Goal: Task Accomplishment & Management: Manage account settings

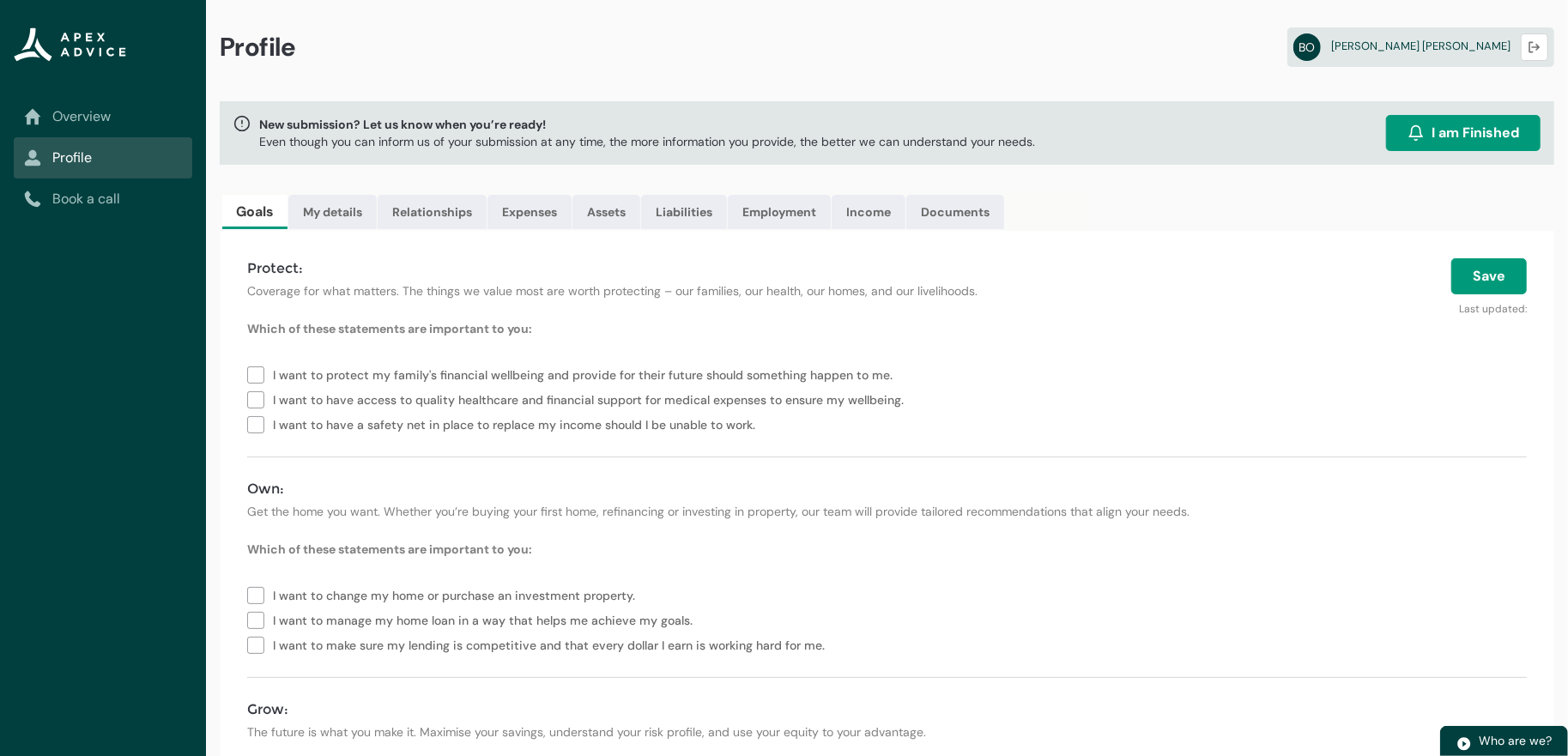
click at [387, 436] on span "I want to have a safety net in place to replace my income should I be unable to…" at bounding box center [517, 423] width 489 height 25
click at [324, 411] on span "I want to have access to quality healthcare and financial support for medical e…" at bounding box center [591, 398] width 637 height 25
click at [312, 386] on span "I want to protect my family's financial wellbeing and provide for their future …" at bounding box center [586, 374] width 627 height 25
type lightning-checkbox-group "I want to protect my family's financial wellbeing and provide for their future …"
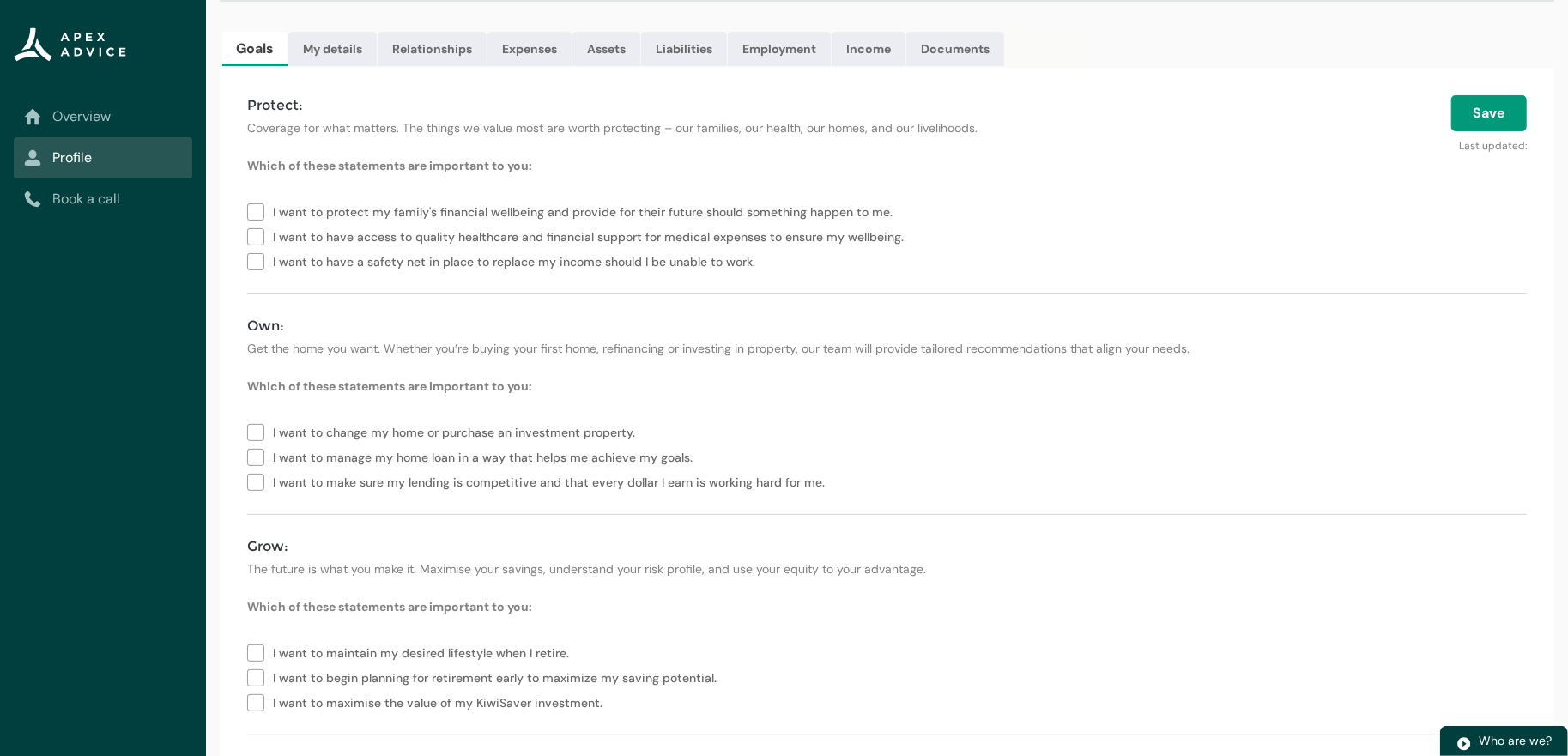
scroll to position [231, 0]
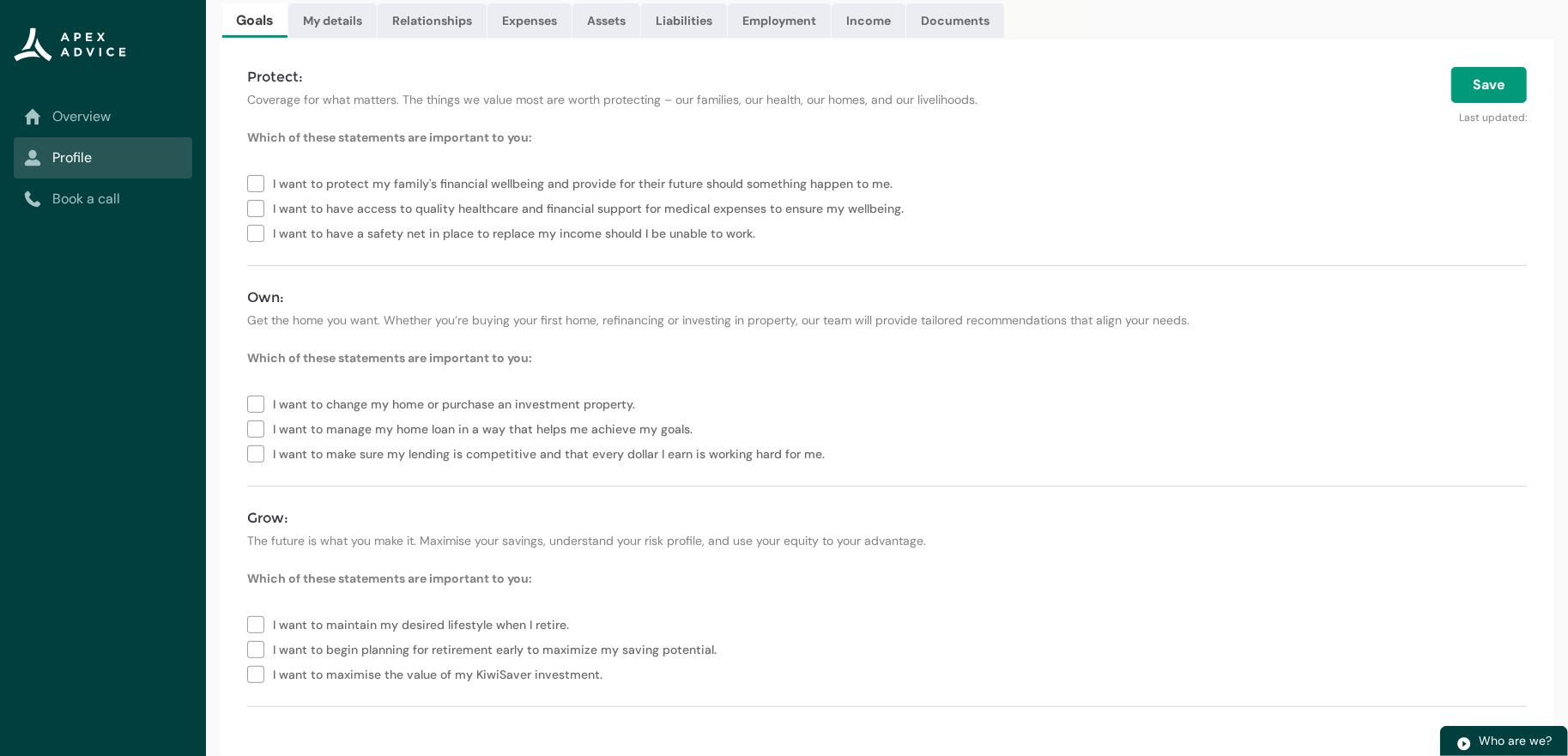
click at [342, 623] on span "I want to maintain my desired lifestyle when I retire." at bounding box center [424, 623] width 303 height 25
click at [364, 646] on span "I want to begin planning for retirement early to maximize my saving potential." at bounding box center [498, 649] width 451 height 25
click at [363, 673] on span "I want to maximise the value of my KiwiSaver investment." at bounding box center [441, 673] width 337 height 25
type lightning-checkbox-group "I want to maintain my desired lifestyle when I retire.,I want to begin planning…"
click at [511, 424] on span "I want to manage my home loan in a way that helps me achieve my goals." at bounding box center [486, 428] width 426 height 25
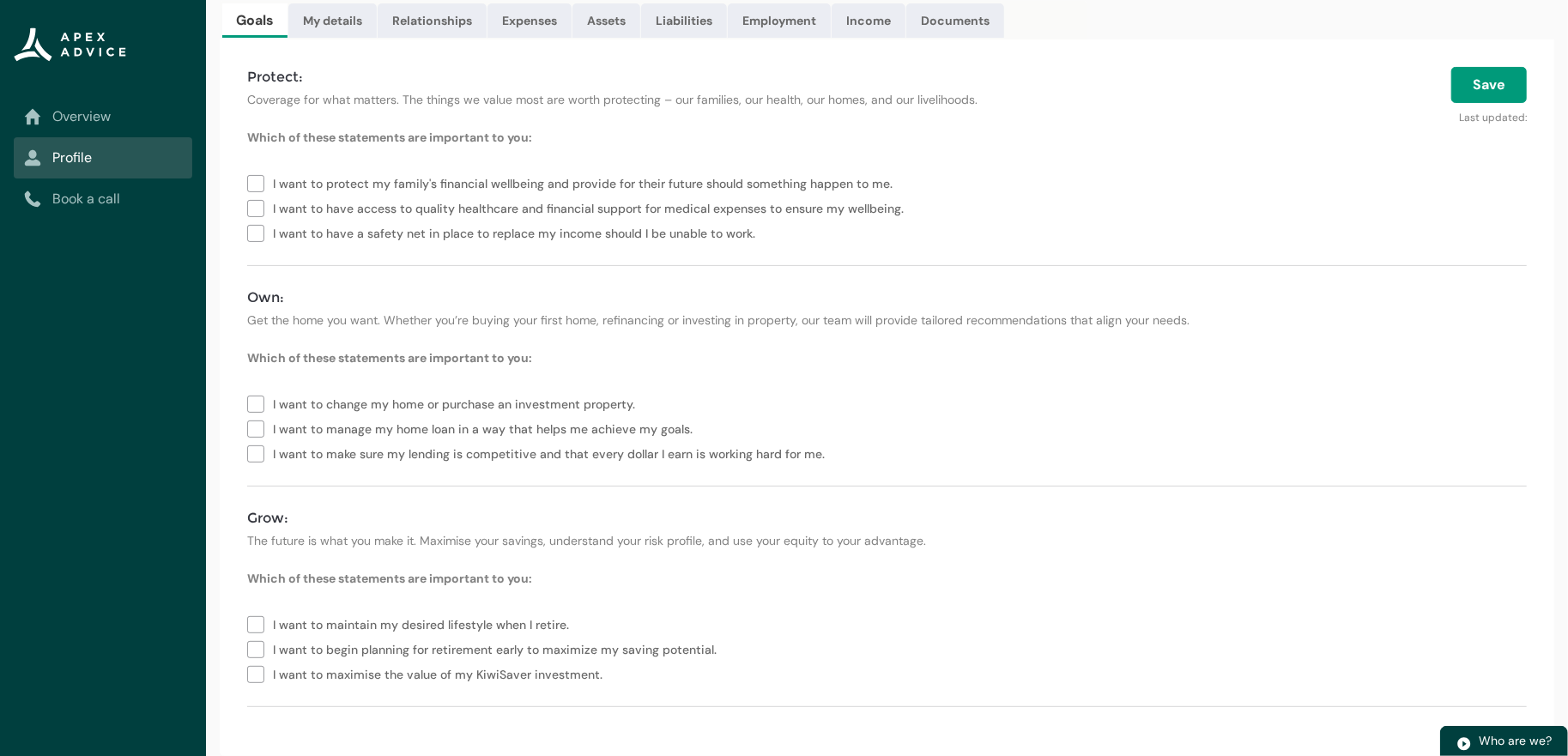
type lightning-checkbox-group "I want to manage my home loan in a way that helps me achieve my goals."
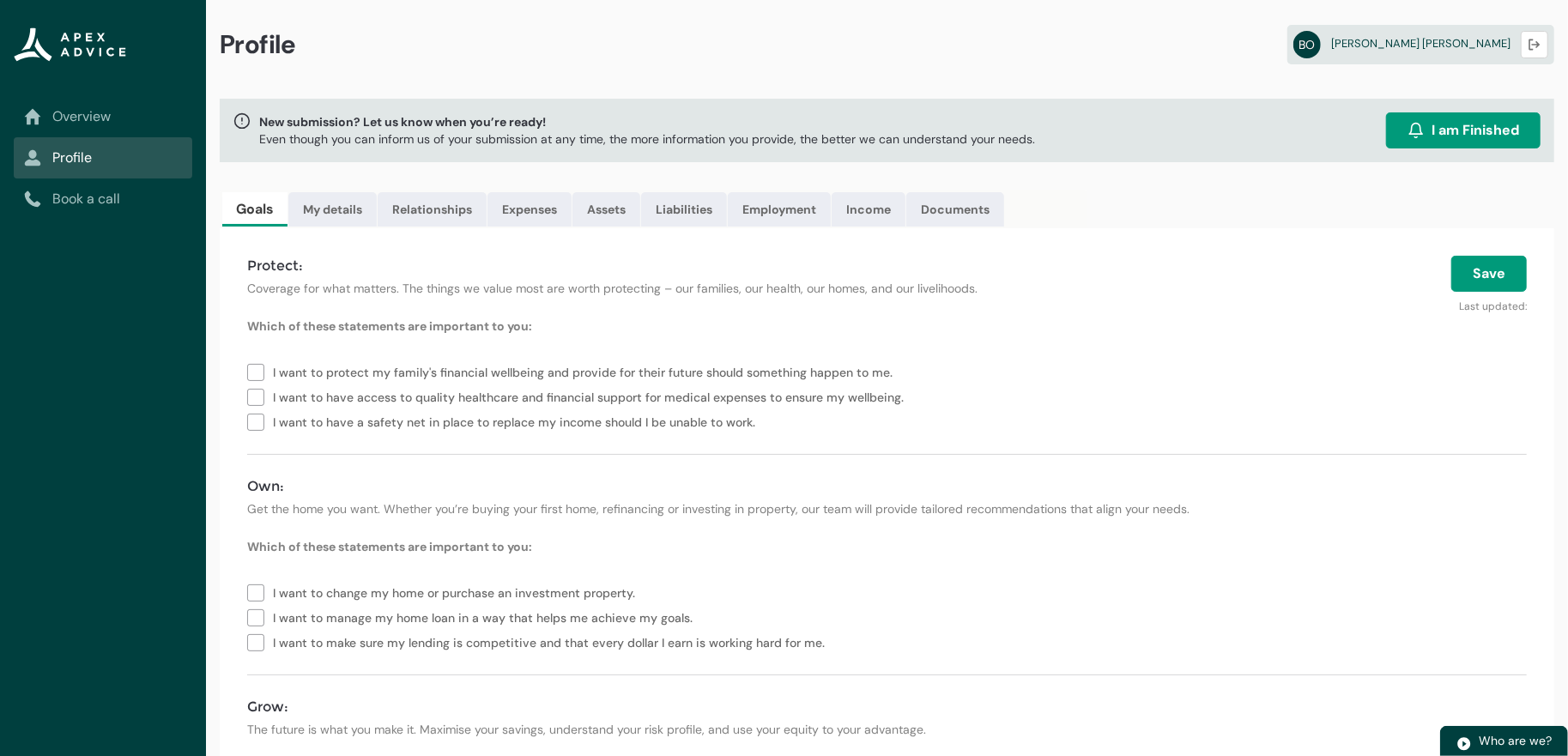
scroll to position [0, 0]
click at [298, 436] on span "I want to have a safety net in place to replace my income should I be unable to…" at bounding box center [517, 423] width 489 height 25
click at [323, 411] on span "I want to have access to quality healthcare and financial support for medical e…" at bounding box center [591, 398] width 637 height 25
type lightning-checkbox-group "I want to protect my family's financial wellbeing and provide for their future …"
click at [1494, 294] on button "Save" at bounding box center [1488, 277] width 75 height 36
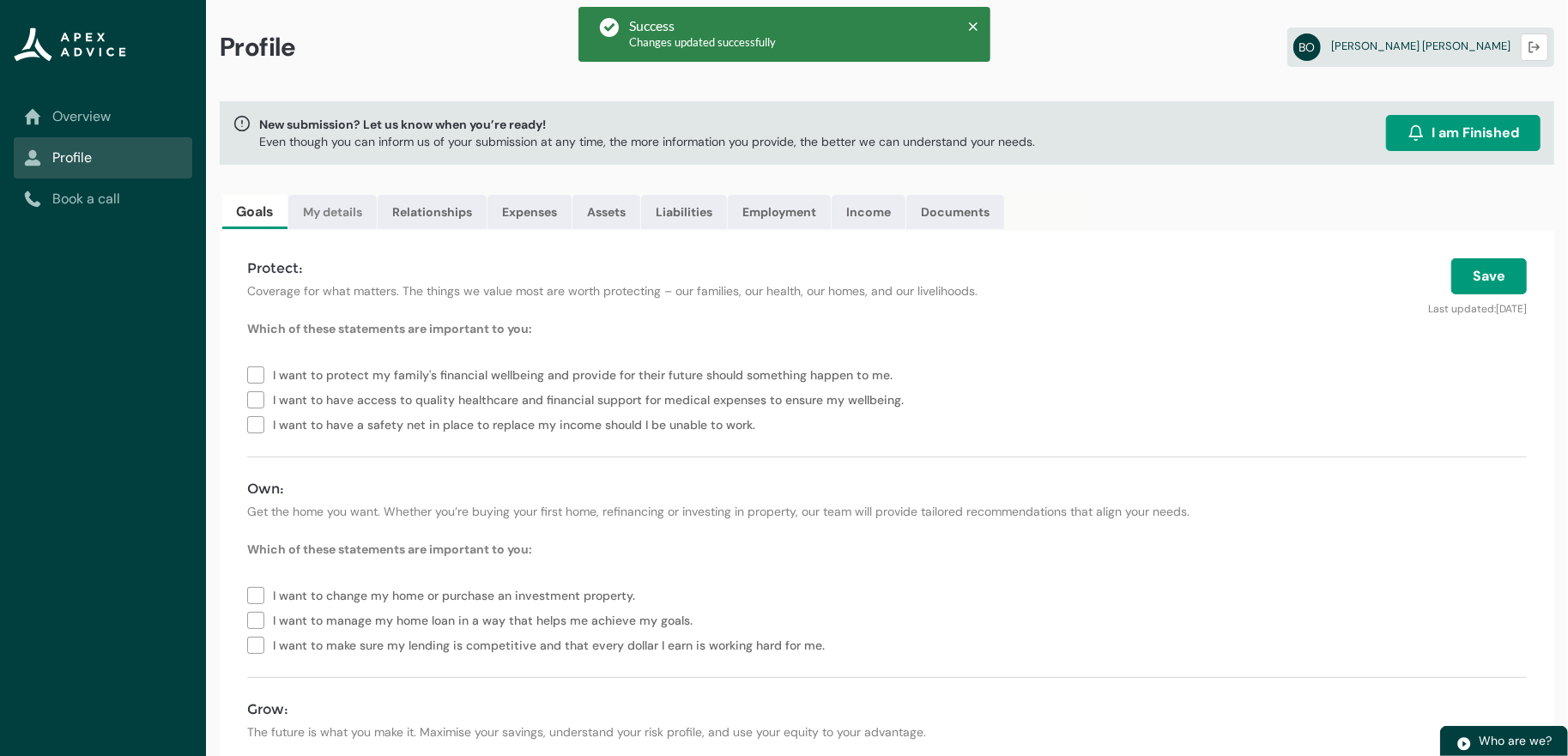
click at [363, 229] on link "My details" at bounding box center [332, 212] width 88 height 34
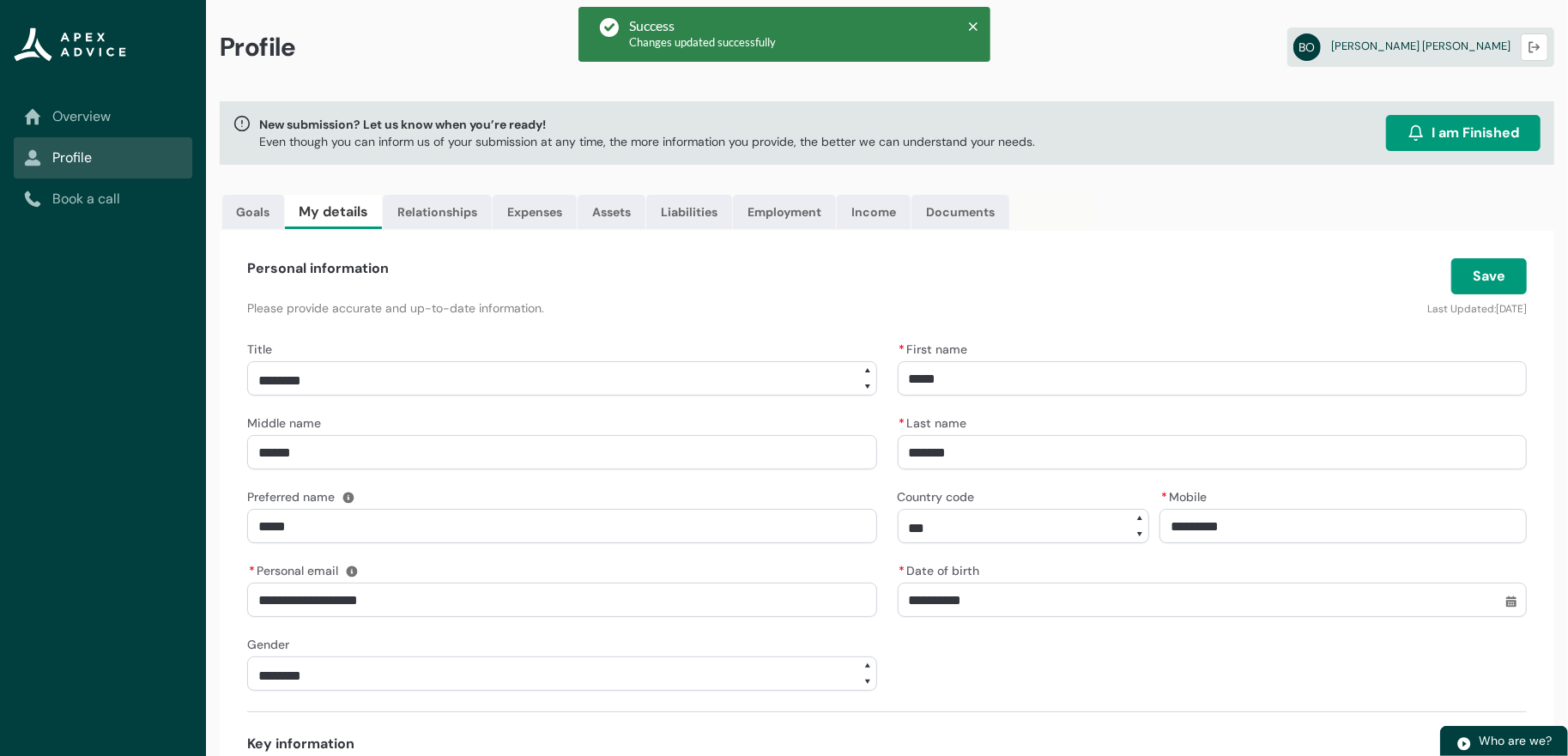
click at [437, 396] on select "**********" at bounding box center [562, 378] width 629 height 34
select select "***"
click at [247, 387] on select "**********" at bounding box center [562, 378] width 629 height 34
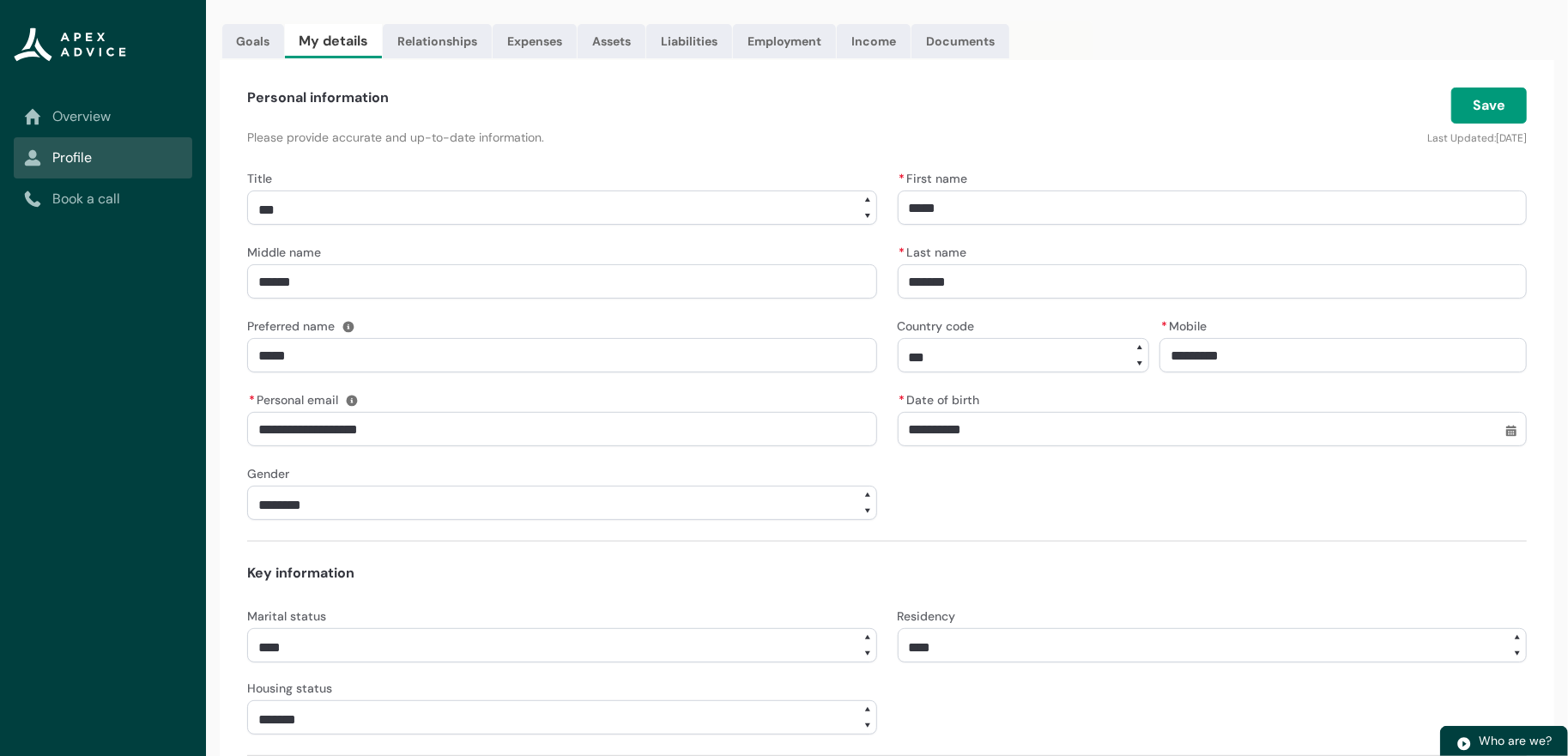
scroll to position [171, 0]
click at [503, 519] on select "**********" at bounding box center [562, 502] width 629 height 34
select select "****"
click at [247, 517] on select "**********" at bounding box center [562, 502] width 629 height 34
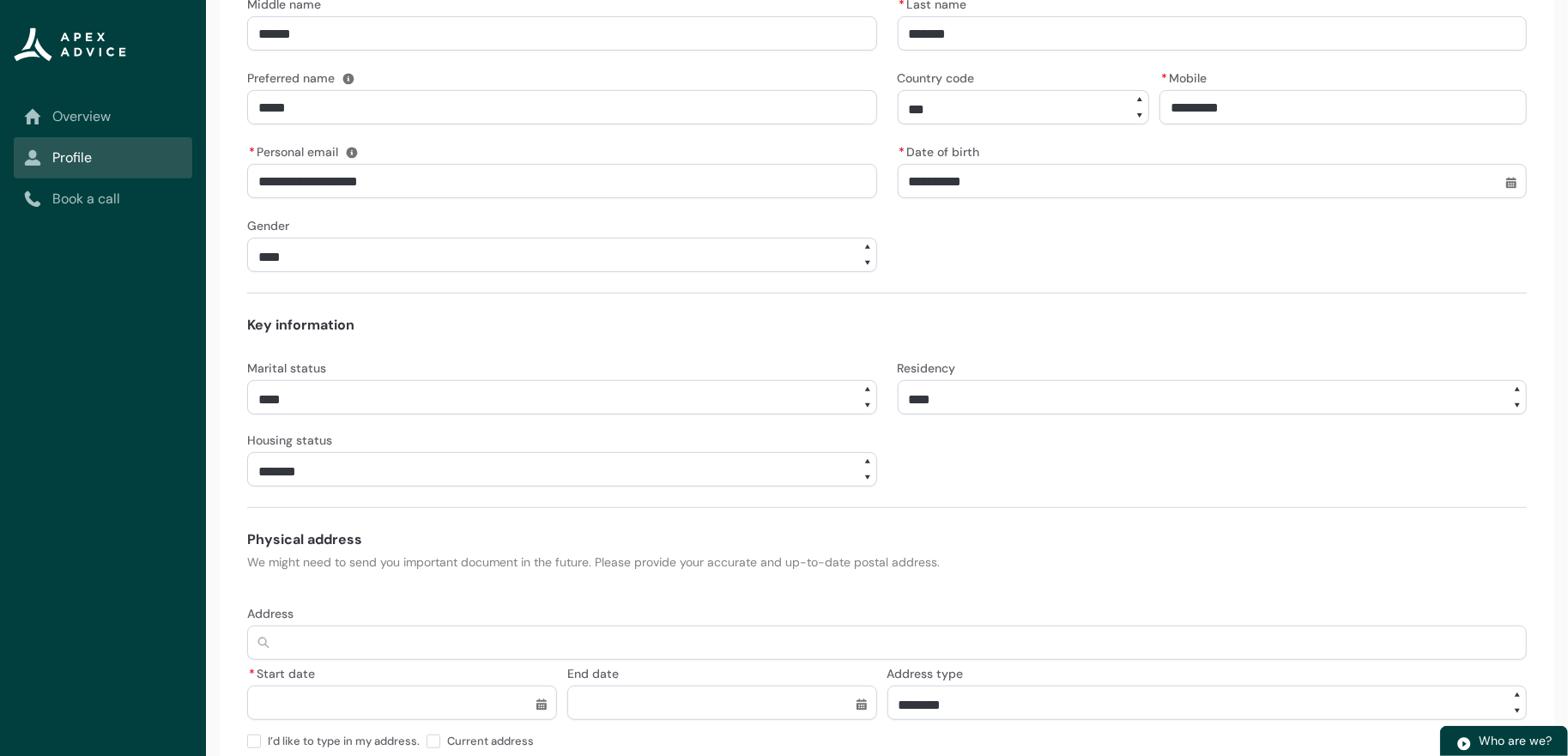
scroll to position [429, 0]
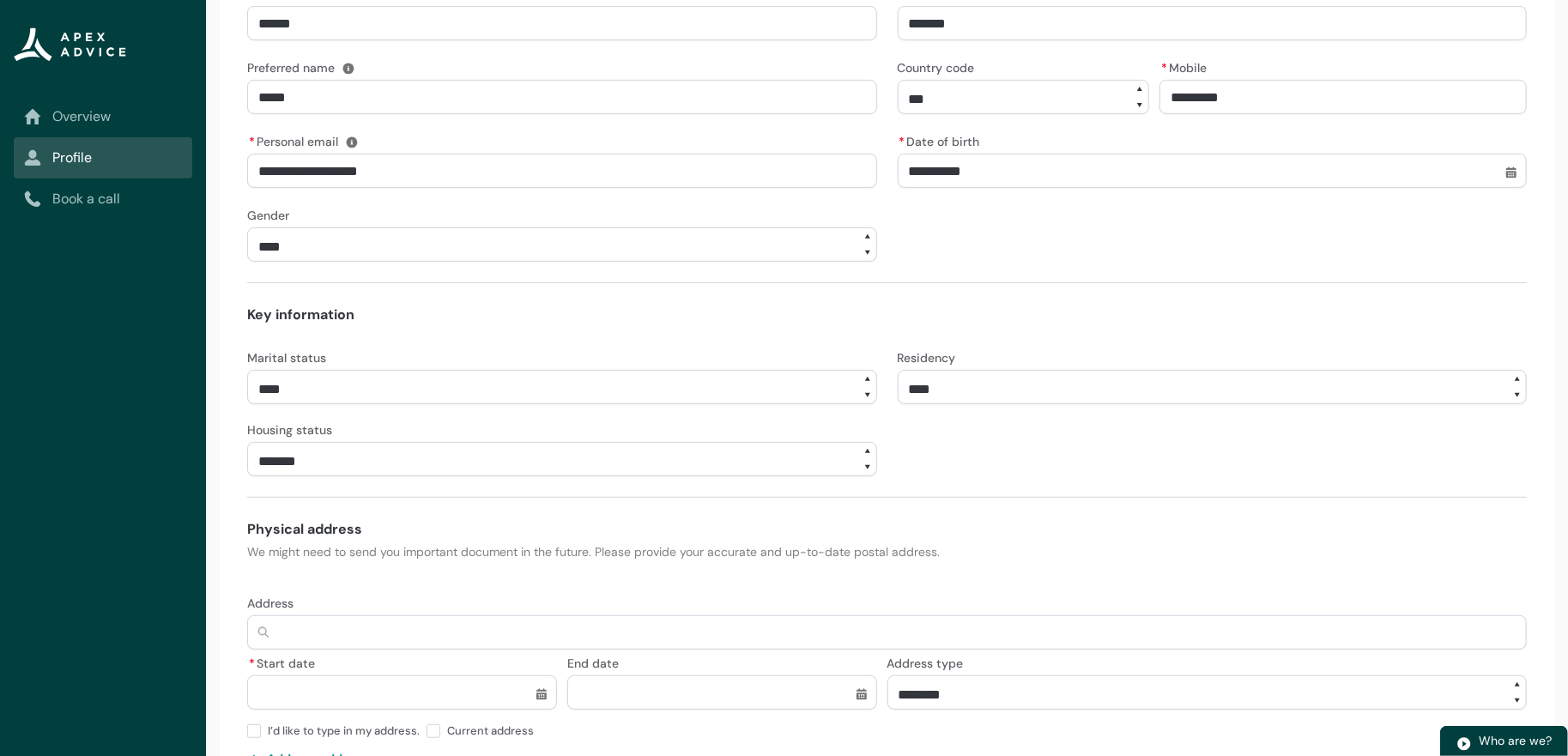
click at [442, 404] on select "**** ******* ****** ******** ******** ********* ******* *******" at bounding box center [562, 387] width 629 height 34
select select "*******"
click at [247, 404] on select "**** ******* ****** ******** ******** ********* ******* *******" at bounding box center [562, 387] width 629 height 34
click at [341, 404] on select "**** ******* ****** ******** ******** ********* ******* *******" at bounding box center [562, 387] width 629 height 34
click at [610, 311] on form "**********" at bounding box center [886, 351] width 1279 height 886
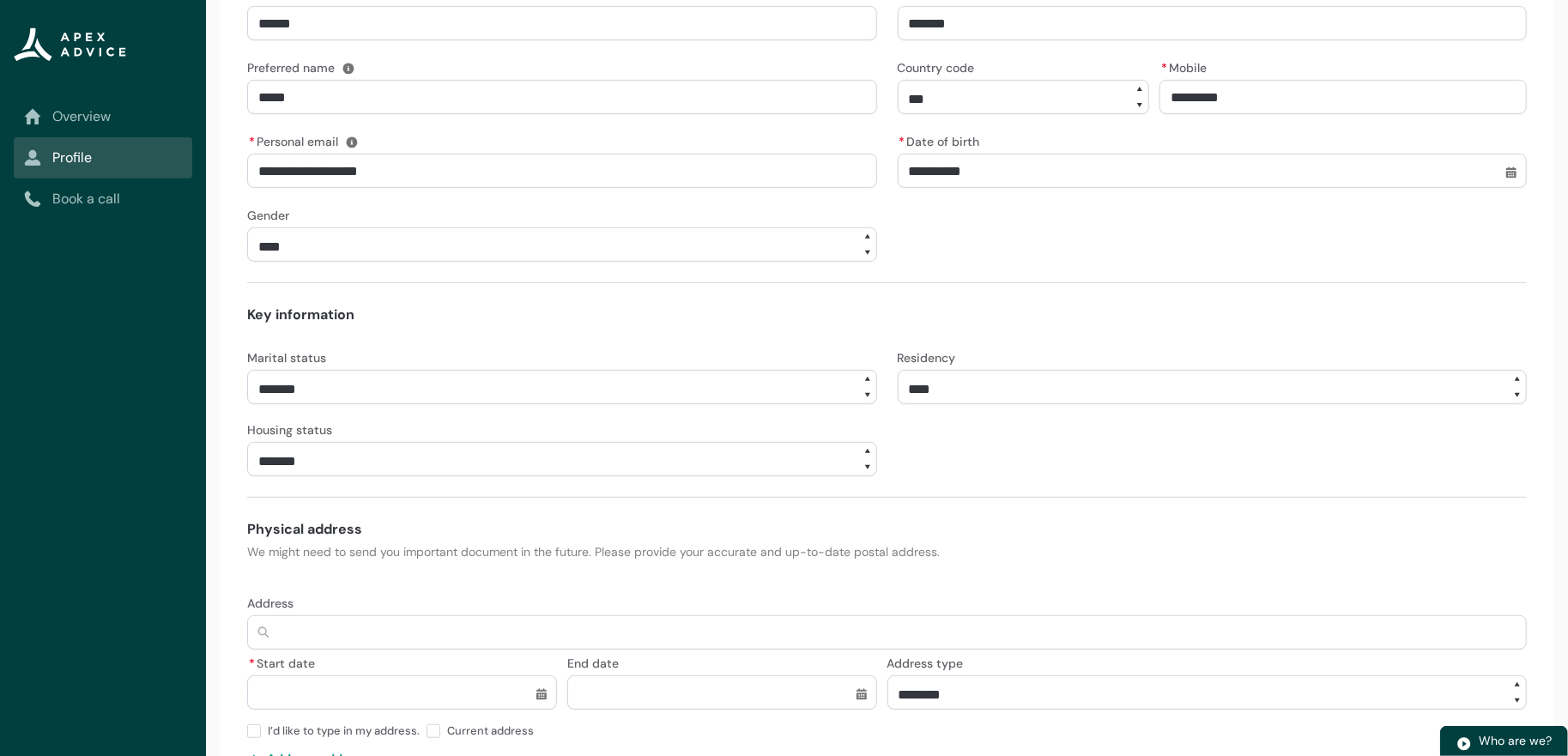
click at [977, 404] on select "**********" at bounding box center [1212, 387] width 629 height 34
select select "**********"
click at [898, 404] on select "**********" at bounding box center [1212, 387] width 629 height 34
click at [338, 476] on select "**********" at bounding box center [562, 459] width 629 height 34
click at [247, 476] on select "**********" at bounding box center [562, 459] width 629 height 34
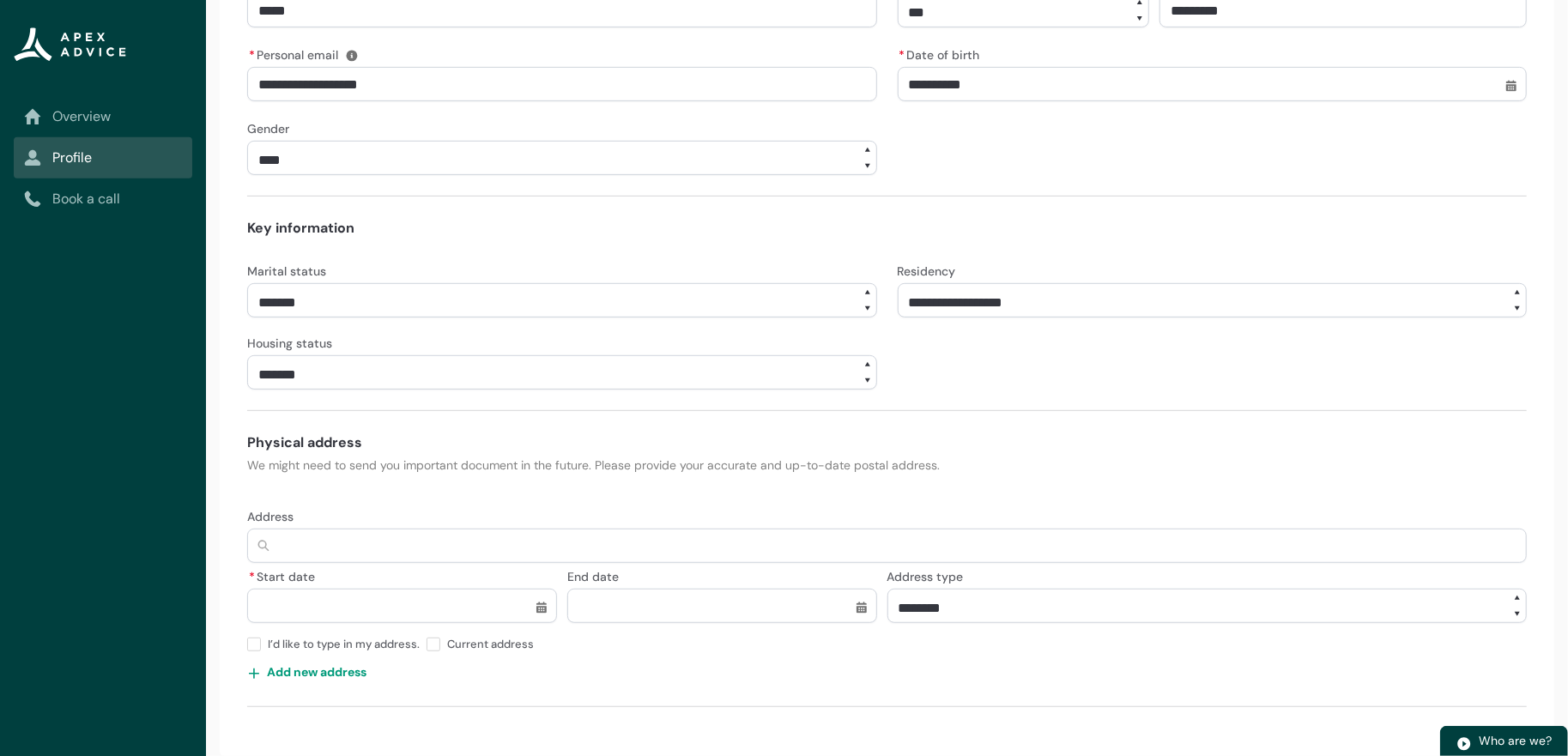
scroll to position [574, 0]
click at [373, 529] on input "Address" at bounding box center [886, 546] width 1279 height 34
type lightning-primitive-input-simple "[STREET_ADDRESS]"
type input "**********"
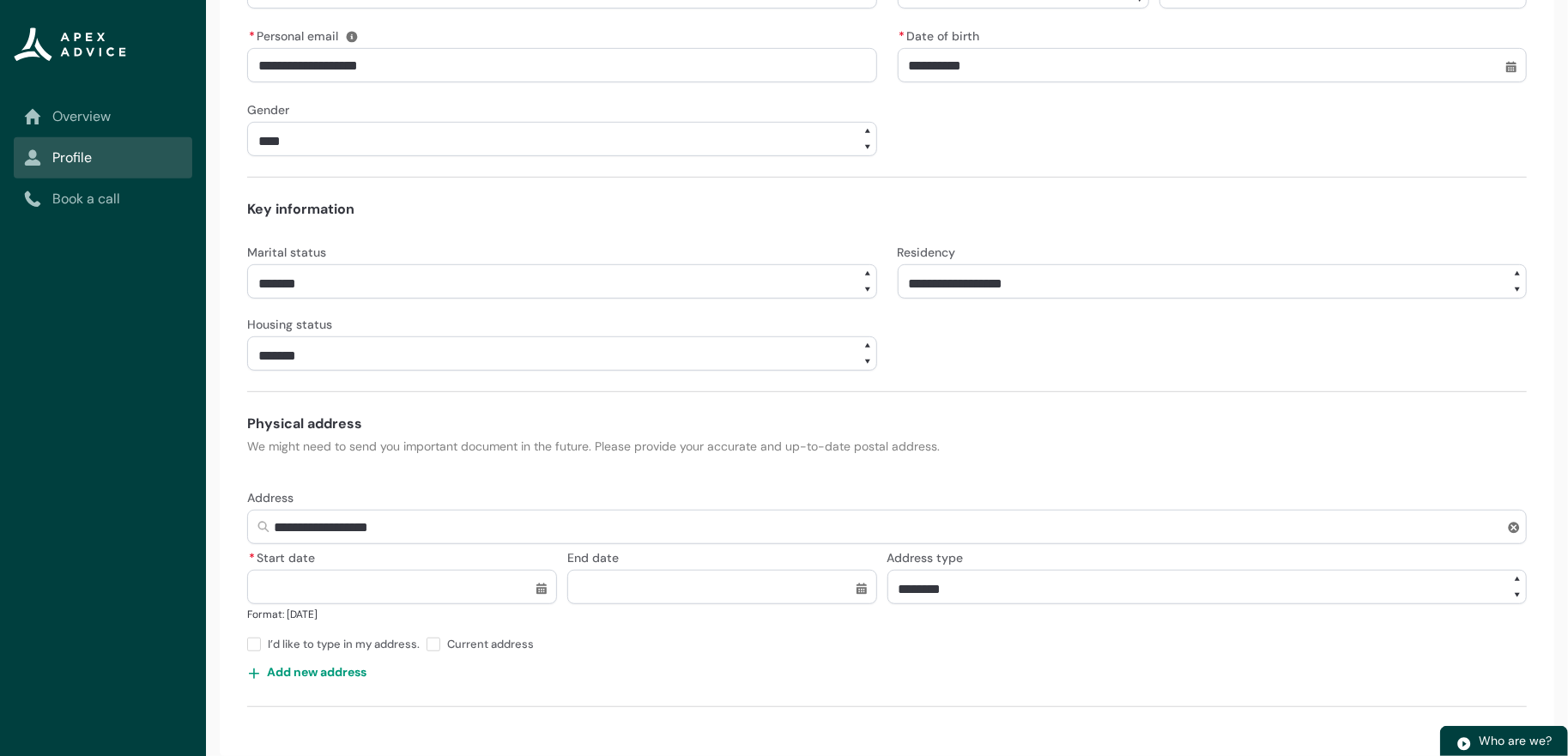
click at [376, 595] on input "* Start date" at bounding box center [402, 587] width 310 height 34
select select "****"
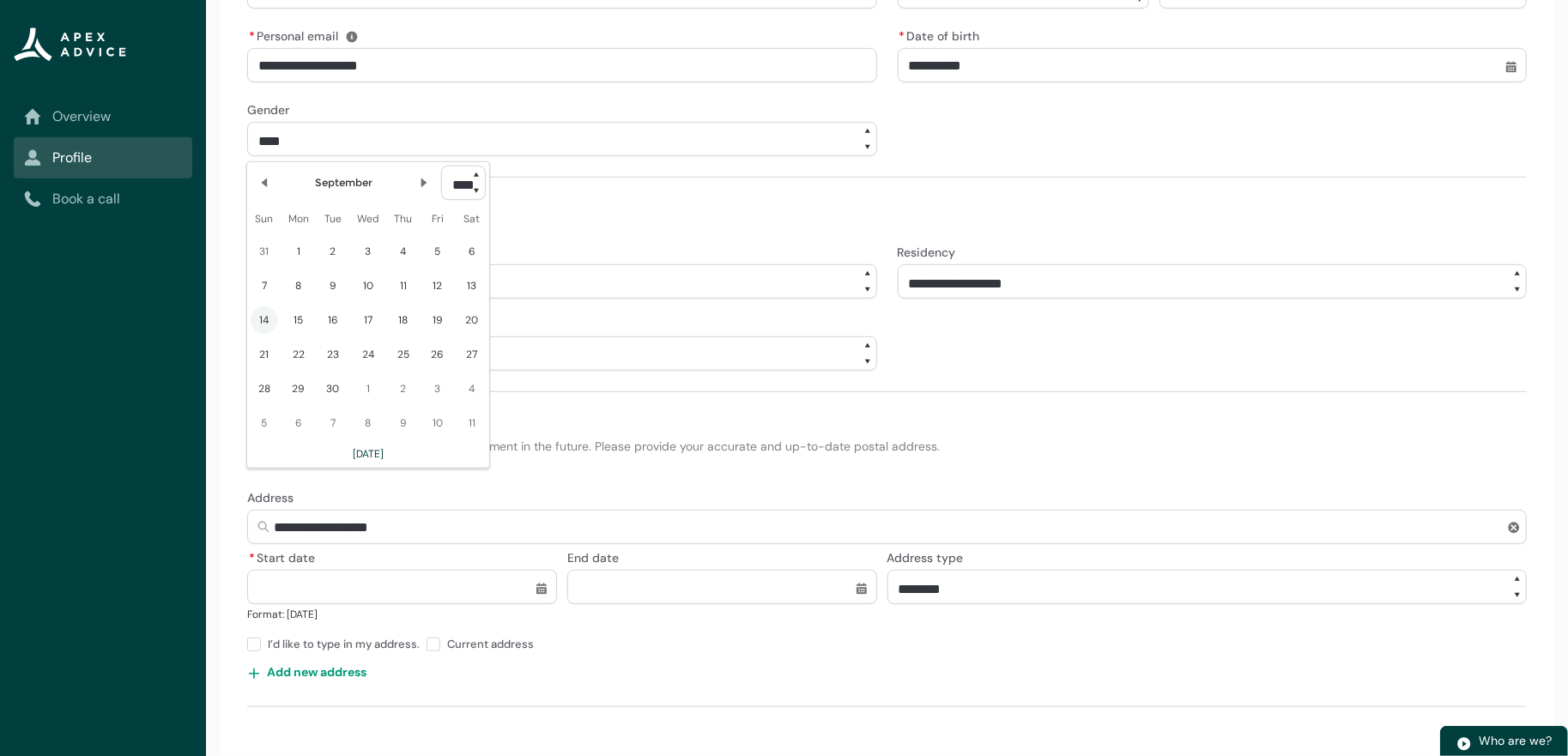
click at [486, 197] on select "**** **** **** **** **** **** **** **** **** **** **** **** **** **** **** ****…" at bounding box center [463, 183] width 45 height 34
type lightning-select "2013"
click at [486, 171] on select "**** **** **** **** **** **** **** **** **** **** **** **** **** **** **** ****…" at bounding box center [463, 183] width 45 height 34
select select "****"
click at [270, 194] on lightning-primitive-icon "Date picker: September" at bounding box center [264, 187] width 12 height 12
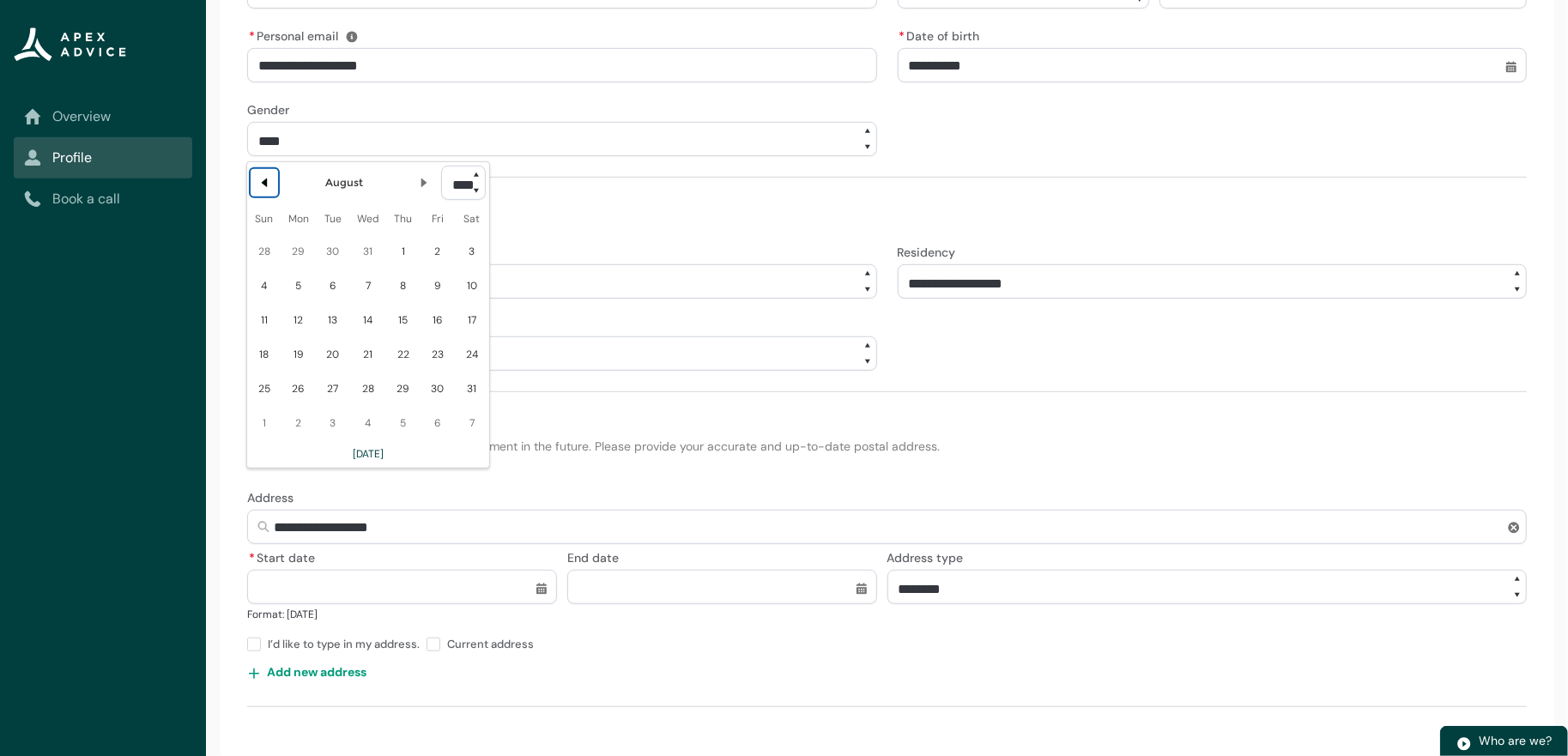
click at [270, 189] on lightning-primitive-icon "Date picker: August" at bounding box center [264, 183] width 12 height 12
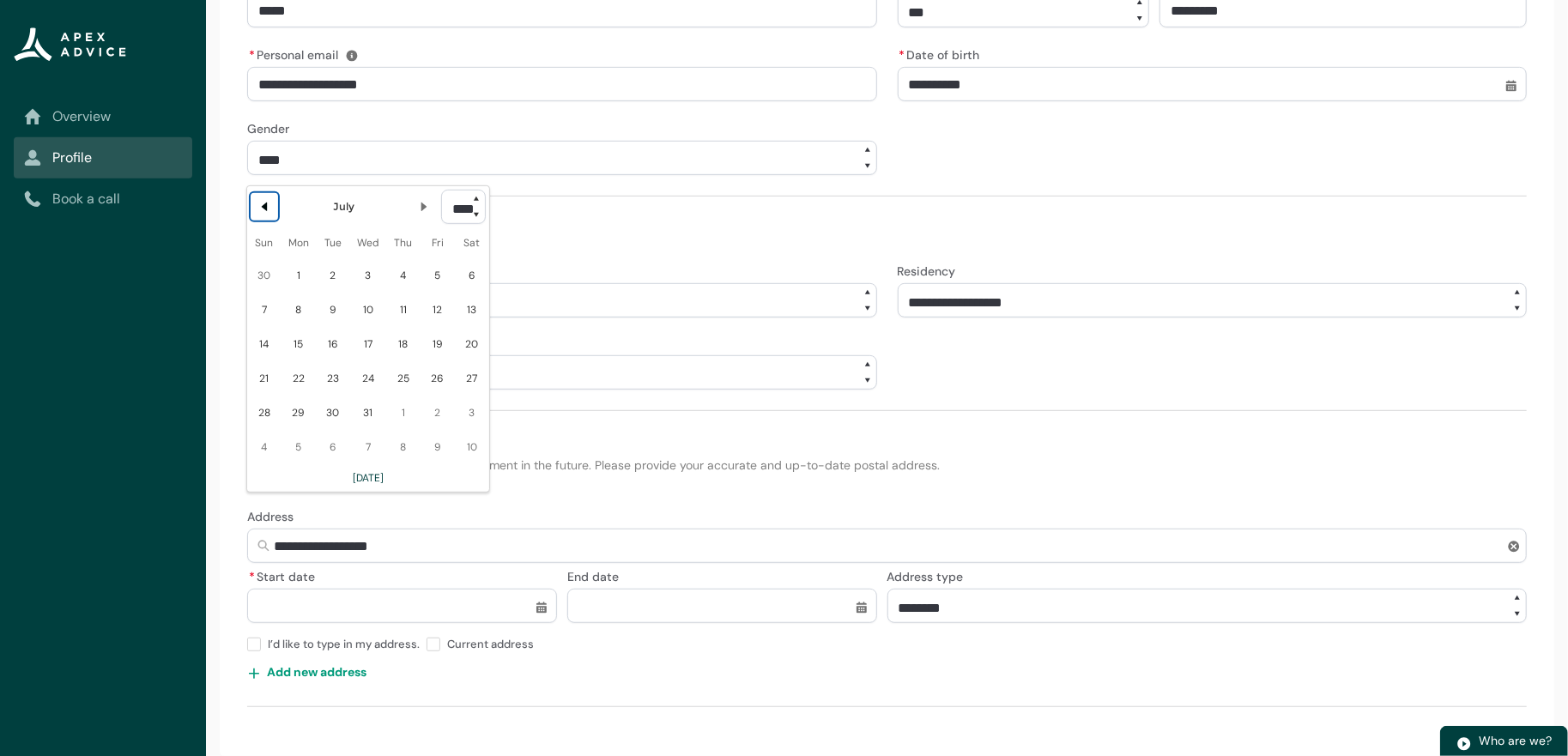
click at [270, 201] on lightning-primitive-icon "Date picker: July" at bounding box center [264, 206] width 12 height 12
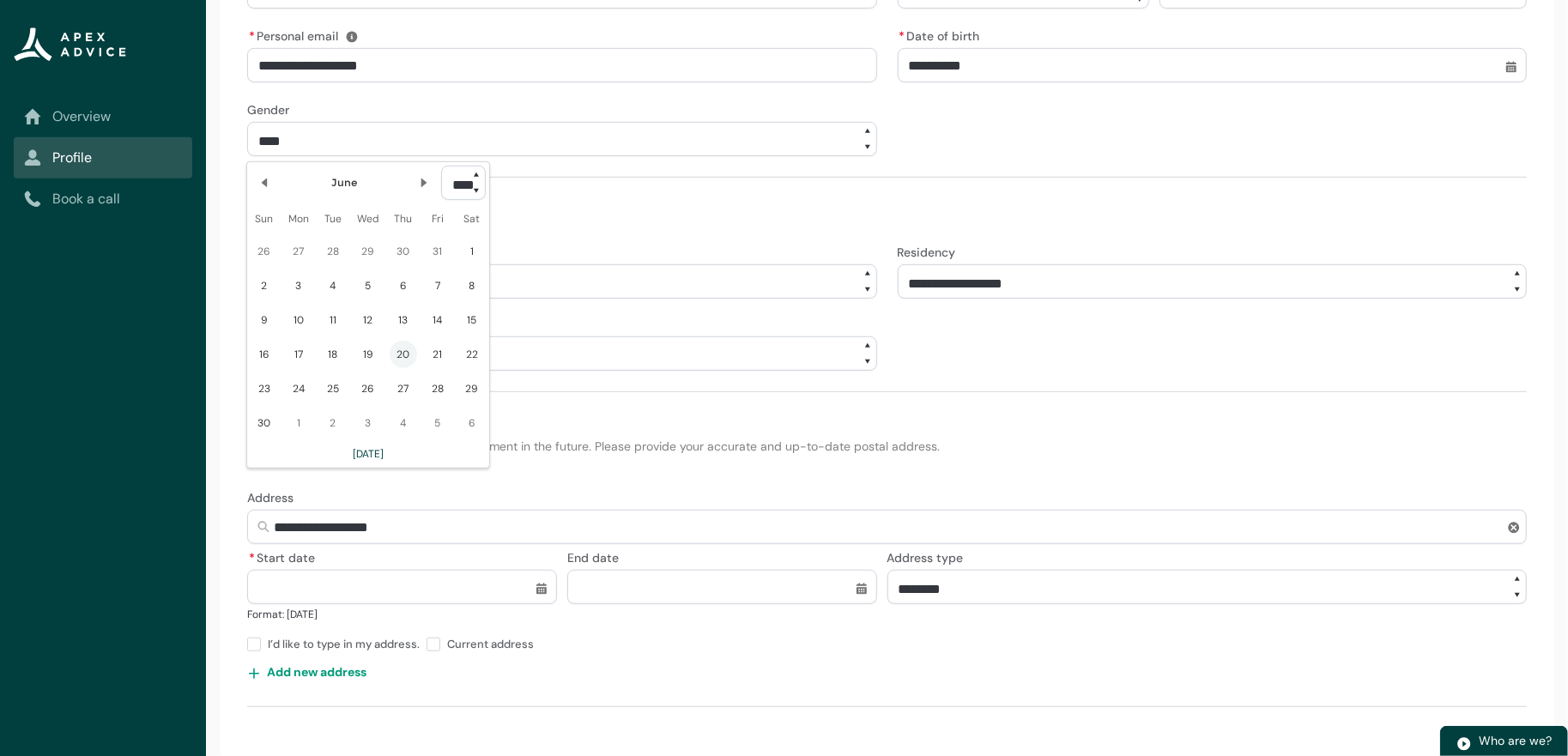
click at [417, 368] on span "20" at bounding box center [403, 354] width 28 height 28
type lightning-datepicker "[DATE]"
type lightning-input "[DATE]"
type input "**********"
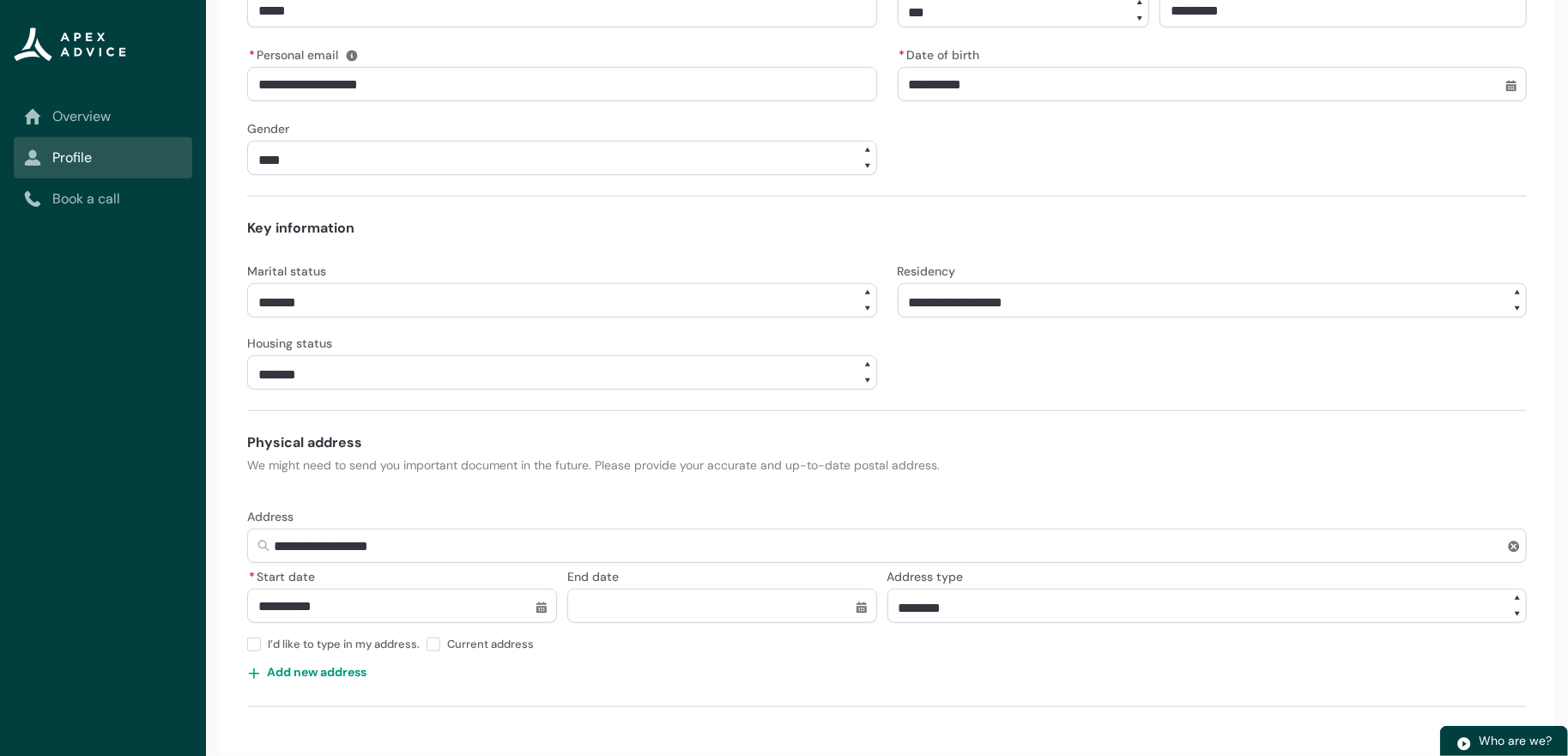
click at [440, 637] on span at bounding box center [433, 644] width 13 height 13
type lightning-input "true"
click at [549, 658] on div "Add new address" at bounding box center [886, 671] width 1279 height 28
click at [751, 630] on div "I’d like to type in my address. Current address" at bounding box center [886, 641] width 1279 height 33
click at [1036, 591] on select "******** *******" at bounding box center [1207, 606] width 640 height 34
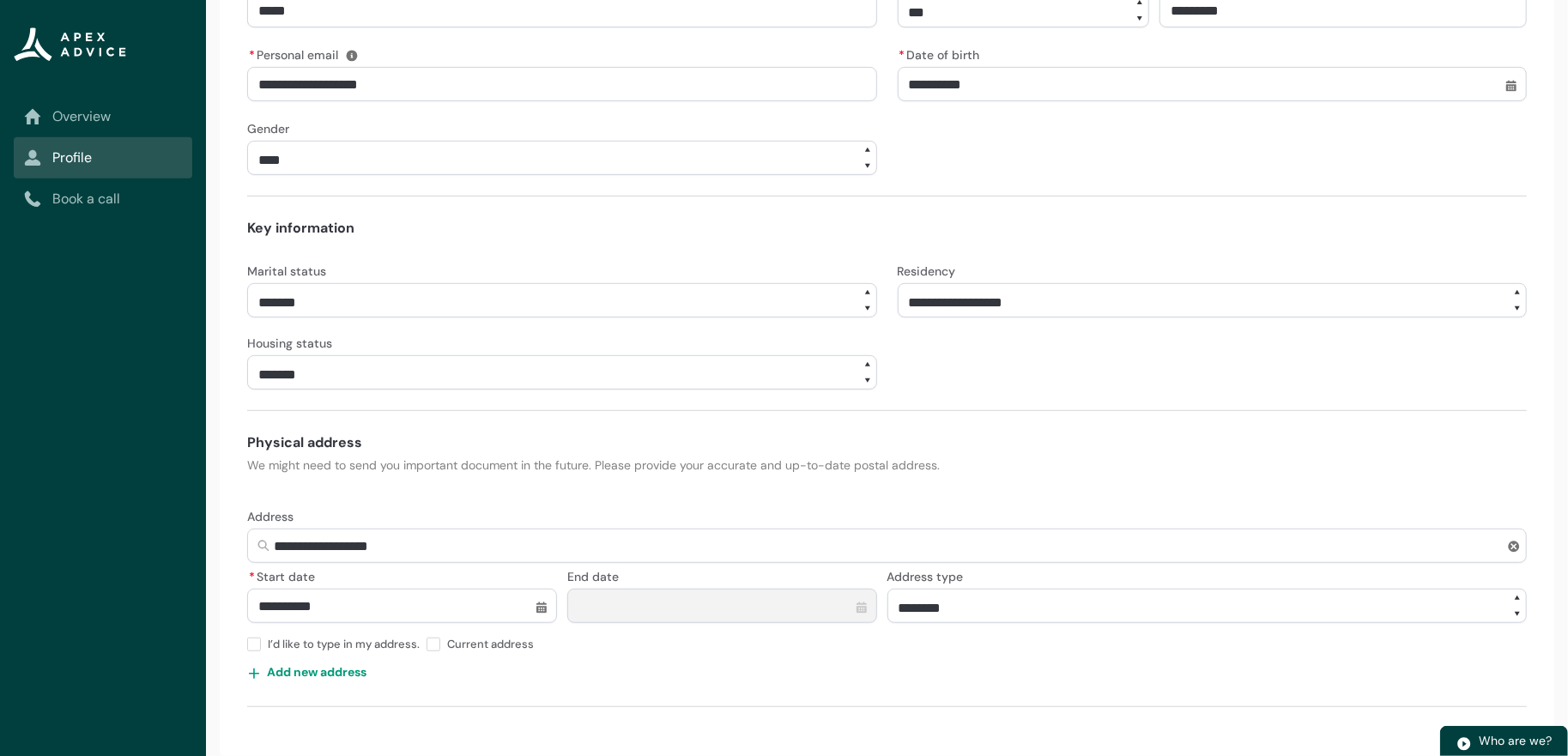
drag, startPoint x: 1036, startPoint y: 591, endPoint x: 1025, endPoint y: 592, distance: 11.0
click at [1036, 591] on select "******** *******" at bounding box center [1207, 606] width 640 height 34
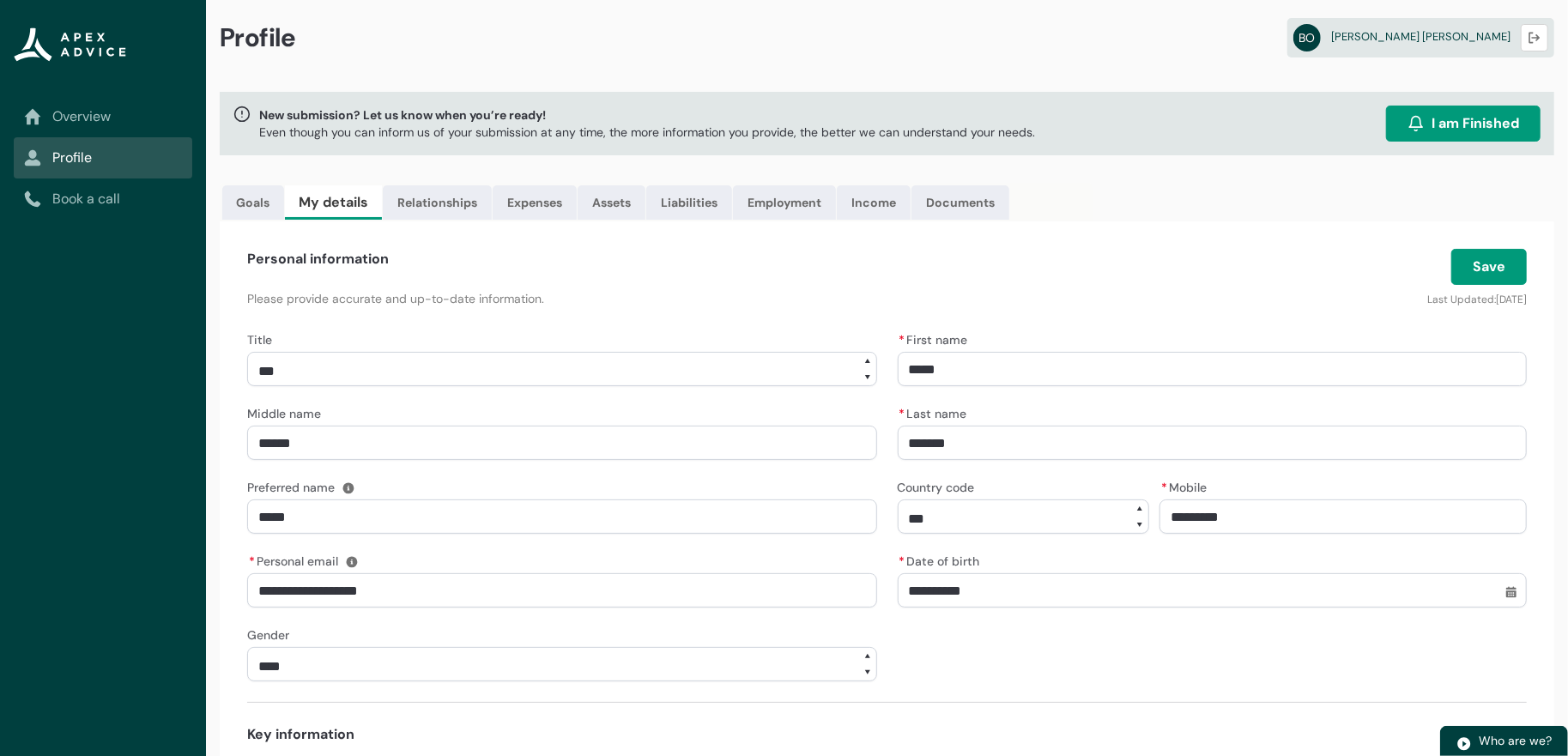
scroll to position [0, 0]
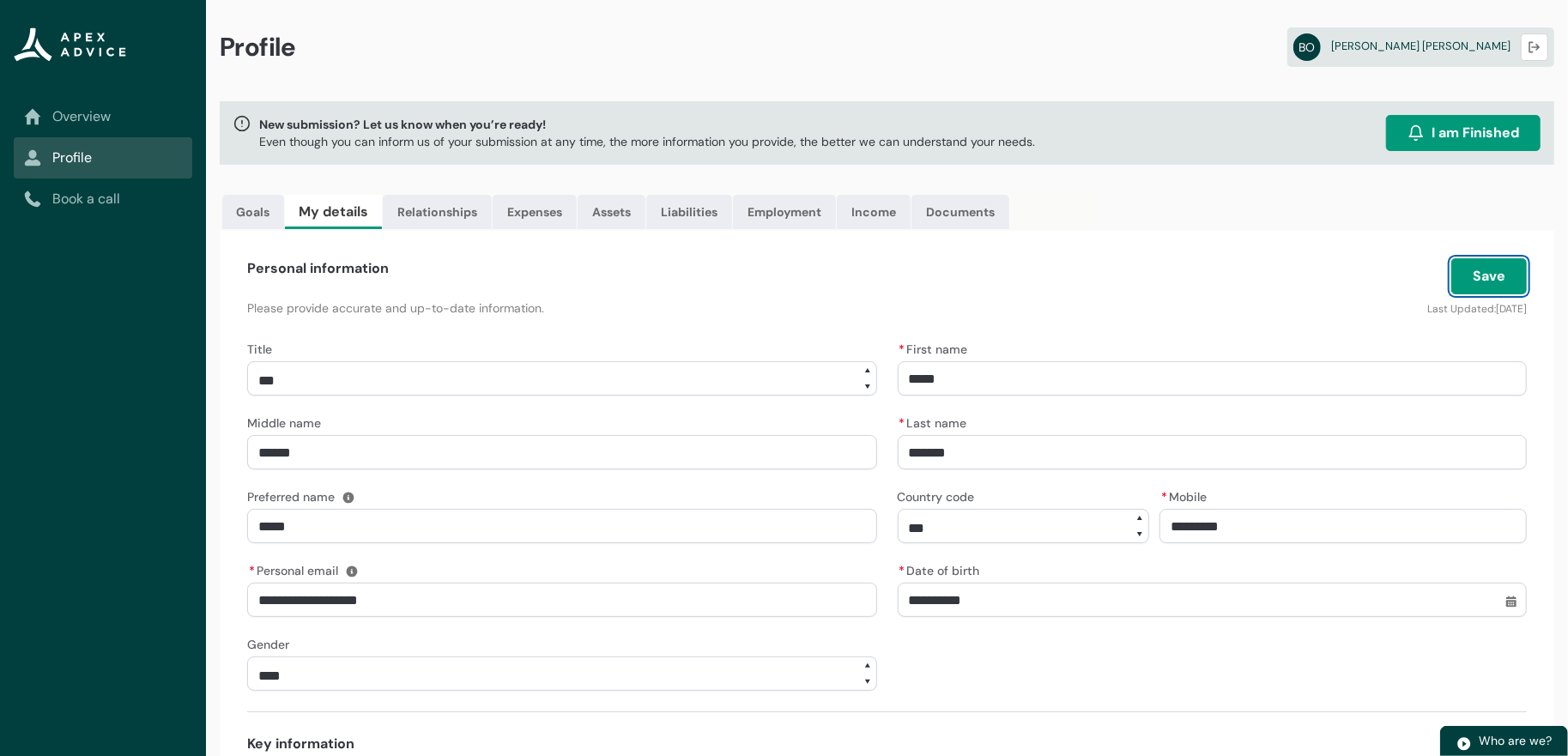
click at [1473, 294] on button "Save" at bounding box center [1488, 277] width 75 height 36
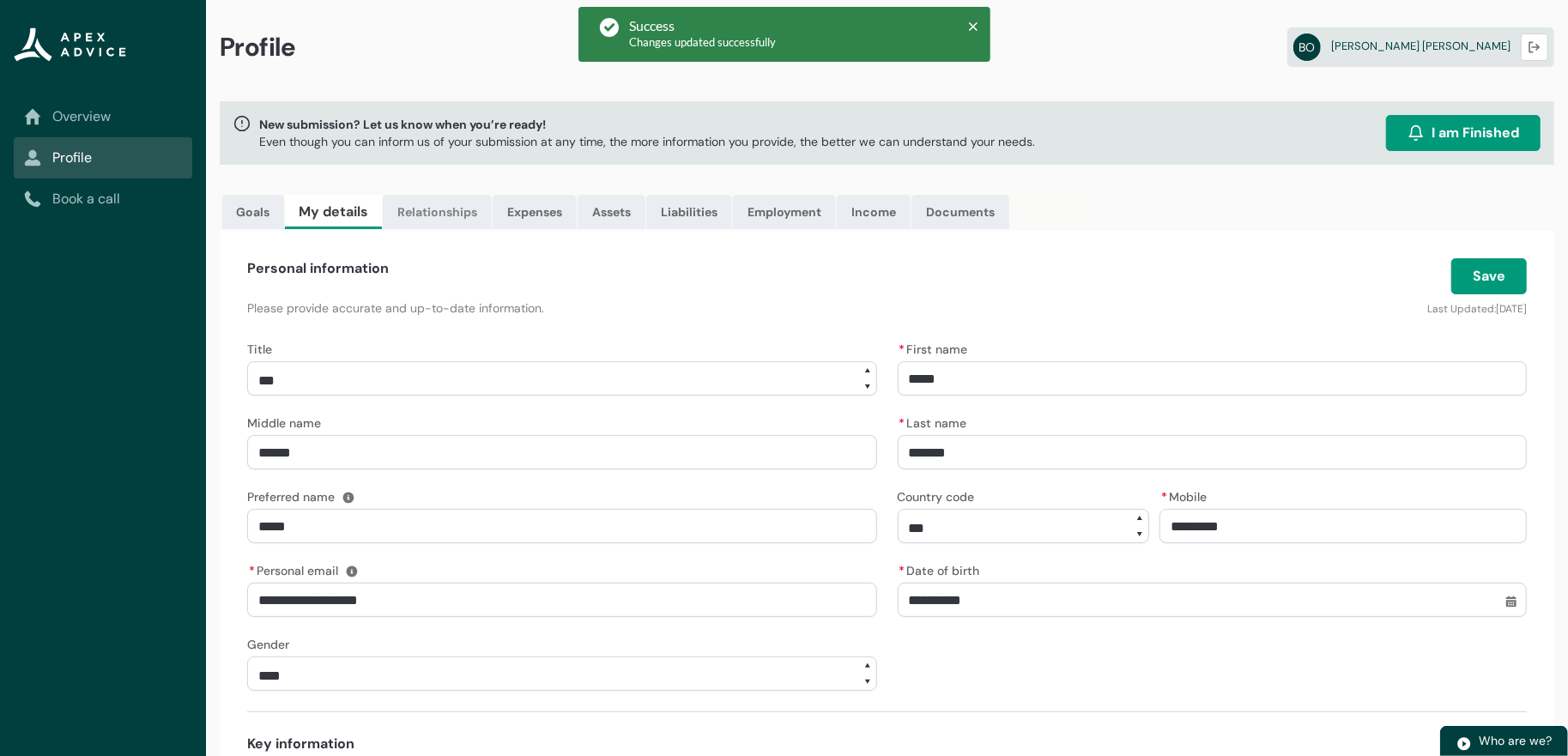
click at [489, 223] on link "Relationships" at bounding box center [436, 212] width 109 height 34
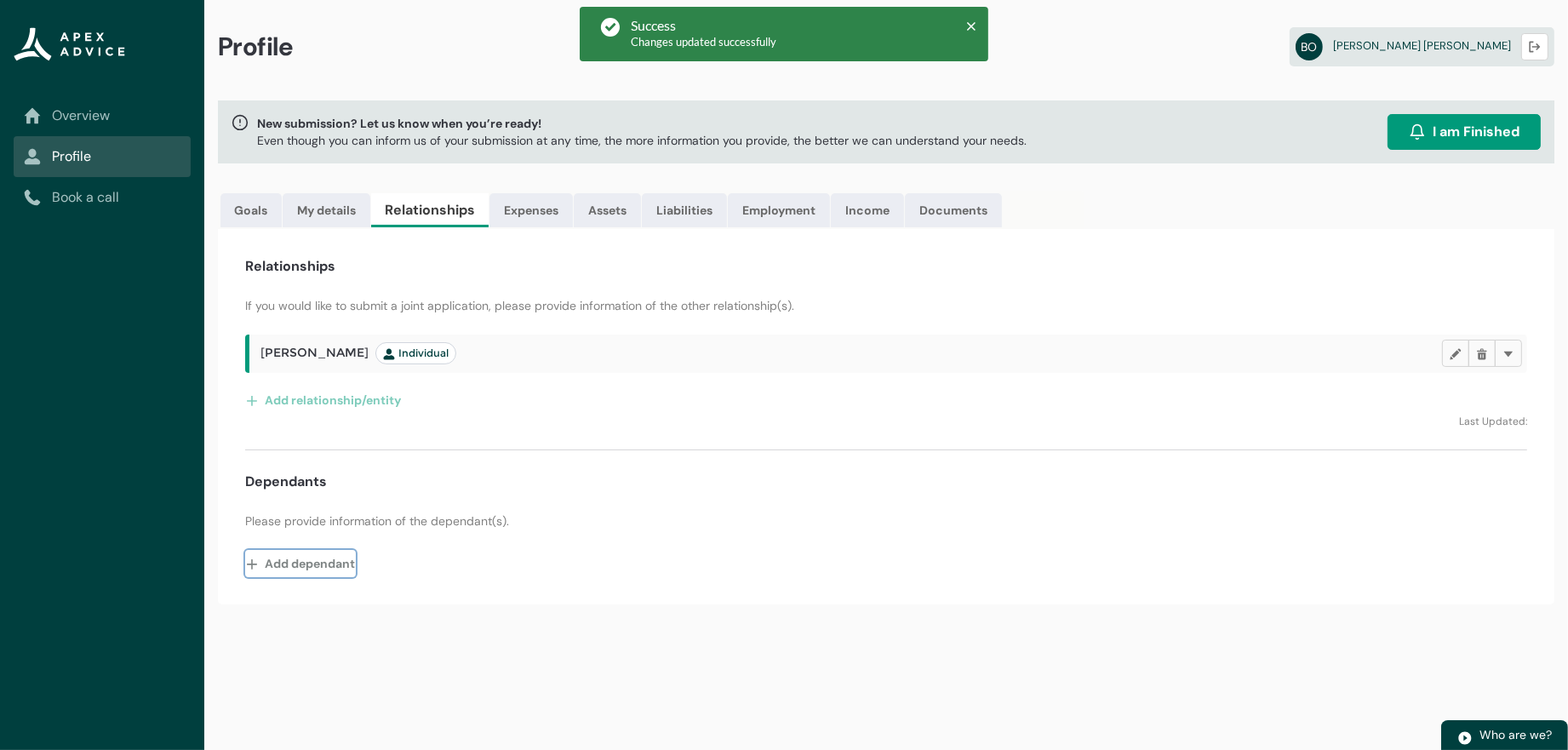
click at [277, 577] on button "Add dependant" at bounding box center [300, 563] width 110 height 27
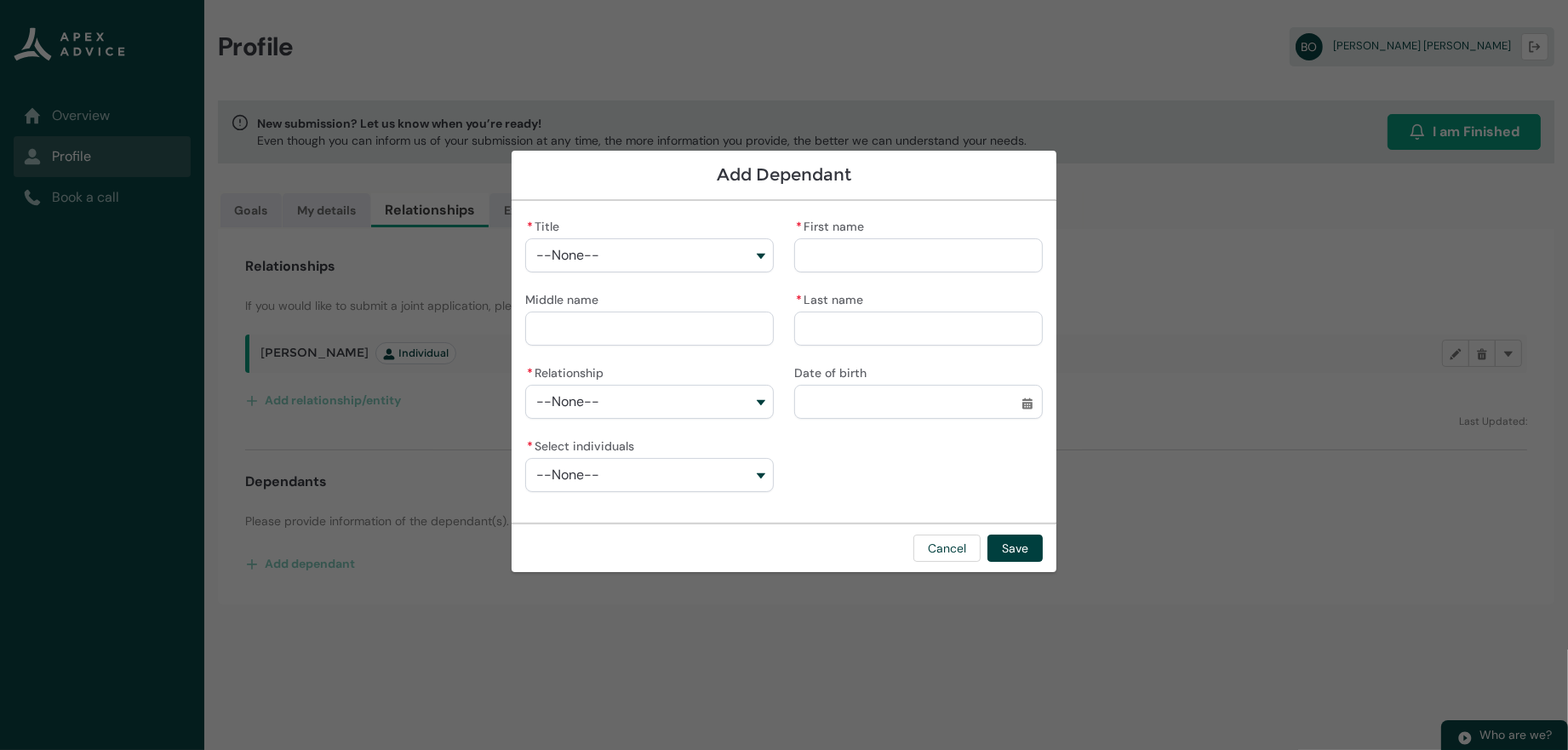
click at [589, 244] on button "--None--" at bounding box center [649, 256] width 248 height 34
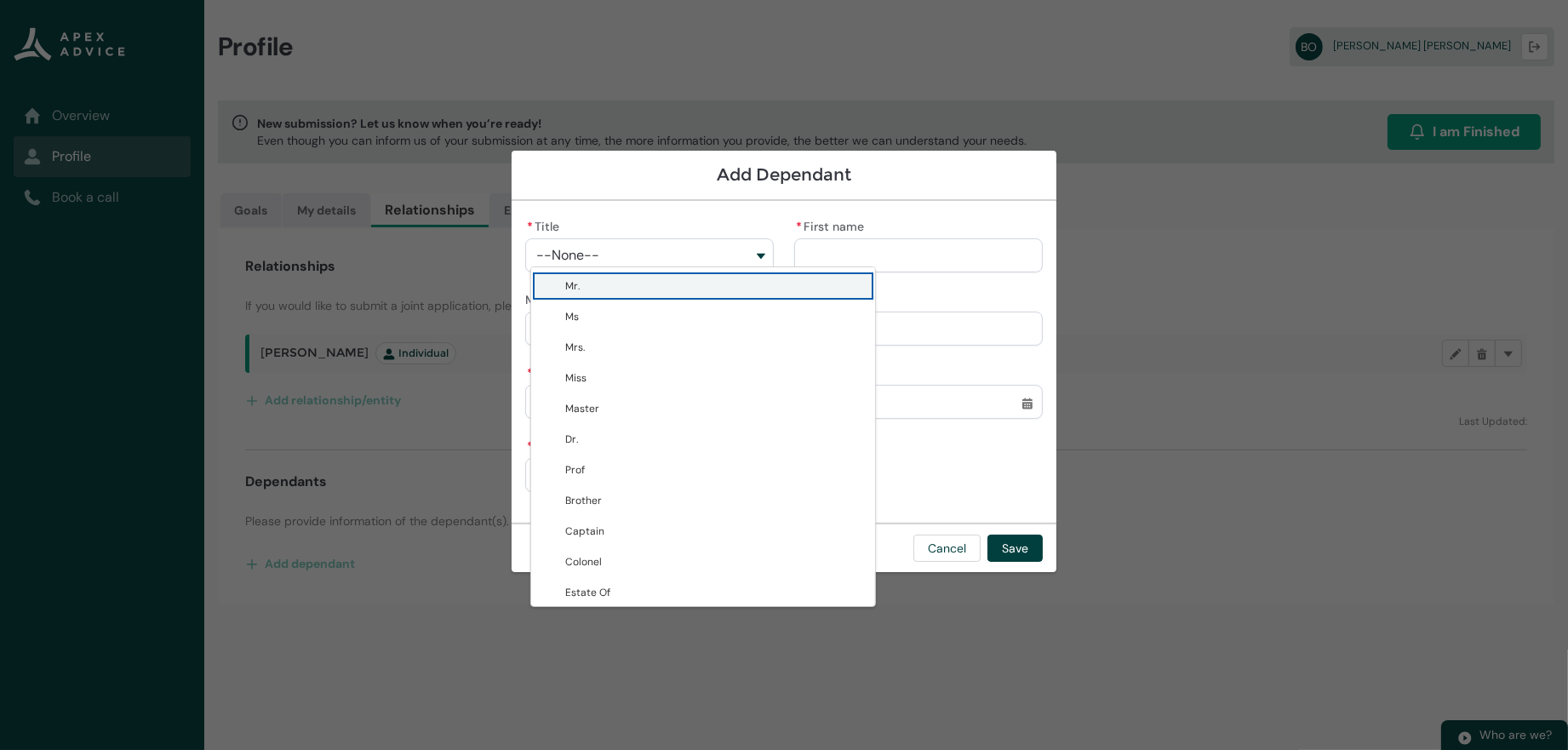
click at [565, 294] on span "Mr." at bounding box center [715, 286] width 300 height 17
type lightning-combobox "Mr."
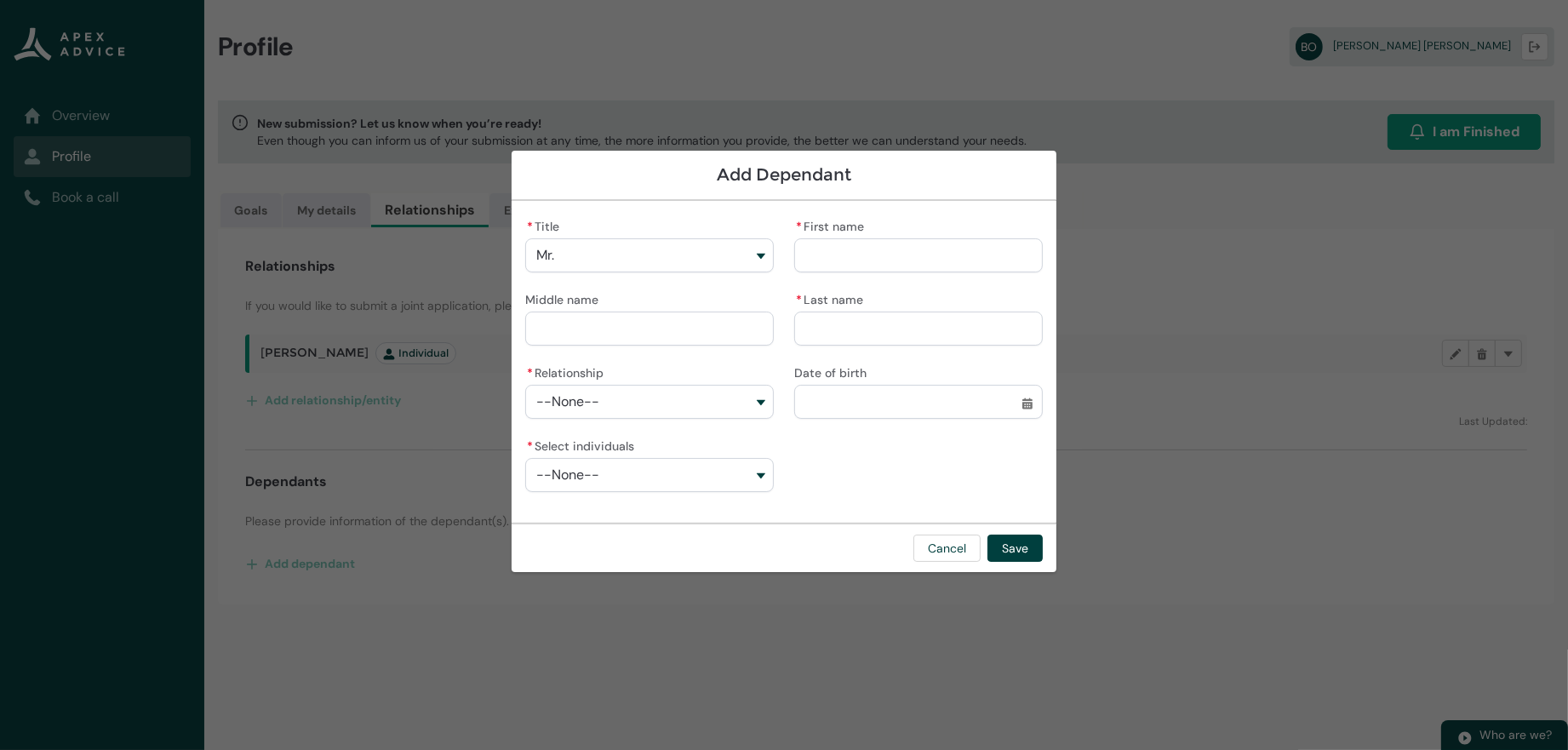
click at [911, 239] on input "* First name" at bounding box center [918, 256] width 248 height 34
type lightning-primitive-input-simple "T"
type input "*"
type lightning-primitive-input-simple "To"
type input "**"
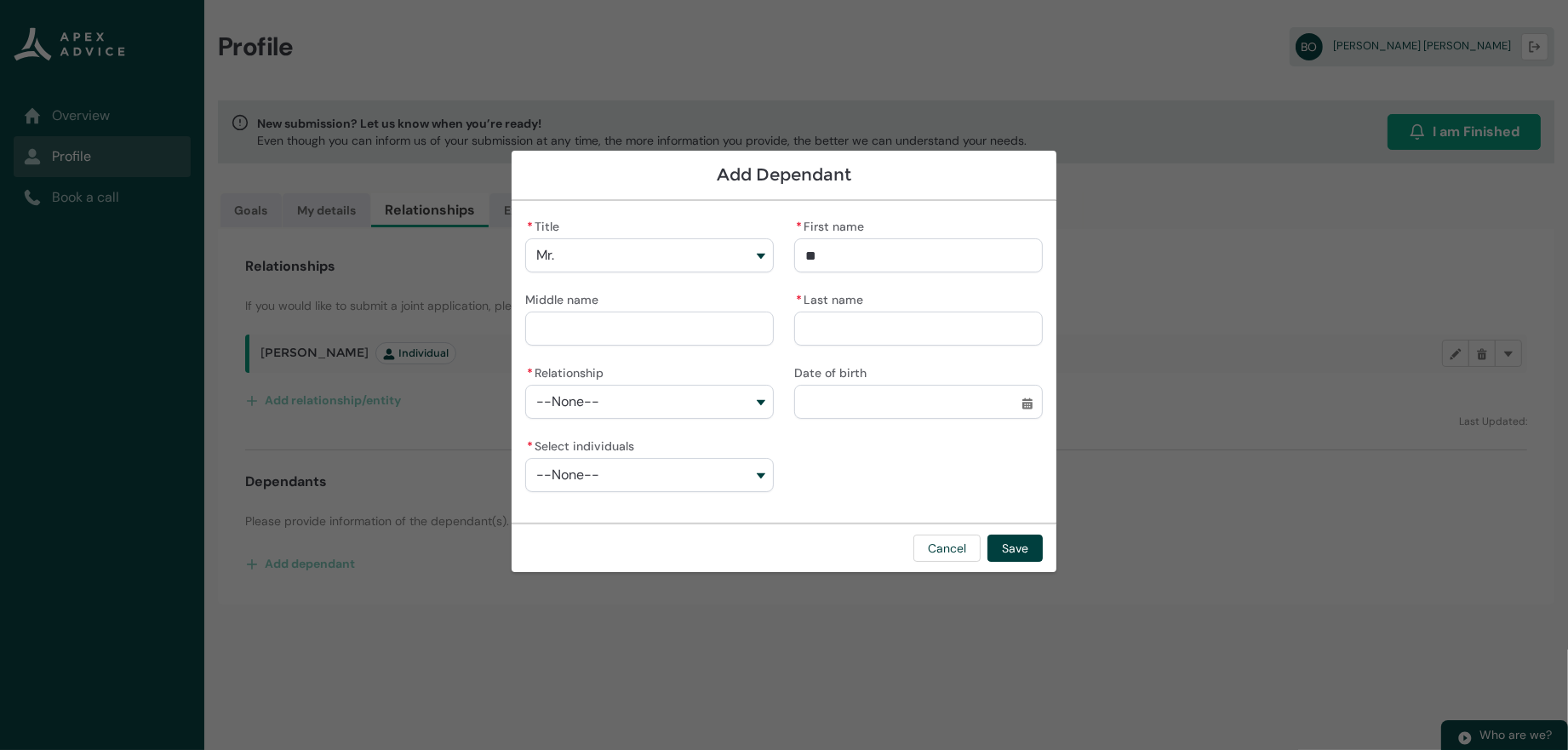
type lightning-primitive-input-simple "[PERSON_NAME]"
type input "***"
type lightning-primitive-input-simple "Toma"
type input "****"
type lightning-primitive-input-simple "[PERSON_NAME]"
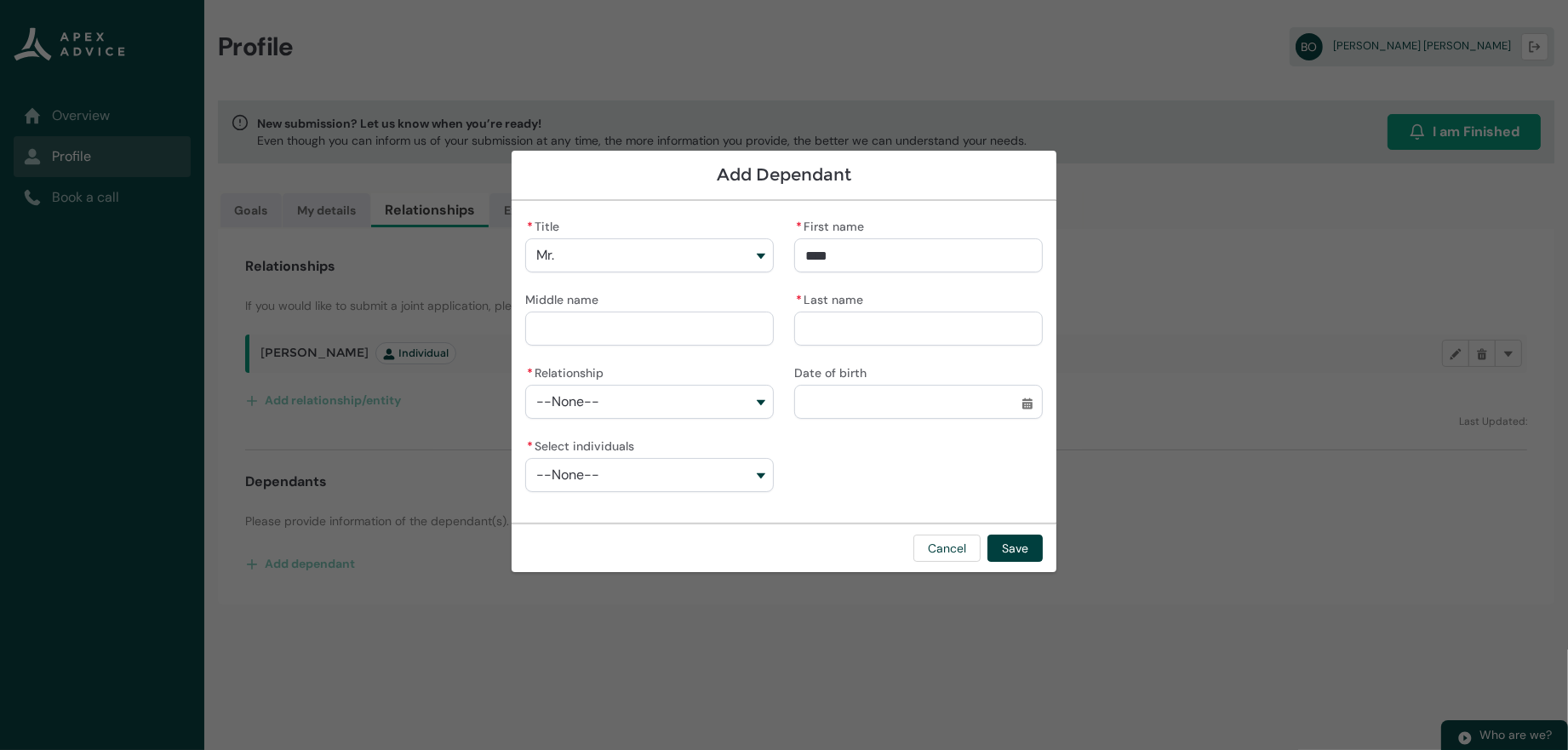
type input "*****"
type lightning-primitive-input-simple "D"
type input "*"
type lightning-primitive-input-simple "Da"
type input "**"
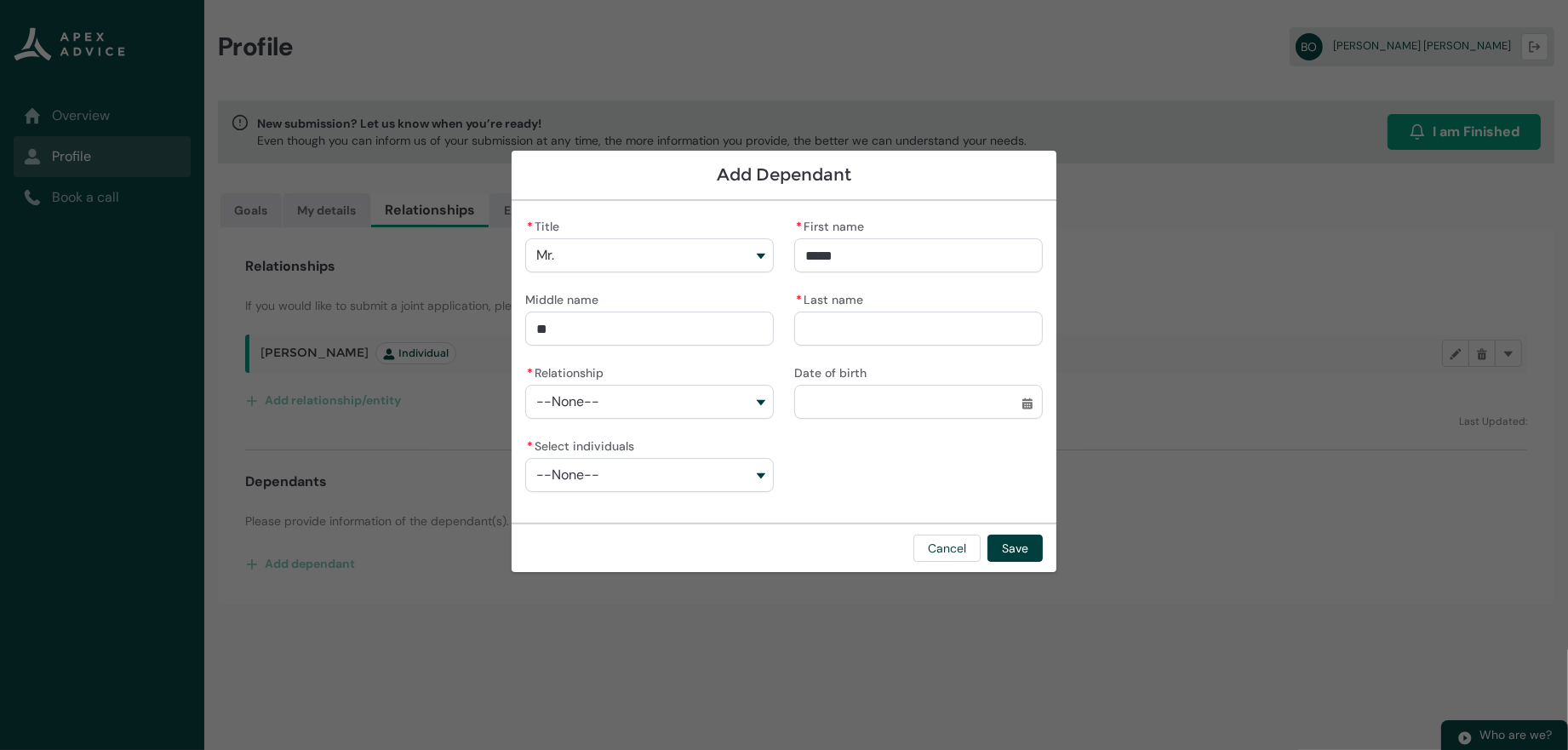
type lightning-primitive-input-simple "Dav"
type input "***"
type lightning-primitive-input-simple "Davi"
type input "****"
type lightning-primitive-input-simple "[PERSON_NAME]"
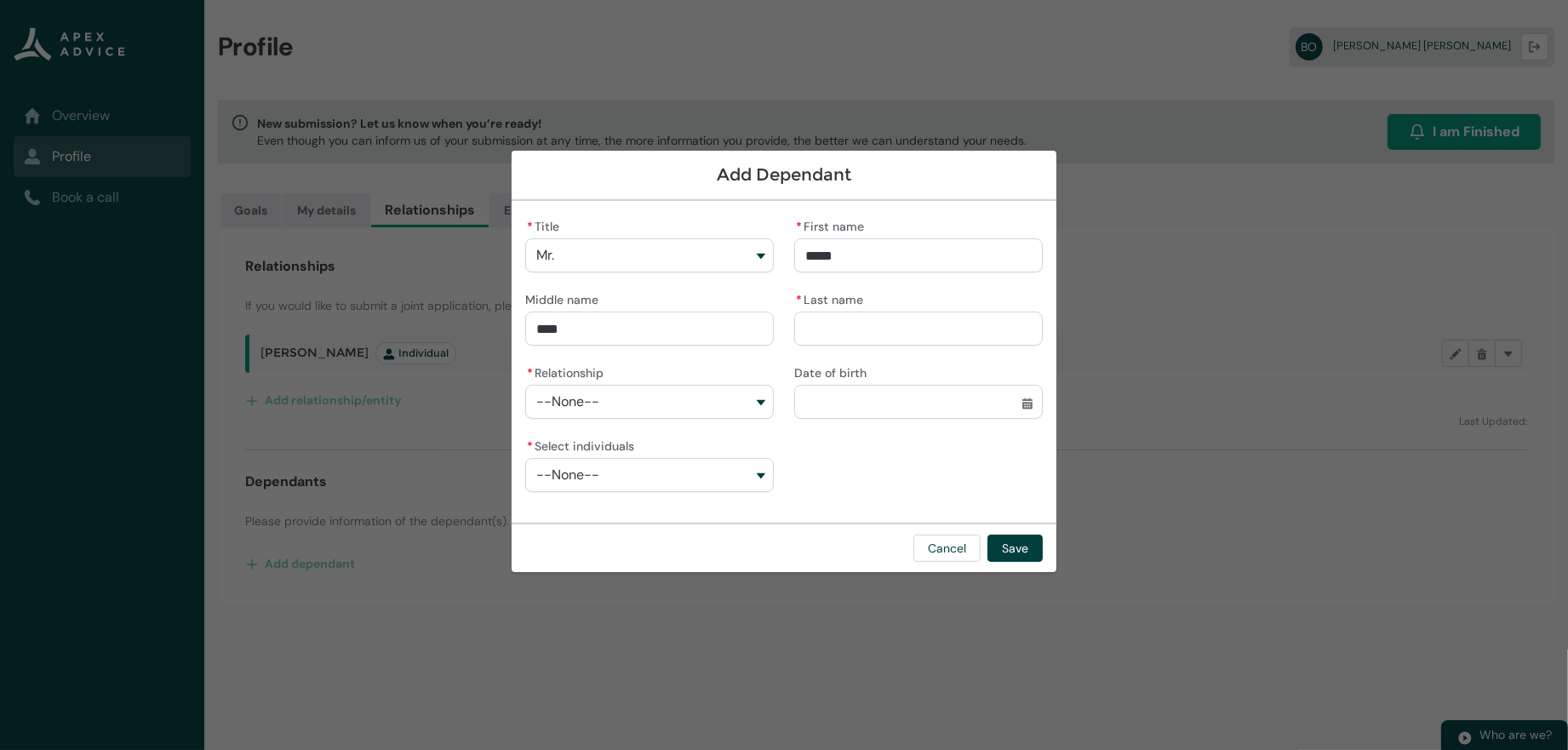
type input "*****"
type lightning-primitive-input-simple "[PERSON_NAME]"
type input "*****"
type lightning-primitive-input-simple "O"
type input "*"
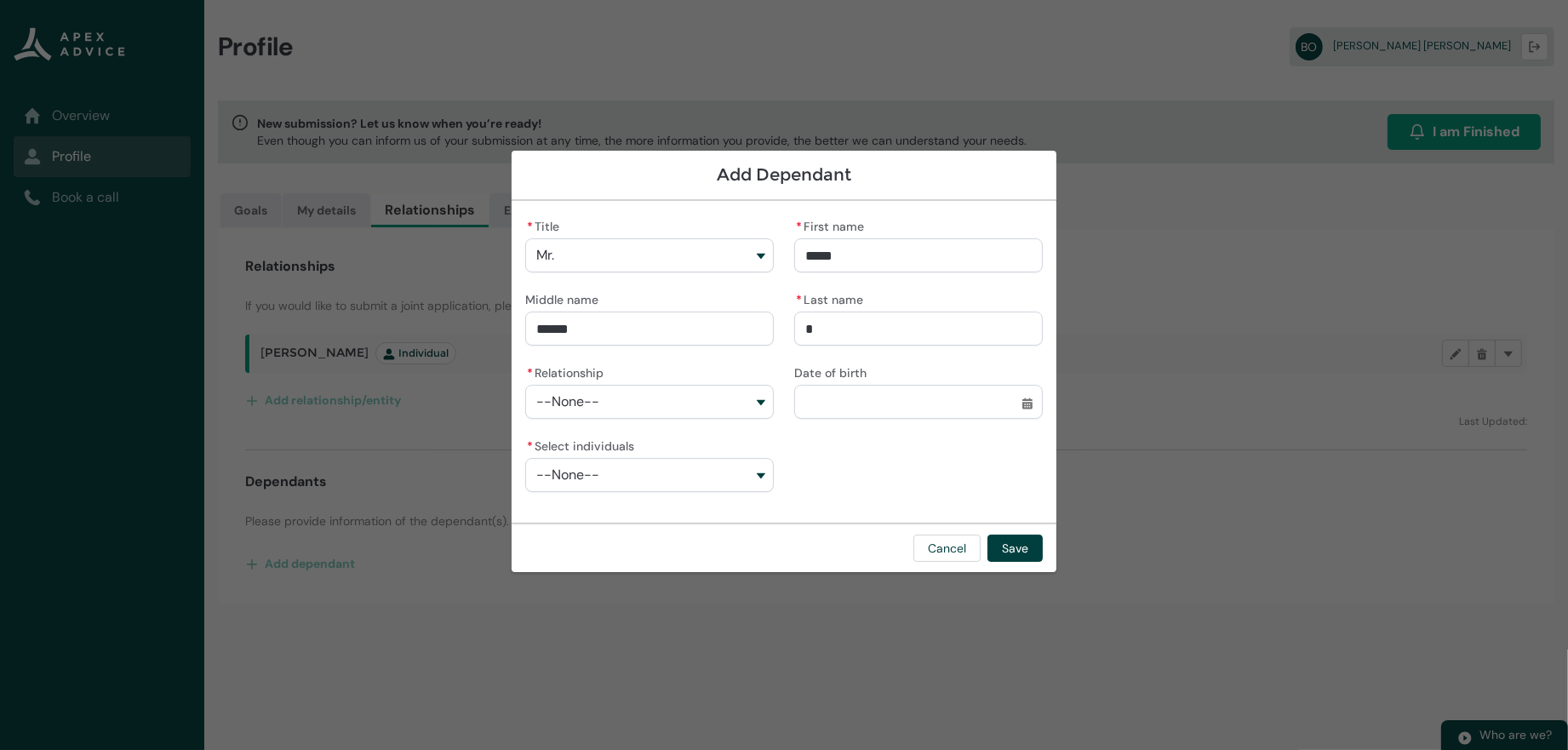
type lightning-primitive-input-simple "O'"
type input "**"
type lightning-primitive-input-simple "O'L"
type input "***"
type lightning-primitive-input-simple "O'Le"
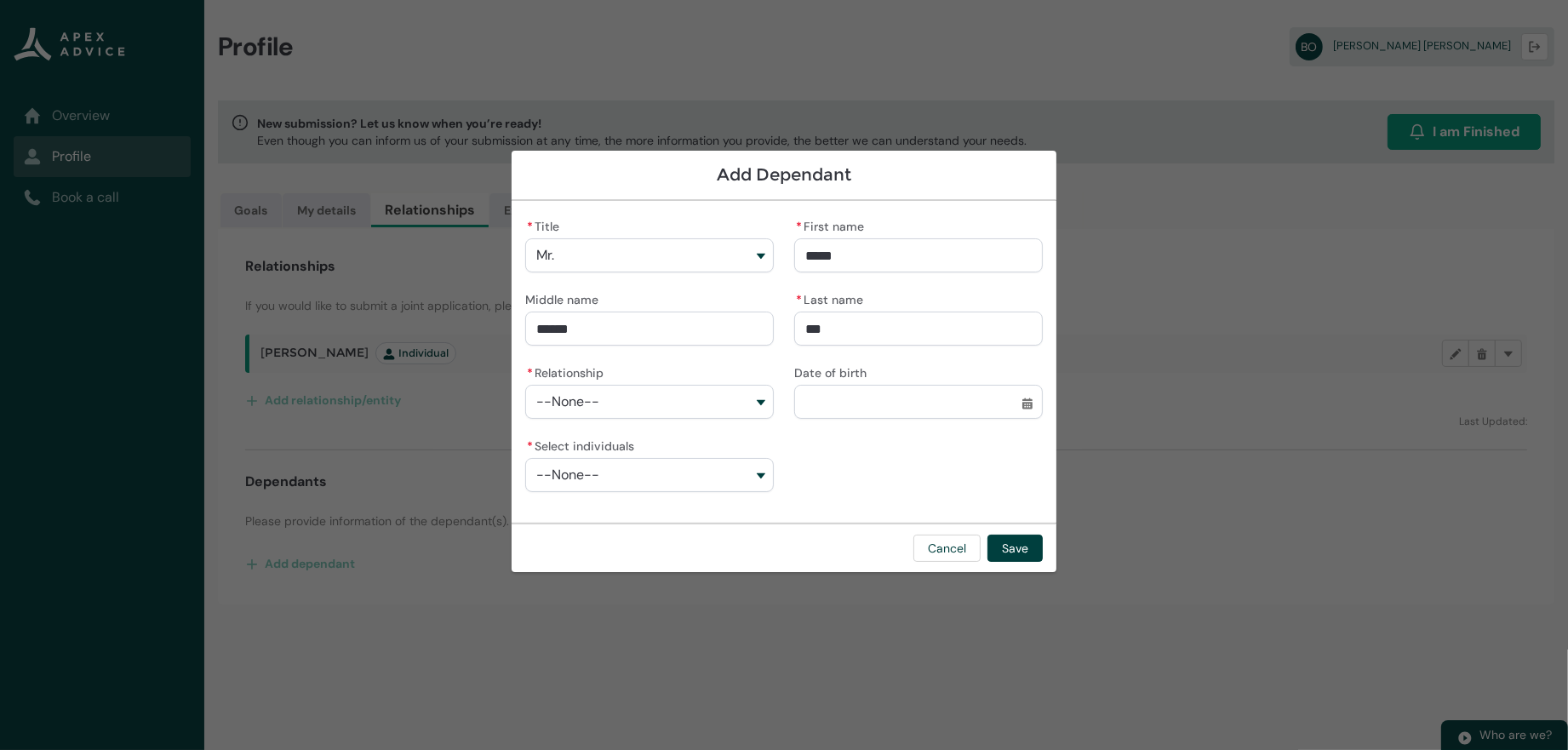
type input "****"
type lightning-primitive-input-simple "O'Lea"
type input "*****"
type lightning-primitive-input-simple "O'Leat"
type input "******"
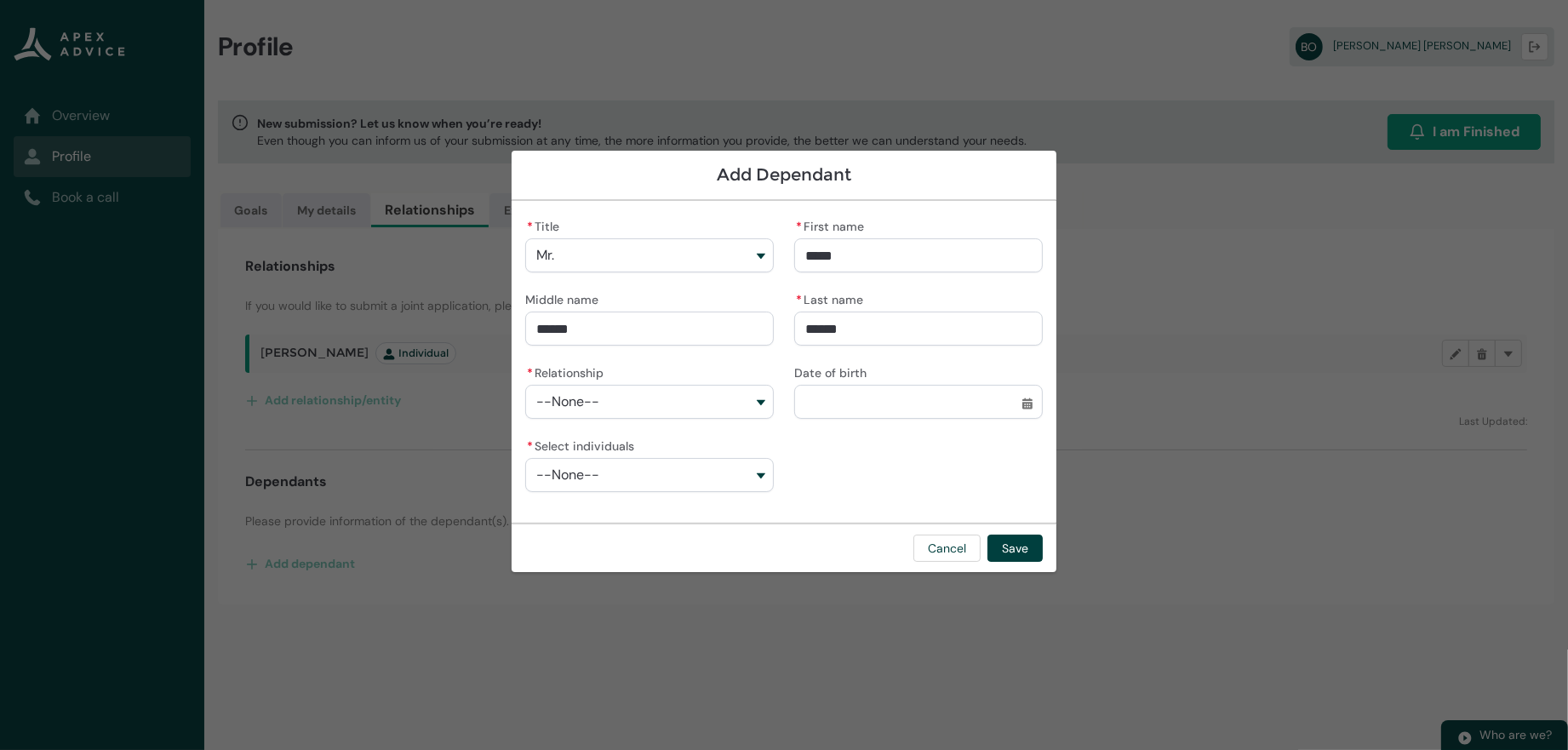
type lightning-primitive-input-simple "O'Lea"
type input "*****"
type lightning-primitive-input-simple "[PERSON_NAME]"
type input "******"
type lightning-primitive-input-simple "[PERSON_NAME]"
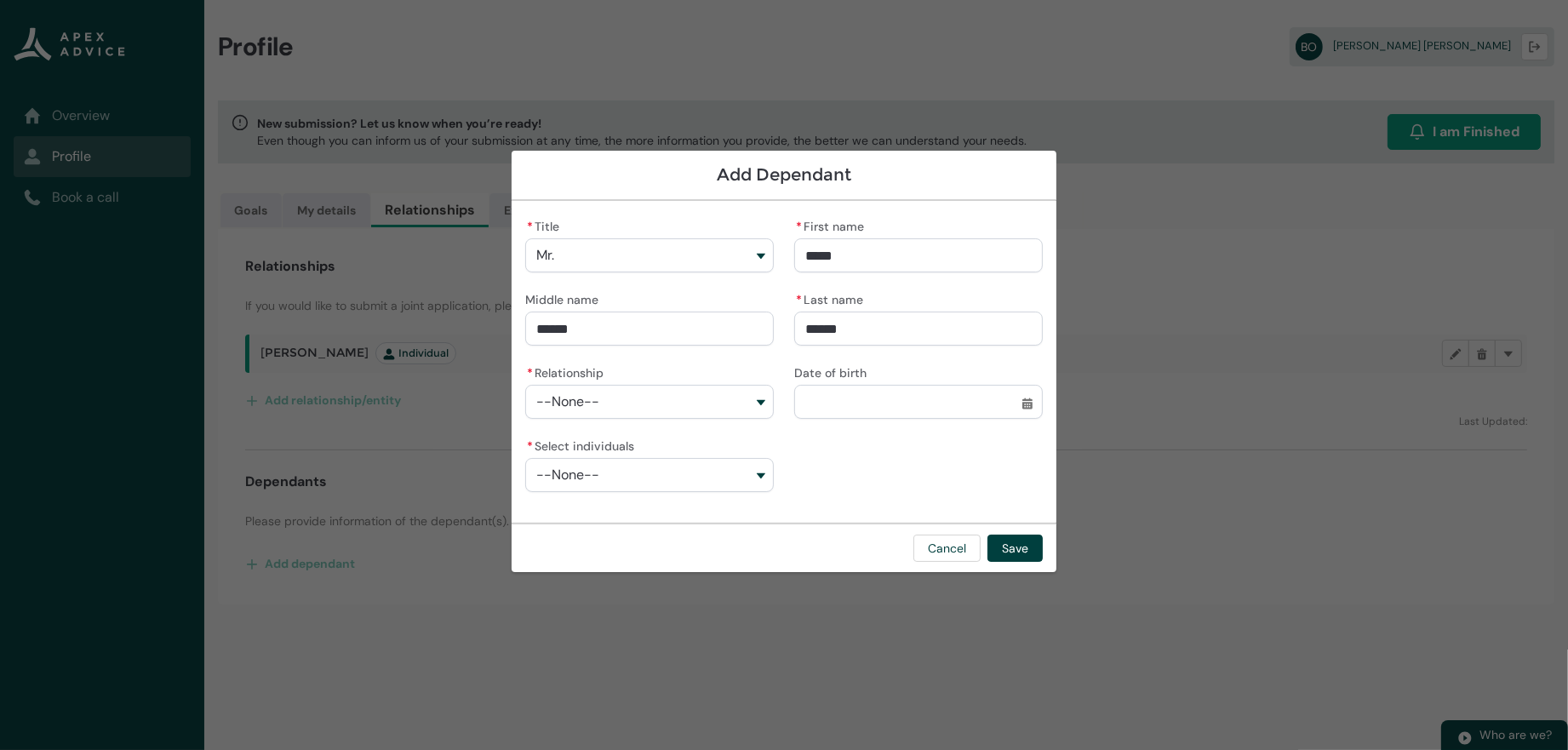
type input "*******"
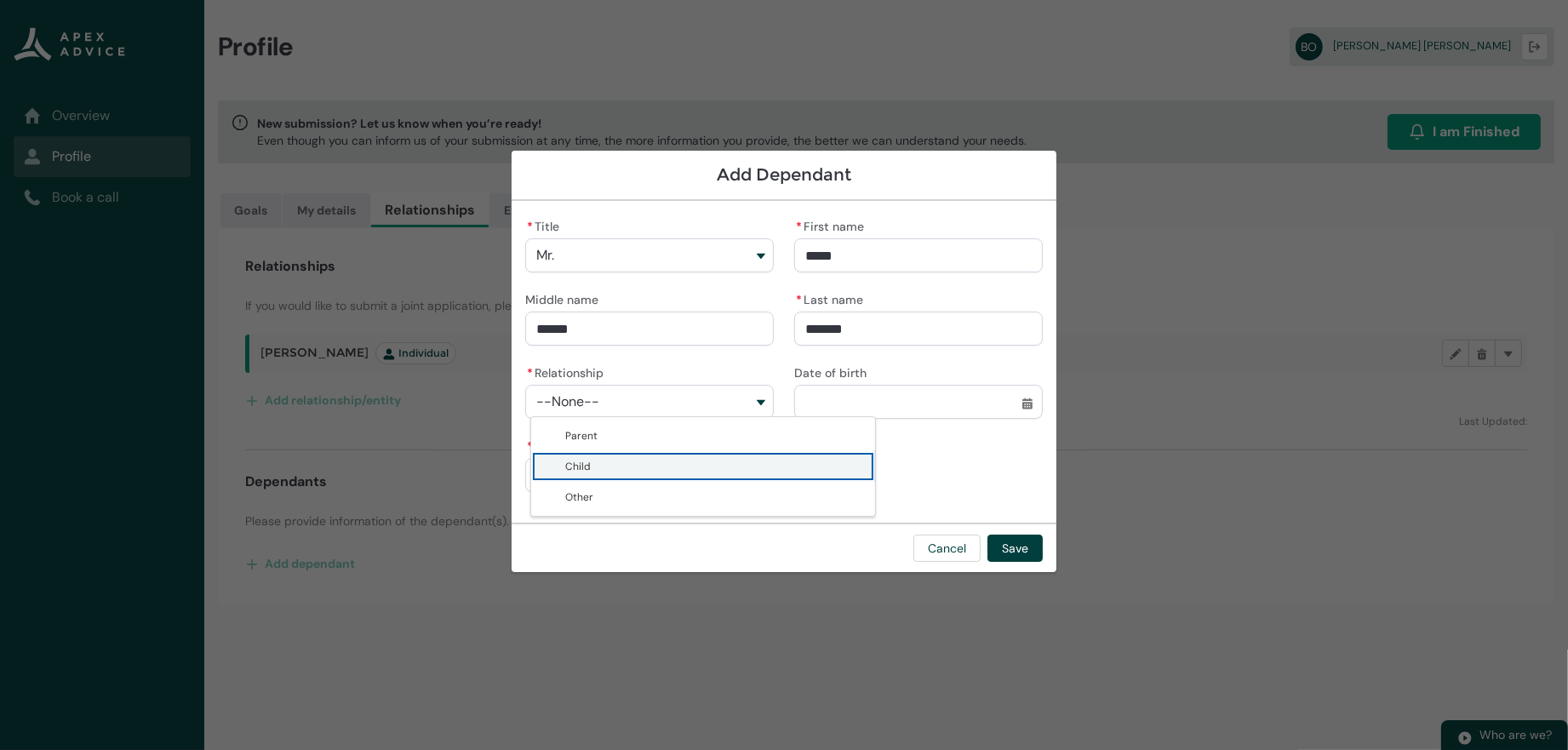
type lightning-combobox "Child"
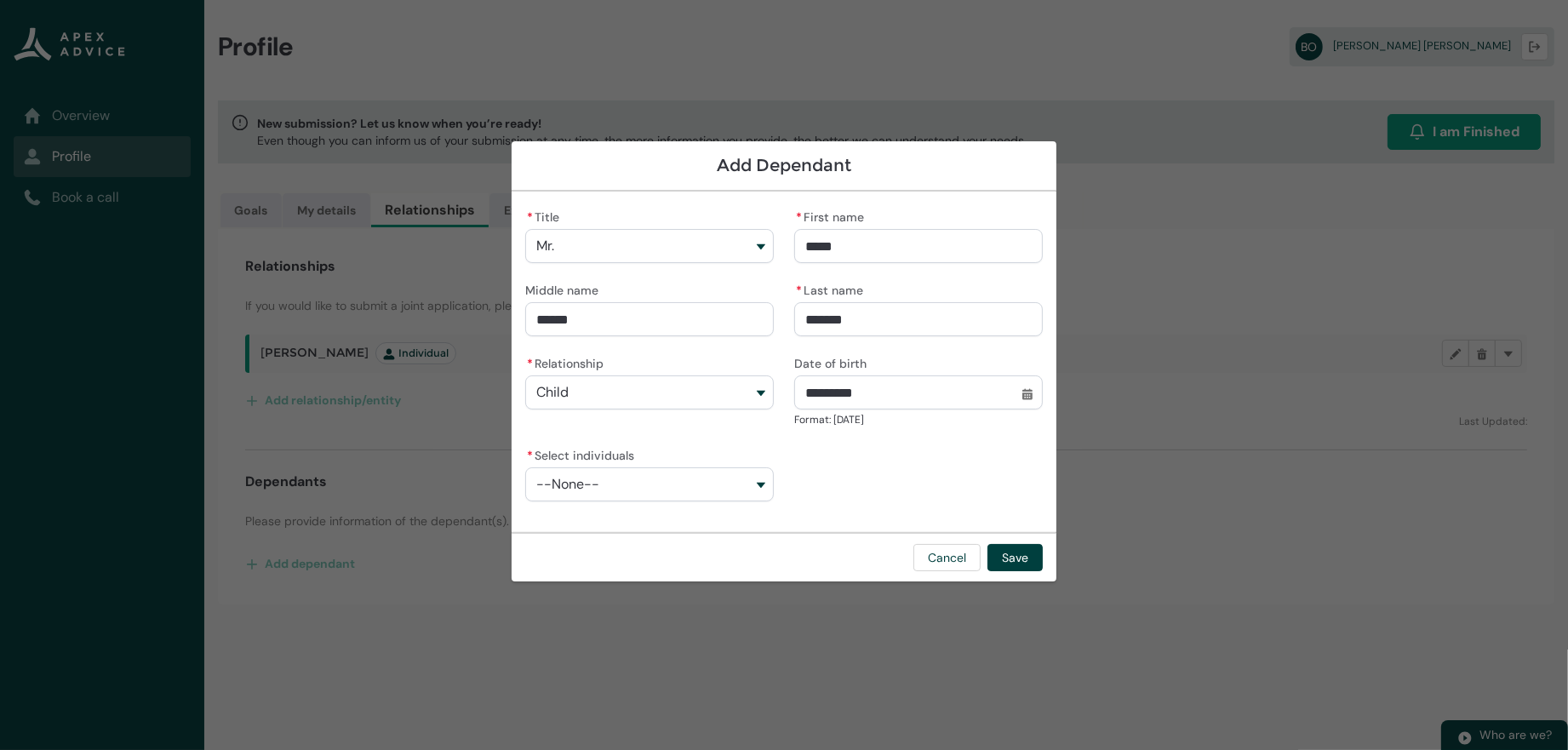
type input "**********"
type lightning-datepicker "[DATE]"
type lightning-input "[DATE]"
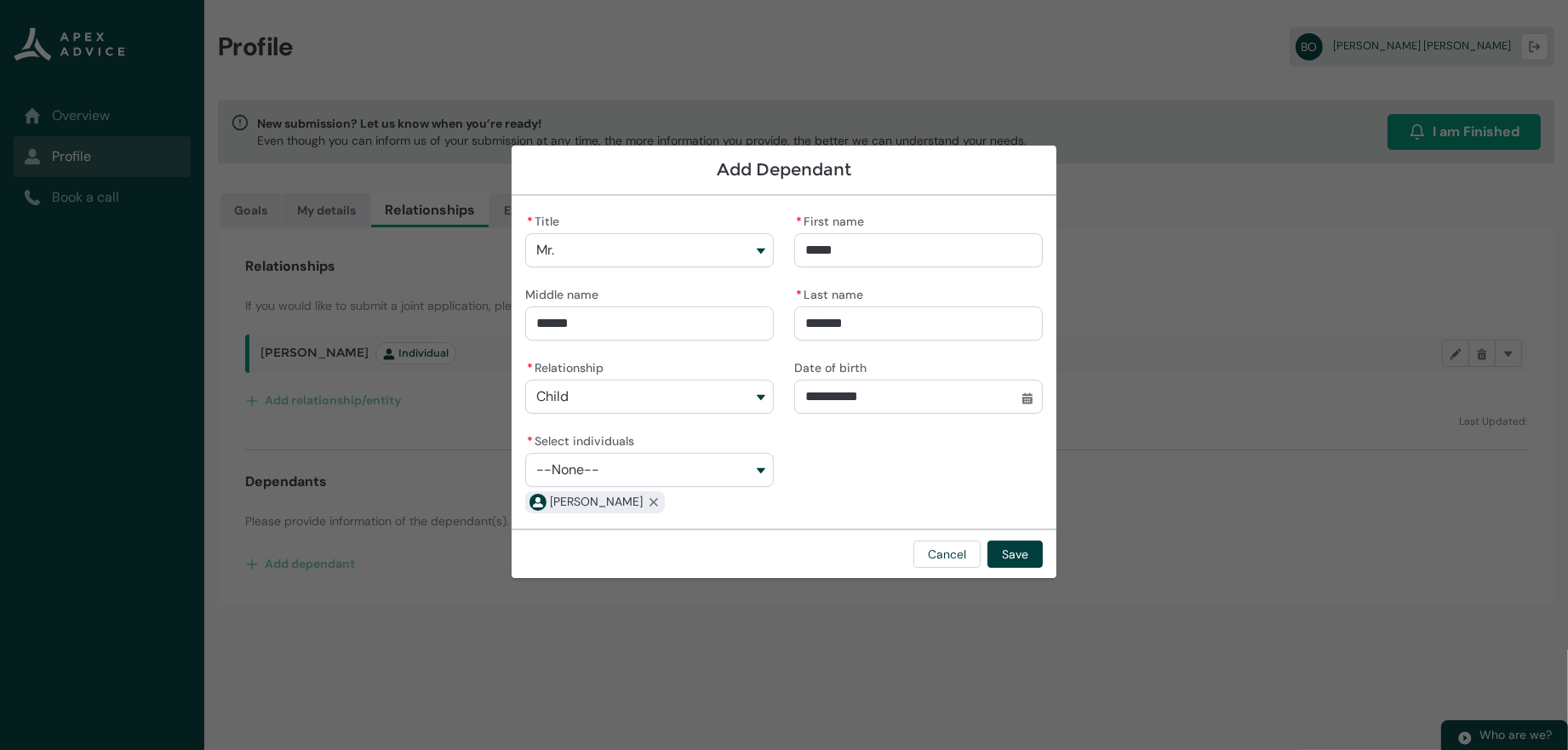
click at [683, 479] on button "--None--" at bounding box center [649, 470] width 248 height 34
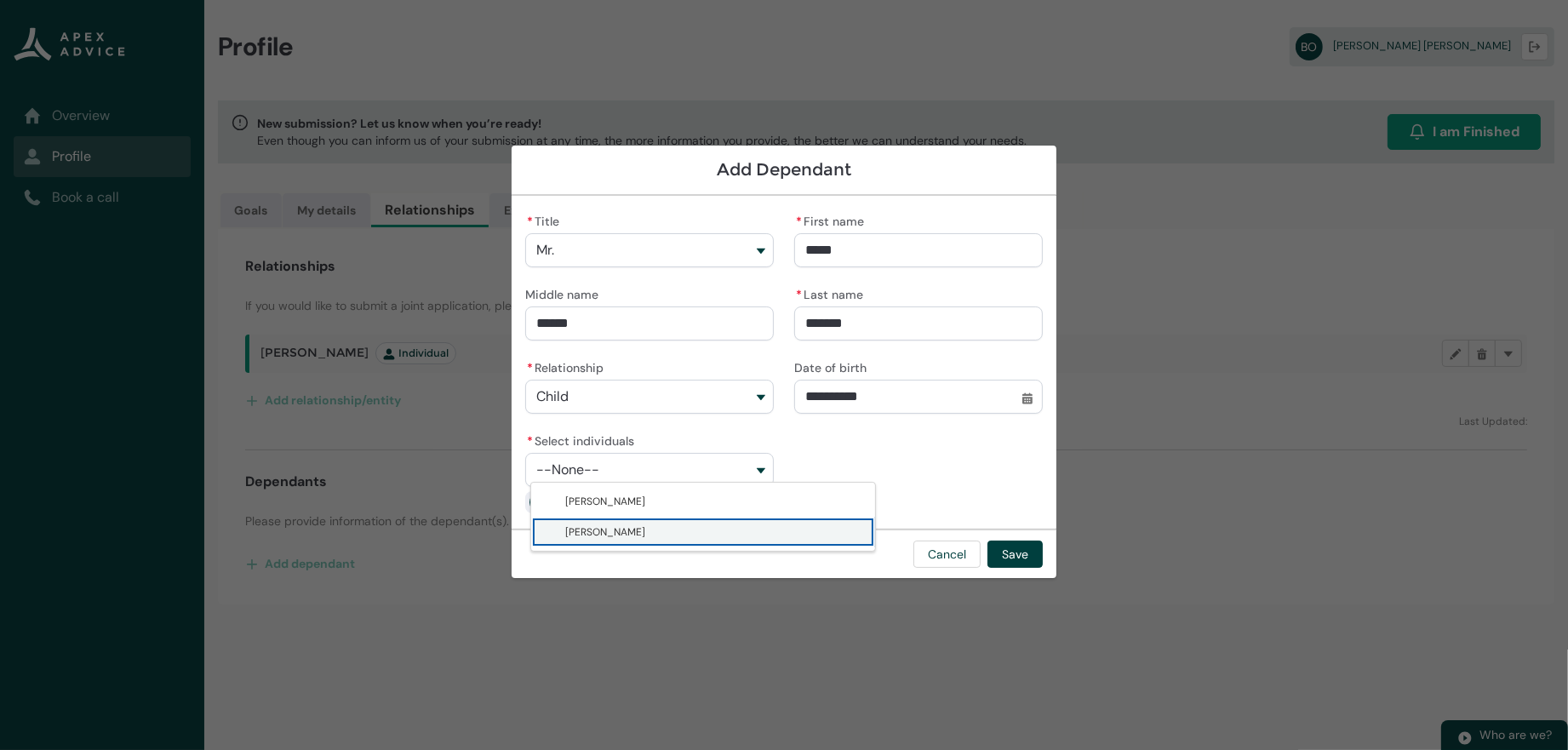
click at [636, 527] on lightning-base-combobox-item "[PERSON_NAME]" at bounding box center [703, 532] width 344 height 30
type lightning-combobox "001Q900000DKP65IAH"
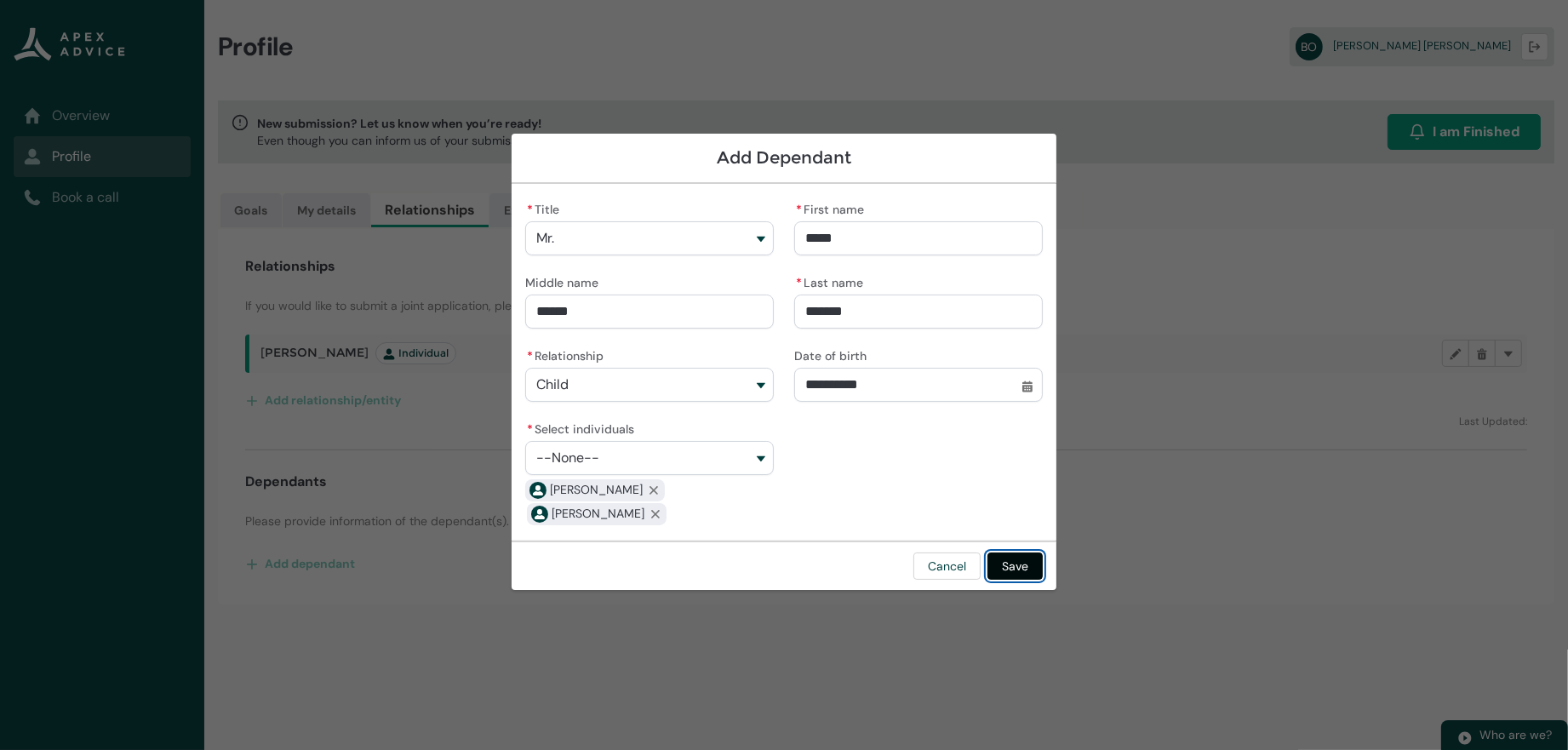
click at [1043, 579] on button "Save" at bounding box center [1015, 566] width 56 height 27
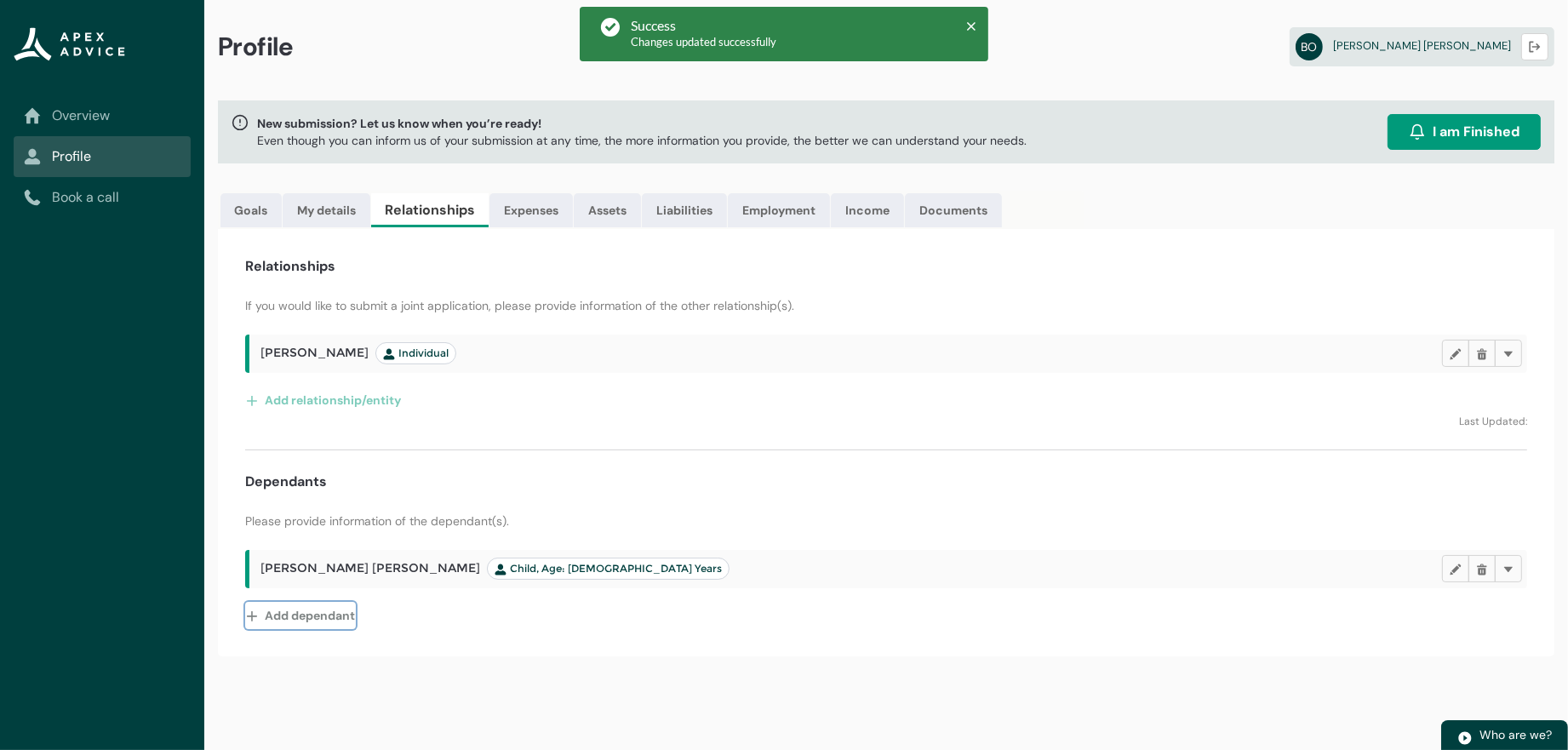
click at [326, 629] on button "Add dependant" at bounding box center [300, 615] width 110 height 27
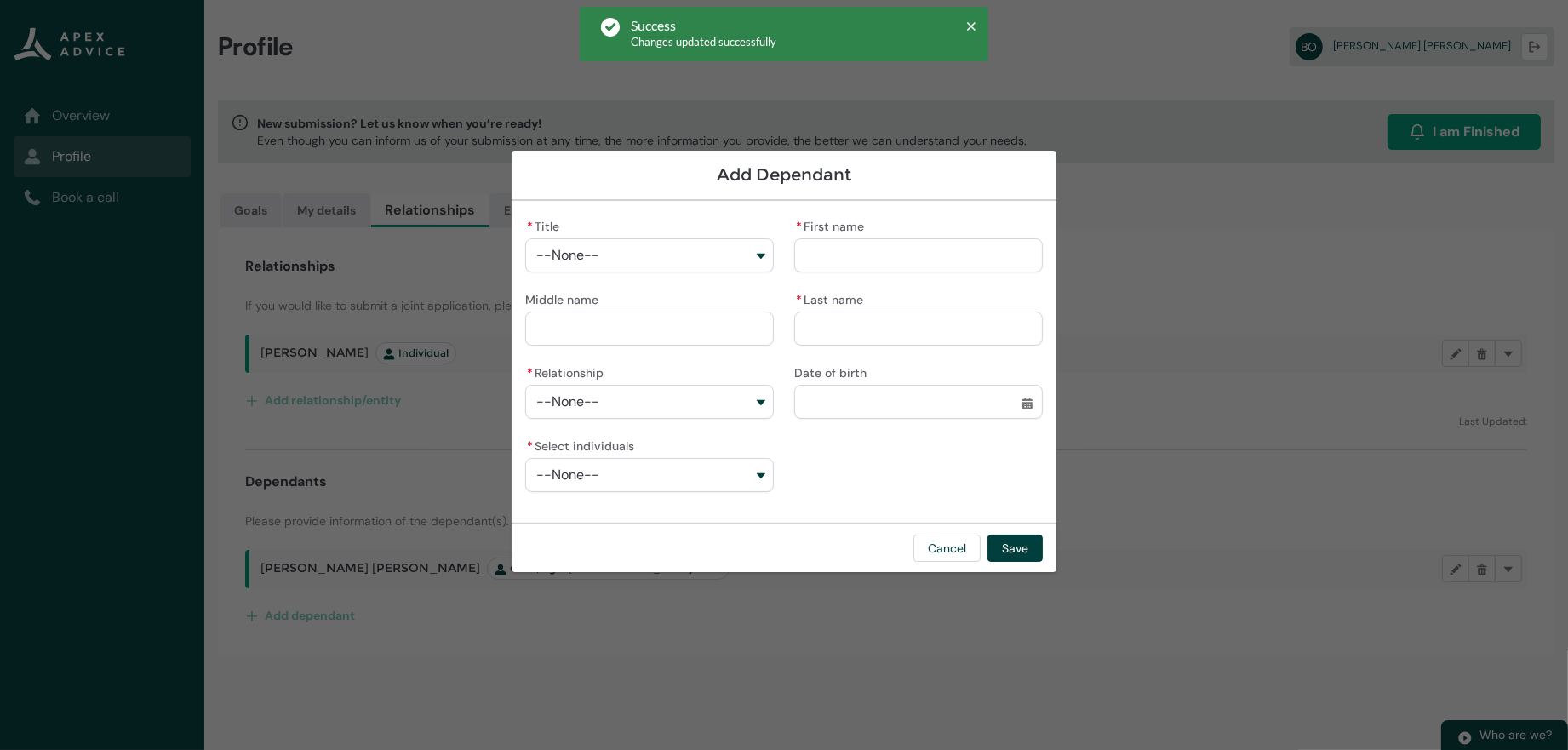
drag, startPoint x: 539, startPoint y: 264, endPoint x: 546, endPoint y: 249, distance: 16.6
click at [541, 259] on button "--None--" at bounding box center [649, 256] width 248 height 34
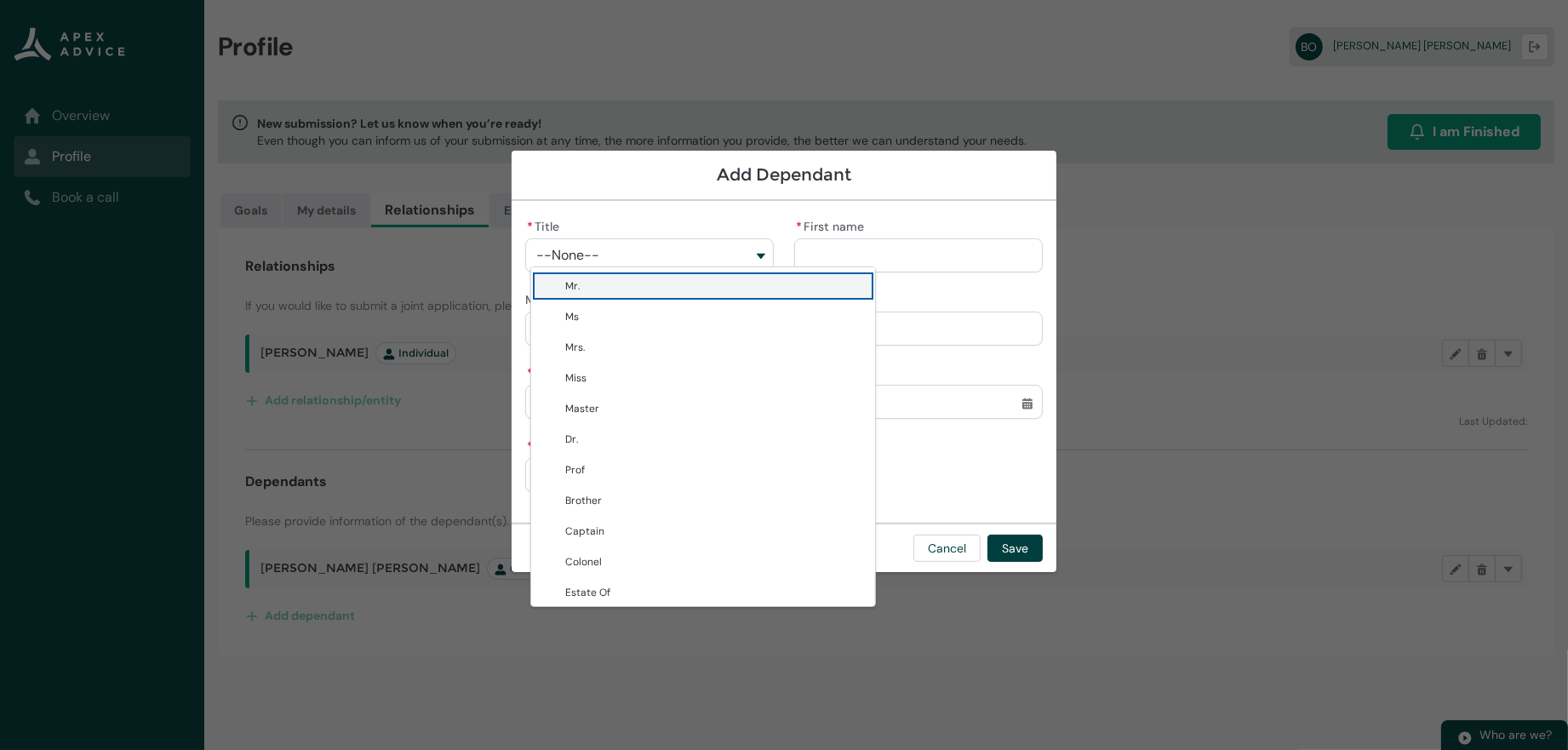
click at [565, 292] on span "Mr." at bounding box center [715, 286] width 300 height 17
type lightning-combobox "Mr."
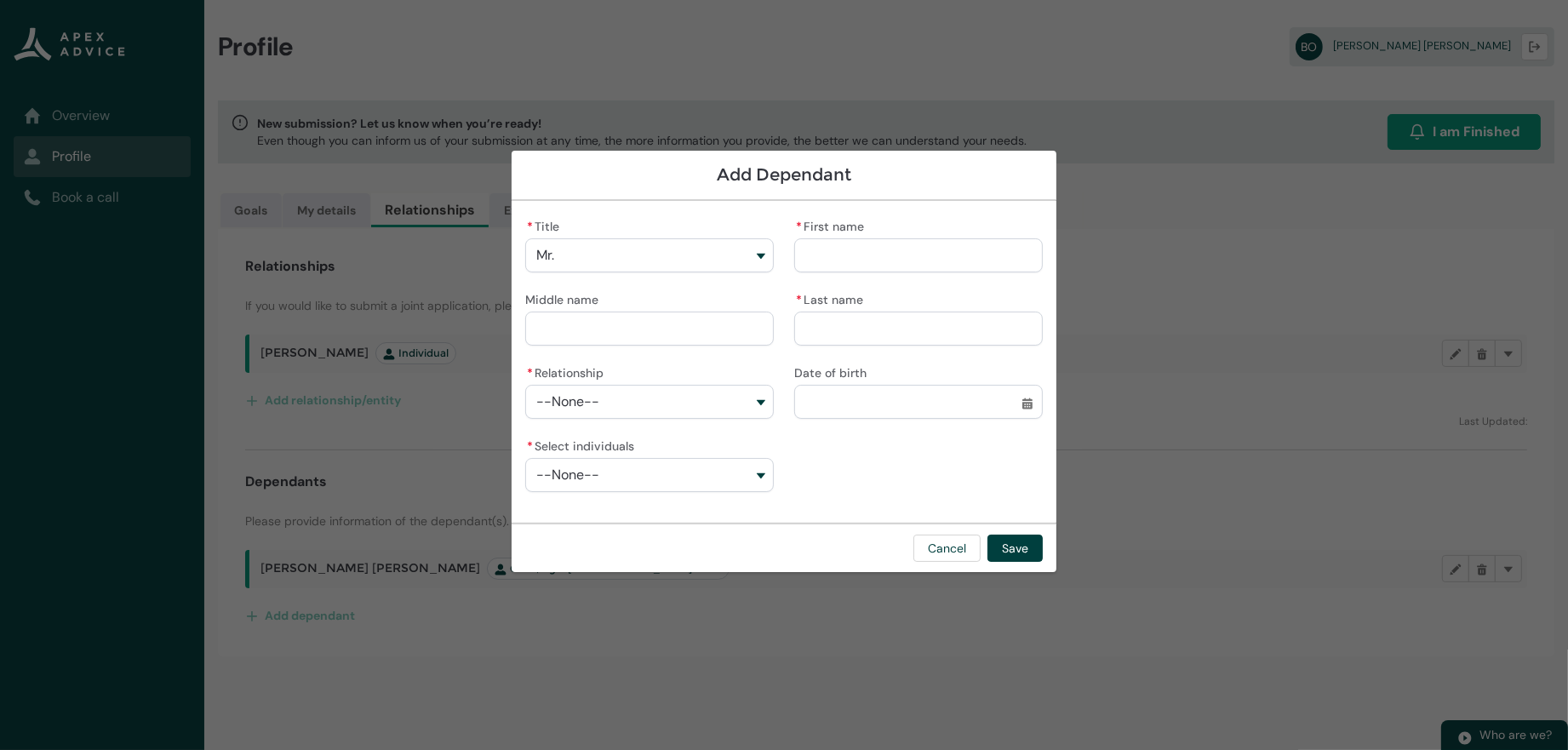
click at [940, 248] on input "* First name" at bounding box center [918, 256] width 248 height 34
type lightning-primitive-input-simple "M"
type input "*"
type lightning-primitive-input-simple "Ma"
type input "**"
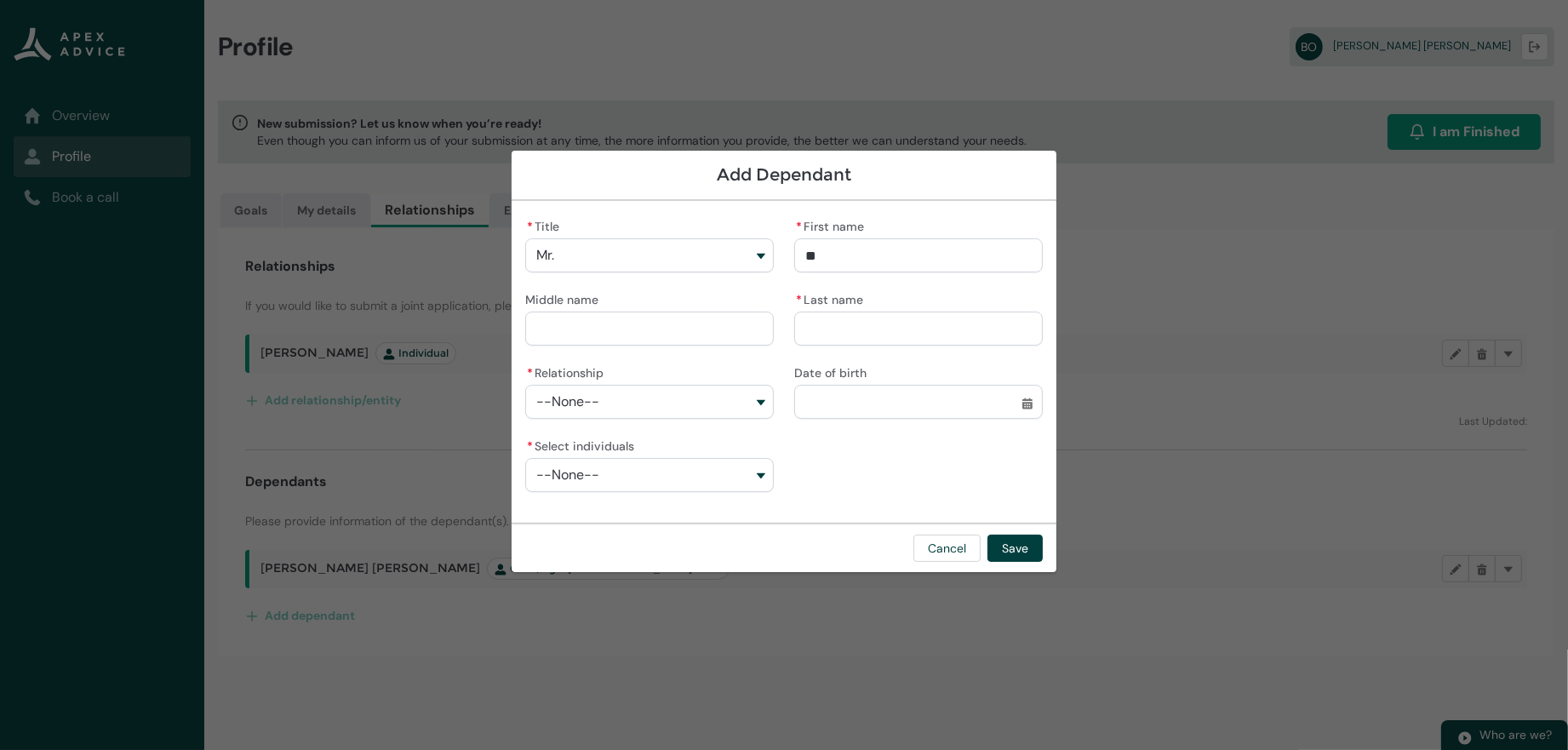
type lightning-primitive-input-simple "Mar"
type input "***"
type lightning-primitive-input-simple "Marn"
type input "****"
type lightning-primitive-input-simple "Marne"
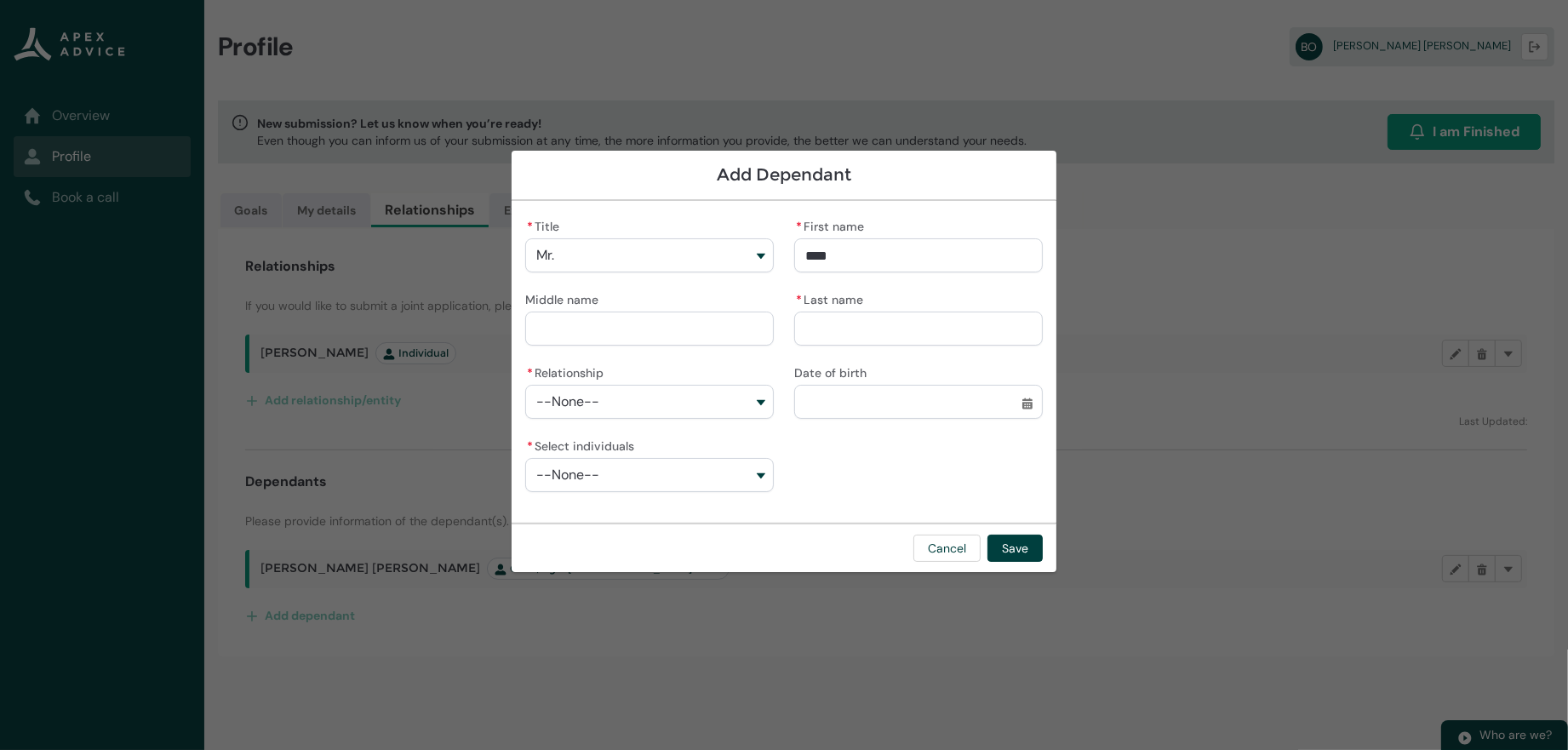
type input "*****"
type lightning-primitive-input-simple "[PERSON_NAME]"
type input "******"
type lightning-primitive-input-simple "M"
type input "*"
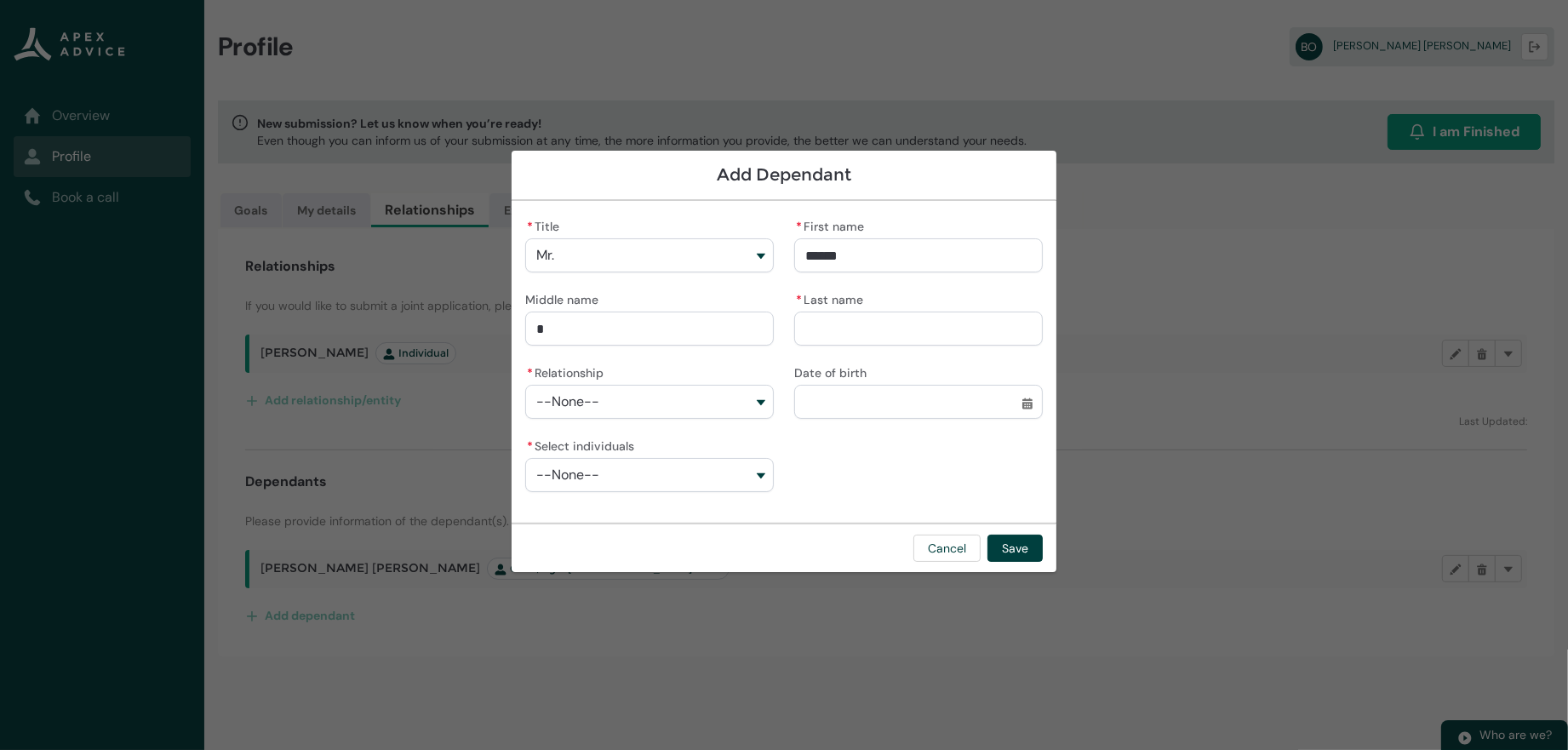
type lightning-primitive-input-simple "Ma"
type input "**"
type lightning-primitive-input-simple "Mar"
type input "***"
type lightning-primitive-input-simple "[PERSON_NAME]"
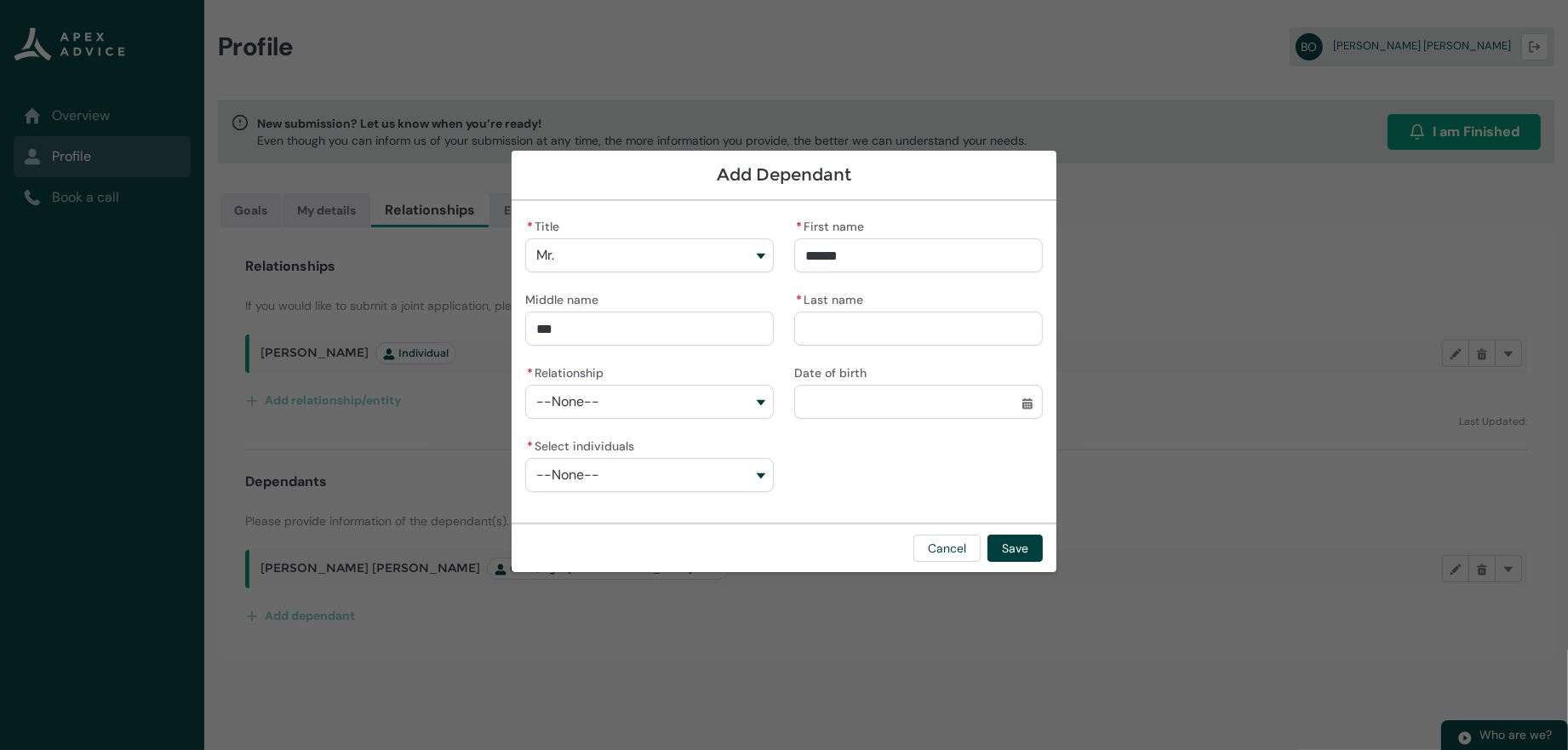
type input "****"
type lightning-primitive-input-simple "O"
type input "*"
type lightning-primitive-input-simple "O'"
type input "**"
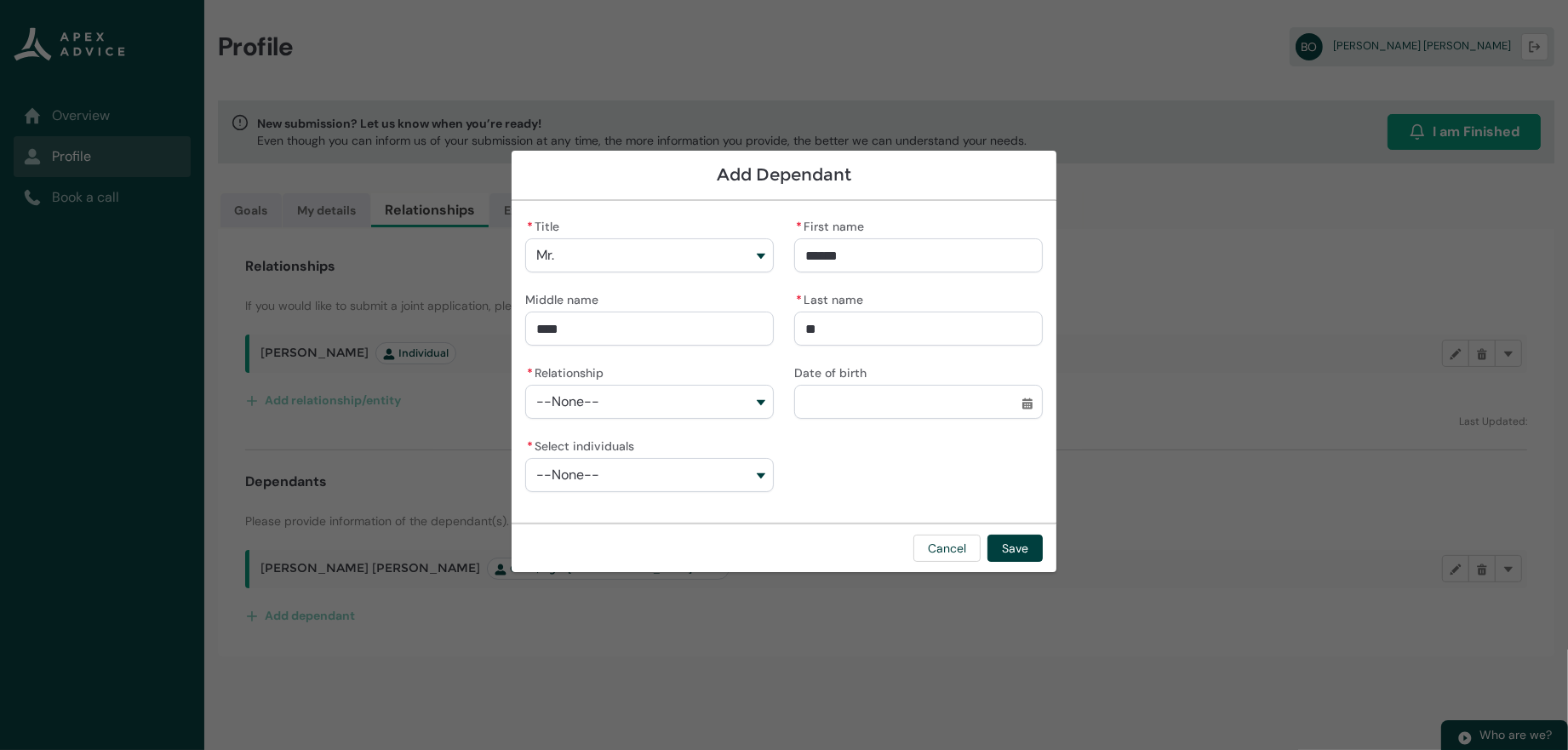
type lightning-primitive-input-simple "O'L"
type input "***"
type lightning-primitive-input-simple "O'Le"
type input "****"
type lightning-primitive-input-simple "O'Lea"
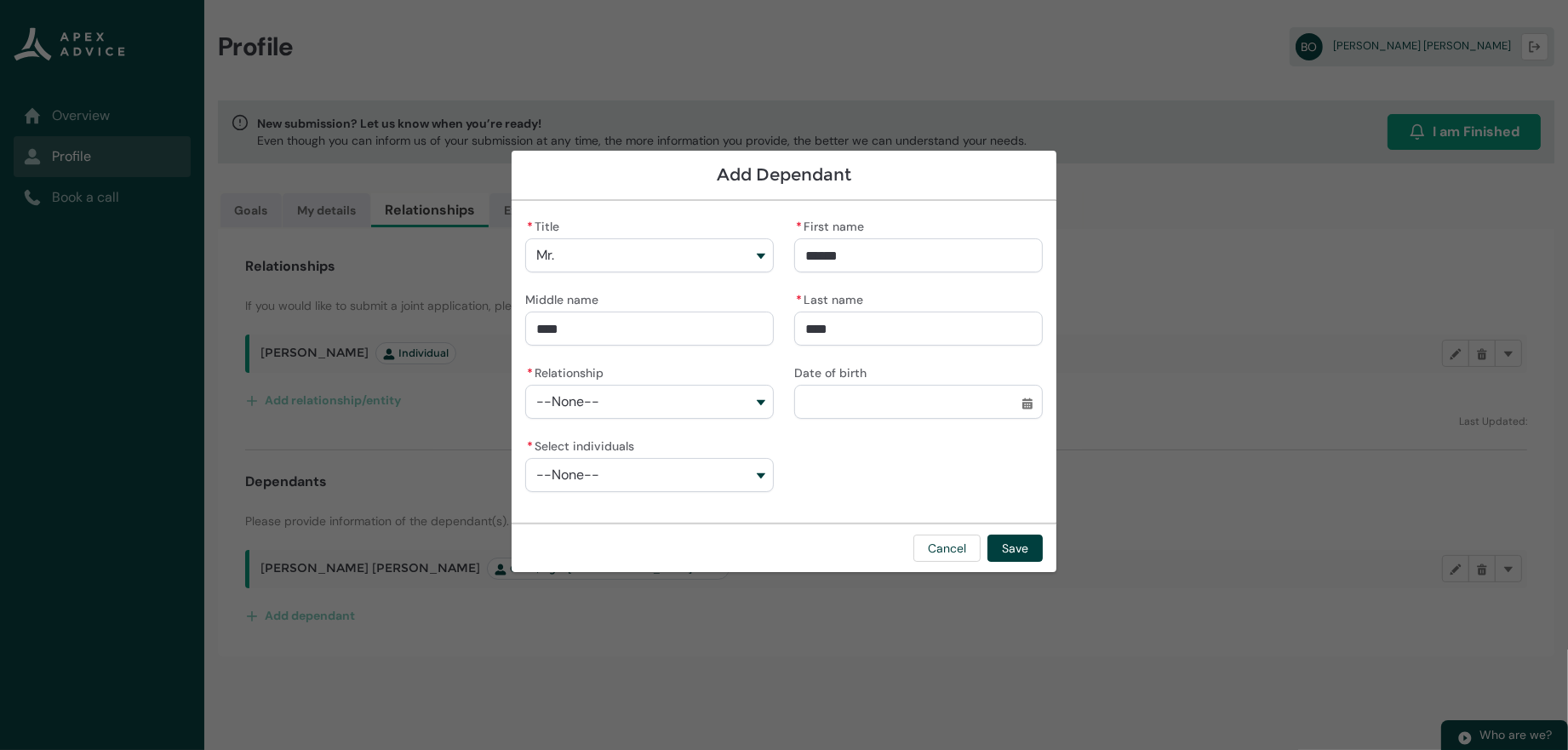
type input "*****"
type lightning-primitive-input-simple "O'Leat"
type input "******"
type lightning-primitive-input-simple "O'Lea"
type input "*****"
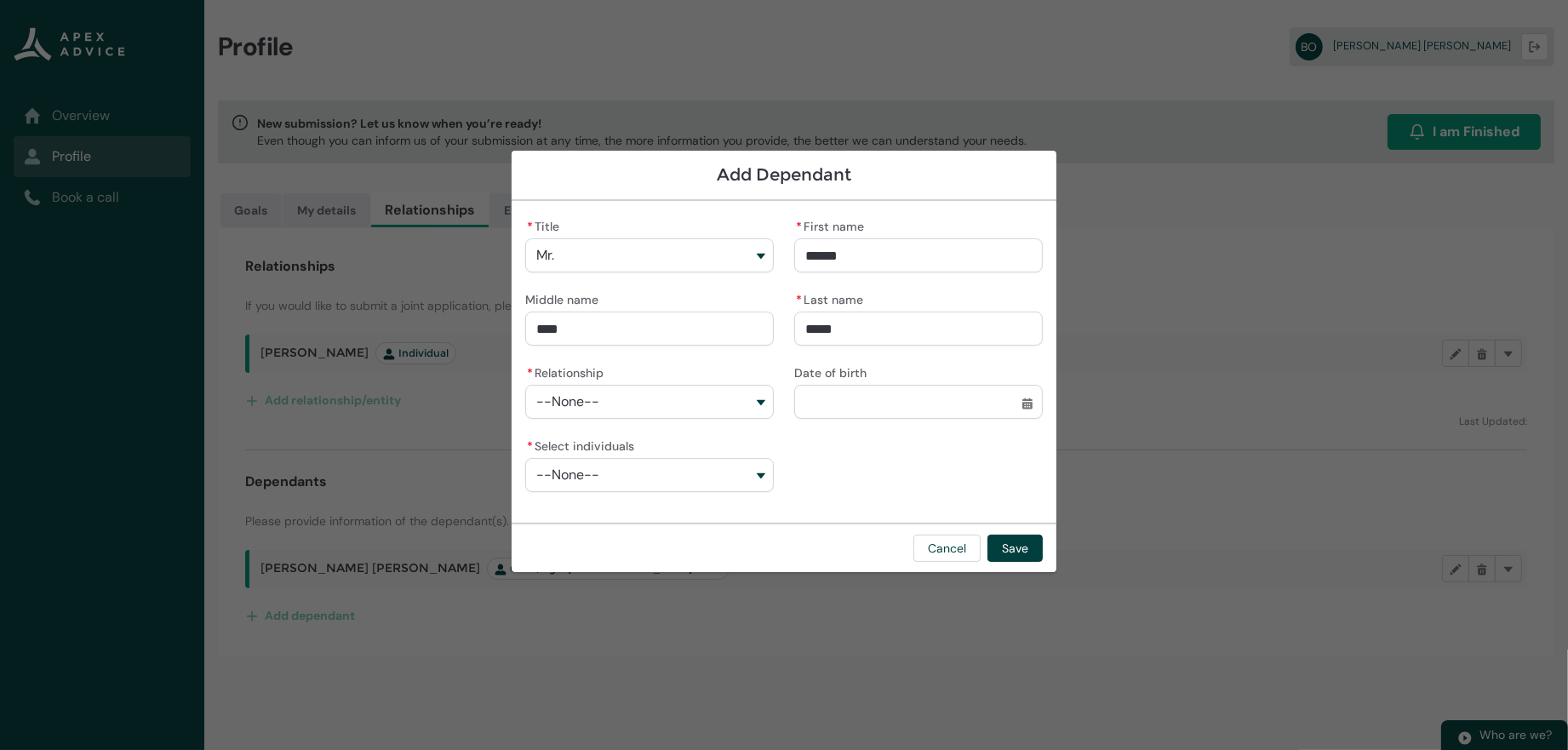
type lightning-primitive-input-simple "[PERSON_NAME]"
type input "******"
type lightning-primitive-input-simple "[PERSON_NAME]"
type input "*******"
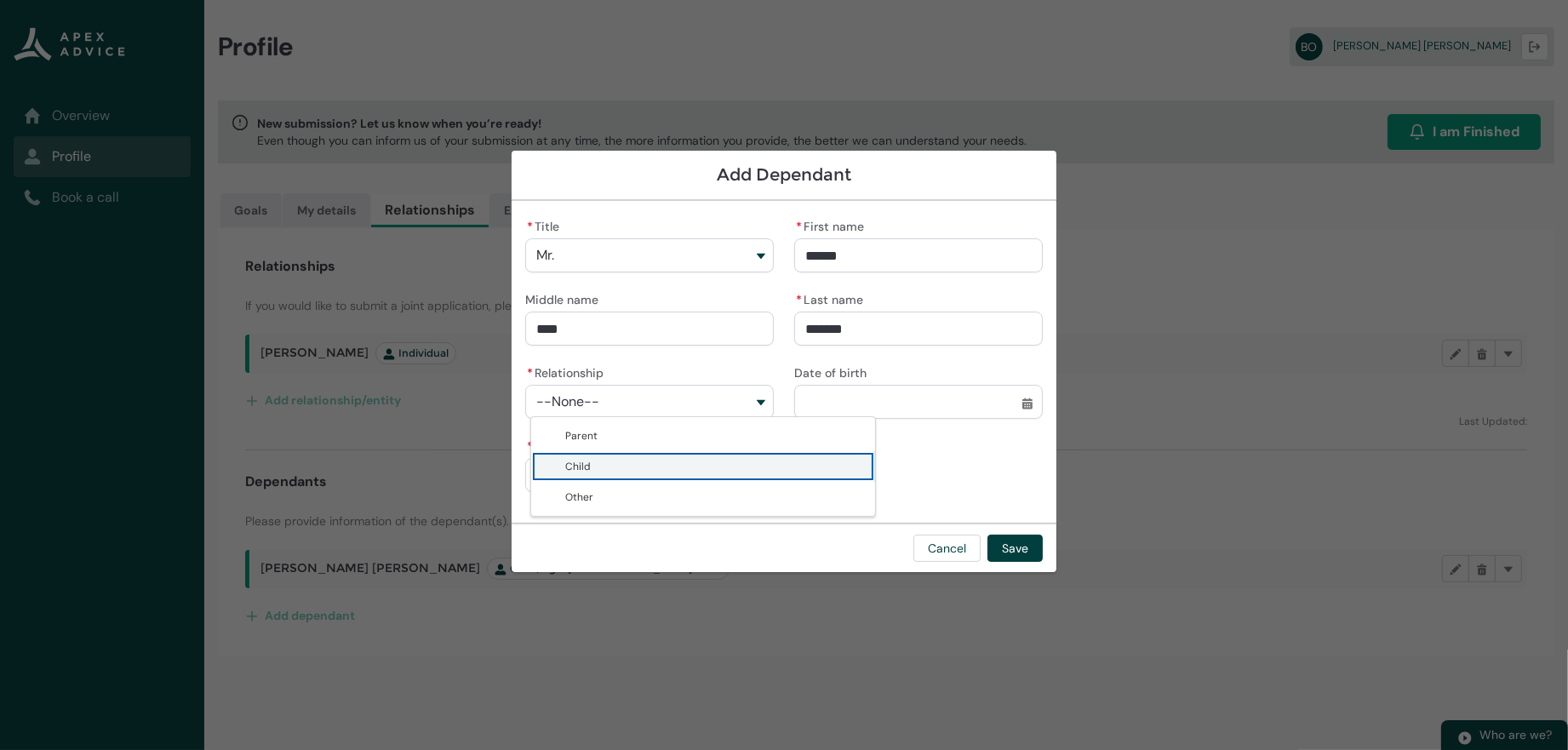
type lightning-combobox "Child"
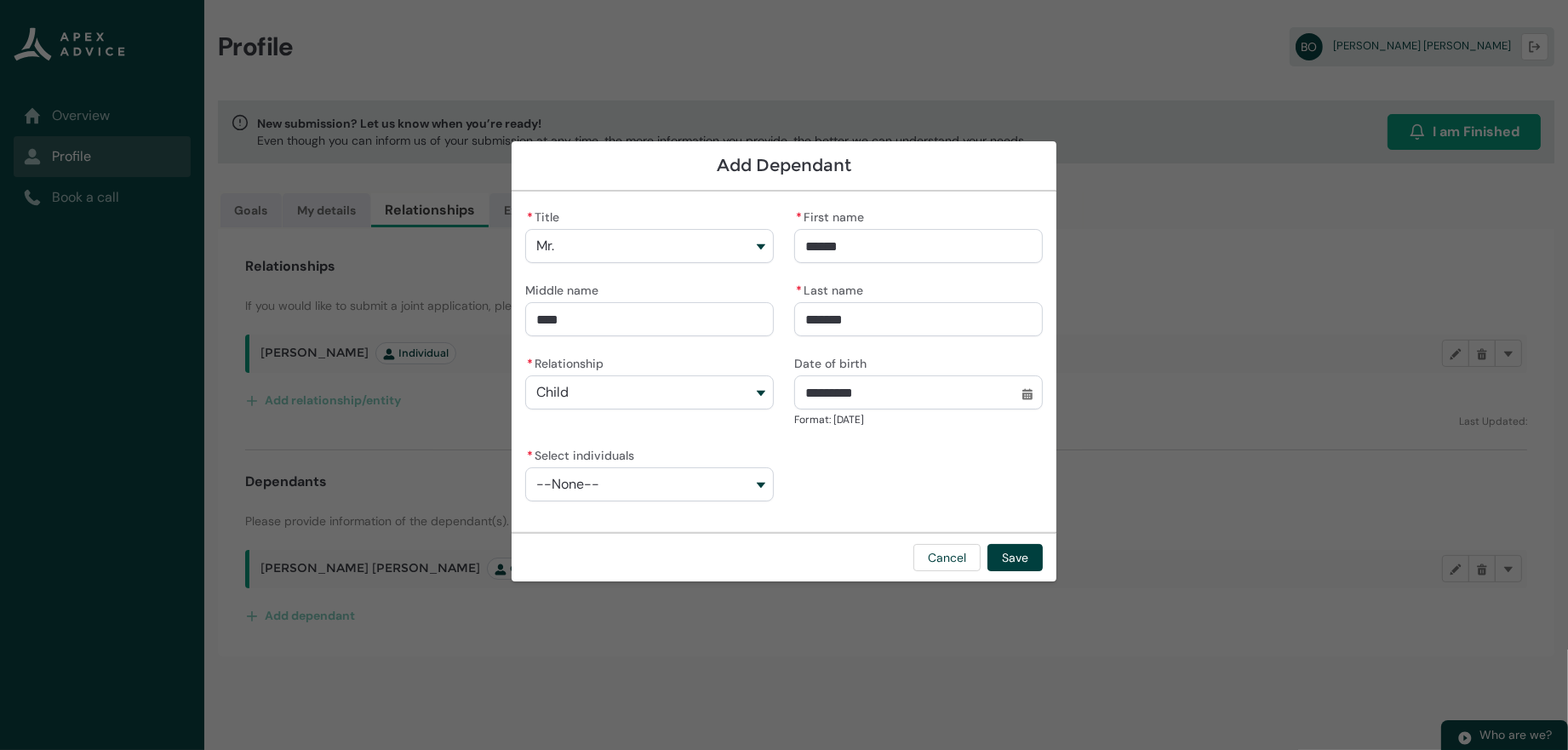
type input "**********"
type lightning-datepicker "[DATE]"
type lightning-input "[DATE]"
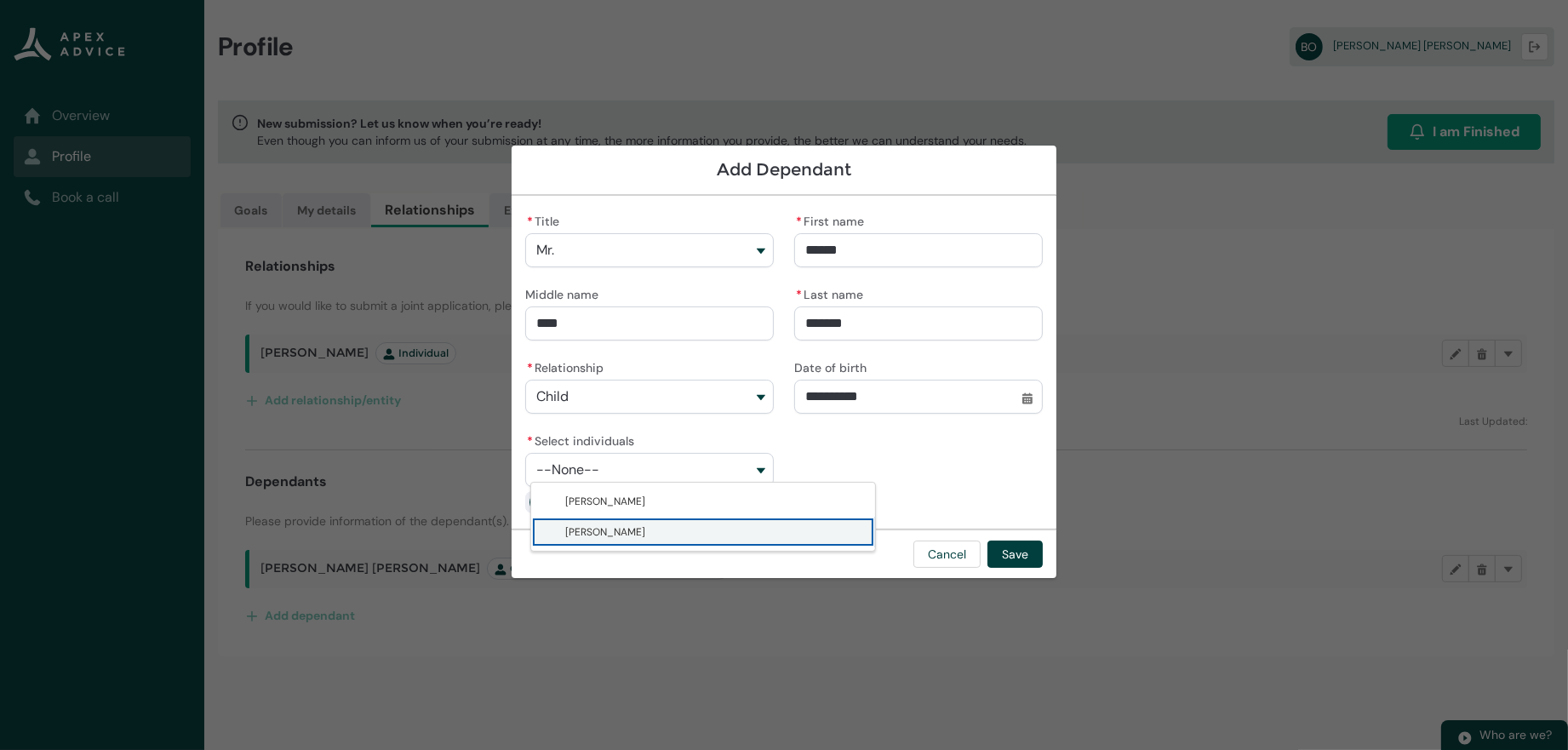
type lightning-combobox "001Q900000DKP65IAH"
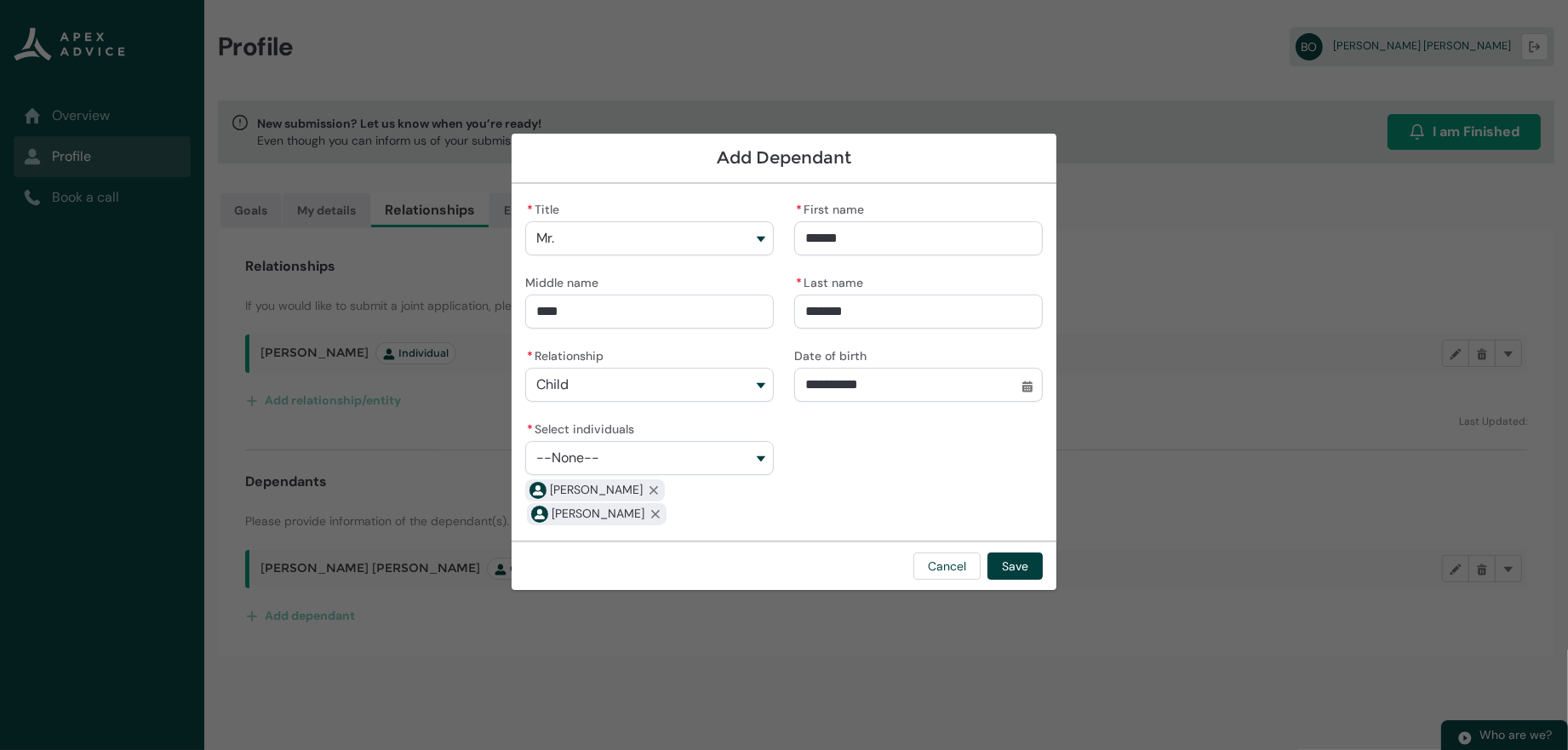
click at [993, 437] on div "**********" at bounding box center [784, 361] width 518 height 329
click at [1043, 574] on button "Save" at bounding box center [1015, 566] width 56 height 27
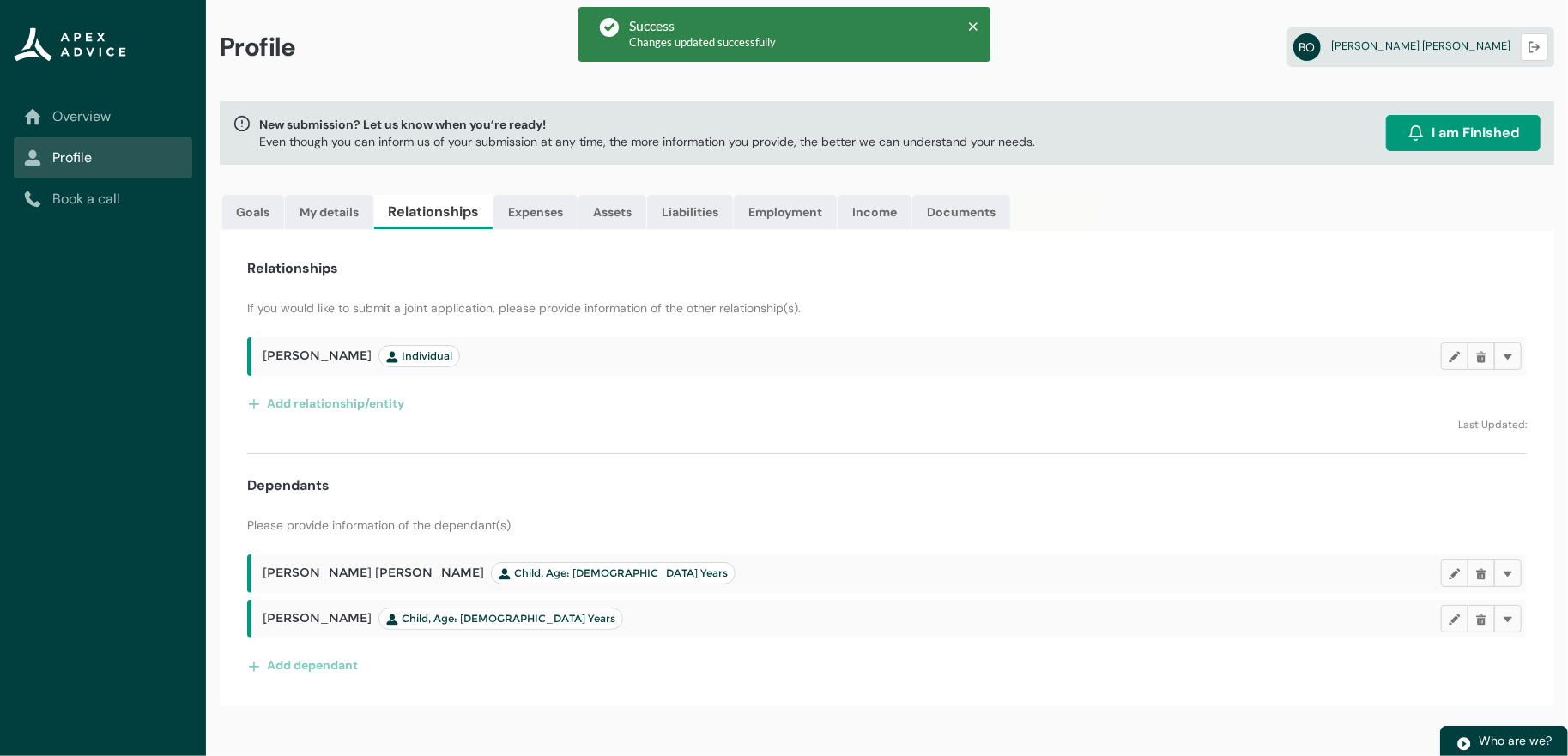
scroll to position [40, 0]
click at [575, 626] on span "Child, Age: [DEMOGRAPHIC_DATA] Years" at bounding box center [500, 618] width 229 height 13
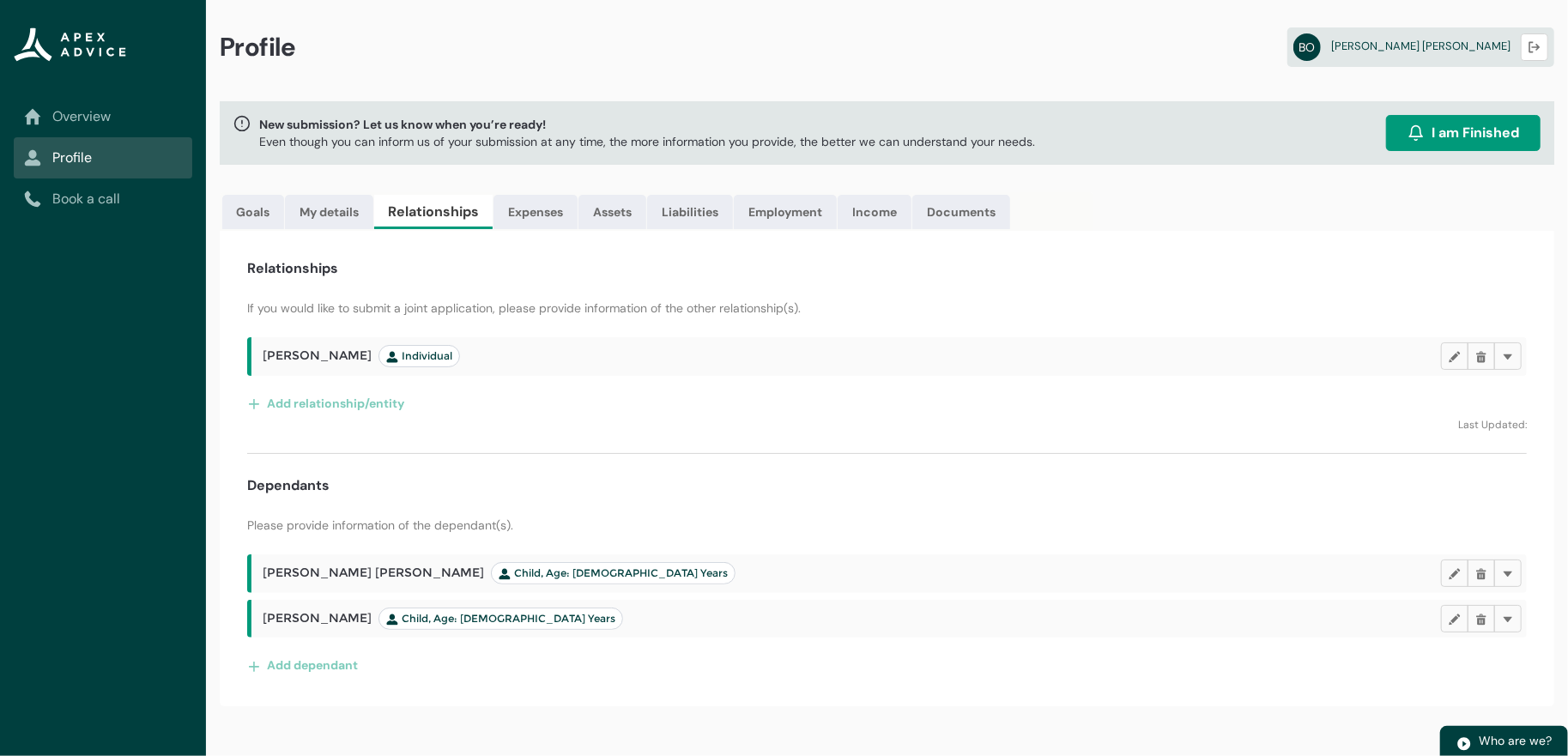
click at [768, 679] on div "[PERSON_NAME] [PERSON_NAME] Child, Age: [DEMOGRAPHIC_DATA] Years Edit Delete [P…" at bounding box center [886, 617] width 1279 height 126
click at [703, 630] on h2 "[PERSON_NAME], Age: [DEMOGRAPHIC_DATA] Years" at bounding box center [851, 618] width 1178 height 22
click at [549, 626] on span "Child, Age: [DEMOGRAPHIC_DATA] Years" at bounding box center [500, 618] width 229 height 13
click at [602, 626] on span "Child, Age: [DEMOGRAPHIC_DATA] Years" at bounding box center [500, 618] width 229 height 13
click at [595, 580] on span "Child, Age: [DEMOGRAPHIC_DATA] Years" at bounding box center [612, 573] width 229 height 13
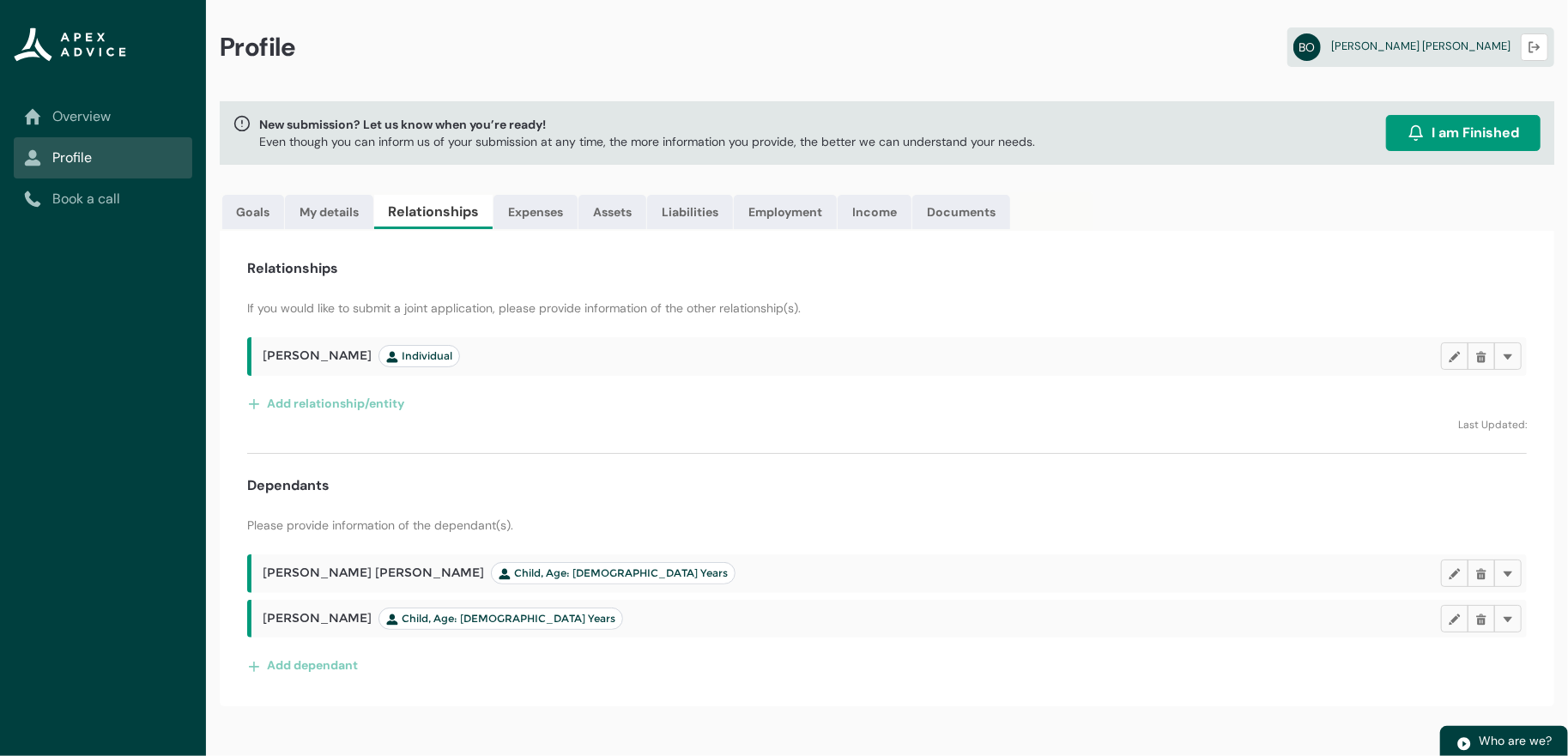
click at [601, 626] on span "Child, Age: [DEMOGRAPHIC_DATA] Years" at bounding box center [500, 618] width 229 height 13
click at [766, 630] on h2 "[PERSON_NAME], Age: [DEMOGRAPHIC_DATA] Years" at bounding box center [851, 618] width 1178 height 22
click at [577, 229] on link "Expenses" at bounding box center [535, 212] width 84 height 34
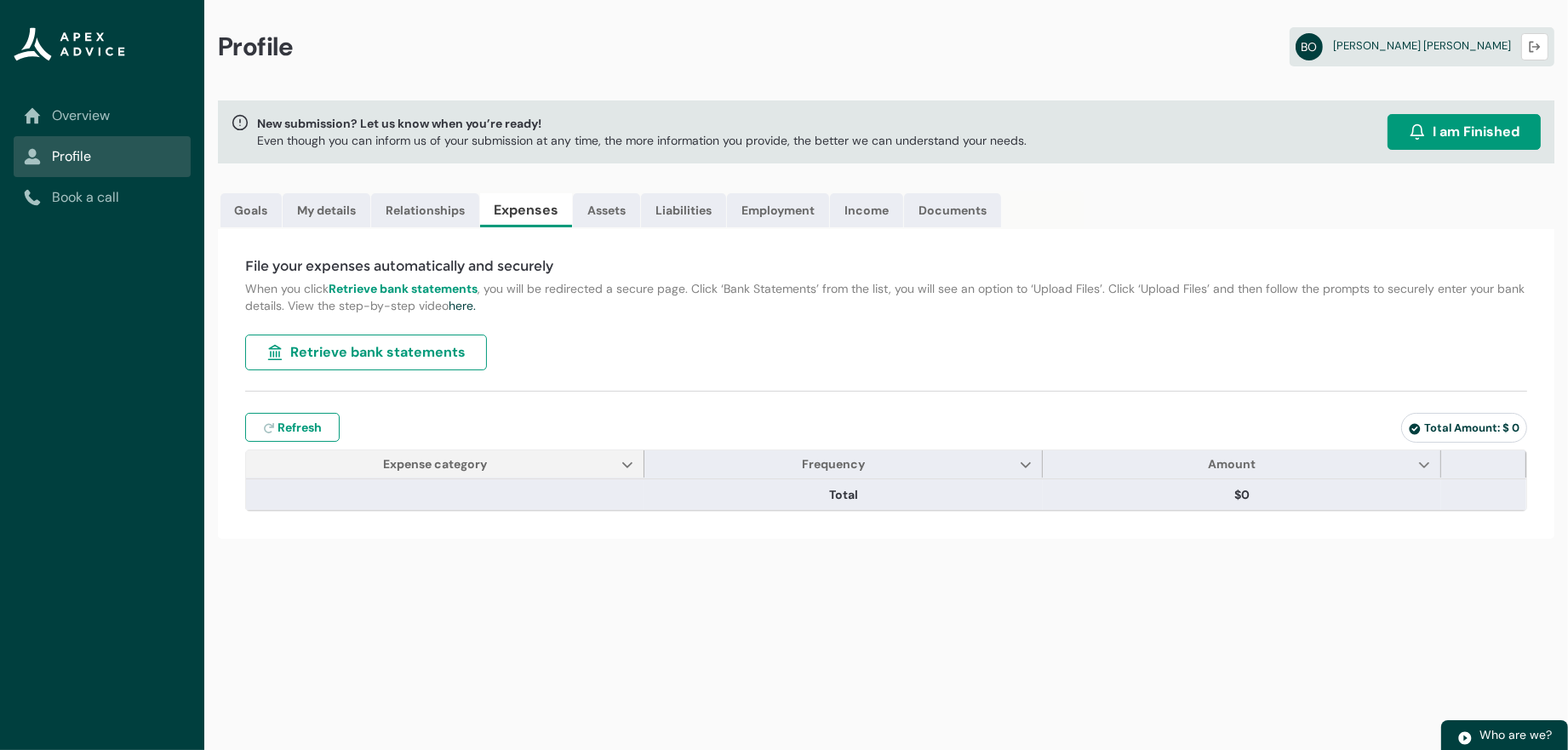
click at [584, 477] on span "Expense category Show Expense category column actions" at bounding box center [445, 463] width 398 height 27
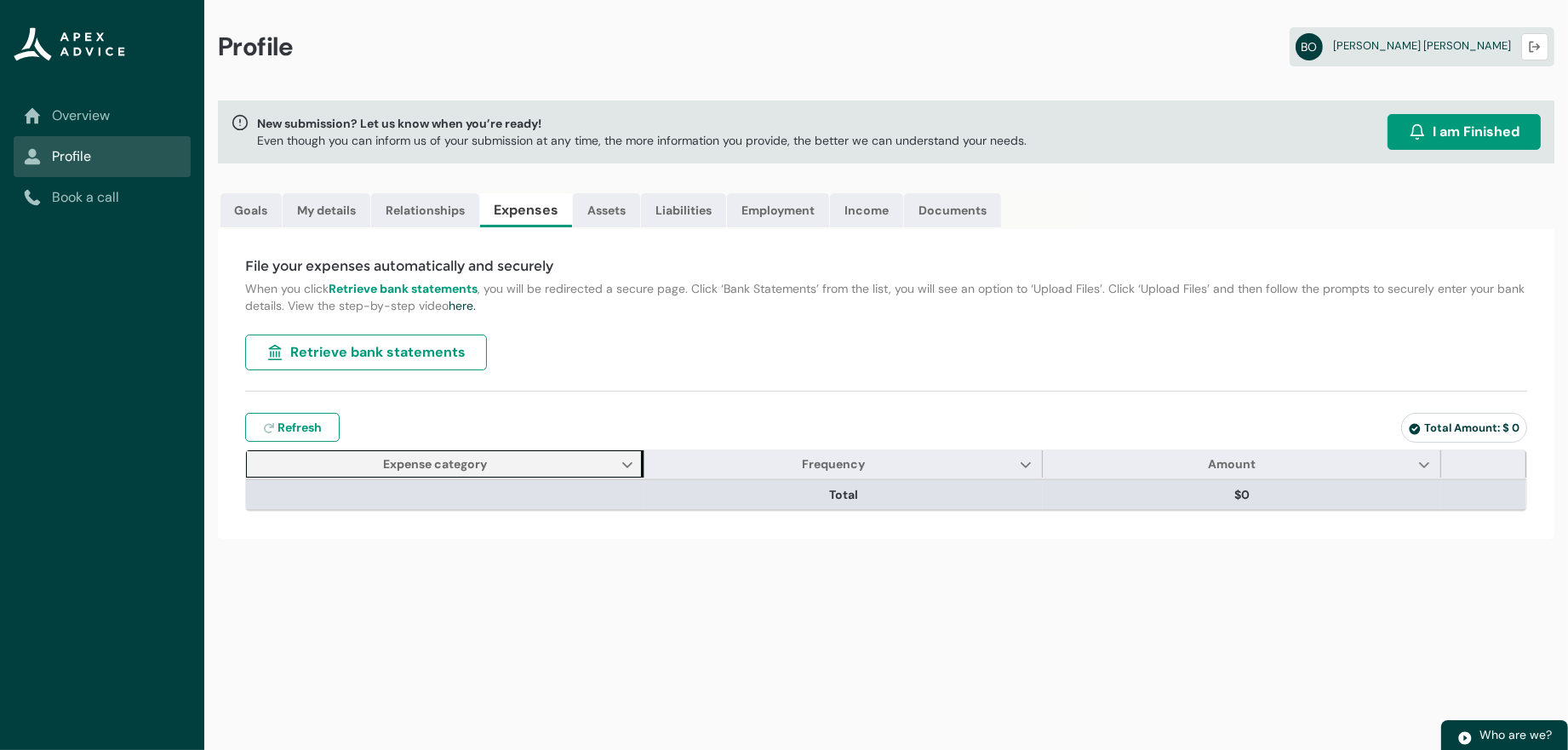
click at [599, 509] on th at bounding box center [445, 494] width 398 height 30
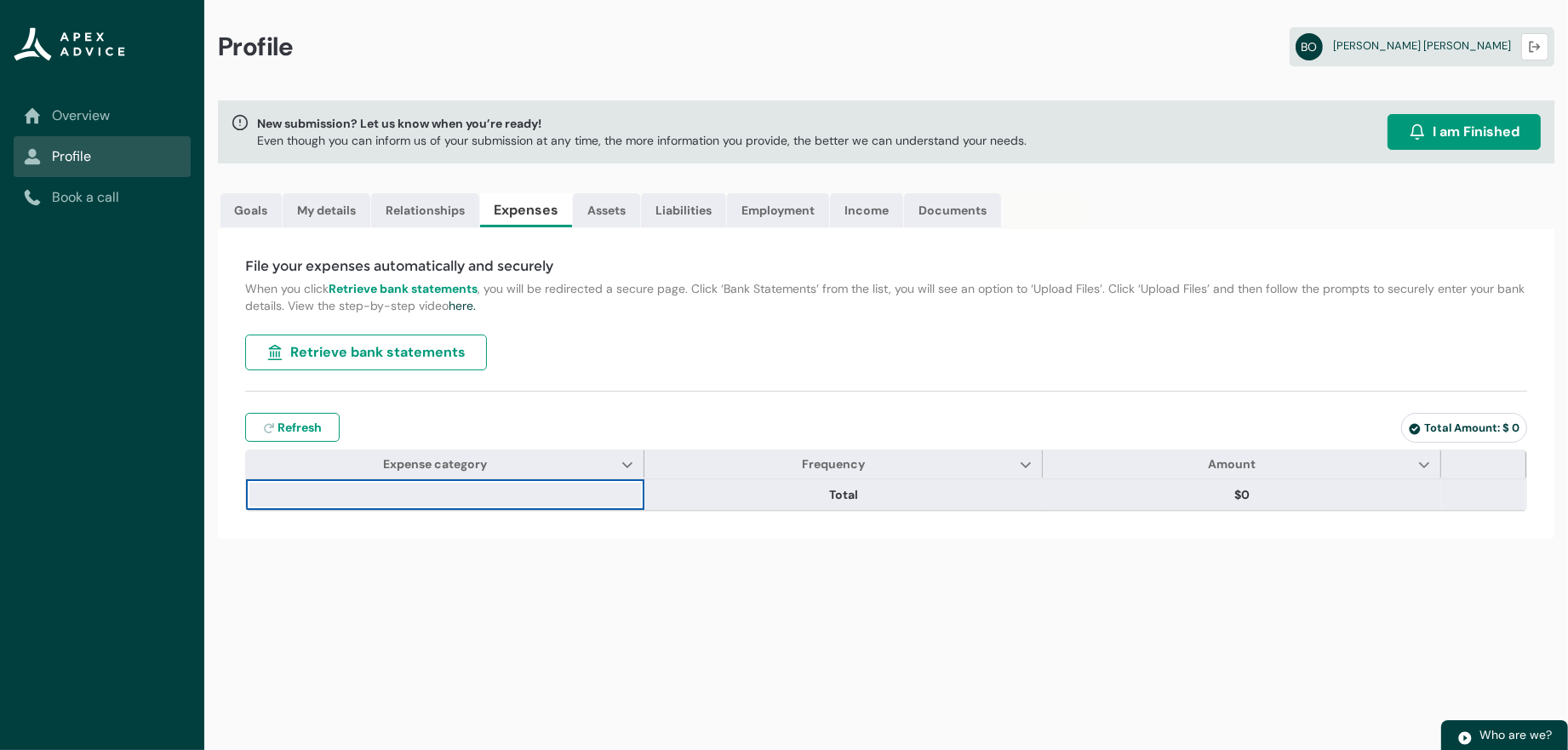
click at [1409, 435] on span "Total Amount: $ 0" at bounding box center [1463, 427] width 110 height 14
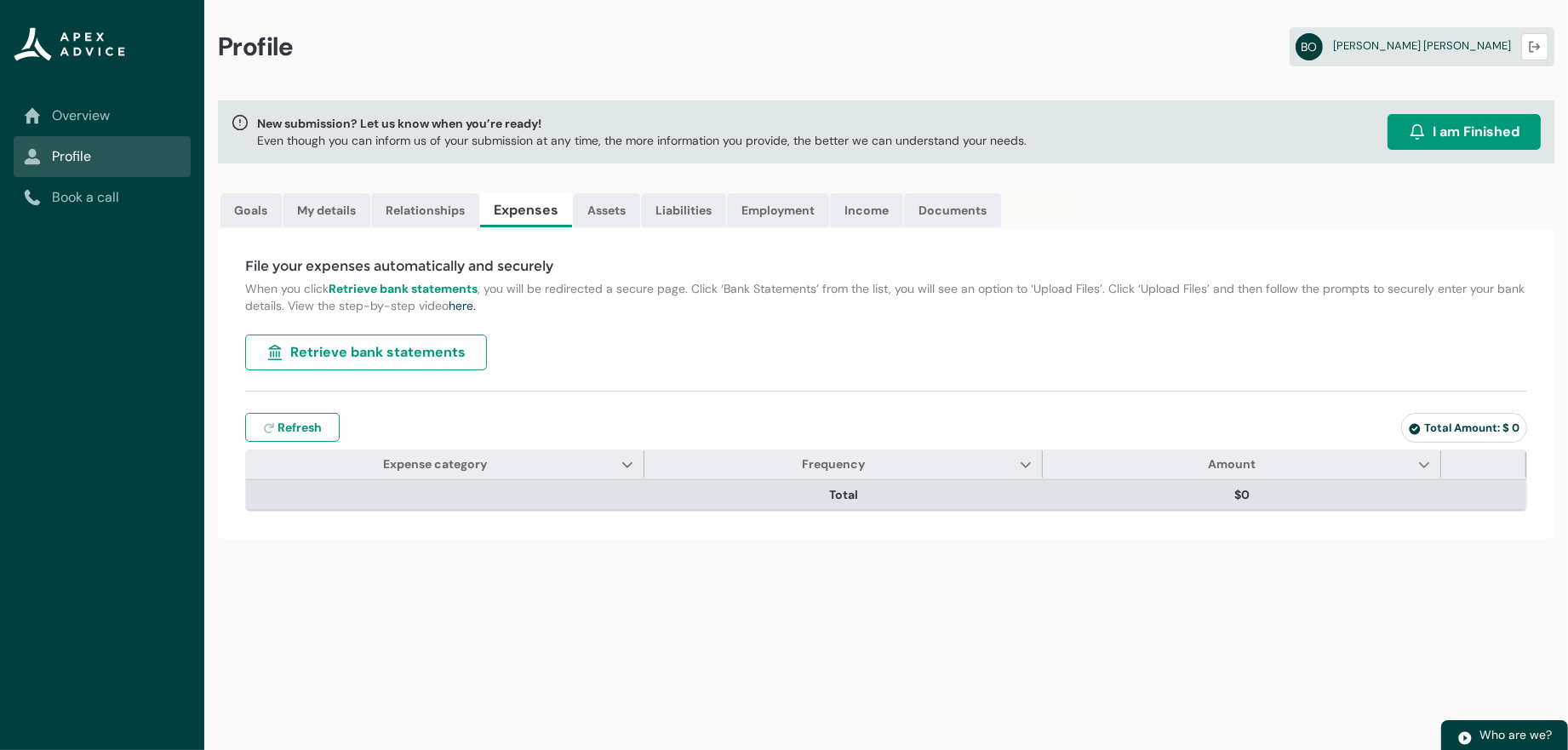
click at [501, 509] on th at bounding box center [445, 494] width 398 height 30
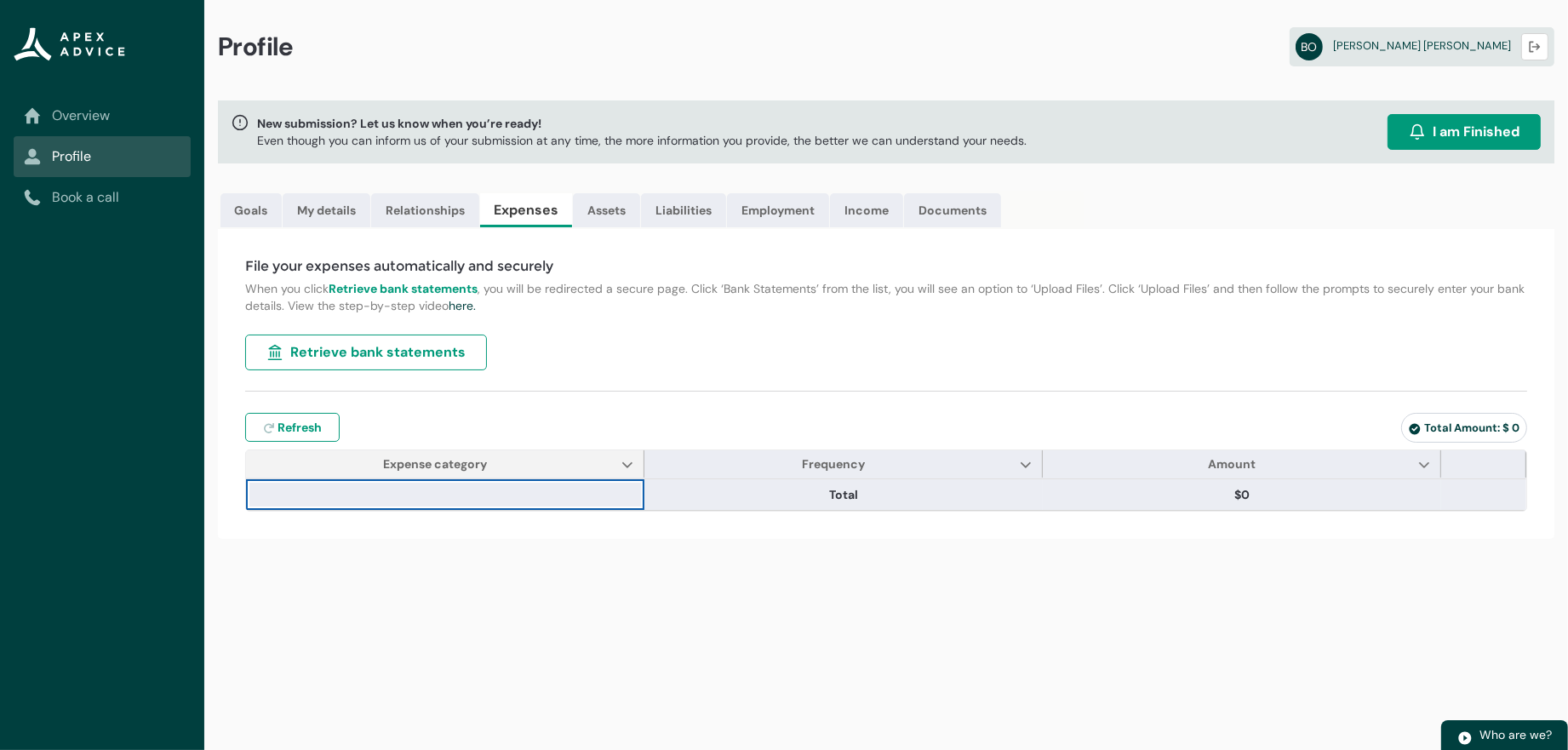
click at [598, 477] on span "Expense category Show Expense category column actions" at bounding box center [445, 463] width 398 height 27
click at [610, 477] on span "Expense category Show Expense category column actions" at bounding box center [445, 463] width 398 height 27
click at [623, 471] on lightning-primitive-icon "Expense category" at bounding box center [627, 464] width 12 height 13
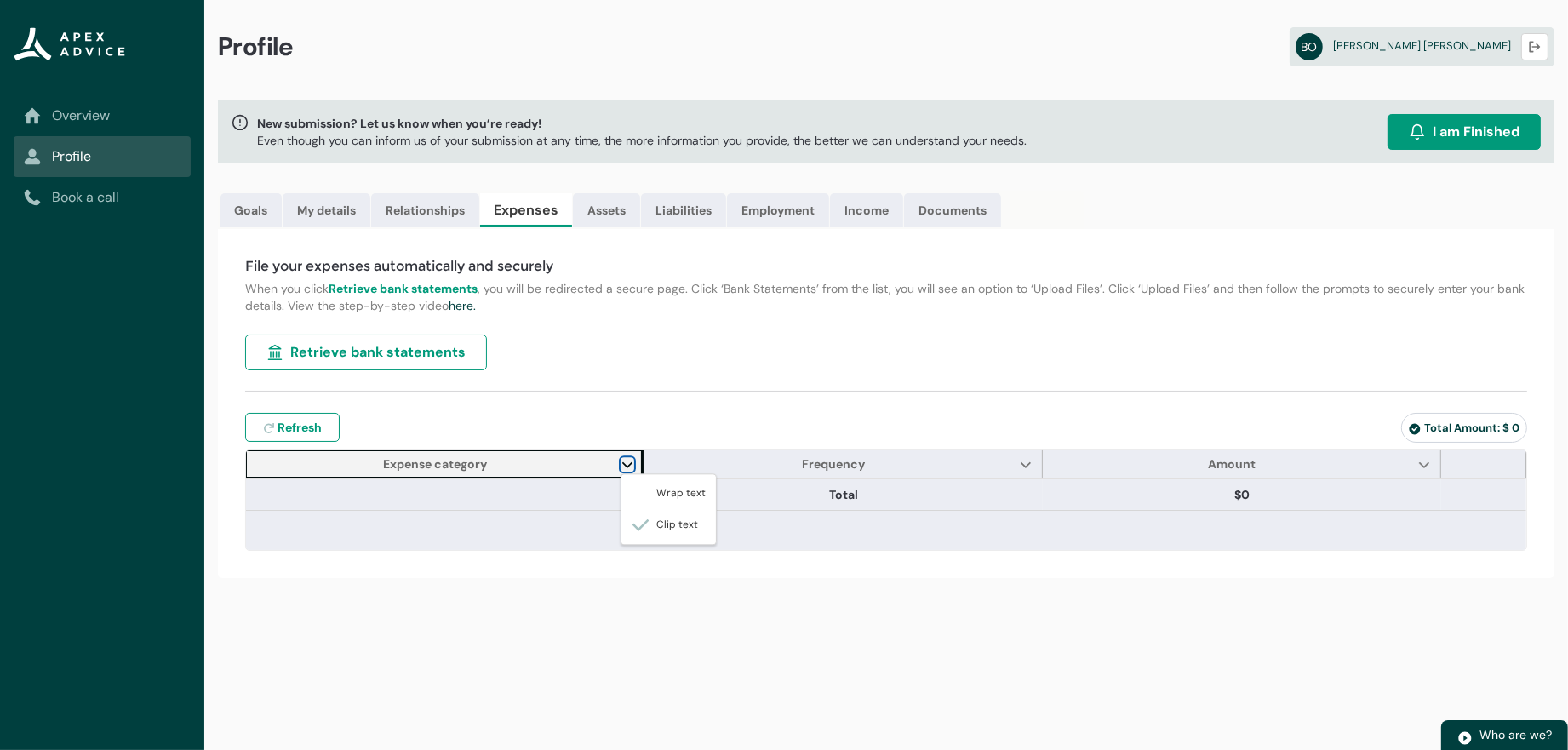
click at [623, 471] on lightning-primitive-icon "Expense category" at bounding box center [627, 464] width 12 height 13
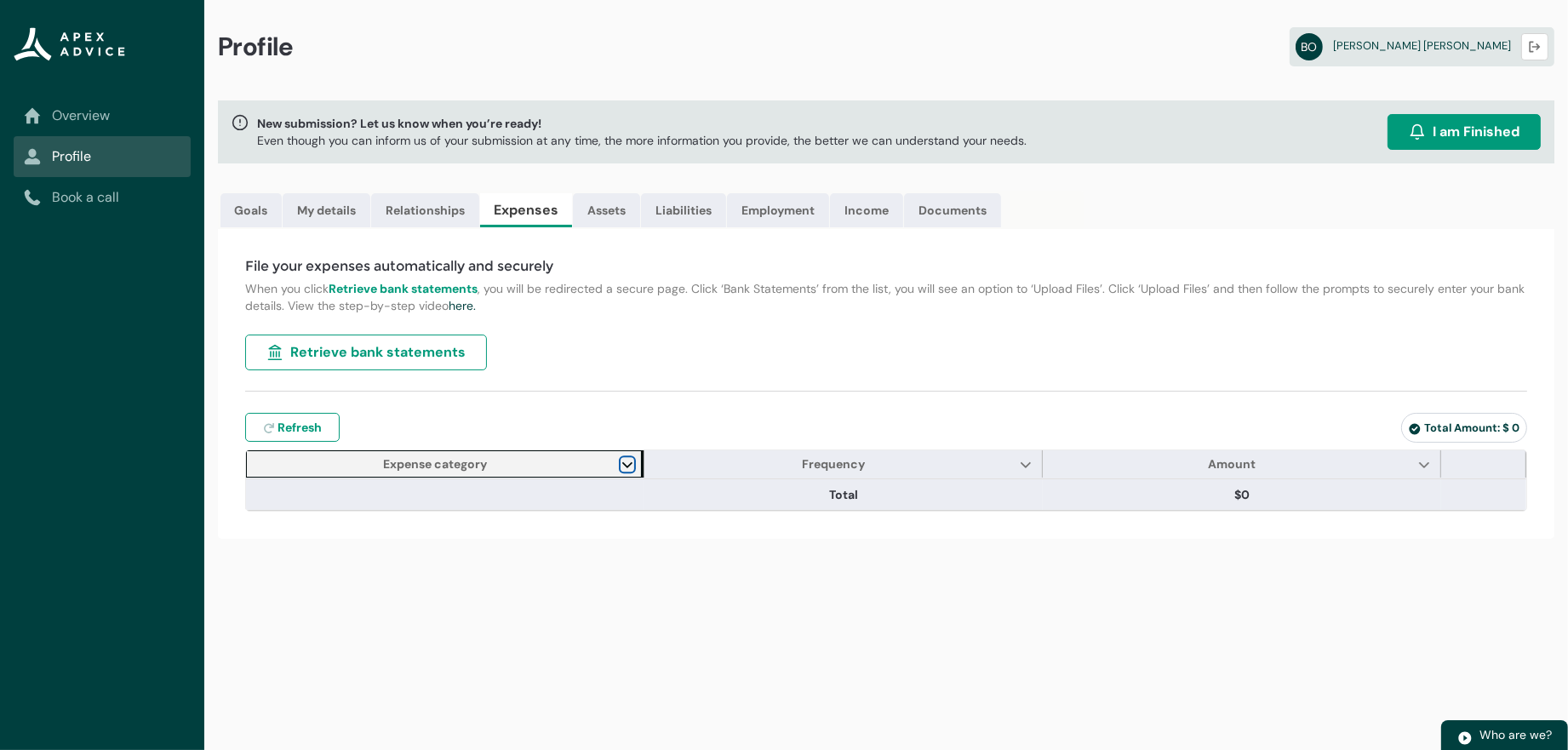
click at [623, 471] on lightning-primitive-icon "Expense category" at bounding box center [627, 464] width 12 height 13
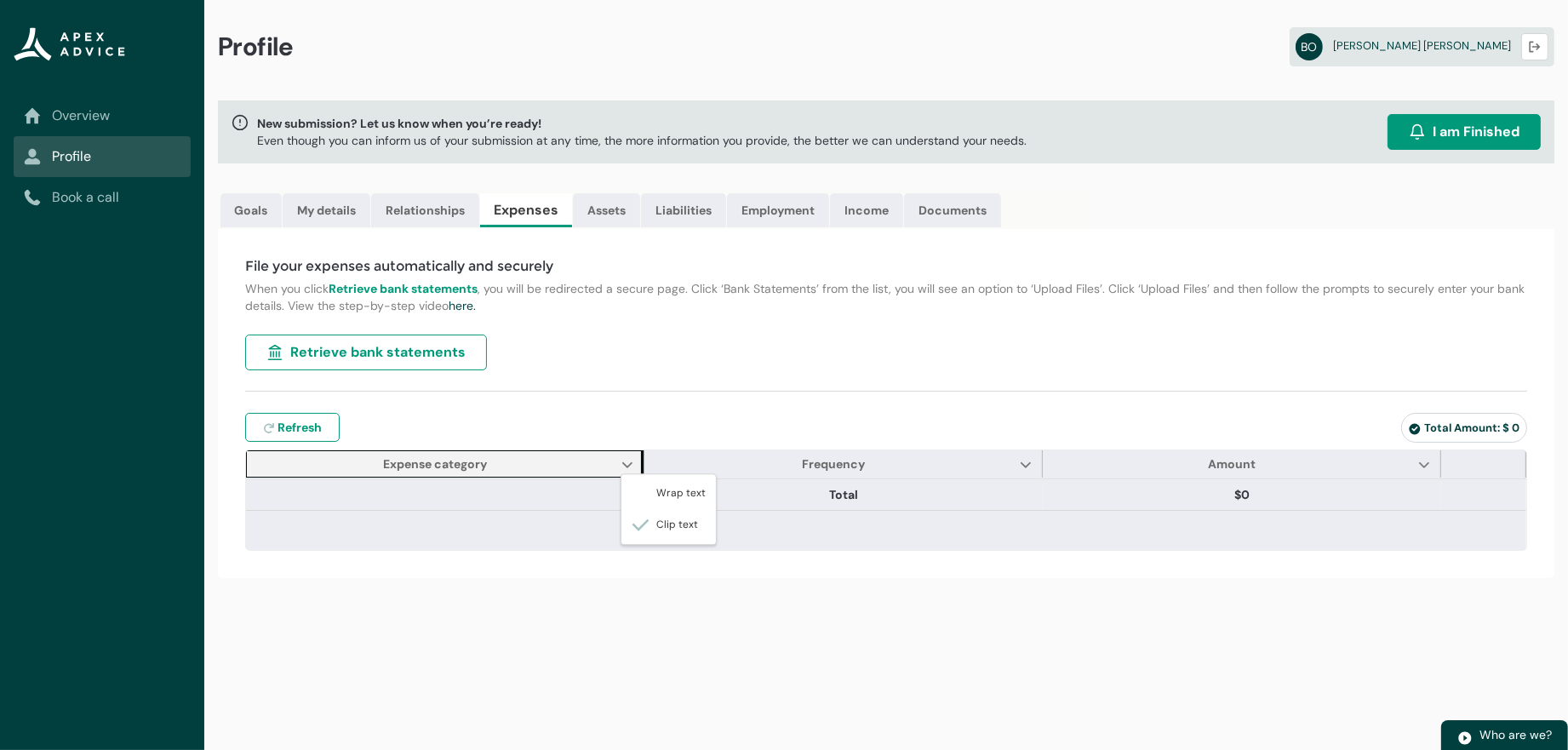
click at [591, 477] on span "Expense category Show Expense category column actions Wrap text Clip text" at bounding box center [445, 463] width 398 height 27
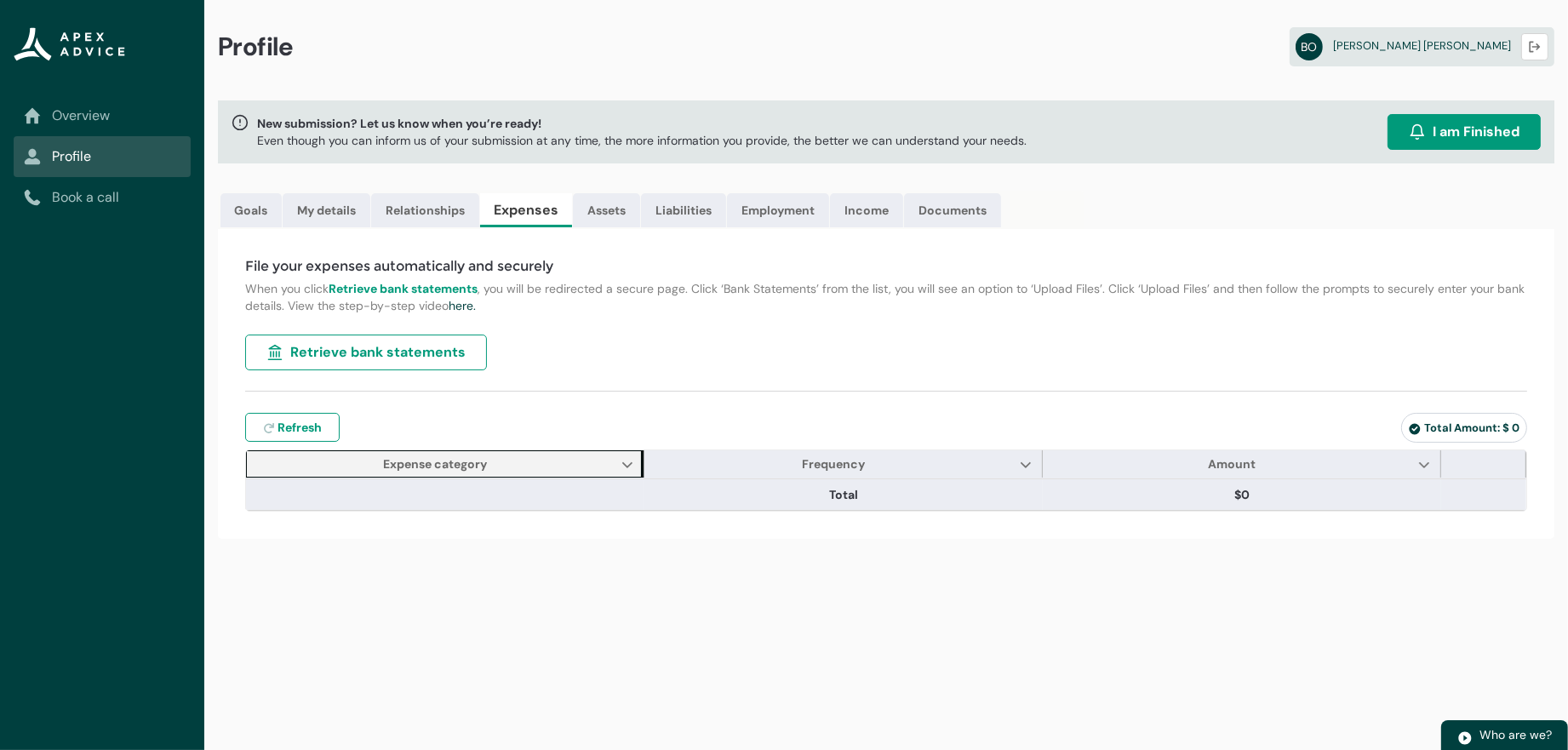
click at [602, 477] on span "Expense category Show Expense category column actions Wrap text Clip text" at bounding box center [445, 463] width 398 height 27
click at [543, 477] on span "Expense category Show Expense category column actions Wrap text Clip text" at bounding box center [445, 463] width 398 height 27
drag, startPoint x: 543, startPoint y: 509, endPoint x: 538, endPoint y: 517, distance: 9.4
click at [542, 477] on span "Expense category Show Expense category column actions Wrap text Clip text" at bounding box center [445, 463] width 398 height 27
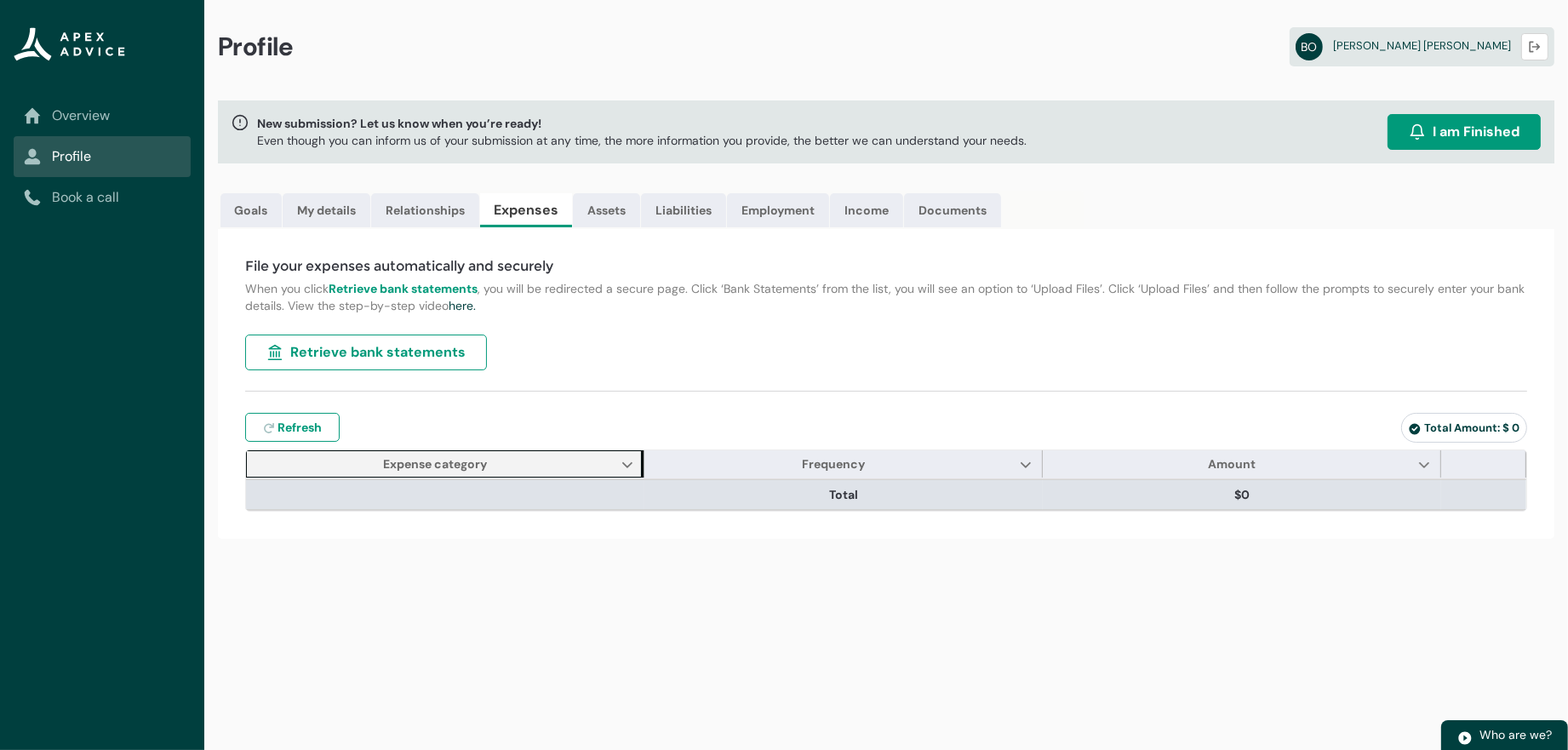
click at [537, 510] on table "Expense category Show Expense category column actions Wrap text Clip text Frequ…" at bounding box center [886, 494] width 1280 height 31
click at [541, 509] on th at bounding box center [445, 494] width 398 height 30
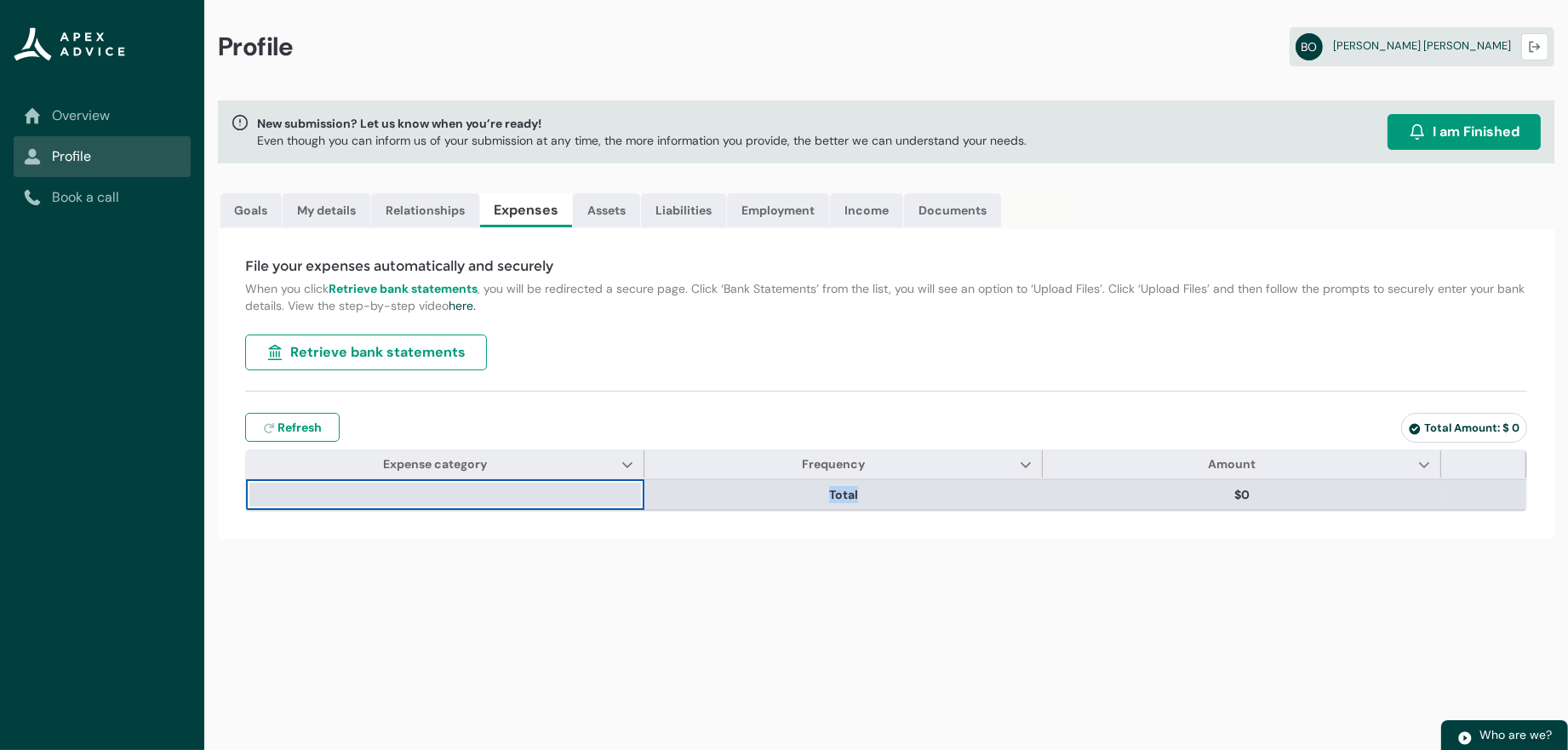
click at [541, 509] on th at bounding box center [445, 494] width 398 height 30
drag, startPoint x: 558, startPoint y: 534, endPoint x: 491, endPoint y: 535, distance: 67.0
click at [491, 509] on th at bounding box center [445, 494] width 398 height 30
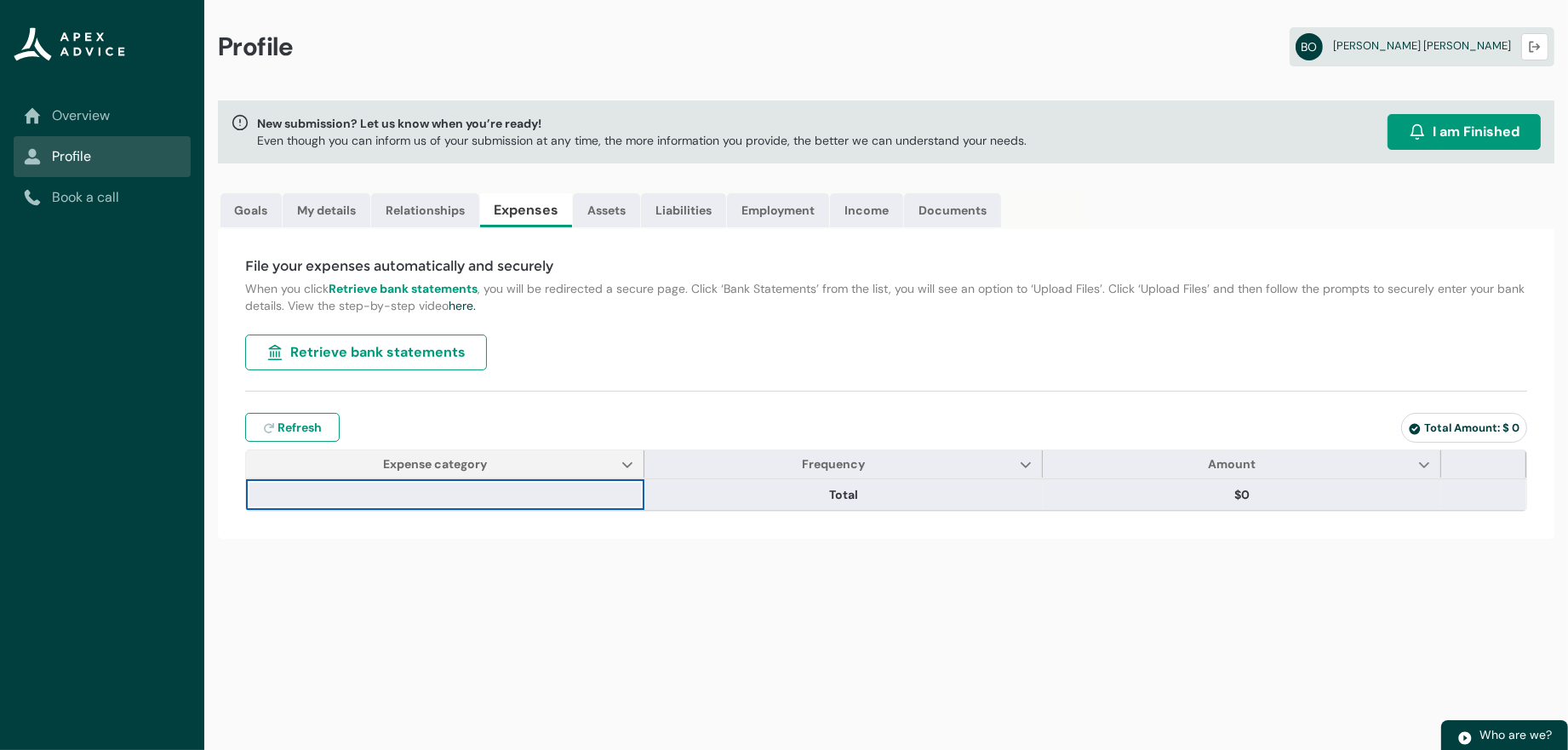
click at [487, 477] on span "Expense category Show Expense category column actions Wrap text Clip text" at bounding box center [445, 463] width 398 height 27
click at [414, 362] on span "Retrieve bank statements" at bounding box center [378, 353] width 175 height 21
drag, startPoint x: 692, startPoint y: 223, endPoint x: 705, endPoint y: 225, distance: 13.2
click at [641, 223] on link "Assets" at bounding box center [606, 210] width 67 height 34
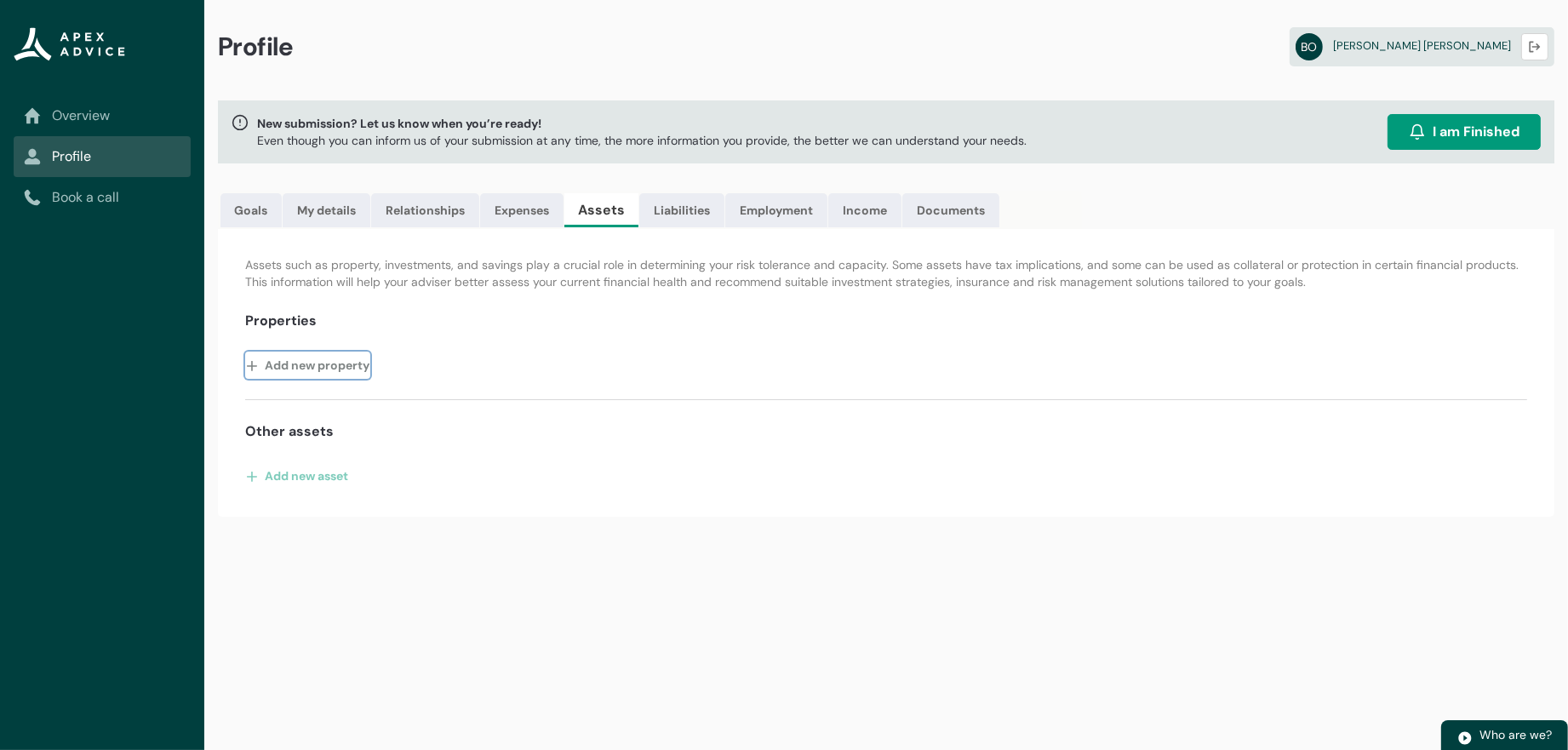
click at [329, 379] on button "Add new property" at bounding box center [308, 365] width 125 height 27
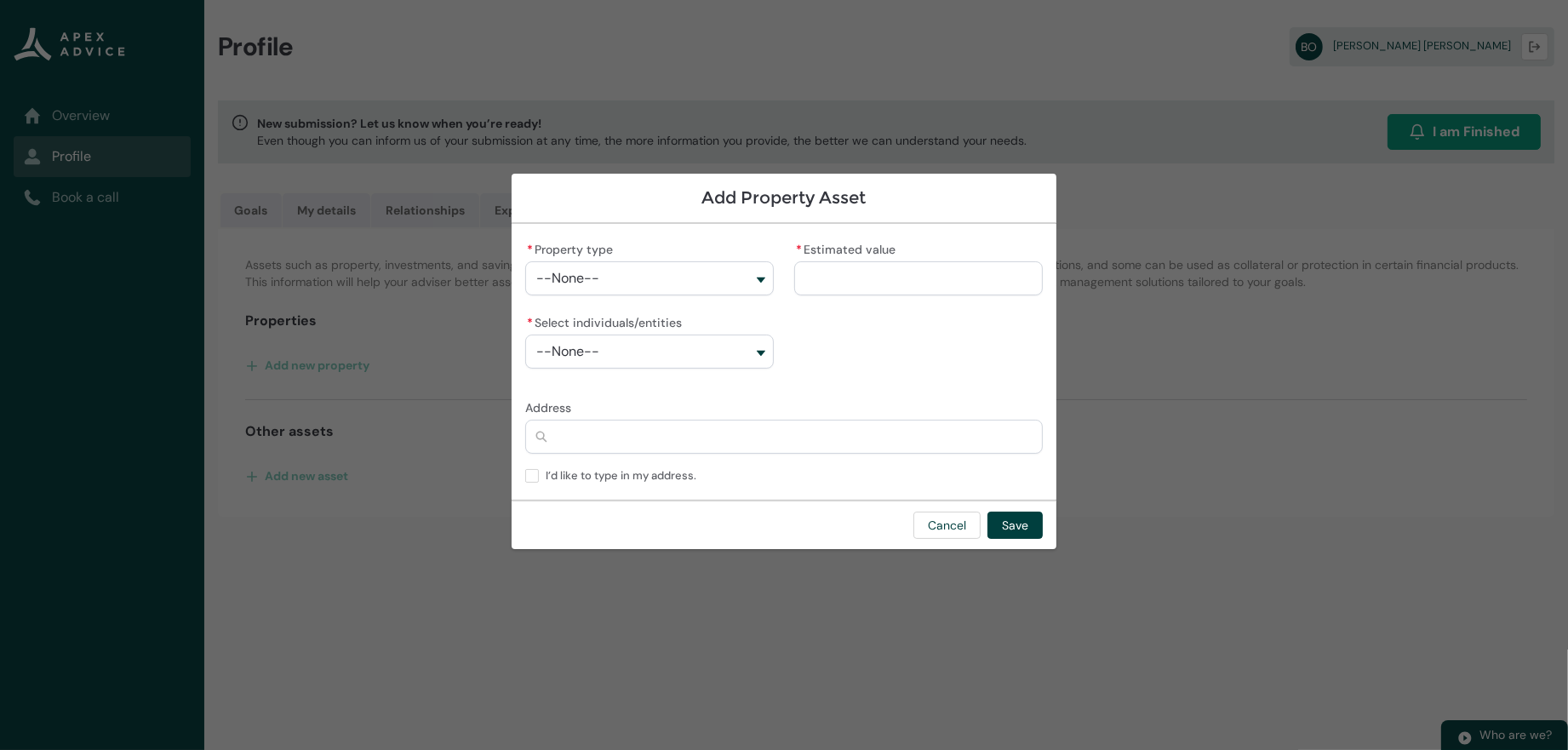
click at [559, 267] on button "--None--" at bounding box center [649, 278] width 248 height 34
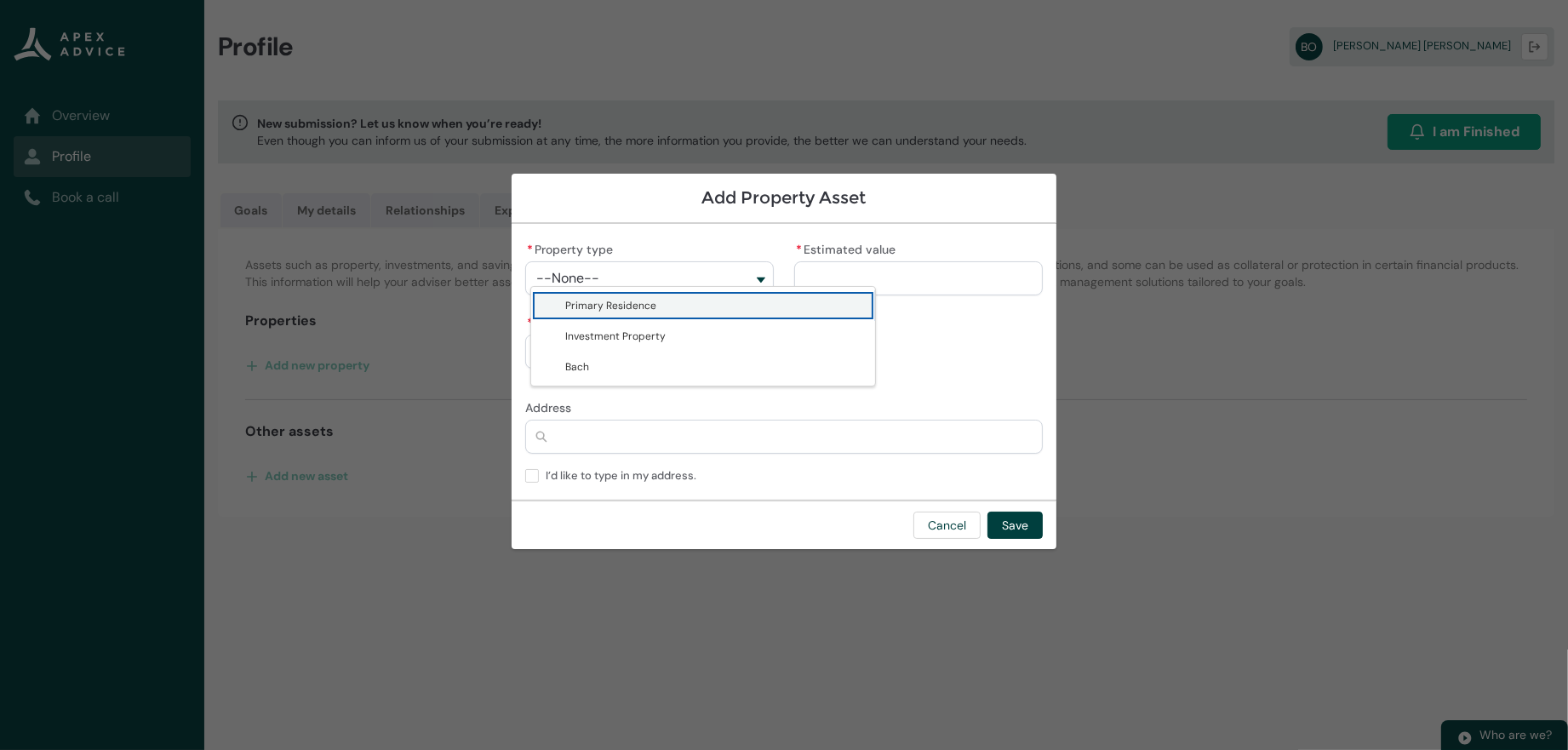
click at [559, 267] on button "--None--" at bounding box center [649, 278] width 248 height 34
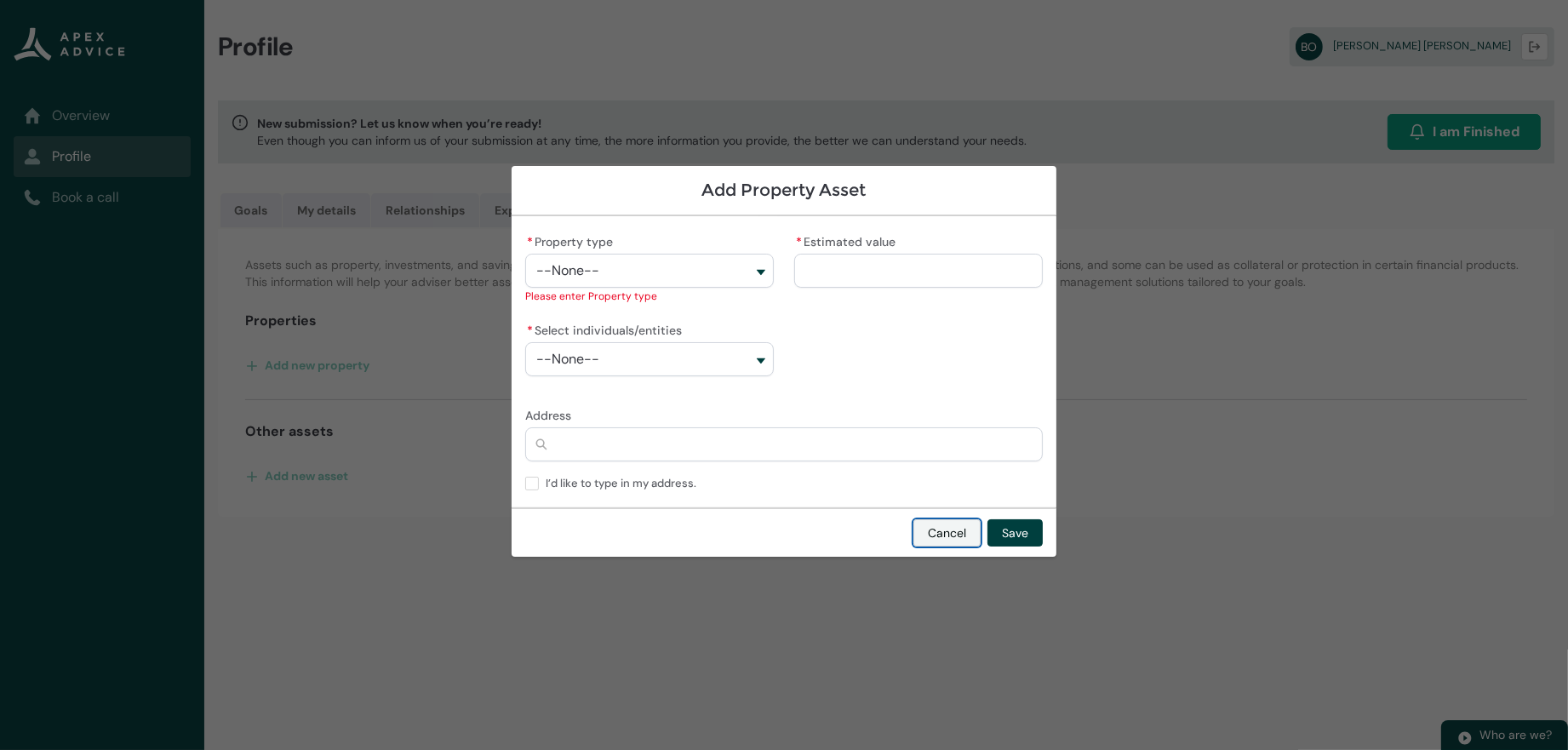
click at [980, 532] on button "Cancel" at bounding box center [946, 532] width 67 height 27
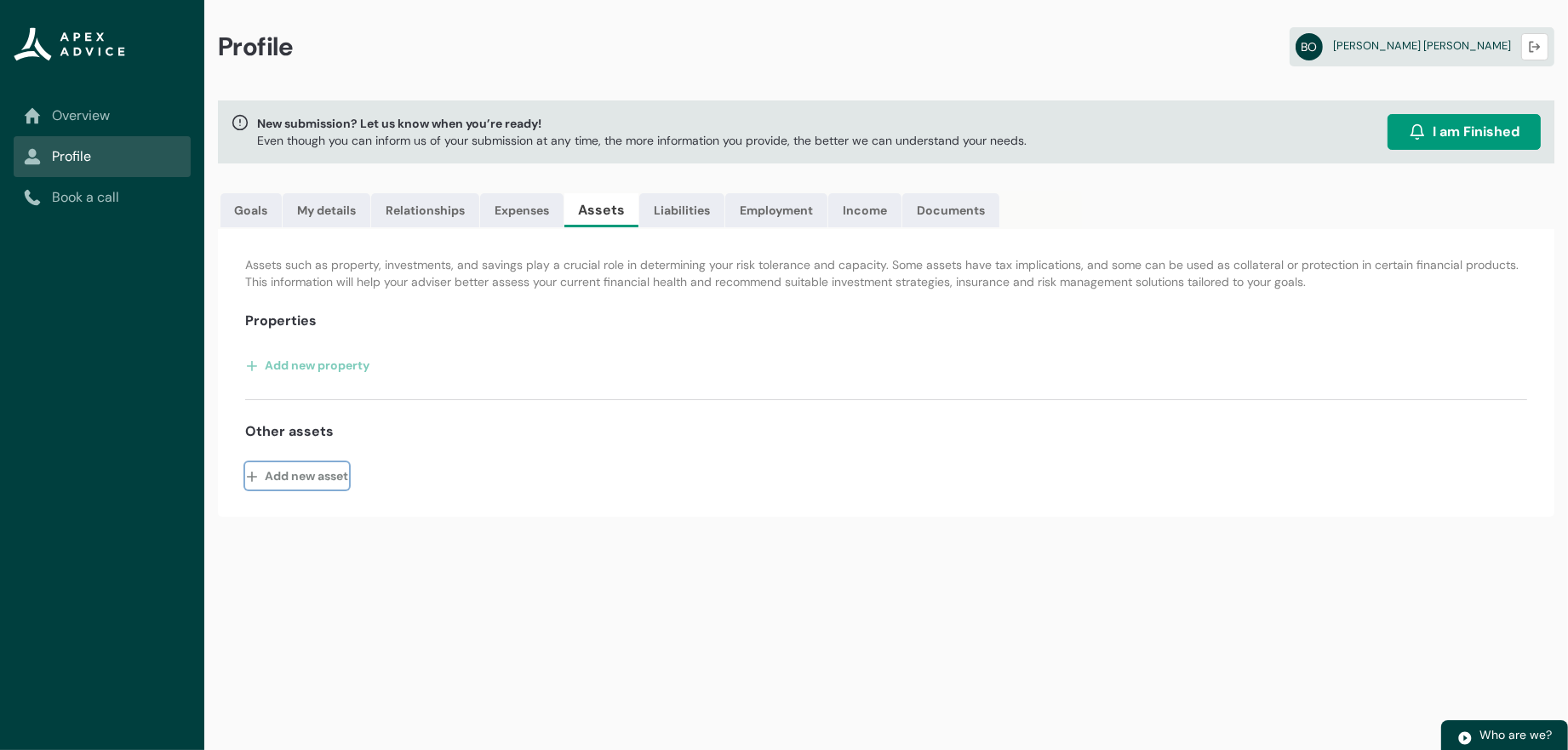
click at [336, 490] on button "Add new asset" at bounding box center [297, 475] width 104 height 27
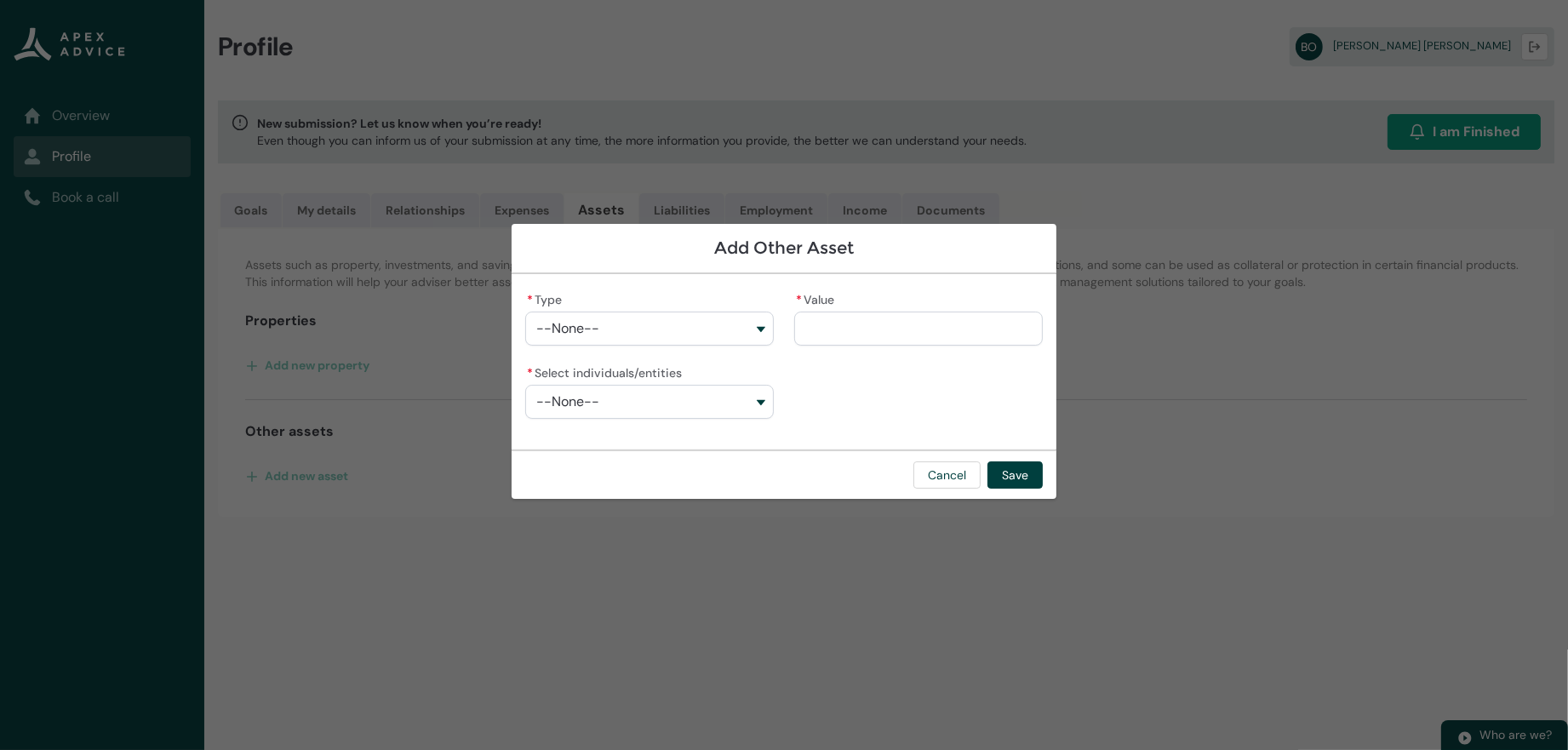
click at [591, 328] on button "--None--" at bounding box center [649, 328] width 248 height 34
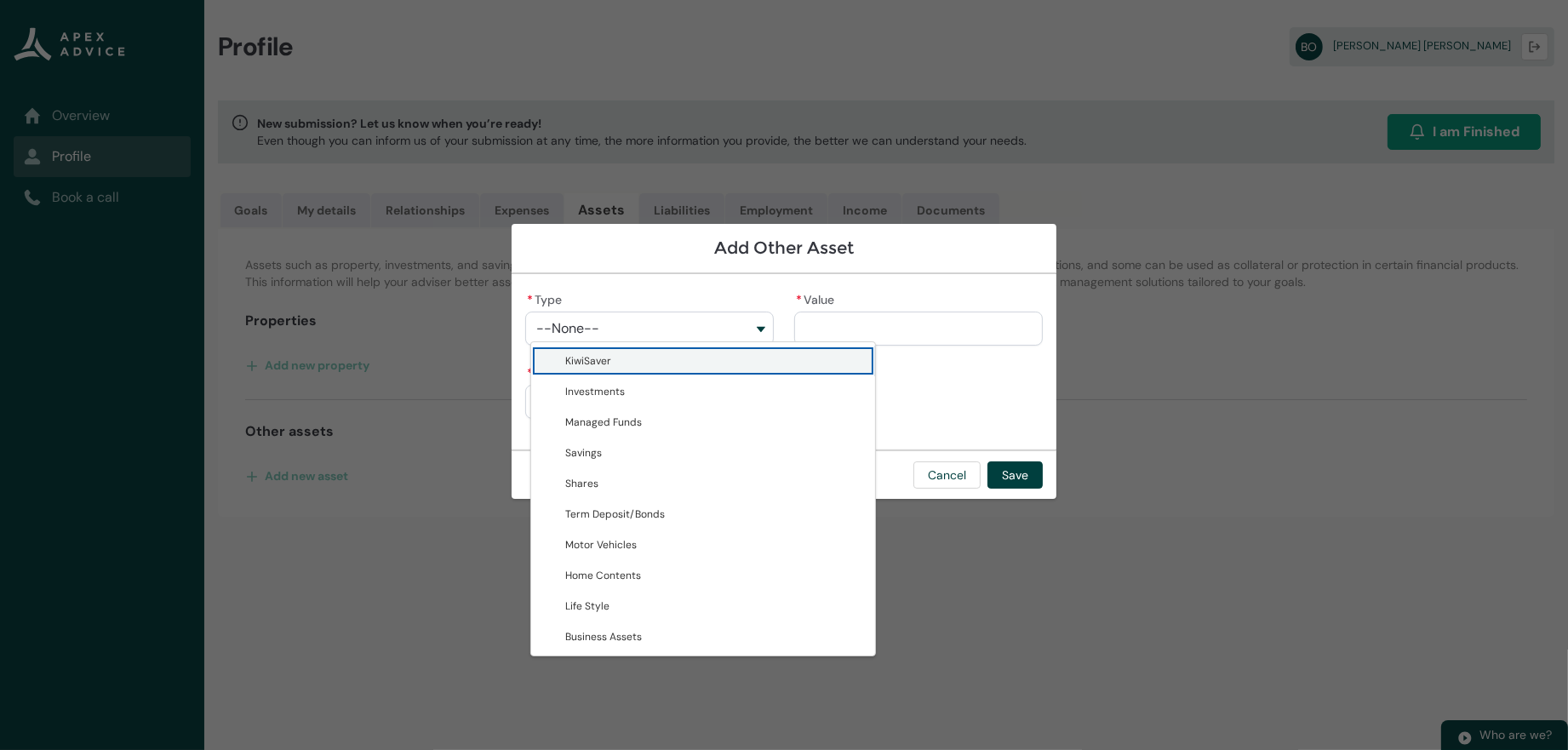
click at [598, 368] on span "KiwiSaver" at bounding box center [715, 361] width 300 height 17
type lightning-combobox "KiwiSaver"
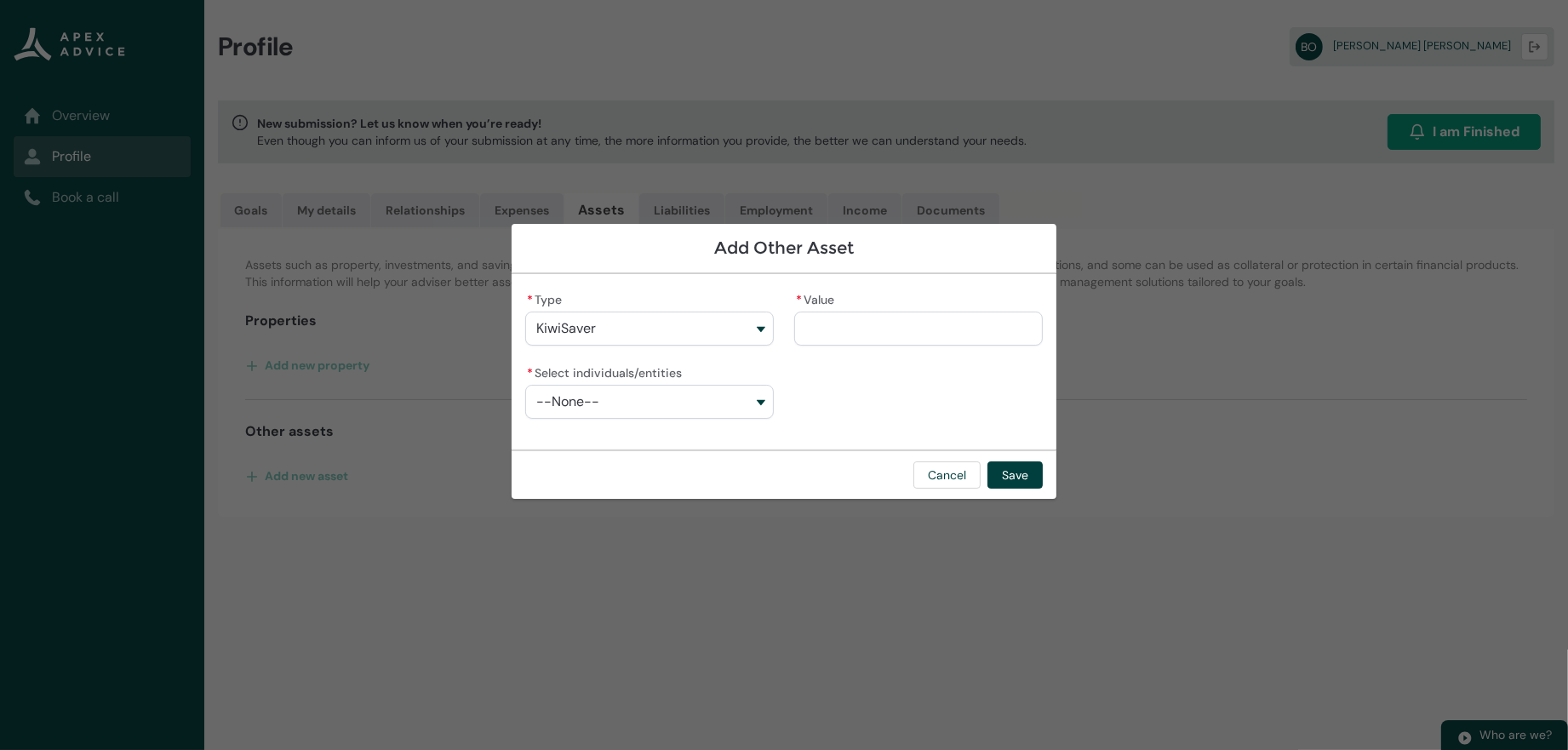
click at [836, 325] on input "* Value" at bounding box center [918, 328] width 248 height 34
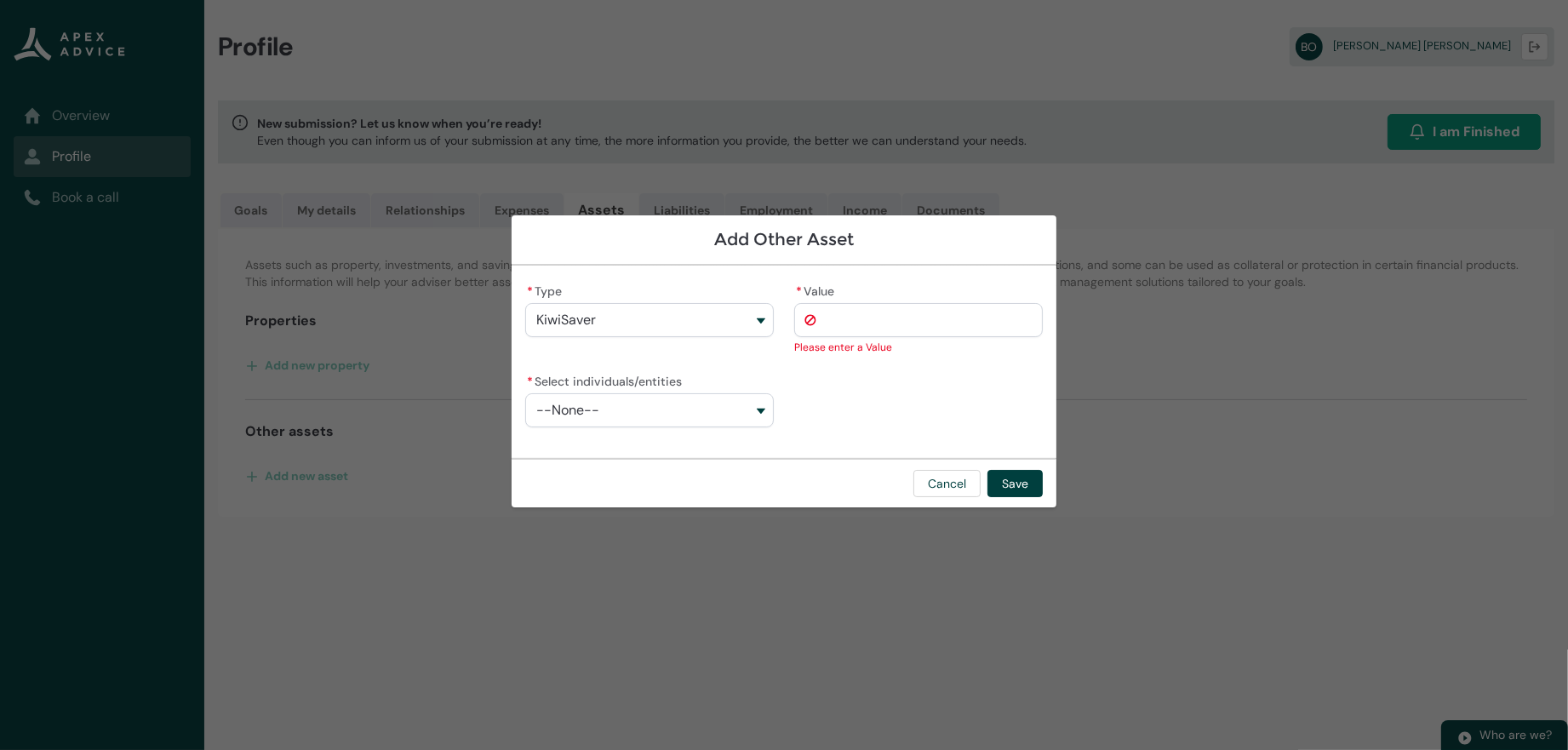
click at [866, 313] on input "* Value" at bounding box center [918, 320] width 248 height 34
paste input "*********"
type lightning-primitive-input-simple "74480.38"
type input "**********"
click at [826, 372] on div "**********" at bounding box center [784, 361] width 518 height 165
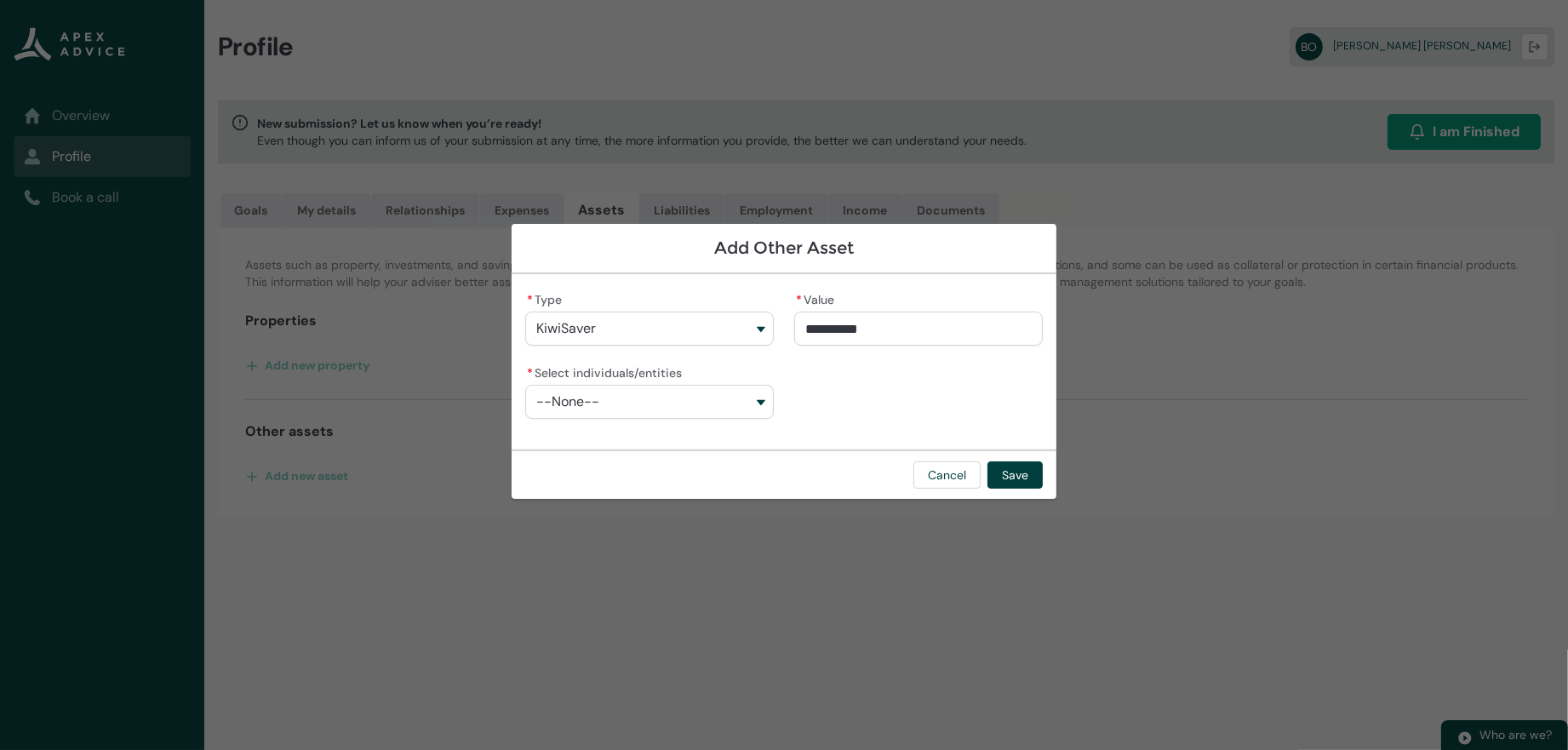
click at [625, 400] on button "--None--" at bounding box center [649, 402] width 248 height 34
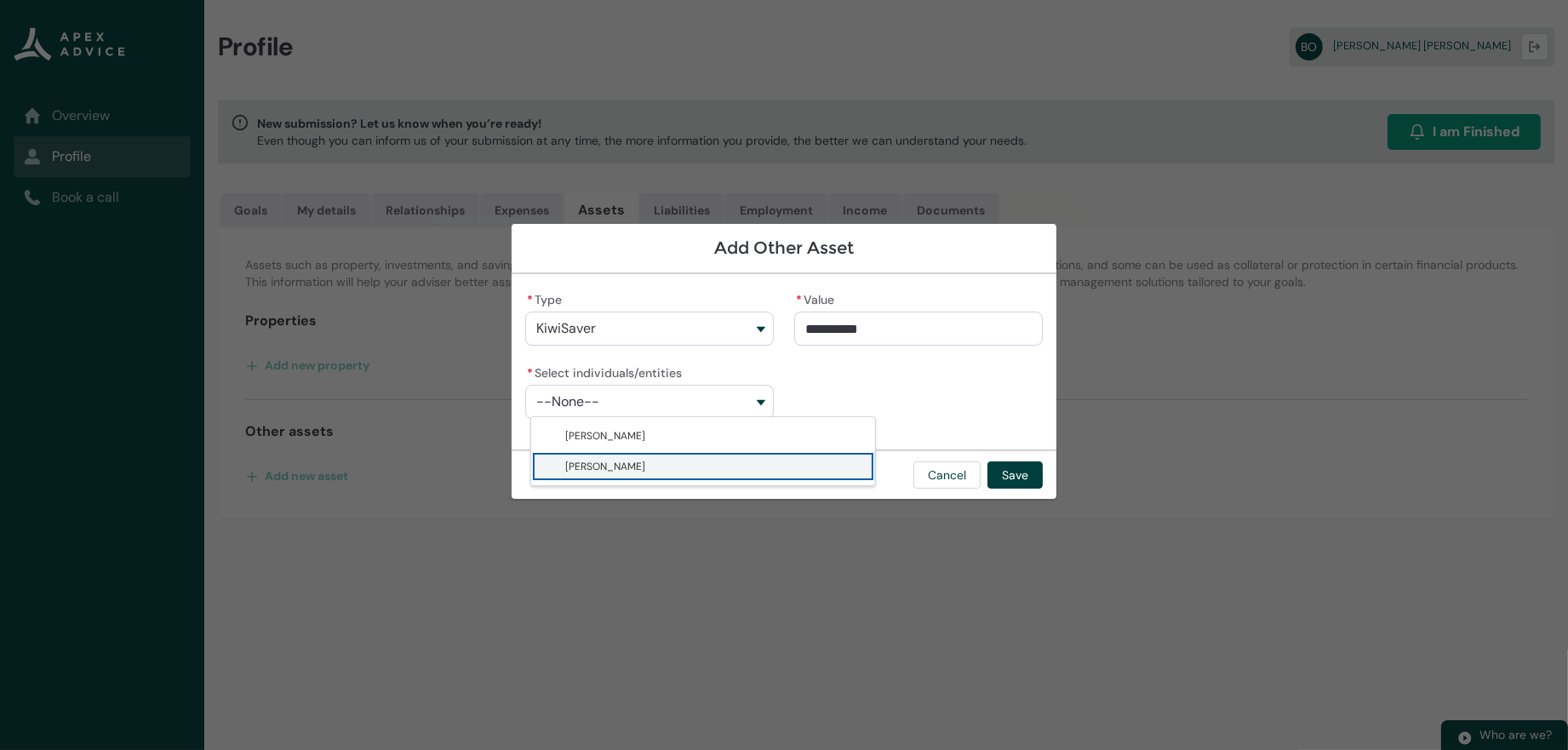
click at [606, 474] on span "[PERSON_NAME]" at bounding box center [605, 466] width 80 height 13
type lightning-combobox "001Q900000DwfuUIAR"
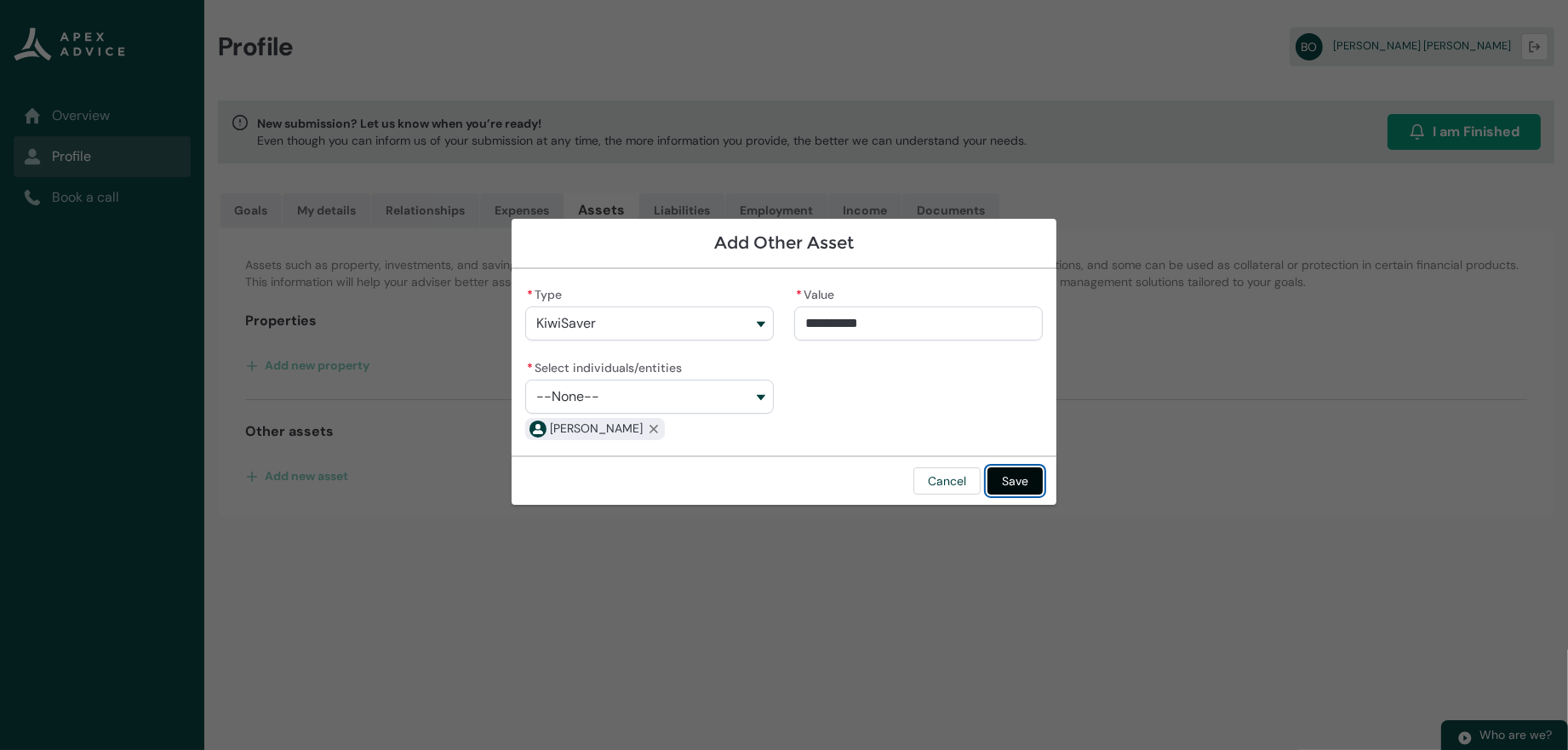
click at [1043, 494] on button "Save" at bounding box center [1015, 480] width 56 height 27
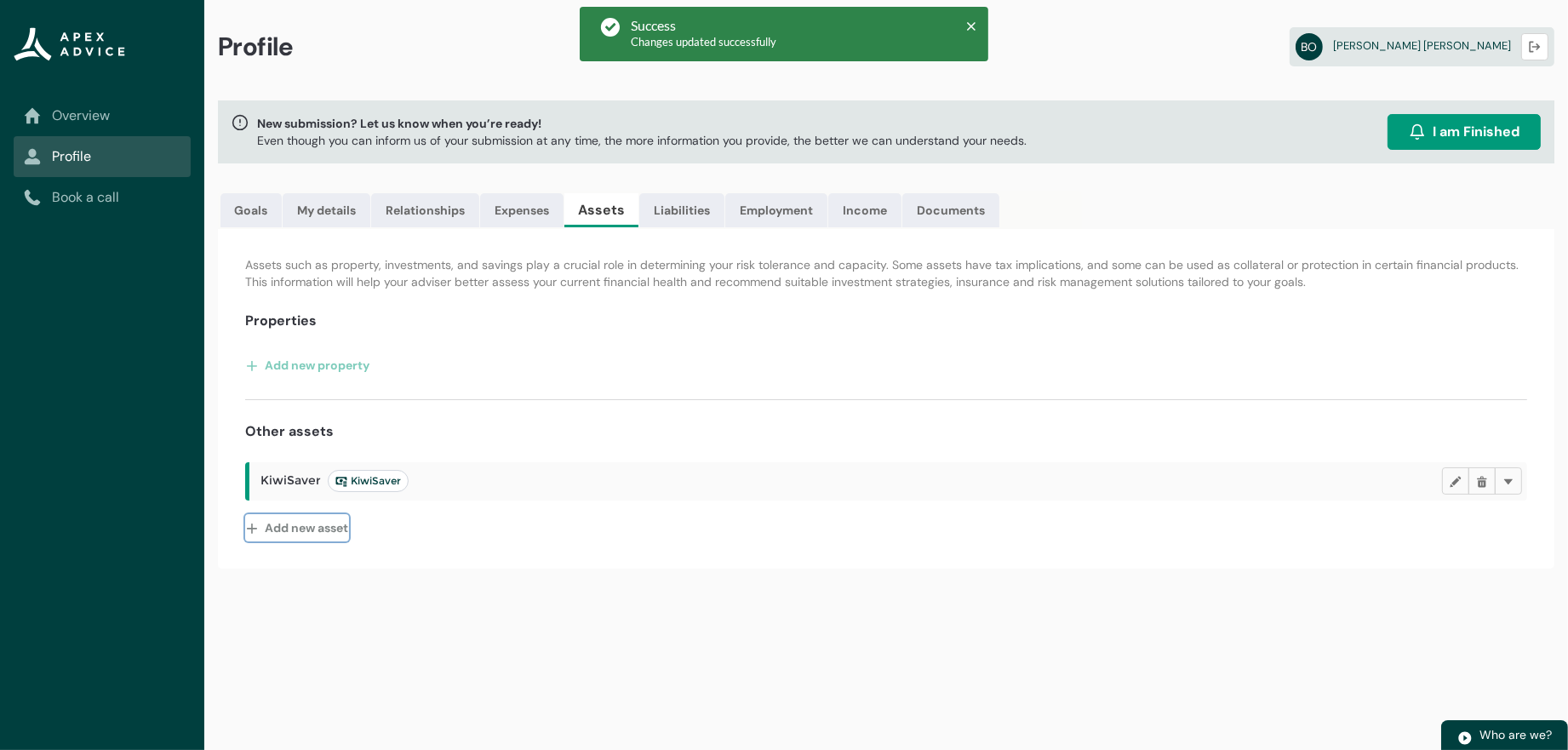
click at [335, 542] on button "Add new asset" at bounding box center [297, 527] width 104 height 27
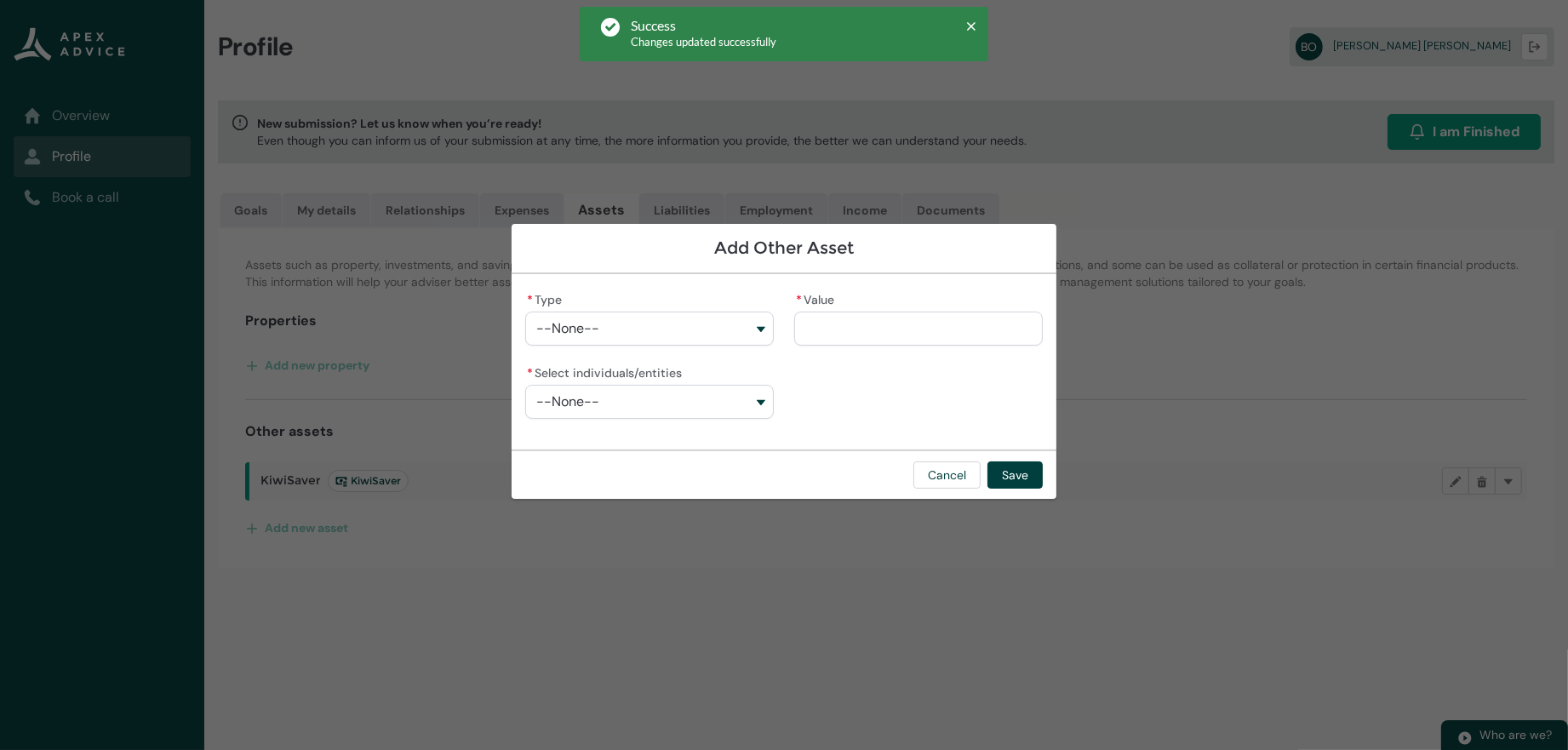
click at [562, 330] on button "--None--" at bounding box center [649, 328] width 248 height 34
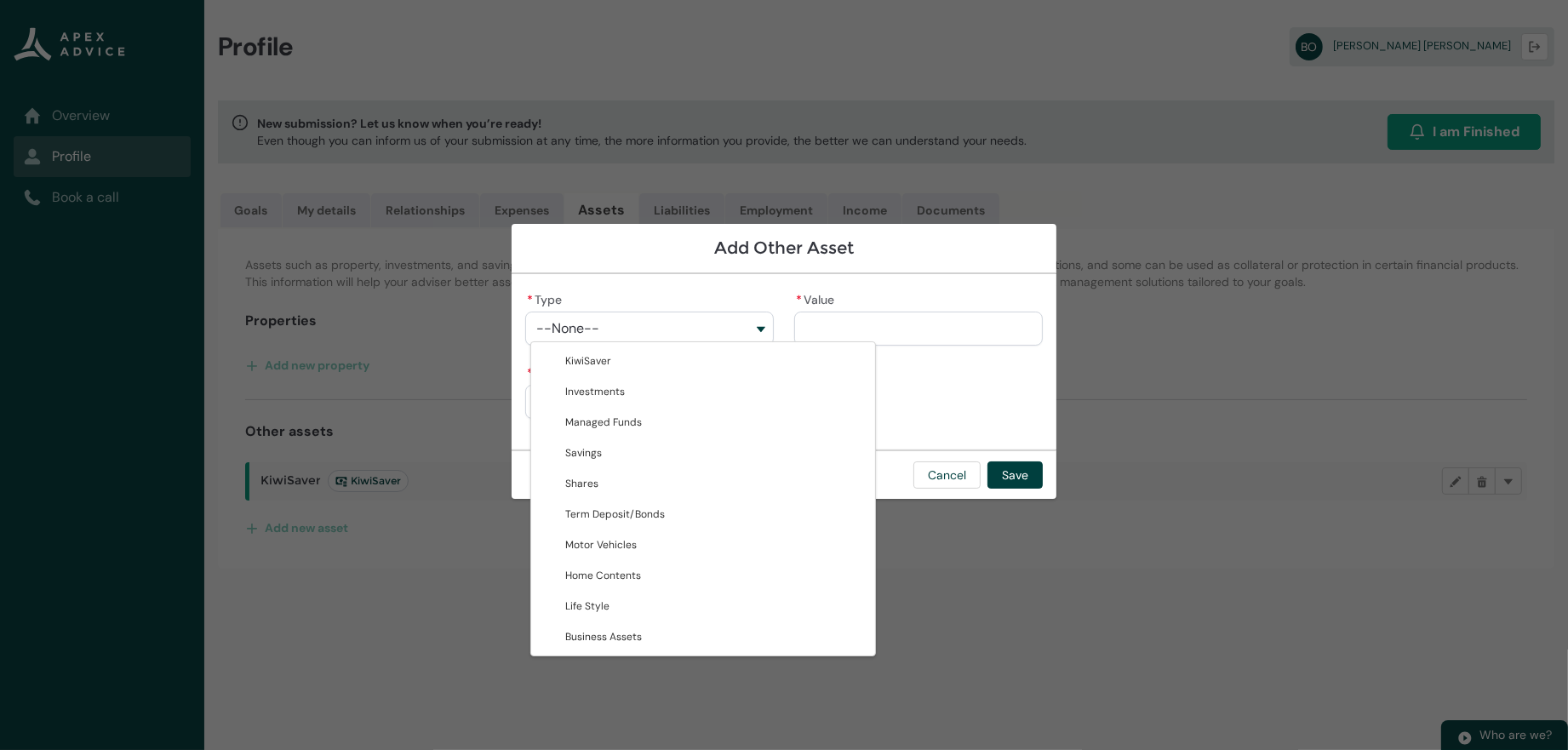
drag, startPoint x: 838, startPoint y: 625, endPoint x: 970, endPoint y: 575, distance: 141.2
click at [841, 623] on div "Add Other Asset * Type --None-- KiwiSaver Investments Managed Funds Savings Sha…" at bounding box center [783, 375] width 544 height 750
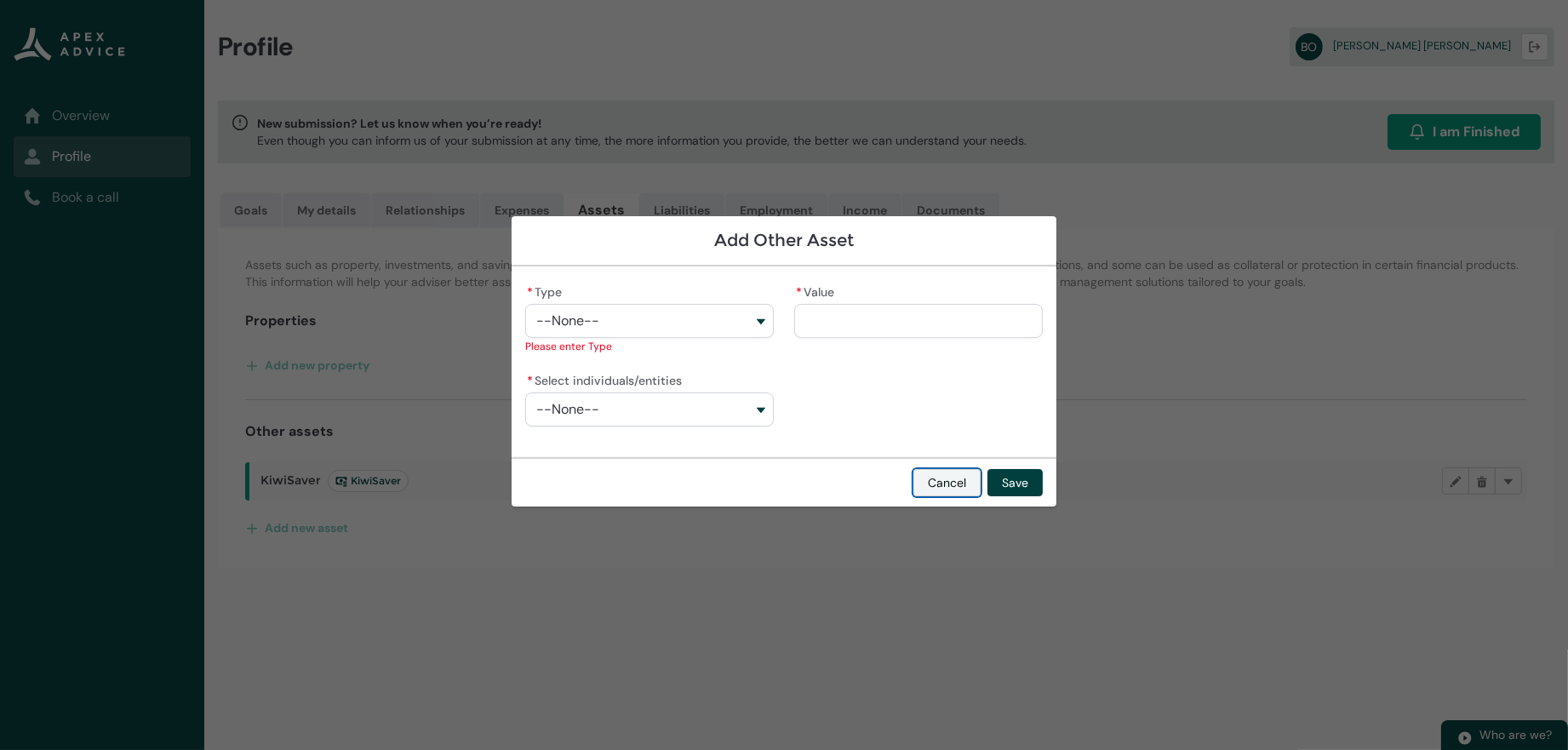
click at [980, 496] on button "Cancel" at bounding box center [946, 482] width 67 height 27
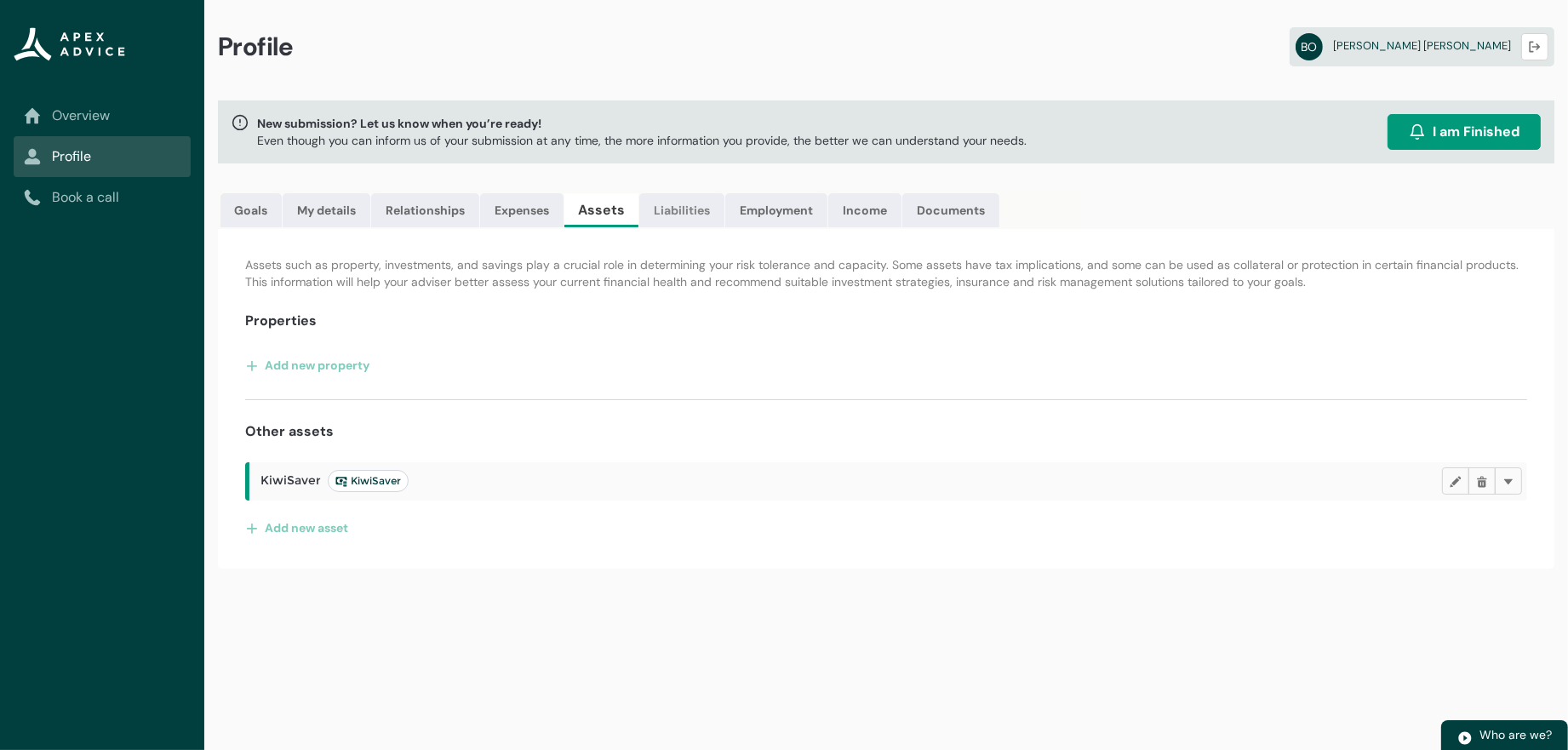
click at [725, 227] on link "Liabilities" at bounding box center [682, 210] width 85 height 34
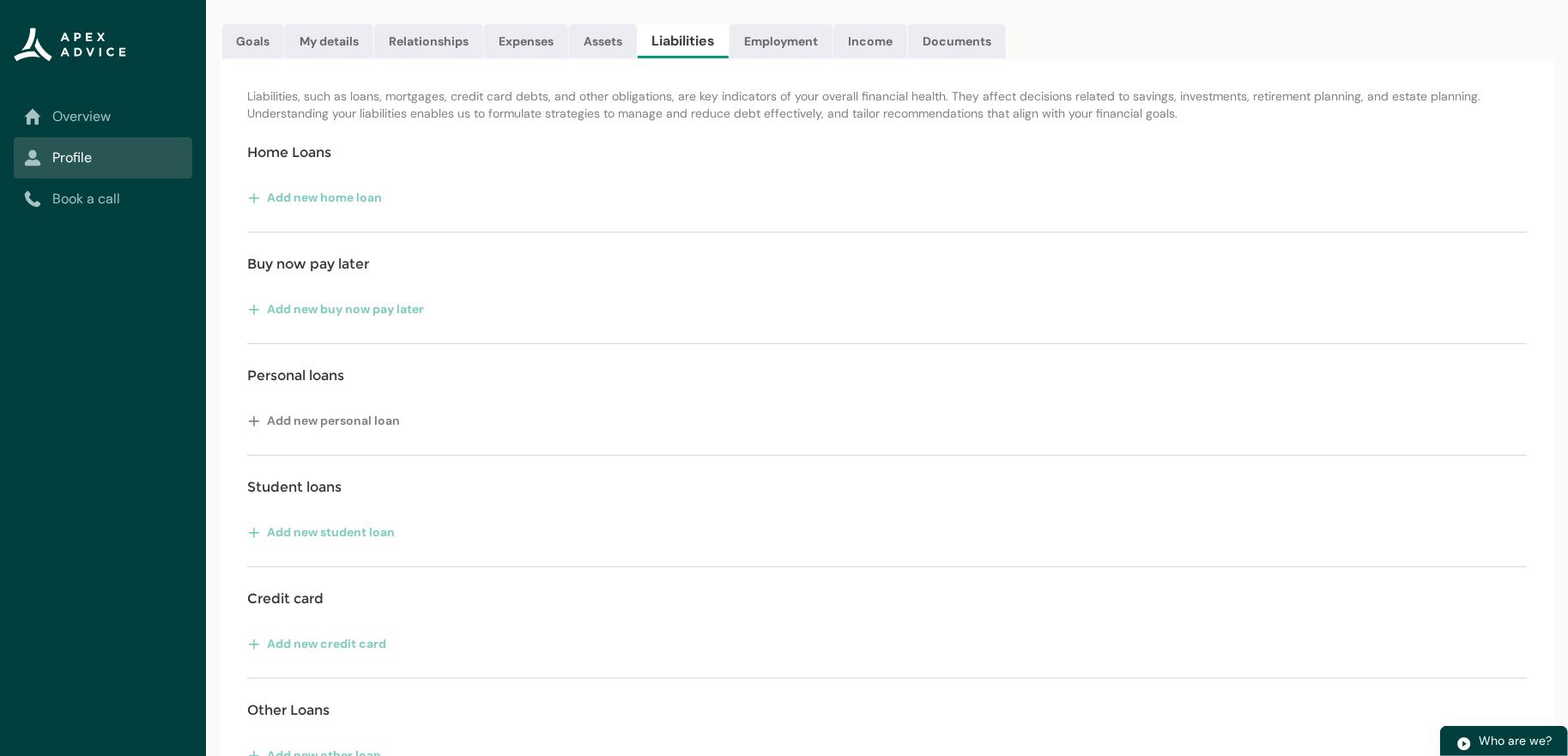
scroll to position [171, 0]
click at [368, 434] on button "Add new personal loan" at bounding box center [324, 419] width 154 height 28
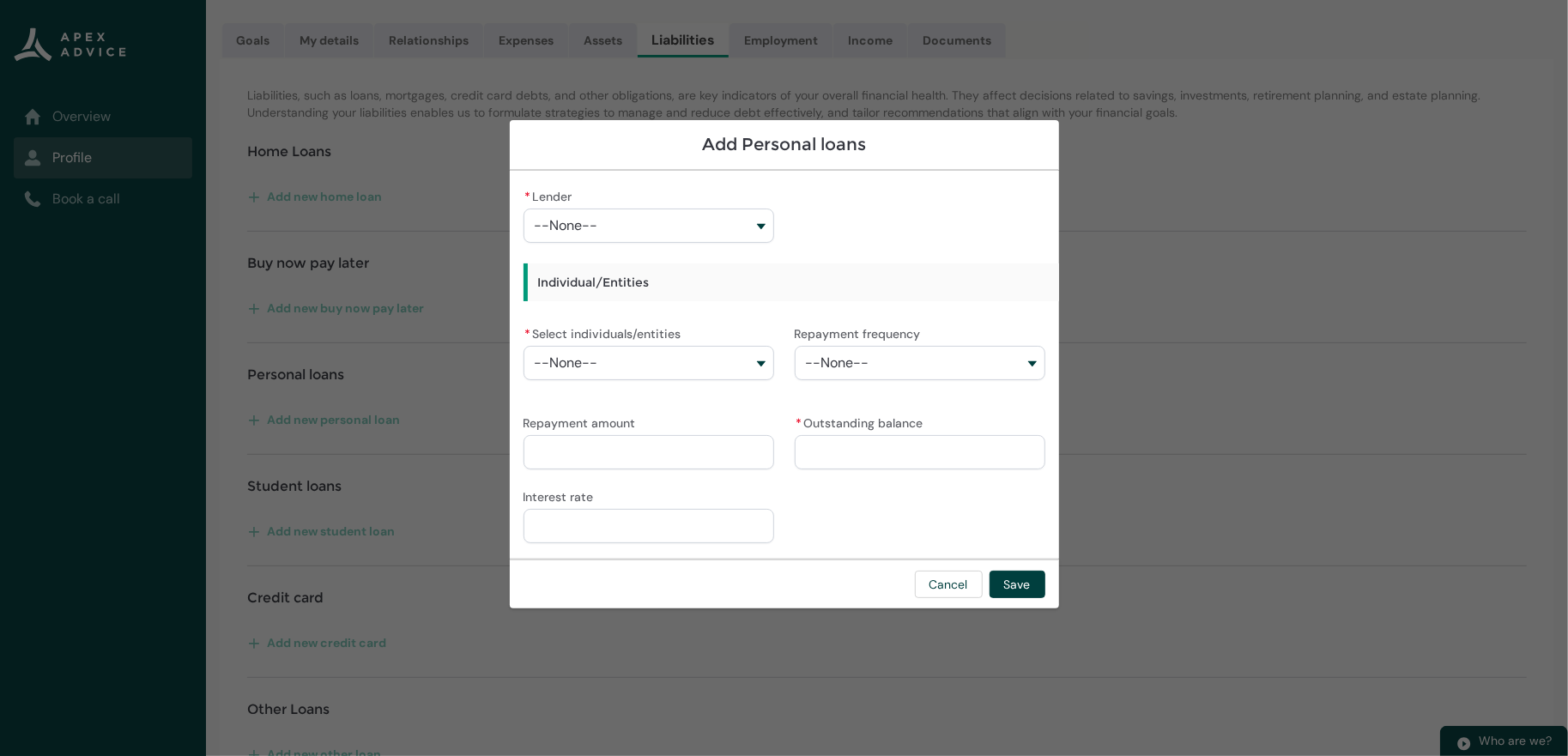
click at [523, 217] on button "--None--" at bounding box center [648, 225] width 250 height 34
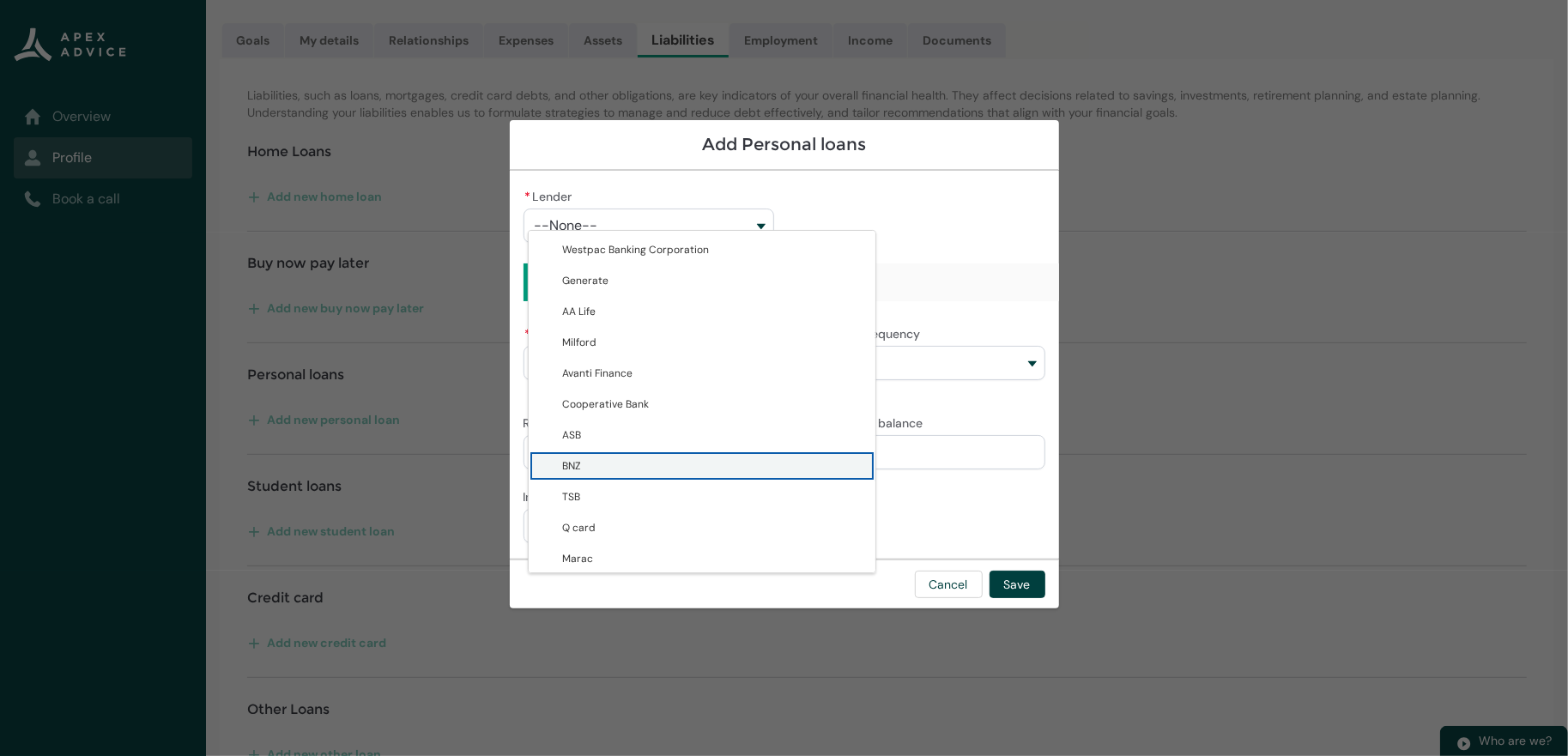
click at [529, 481] on lightning-base-combobox-item "BNZ" at bounding box center [702, 466] width 347 height 30
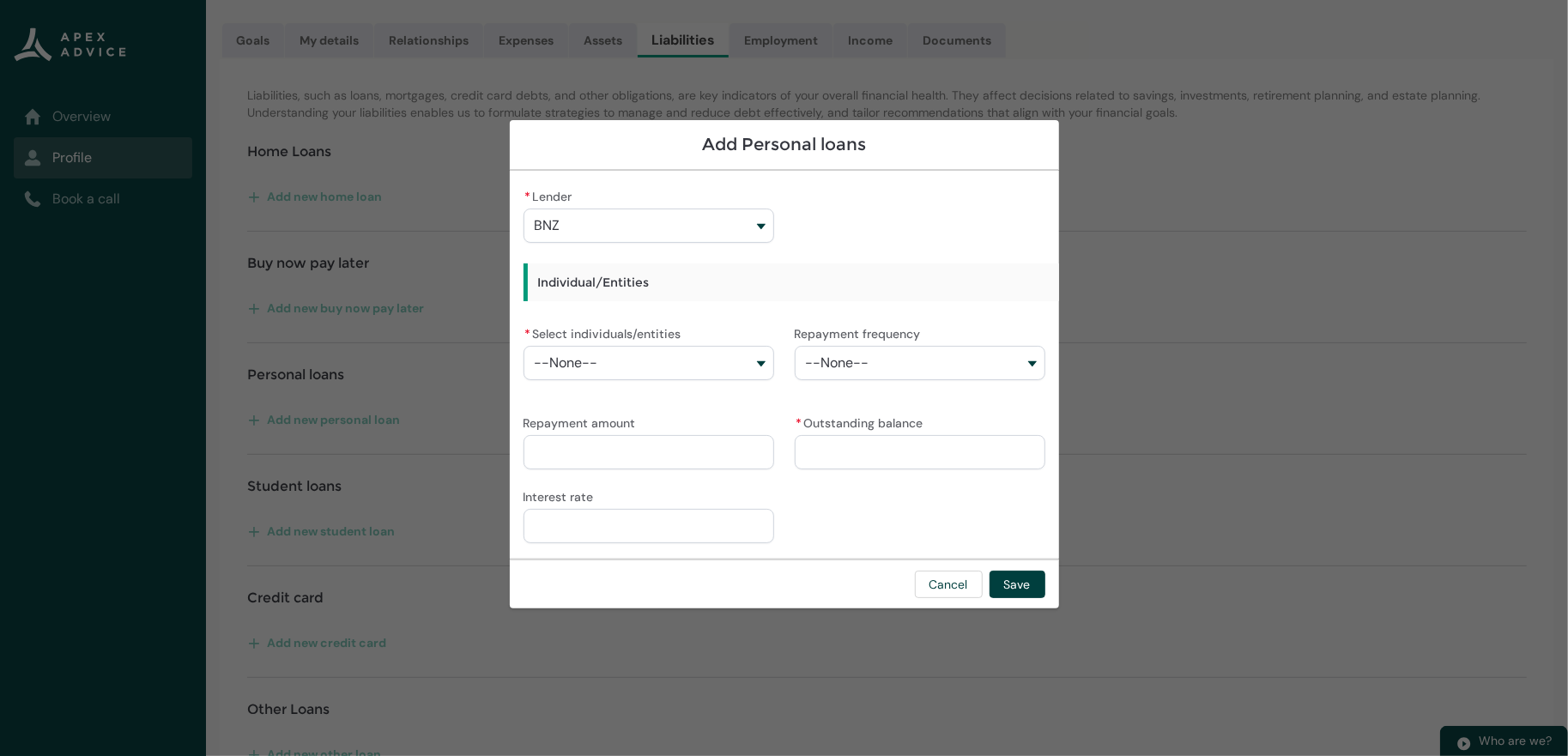
click at [536, 208] on button "BNZ" at bounding box center [648, 225] width 250 height 34
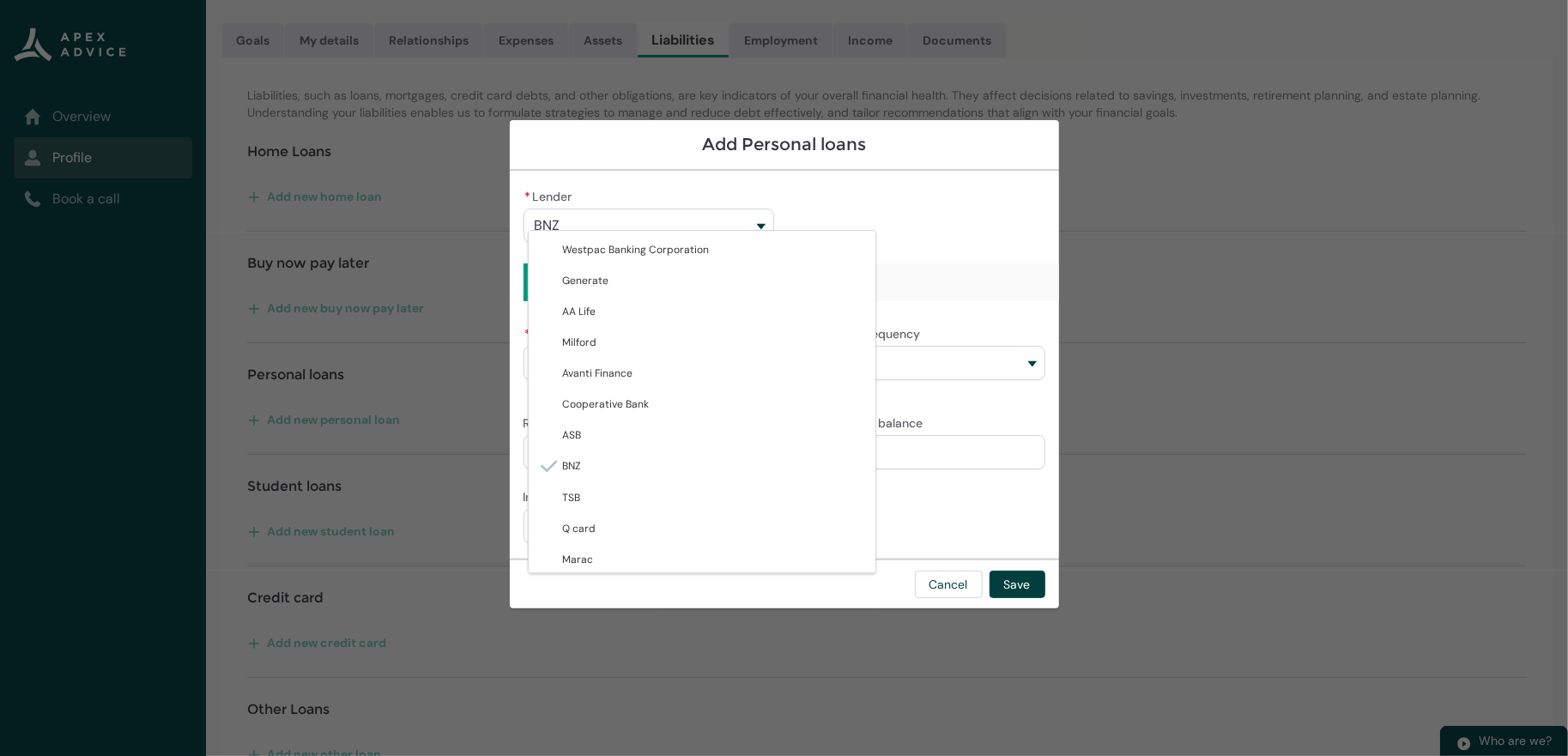
type lightning-combobox "001Q9000007OggSIAS"
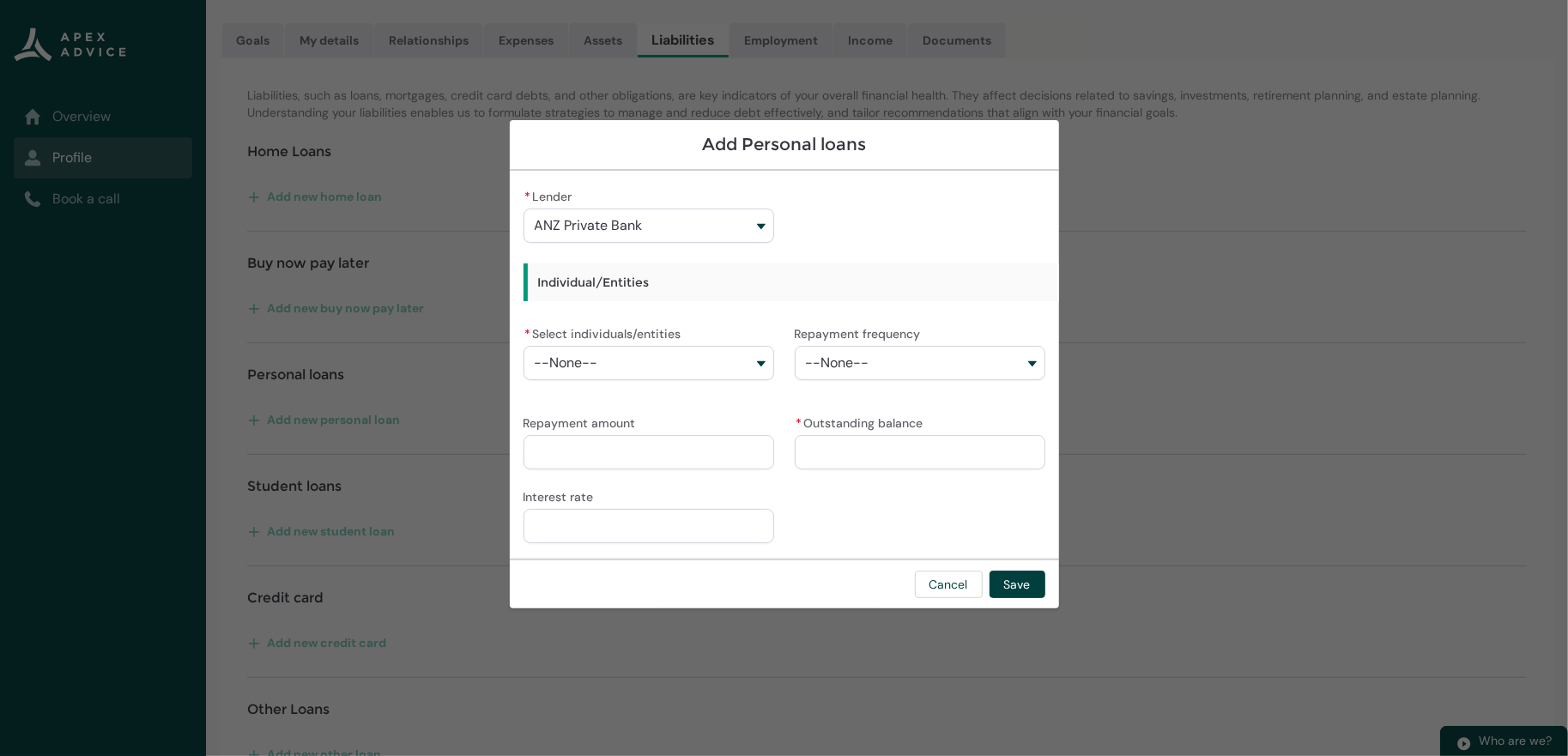
click at [566, 358] on button "--None--" at bounding box center [648, 363] width 250 height 34
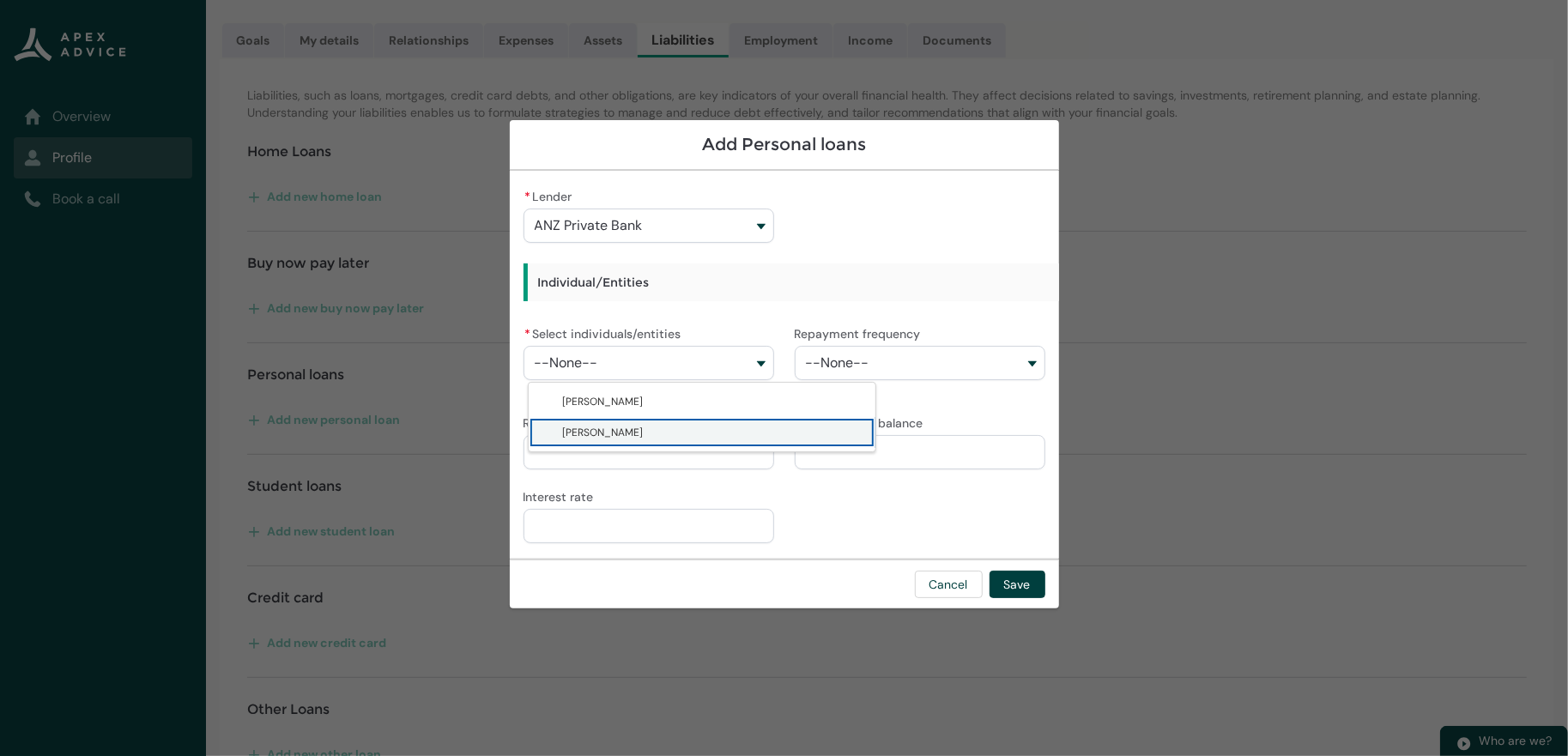
click at [565, 439] on span "[PERSON_NAME]" at bounding box center [603, 433] width 81 height 13
type lightning-combobox "001Q900000DwfuUIAR"
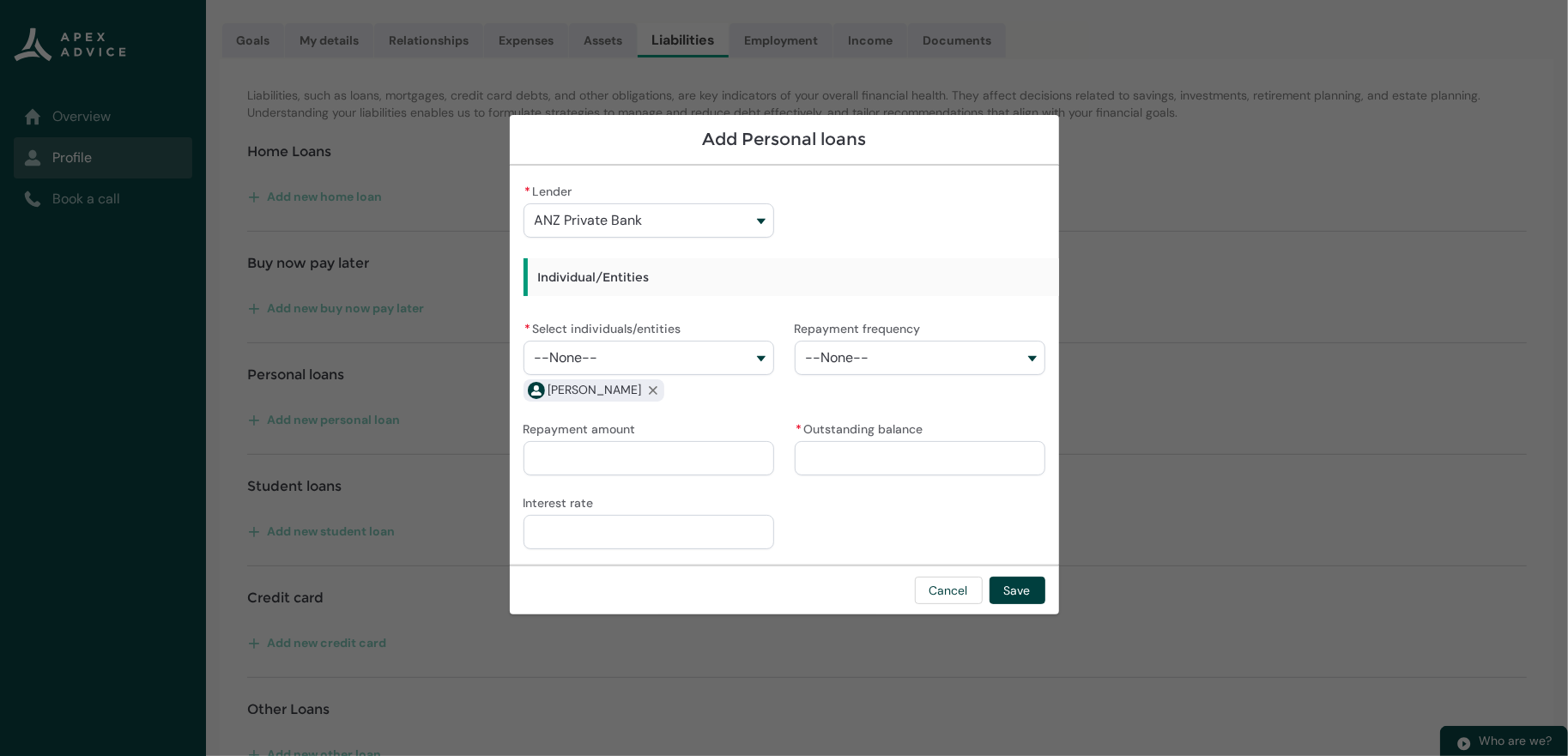
click at [835, 359] on span "--None--" at bounding box center [837, 358] width 64 height 15
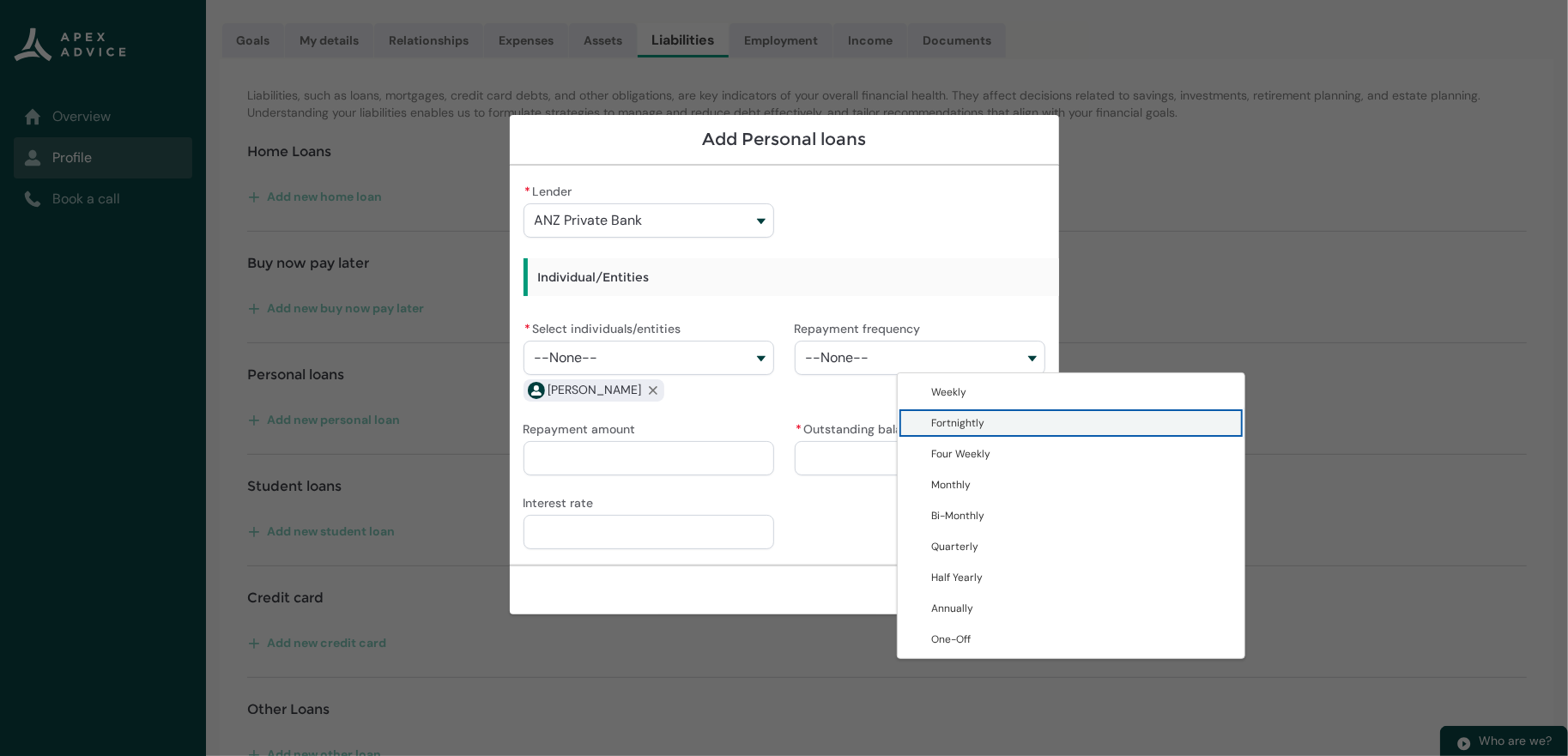
click at [932, 430] on span "Fortnightly" at bounding box center [958, 423] width 53 height 13
type lightning-combobox "Fortnightly"
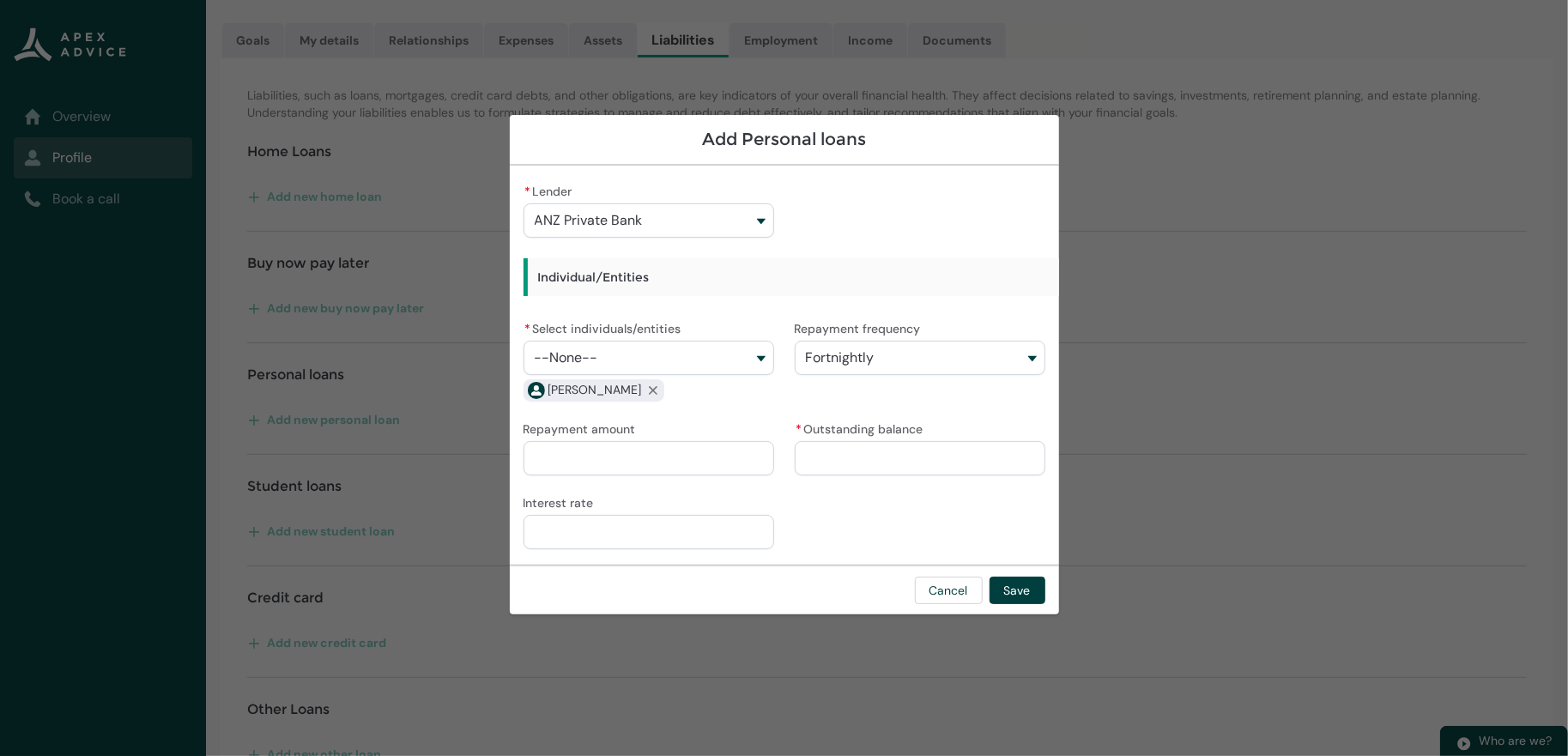
click at [648, 470] on input "Repayment amount" at bounding box center [648, 458] width 250 height 34
click at [842, 462] on input "* Outstanding balance" at bounding box center [920, 458] width 250 height 34
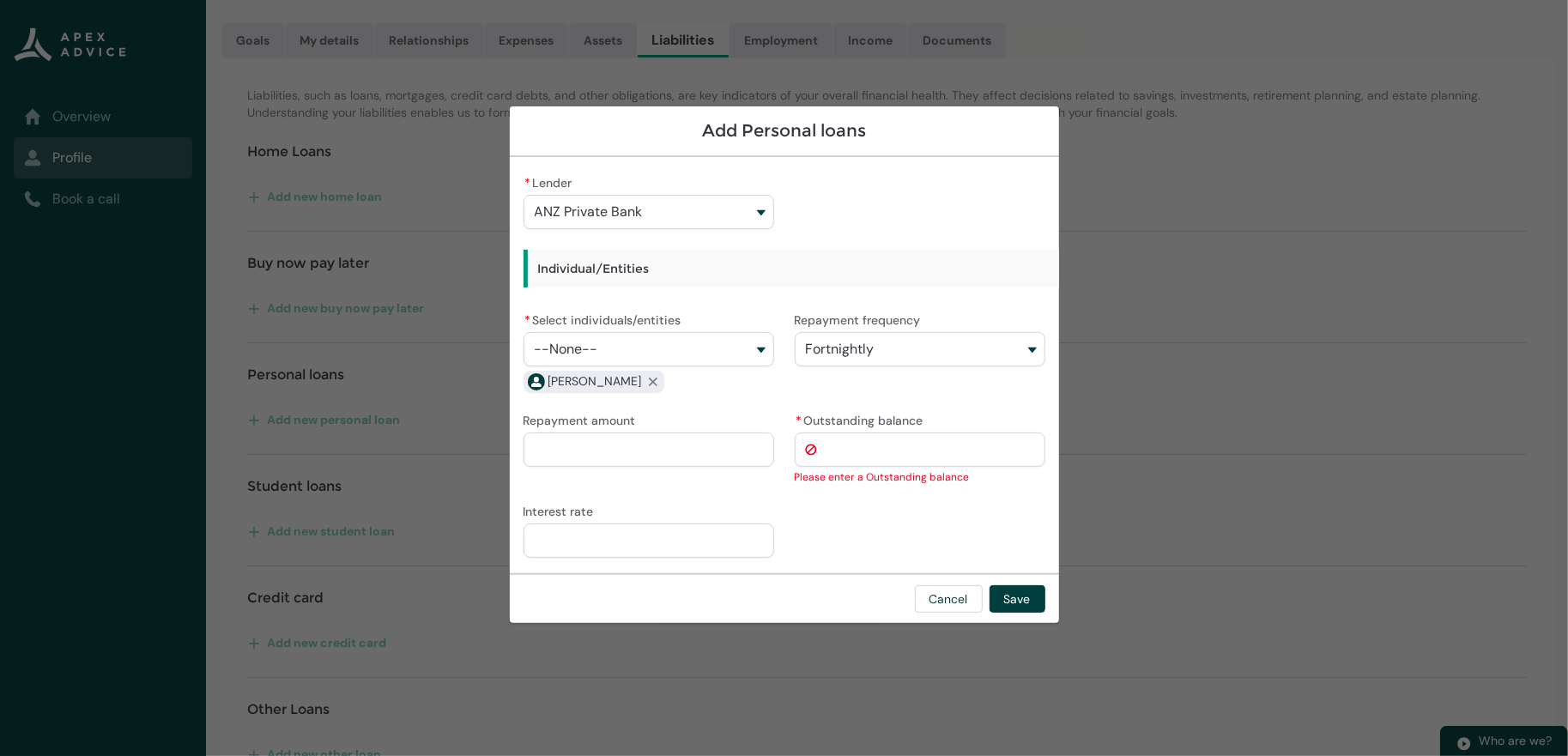
click at [578, 439] on div "Repayment amount" at bounding box center [648, 437] width 250 height 58
click at [596, 453] on input "Repayment amount" at bounding box center [648, 450] width 250 height 34
type lightning-primitive-input-simple "2"
type input "*"
type lightning-primitive-input-simple "21"
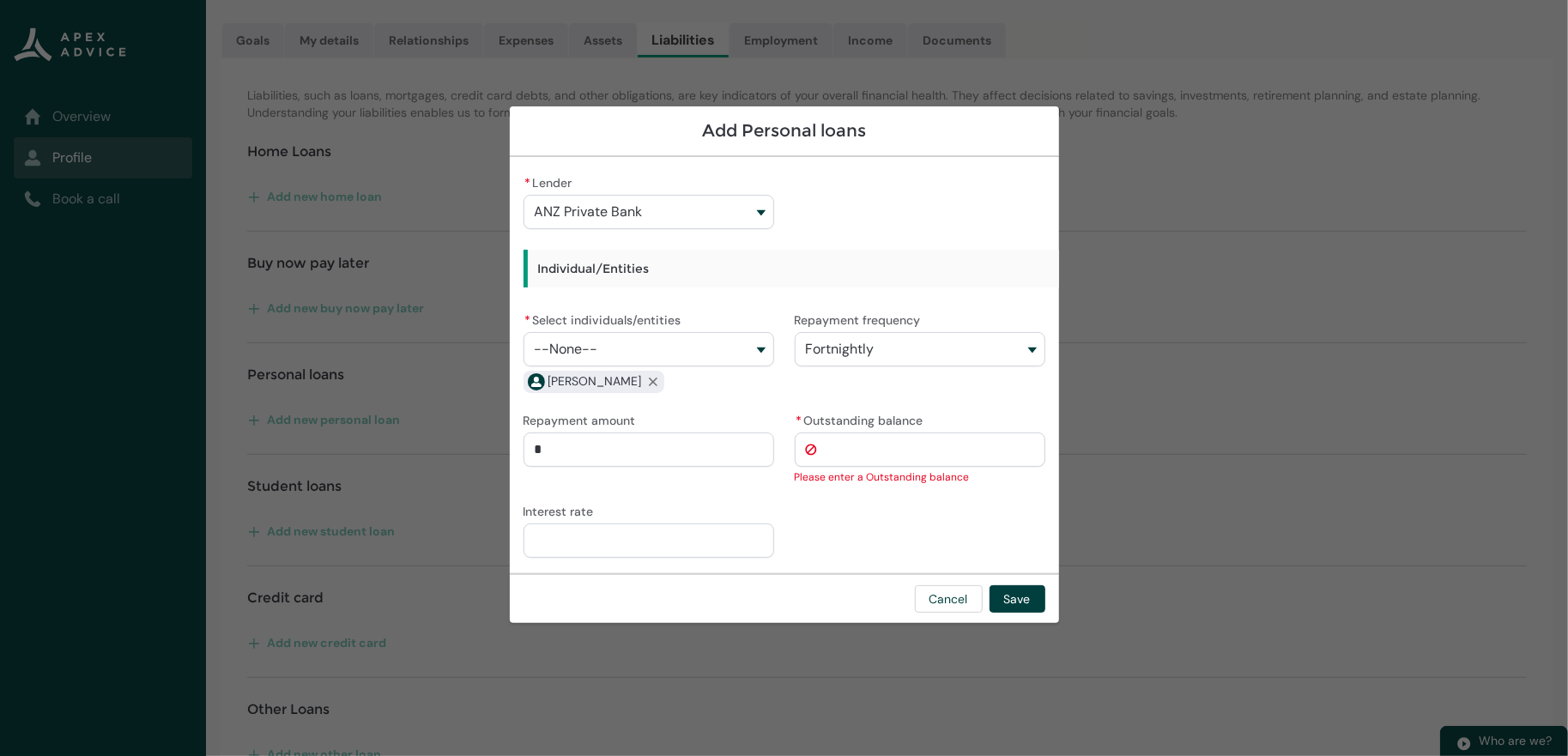
type input "**"
type lightning-primitive-input-simple "213"
type input "***"
type lightning-primitive-input-simple "213."
type input "****"
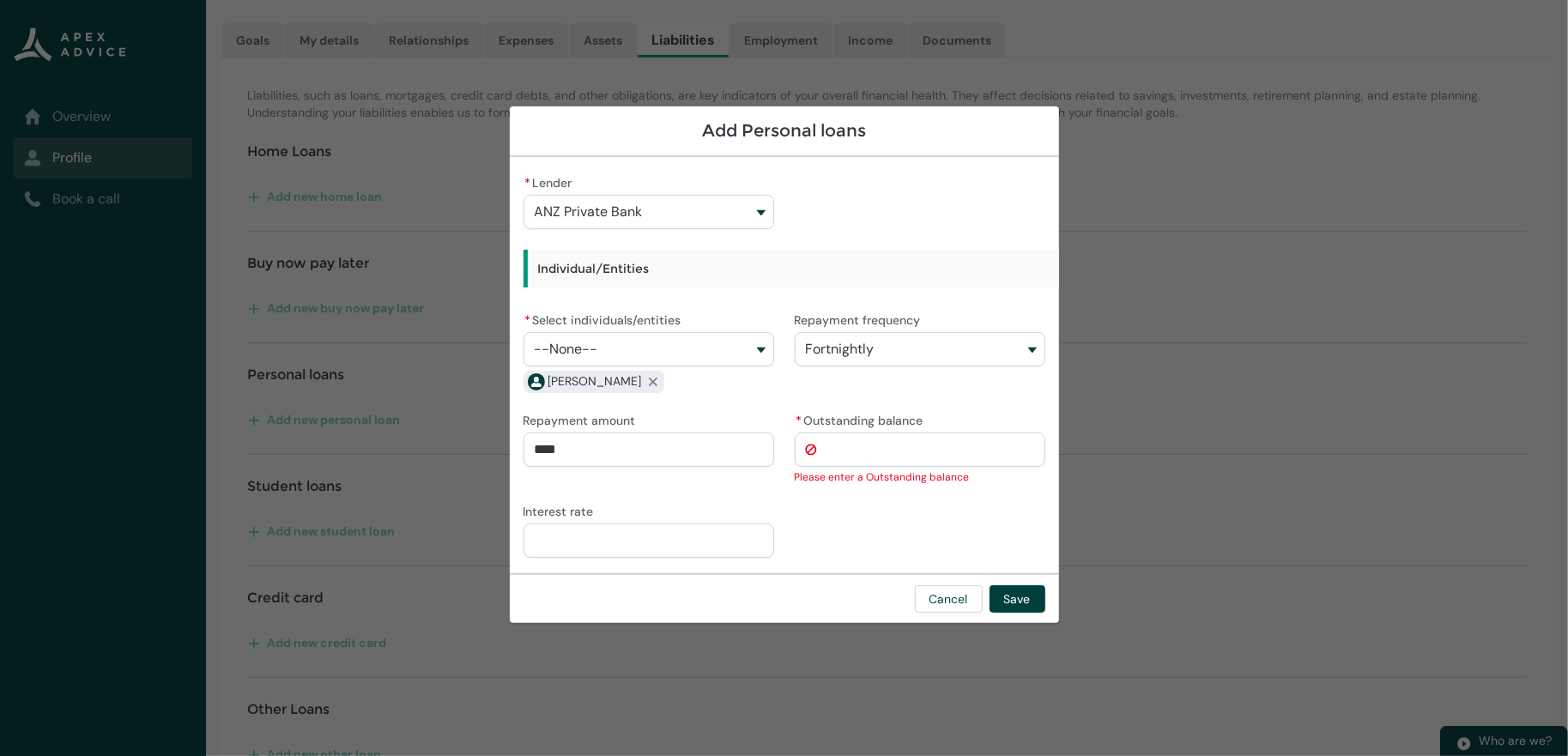
type lightning-primitive-input-simple "213.9"
type input "*****"
type lightning-primitive-input-simple "213.90"
type input "*******"
click at [886, 458] on input "* Outstanding balance" at bounding box center [920, 450] width 250 height 34
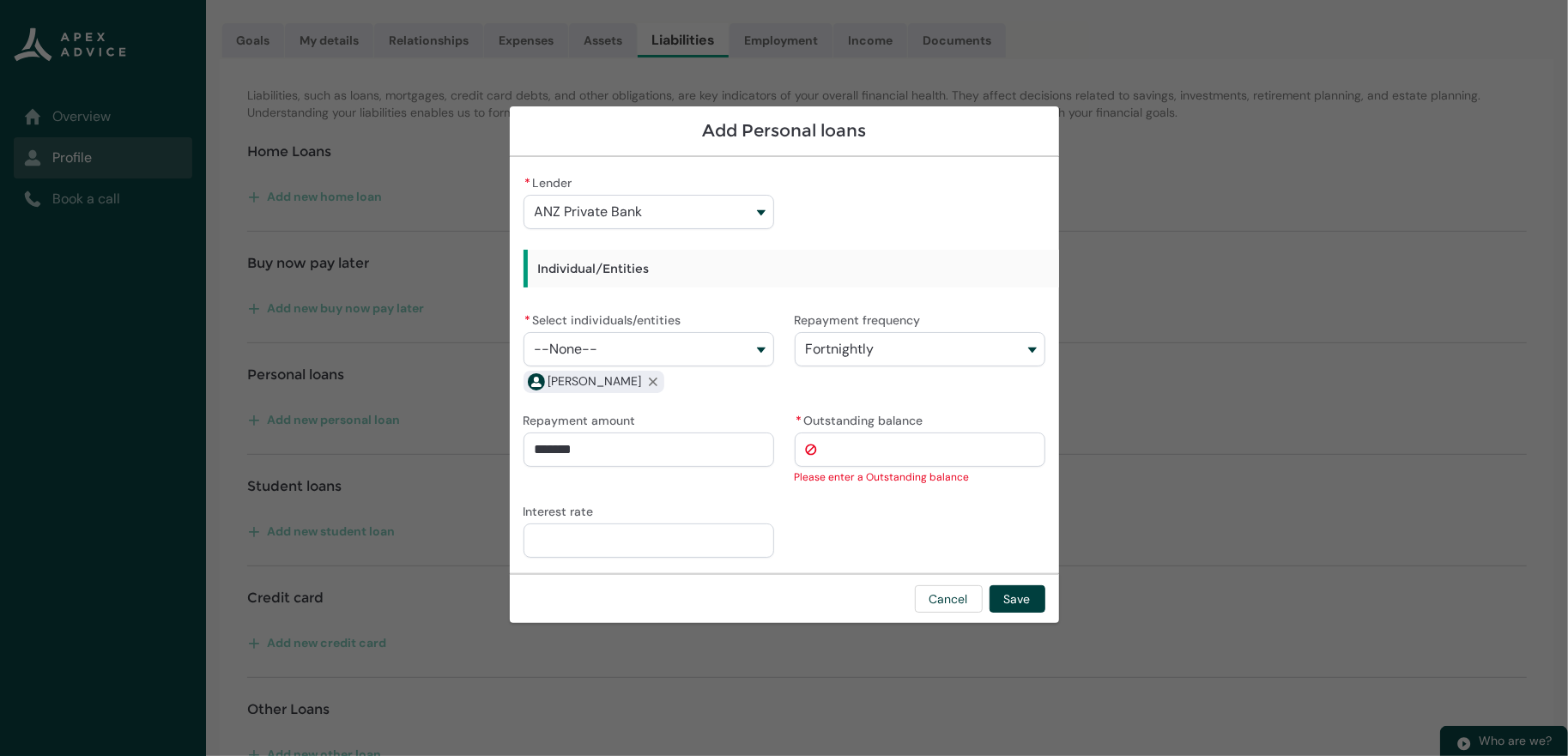
paste input "*********"
type lightning-primitive-input-simple "22632.73"
type input "**********"
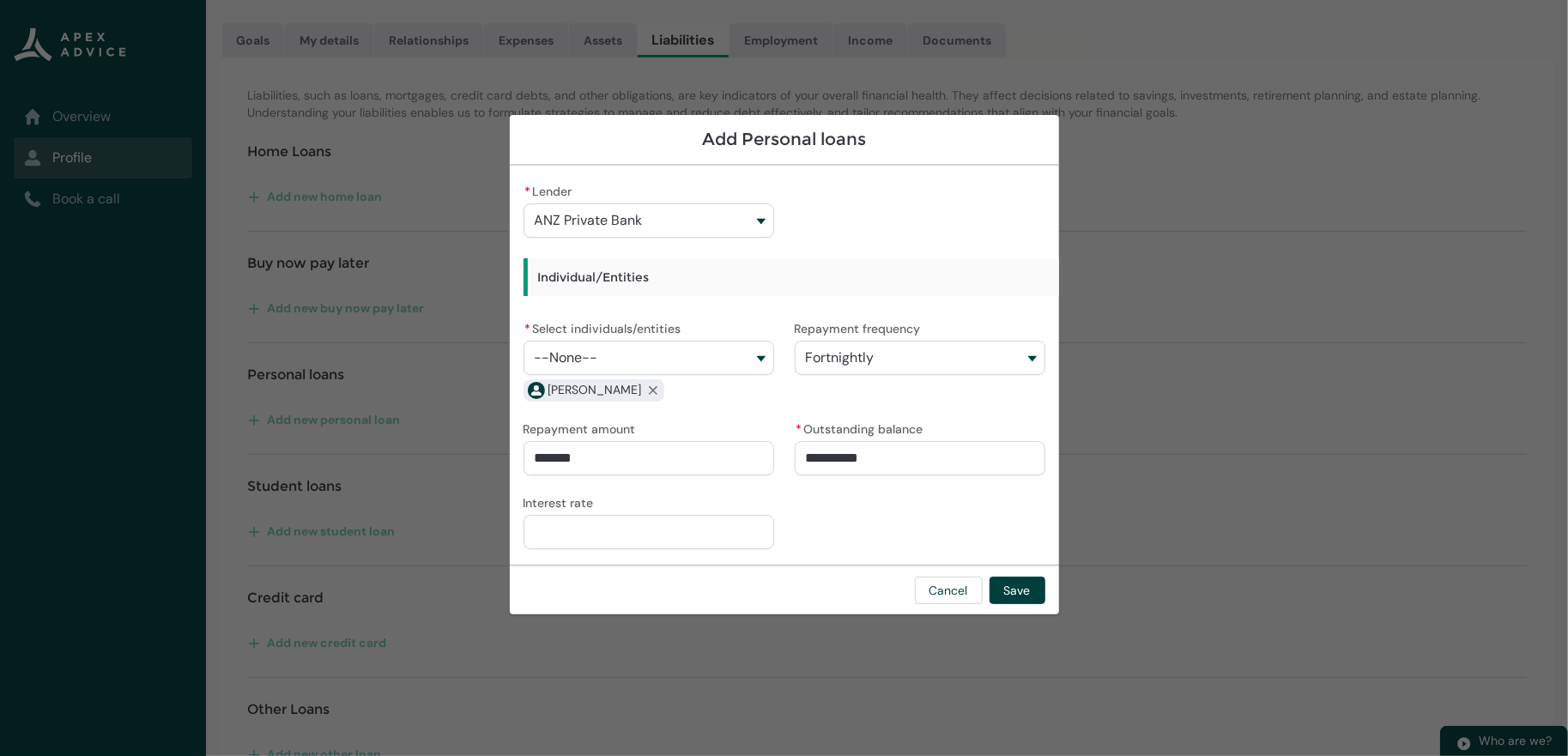
click at [617, 545] on input "Interest rate" at bounding box center [648, 532] width 250 height 34
type lightning-primitive-input-simple "1"
type input "*"
type lightning-primitive-input-simple "13"
type input "**"
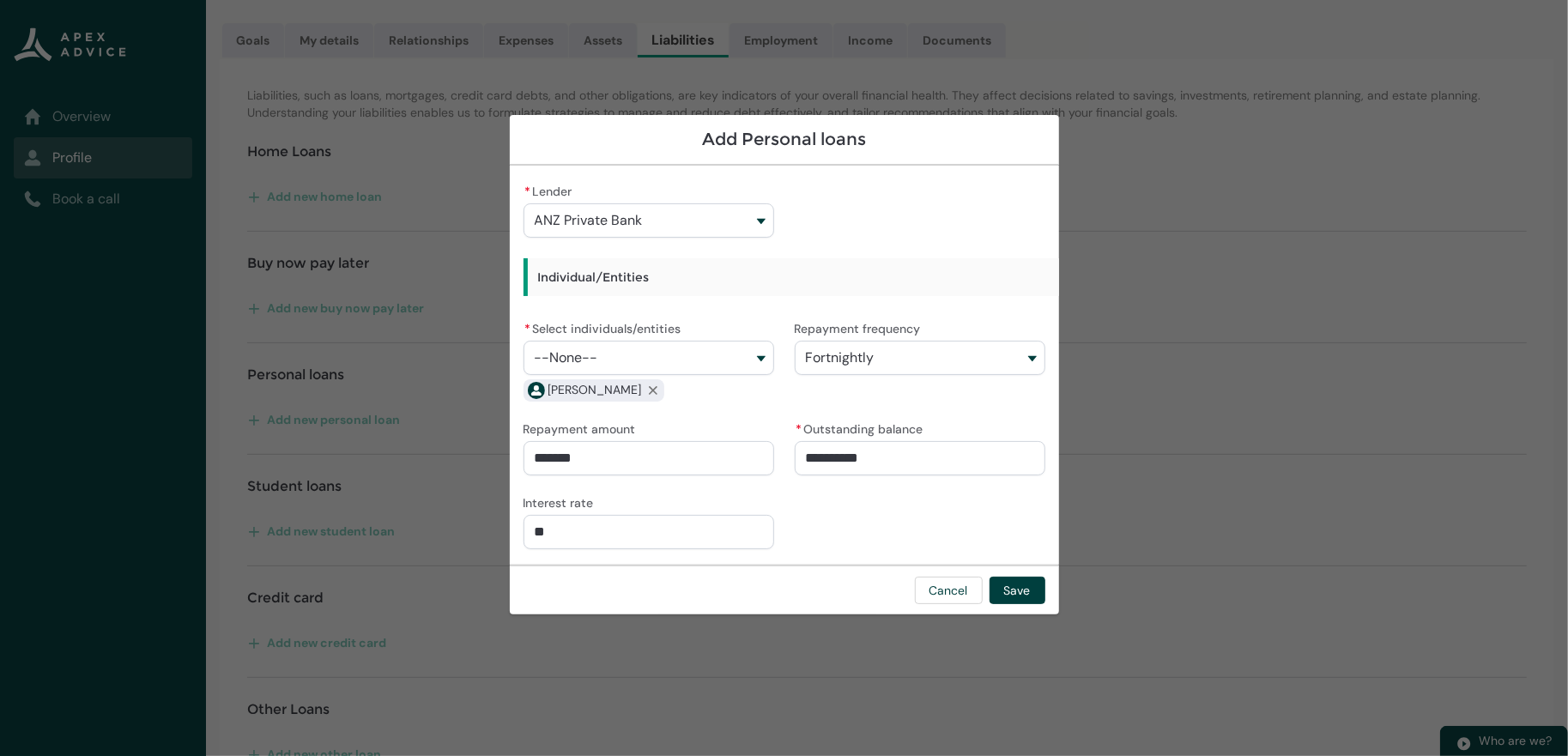
type lightning-primitive-input-simple "13."
type input "***"
type lightning-primitive-input-simple "13.9"
type input "****"
type lightning-primitive-input-simple "13.90"
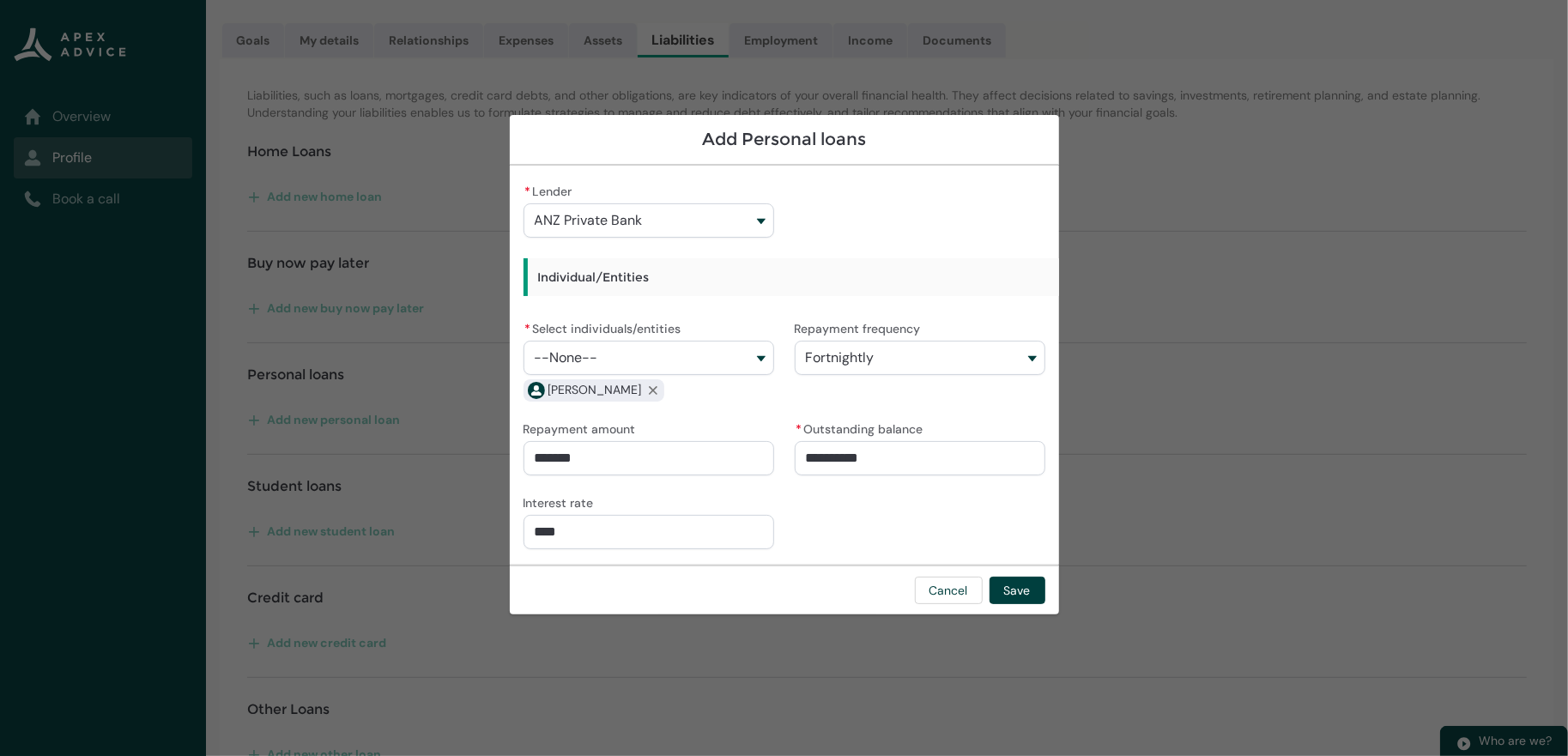
type input "*****"
click at [898, 513] on div "* Lender ANZ Private Bank Westpac Banking Corporation Generate AA Life Milford …" at bounding box center [784, 365] width 522 height 372
click at [1045, 600] on button "Save" at bounding box center [1016, 590] width 56 height 28
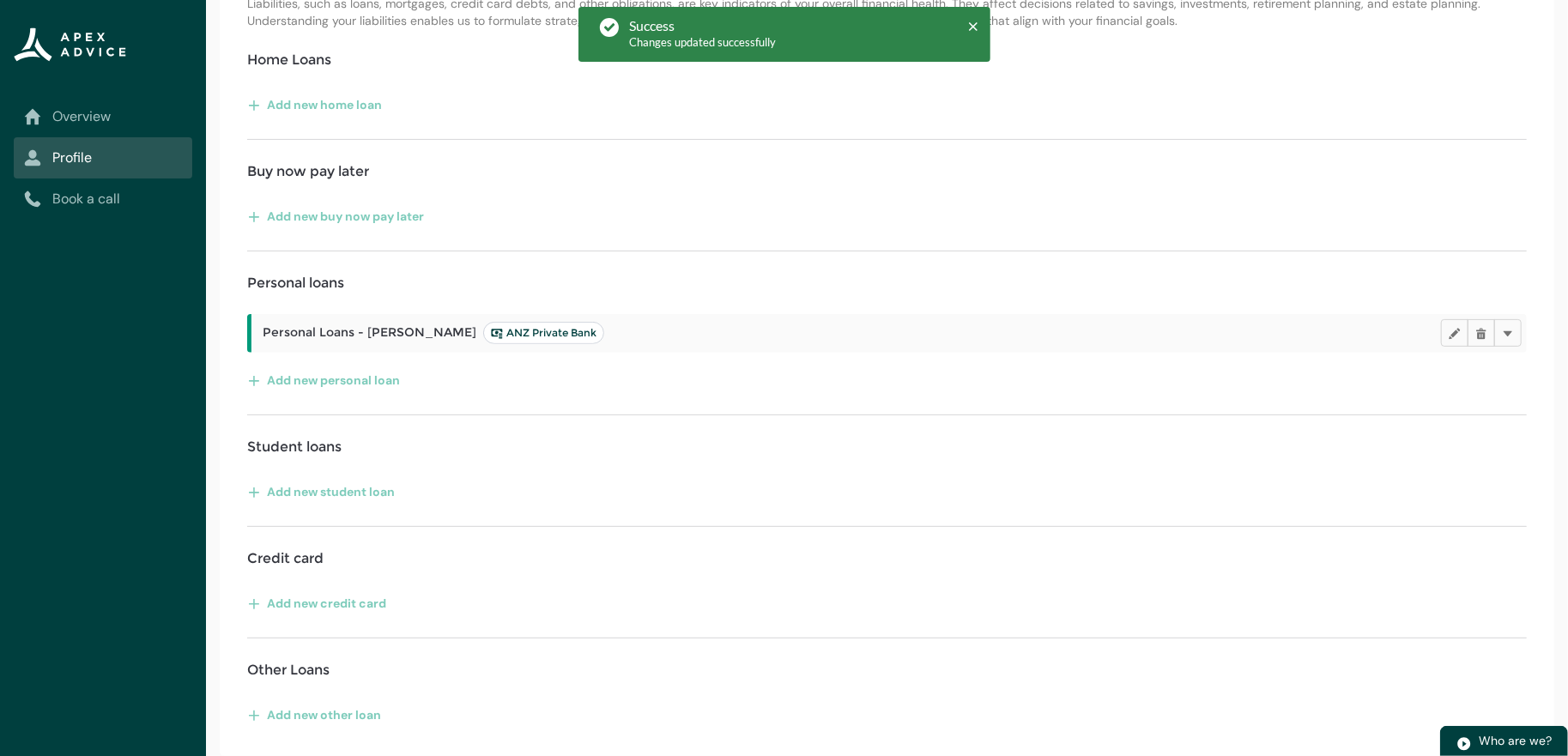
scroll to position [359, 0]
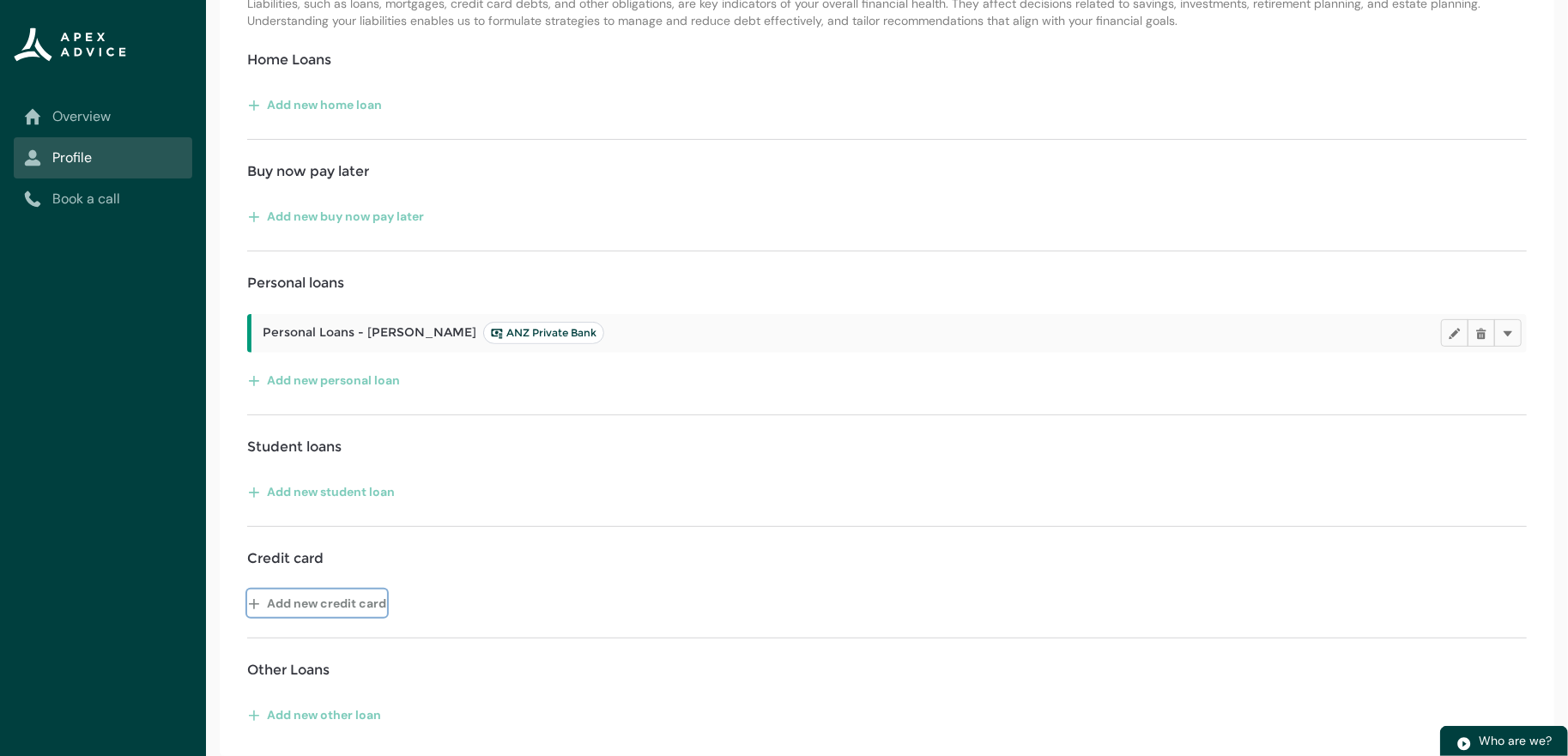
click at [346, 590] on button "Add new credit card" at bounding box center [317, 603] width 140 height 28
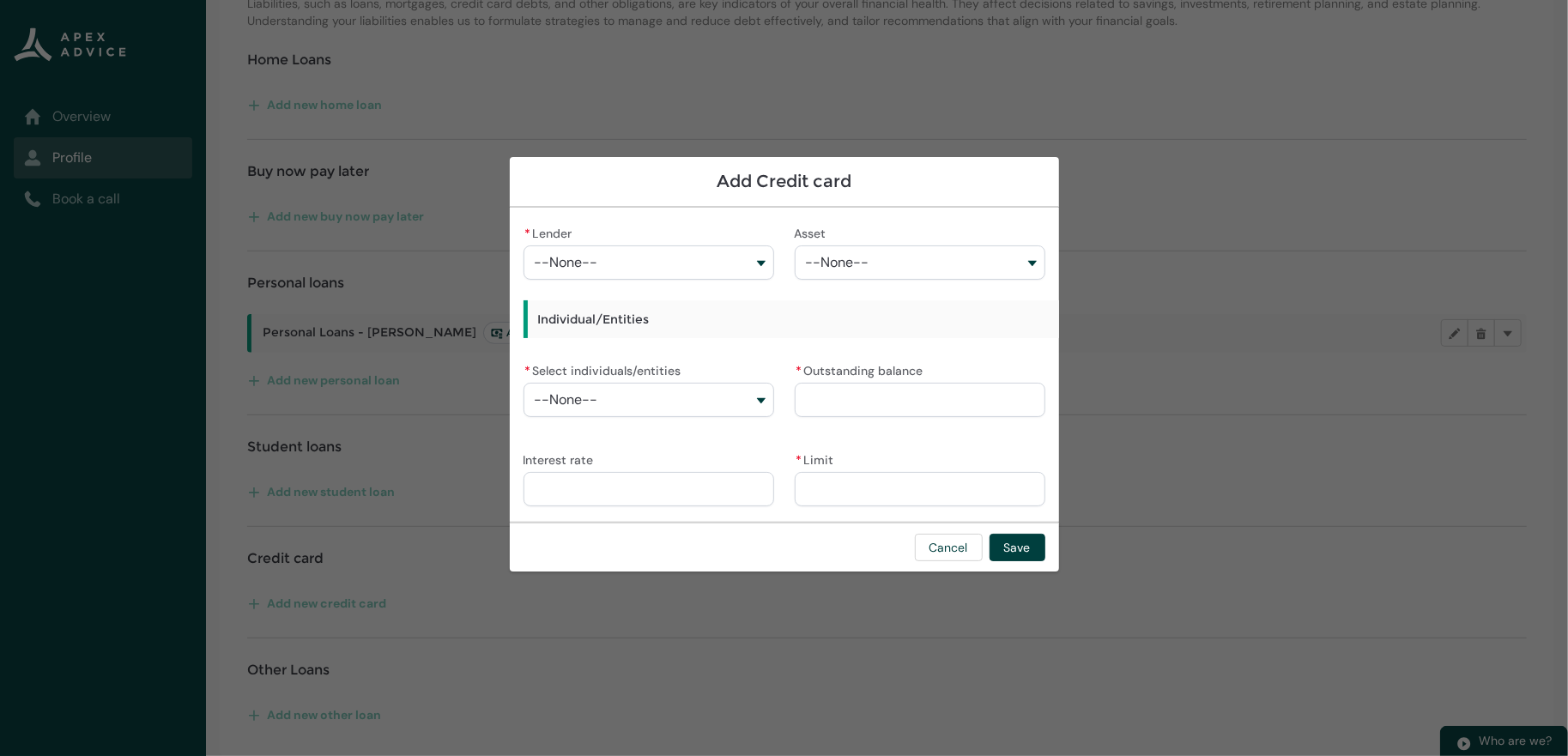
click at [575, 256] on button "--None--" at bounding box center [648, 262] width 250 height 34
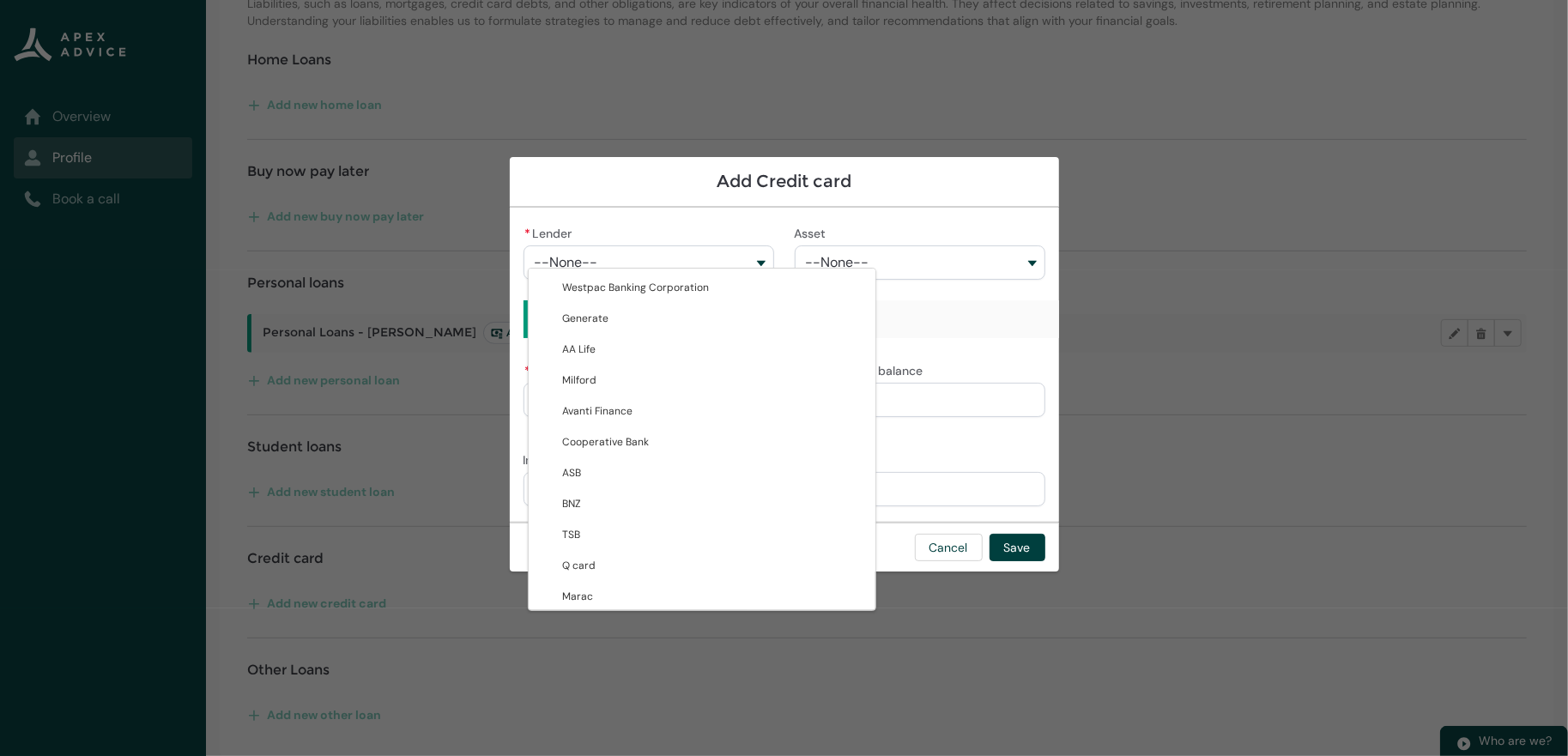
type lightning-combobox "001Q9000007OggSIAS"
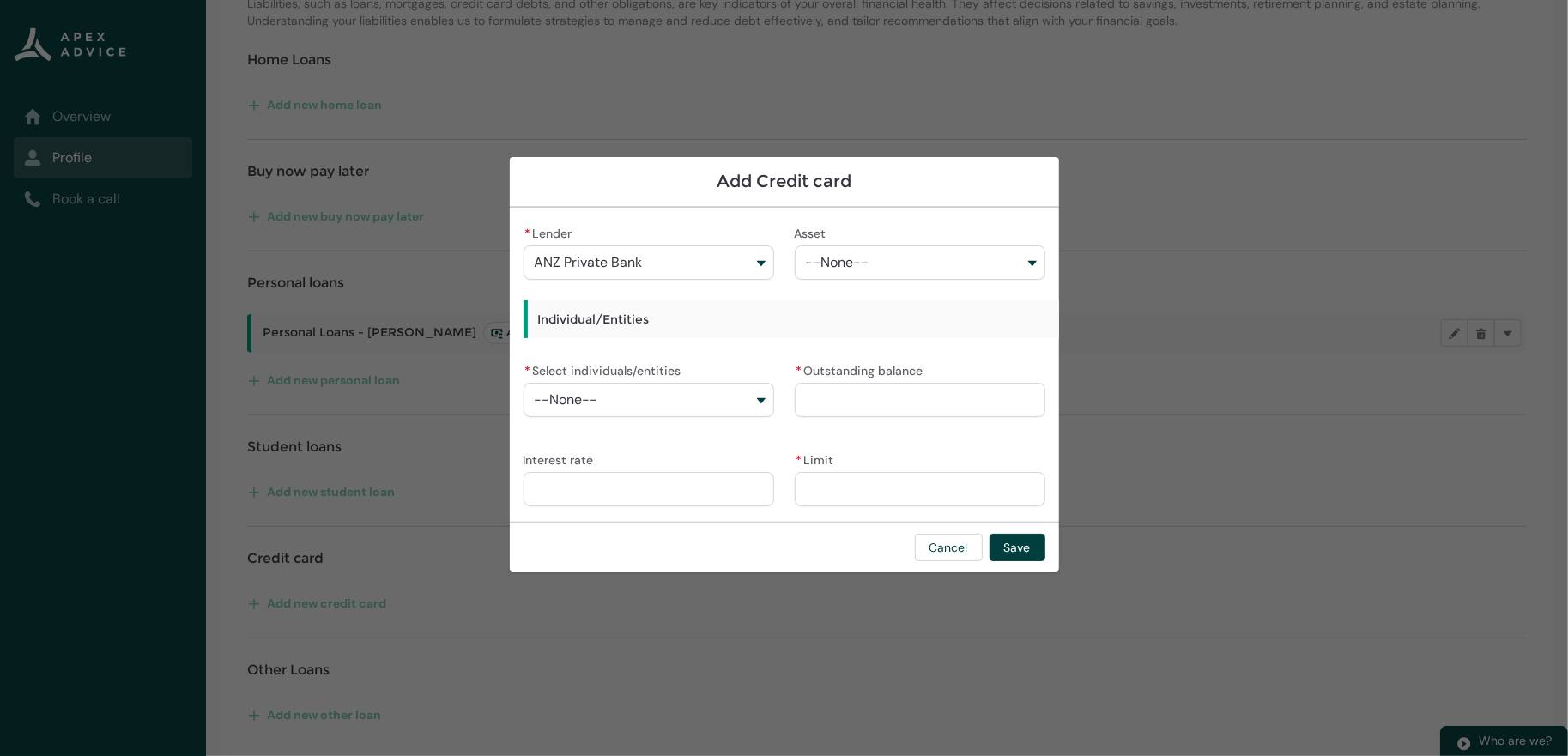
click at [601, 398] on button "--None--" at bounding box center [648, 399] width 250 height 34
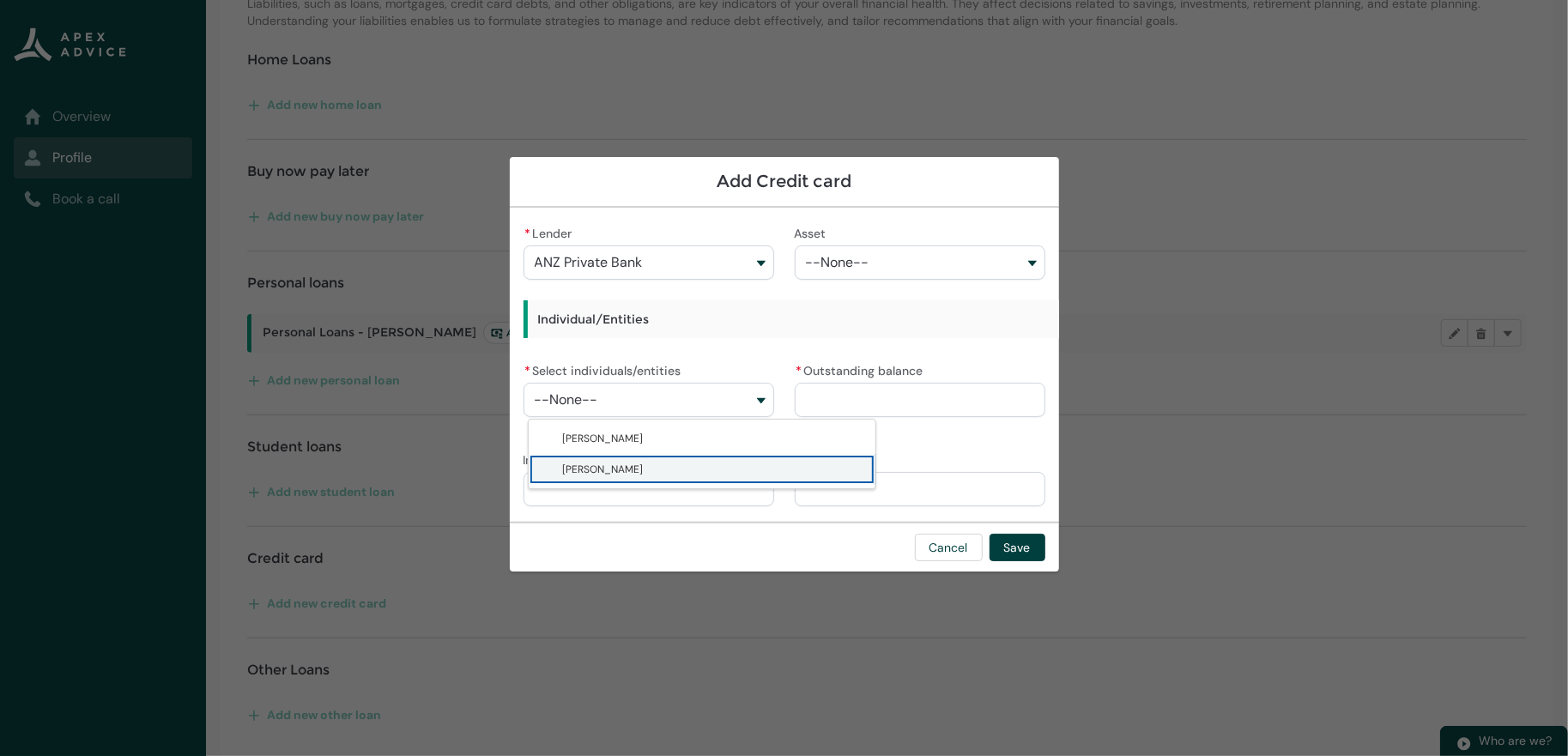
click at [586, 470] on span "[PERSON_NAME]" at bounding box center [603, 469] width 81 height 13
type lightning-combobox "001Q900000DwfuUIAR"
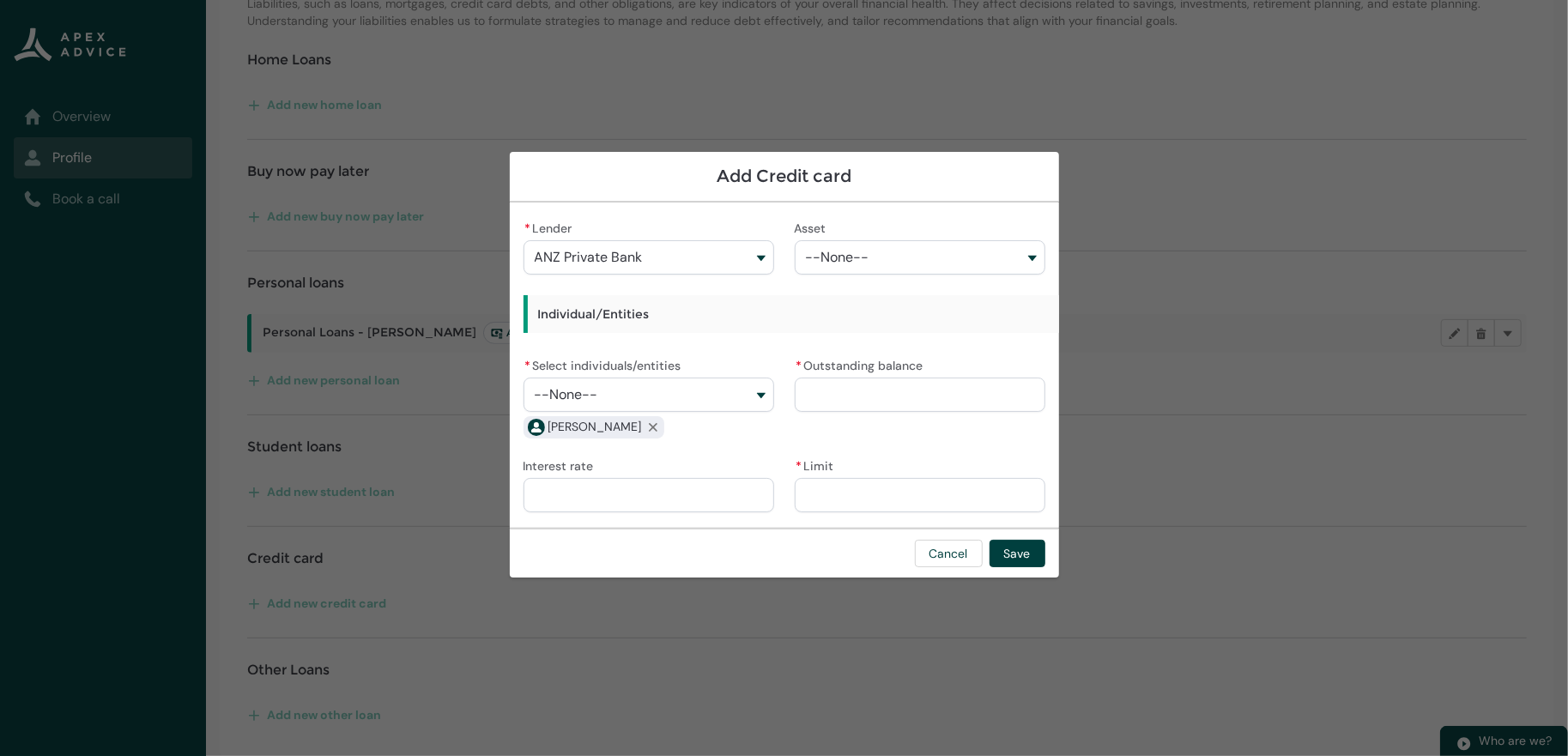
click at [881, 242] on button "--None--" at bounding box center [920, 258] width 250 height 34
click at [872, 241] on button "--None--" at bounding box center [920, 258] width 250 height 34
drag, startPoint x: 833, startPoint y: 242, endPoint x: 823, endPoint y: 269, distance: 28.8
click at [833, 250] on span "--None--" at bounding box center [837, 258] width 64 height 15
drag, startPoint x: 815, startPoint y: 310, endPoint x: 823, endPoint y: 259, distance: 51.6
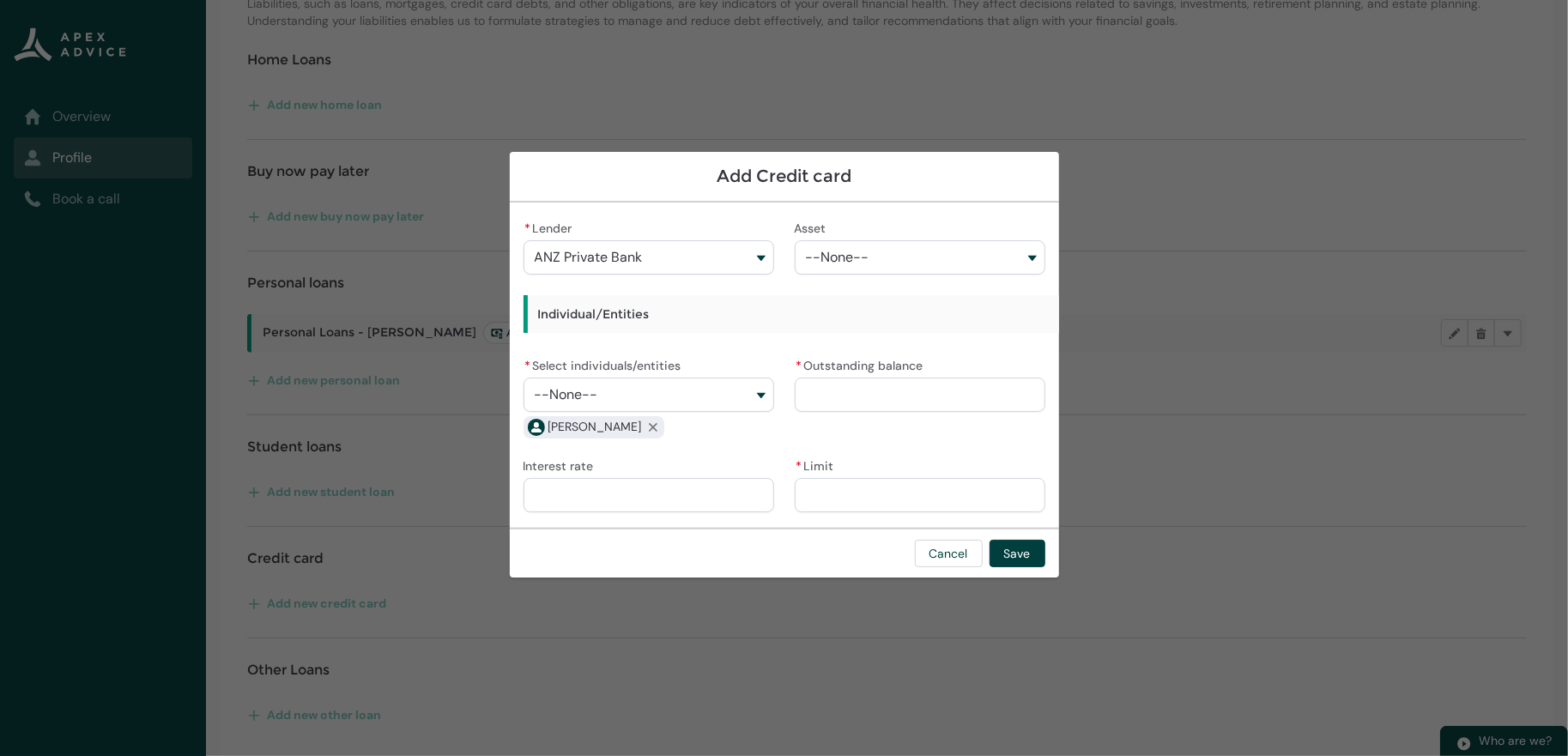
click at [817, 303] on div "* Lender ANZ Private Bank Westpac Banking Corporation Generate AA Life Milford …" at bounding box center [784, 364] width 522 height 298
drag, startPoint x: 829, startPoint y: 250, endPoint x: 978, endPoint y: 234, distance: 149.9
click at [912, 241] on button "--None--" at bounding box center [920, 258] width 250 height 34
drag, startPoint x: 978, startPoint y: 234, endPoint x: 1069, endPoint y: 239, distance: 91.1
click at [988, 241] on button "--None--" at bounding box center [920, 258] width 250 height 34
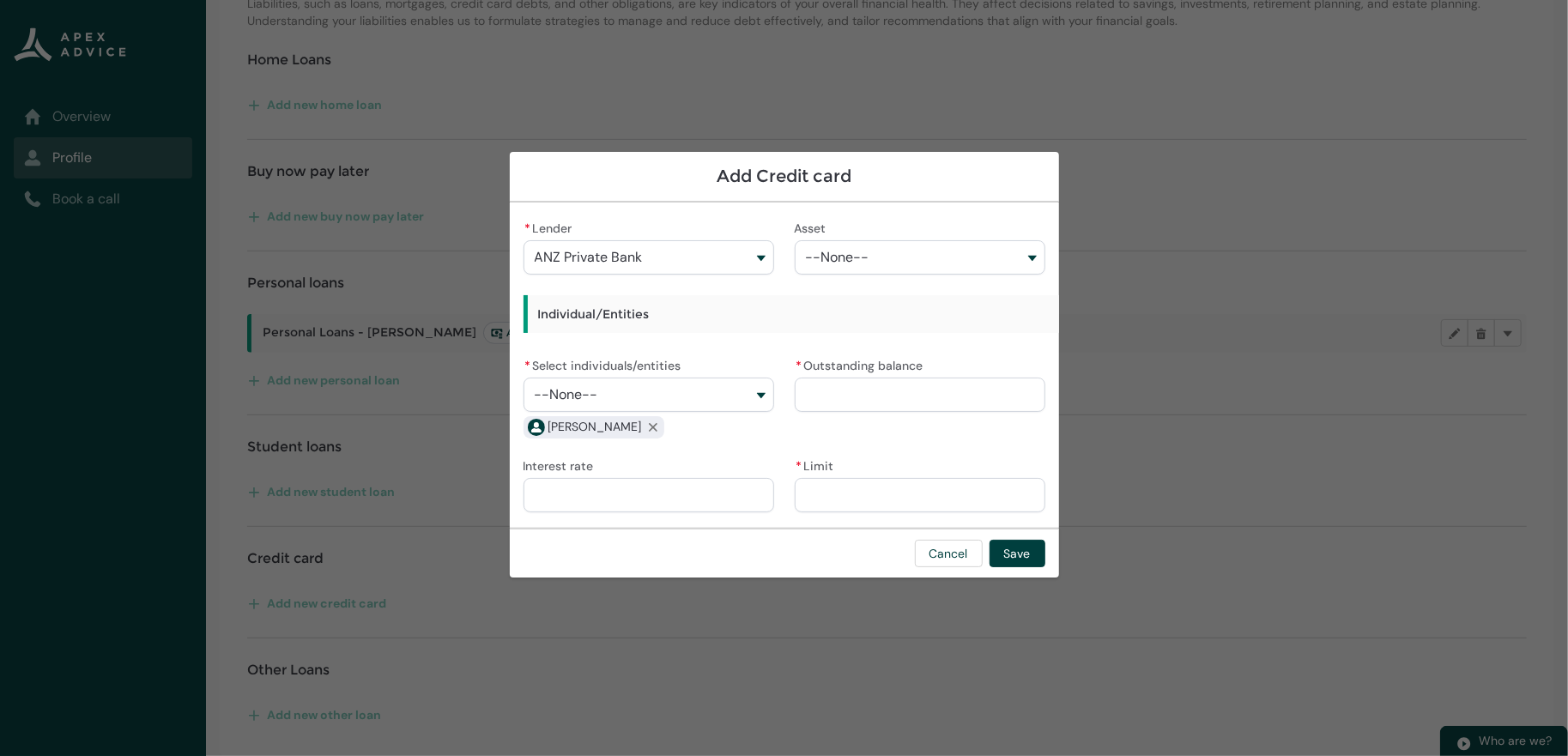
click at [1045, 241] on button "--None--" at bounding box center [920, 258] width 250 height 34
click at [664, 241] on button "ANZ Private Bank" at bounding box center [648, 258] width 250 height 34
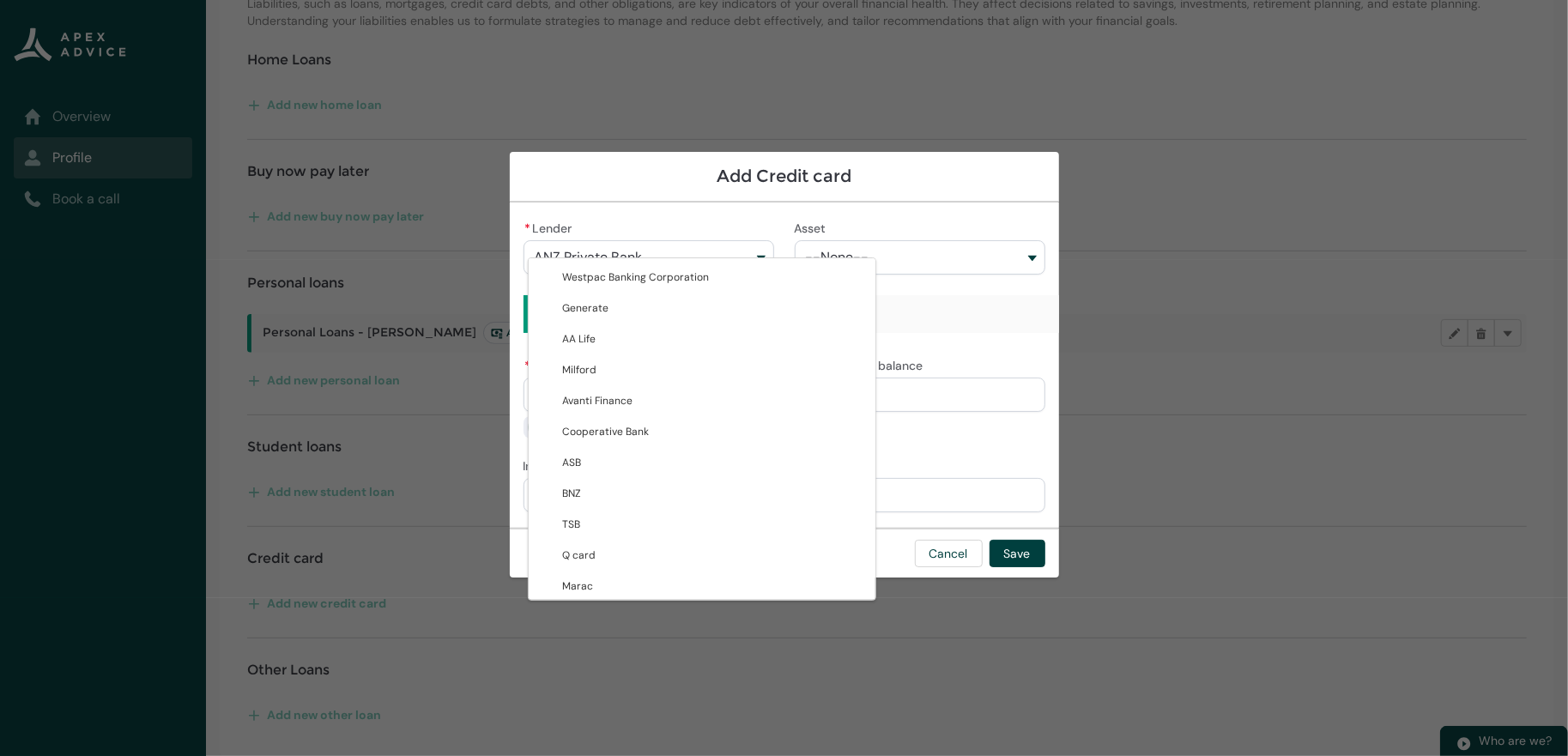
click at [741, 241] on button "ANZ Private Bank" at bounding box center [648, 258] width 250 height 34
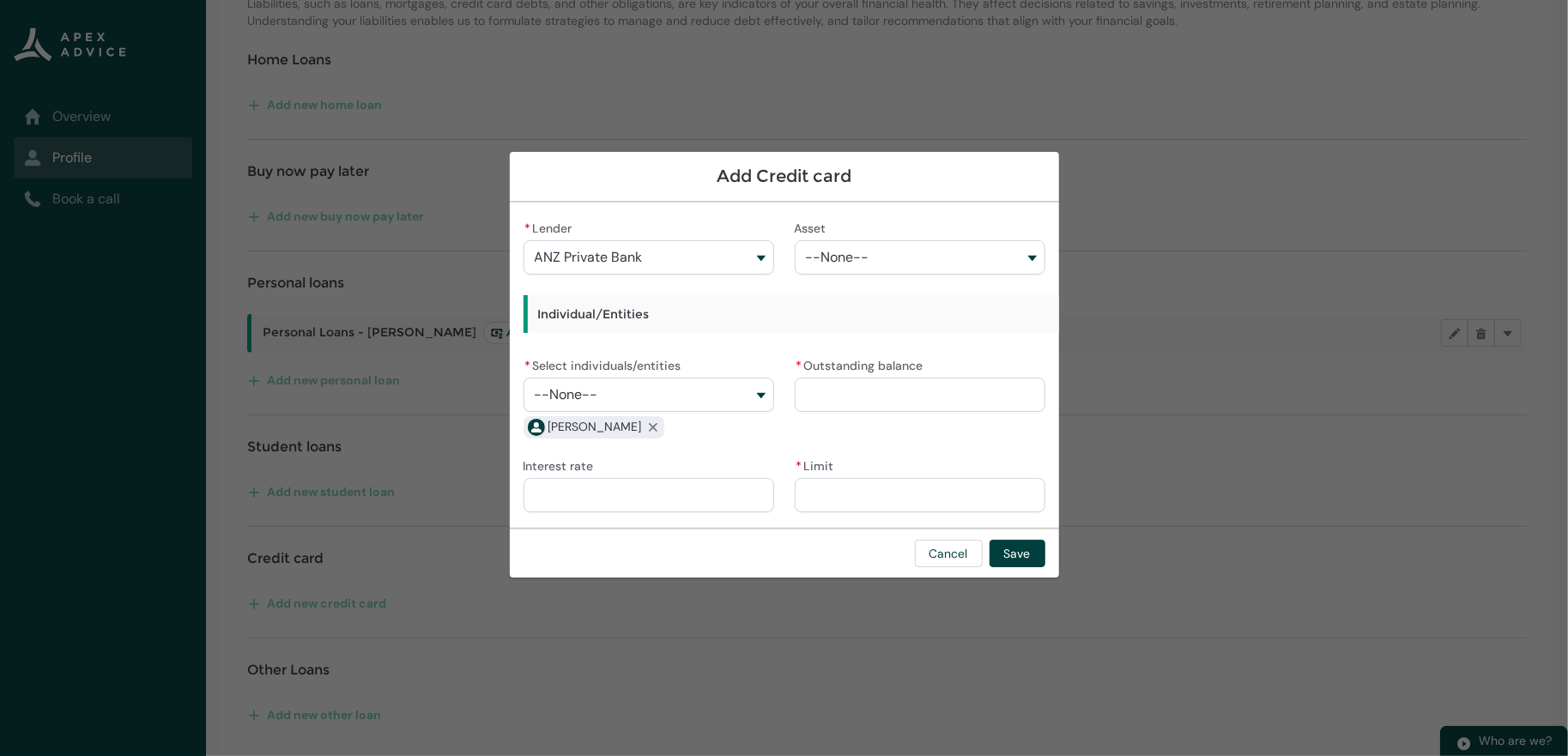
click at [861, 250] on span "--None--" at bounding box center [837, 258] width 64 height 15
click at [857, 269] on div "* Lender ANZ Private Bank Westpac Banking Corporation Generate AA Life Milford …" at bounding box center [784, 364] width 522 height 298
click at [892, 391] on input "* Outstanding balance" at bounding box center [920, 395] width 250 height 34
paste input "********"
type lightning-primitive-input-simple "3790.05"
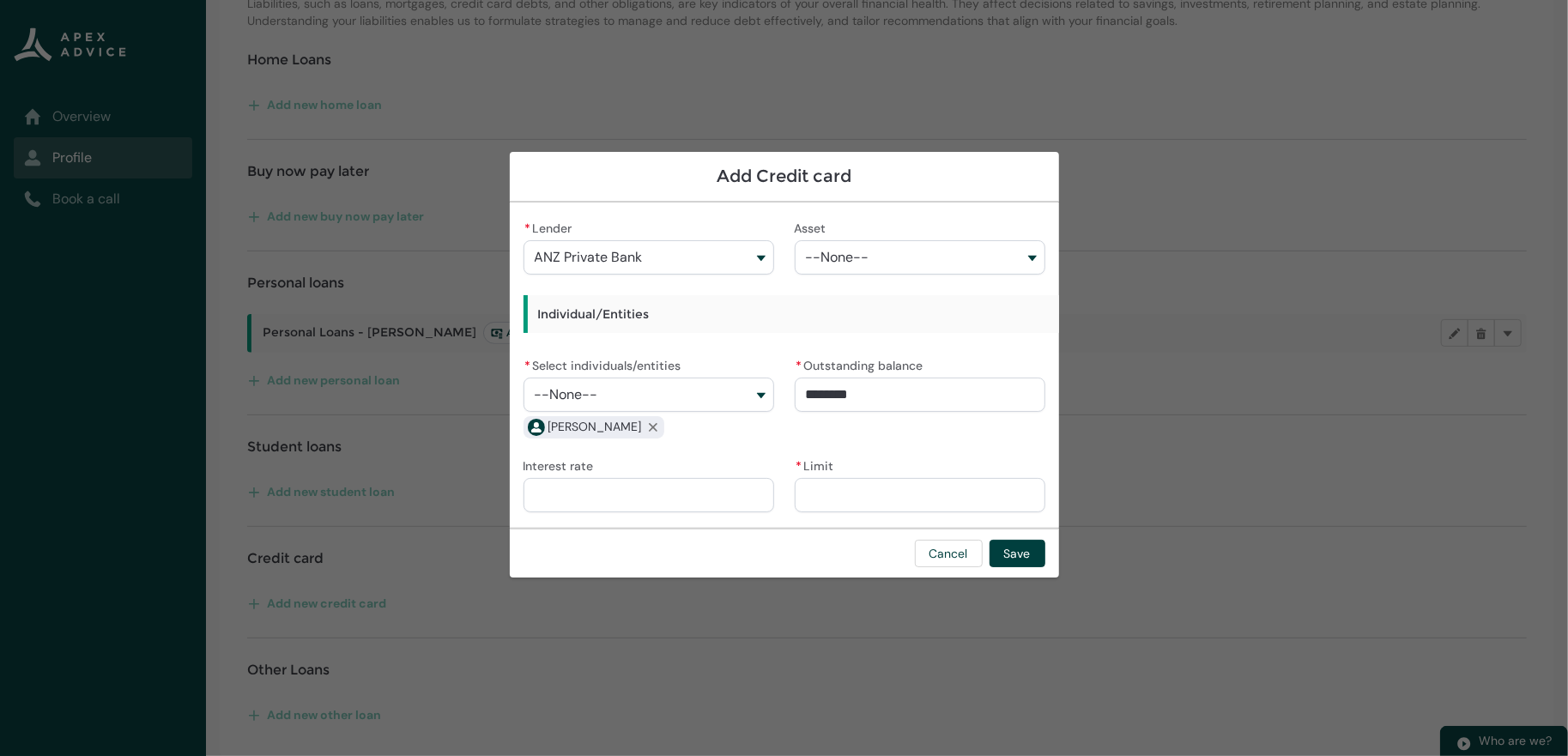
type input "*********"
click at [706, 480] on div "Interest rate" at bounding box center [648, 482] width 250 height 58
click at [707, 498] on input "Interest rate" at bounding box center [648, 495] width 250 height 34
click at [881, 503] on input "* Limit" at bounding box center [920, 495] width 250 height 34
type lightning-primitive-input-simple "8"
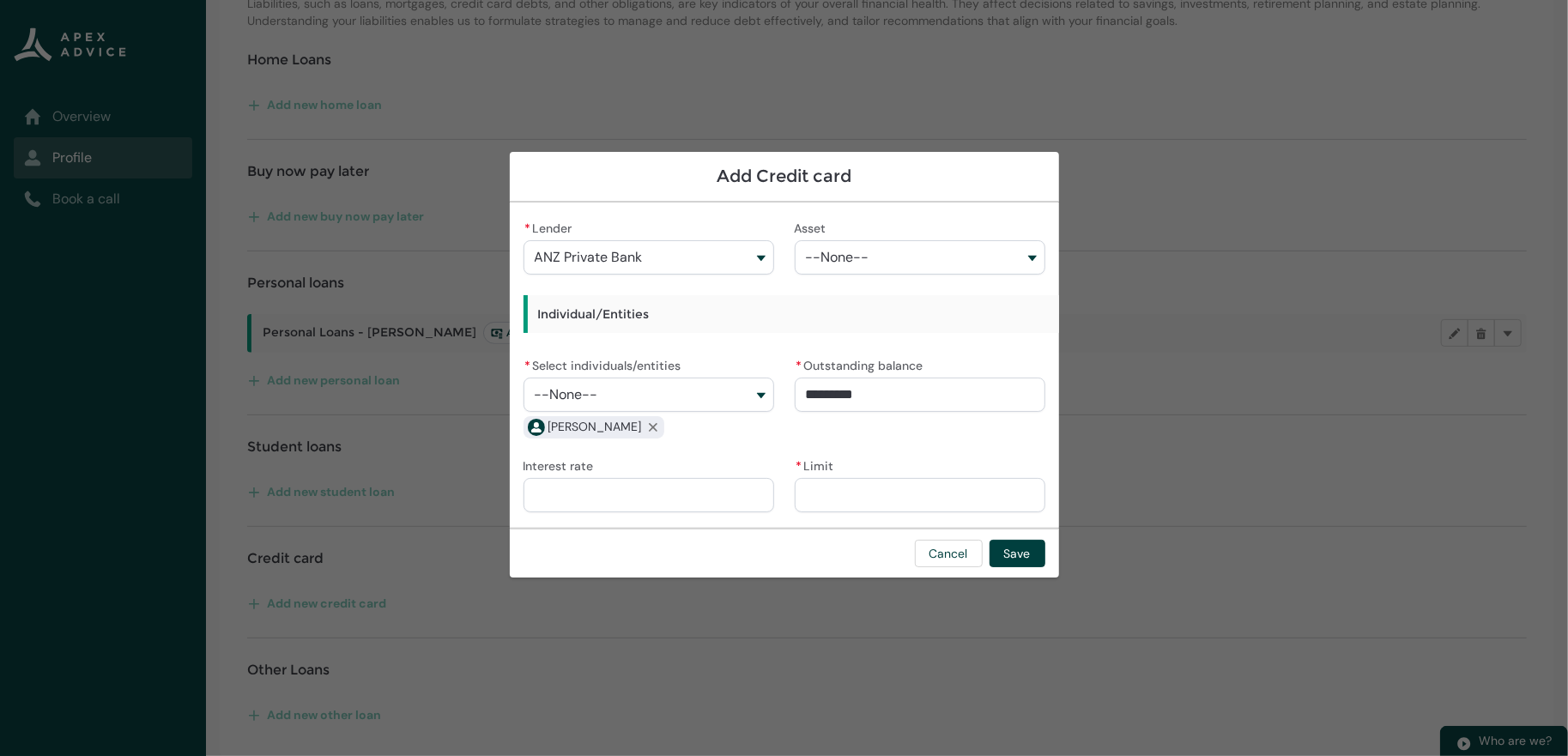
type input "*"
type lightning-primitive-input-simple "80"
type input "**"
type lightning-primitive-input-simple "800"
type input "***"
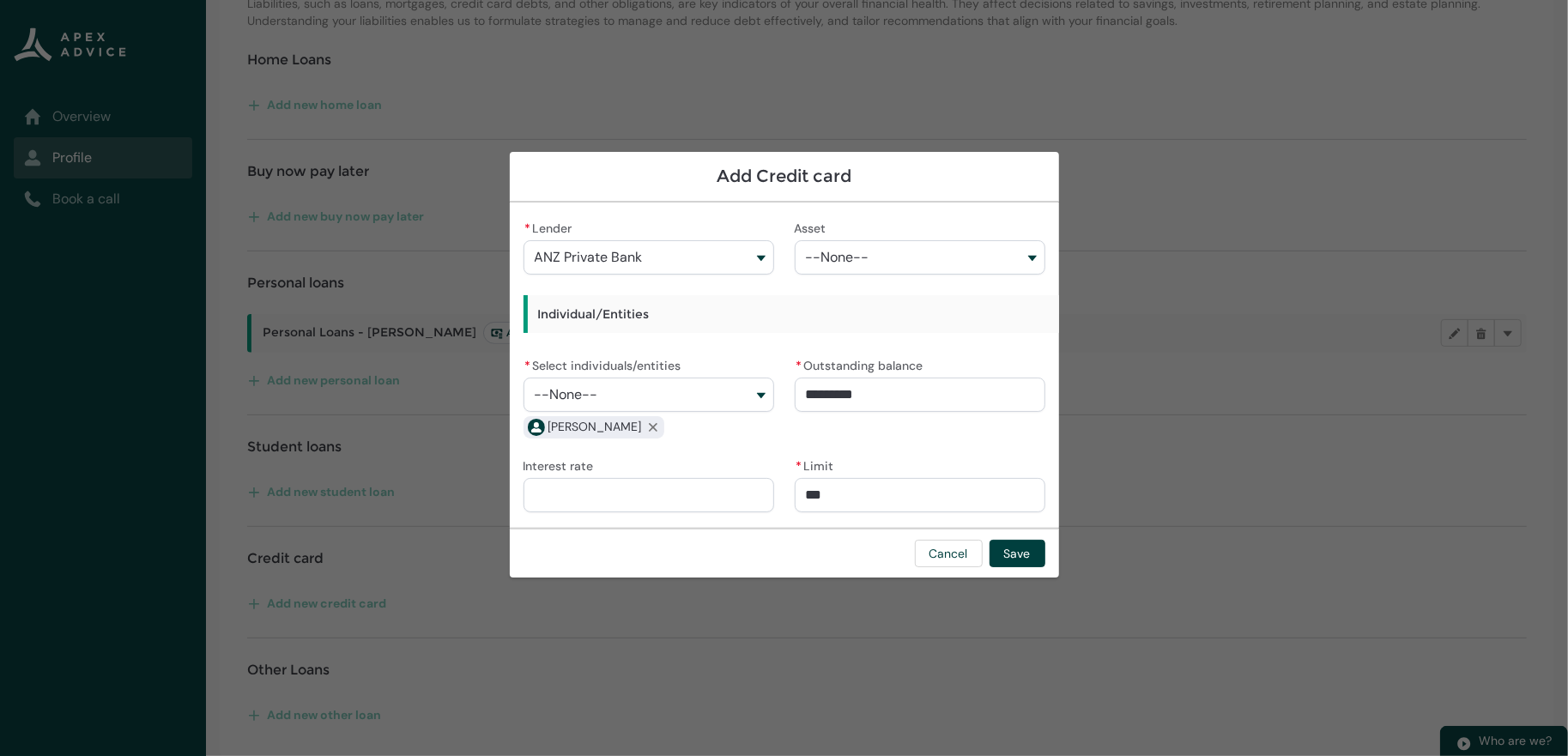
type lightning-primitive-input-simple "8000"
type input "*********"
click at [654, 507] on input "Interest rate" at bounding box center [648, 495] width 250 height 34
paste input "*****"
type lightning-primitive-input-simple "20.95"
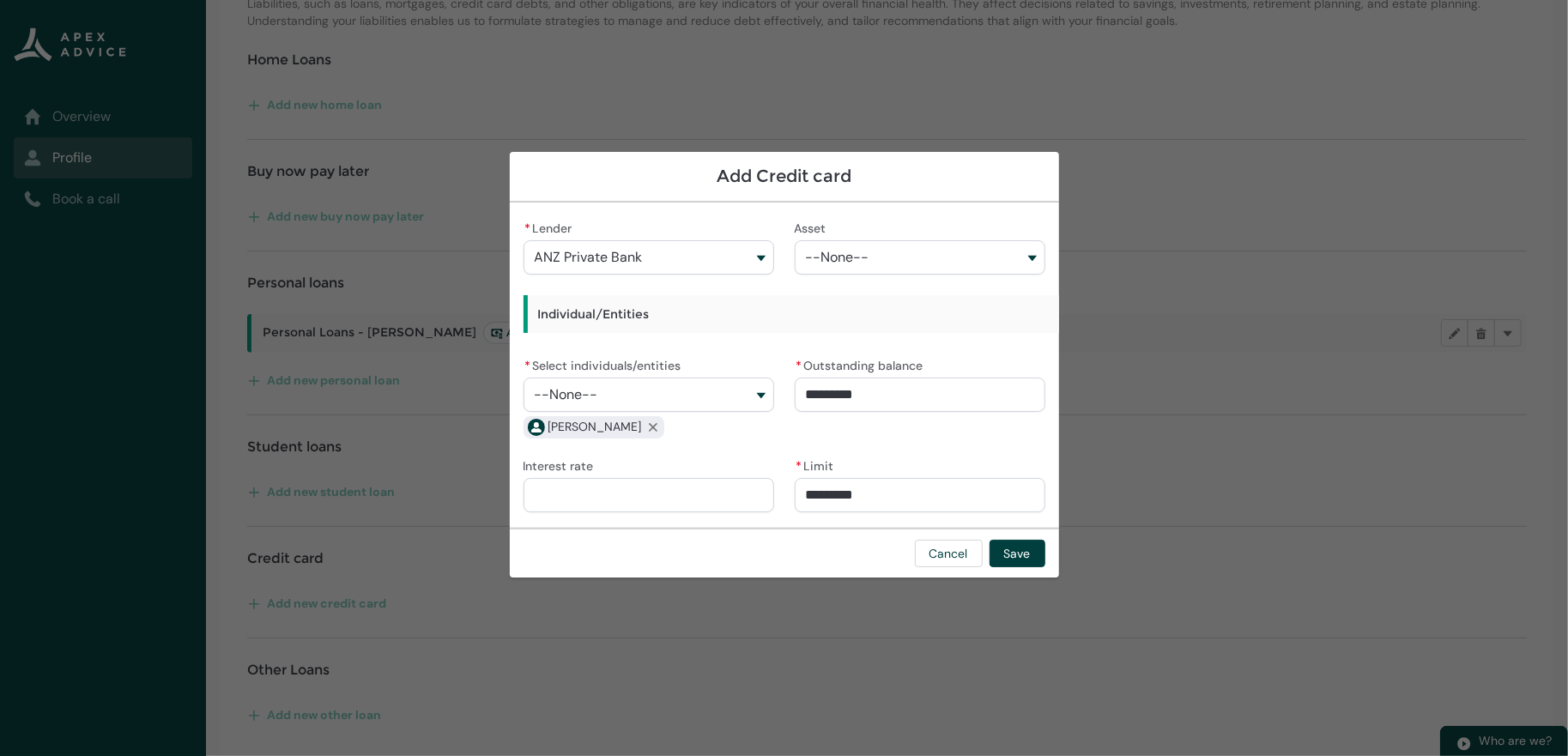
type input "*****"
click at [777, 463] on div "* Lender ANZ Private Bank Westpac Banking Corporation Generate AA Life Milford …" at bounding box center [784, 364] width 522 height 298
click at [1045, 567] on button "Save" at bounding box center [1016, 553] width 56 height 28
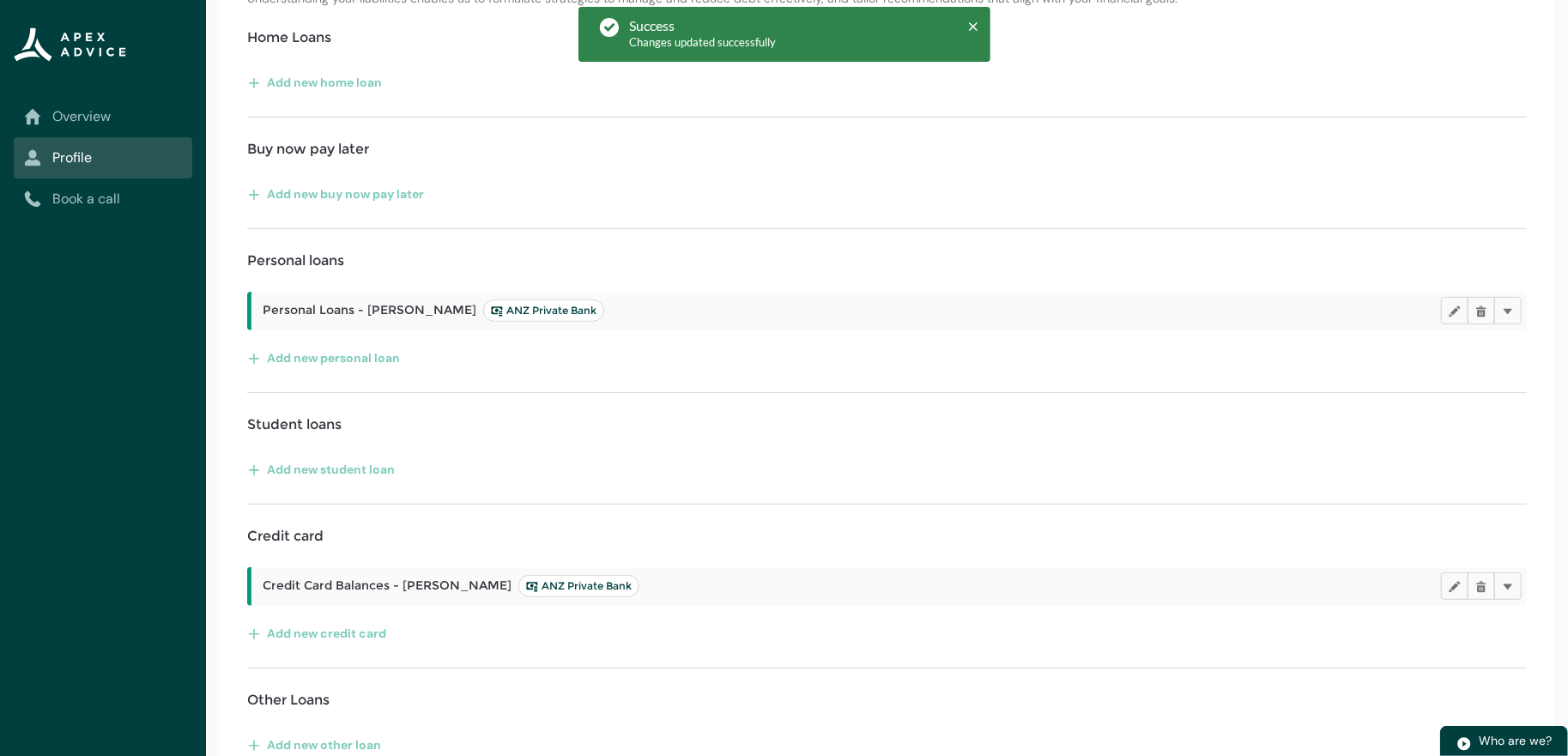
scroll to position [426, 0]
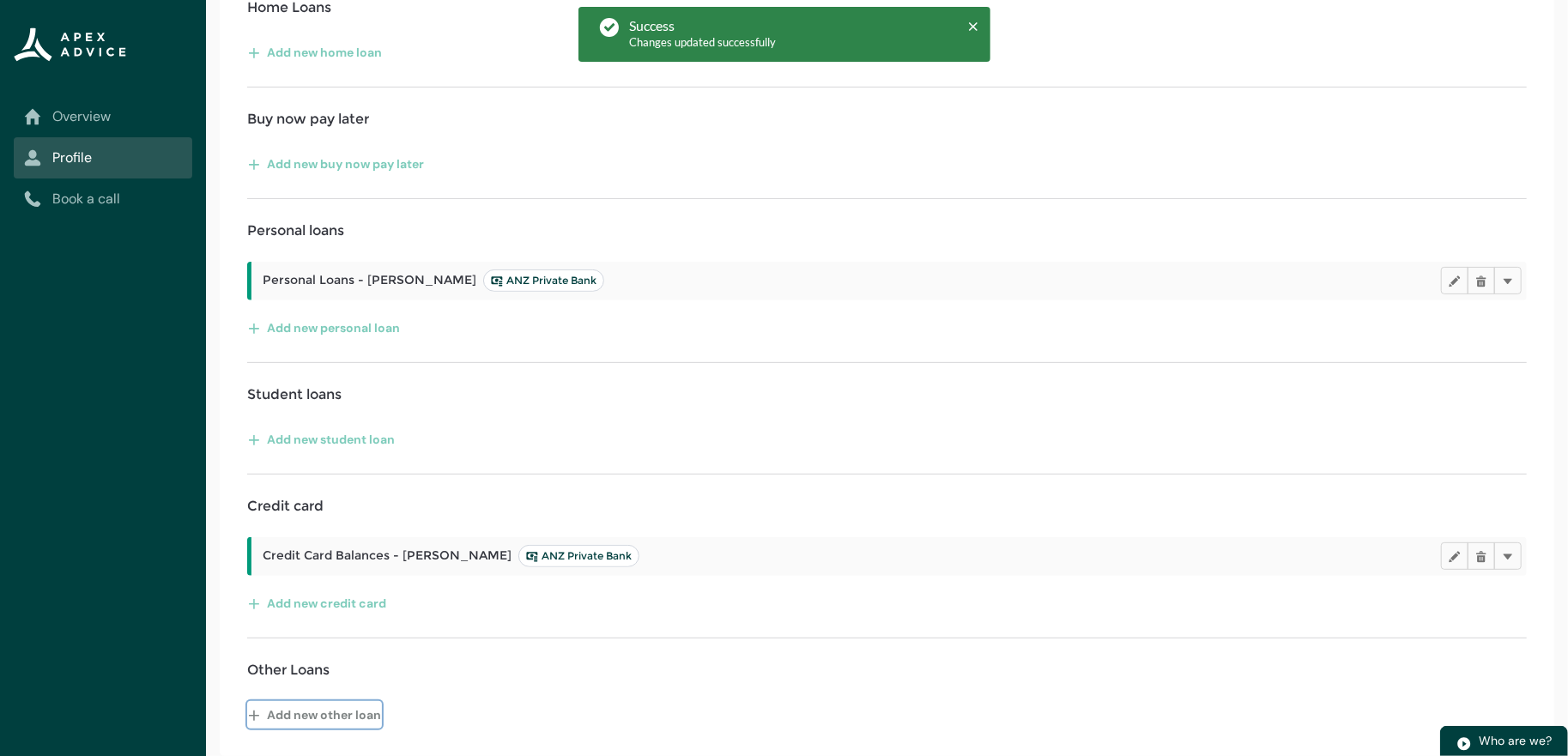
click at [316, 708] on button "Add new other loan" at bounding box center [315, 714] width 135 height 28
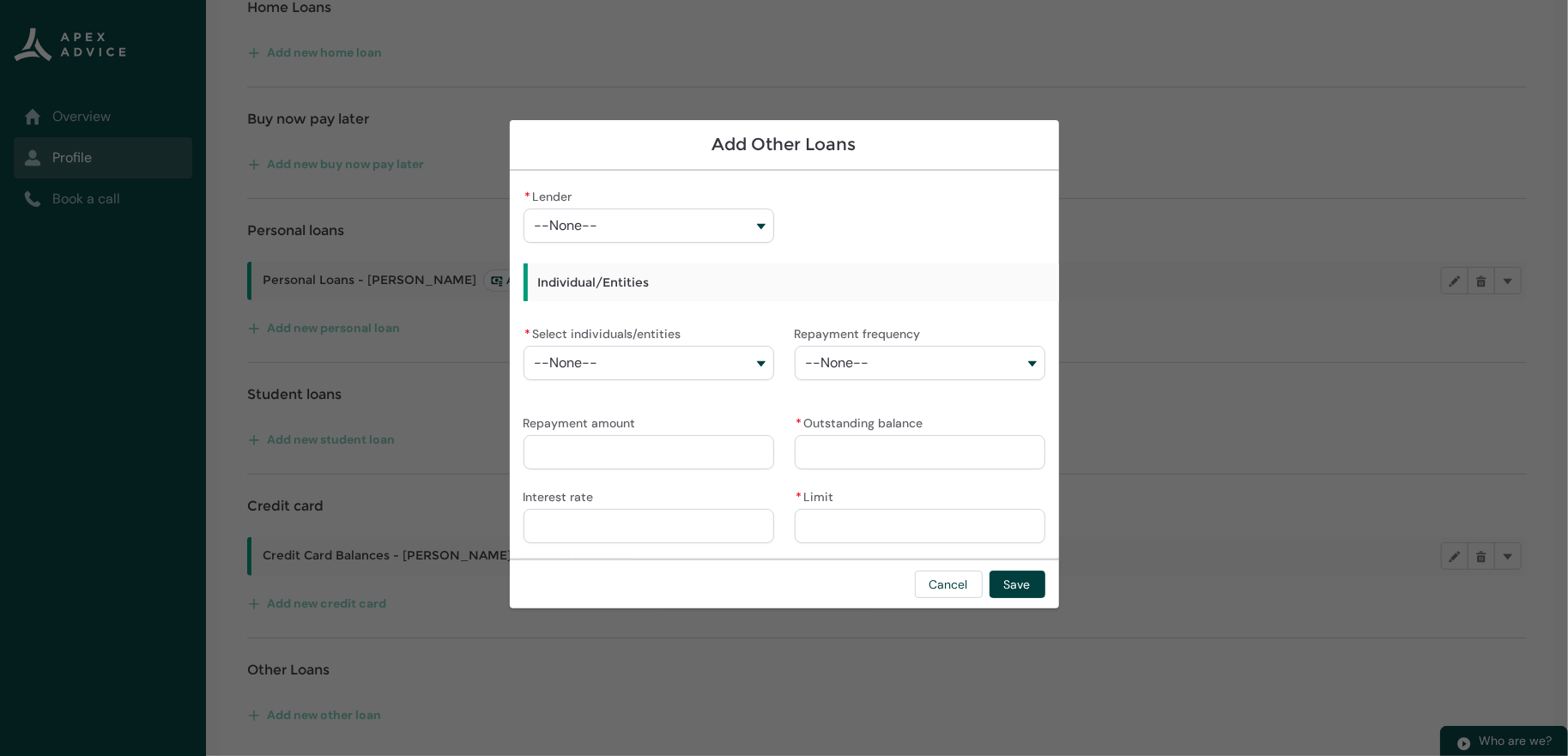
click at [672, 223] on button "--None--" at bounding box center [648, 225] width 250 height 34
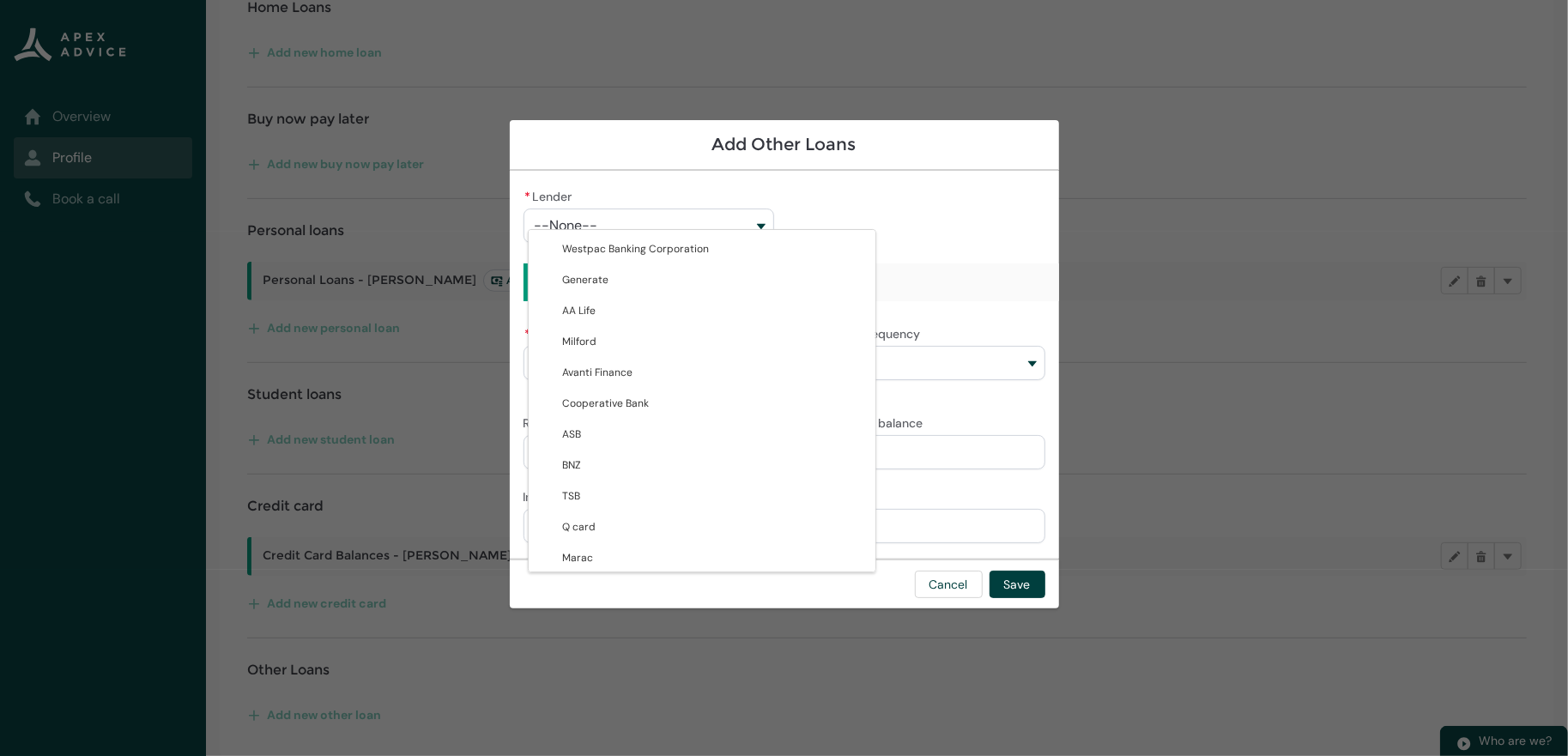
click at [523, 208] on button "--None--" at bounding box center [648, 225] width 250 height 34
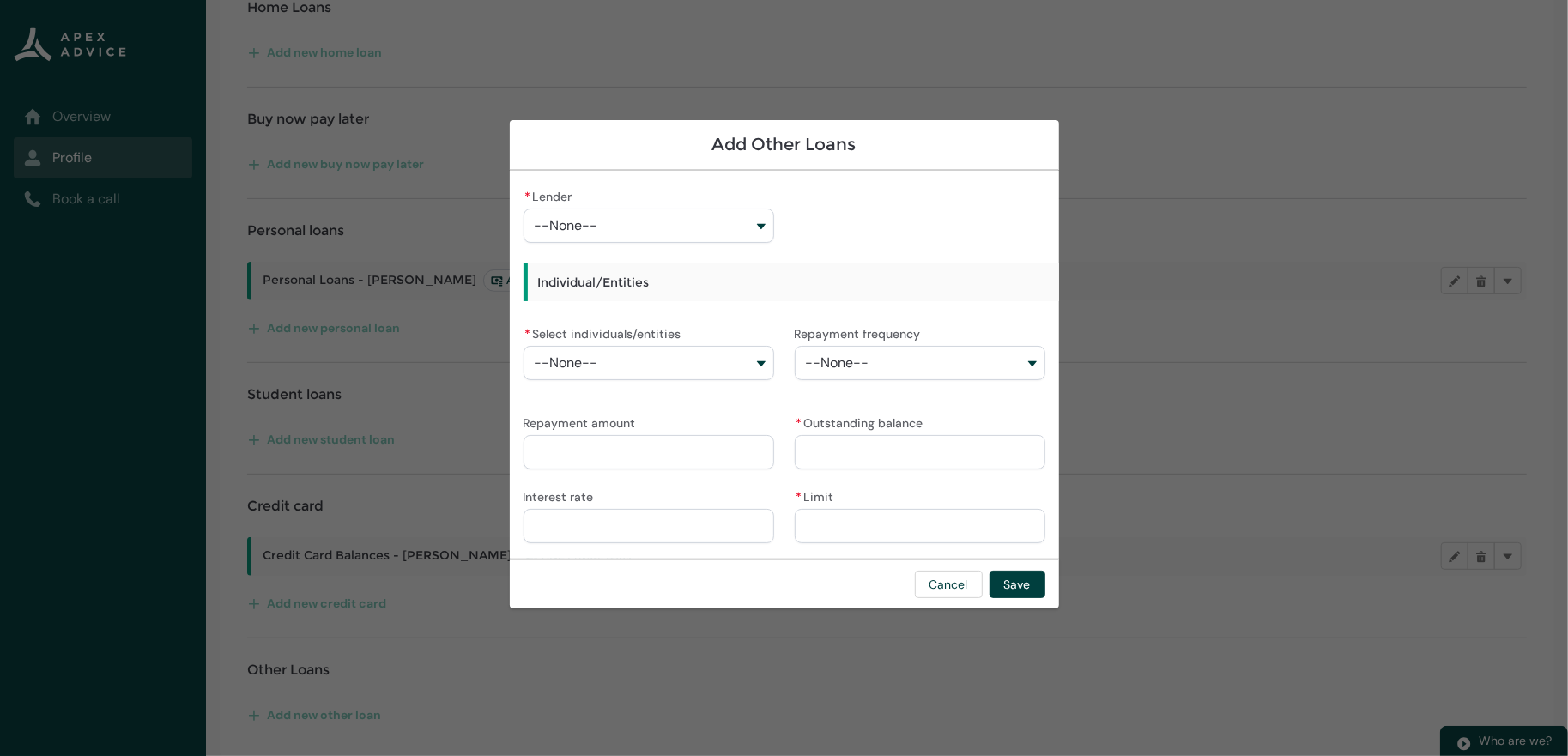
click at [564, 212] on button "--None--" at bounding box center [648, 225] width 250 height 34
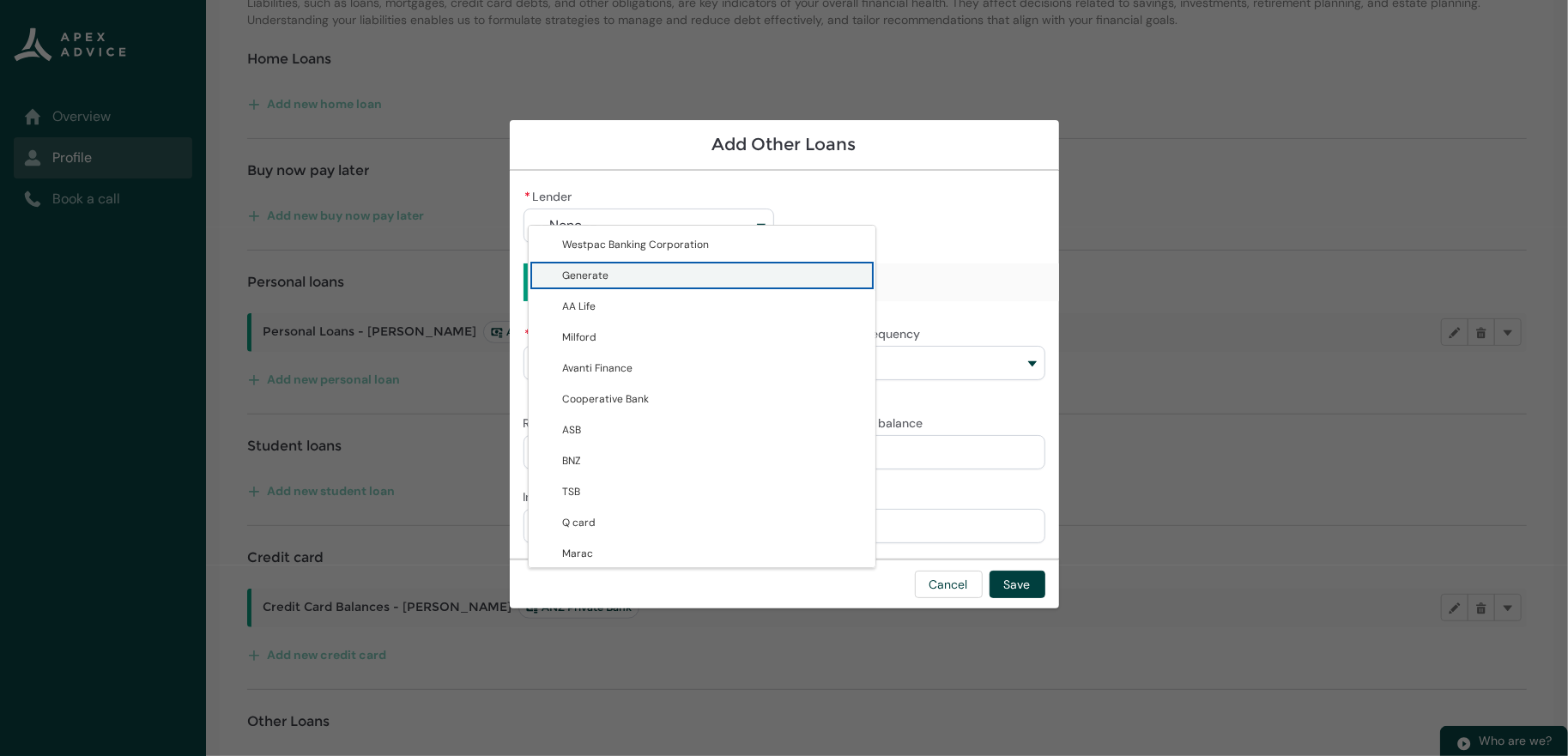
scroll to position [168, 0]
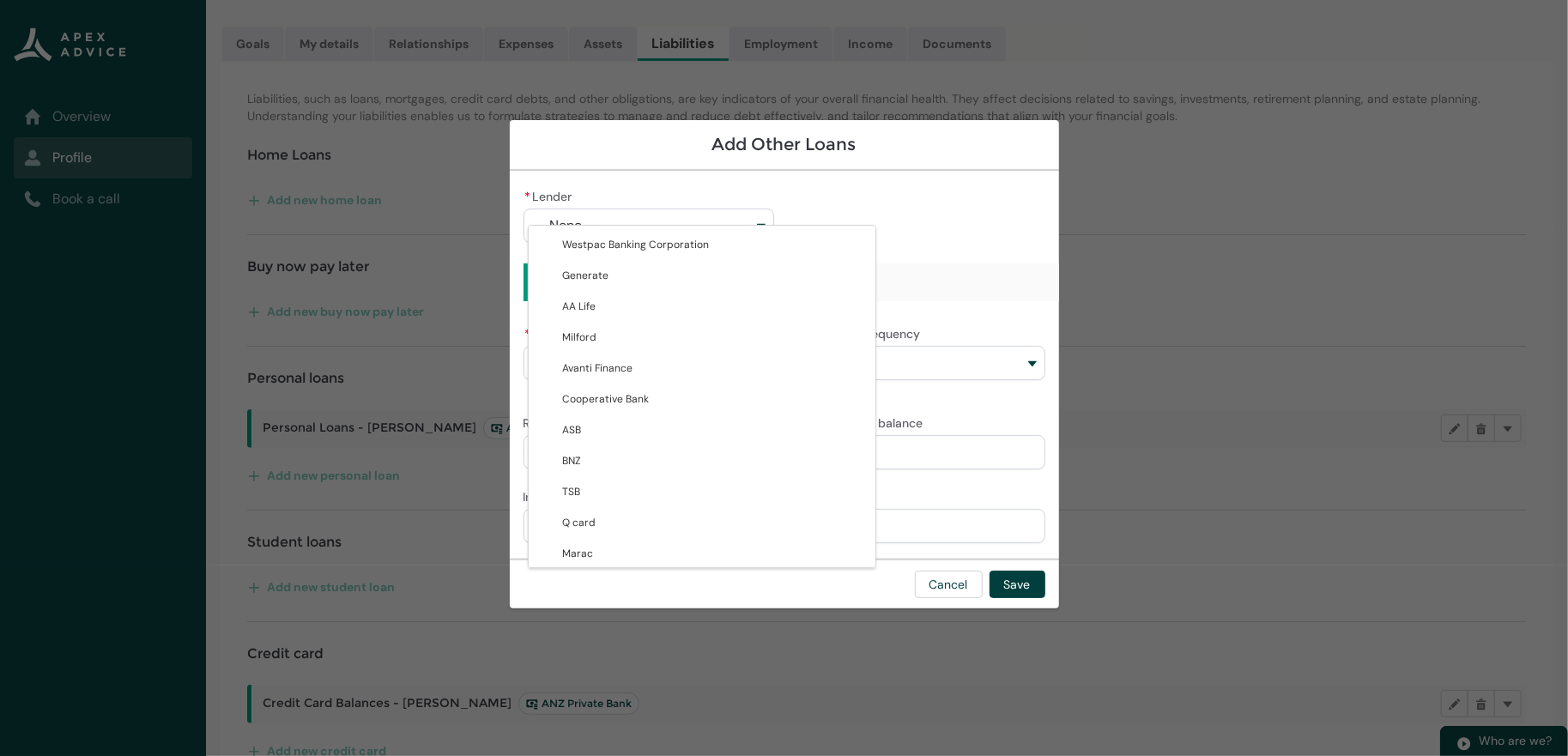
type lightning-combobox "001Q900000FTO50IAH"
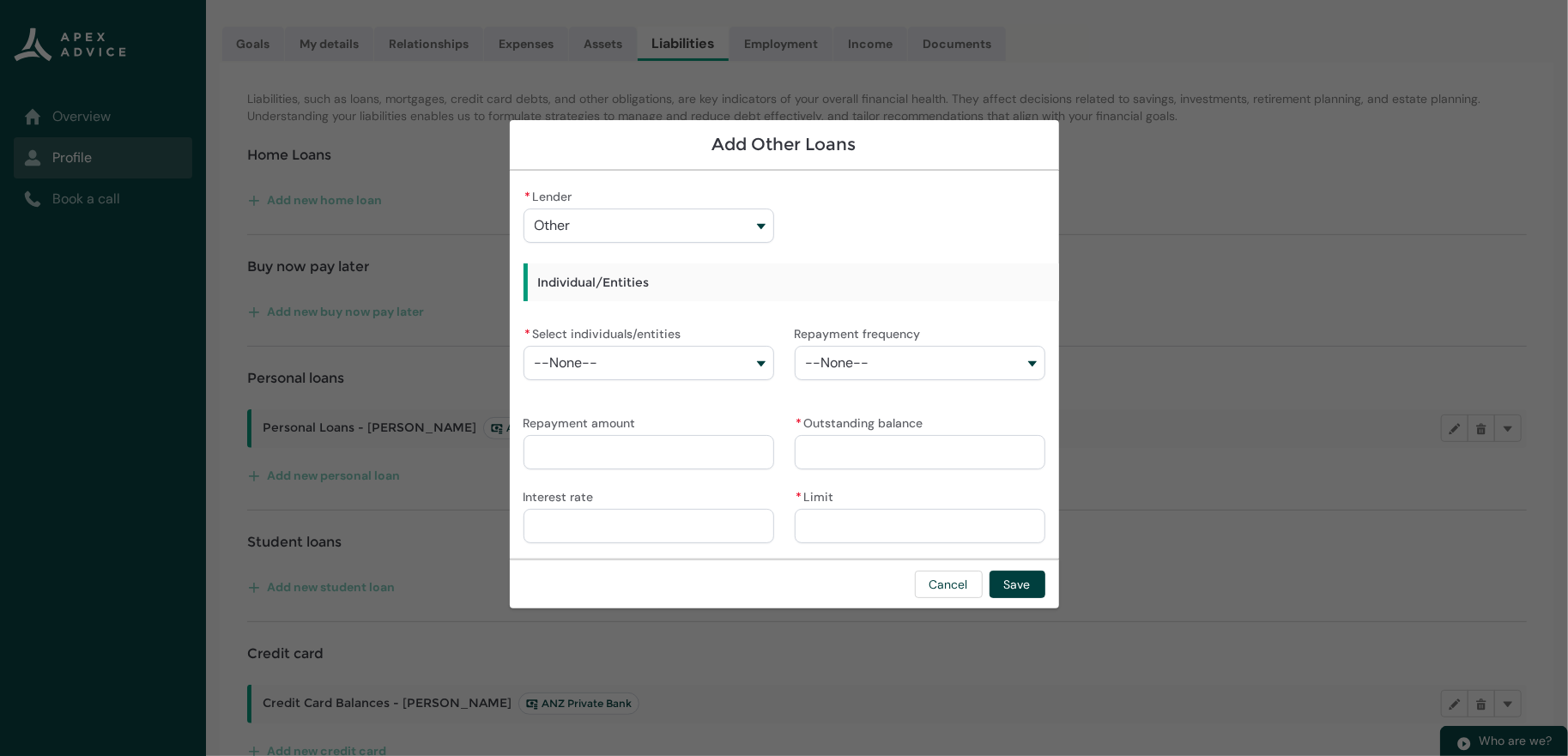
click at [639, 353] on button "--None--" at bounding box center [648, 363] width 250 height 34
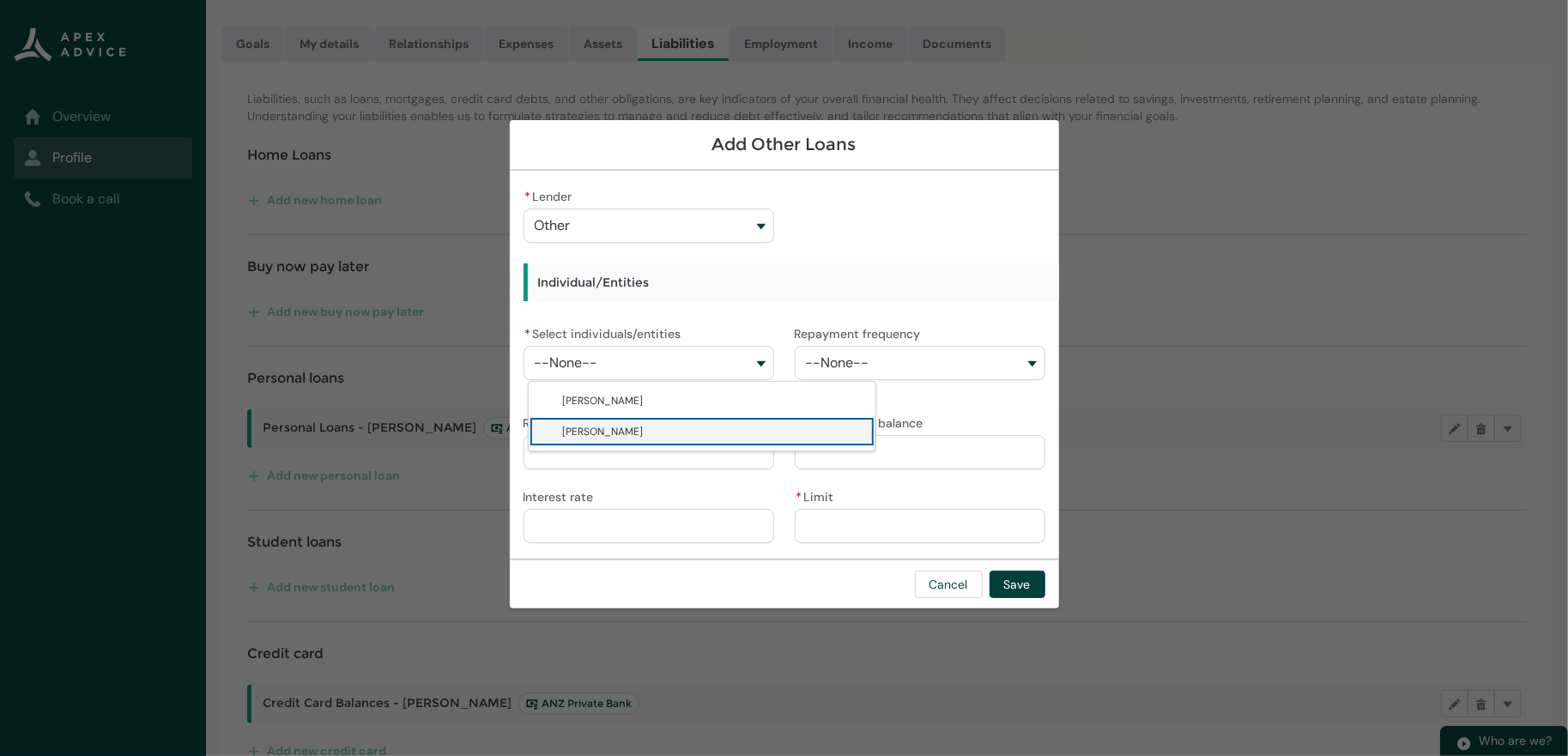
click at [616, 434] on span "[PERSON_NAME]" at bounding box center [714, 432] width 302 height 17
type lightning-combobox "001Q900000DwfuUIAR"
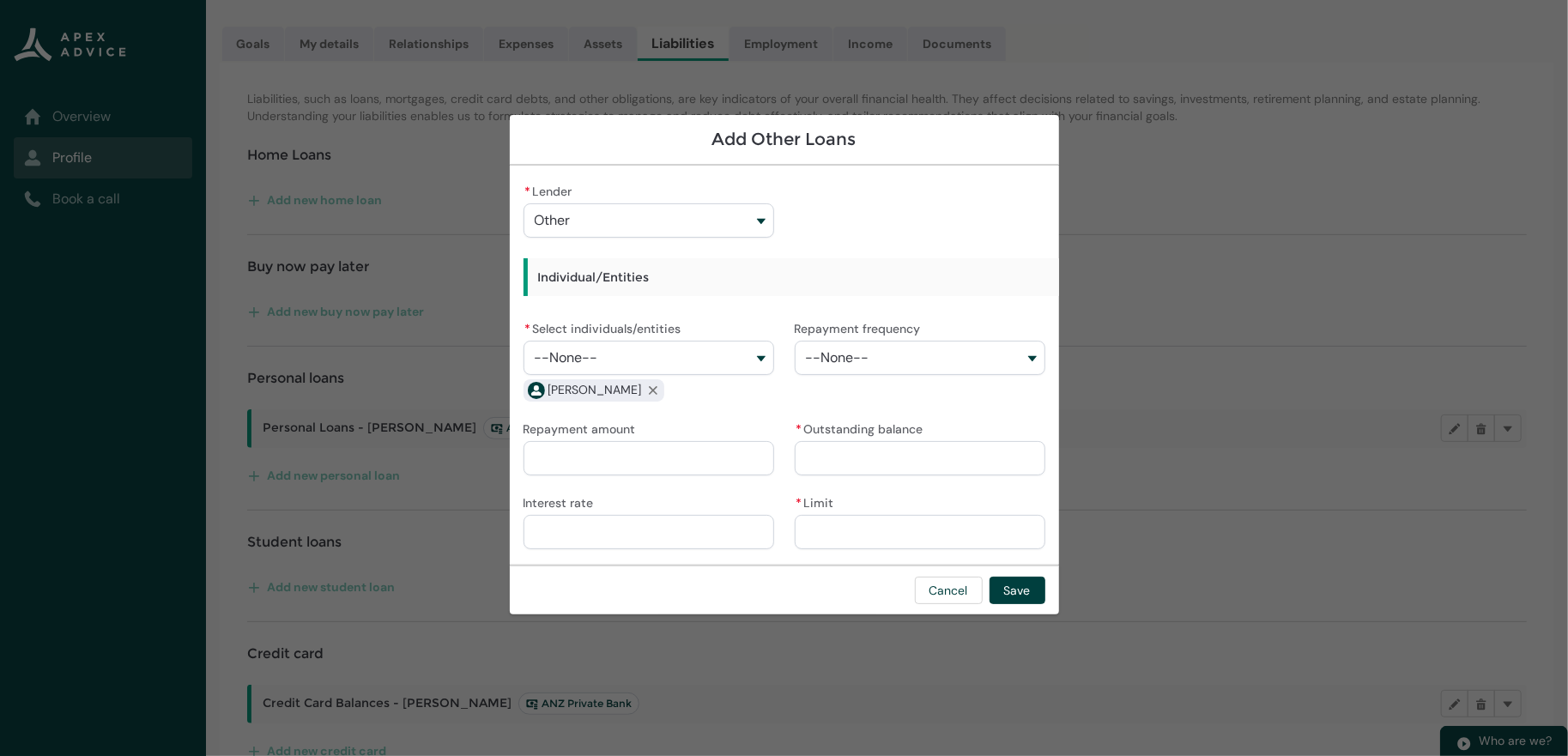
click at [929, 350] on button "--None--" at bounding box center [920, 358] width 250 height 34
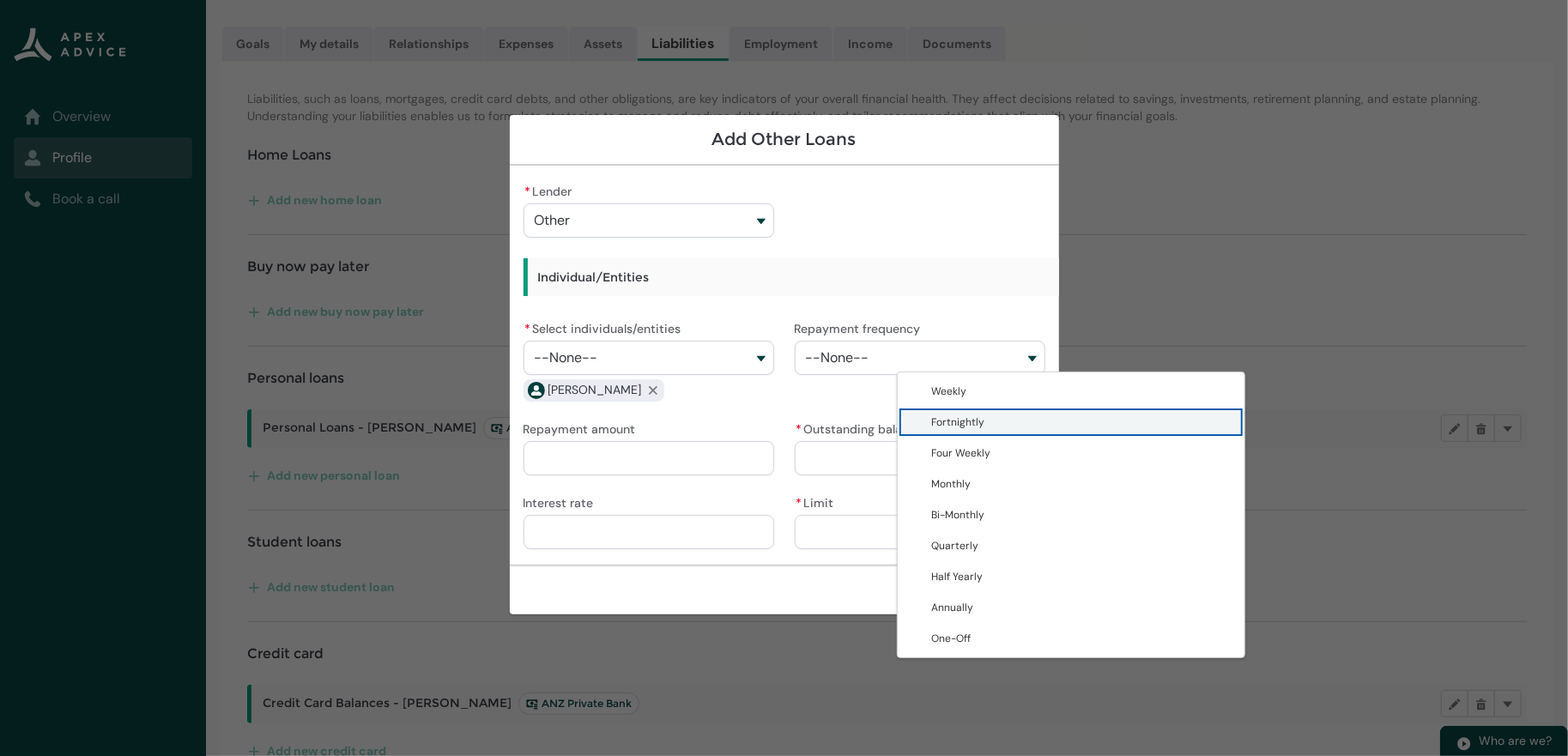
click at [932, 422] on span "Fortnightly" at bounding box center [958, 422] width 53 height 13
type lightning-combobox "Fortnightly"
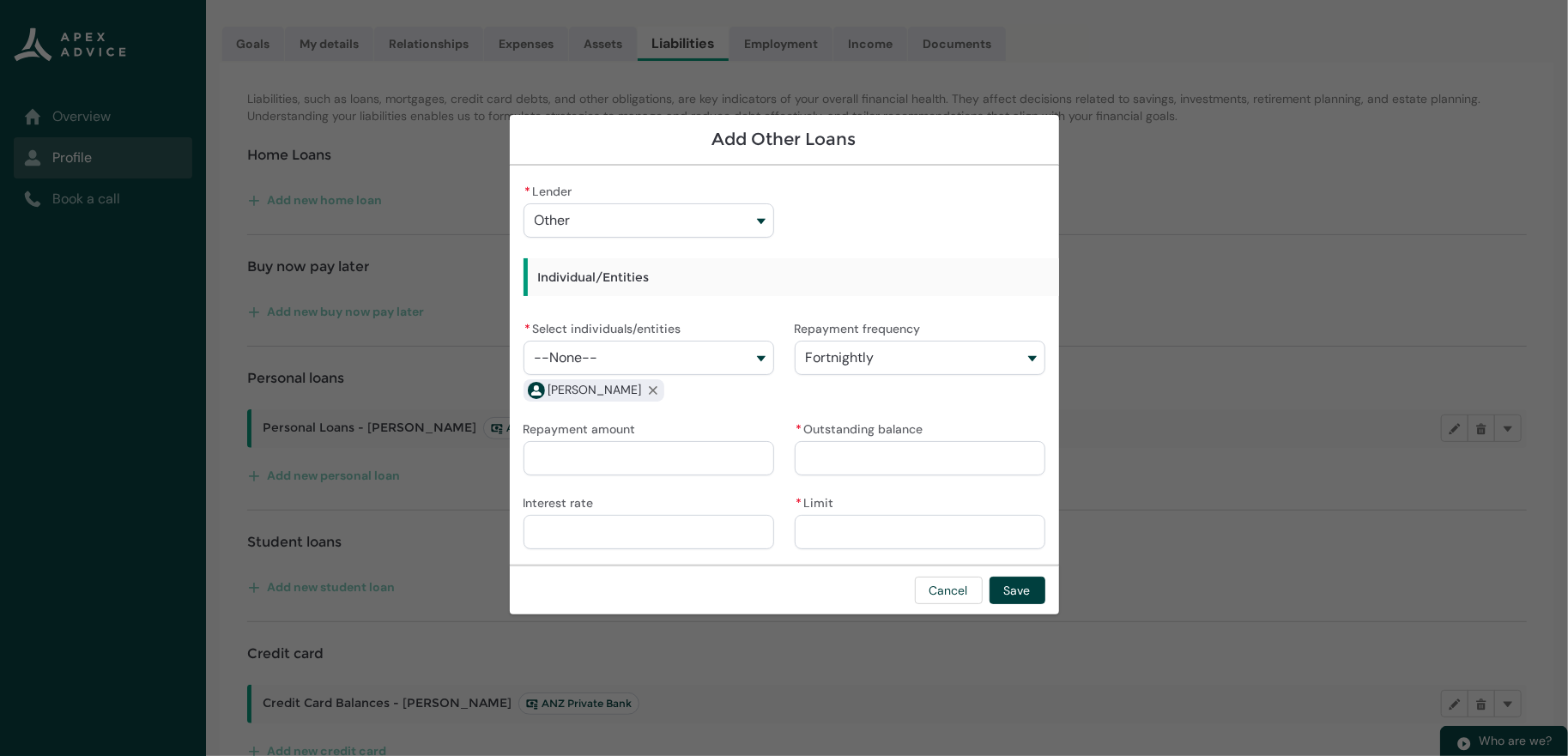
click at [656, 467] on input "Repayment amount" at bounding box center [648, 458] width 250 height 34
type lightning-primitive-input-simple "7"
type input "*"
type lightning-primitive-input-simple "70"
type input "******"
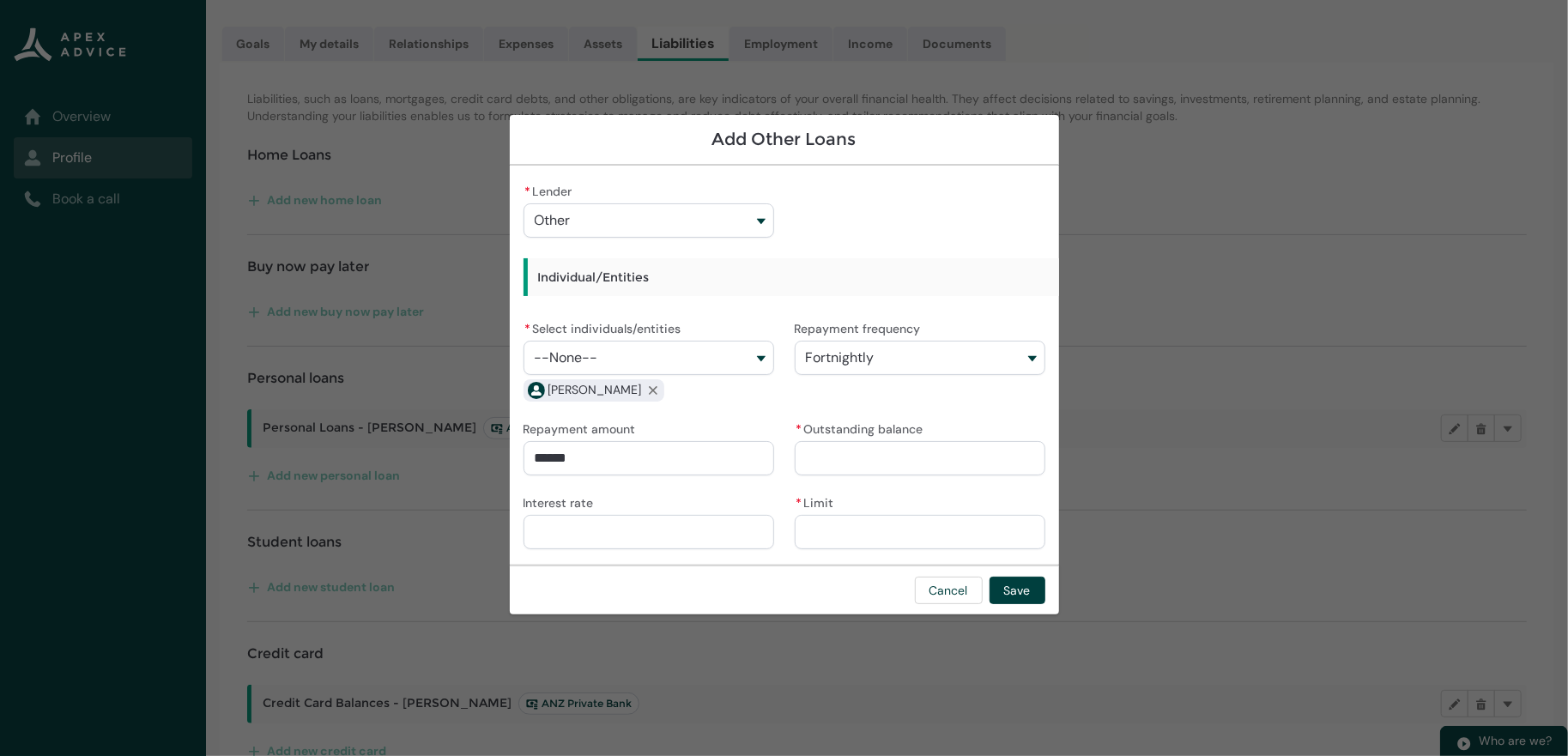
click at [758, 418] on div "* Lender Other Westpac Banking Corporation Generate AA Life Milford Avanti Fina…" at bounding box center [784, 365] width 522 height 372
drag, startPoint x: 870, startPoint y: 448, endPoint x: 880, endPoint y: 453, distance: 11.2
click at [871, 449] on input "* Outstanding balance" at bounding box center [920, 458] width 250 height 34
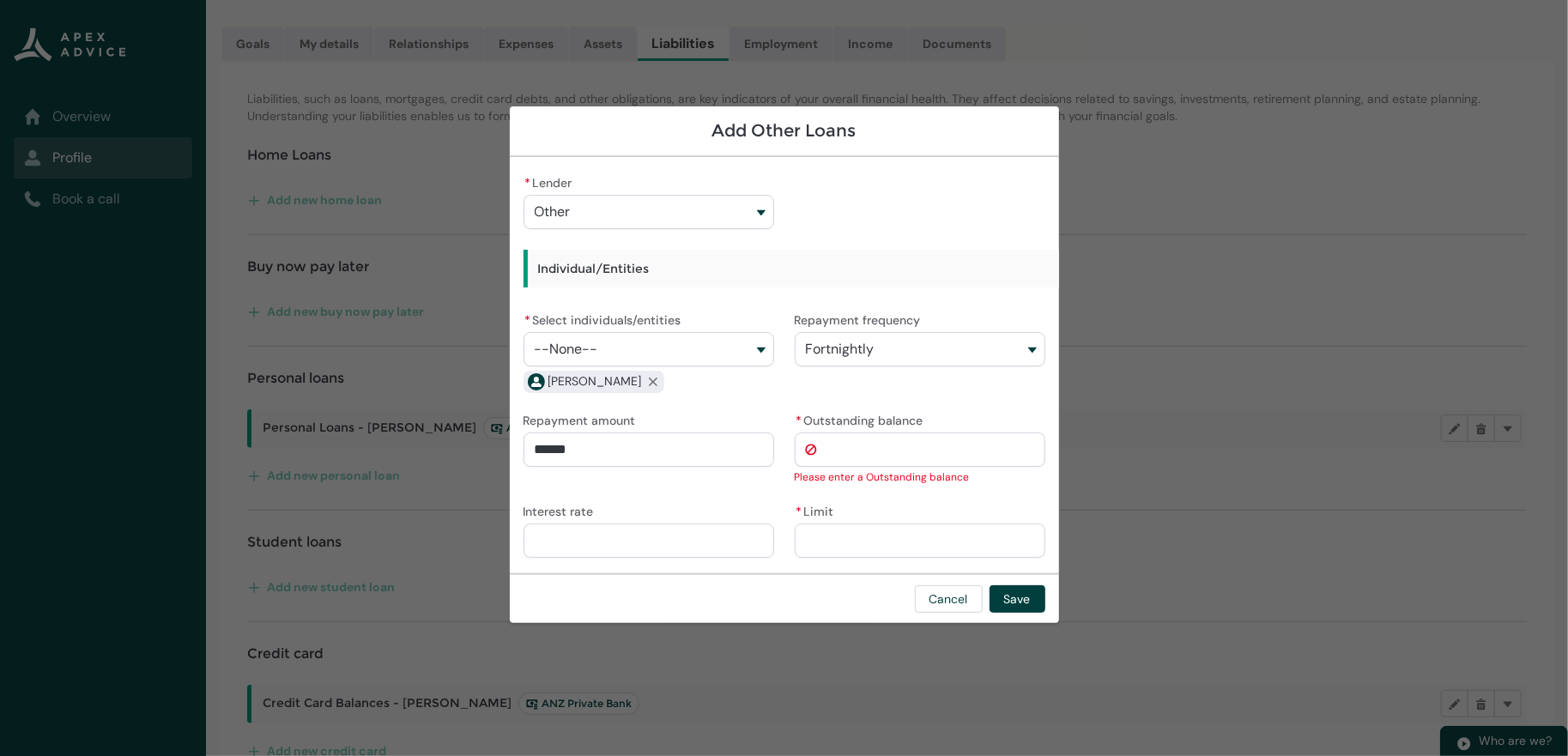
click at [881, 464] on input "* Outstanding balance" at bounding box center [920, 450] width 250 height 34
paste input "********"
type lightning-primitive-input-simple "4552.87"
type input "*********"
click at [861, 542] on input "* Limit" at bounding box center [920, 540] width 250 height 34
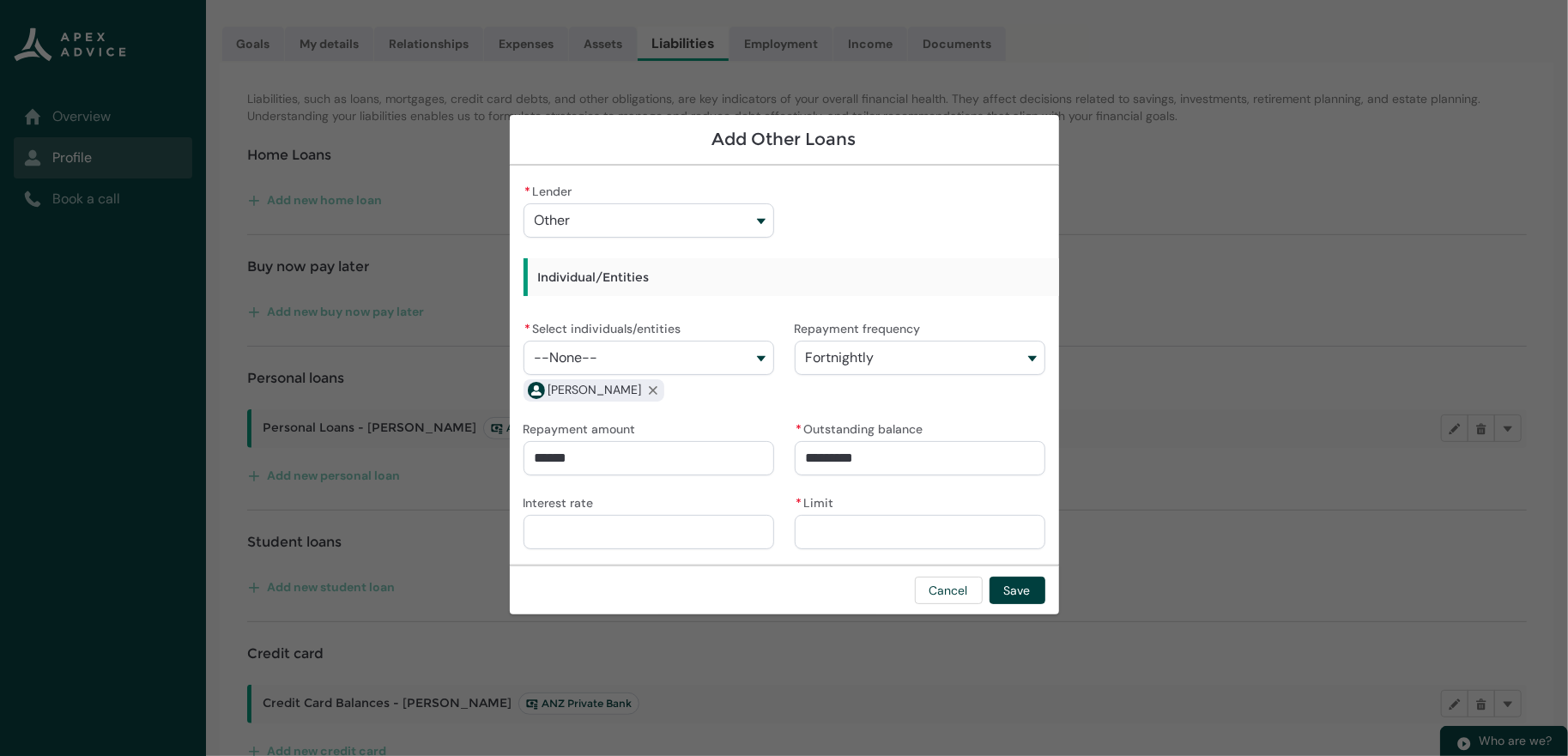
paste input "********"
type lightning-primitive-input-simple "4552.87"
type input "*********"
click at [842, 579] on div "Cancel Save" at bounding box center [784, 590] width 549 height 49
click at [1045, 604] on button "Save" at bounding box center [1016, 590] width 56 height 28
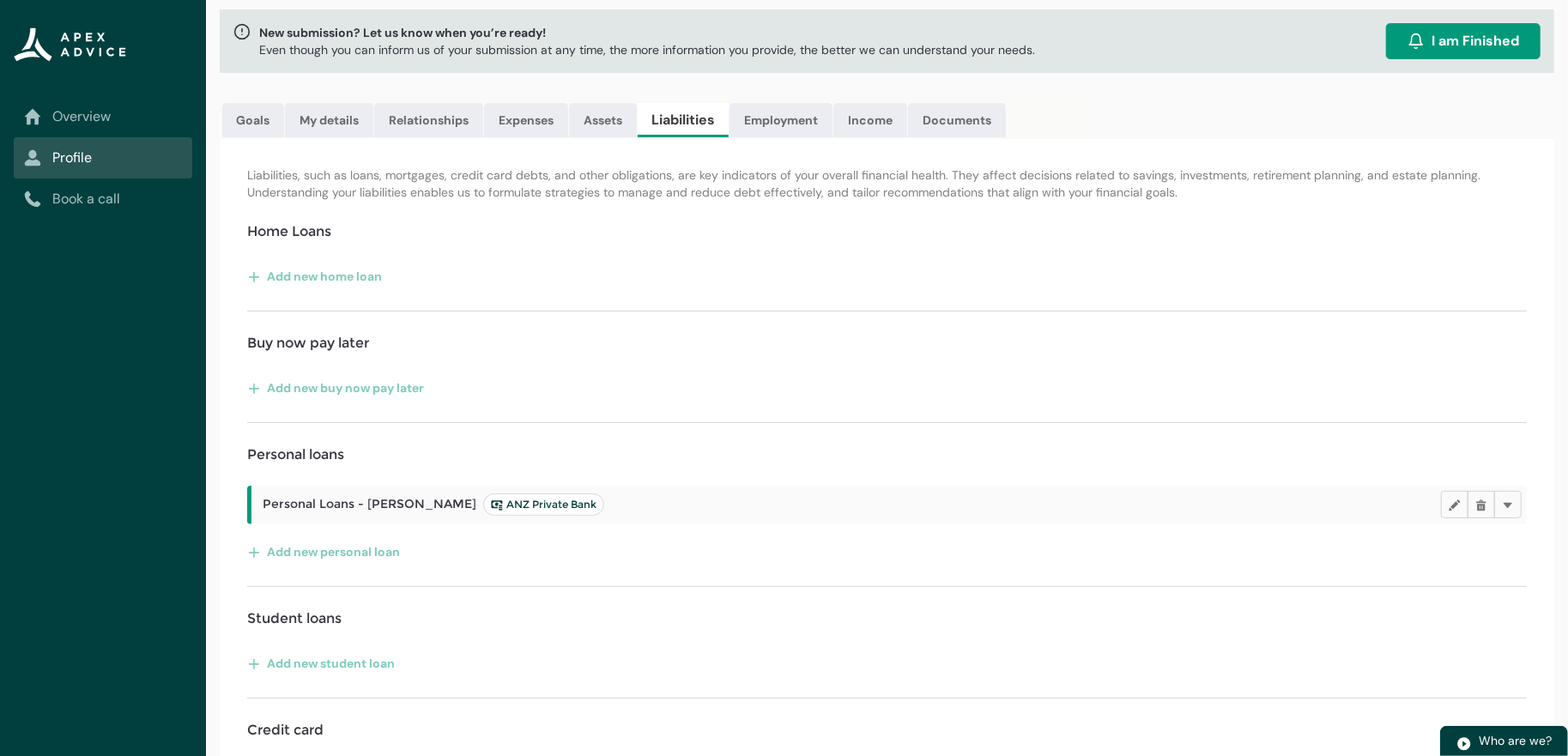
scroll to position [0, 0]
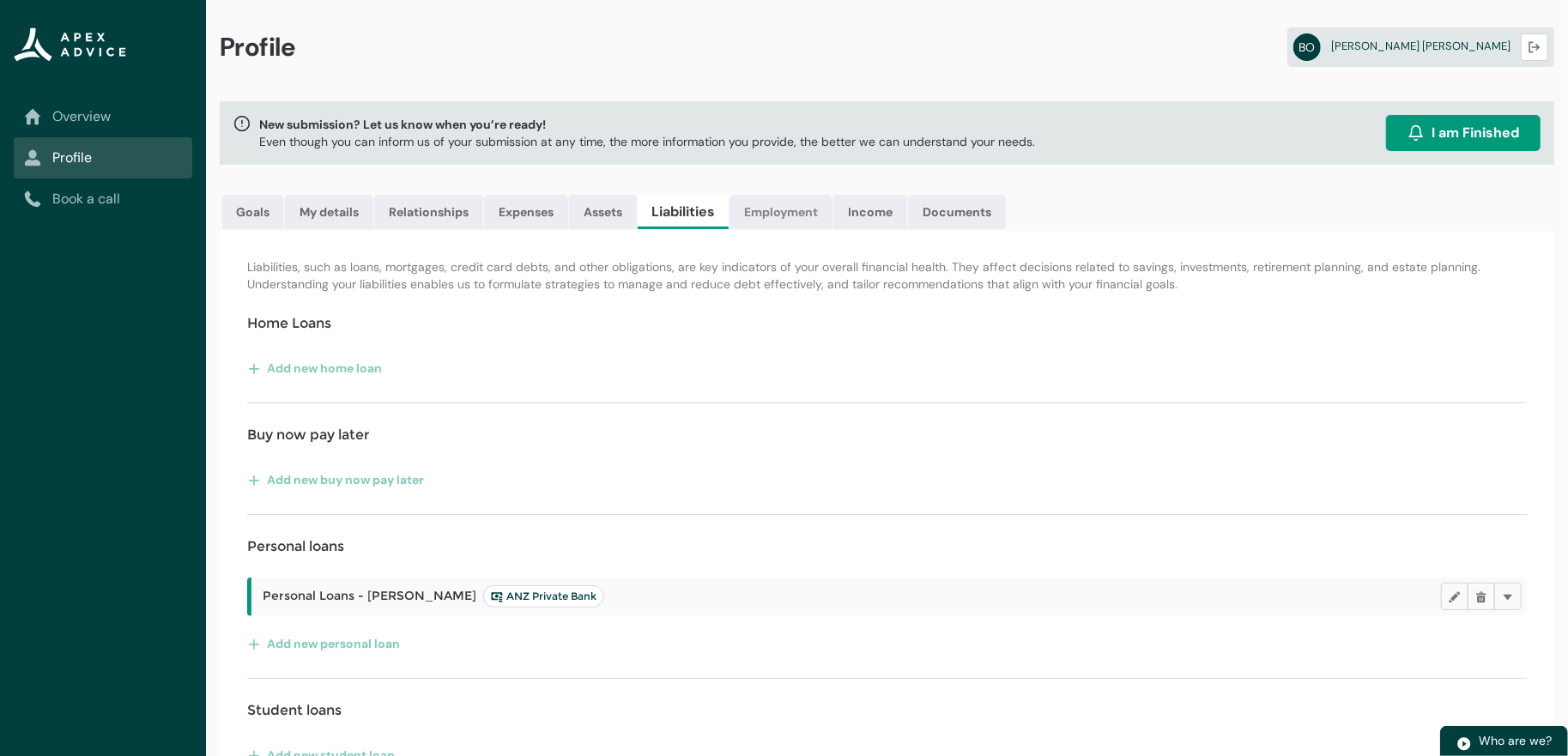
click at [832, 224] on link "Employment" at bounding box center [781, 212] width 103 height 34
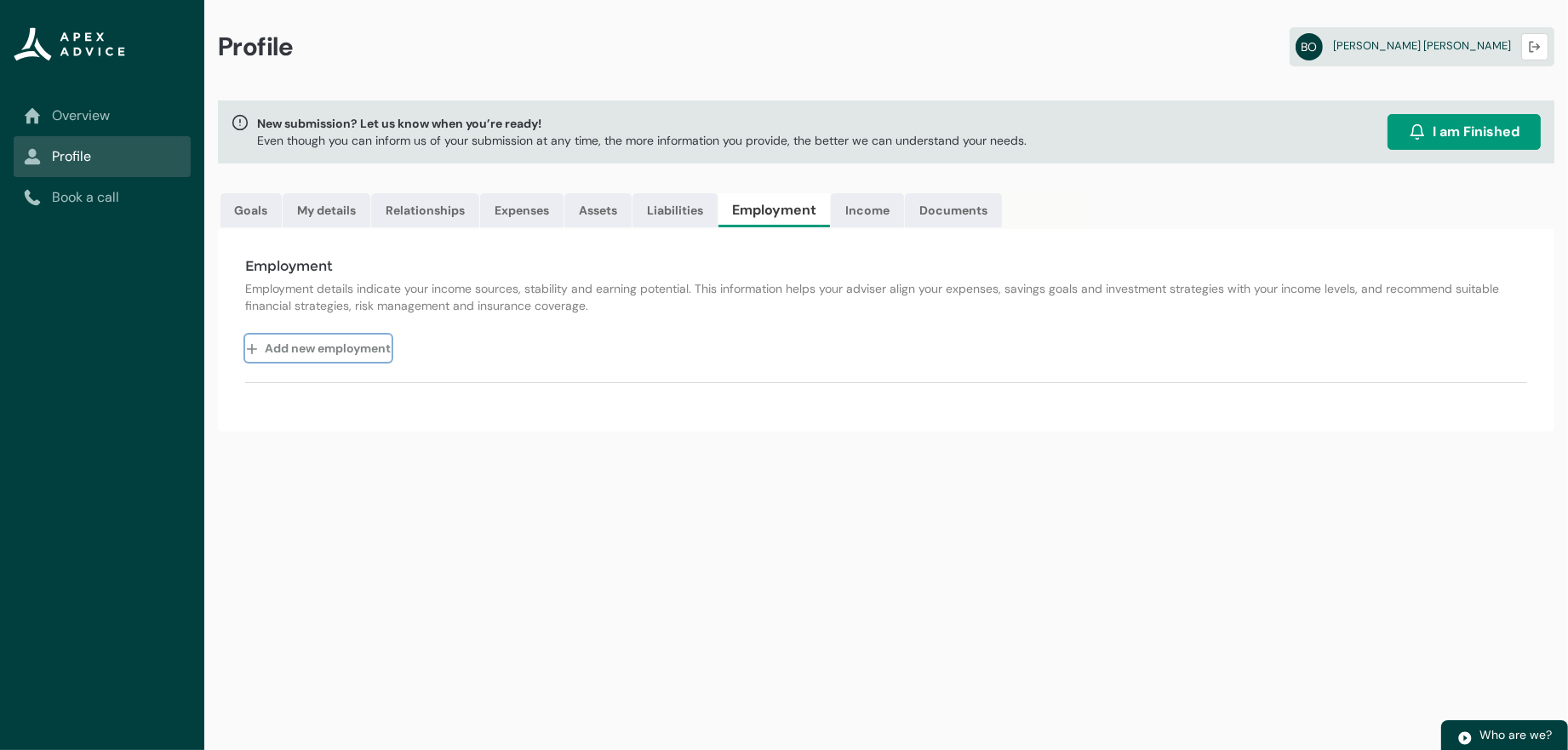
click at [345, 361] on button "Add new employment" at bounding box center [318, 348] width 146 height 27
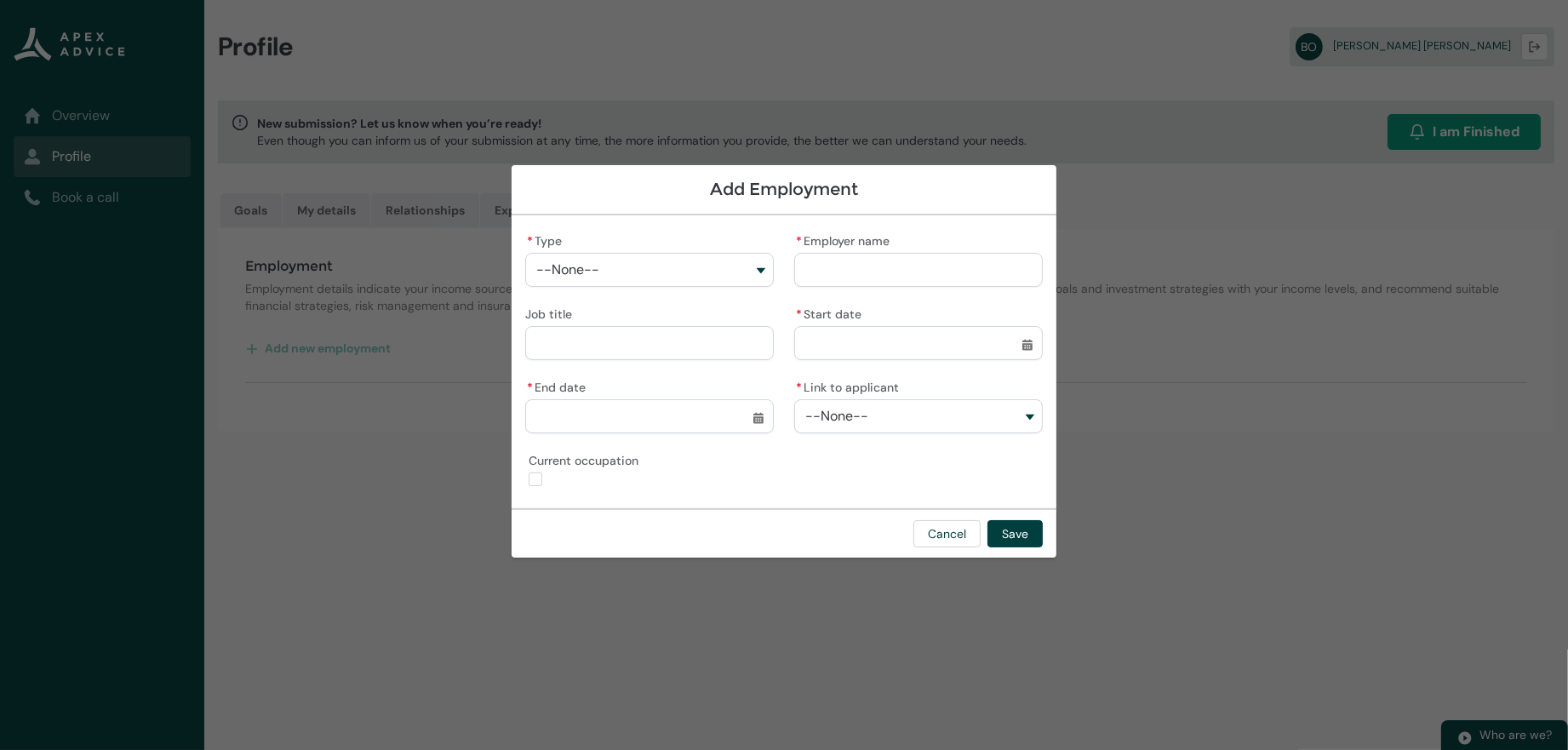
click at [574, 253] on button "--None--" at bounding box center [649, 270] width 248 height 34
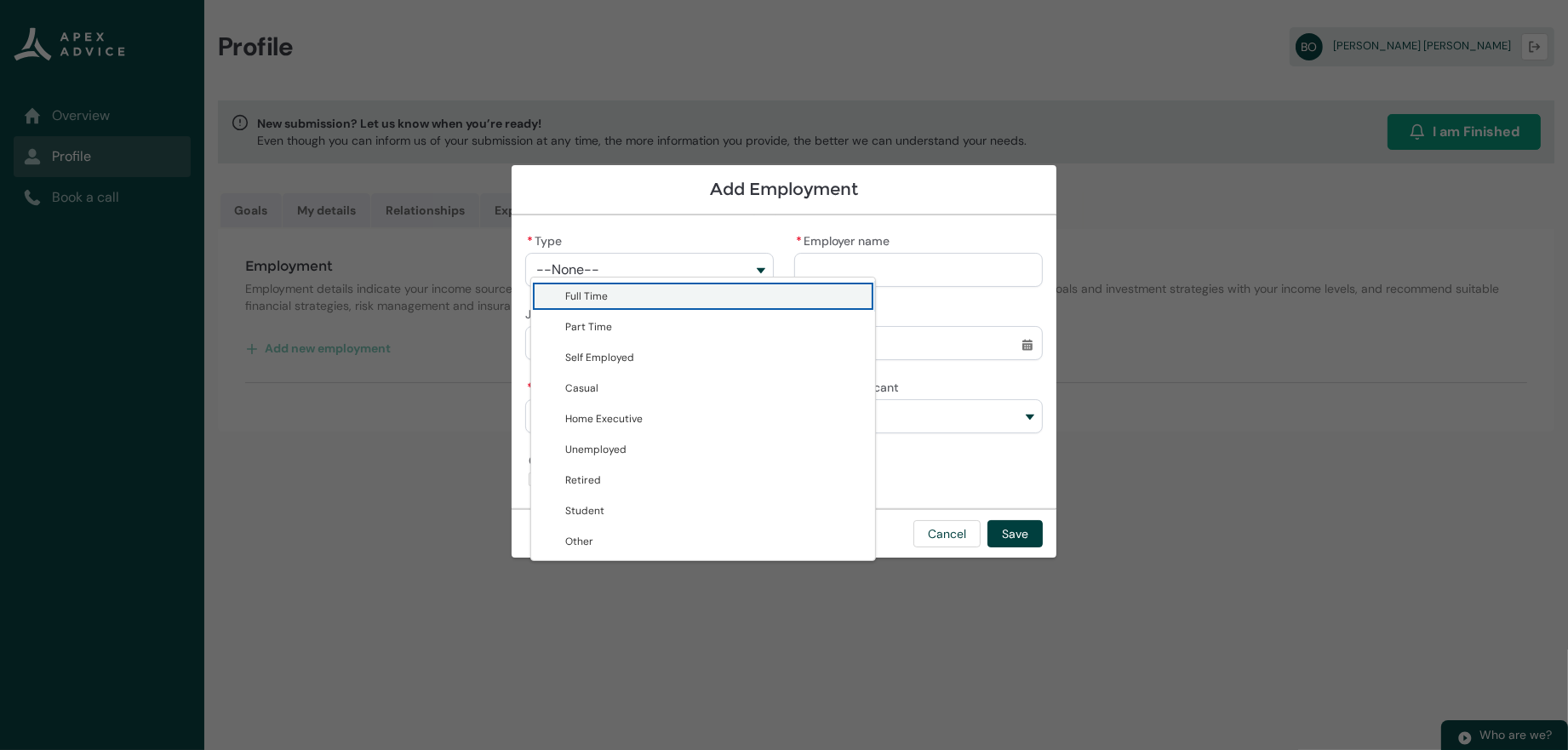
click at [576, 297] on span "Full Time" at bounding box center [715, 296] width 300 height 17
type lightning-combobox "Full Time"
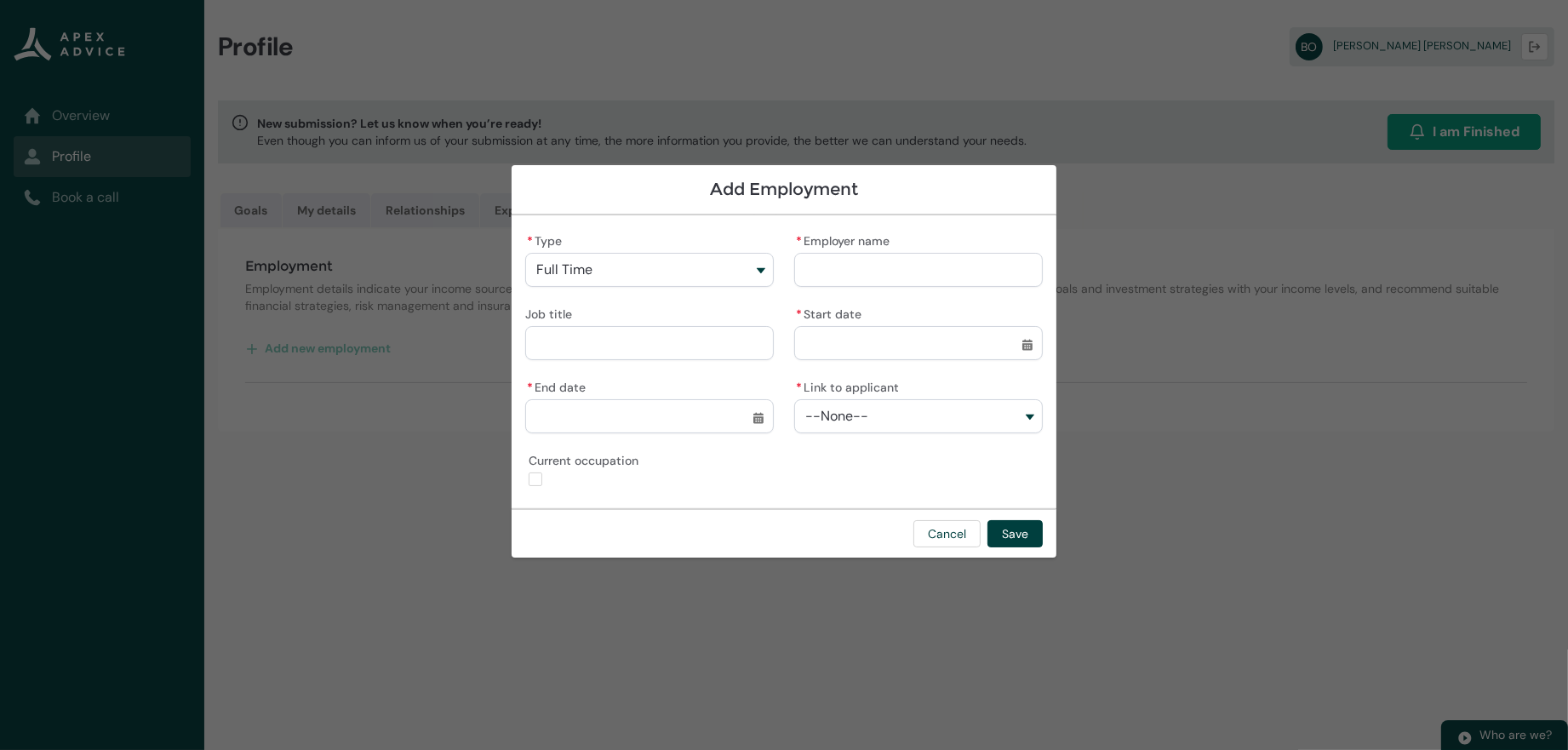
click at [952, 258] on input "* Employer name" at bounding box center [918, 270] width 248 height 34
type lightning-primitive-input-simple "H"
type input "*"
type lightning-primitive-input-simple "Hi"
type input "**"
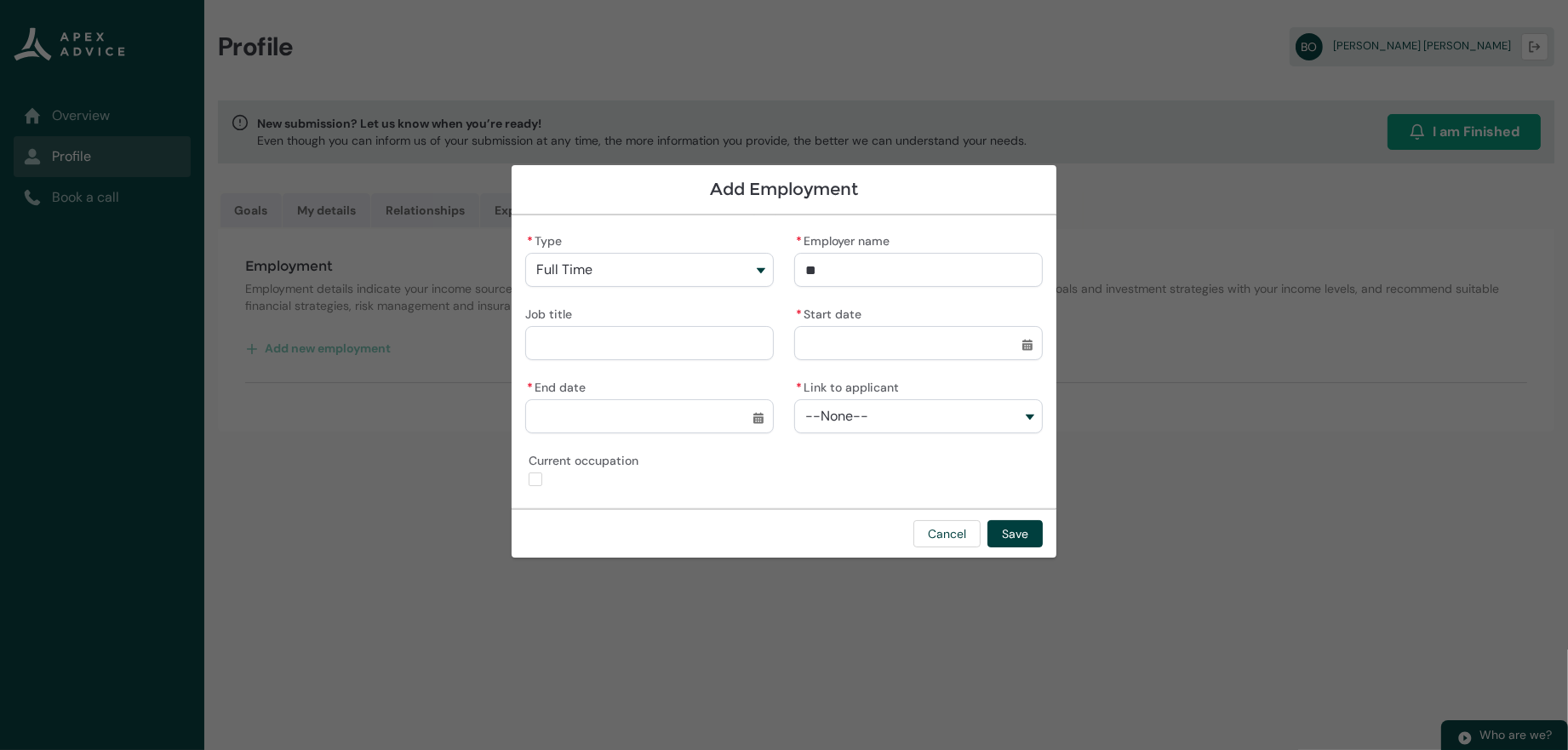
type lightning-primitive-input-simple "Hig"
type input "***"
type lightning-primitive-input-simple "Higg"
type input "****"
type lightning-primitive-input-simple "Higgi"
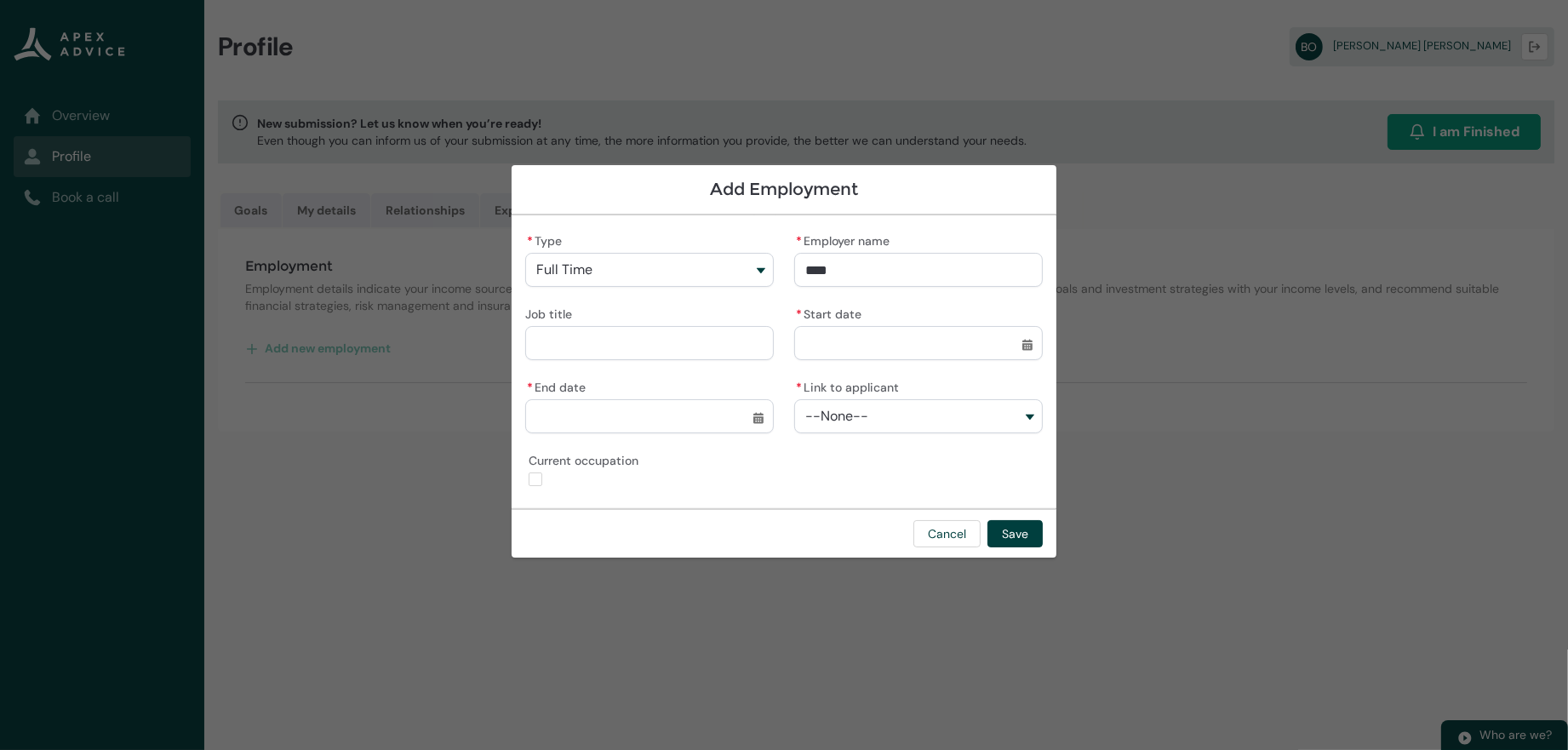
type input "*****"
type lightning-primitive-input-simple "[PERSON_NAME]"
type input "******"
type lightning-primitive-input-simple "Higging"
type input "*******"
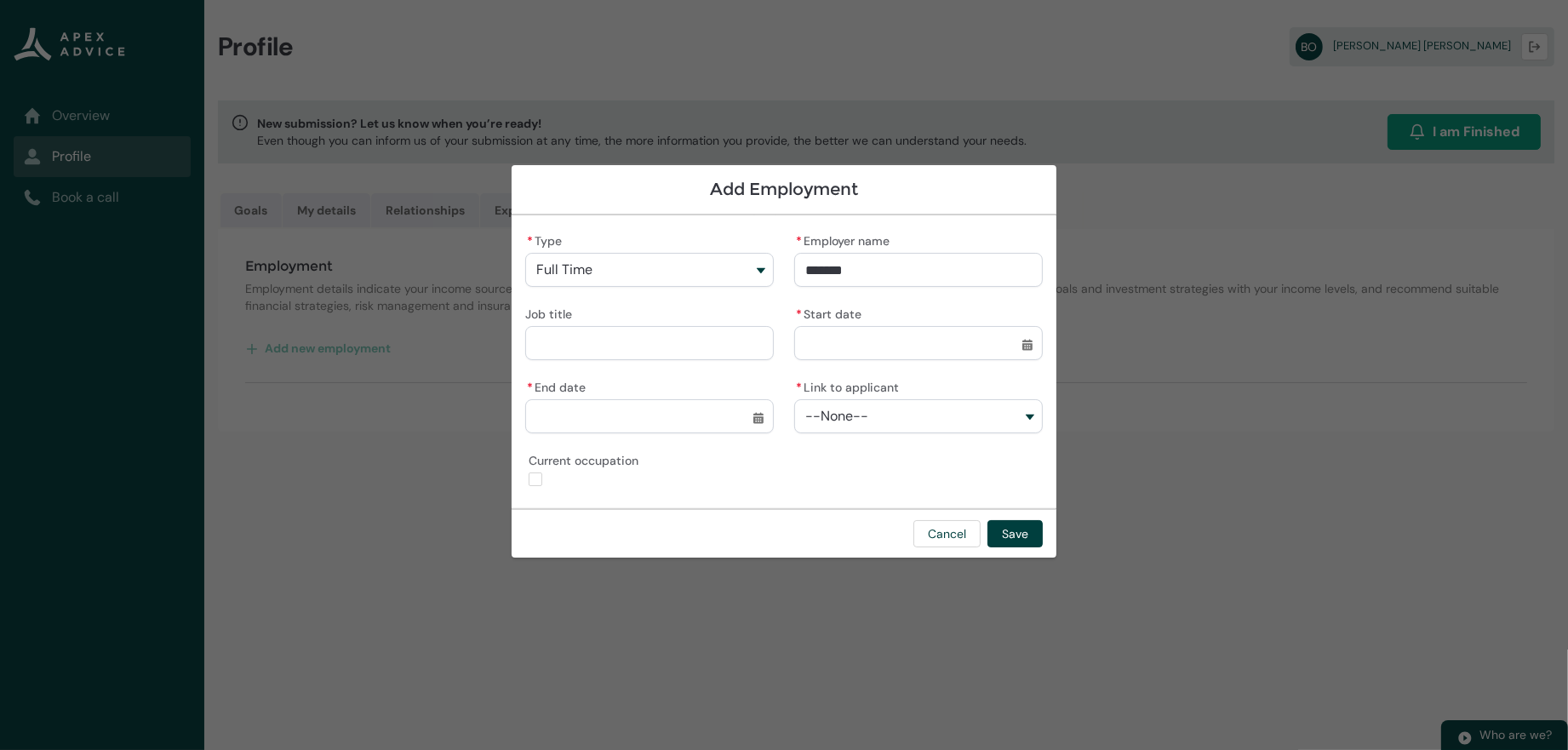
type lightning-primitive-input-simple "Higgings"
type input "********"
type lightning-primitive-input-simple "Higgings"
type input "********"
type lightning-primitive-input-simple "Higgings T"
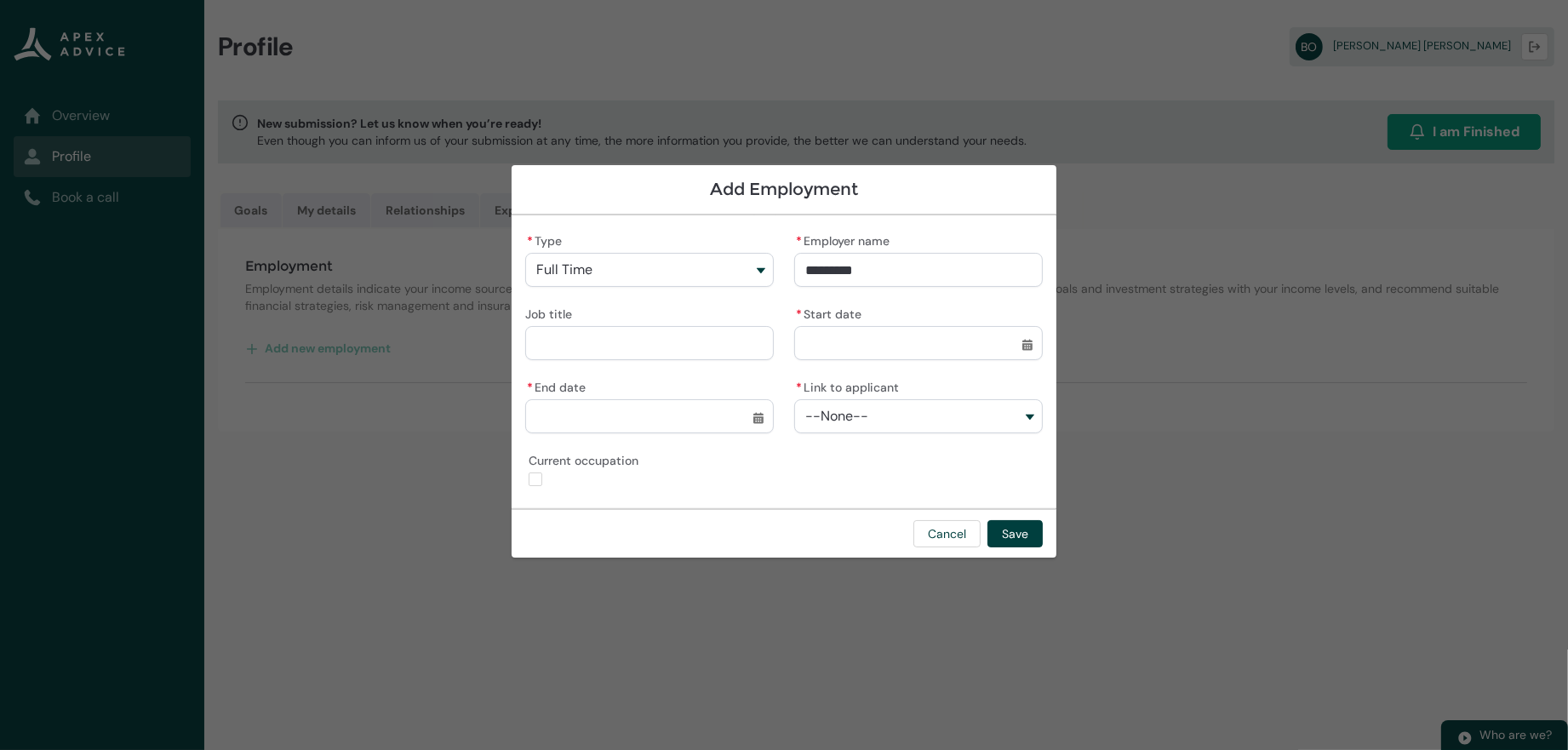
type input "**********"
type lightning-primitive-input-simple "Higgings To"
type input "**********"
type lightning-primitive-input-simple "Higgings Tow"
type input "**********"
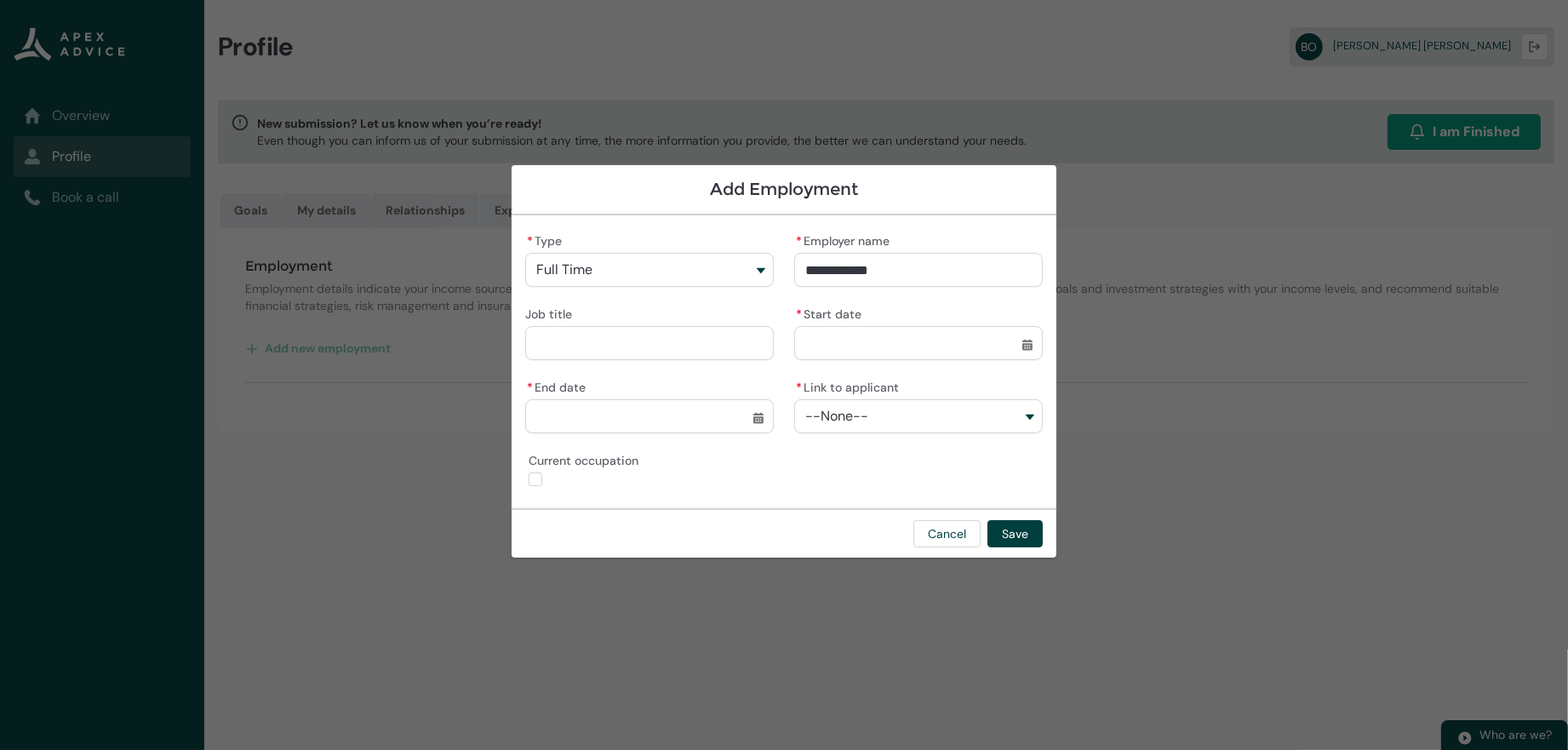
click at [609, 326] on input "Job title" at bounding box center [649, 343] width 248 height 34
type lightning-primitive-input-simple "D"
type input "*"
type lightning-primitive-input-simple "Dr"
type input "**"
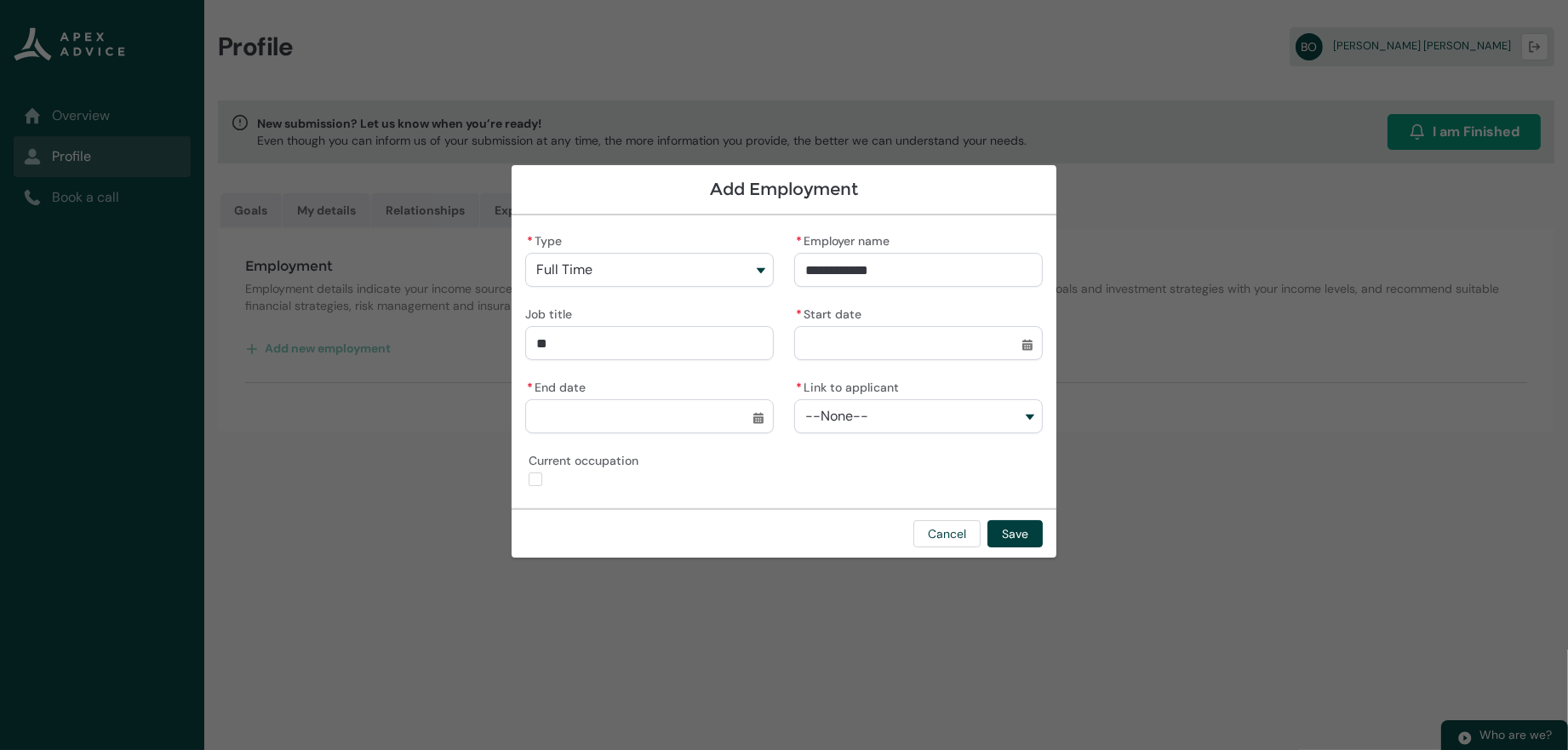
type lightning-primitive-input-simple "Dri"
type input "***"
click at [667, 410] on input "* End date" at bounding box center [649, 416] width 248 height 34
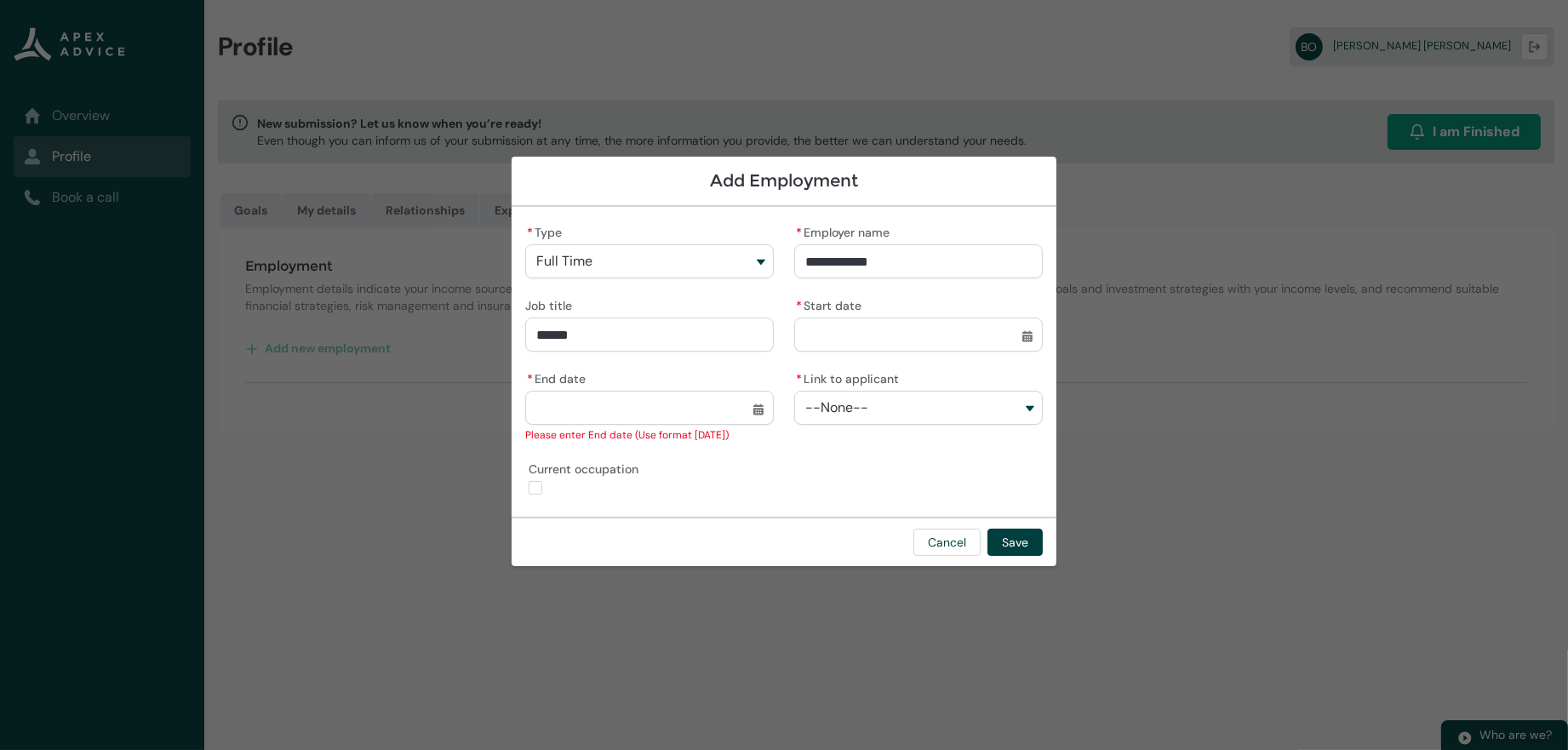
drag, startPoint x: 688, startPoint y: 425, endPoint x: 710, endPoint y: 464, distance: 44.8
click at [749, 400] on input "* End date" at bounding box center [649, 408] width 248 height 34
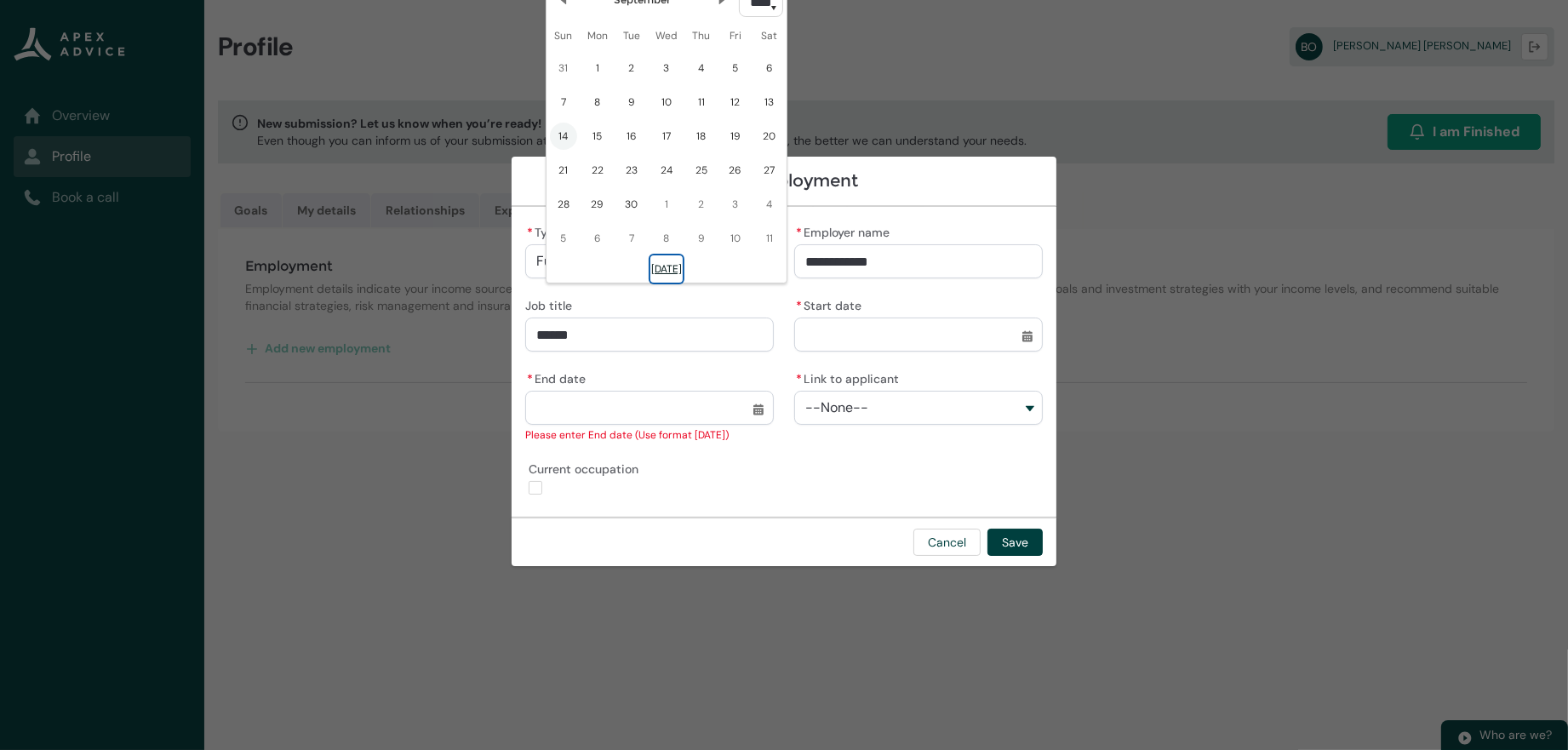
click at [650, 283] on button "[DATE]" at bounding box center [666, 269] width 32 height 27
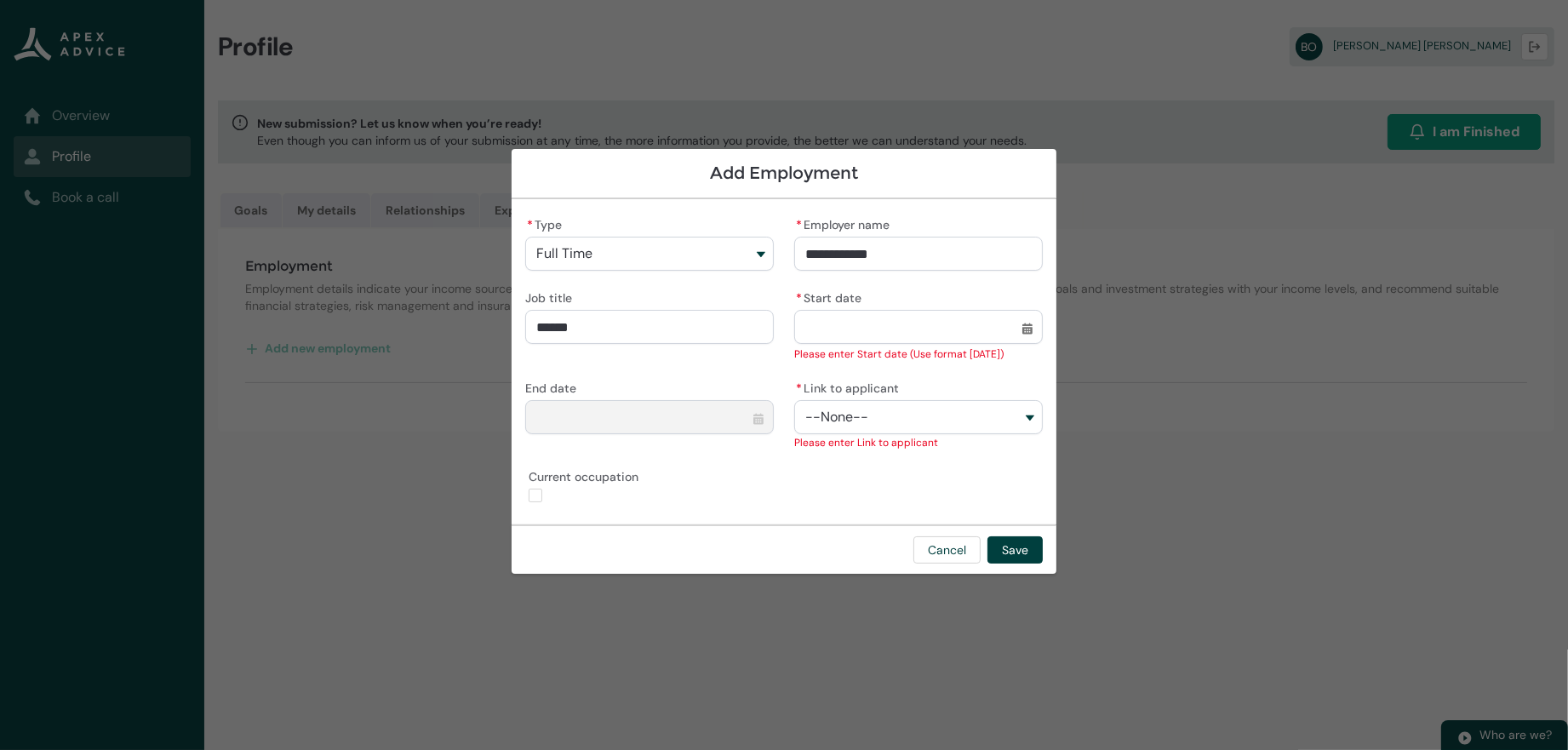
click at [970, 323] on input "* Start date" at bounding box center [918, 326] width 248 height 34
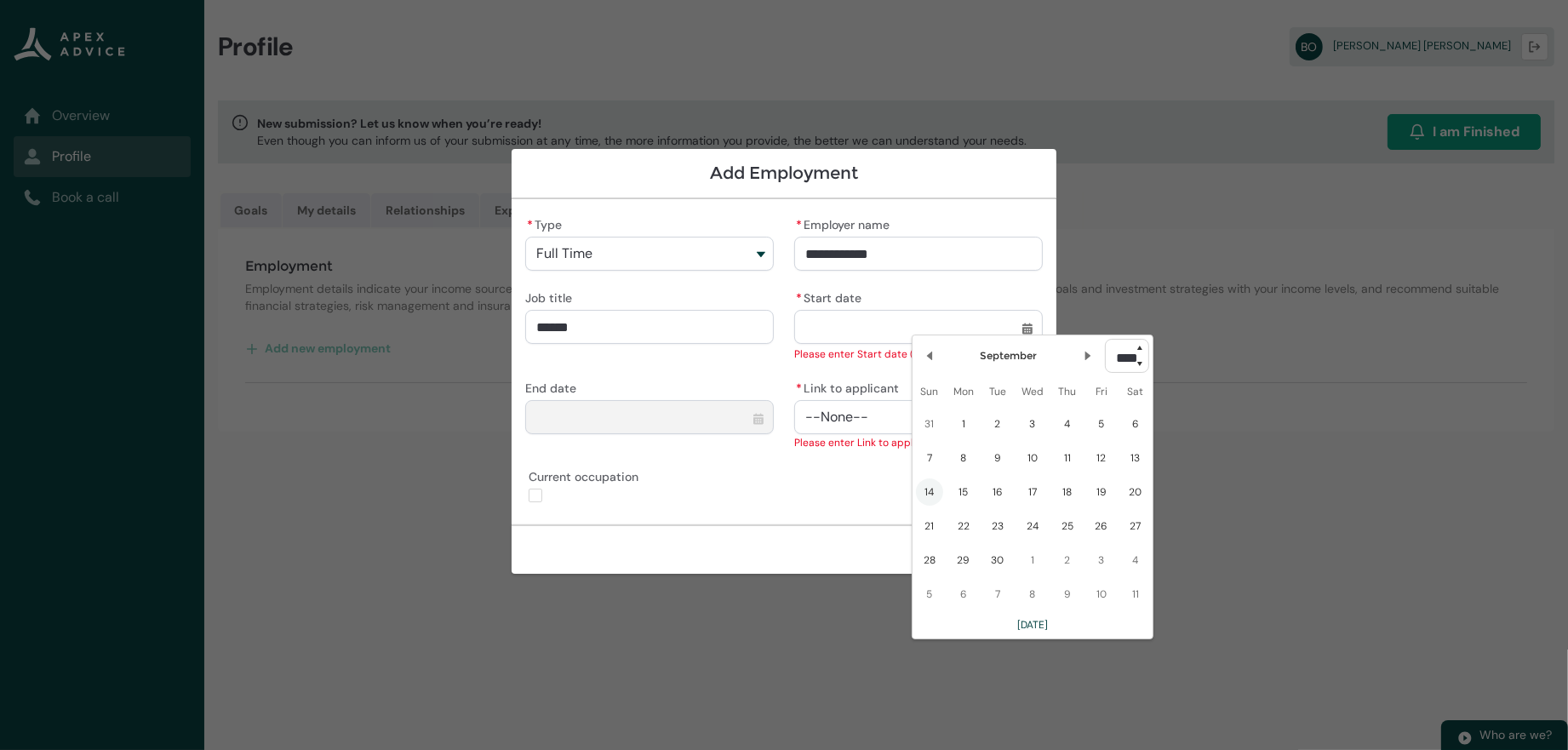
click at [970, 323] on input "* Start date" at bounding box center [918, 326] width 248 height 34
drag, startPoint x: 801, startPoint y: 376, endPoint x: 779, endPoint y: 379, distance: 22.2
click at [800, 380] on abbr "*" at bounding box center [799, 388] width 6 height 15
click at [800, 400] on button "--None--" at bounding box center [918, 417] width 248 height 34
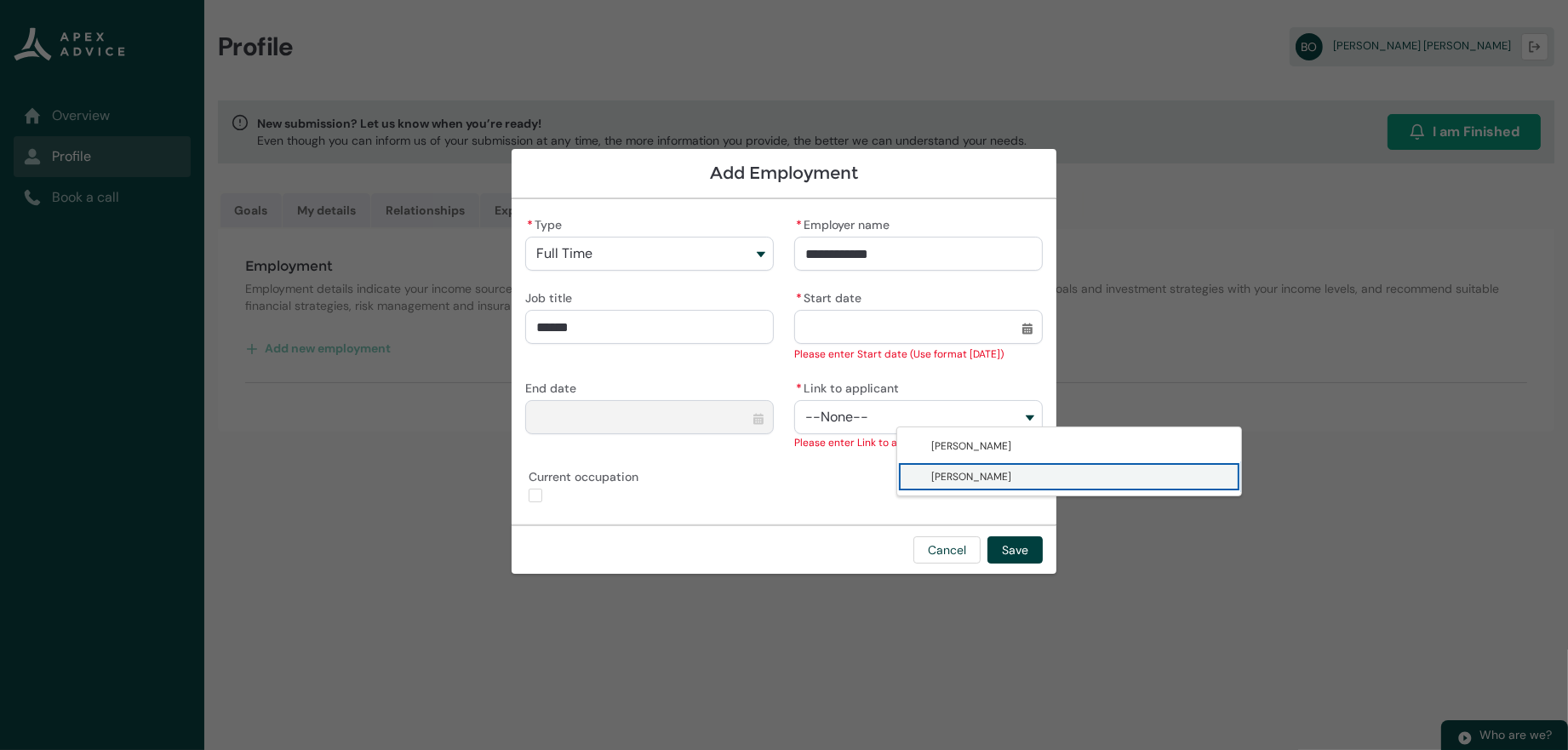
click at [937, 480] on span "[PERSON_NAME]" at bounding box center [971, 476] width 80 height 13
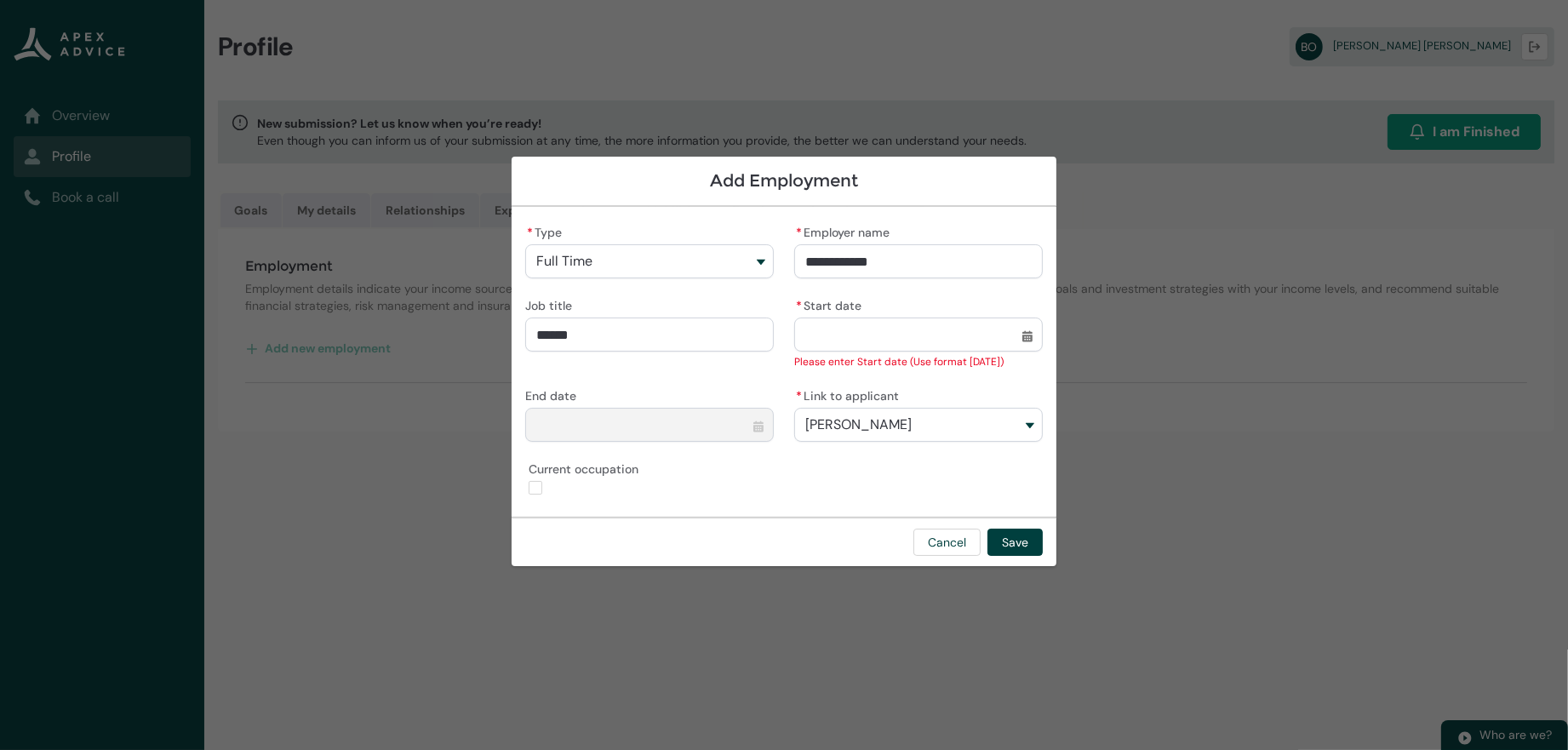
drag, startPoint x: 935, startPoint y: 256, endPoint x: 709, endPoint y: 227, distance: 227.9
click at [709, 227] on div "**********" at bounding box center [784, 362] width 518 height 283
paste input "**********"
click at [922, 325] on input "* Start date" at bounding box center [918, 335] width 248 height 34
drag, startPoint x: 530, startPoint y: 323, endPoint x: 364, endPoint y: 318, distance: 166.1
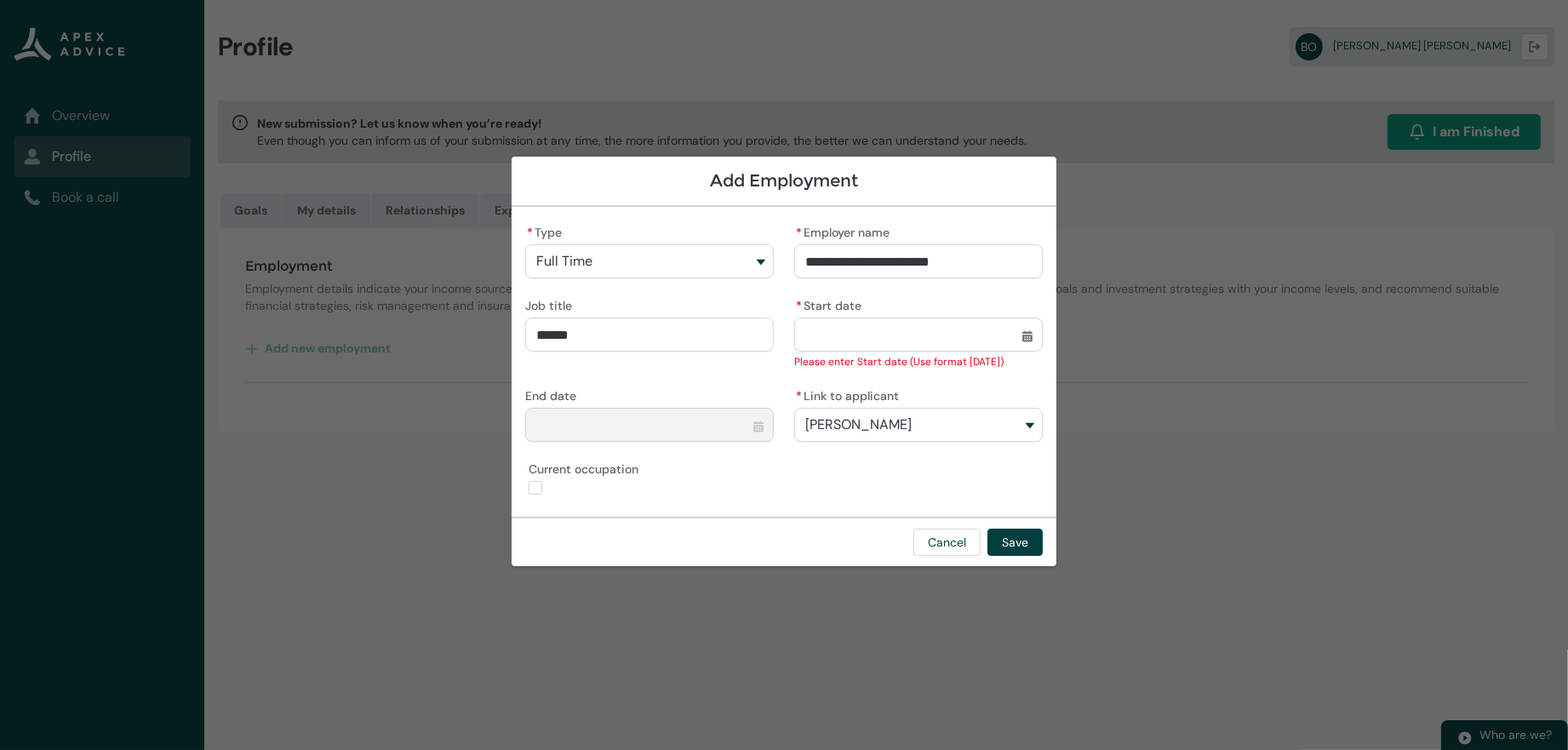
click at [364, 318] on section "**********" at bounding box center [784, 375] width 1568 height 750
paste input "**********"
click at [1043, 335] on input "* Start date" at bounding box center [918, 335] width 248 height 34
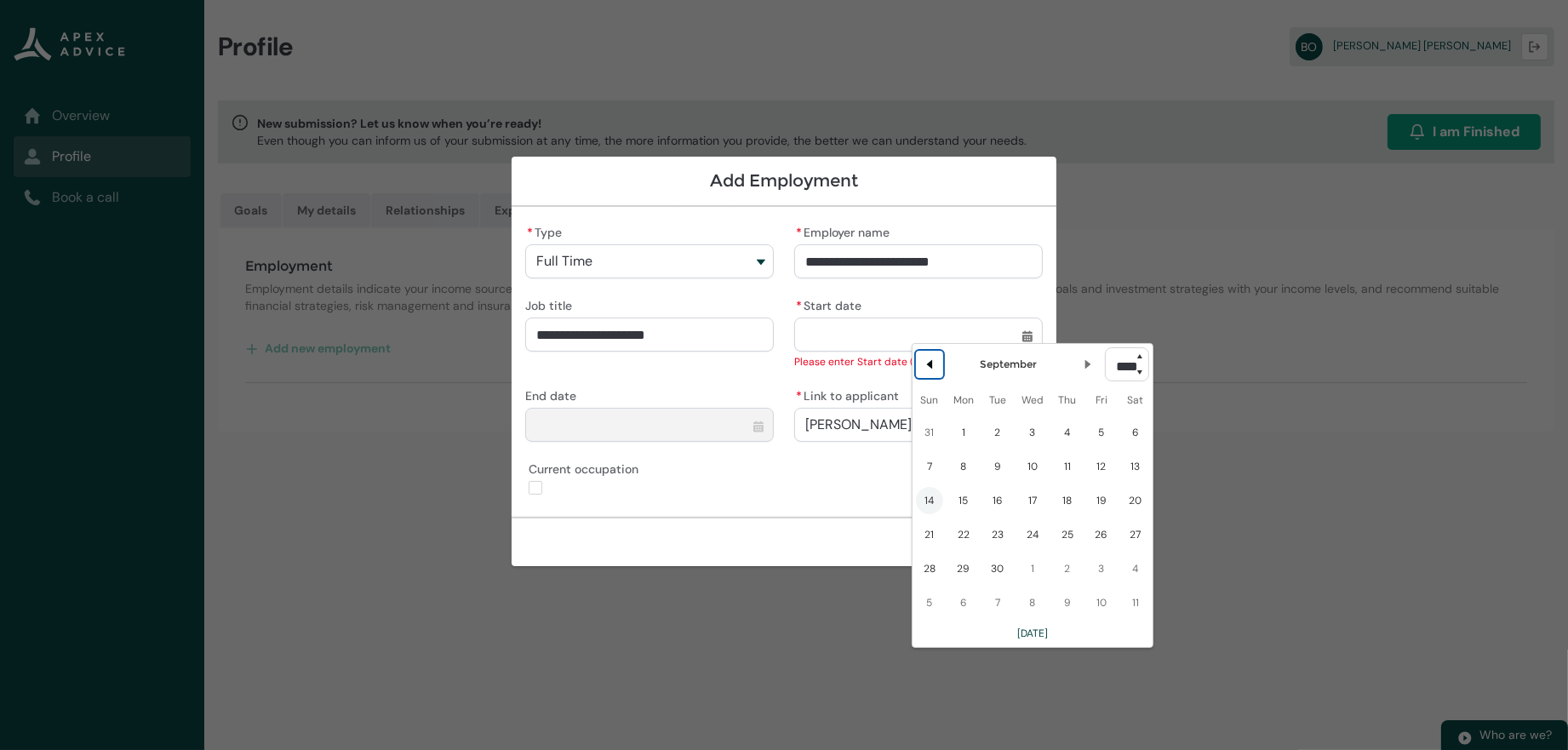
click at [924, 371] on lightning-primitive-icon "Date picker: September" at bounding box center [929, 364] width 12 height 12
click at [916, 373] on button "Previous Month" at bounding box center [929, 358] width 27 height 27
click at [924, 371] on lightning-primitive-icon "Date picker: July" at bounding box center [929, 364] width 12 height 12
click at [950, 543] on span "23" at bounding box center [963, 529] width 27 height 27
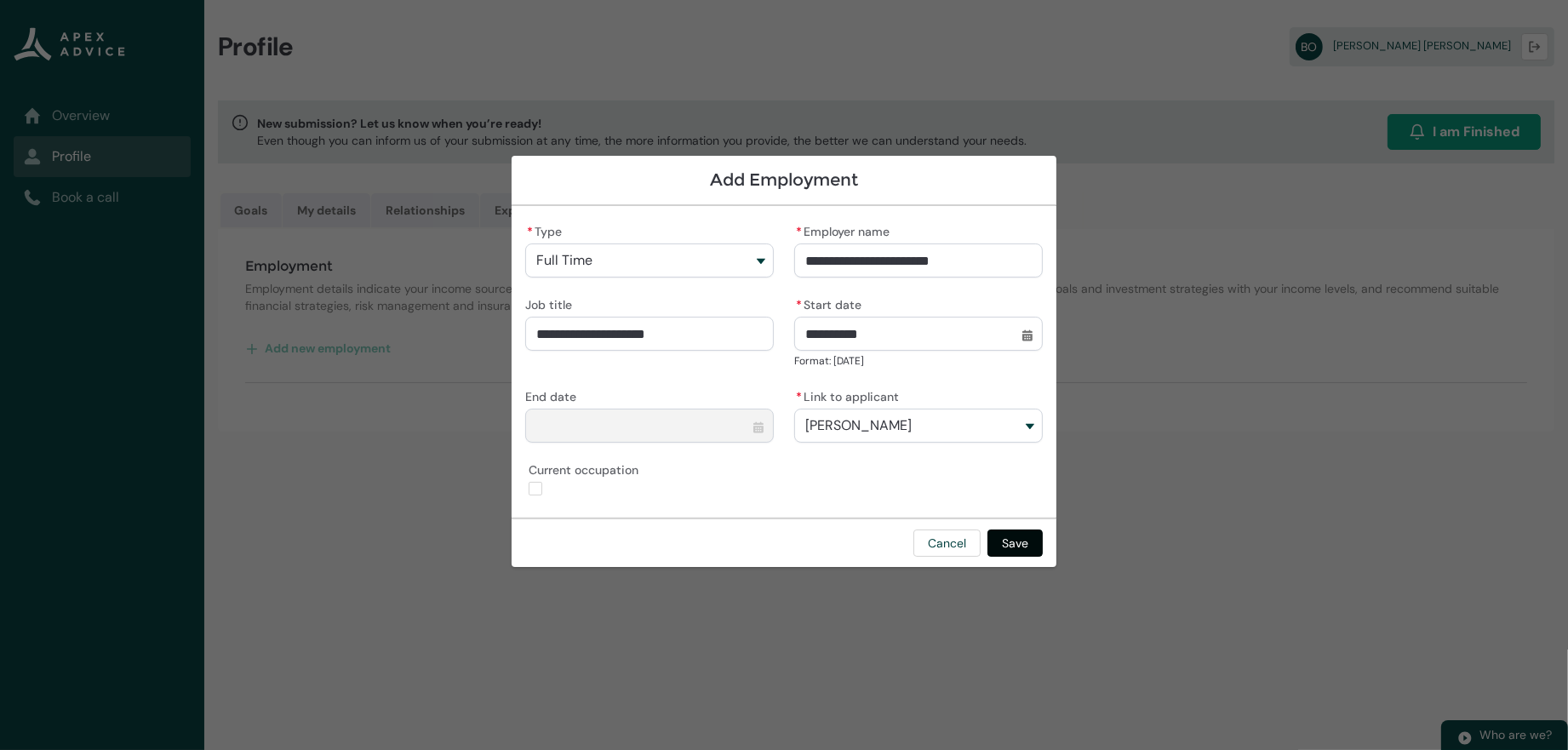
click at [1043, 557] on button "Save" at bounding box center [1015, 542] width 56 height 27
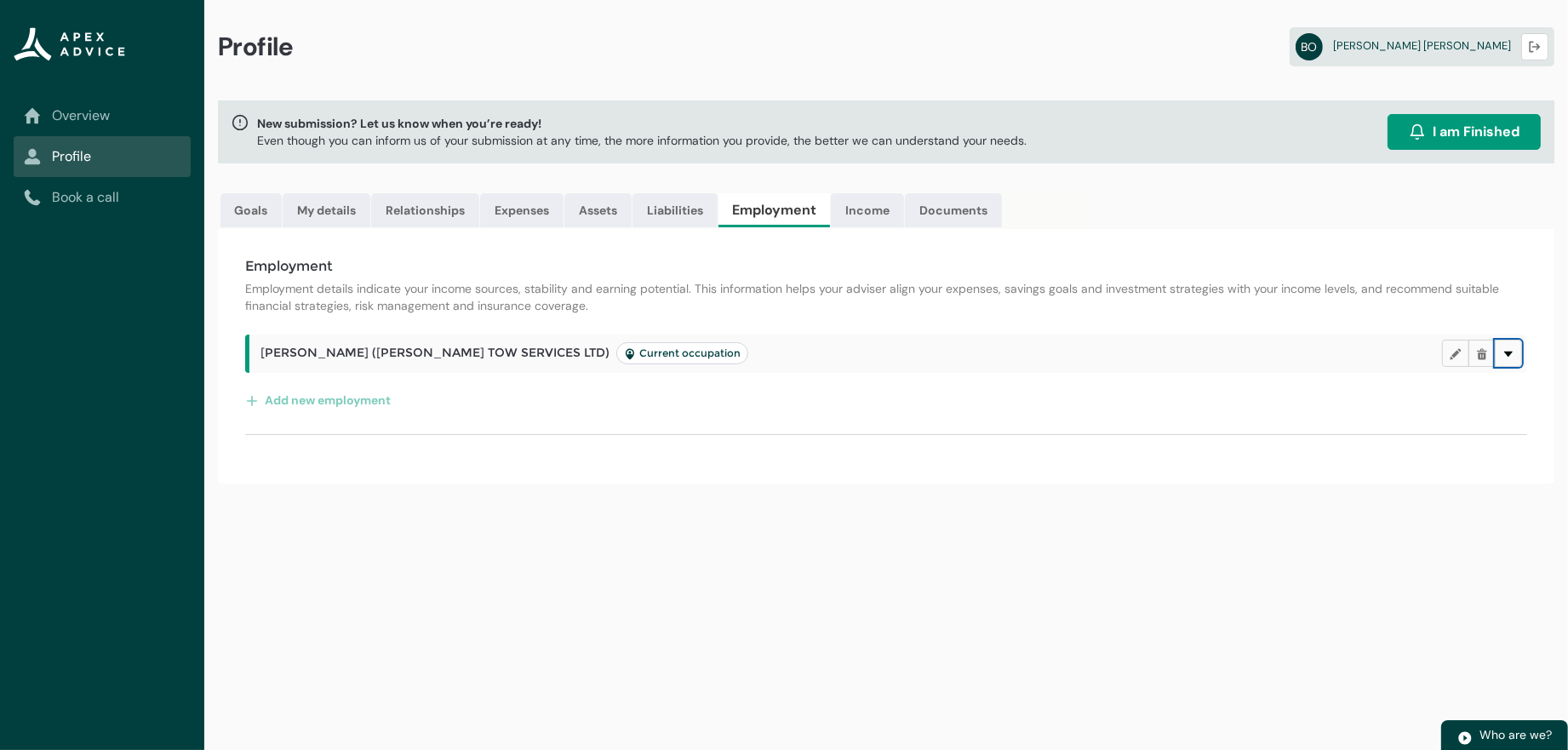
click at [1503, 360] on lightning-primitive-icon "button" at bounding box center [1509, 354] width 12 height 13
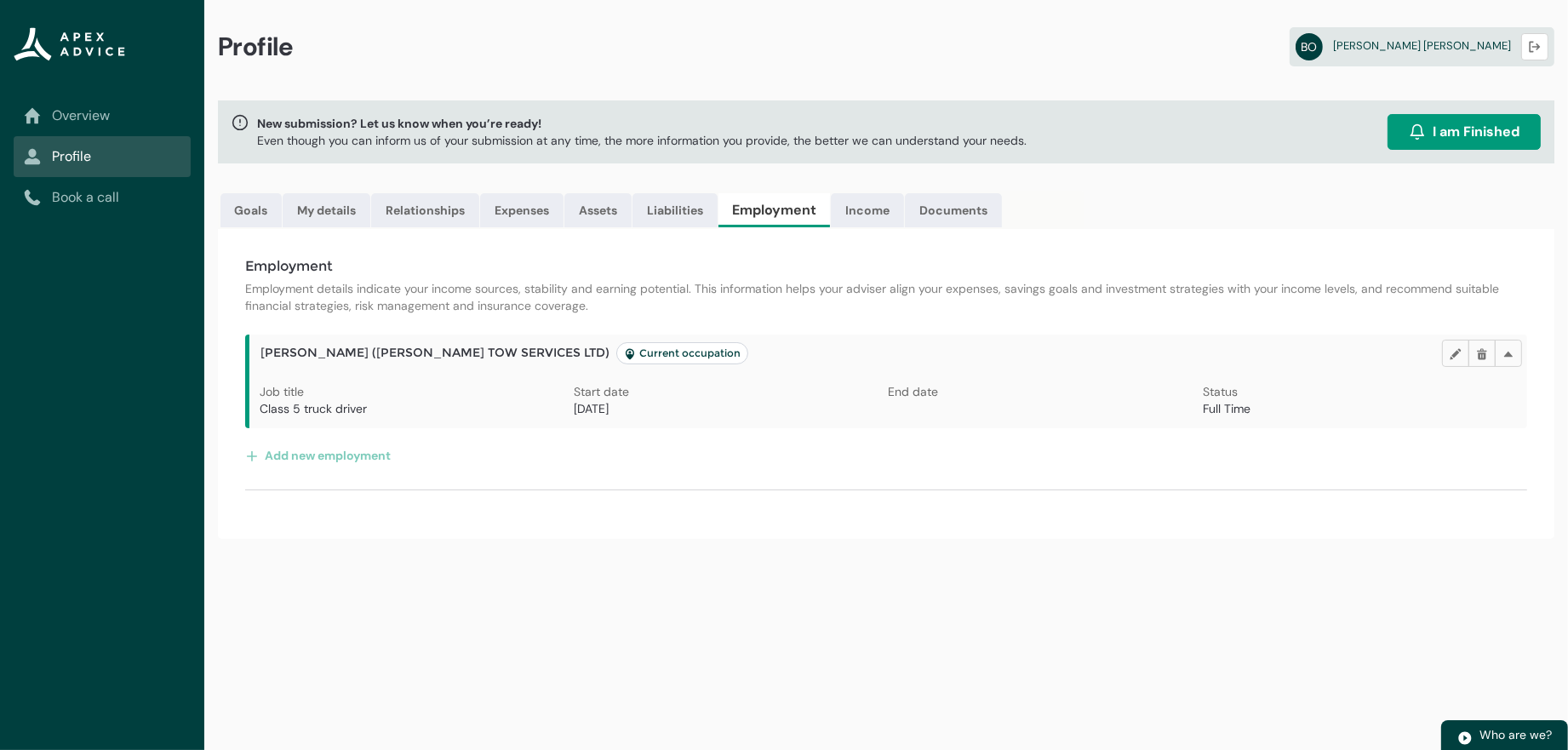
click at [902, 428] on div "Job title Class 5 truck driver Start date [DATE] End date Status Full Time" at bounding box center [888, 406] width 1258 height 45
click at [904, 223] on link "Income" at bounding box center [868, 210] width 74 height 34
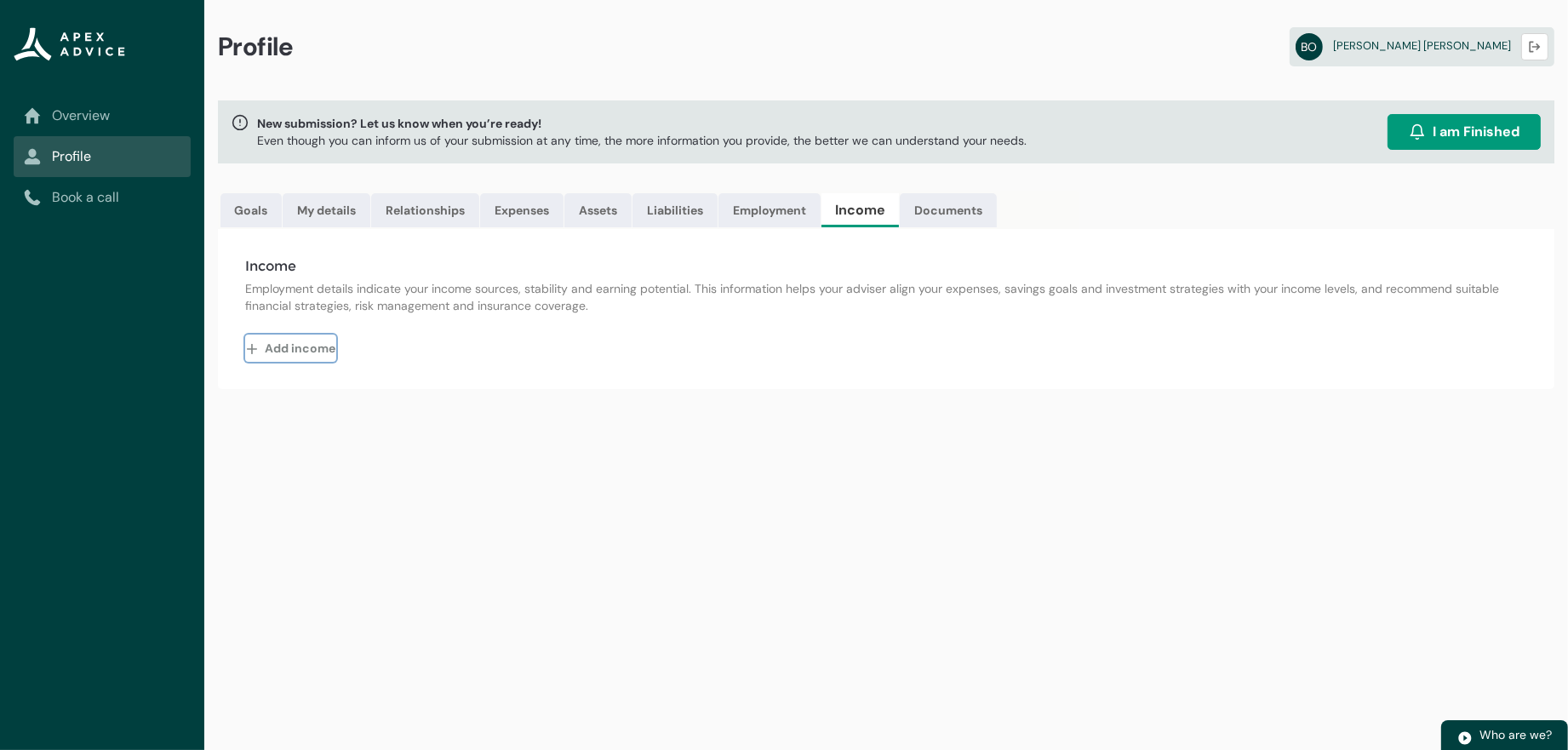
click at [323, 361] on button "Add income" at bounding box center [291, 348] width 92 height 27
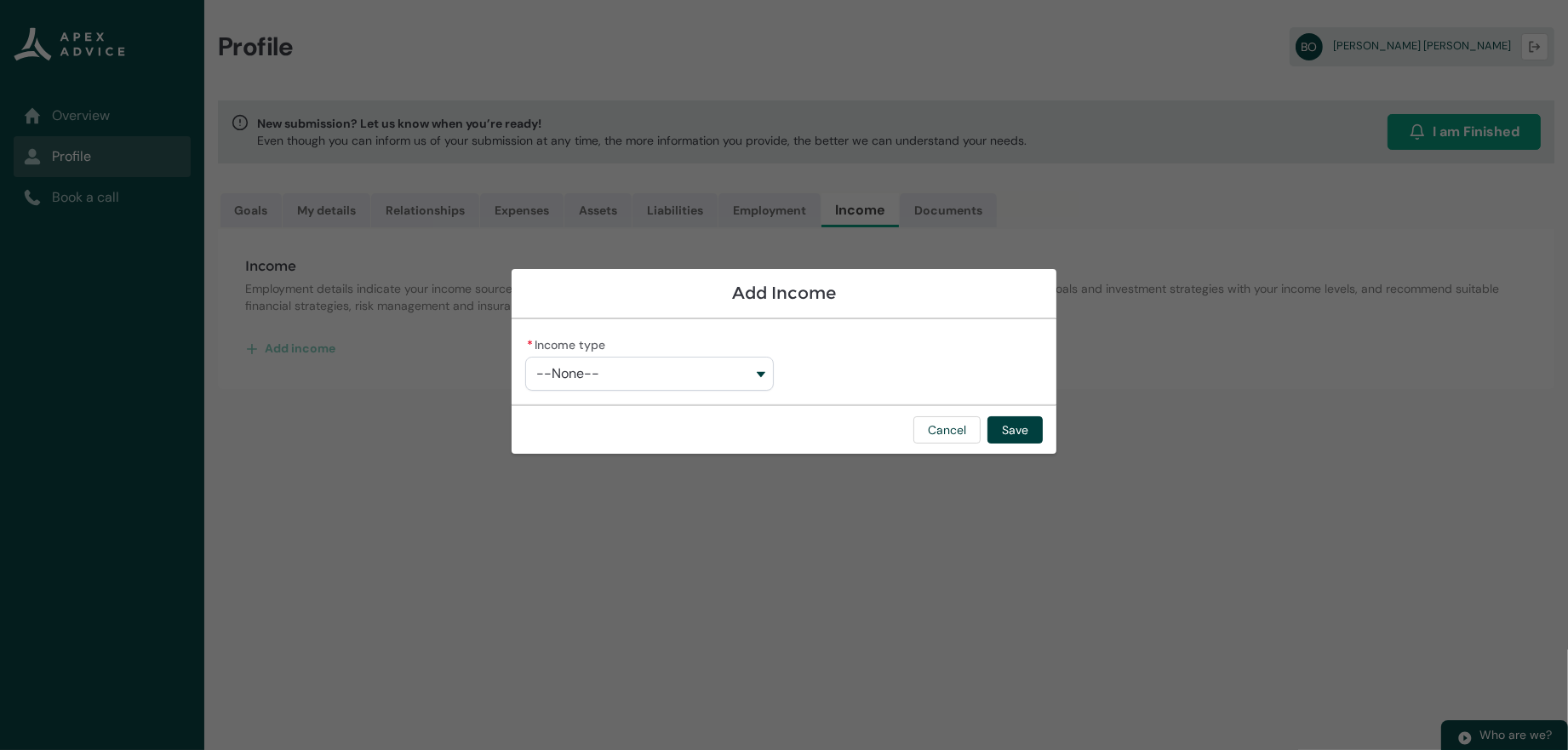
click at [674, 374] on button "--None--" at bounding box center [649, 374] width 248 height 34
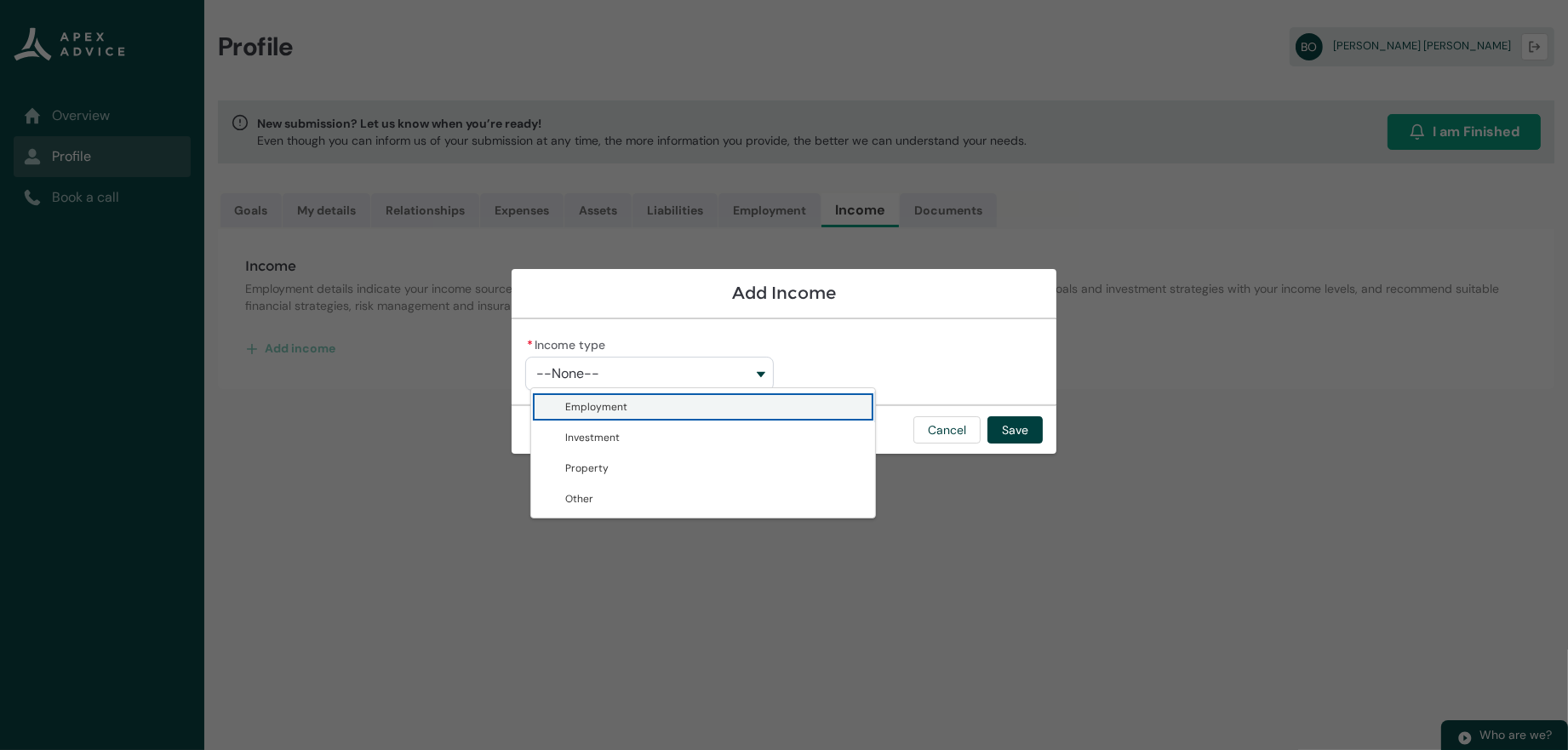
click at [641, 423] on lightning-base-combobox-item "Employment" at bounding box center [703, 407] width 344 height 30
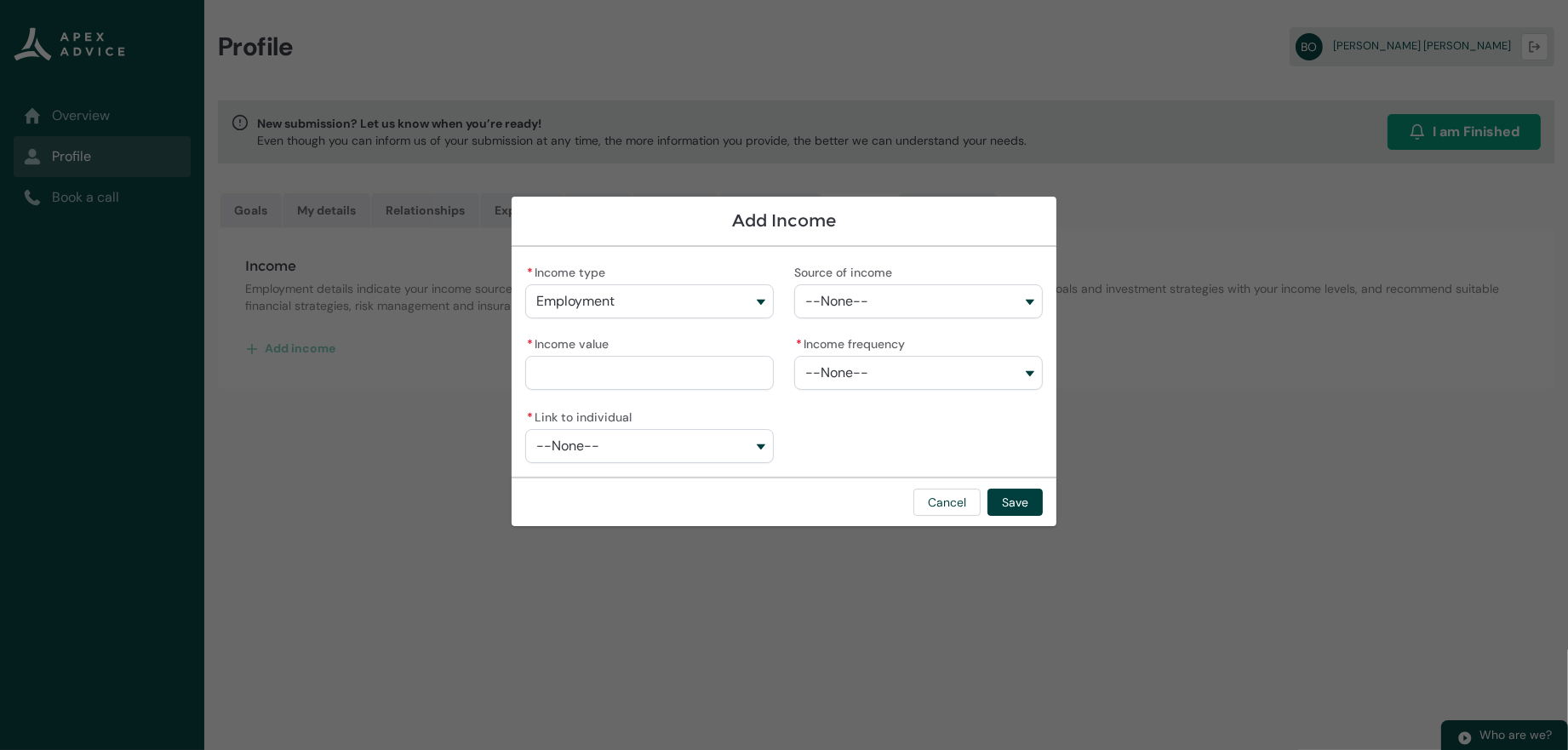
click at [892, 291] on button "--None--" at bounding box center [918, 301] width 248 height 34
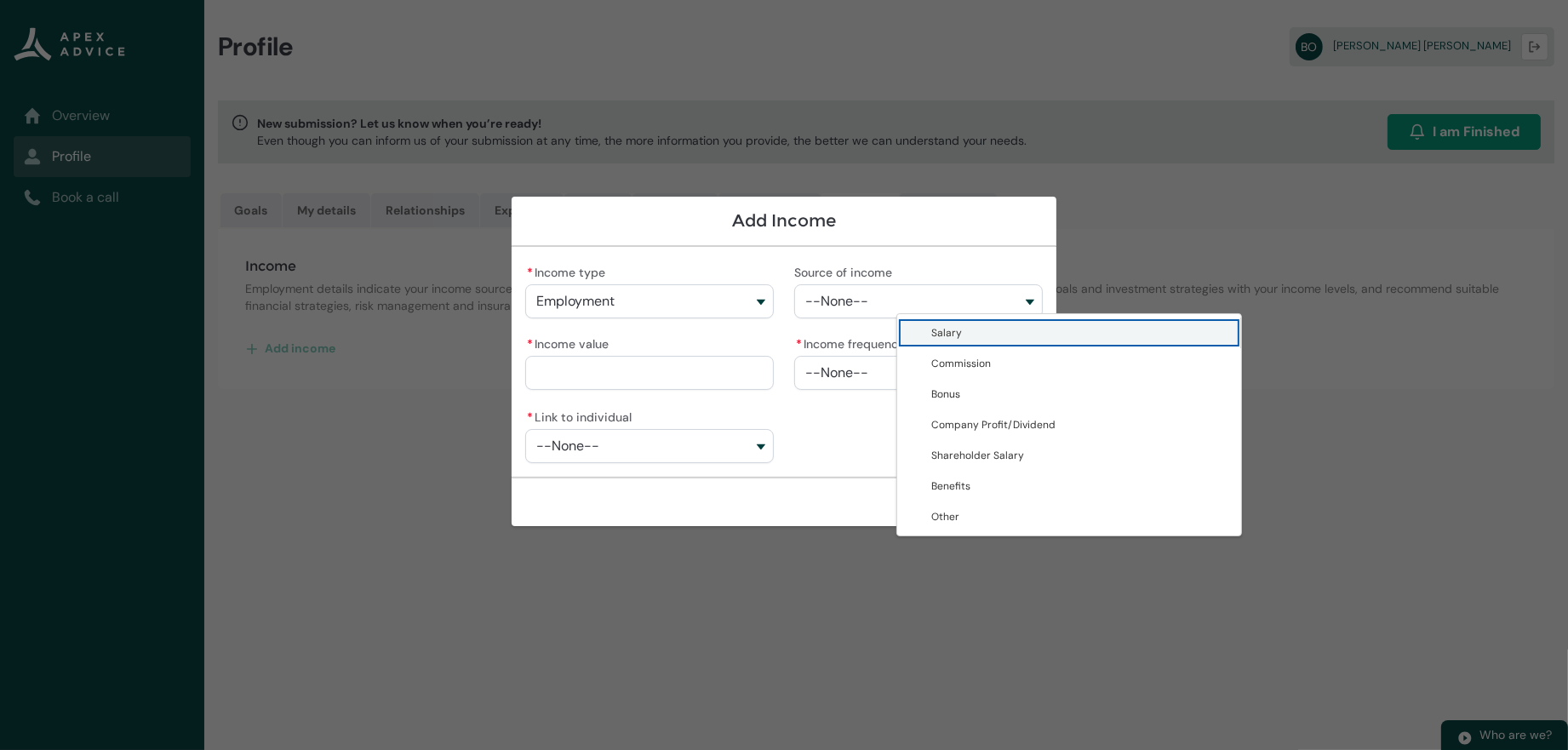
click at [931, 333] on span "Salary" at bounding box center [1081, 333] width 300 height 17
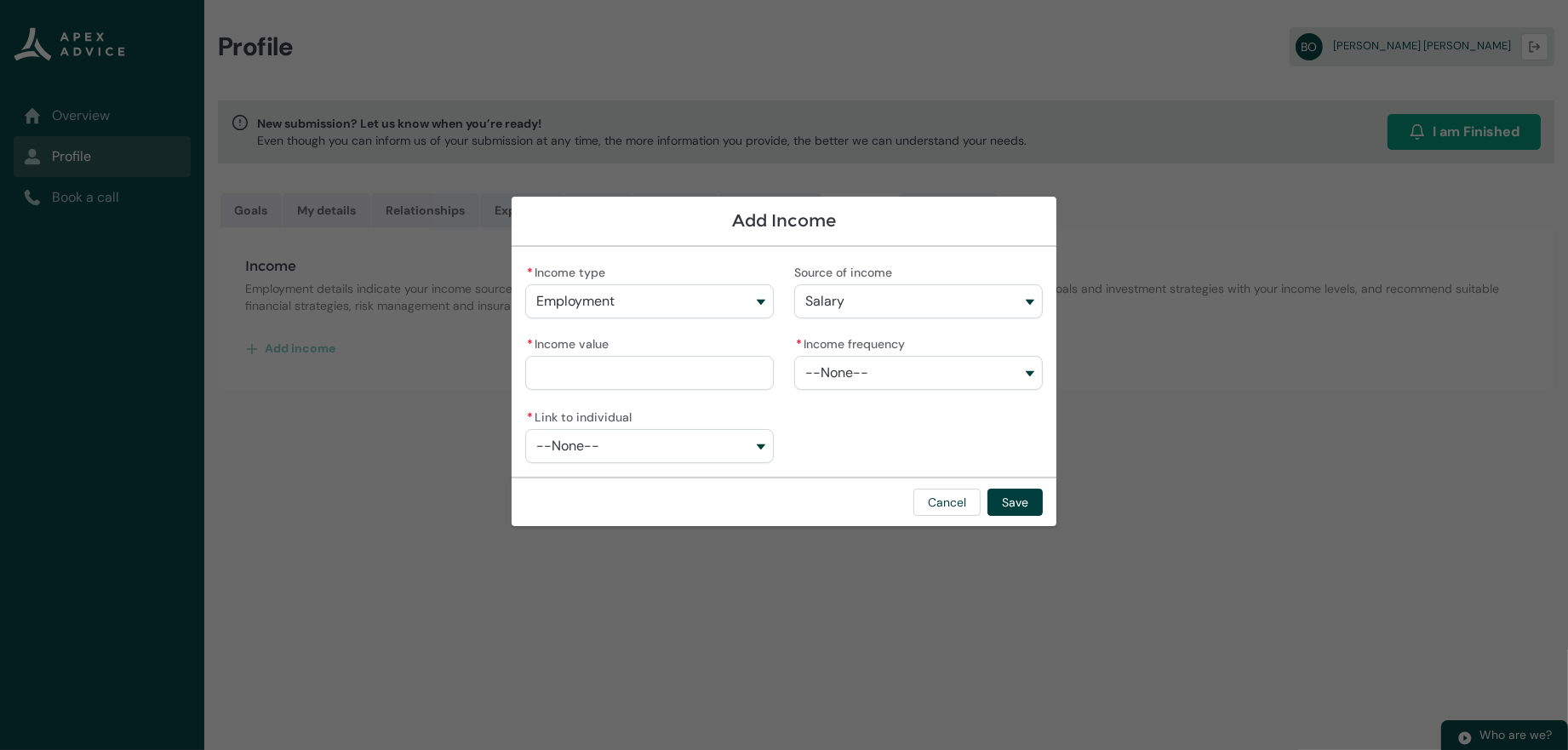
click at [727, 369] on input "* Income value" at bounding box center [649, 373] width 248 height 34
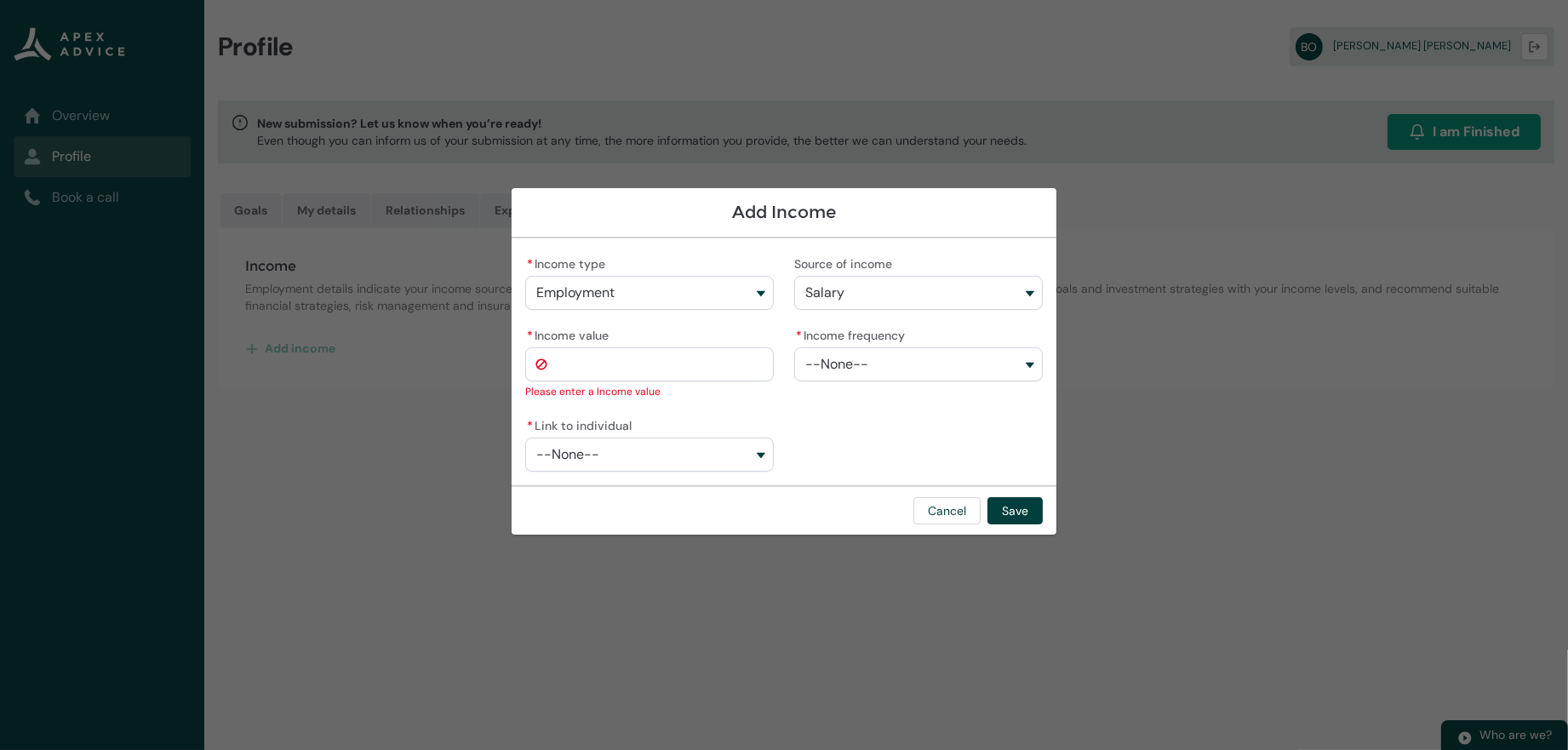
click at [886, 377] on lightning-combobox "* Income frequency --None--" at bounding box center [918, 361] width 248 height 76
click at [645, 367] on input "* Income value" at bounding box center [649, 364] width 248 height 34
click at [684, 442] on button "--None--" at bounding box center [649, 455] width 248 height 34
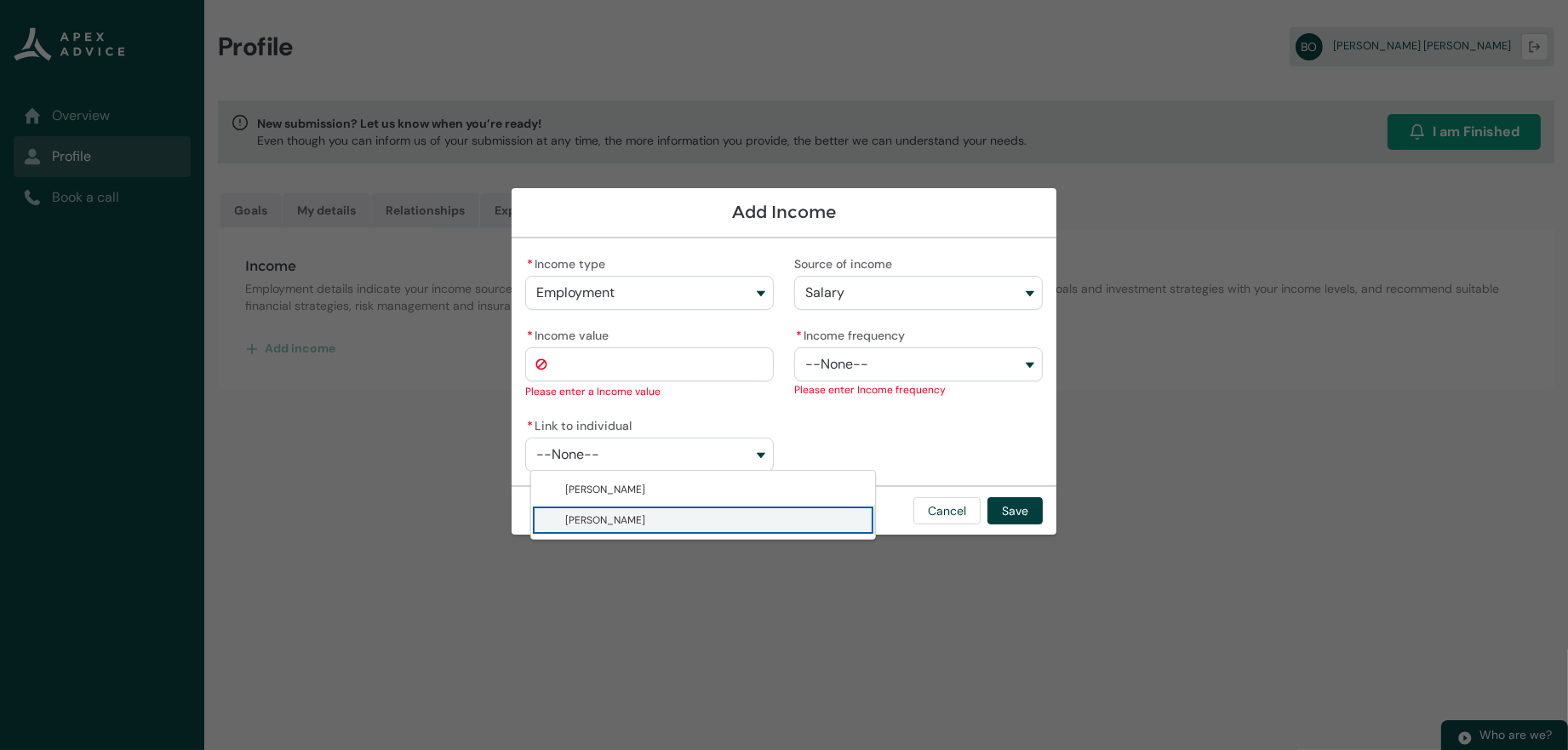
click at [639, 527] on span "[PERSON_NAME]" at bounding box center [715, 520] width 300 height 17
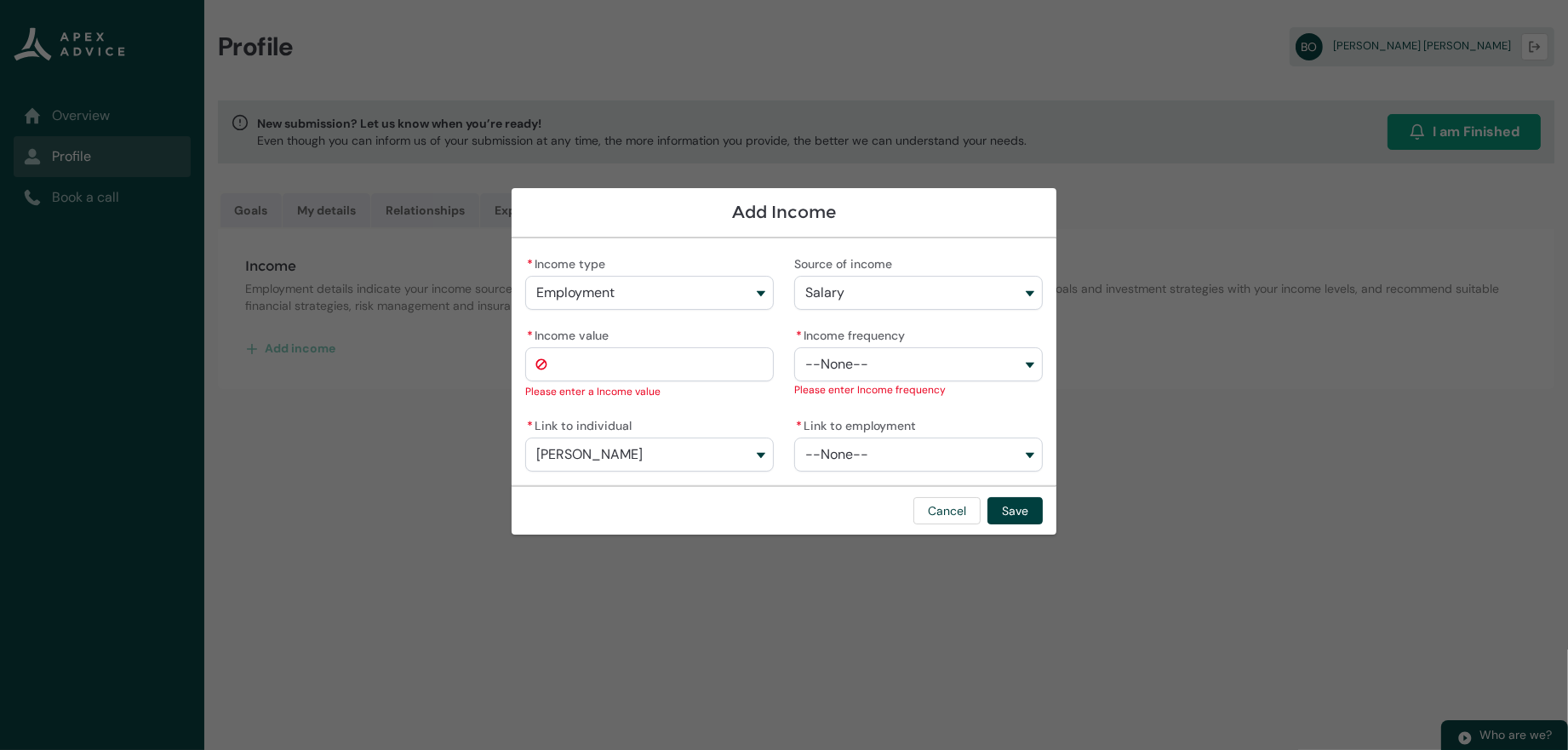
click at [878, 438] on button "--None--" at bounding box center [918, 455] width 248 height 34
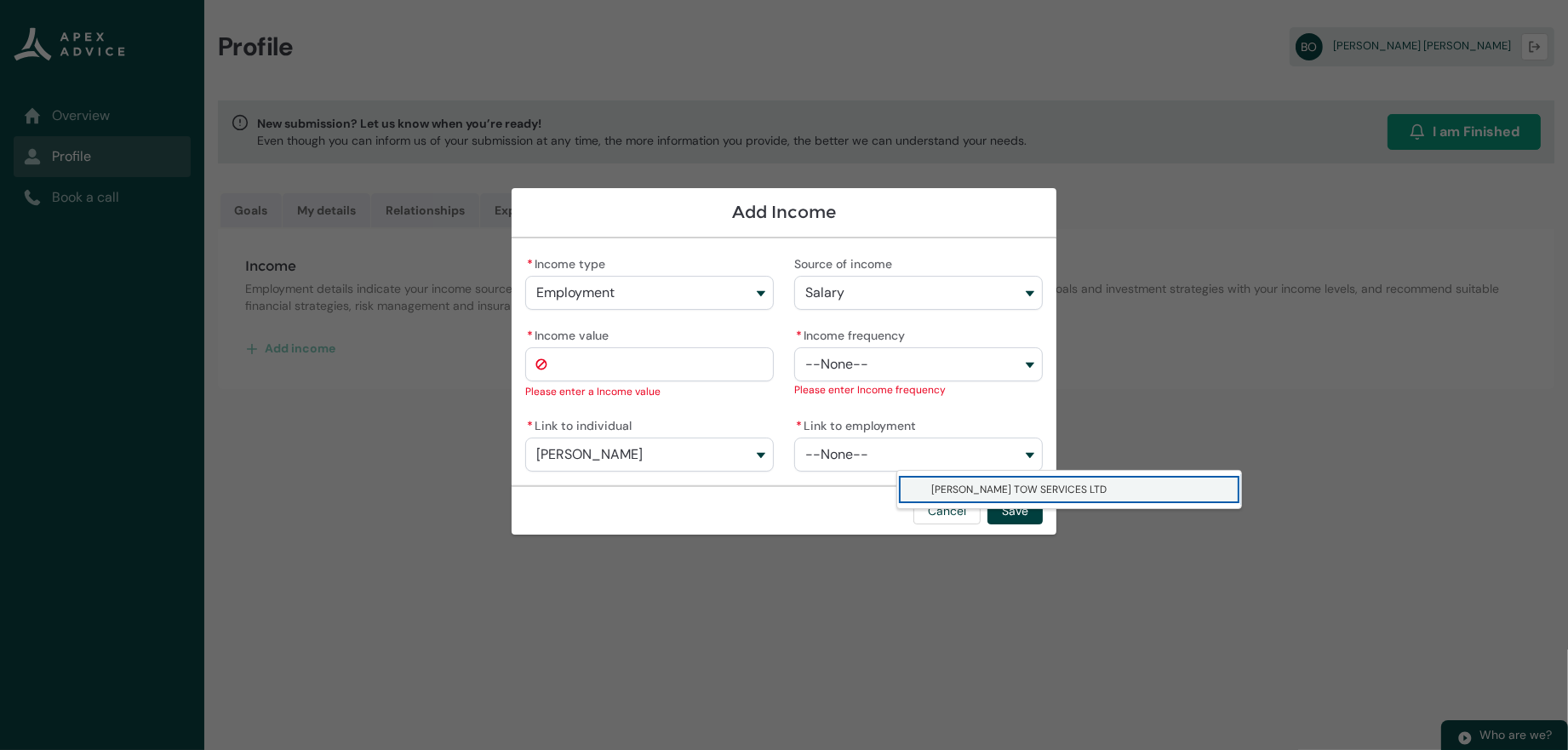
click at [931, 492] on span "[PERSON_NAME] TOW SERVICES LTD" at bounding box center [1019, 490] width 175 height 13
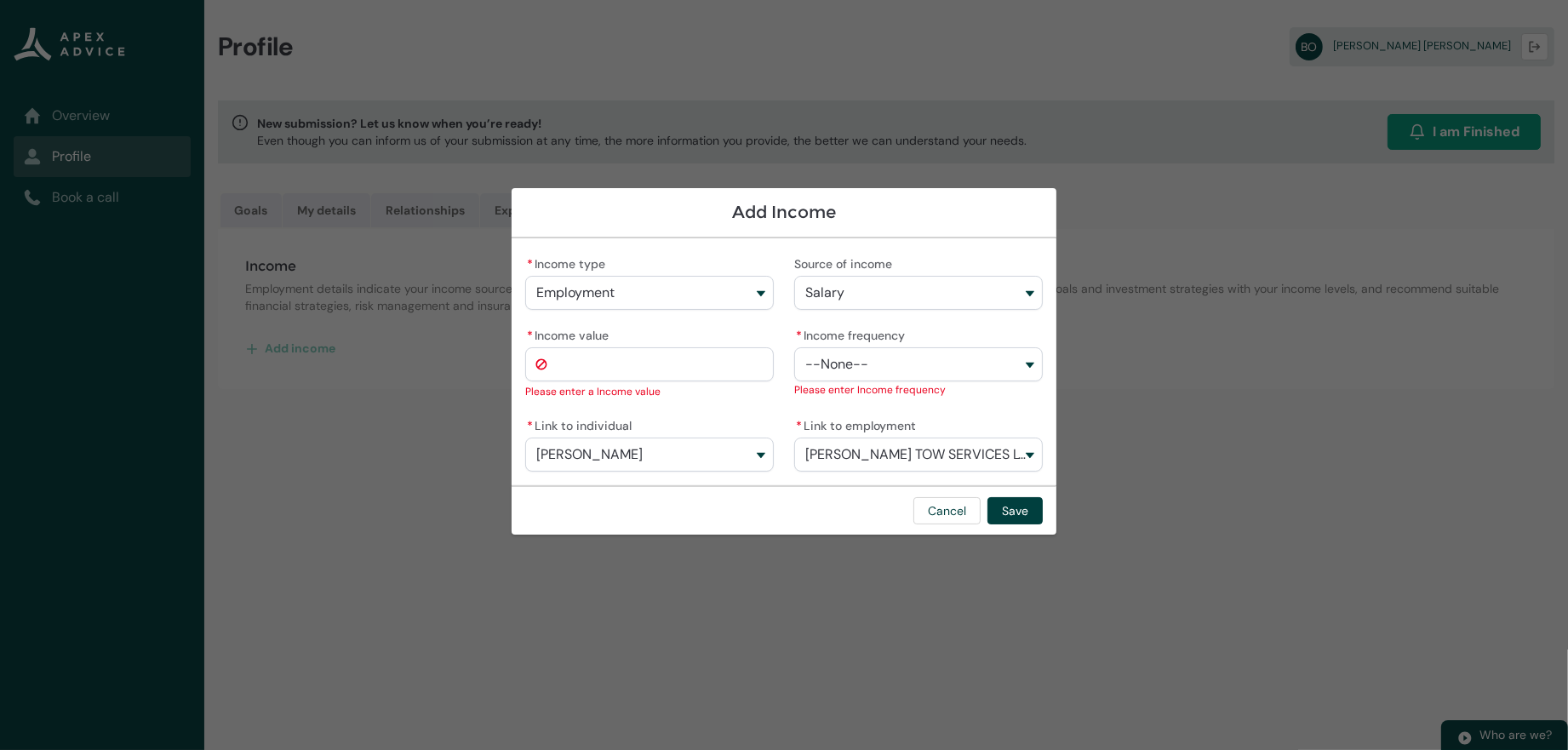
click at [880, 366] on button "--None--" at bounding box center [918, 364] width 248 height 34
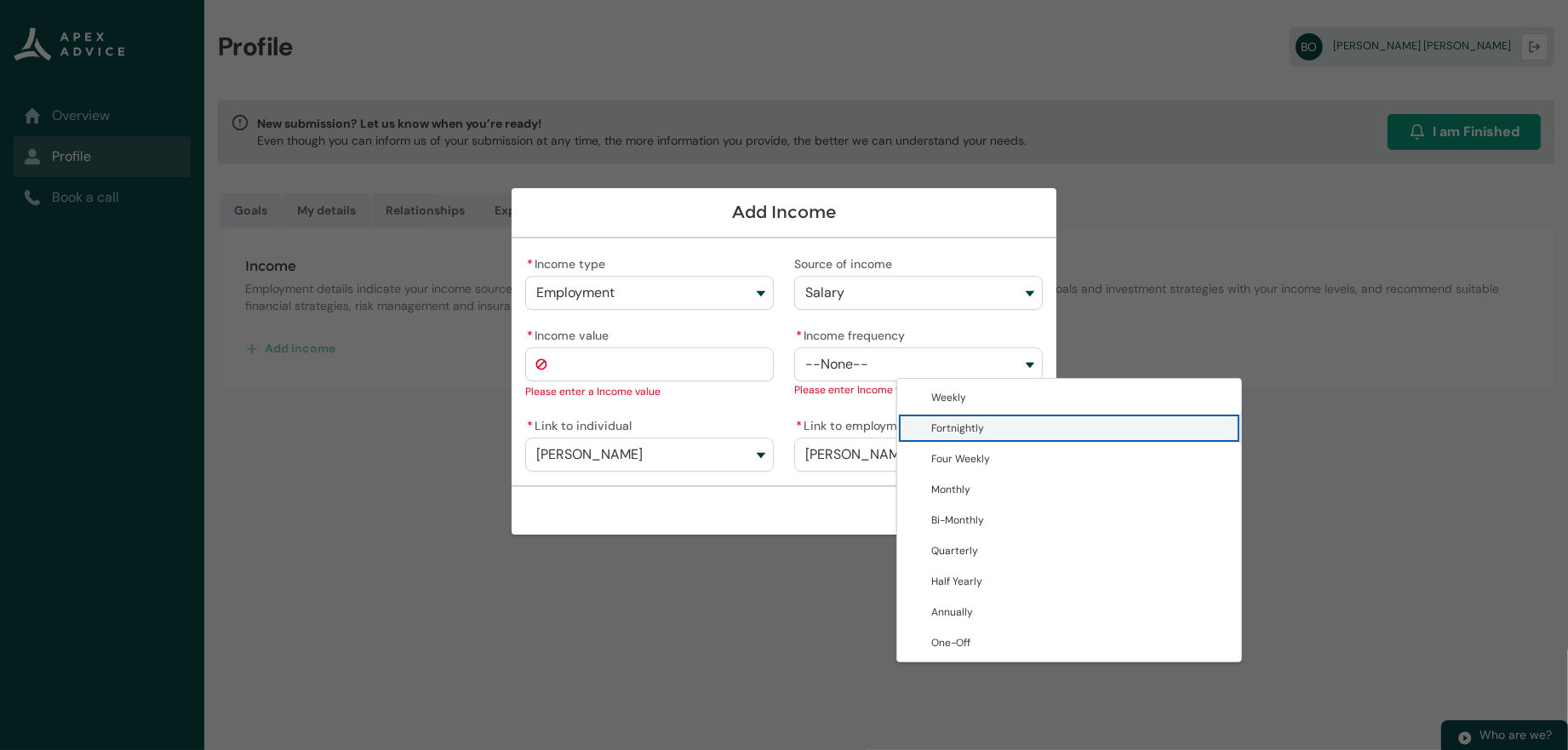
click at [931, 435] on span "Fortnightly" at bounding box center [958, 428] width 53 height 13
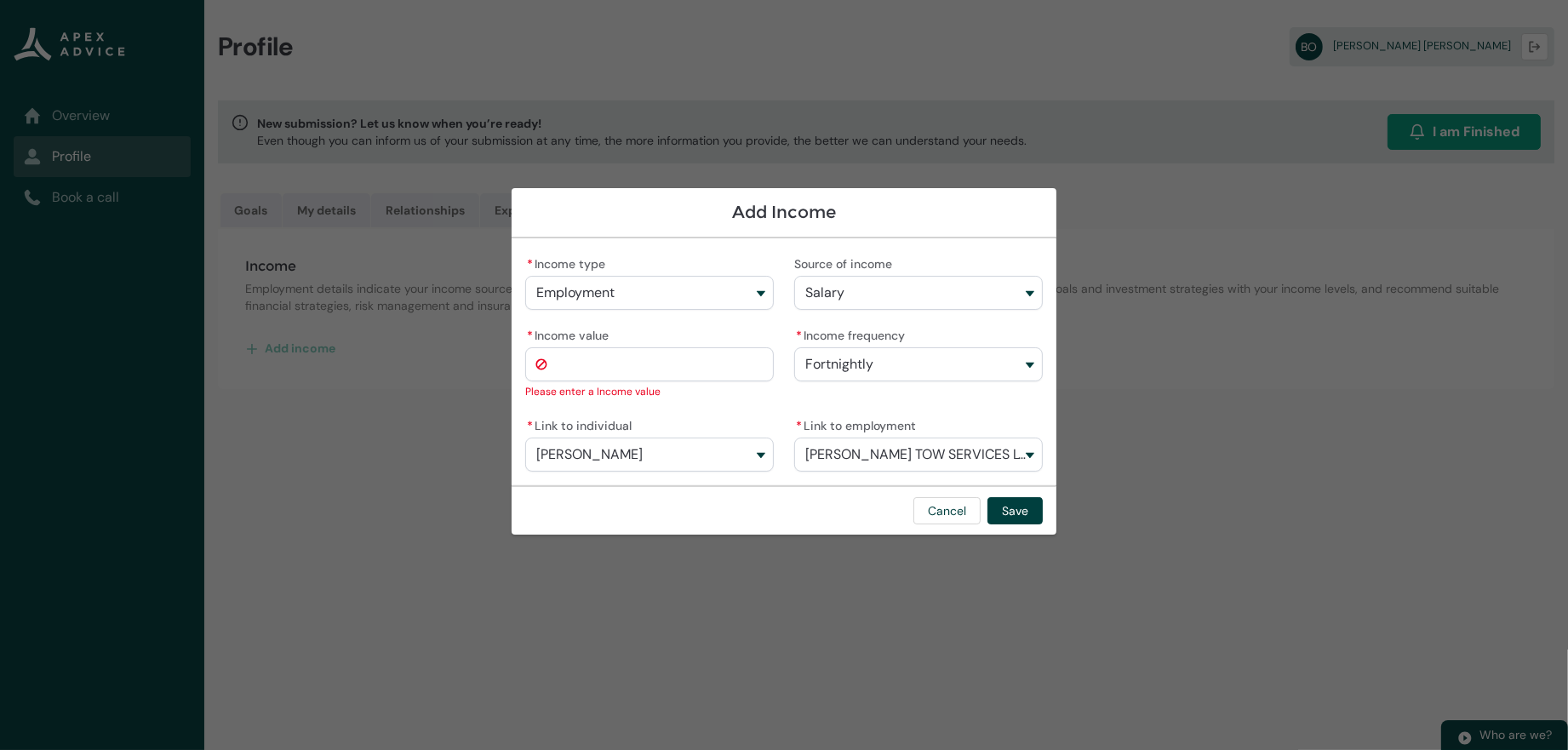
click at [564, 361] on input "* Income value" at bounding box center [649, 364] width 248 height 34
click at [525, 358] on input "****" at bounding box center [649, 364] width 248 height 34
click at [603, 391] on div "* Income type Employment Employment Investment Property Other Source of income …" at bounding box center [784, 361] width 518 height 220
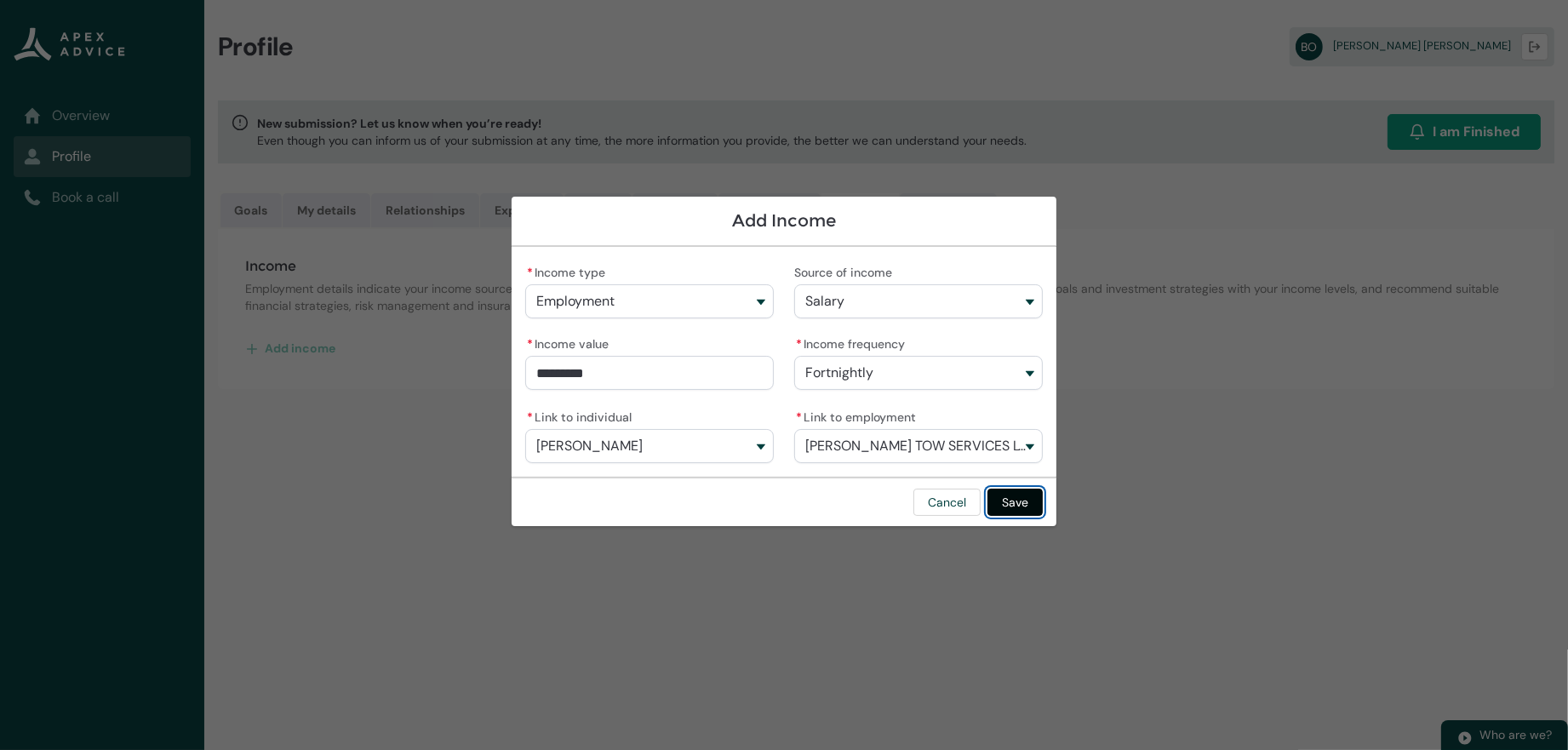
click at [1043, 516] on button "Save" at bounding box center [1015, 502] width 56 height 27
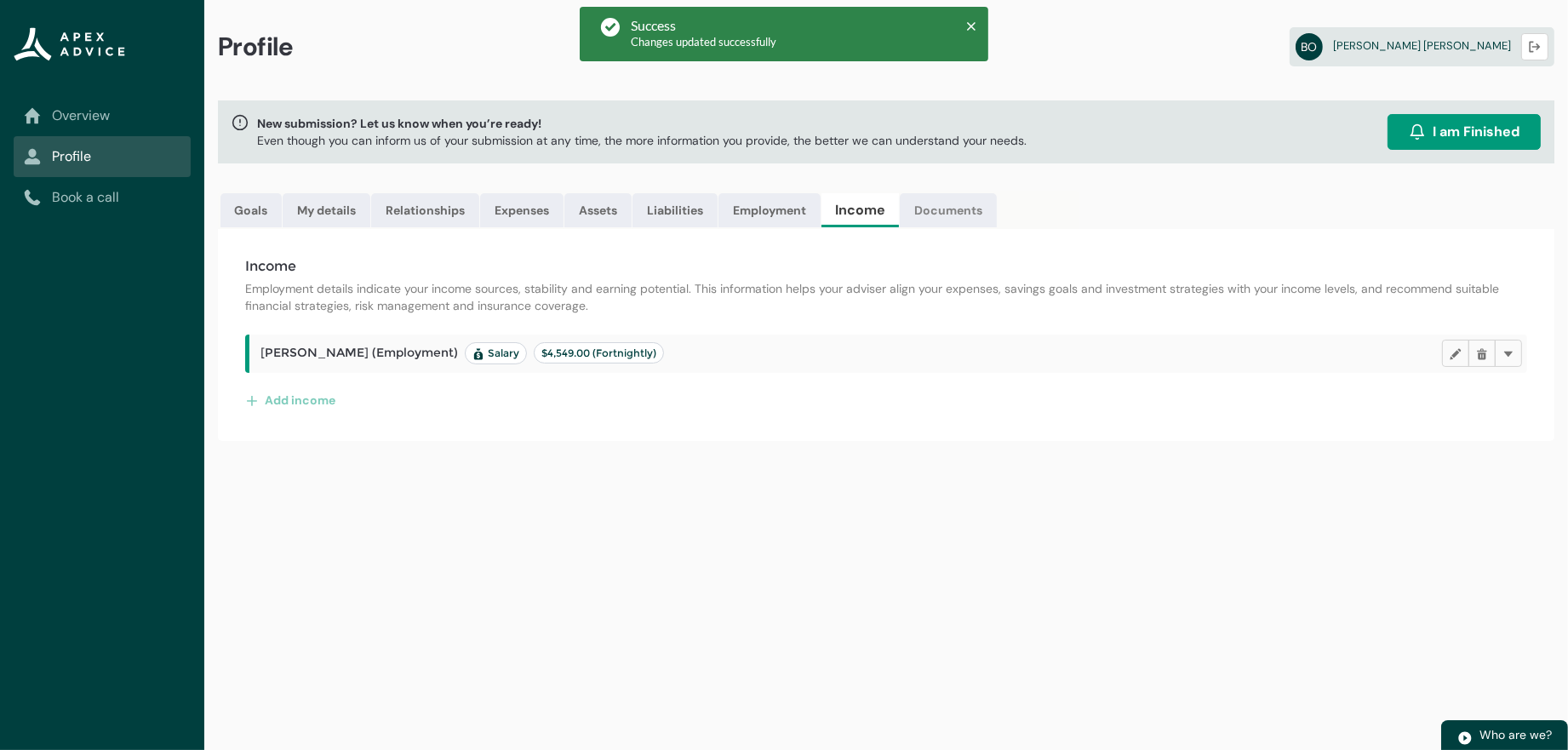
click at [997, 225] on link "Documents" at bounding box center [948, 210] width 97 height 34
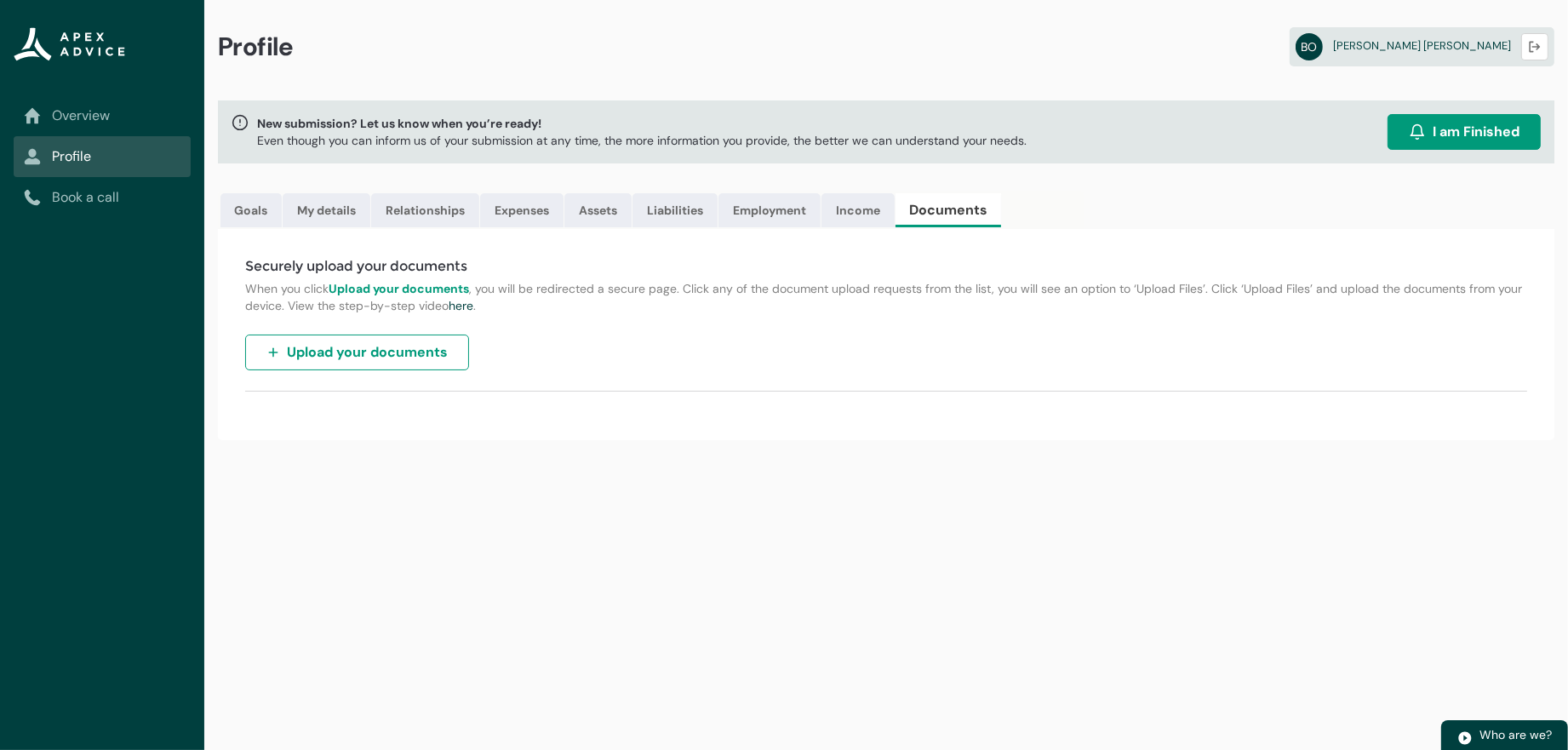
click at [425, 362] on span "Upload your documents" at bounding box center [367, 353] width 161 height 21
click at [103, 205] on link "Book a call" at bounding box center [102, 198] width 157 height 21
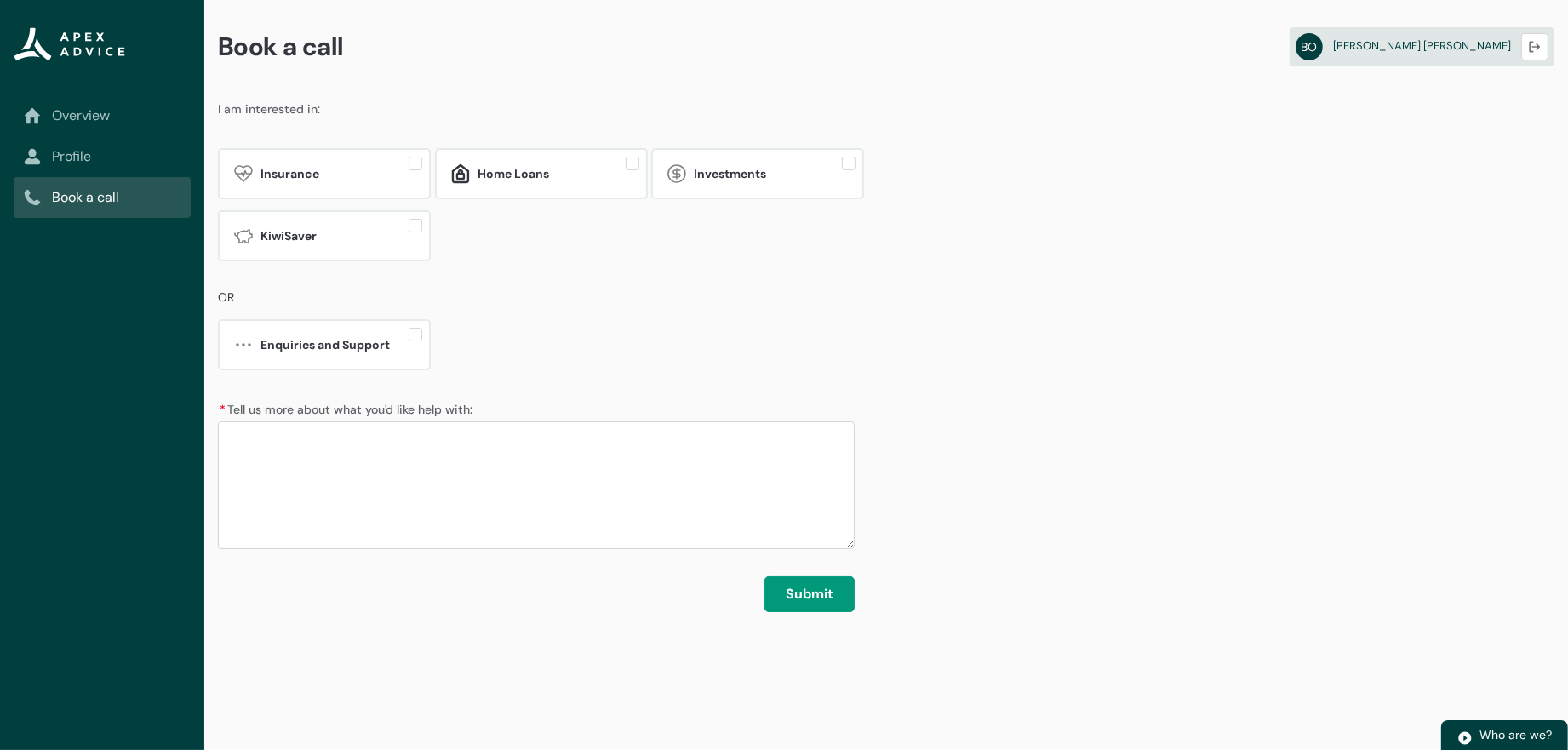
click at [115, 124] on link "Overview" at bounding box center [102, 116] width 157 height 21
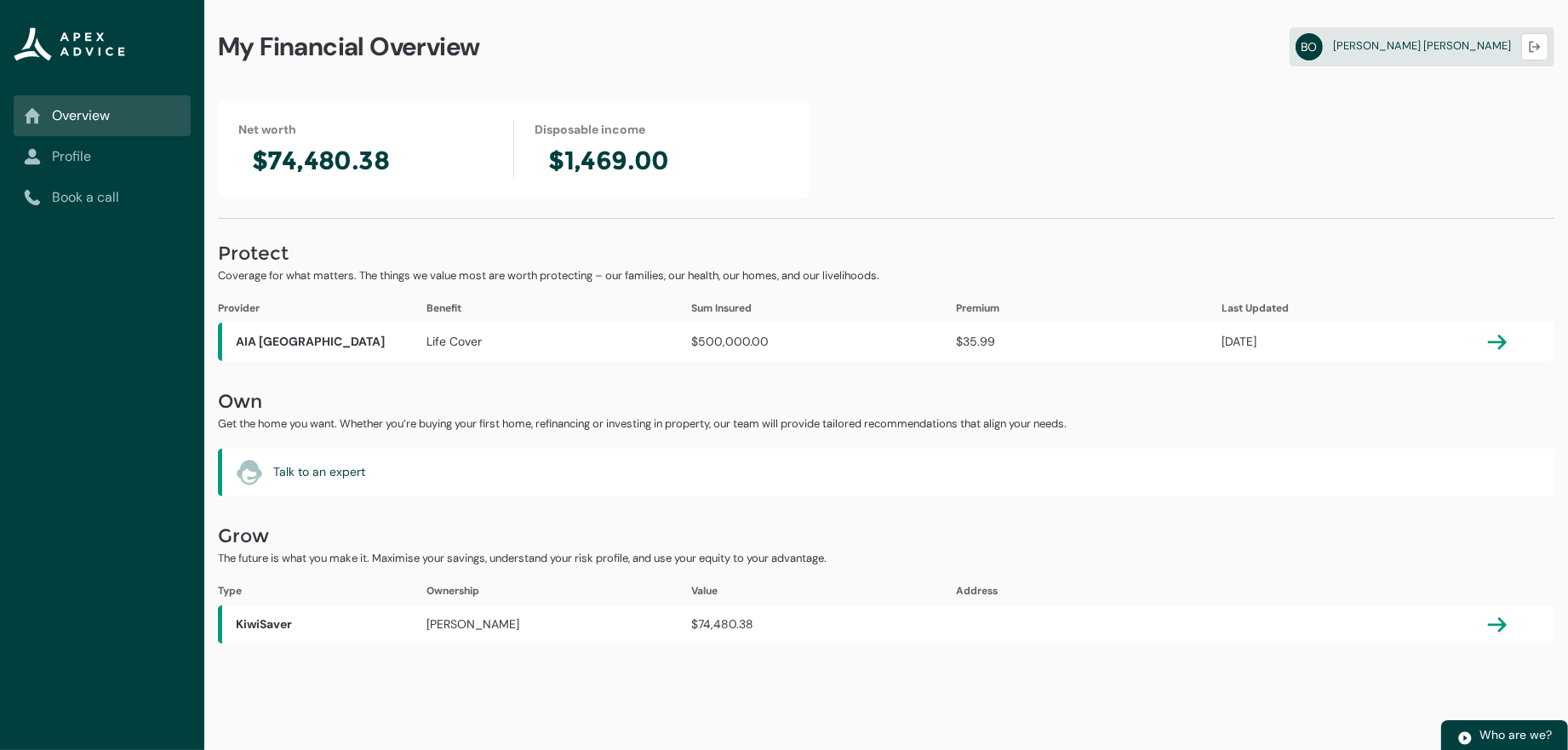
click at [82, 142] on lightning-vertical-navigation-item-icon "Profile" at bounding box center [102, 156] width 177 height 41
click at [86, 159] on link "Profile" at bounding box center [102, 157] width 157 height 21
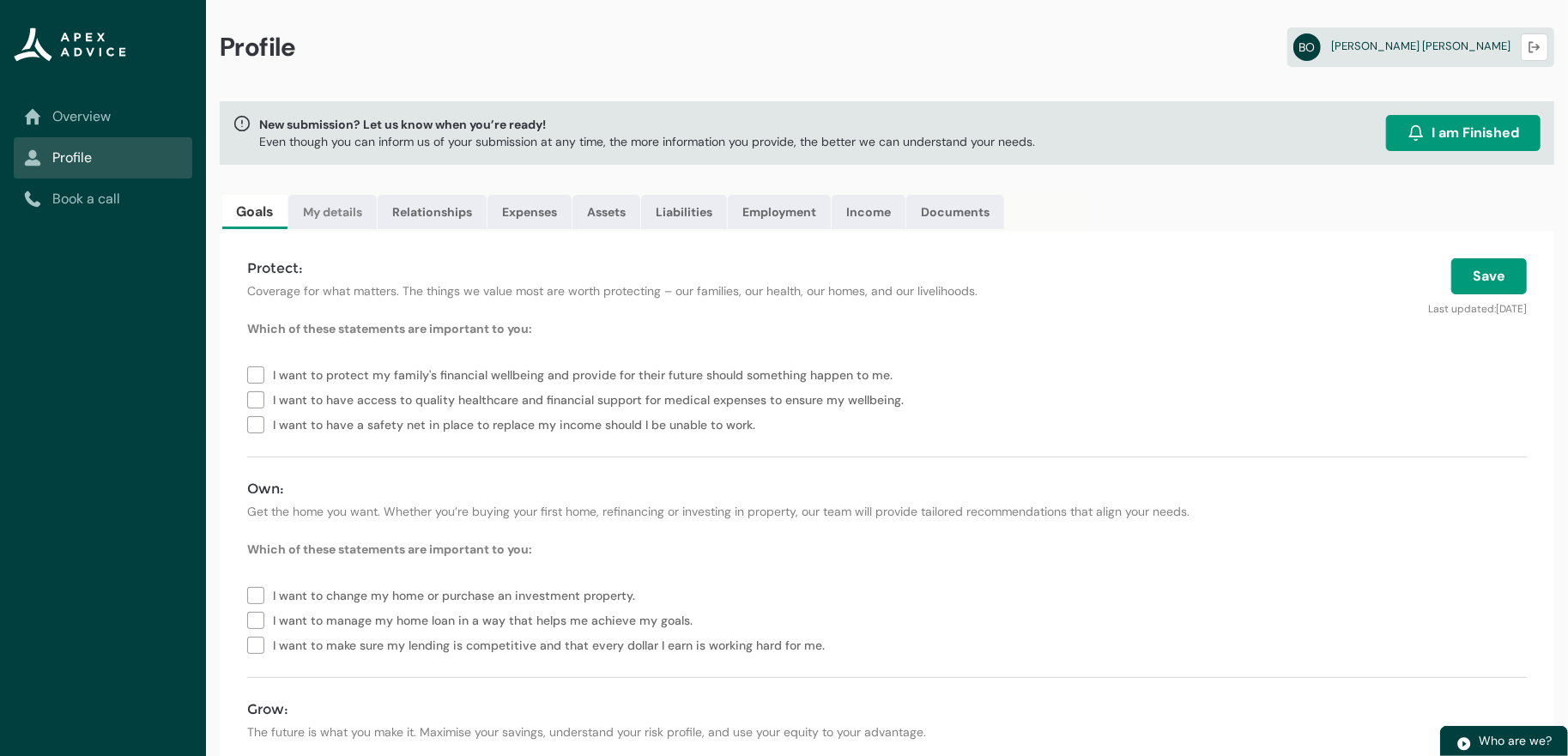
click at [354, 226] on link "My details" at bounding box center [332, 212] width 88 height 34
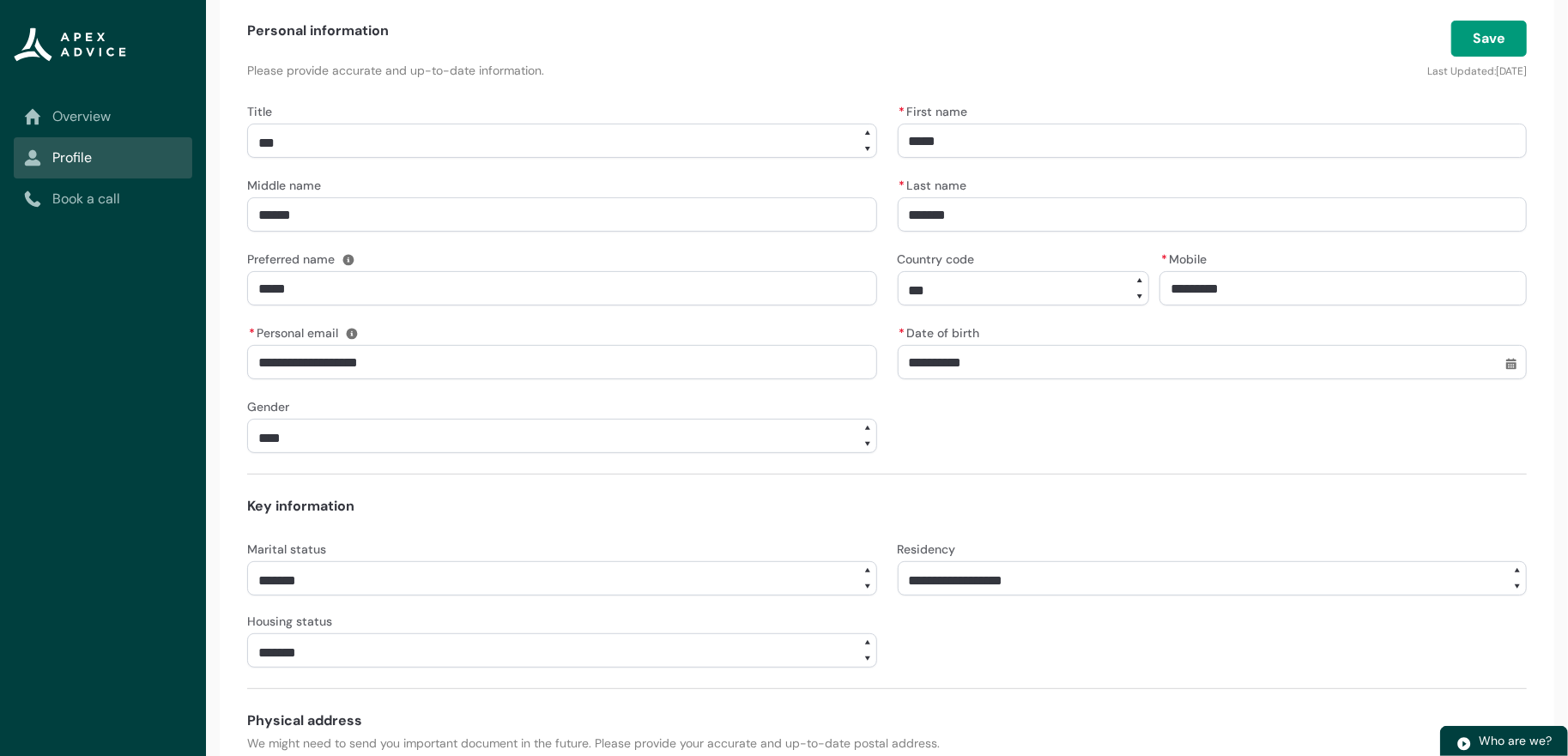
scroll to position [116, 0]
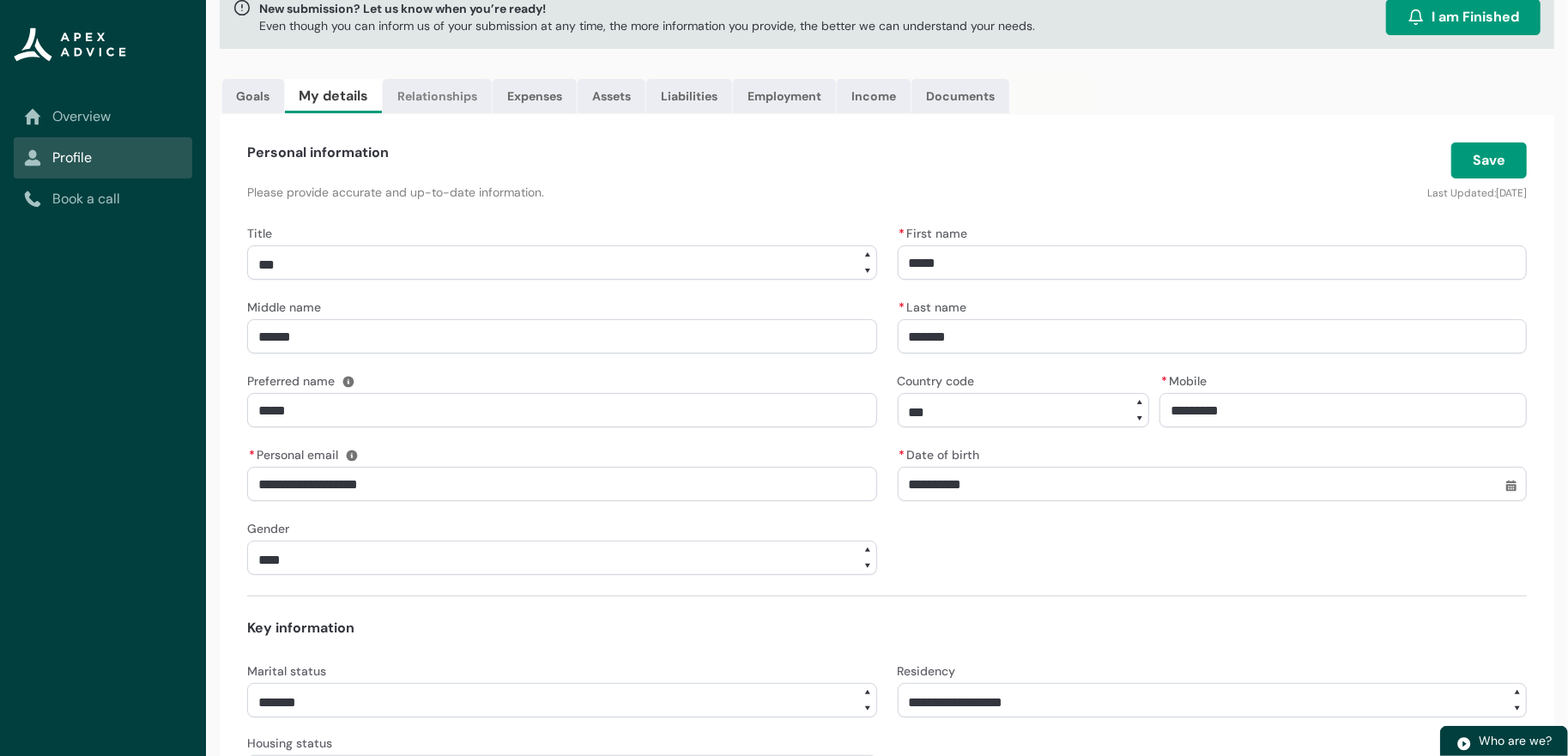
click at [492, 113] on link "Relationships" at bounding box center [436, 96] width 109 height 34
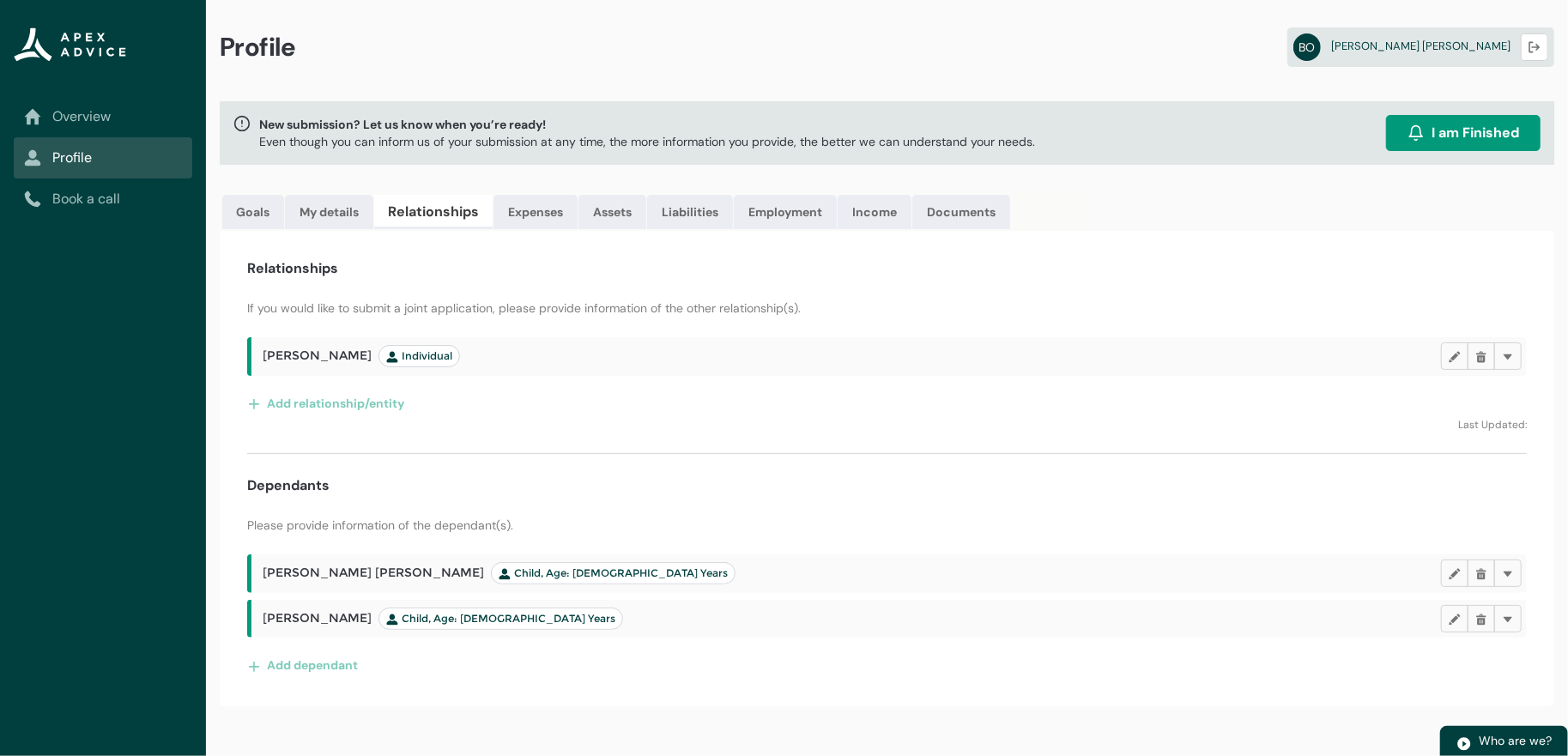
scroll to position [40, 0]
click at [577, 195] on link "Expenses" at bounding box center [535, 212] width 84 height 34
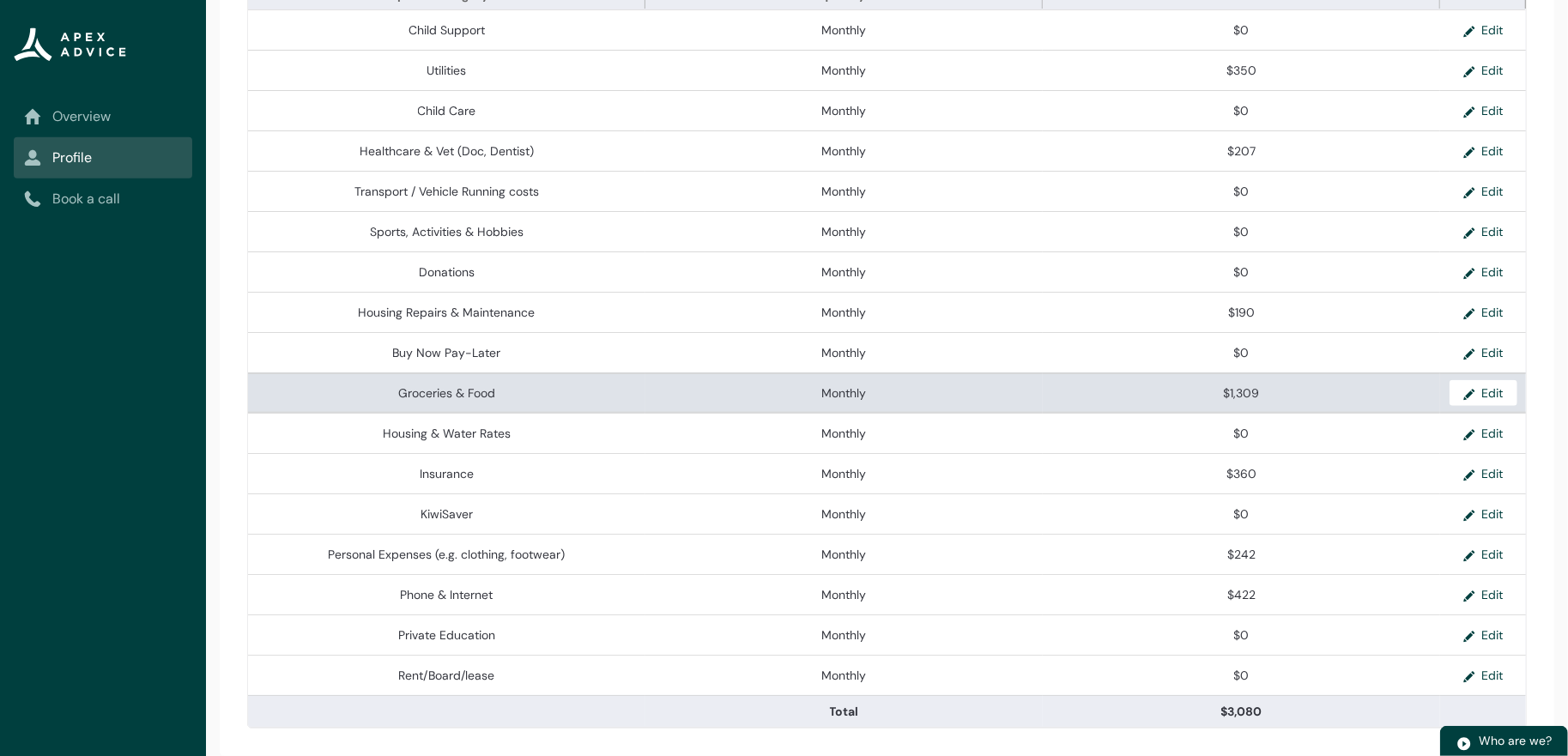
scroll to position [777, 0]
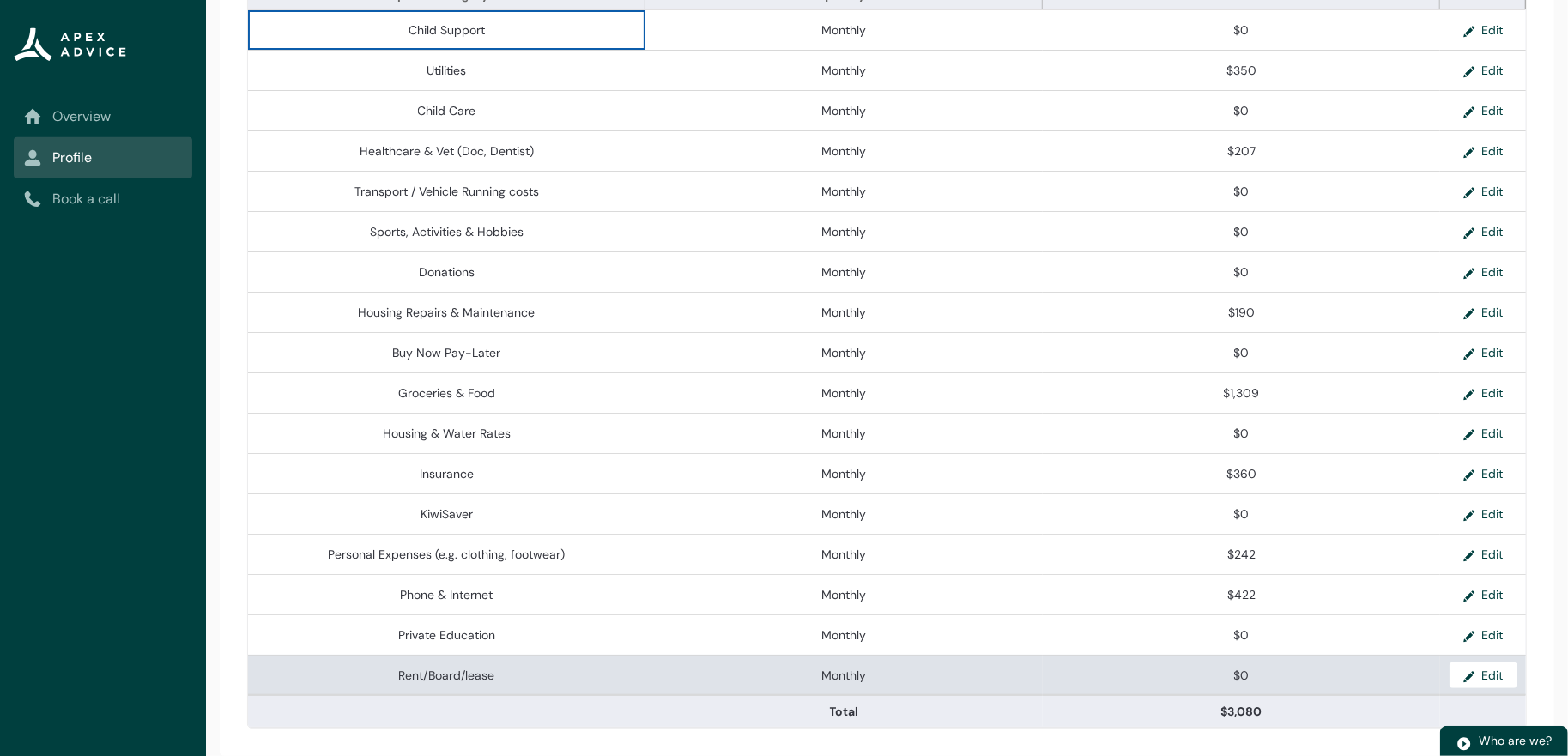
click at [1039, 669] on td "Monthly" at bounding box center [844, 674] width 397 height 40
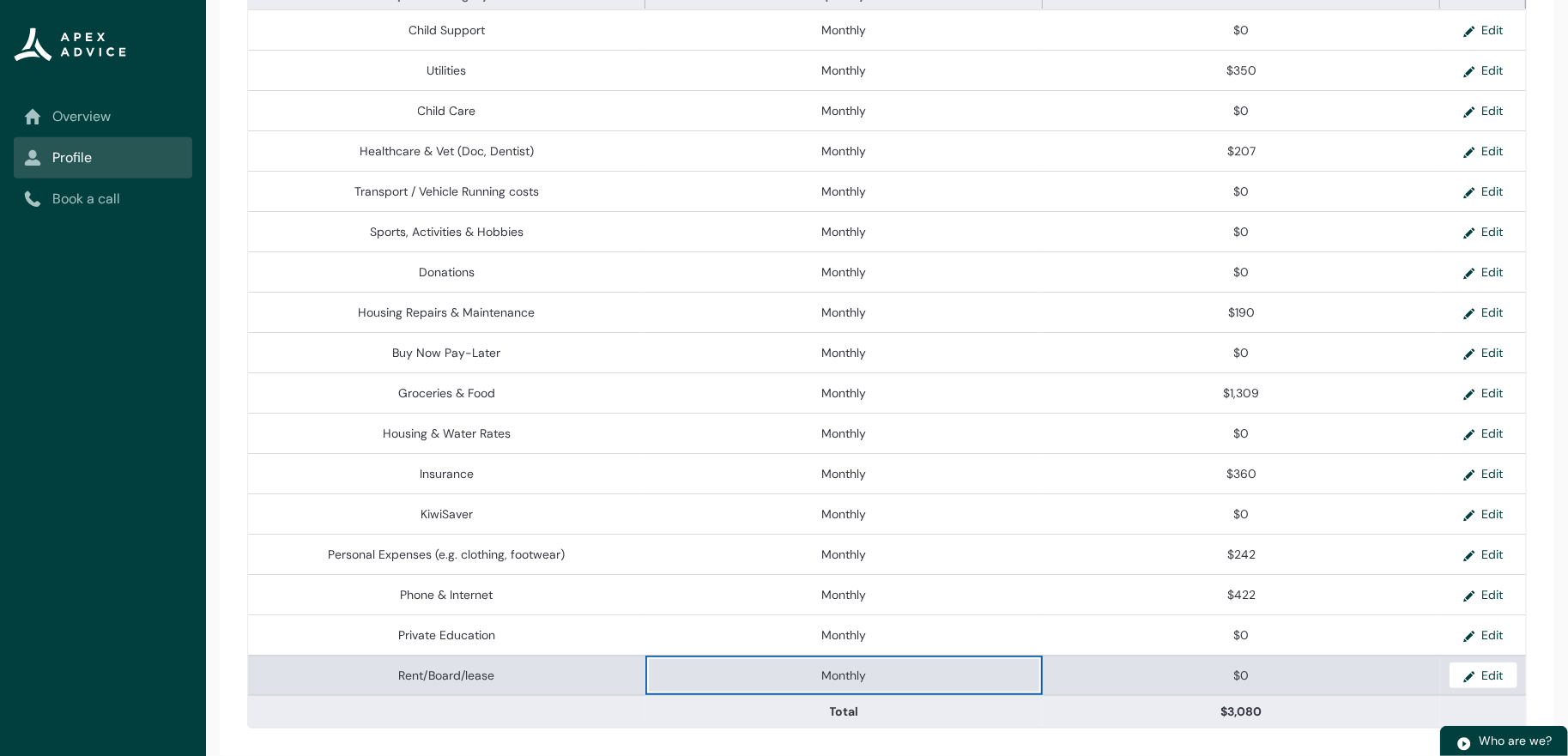
click at [891, 654] on td "Monthly" at bounding box center [844, 674] width 397 height 40
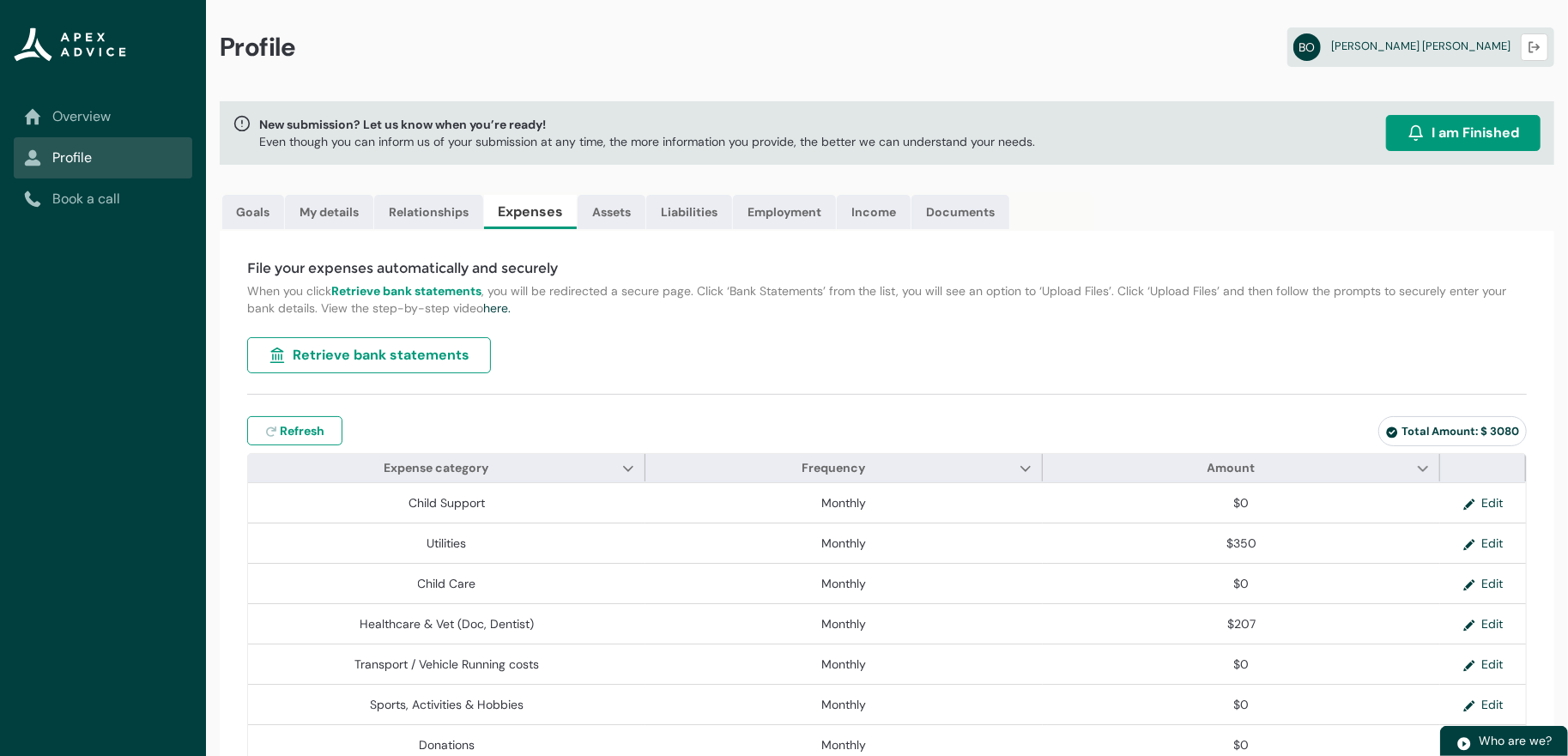
scroll to position [0, 0]
click at [987, 481] on span "Frequency Show Frequency column actions" at bounding box center [844, 467] width 397 height 28
click at [1019, 475] on lightning-primitive-icon "Frequency" at bounding box center [1025, 468] width 12 height 13
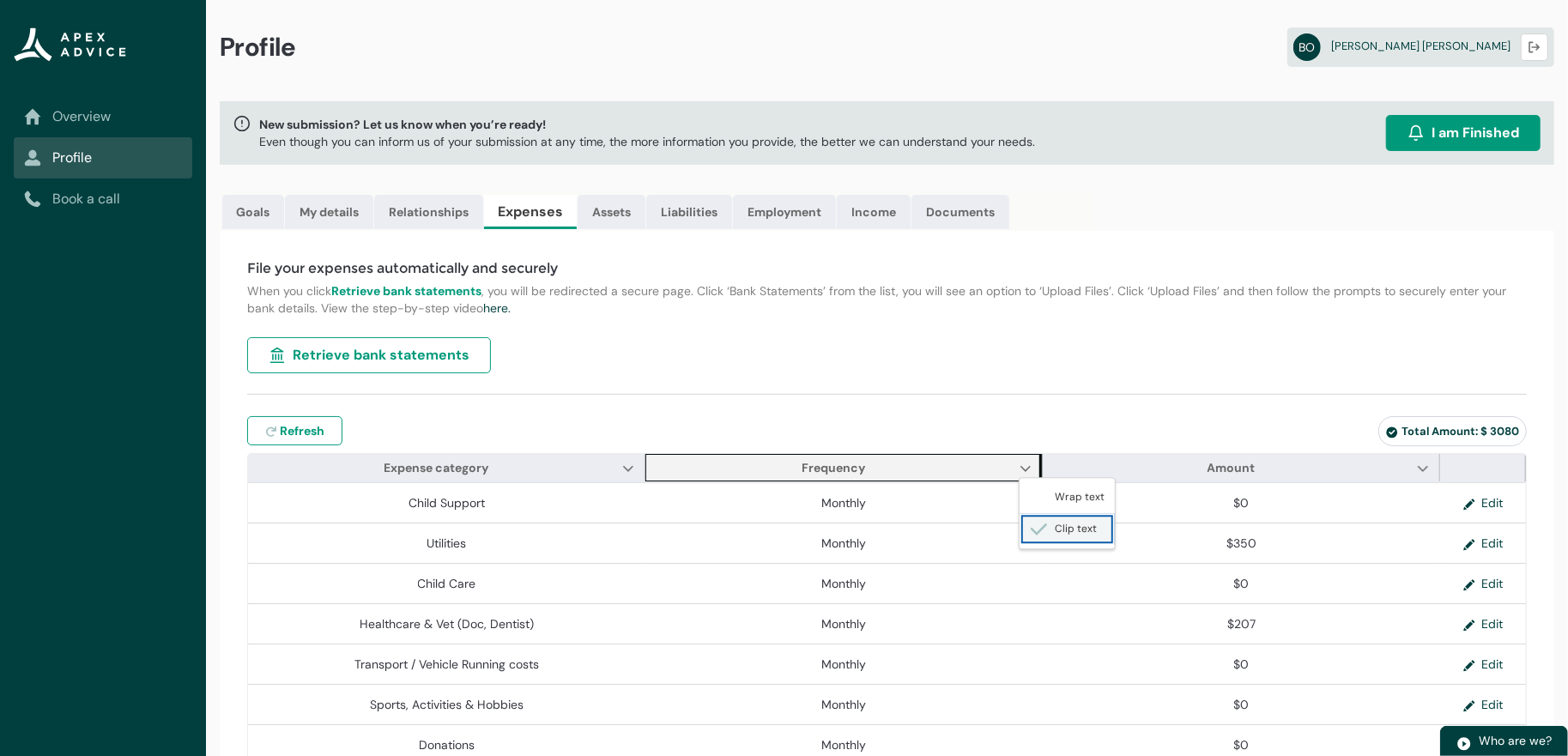
click at [1084, 538] on span "Clip text" at bounding box center [1063, 529] width 67 height 18
click at [1008, 481] on span "Frequency Show Frequency column actions Wrap text Clip text" at bounding box center [844, 467] width 397 height 28
click at [1019, 475] on lightning-primitive-icon "Frequency" at bounding box center [1025, 468] width 12 height 13
click at [1051, 507] on span "Wrap text" at bounding box center [1067, 497] width 75 height 18
click at [1023, 475] on lightning-primitive-icon "Frequency" at bounding box center [1025, 468] width 12 height 13
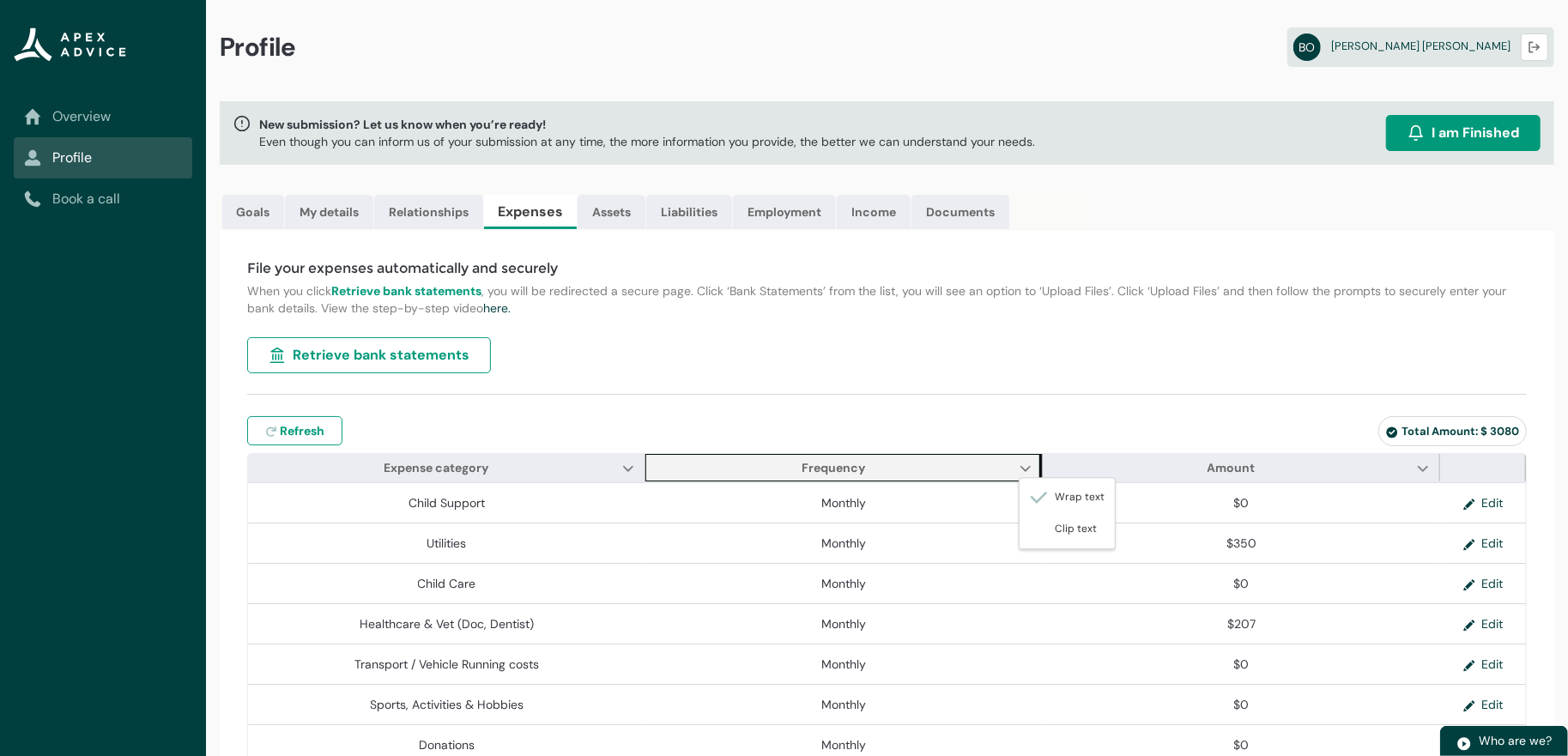
click at [938, 481] on span "Frequency Show Frequency column actions Wrap text Clip text" at bounding box center [844, 467] width 397 height 28
click at [558, 481] on span "Expense category Show Expense category column actions" at bounding box center [447, 467] width 397 height 28
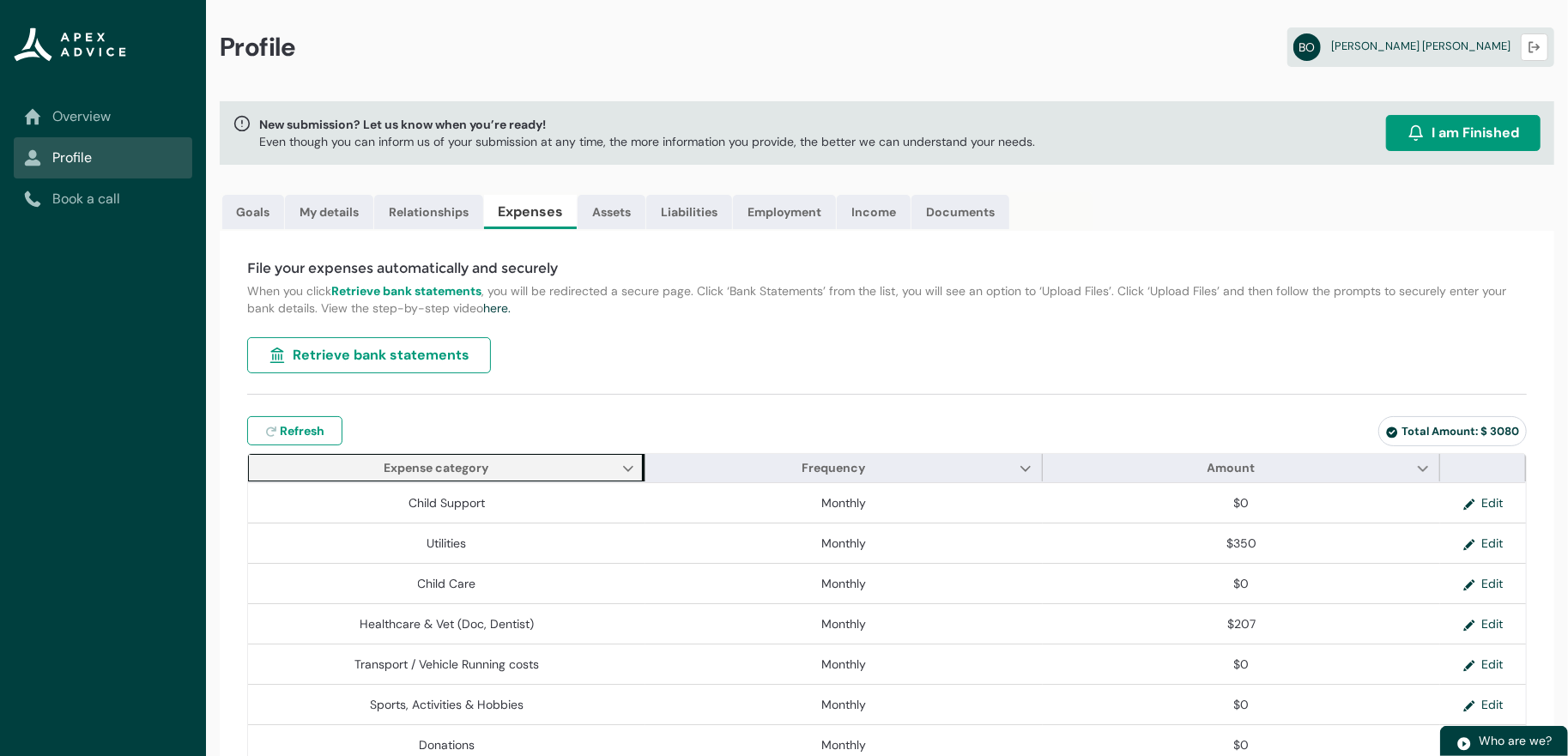
click at [609, 481] on span "Expense category Show Expense category column actions" at bounding box center [447, 467] width 397 height 28
click at [628, 475] on lightning-primitive-icon "Expense category" at bounding box center [628, 468] width 12 height 13
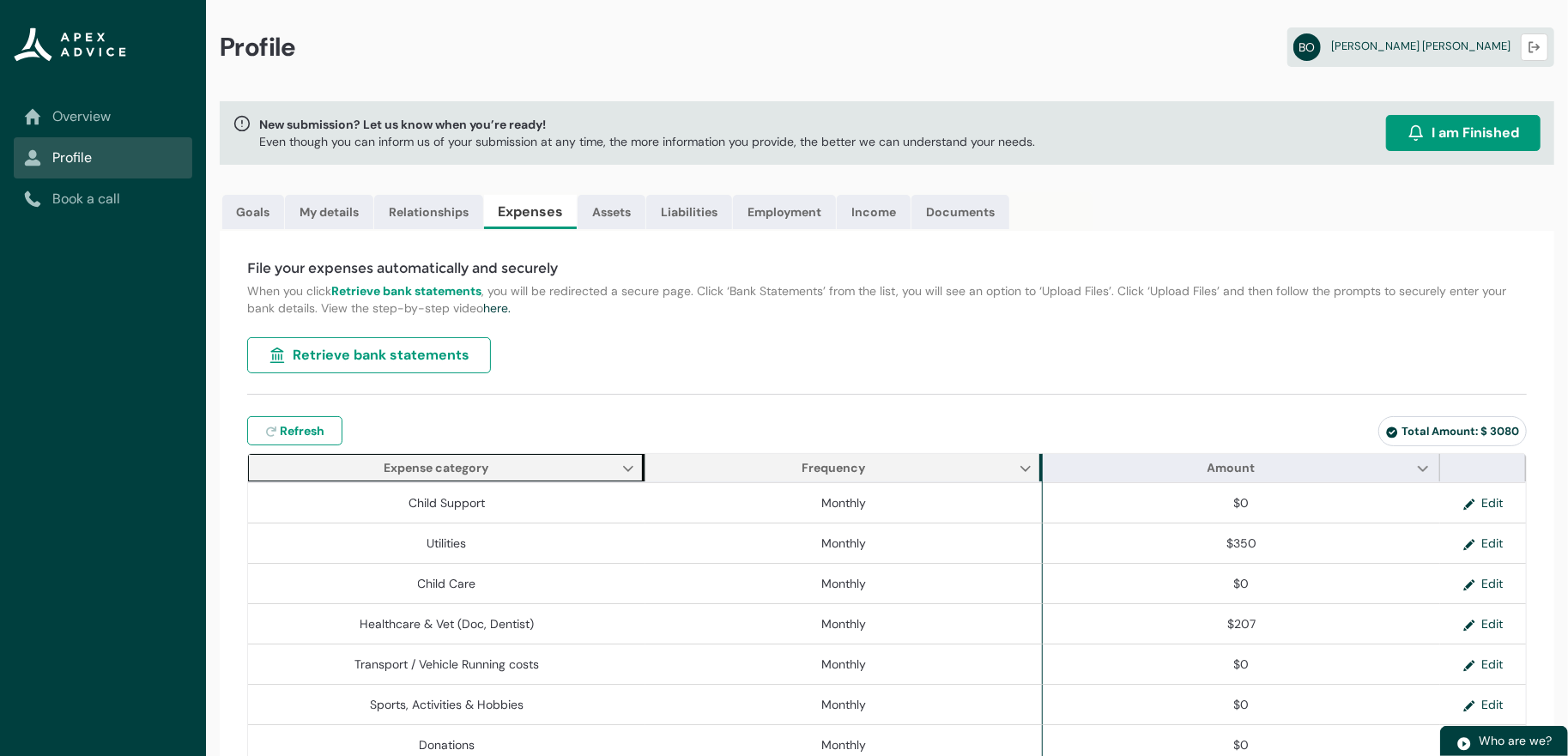
drag, startPoint x: 887, startPoint y: 502, endPoint x: 1039, endPoint y: 501, distance: 152.0
click at [889, 481] on span "Frequency Show Frequency column actions Wrap text Clip text" at bounding box center [844, 467] width 397 height 28
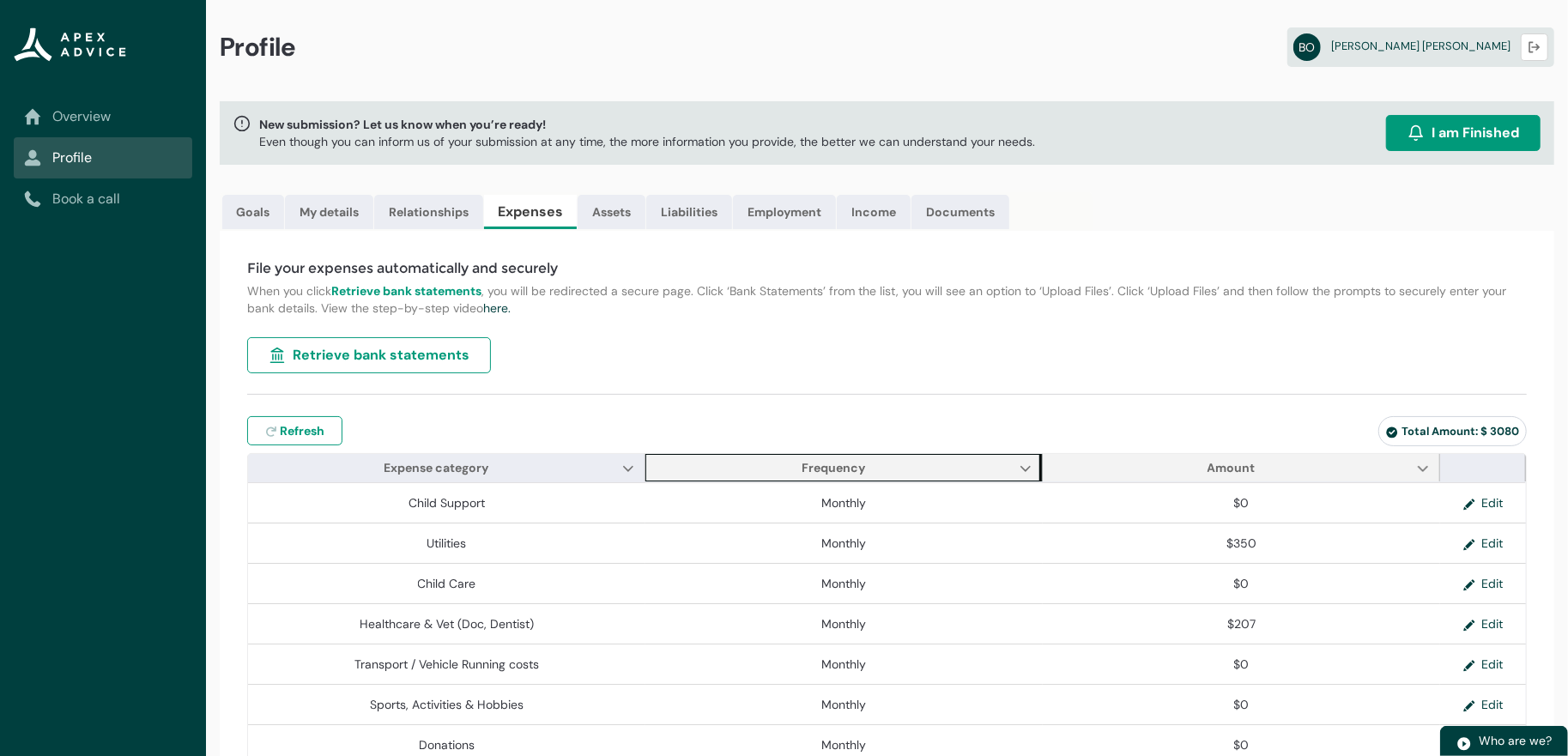
drag, startPoint x: 1089, startPoint y: 502, endPoint x: 1128, endPoint y: 514, distance: 40.8
click at [1090, 481] on span "Amount Show Amount column actions" at bounding box center [1241, 467] width 397 height 28
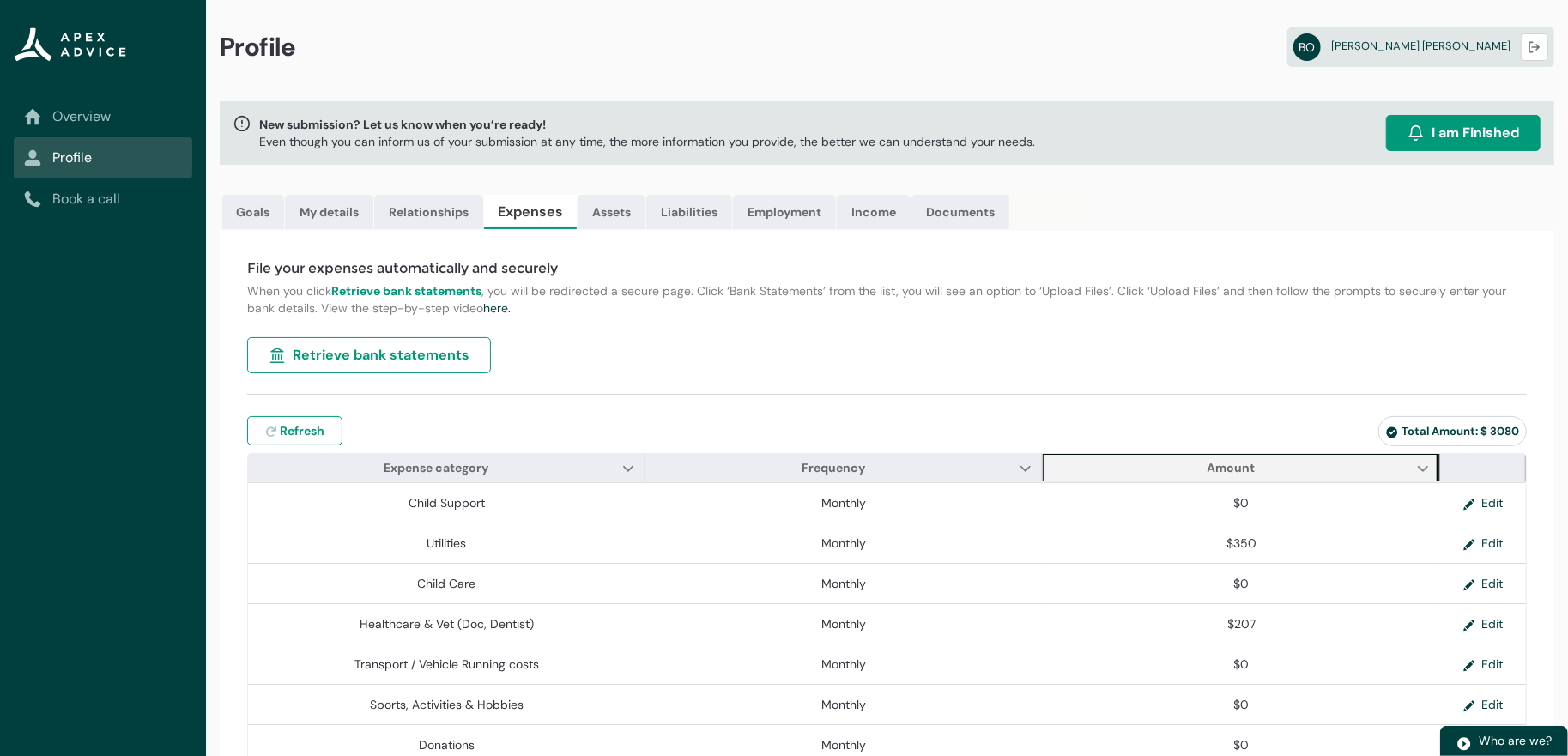
drag, startPoint x: 1159, startPoint y: 520, endPoint x: 1210, endPoint y: 532, distance: 52.4
click at [1160, 481] on span "Amount Show Amount column actions" at bounding box center [1241, 467] width 397 height 28
click at [1008, 426] on div "File your expenses automatically and securely When you click Retrieve bank stat…" at bounding box center [886, 729] width 1334 height 998
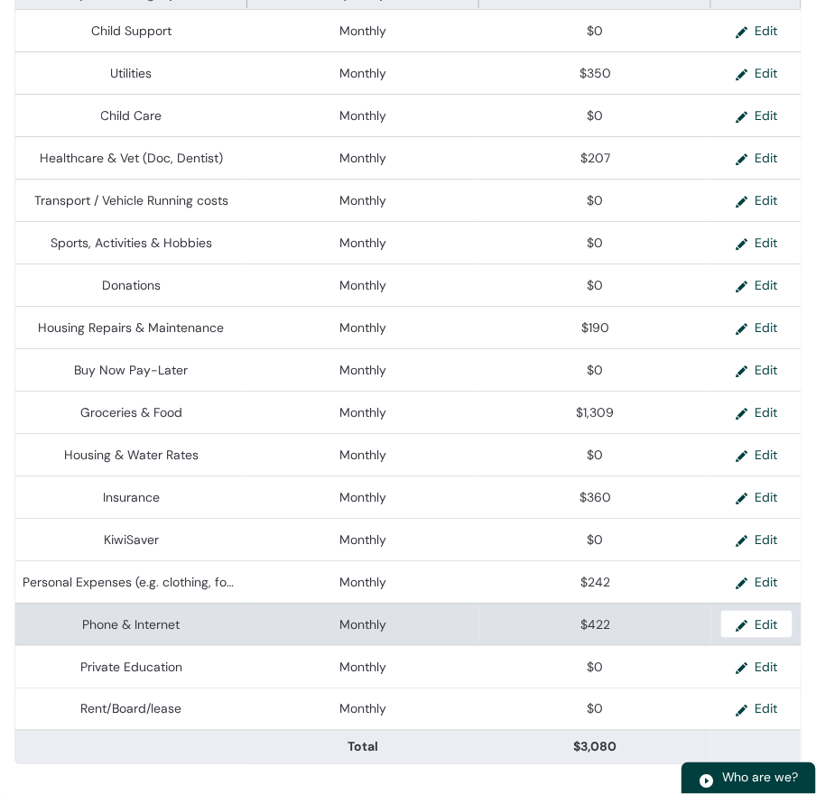
scroll to position [965, 0]
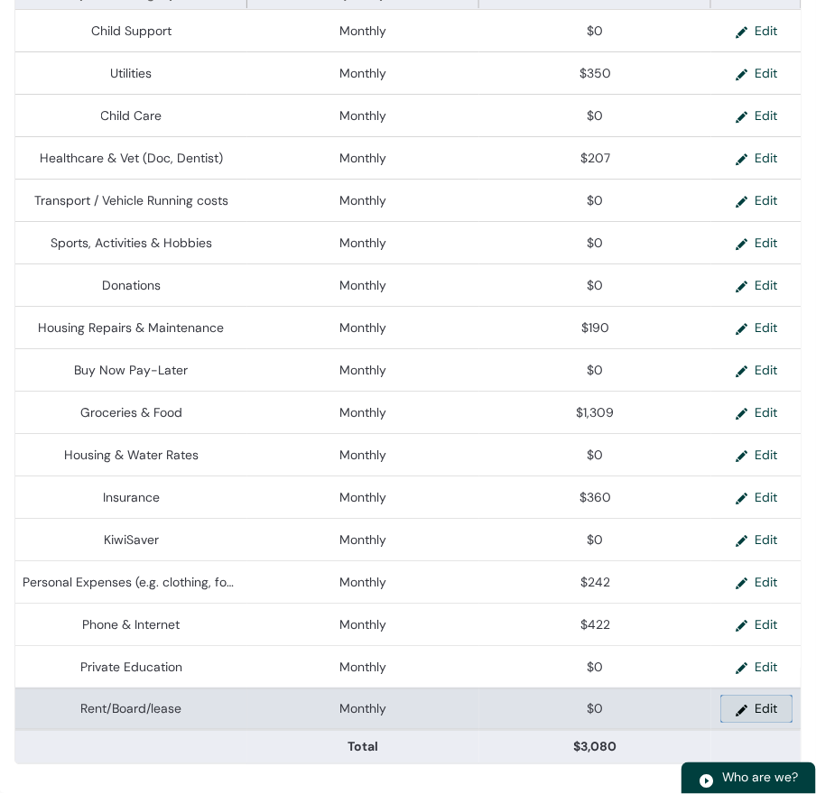
click at [751, 696] on button "Edit" at bounding box center [756, 709] width 71 height 27
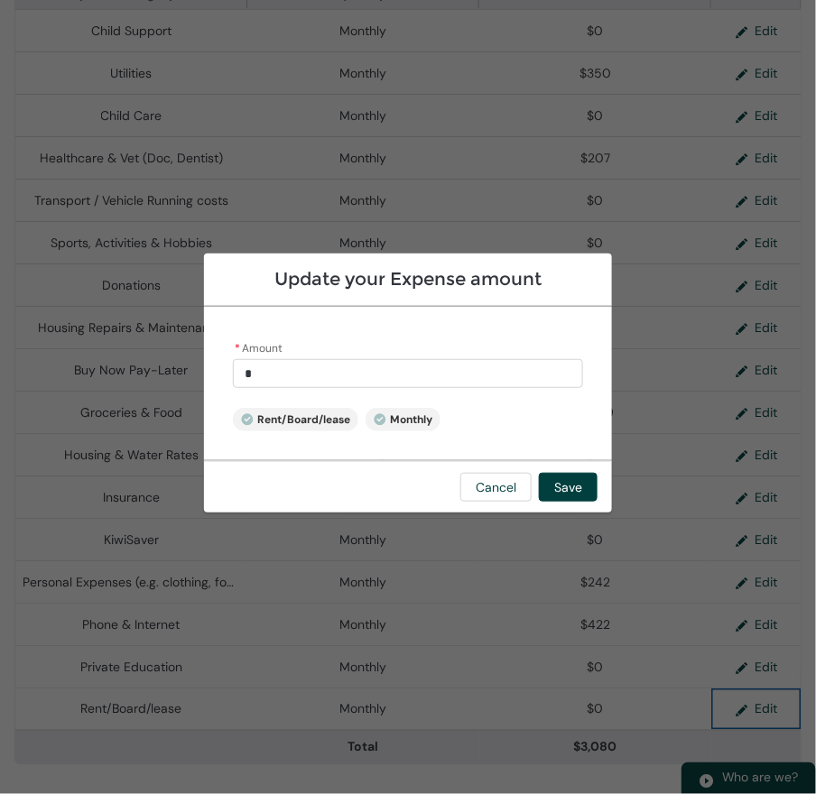
click at [233, 378] on input "*" at bounding box center [408, 373] width 350 height 29
click at [374, 423] on span "Monthly" at bounding box center [403, 419] width 59 height 14
click at [374, 422] on icon at bounding box center [380, 420] width 12 height 12
drag, startPoint x: 277, startPoint y: 421, endPoint x: 295, endPoint y: 418, distance: 18.4
click at [374, 421] on icon at bounding box center [380, 419] width 13 height 13
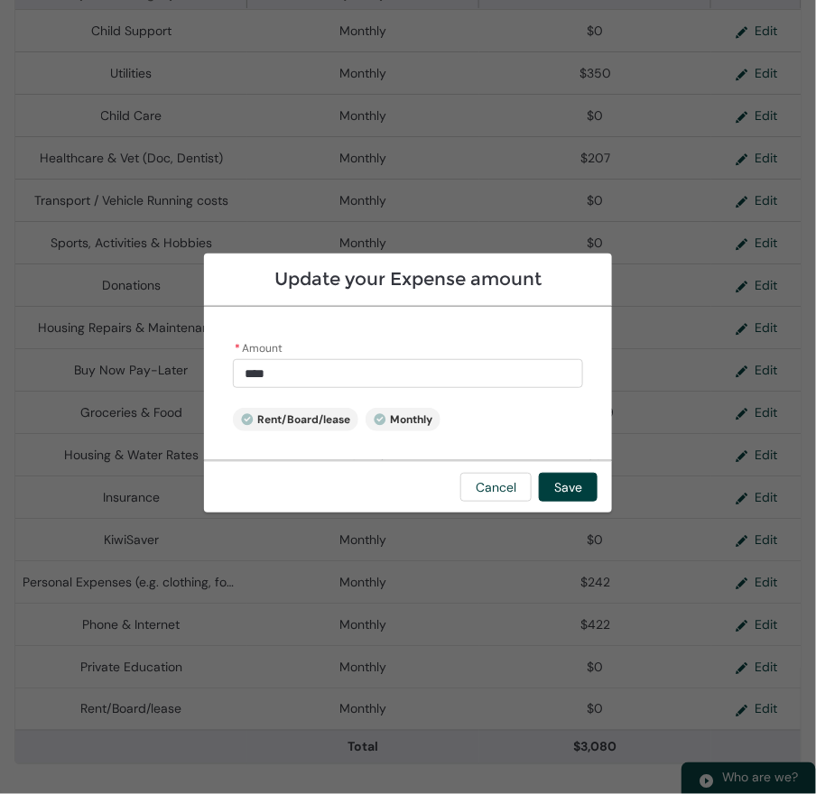
click at [374, 418] on span "Monthly" at bounding box center [403, 419] width 59 height 14
drag, startPoint x: 220, startPoint y: 392, endPoint x: 131, endPoint y: 367, distance: 92.6
click at [204, 377] on div "* Amount **** Rent/Board/lease Monthly" at bounding box center [408, 383] width 408 height 153
drag, startPoint x: 122, startPoint y: 361, endPoint x: 91, endPoint y: 361, distance: 30.7
click at [233, 361] on input "*" at bounding box center [408, 373] width 350 height 29
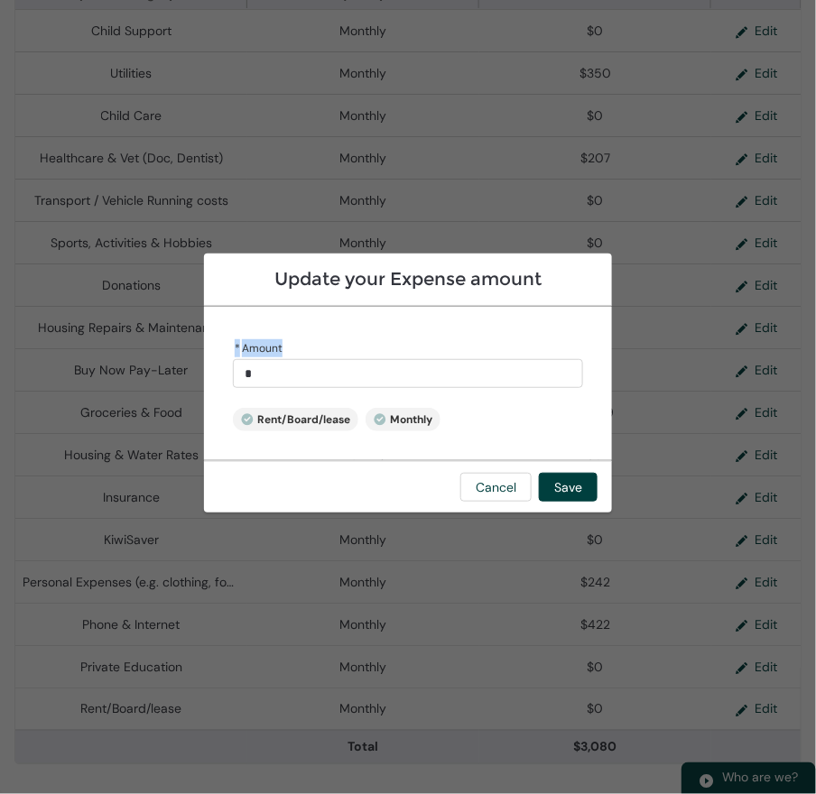
drag, startPoint x: 123, startPoint y: 367, endPoint x: 73, endPoint y: 368, distance: 49.6
click at [204, 368] on div "* Amount * Rent/Board/lease Monthly" at bounding box center [408, 383] width 408 height 153
click at [597, 502] on button "Save" at bounding box center [568, 487] width 59 height 29
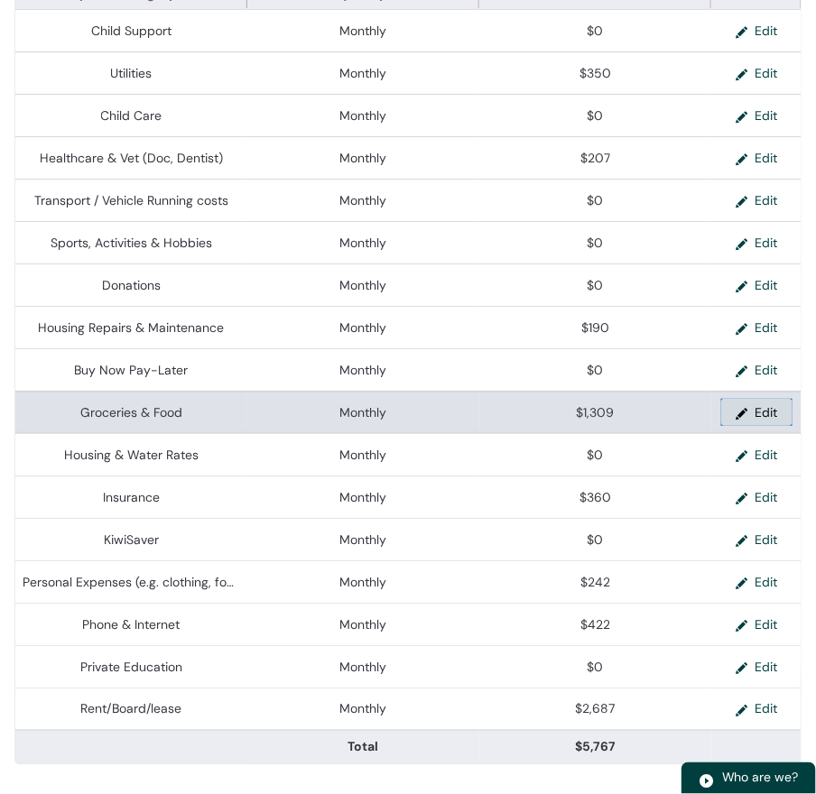
click at [734, 399] on button "Edit" at bounding box center [756, 412] width 71 height 27
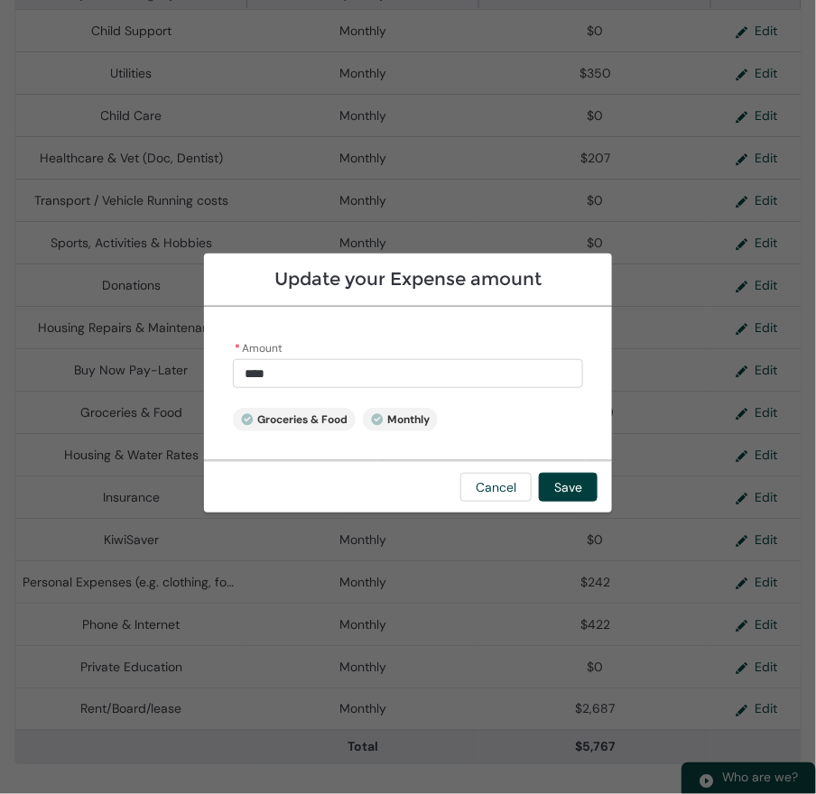
drag, startPoint x: 170, startPoint y: 372, endPoint x: 69, endPoint y: 372, distance: 101.1
click at [204, 372] on div "* Amount **** Groceries & Food Monthly" at bounding box center [408, 383] width 408 height 153
click at [597, 502] on button "Save" at bounding box center [568, 487] width 59 height 29
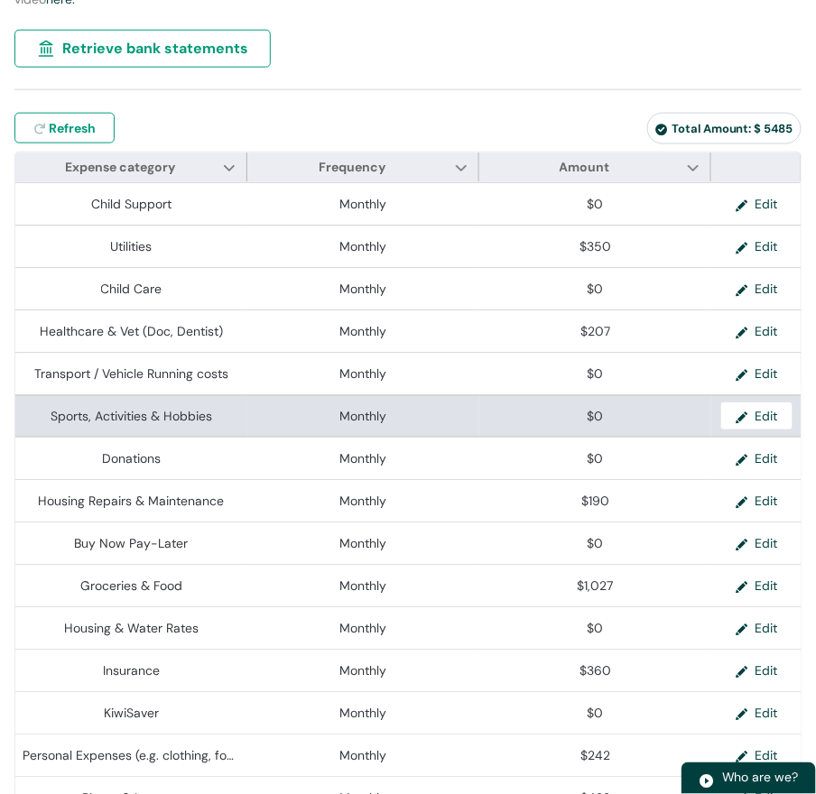
scroll to position [423, 0]
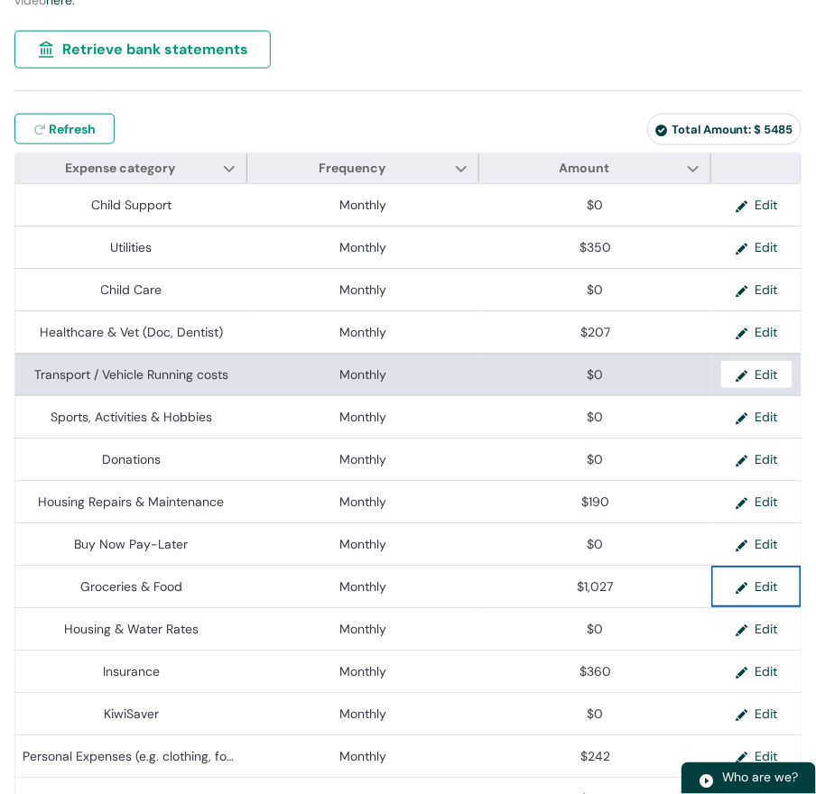
click at [322, 395] on td "Monthly" at bounding box center [363, 374] width 232 height 42
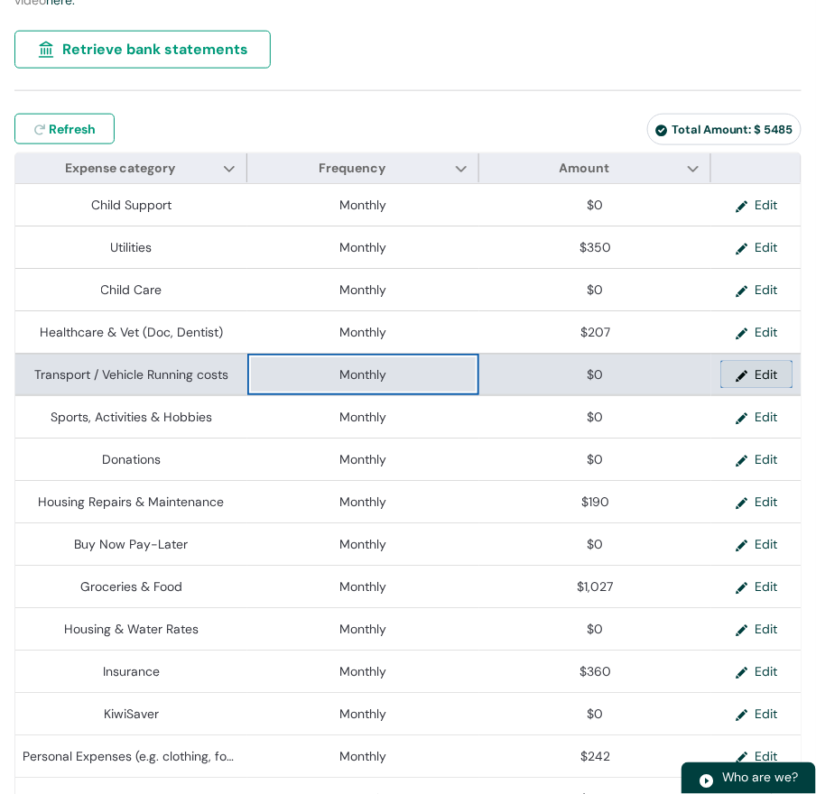
click at [751, 388] on button "Edit" at bounding box center [756, 374] width 71 height 27
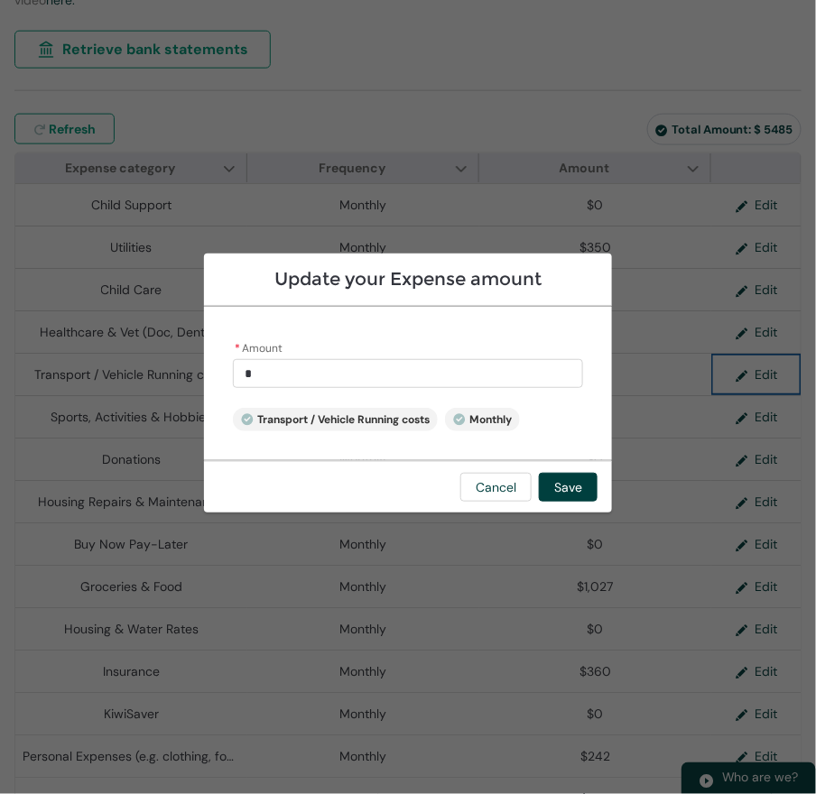
click at [233, 371] on input "*" at bounding box center [408, 373] width 350 height 29
drag, startPoint x: 174, startPoint y: 371, endPoint x: 76, endPoint y: 362, distance: 98.8
click at [204, 362] on div "* Amount * Transport / Vehicle Running costs Monthly" at bounding box center [408, 383] width 408 height 153
click at [597, 502] on button "Save" at bounding box center [568, 487] width 59 height 29
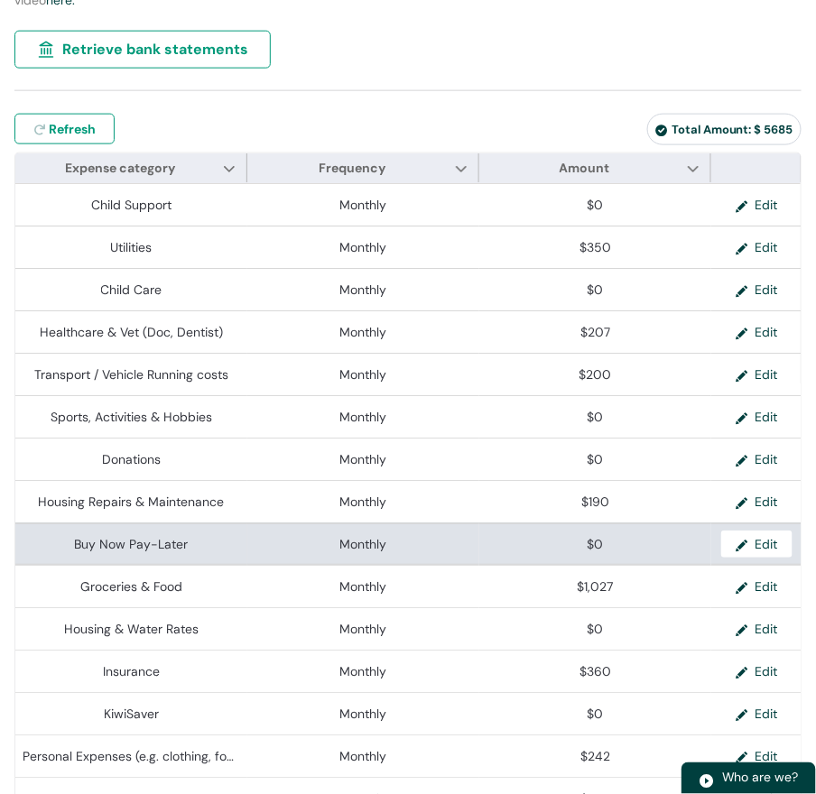
scroll to position [513, 0]
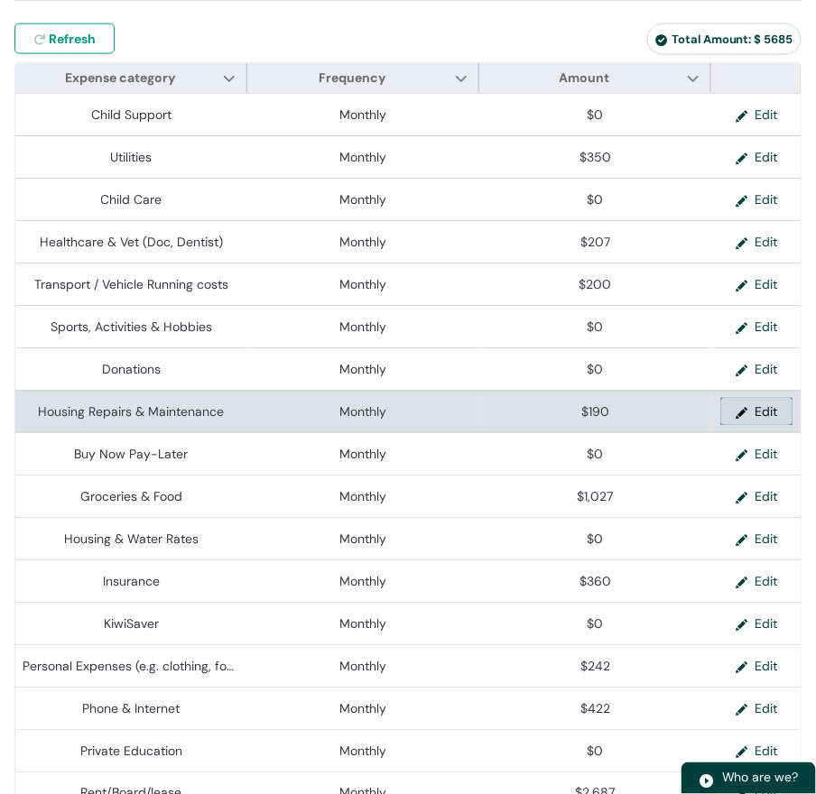
click at [746, 425] on button "Edit" at bounding box center [756, 411] width 71 height 27
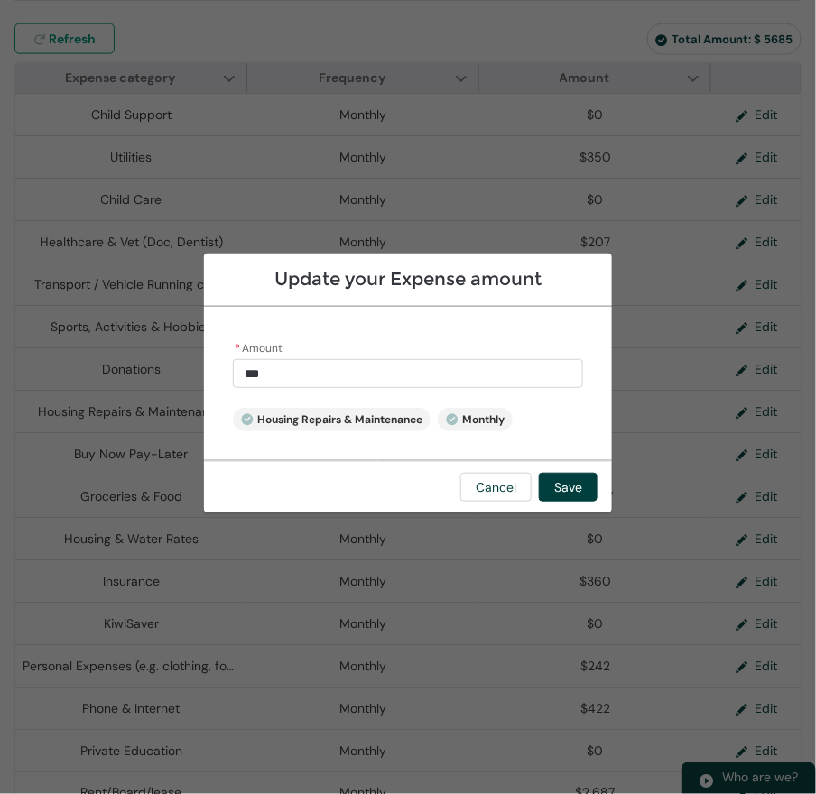
drag, startPoint x: 171, startPoint y: 374, endPoint x: 41, endPoint y: 358, distance: 130.9
click at [204, 358] on div "* Amount *** Housing Repairs & Maintenance Monthly" at bounding box center [408, 383] width 408 height 153
click at [597, 502] on button "Save" at bounding box center [568, 487] width 59 height 29
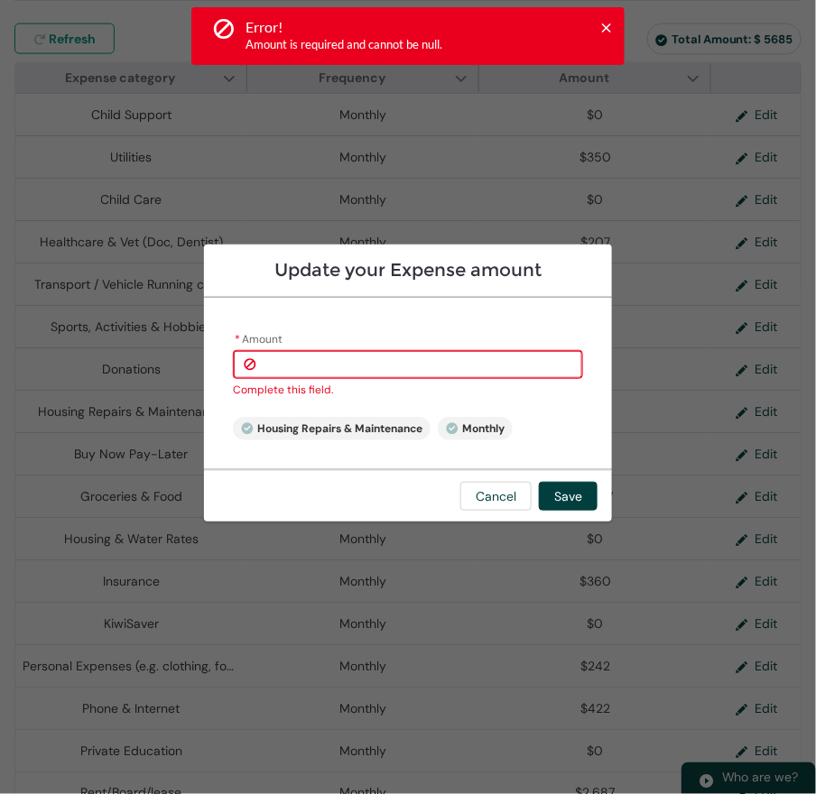
click at [233, 367] on input "* Amount" at bounding box center [408, 364] width 350 height 29
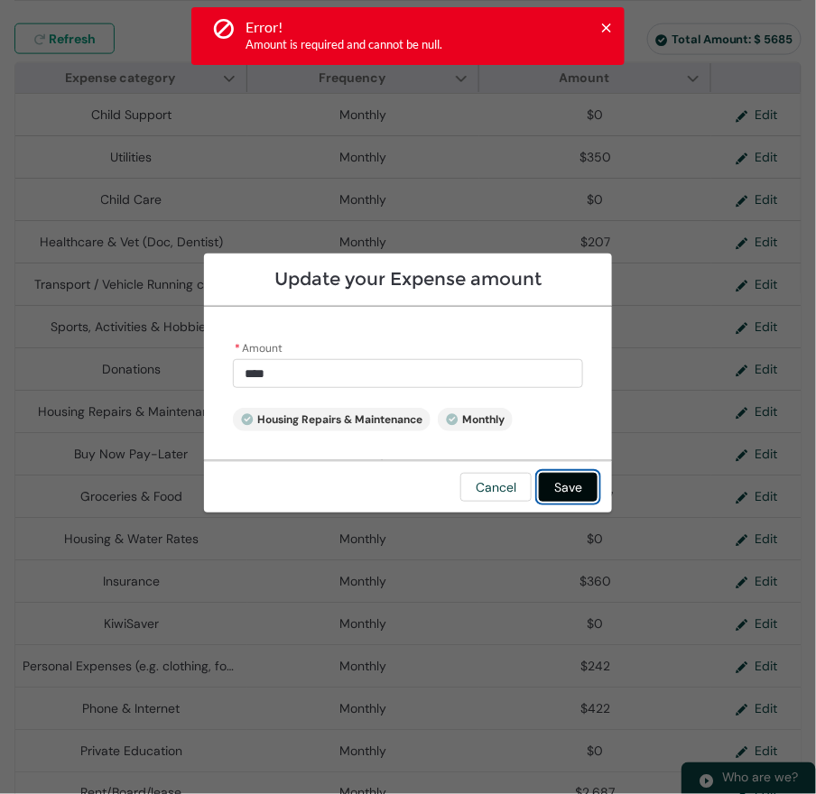
click at [597, 502] on button "Save" at bounding box center [568, 487] width 59 height 29
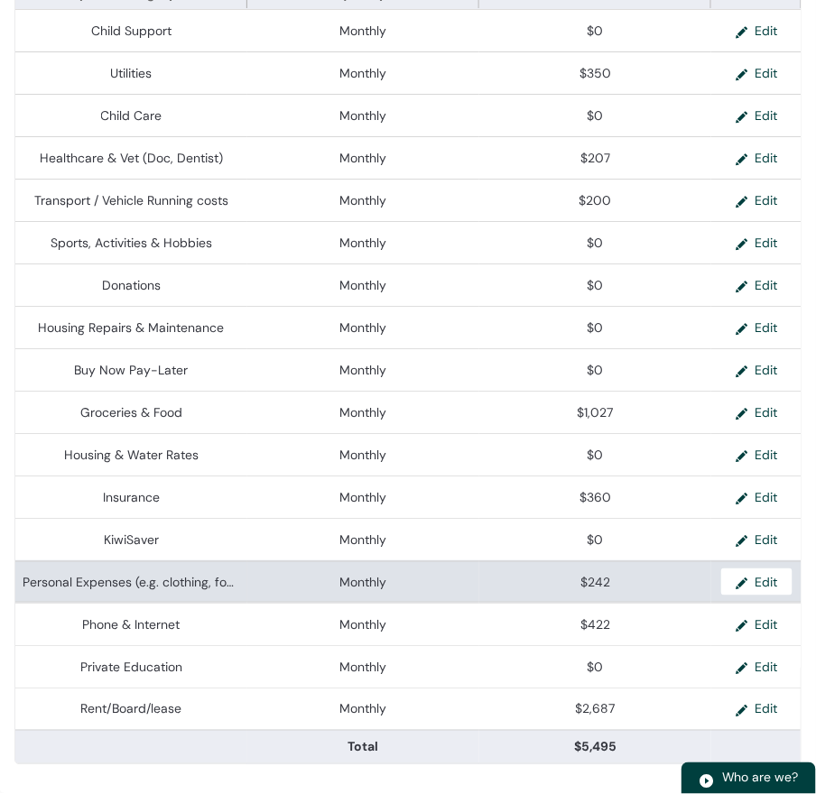
scroll to position [965, 0]
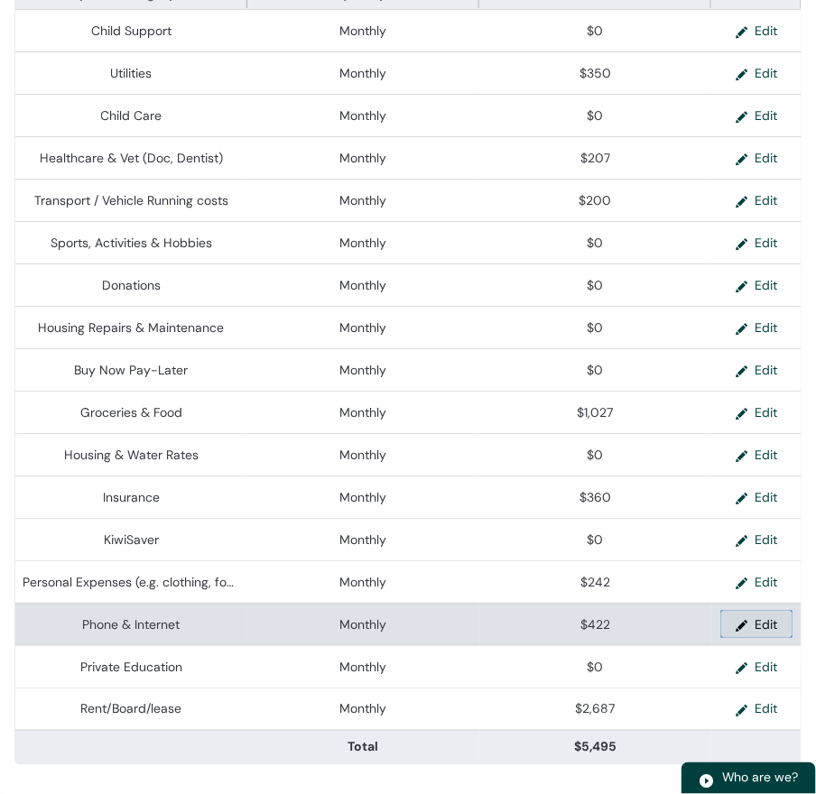
click at [772, 611] on button "Edit" at bounding box center [756, 624] width 71 height 27
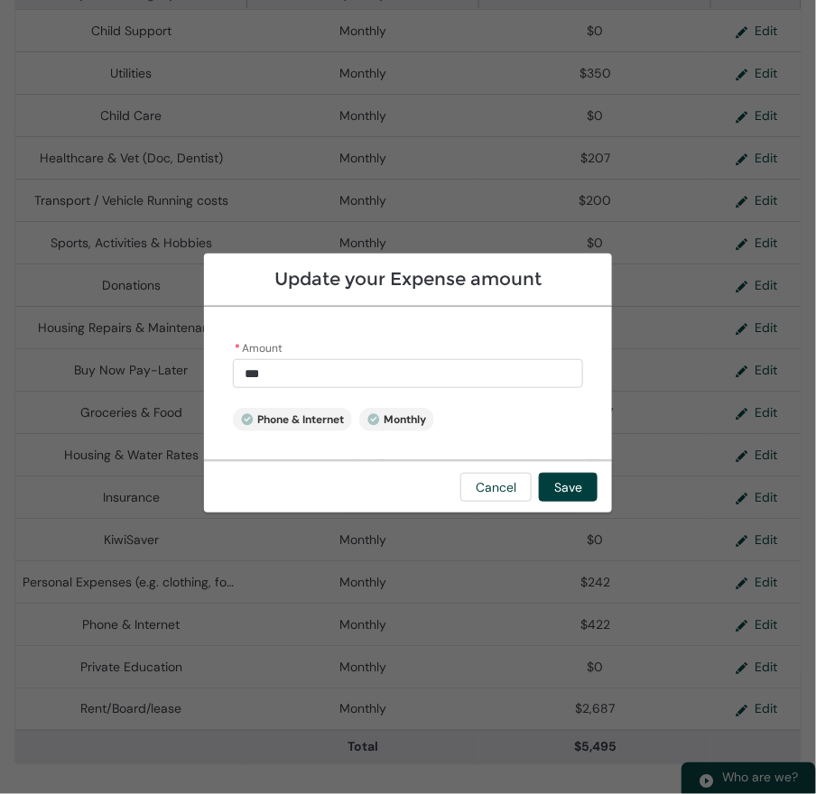
drag, startPoint x: 166, startPoint y: 365, endPoint x: 71, endPoint y: 366, distance: 94.7
click at [204, 366] on div "* Amount *** Phone & Internet Monthly" at bounding box center [408, 383] width 408 height 153
click at [597, 502] on button "Save" at bounding box center [568, 487] width 59 height 29
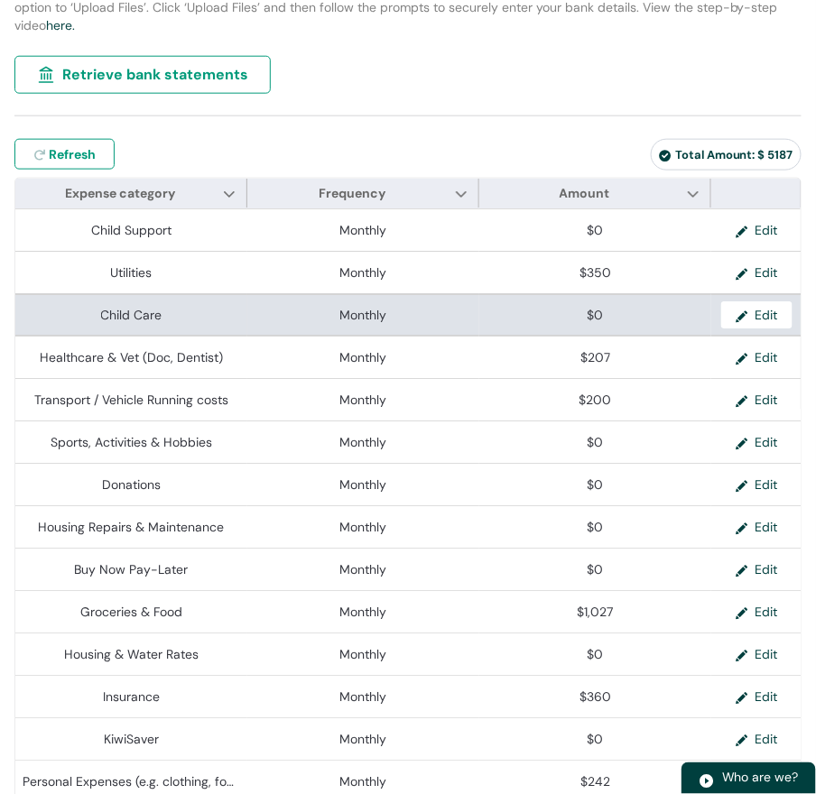
scroll to position [423, 0]
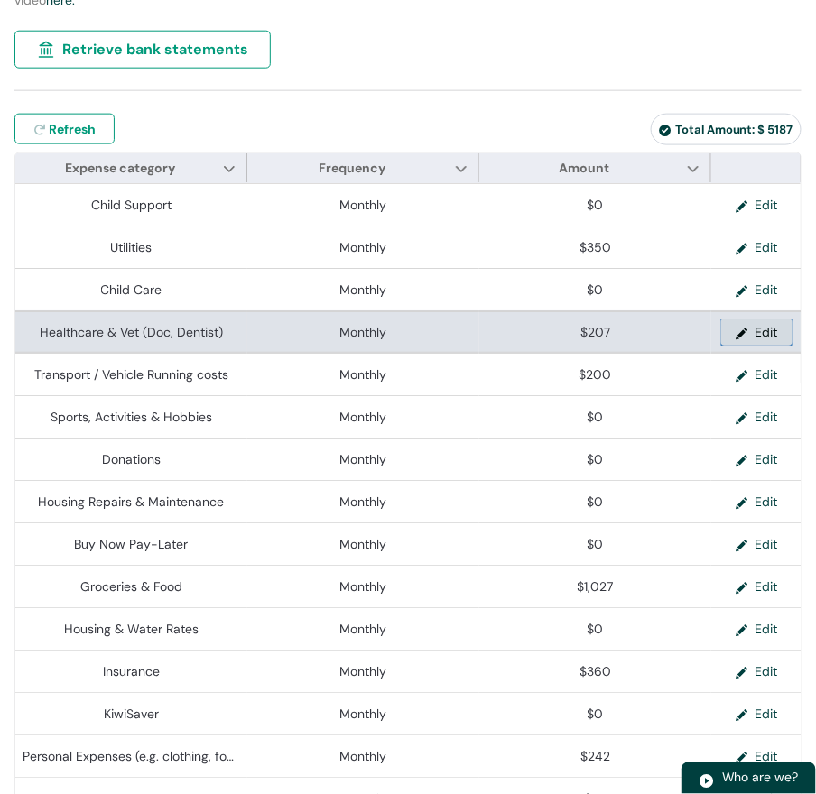
click at [746, 346] on button "Edit" at bounding box center [756, 332] width 71 height 27
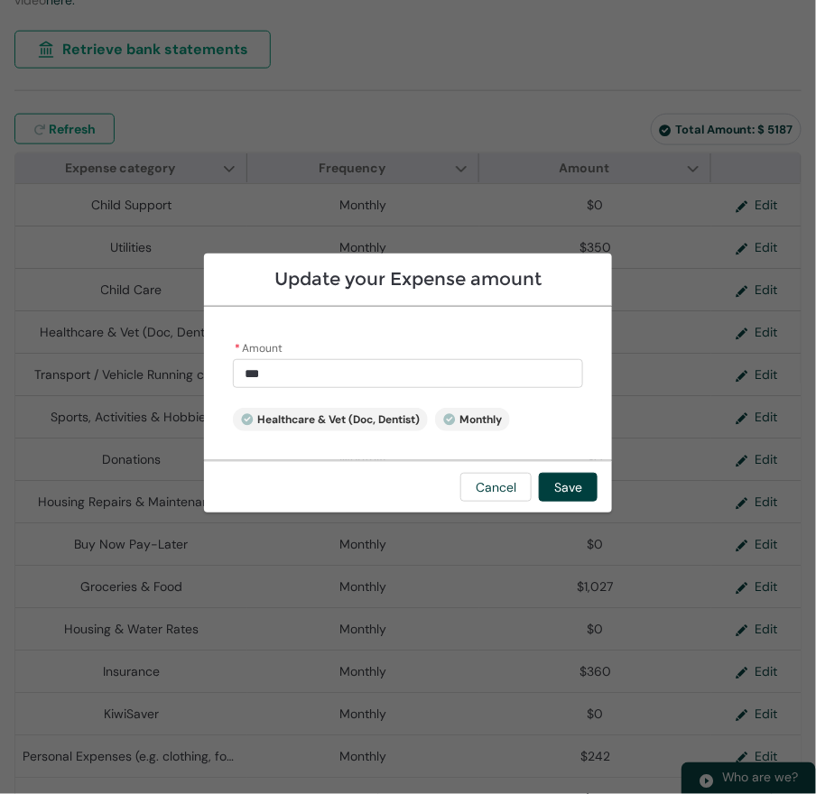
drag, startPoint x: 135, startPoint y: 368, endPoint x: 52, endPoint y: 376, distance: 83.4
click at [204, 376] on div "* Amount *** Healthcare & Vet (Doc, Dentist) Monthly" at bounding box center [408, 383] width 408 height 153
click at [597, 501] on button "Save" at bounding box center [568, 487] width 59 height 29
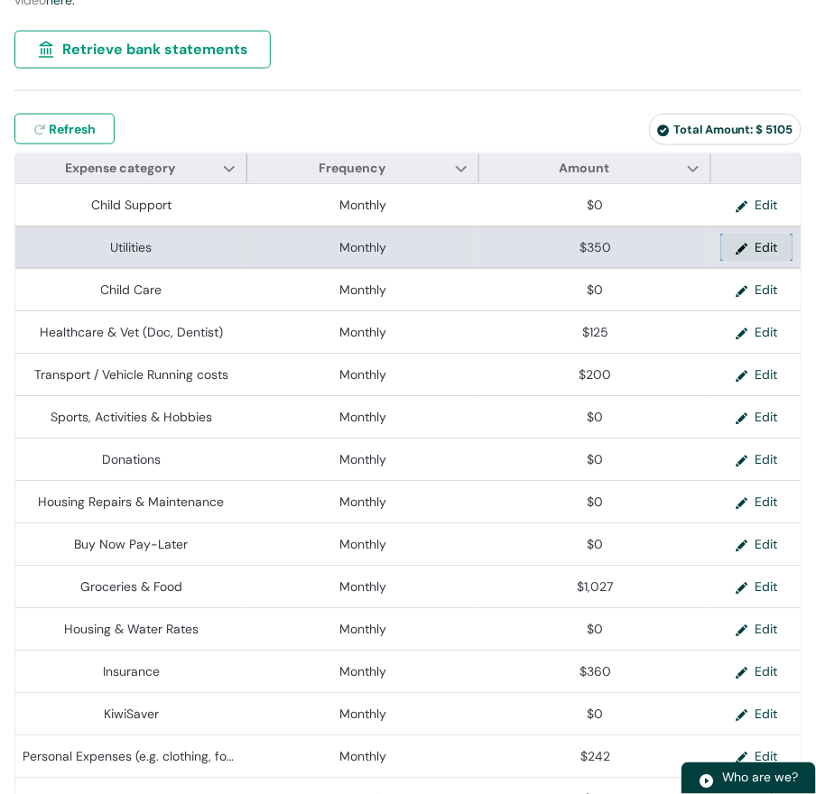
click at [758, 261] on button "Edit" at bounding box center [756, 247] width 71 height 27
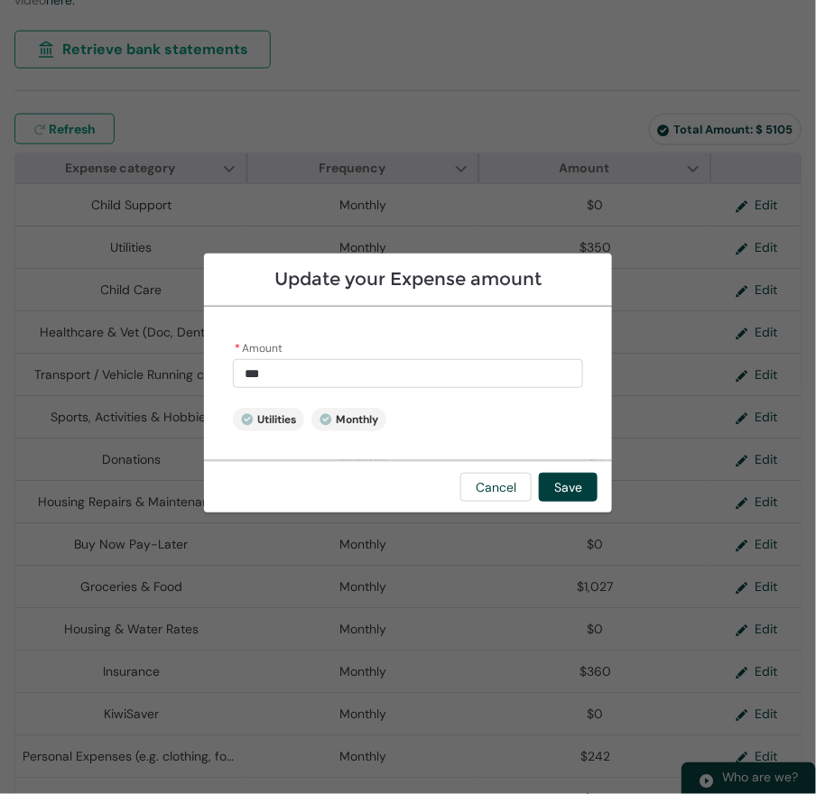
drag, startPoint x: 220, startPoint y: 360, endPoint x: 20, endPoint y: 373, distance: 200.7
click at [20, 373] on section "Update your Expense amount * Amount *** Utilities Monthly Cancel Save" at bounding box center [408, 397] width 816 height 794
click at [597, 502] on button "Save" at bounding box center [568, 487] width 59 height 29
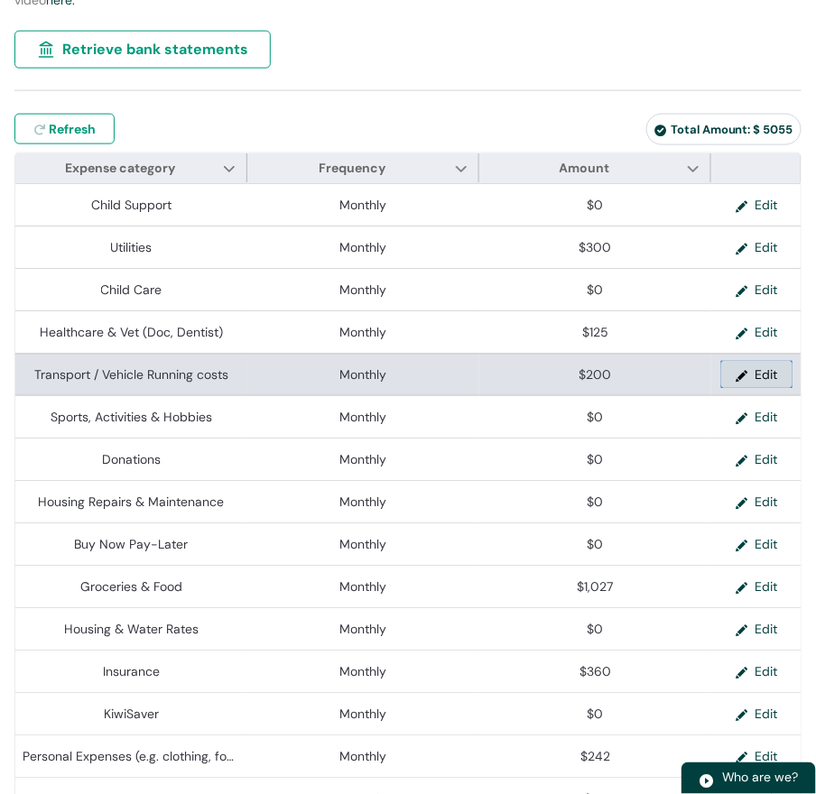
click at [752, 388] on button "Edit" at bounding box center [756, 374] width 71 height 27
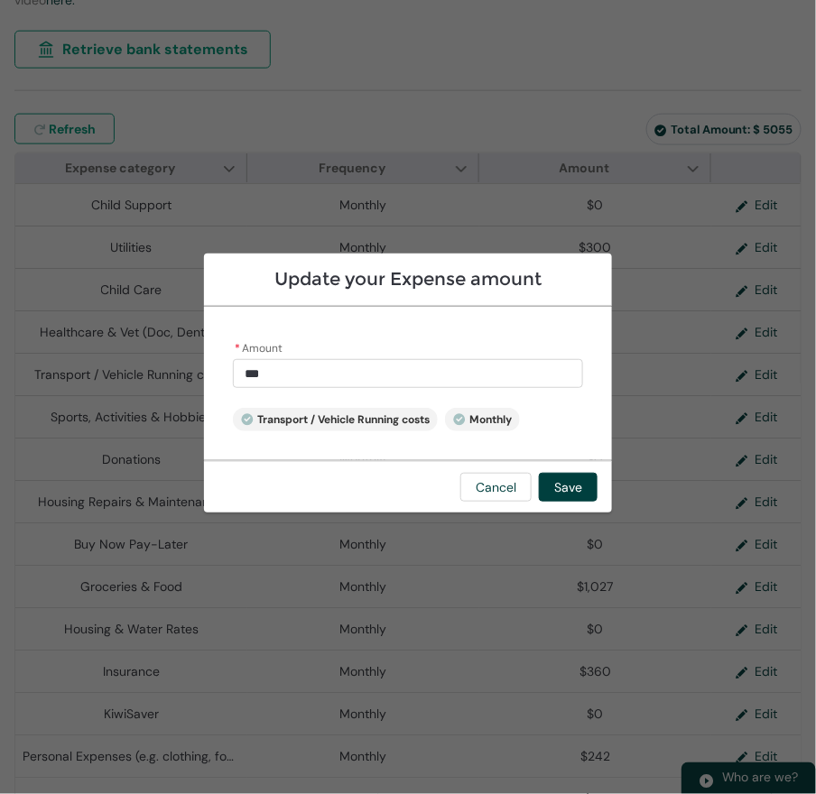
drag, startPoint x: 188, startPoint y: 370, endPoint x: 4, endPoint y: 353, distance: 184.9
click at [4, 353] on section "Update your Expense amount * Amount *** Transport / Vehicle Running costs Month…" at bounding box center [408, 397] width 816 height 794
click at [597, 502] on button "Save" at bounding box center [568, 487] width 59 height 29
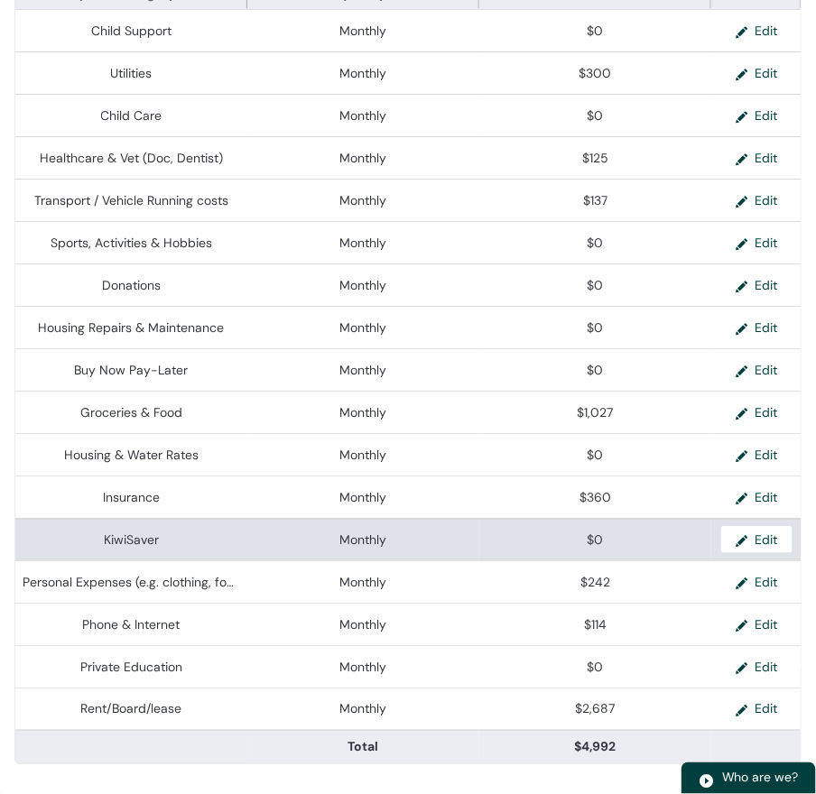
scroll to position [874, 0]
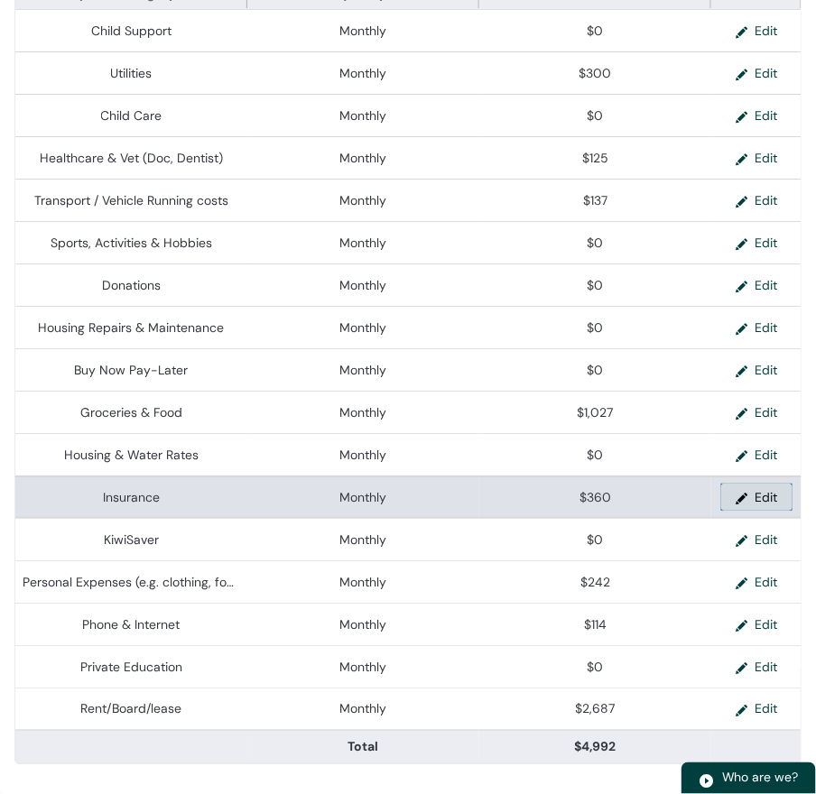
click at [733, 484] on button "Edit" at bounding box center [756, 497] width 71 height 27
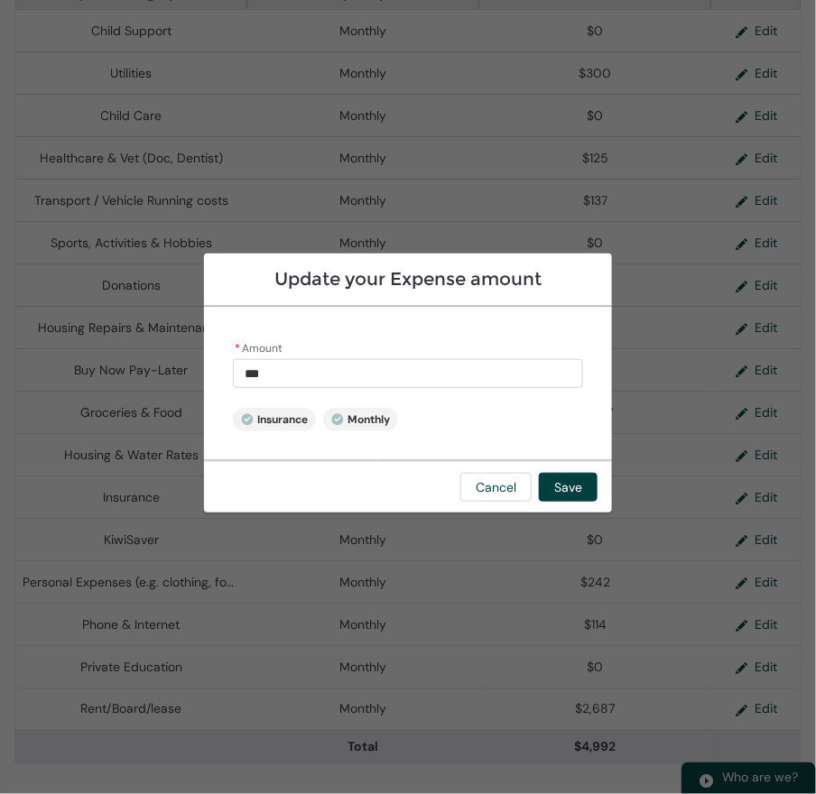
drag, startPoint x: 204, startPoint y: 366, endPoint x: -10, endPoint y: 362, distance: 213.9
click at [0, 362] on html "Loading × Sorry to interrupt This page has an error. You might just need to ref…" at bounding box center [408, 98] width 816 height 1391
click at [597, 502] on button "Save" at bounding box center [568, 487] width 59 height 29
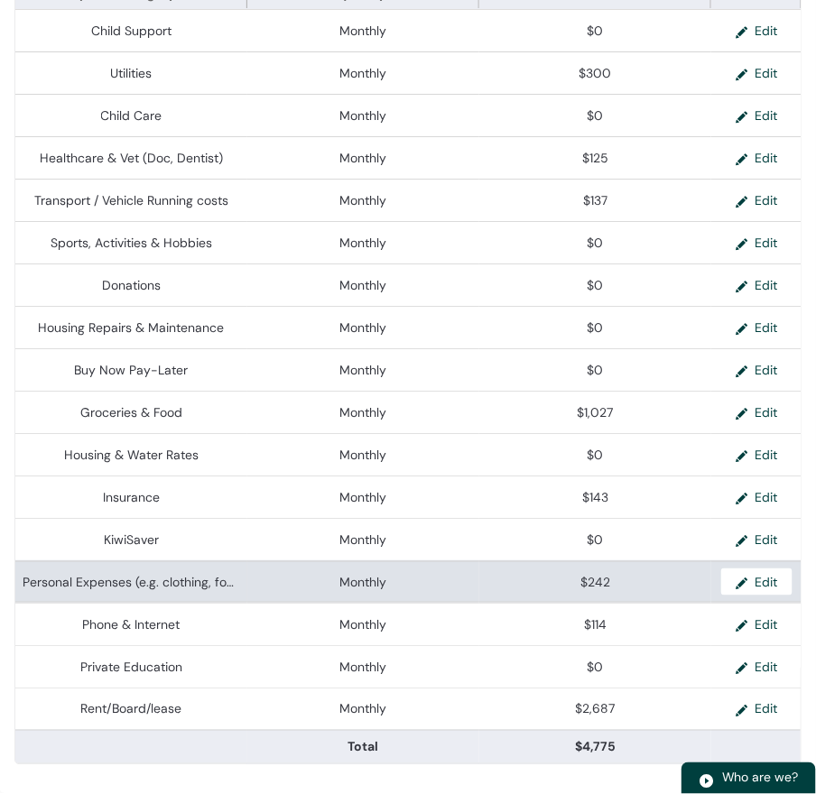
scroll to position [965, 0]
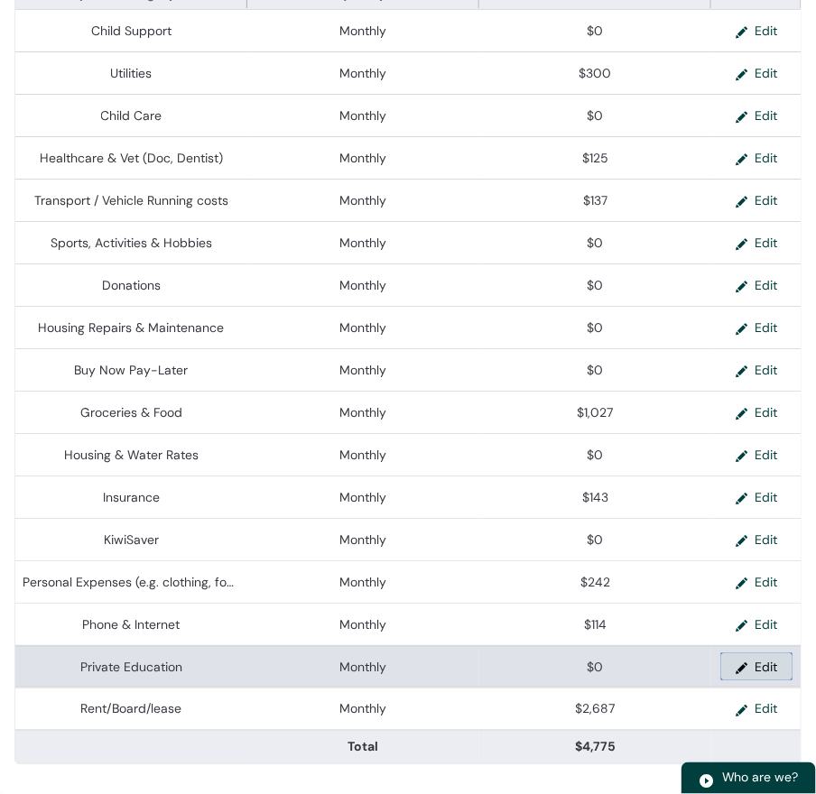
click at [770, 653] on button "Edit" at bounding box center [756, 666] width 71 height 27
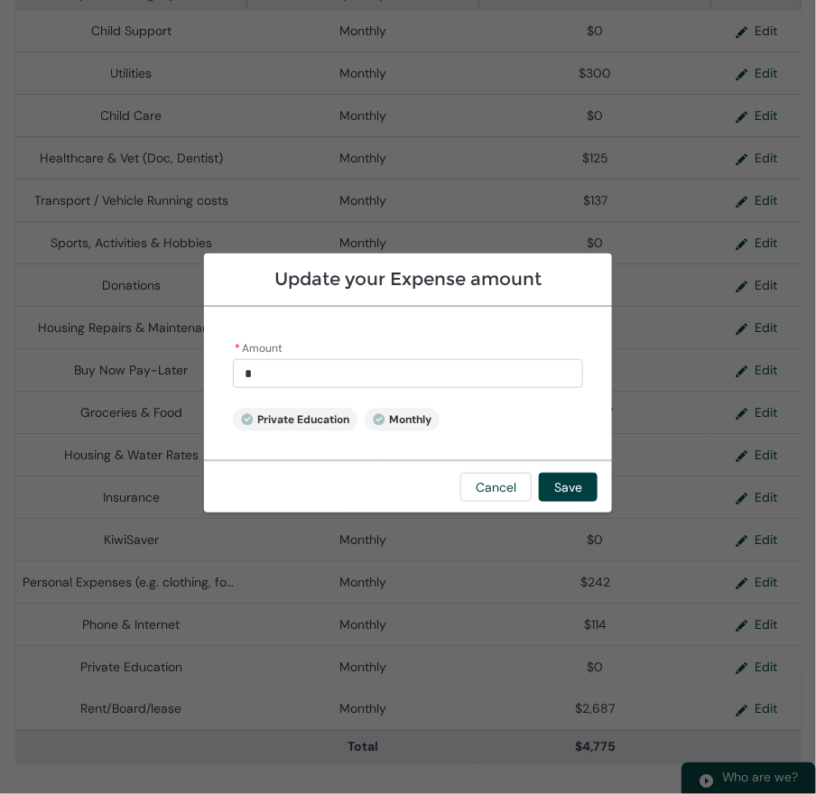
drag, startPoint x: 152, startPoint y: 357, endPoint x: 81, endPoint y: 358, distance: 70.4
click at [233, 359] on input "*" at bounding box center [408, 373] width 350 height 29
drag, startPoint x: 95, startPoint y: 366, endPoint x: 64, endPoint y: 366, distance: 30.7
click at [204, 366] on div "* Amount * Private Education Monthly" at bounding box center [408, 383] width 408 height 153
click at [597, 502] on button "Save" at bounding box center [568, 487] width 59 height 29
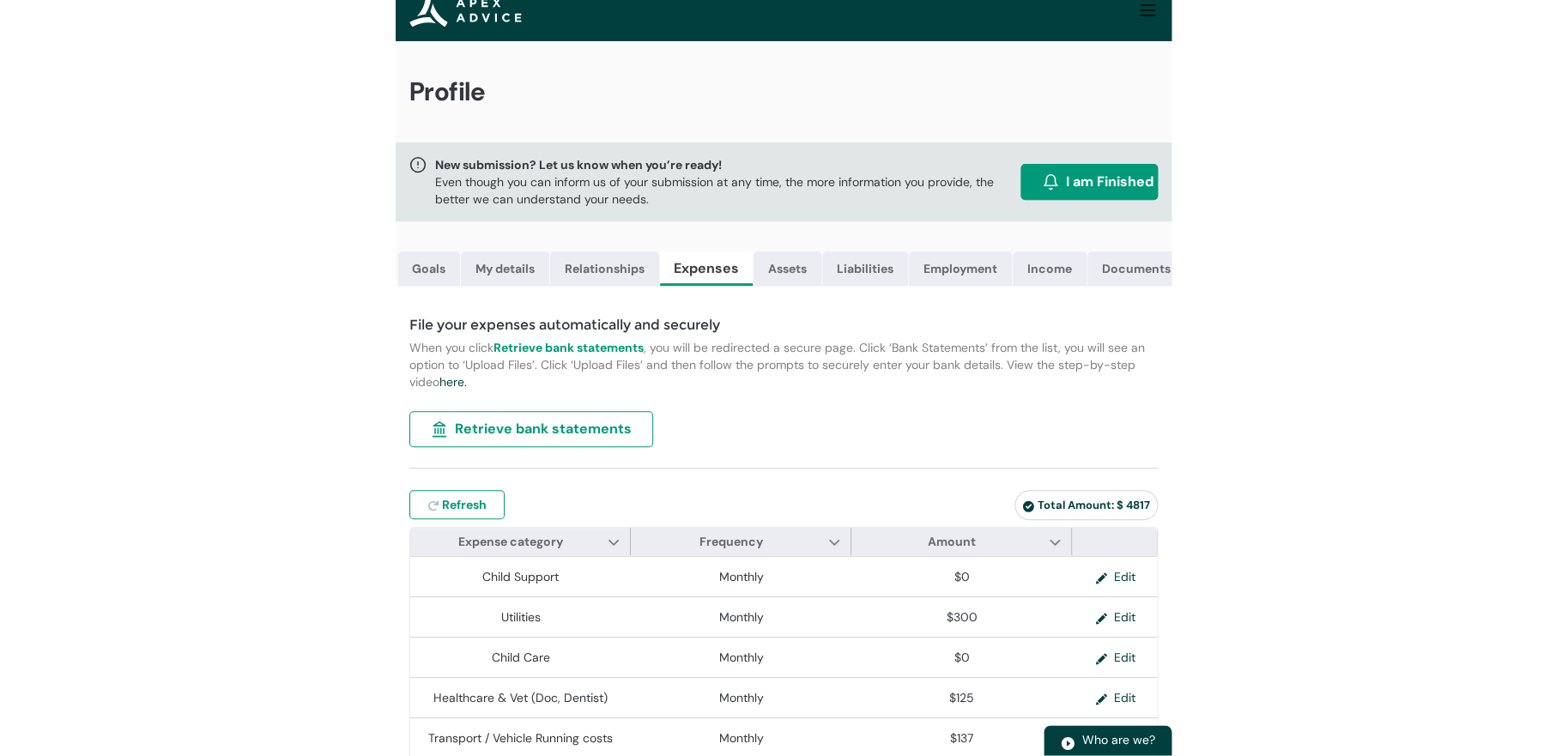
scroll to position [0, 0]
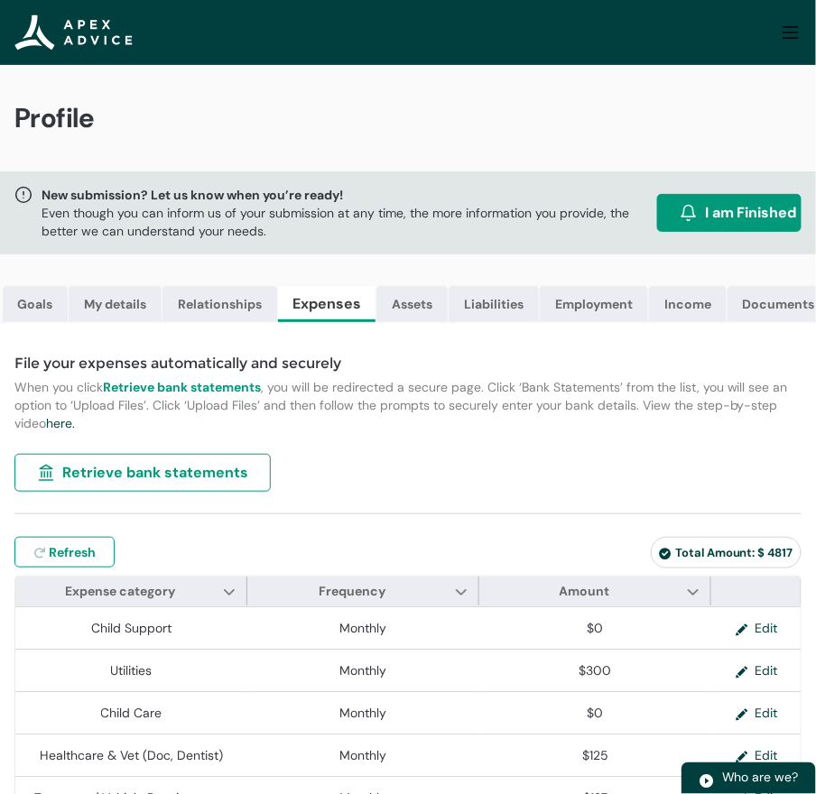
click at [664, 568] on lightning-badge "Total Amount: $ 4817" at bounding box center [726, 553] width 151 height 32
click at [659, 560] on span "Total Amount: $ 4817" at bounding box center [726, 552] width 134 height 15
click at [542, 576] on div "Total Amount: $ 4817" at bounding box center [604, 556] width 393 height 39
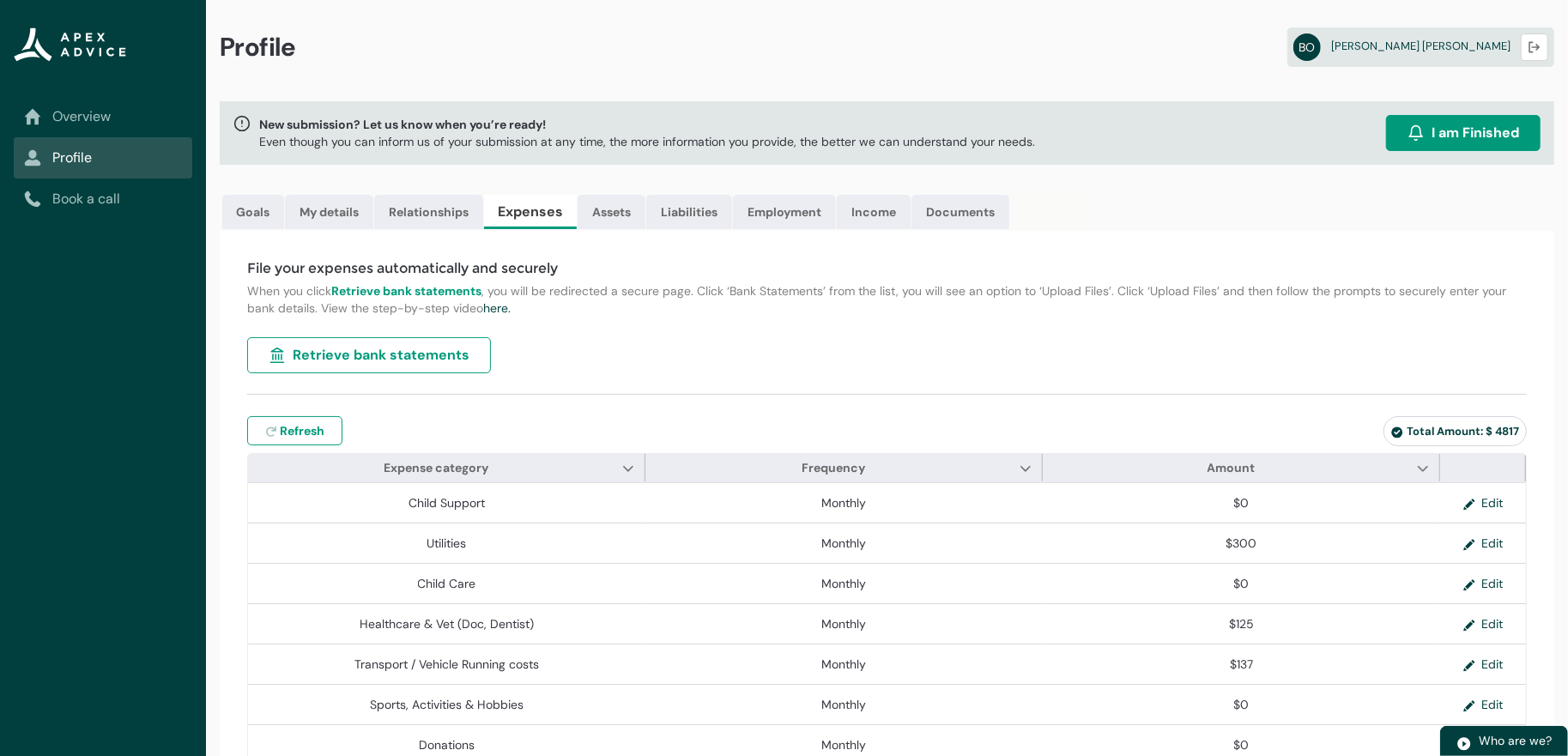
click at [117, 124] on link "Overview" at bounding box center [103, 117] width 158 height 21
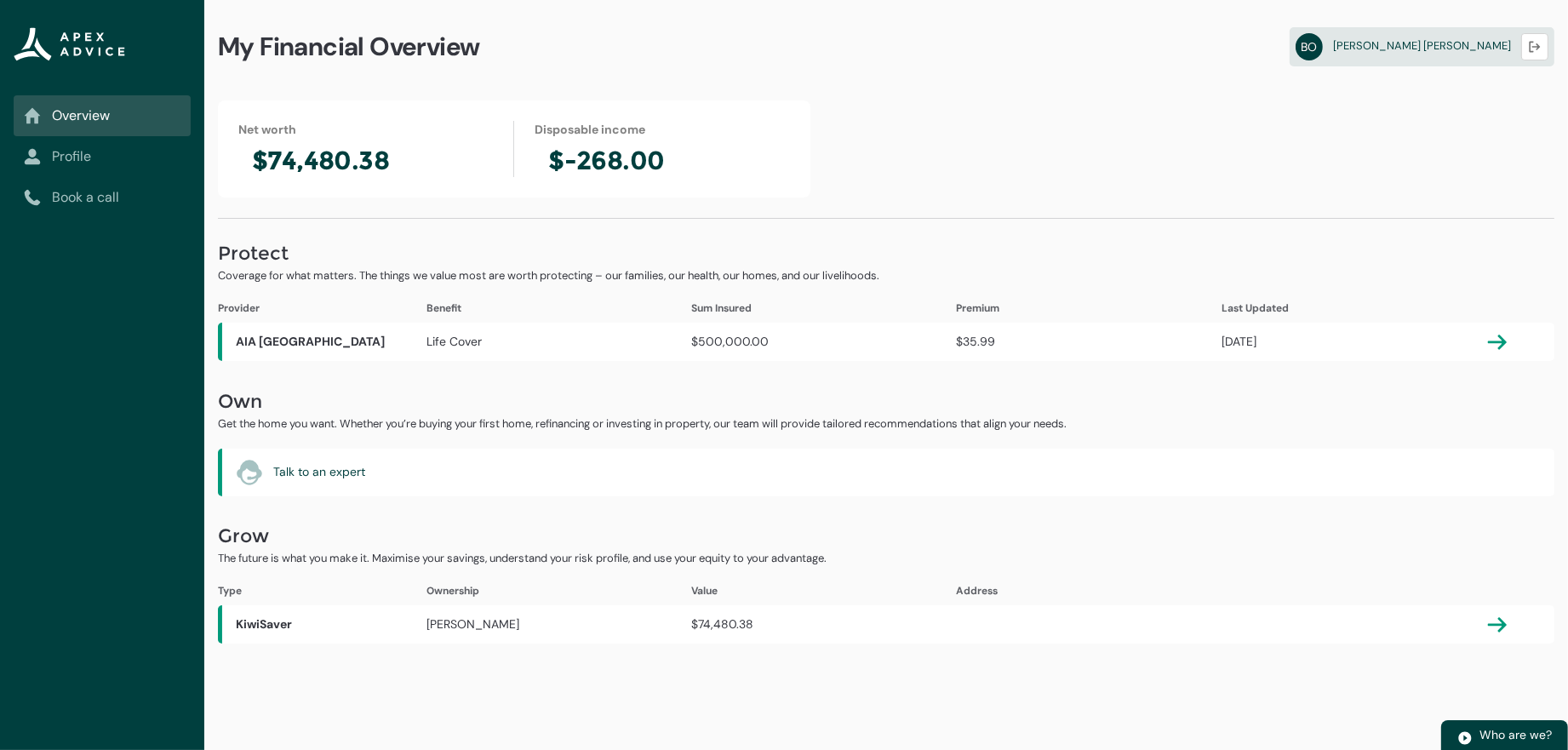
click at [91, 161] on link "Profile" at bounding box center [102, 157] width 157 height 21
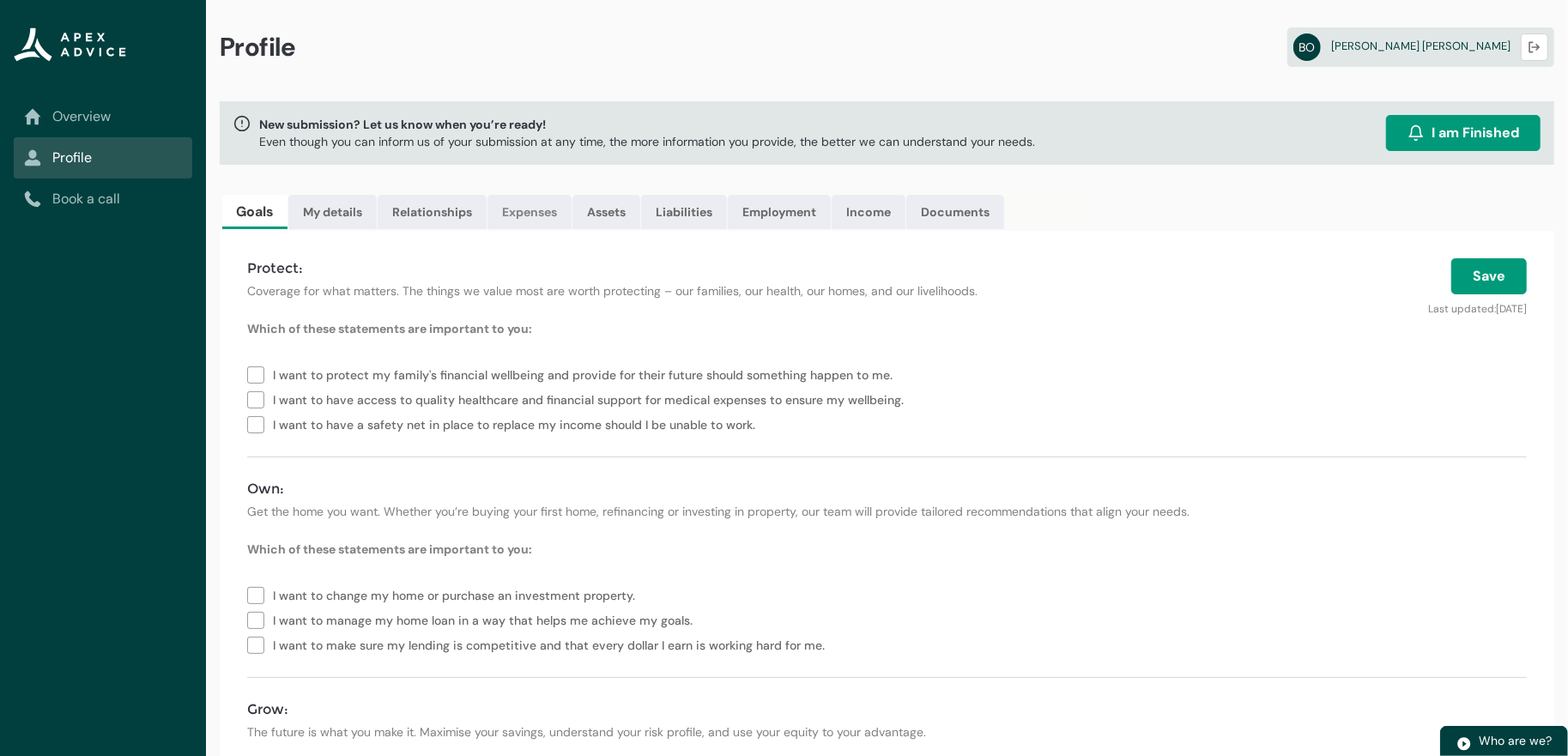
click at [571, 222] on link "Expenses" at bounding box center [530, 212] width 84 height 34
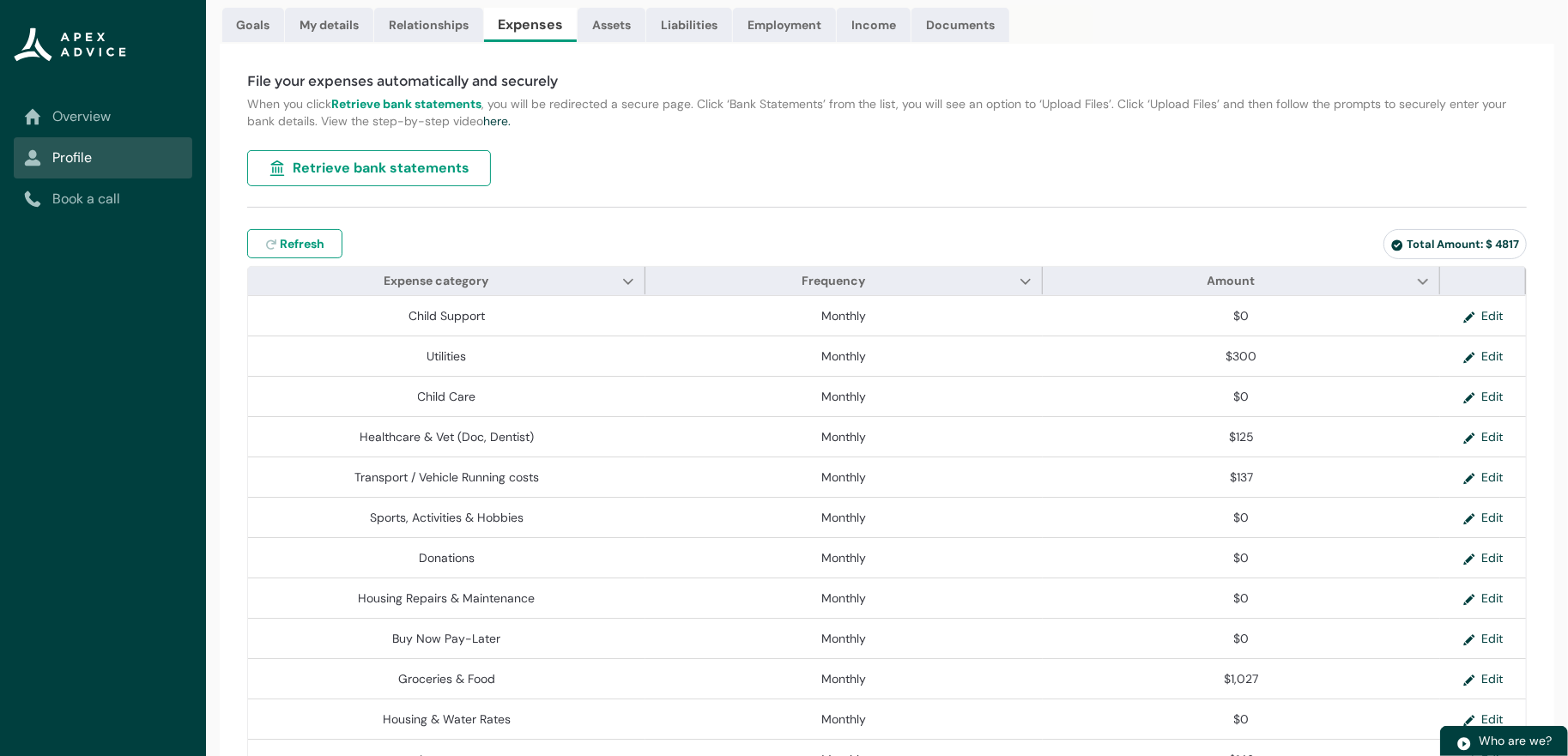
scroll to position [178, 0]
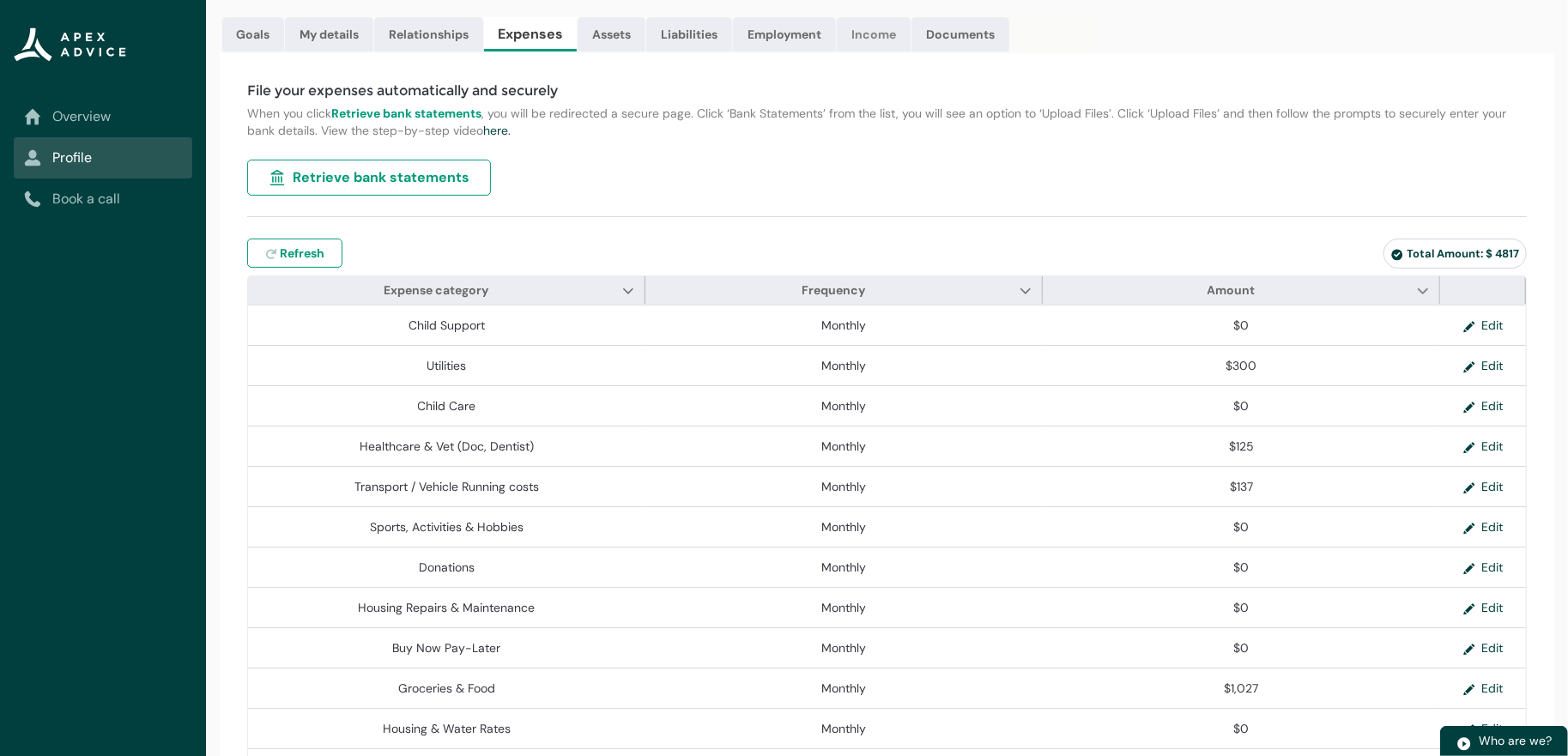
click at [910, 49] on link "Income" at bounding box center [874, 34] width 74 height 34
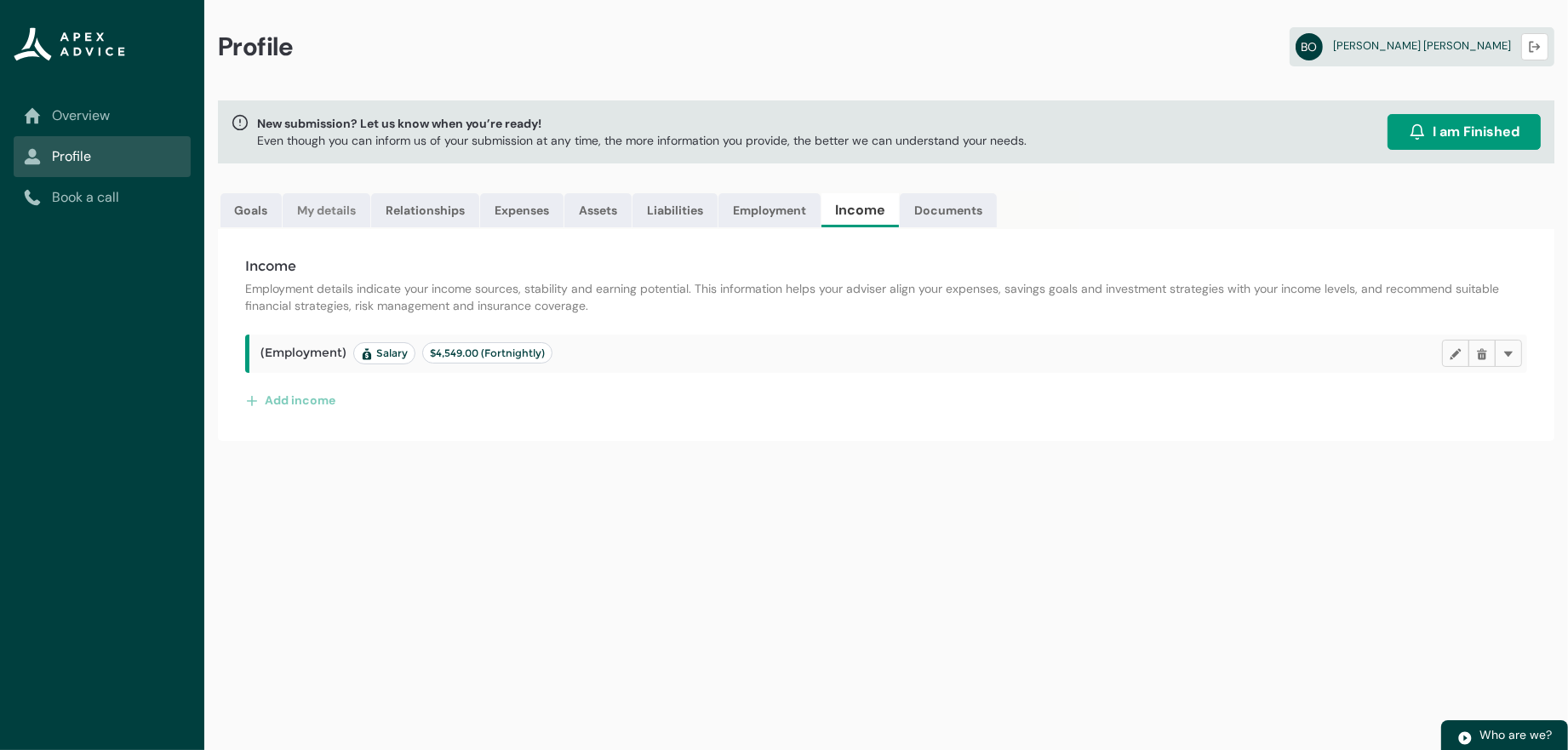
click at [342, 216] on link "My details" at bounding box center [326, 210] width 88 height 34
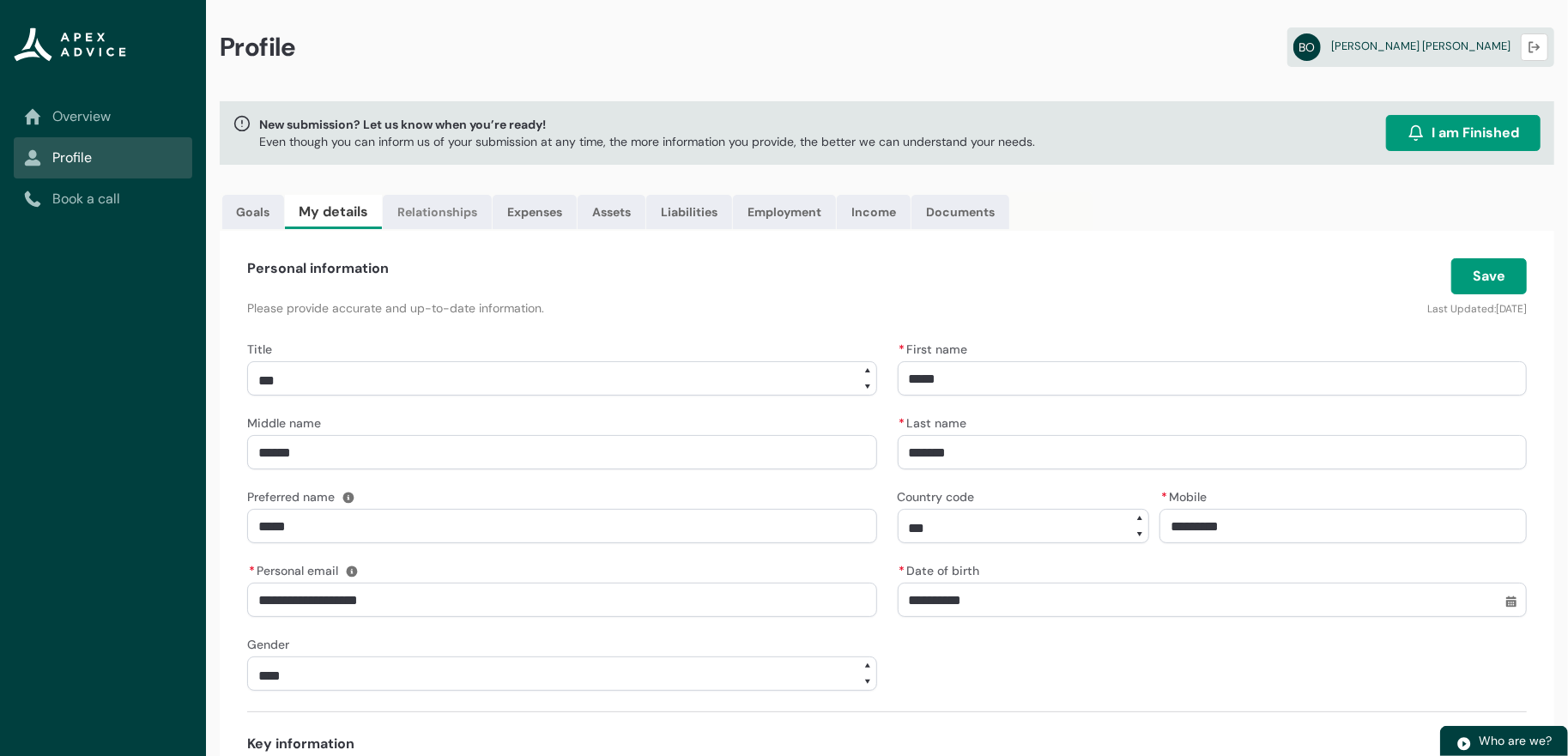
click at [492, 218] on link "Relationships" at bounding box center [436, 212] width 109 height 34
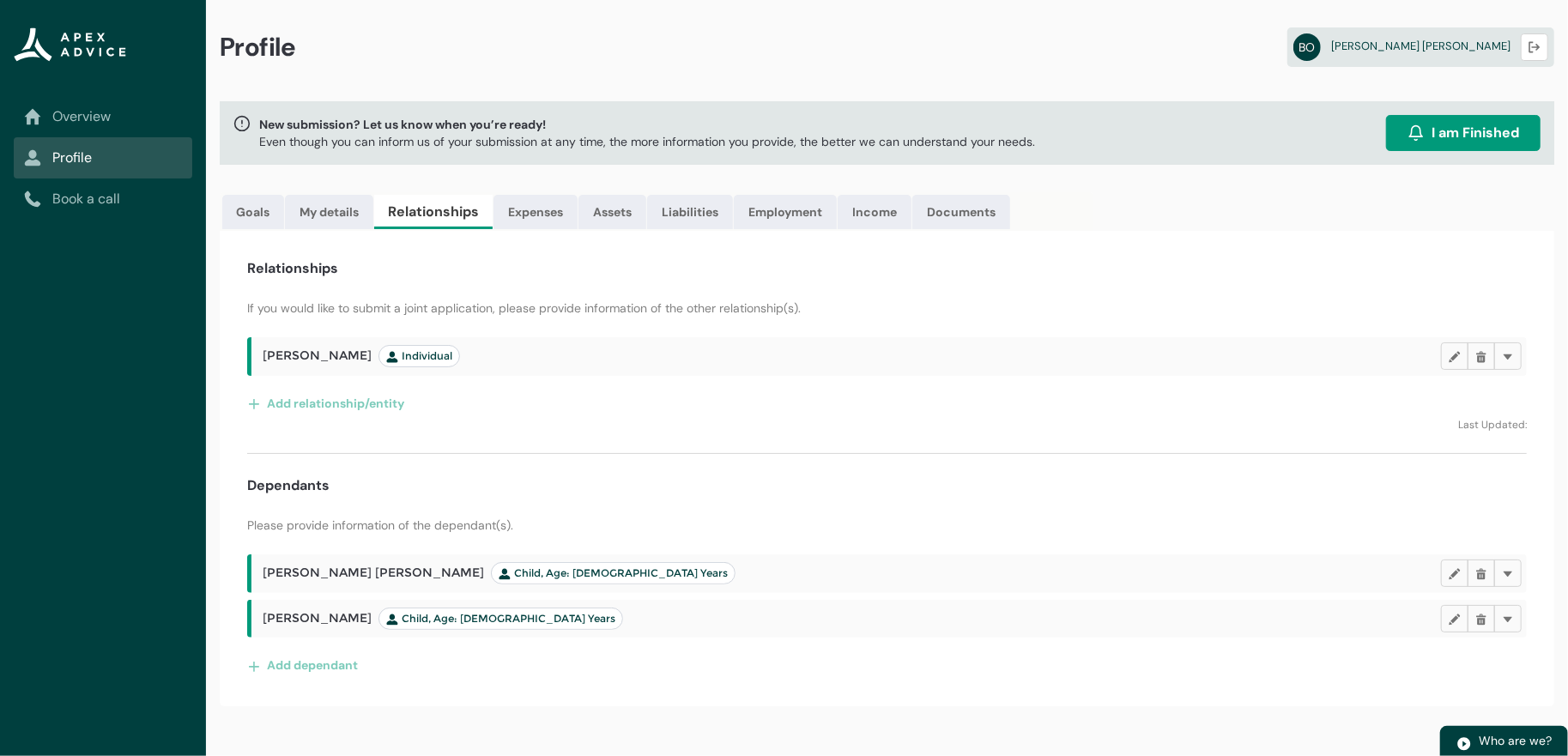
scroll to position [40, 0]
click at [614, 345] on h2 "[PERSON_NAME] Individual" at bounding box center [851, 356] width 1178 height 22
click at [453, 349] on span "Individual" at bounding box center [418, 356] width 66 height 13
click at [619, 366] on header "[PERSON_NAME] Individual Edit Delete Delete" at bounding box center [892, 356] width 1259 height 28
click at [398, 351] on icon at bounding box center [392, 357] width 12 height 12
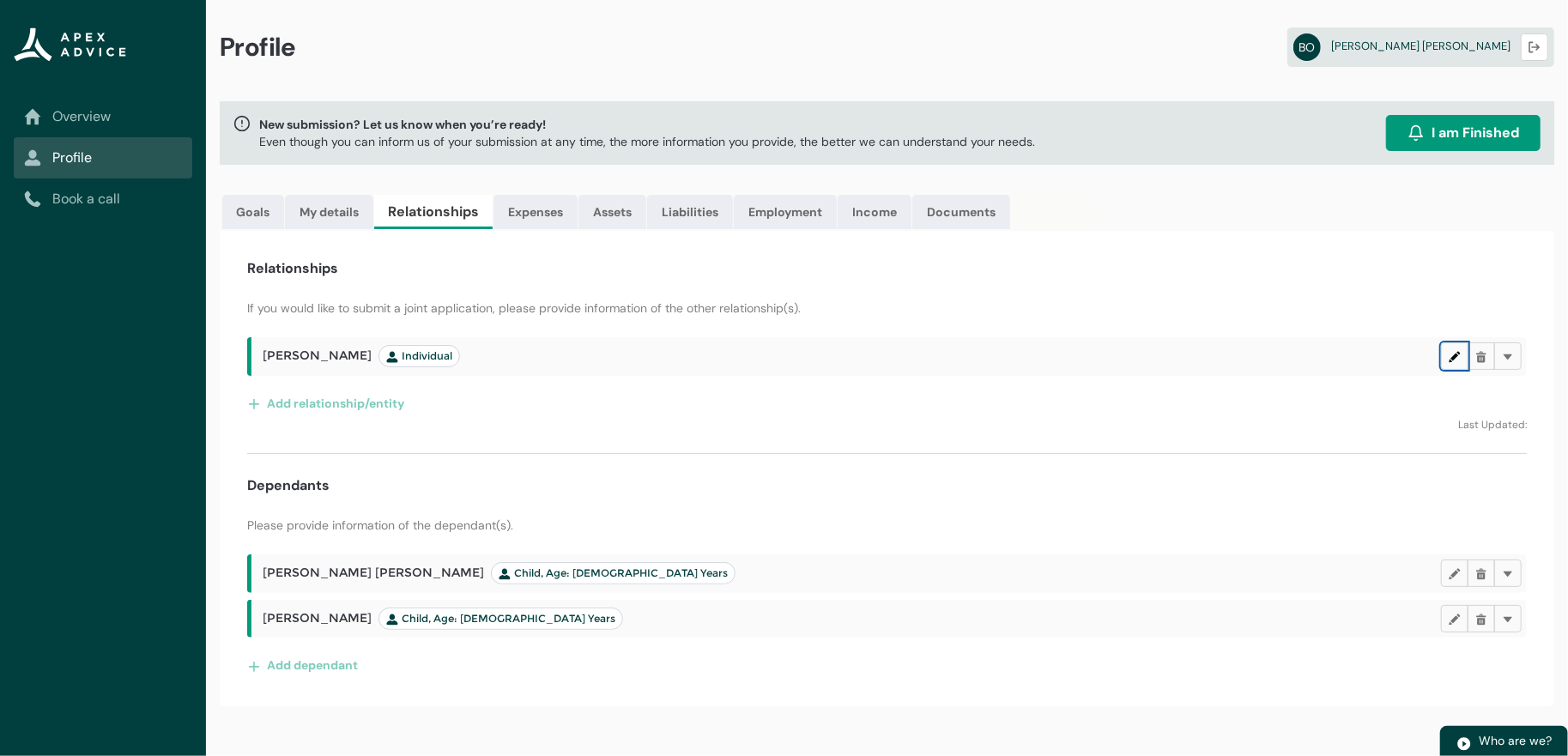
click at [1448, 350] on lightning-primitive-icon "button" at bounding box center [1454, 357] width 12 height 13
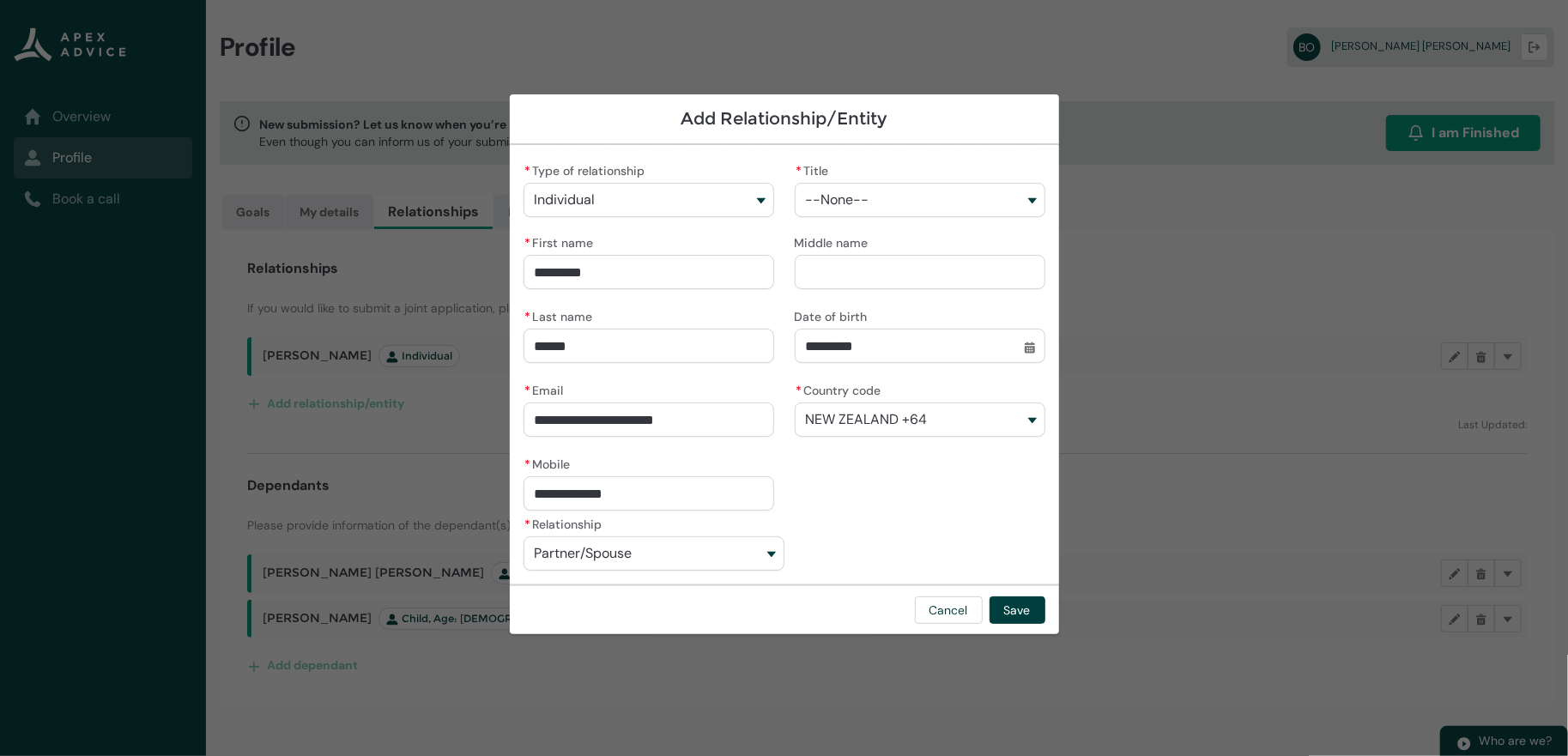
click at [618, 552] on button "Partner/Spouse" at bounding box center [653, 553] width 261 height 34
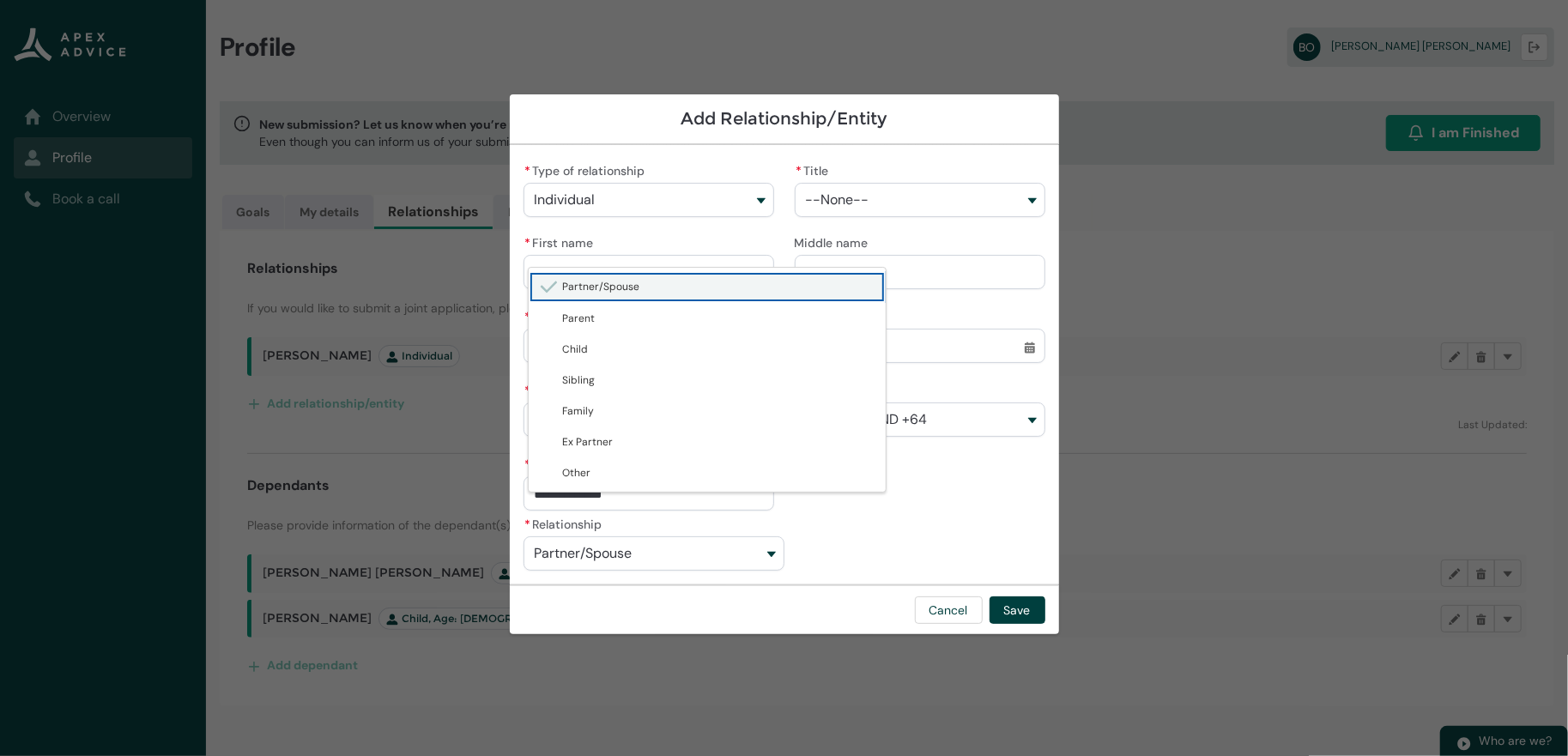
click at [625, 285] on lightning-base-combobox-item "Partner/Spouse" at bounding box center [707, 286] width 357 height 31
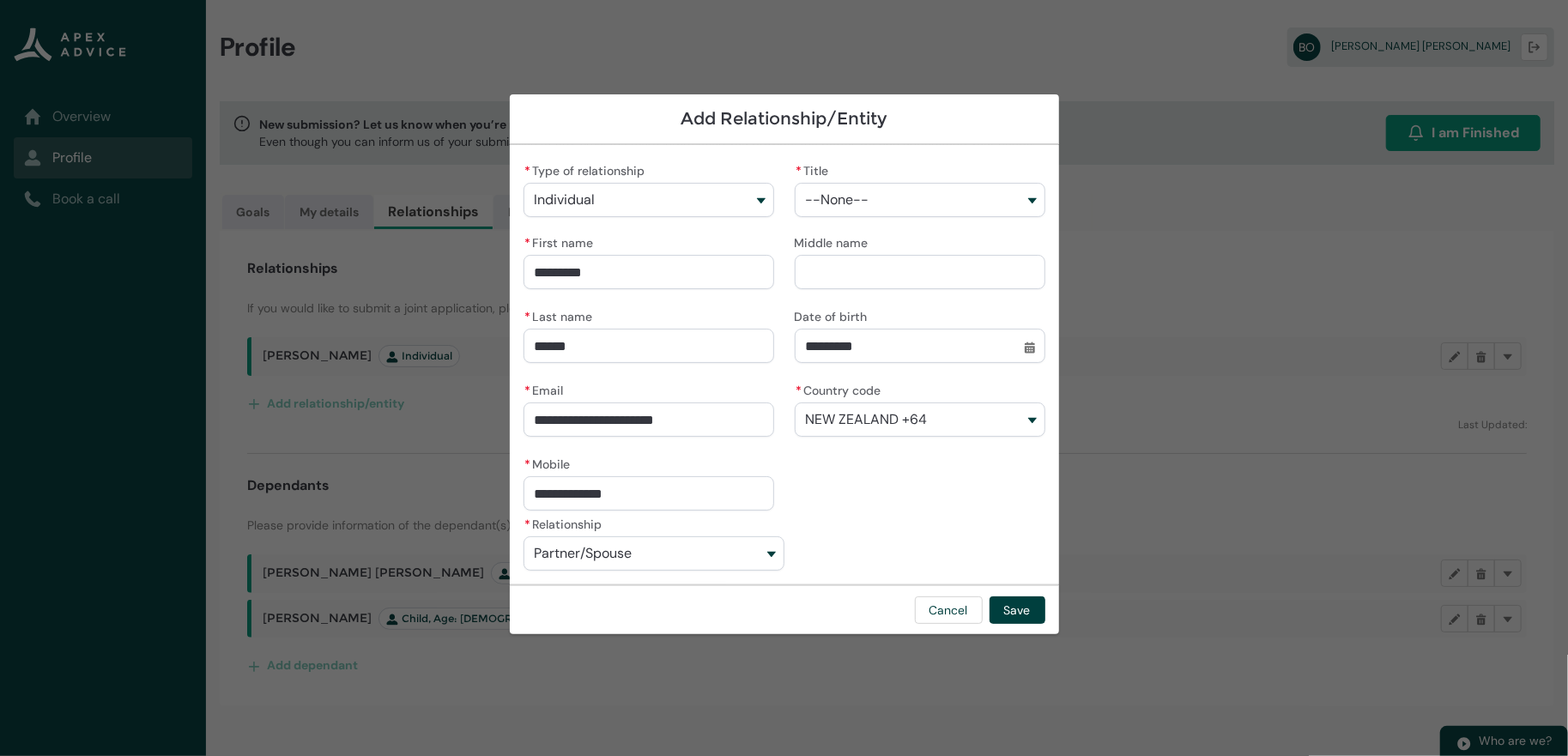
click at [888, 193] on button "--None--" at bounding box center [920, 200] width 250 height 34
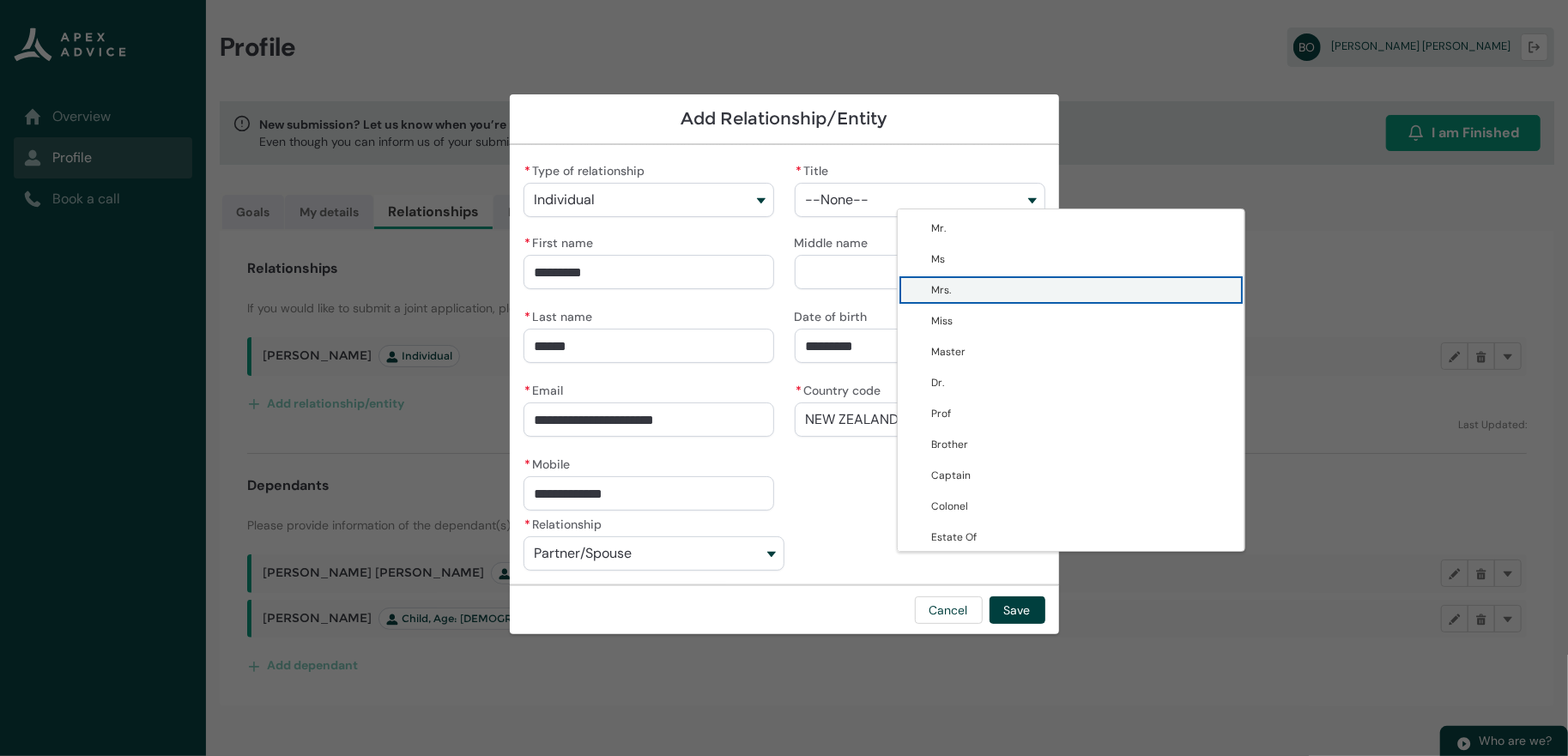
click at [932, 299] on span "Mrs." at bounding box center [1083, 290] width 302 height 17
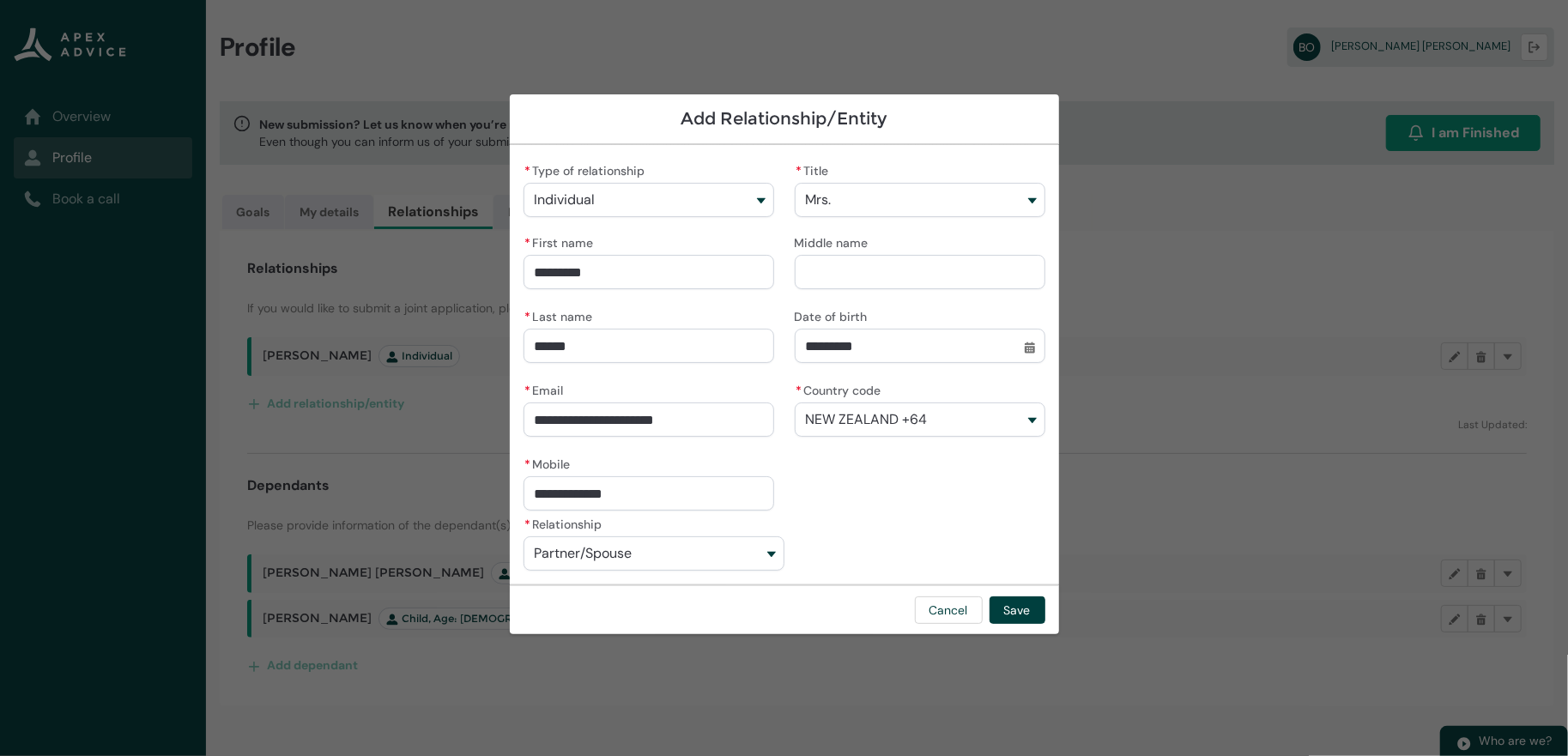
click at [892, 277] on input "Middle name" at bounding box center [920, 272] width 250 height 34
click at [686, 379] on div "**********" at bounding box center [648, 407] width 250 height 58
click at [1058, 603] on div "Cancel Save" at bounding box center [784, 609] width 549 height 49
click at [1045, 620] on button "Save" at bounding box center [1016, 610] width 56 height 28
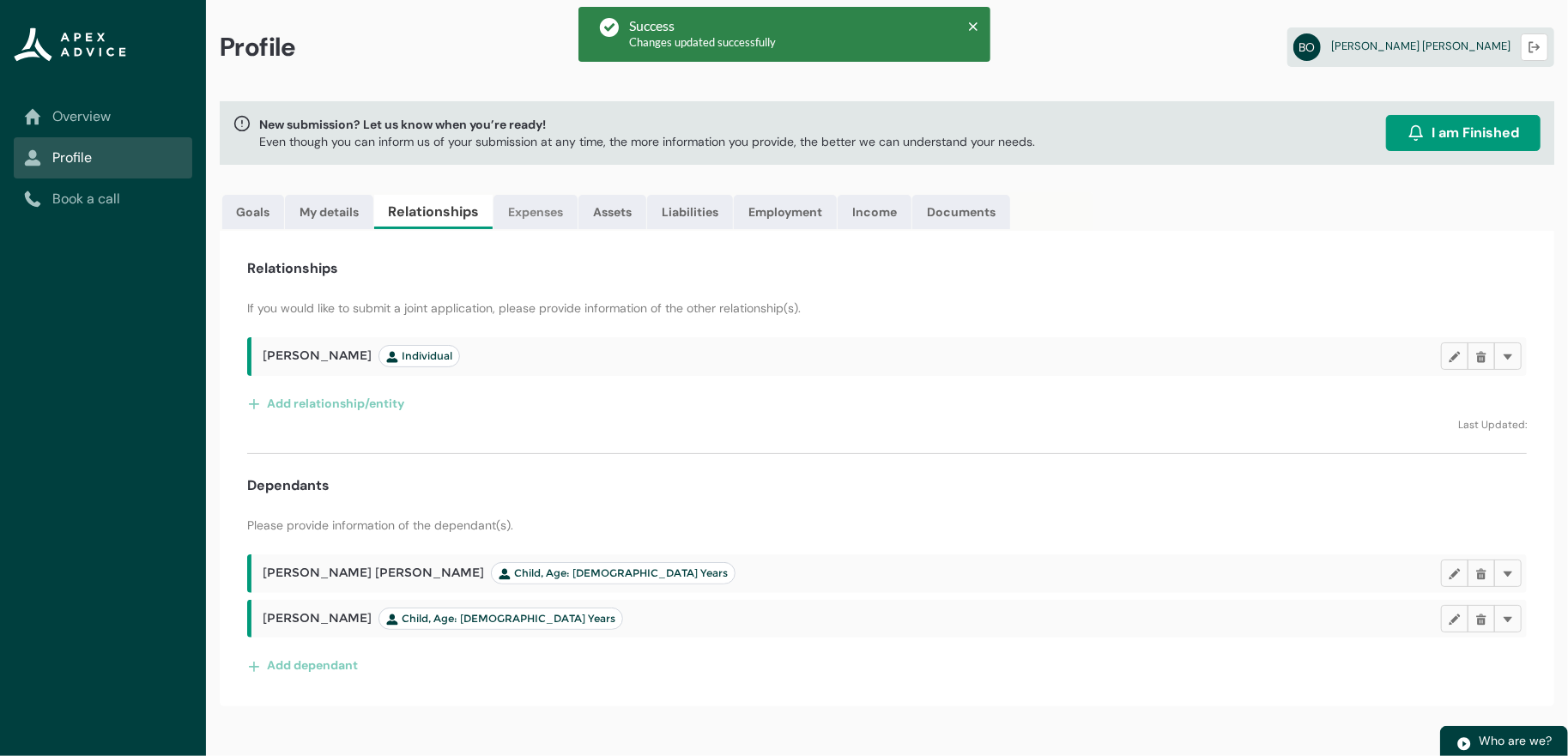
click at [577, 195] on link "Expenses" at bounding box center [535, 212] width 84 height 34
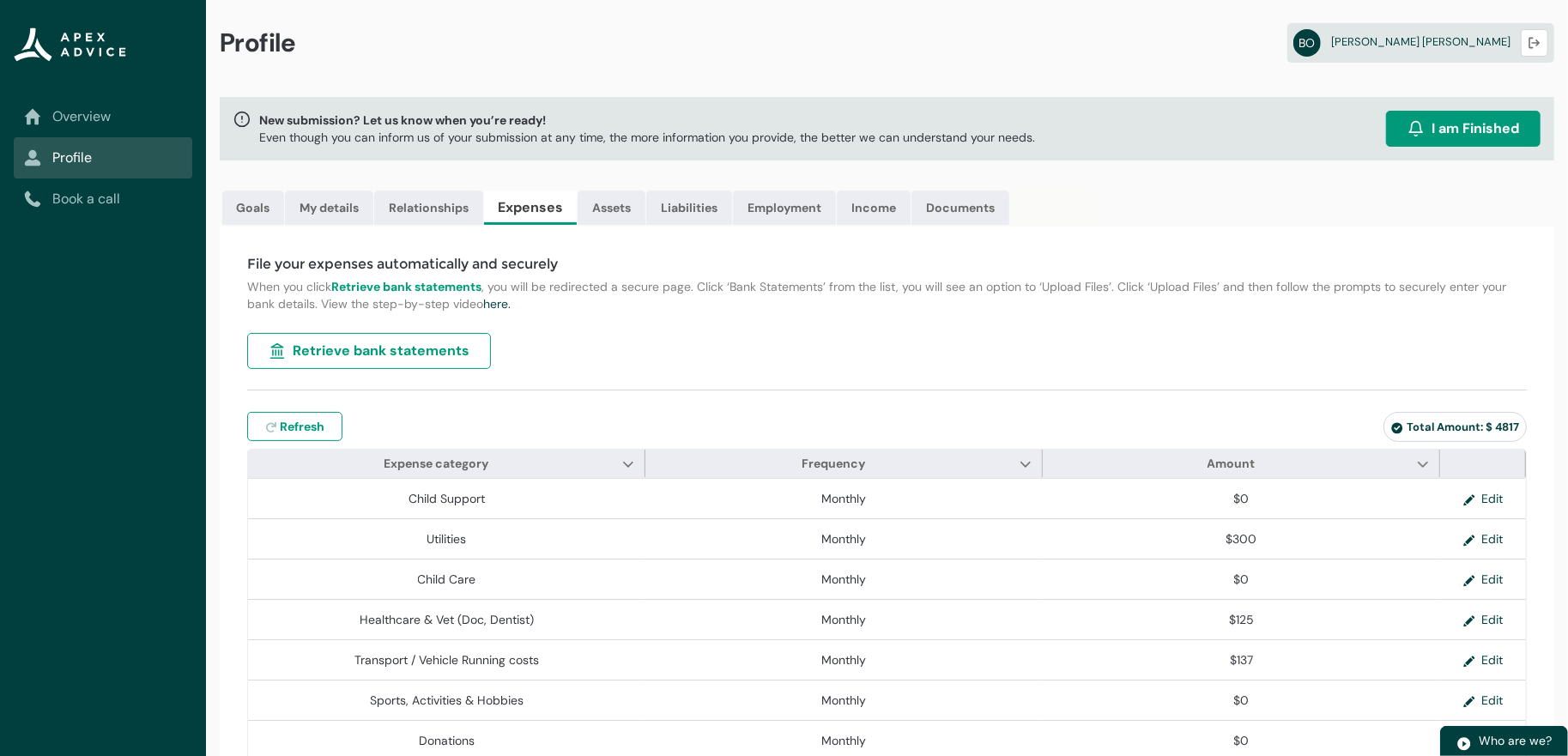
scroll to position [0, 0]
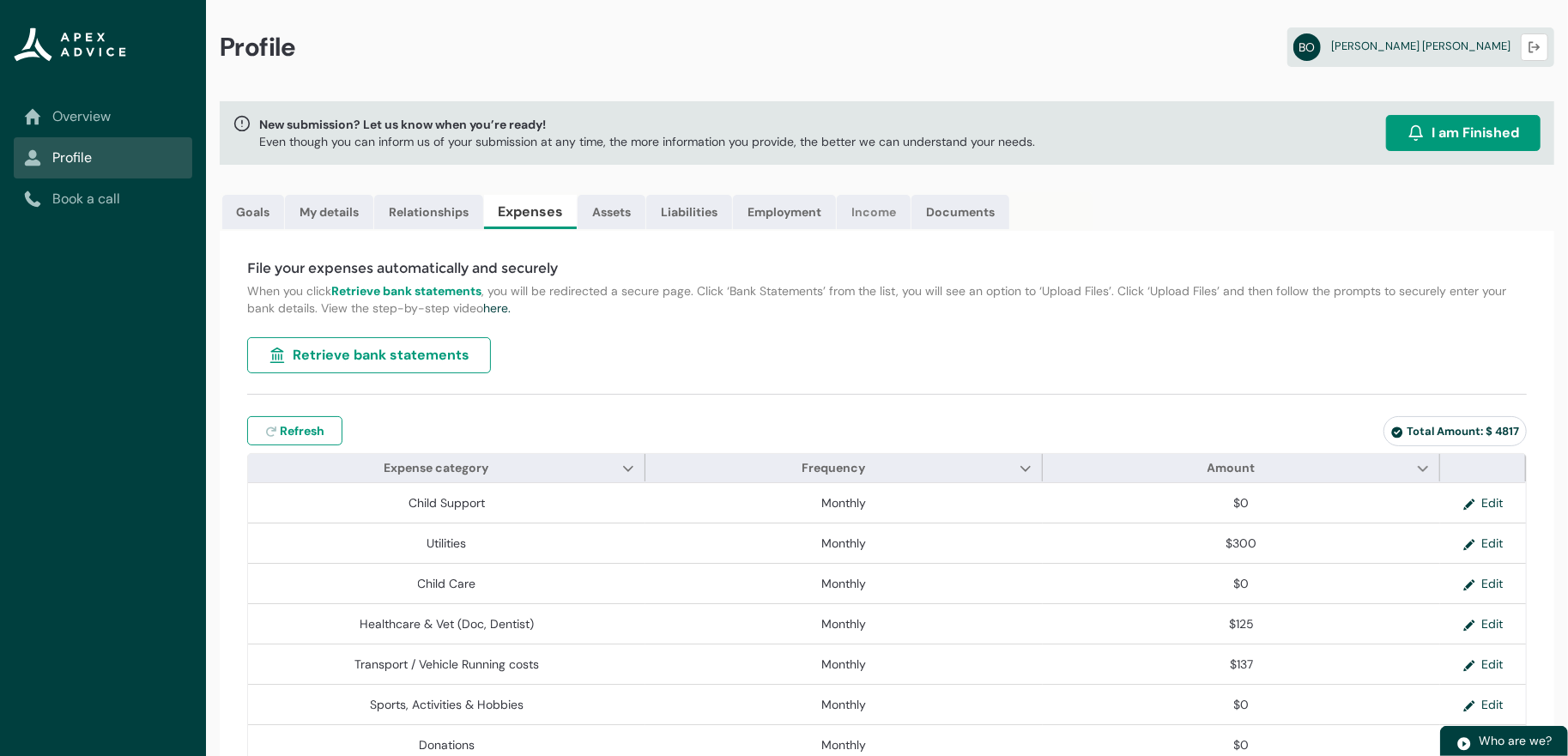
click at [910, 229] on link "Income" at bounding box center [874, 212] width 74 height 34
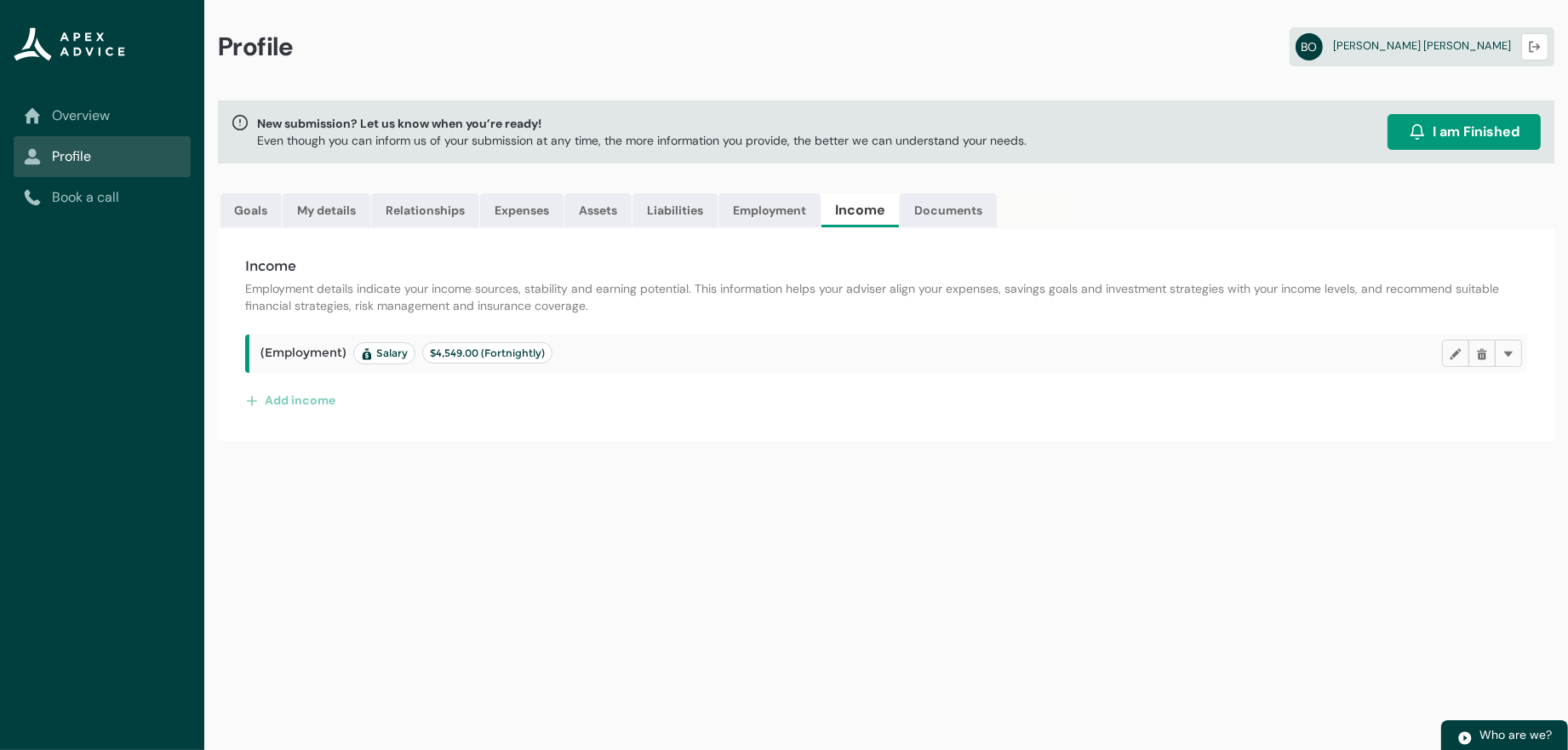
click at [544, 359] on span "$4,549.00 (Fortnightly)" at bounding box center [488, 353] width 115 height 13
click at [408, 360] on span "Salary" at bounding box center [385, 353] width 47 height 13
click at [553, 363] on lightning-badge "$4,549.00 (Fortnightly)" at bounding box center [488, 353] width 130 height 22
click at [560, 227] on link "Expenses" at bounding box center [522, 210] width 83 height 34
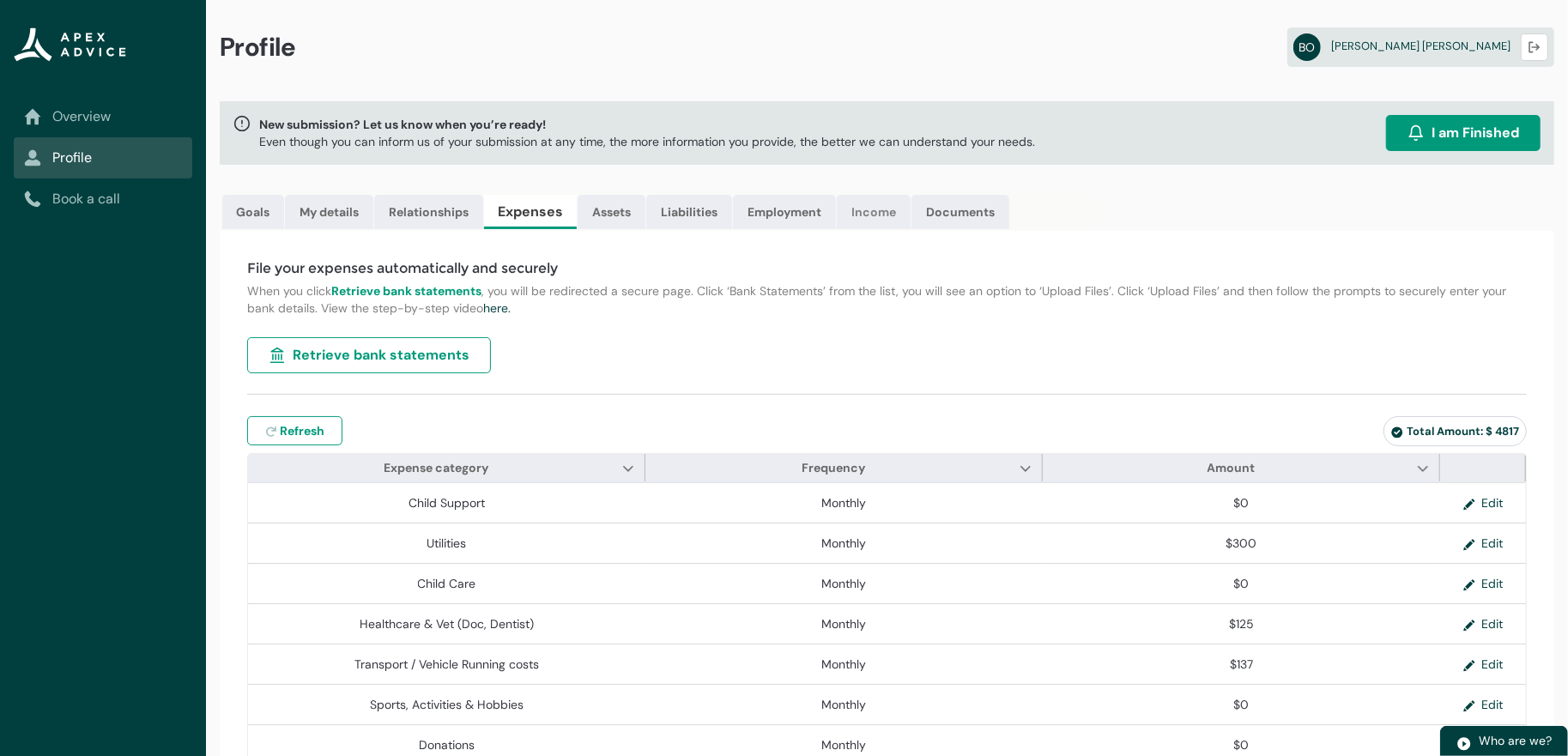
click at [910, 229] on link "Income" at bounding box center [874, 212] width 74 height 34
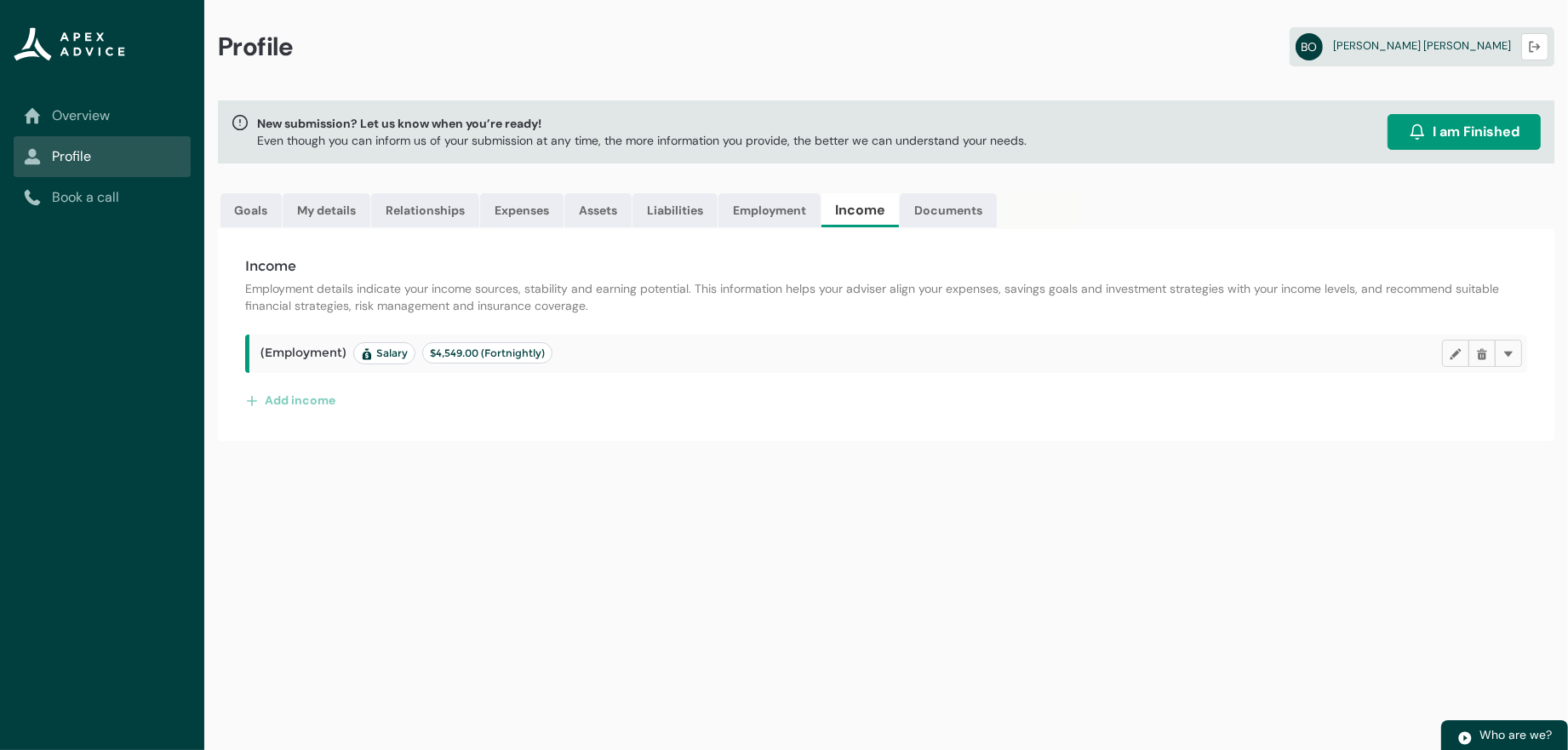
click at [544, 359] on span "$4,549.00 (Fortnightly)" at bounding box center [488, 353] width 115 height 13
drag, startPoint x: 619, startPoint y: 380, endPoint x: 544, endPoint y: 388, distance: 75.4
click at [544, 359] on span "$4,549.00 (Fortnightly)" at bounding box center [488, 353] width 115 height 13
click at [542, 359] on span "$4,549.00 (Fortnightly)" at bounding box center [488, 353] width 115 height 13
click at [997, 223] on link "Documents" at bounding box center [948, 210] width 97 height 34
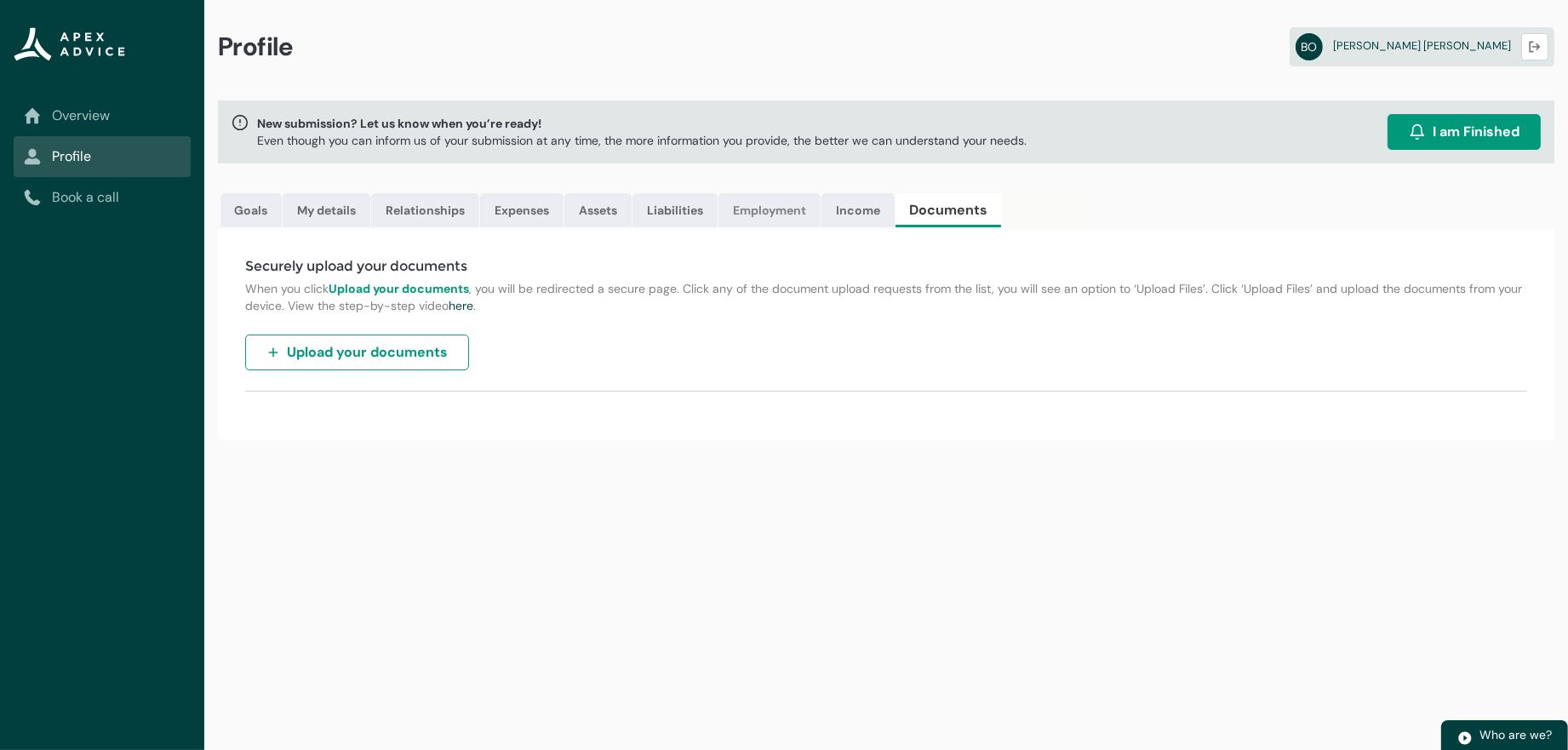
click at [821, 226] on link "Employment" at bounding box center [770, 210] width 102 height 34
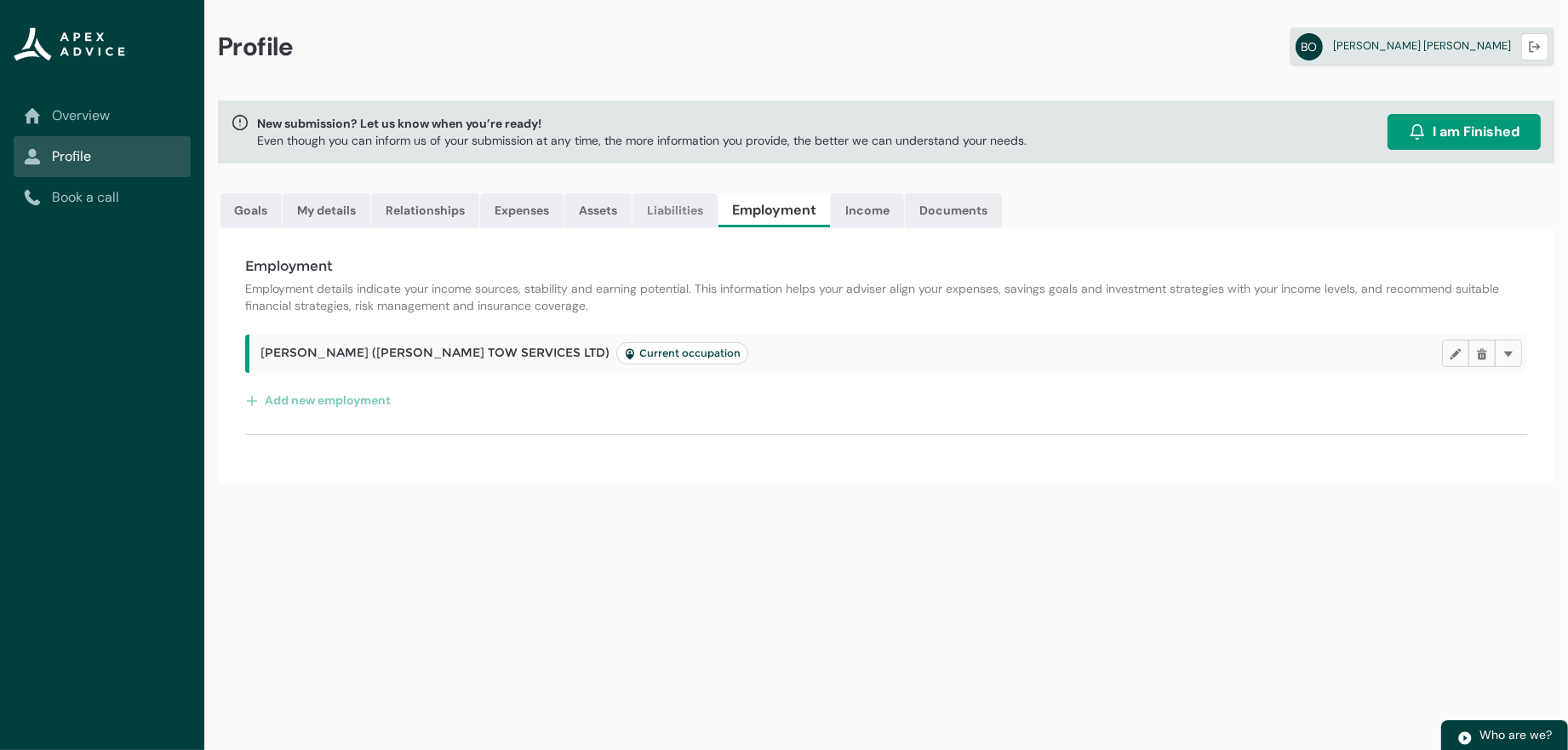
click at [718, 225] on link "Liabilities" at bounding box center [675, 210] width 85 height 34
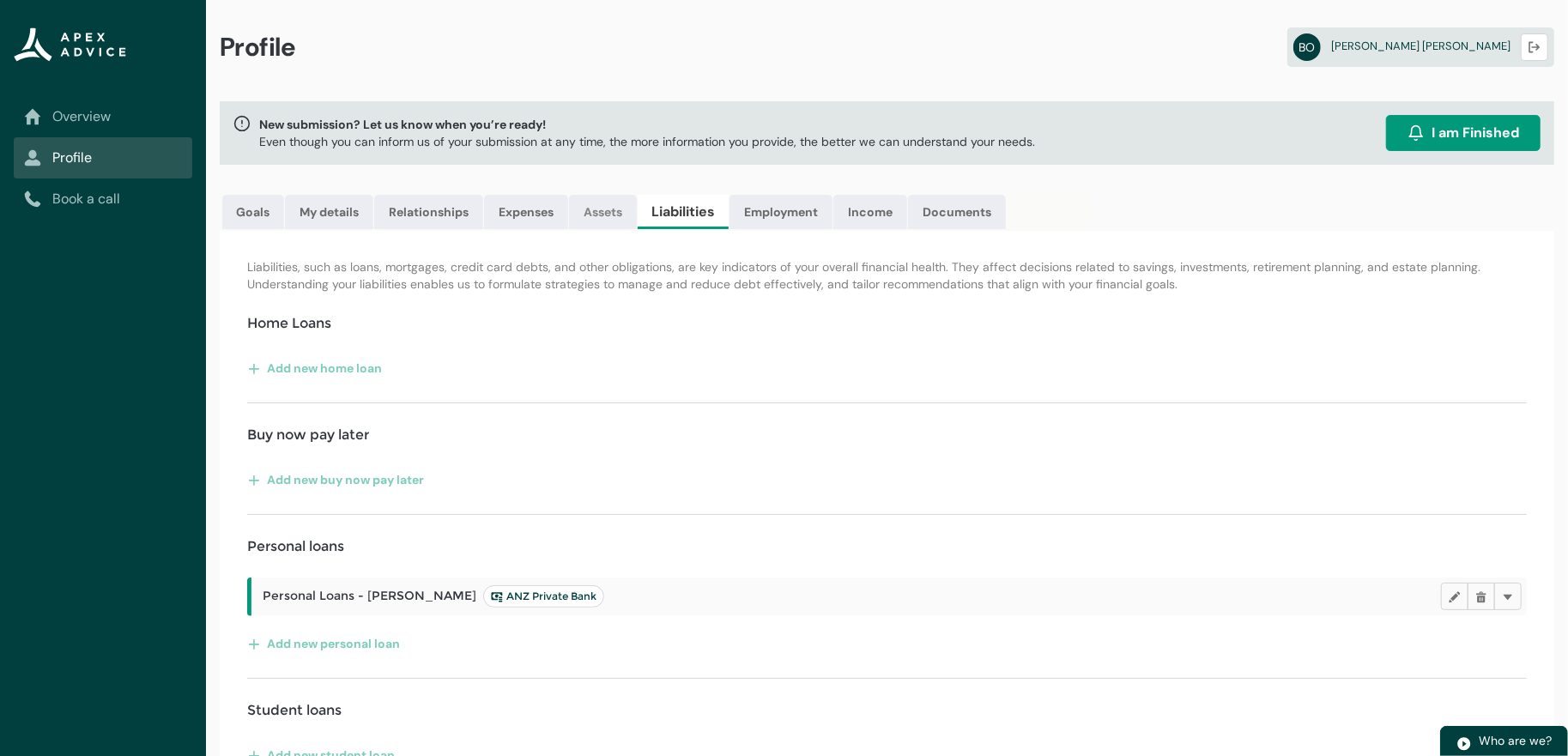
click at [637, 227] on link "Assets" at bounding box center [602, 212] width 68 height 34
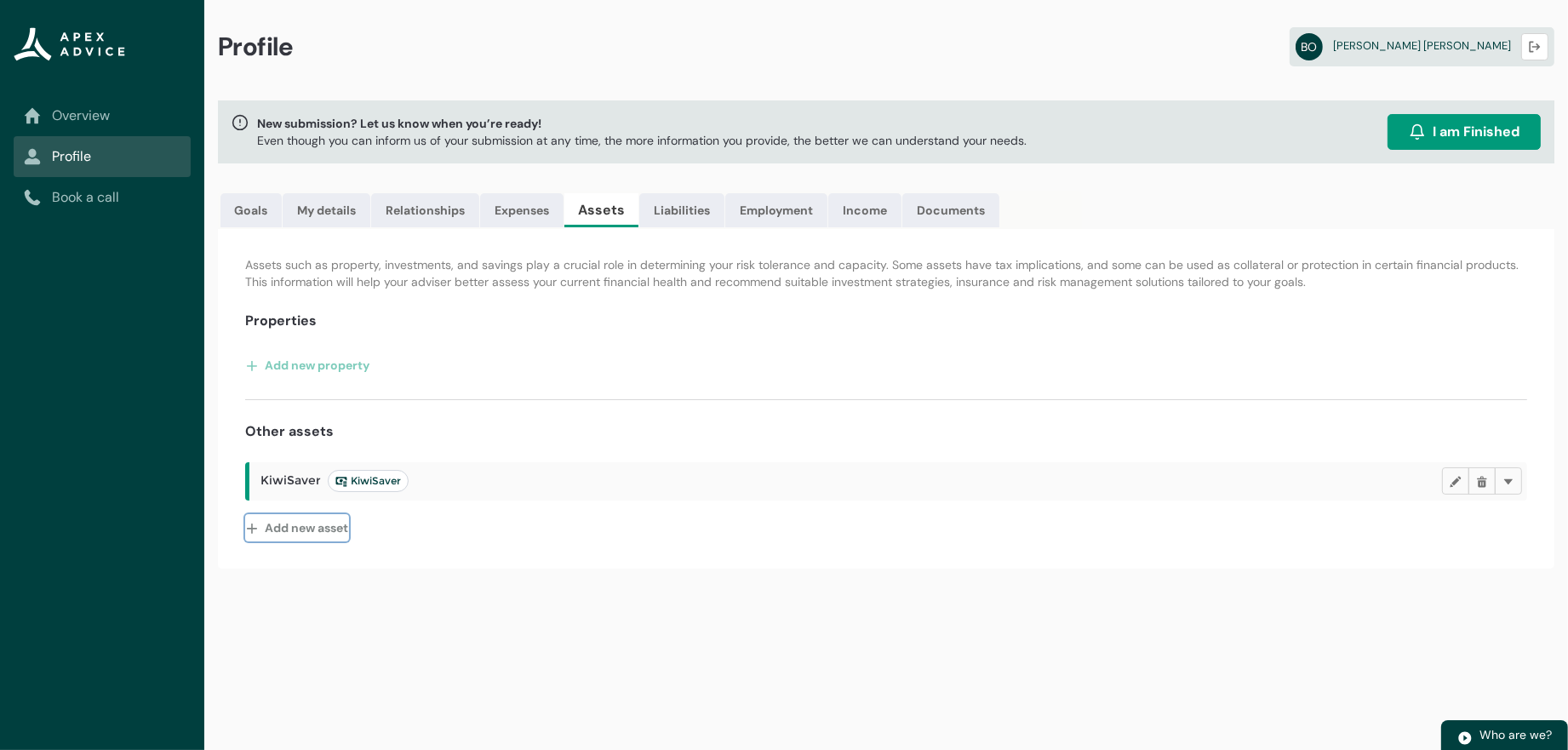
click at [320, 542] on button "Add new asset" at bounding box center [297, 527] width 104 height 27
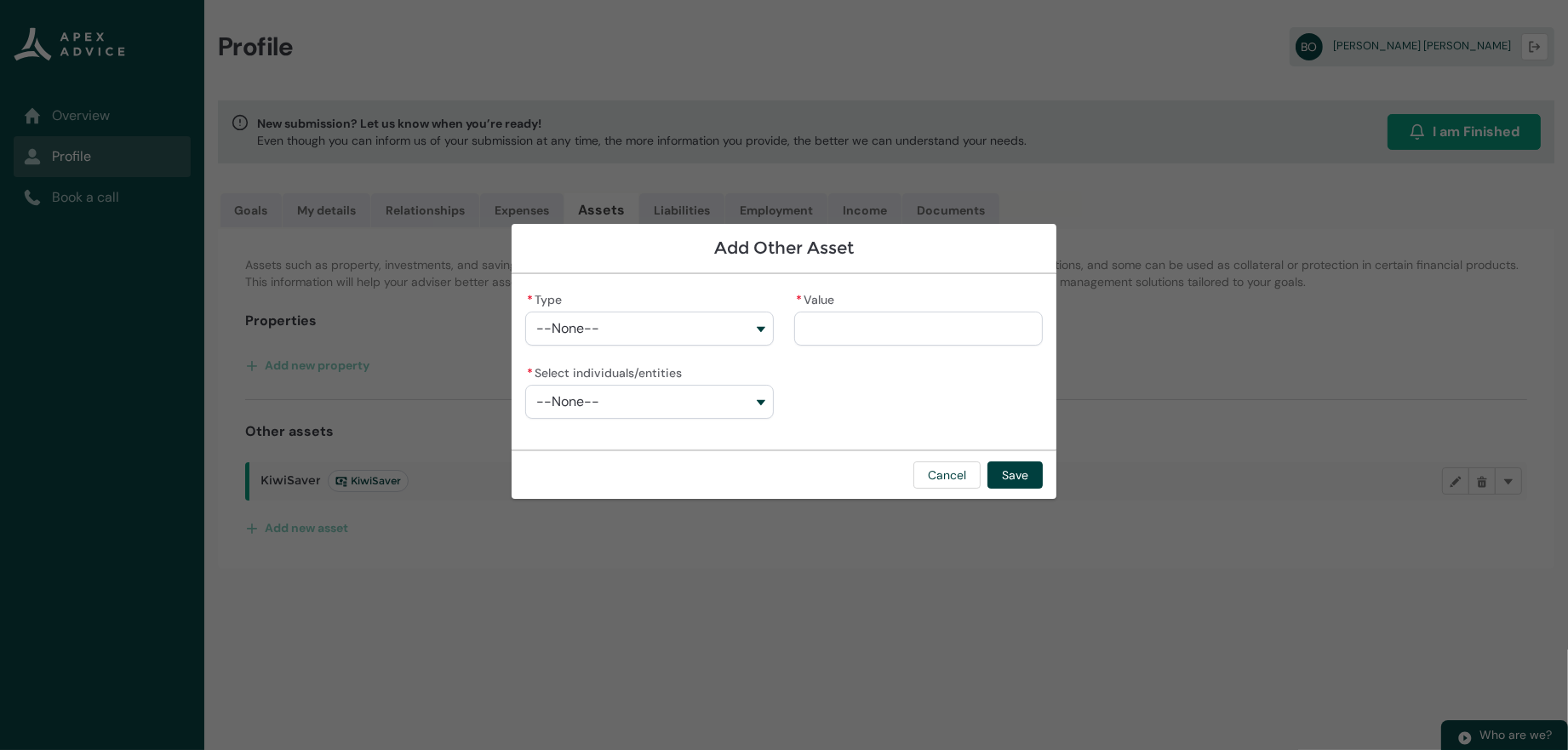
click at [579, 327] on button "--None--" at bounding box center [649, 328] width 248 height 34
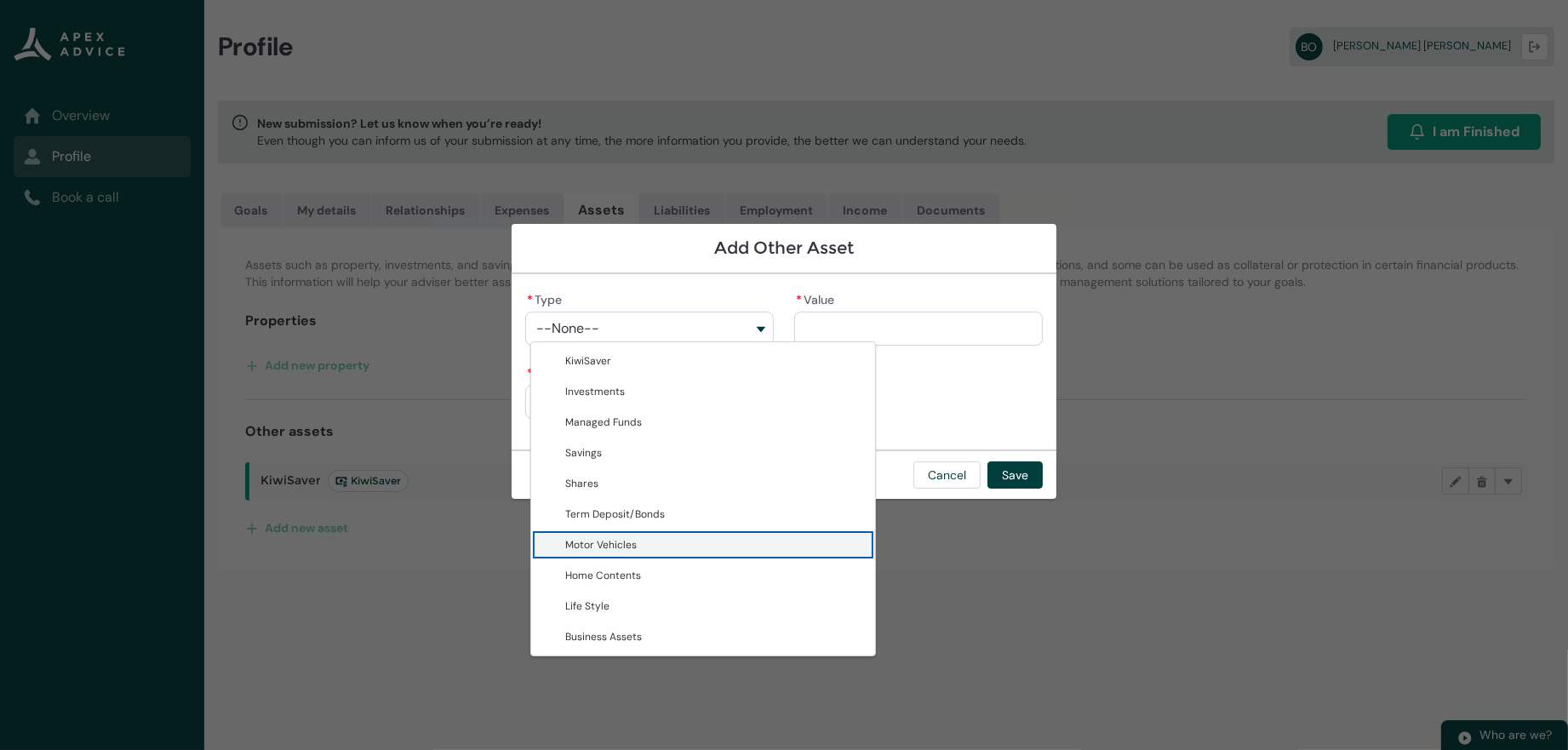
click at [601, 554] on span "Motor Vehicles" at bounding box center [715, 544] width 300 height 17
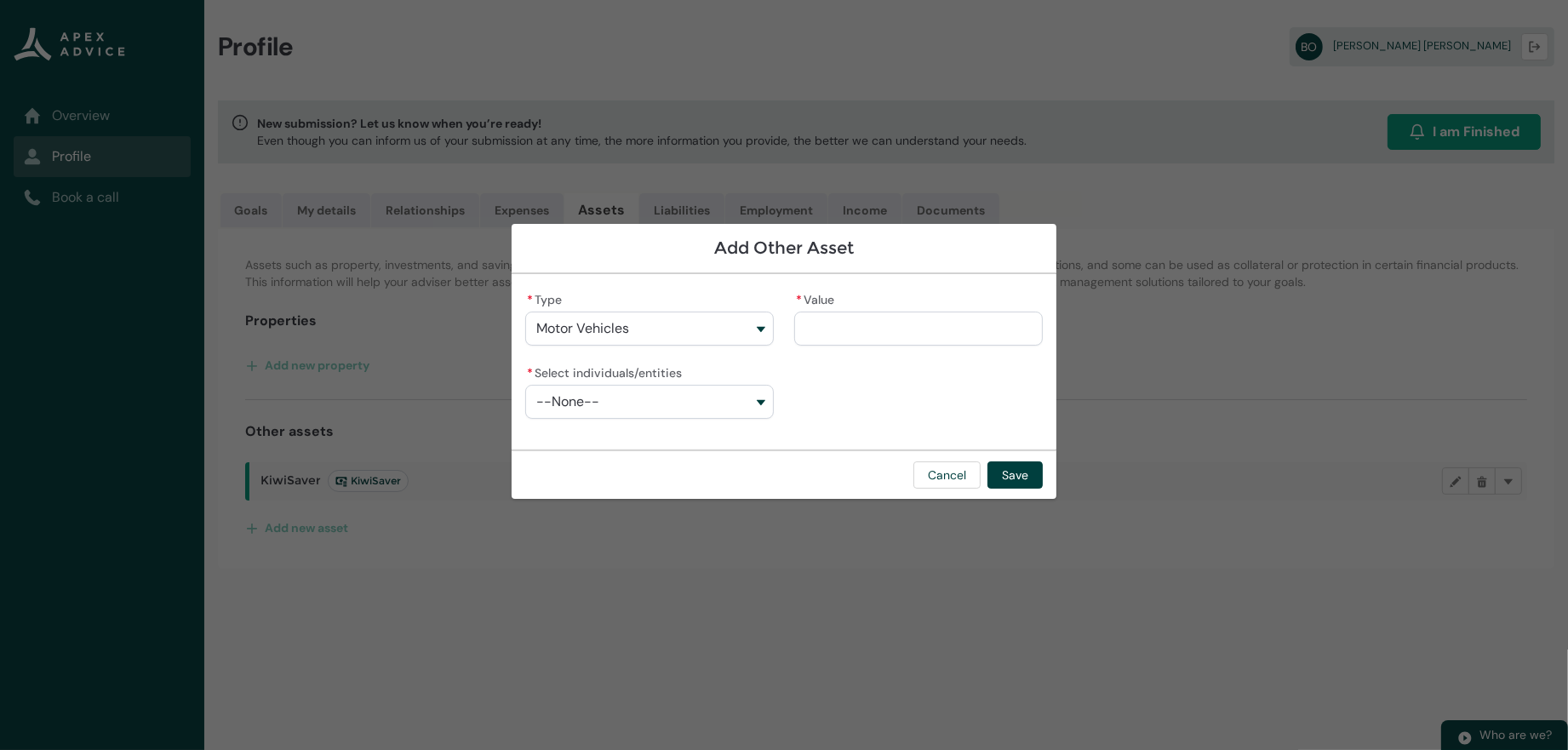
click at [573, 326] on button "Motor Vehicles" at bounding box center [649, 328] width 248 height 34
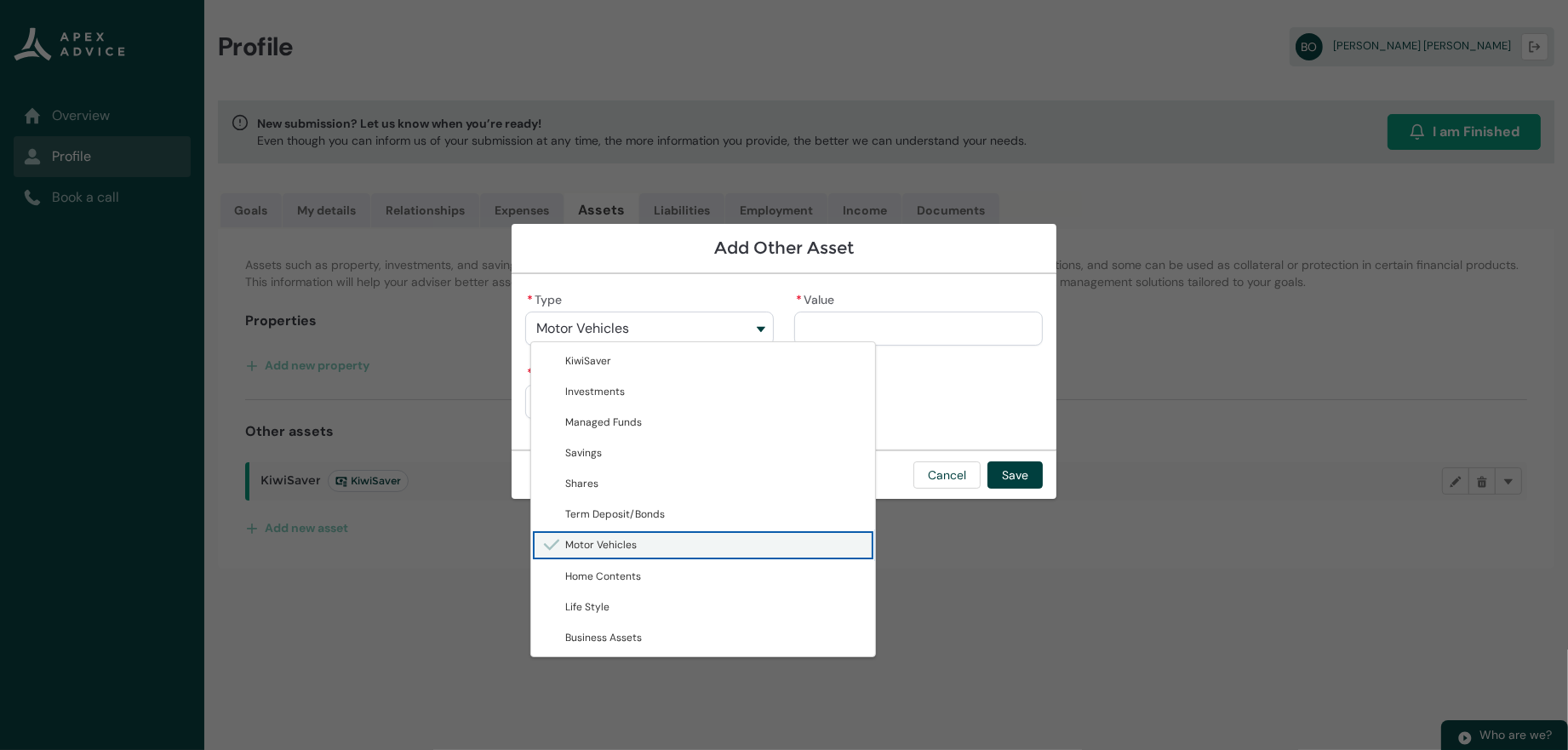
click at [707, 297] on div "* Type Motor Vehicles KiwiSaver Investments Managed Funds Savings Shares Term D…" at bounding box center [649, 316] width 248 height 58
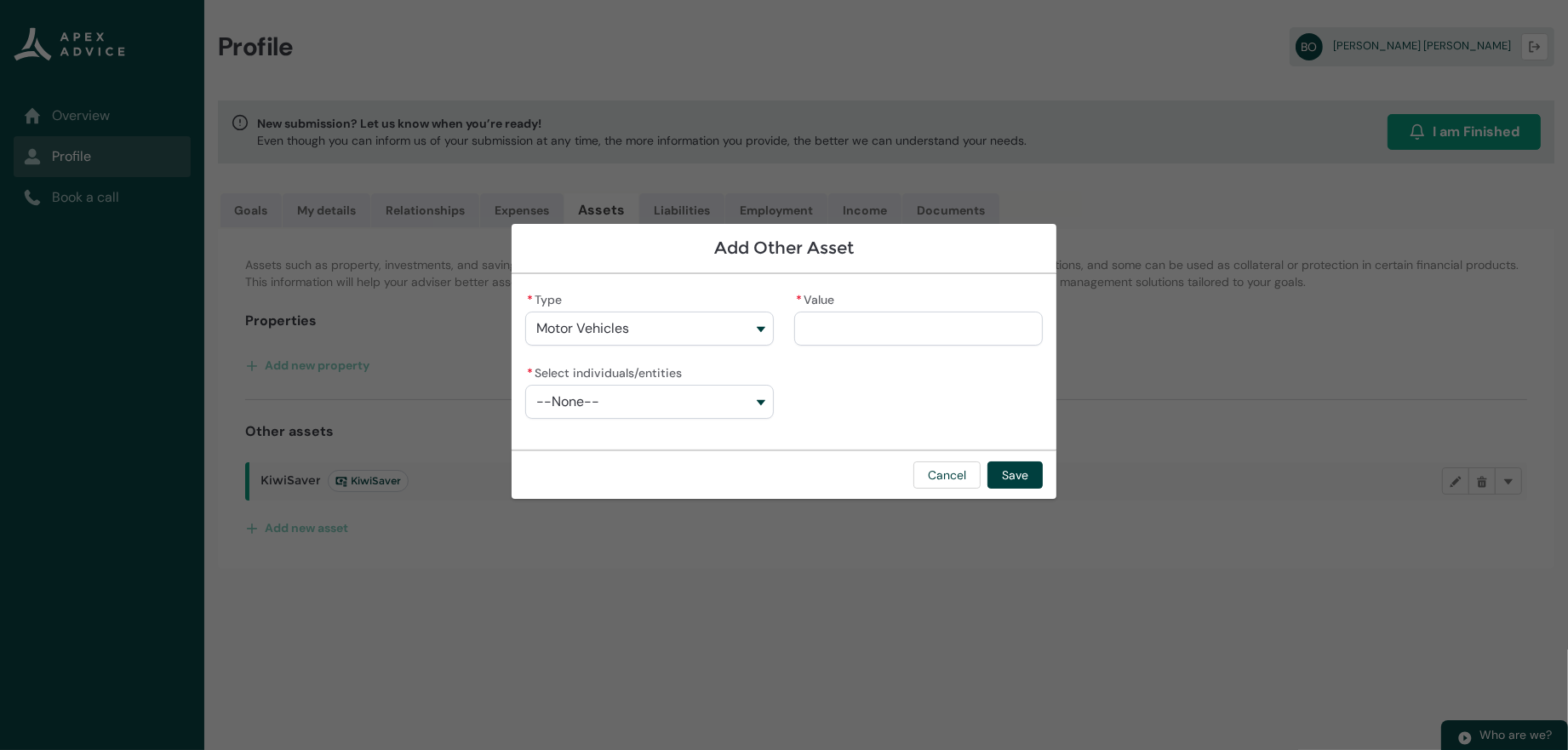
click at [862, 326] on input "* Value" at bounding box center [918, 328] width 248 height 34
click at [689, 410] on button "--None--" at bounding box center [649, 402] width 248 height 34
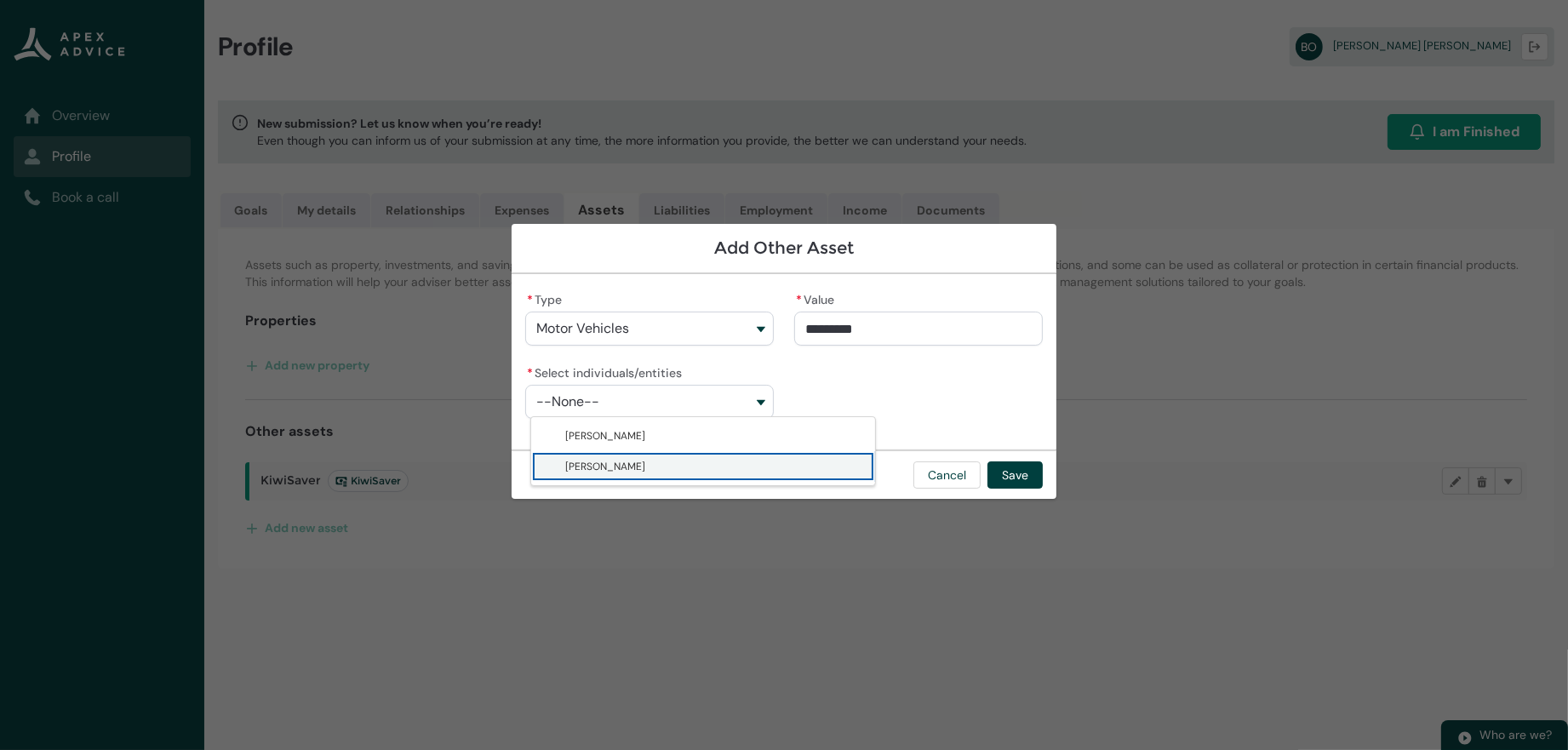
click at [652, 471] on span "[PERSON_NAME]" at bounding box center [715, 466] width 300 height 17
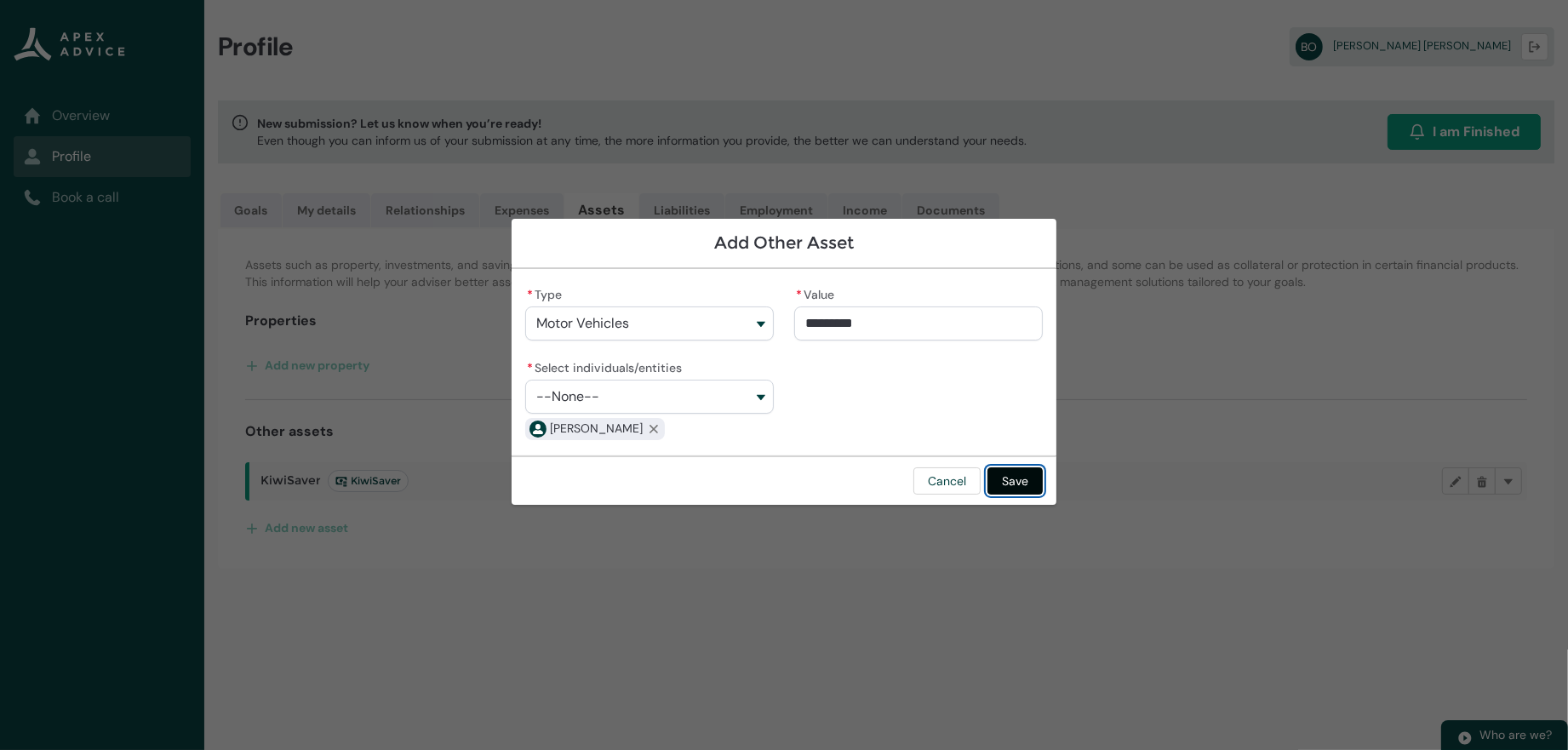
click at [1043, 494] on button "Save" at bounding box center [1015, 480] width 56 height 27
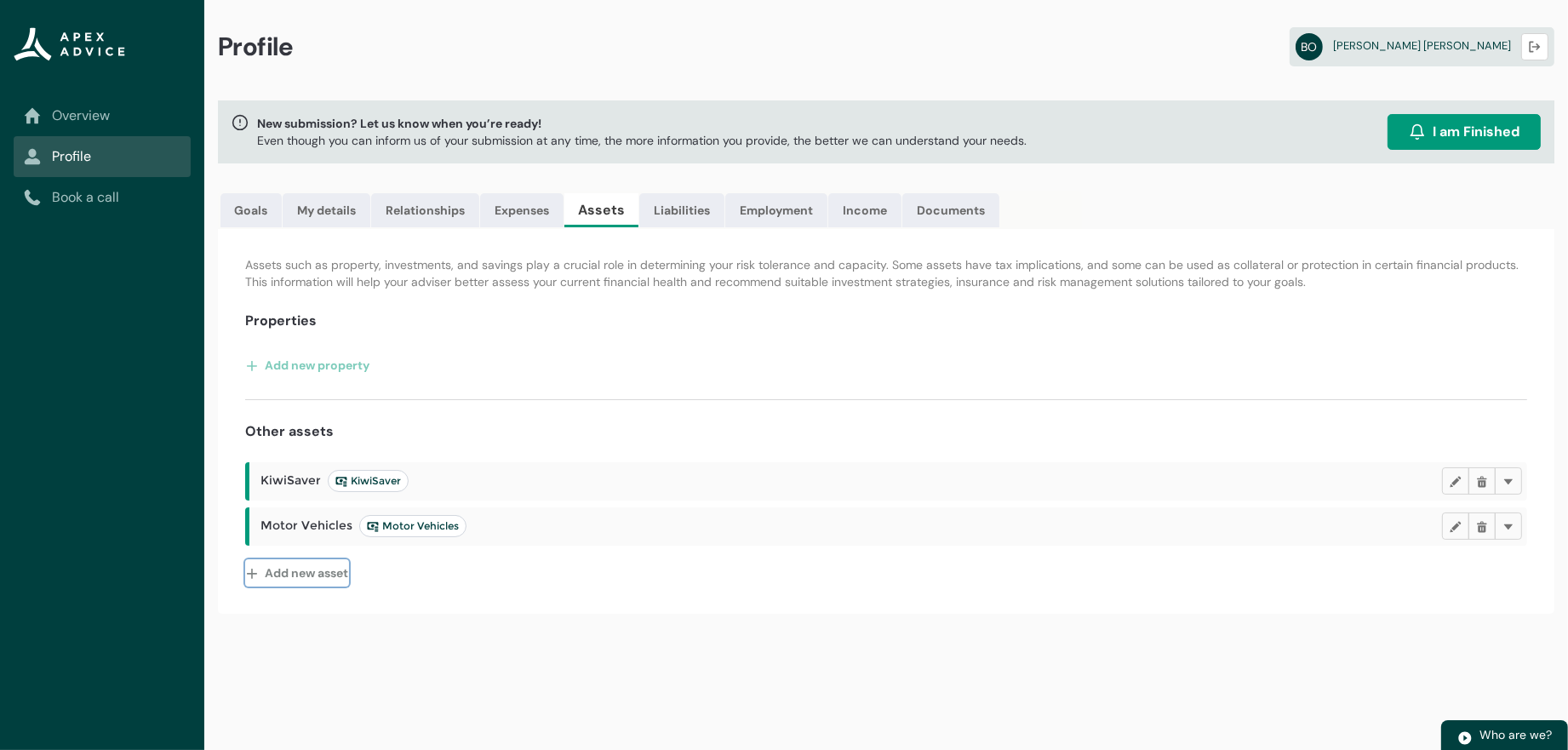
click at [342, 587] on button "Add new asset" at bounding box center [297, 573] width 104 height 27
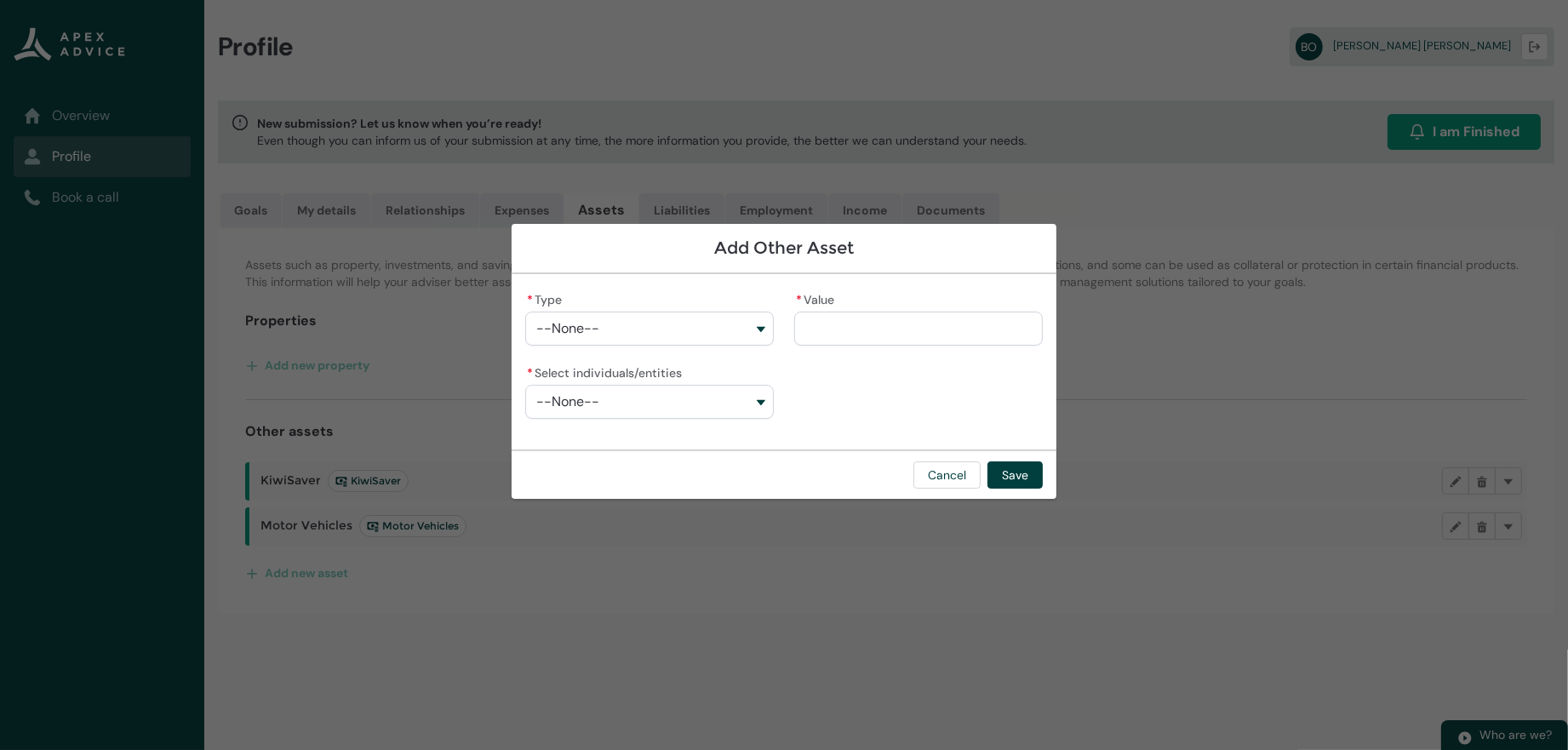
click at [686, 332] on button "--None--" at bounding box center [649, 328] width 248 height 34
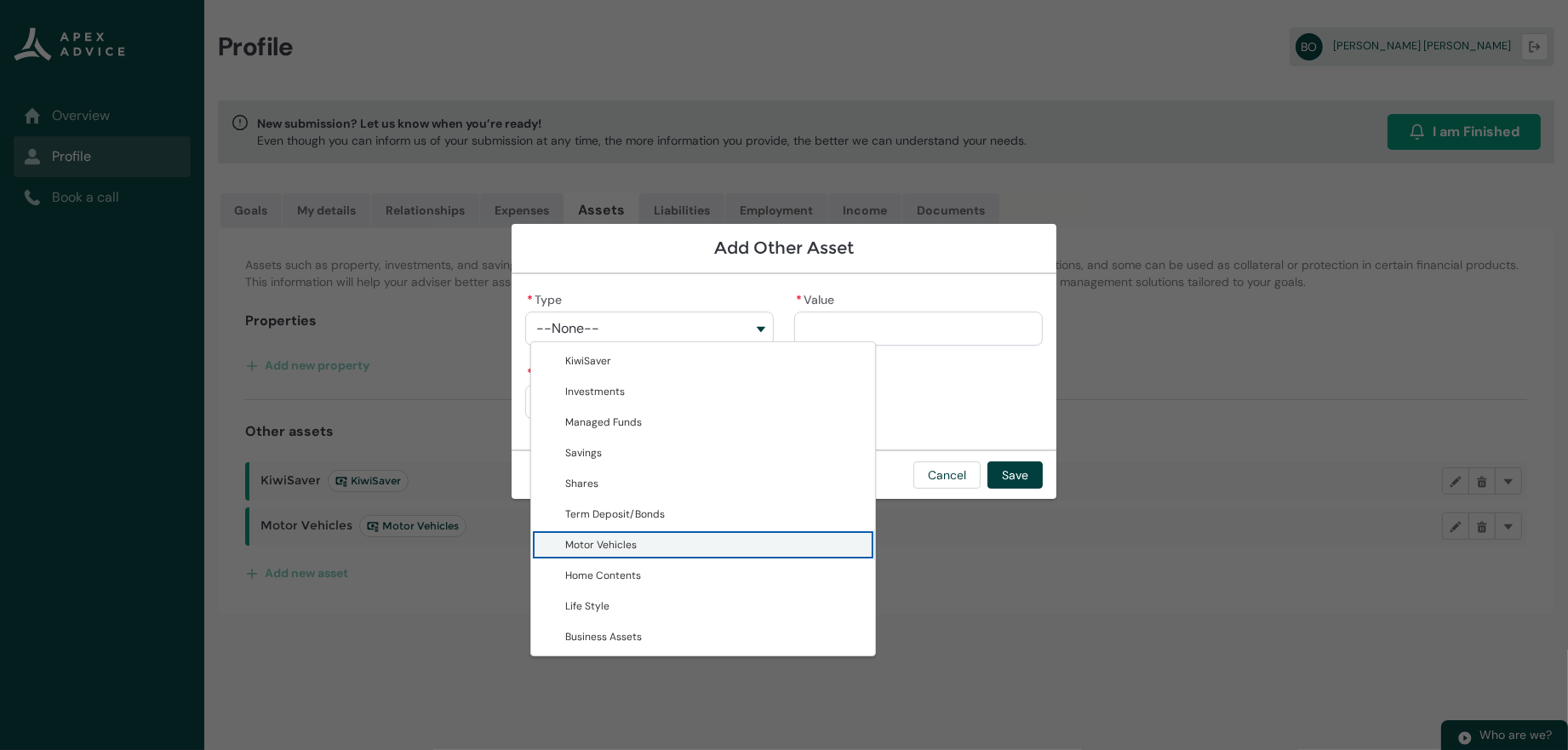
click at [579, 554] on span "Motor Vehicles" at bounding box center [715, 544] width 300 height 17
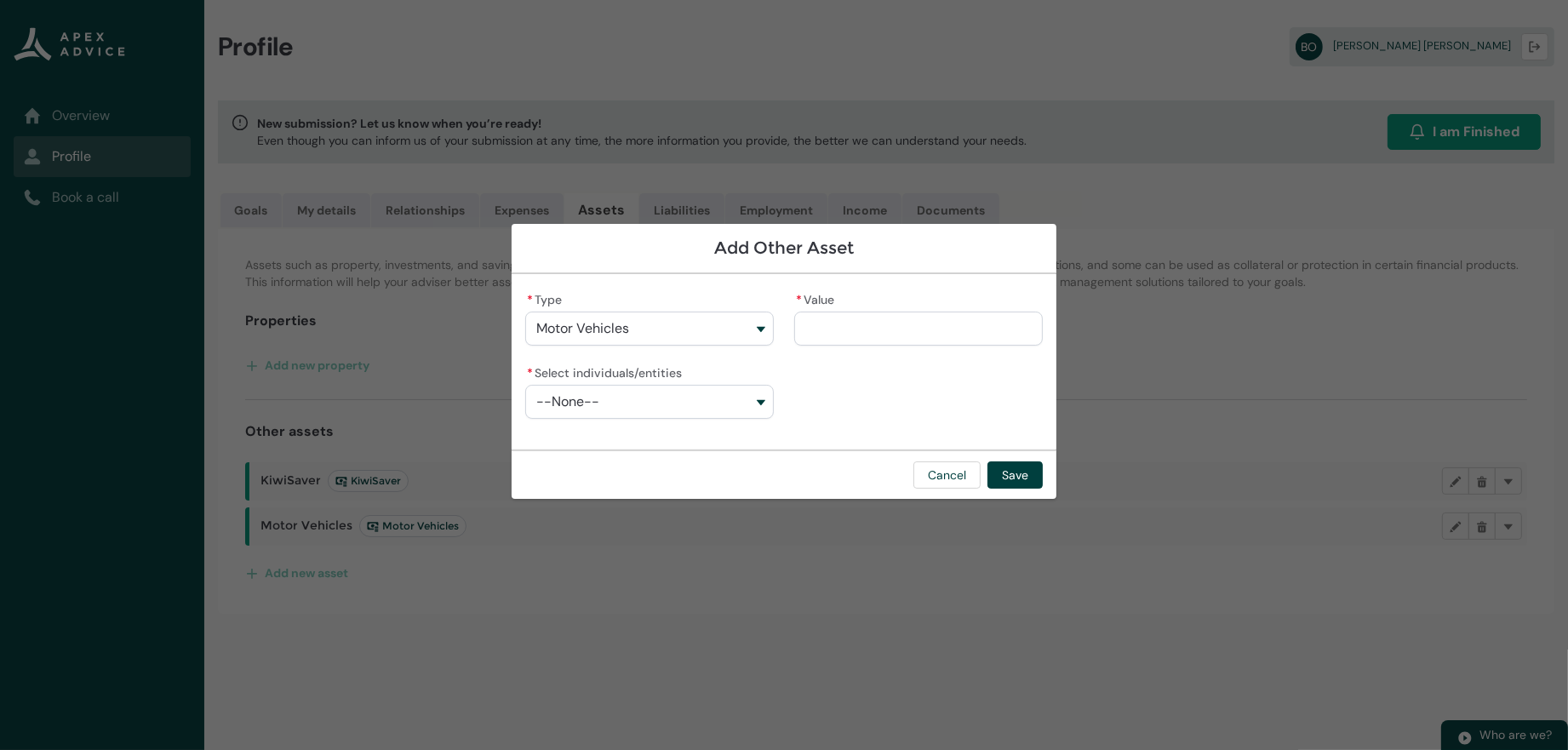
click at [551, 390] on button "--None--" at bounding box center [649, 402] width 248 height 34
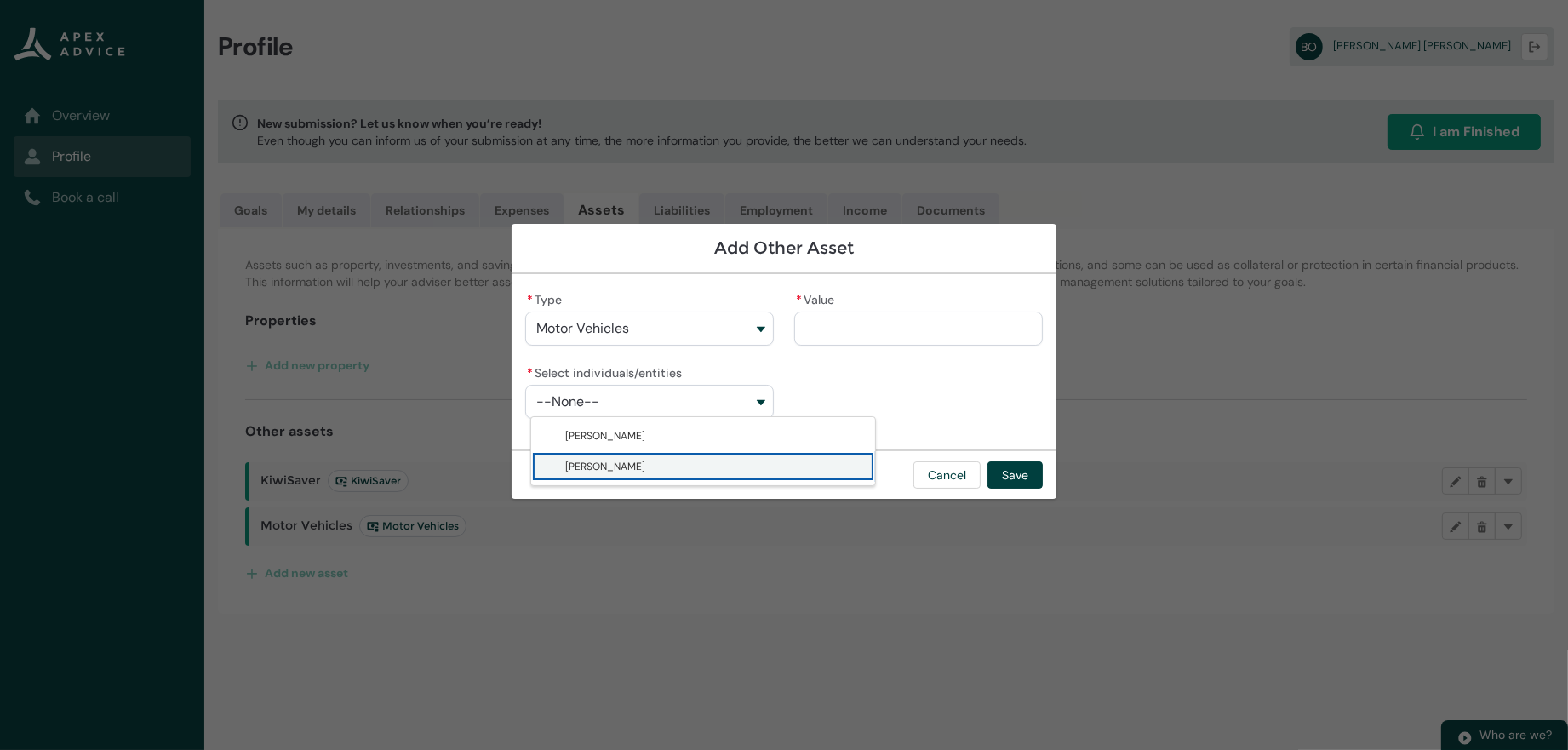
click at [628, 475] on span "[PERSON_NAME]" at bounding box center [715, 466] width 300 height 17
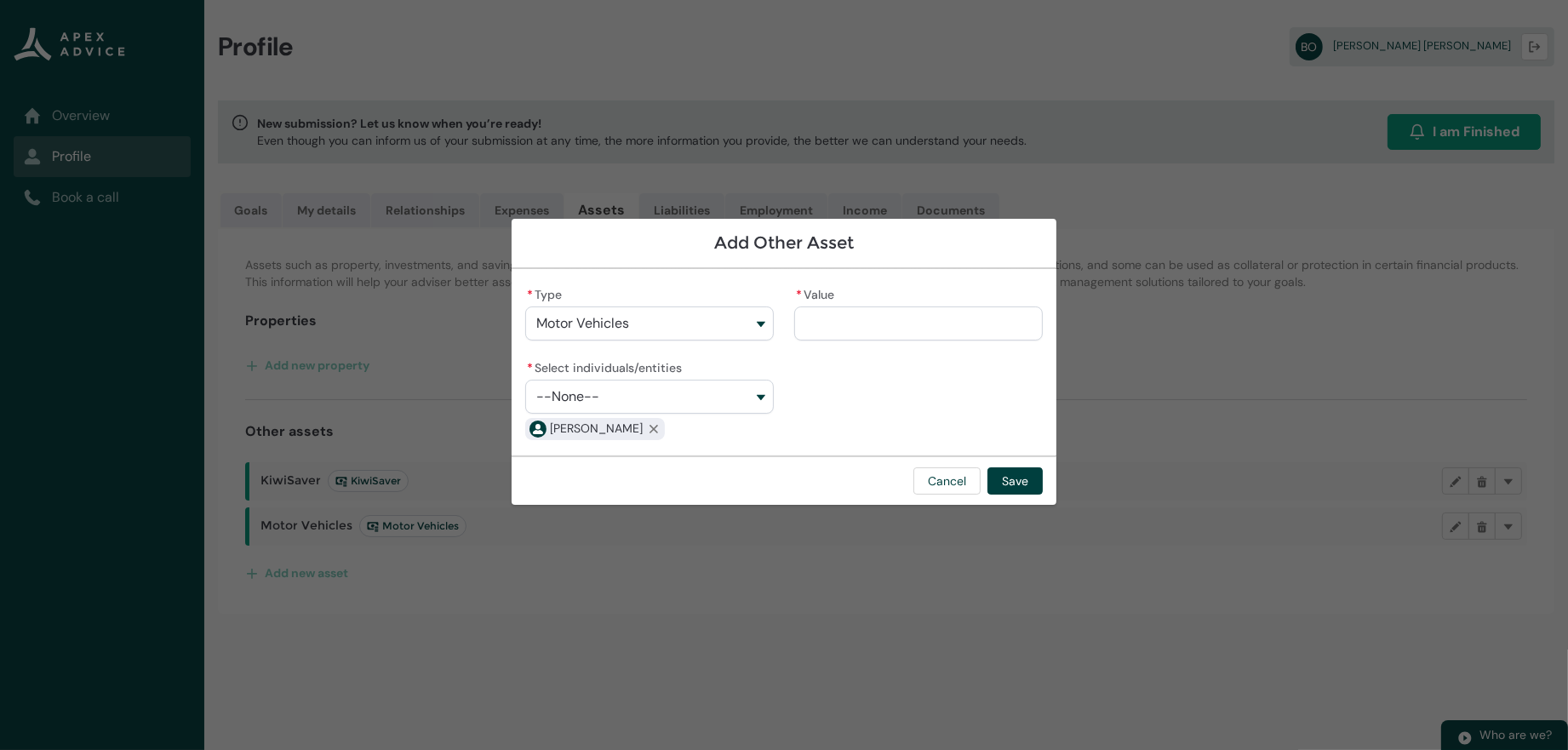
click at [861, 317] on input "* Value" at bounding box center [918, 324] width 248 height 34
click at [1043, 494] on button "Save" at bounding box center [1015, 480] width 56 height 27
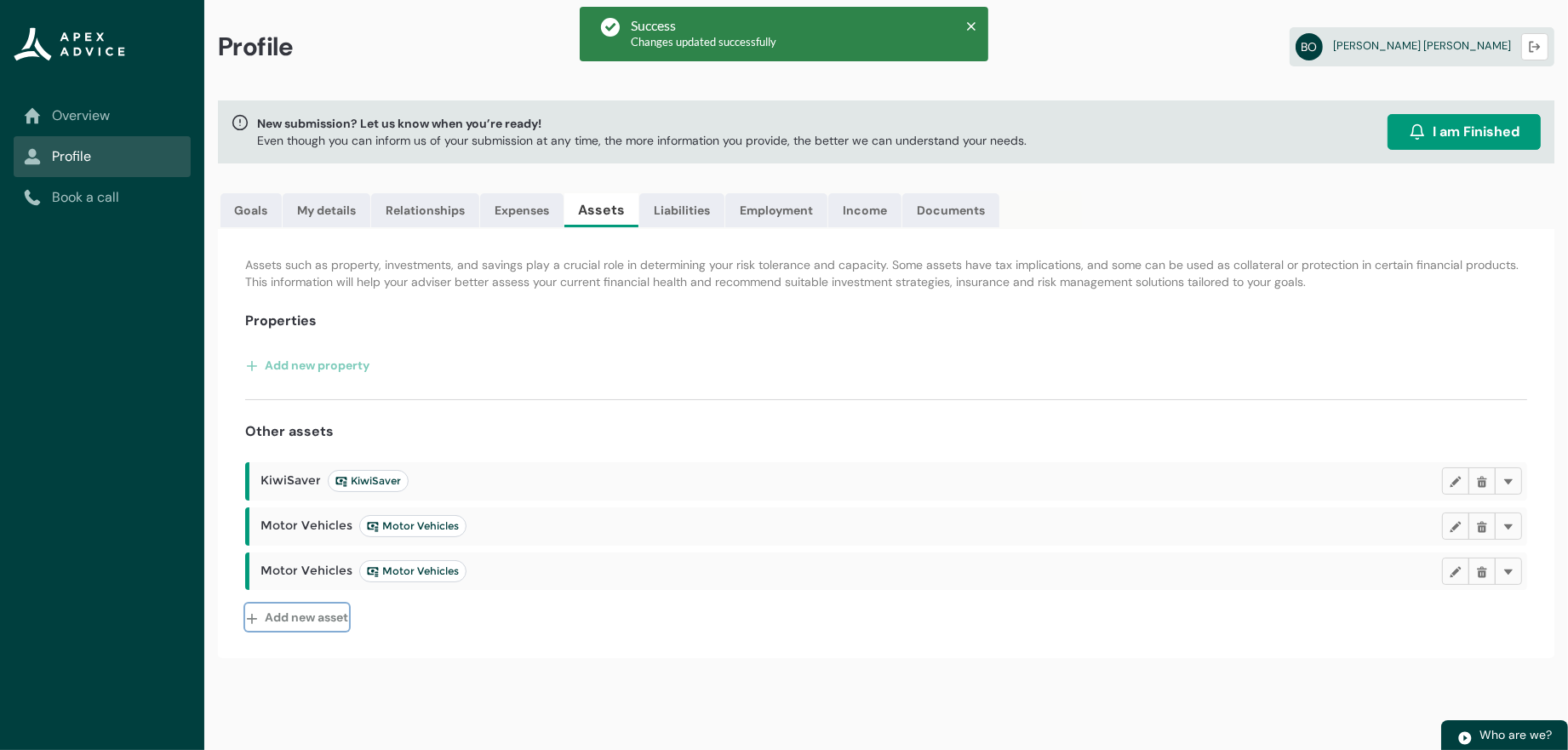
click at [330, 631] on button "Add new asset" at bounding box center [297, 617] width 104 height 27
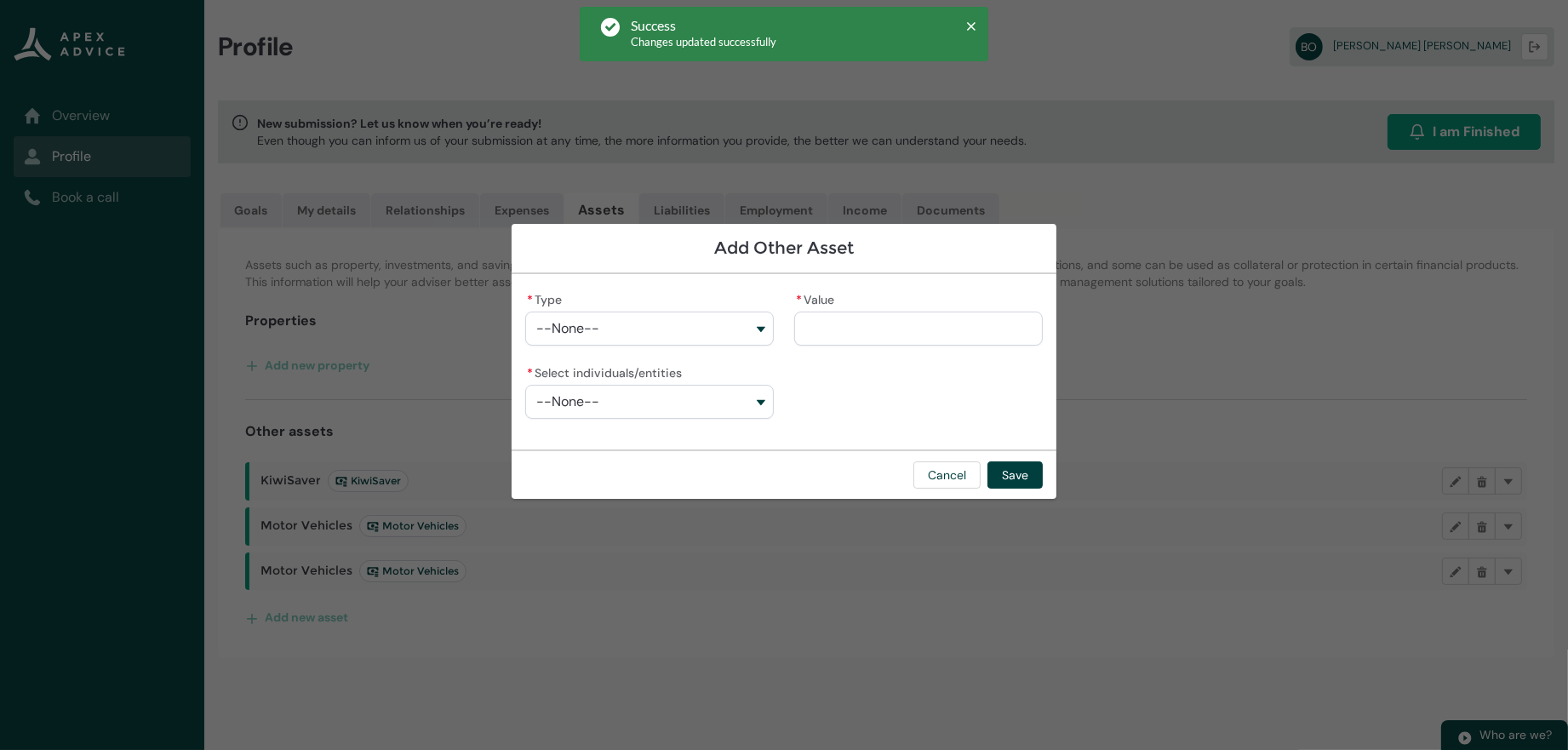
click at [589, 315] on button "--None--" at bounding box center [649, 328] width 248 height 34
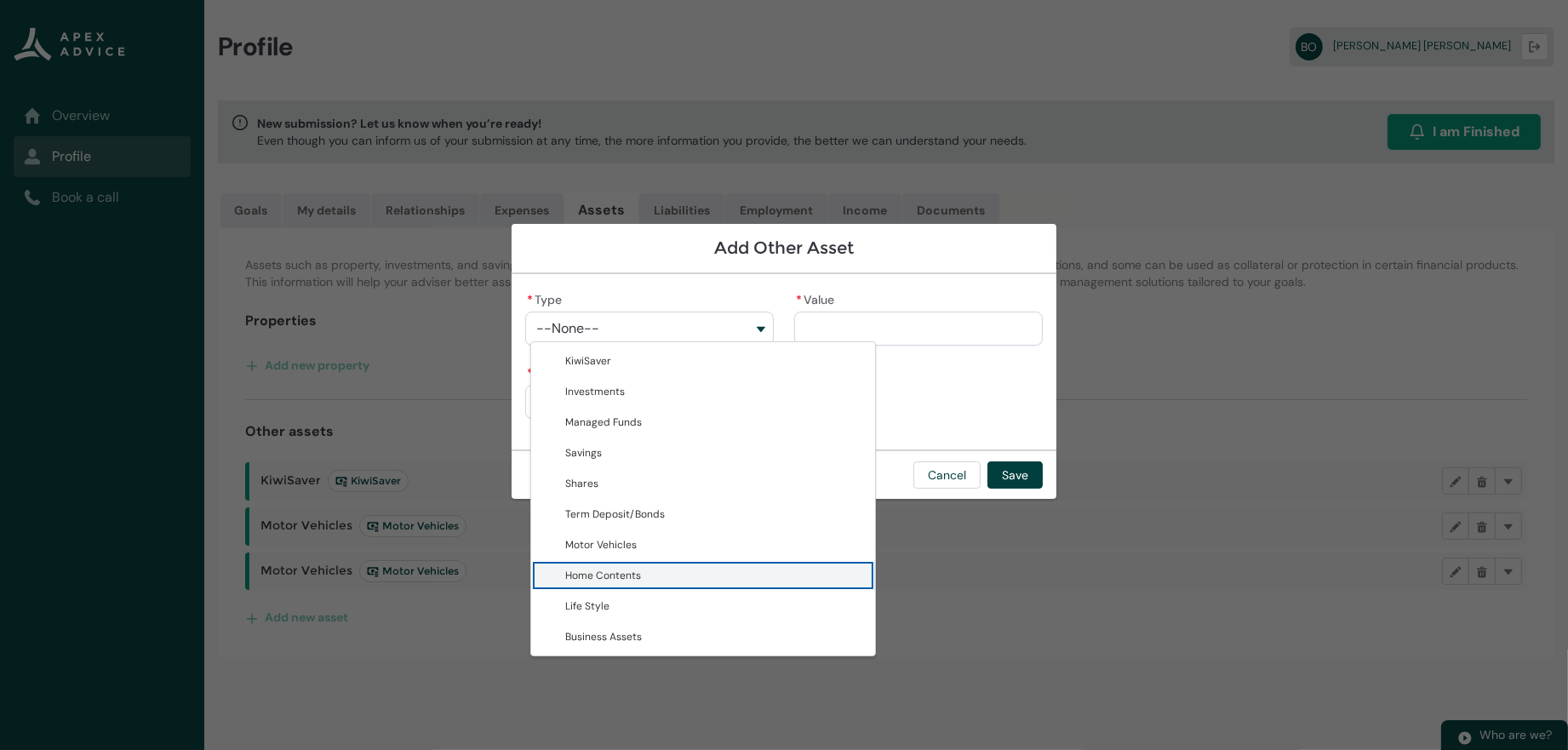
click at [580, 584] on span "Home Contents" at bounding box center [715, 575] width 300 height 17
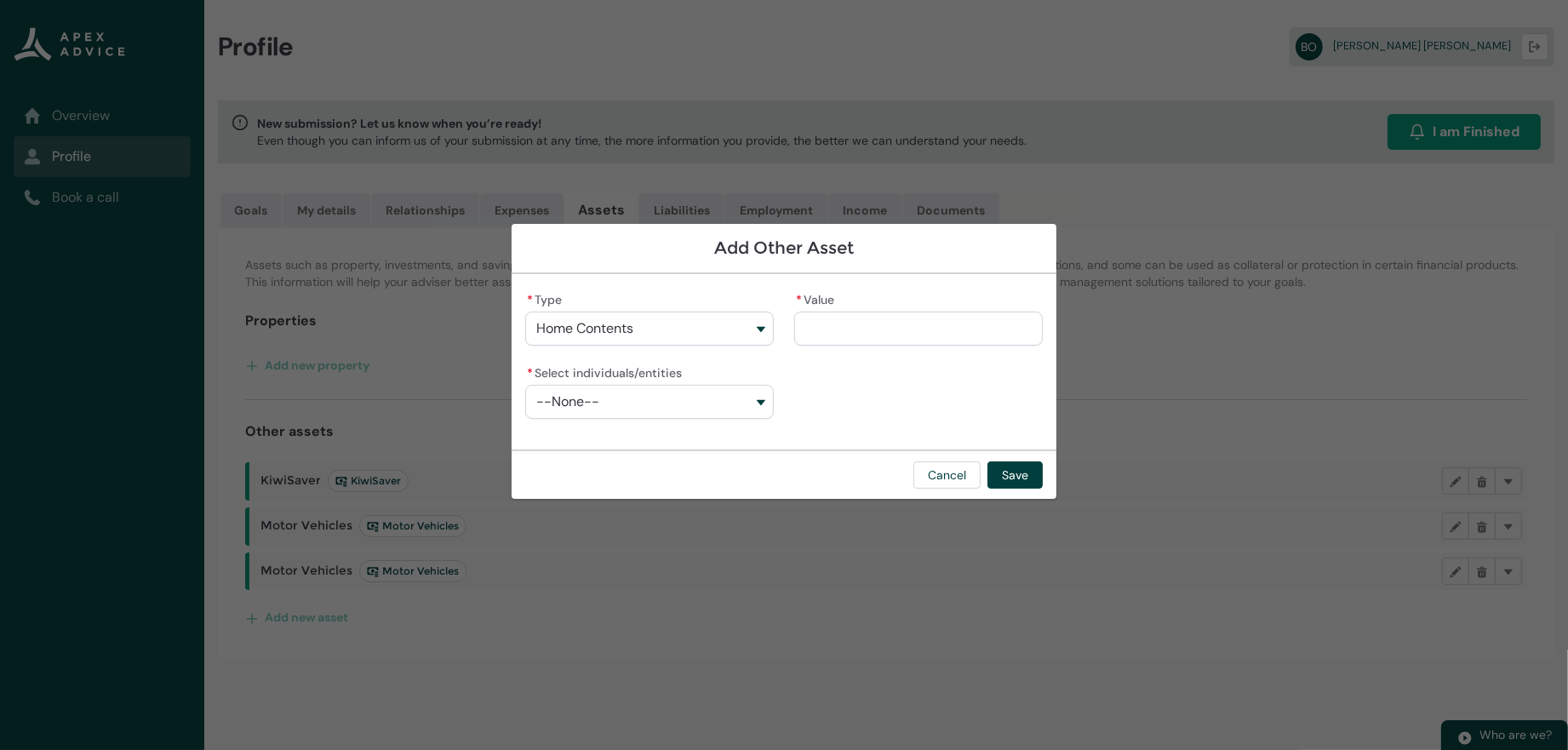
click at [541, 393] on button "--None--" at bounding box center [649, 402] width 248 height 34
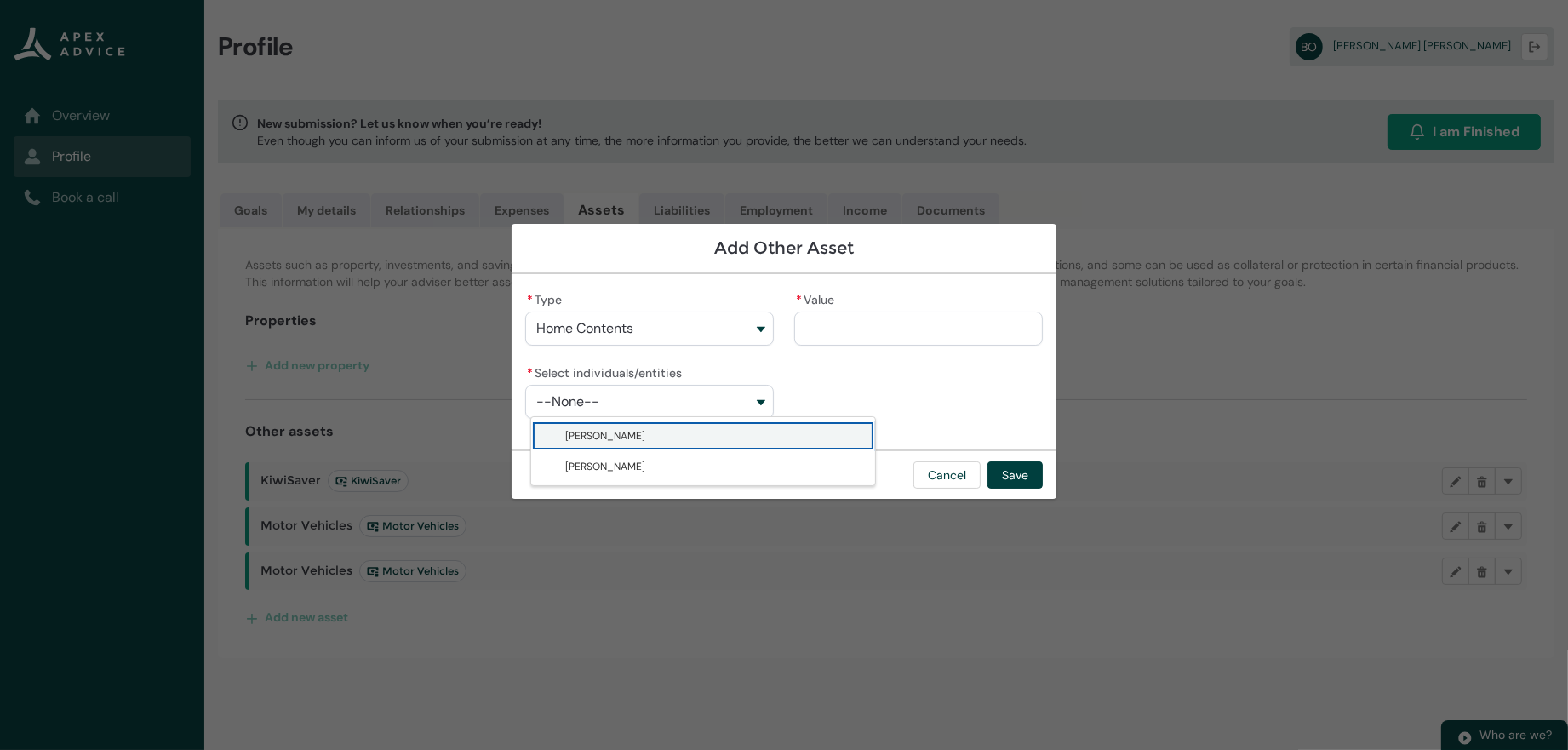
click at [568, 440] on span "[PERSON_NAME]" at bounding box center [605, 436] width 80 height 13
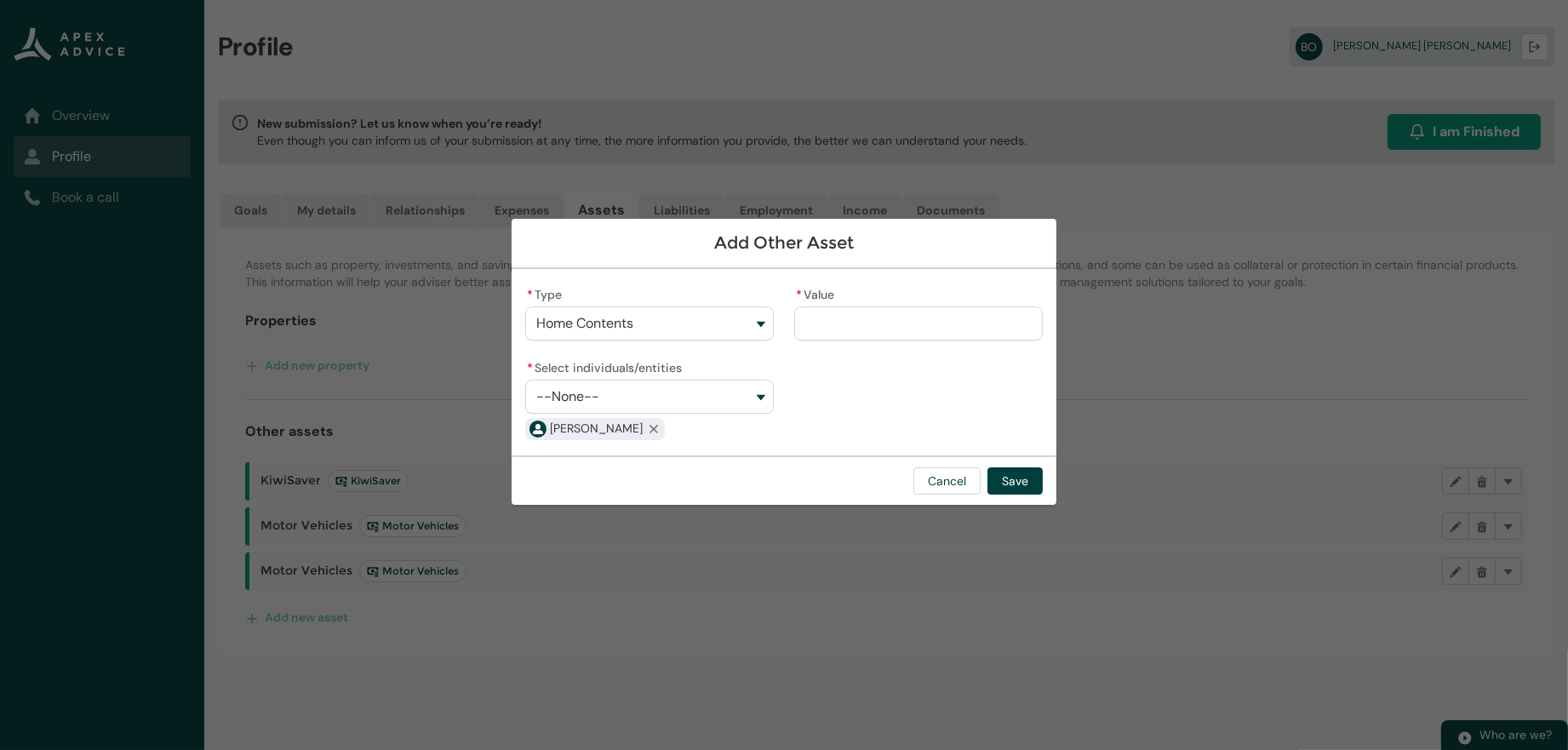
click at [568, 399] on button "--None--" at bounding box center [649, 396] width 248 height 34
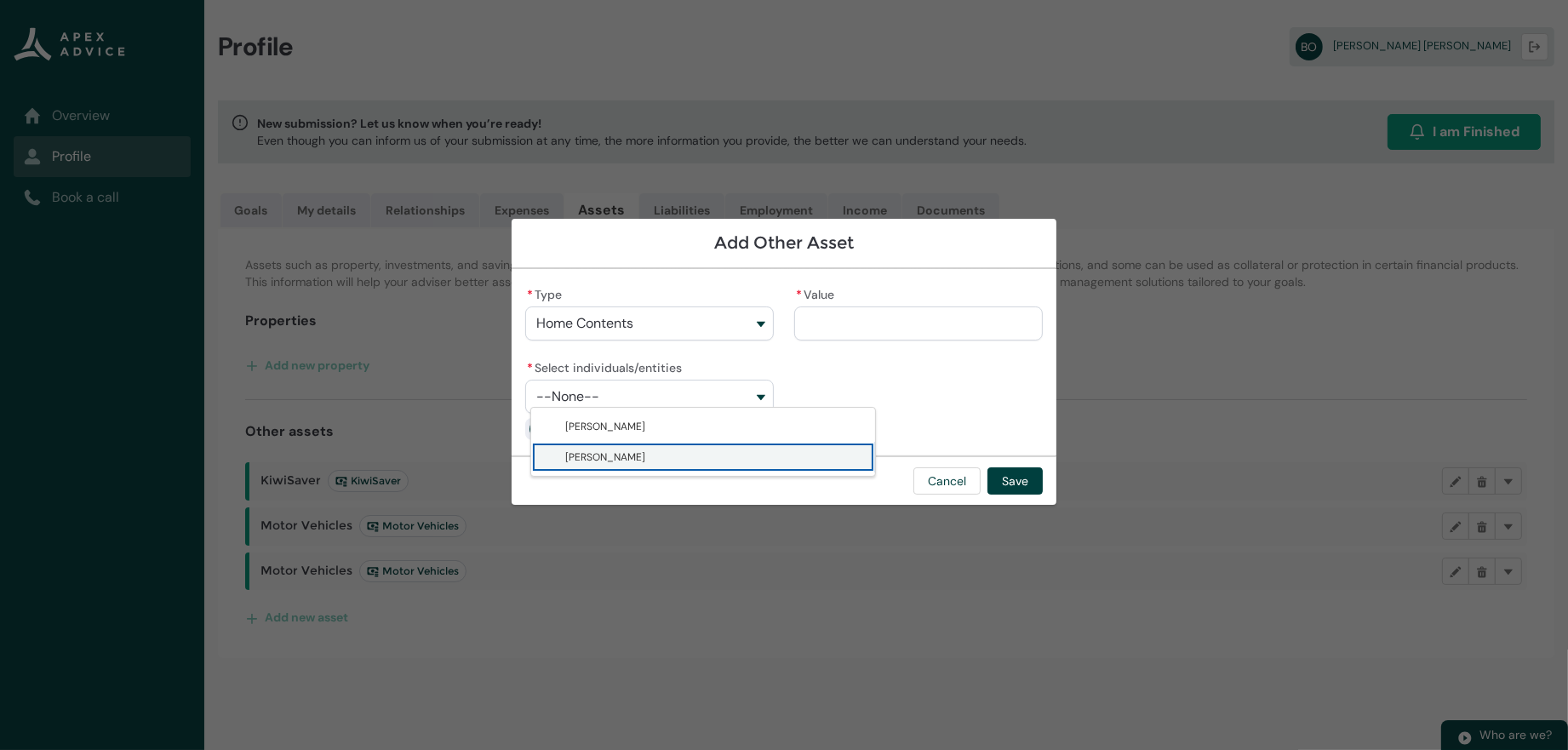
click at [570, 464] on span "[PERSON_NAME]" at bounding box center [605, 457] width 80 height 13
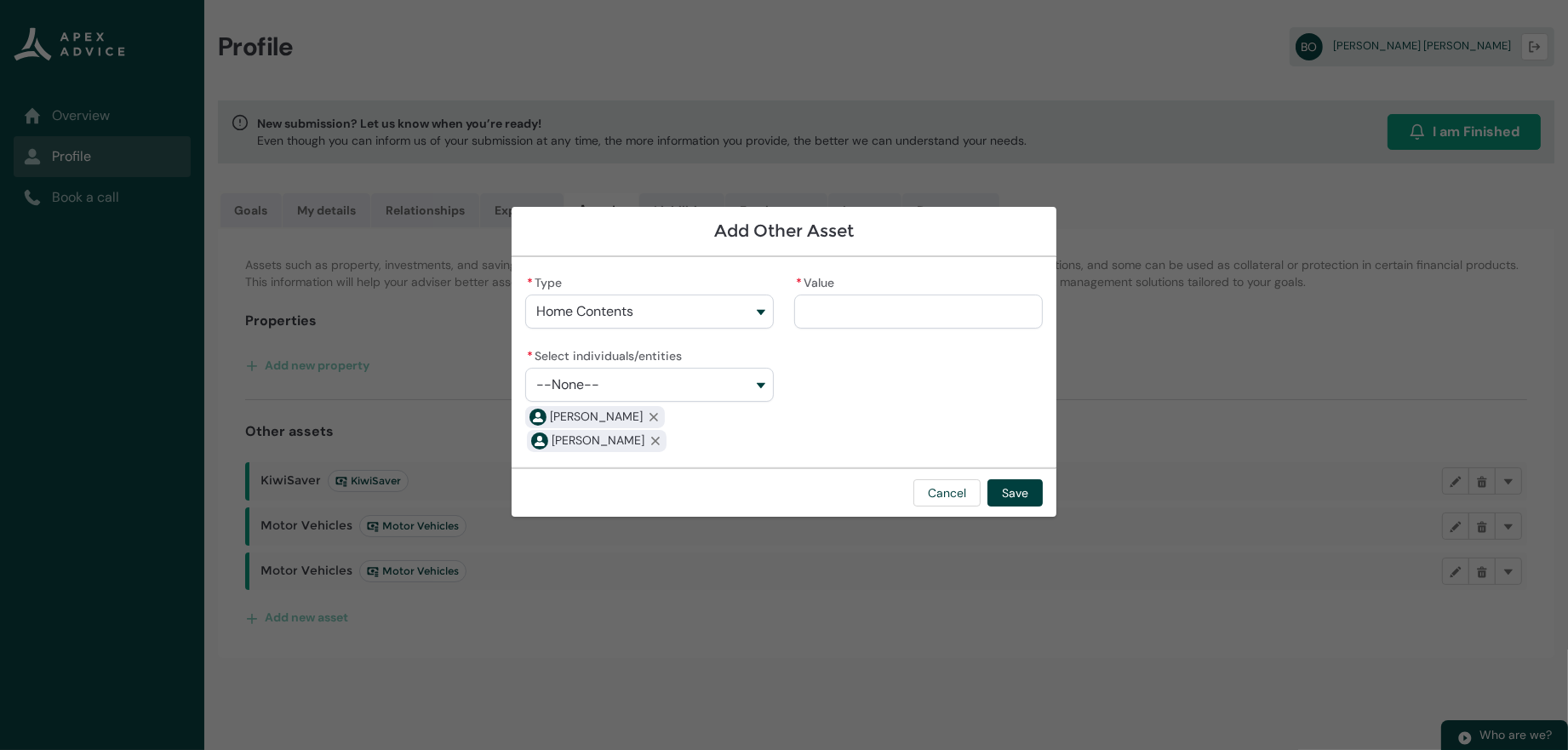
click at [892, 298] on input "* Value" at bounding box center [918, 311] width 248 height 34
click at [1043, 507] on button "Save" at bounding box center [1015, 492] width 56 height 27
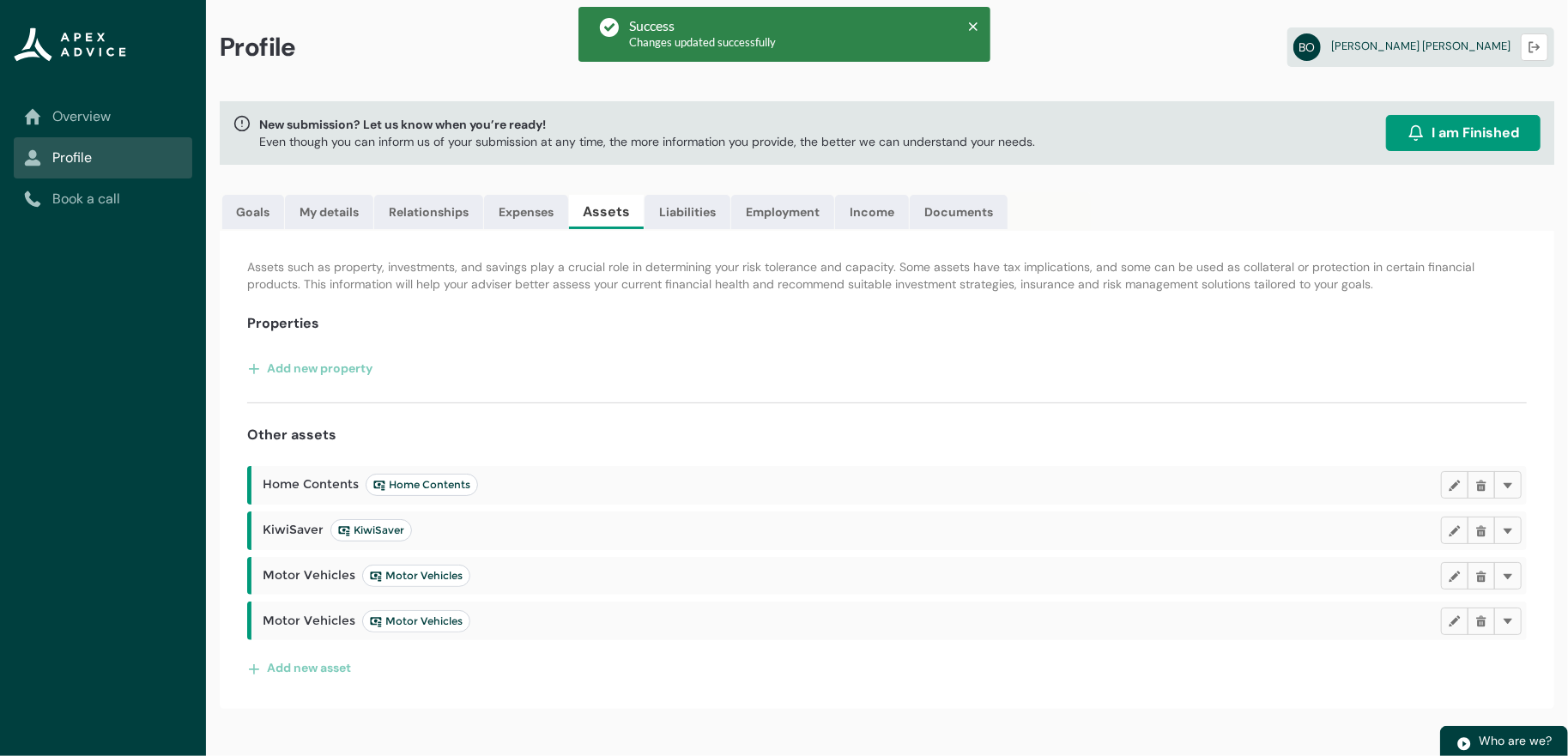
scroll to position [61, 0]
click at [329, 681] on button "Add new asset" at bounding box center [300, 668] width 105 height 28
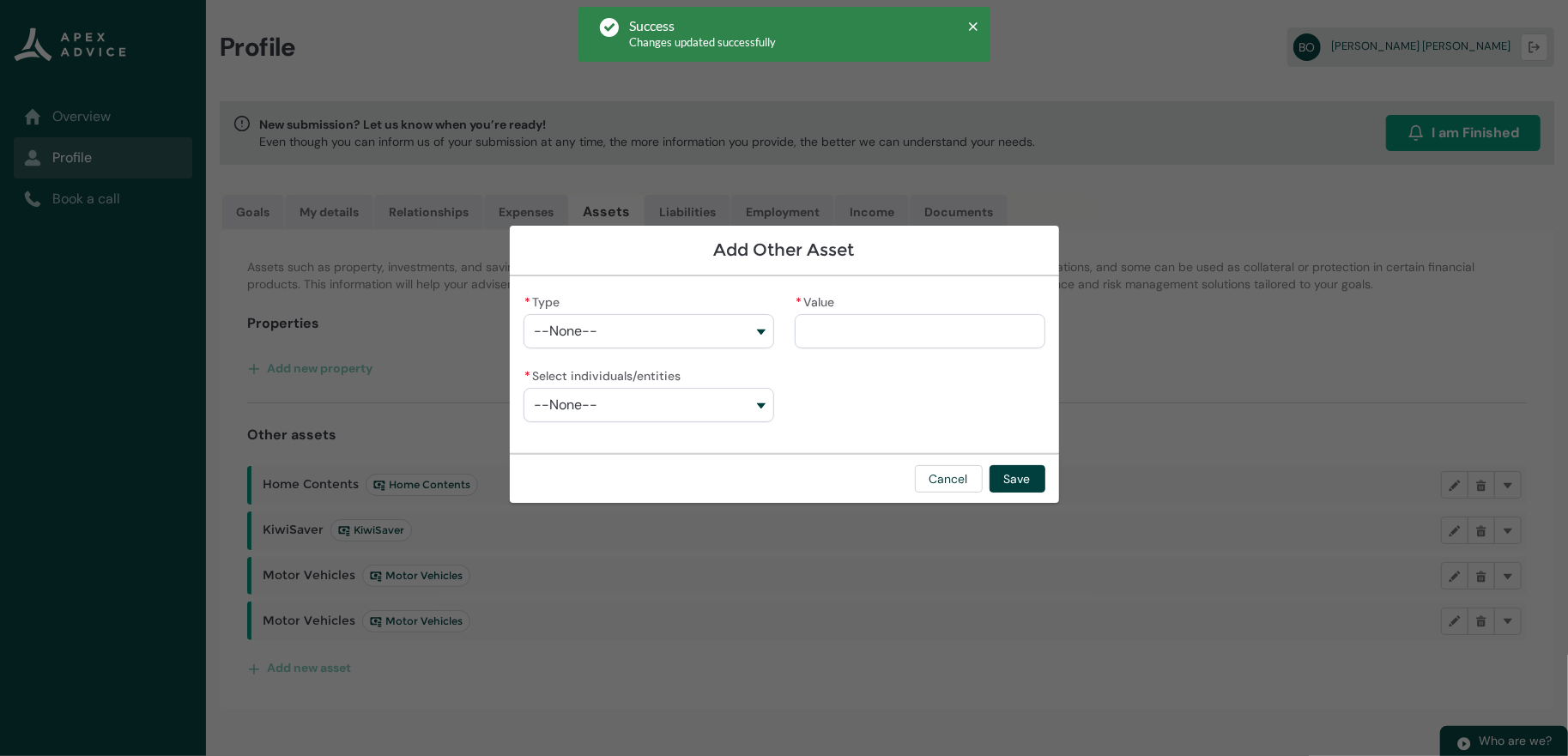
click at [642, 319] on button "--None--" at bounding box center [648, 331] width 250 height 34
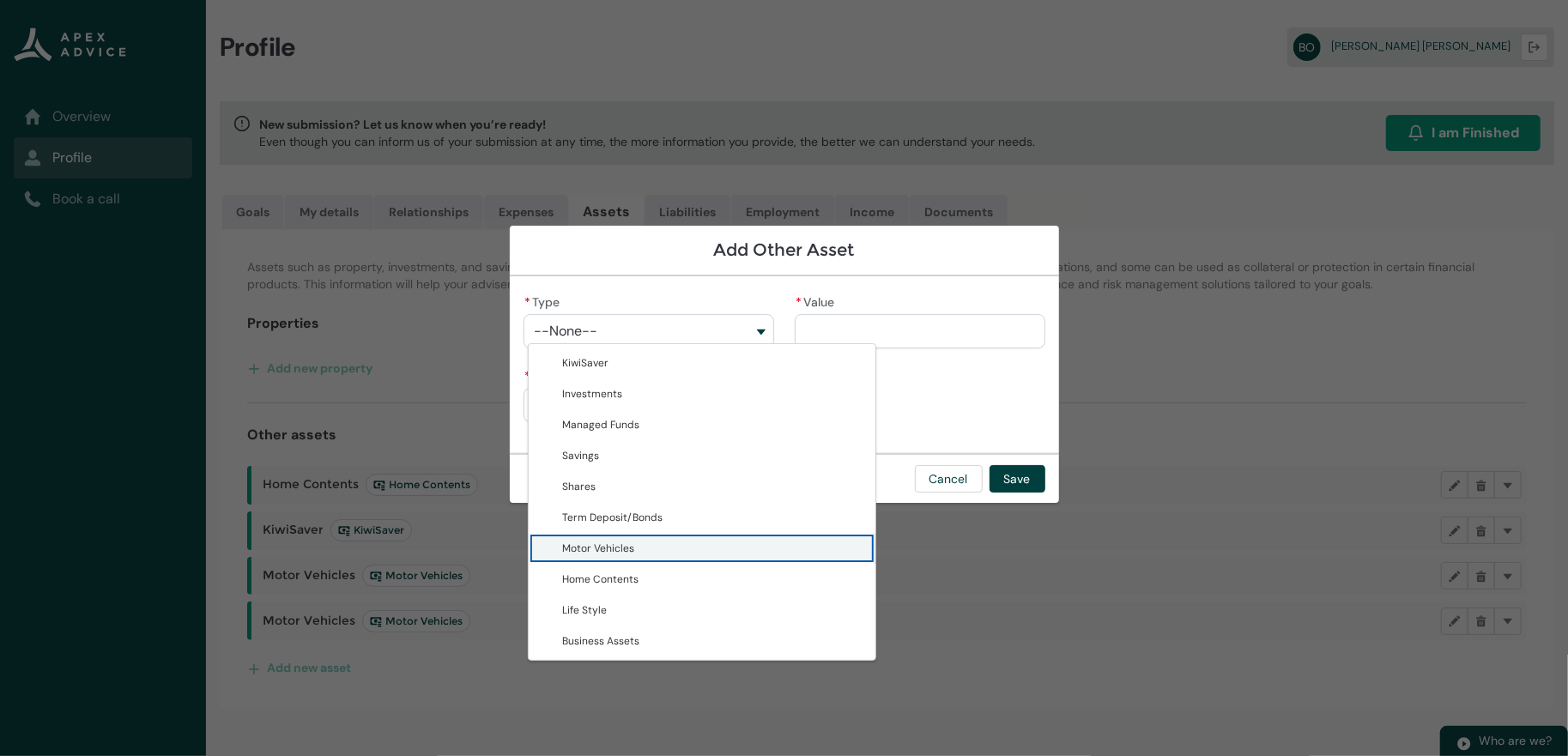
click at [600, 564] on lightning-base-combobox-item "Motor Vehicles" at bounding box center [702, 548] width 347 height 30
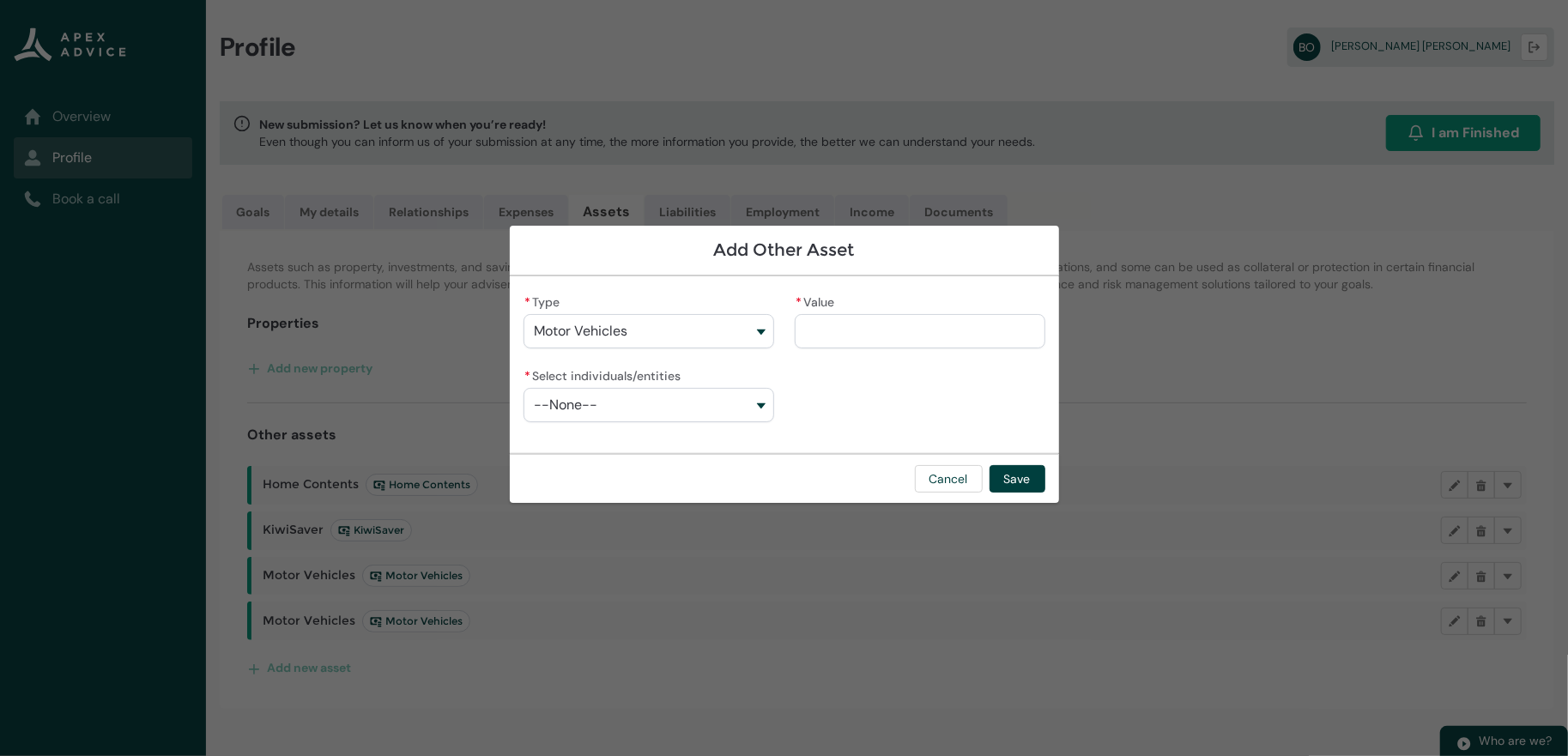
click at [637, 399] on button "--None--" at bounding box center [648, 405] width 250 height 34
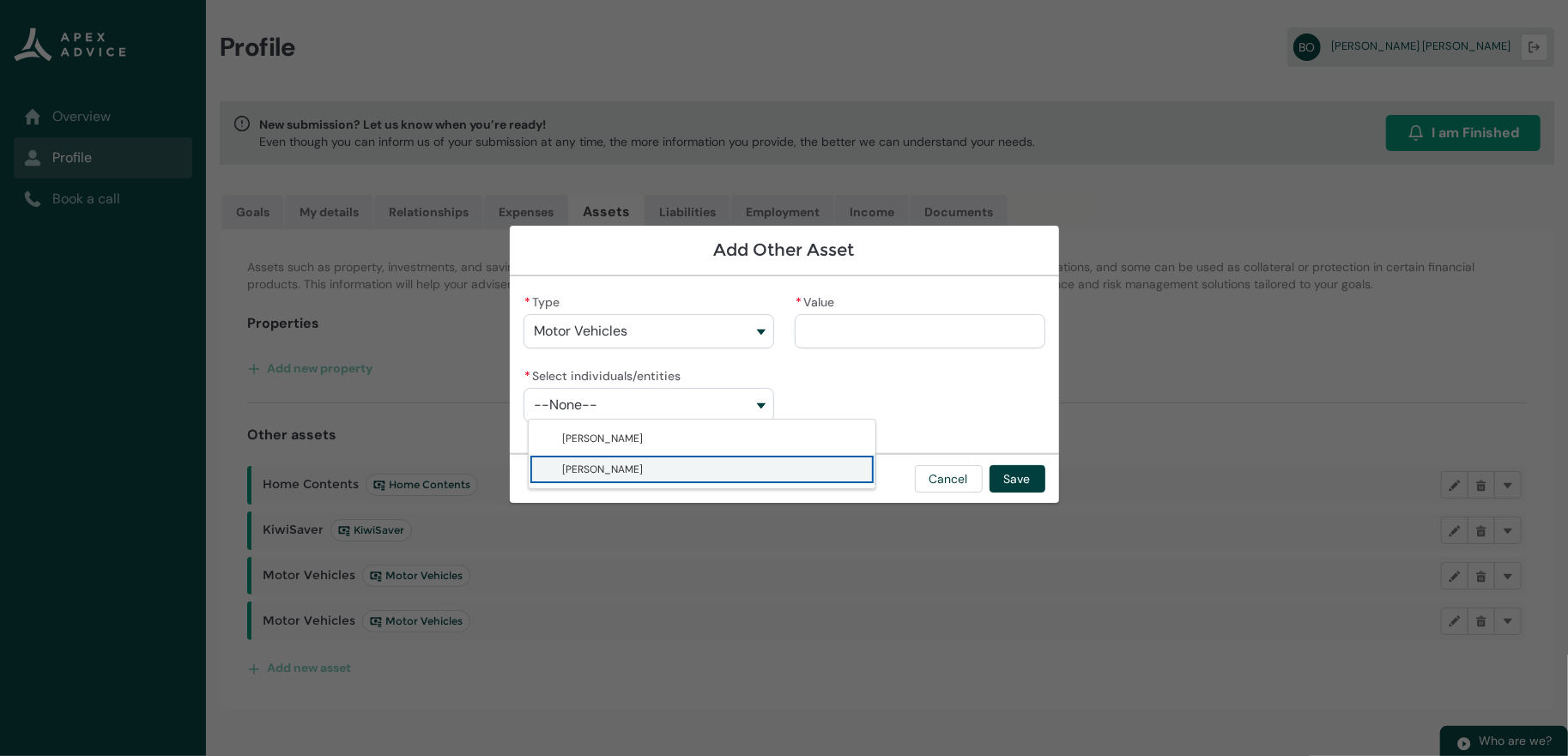
click at [590, 476] on span "[PERSON_NAME]" at bounding box center [603, 469] width 81 height 13
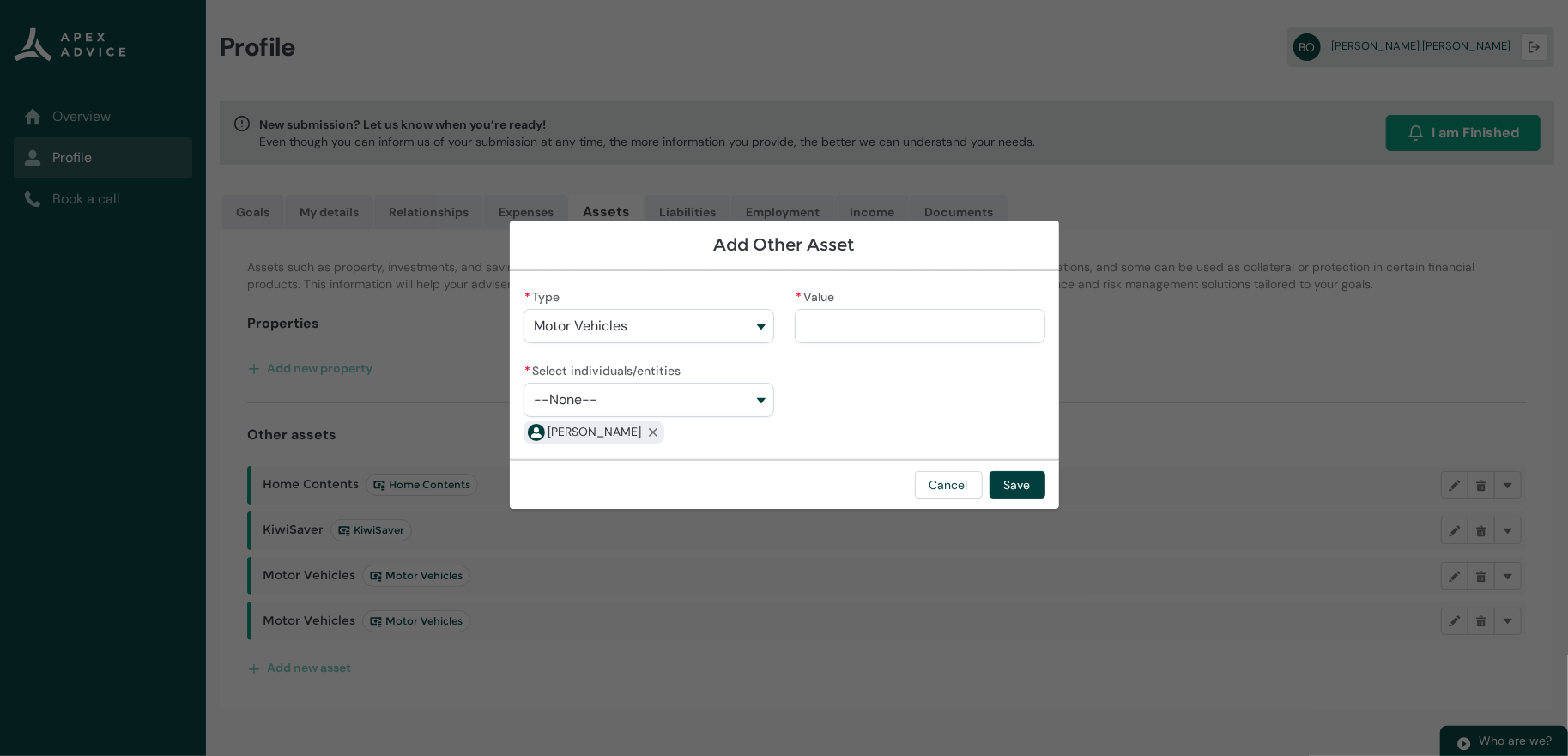
click at [880, 323] on input "* Value" at bounding box center [920, 326] width 250 height 34
drag, startPoint x: 891, startPoint y: 318, endPoint x: 774, endPoint y: 316, distance: 117.0
click at [774, 316] on div "* Type Motor Vehicles KiwiSaver Investments Managed Funds Savings Shares Term D…" at bounding box center [784, 365] width 522 height 161
click at [1045, 498] on button "Save" at bounding box center [1016, 484] width 56 height 28
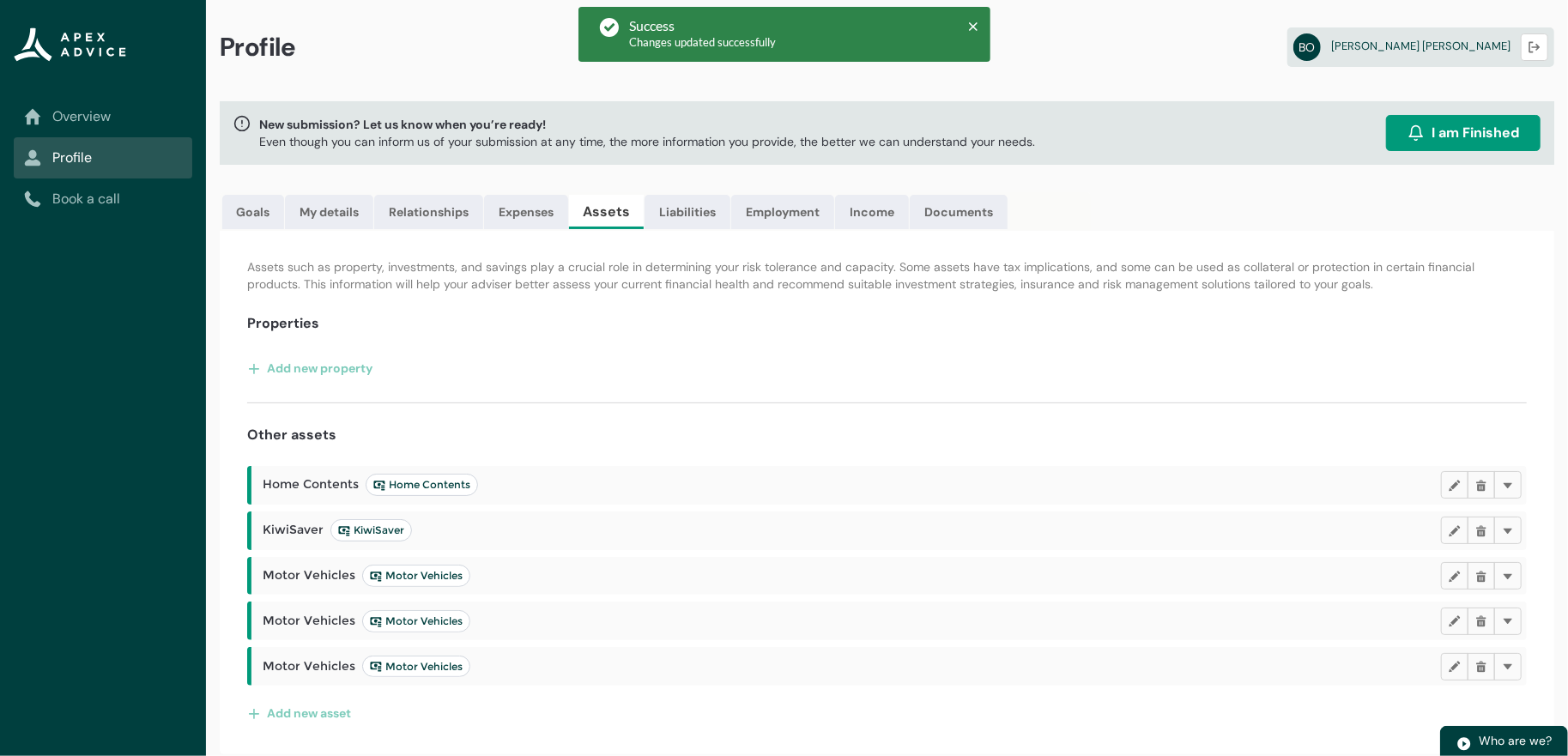
scroll to position [0, 0]
click at [730, 226] on link "Liabilities" at bounding box center [687, 212] width 86 height 34
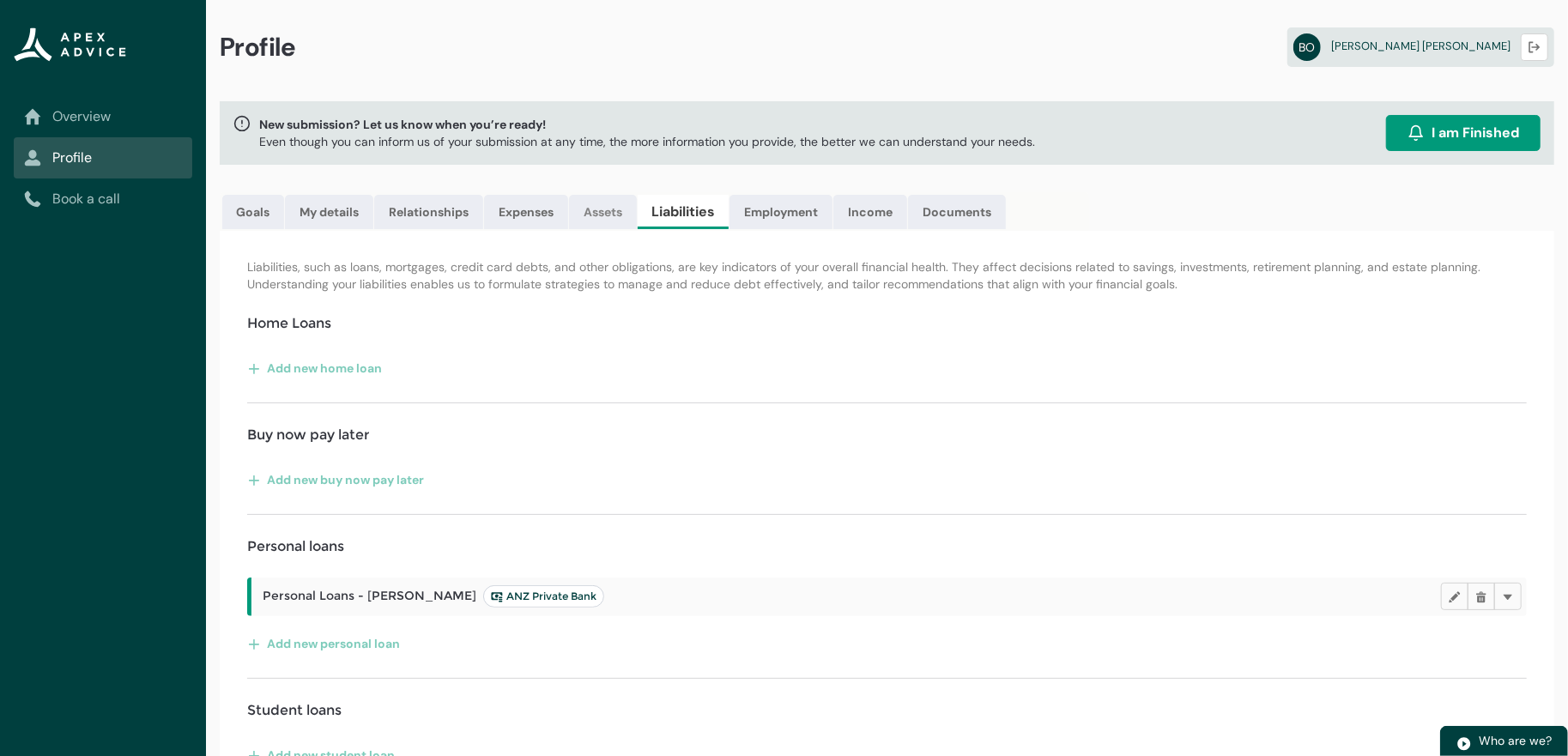
click at [637, 229] on link "Assets" at bounding box center [602, 212] width 68 height 34
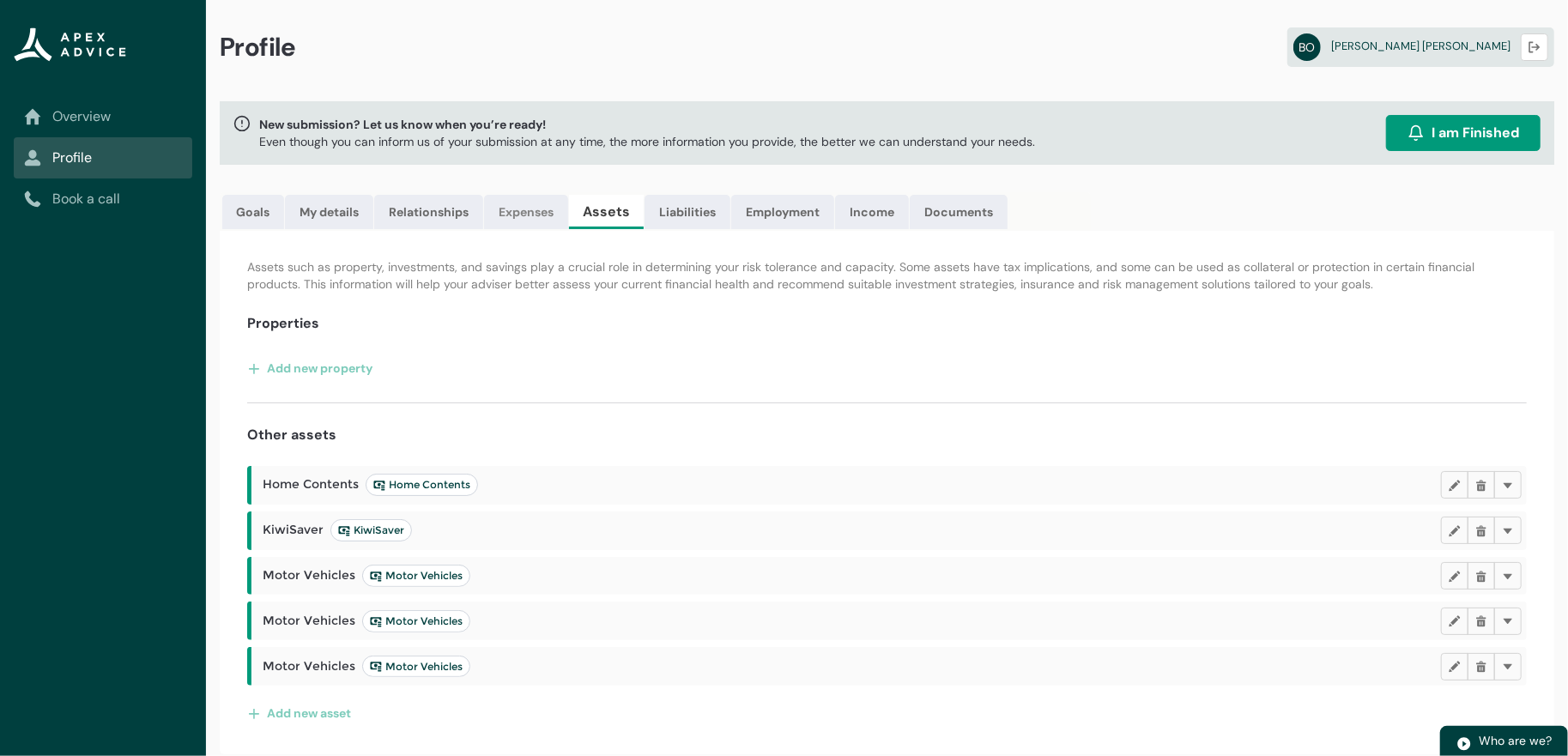
click at [568, 229] on link "Expenses" at bounding box center [526, 212] width 84 height 34
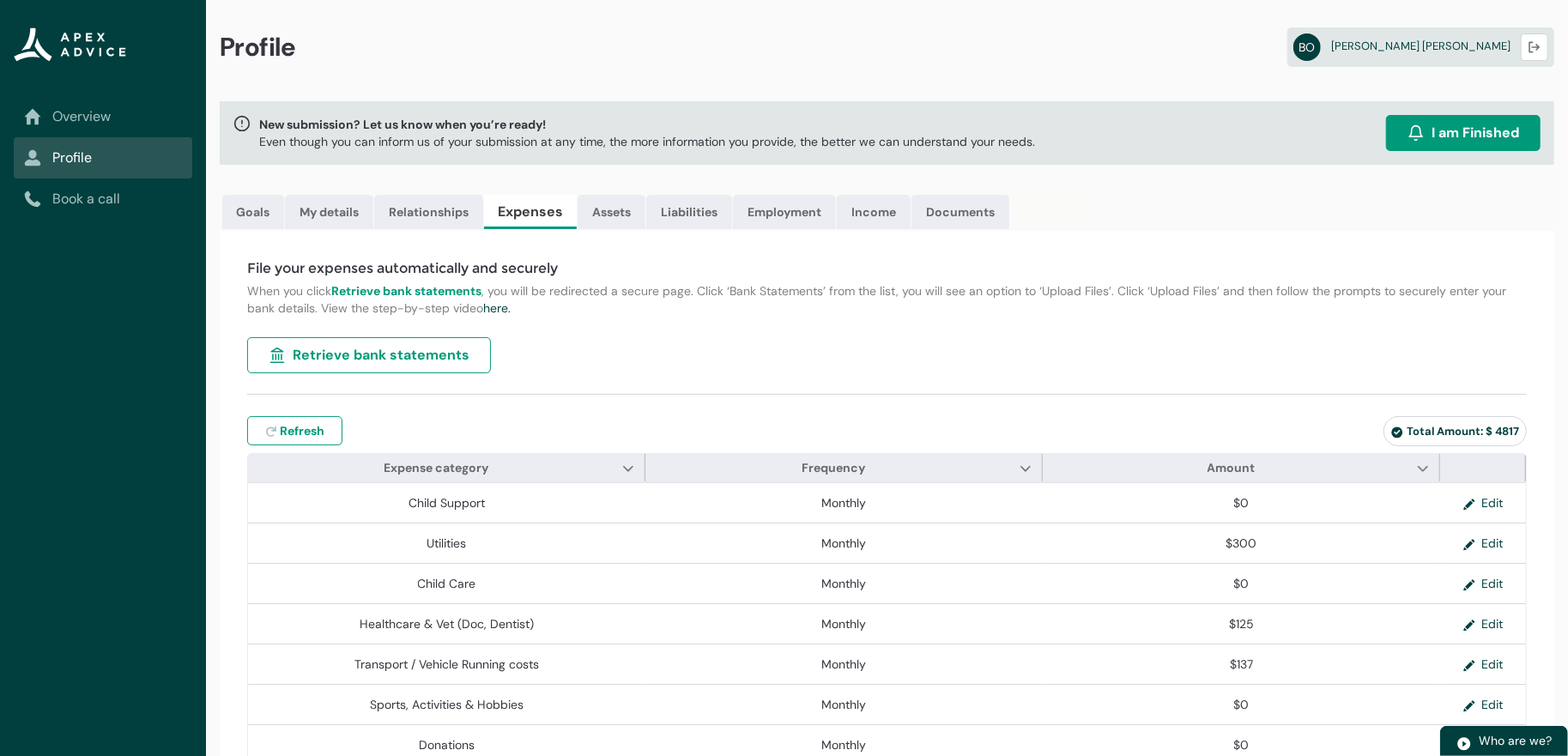
scroll to position [171, 0]
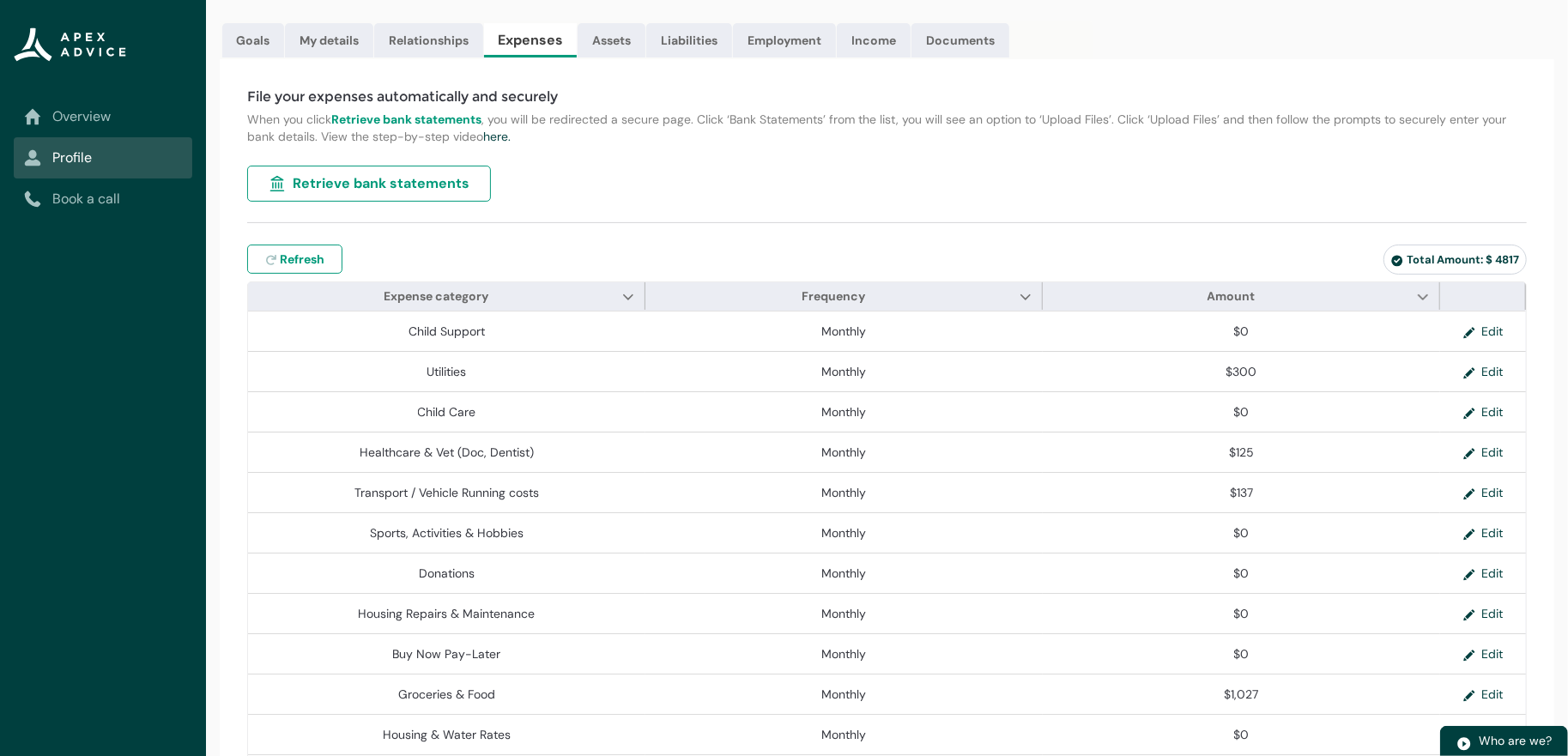
drag, startPoint x: 1427, startPoint y: 292, endPoint x: 1461, endPoint y: 290, distance: 34.1
click at [1427, 267] on span "Total Amount: $ 4817" at bounding box center [1455, 259] width 127 height 14
drag, startPoint x: 1461, startPoint y: 290, endPoint x: 1480, endPoint y: 290, distance: 19.0
click at [1464, 267] on span "Total Amount: $ 4817" at bounding box center [1455, 259] width 127 height 14
drag, startPoint x: 1480, startPoint y: 290, endPoint x: 1496, endPoint y: 286, distance: 16.5
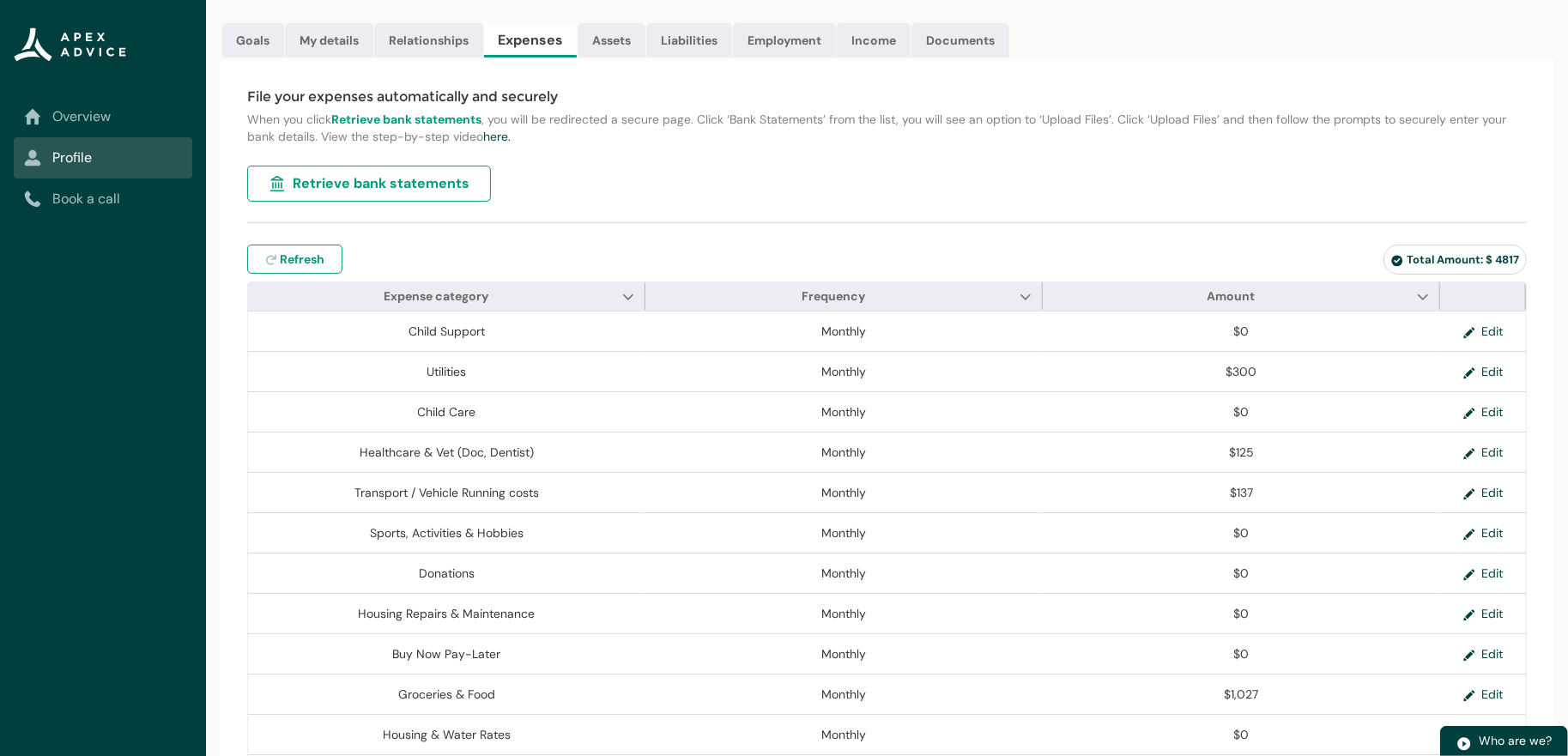
click at [1490, 267] on span "Total Amount: $ 4817" at bounding box center [1455, 259] width 127 height 14
click at [1496, 267] on span "Total Amount: $ 4817" at bounding box center [1455, 259] width 127 height 14
click at [1220, 269] on div "Total Amount: $ 4817" at bounding box center [1313, 262] width 426 height 37
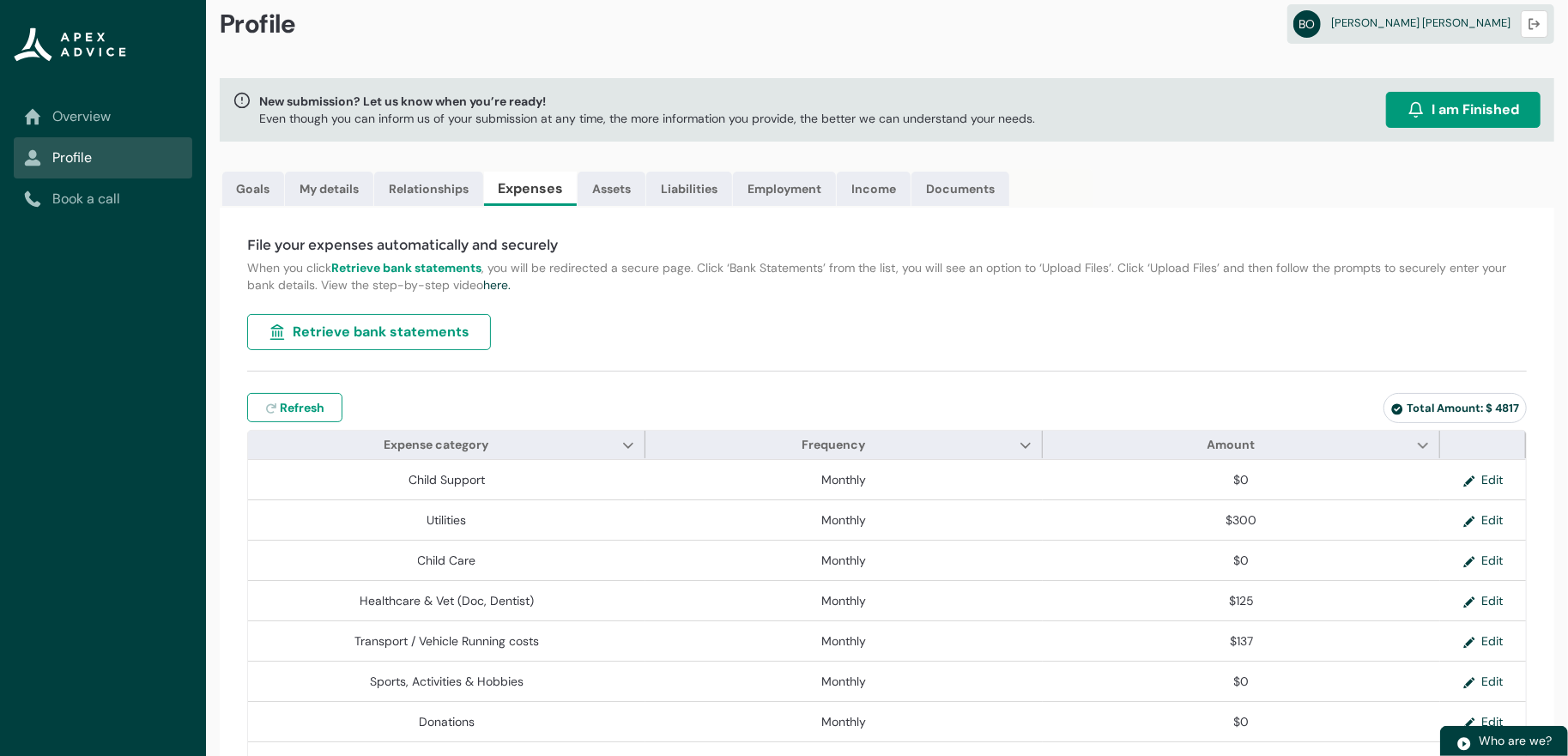
scroll to position [0, 0]
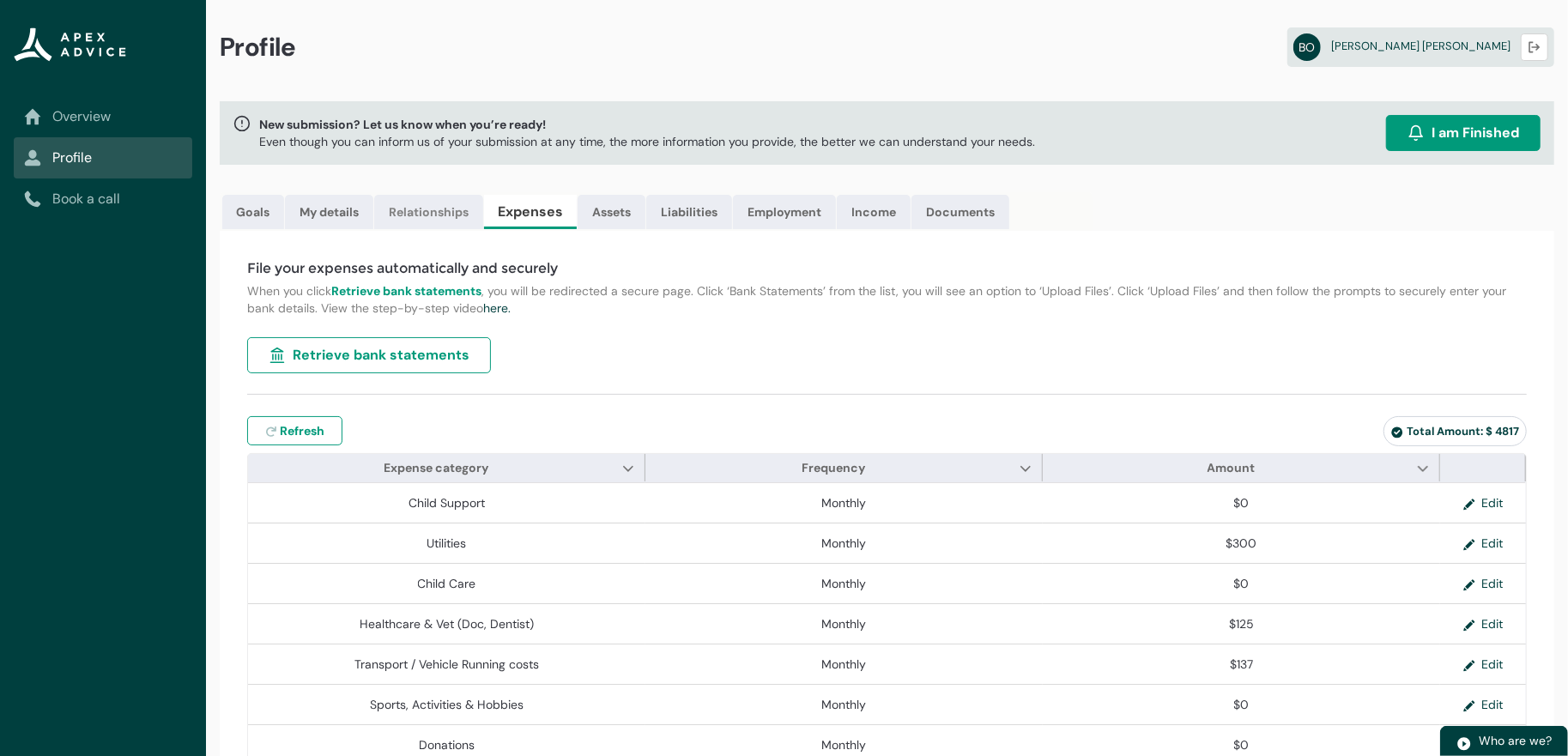
click at [454, 219] on link "Relationships" at bounding box center [428, 212] width 109 height 34
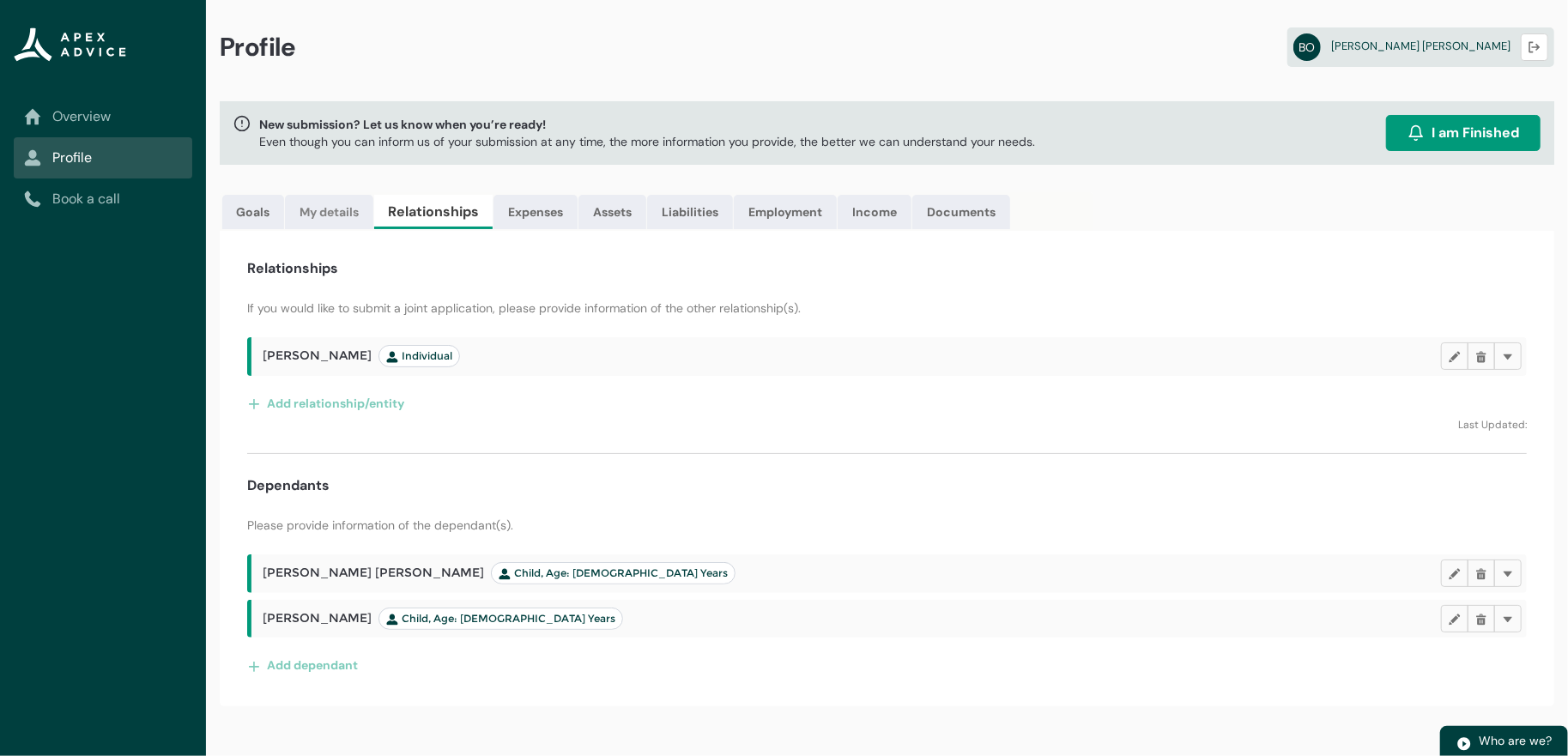
click at [364, 229] on link "My details" at bounding box center [329, 212] width 88 height 34
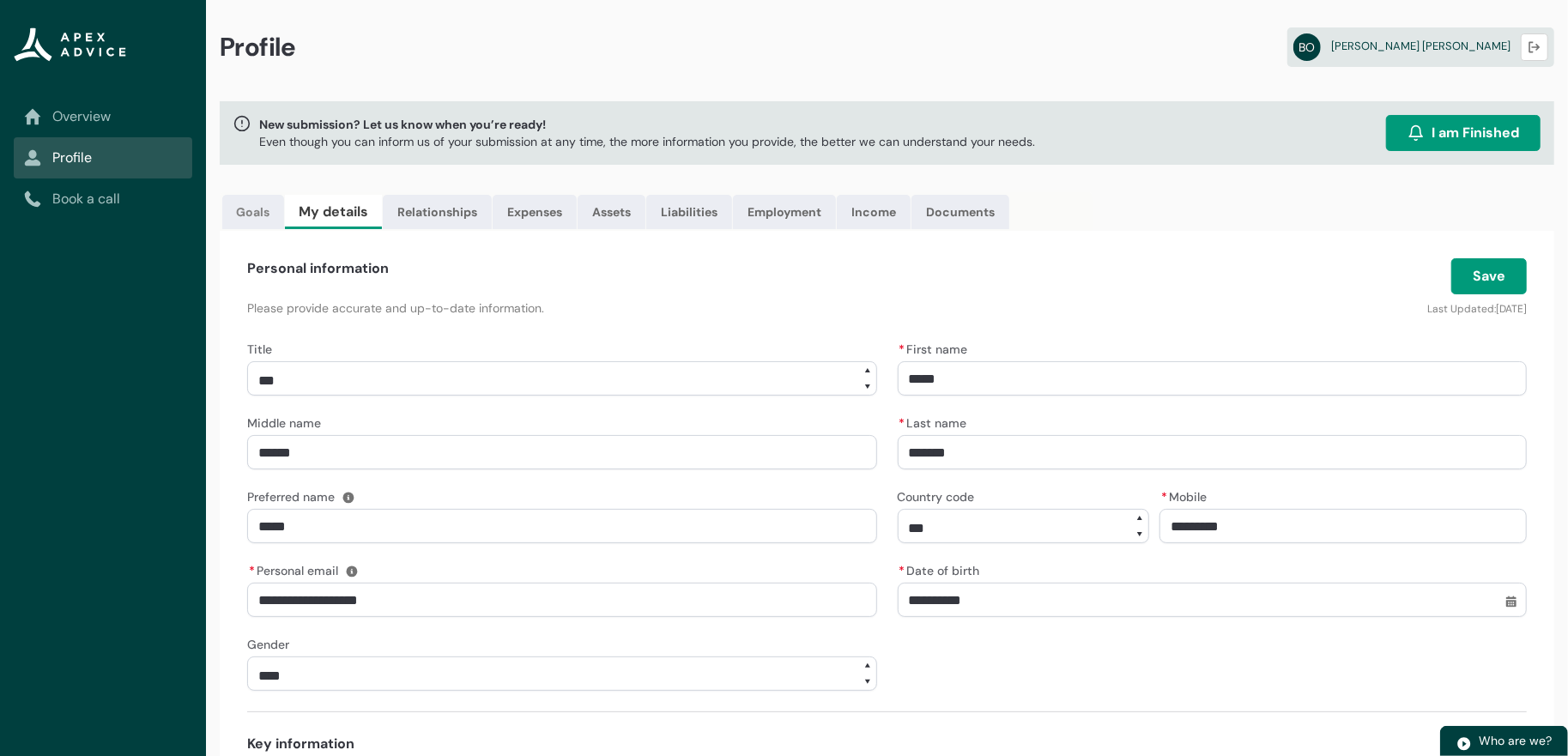
drag, startPoint x: 258, startPoint y: 219, endPoint x: 265, endPoint y: 223, distance: 8.1
click at [258, 220] on link "Goals" at bounding box center [253, 212] width 62 height 34
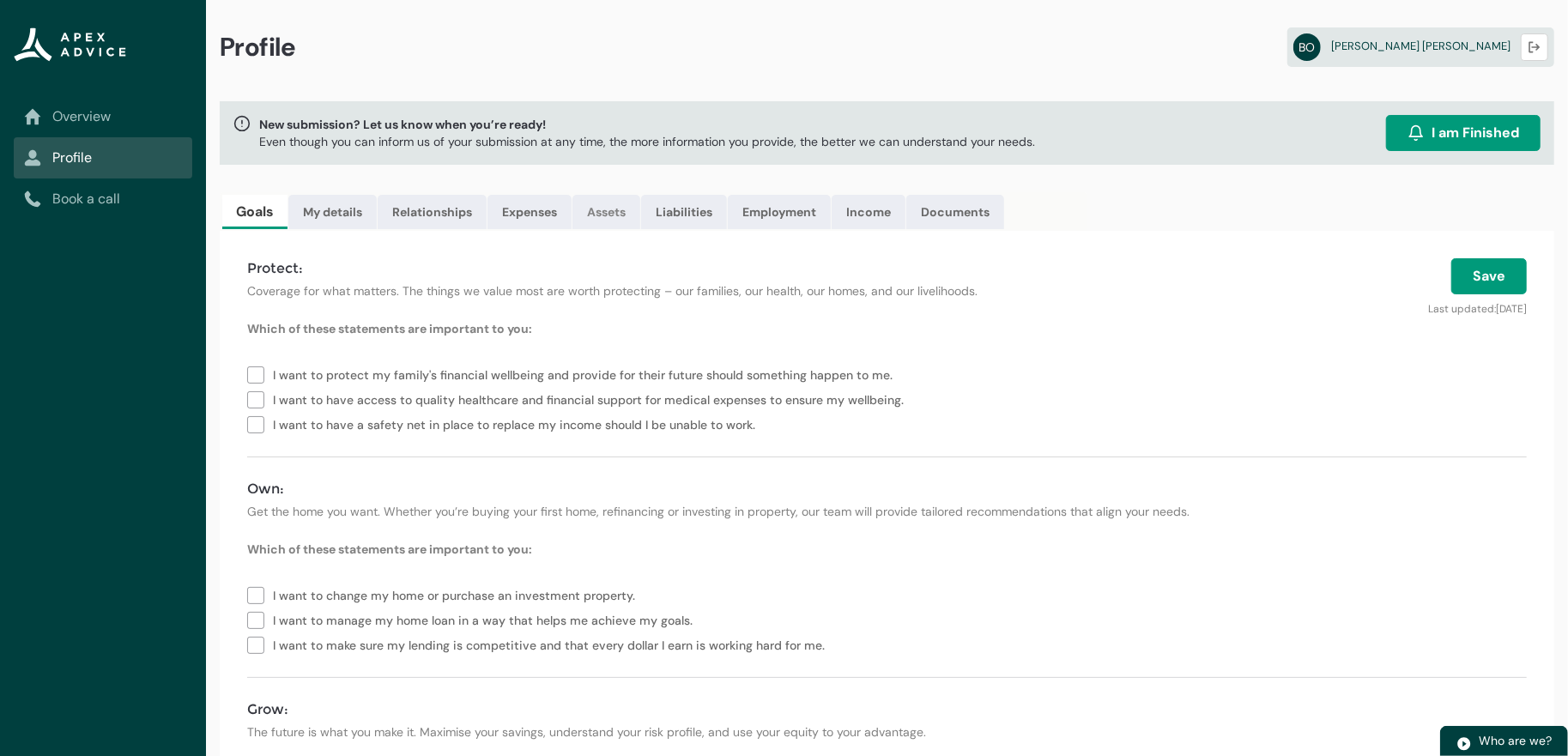
click at [638, 227] on link "Assets" at bounding box center [606, 212] width 68 height 34
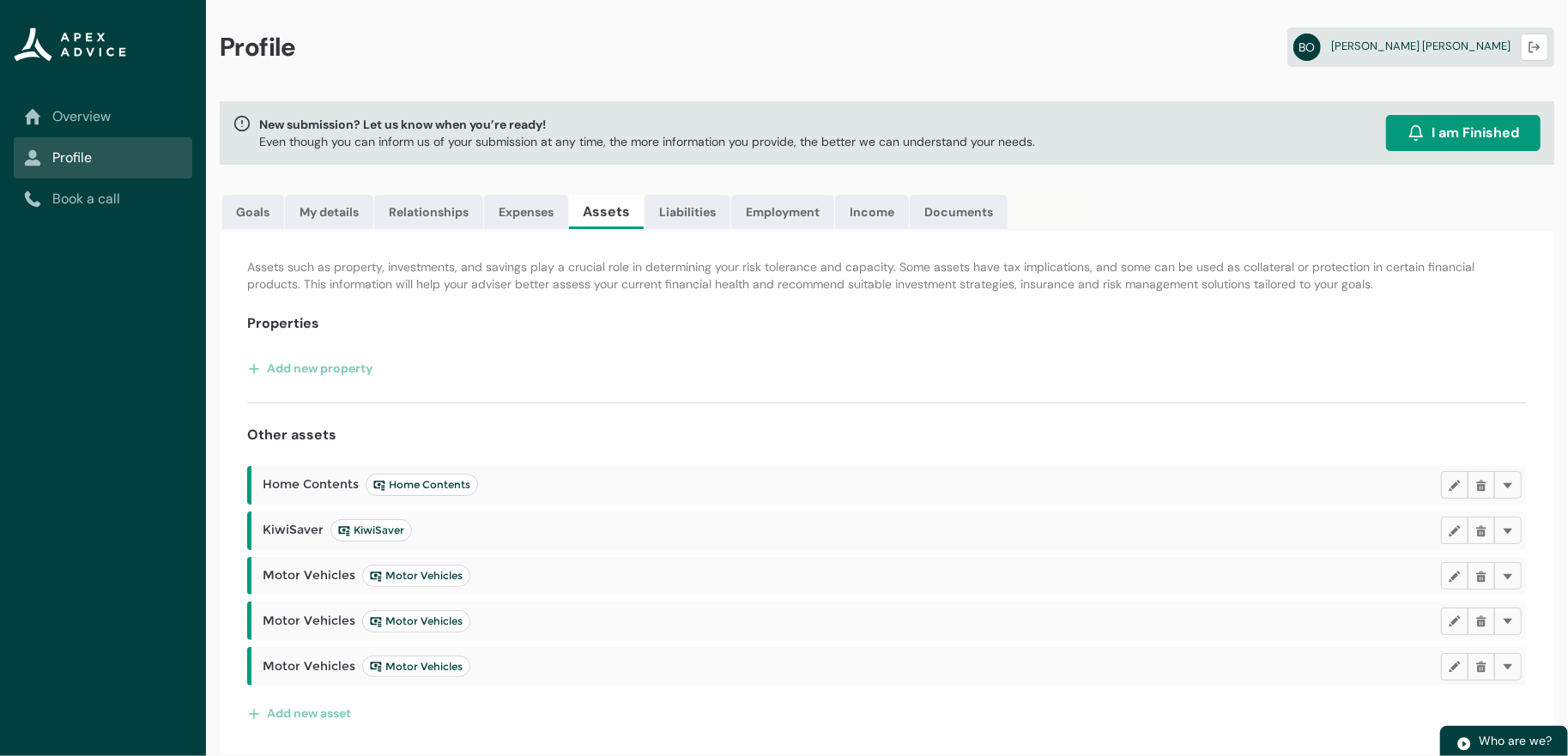
click at [90, 126] on link "Overview" at bounding box center [103, 117] width 158 height 21
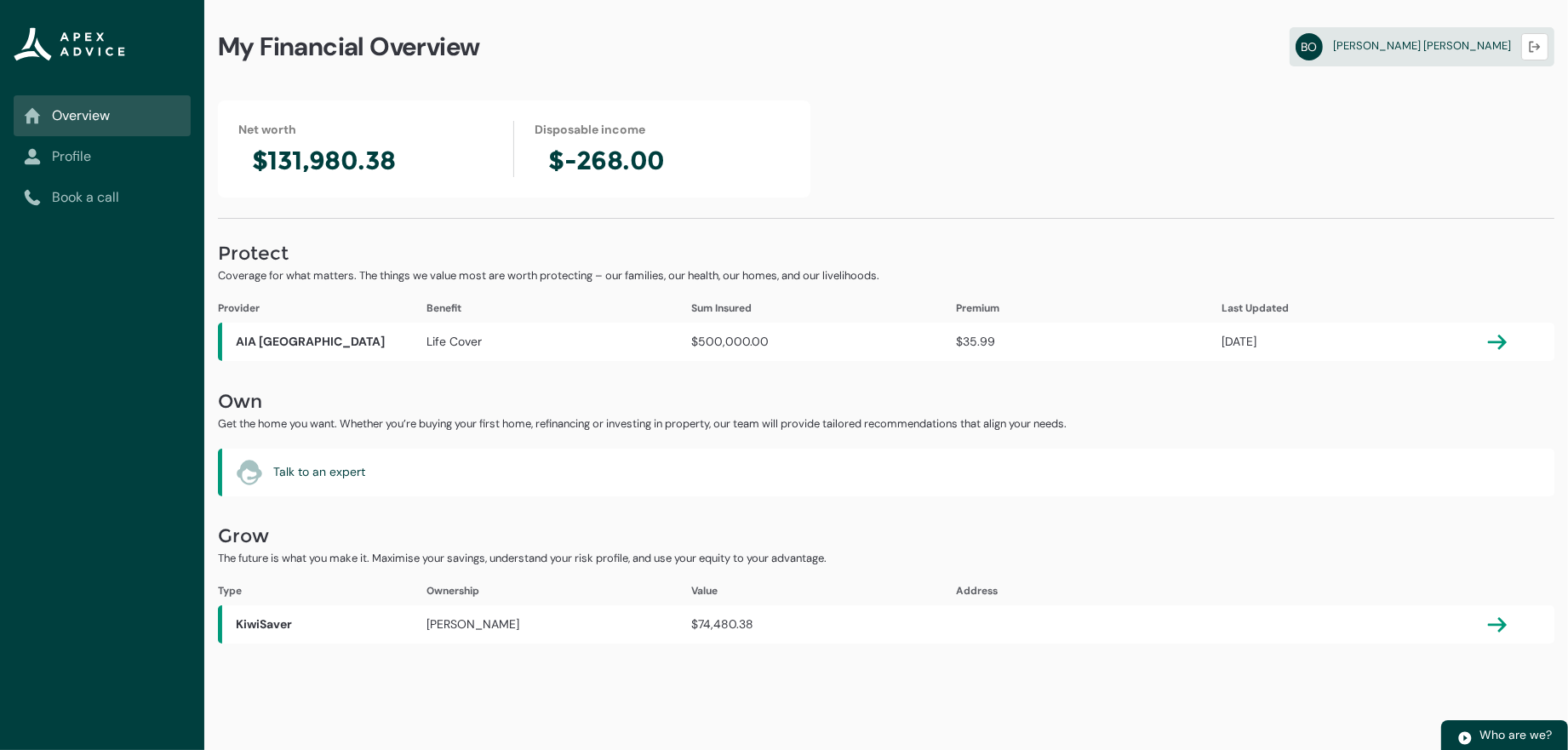
click at [670, 213] on div "Net worth $131,980.38 Disposable income $-268.00 Protect Coverage for what matt…" at bounding box center [887, 372] width 1364 height 543
drag, startPoint x: 585, startPoint y: 177, endPoint x: 739, endPoint y: 200, distance: 155.7
click at [739, 197] on div "Net worth $131,980.38 Disposable income $-268.00" at bounding box center [514, 148] width 592 height 97
click at [741, 213] on div "Net worth $131,980.38 Disposable income $-268.00 Protect Coverage for what matt…" at bounding box center [887, 372] width 1364 height 543
click at [1497, 353] on lightning-primitive-icon "button" at bounding box center [1497, 342] width 21 height 21
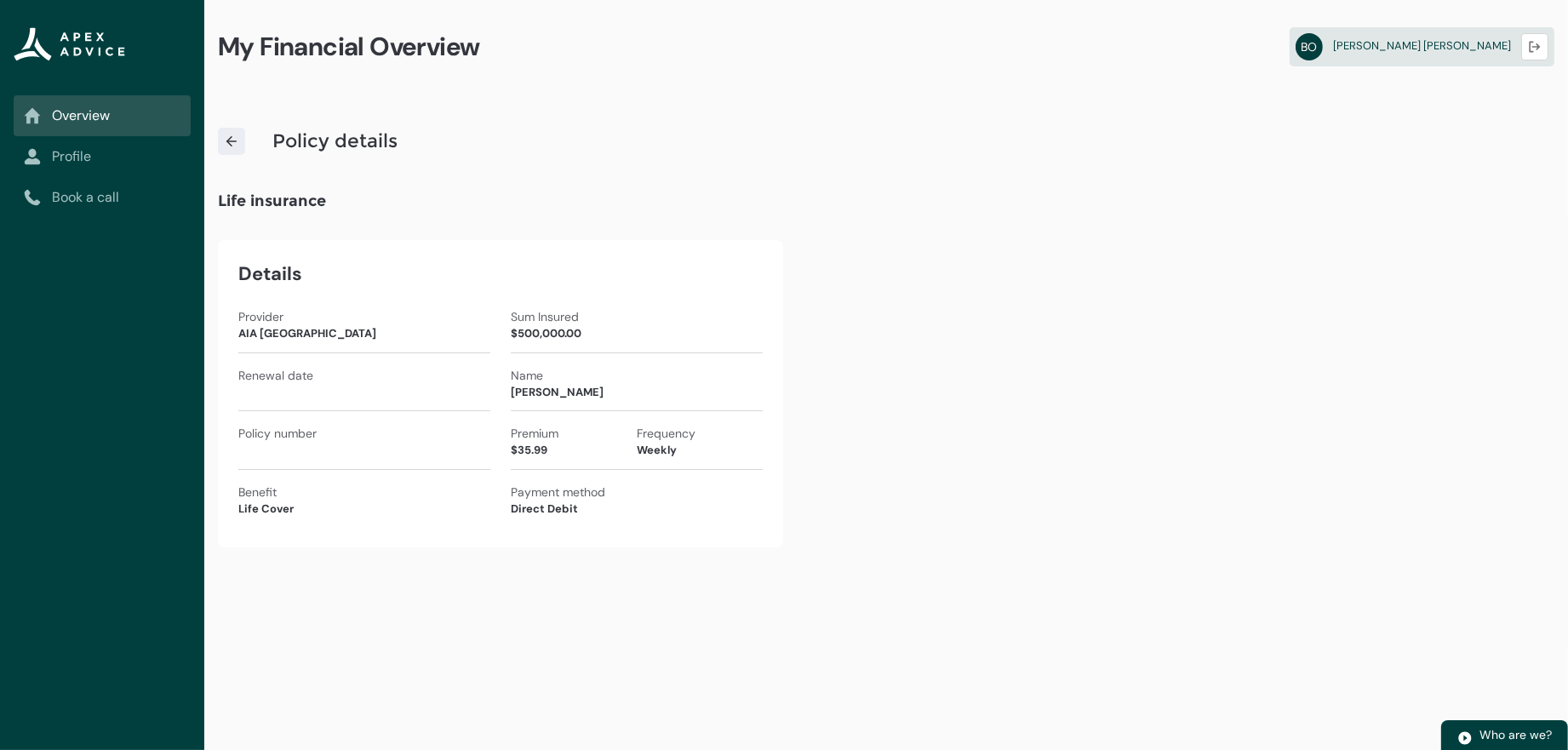
drag, startPoint x: 516, startPoint y: 408, endPoint x: 464, endPoint y: 405, distance: 52.1
click at [516, 401] on div "[PERSON_NAME]" at bounding box center [636, 392] width 252 height 17
click at [406, 411] on div "Renewal date" at bounding box center [364, 390] width 252 height 45
click at [617, 342] on div "$500,000.00" at bounding box center [636, 334] width 252 height 17
drag, startPoint x: 474, startPoint y: 452, endPoint x: 464, endPoint y: 460, distance: 12.8
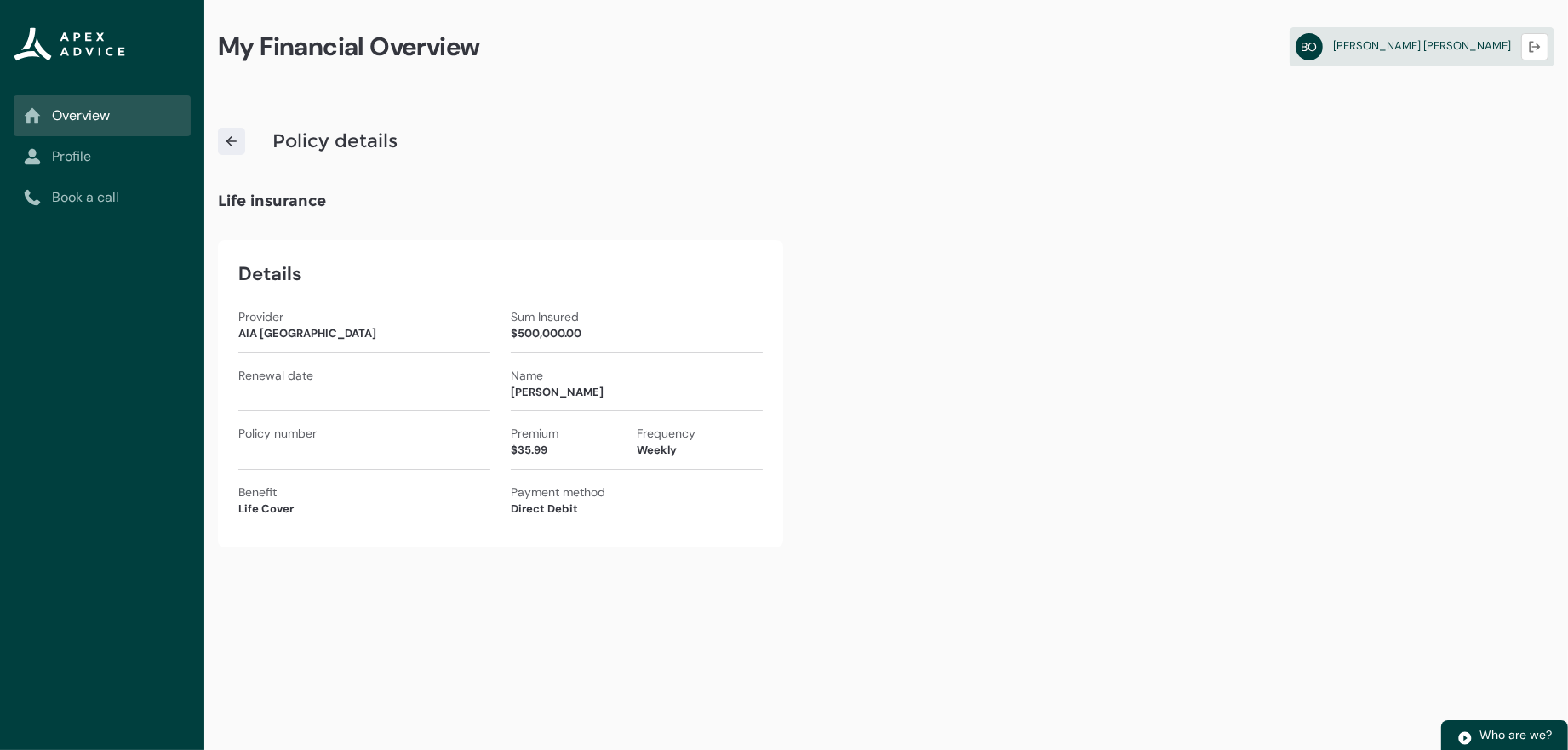
click at [470, 442] on div "Policy number" at bounding box center [364, 433] width 252 height 17
drag, startPoint x: 423, startPoint y: 502, endPoint x: 536, endPoint y: 535, distance: 117.7
click at [425, 508] on div "Provider AIA [GEOGRAPHIC_DATA] Sum Insured $500,000.00 Renewal date Name [PERSO…" at bounding box center [501, 418] width 525 height 219
drag, startPoint x: 536, startPoint y: 535, endPoint x: 547, endPoint y: 529, distance: 12.5
click at [543, 518] on div "Direct Debit" at bounding box center [636, 509] width 252 height 17
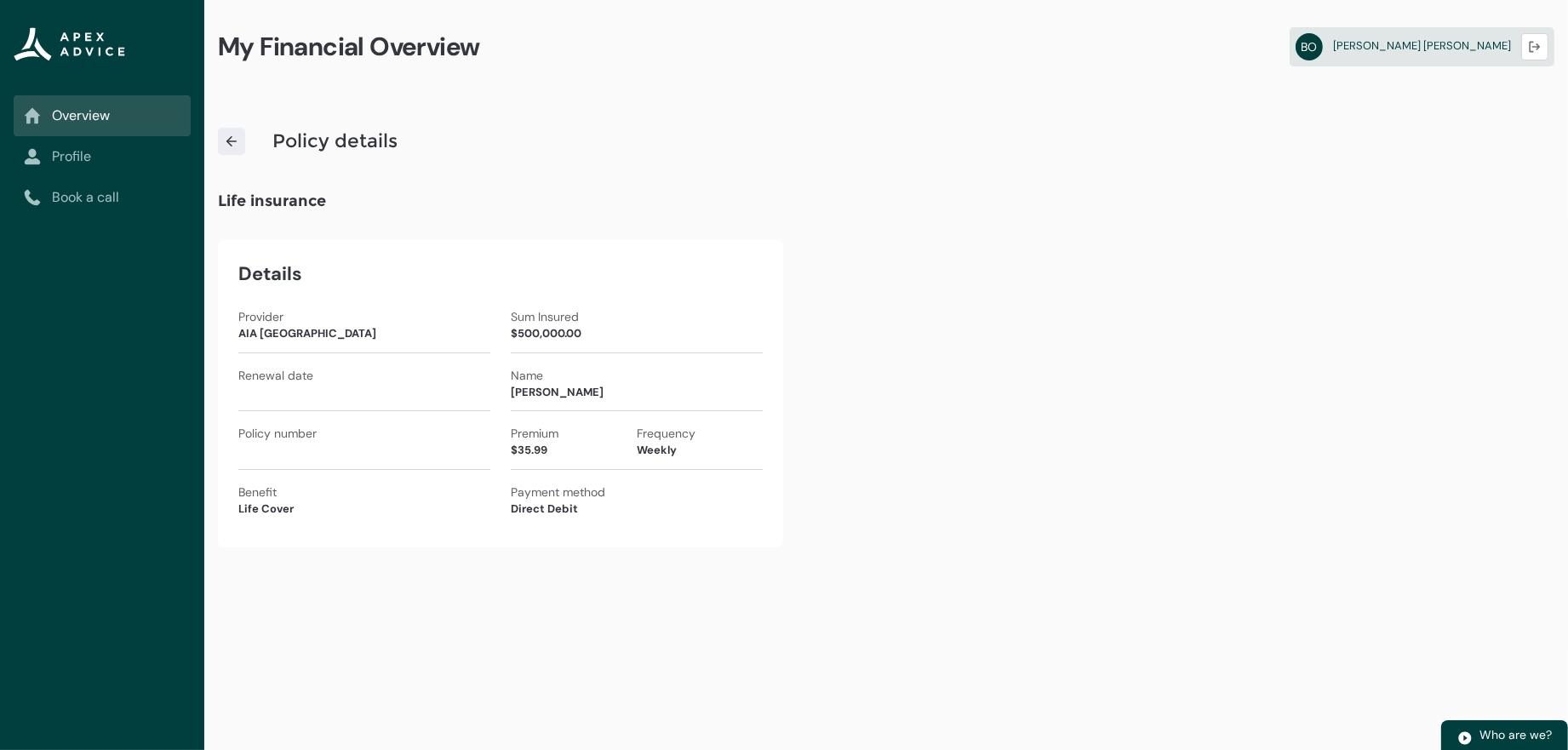
click at [244, 149] on link at bounding box center [231, 141] width 27 height 27
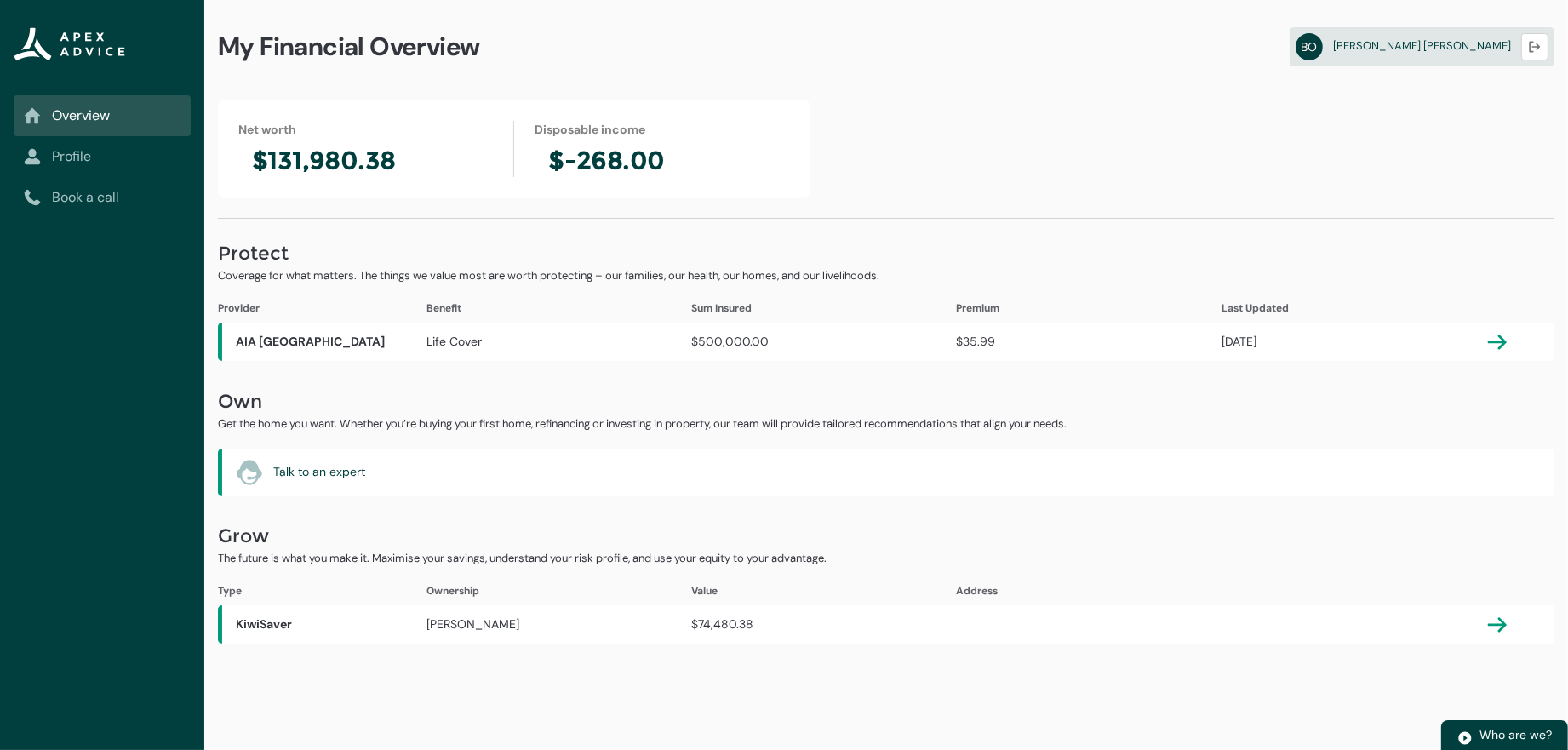
click at [440, 496] on div "Talk to an expert Talk to an expert" at bounding box center [886, 473] width 1337 height 48
click at [1508, 635] on lightning-primitive-icon "button" at bounding box center [1497, 625] width 21 height 21
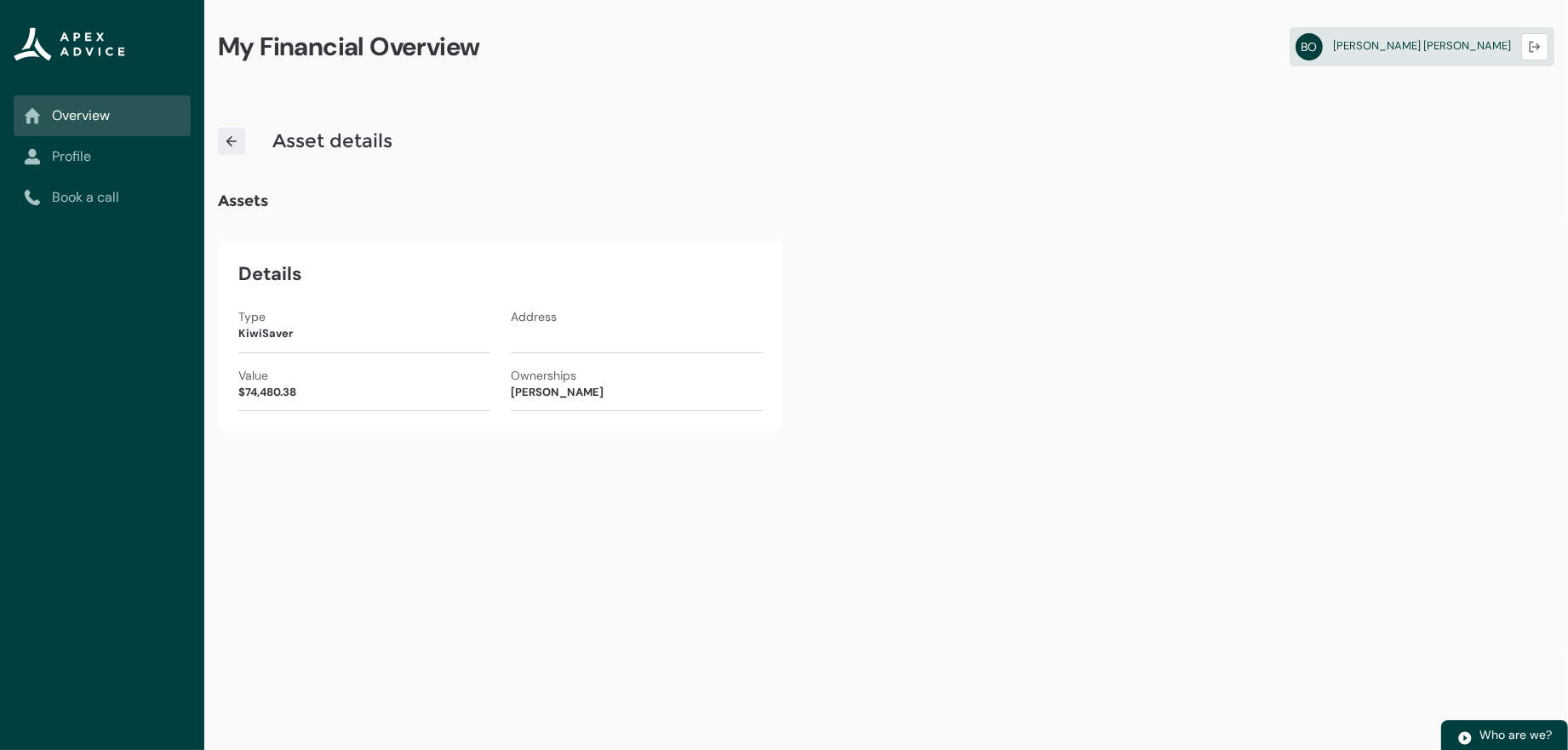
click at [574, 353] on div "Address" at bounding box center [636, 331] width 252 height 45
drag, startPoint x: 517, startPoint y: 353, endPoint x: 516, endPoint y: 364, distance: 11.0
click at [517, 353] on div "Address" at bounding box center [636, 331] width 252 height 45
click at [511, 382] on div "Ownerships" at bounding box center [636, 375] width 252 height 17
click at [456, 381] on div "Type KiwiSaver Address Value $74,480.38 Ownerships [PERSON_NAME]" at bounding box center [501, 359] width 525 height 103
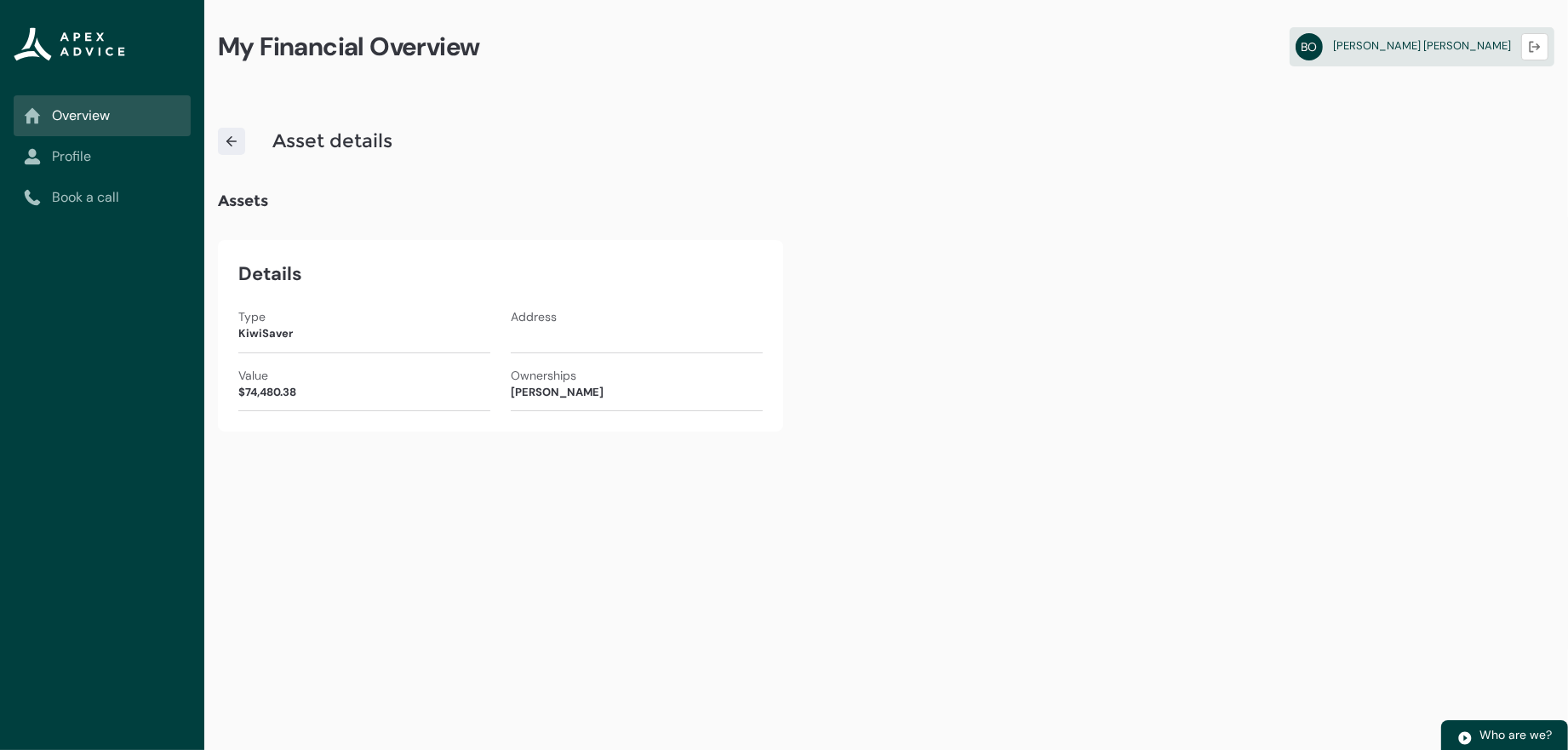
click at [240, 155] on link at bounding box center [231, 141] width 27 height 27
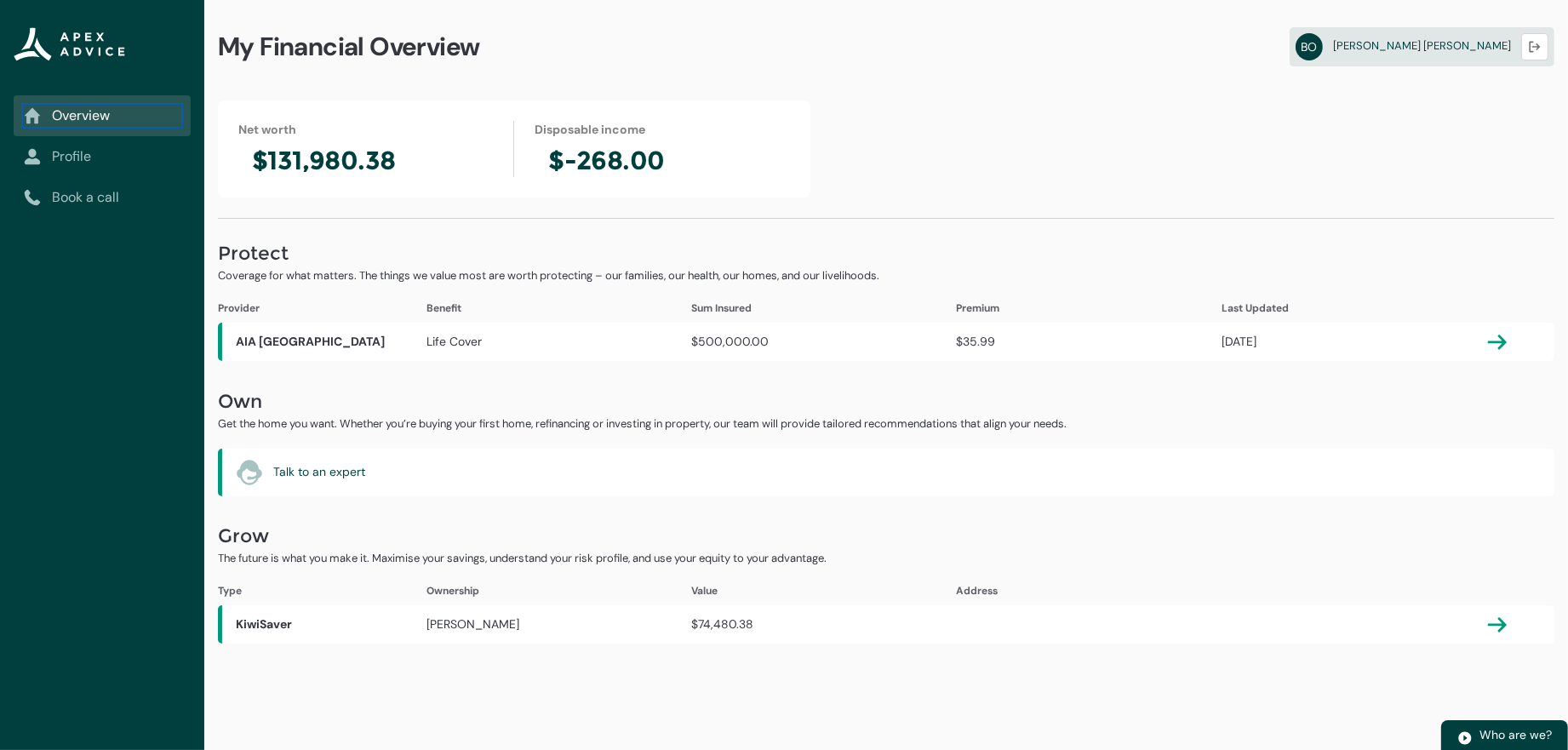
click at [92, 126] on link "Overview" at bounding box center [102, 116] width 157 height 21
click at [576, 170] on h2 "$-268.00" at bounding box center [662, 160] width 256 height 32
drag, startPoint x: 568, startPoint y: 171, endPoint x: 677, endPoint y: 170, distance: 109.0
click at [677, 170] on h2 "$-268.00" at bounding box center [662, 160] width 256 height 32
click at [683, 193] on div "Net worth $131,980.38 Disposable income $-268.00" at bounding box center [514, 148] width 592 height 97
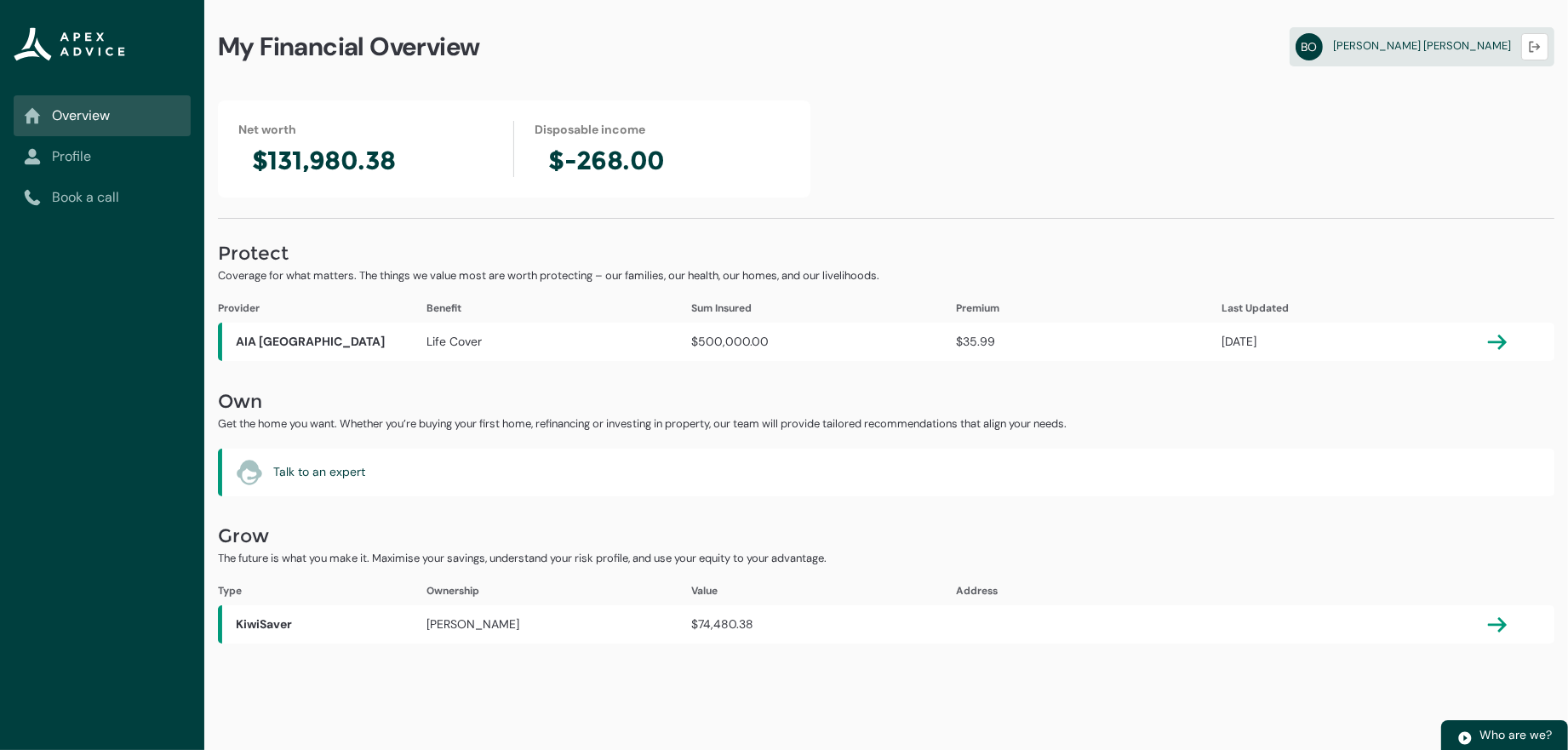
click at [61, 188] on lightning-vertical-navigation-item-icon "Book a call" at bounding box center [102, 197] width 177 height 41
click at [82, 161] on link "Profile" at bounding box center [102, 157] width 157 height 21
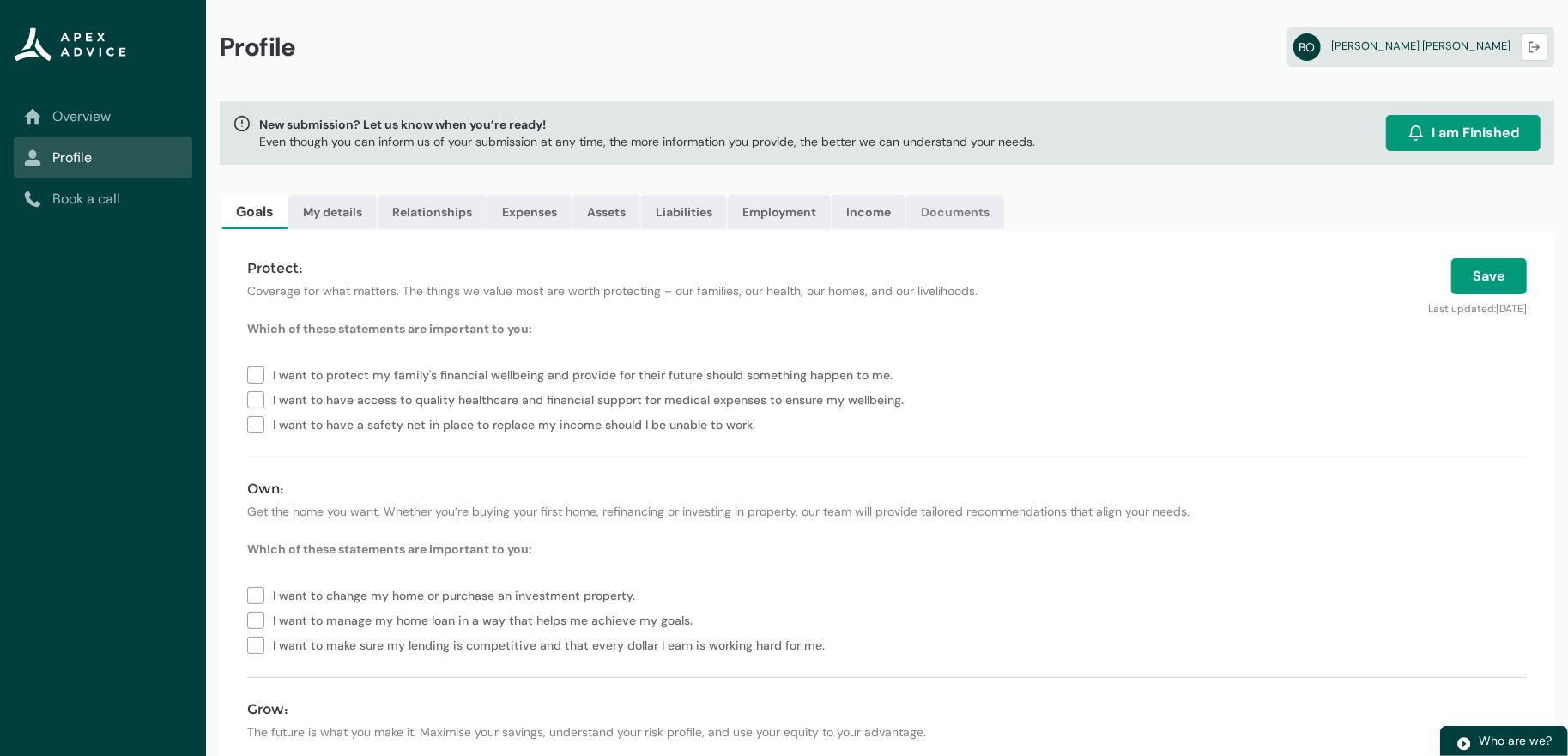
click at [1004, 229] on link "Documents" at bounding box center [955, 212] width 98 height 34
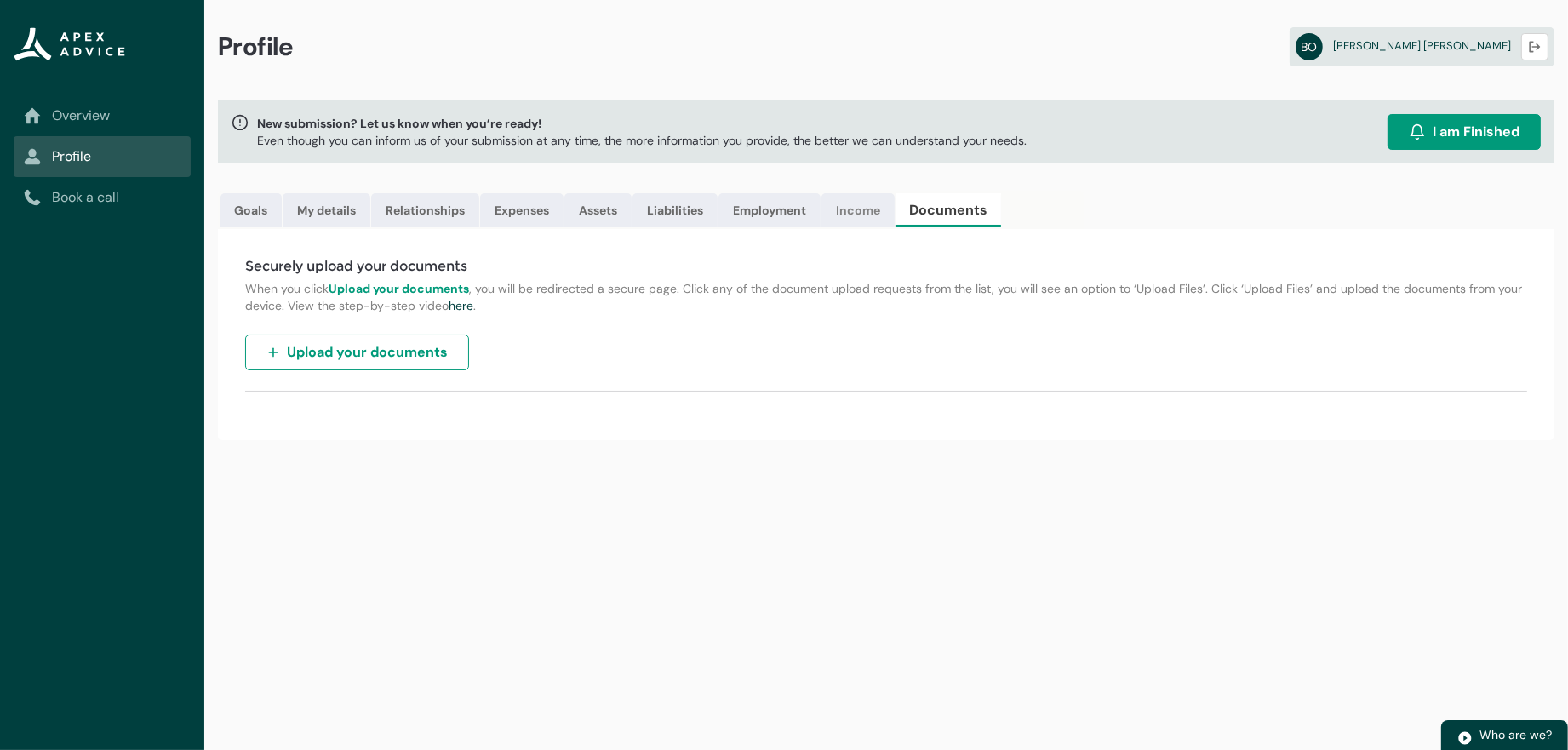
click at [894, 227] on link "Income" at bounding box center [859, 210] width 74 height 34
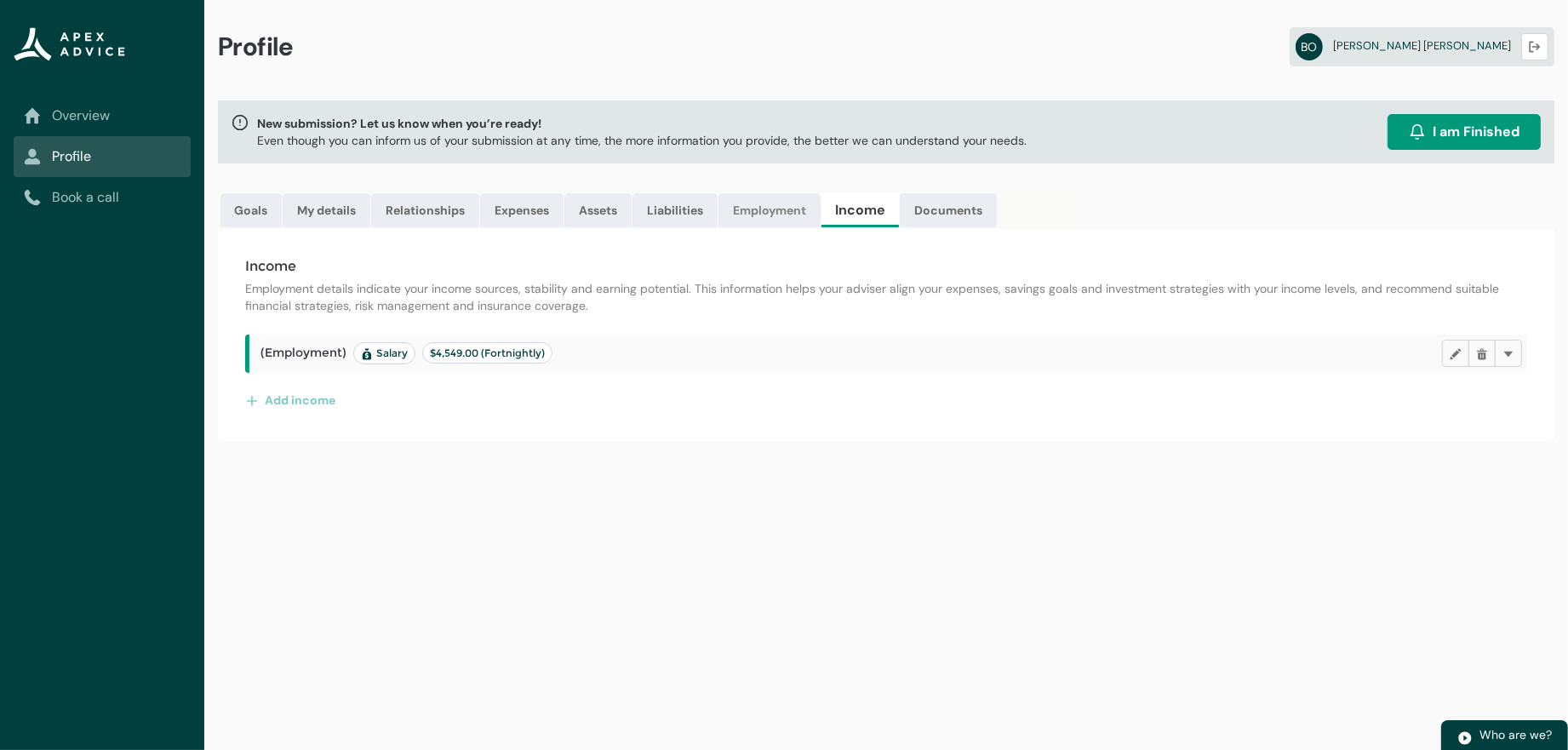
click at [821, 227] on link "Employment" at bounding box center [770, 210] width 102 height 34
click at [1002, 227] on link "Documents" at bounding box center [953, 210] width 97 height 34
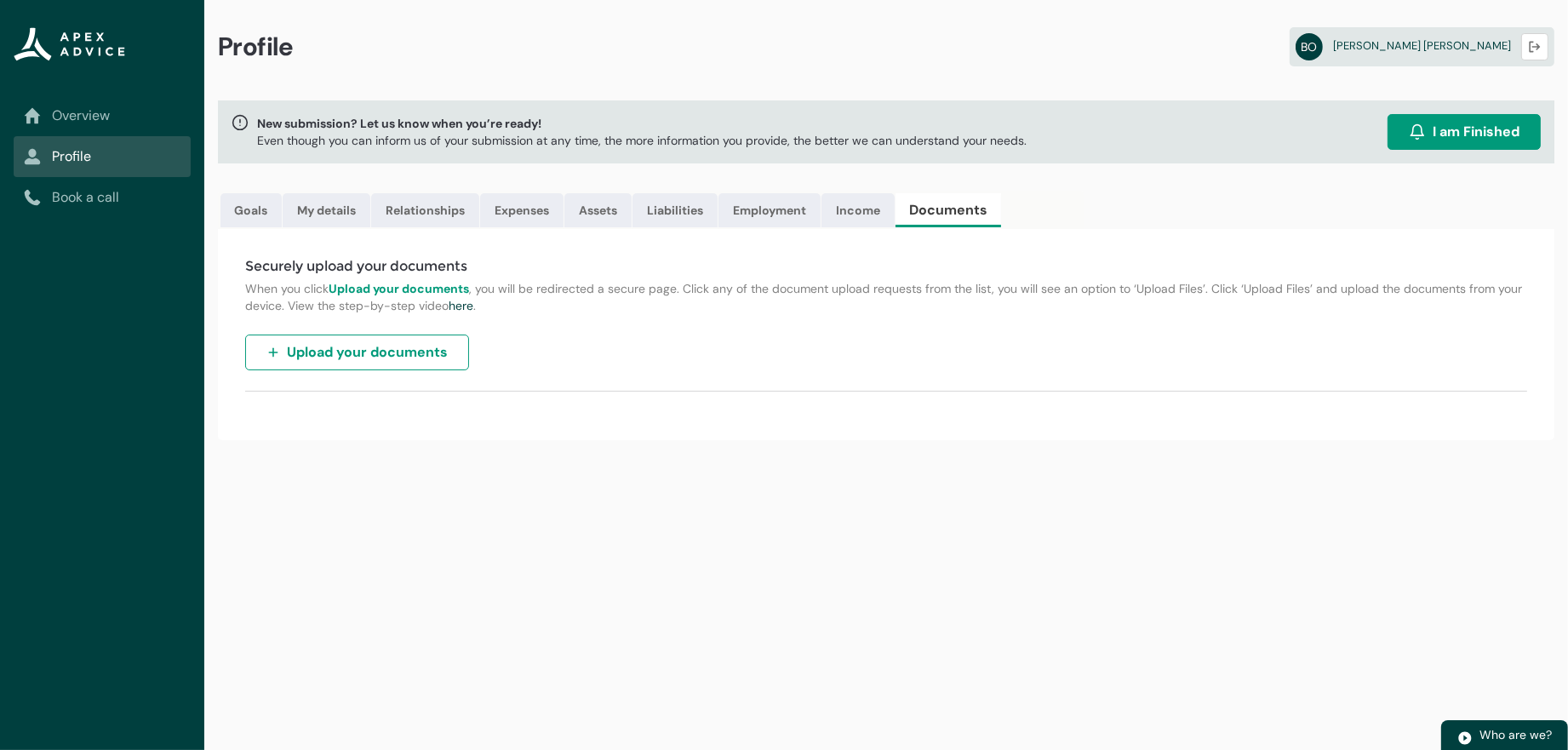
click at [112, 120] on link "Overview" at bounding box center [102, 116] width 157 height 21
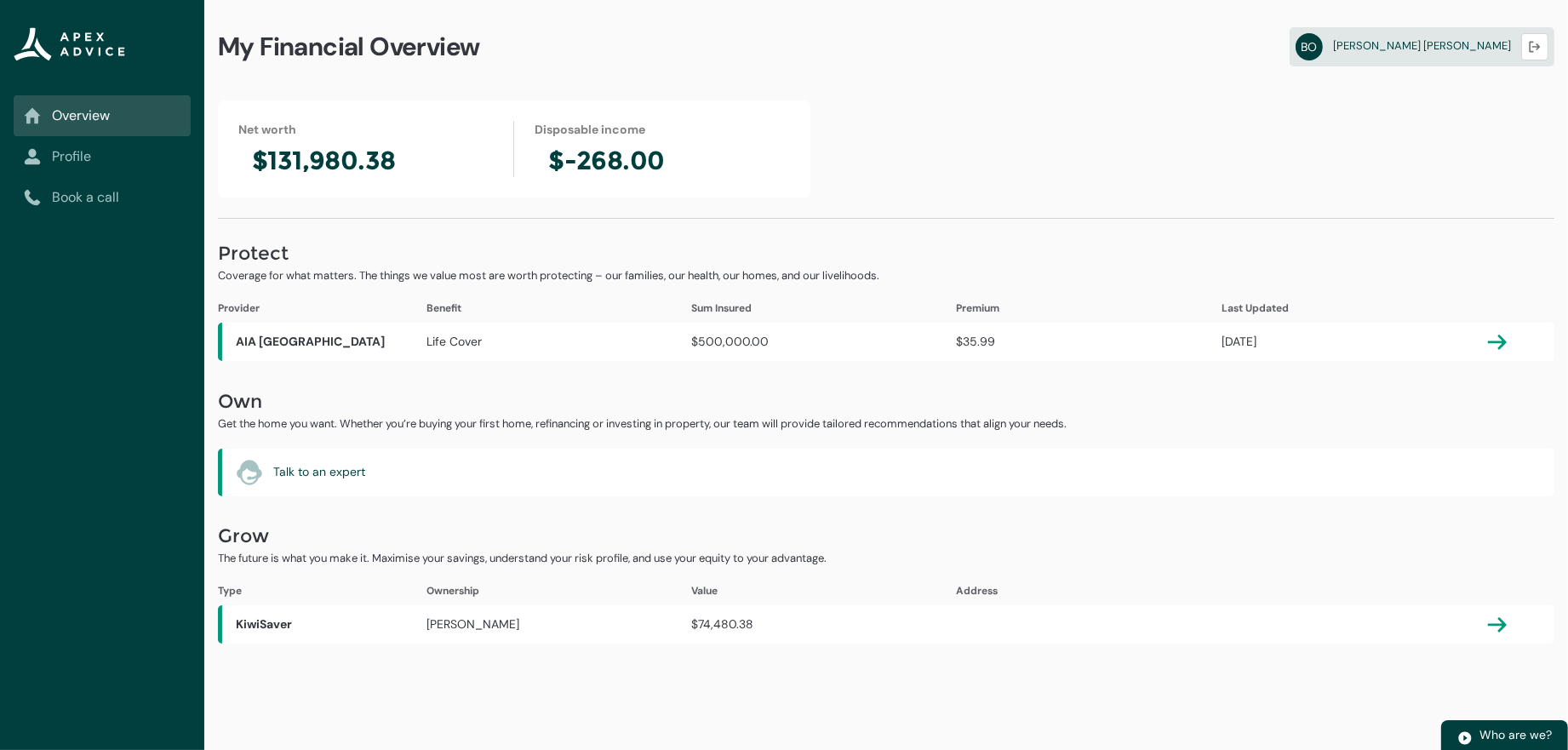
click at [954, 350] on div "AIA New Zealand Life Cover $500,000.00 $35.99 [DATE]" at bounding box center [886, 342] width 1337 height 39
drag, startPoint x: 1042, startPoint y: 361, endPoint x: 1299, endPoint y: 361, distance: 257.0
click at [1042, 351] on div "$35.99" at bounding box center [1089, 342] width 265 height 18
click at [1508, 353] on lightning-primitive-icon "button" at bounding box center [1497, 342] width 21 height 21
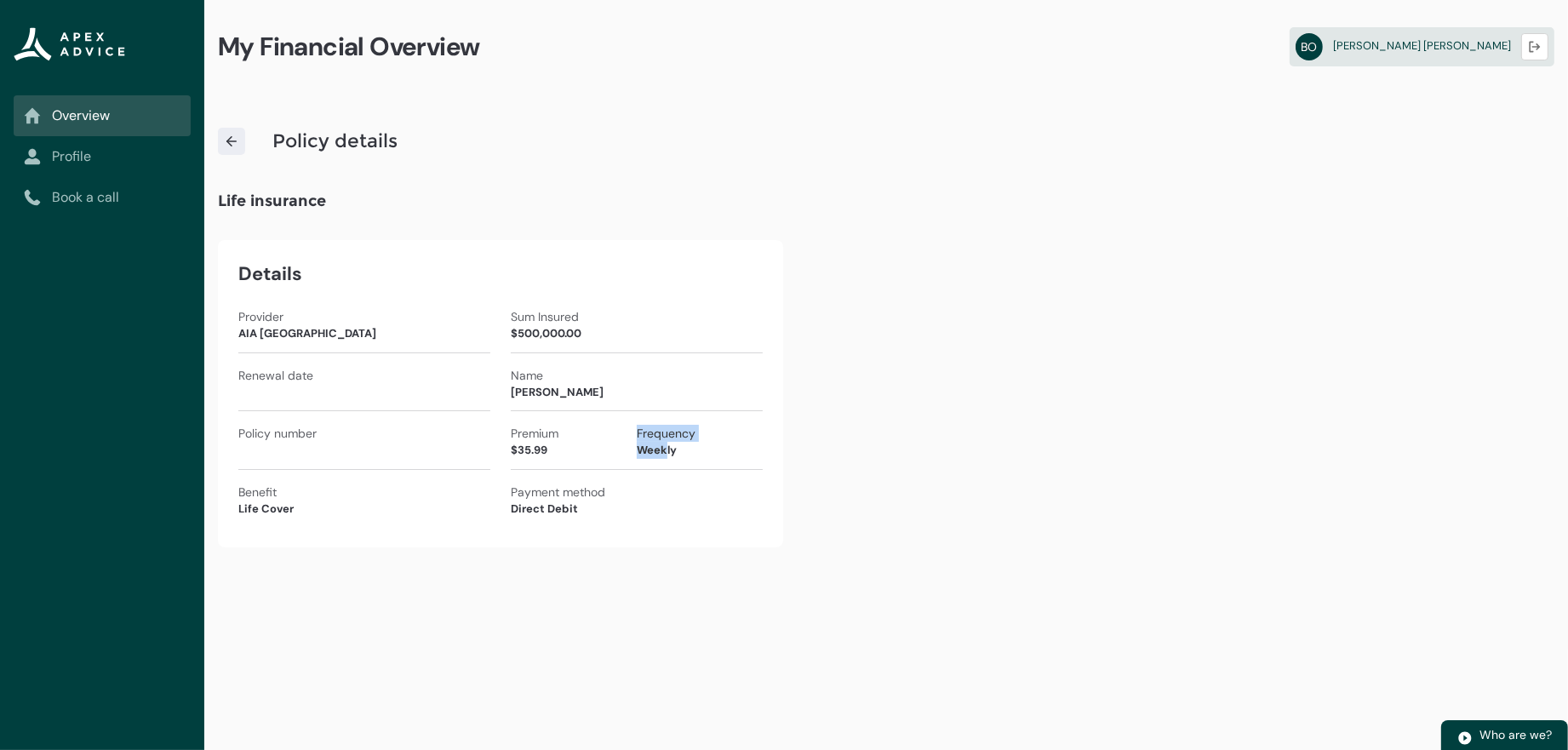
drag, startPoint x: 609, startPoint y: 466, endPoint x: 702, endPoint y: 492, distance: 96.6
click at [702, 470] on div "Premium $35.99 Frequency Weekly" at bounding box center [636, 447] width 252 height 45
drag, startPoint x: 540, startPoint y: 473, endPoint x: 511, endPoint y: 470, distance: 29.2
click at [531, 458] on div "$35.99" at bounding box center [574, 450] width 126 height 17
drag, startPoint x: 511, startPoint y: 470, endPoint x: 555, endPoint y: 476, distance: 44.4
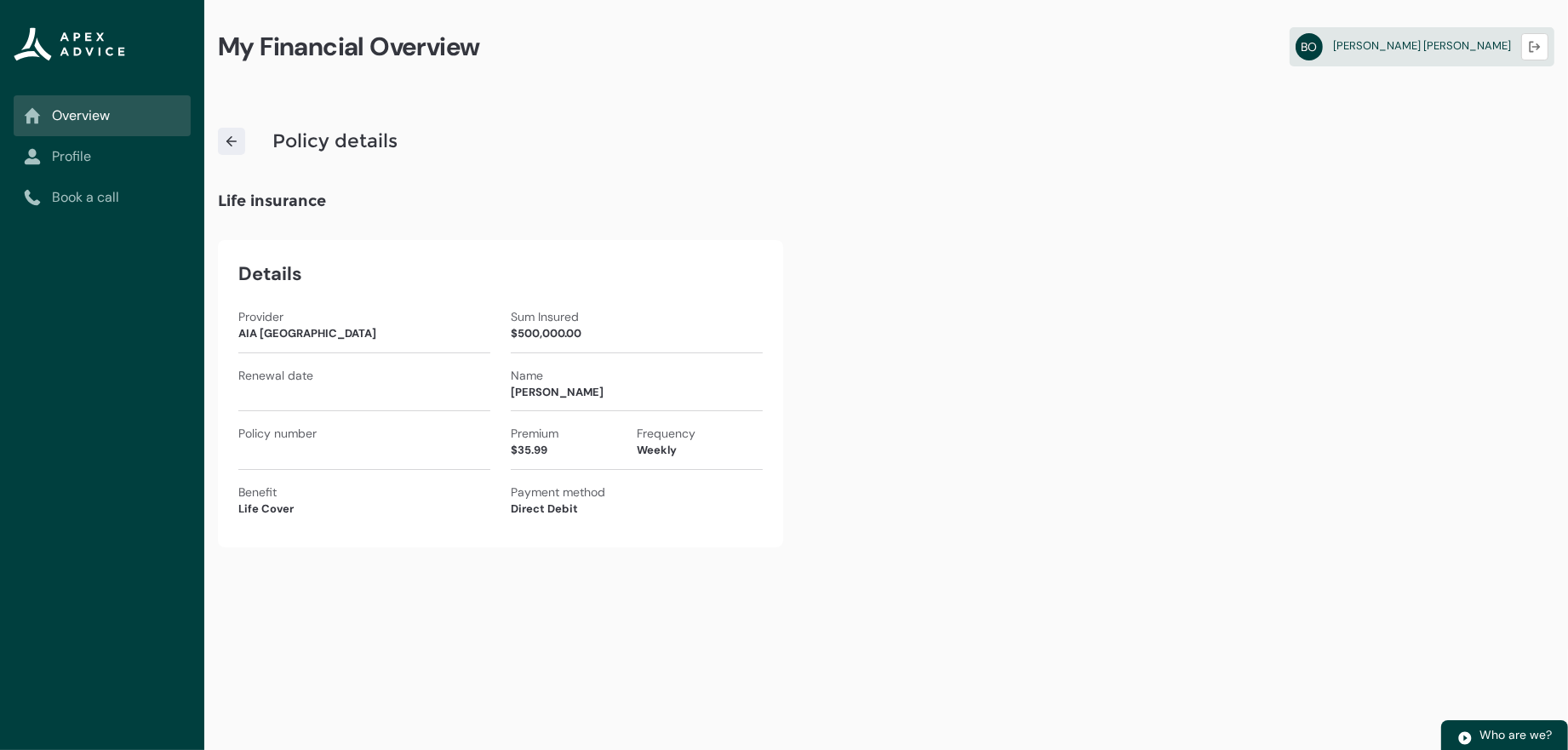
click at [520, 458] on div "$35.99" at bounding box center [574, 450] width 126 height 17
click at [555, 458] on div "$35.99" at bounding box center [574, 450] width 126 height 17
drag, startPoint x: 510, startPoint y: 475, endPoint x: 564, endPoint y: 475, distance: 54.0
click at [564, 458] on div "$35.99" at bounding box center [574, 450] width 126 height 17
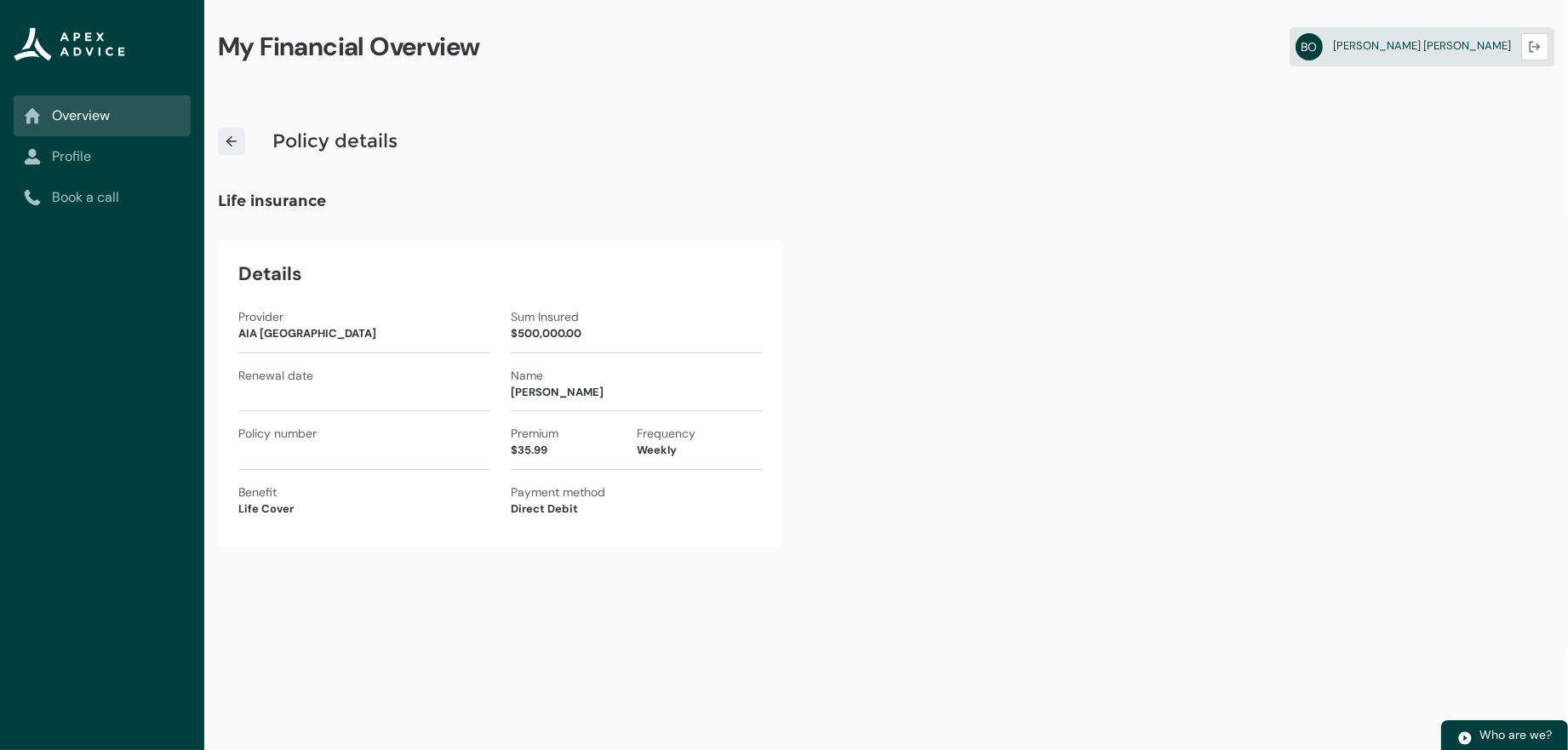
click at [365, 518] on div "Life Cover" at bounding box center [364, 509] width 252 height 17
click at [493, 527] on div "Provider AIA [GEOGRAPHIC_DATA] Sum Insured $500,000.00 Renewal date Name [PERSO…" at bounding box center [501, 418] width 525 height 219
drag, startPoint x: 544, startPoint y: 535, endPoint x: 561, endPoint y: 532, distance: 17.3
click at [552, 518] on div "Direct Debit" at bounding box center [636, 509] width 252 height 17
drag, startPoint x: 534, startPoint y: 469, endPoint x: 582, endPoint y: 475, distance: 48.4
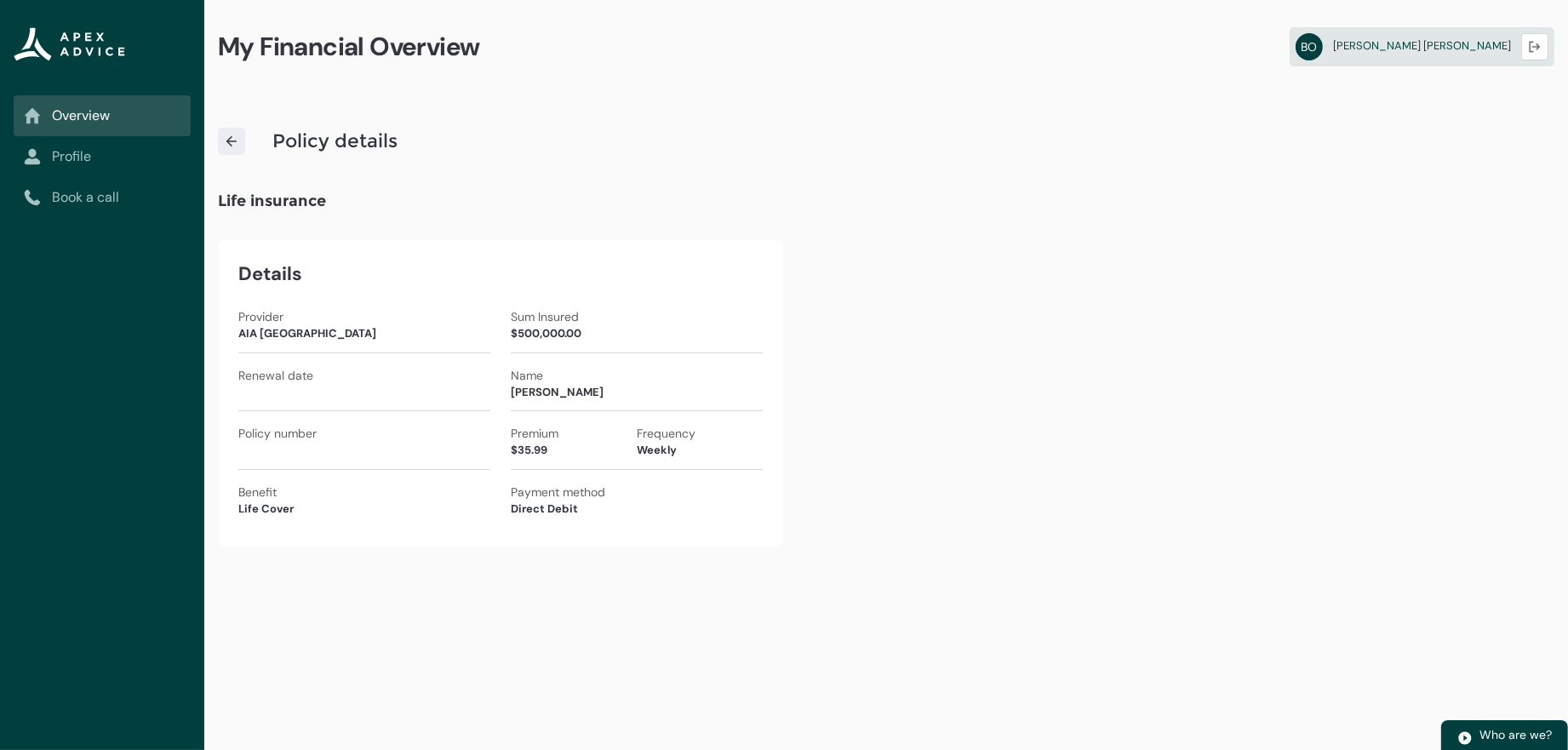
click at [581, 458] on div "Premium $35.99" at bounding box center [574, 442] width 126 height 34
click at [657, 458] on div "Weekly" at bounding box center [700, 450] width 126 height 17
drag, startPoint x: 631, startPoint y: 477, endPoint x: 710, endPoint y: 477, distance: 79.0
click at [710, 470] on div "Premium $35.99 Frequency Weekly" at bounding box center [636, 447] width 252 height 45
click at [713, 458] on div "Weekly" at bounding box center [700, 450] width 126 height 17
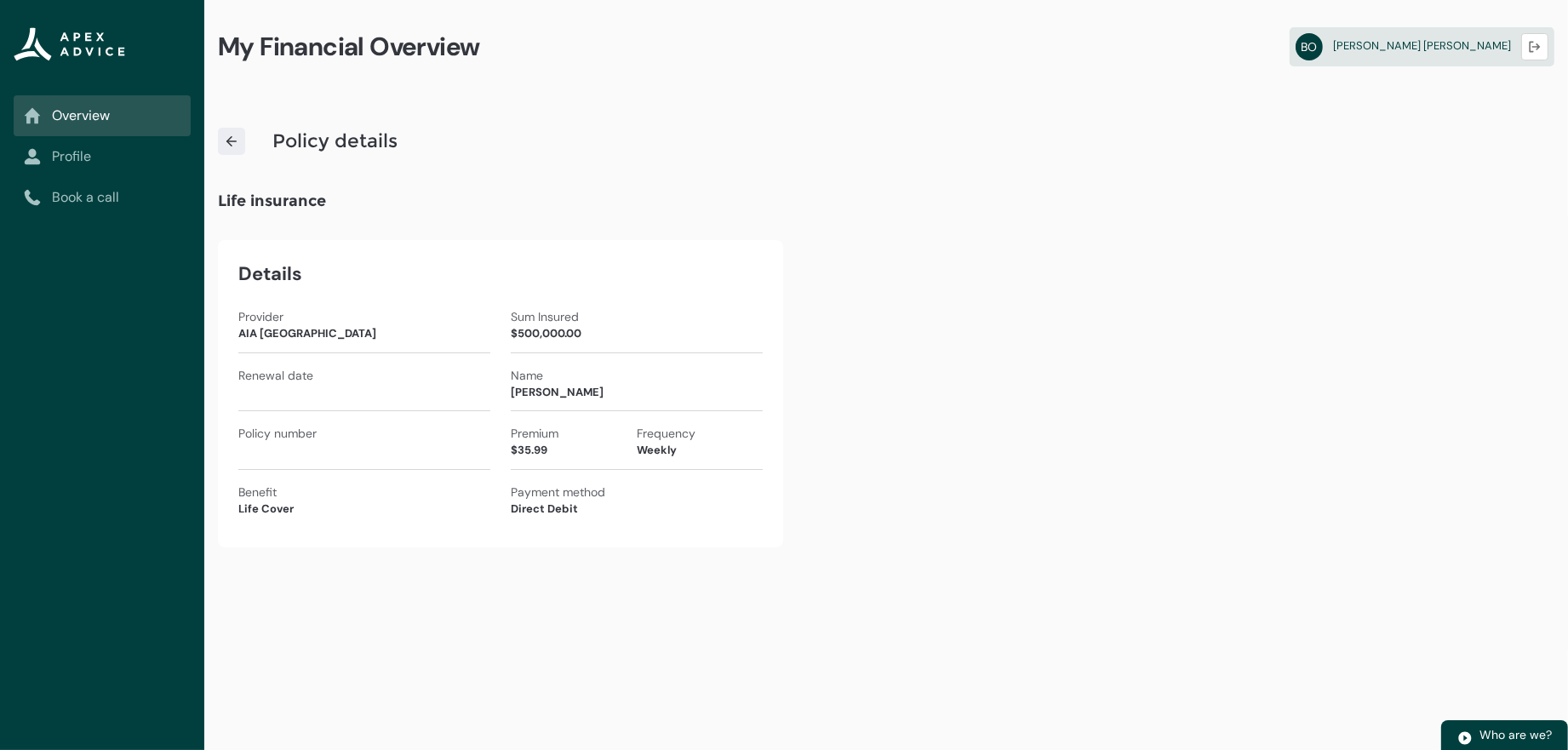
drag, startPoint x: 703, startPoint y: 492, endPoint x: 697, endPoint y: 500, distance: 10.0
click at [703, 470] on div "Premium $35.99 Frequency Weekly" at bounding box center [636, 447] width 252 height 45
click at [237, 149] on img at bounding box center [231, 142] width 15 height 15
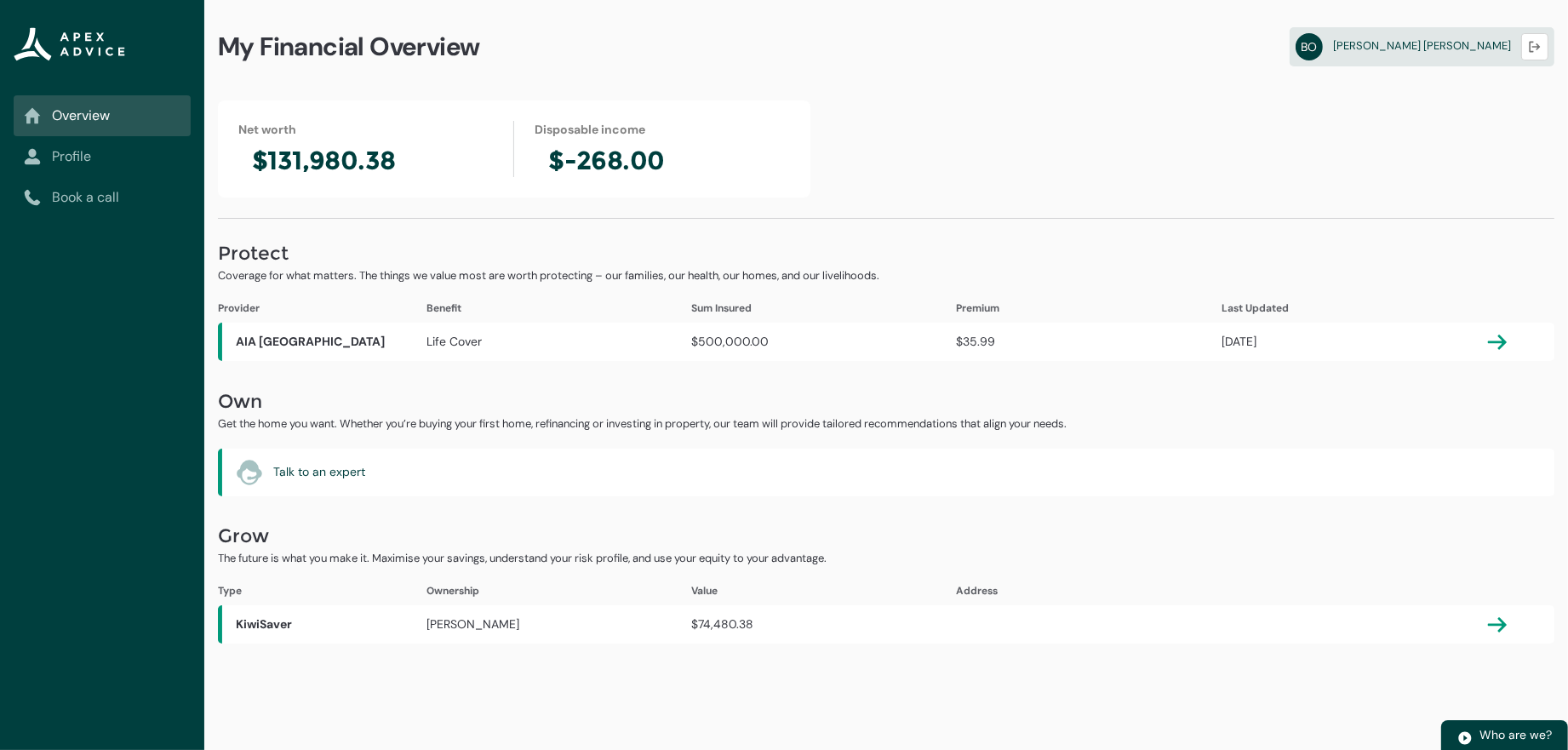
click at [68, 167] on link "Profile" at bounding box center [102, 157] width 157 height 21
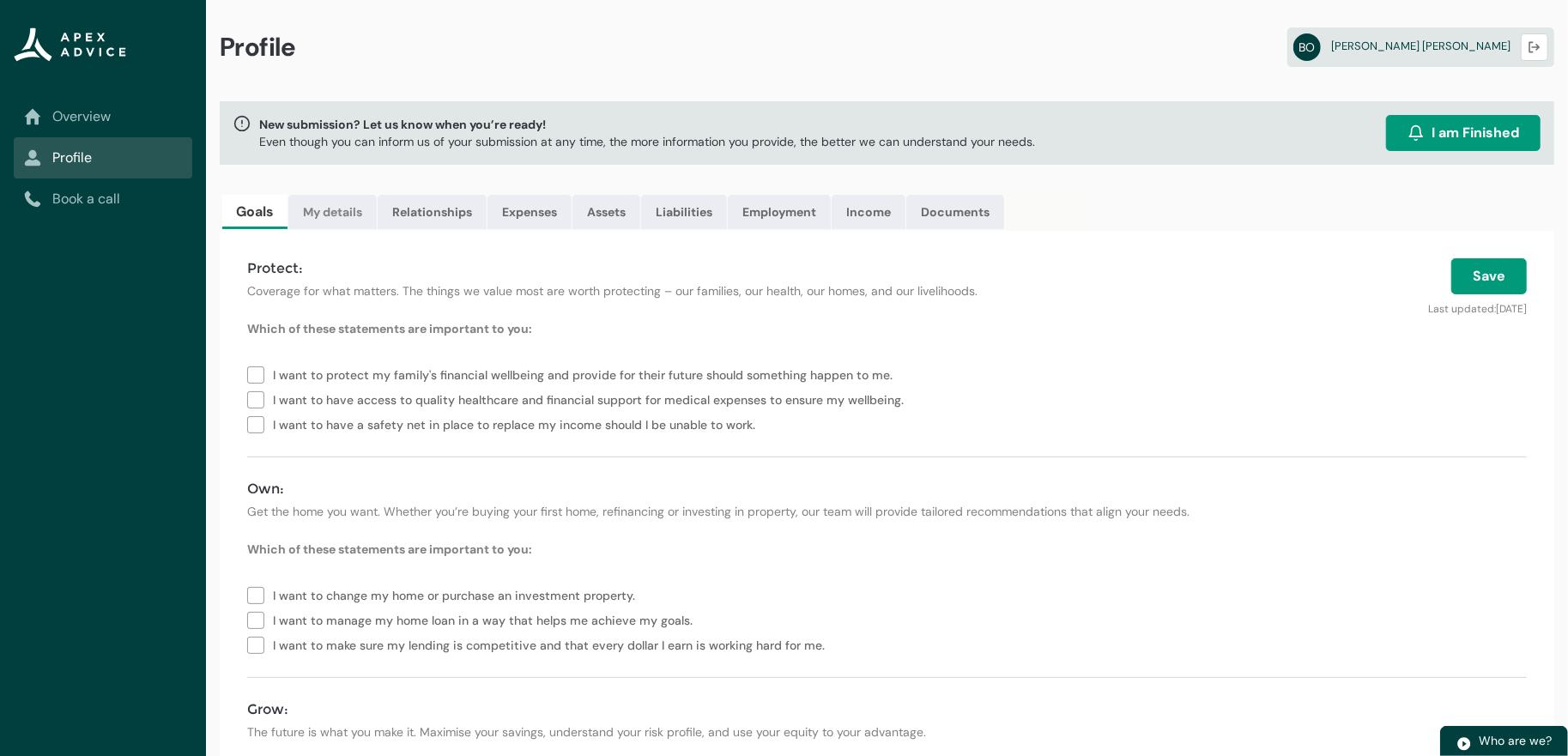
click at [377, 229] on link "My details" at bounding box center [332, 212] width 88 height 34
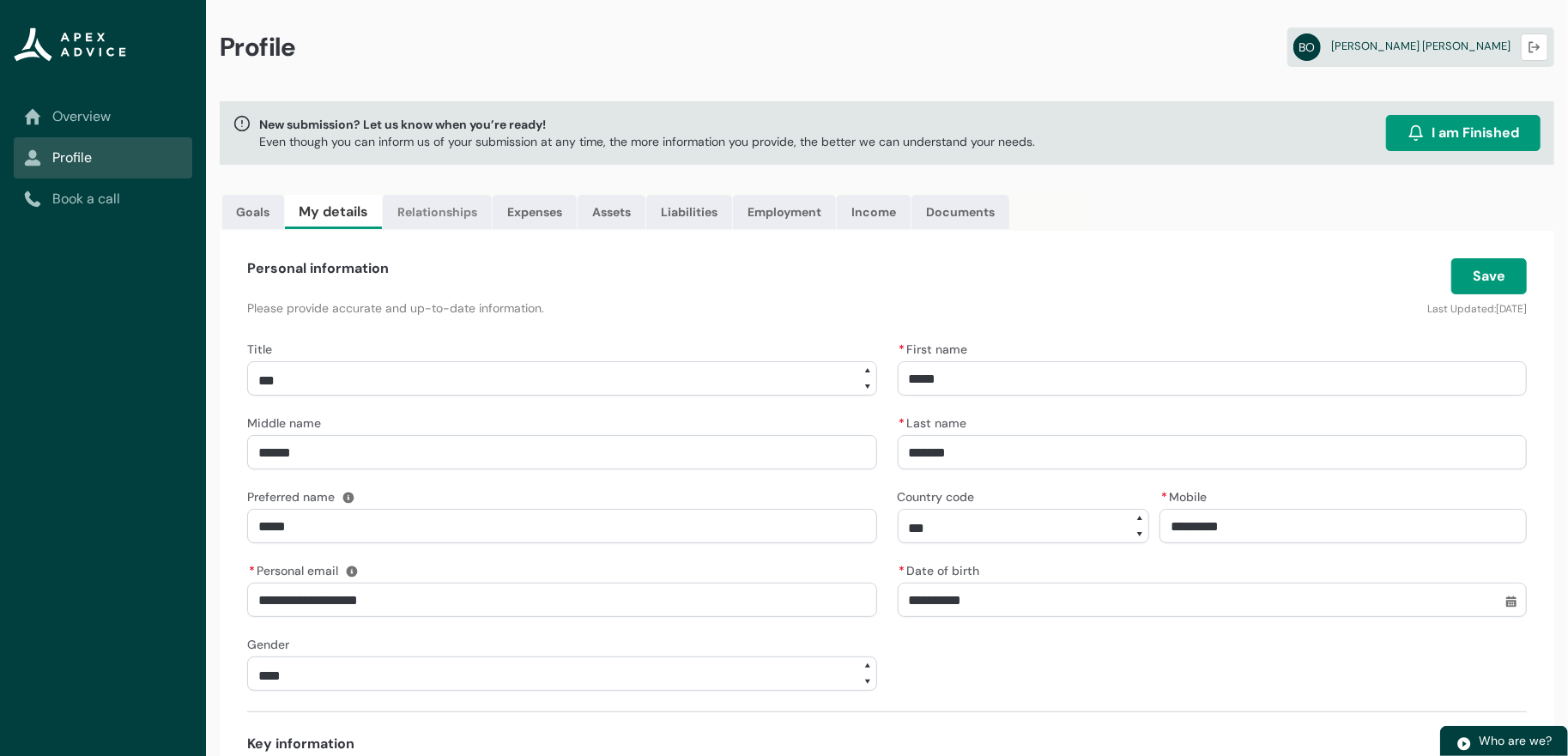
click at [489, 229] on link "Relationships" at bounding box center [436, 212] width 109 height 34
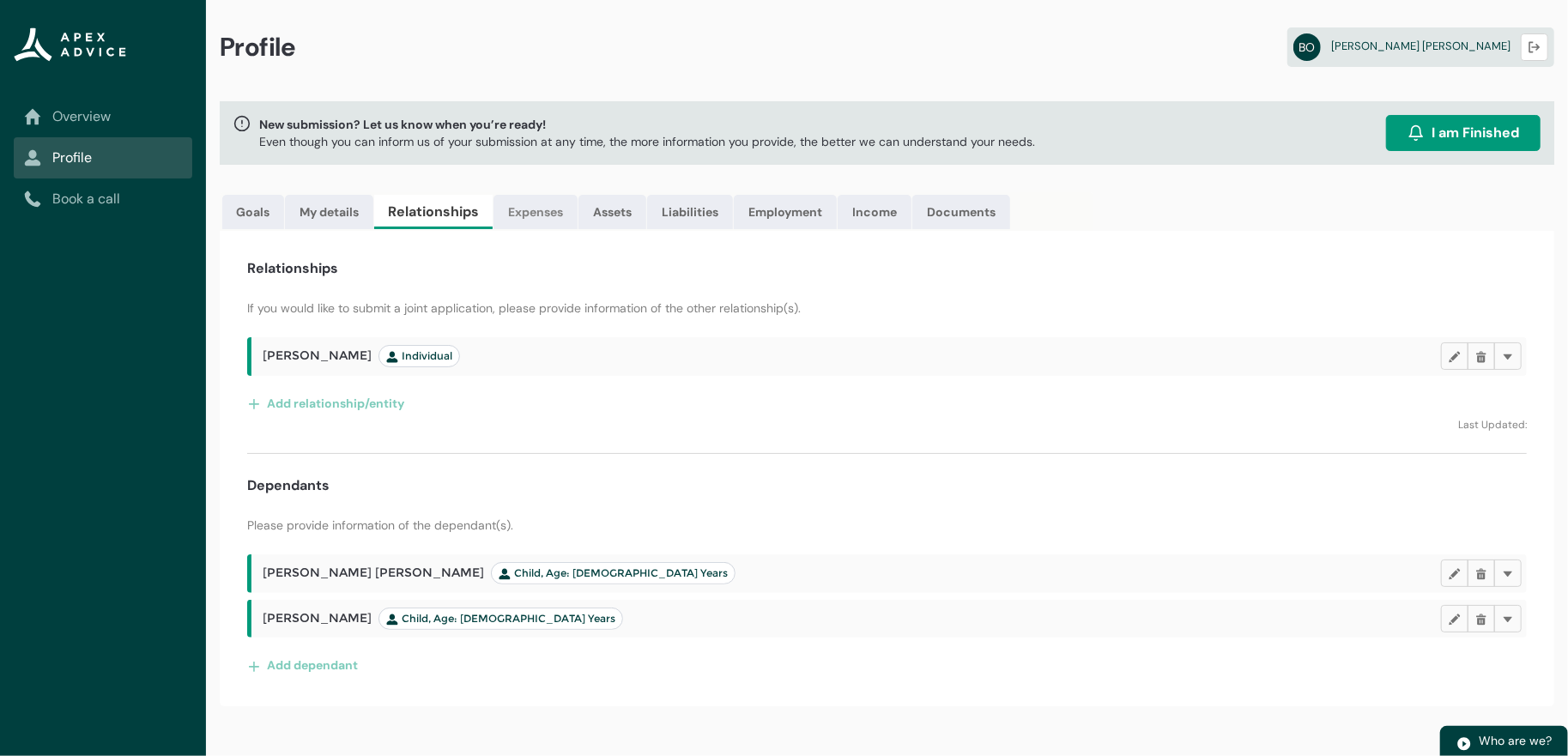
click at [577, 227] on link "Expenses" at bounding box center [535, 212] width 84 height 34
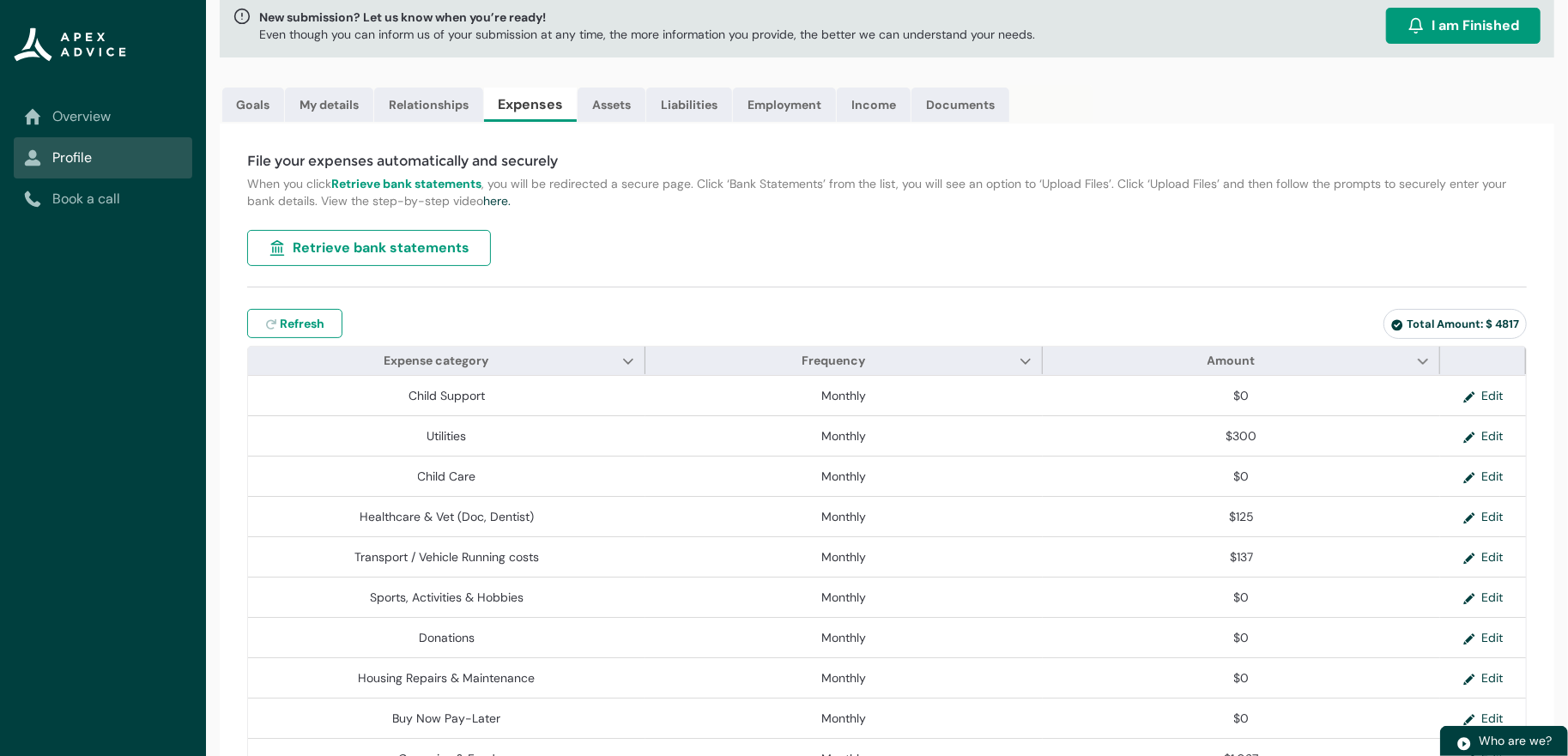
scroll to position [91, 0]
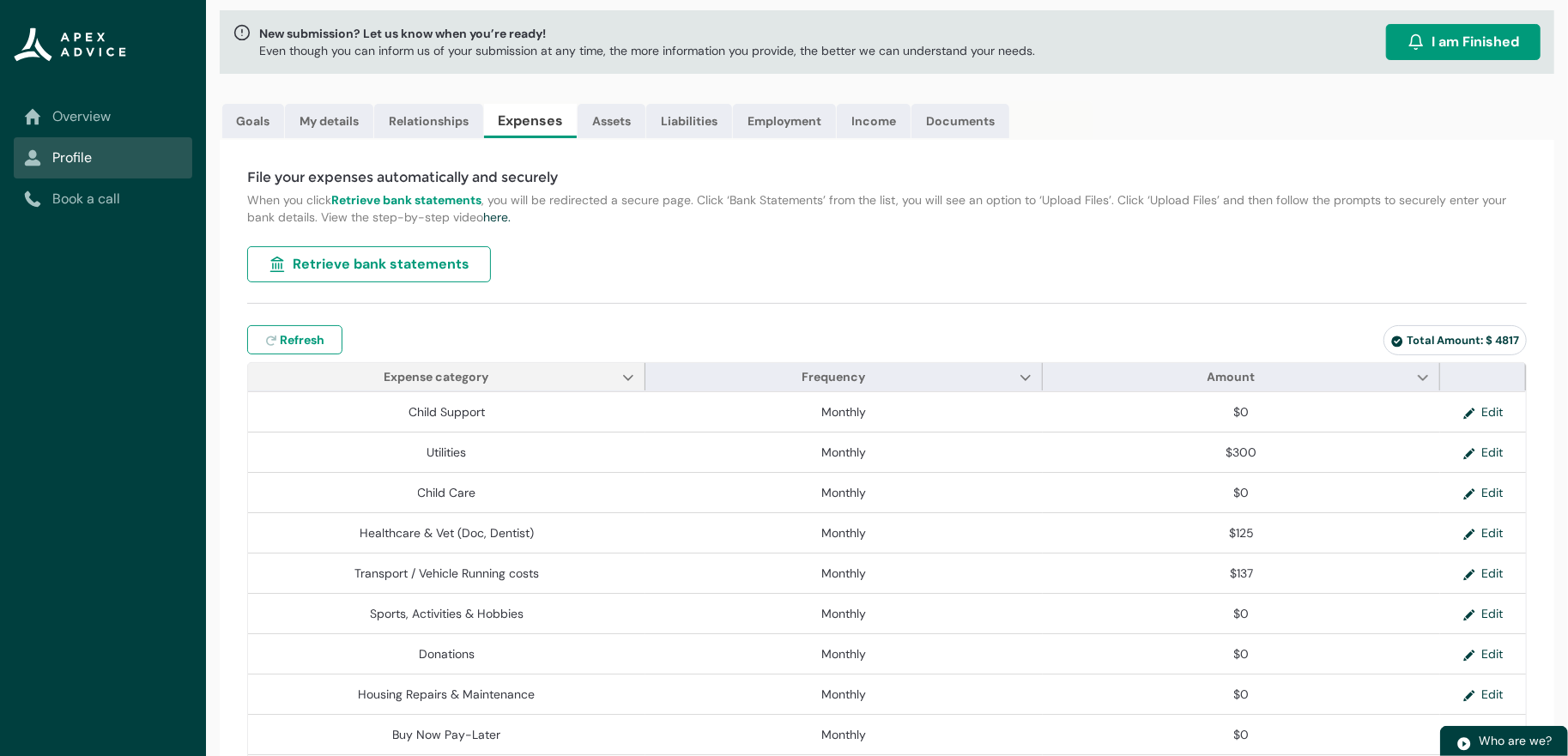
drag, startPoint x: 552, startPoint y: 430, endPoint x: 560, endPoint y: 426, distance: 8.9
click at [553, 391] on span "Expense category Show Expense category column actions" at bounding box center [447, 377] width 397 height 28
click at [585, 391] on span "Expense category Show Expense category column actions" at bounding box center [447, 377] width 397 height 28
drag, startPoint x: 624, startPoint y: 415, endPoint x: 633, endPoint y: 417, distance: 9.2
click at [625, 383] on lightning-primitive-icon "Expense category" at bounding box center [628, 378] width 12 height 13
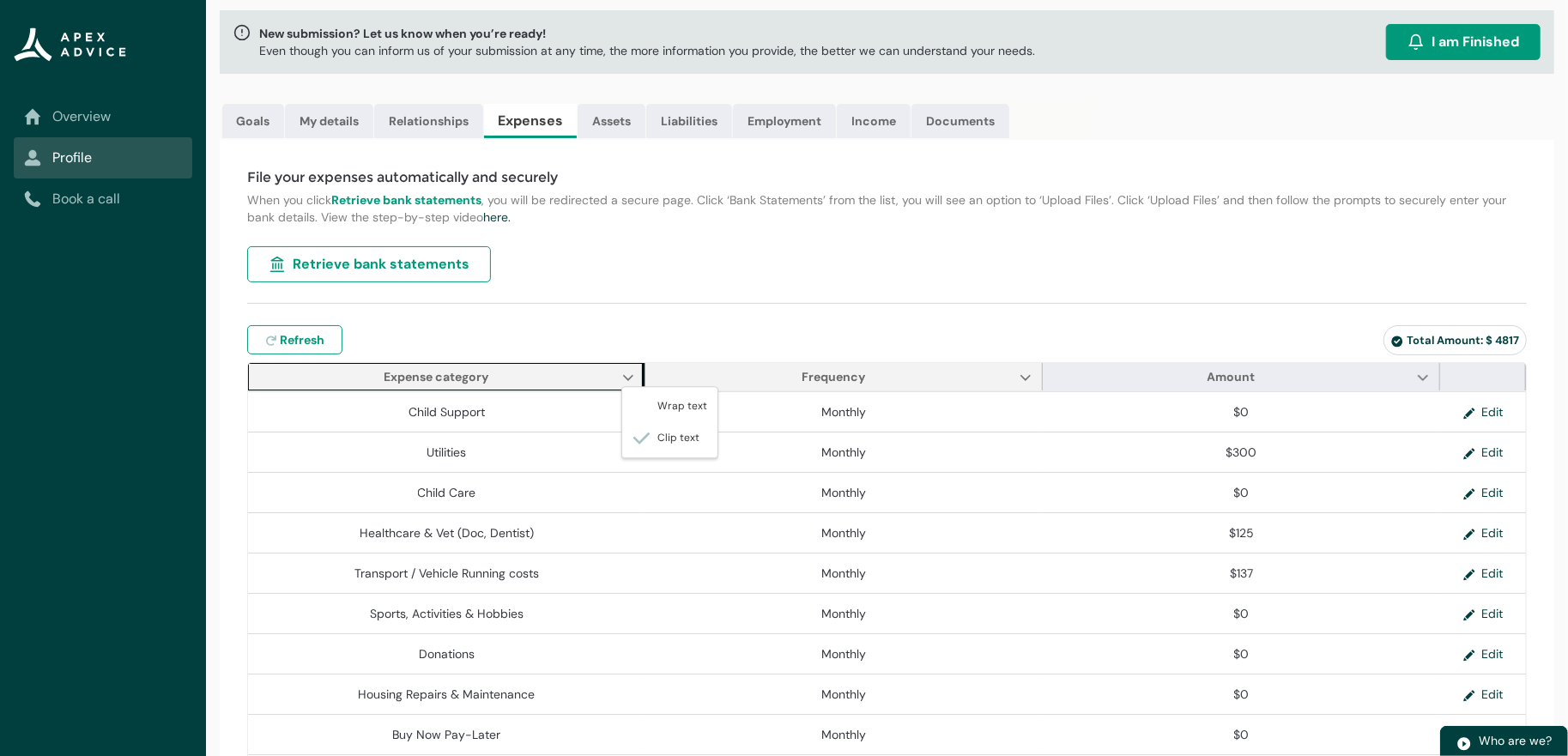
click at [733, 391] on span "Frequency Show Frequency column actions" at bounding box center [844, 377] width 397 height 28
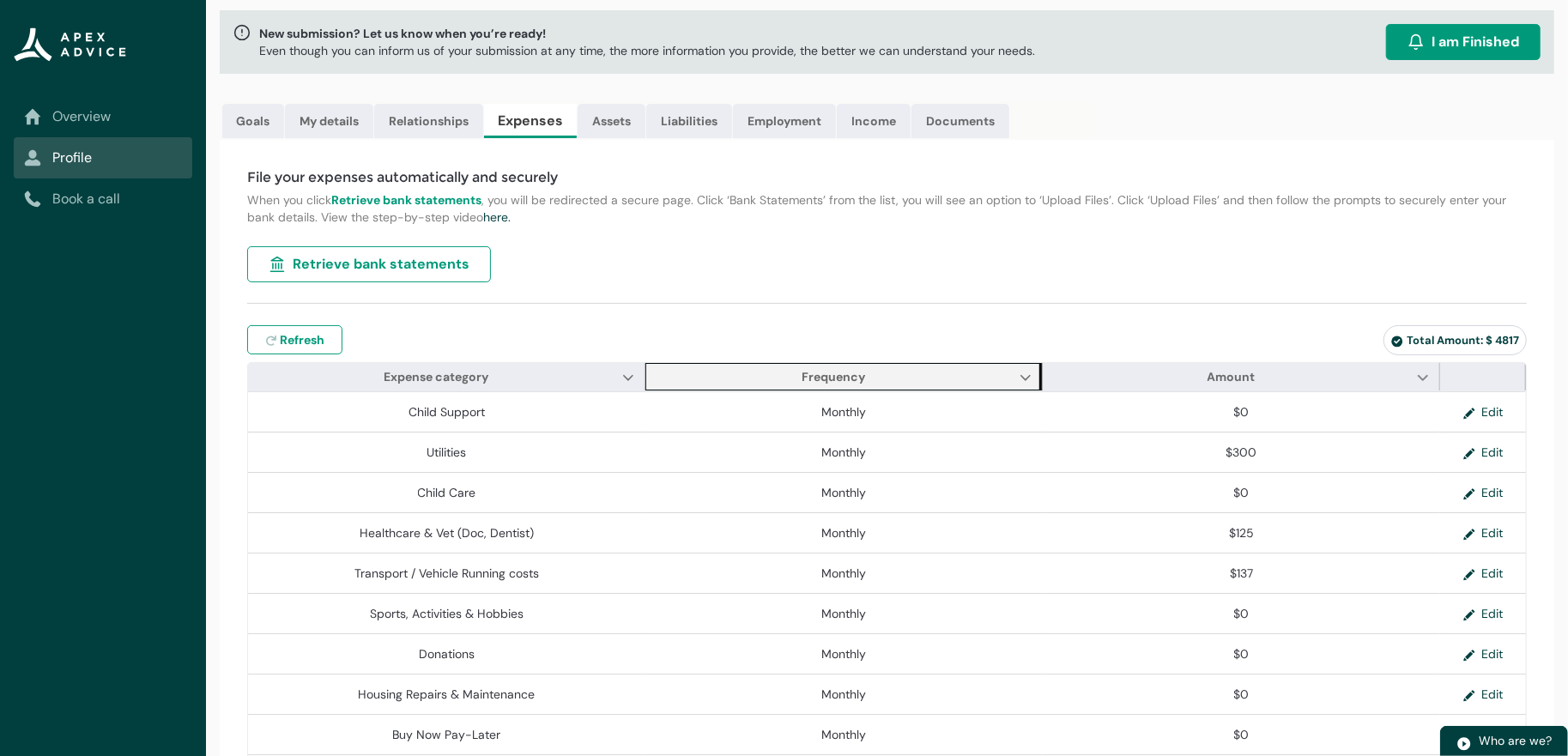
drag, startPoint x: 841, startPoint y: 417, endPoint x: 868, endPoint y: 421, distance: 27.3
click at [841, 384] on span "Frequency" at bounding box center [834, 377] width 64 height 15
drag, startPoint x: 900, startPoint y: 424, endPoint x: 968, endPoint y: 434, distance: 68.7
click at [913, 391] on span "Frequency Show Frequency column actions" at bounding box center [844, 377] width 397 height 28
click at [968, 391] on span "Frequency Show Frequency column actions" at bounding box center [844, 377] width 397 height 28
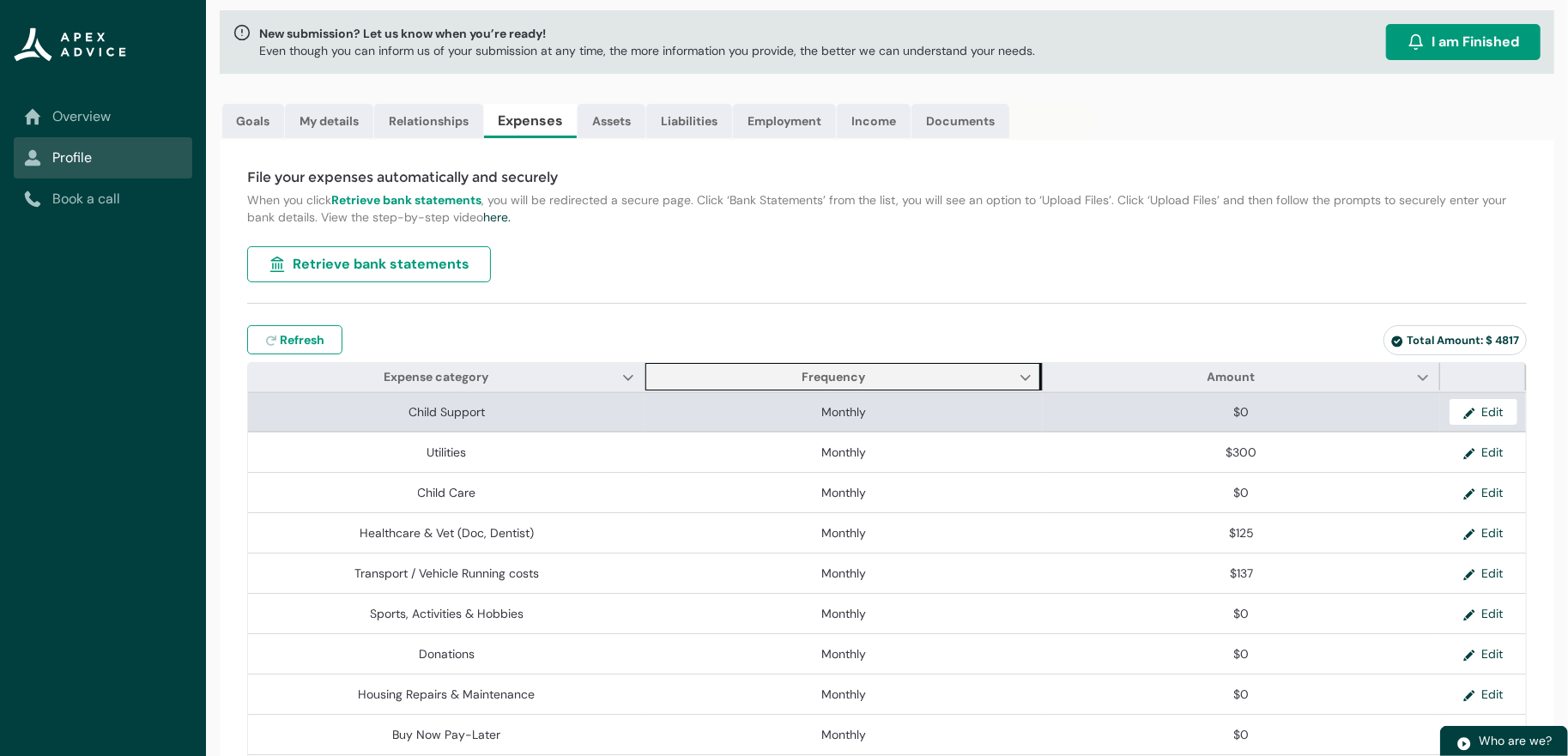
drag, startPoint x: 911, startPoint y: 484, endPoint x: 839, endPoint y: 473, distance: 72.8
click at [902, 432] on td "Monthly" at bounding box center [844, 412] width 397 height 40
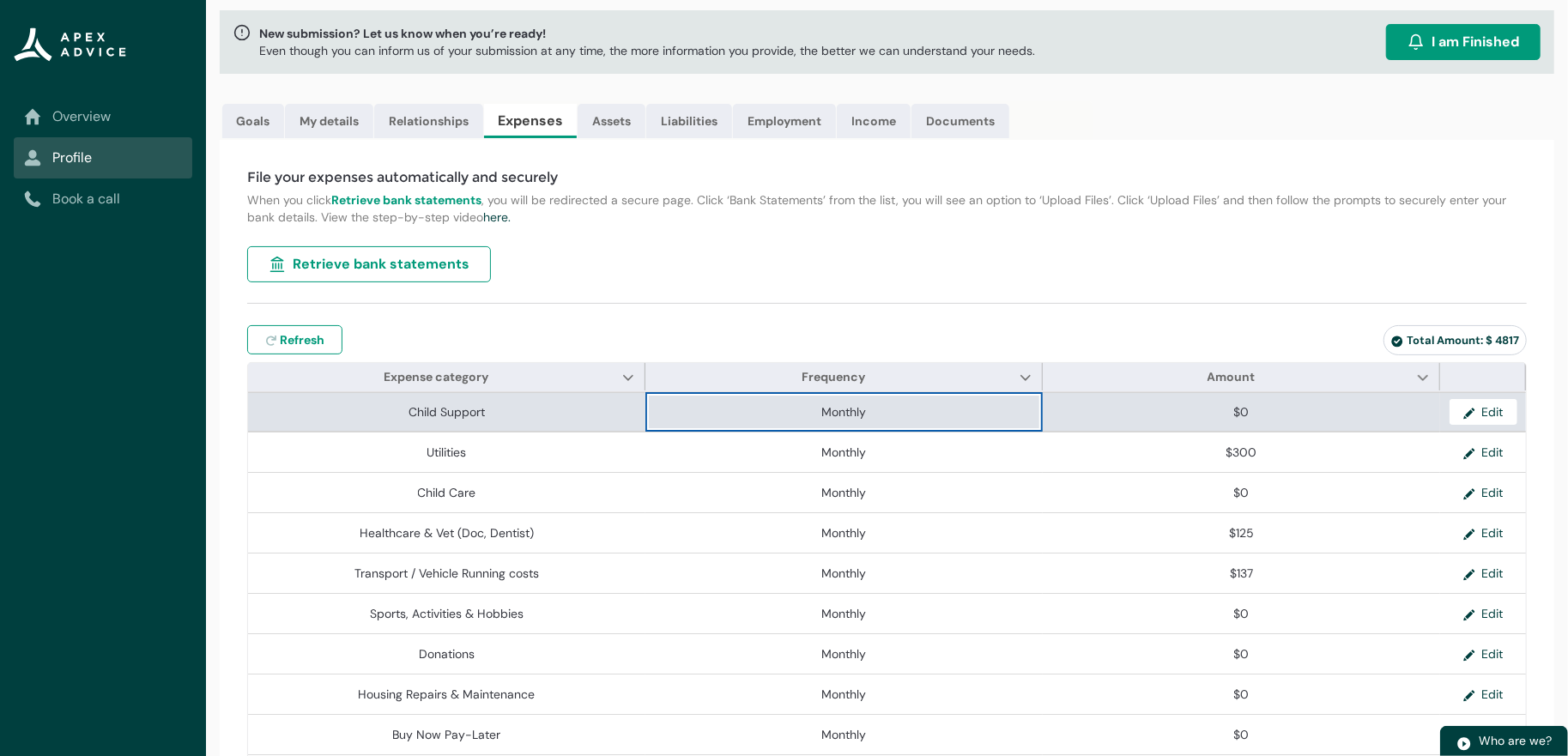
click at [839, 419] on lightning-base-formatted-text "Monthly" at bounding box center [843, 412] width 45 height 15
click at [838, 419] on lightning-base-formatted-text "Monthly" at bounding box center [843, 412] width 45 height 15
click at [857, 419] on lightning-base-formatted-text "Monthly" at bounding box center [843, 412] width 45 height 15
click at [856, 419] on lightning-base-formatted-text "Monthly" at bounding box center [843, 412] width 45 height 15
drag, startPoint x: 875, startPoint y: 467, endPoint x: 818, endPoint y: 469, distance: 57.0
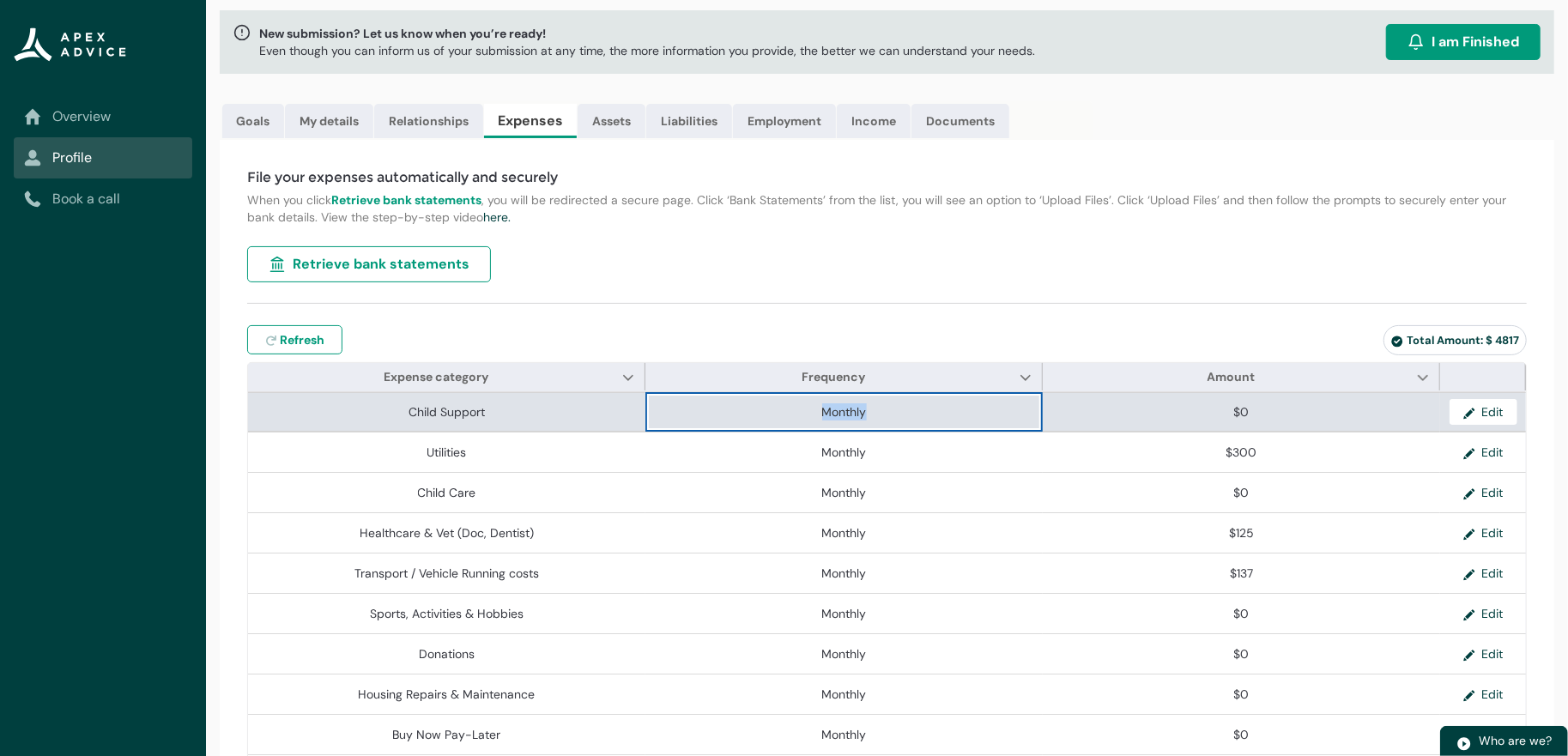
click at [818, 420] on span "Monthly" at bounding box center [843, 412] width 383 height 17
click at [896, 420] on span "Monthly" at bounding box center [843, 412] width 383 height 17
click at [989, 420] on span "Monthly" at bounding box center [843, 412] width 383 height 17
drag, startPoint x: 989, startPoint y: 475, endPoint x: 1357, endPoint y: 479, distance: 368.0
click at [1352, 432] on td "$0" at bounding box center [1241, 412] width 397 height 40
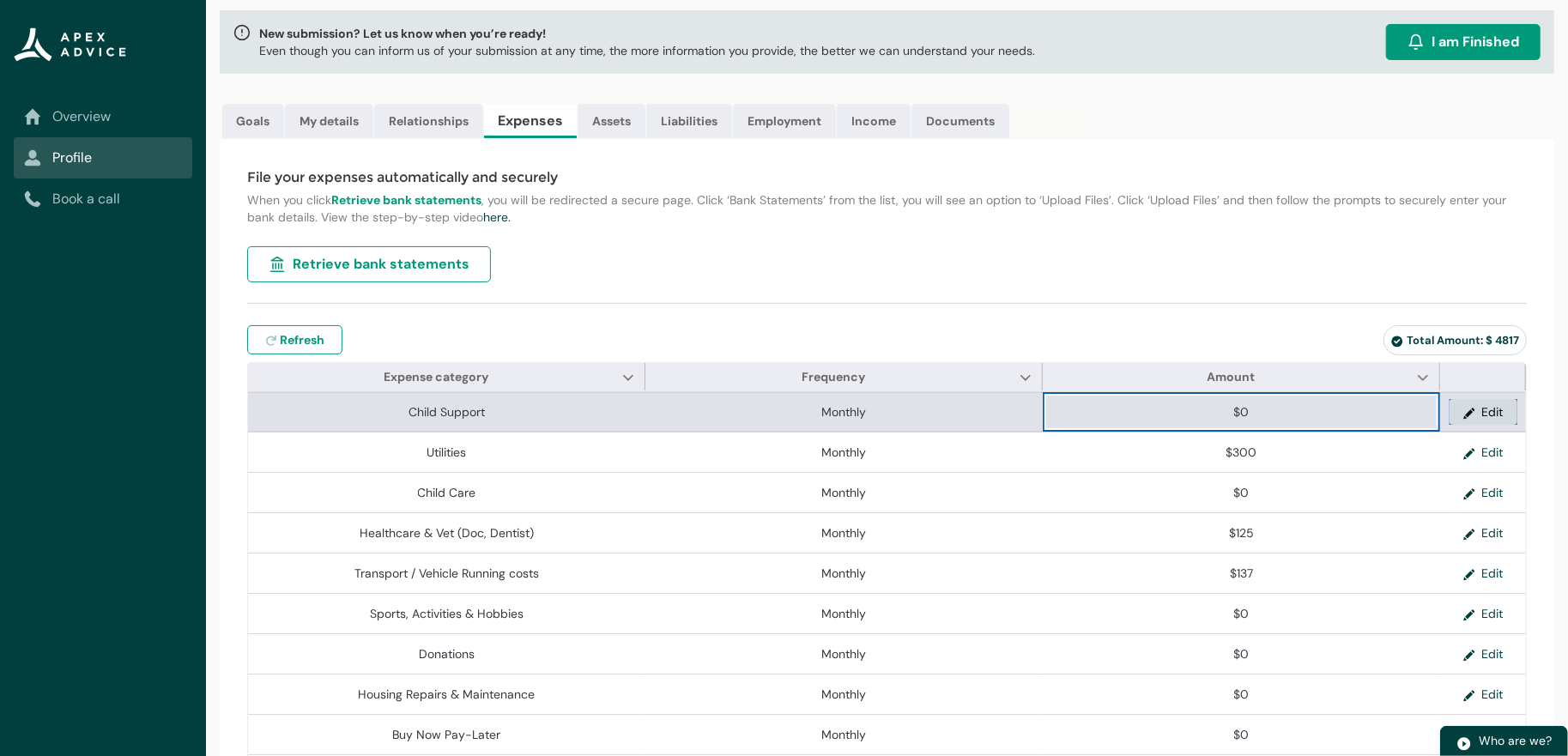
click at [1472, 425] on button "Edit" at bounding box center [1482, 412] width 68 height 26
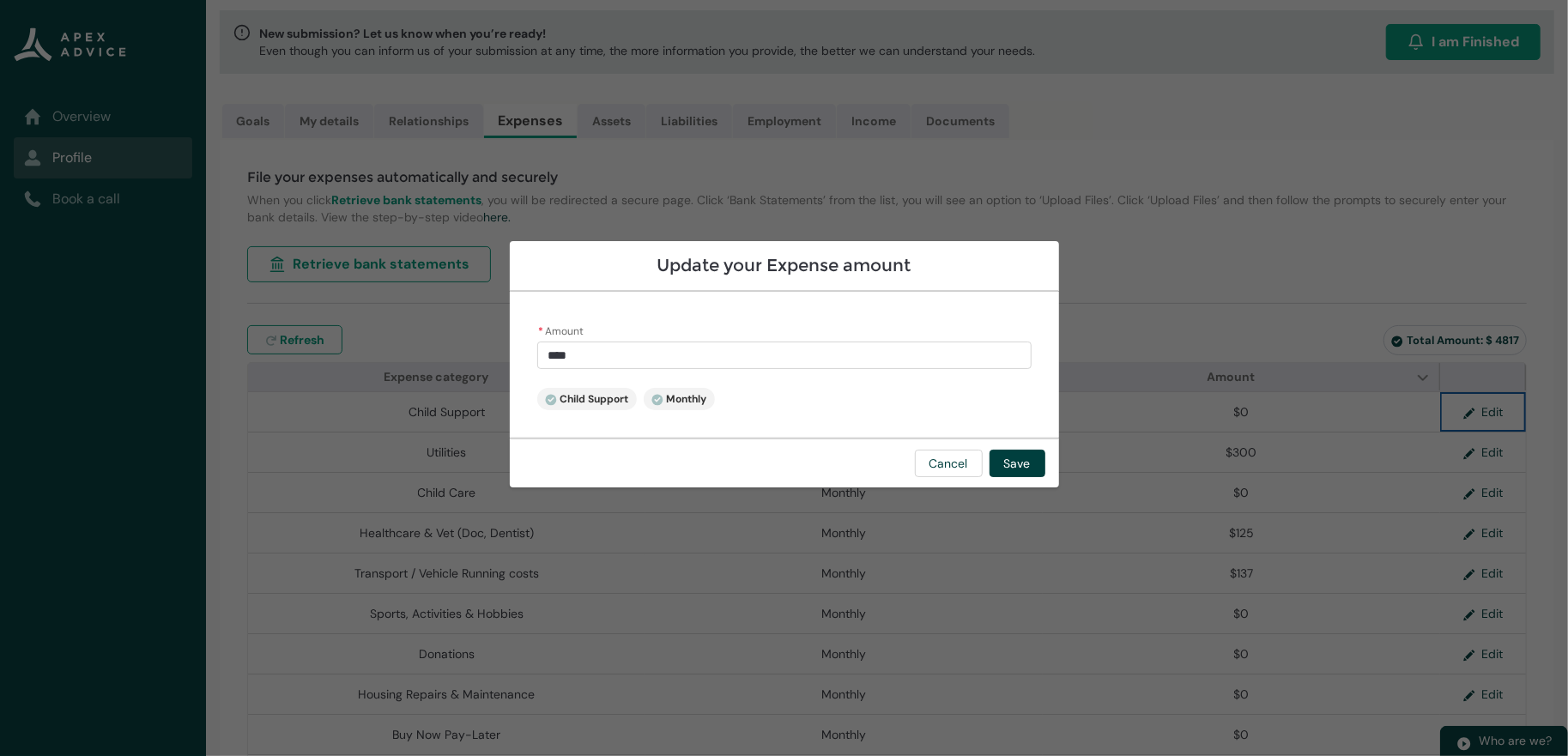
click at [651, 406] on span "Monthly" at bounding box center [679, 398] width 56 height 13
click at [651, 400] on icon at bounding box center [657, 399] width 12 height 12
click at [545, 400] on span "Child Support" at bounding box center [587, 398] width 84 height 13
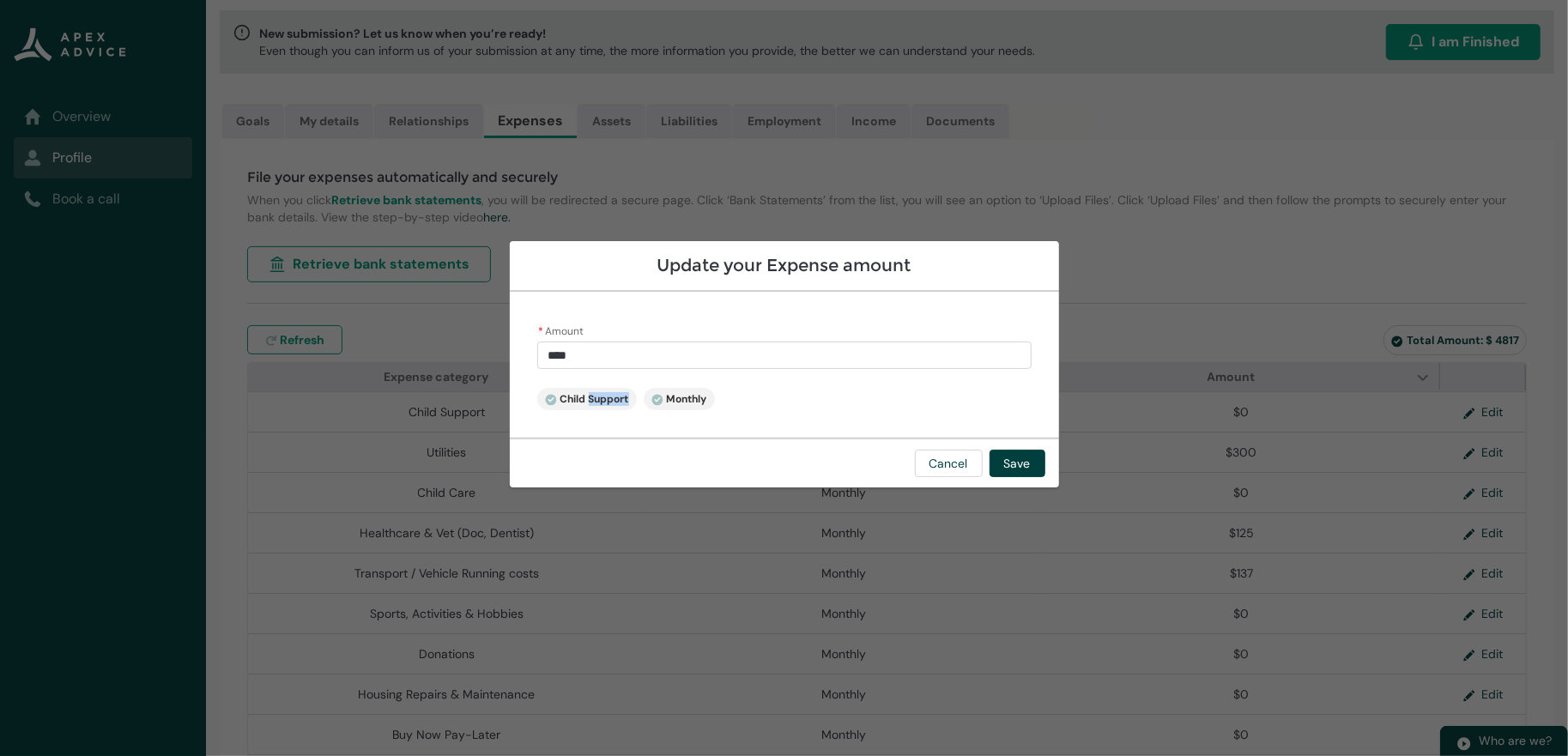
click at [545, 393] on span "Child Support" at bounding box center [587, 398] width 84 height 13
click at [545, 394] on icon at bounding box center [551, 399] width 12 height 12
click at [577, 399] on lightning-badge "Child Support" at bounding box center [587, 398] width 100 height 22
click at [668, 400] on span "Monthly" at bounding box center [679, 398] width 56 height 13
drag, startPoint x: 681, startPoint y: 399, endPoint x: 803, endPoint y: 407, distance: 122.3
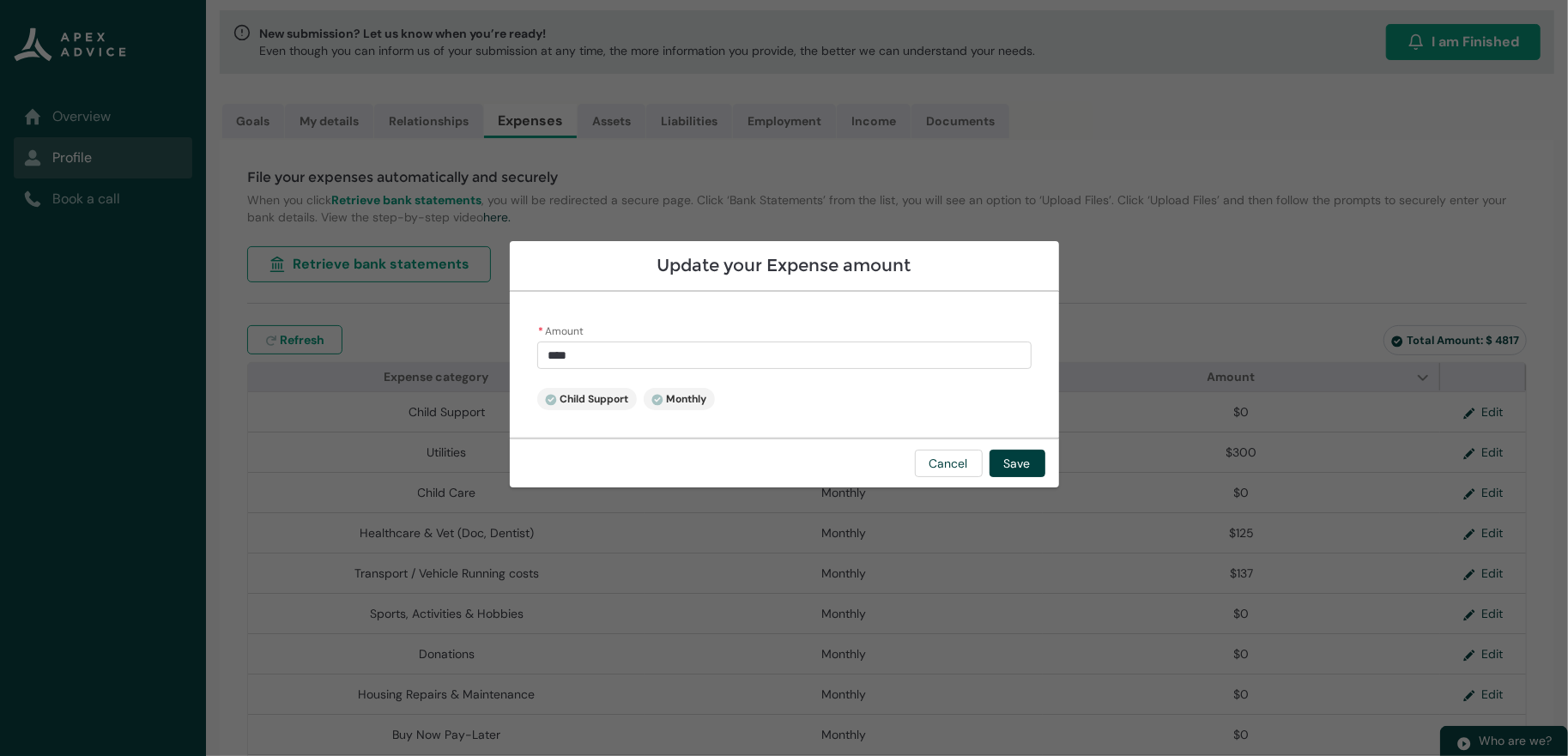
click at [751, 405] on div "* Amount **** Child Support Monthly" at bounding box center [784, 364] width 549 height 145
click at [900, 420] on div "* Amount **** Child Support Monthly" at bounding box center [784, 364] width 549 height 145
drag, startPoint x: 875, startPoint y: 420, endPoint x: 725, endPoint y: 404, distance: 150.9
drag, startPoint x: 725, startPoint y: 404, endPoint x: 629, endPoint y: 392, distance: 96.7
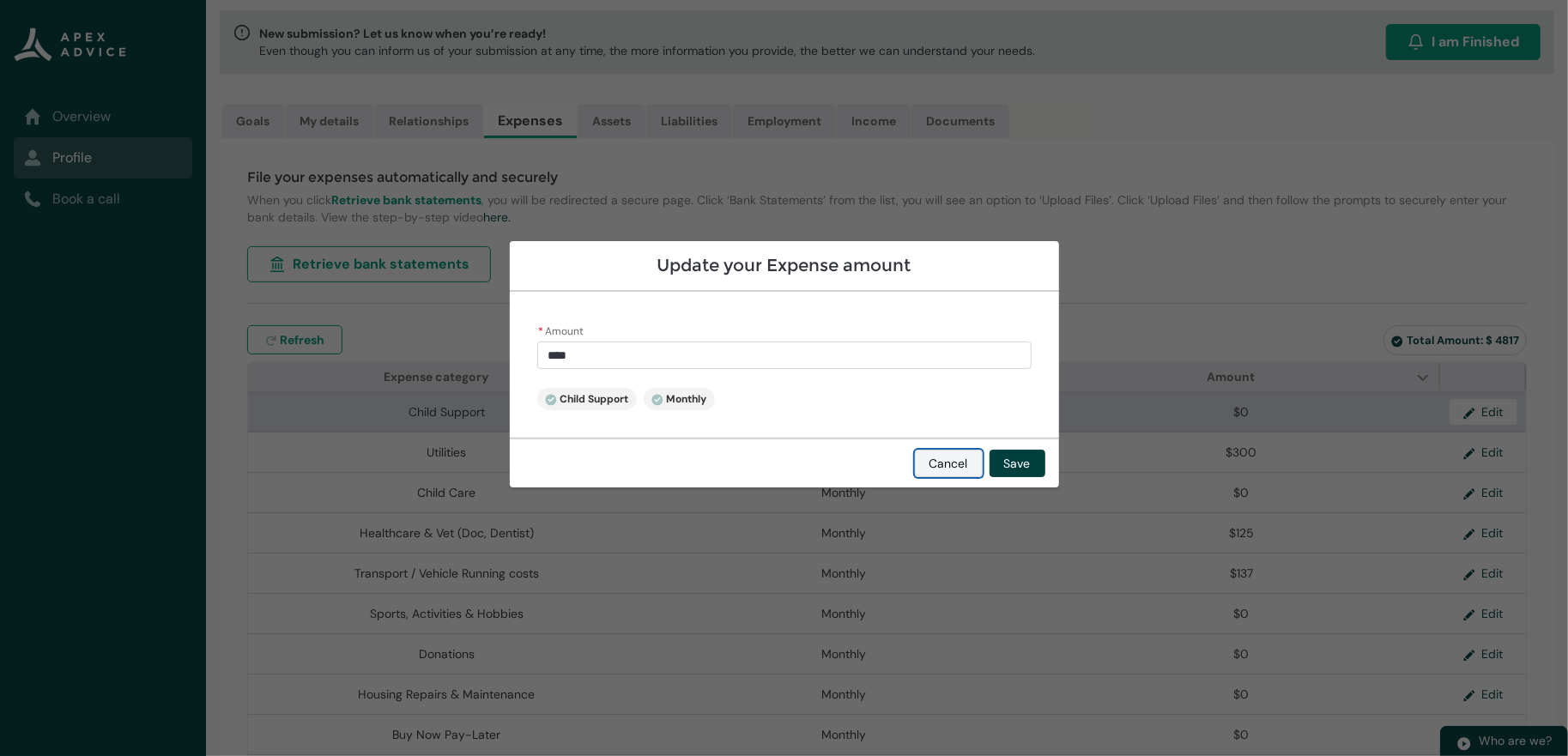
drag, startPoint x: 629, startPoint y: 392, endPoint x: 1041, endPoint y: 480, distance: 421.3
click at [982, 477] on button "Cancel" at bounding box center [948, 463] width 68 height 28
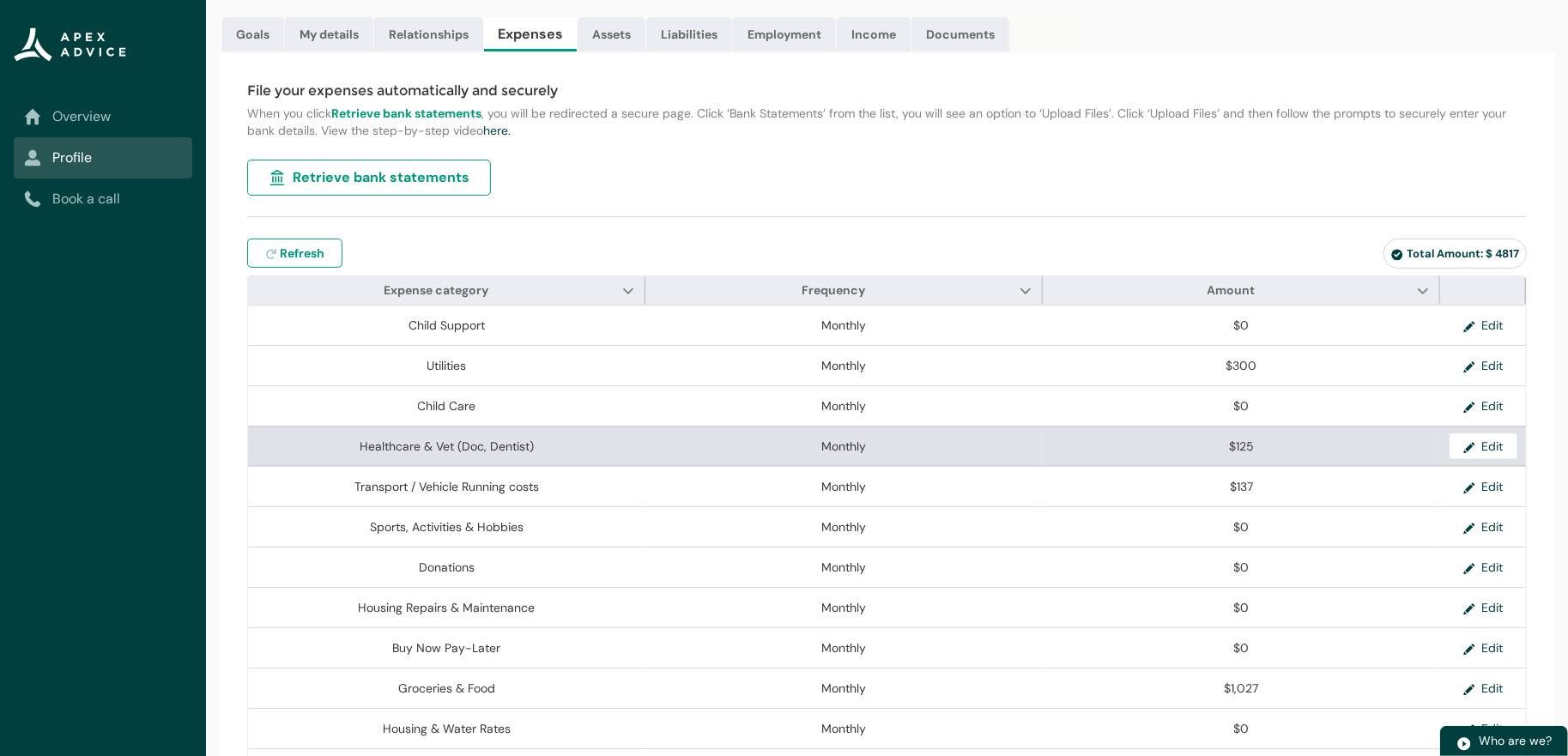
scroll to position [262, 0]
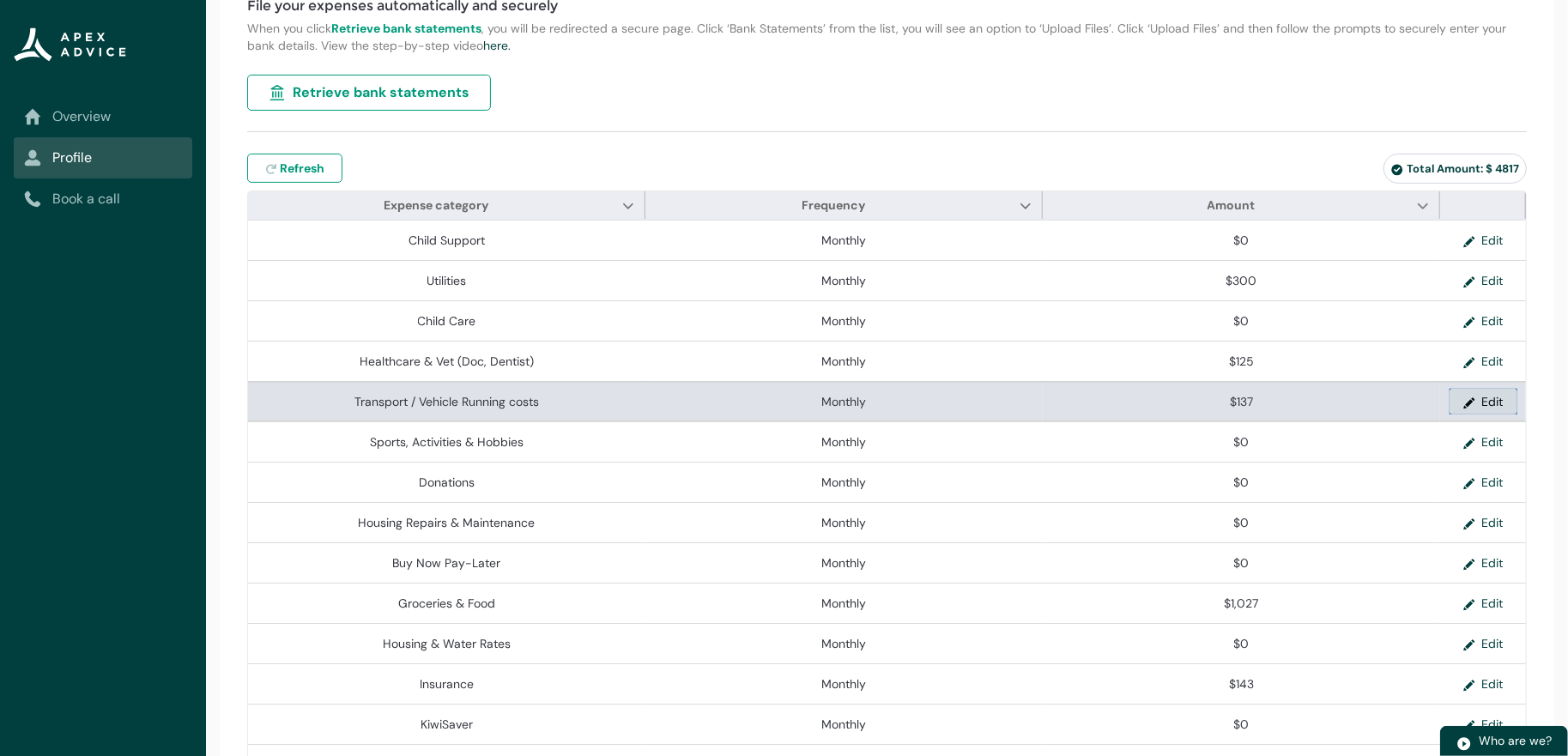
click at [1497, 415] on button "Edit" at bounding box center [1482, 401] width 68 height 26
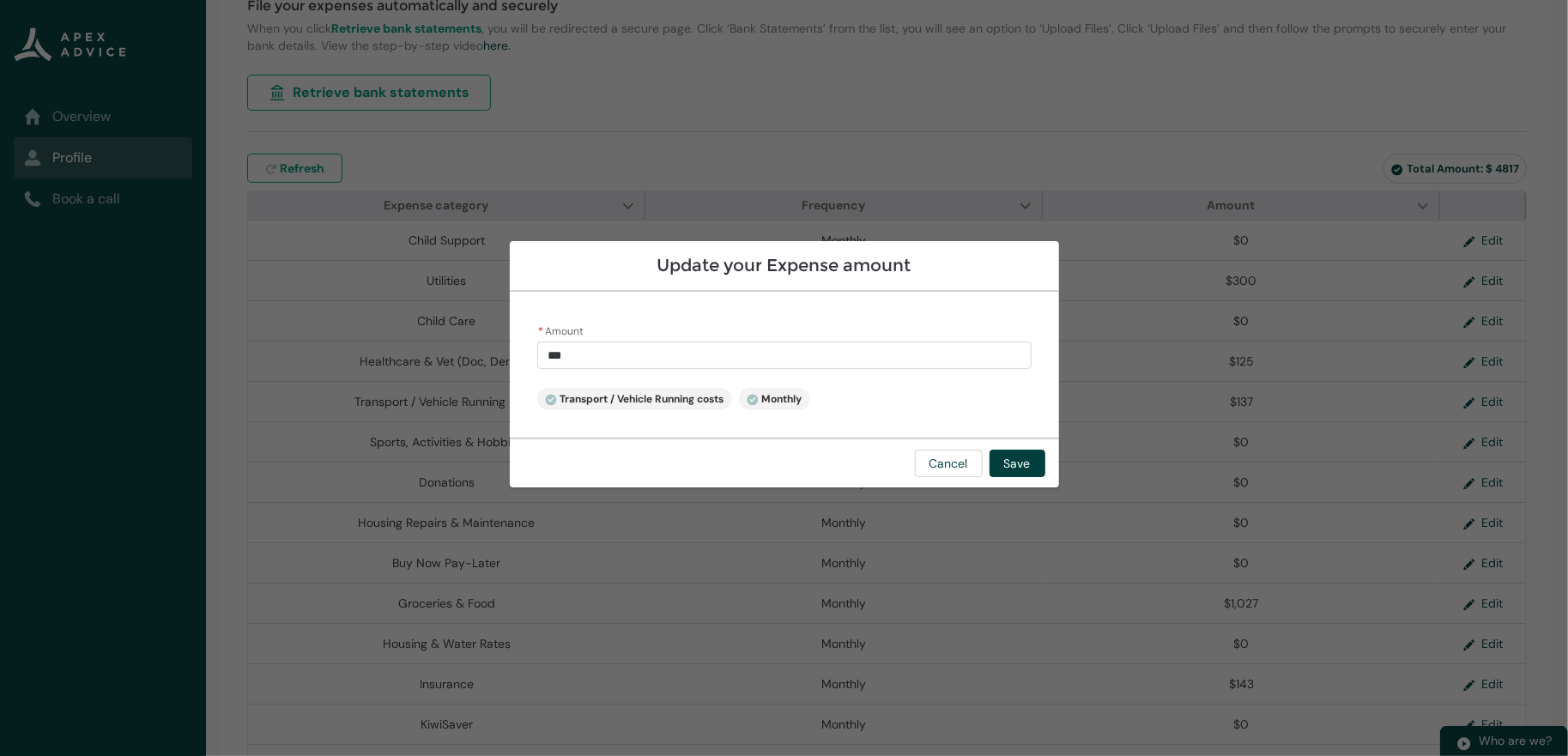
drag, startPoint x: 574, startPoint y: 347, endPoint x: 358, endPoint y: 341, distance: 216.1
click at [358, 341] on section "Update your Expense amount * Amount *** Transport / Vehicle Running costs Month…" at bounding box center [784, 378] width 1568 height 756
click at [1045, 475] on button "Save" at bounding box center [1016, 463] width 56 height 28
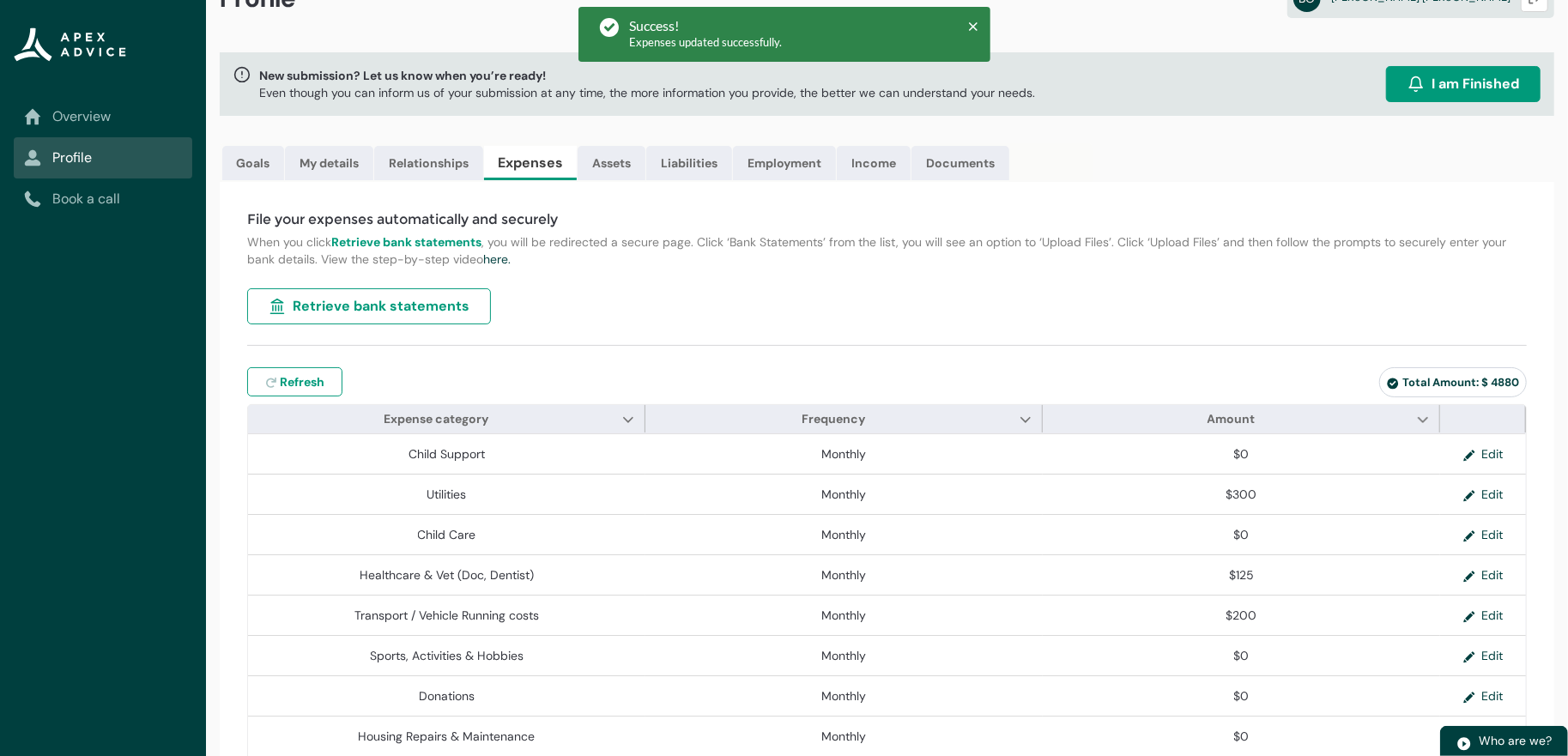
scroll to position [0, 0]
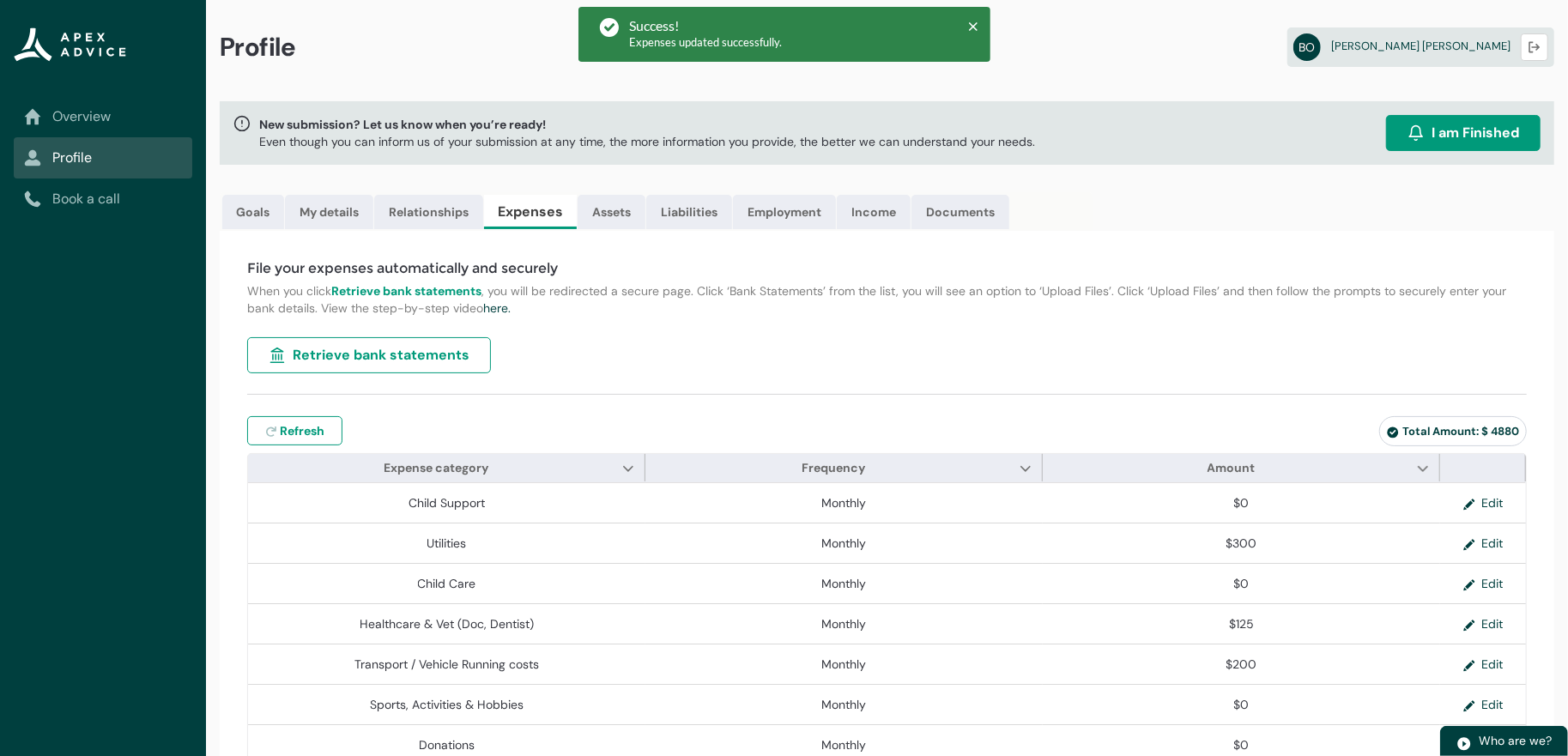
click at [106, 117] on link "Overview" at bounding box center [103, 117] width 158 height 21
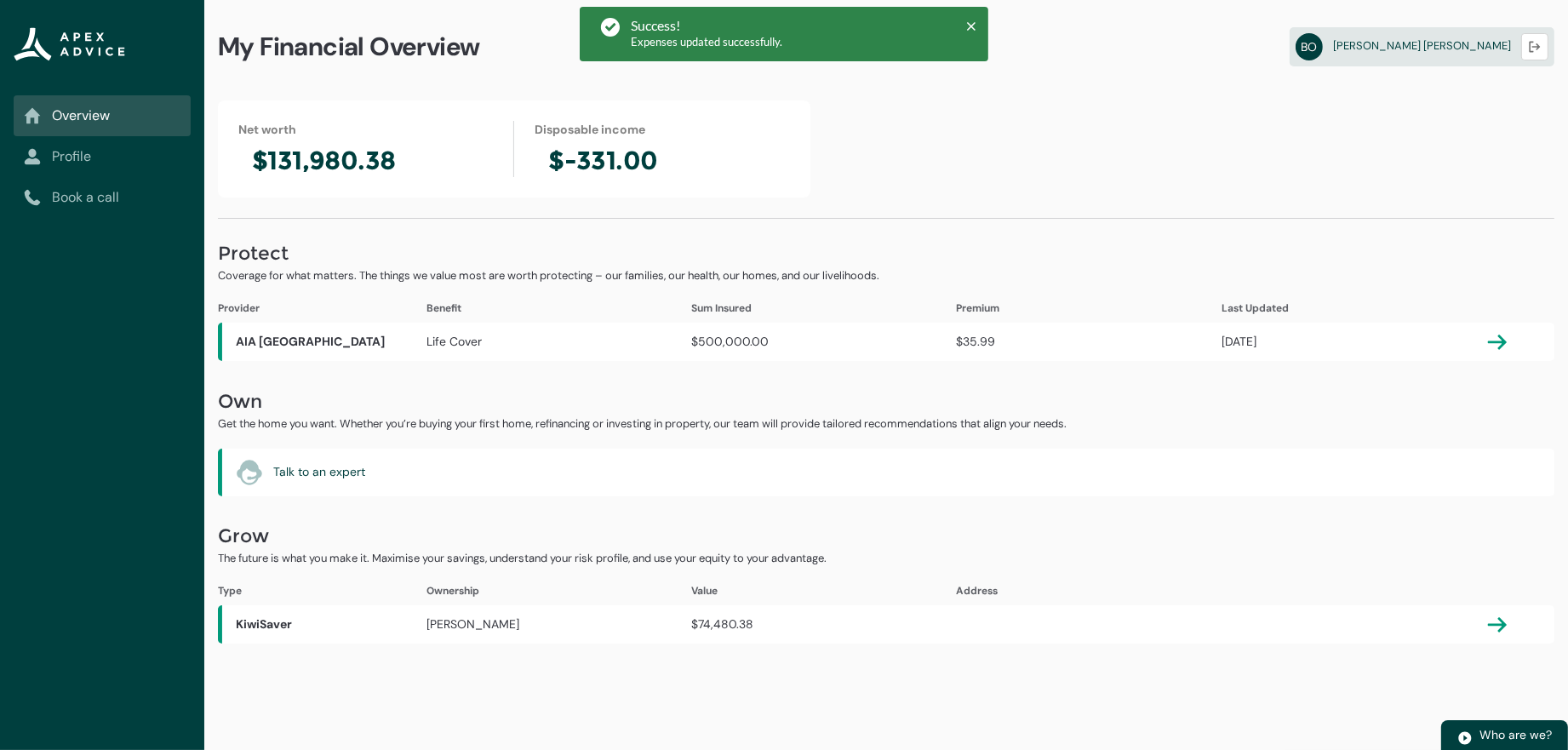
click at [92, 153] on link "Profile" at bounding box center [102, 157] width 157 height 21
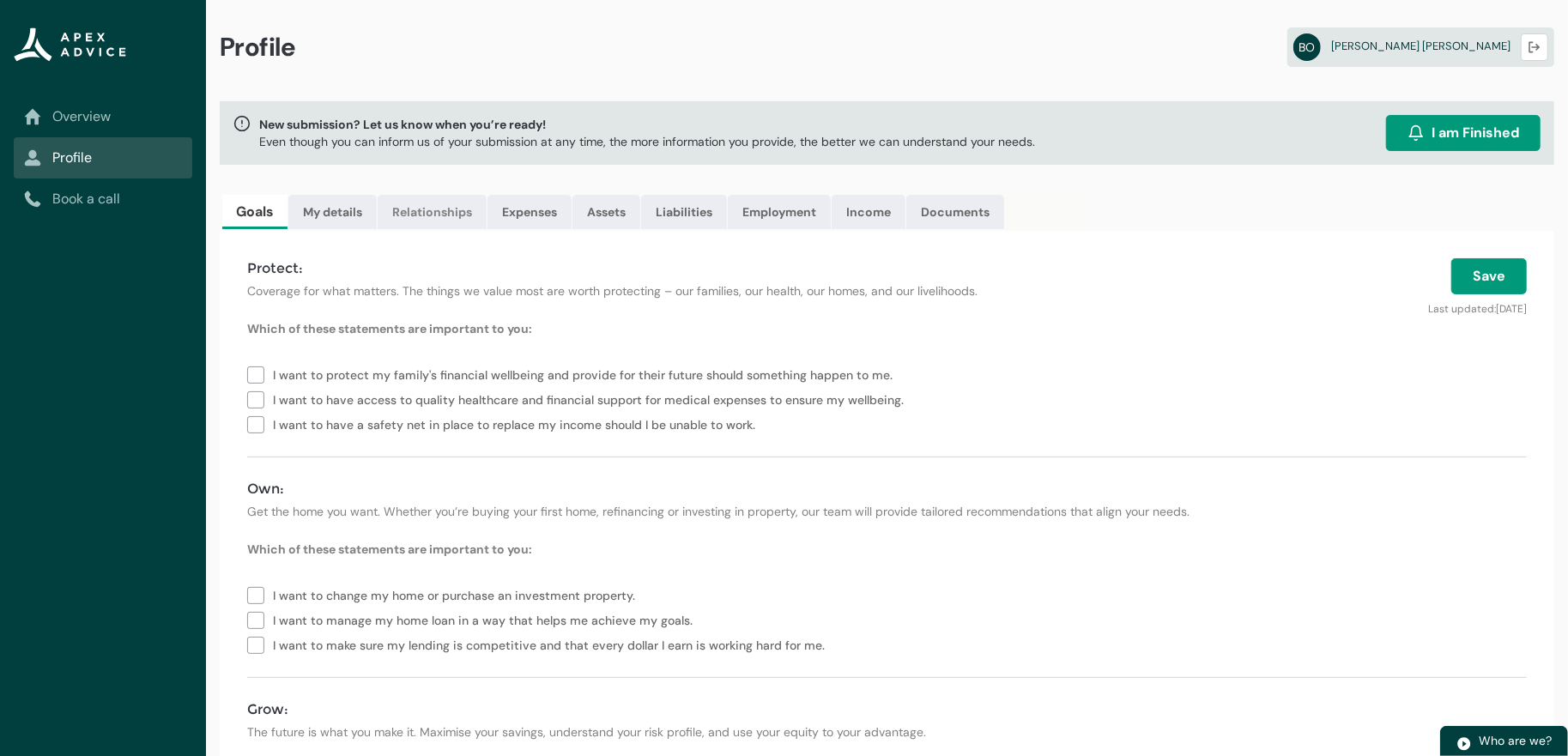
click at [487, 227] on link "Relationships" at bounding box center [432, 212] width 109 height 34
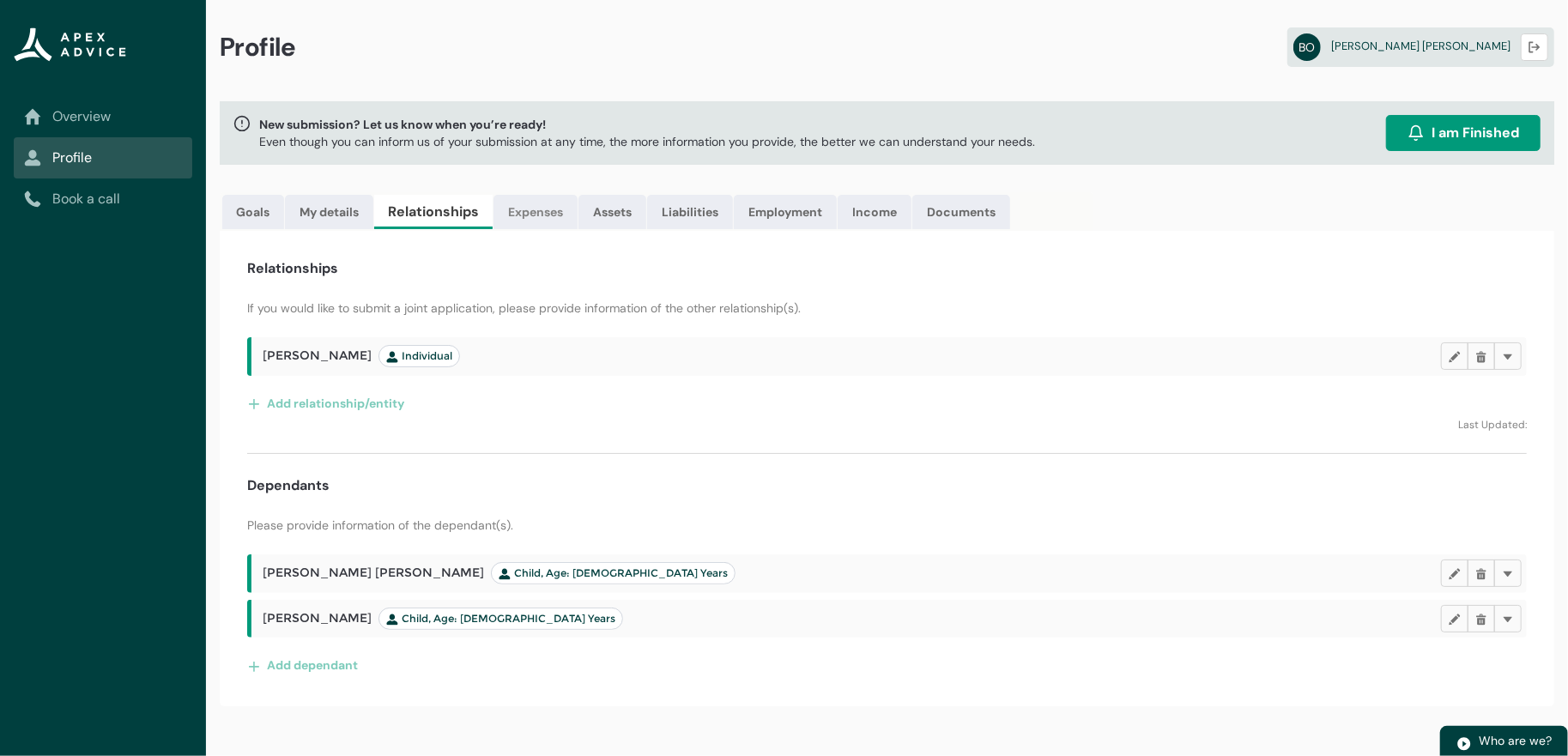
click at [577, 229] on link "Expenses" at bounding box center [535, 212] width 84 height 34
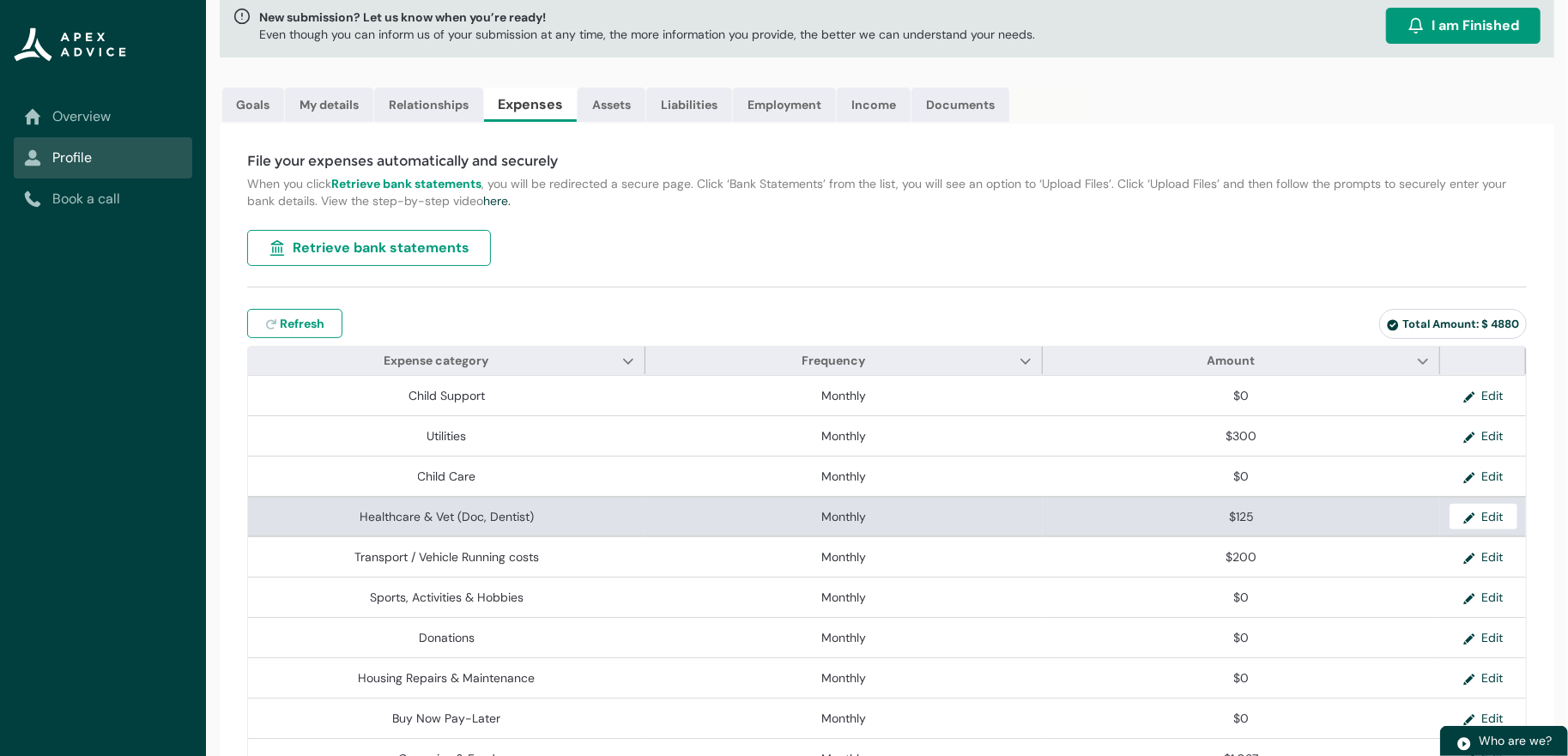
scroll to position [258, 0]
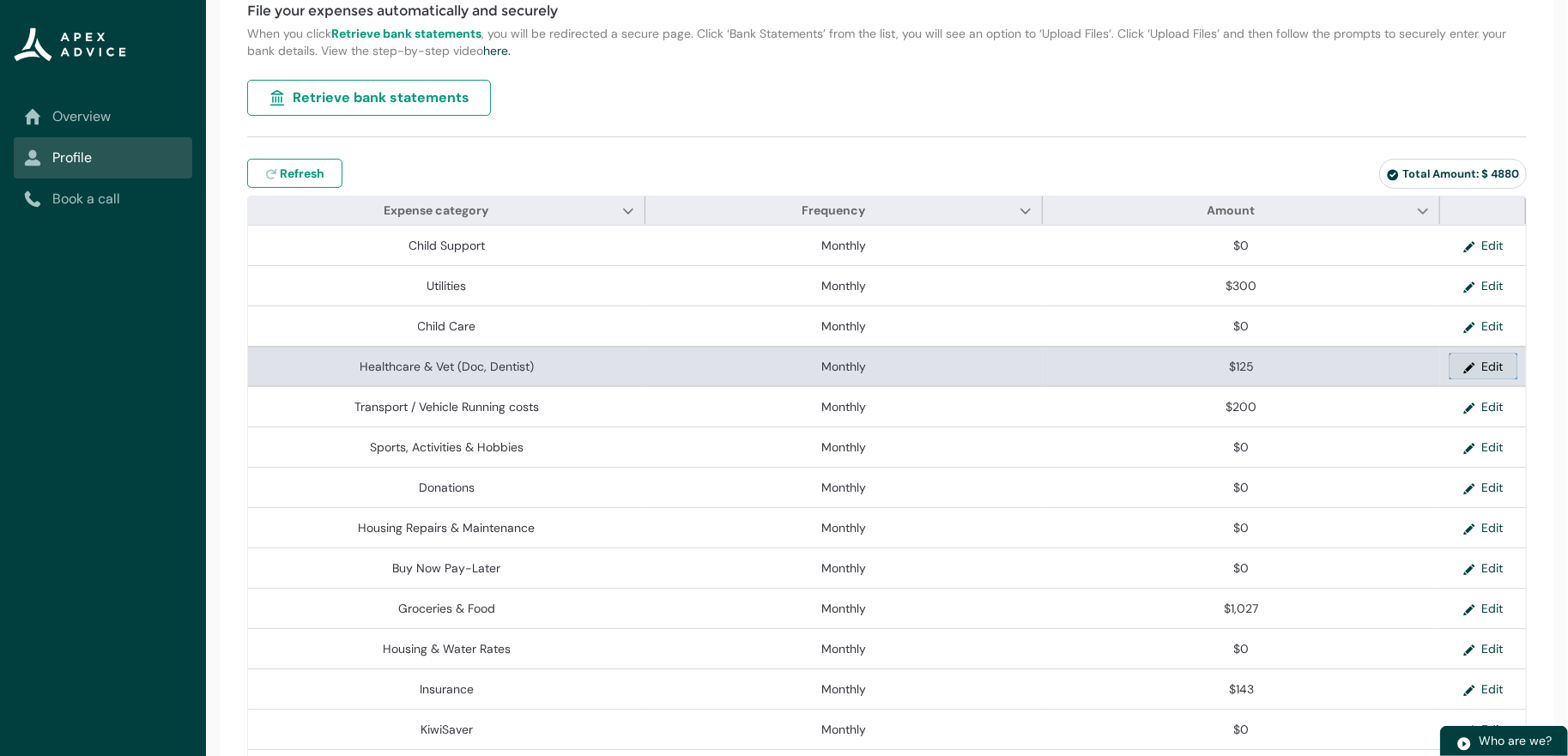
click at [1504, 379] on button "Edit" at bounding box center [1482, 366] width 68 height 26
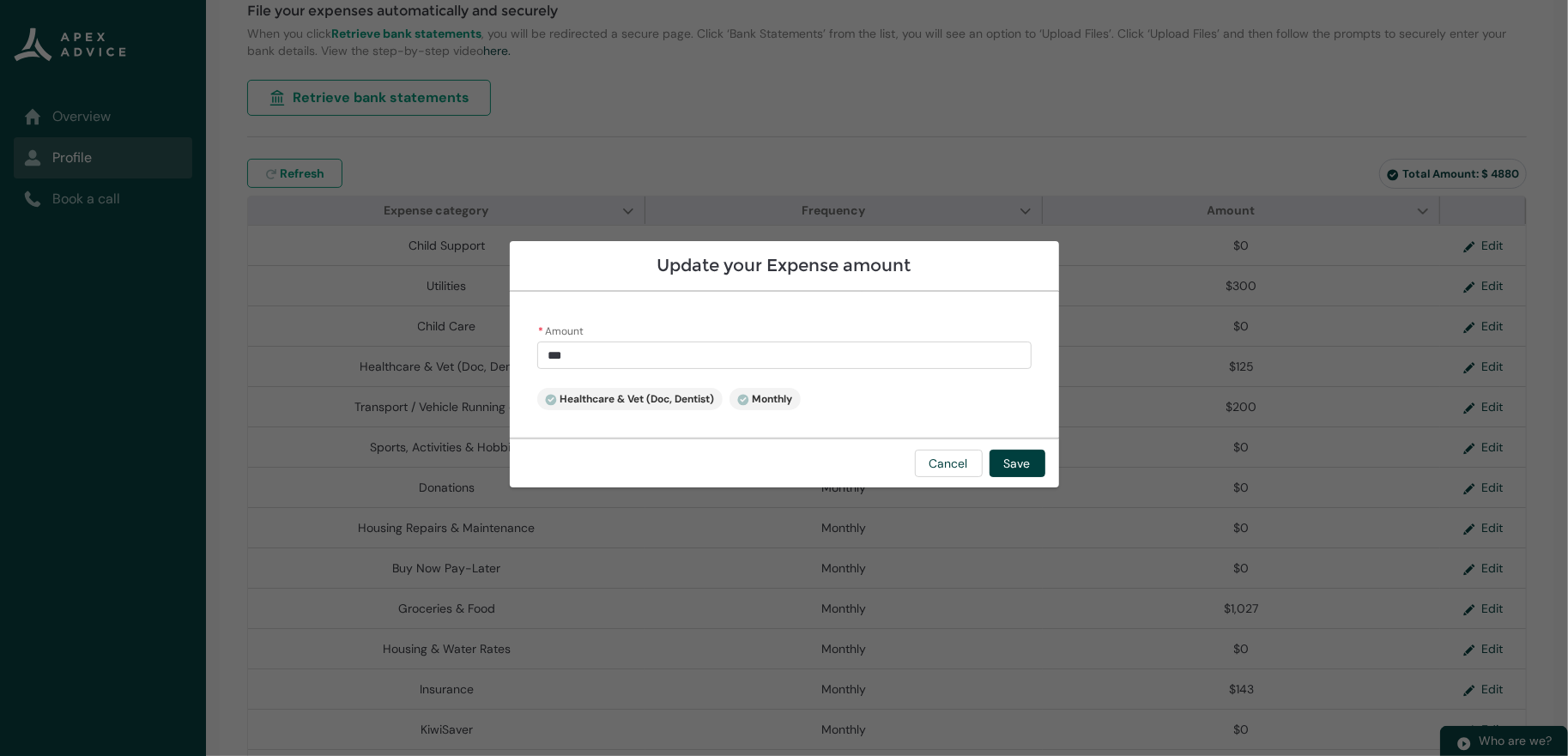
drag, startPoint x: 541, startPoint y: 332, endPoint x: 376, endPoint y: 343, distance: 165.4
click at [376, 343] on section "Update your Expense amount * Amount *** Healthcare & Vet (Doc, Dentist) Monthly…" at bounding box center [784, 378] width 1568 height 756
click at [1058, 197] on div "Update your Expense amount * Amount ****** Healthcare & Vet (Doc, Dentist) Mont…" at bounding box center [784, 378] width 549 height 756
click at [982, 477] on button "Cancel" at bounding box center [948, 463] width 68 height 28
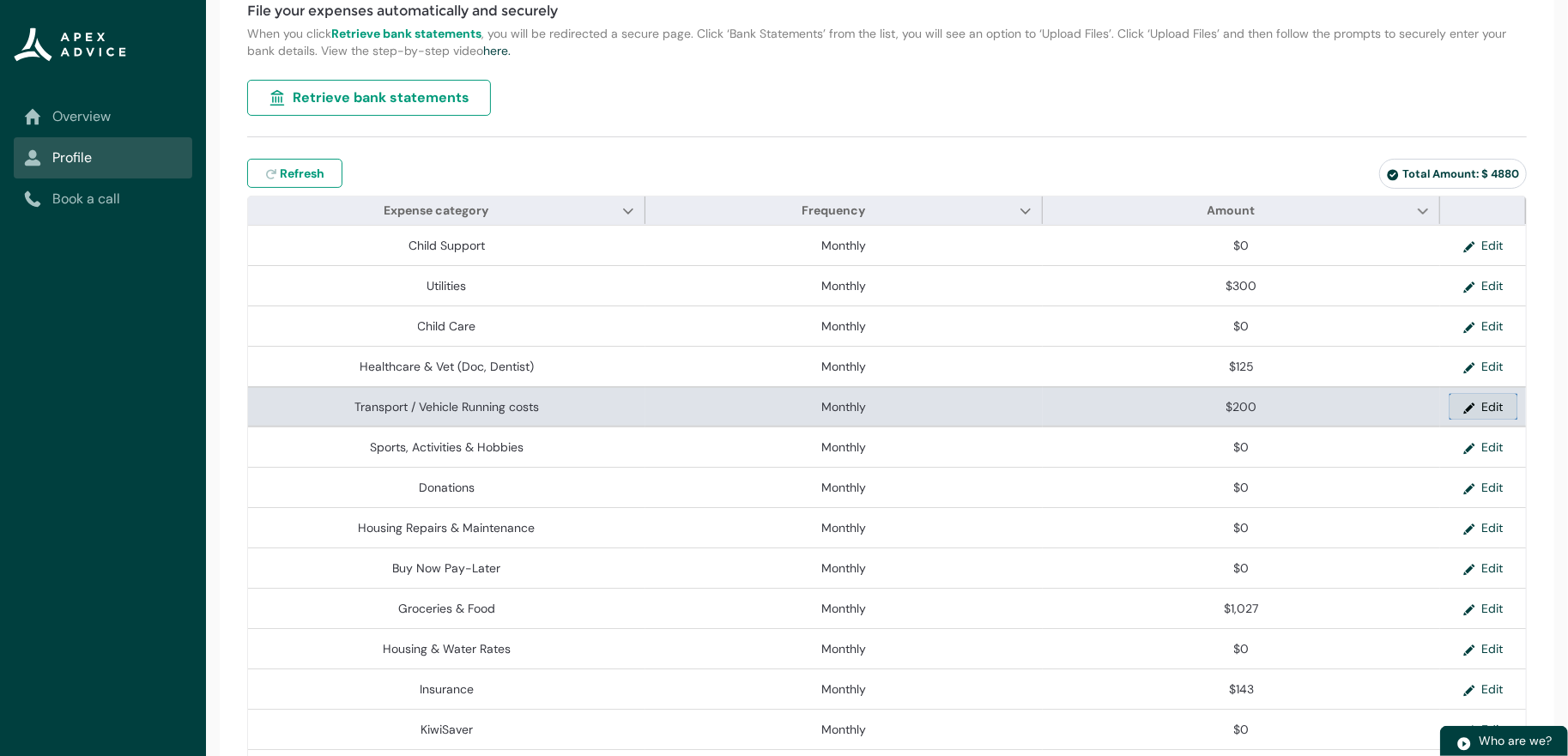
click at [1490, 419] on button "Edit" at bounding box center [1482, 406] width 68 height 26
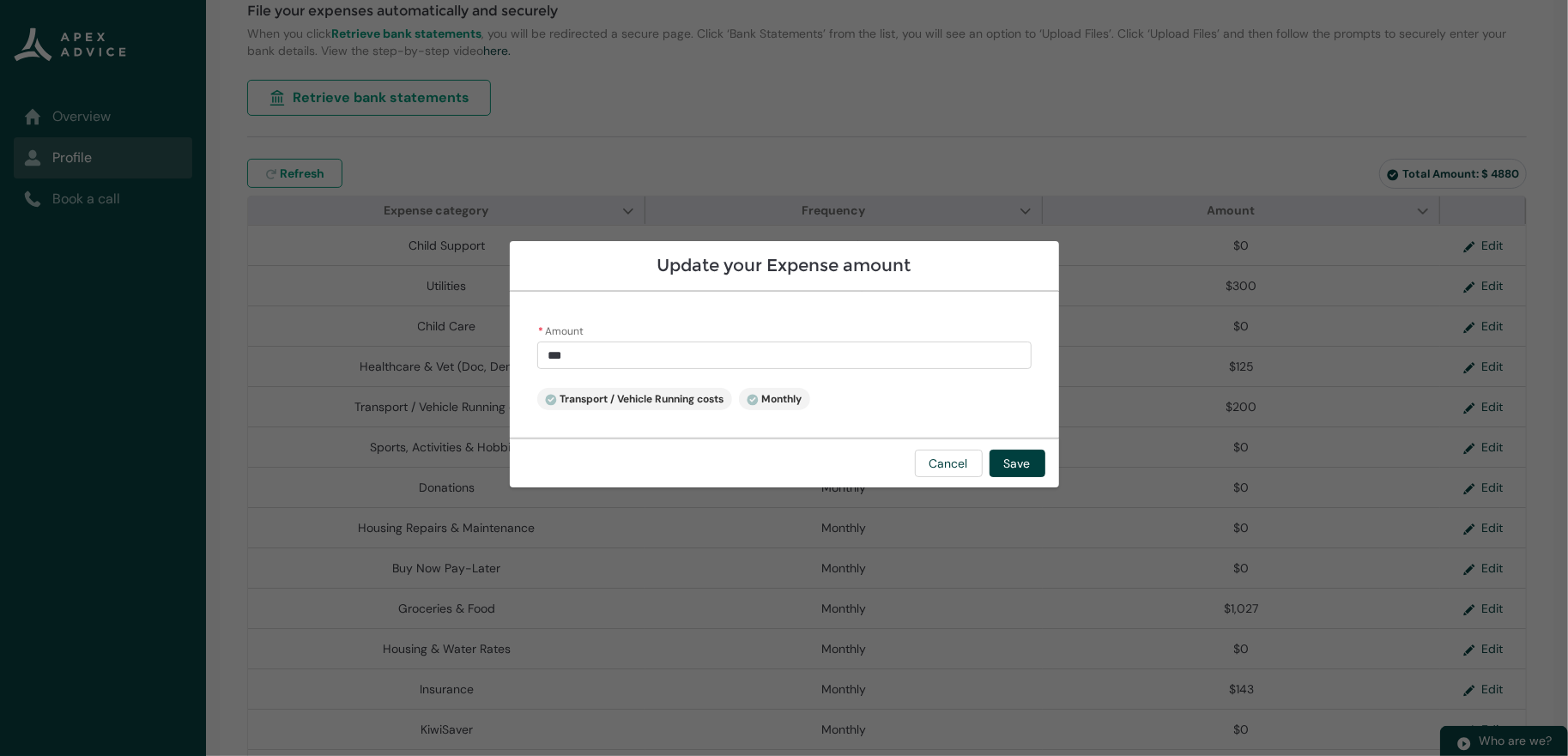
drag, startPoint x: 594, startPoint y: 342, endPoint x: 346, endPoint y: 329, distance: 248.3
click at [346, 329] on section "Update your Expense amount * Amount *** Transport / Vehicle Running costs Month…" at bounding box center [784, 378] width 1568 height 756
click at [1045, 477] on button "Save" at bounding box center [1016, 463] width 56 height 28
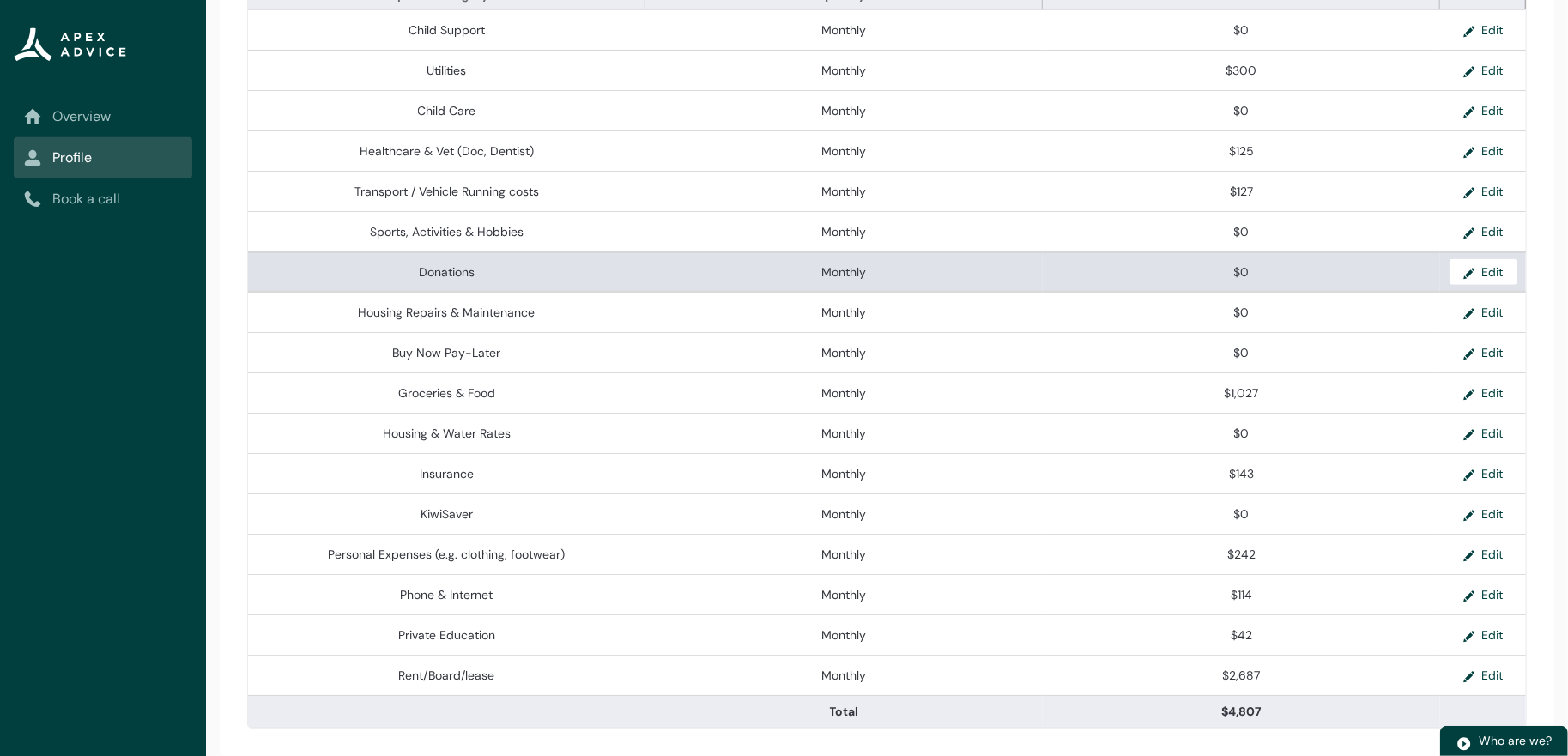
scroll to position [687, 0]
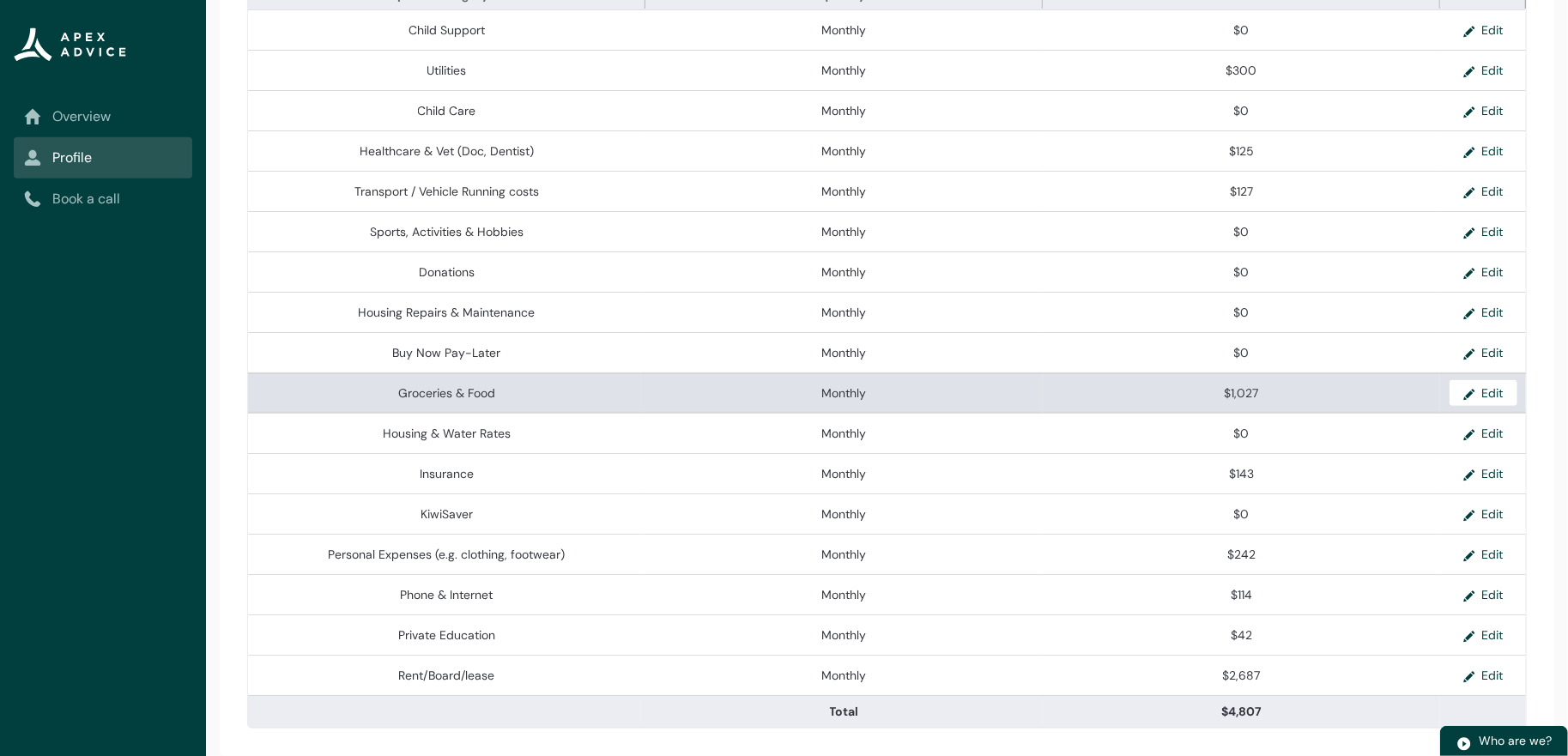
click at [877, 373] on td "Monthly" at bounding box center [844, 393] width 397 height 40
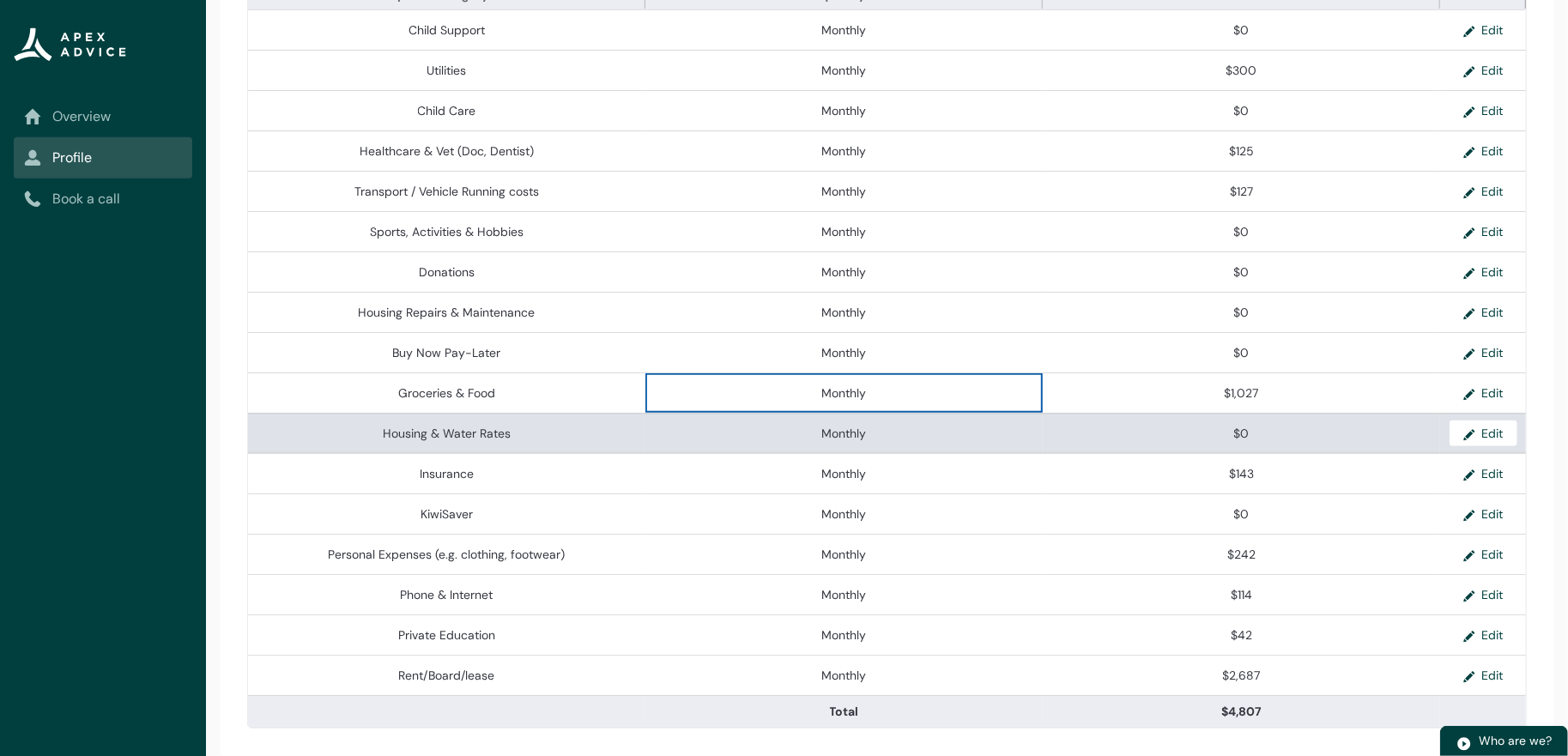
click at [975, 447] on td "Monthly" at bounding box center [844, 433] width 397 height 40
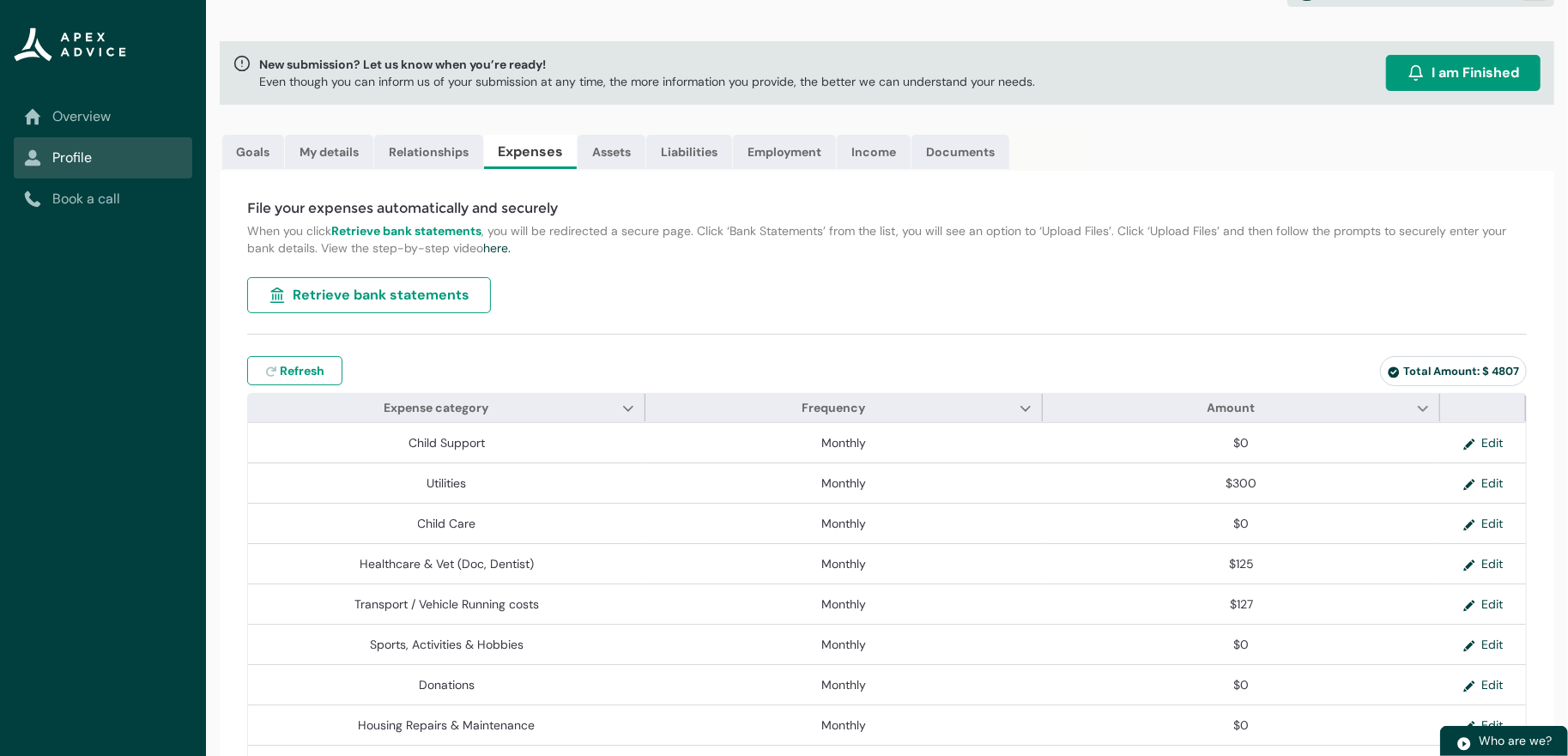
scroll to position [0, 0]
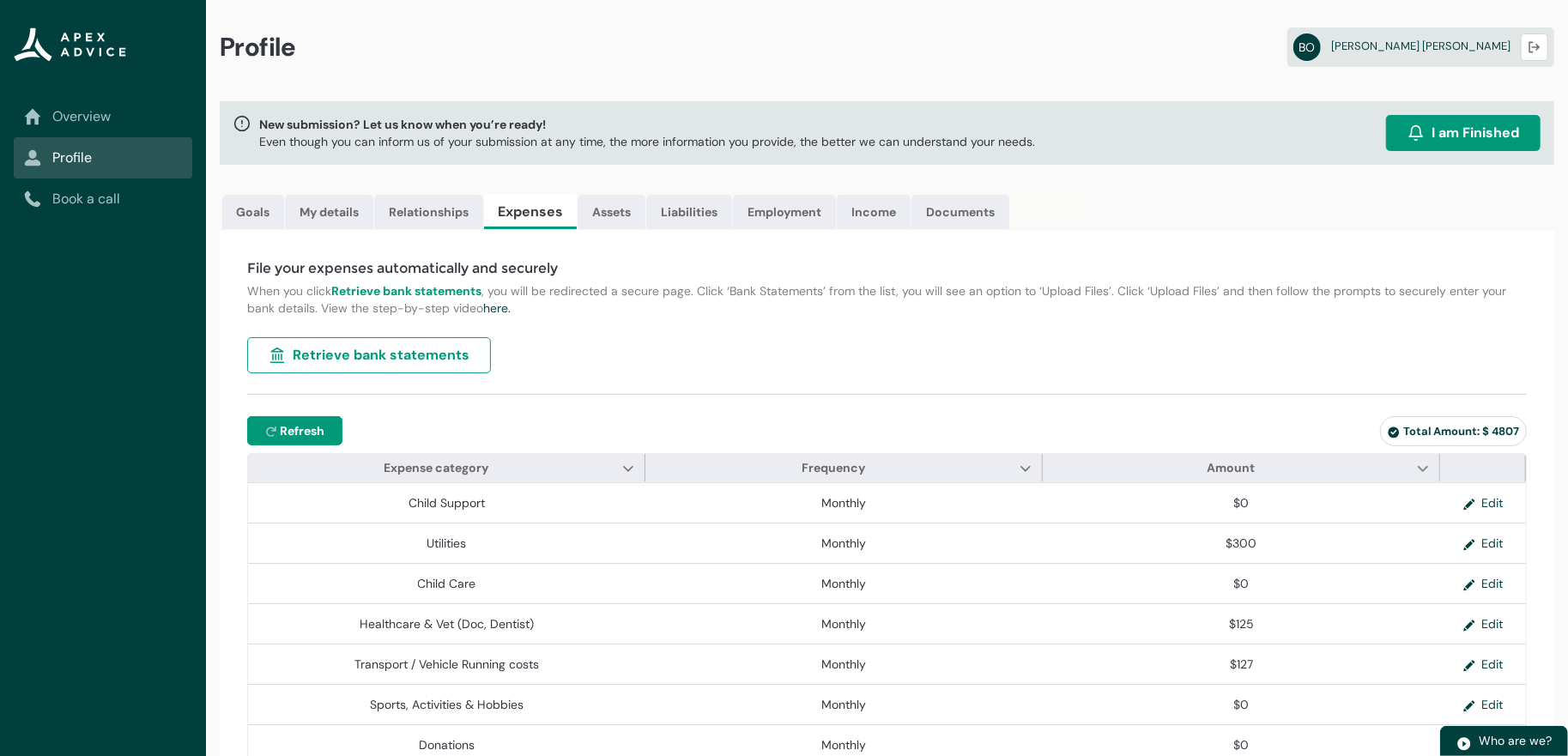
click at [324, 439] on span "Refresh" at bounding box center [301, 431] width 45 height 17
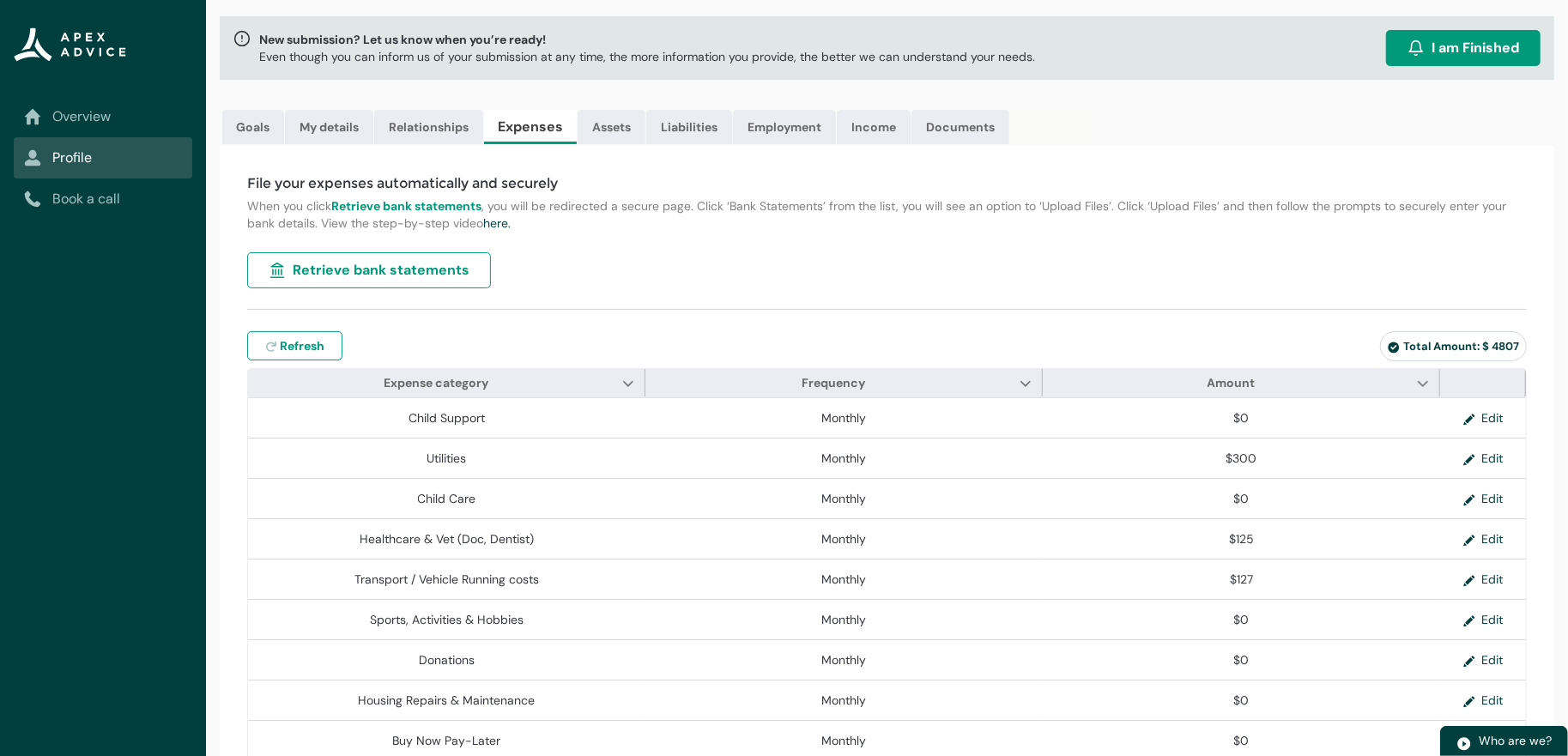
scroll to position [86, 0]
click at [322, 354] on span "Refresh" at bounding box center [301, 345] width 45 height 17
click at [297, 354] on span "Refresh" at bounding box center [301, 345] width 45 height 17
click at [1417, 360] on lightning-badge "Total Amount: $ 4807" at bounding box center [1453, 345] width 146 height 30
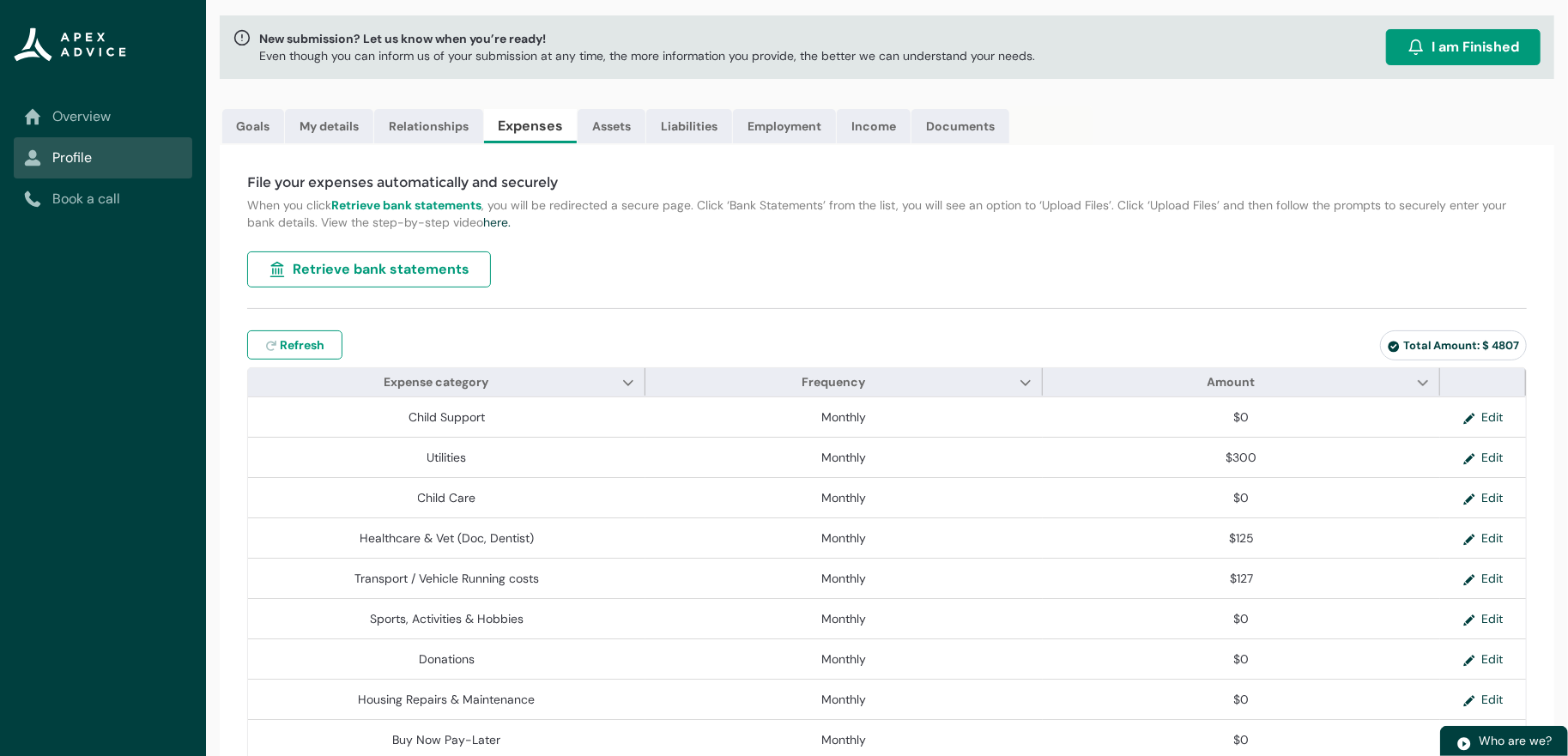
click at [1380, 360] on lightning-badge "Total Amount: $ 4807" at bounding box center [1453, 345] width 146 height 30
click at [1388, 353] on icon at bounding box center [1394, 347] width 11 height 11
drag, startPoint x: 1375, startPoint y: 369, endPoint x: 1358, endPoint y: 369, distance: 17.0
click at [1387, 353] on span "Total Amount: $ 4807" at bounding box center [1453, 345] width 131 height 14
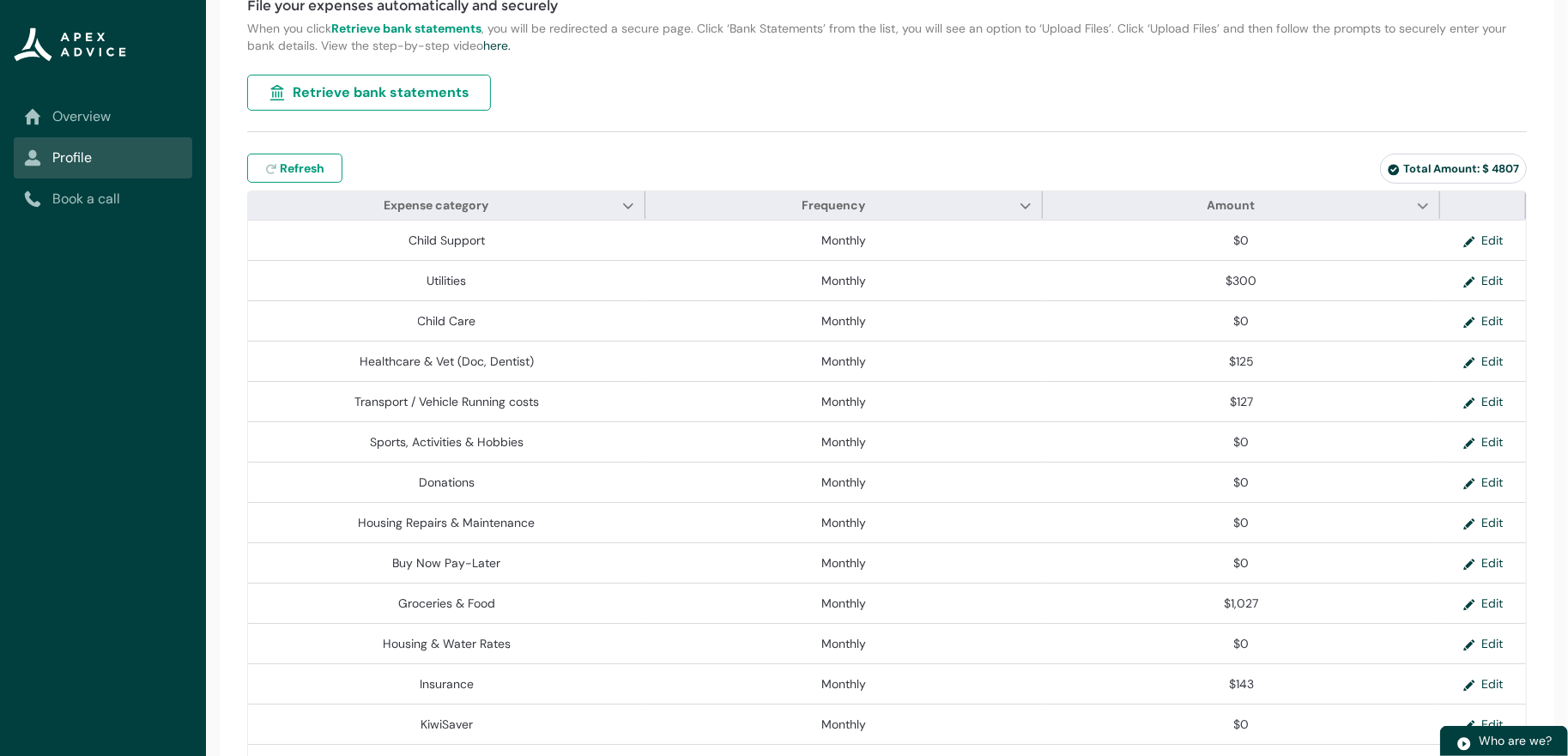
scroll to position [0, 0]
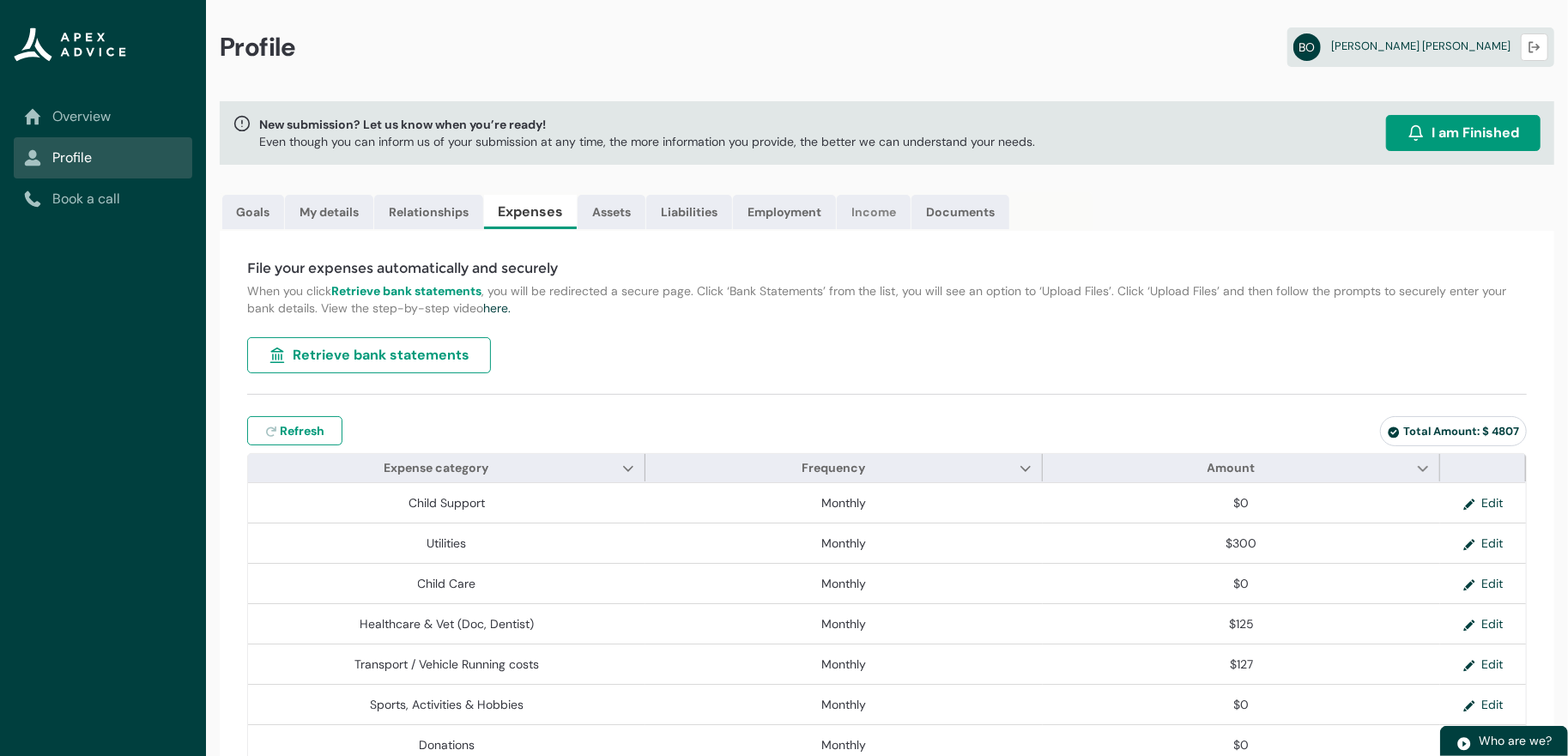
click at [910, 224] on link "Income" at bounding box center [874, 212] width 74 height 34
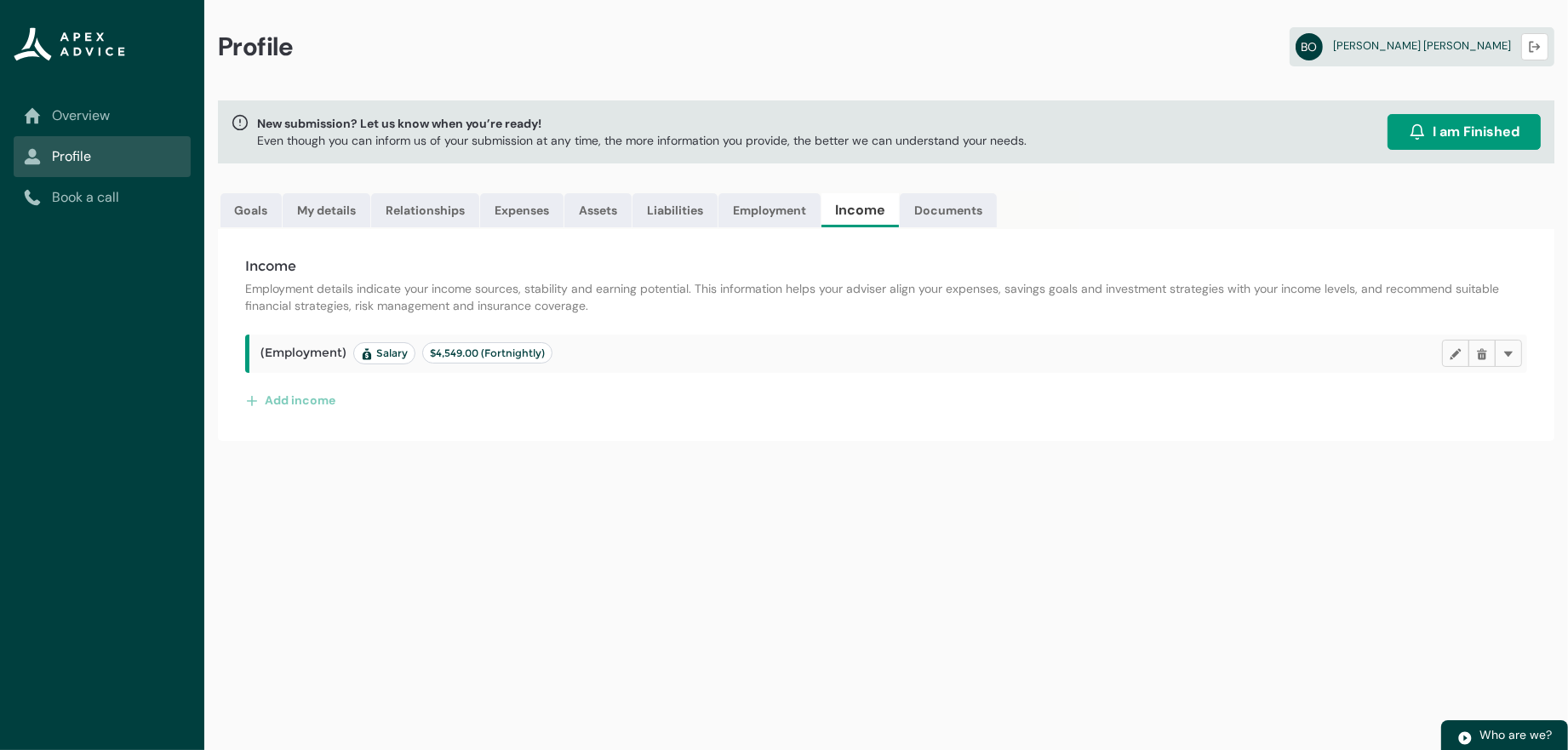
click at [544, 359] on span "$4,549.00 (Fortnightly)" at bounding box center [488, 353] width 115 height 13
click at [553, 363] on lightning-badge "$4,549.00 (Fortnightly)" at bounding box center [488, 353] width 130 height 22
click at [534, 359] on span "$4,549.00 (Fortnightly)" at bounding box center [488, 353] width 115 height 13
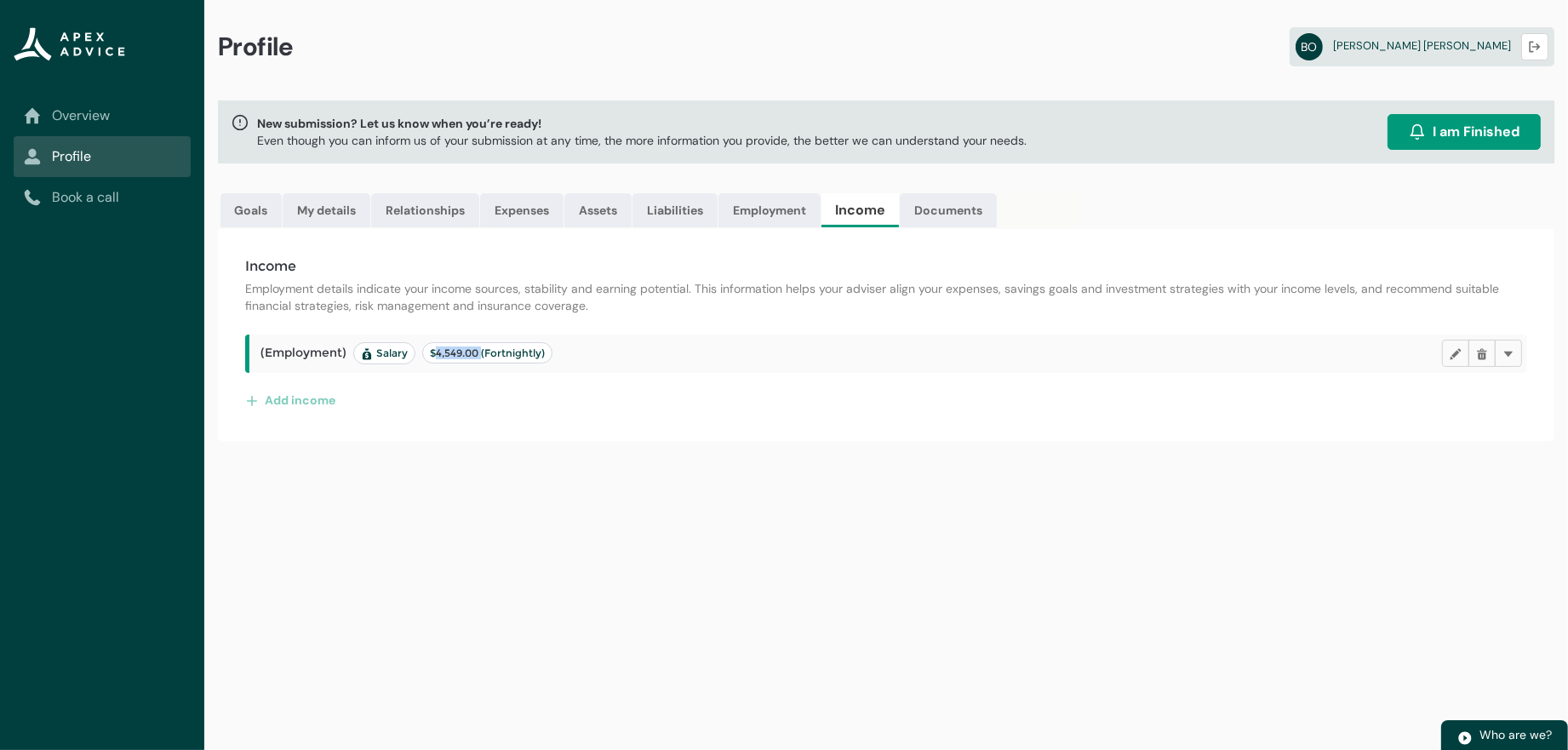
click at [408, 360] on span "Salary" at bounding box center [385, 353] width 47 height 13
drag, startPoint x: 447, startPoint y: 387, endPoint x: 527, endPoint y: 392, distance: 80.2
click at [511, 364] on span "(Employment) Salary $4,549.00 (Fortnightly)" at bounding box center [406, 353] width 292 height 22
click at [544, 359] on span "$4,549.00 (Fortnightly)" at bounding box center [488, 353] width 115 height 13
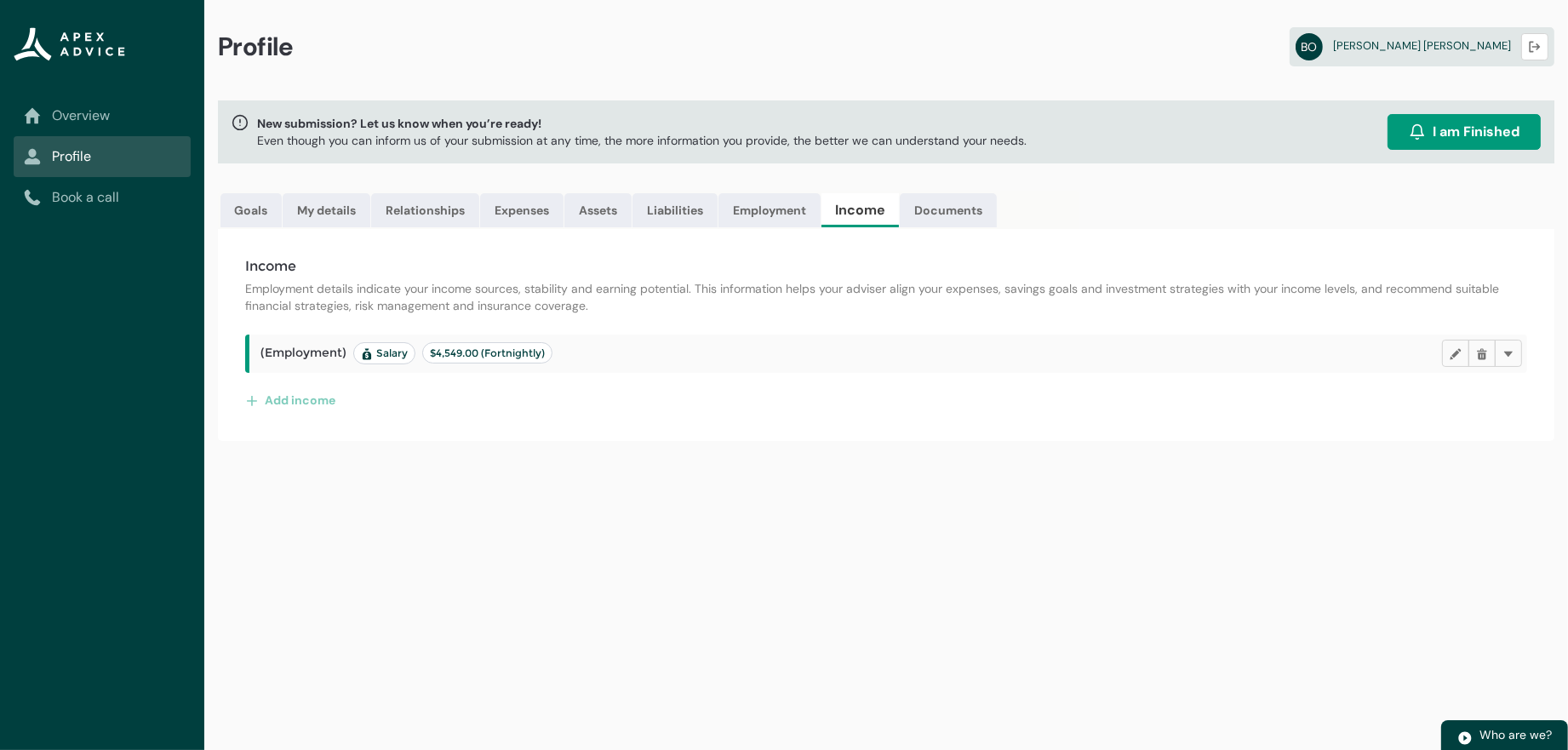
drag, startPoint x: 623, startPoint y: 377, endPoint x: 780, endPoint y: 266, distance: 192.3
click at [553, 363] on lightning-badge "$4,549.00 (Fortnightly)" at bounding box center [488, 353] width 130 height 22
click at [821, 210] on link "Employment" at bounding box center [770, 210] width 102 height 34
drag, startPoint x: 760, startPoint y: 231, endPoint x: 826, endPoint y: 232, distance: 66.0
click at [718, 227] on link "Liabilities" at bounding box center [675, 210] width 85 height 34
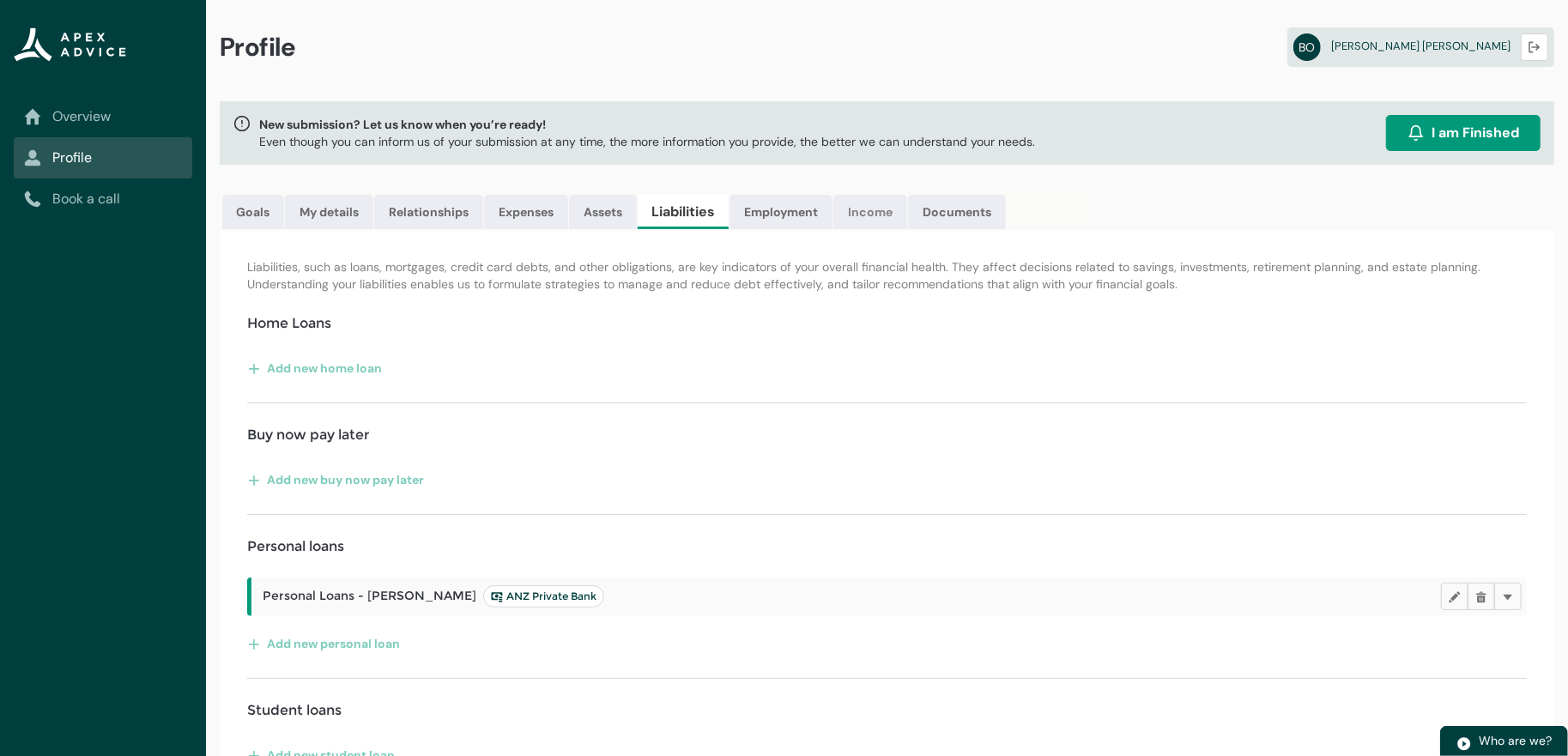
click at [907, 225] on link "Income" at bounding box center [870, 212] width 74 height 34
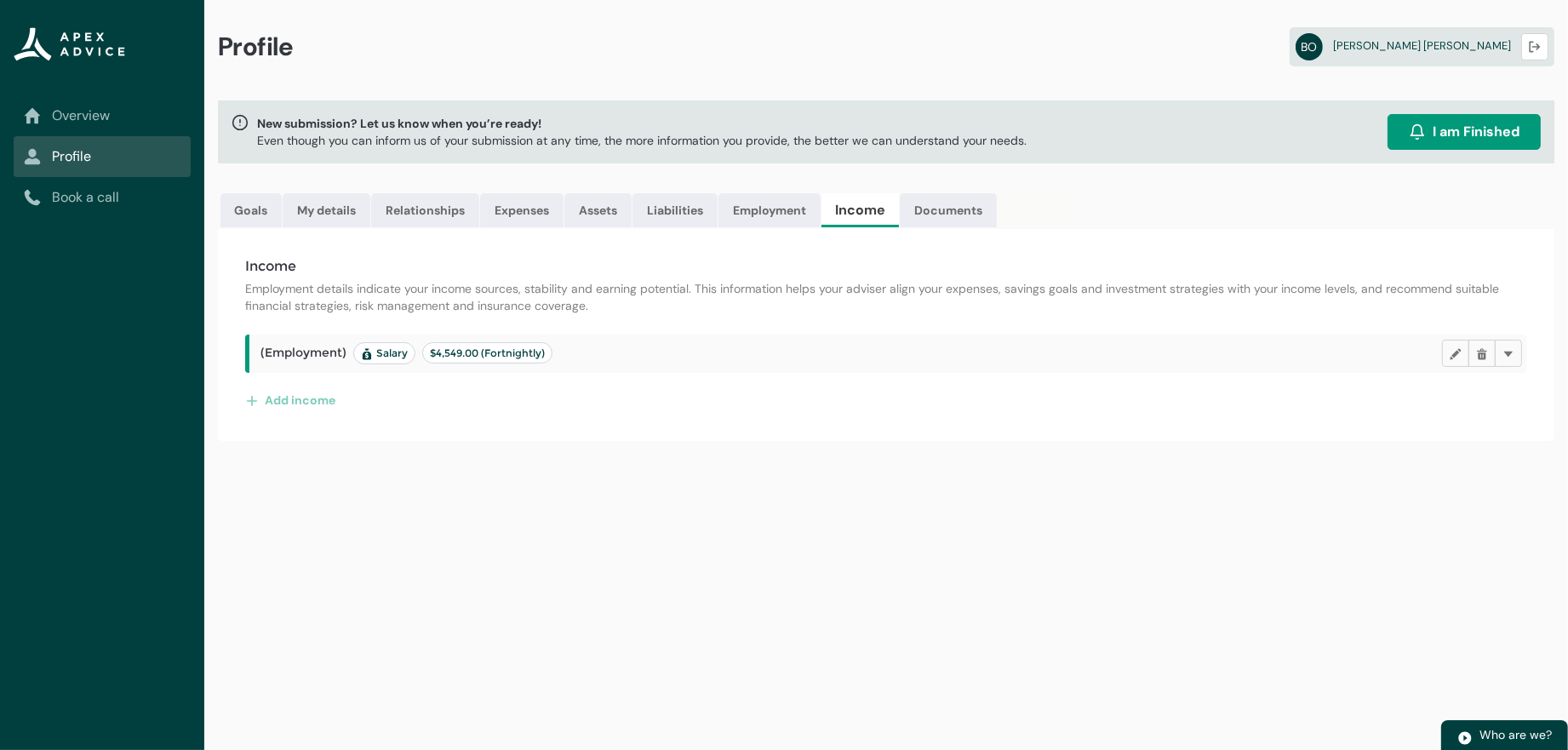
drag, startPoint x: 498, startPoint y: 403, endPoint x: 542, endPoint y: 388, distance: 46.5
click at [518, 367] on header "(Employment) Salary $4,549.00 (Fortnightly) Edit Delete Delete" at bounding box center [891, 353] width 1261 height 27
drag, startPoint x: 562, startPoint y: 420, endPoint x: 561, endPoint y: 429, distance: 9.1
click at [562, 414] on div "(Employment) Salary $4,549.00 (Fortnightly) Edit Delete Delete Add income" at bounding box center [886, 375] width 1282 height 79
click at [1450, 360] on lightning-primitive-icon "button" at bounding box center [1456, 354] width 12 height 13
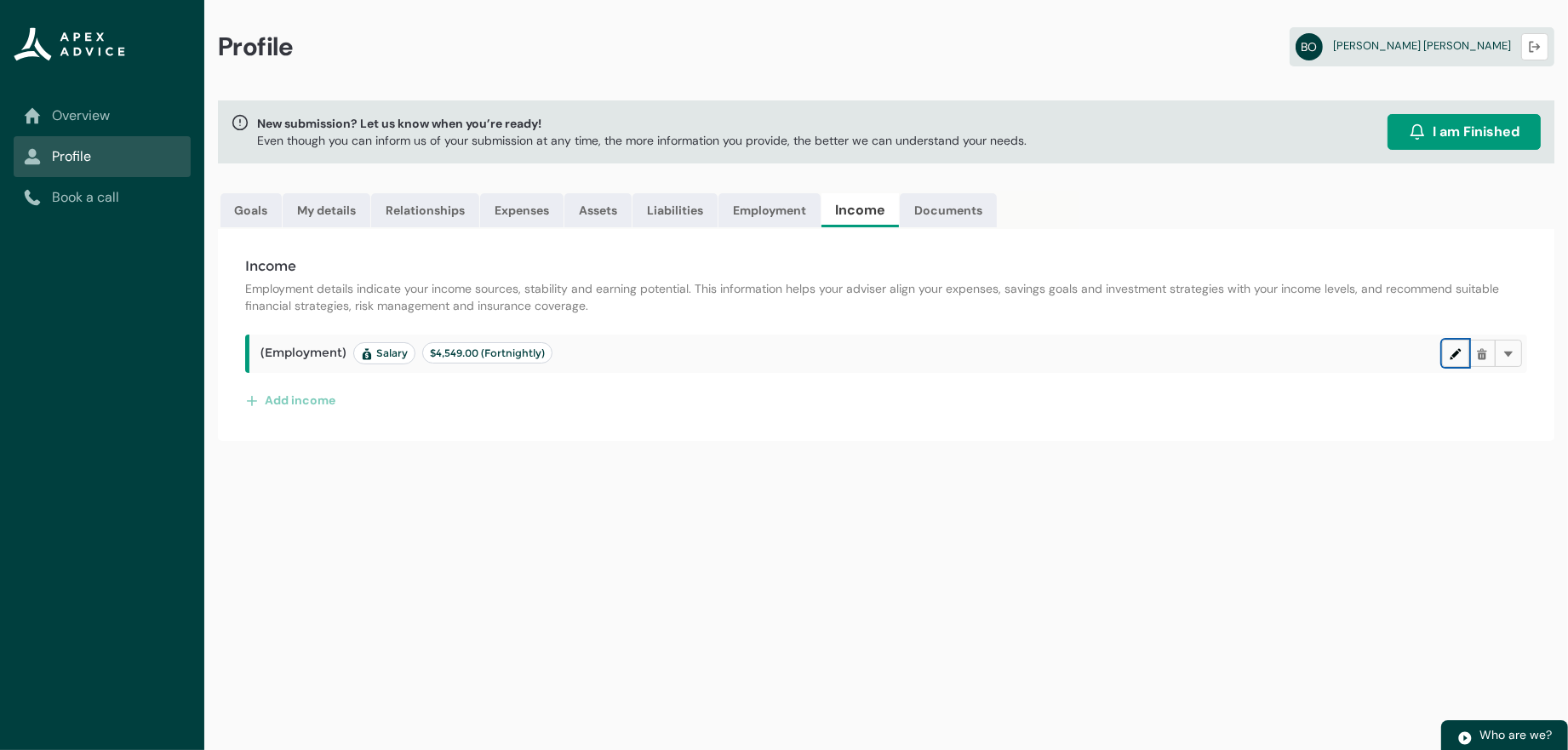
click at [1443, 367] on button "Edit" at bounding box center [1456, 353] width 27 height 27
click at [1450, 360] on lightning-primitive-icon "button" at bounding box center [1456, 354] width 12 height 13
drag, startPoint x: 1083, startPoint y: 433, endPoint x: 692, endPoint y: 390, distance: 393.4
click at [1055, 414] on div "Add income" at bounding box center [886, 400] width 1282 height 27
drag, startPoint x: 579, startPoint y: 392, endPoint x: 562, endPoint y: 390, distance: 17.1
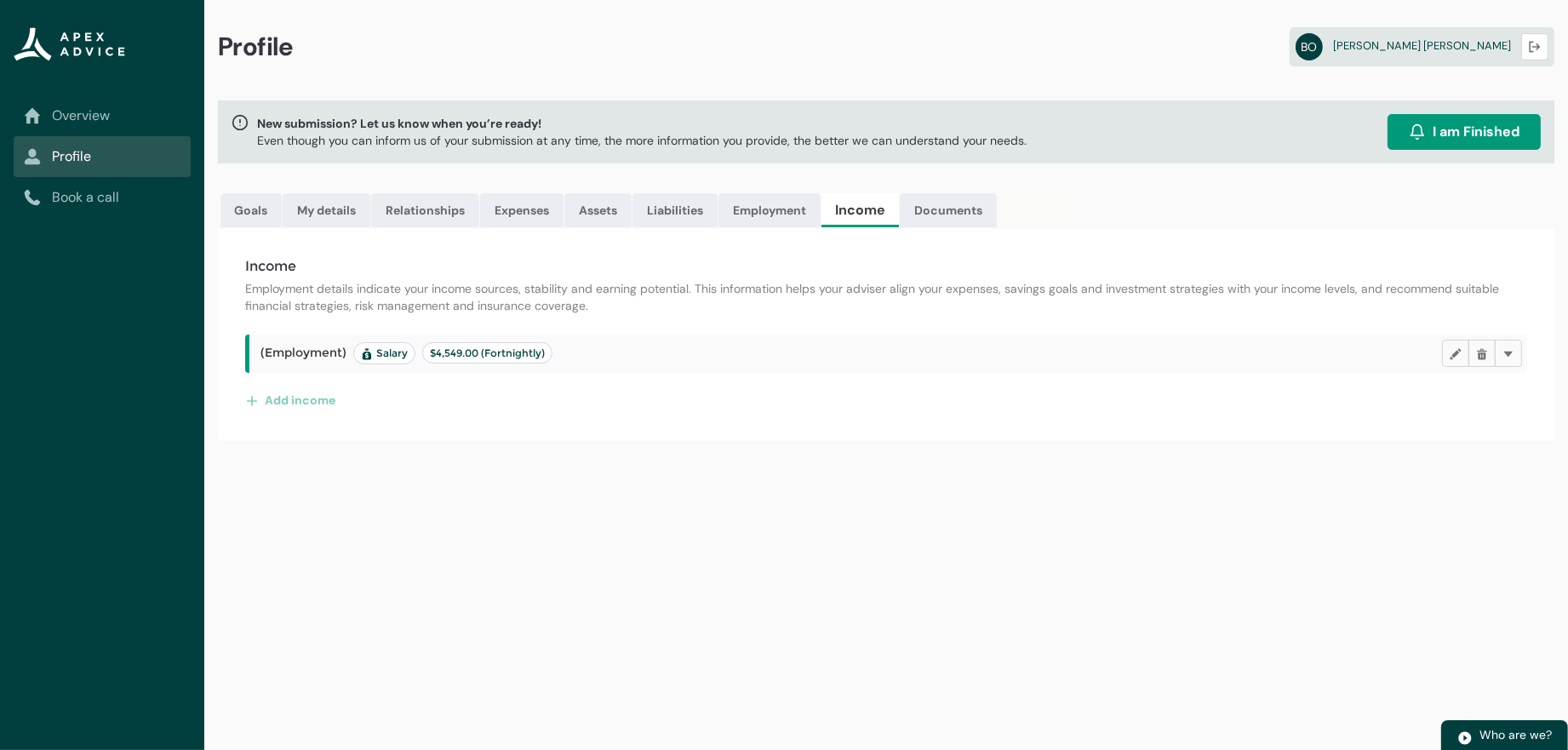
click at [544, 359] on span "$4,549.00 (Fortnightly)" at bounding box center [488, 353] width 115 height 13
drag, startPoint x: 519, startPoint y: 381, endPoint x: 1145, endPoint y: 382, distance: 626.0
click at [544, 359] on span "$4,549.00 (Fortnightly)" at bounding box center [488, 353] width 115 height 13
click at [1506, 360] on lightning-primitive-icon "button" at bounding box center [1509, 354] width 12 height 13
click at [1450, 360] on lightning-primitive-icon "button" at bounding box center [1456, 354] width 12 height 13
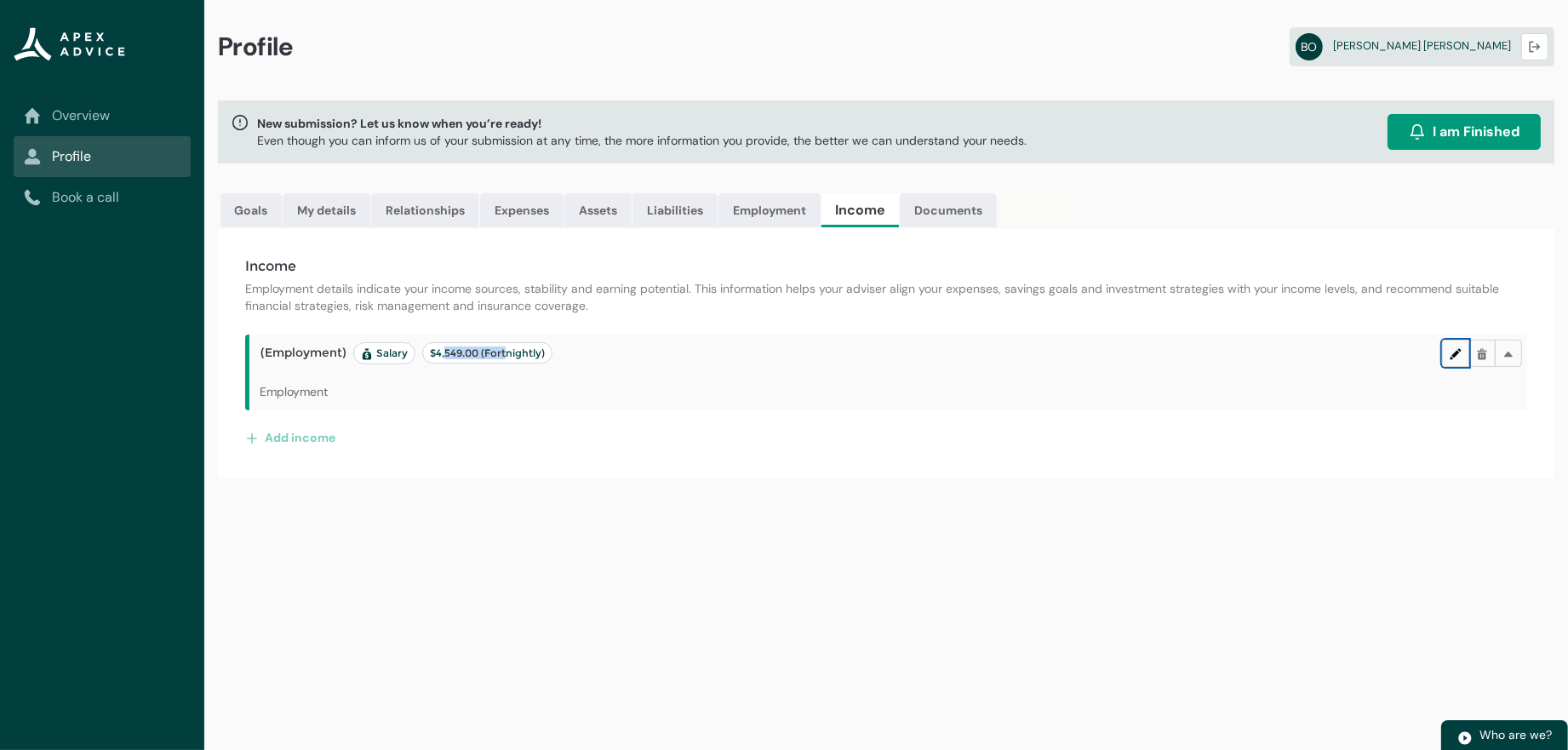
click at [1450, 360] on lightning-primitive-icon "button" at bounding box center [1456, 354] width 12 height 13
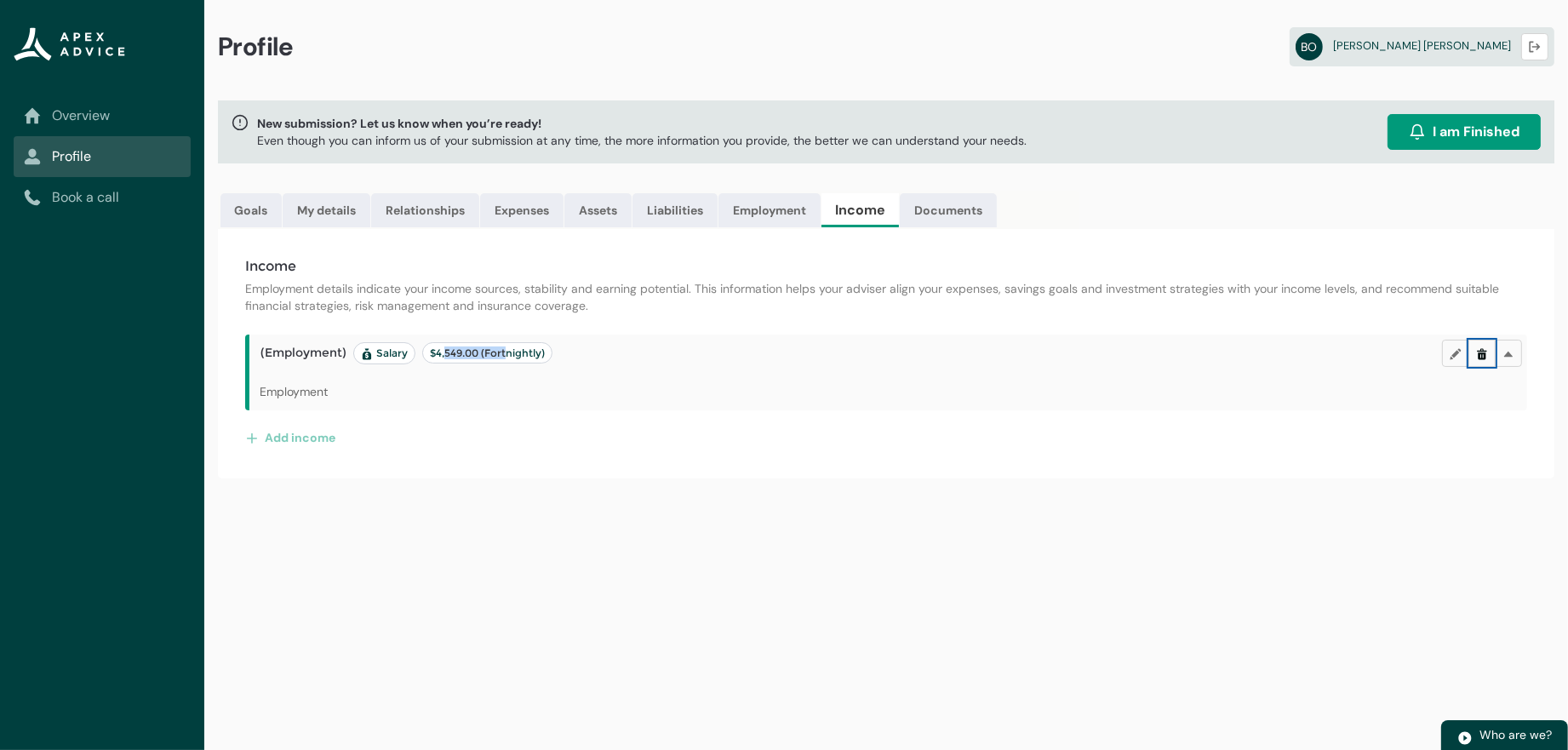
click at [1476, 360] on lightning-primitive-icon "button" at bounding box center [1482, 354] width 12 height 13
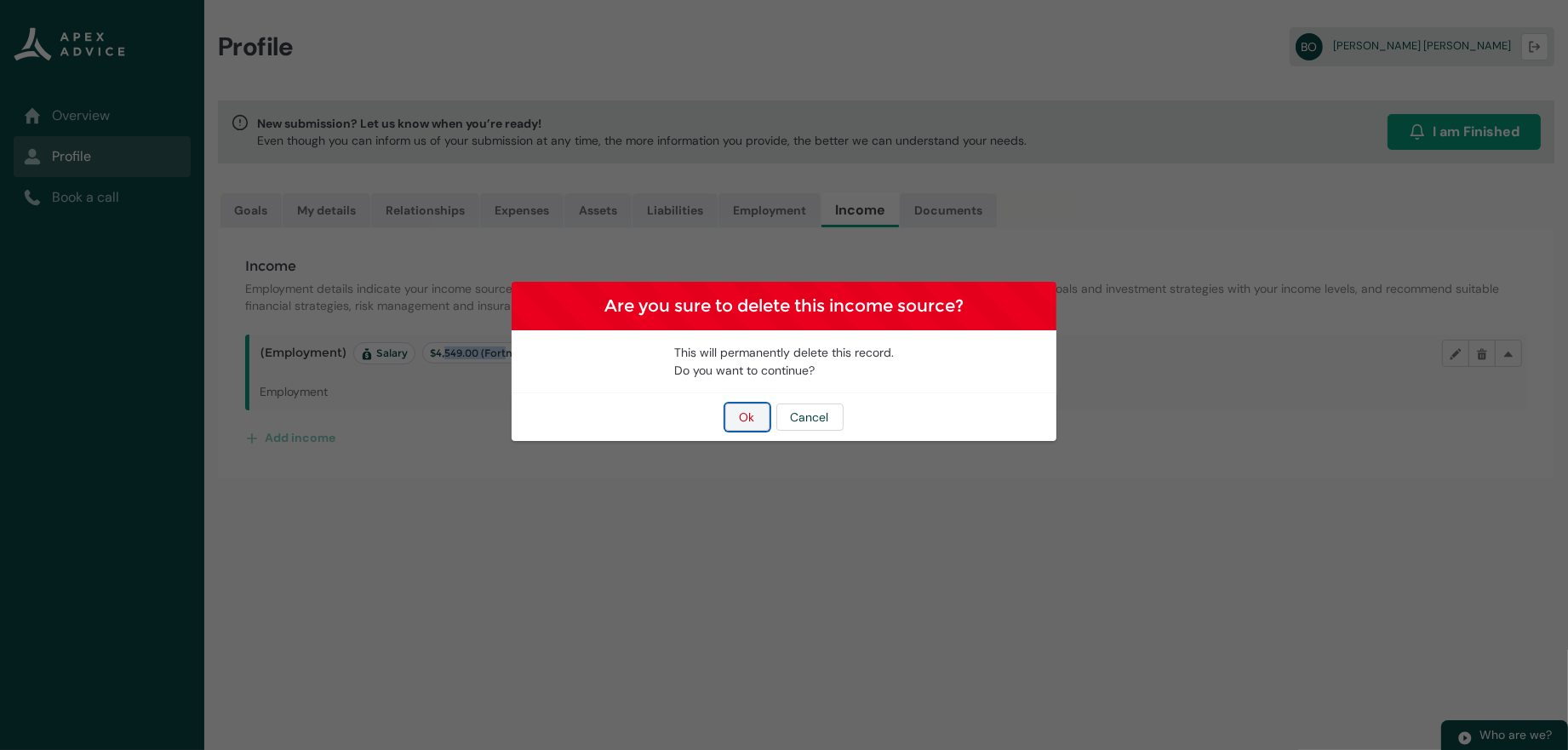
click at [745, 427] on button "Ok" at bounding box center [747, 417] width 44 height 27
click at [726, 430] on button "Ok" at bounding box center [747, 417] width 44 height 27
click at [735, 425] on button "Ok" at bounding box center [747, 417] width 44 height 27
click at [755, 423] on button "Ok" at bounding box center [747, 417] width 44 height 27
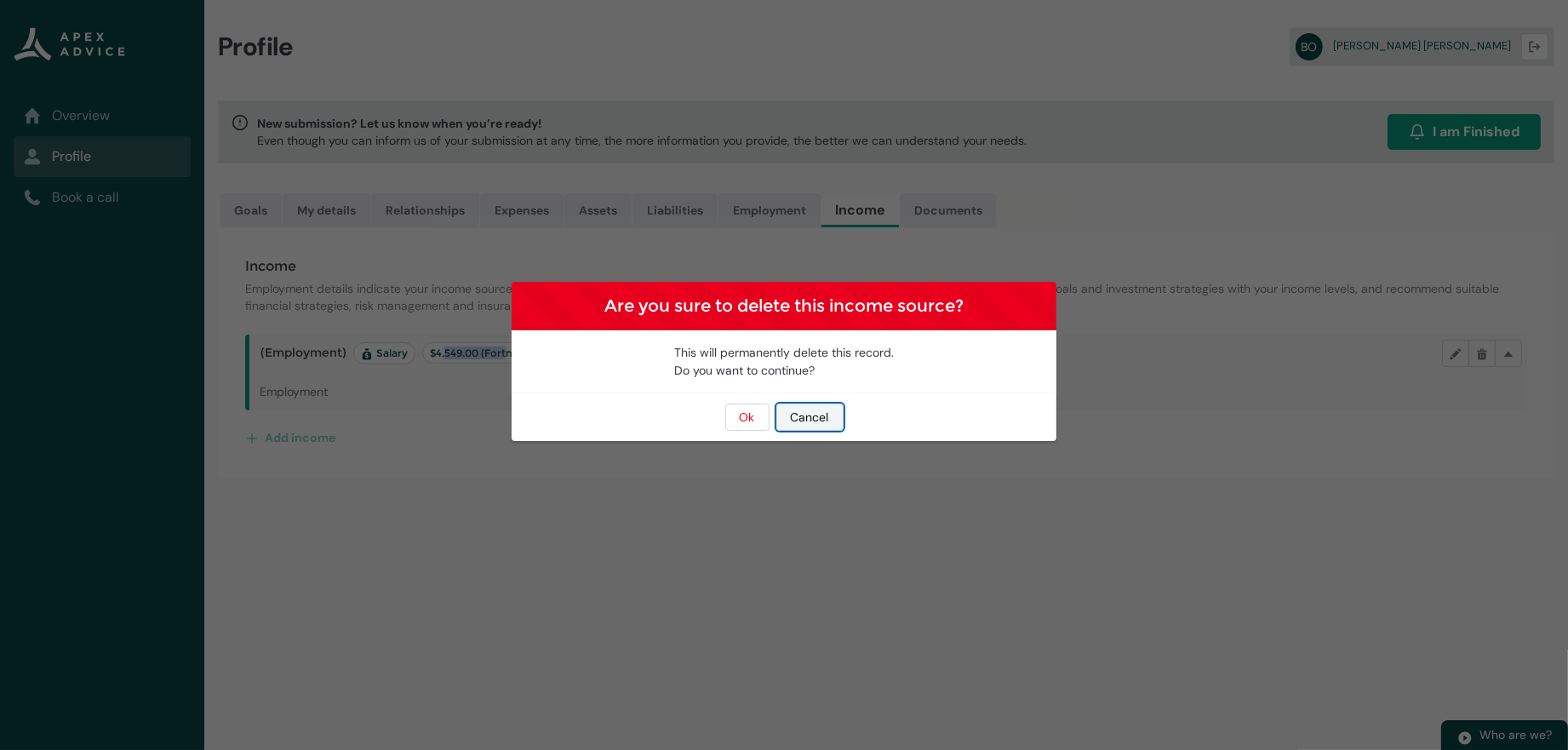
click at [806, 425] on button "Cancel" at bounding box center [809, 417] width 67 height 27
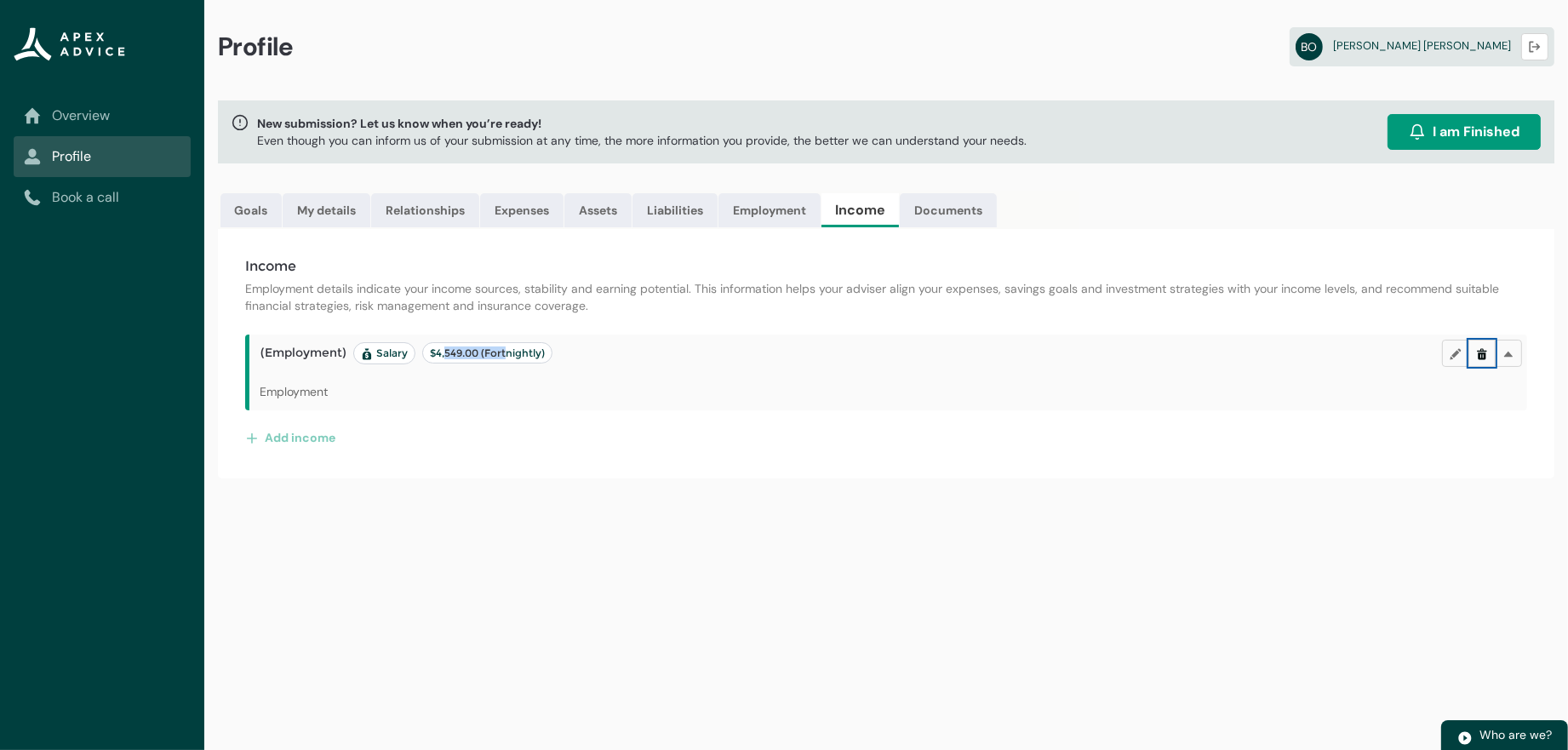
click at [1468, 367] on button "Delete" at bounding box center [1481, 353] width 27 height 27
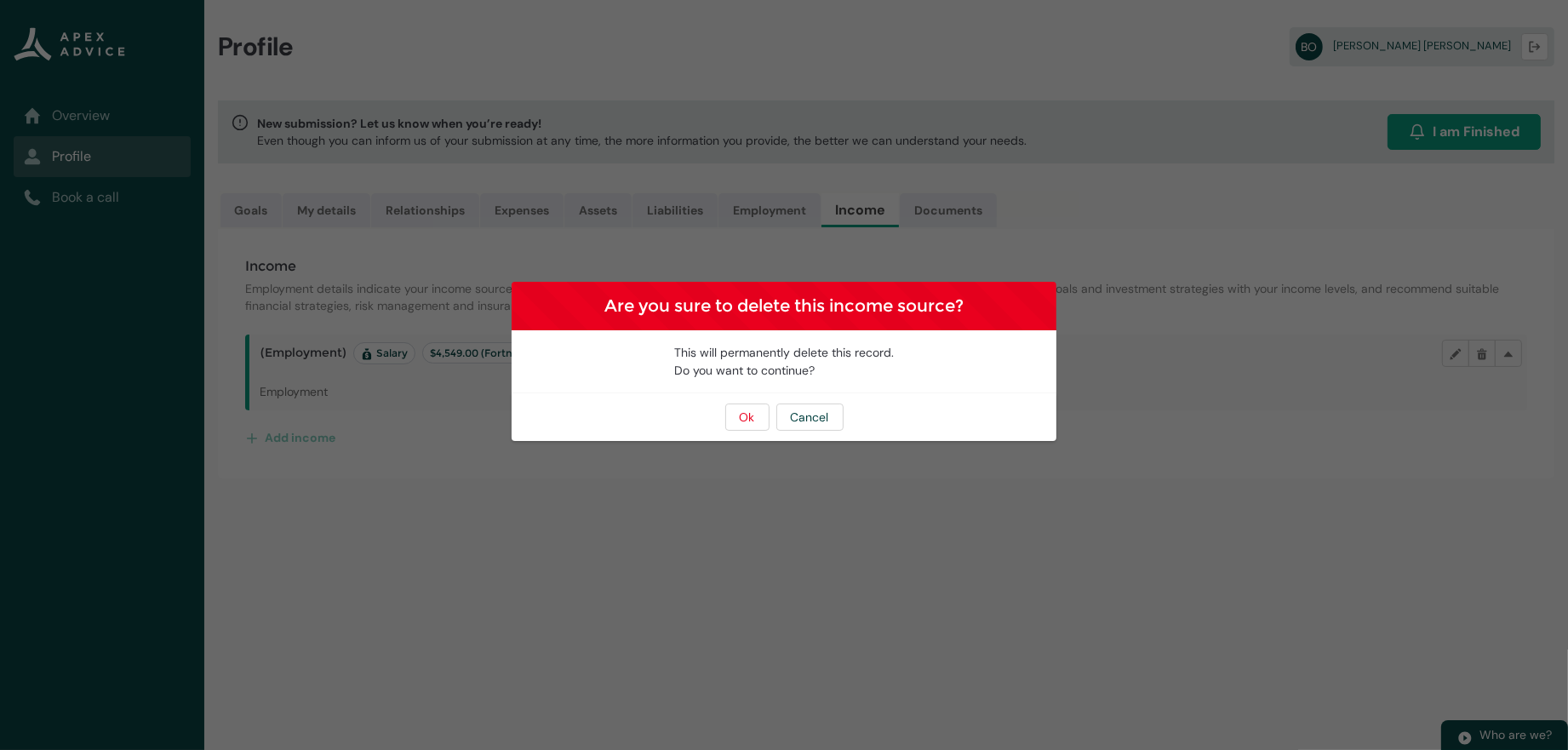
click at [711, 434] on div "Ok Cancel" at bounding box center [783, 417] width 544 height 48
click at [735, 429] on button "Ok" at bounding box center [747, 417] width 44 height 27
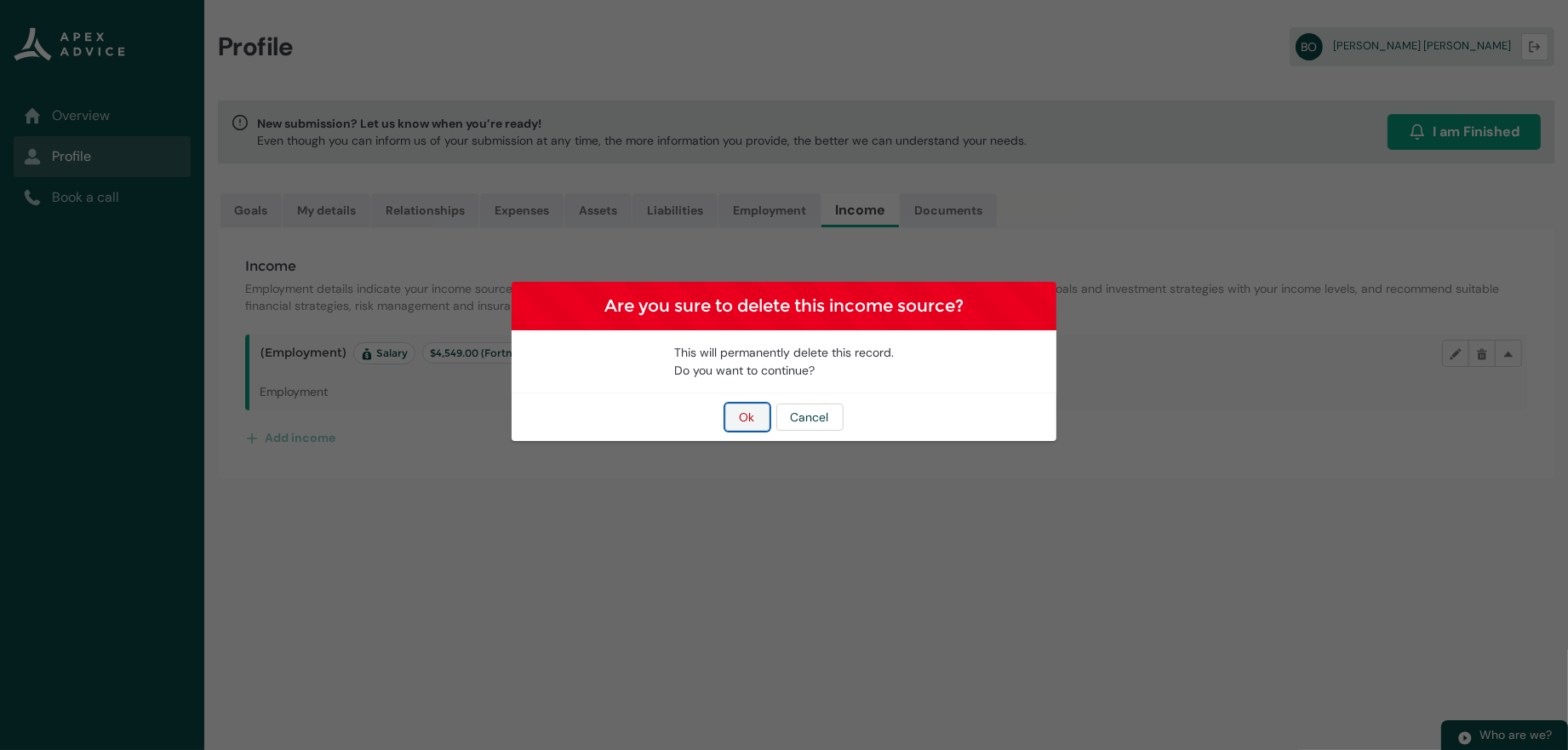
click at [735, 429] on button "Ok" at bounding box center [747, 417] width 44 height 27
click at [726, 404] on button "Ok" at bounding box center [747, 417] width 44 height 27
click at [744, 424] on button "Ok" at bounding box center [747, 417] width 44 height 27
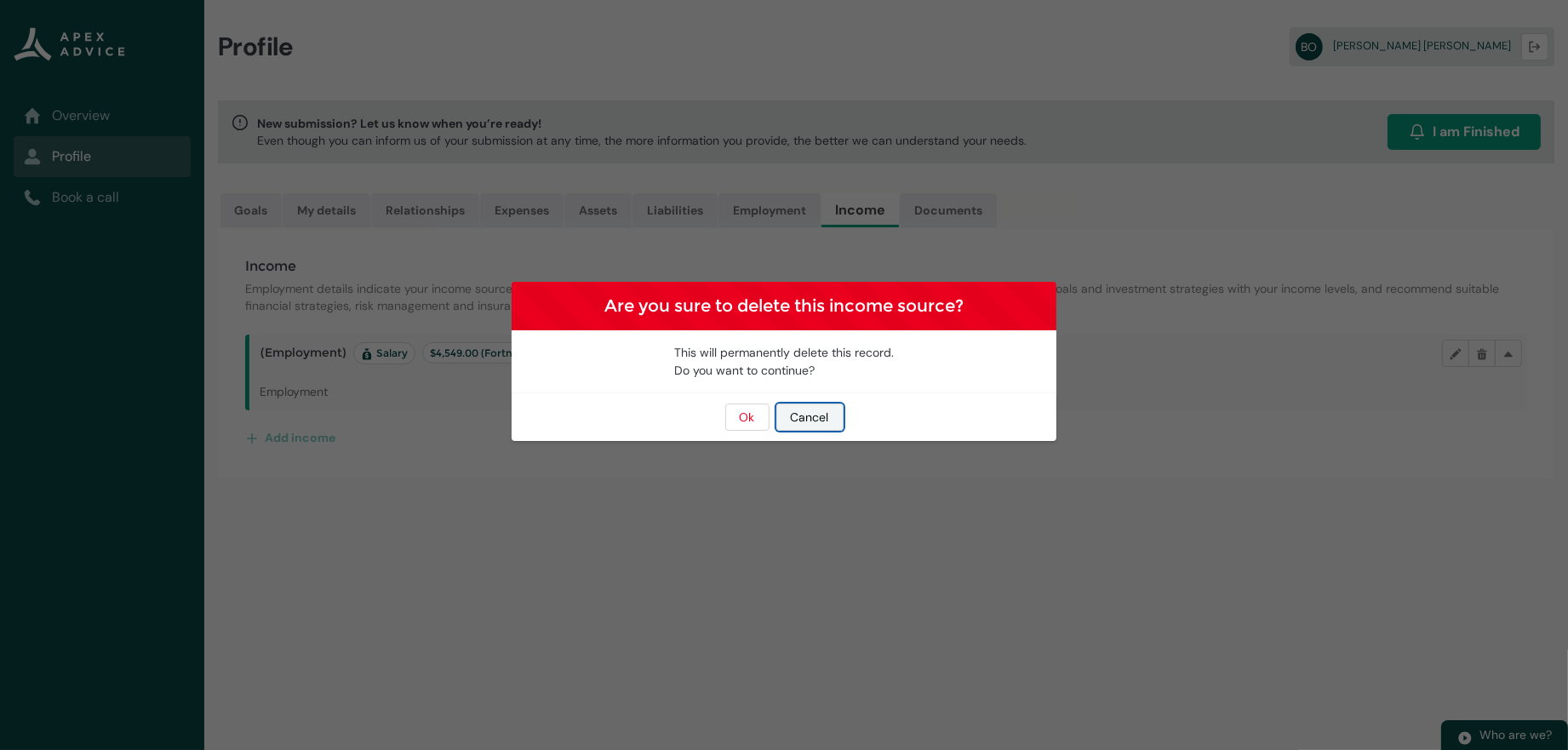
click at [824, 425] on button "Cancel" at bounding box center [809, 417] width 67 height 27
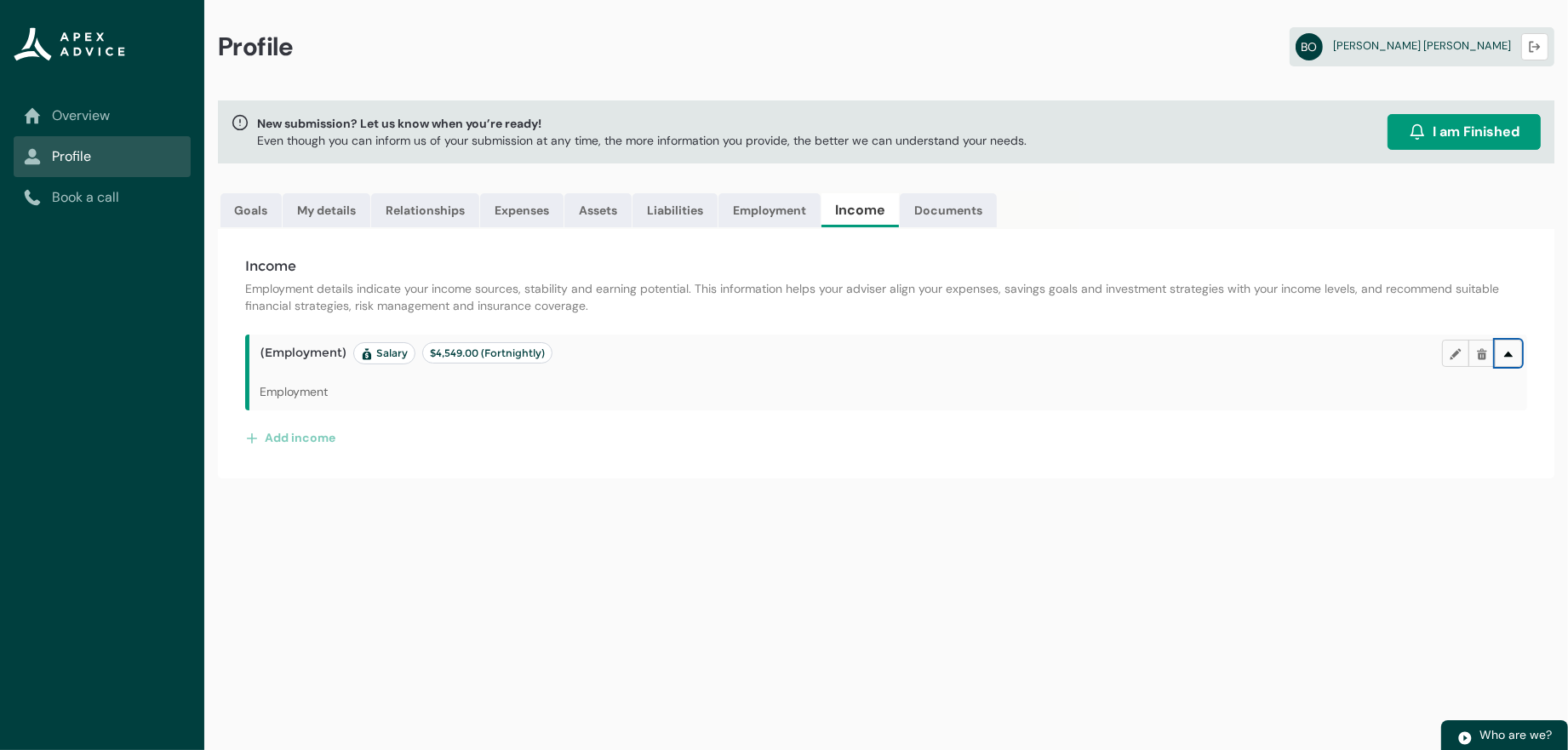
click at [1510, 367] on button "Delete" at bounding box center [1508, 353] width 27 height 27
click at [1510, 367] on button "Delete" at bounding box center [1508, 353] width 27 height 27
click at [1443, 367] on button "Edit" at bounding box center [1456, 353] width 27 height 27
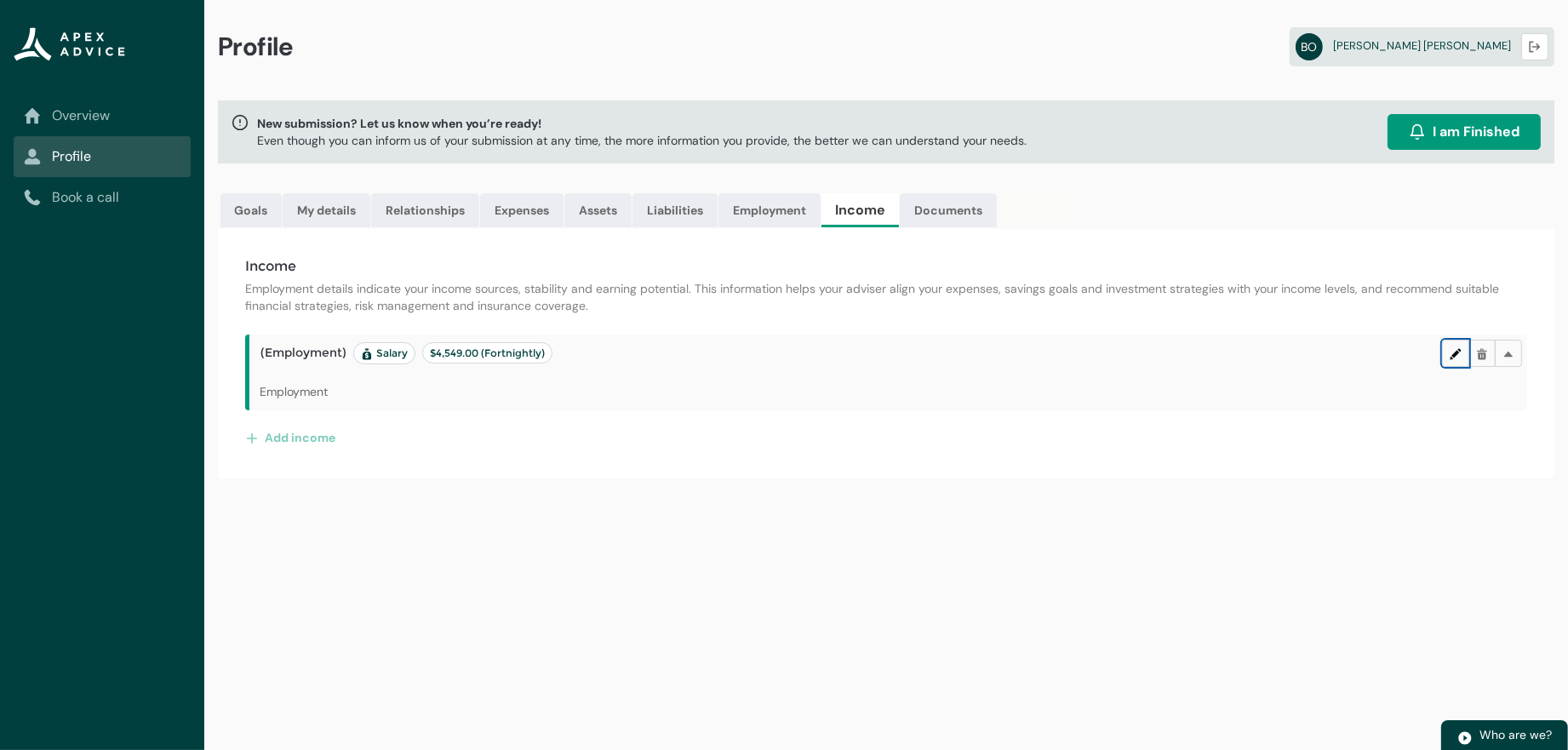
click at [1443, 367] on button "Edit" at bounding box center [1456, 353] width 27 height 27
drag, startPoint x: 1432, startPoint y: 394, endPoint x: 1339, endPoint y: 397, distance: 93.0
click at [1394, 367] on header "(Employment) Salary $4,549.00 (Fortnightly) Edit Delete Delete" at bounding box center [891, 353] width 1261 height 27
click at [649, 361] on div "(Employment) Salary $4,549.00 (Fortnightly) Edit Delete Delete" at bounding box center [888, 354] width 1277 height 39
drag, startPoint x: 577, startPoint y: 406, endPoint x: 539, endPoint y: 484, distance: 86.8
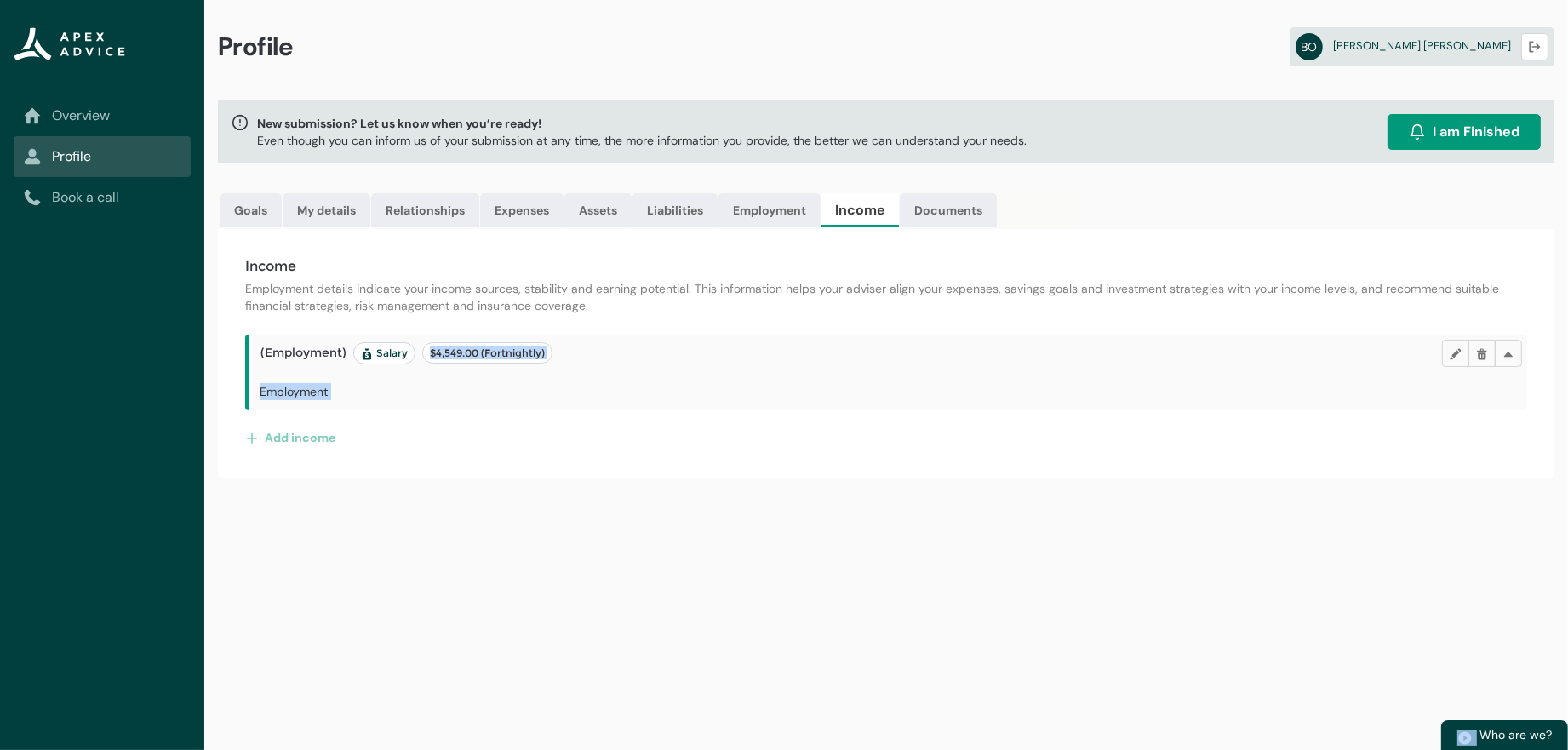
click at [539, 451] on div "(Employment) Salary $4,549.00 (Fortnightly) Edit Delete Delete Employment Add i…" at bounding box center [886, 393] width 1282 height 117
click at [576, 410] on div "Employment" at bounding box center [888, 396] width 1258 height 27
click at [514, 367] on header "(Employment) Salary $4,549.00 (Fortnightly) Edit Delete Delete" at bounding box center [891, 353] width 1261 height 27
drag, startPoint x: 504, startPoint y: 385, endPoint x: 581, endPoint y: 391, distance: 77.2
click at [544, 359] on span "$4,549.00 (Fortnightly)" at bounding box center [488, 353] width 115 height 13
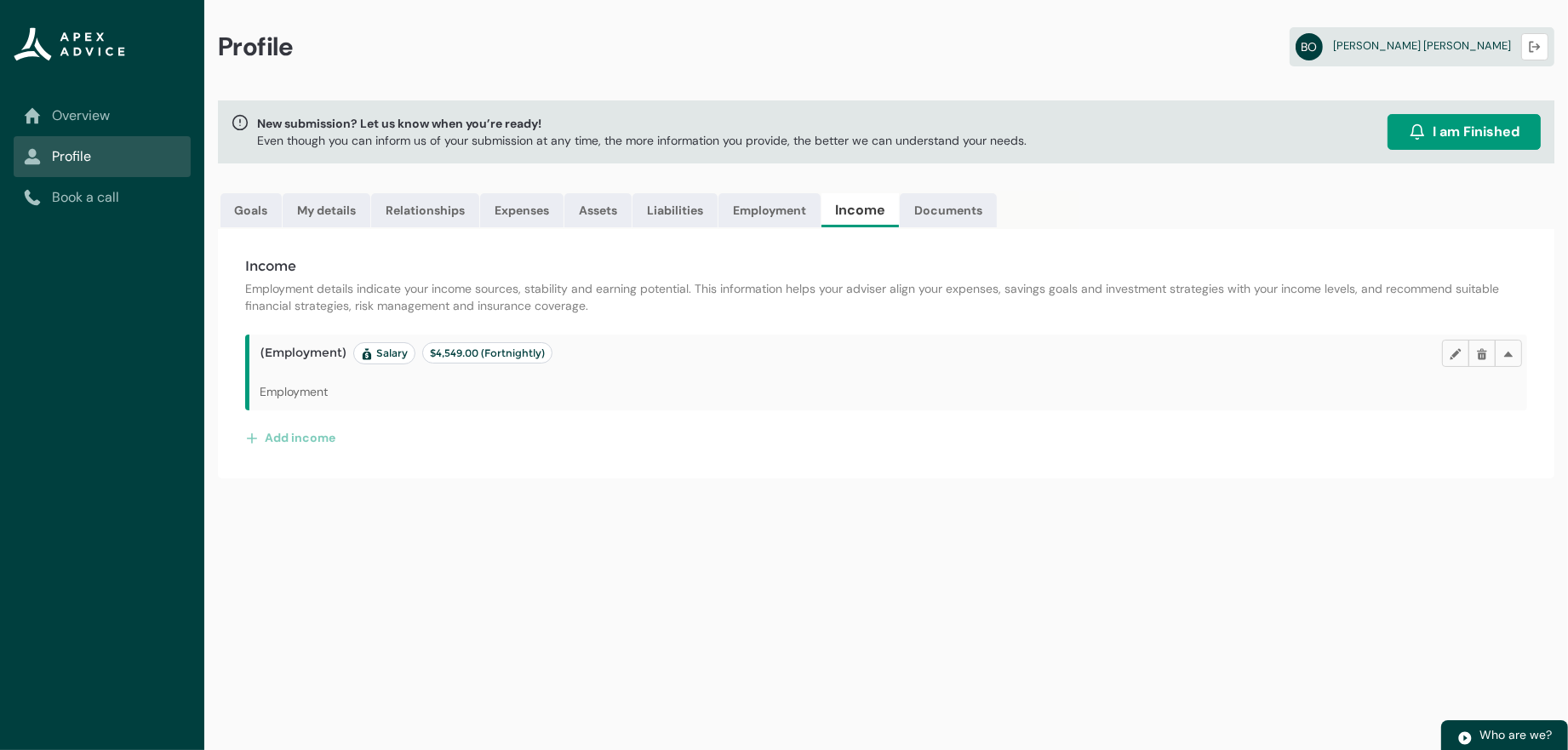
click at [570, 400] on p "Employment" at bounding box center [416, 392] width 314 height 17
click at [319, 451] on button "Add income" at bounding box center [291, 437] width 92 height 27
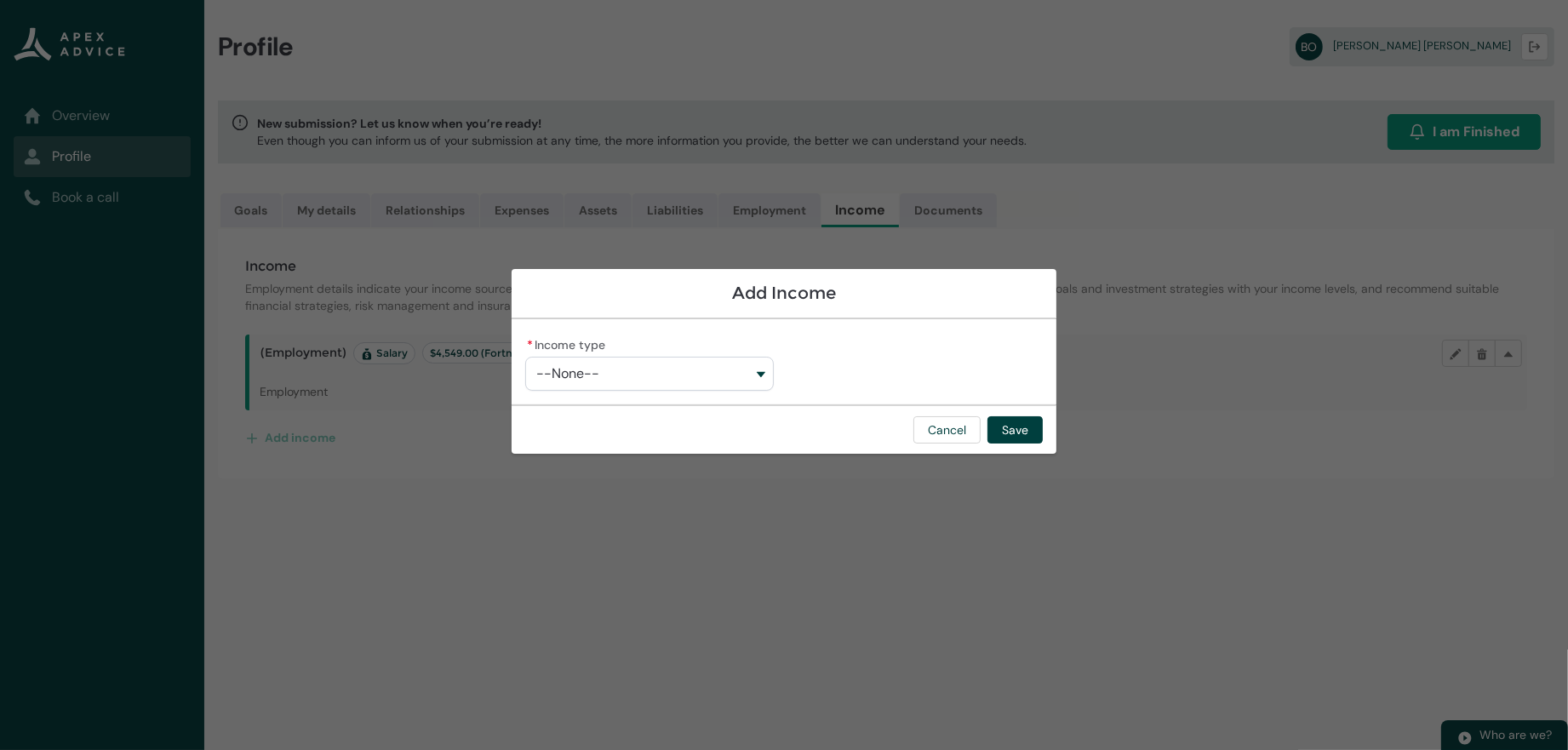
click at [727, 371] on button "--None--" at bounding box center [649, 374] width 248 height 34
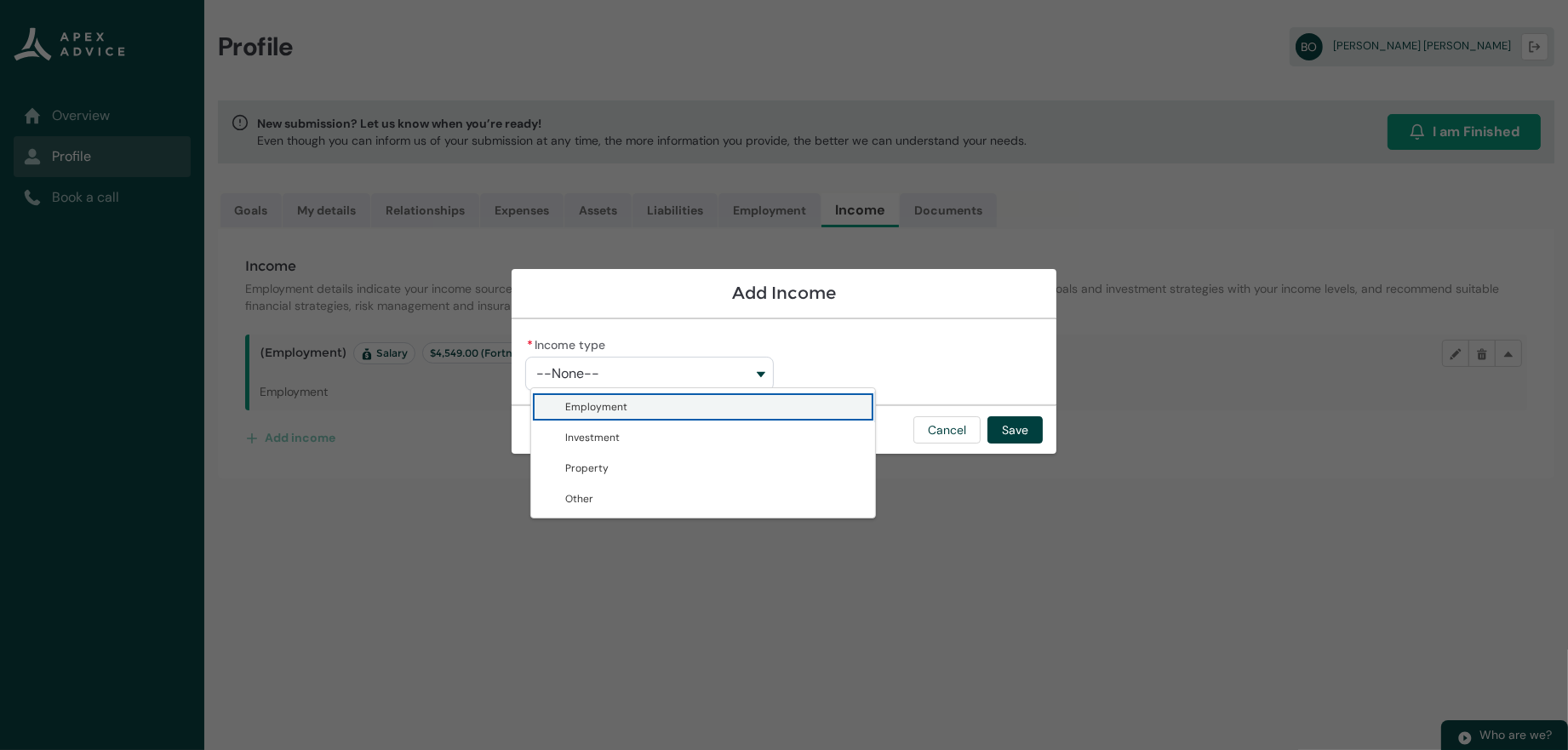
click at [586, 415] on span "Employment" at bounding box center [715, 407] width 300 height 17
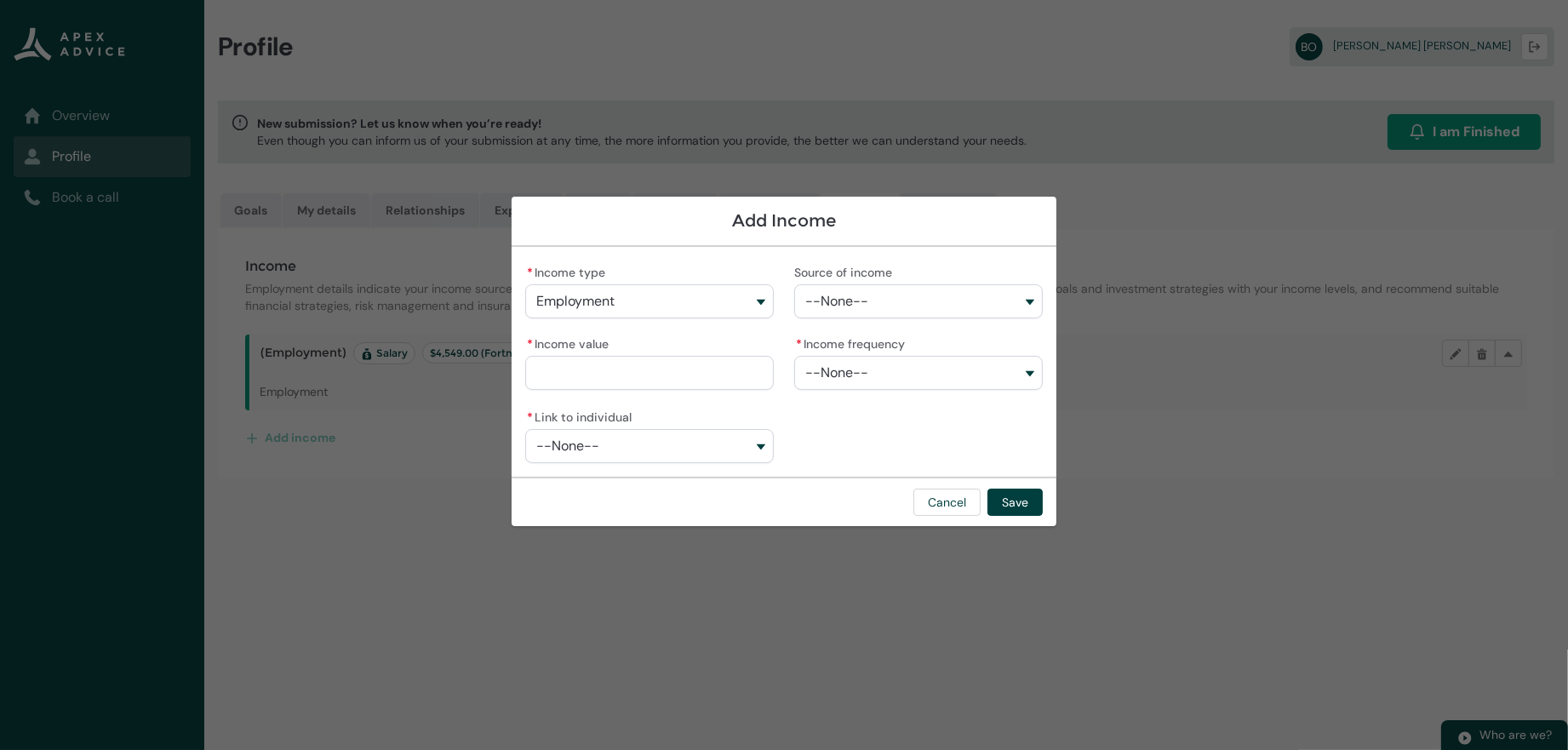
click at [885, 291] on button "--None--" at bounding box center [918, 301] width 248 height 34
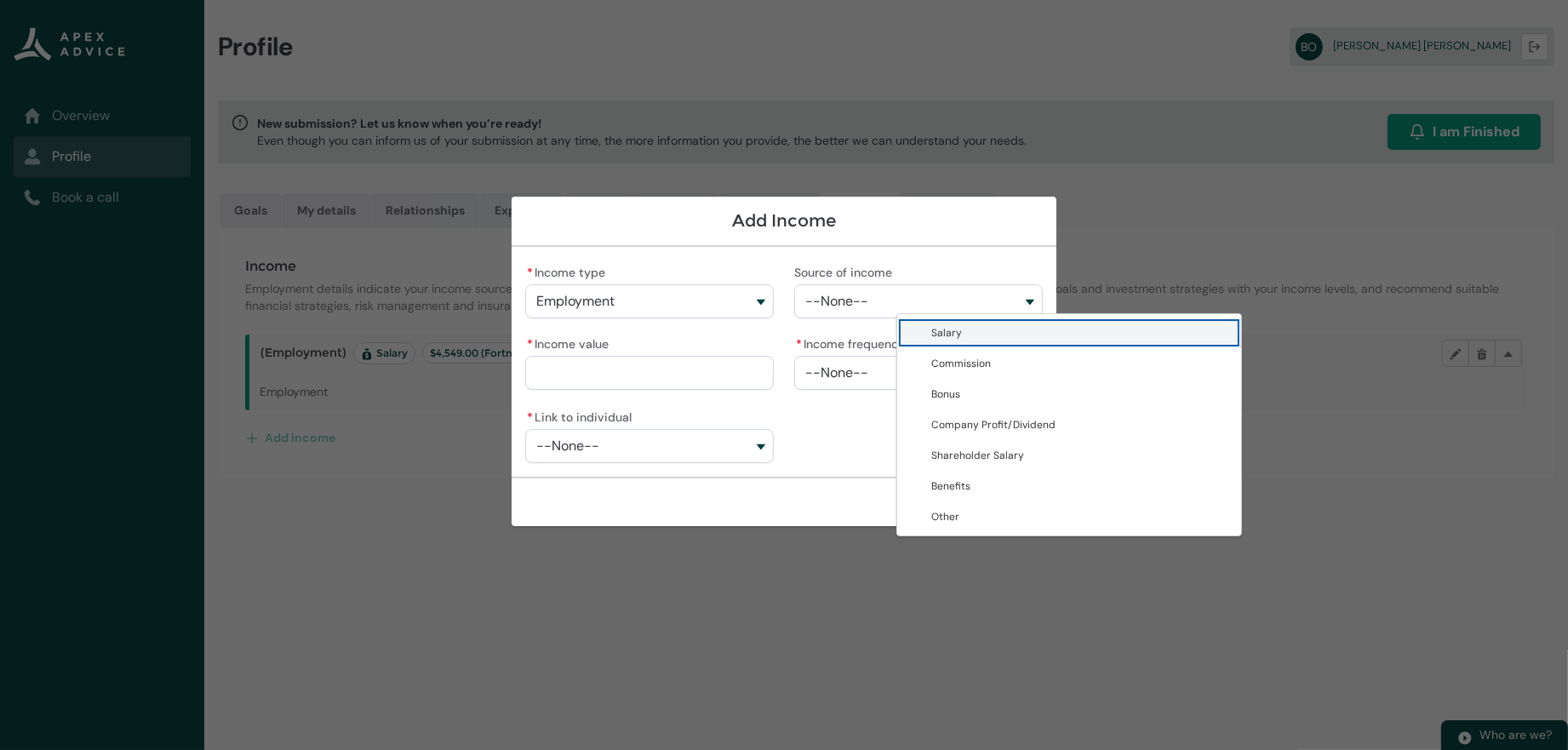
click at [931, 342] on span "Salary" at bounding box center [1081, 333] width 300 height 17
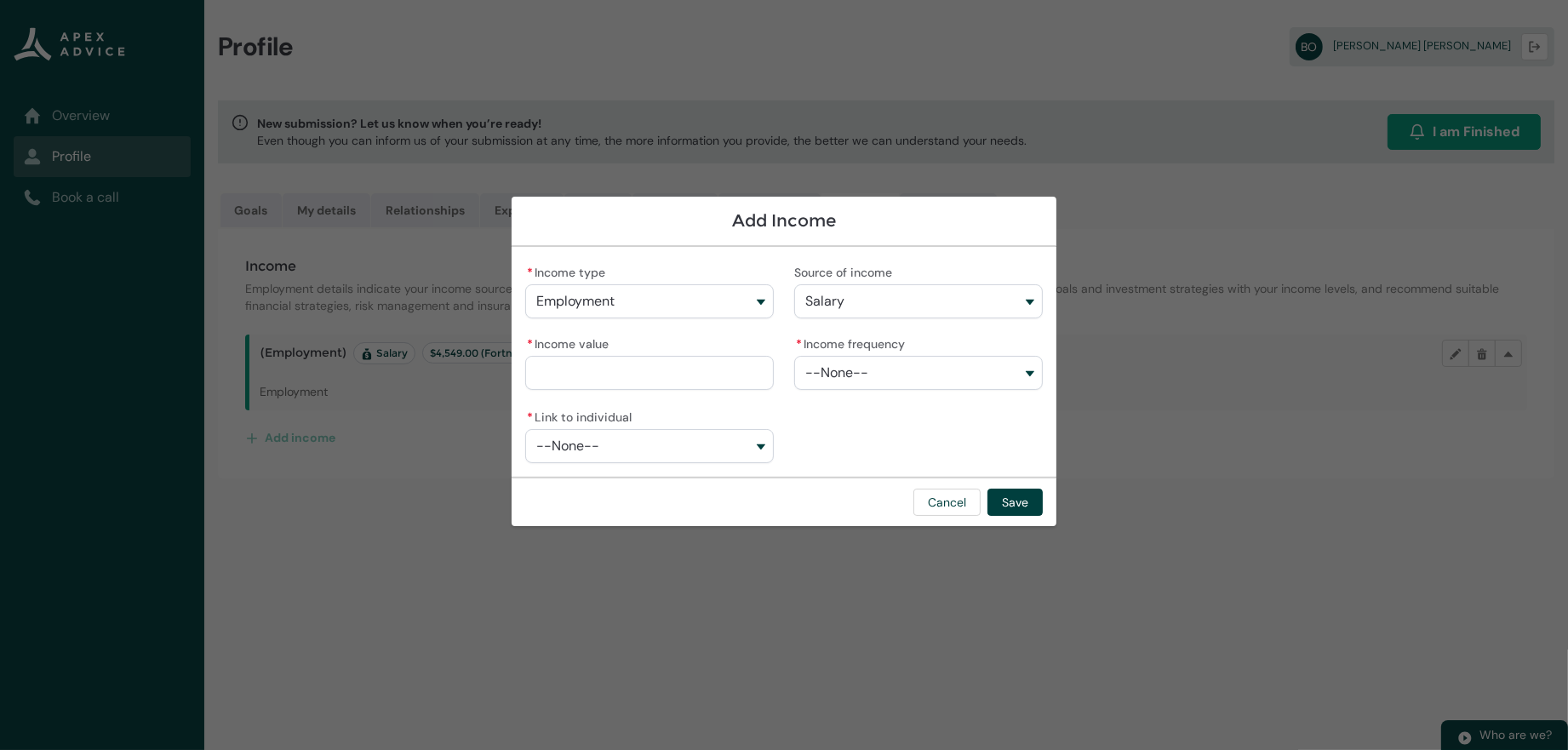
click at [810, 376] on button "--None--" at bounding box center [918, 373] width 248 height 34
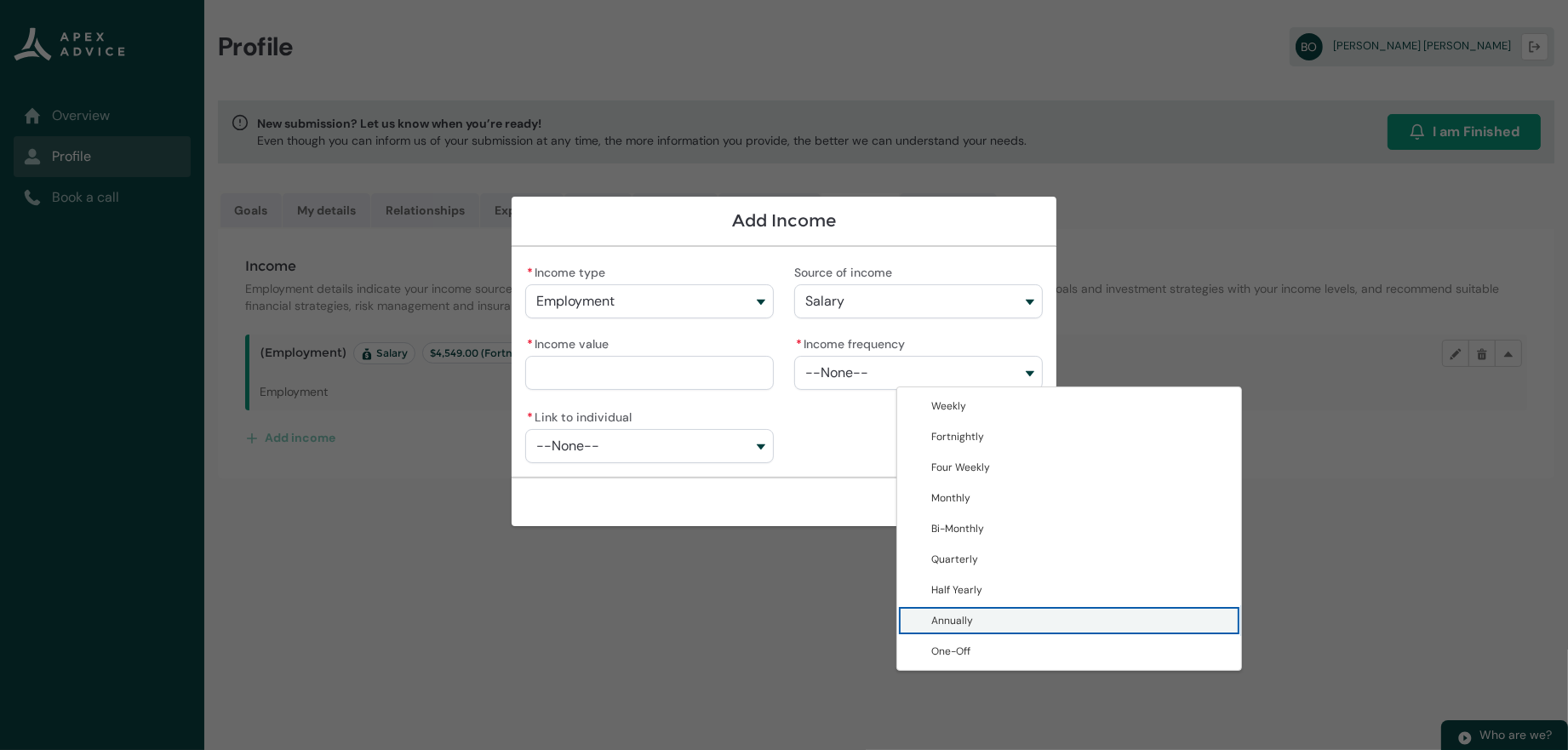
click at [934, 629] on span "Annually" at bounding box center [1081, 621] width 300 height 17
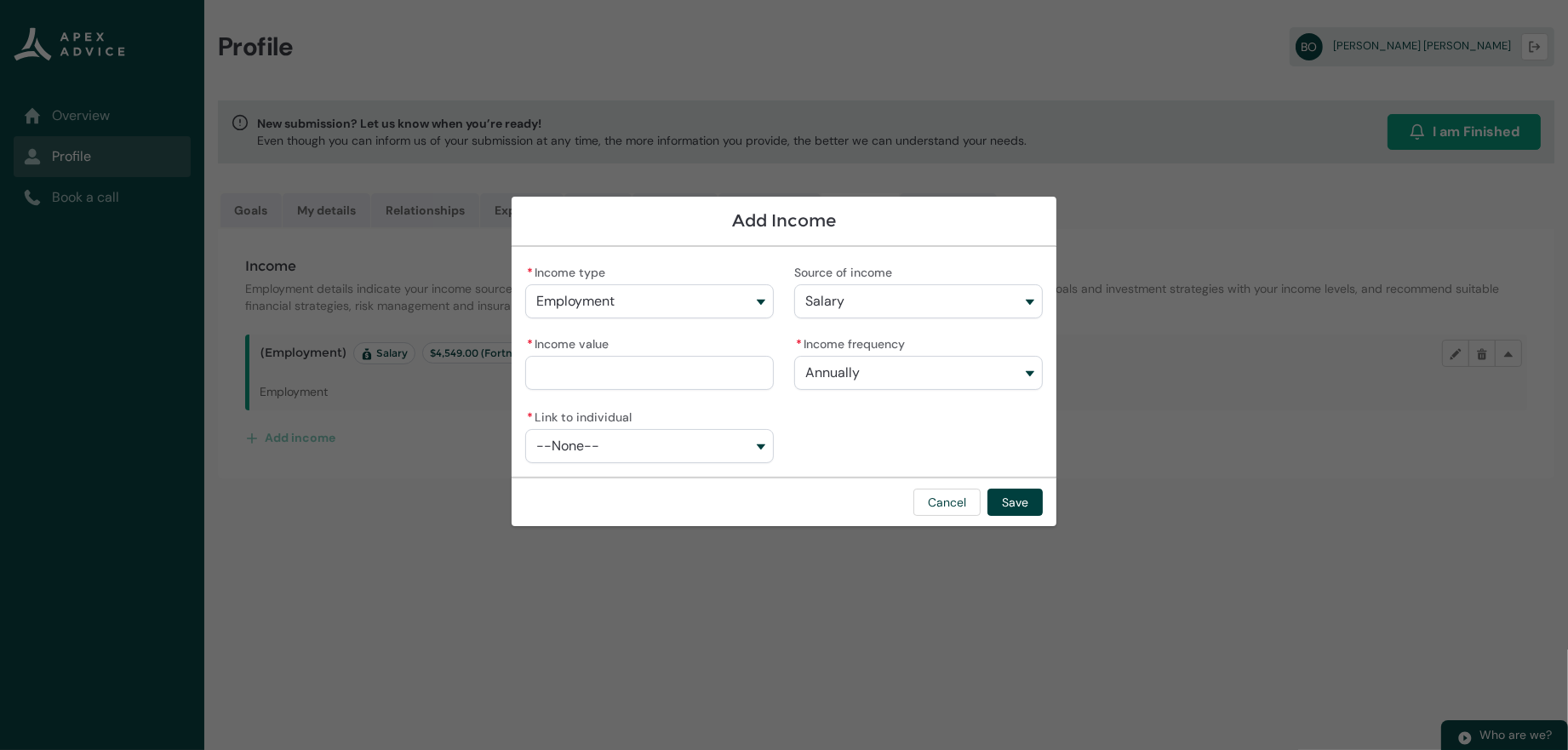
click at [525, 372] on input "* Income value" at bounding box center [649, 373] width 248 height 34
drag, startPoint x: 571, startPoint y: 369, endPoint x: 432, endPoint y: 368, distance: 139.0
click at [525, 368] on input "* Income value" at bounding box center [649, 373] width 248 height 34
click at [525, 371] on input "* Income value" at bounding box center [649, 373] width 248 height 34
click at [527, 444] on button "--None--" at bounding box center [649, 446] width 248 height 34
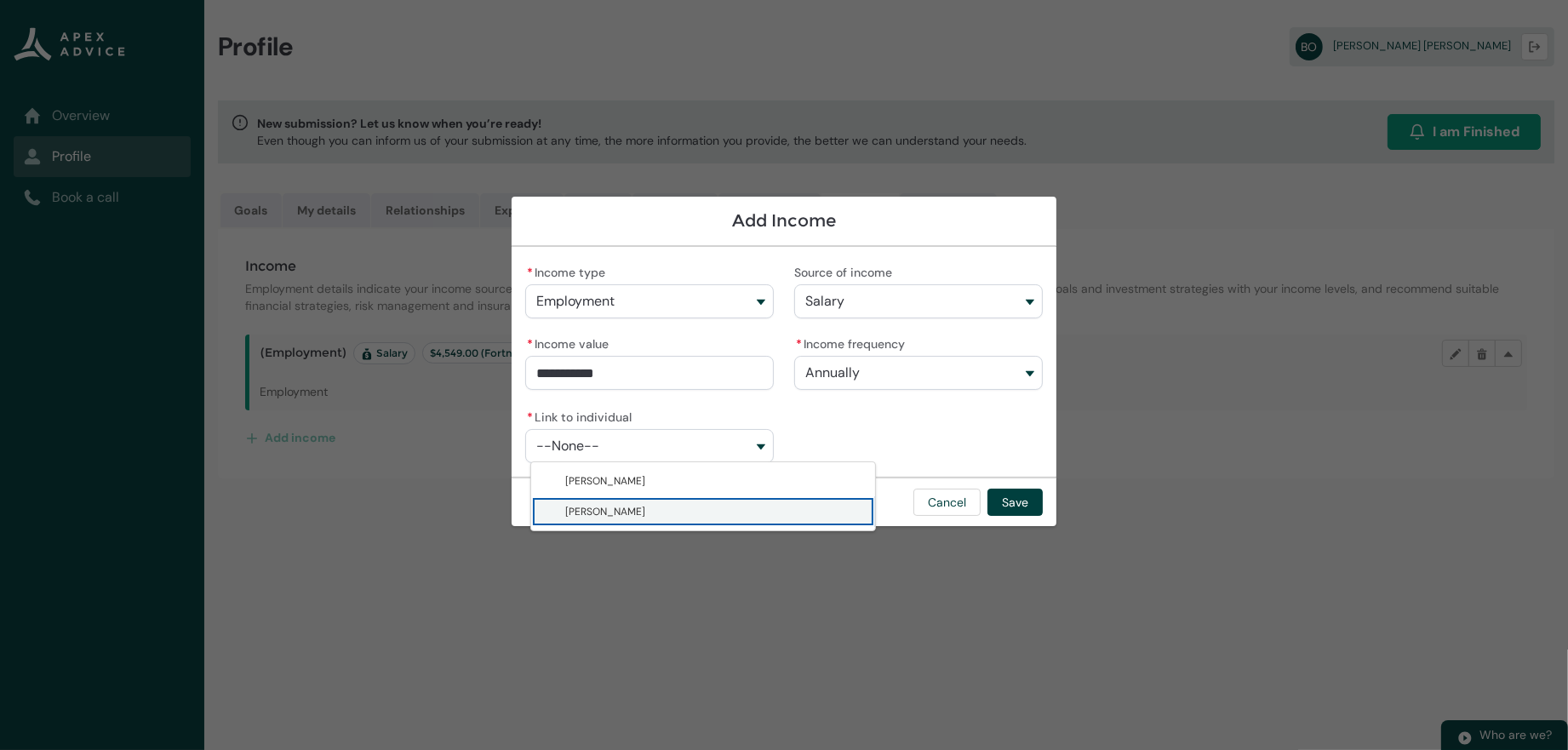
click at [547, 527] on lightning-base-combobox-item "[PERSON_NAME]" at bounding box center [703, 511] width 344 height 30
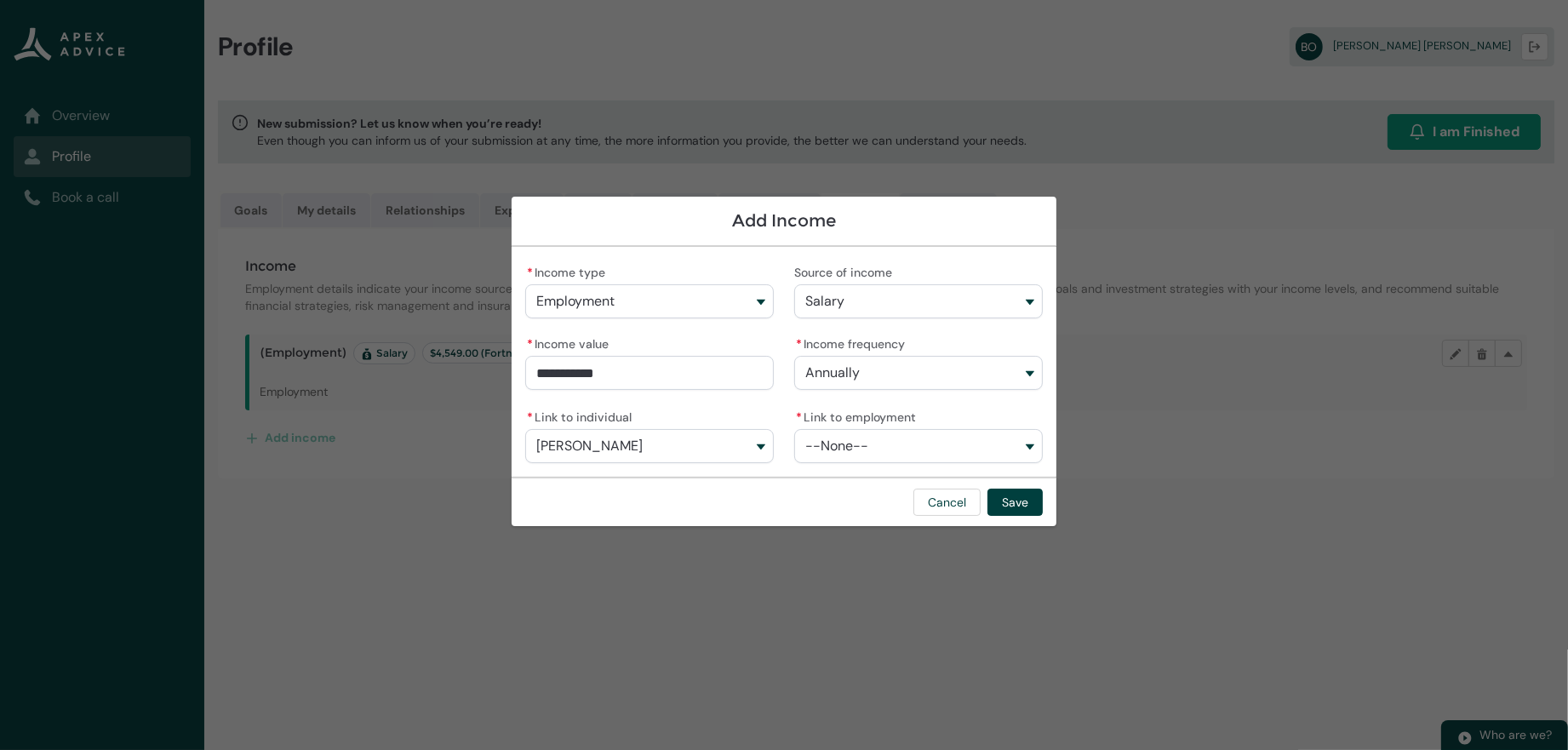
click at [940, 451] on button "--None--" at bounding box center [918, 446] width 248 height 34
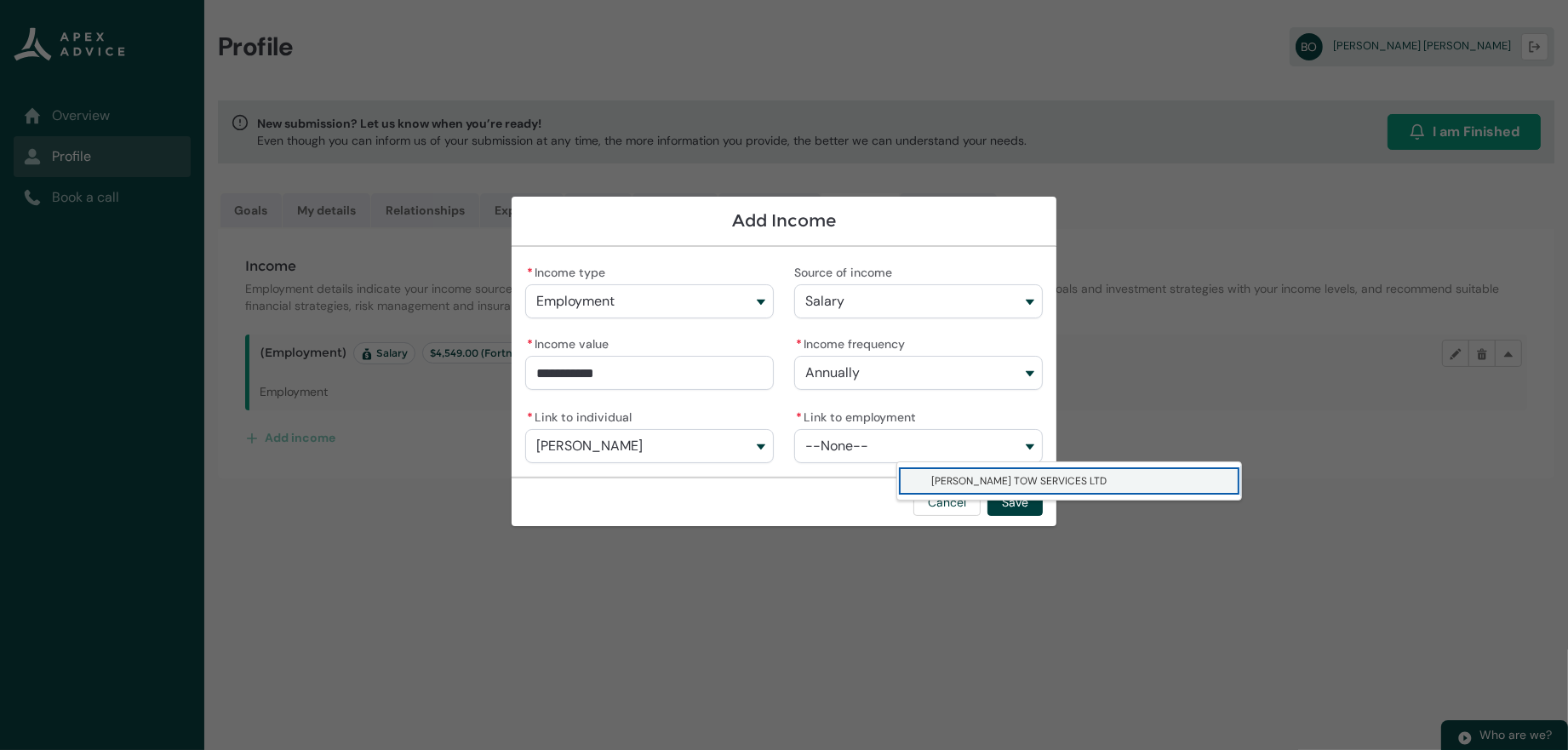
click at [935, 484] on span "[PERSON_NAME] TOW SERVICES LTD" at bounding box center [1019, 481] width 175 height 13
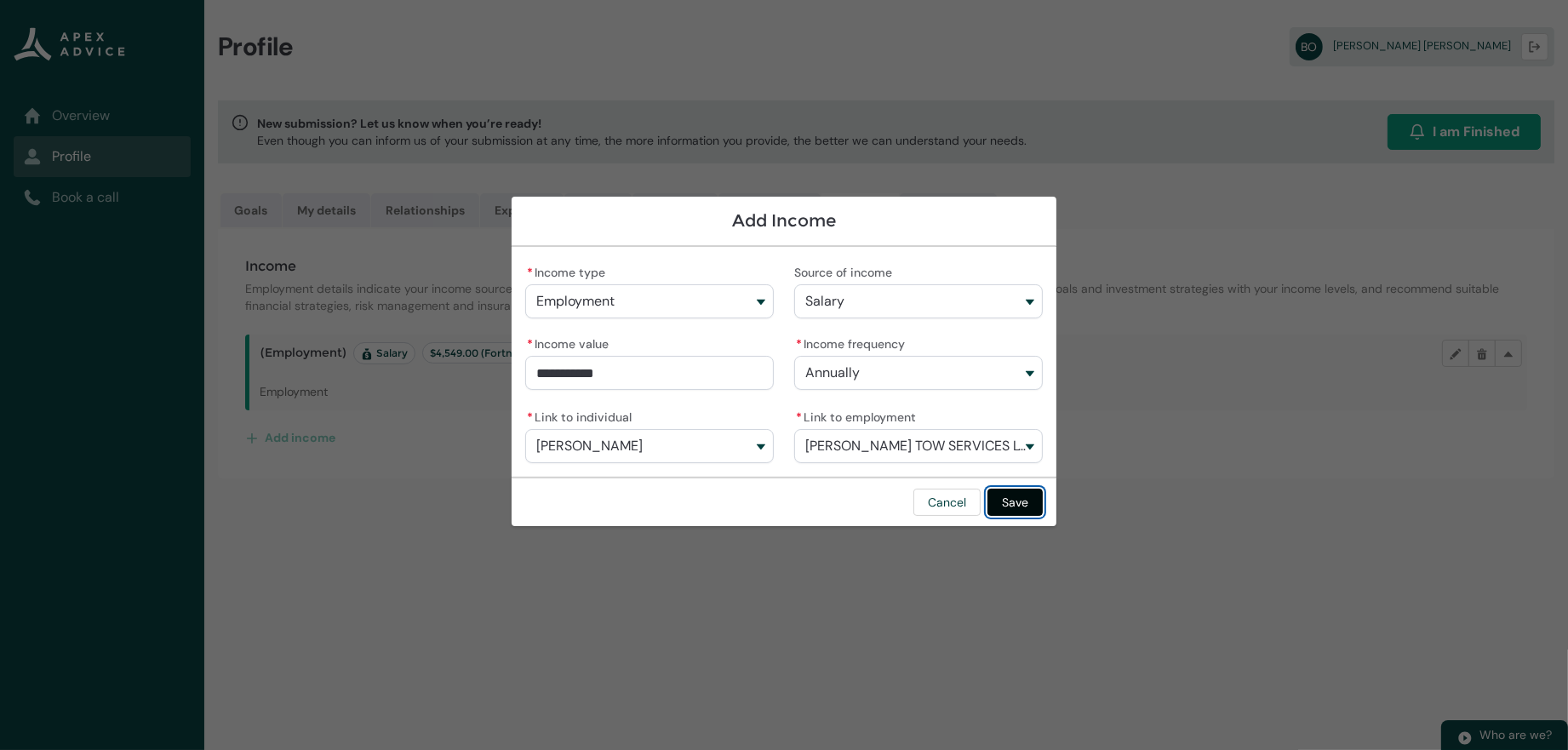
click at [1043, 509] on button "Save" at bounding box center [1015, 502] width 56 height 27
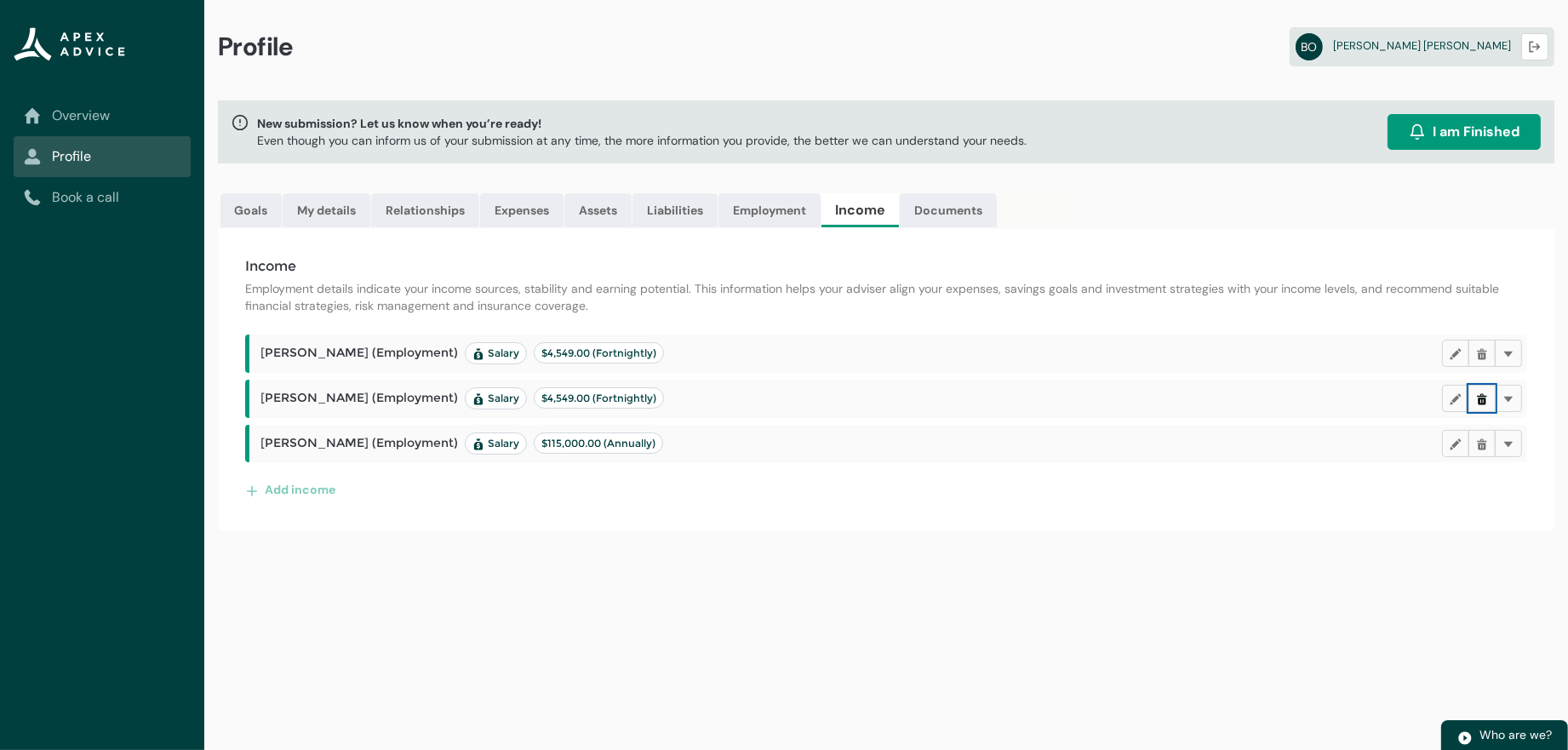
click at [1473, 412] on button "Delete" at bounding box center [1481, 398] width 27 height 27
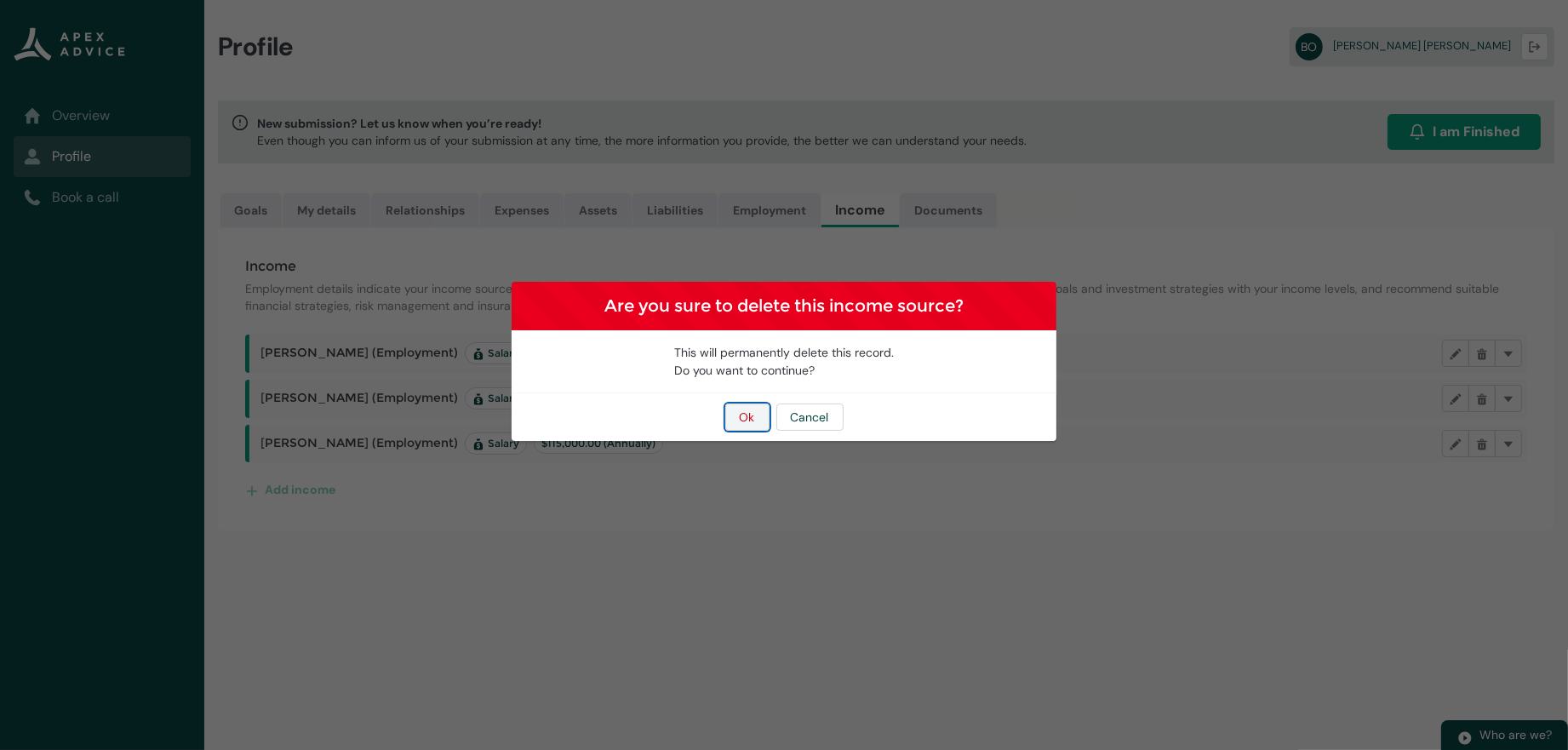
click at [758, 424] on button "Ok" at bounding box center [747, 417] width 44 height 27
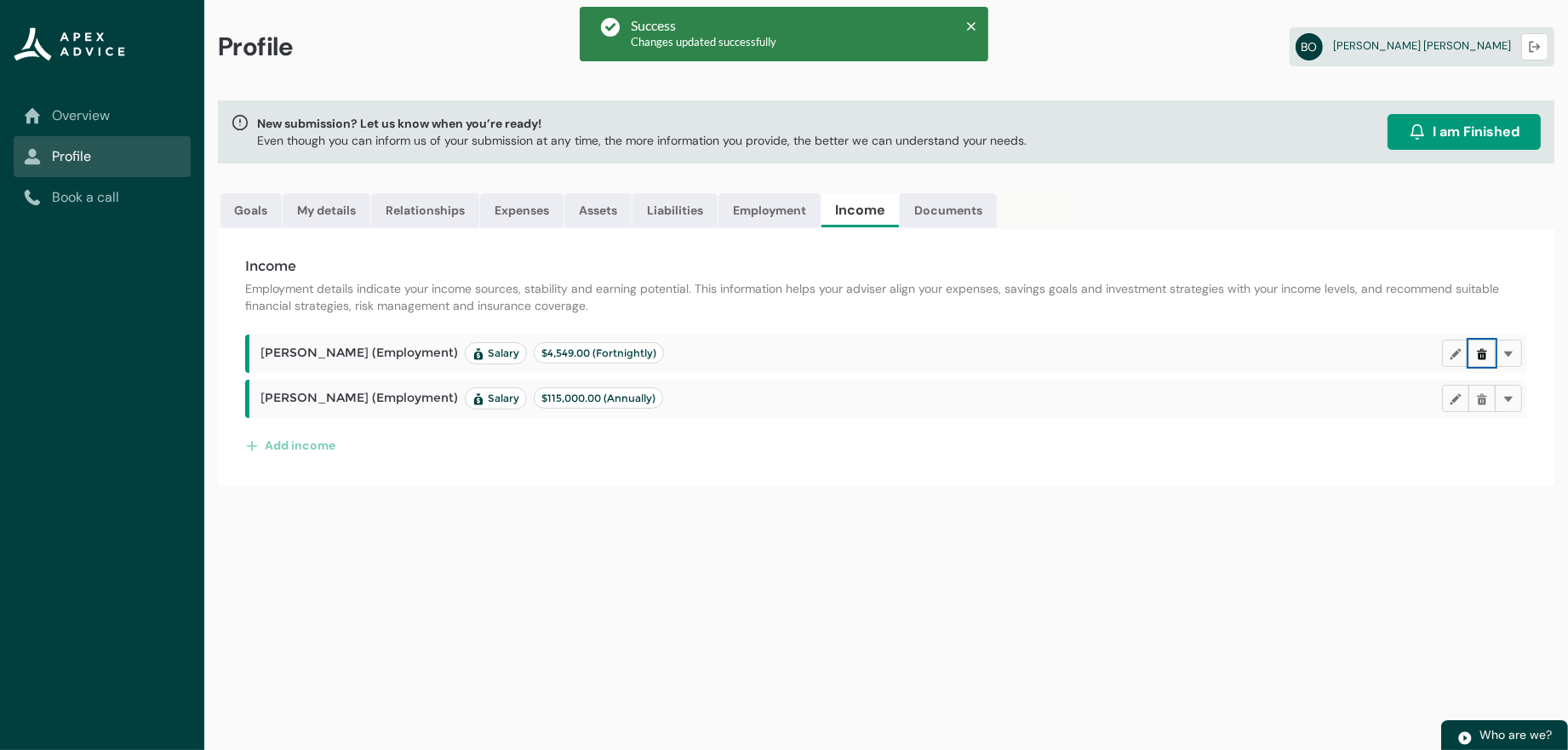
click at [1473, 367] on button "Delete" at bounding box center [1481, 353] width 27 height 27
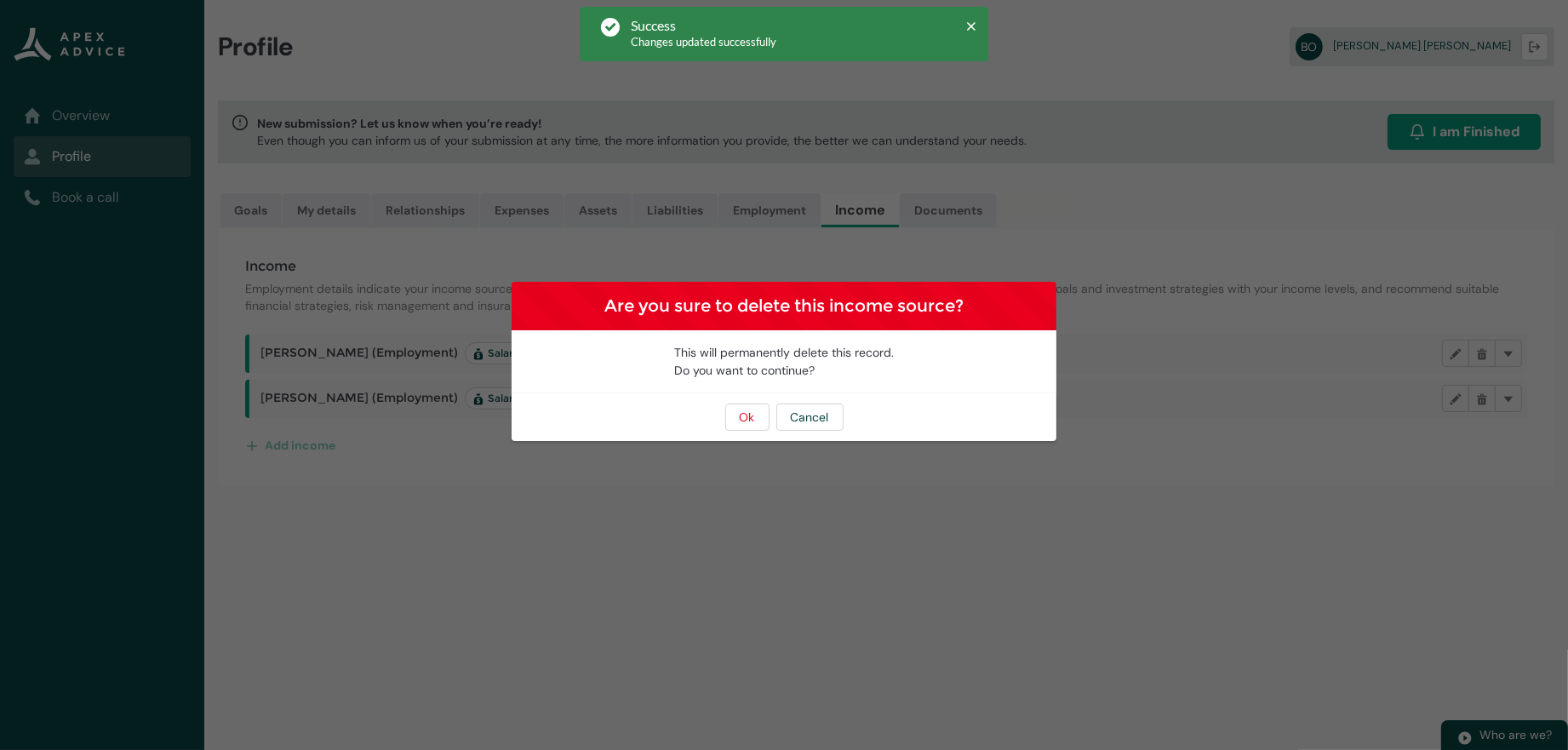
click at [771, 425] on div "Ok Cancel" at bounding box center [783, 417] width 544 height 48
click at [757, 425] on button "Ok" at bounding box center [747, 417] width 44 height 27
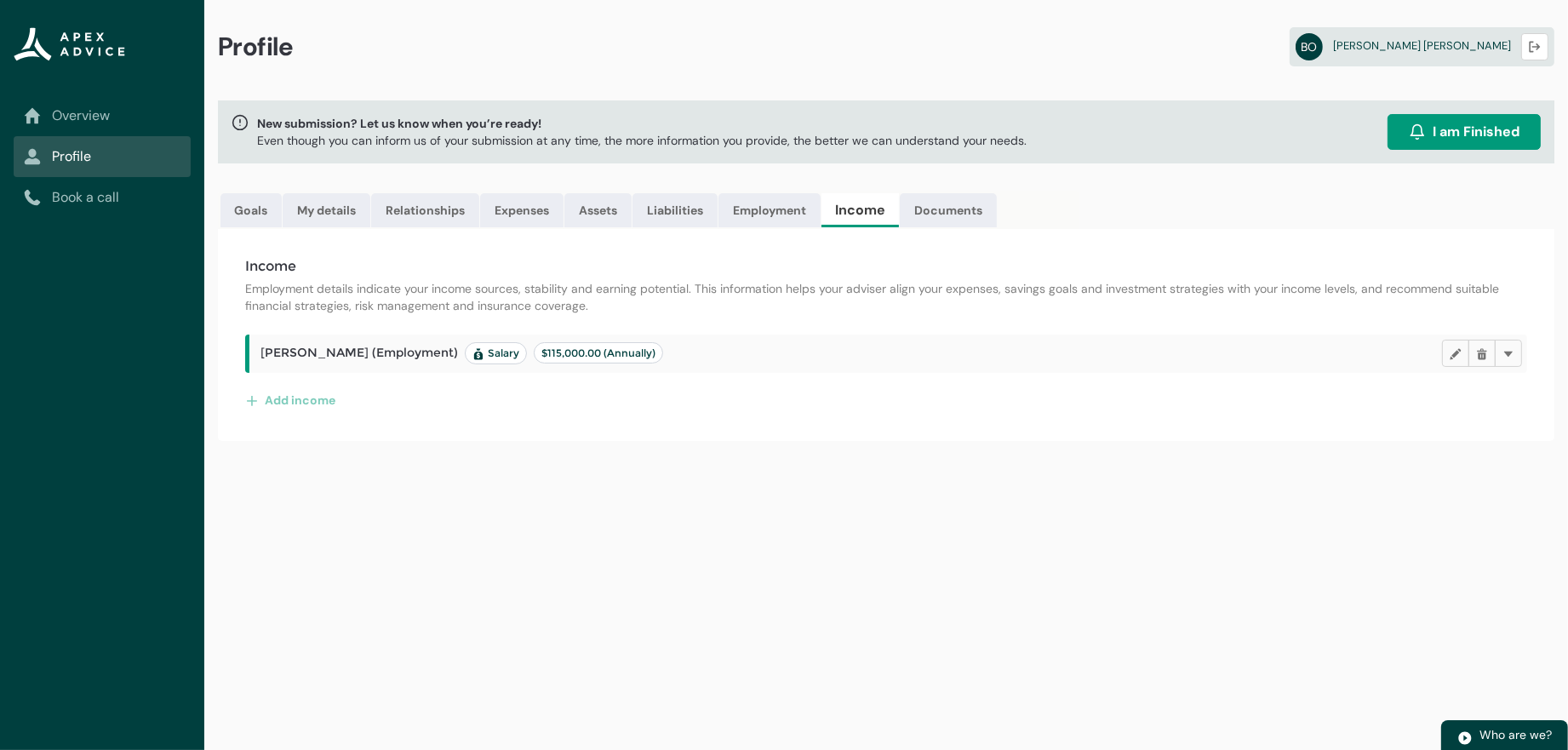
click at [108, 126] on link "Overview" at bounding box center [102, 116] width 157 height 21
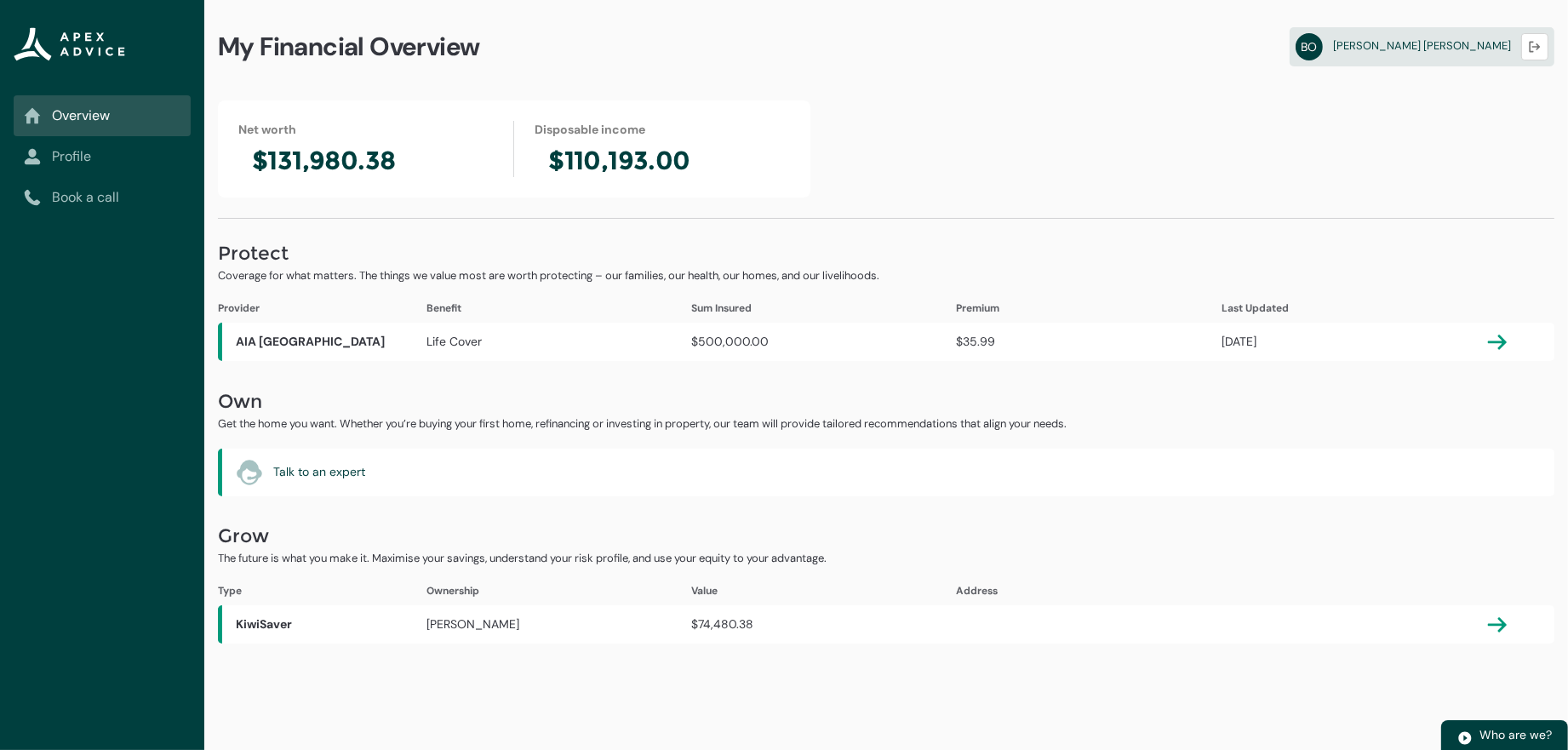
click at [720, 223] on div "Net worth $131,980.38 Disposable income $110,193.00 Protect Coverage for what m…" at bounding box center [887, 372] width 1364 height 543
click at [94, 162] on link "Profile" at bounding box center [102, 157] width 157 height 21
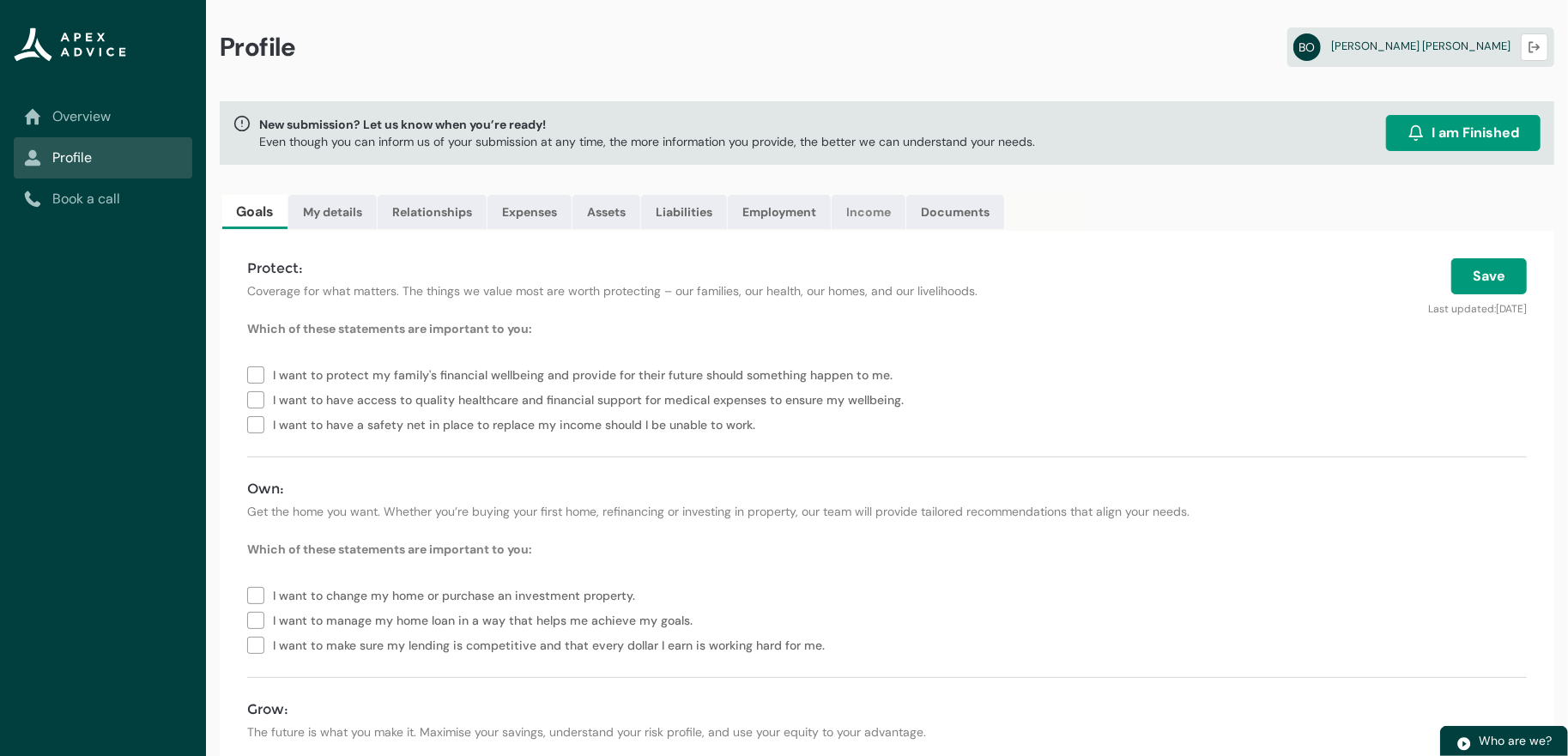
click at [905, 222] on link "Income" at bounding box center [868, 212] width 74 height 34
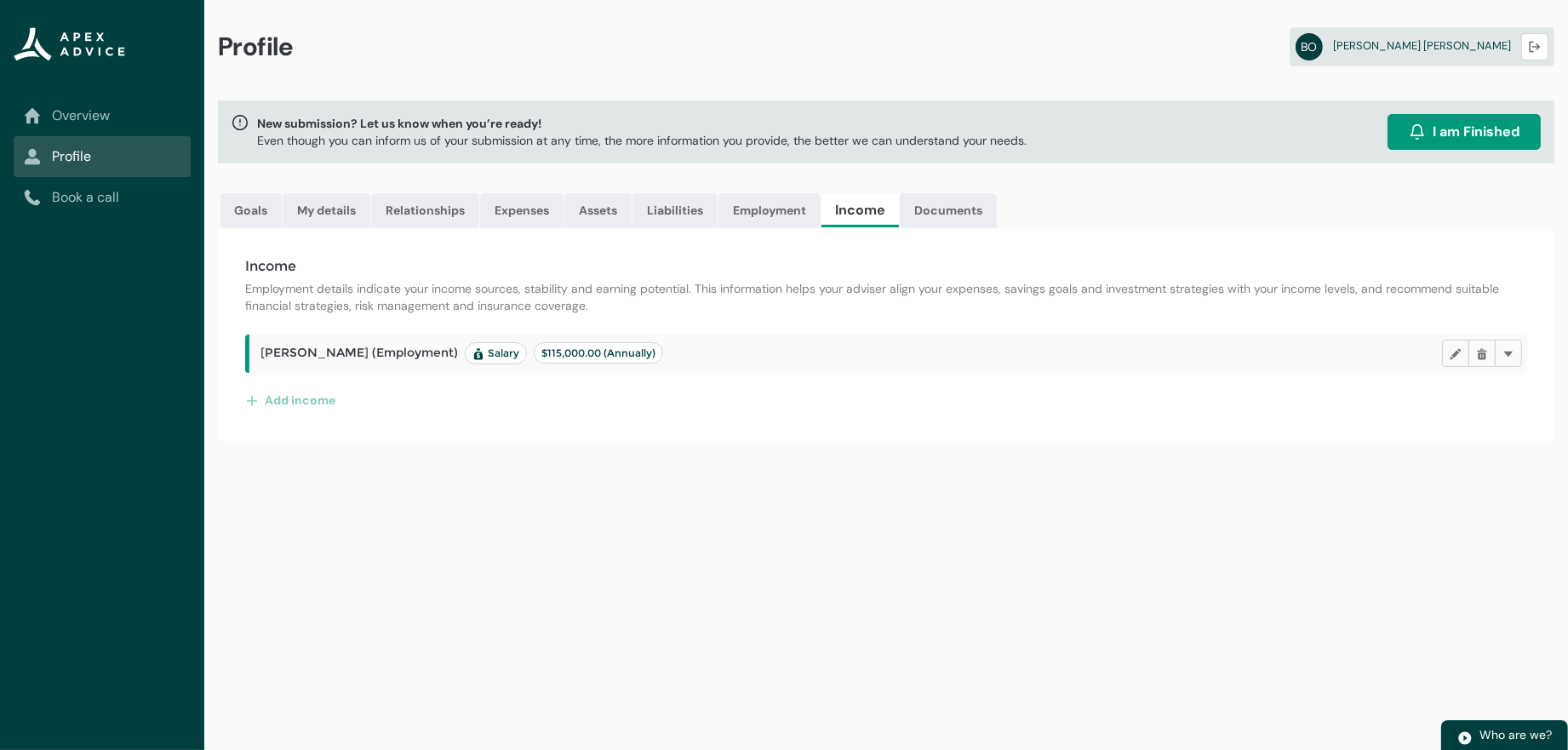
click at [806, 367] on header "[PERSON_NAME] (Employment) Salary $115,000.00 (Annually) Edit Delete Delete" at bounding box center [891, 353] width 1261 height 27
drag, startPoint x: 751, startPoint y: 379, endPoint x: 762, endPoint y: 379, distance: 11.0
click at [656, 359] on span "$115,000.00 (Annually)" at bounding box center [598, 353] width 114 height 13
drag, startPoint x: 831, startPoint y: 382, endPoint x: 841, endPoint y: 383, distance: 10.0
click at [846, 364] on h2 "[PERSON_NAME] (Employment) Salary $115,000.00 (Annually)" at bounding box center [851, 353] width 1181 height 22
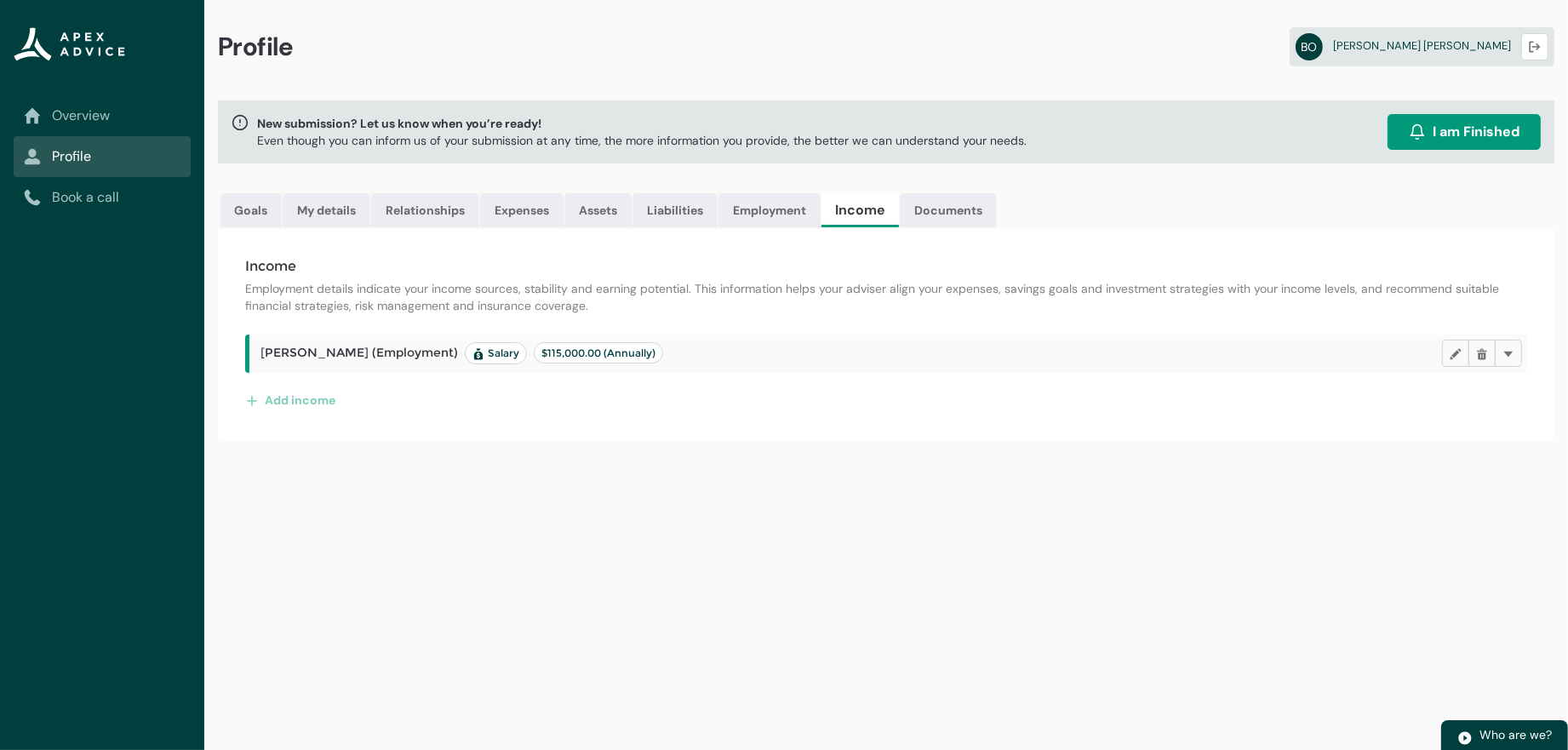
drag, startPoint x: 754, startPoint y: 371, endPoint x: 787, endPoint y: 379, distance: 34.0
click at [663, 363] on lightning-badge "$115,000.00 (Annually)" at bounding box center [598, 353] width 129 height 22
drag, startPoint x: 801, startPoint y: 384, endPoint x: 826, endPoint y: 388, distance: 25.3
click at [656, 359] on span "$115,000.00 (Annually)" at bounding box center [598, 353] width 114 height 13
drag, startPoint x: 873, startPoint y: 413, endPoint x: 871, endPoint y: 423, distance: 10.2
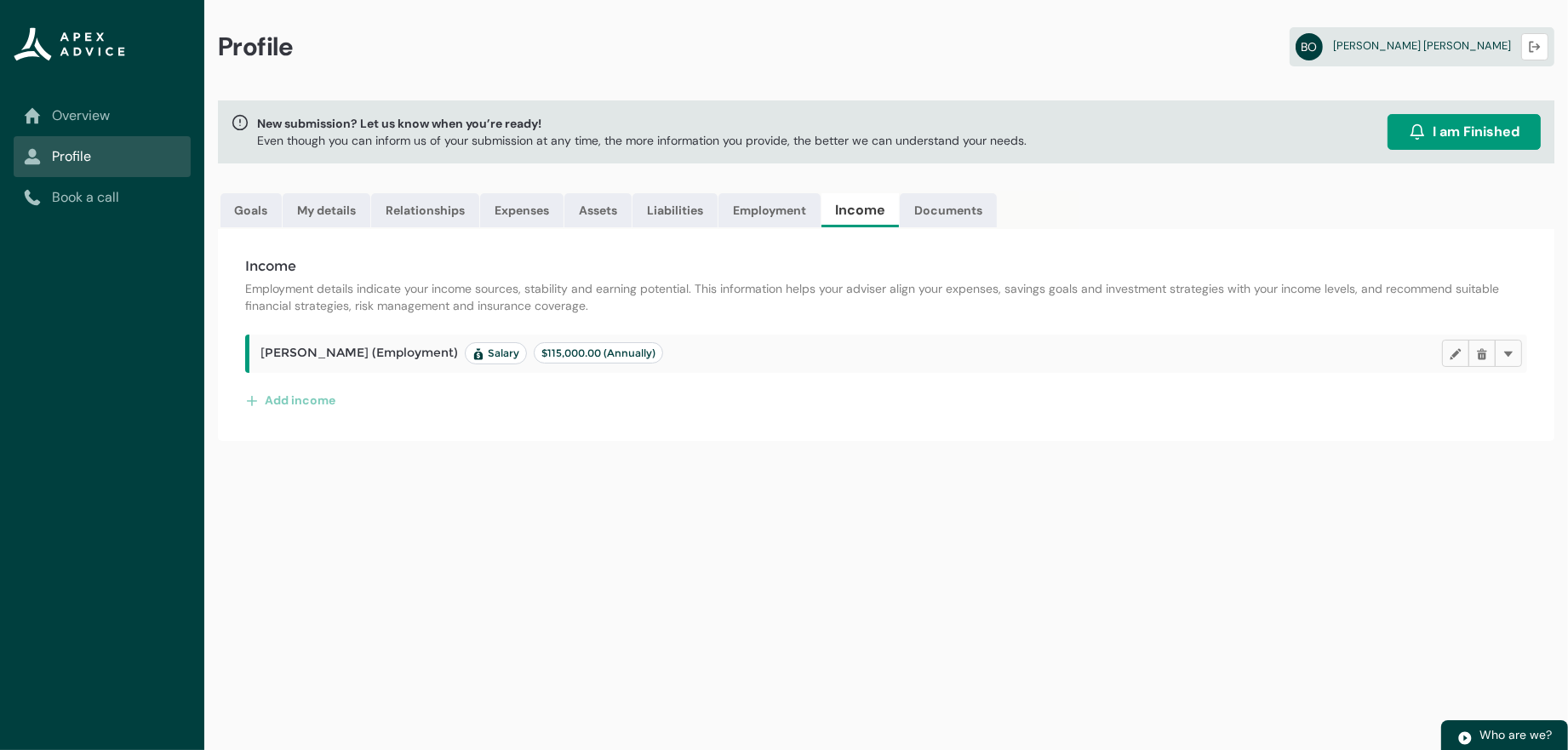
click at [873, 413] on div "[PERSON_NAME] (Employment) Salary $115,000.00 (Annually) Edit Delete Delete Add…" at bounding box center [886, 375] width 1282 height 79
click at [94, 126] on link "Overview" at bounding box center [102, 116] width 157 height 21
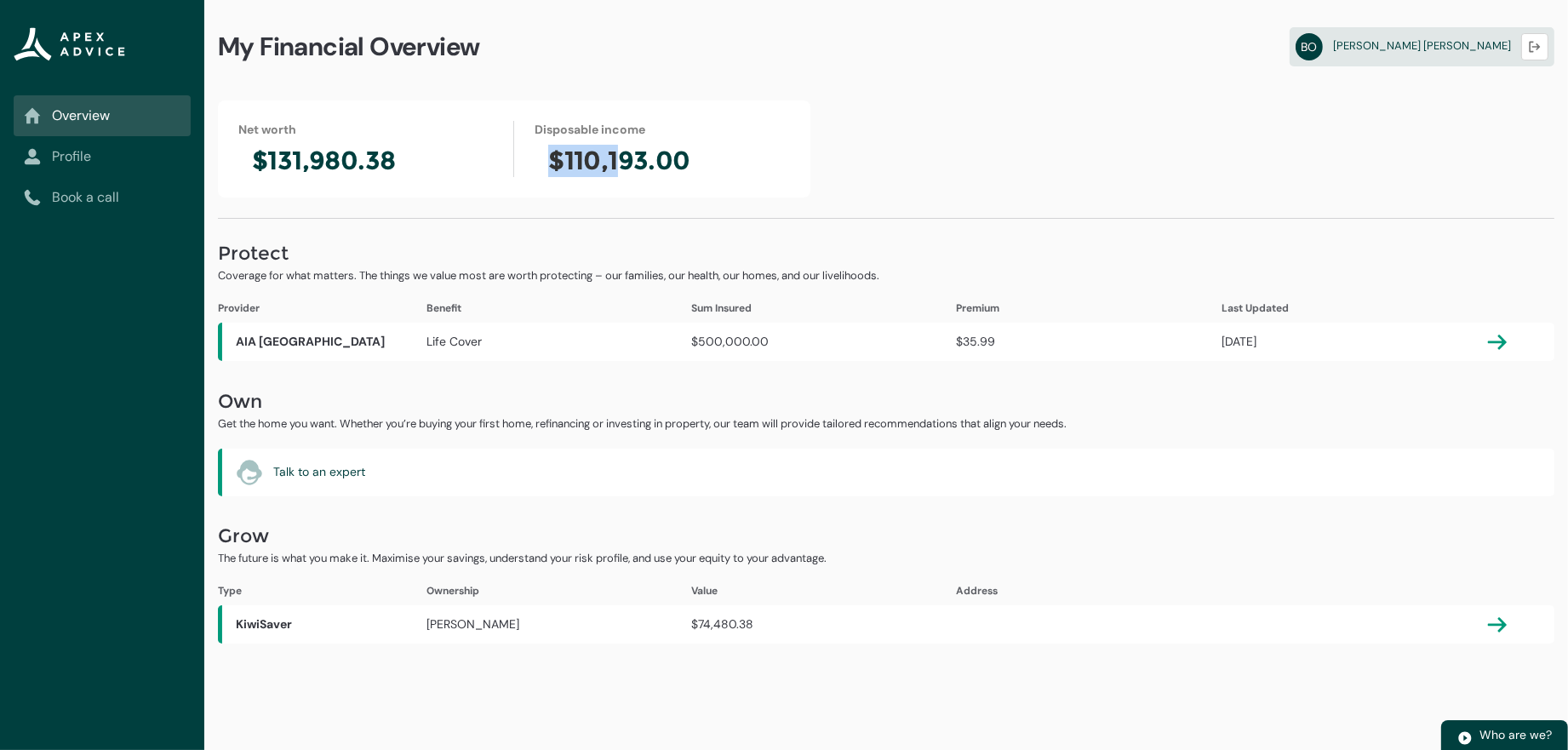
drag, startPoint x: 551, startPoint y: 171, endPoint x: 641, endPoint y: 184, distance: 90.9
click at [627, 177] on h2 "$110,193.00" at bounding box center [662, 160] width 256 height 32
click at [659, 188] on div "Net worth $131,980.38 Disposable income $110,193.00" at bounding box center [514, 148] width 592 height 97
click at [1093, 496] on div "Talk to an expert Talk to an expert" at bounding box center [886, 473] width 1337 height 48
click at [59, 162] on link "Profile" at bounding box center [102, 157] width 157 height 21
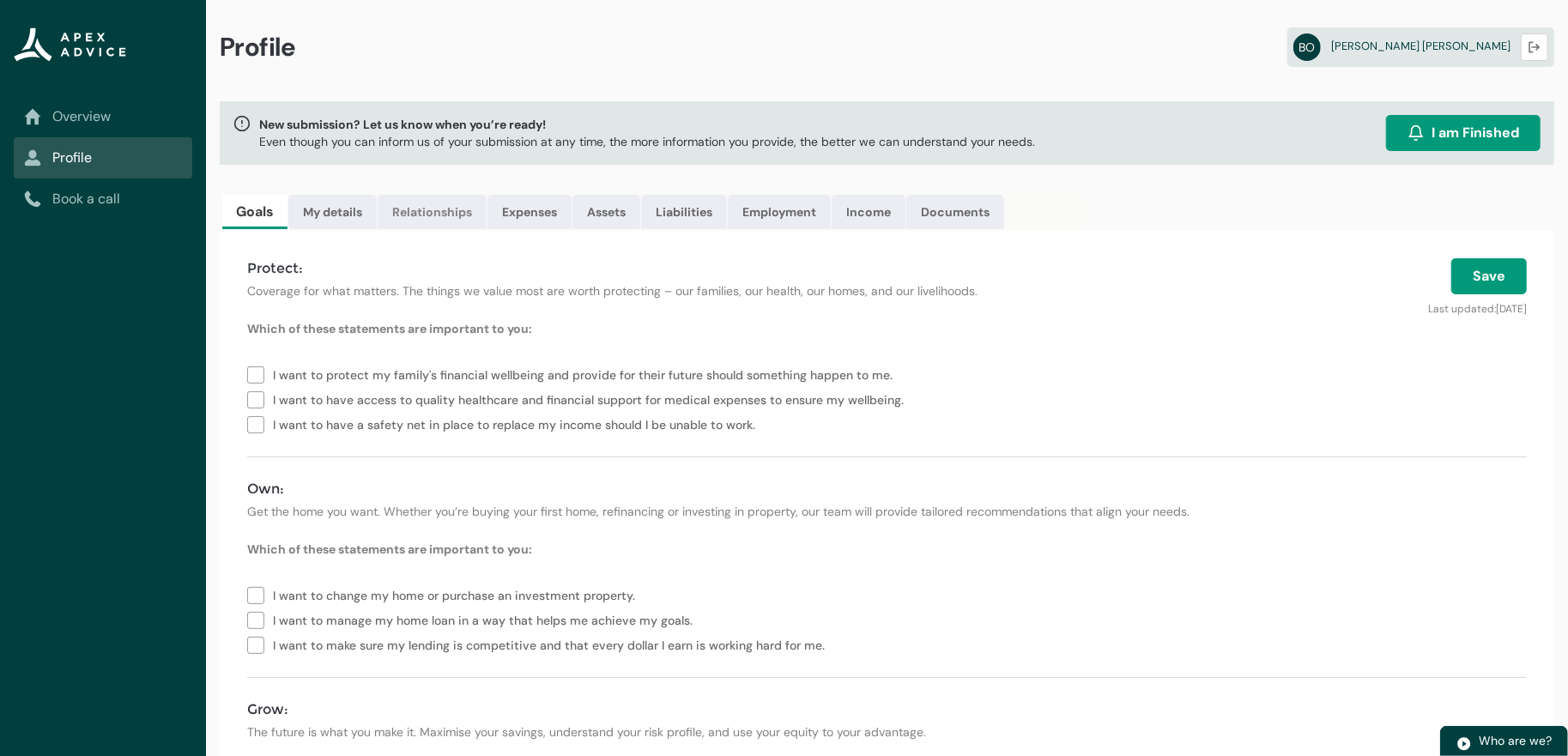
click at [487, 228] on link "Relationships" at bounding box center [432, 212] width 109 height 34
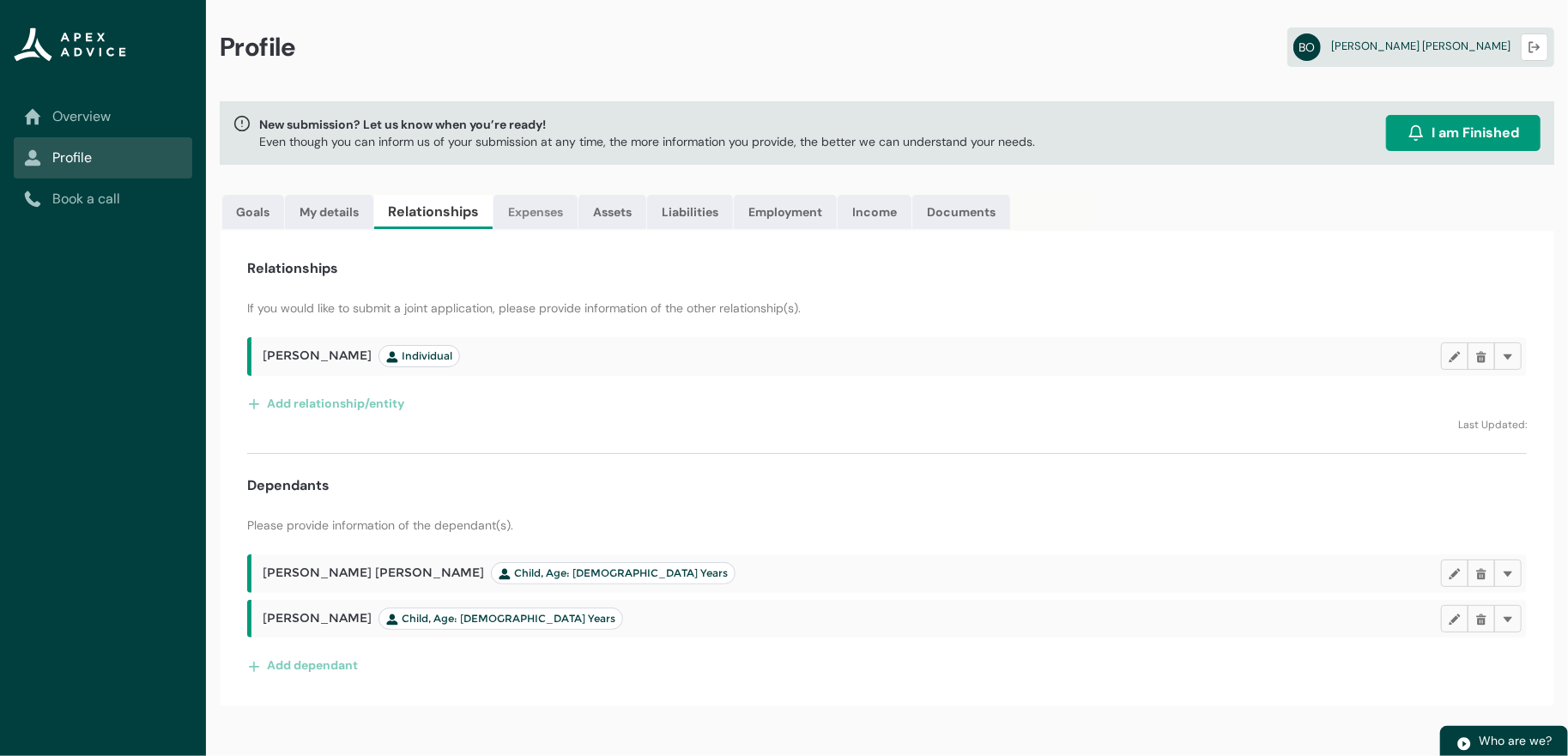
click at [577, 226] on link "Expenses" at bounding box center [535, 212] width 84 height 34
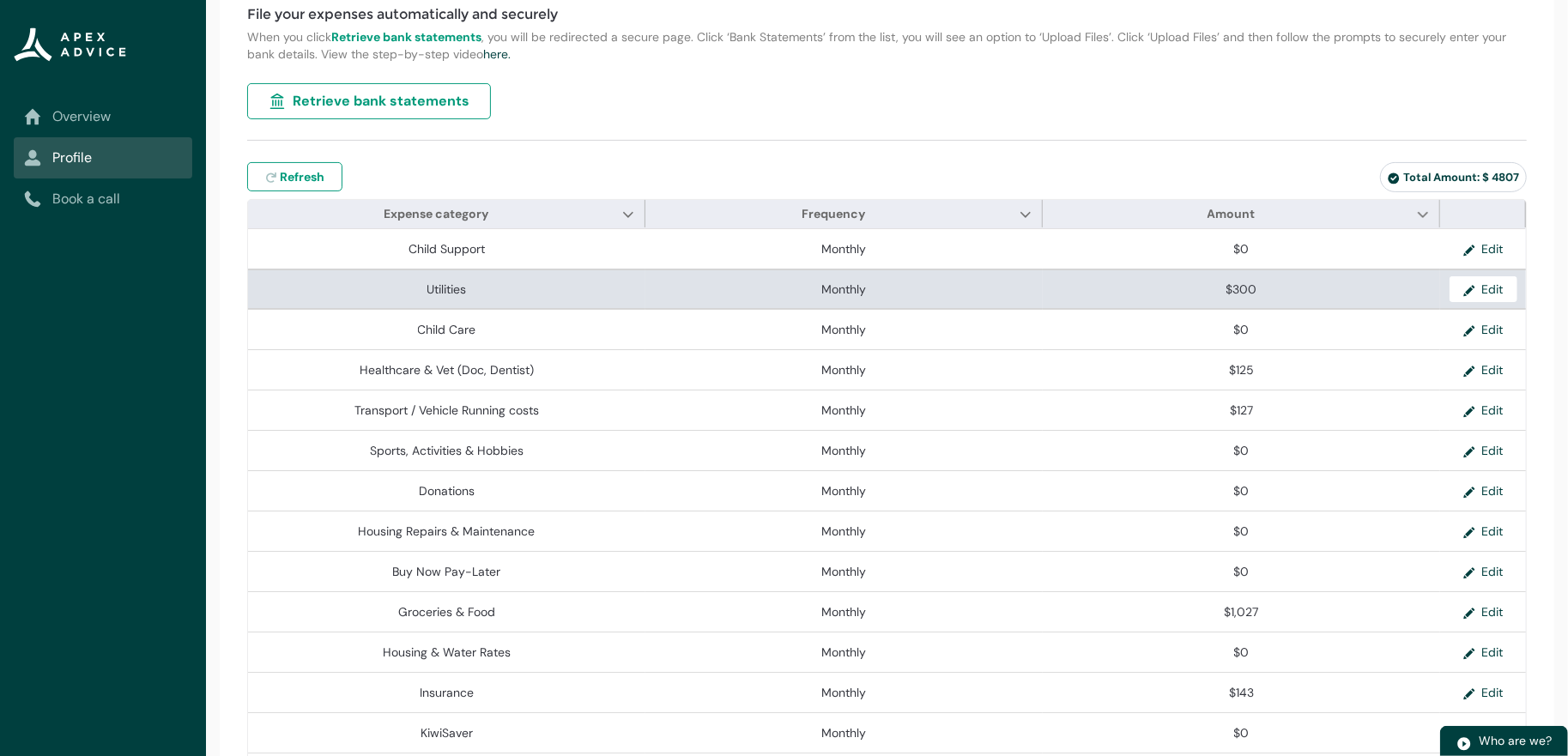
scroll to position [343, 0]
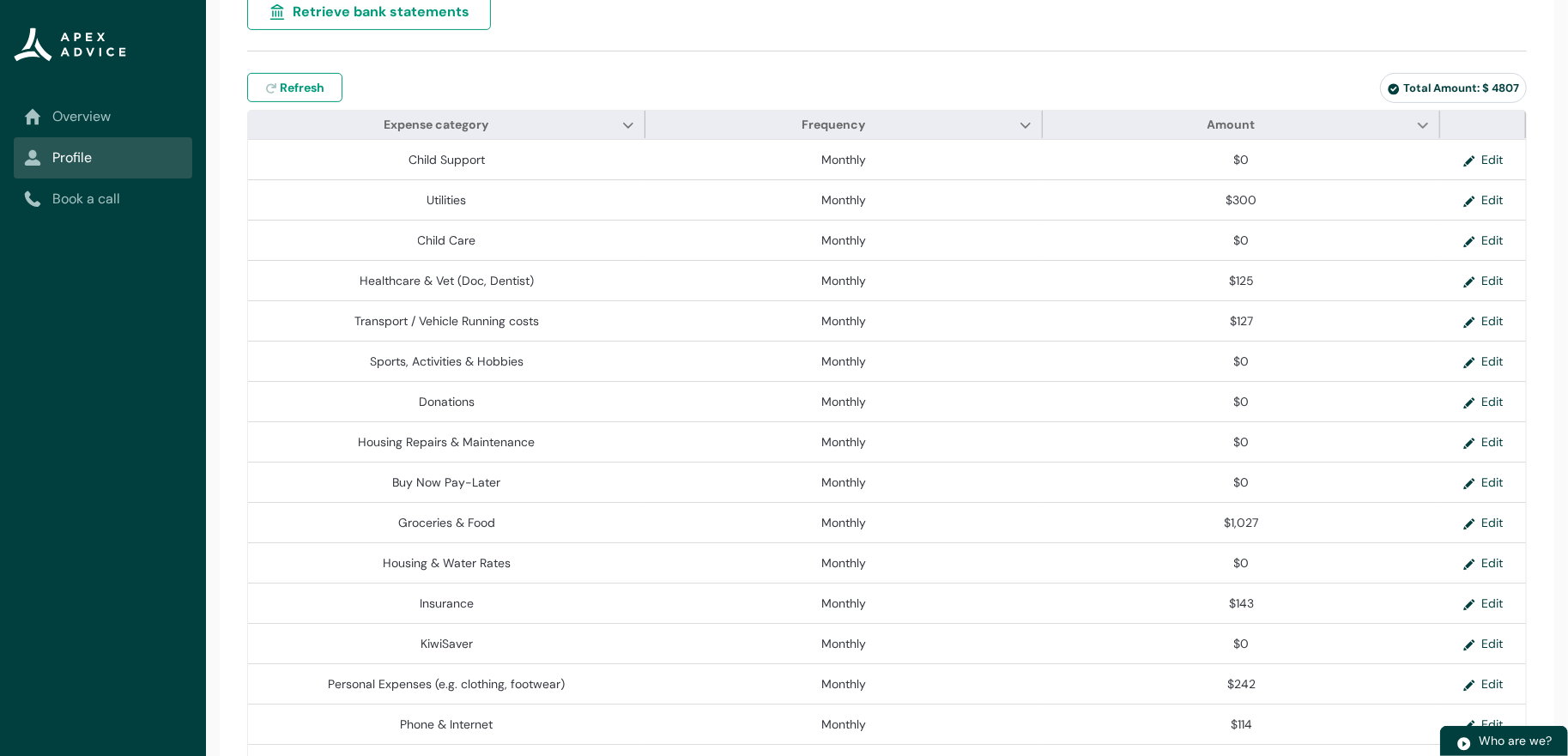
click at [1387, 95] on span "Total Amount: $ 4807" at bounding box center [1453, 87] width 131 height 14
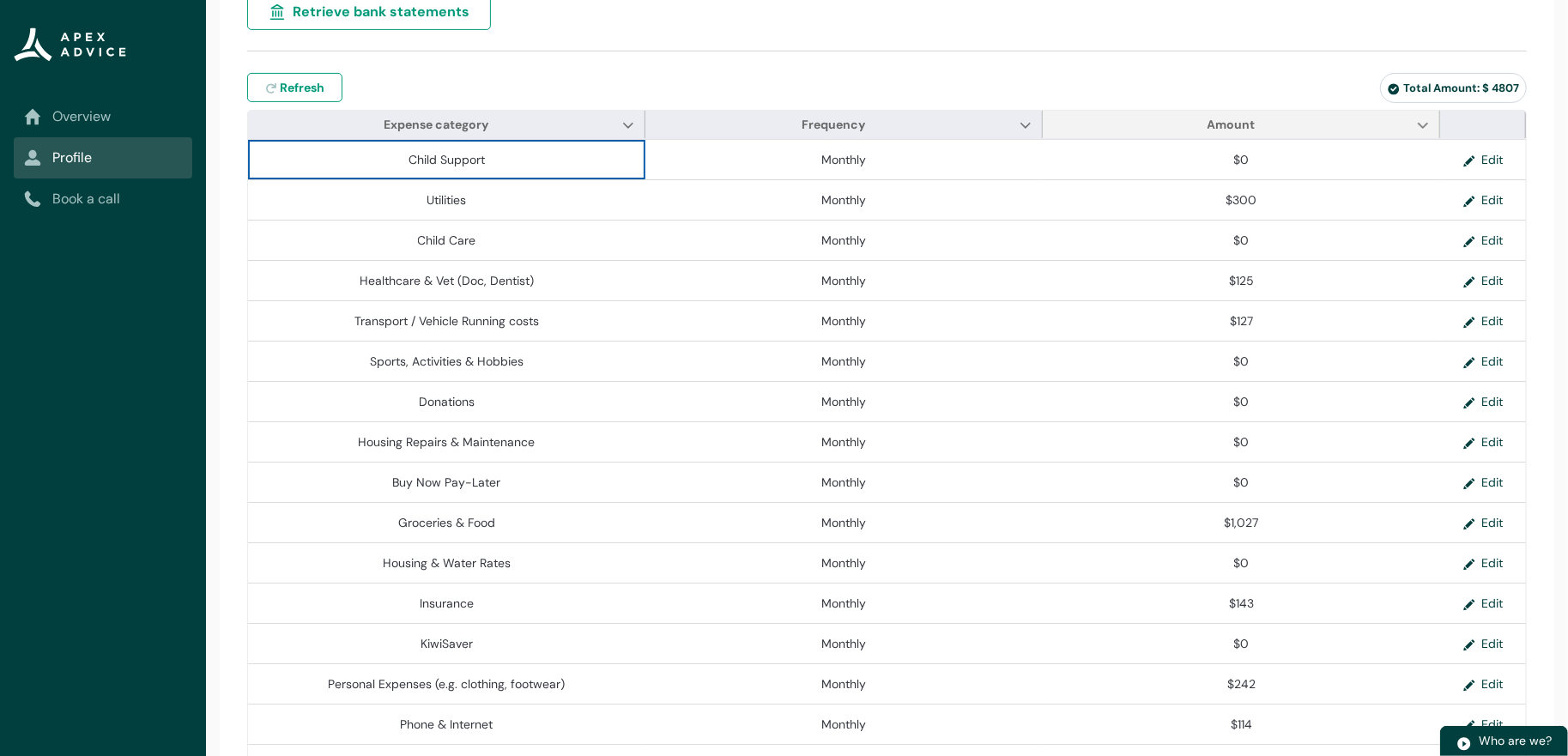
drag, startPoint x: 1274, startPoint y: 154, endPoint x: 1275, endPoint y: 165, distance: 11.0
click at [1274, 138] on span "Amount Show Amount column actions" at bounding box center [1241, 124] width 397 height 28
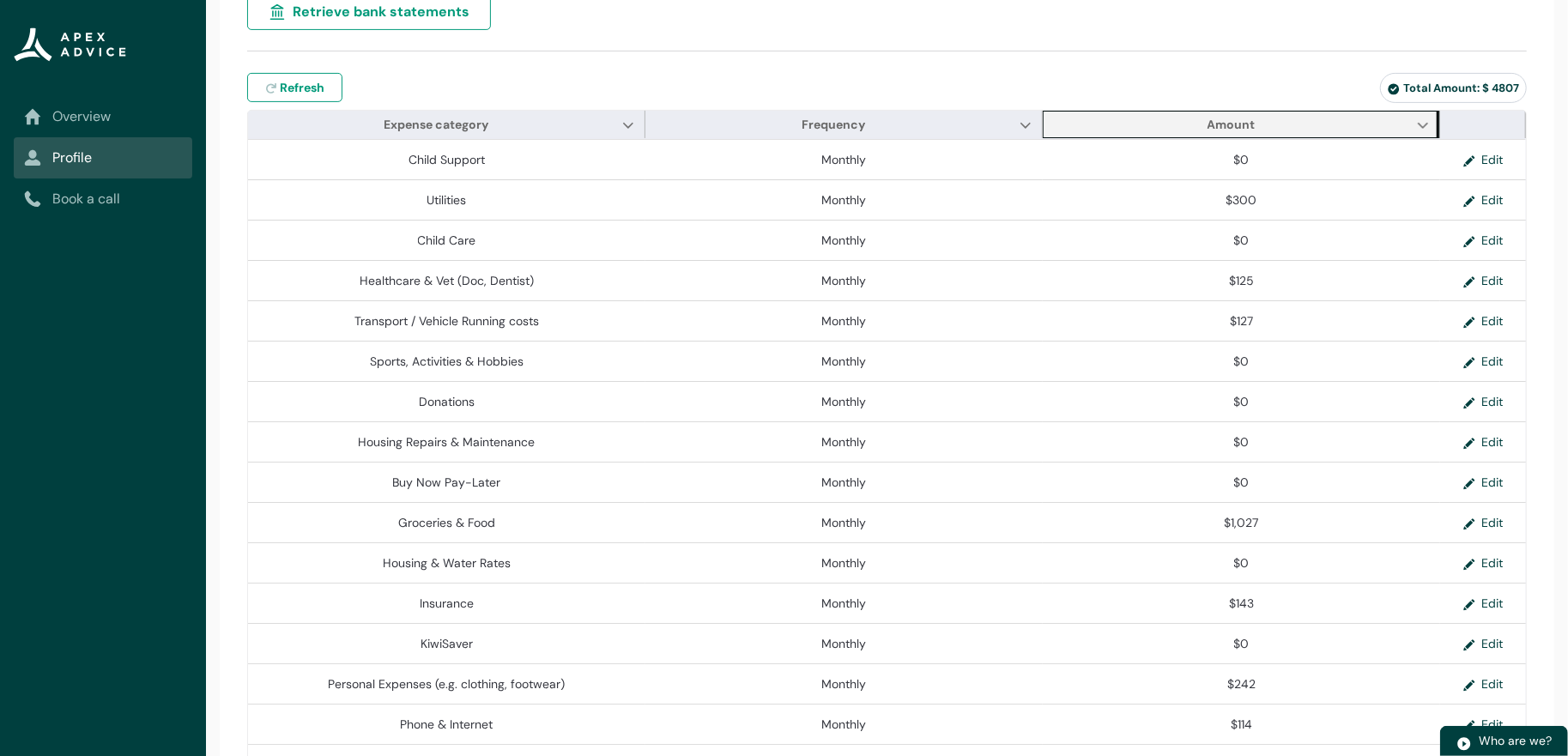
click at [1275, 138] on span "Amount Show Amount column actions" at bounding box center [1241, 124] width 397 height 28
click at [1291, 138] on span "Amount Show Amount column actions" at bounding box center [1241, 124] width 397 height 28
click at [1385, 138] on span "Amount Show Amount column actions" at bounding box center [1241, 124] width 397 height 28
drag, startPoint x: 1385, startPoint y: 173, endPoint x: 1399, endPoint y: 173, distance: 14.0
click at [1399, 138] on span "Amount Show Amount column actions" at bounding box center [1241, 124] width 397 height 28
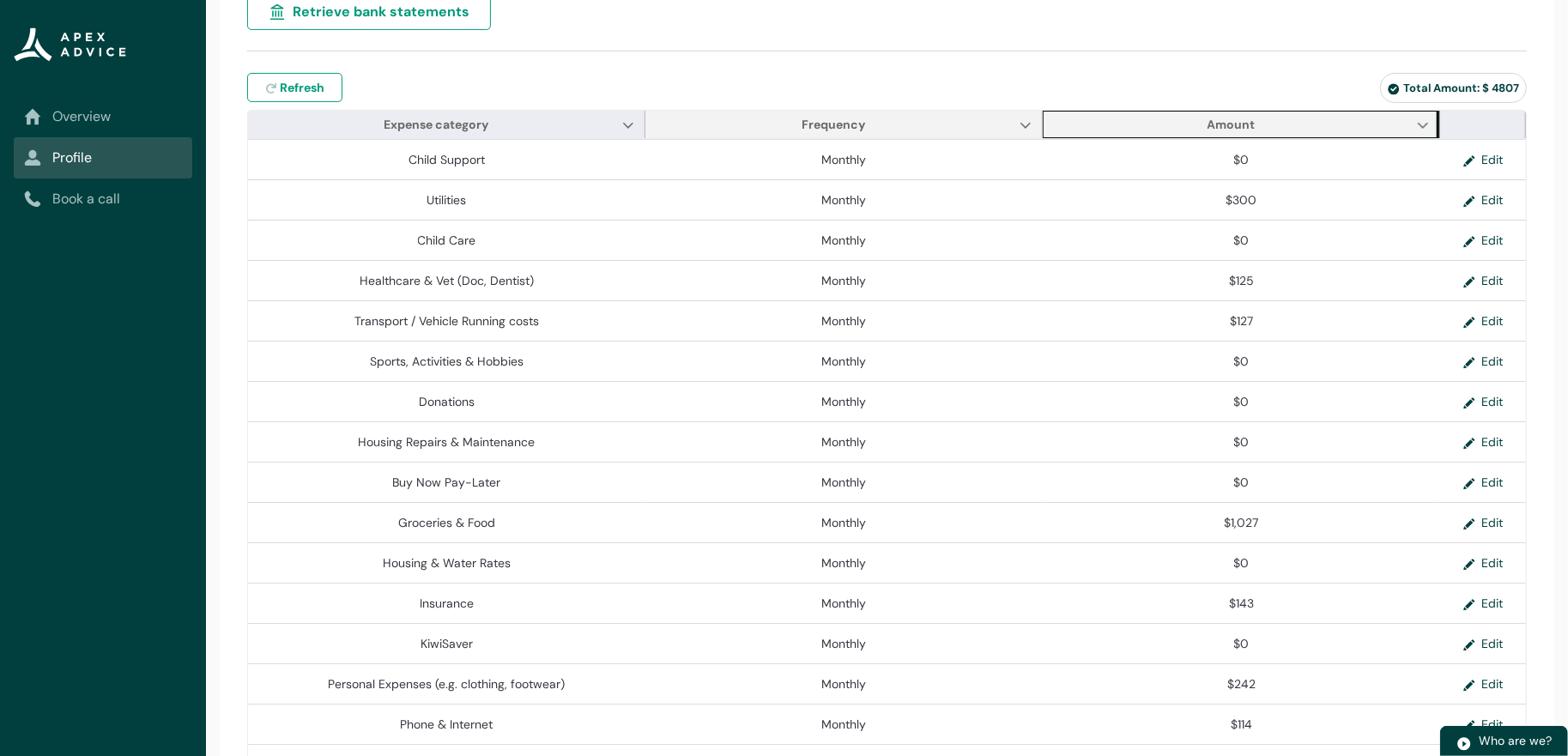
click at [953, 138] on span "Frequency Show Frequency column actions" at bounding box center [844, 124] width 397 height 28
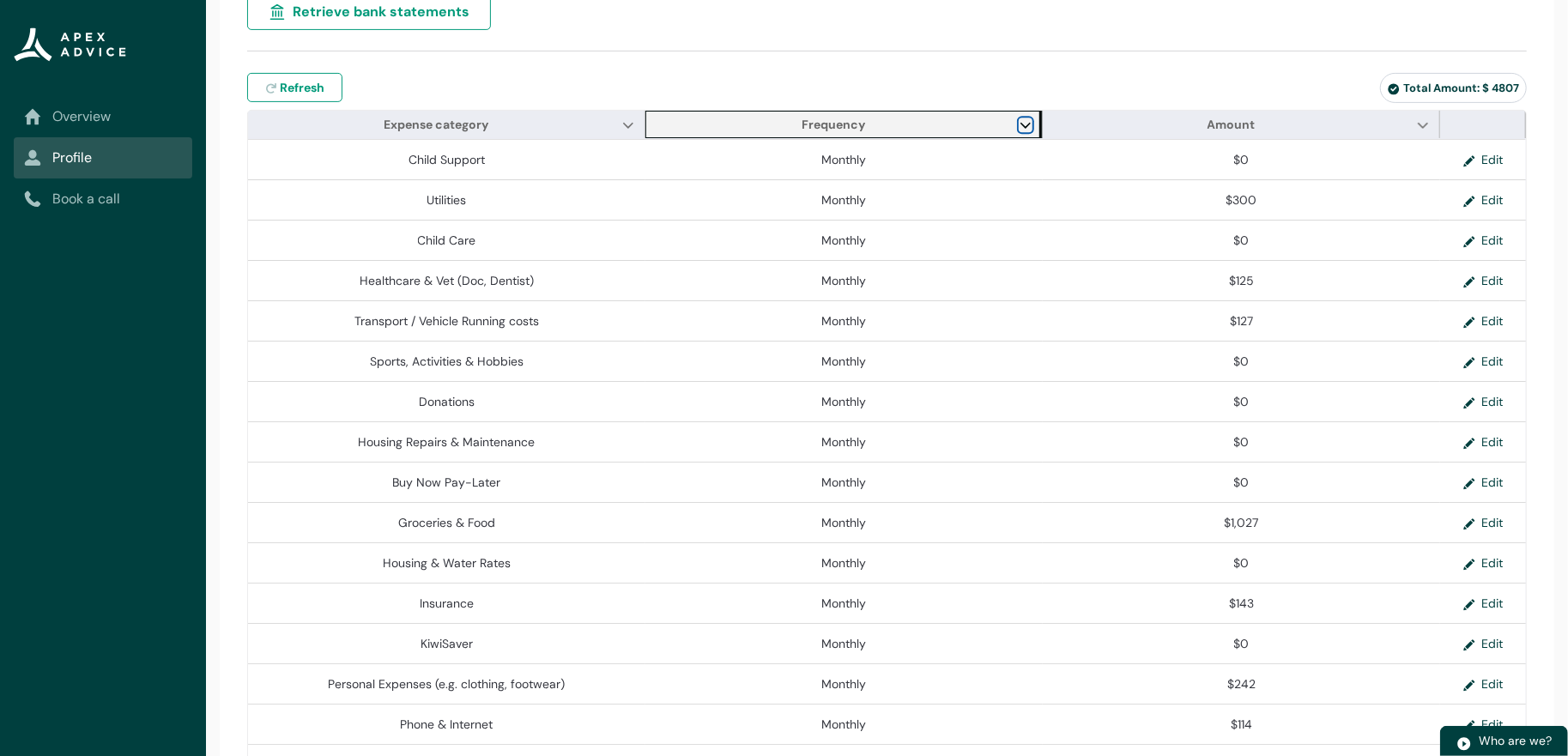
click at [1019, 131] on lightning-primitive-icon "Frequency" at bounding box center [1025, 126] width 12 height 13
click at [1084, 195] on span "Clip text" at bounding box center [1063, 185] width 67 height 18
click at [1032, 138] on span "Frequency" at bounding box center [1042, 124] width 21 height 28
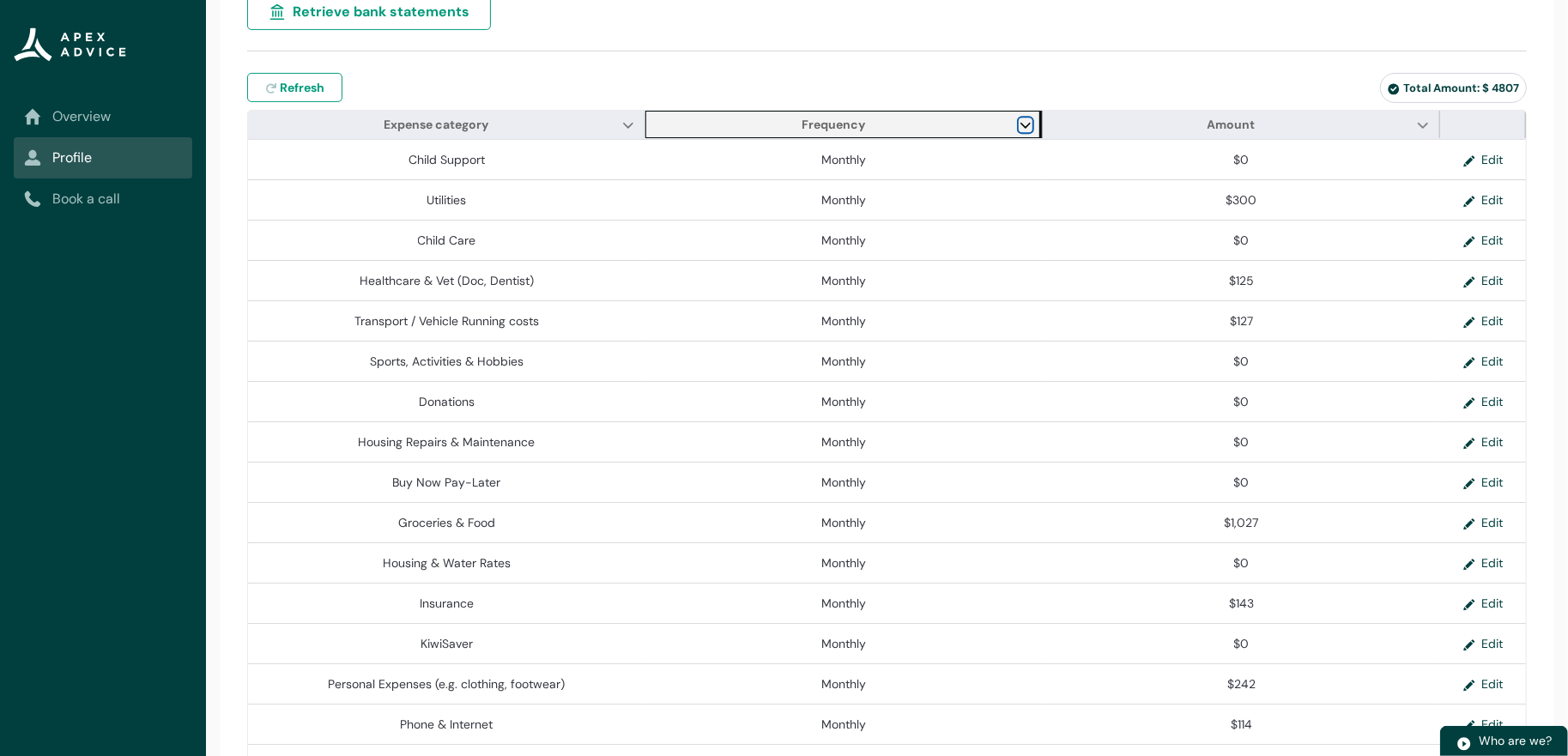
click at [1019, 131] on lightning-primitive-icon "Frequency" at bounding box center [1025, 126] width 12 height 13
click at [1055, 161] on lightning-primitive-icon "Frequency" at bounding box center [1042, 153] width 25 height 13
drag, startPoint x: 1037, startPoint y: 172, endPoint x: 1074, endPoint y: 173, distance: 37.0
click at [1074, 140] on tr "Expense category Show Expense category column actions Frequency Show Frequency …" at bounding box center [887, 140] width 1278 height 0
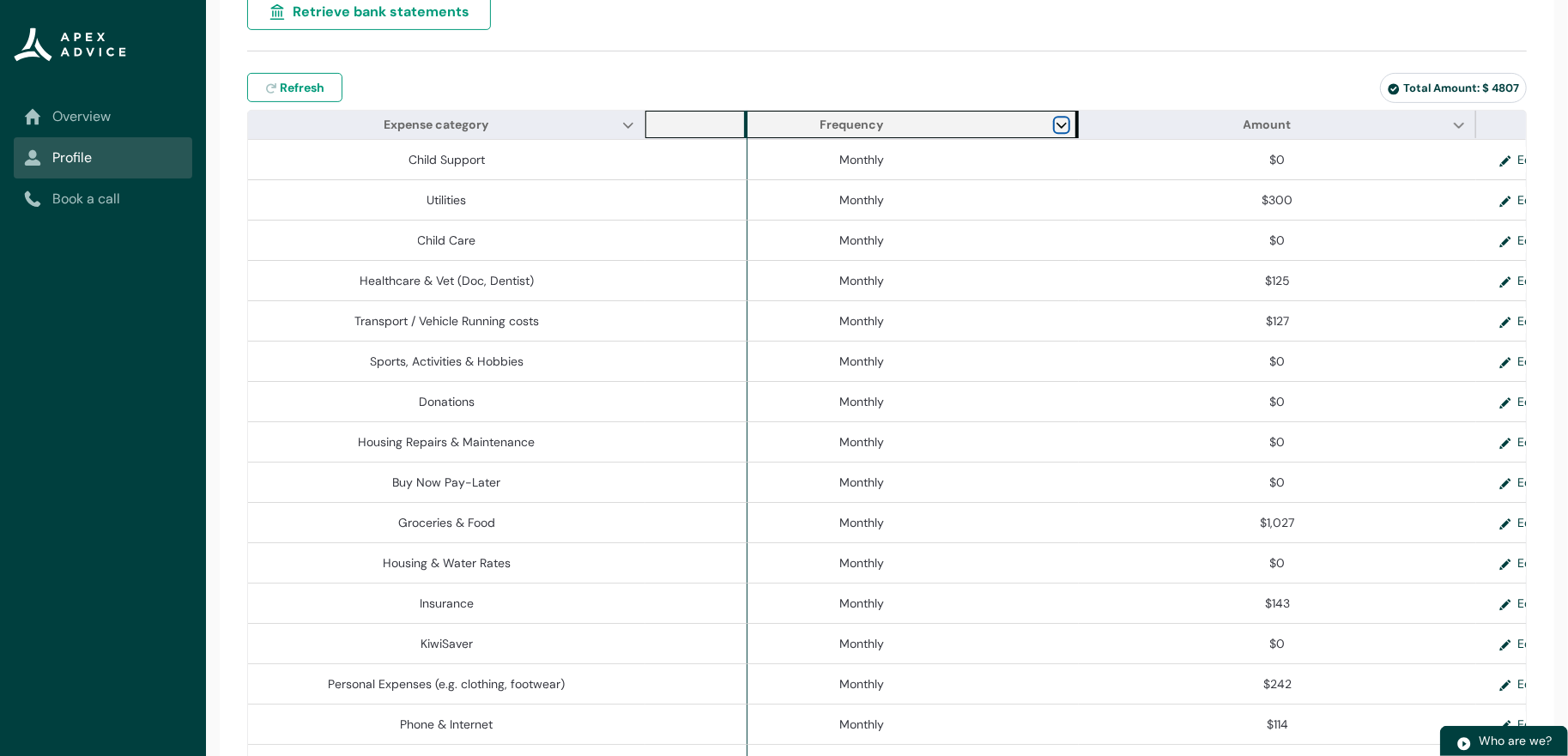
drag, startPoint x: 1074, startPoint y: 173, endPoint x: 743, endPoint y: 152, distance: 331.7
click at [743, 138] on span "Frequency" at bounding box center [747, 124] width 21 height 28
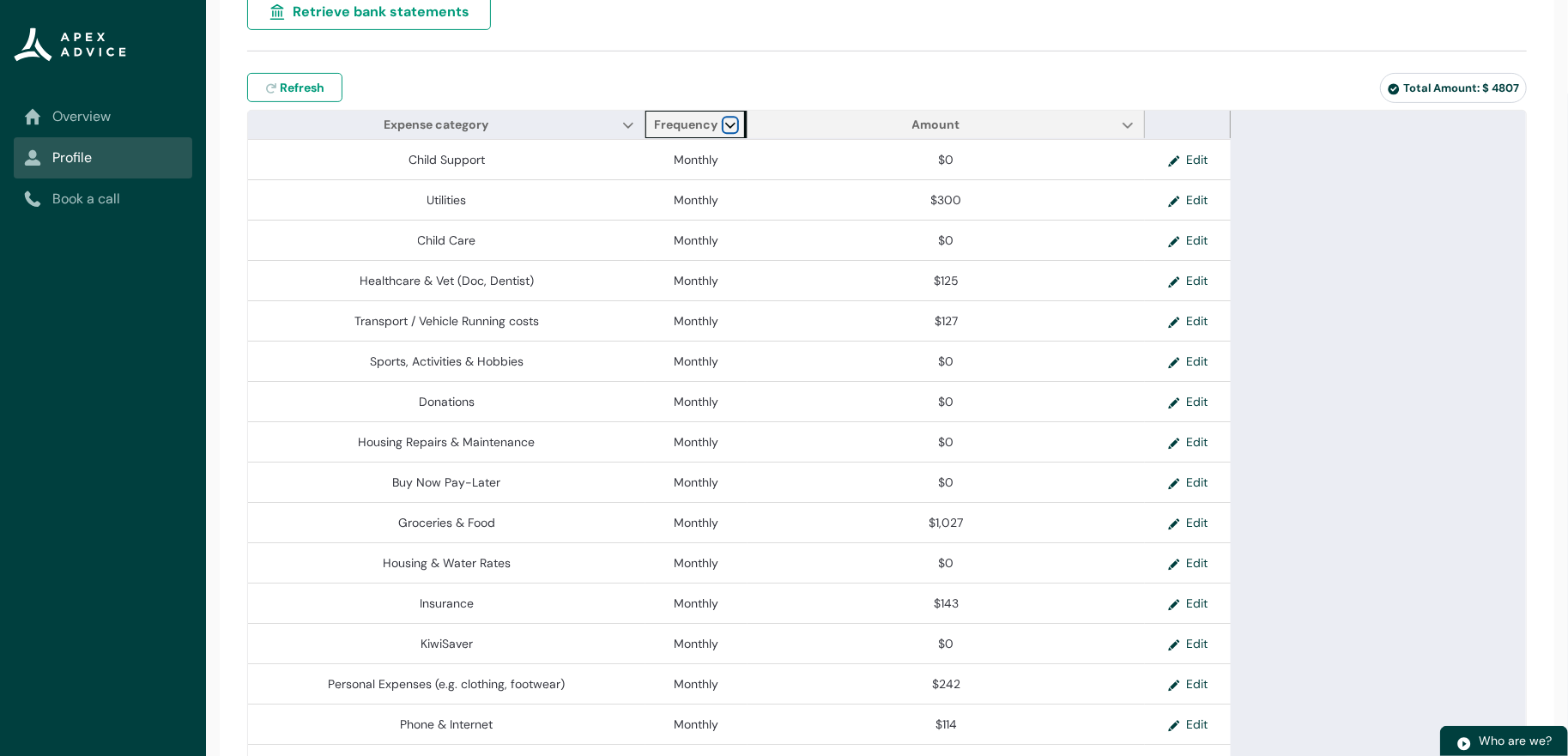
drag, startPoint x: 743, startPoint y: 152, endPoint x: 756, endPoint y: 151, distance: 13.0
click at [756, 140] on tr "Expense category Show Expense category column actions Frequency Show Frequency …" at bounding box center [739, 140] width 982 height 0
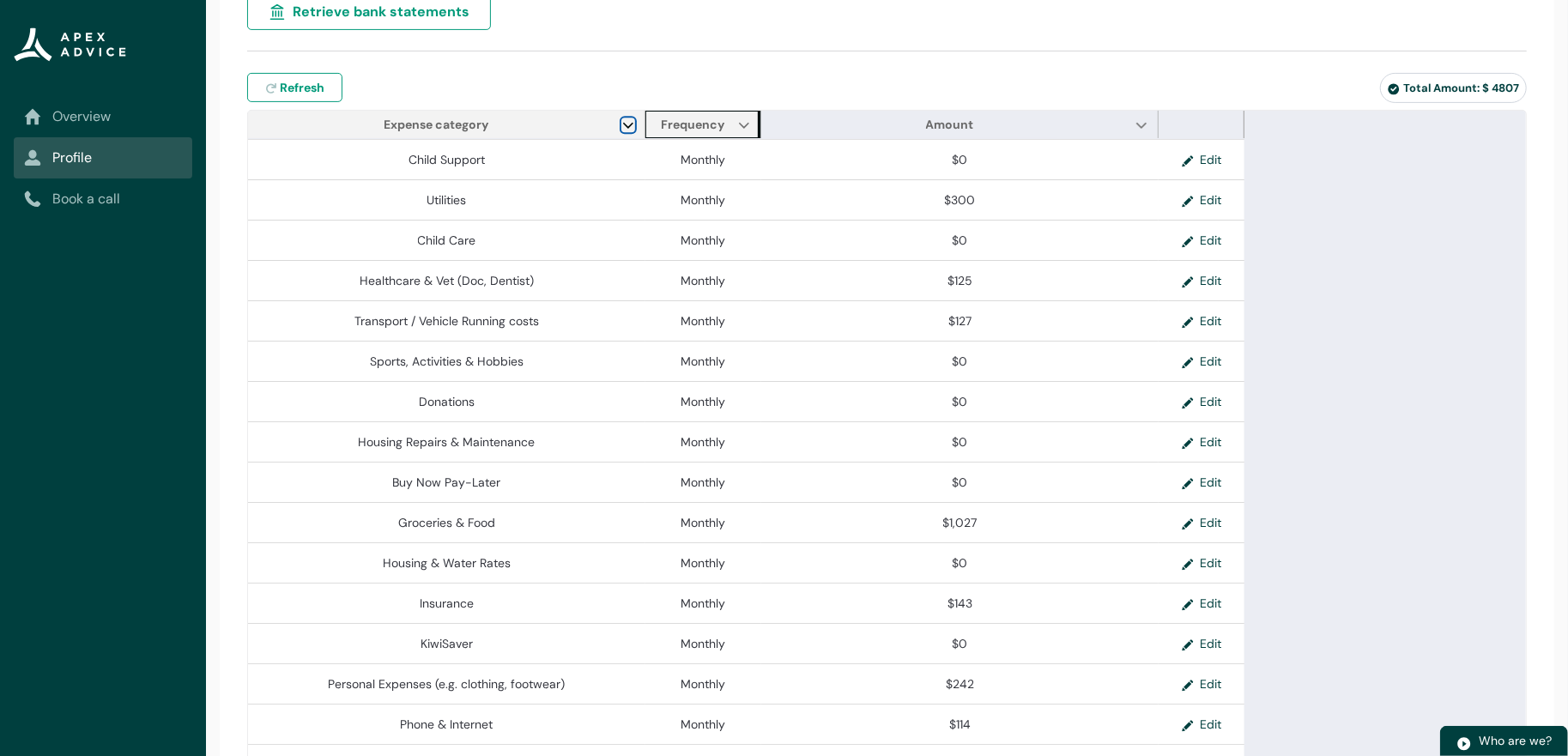
click at [622, 131] on lightning-primitive-icon "Expense category" at bounding box center [628, 126] width 12 height 13
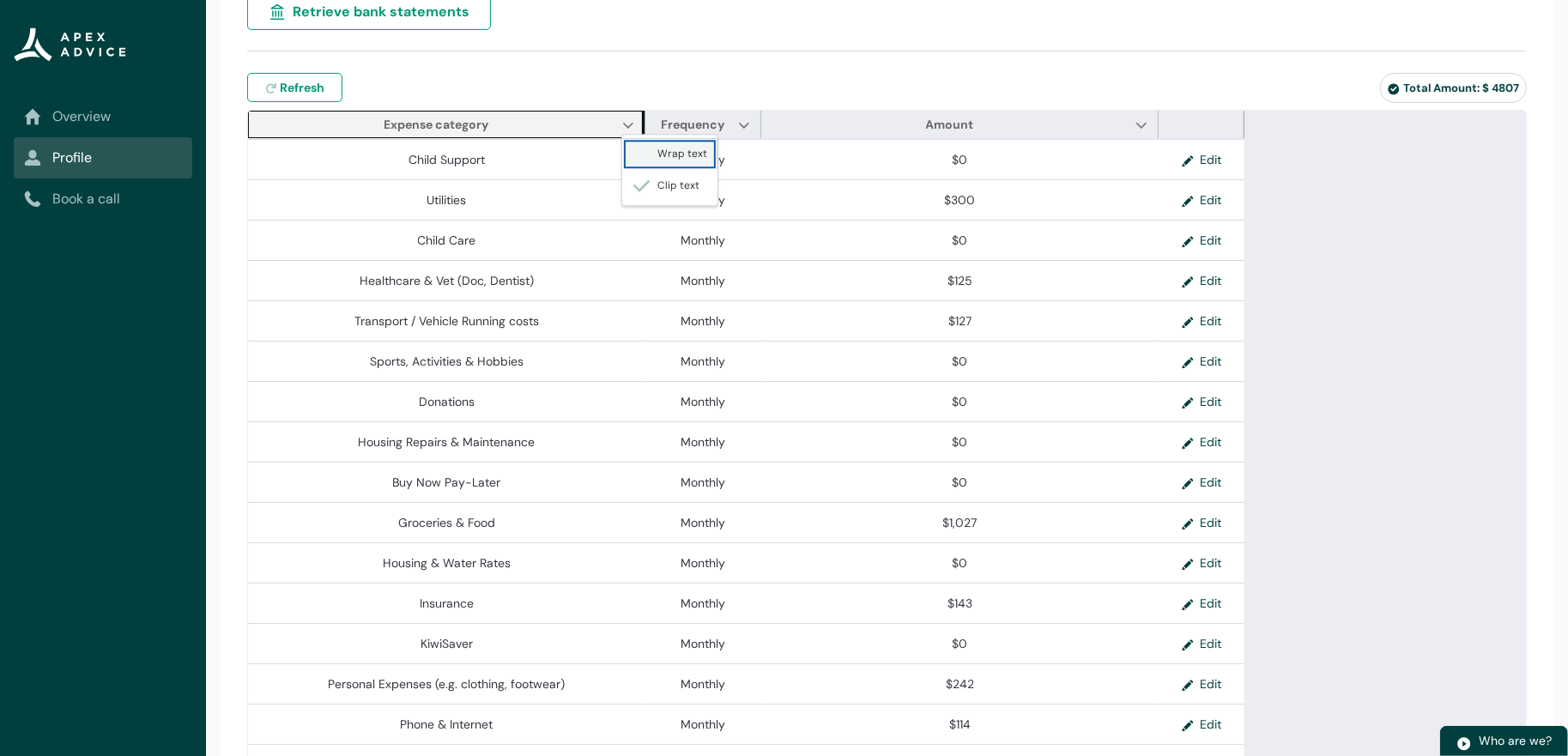
click at [659, 164] on span "Wrap text" at bounding box center [669, 154] width 75 height 18
click at [626, 138] on span "Expense category Show Expense category column actions Wrap text Clip text" at bounding box center [447, 124] width 397 height 28
click at [625, 131] on lightning-primitive-icon "Expense category" at bounding box center [628, 126] width 12 height 13
click at [628, 109] on div "Refresh expenses Refresh Total Amount: $ 4807" at bounding box center [886, 91] width 1279 height 37
click at [744, 138] on span "Frequency Show Frequency column actions Wrap text Clip text" at bounding box center [704, 124] width 116 height 28
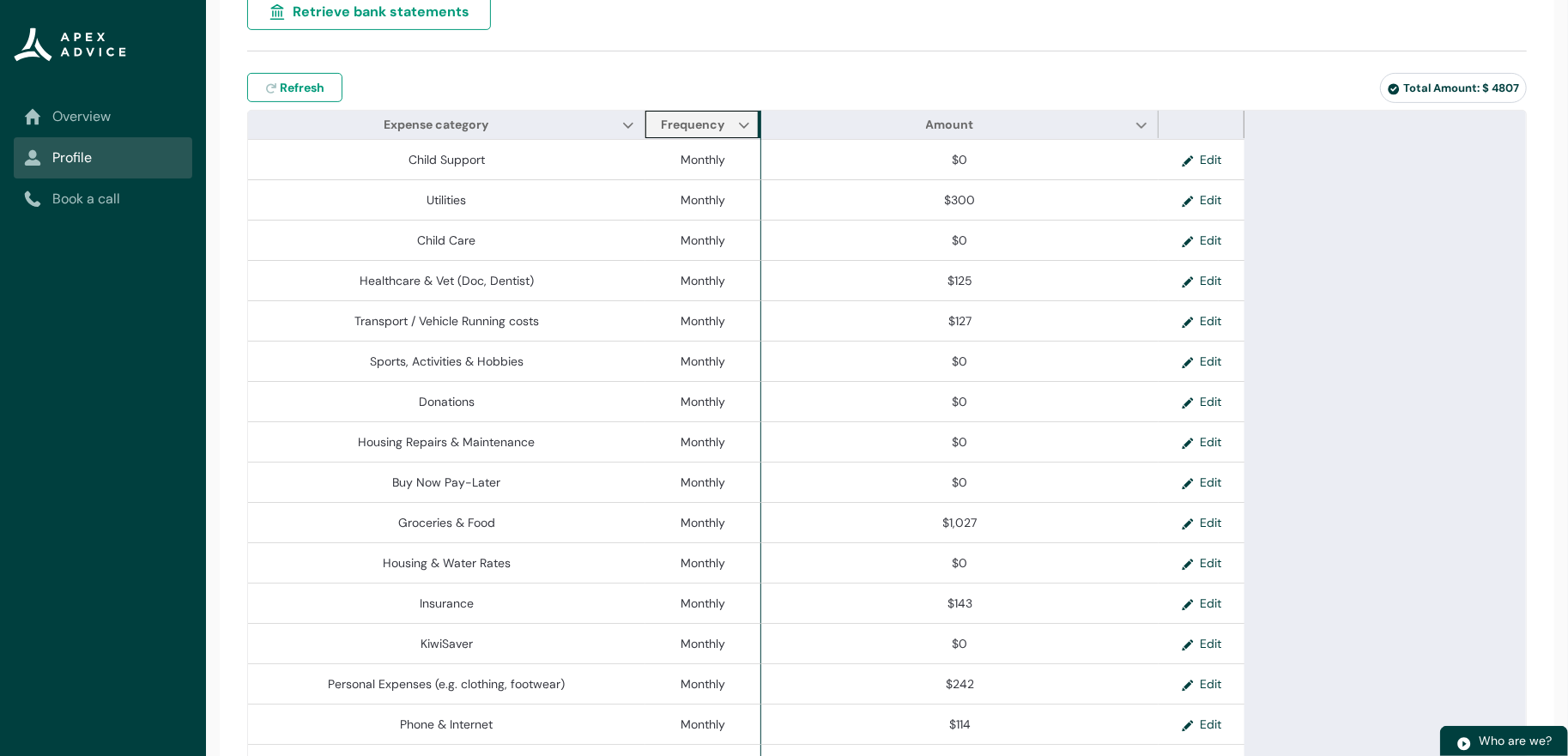
click at [751, 138] on span "Frequency" at bounding box center [762, 124] width 21 height 28
click at [749, 138] on span "Frequency" at bounding box center [760, 124] width 21 height 28
click at [743, 131] on lightning-primitive-icon "Frequency" at bounding box center [742, 126] width 12 height 13
click at [793, 202] on link "Clip text" at bounding box center [784, 185] width 95 height 31
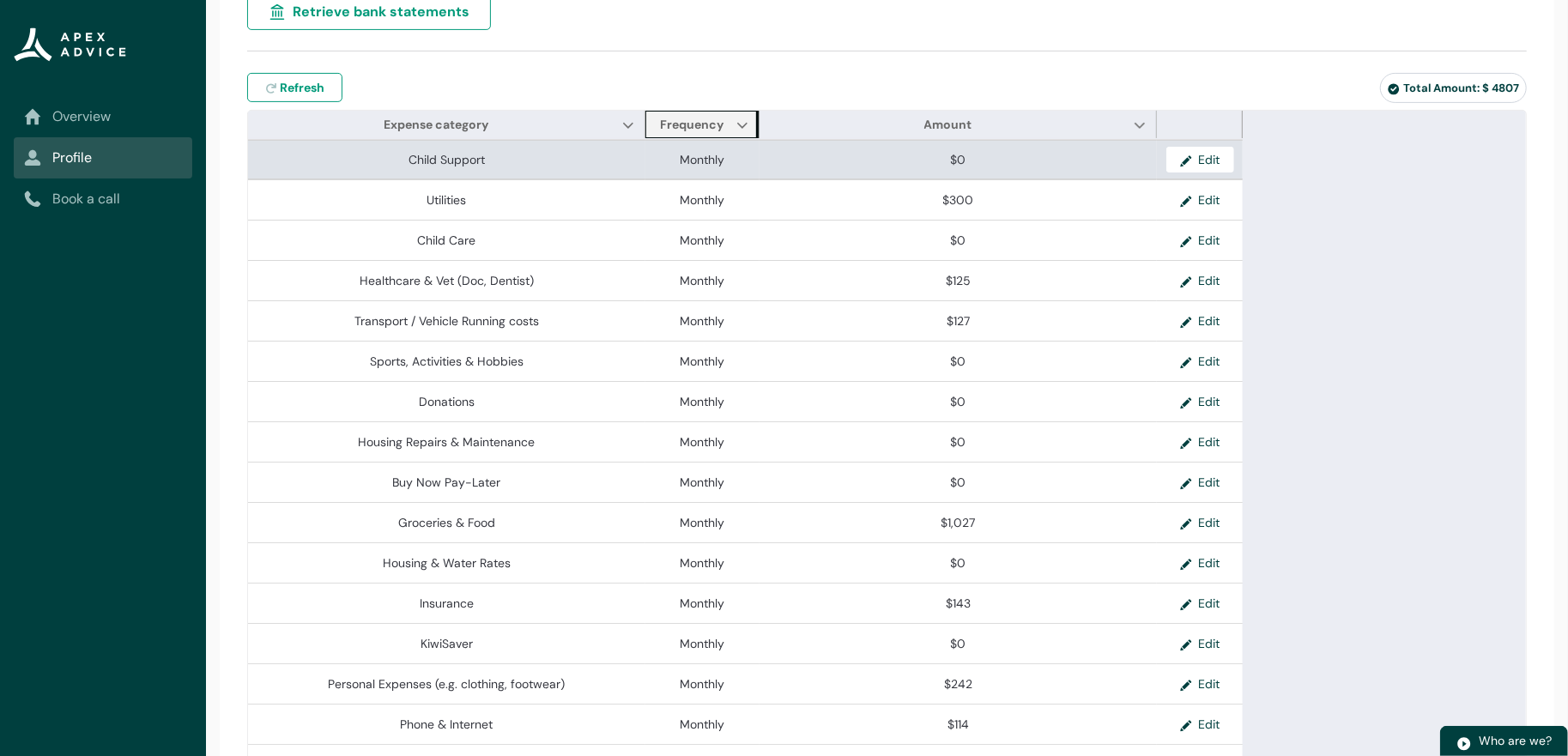
click at [698, 167] on lightning-base-formatted-text "Monthly" at bounding box center [703, 160] width 45 height 15
click at [700, 167] on lightning-base-formatted-text "Monthly" at bounding box center [703, 160] width 45 height 15
click at [1201, 172] on button "Edit" at bounding box center [1199, 159] width 68 height 26
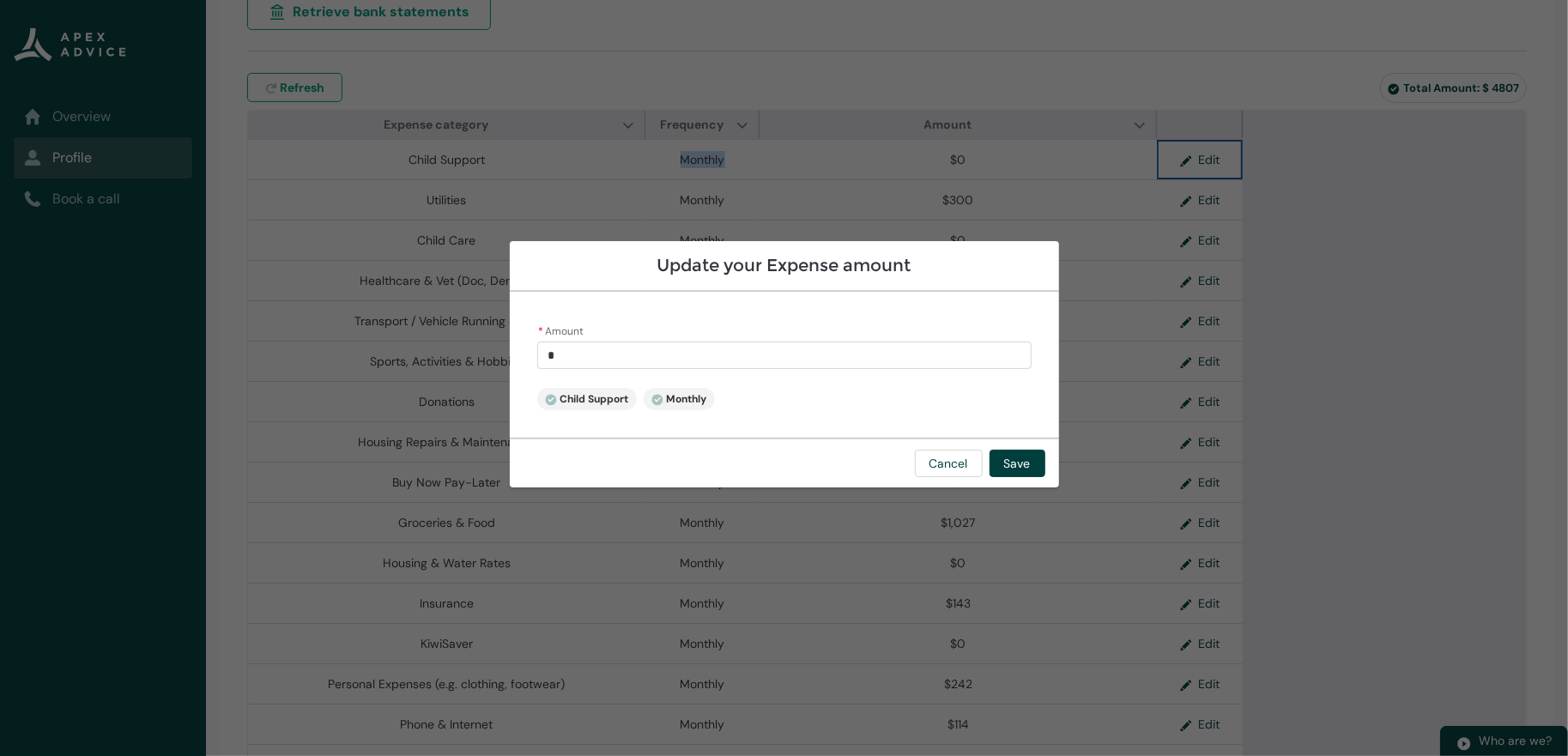
click at [829, 341] on input "*" at bounding box center [784, 355] width 494 height 28
click at [545, 395] on span "Child Support" at bounding box center [587, 398] width 84 height 13
click at [651, 400] on icon at bounding box center [657, 399] width 12 height 12
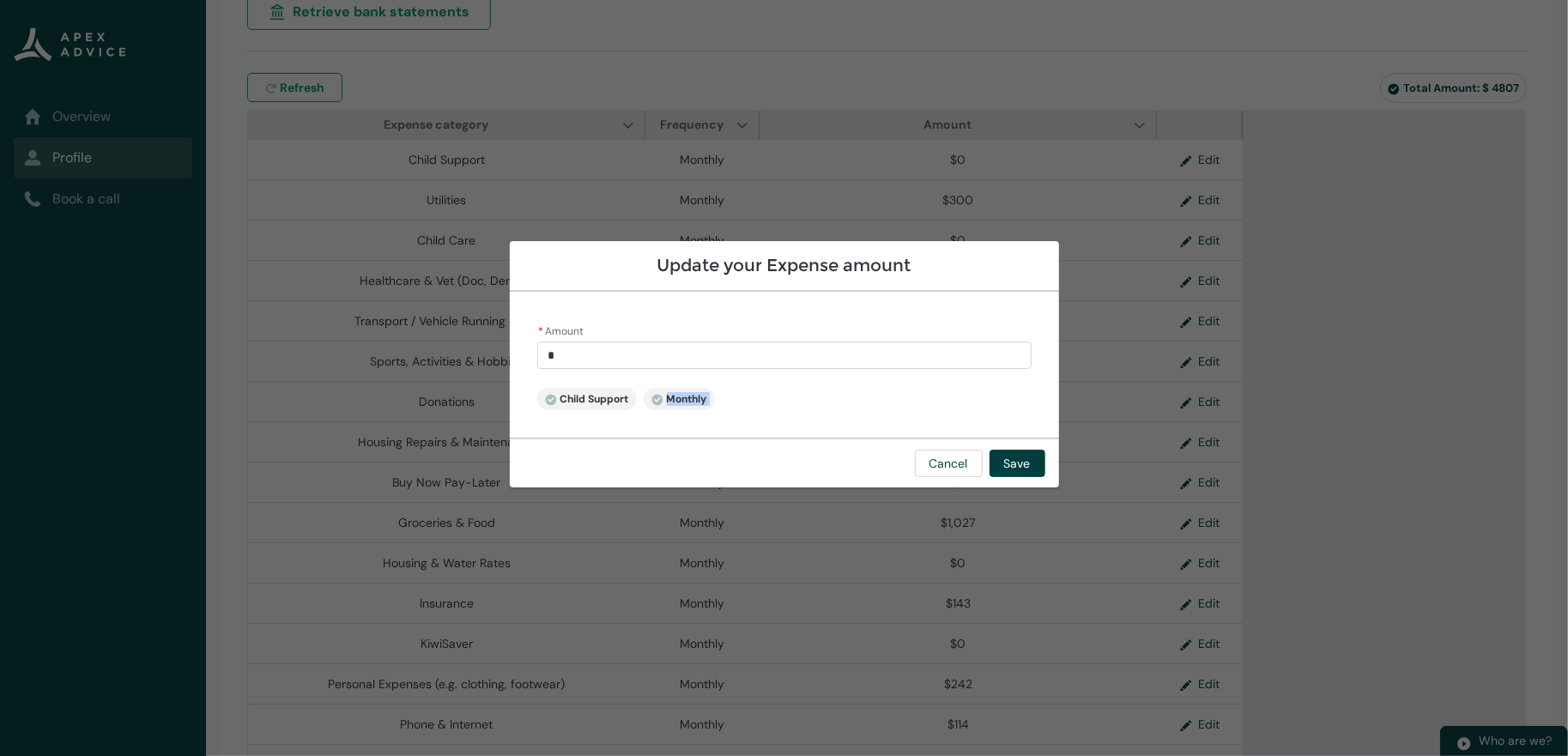
click at [641, 364] on input "*" at bounding box center [784, 355] width 494 height 28
drag, startPoint x: 645, startPoint y: 392, endPoint x: 640, endPoint y: 399, distance: 8.6
drag, startPoint x: 640, startPoint y: 399, endPoint x: 615, endPoint y: 402, distance: 25.2
click at [651, 401] on span "Monthly" at bounding box center [679, 398] width 56 height 13
click at [651, 402] on icon at bounding box center [657, 399] width 11 height 11
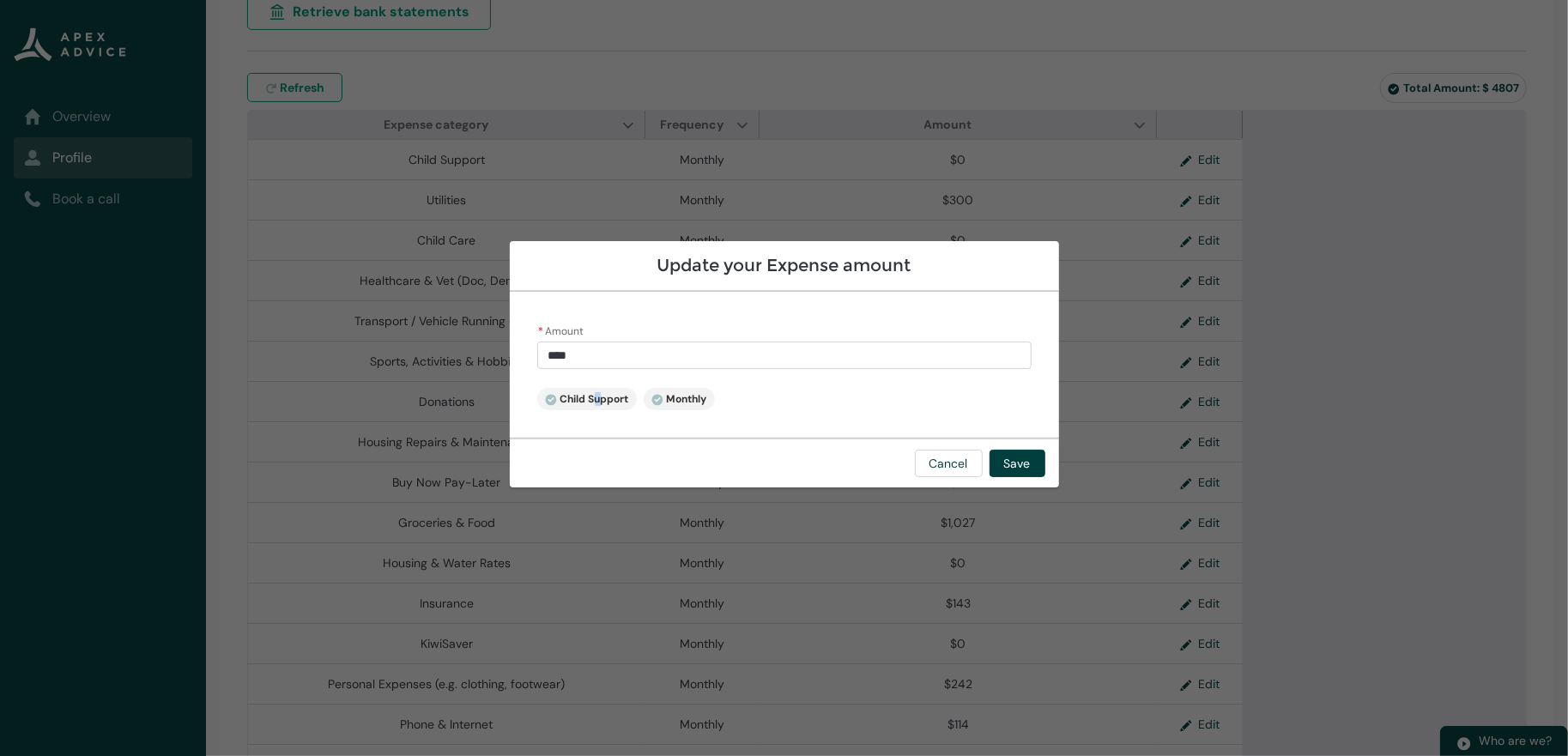
drag, startPoint x: 534, startPoint y: 403, endPoint x: 493, endPoint y: 397, distance: 41.4
click at [545, 400] on span "Child Support" at bounding box center [587, 398] width 84 height 13
click at [545, 392] on lightning-primitive-icon at bounding box center [551, 398] width 12 height 13
click at [545, 394] on icon at bounding box center [551, 399] width 11 height 11
drag, startPoint x: 463, startPoint y: 394, endPoint x: 592, endPoint y: 394, distance: 129.0
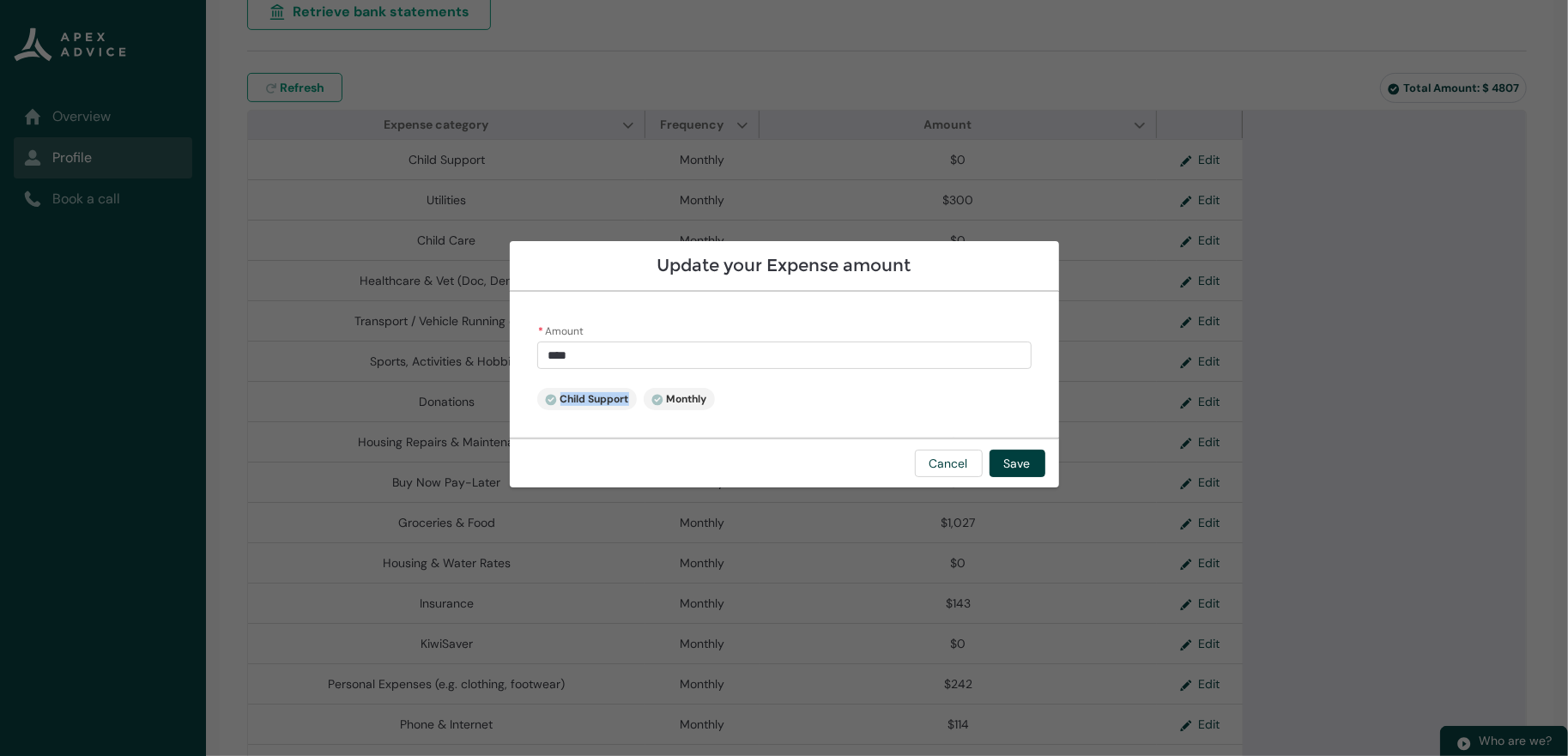
click at [553, 398] on span "Child Support" at bounding box center [587, 398] width 84 height 13
drag, startPoint x: 598, startPoint y: 394, endPoint x: 617, endPoint y: 393, distance: 19.0
click at [644, 393] on lightning-badge "Monthly" at bounding box center [679, 398] width 71 height 22
drag, startPoint x: 642, startPoint y: 393, endPoint x: 750, endPoint y: 395, distance: 108.0
click at [707, 395] on div "* Amount **** Child Support Monthly" at bounding box center [784, 364] width 549 height 145
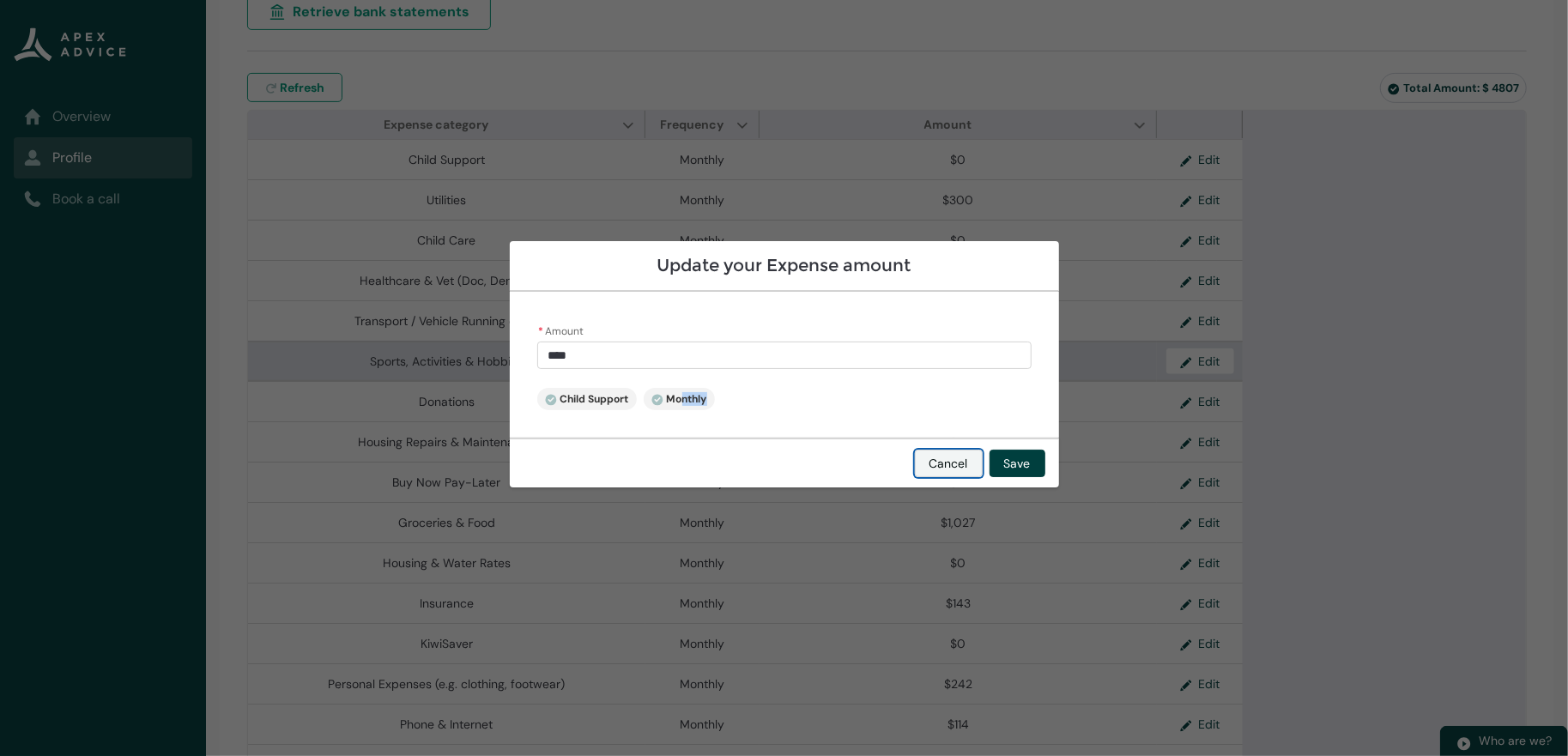
click at [982, 477] on button "Cancel" at bounding box center [948, 463] width 68 height 28
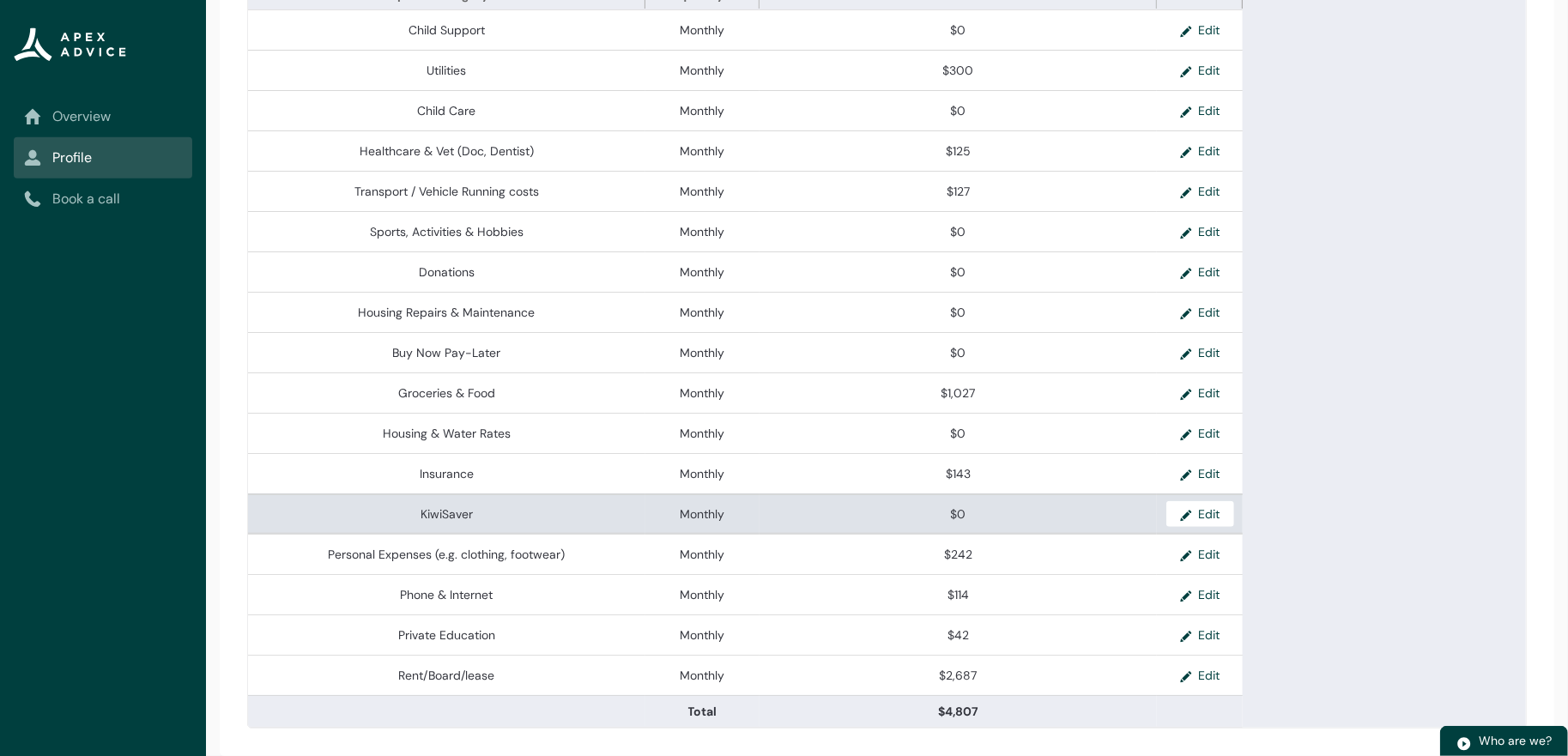
scroll to position [777, 0]
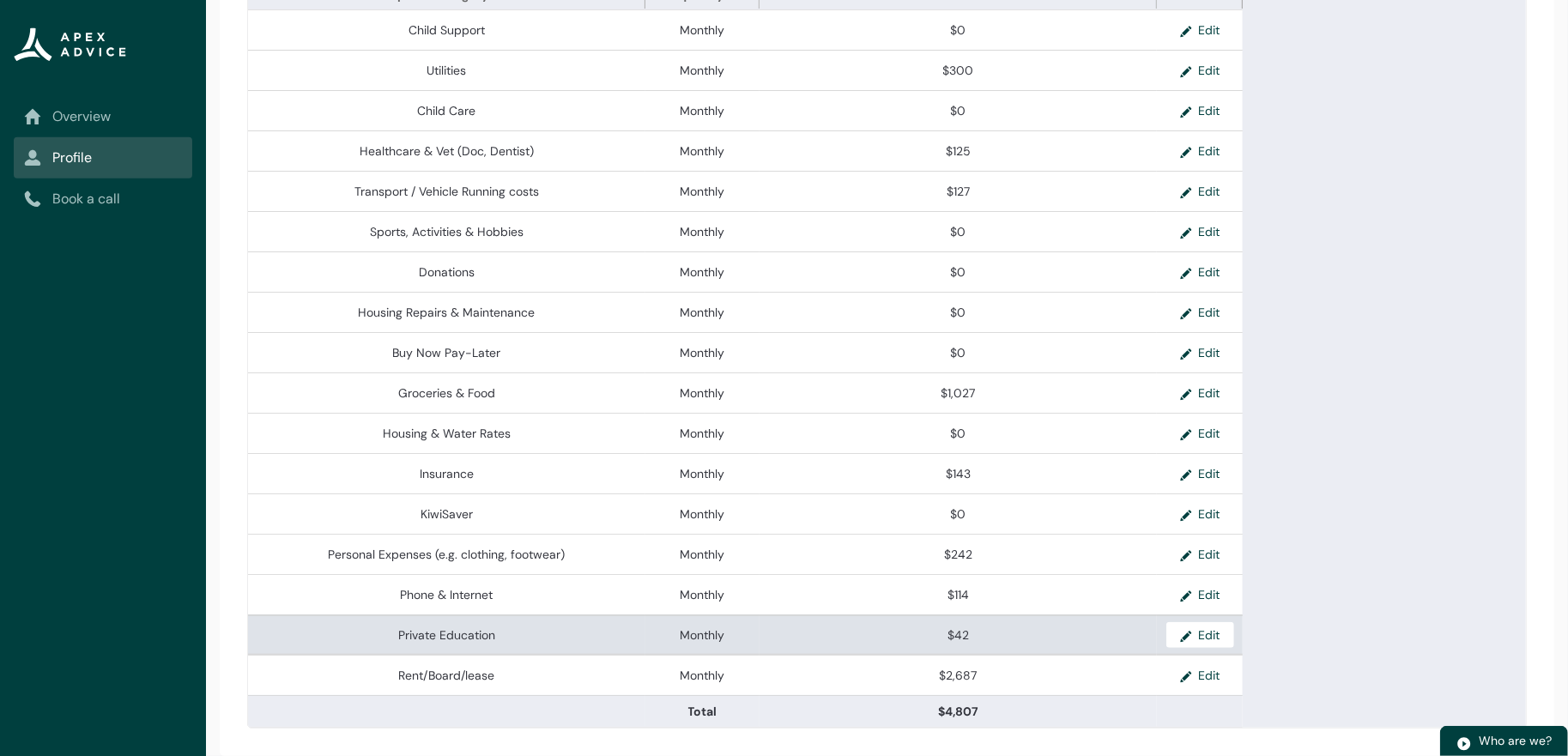
drag, startPoint x: 973, startPoint y: 608, endPoint x: 969, endPoint y: 632, distance: 24.3
click at [972, 618] on td "$42" at bounding box center [958, 634] width 397 height 40
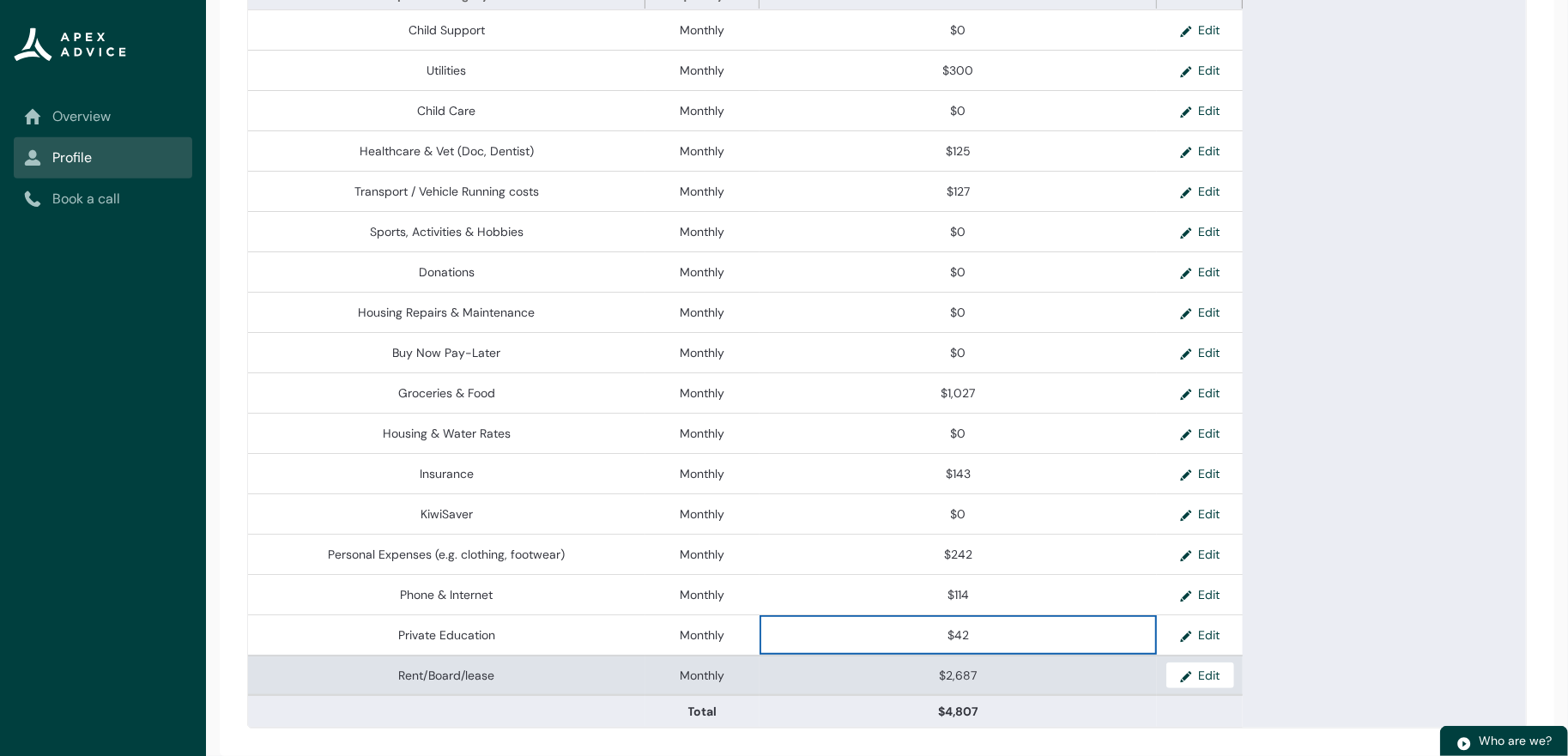
click at [970, 654] on td "$2,687" at bounding box center [958, 674] width 397 height 40
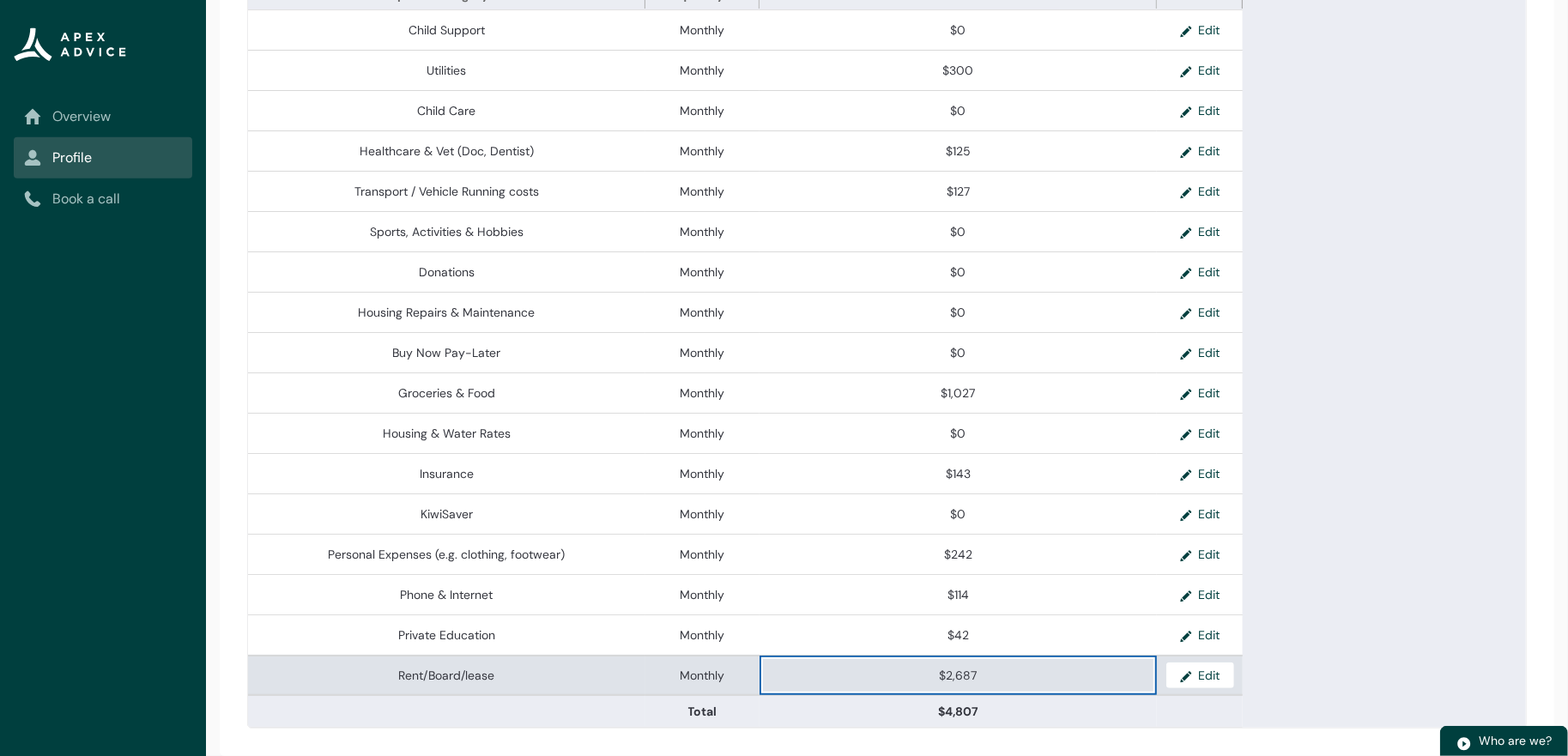
click at [984, 667] on span "$2,687" at bounding box center [958, 675] width 383 height 17
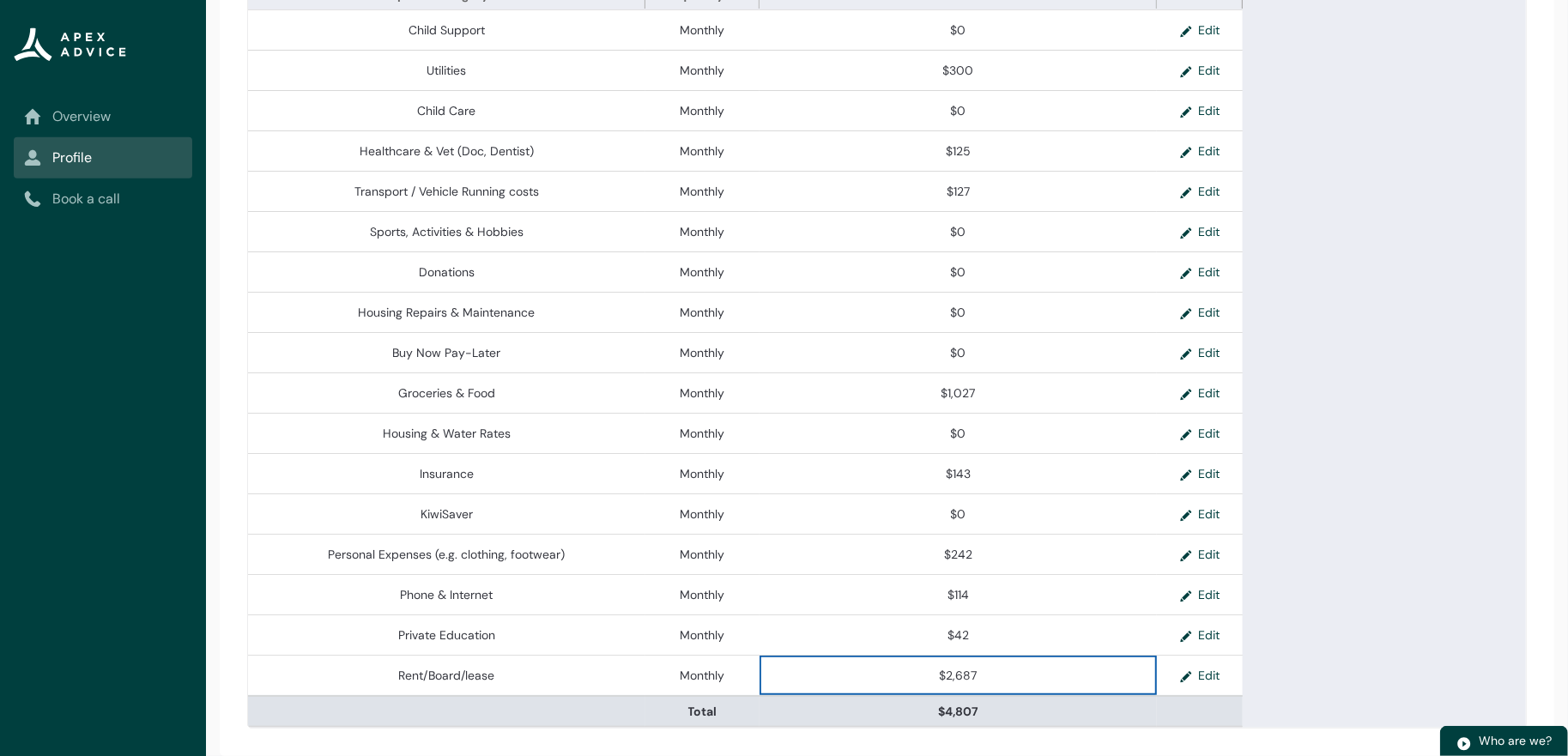
click at [991, 695] on td "$4,807" at bounding box center [958, 710] width 397 height 31
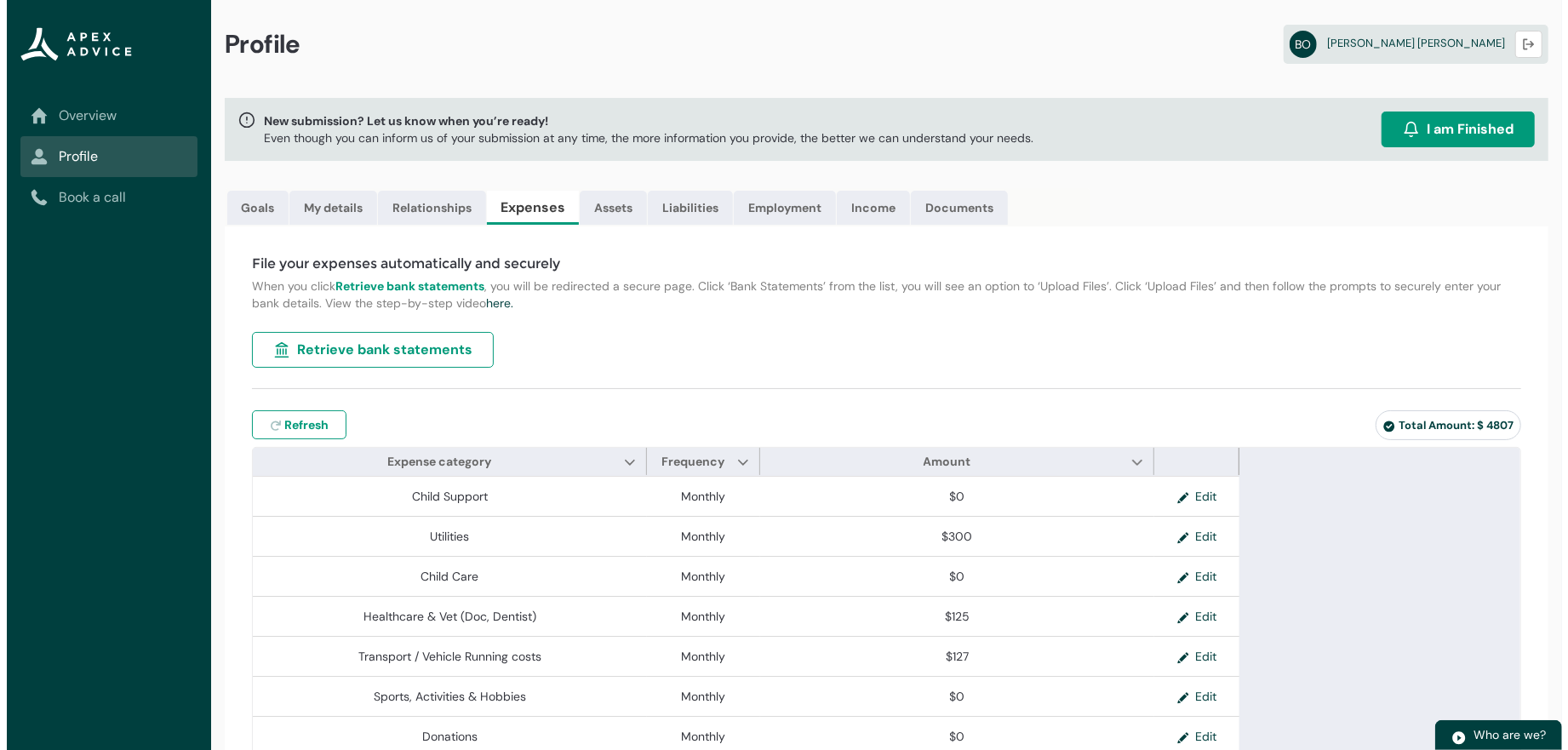
scroll to position [0, 0]
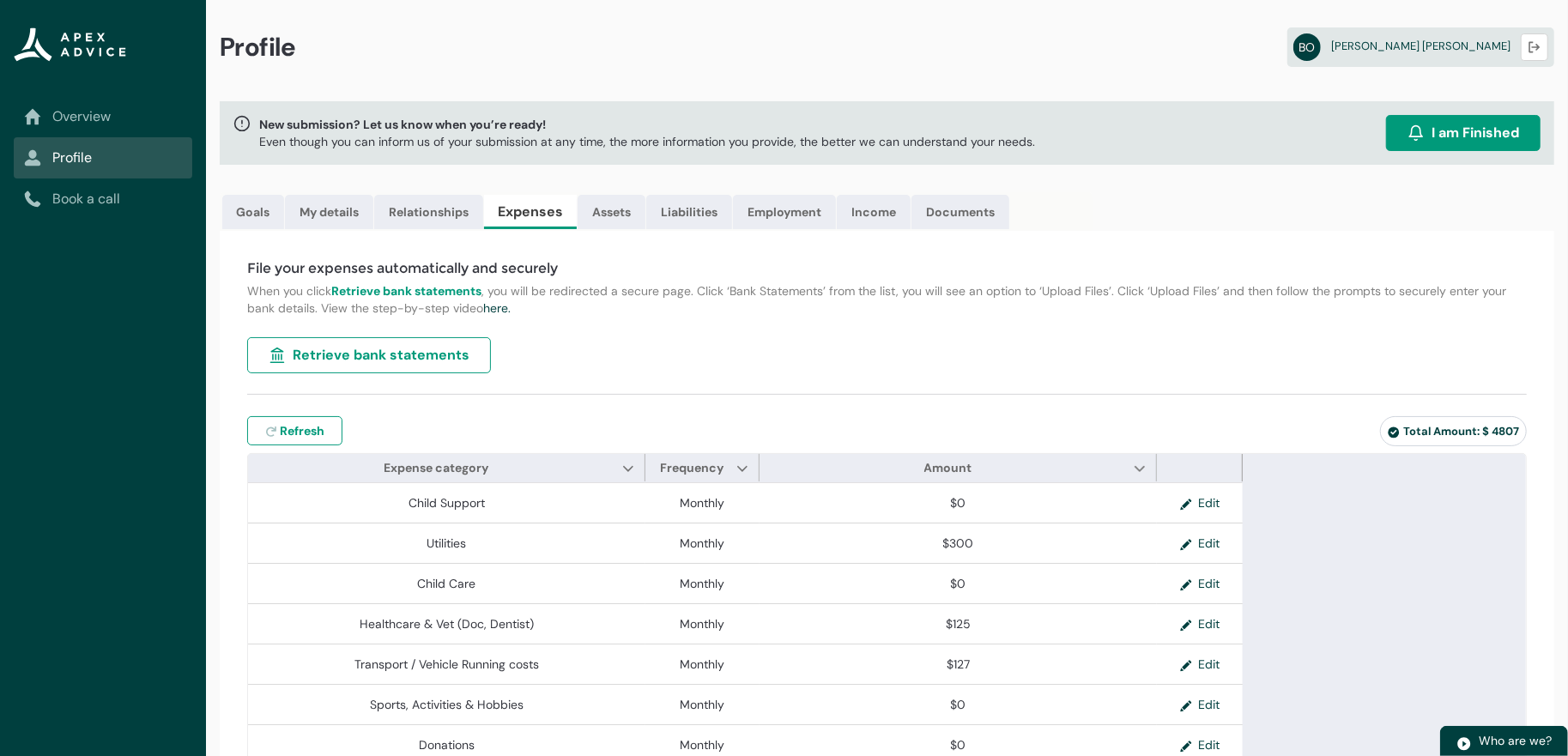
click at [795, 279] on h4 "File your expenses automatically and securely" at bounding box center [886, 269] width 1279 height 21
click at [1110, 347] on div "File your expenses automatically and securely When you click Retrieve bank stat…" at bounding box center [886, 729] width 1334 height 998
click at [748, 310] on p "When you click Retrieve bank statements , you will be redirected a secure page.…" at bounding box center [886, 300] width 1279 height 34
click at [121, 126] on link "Overview" at bounding box center [103, 117] width 158 height 21
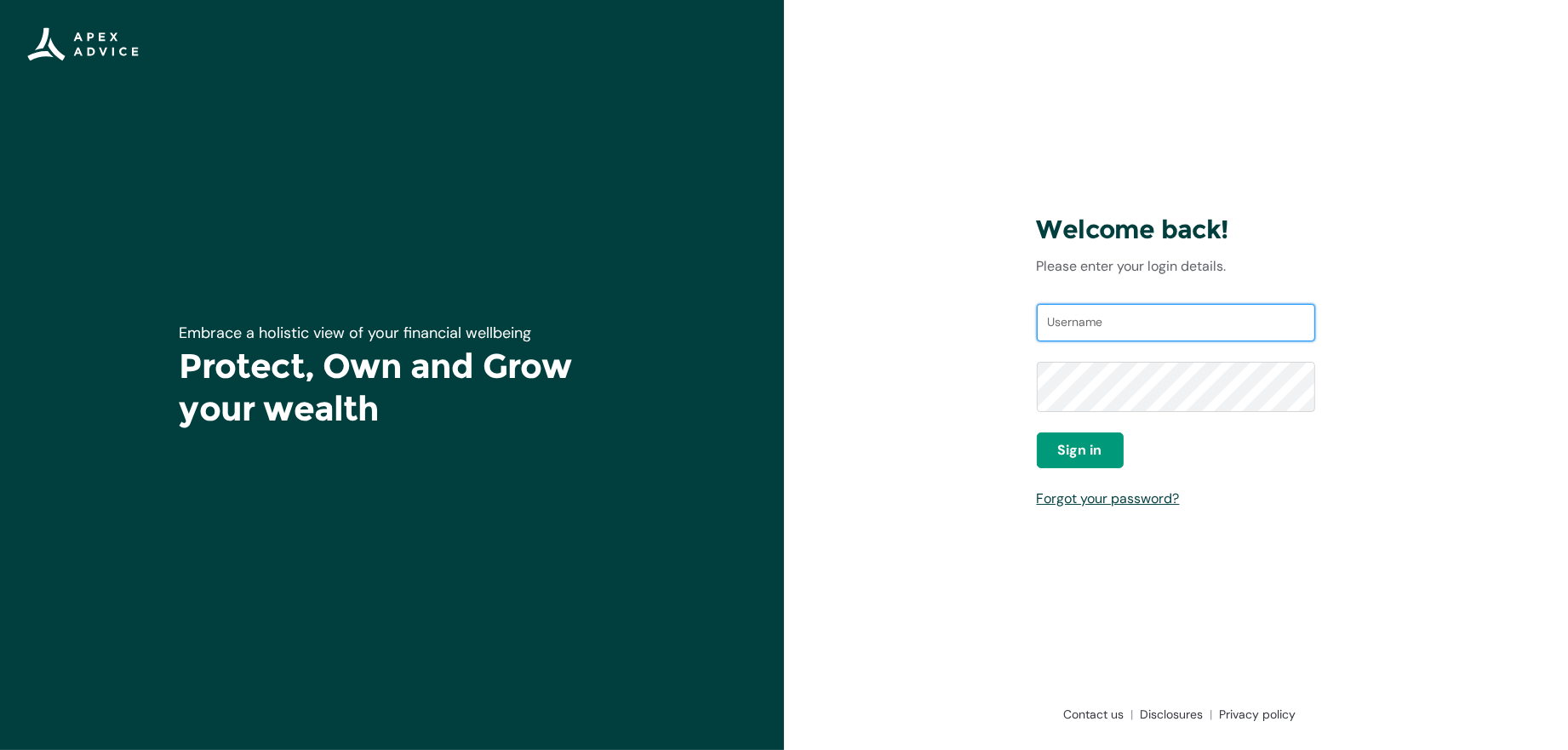
click at [1086, 328] on input "Username" at bounding box center [1176, 323] width 279 height 38
type input "[EMAIL_ADDRESS][DOMAIN_NAME]"
click at [1093, 458] on span "Sign in" at bounding box center [1080, 450] width 44 height 21
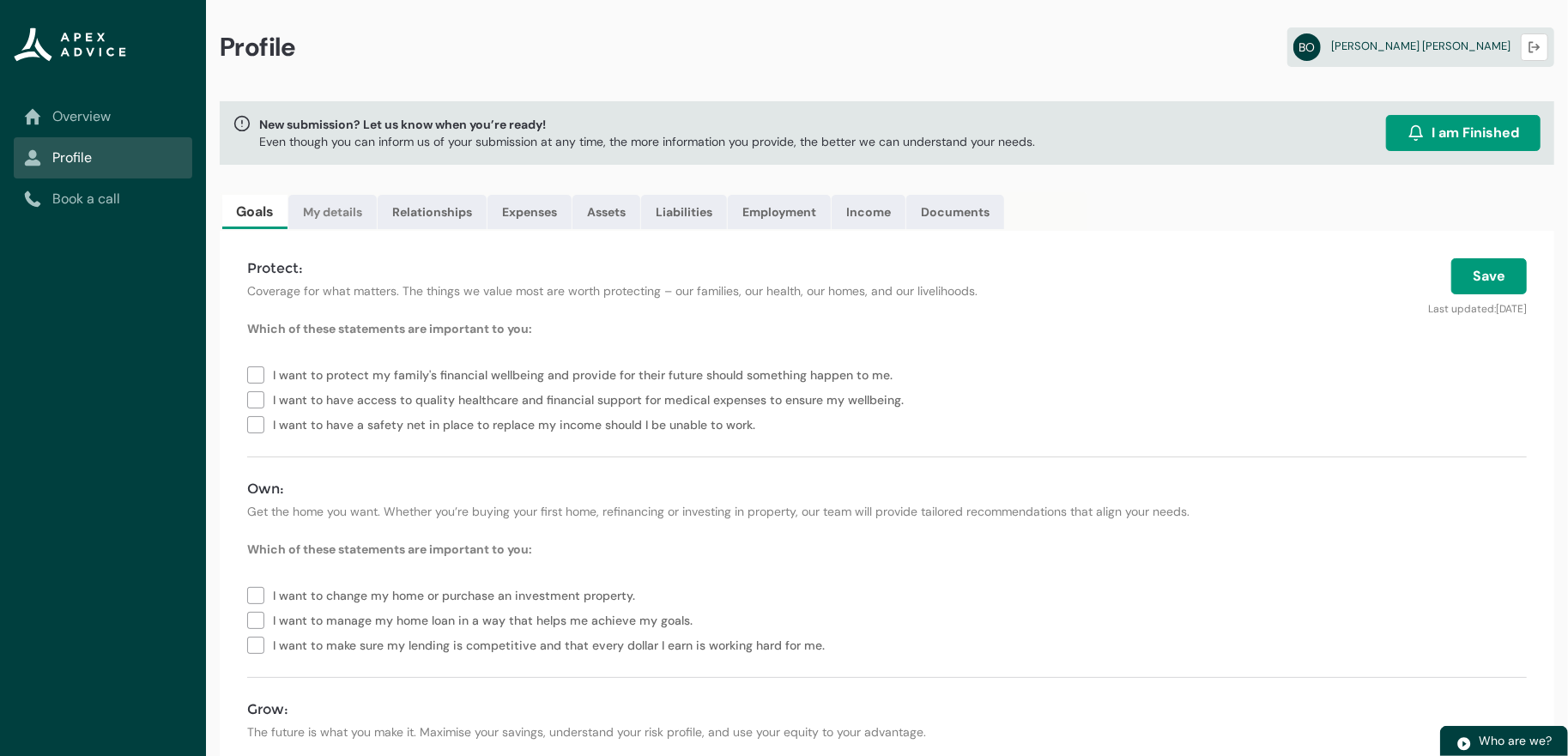
click at [339, 222] on link "My details" at bounding box center [332, 212] width 88 height 34
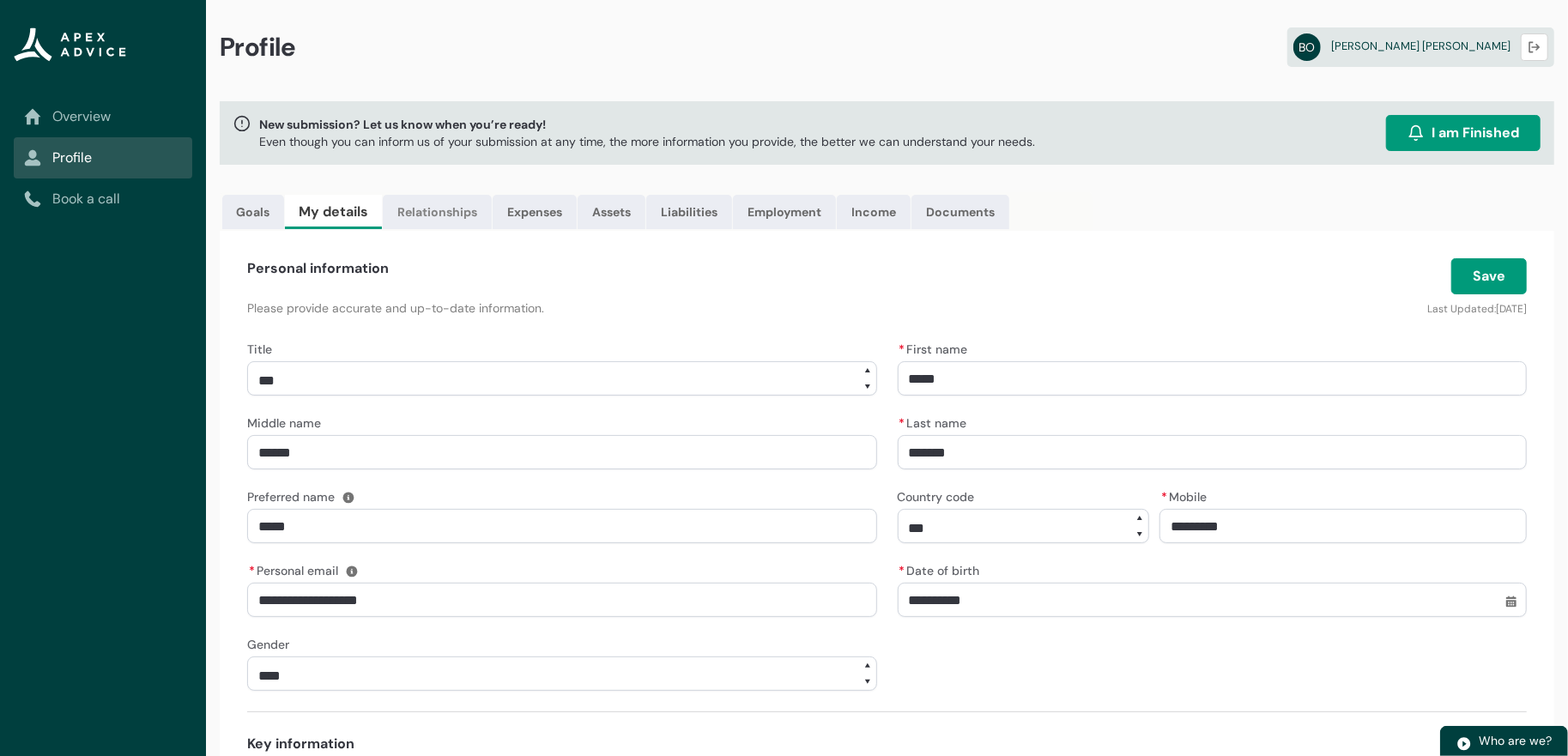
click at [468, 229] on link "Relationships" at bounding box center [436, 212] width 109 height 34
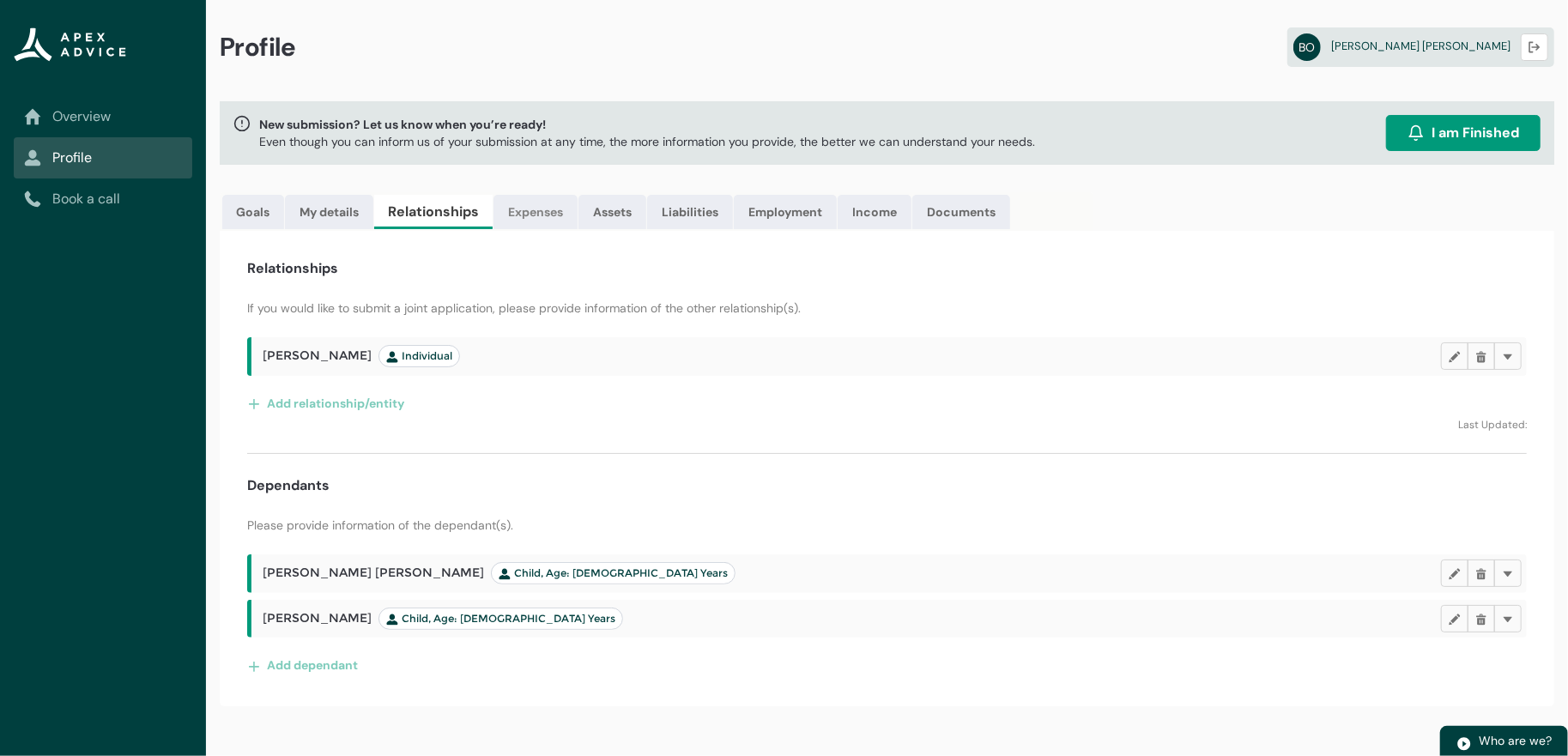
click at [577, 229] on link "Expenses" at bounding box center [535, 212] width 84 height 34
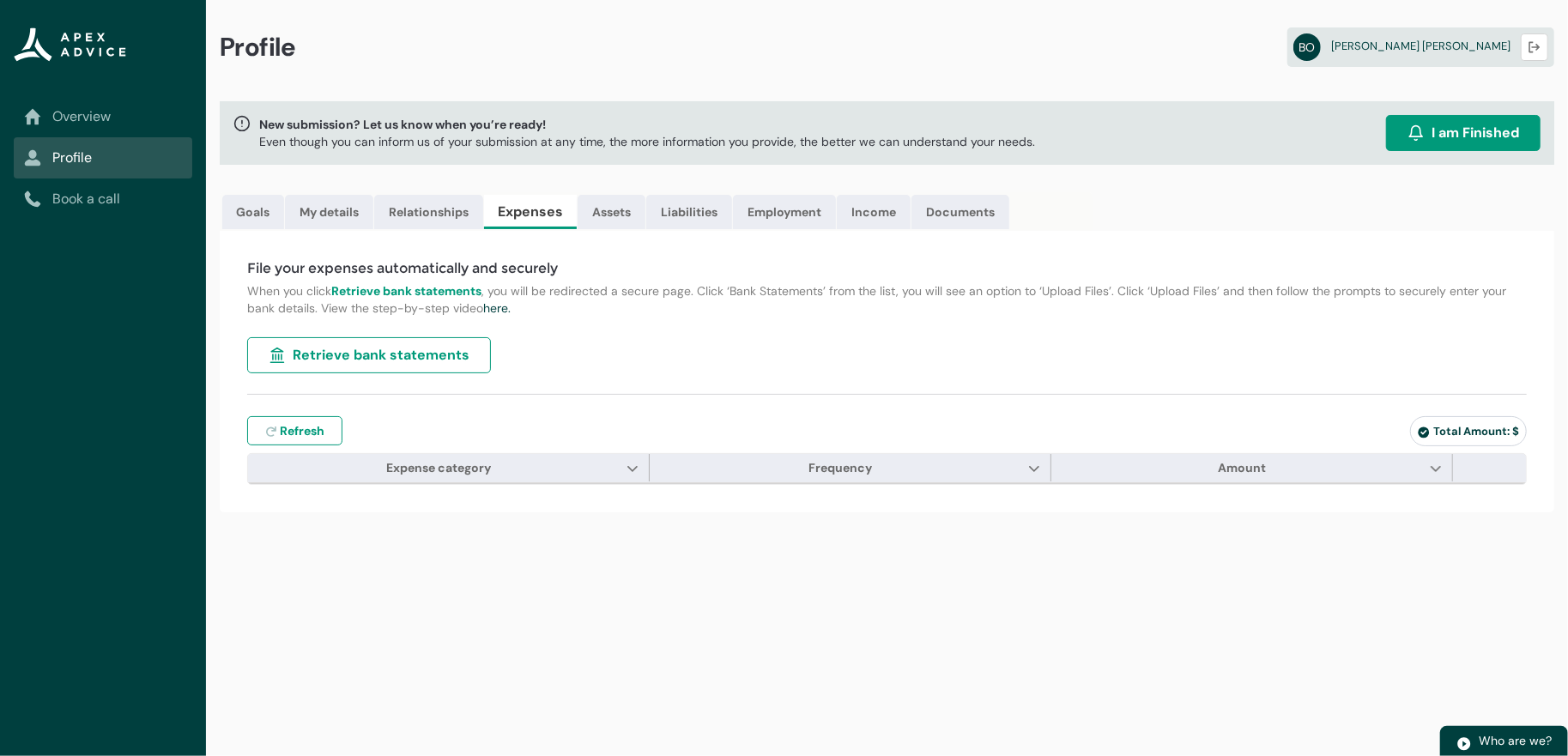
type input "***"
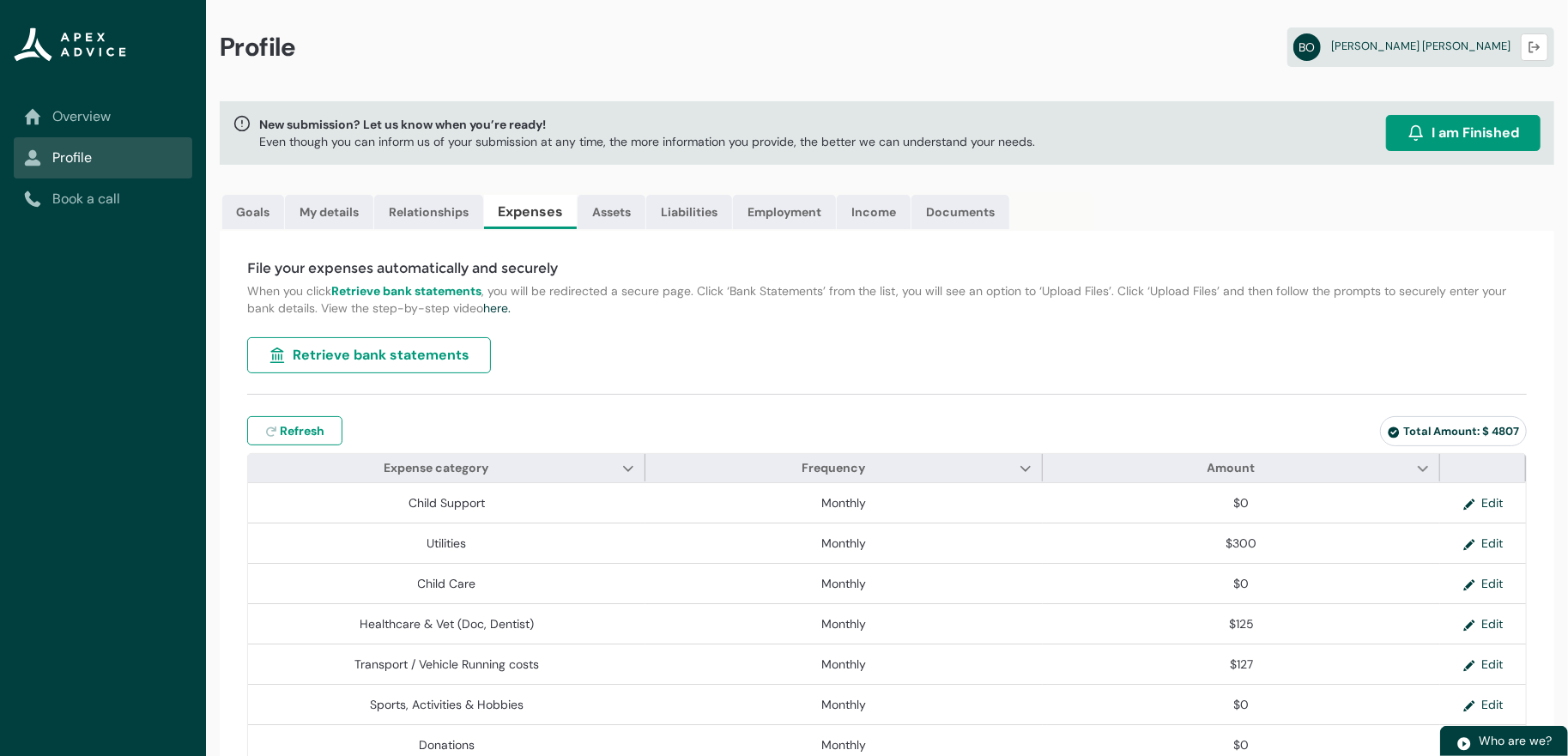
click at [108, 110] on link "Overview" at bounding box center [103, 117] width 158 height 21
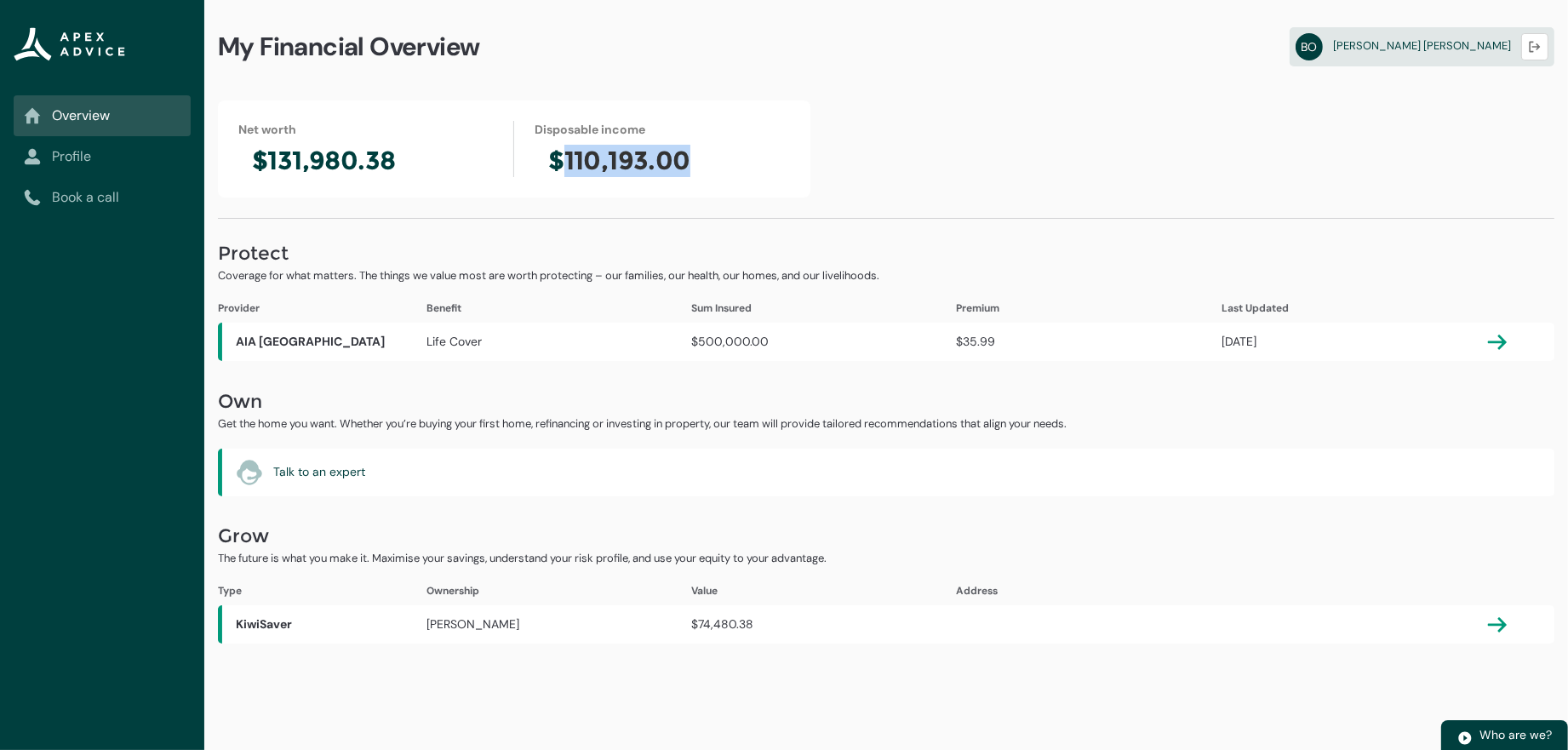
drag, startPoint x: 565, startPoint y: 169, endPoint x: 715, endPoint y: 197, distance: 152.6
click at [715, 197] on div "Net worth $131,980.38 Disposable income $110,193.00" at bounding box center [514, 148] width 592 height 97
click at [108, 157] on link "Profile" at bounding box center [102, 157] width 157 height 21
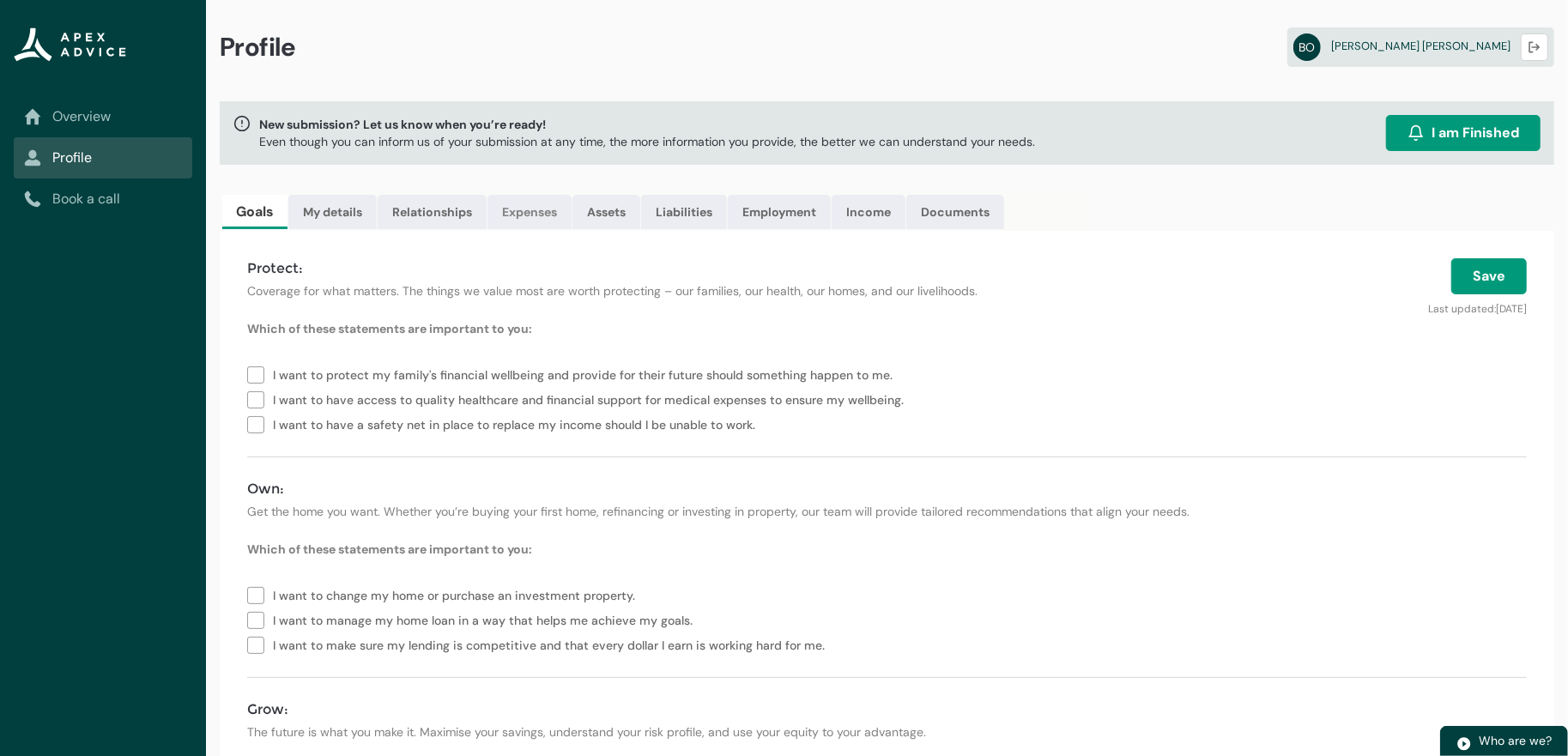
click at [571, 229] on link "Expenses" at bounding box center [530, 212] width 84 height 34
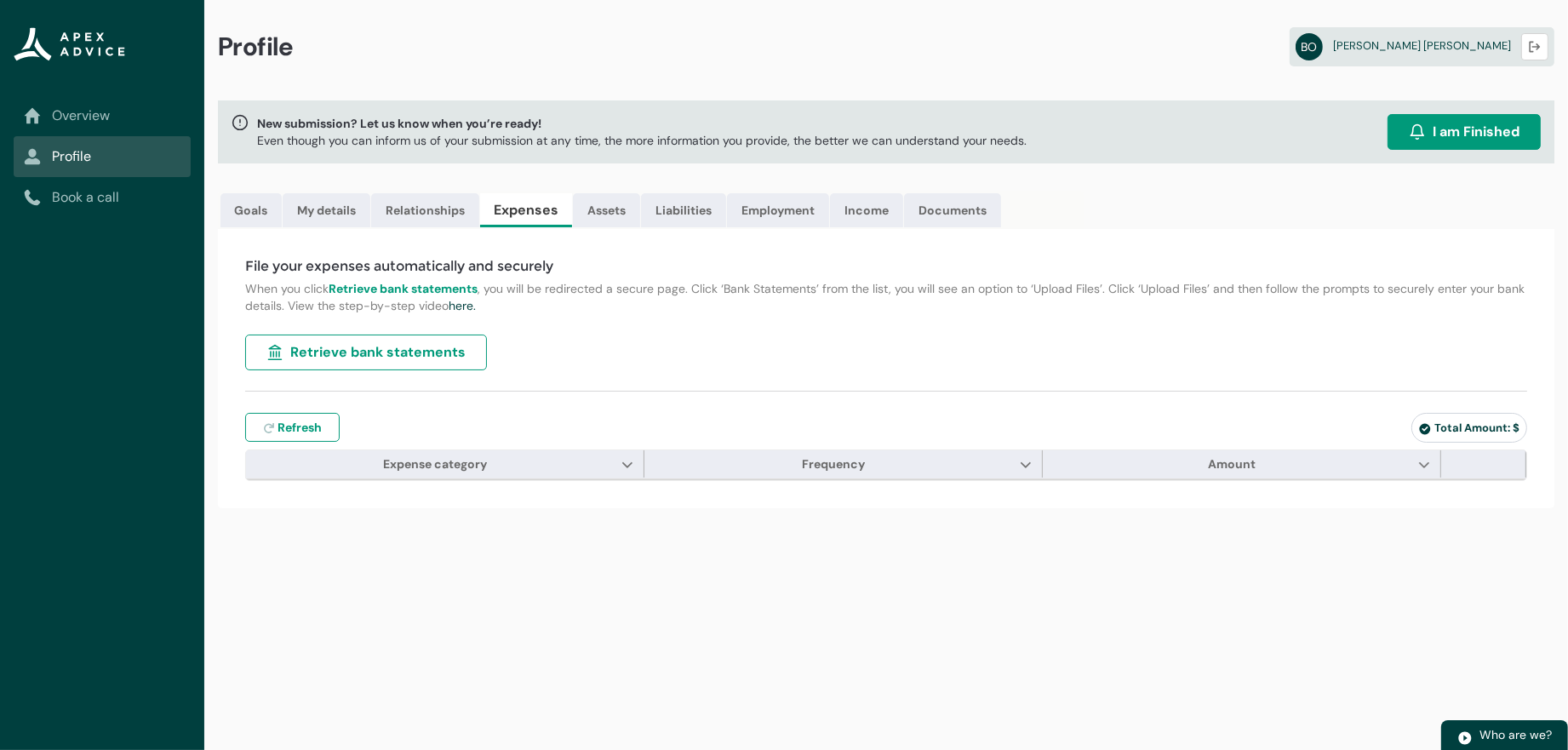
type input "***"
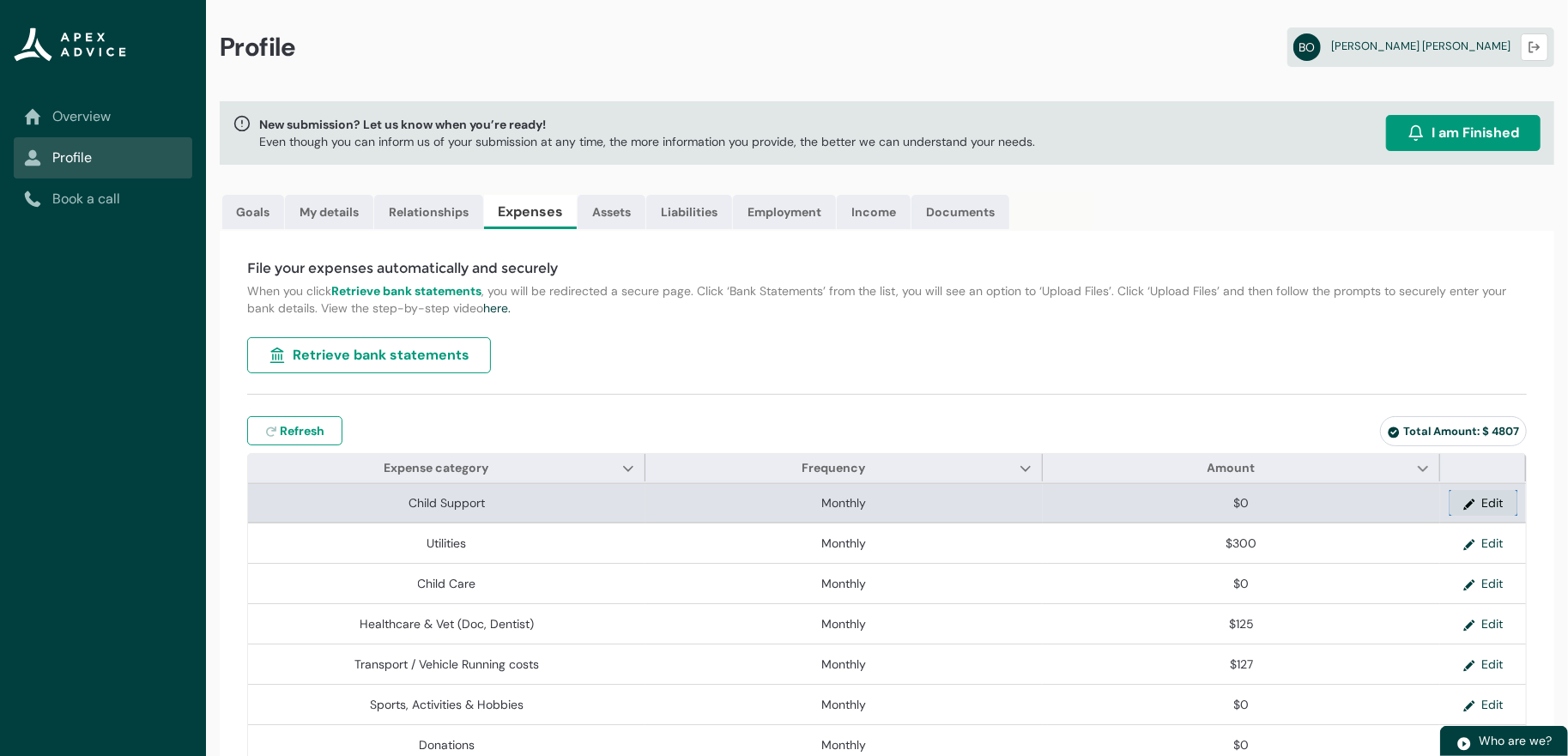
click at [1488, 515] on button "Edit" at bounding box center [1482, 502] width 68 height 26
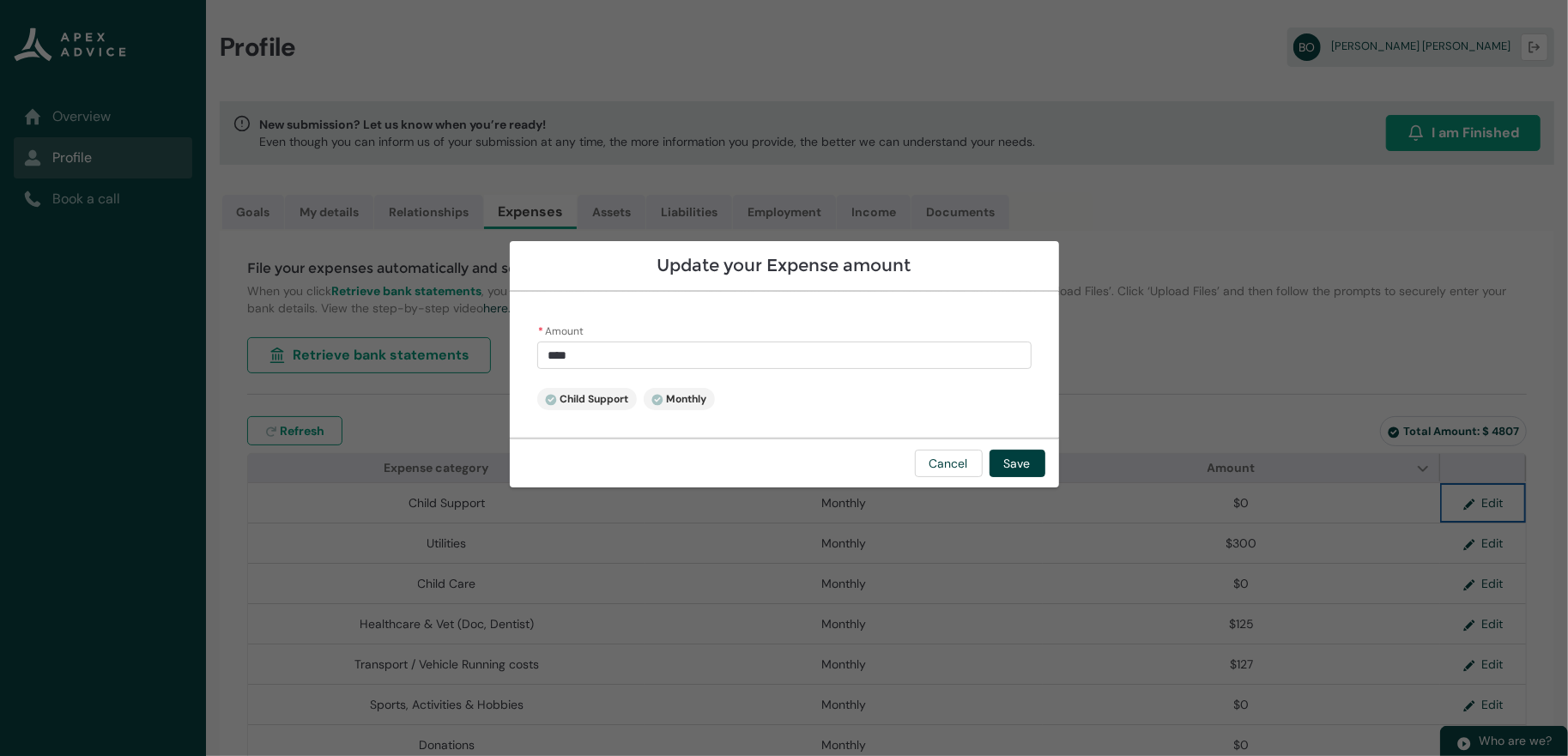
click at [537, 389] on lightning-badge "Child Support" at bounding box center [587, 398] width 100 height 22
drag, startPoint x: 498, startPoint y: 415, endPoint x: 472, endPoint y: 409, distance: 26.7
click at [537, 410] on lightning-badge "Child Support" at bounding box center [587, 398] width 100 height 22
drag, startPoint x: 459, startPoint y: 403, endPoint x: 463, endPoint y: 396, distance: 8.1
click at [545, 399] on icon at bounding box center [551, 399] width 11 height 11
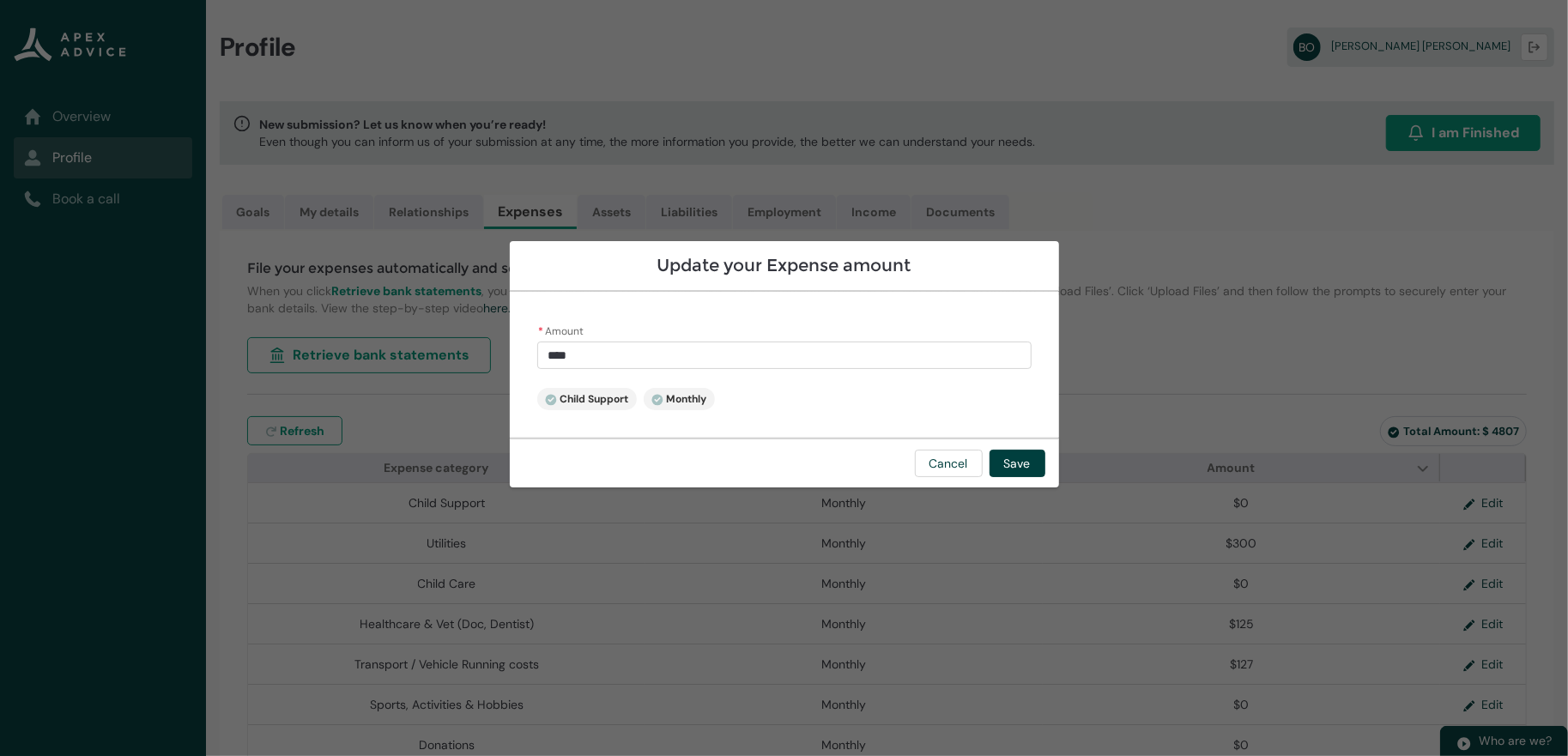
drag, startPoint x: 468, startPoint y: 395, endPoint x: 594, endPoint y: 404, distance: 126.3
click at [555, 404] on span "Child Support" at bounding box center [587, 398] width 84 height 13
click at [644, 404] on lightning-badge "Monthly" at bounding box center [679, 398] width 71 height 22
drag, startPoint x: 594, startPoint y: 404, endPoint x: 619, endPoint y: 403, distance: 25.0
click at [644, 404] on lightning-badge "Monthly" at bounding box center [679, 398] width 71 height 22
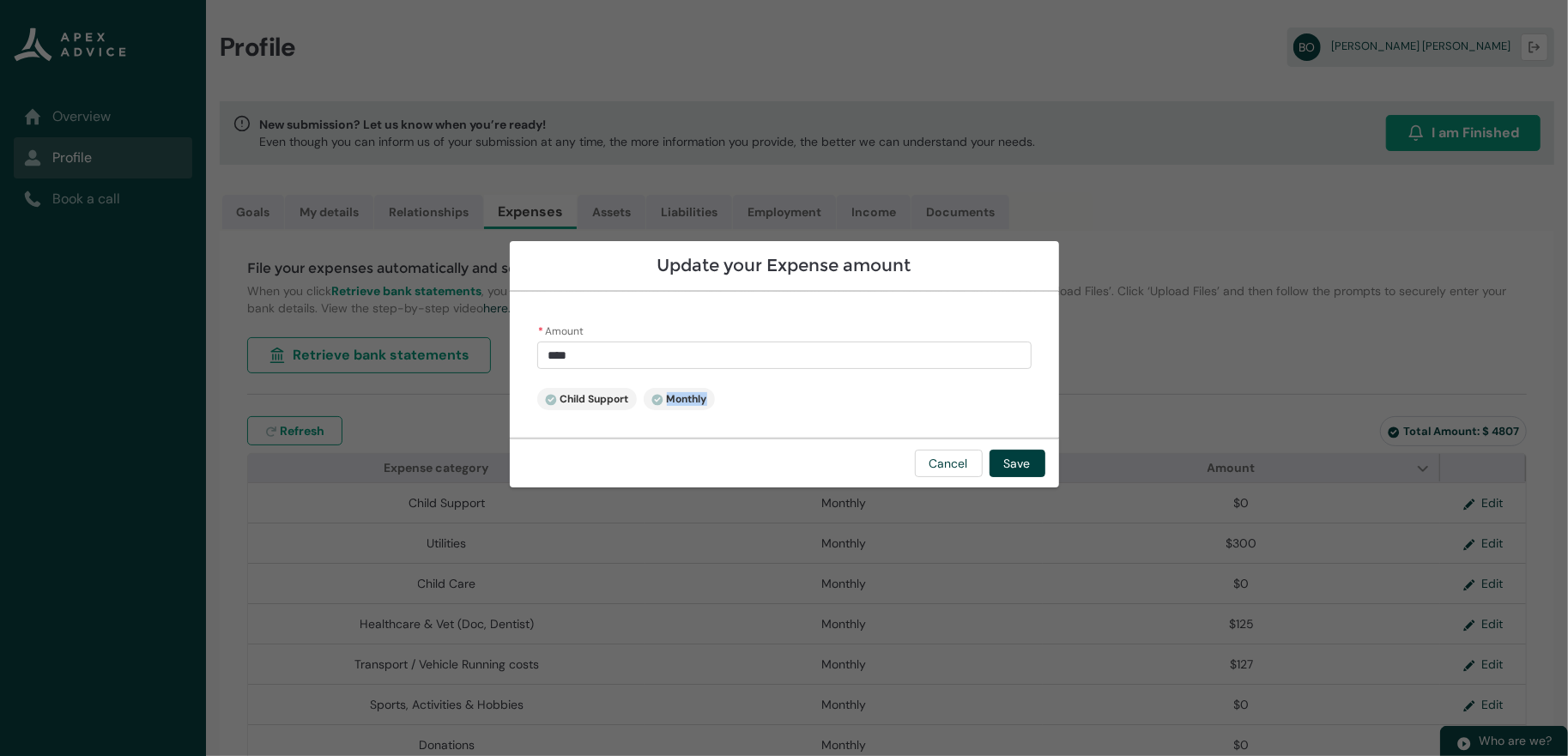
click at [651, 403] on span "Monthly" at bounding box center [679, 398] width 56 height 13
click at [651, 400] on span "Monthly" at bounding box center [679, 398] width 56 height 13
click at [651, 402] on span "Monthly" at bounding box center [679, 398] width 56 height 13
click at [651, 399] on icon at bounding box center [657, 399] width 12 height 12
drag, startPoint x: 612, startPoint y: 399, endPoint x: 892, endPoint y: 456, distance: 285.7
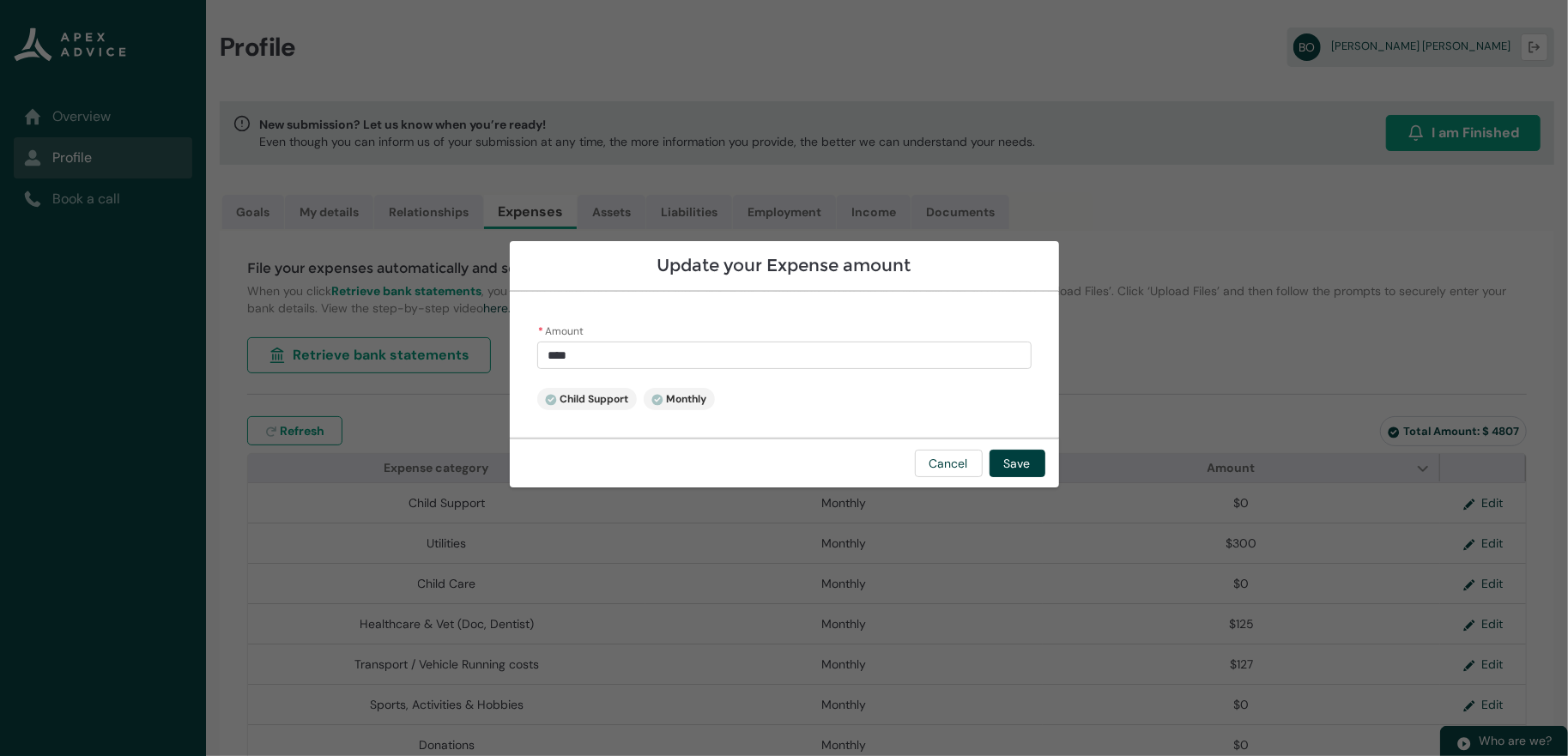
click at [651, 406] on span "Monthly" at bounding box center [679, 398] width 56 height 13
click at [982, 477] on button "Cancel" at bounding box center [948, 463] width 68 height 28
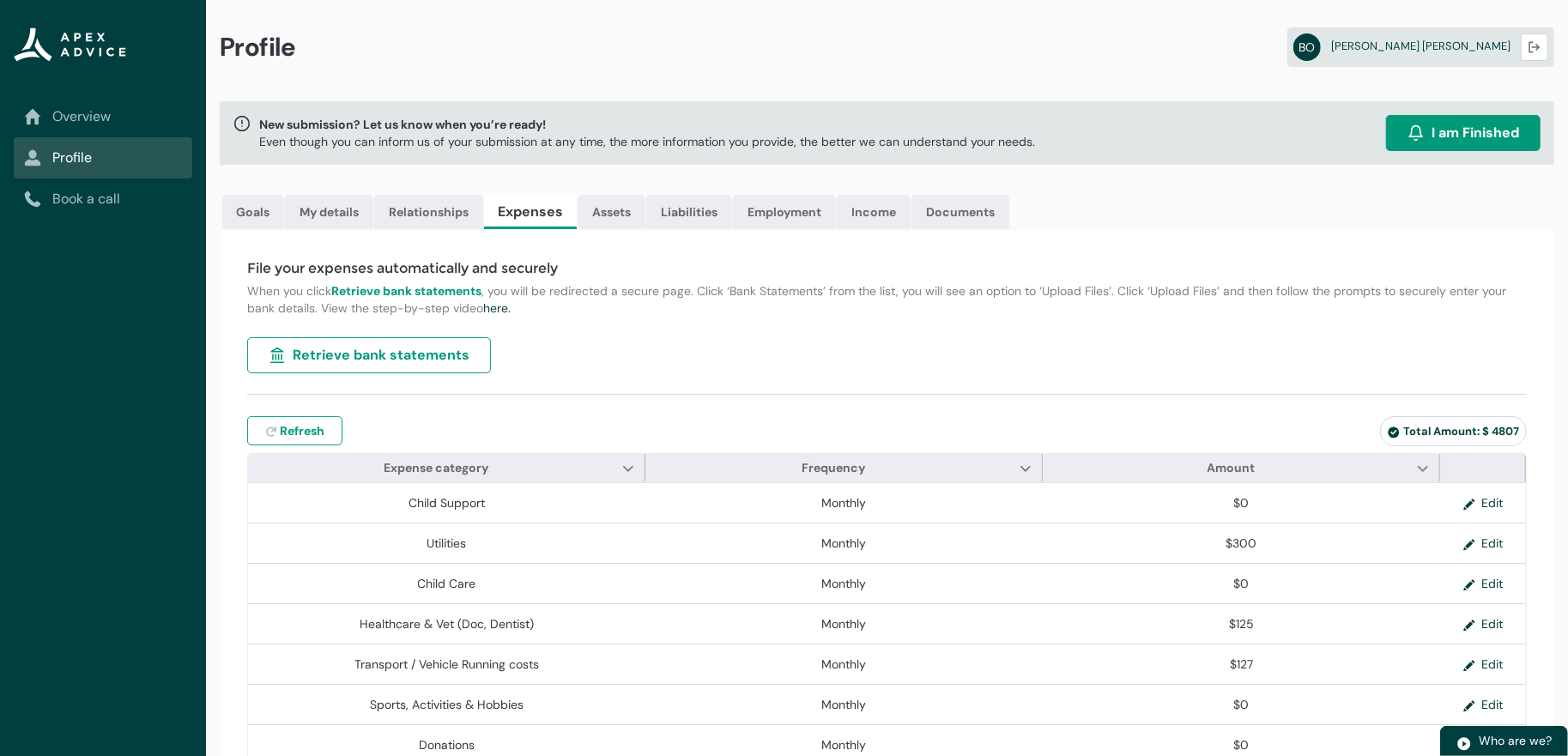
click at [717, 405] on div "File your expenses automatically and securely When you click Retrieve bank stat…" at bounding box center [886, 729] width 1334 height 998
click at [646, 226] on link "Assets" at bounding box center [610, 212] width 68 height 34
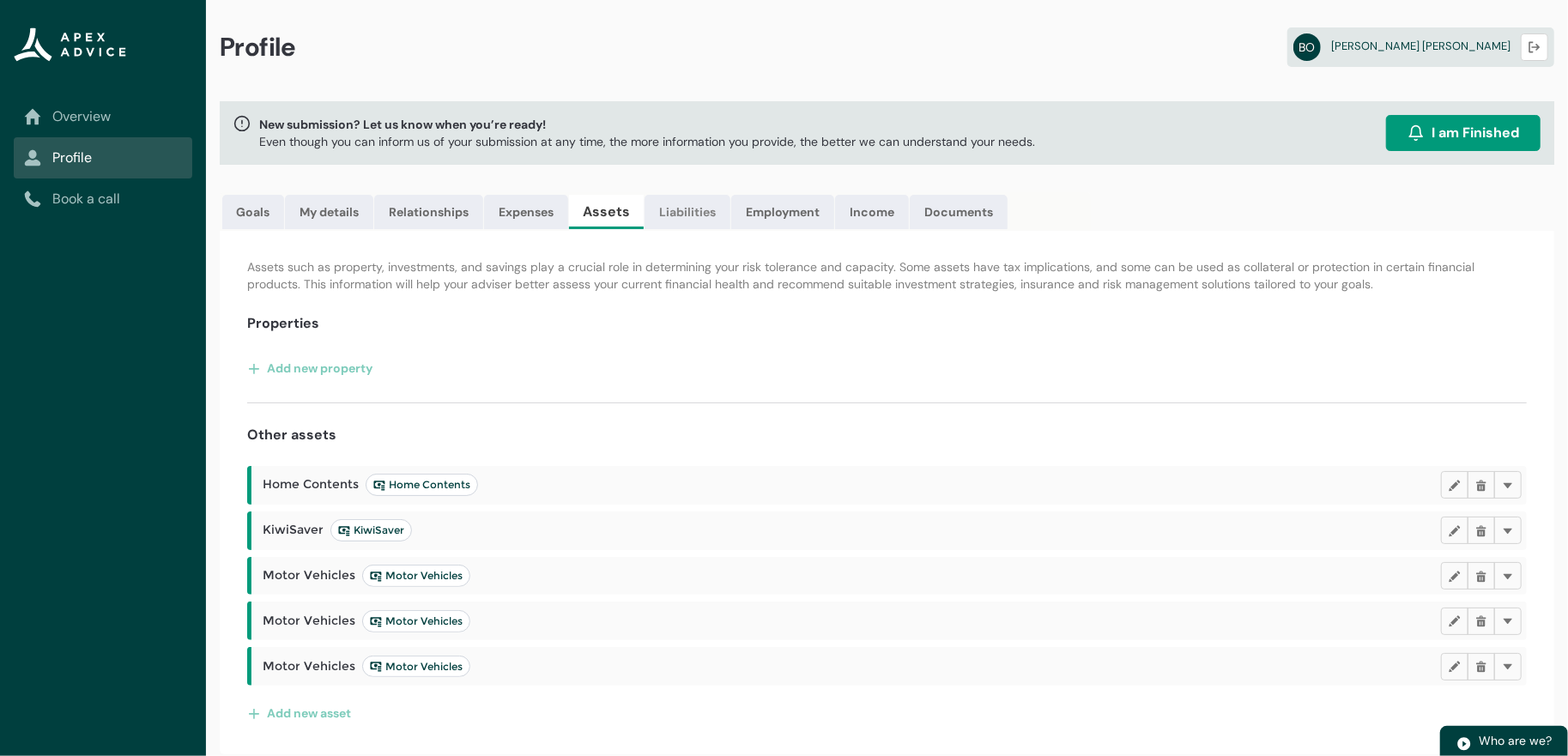
click at [730, 229] on link "Liabilities" at bounding box center [687, 212] width 86 height 34
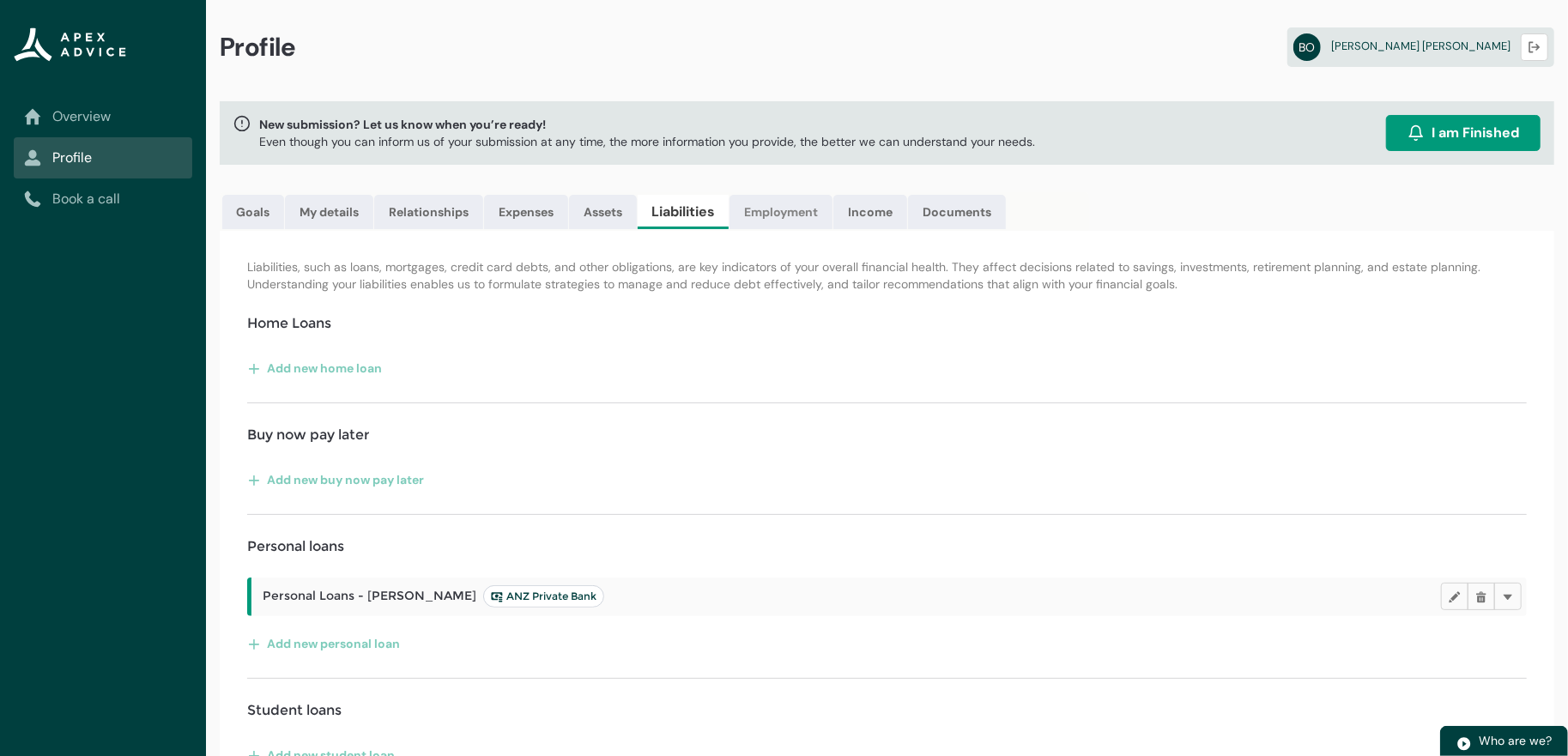
click at [832, 229] on link "Employment" at bounding box center [781, 212] width 103 height 34
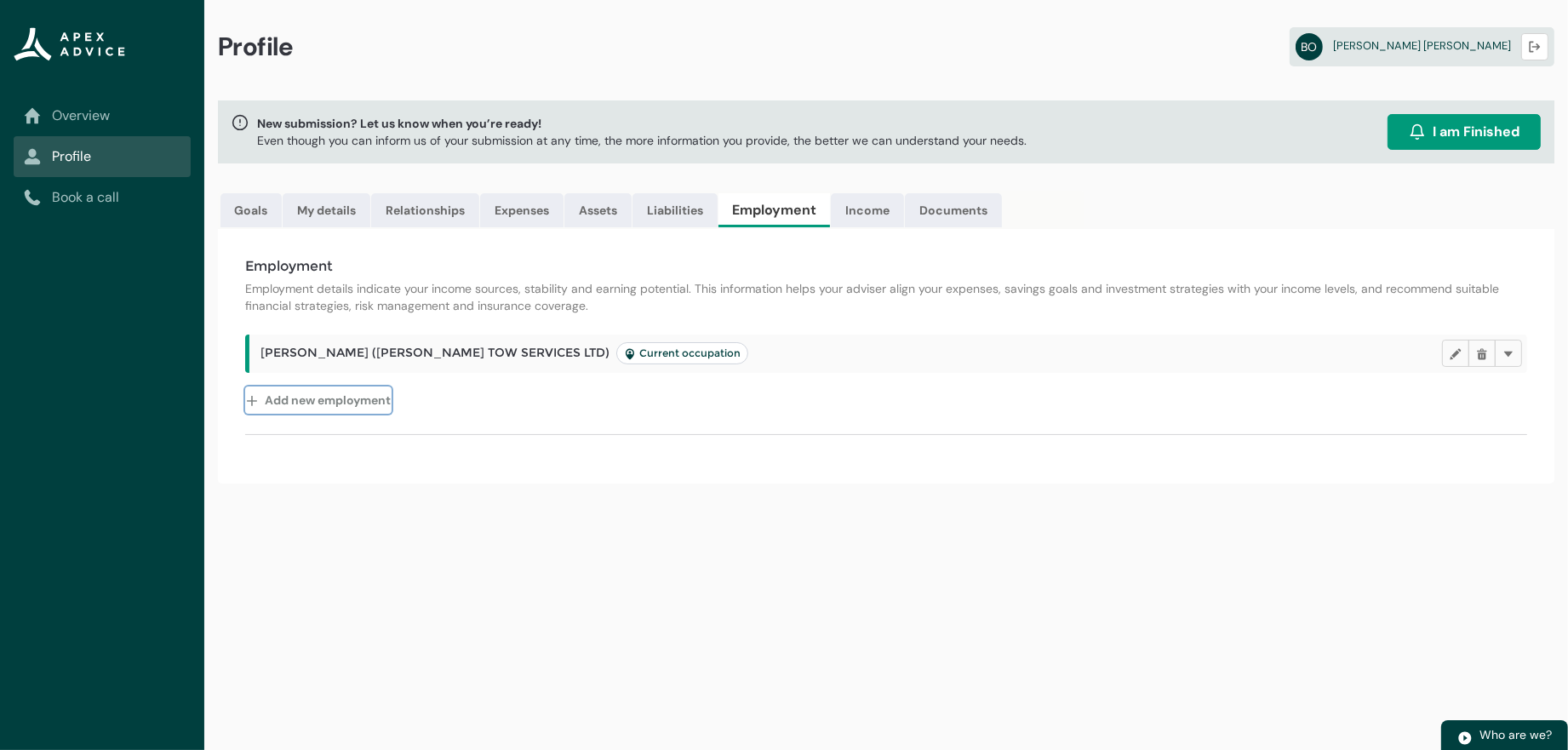
click at [360, 414] on button "Add new employment" at bounding box center [318, 400] width 146 height 27
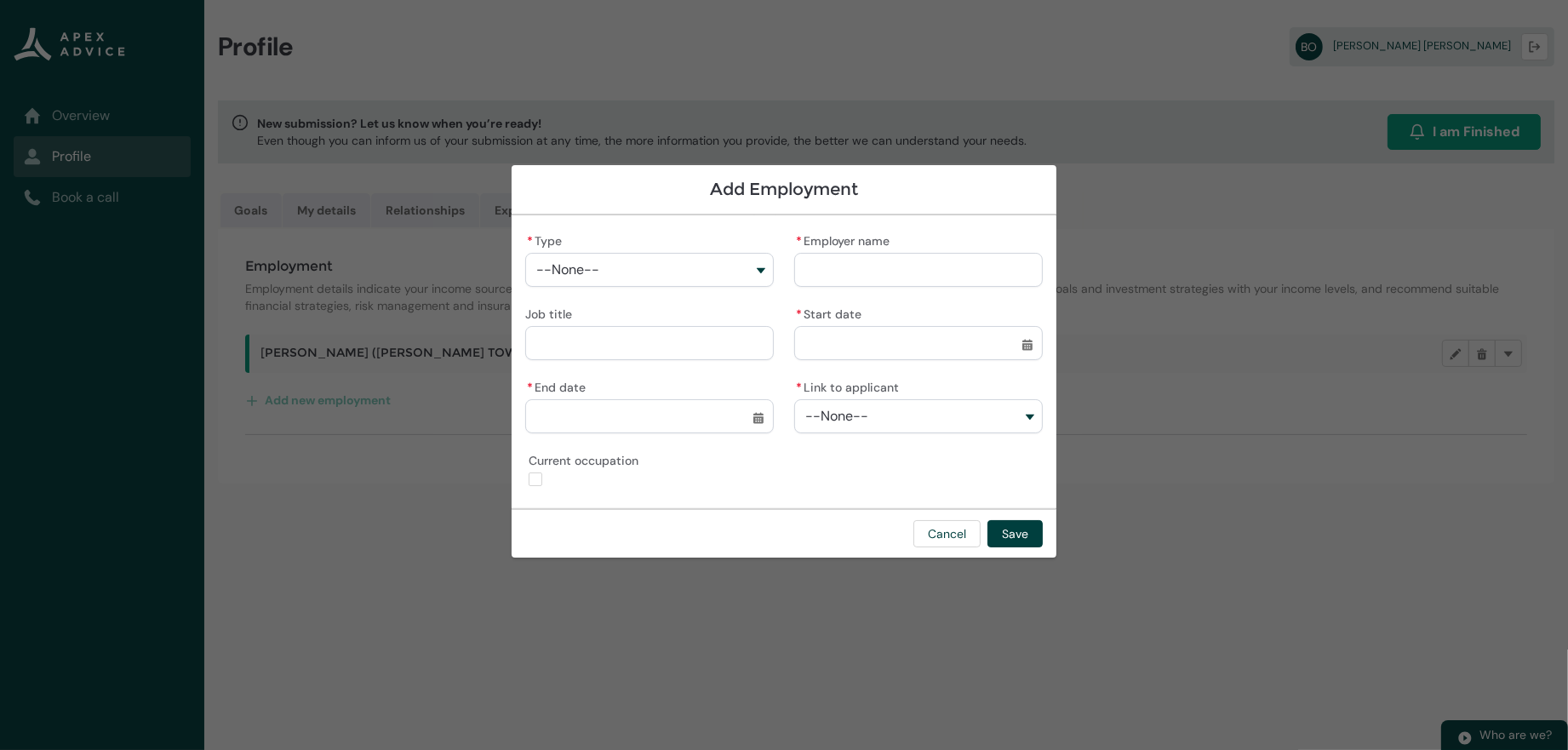
click at [568, 268] on button "--None--" at bounding box center [649, 270] width 248 height 34
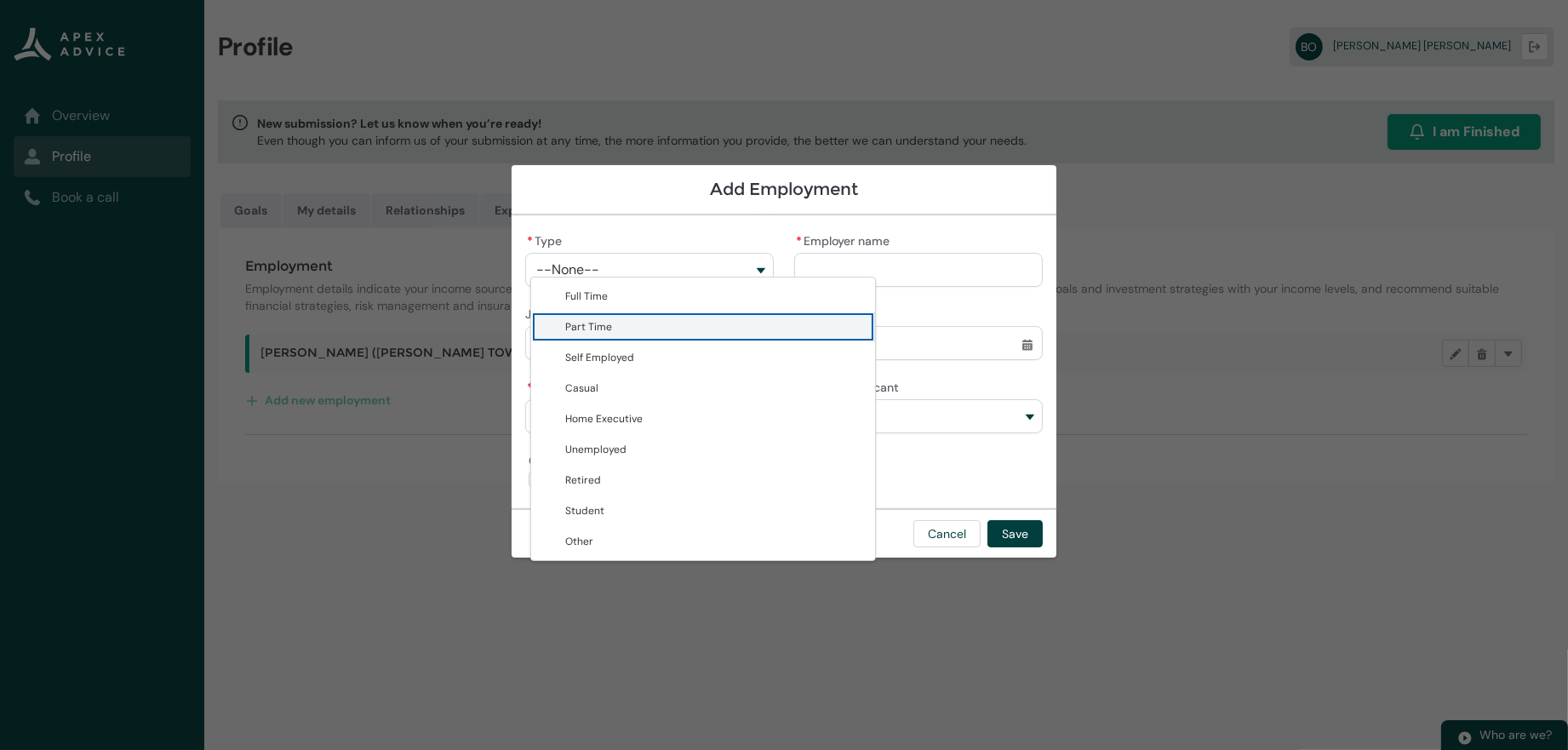
click at [565, 336] on span "Part Time" at bounding box center [715, 326] width 300 height 17
type lightning-combobox "Part Time"
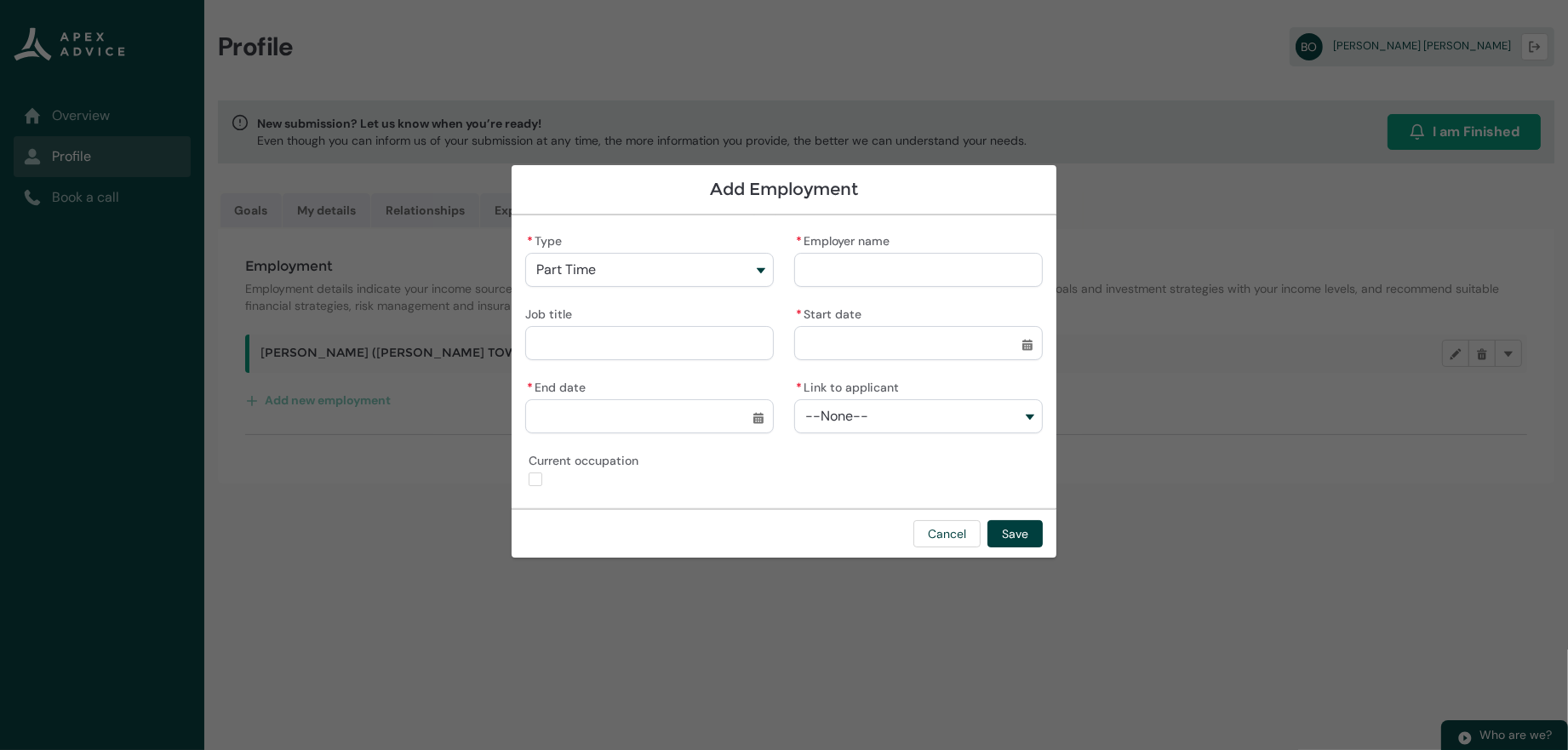
click at [670, 328] on input "Job title" at bounding box center [649, 343] width 248 height 34
type lightning-primitive-input-simple "T"
type input "*"
type lightning-primitive-input-simple "Te"
type input "**"
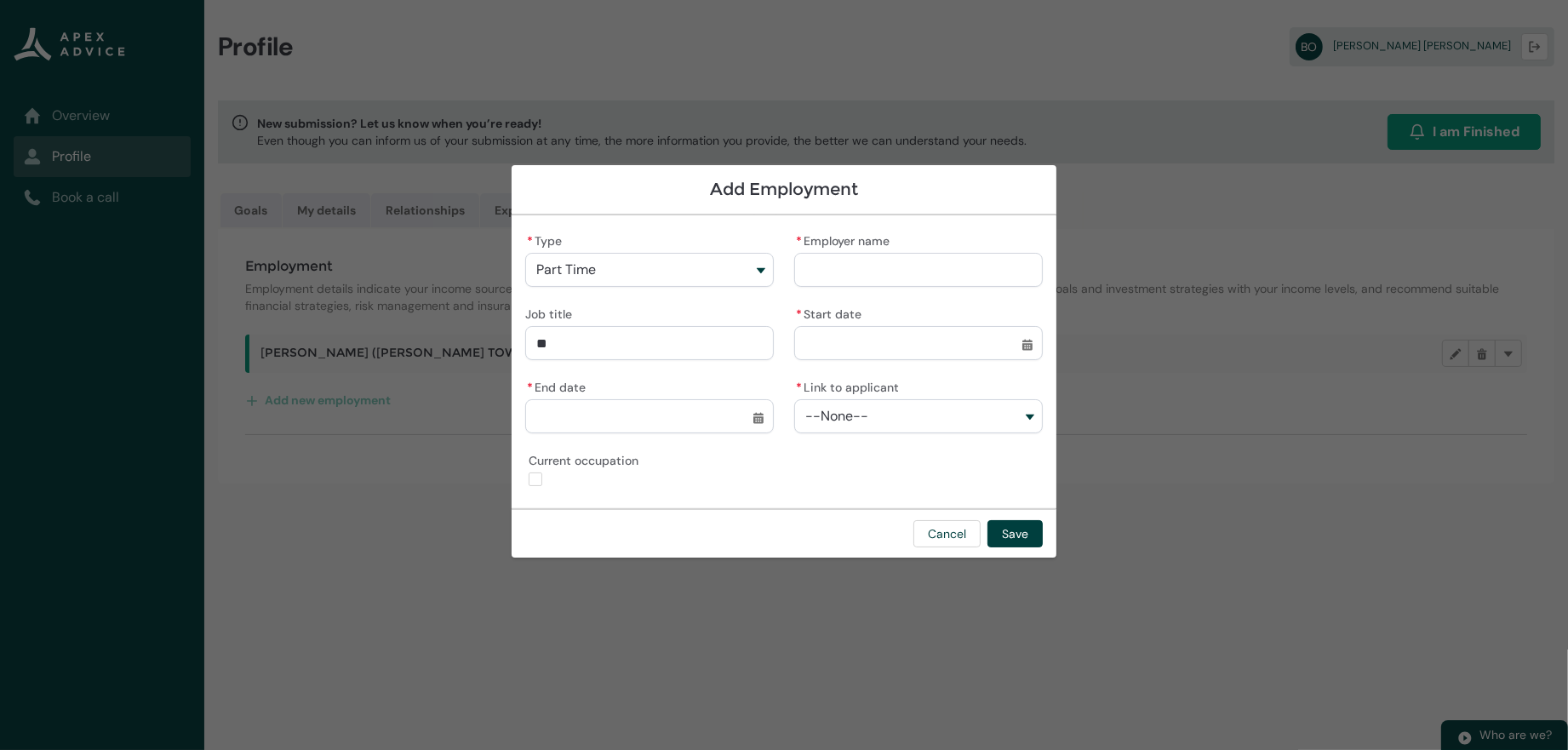
type lightning-primitive-input-simple "Tea"
type input "***"
type lightning-primitive-input-simple "Teac"
type input "****"
type lightning-primitive-input-simple "Teach"
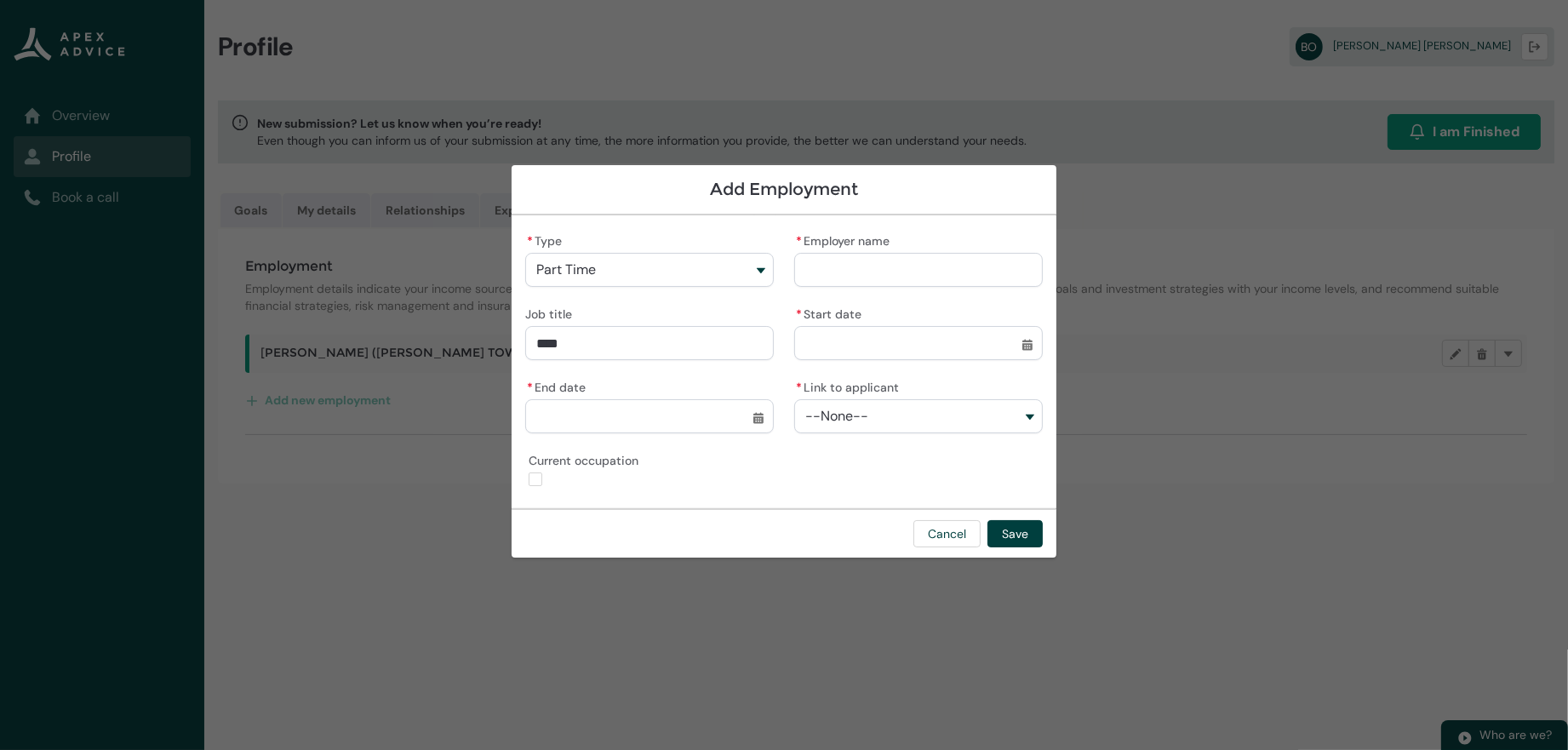
type input "*****"
type lightning-primitive-input-simple "Teache"
type input "******"
type lightning-primitive-input-simple "Teacher"
type input "*******"
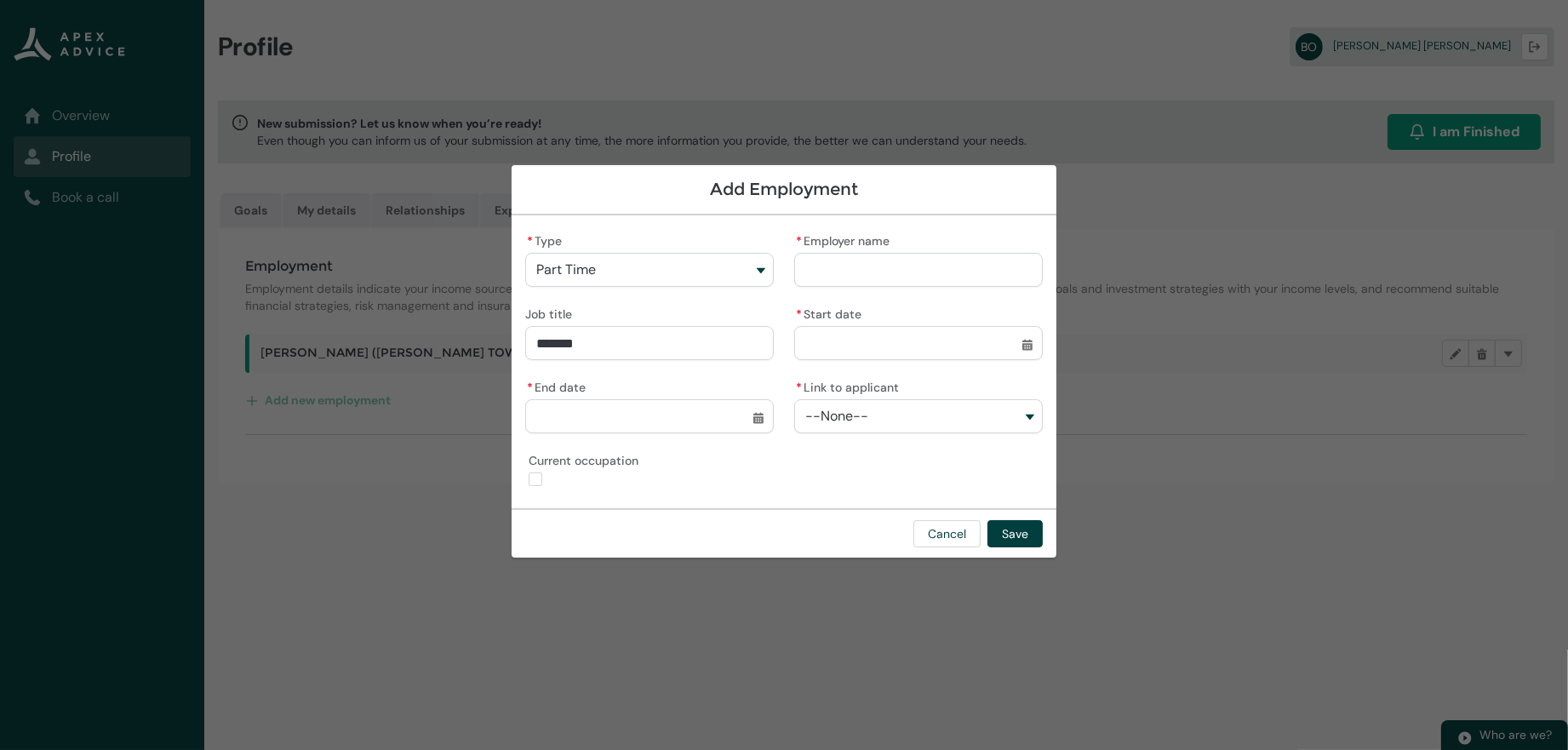
type lightning-primitive-input-simple "Teachers"
type input "********"
type lightning-primitive-input-simple "Teachers"
type input "********"
type lightning-primitive-input-simple "Teachers A"
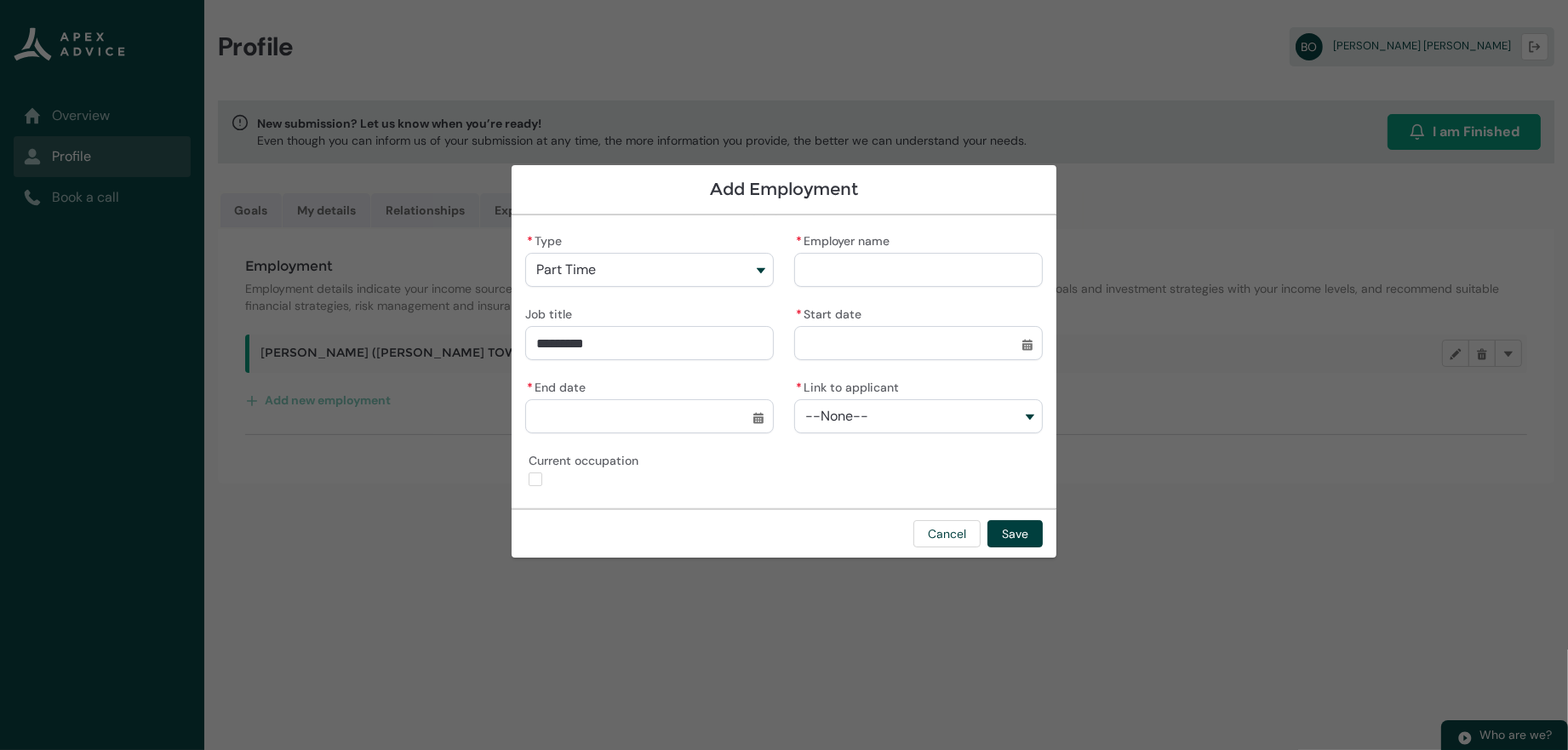
type input "**********"
type lightning-primitive-input-simple "Teachers As"
type input "**********"
type lightning-primitive-input-simple "Teachers Ass"
type input "**********"
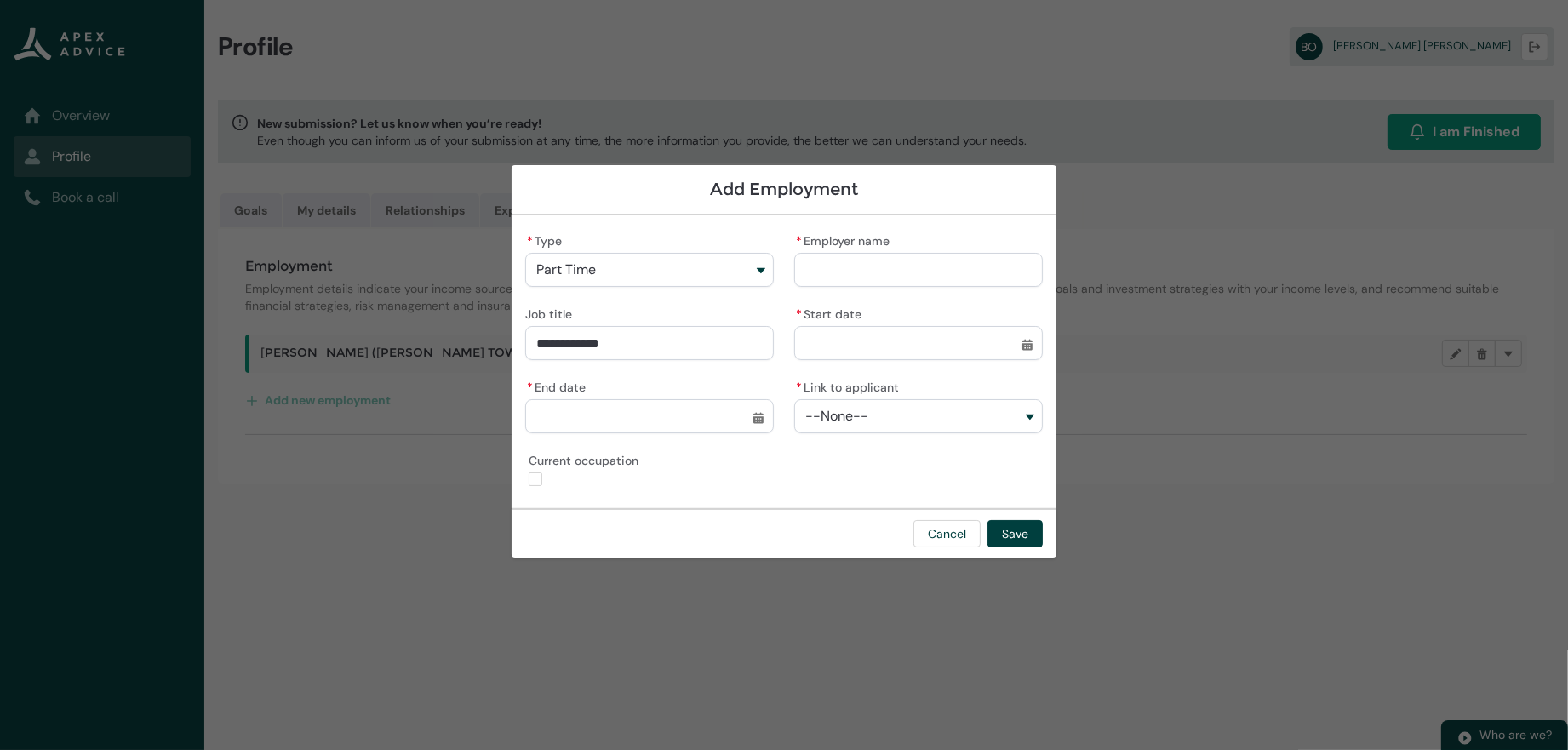
type lightning-primitive-input-simple "Teachers Asse"
type input "**********"
type lightning-primitive-input-simple "Teachers Asses"
type input "**********"
type lightning-primitive-input-simple "Teachers Asse"
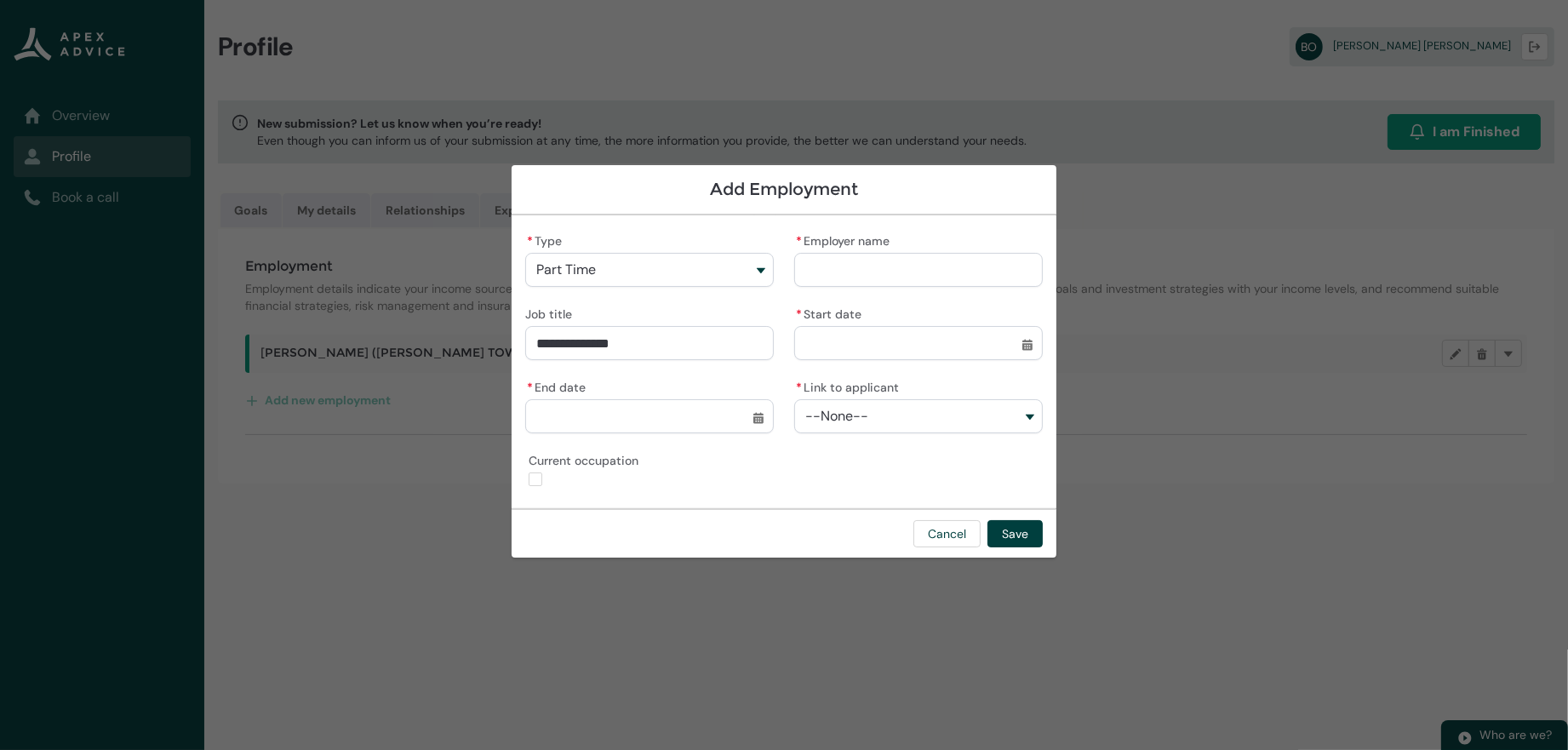
type input "**********"
type lightning-primitive-input-simple "Teachers Ass"
type input "**********"
type lightning-input "true"
click at [892, 254] on input "* Employer name" at bounding box center [918, 270] width 248 height 34
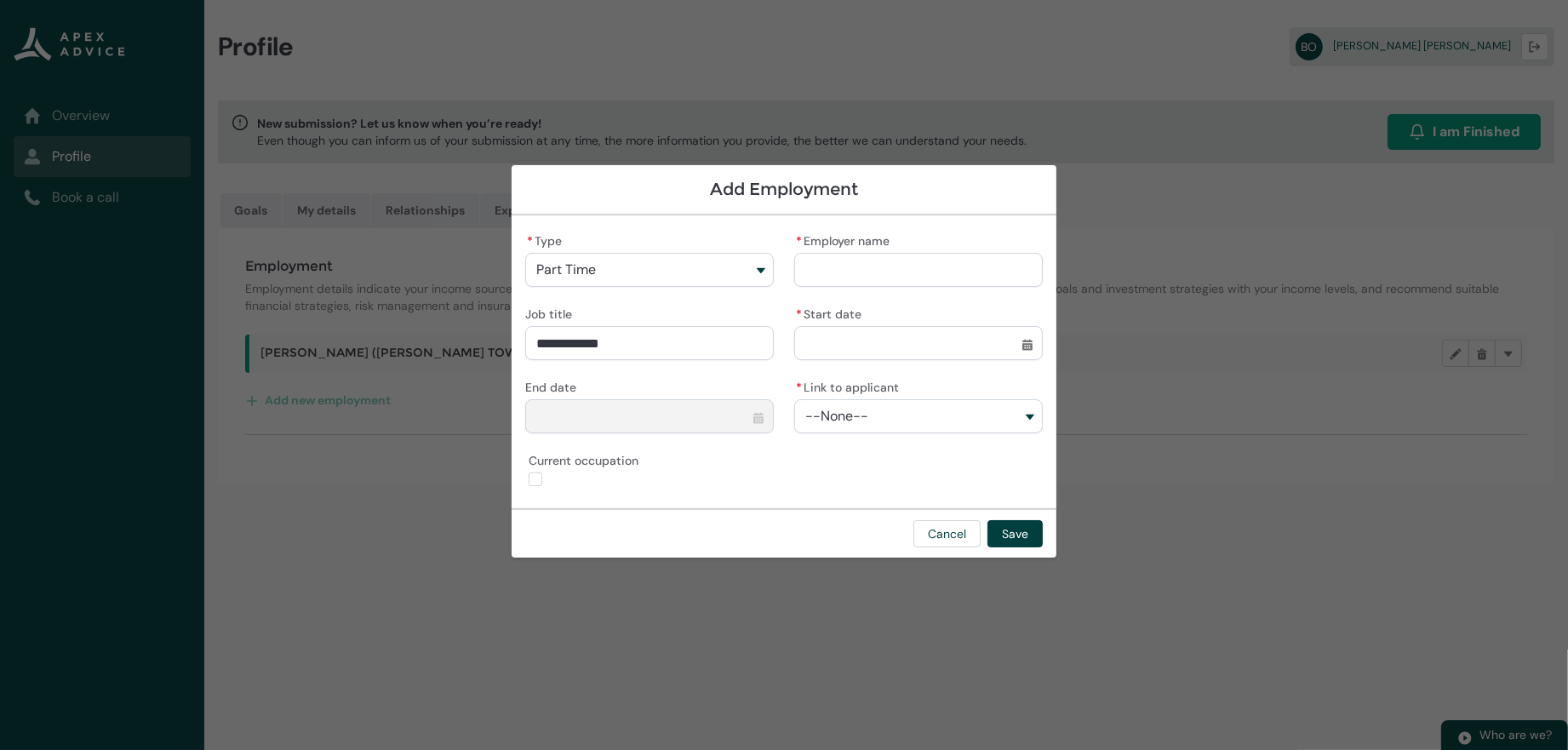
click at [956, 240] on div "* Employer name" at bounding box center [918, 258] width 248 height 58
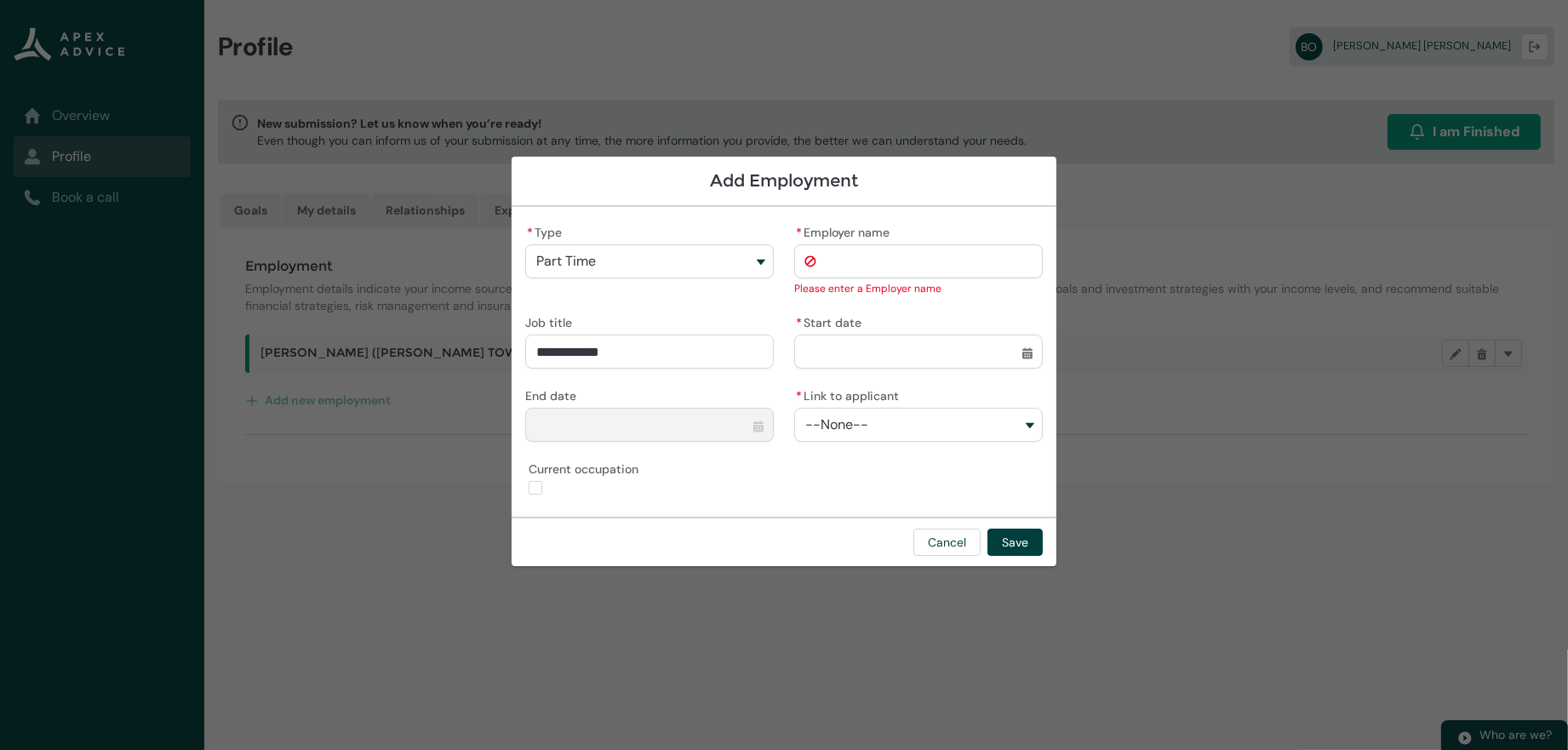
click at [970, 347] on input "* Start date" at bounding box center [918, 352] width 248 height 34
select select "****"
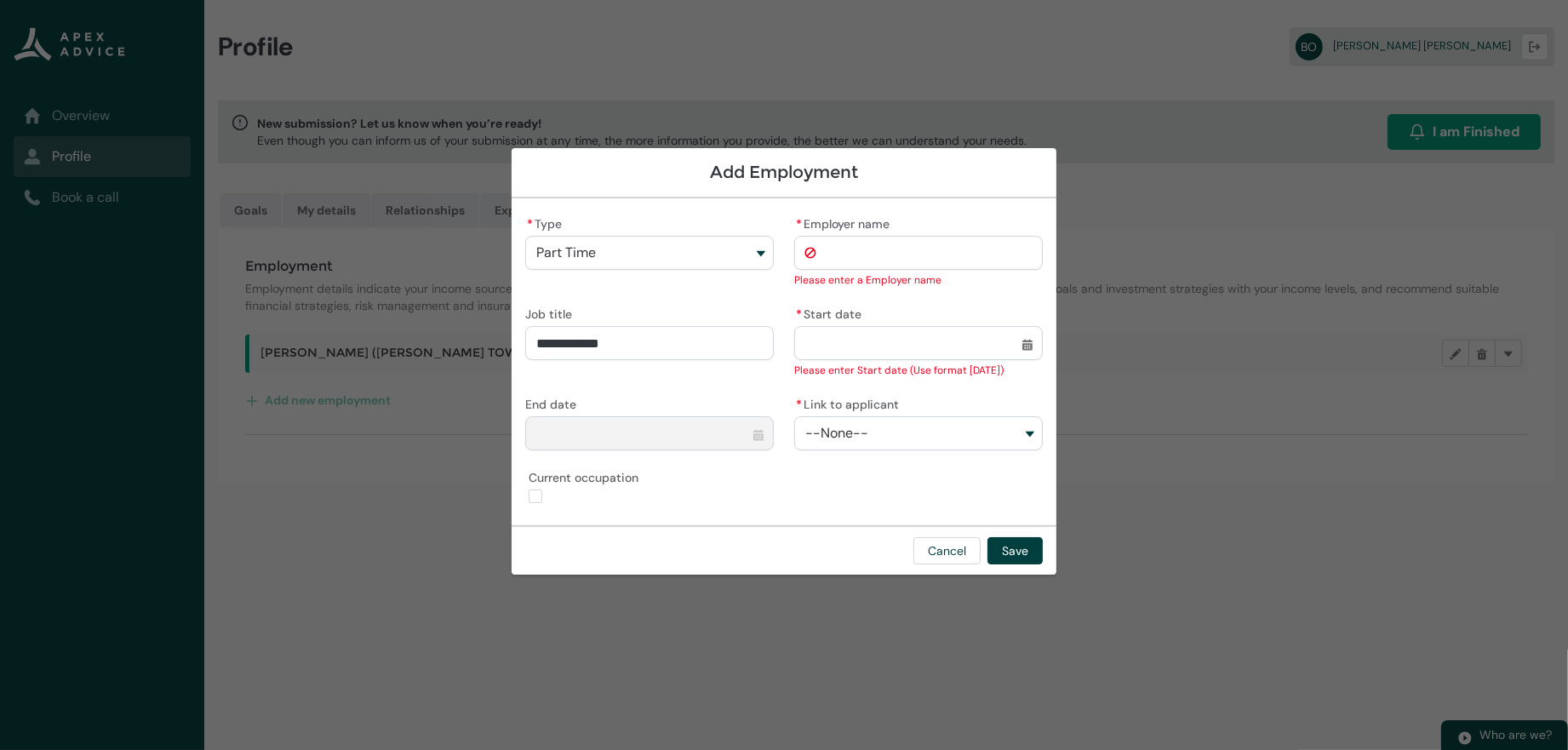
click at [956, 306] on div "* Start date Select a date for Start date" at bounding box center [918, 330] width 248 height 58
click at [940, 425] on button "--None--" at bounding box center [918, 433] width 248 height 34
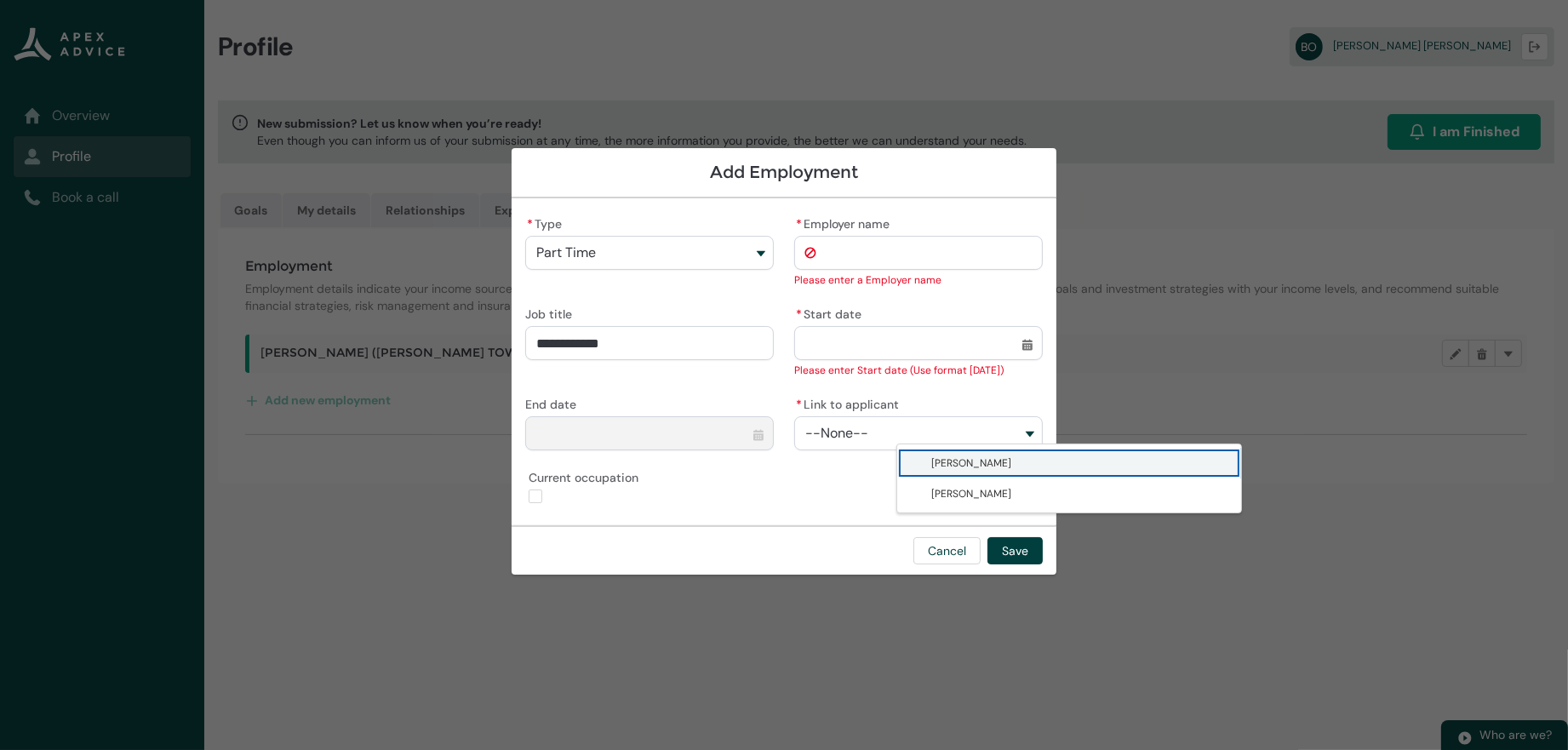
click at [939, 470] on span "[PERSON_NAME]" at bounding box center [971, 463] width 80 height 13
type lightning-combobox "001Q900000DKP65IAH"
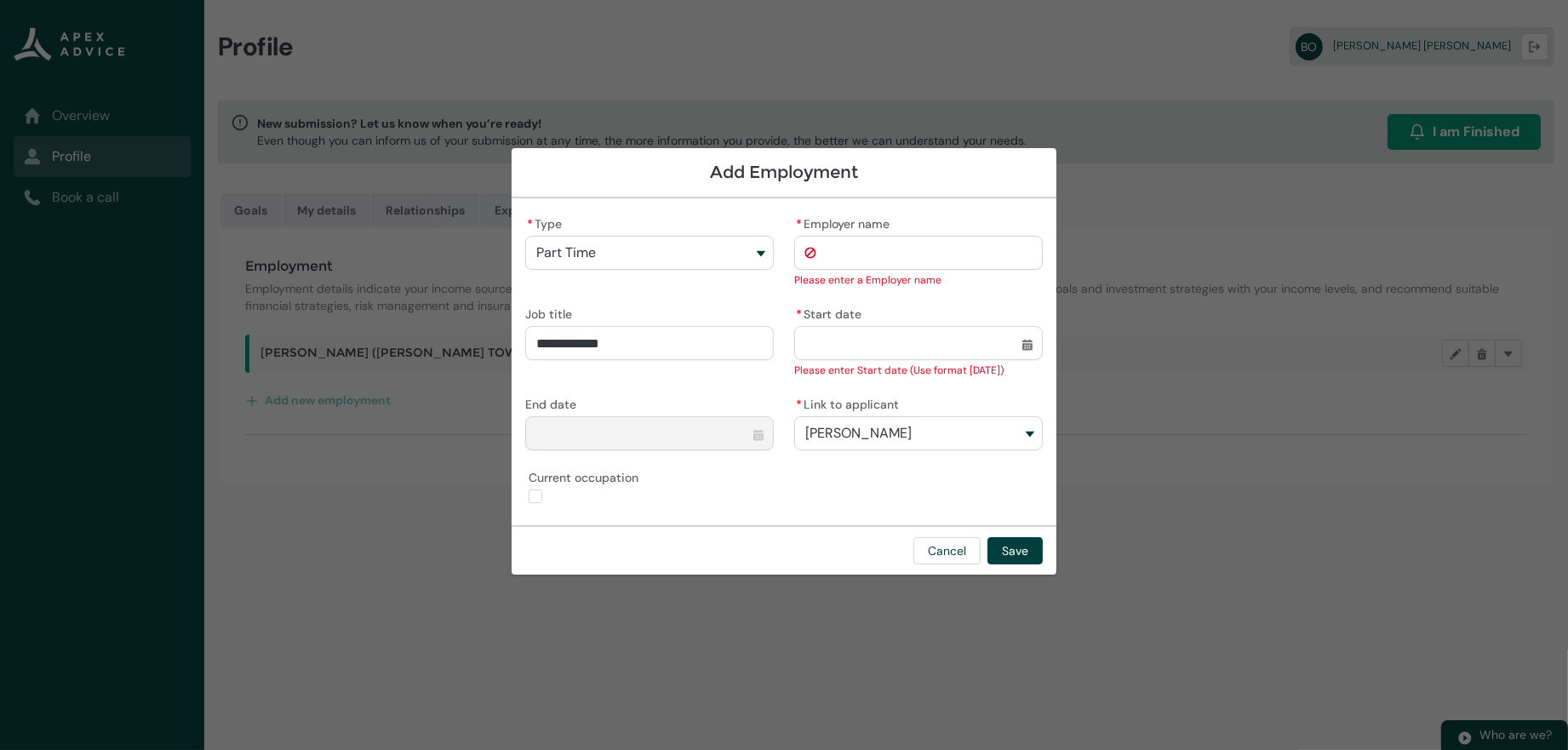
click at [916, 249] on input "* Employer name" at bounding box center [918, 253] width 248 height 34
type lightning-primitive-input-simple "M"
type input "*"
type lightning-primitive-input-simple "Mi"
type input "**"
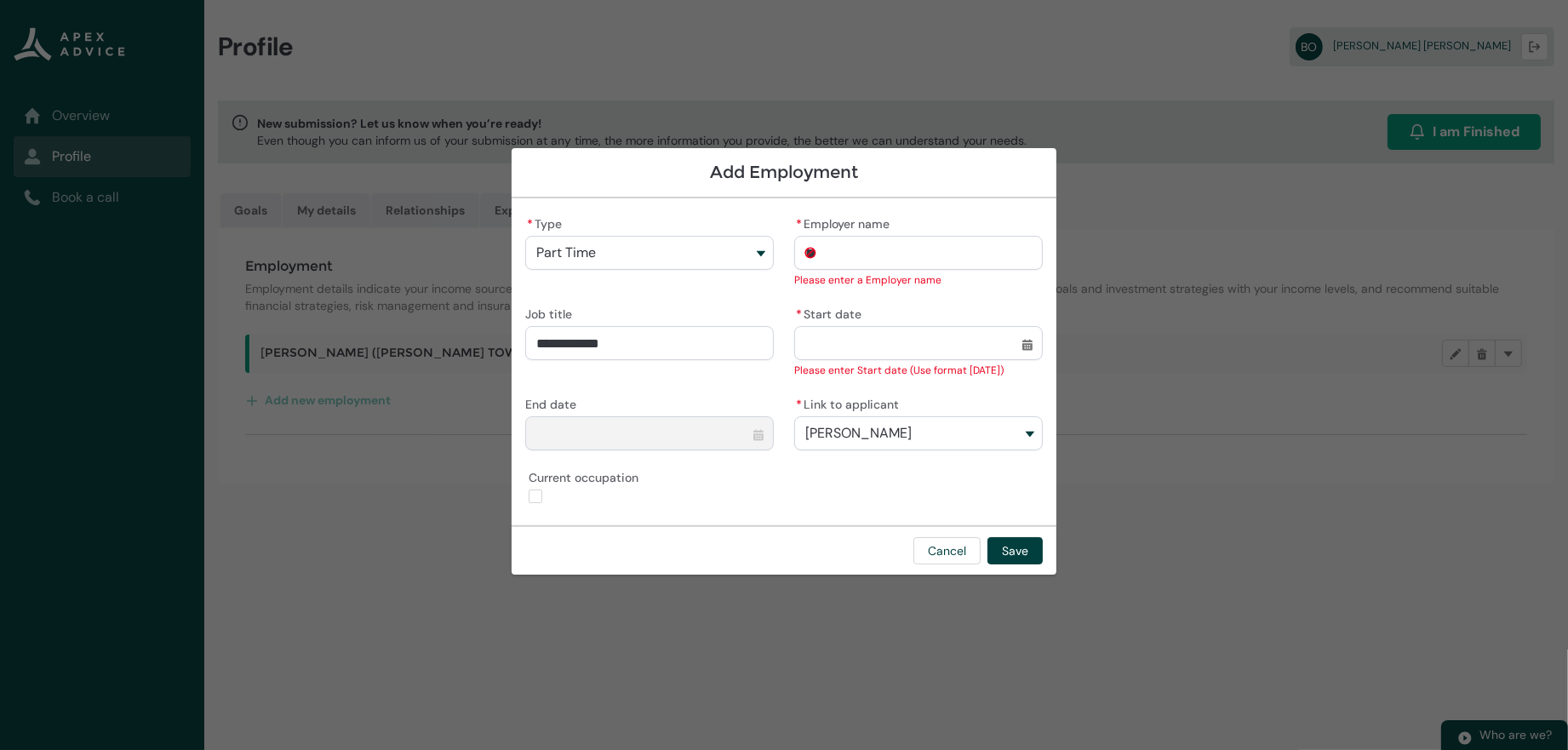
type lightning-primitive-input-simple "Mis"
type input "***"
type lightning-primitive-input-simple "Mi"
type input "**"
type lightning-primitive-input-simple "Min"
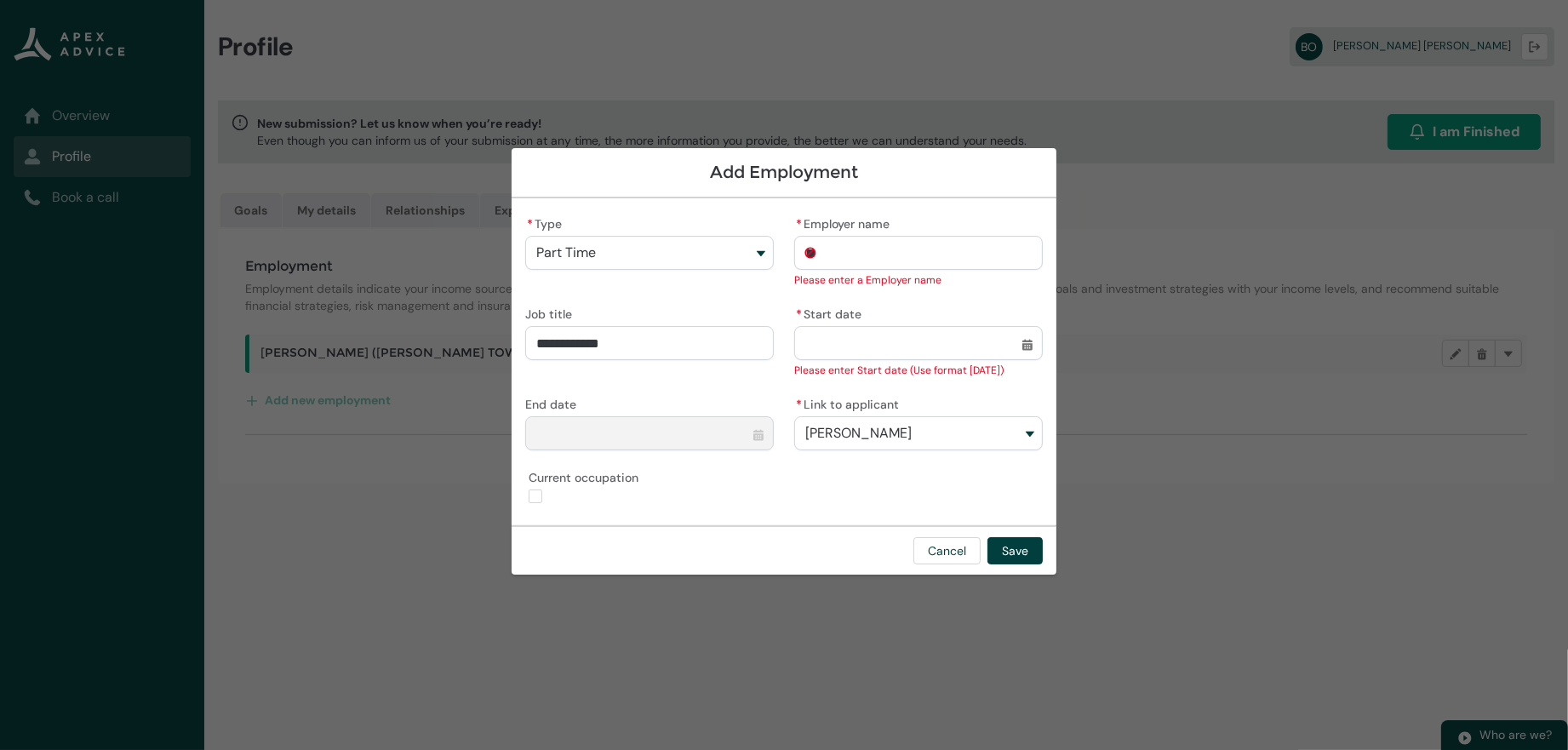
type input "***"
type lightning-primitive-input-simple "Mini"
type input "****"
type lightning-primitive-input-simple "Minis"
type input "*****"
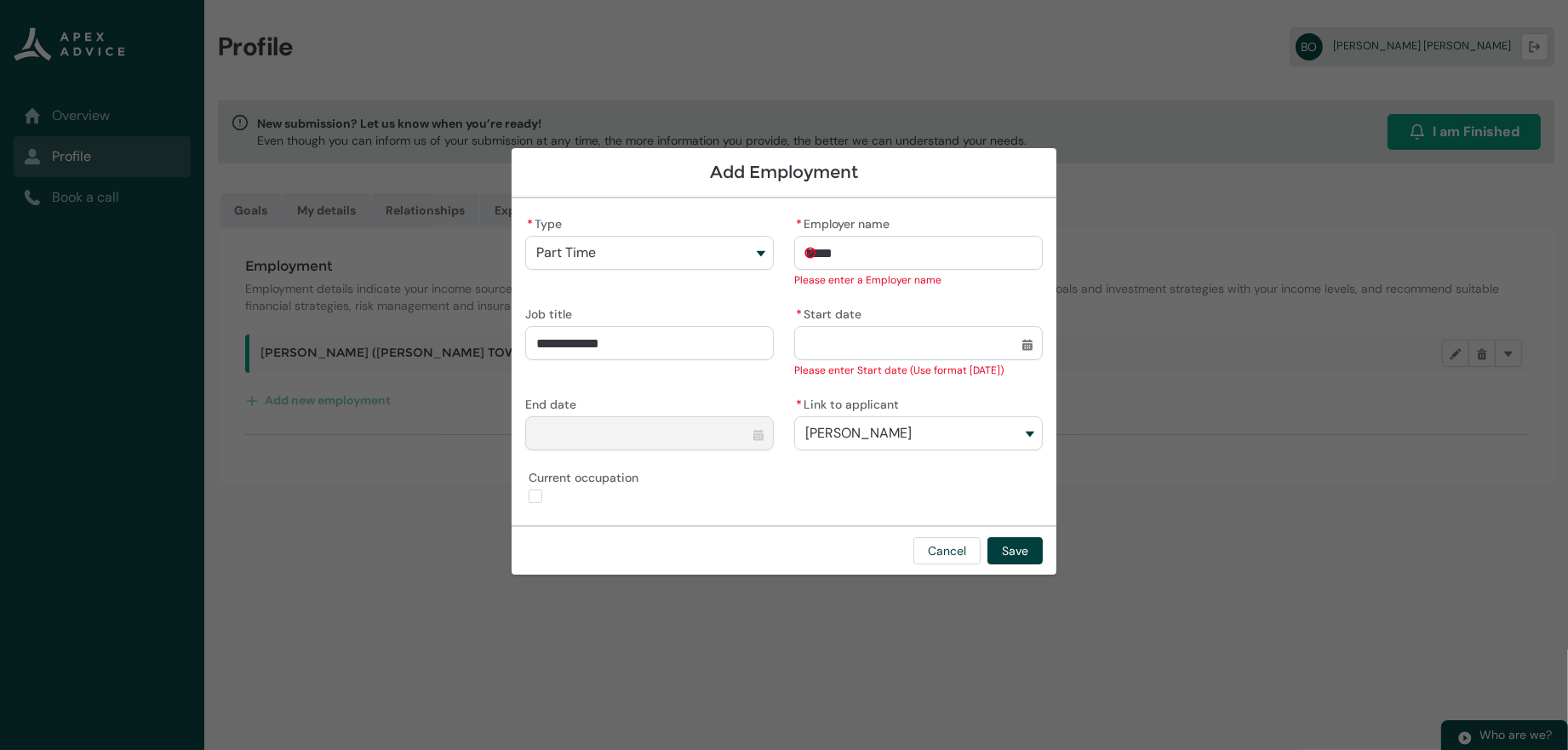
type lightning-primitive-input-simple "Minist"
type input "******"
type lightning-primitive-input-simple "Ministr"
type input "*******"
type lightning-primitive-input-simple "Ministry"
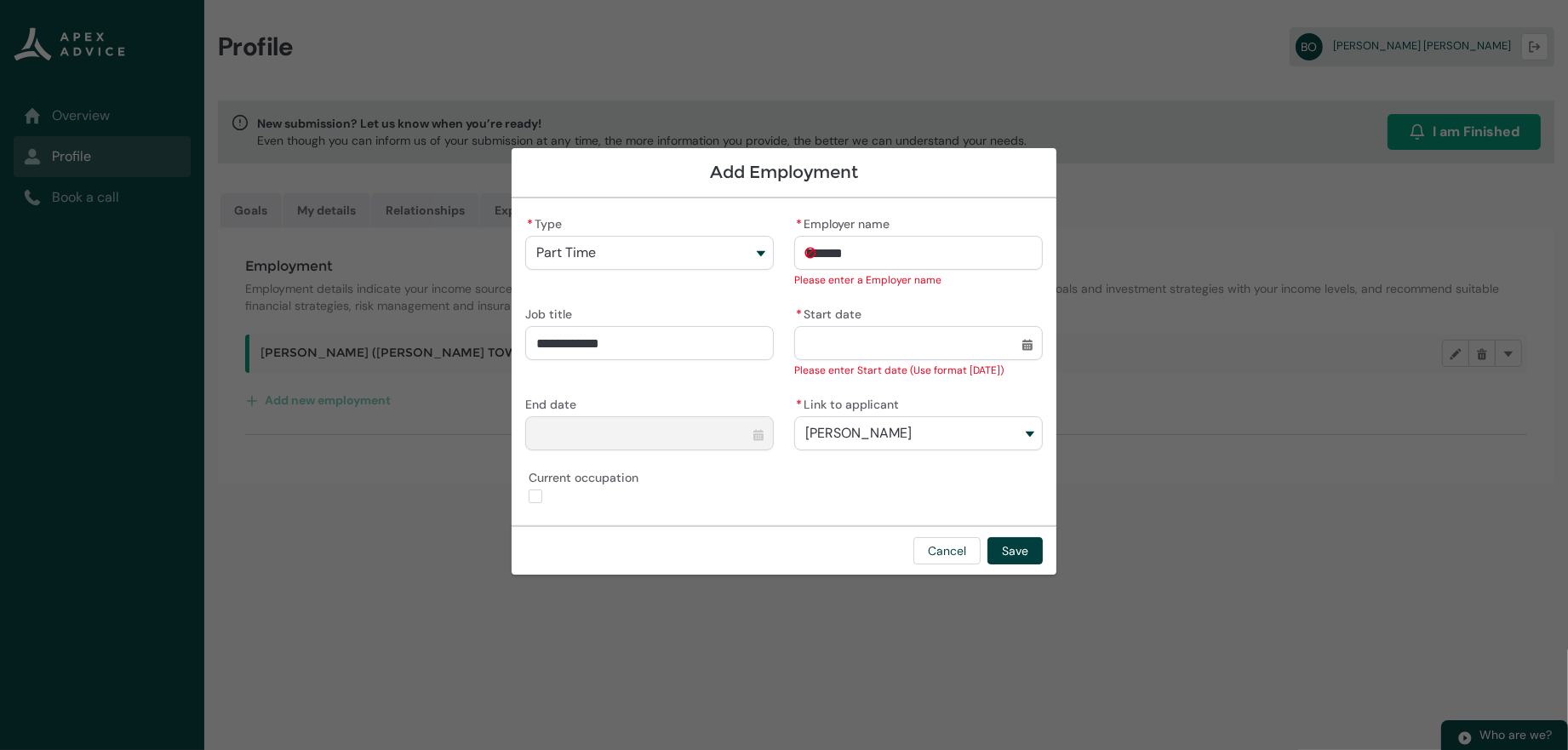
type input "********"
type lightning-primitive-input-simple "Ministry"
type input "********"
type lightning-primitive-input-simple "Ministry O"
type input "**********"
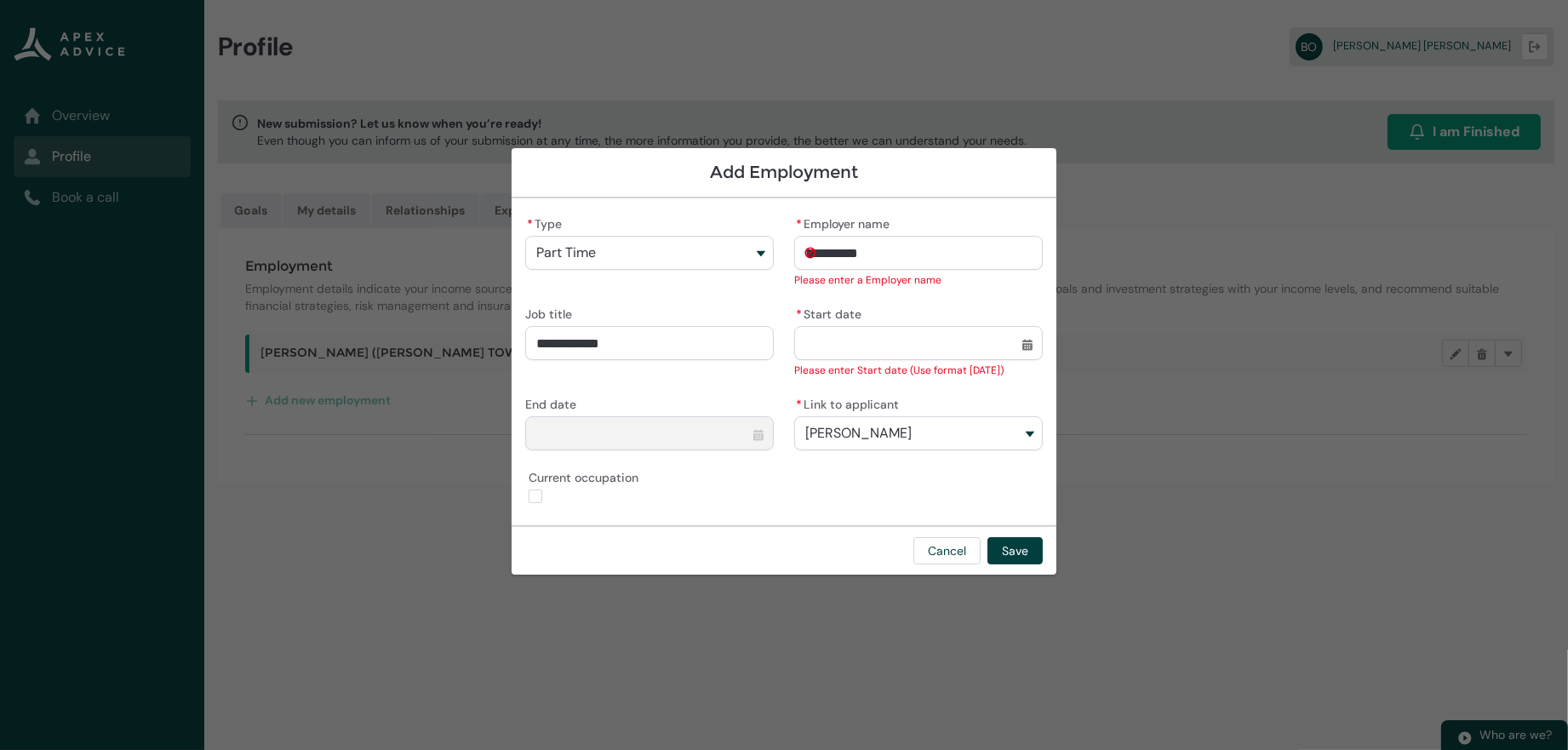
type lightning-primitive-input-simple "Ministry Of"
type input "**********"
type lightning-primitive-input-simple "Ministry Of"
type input "**********"
type lightning-primitive-input-simple "Ministry Of E"
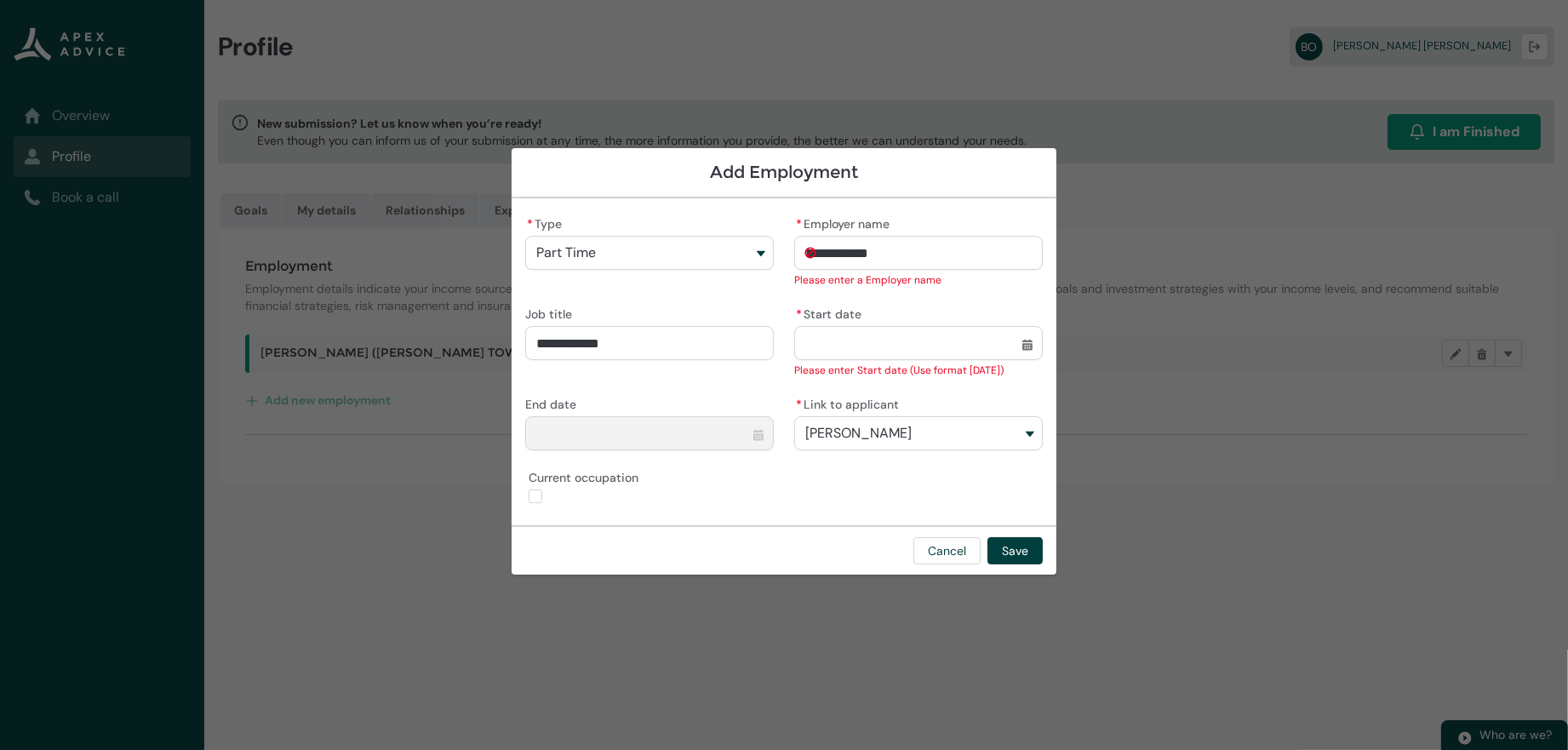
type input "**********"
type lightning-primitive-input-simple "Ministry Of Ed"
type input "**********"
type lightning-primitive-input-simple "Ministry Of Edu"
type input "**********"
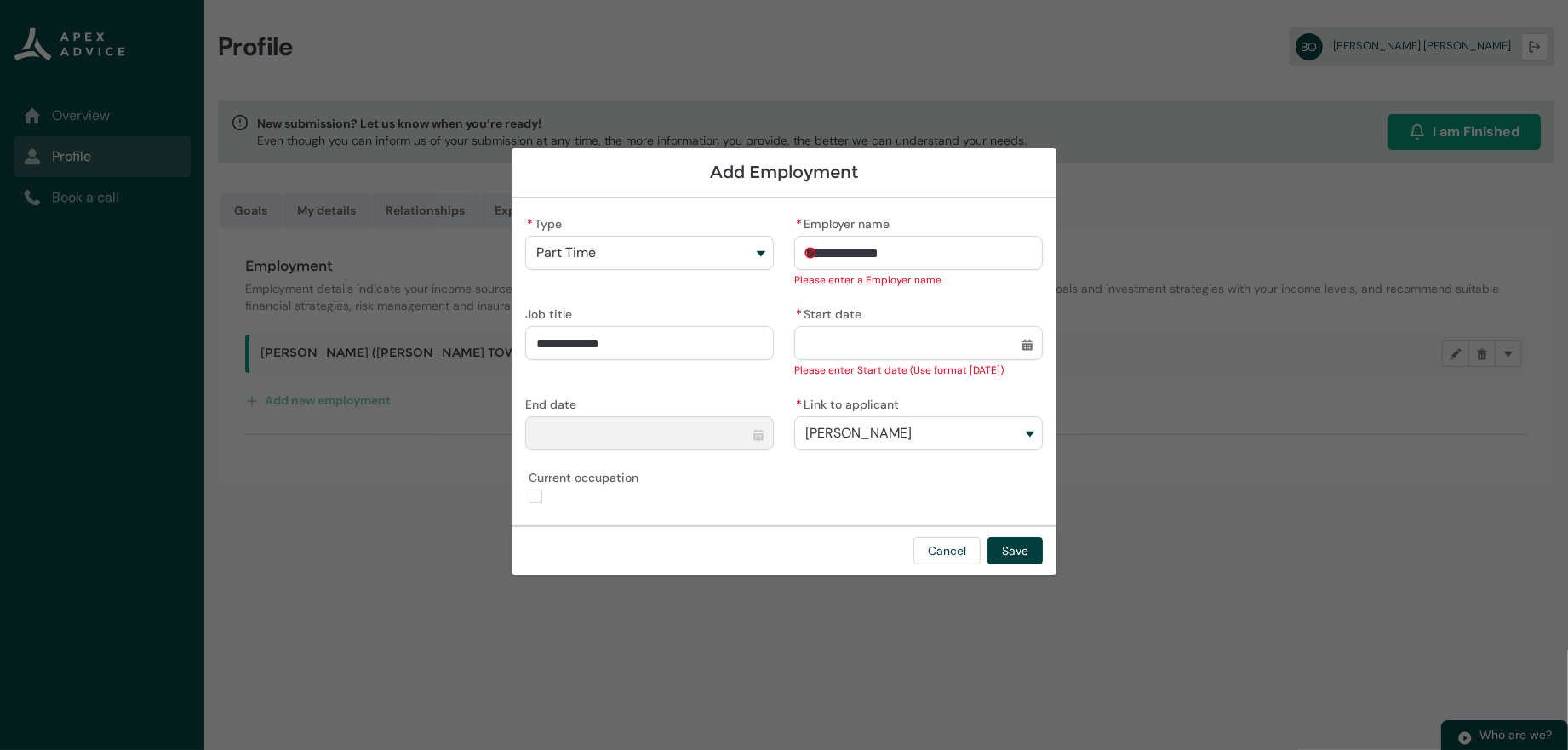
type lightning-primitive-input-simple "Ministry Of Edui"
type input "**********"
type lightning-primitive-input-simple "Ministry Of Edu"
type input "**********"
type lightning-primitive-input-simple "Ministry Of Educ"
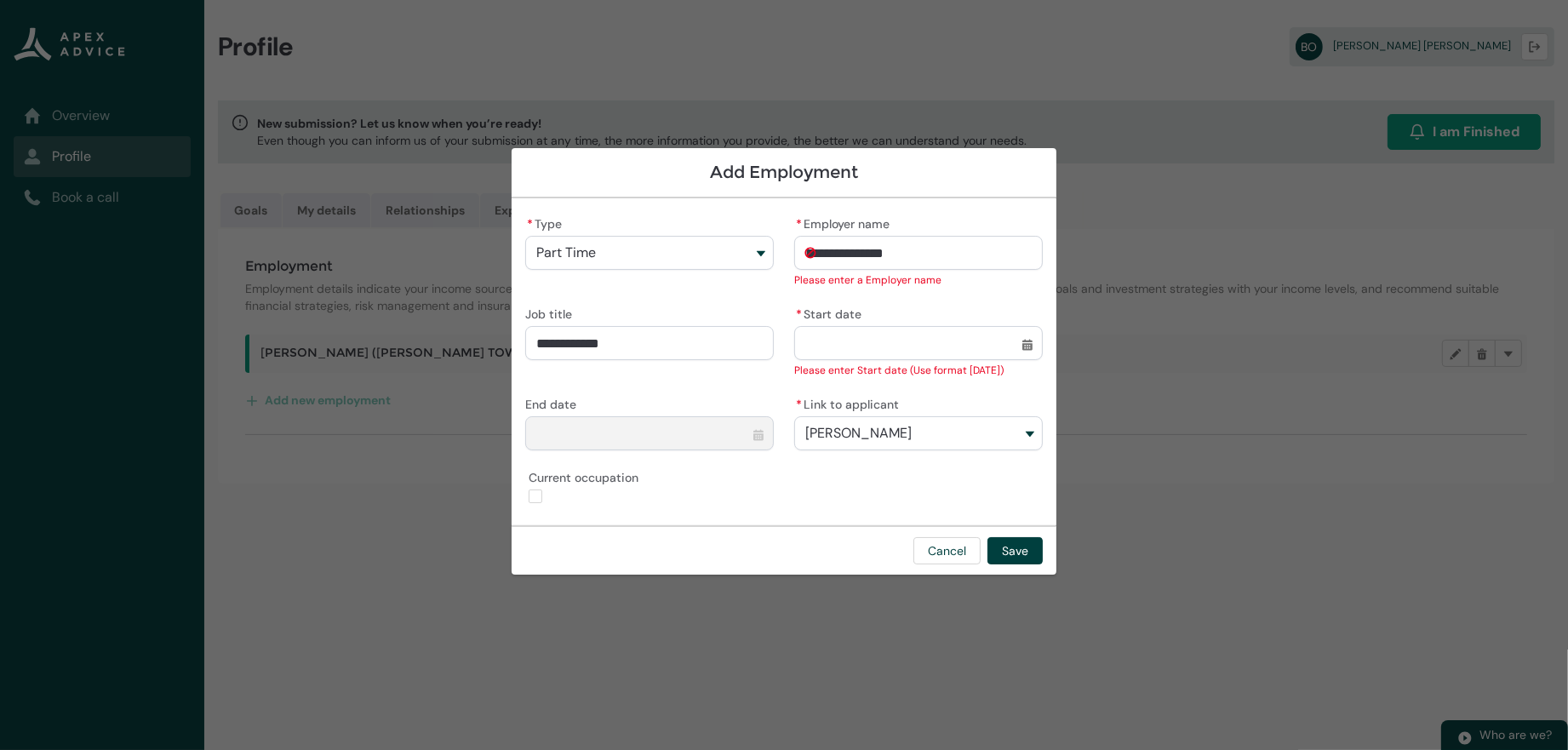
type input "**********"
type lightning-primitive-input-simple "Ministry Of Educa"
type input "**********"
type lightning-primitive-input-simple "Ministry Of Educat"
type input "**********"
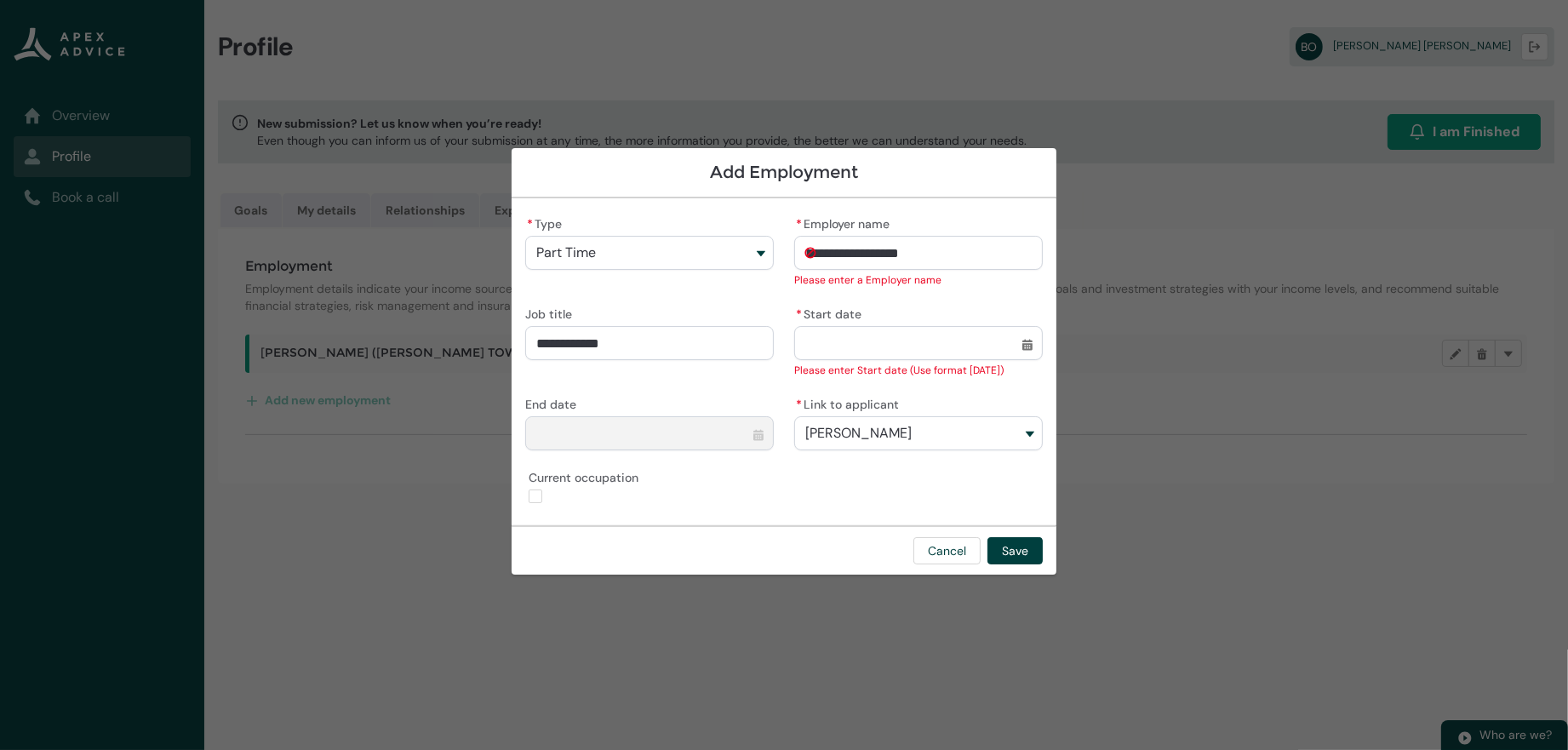
type lightning-primitive-input-simple "Ministry Of Educati"
type input "**********"
type lightning-primitive-input-simple "Ministry Of Educatio"
type input "**********"
type lightning-primitive-input-simple "Ministry Of Education"
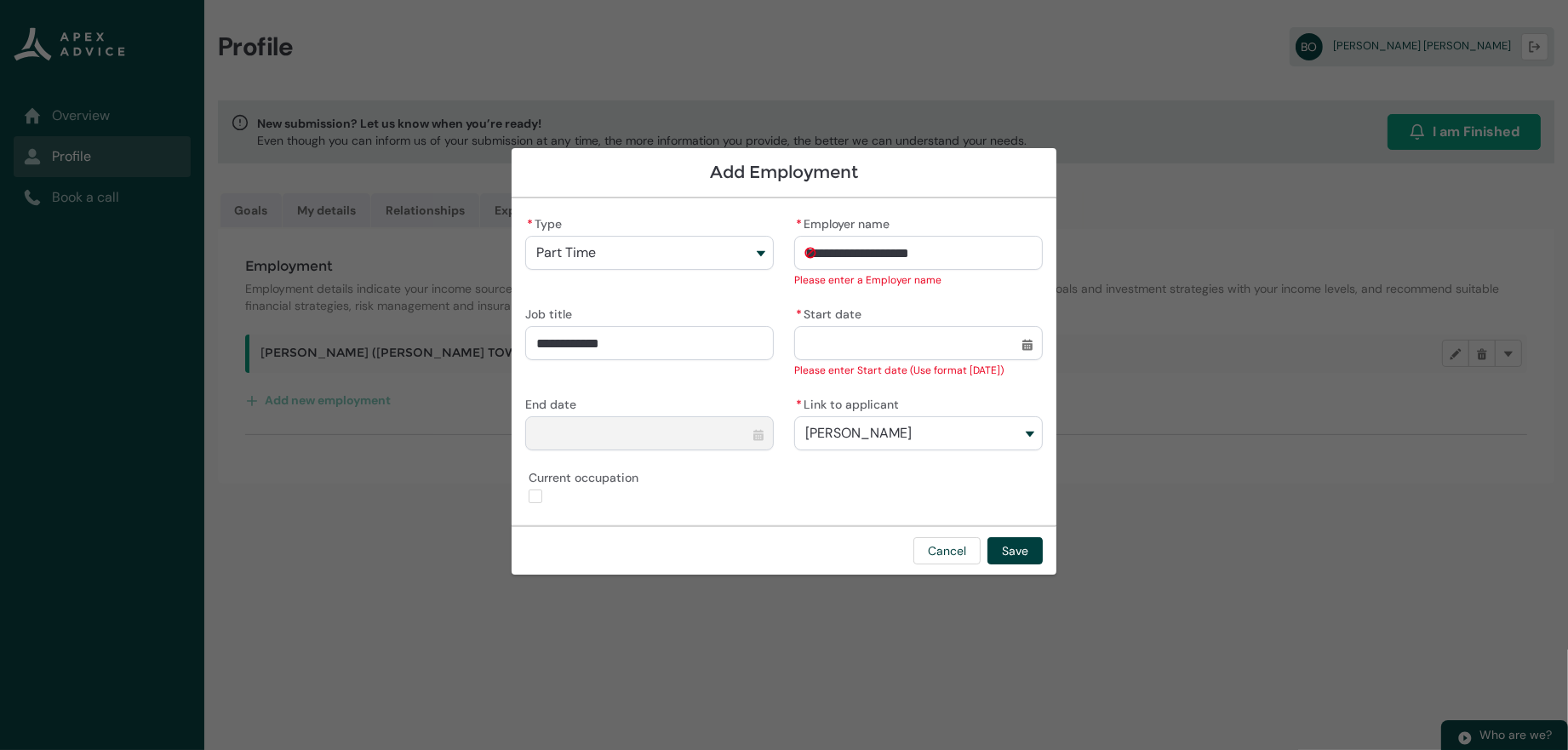
type input "**********"
click at [891, 430] on button "[PERSON_NAME]" at bounding box center [918, 433] width 248 height 34
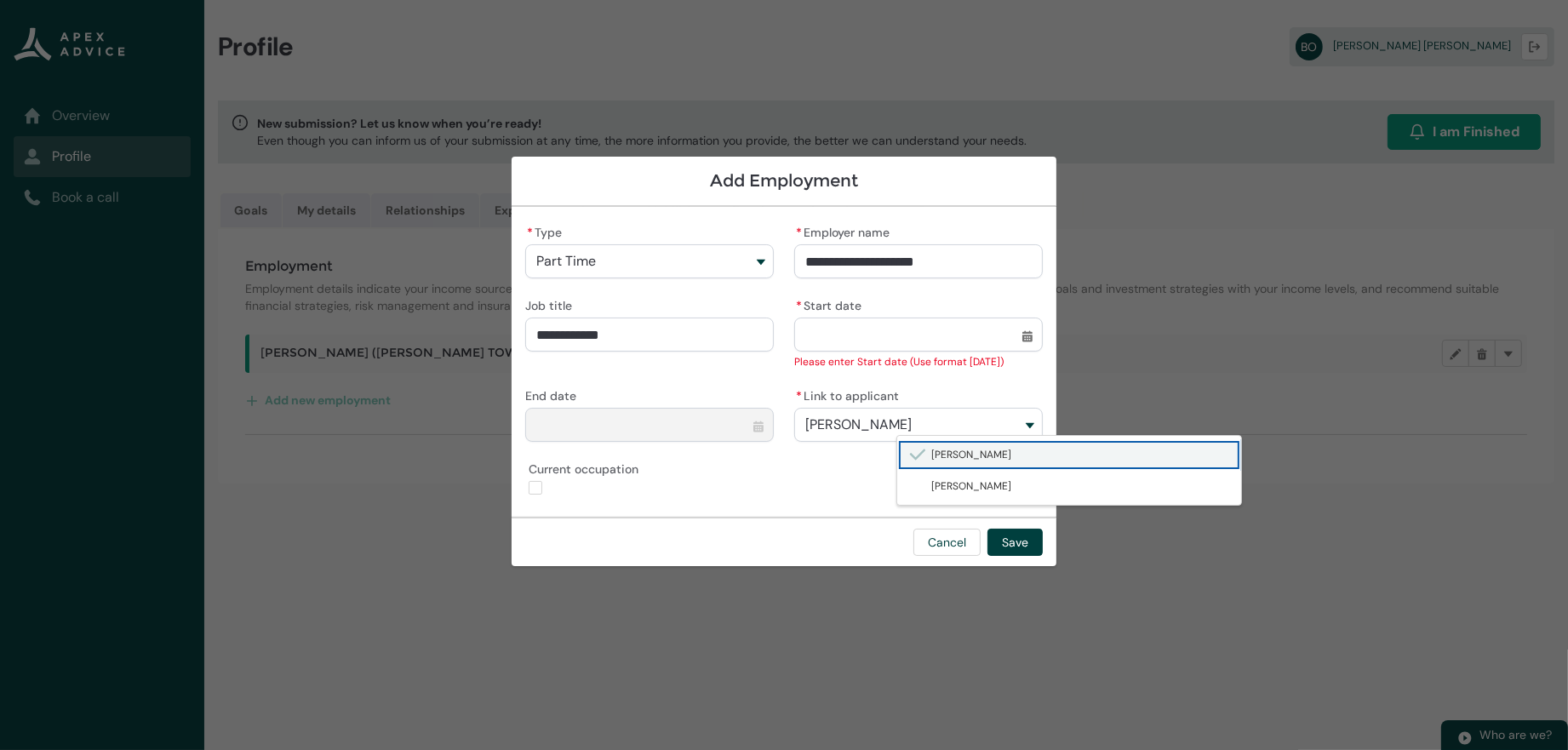
click at [910, 417] on span "[PERSON_NAME]" at bounding box center [859, 425] width 107 height 15
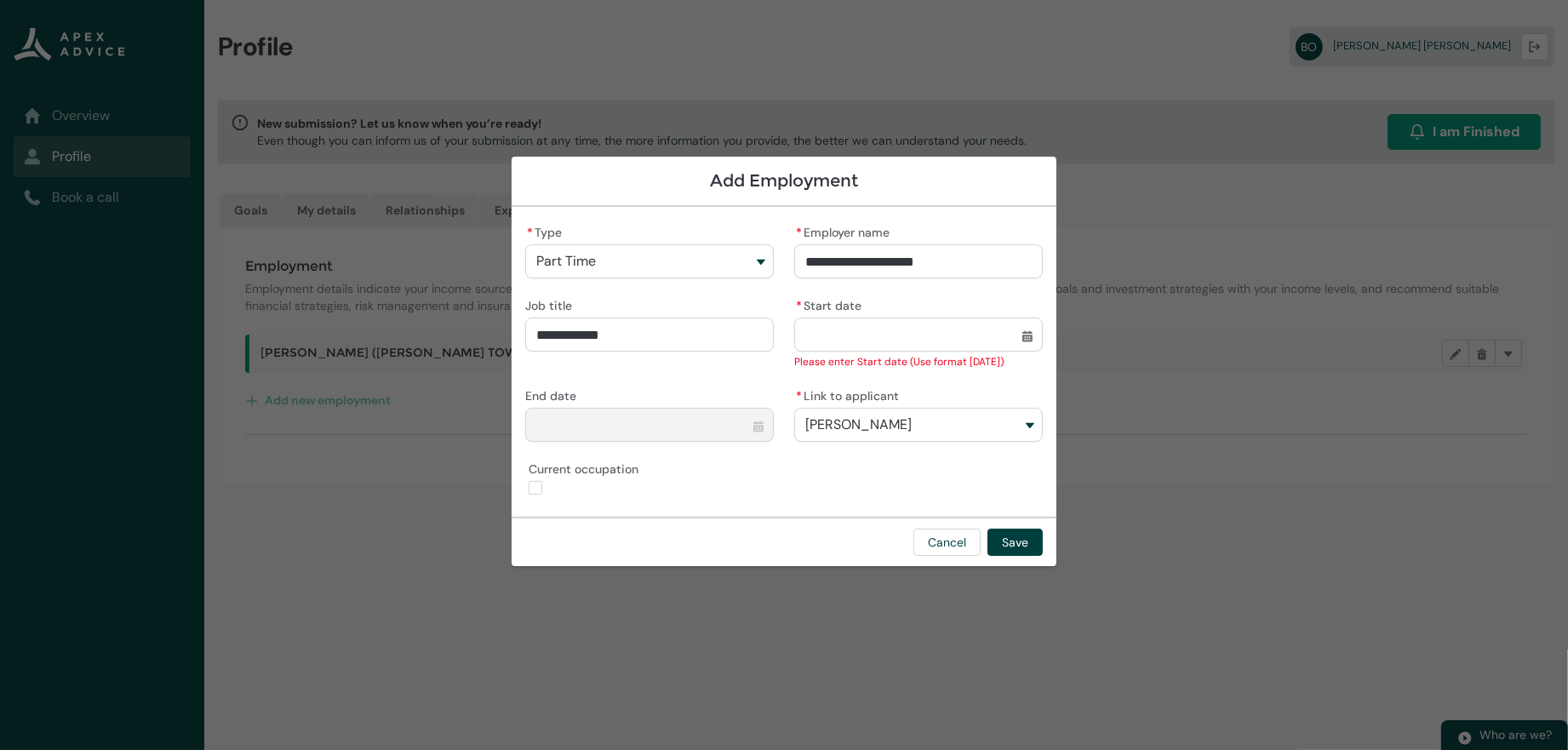
click at [847, 318] on input "* Start date" at bounding box center [918, 335] width 248 height 34
select select "****"
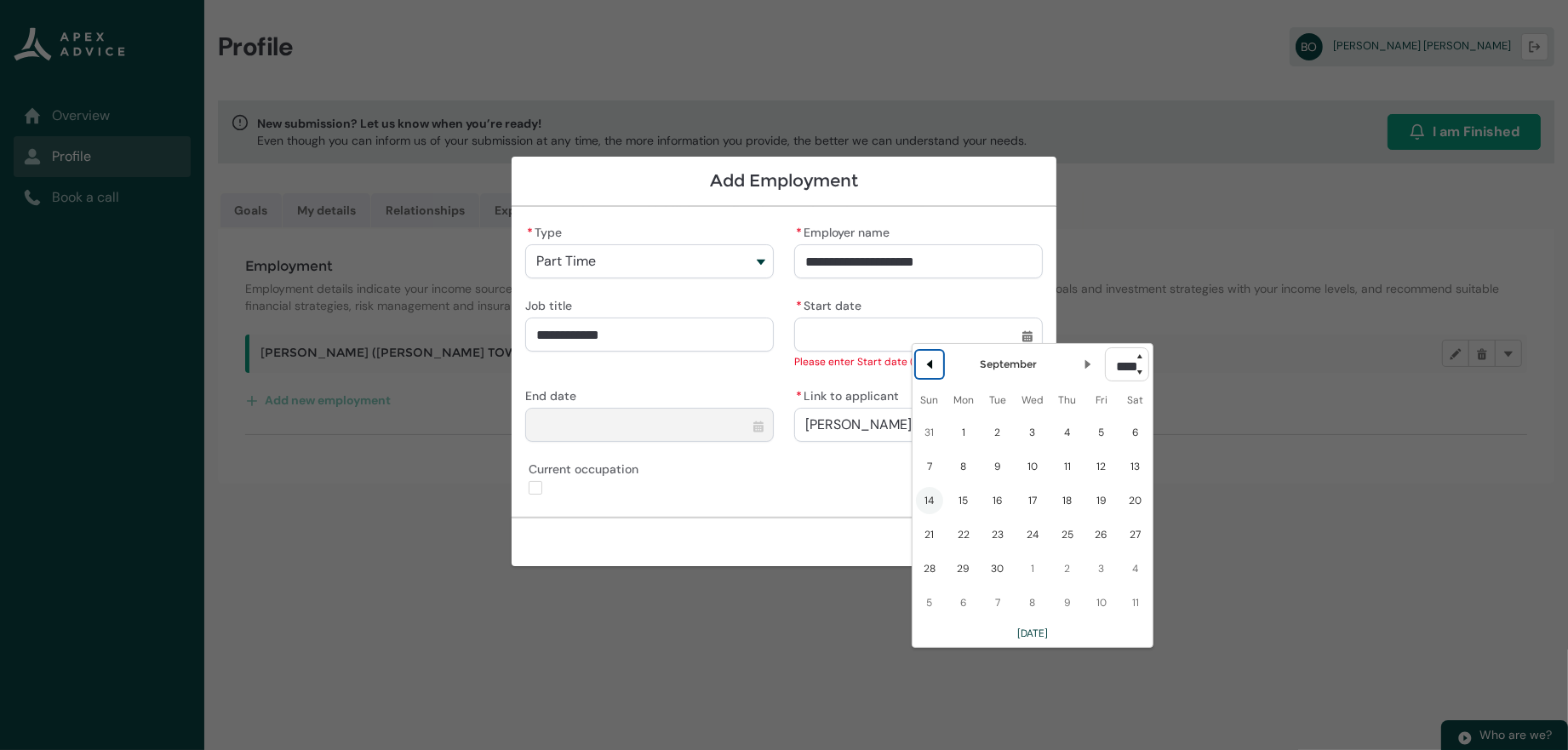
click at [924, 367] on lightning-primitive-icon "Date picker: September" at bounding box center [929, 364] width 12 height 12
click at [924, 365] on lightning-primitive-icon "Date picker: August" at bounding box center [929, 358] width 12 height 12
click at [924, 367] on lightning-primitive-icon "Date picker: July" at bounding box center [929, 364] width 12 height 12
click at [924, 365] on lightning-primitive-icon "Date picker: June" at bounding box center [929, 358] width 12 height 12
click at [924, 367] on lightning-primitive-icon "Date picker: May" at bounding box center [929, 364] width 12 height 12
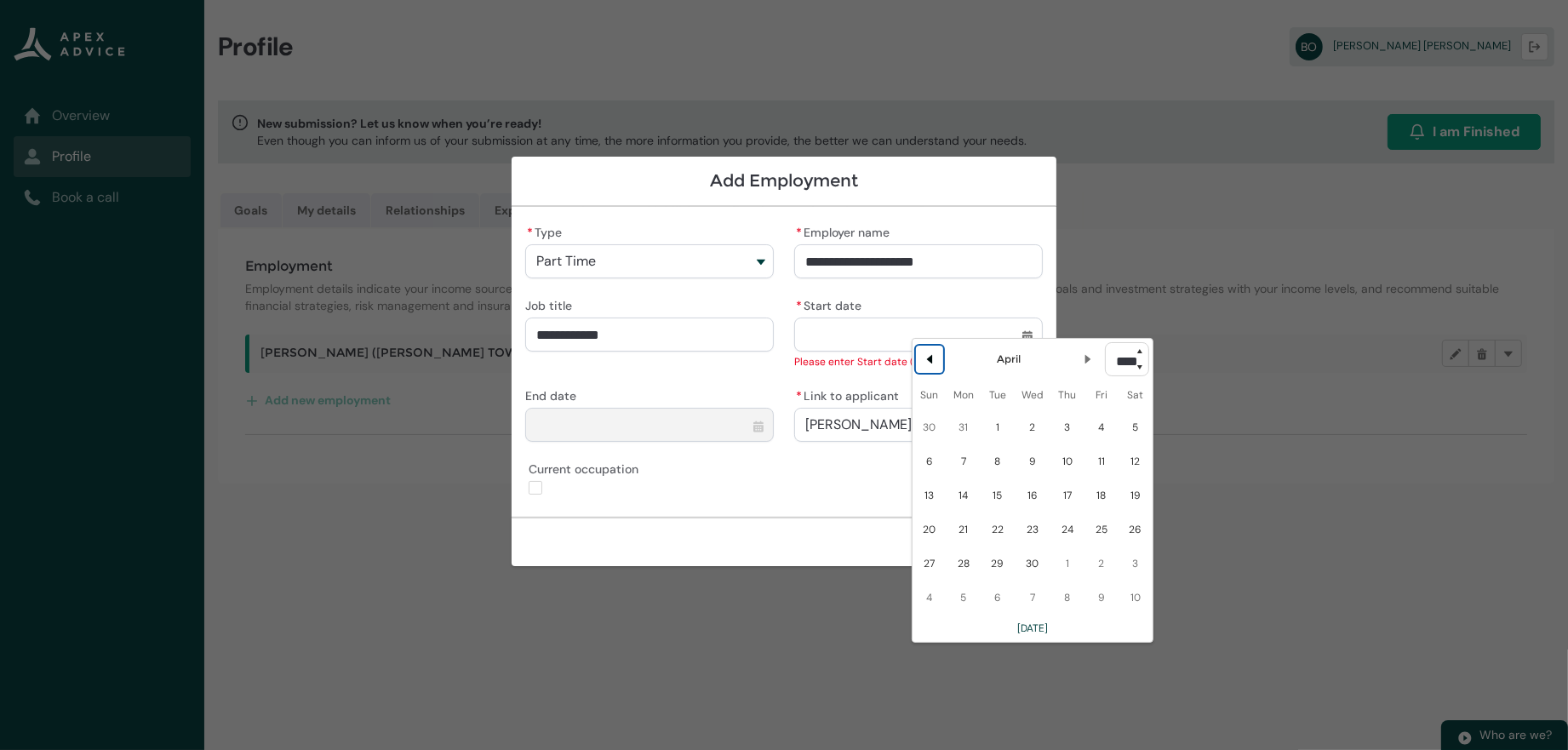
click at [924, 365] on lightning-primitive-icon "Date picker: April" at bounding box center [929, 358] width 12 height 12
click at [924, 367] on lightning-primitive-icon "Date picker: March" at bounding box center [929, 364] width 12 height 12
click at [924, 365] on lightning-primitive-icon "Date picker: February" at bounding box center [929, 358] width 12 height 12
click at [1082, 369] on lightning-primitive-icon "Date picker: January" at bounding box center [1088, 364] width 12 height 12
click at [950, 509] on span "10" at bounding box center [963, 495] width 27 height 27
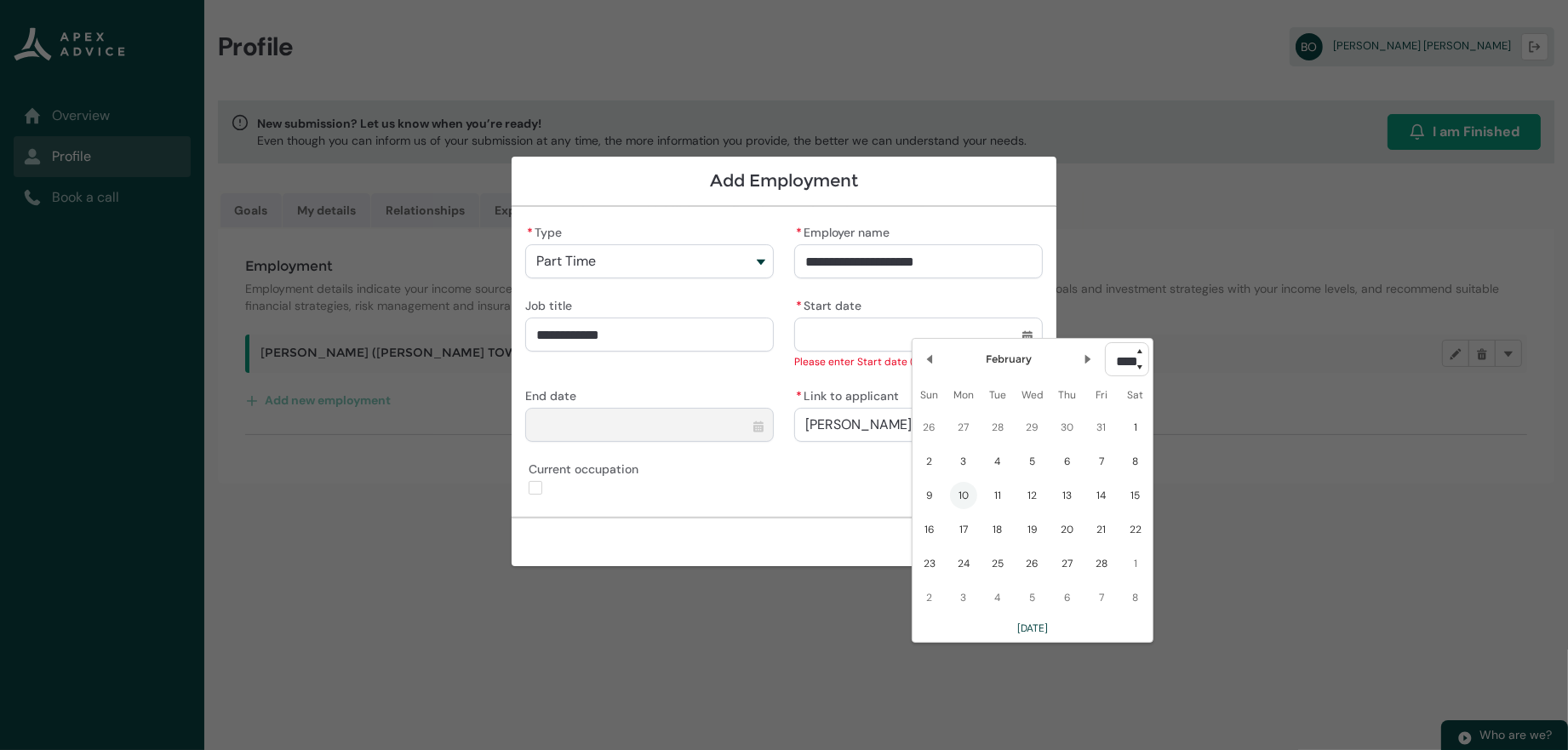
type lightning-datepicker "2025-02-10"
type lightning-input "2025-02-10"
type input "**********"
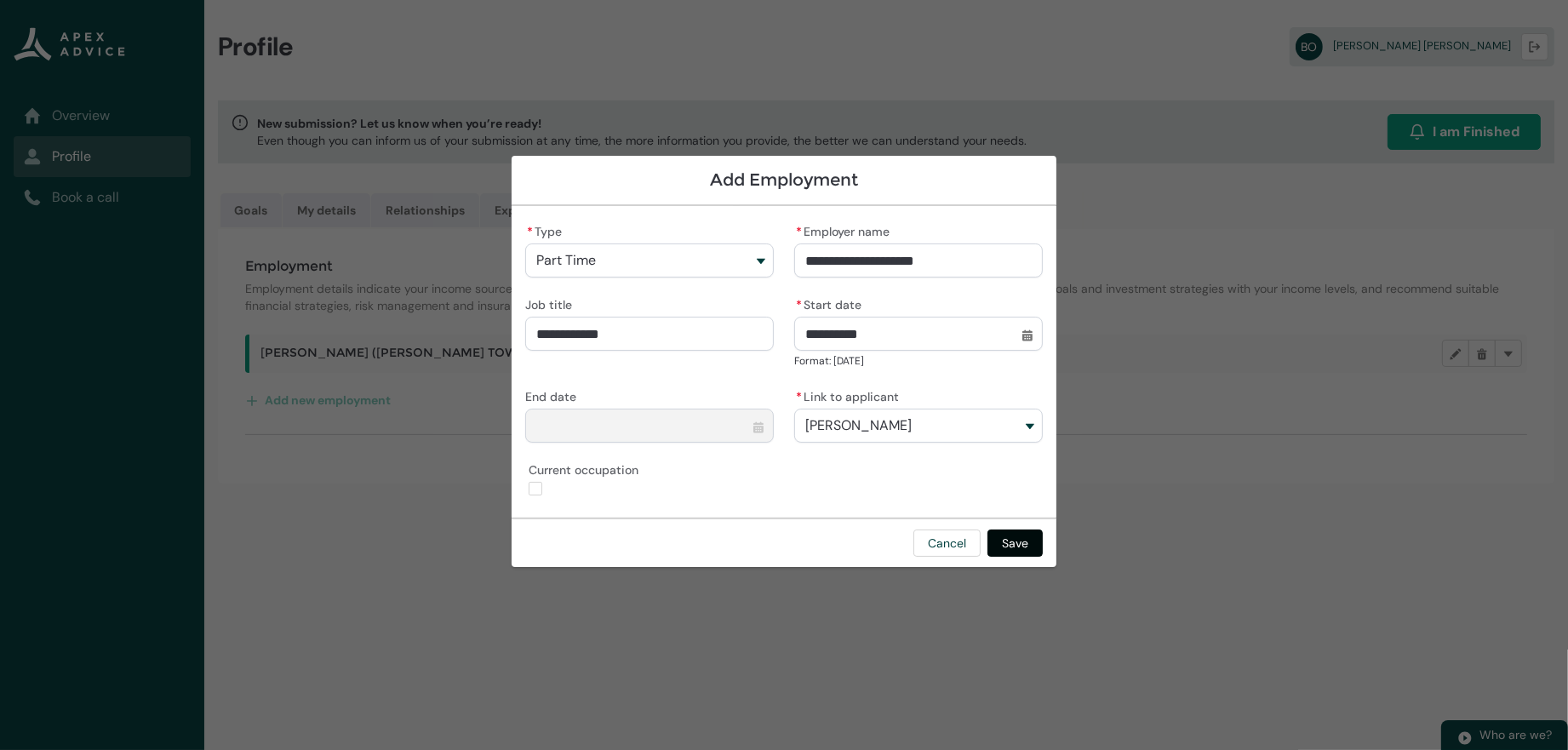
click at [1043, 547] on button "Save" at bounding box center [1015, 542] width 56 height 27
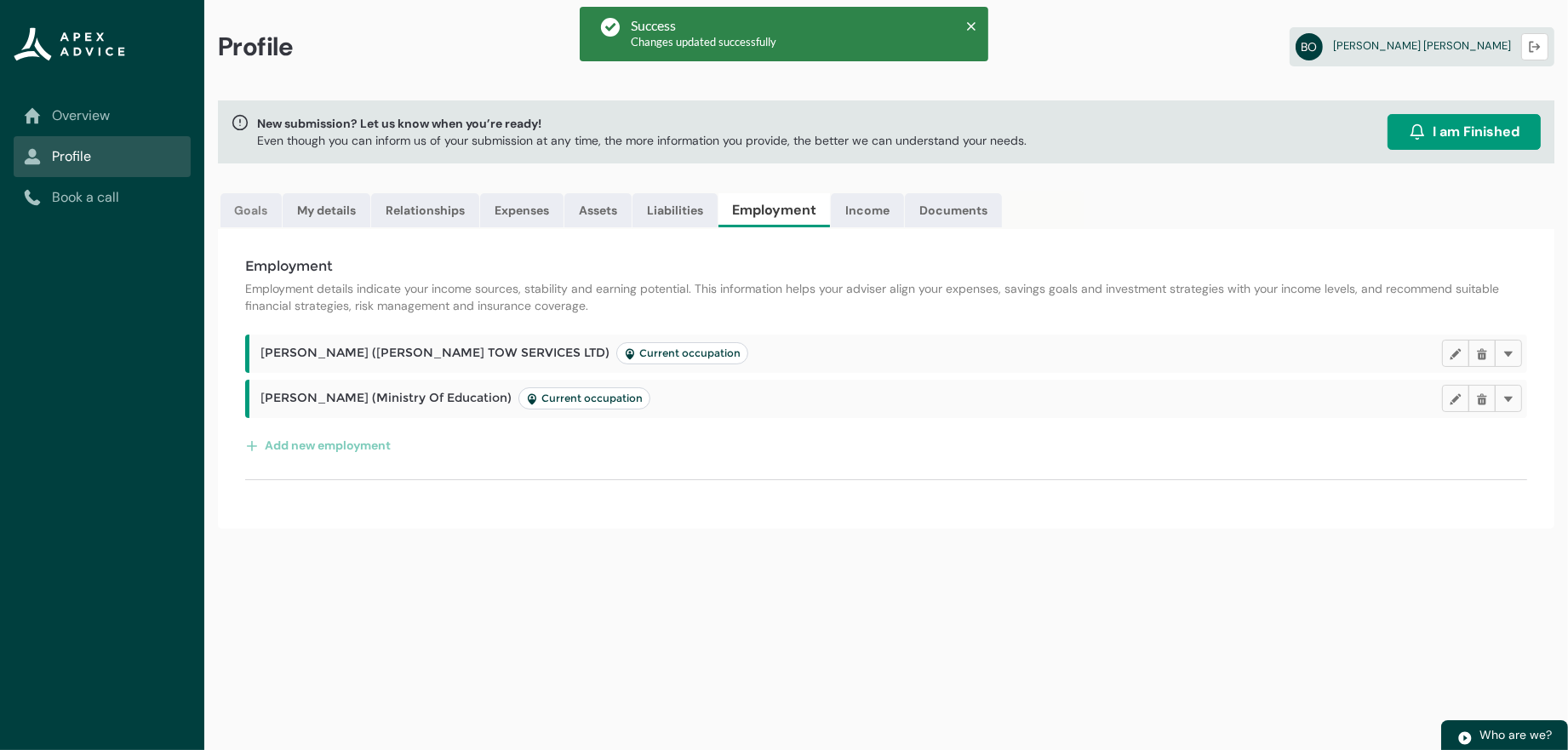
click at [239, 227] on link "Goals" at bounding box center [251, 210] width 61 height 34
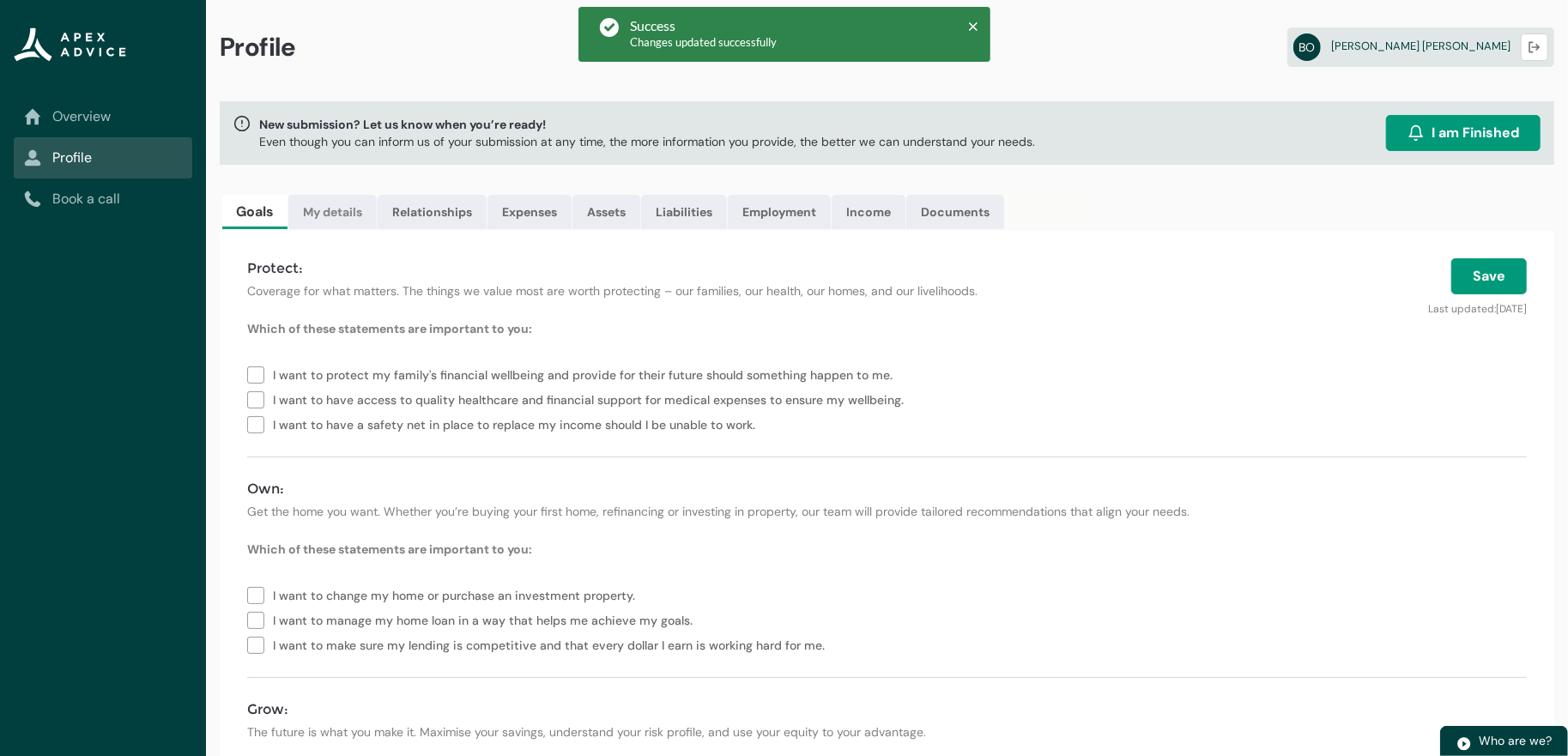
click at [344, 229] on link "My details" at bounding box center [332, 212] width 88 height 34
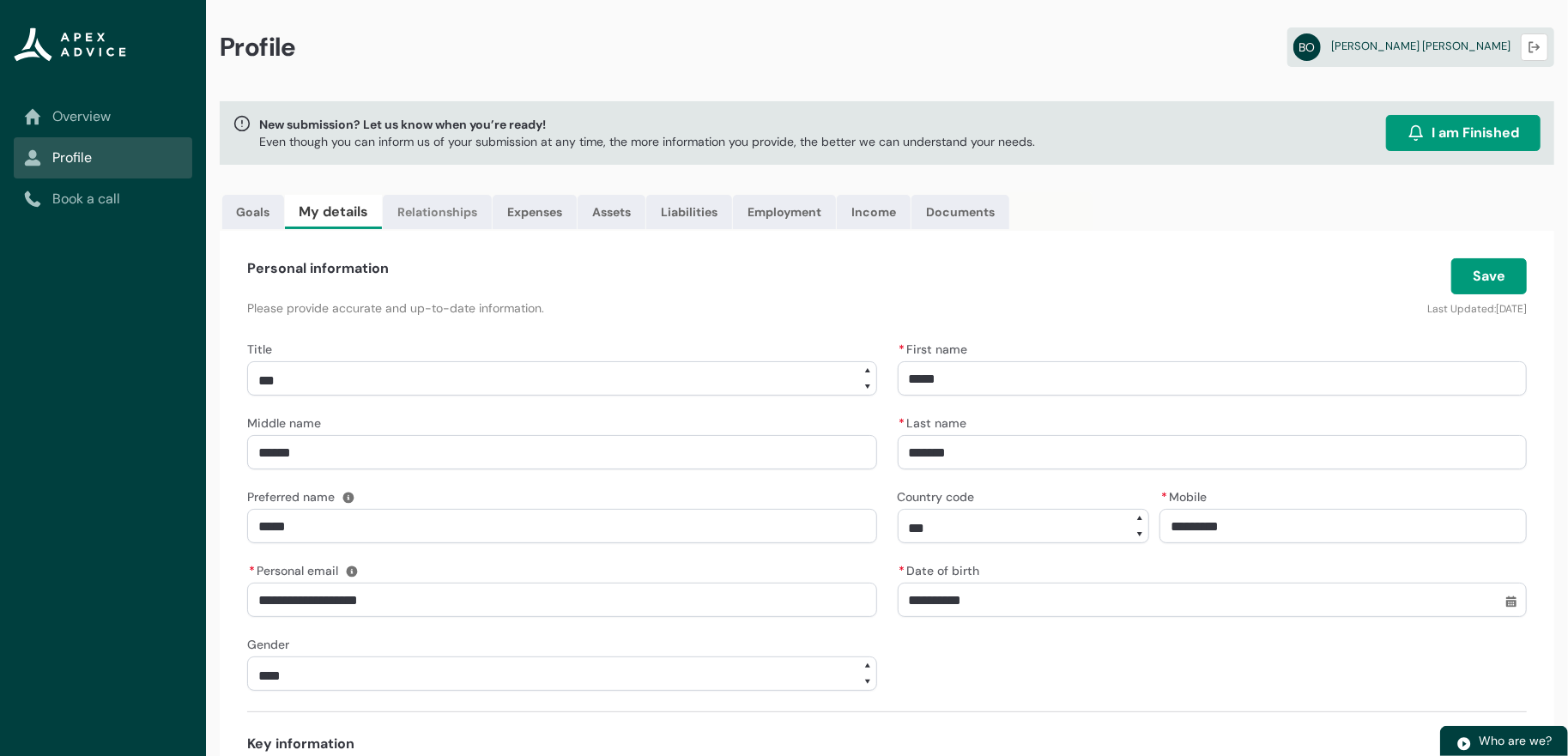
click at [474, 226] on link "Relationships" at bounding box center [436, 212] width 109 height 34
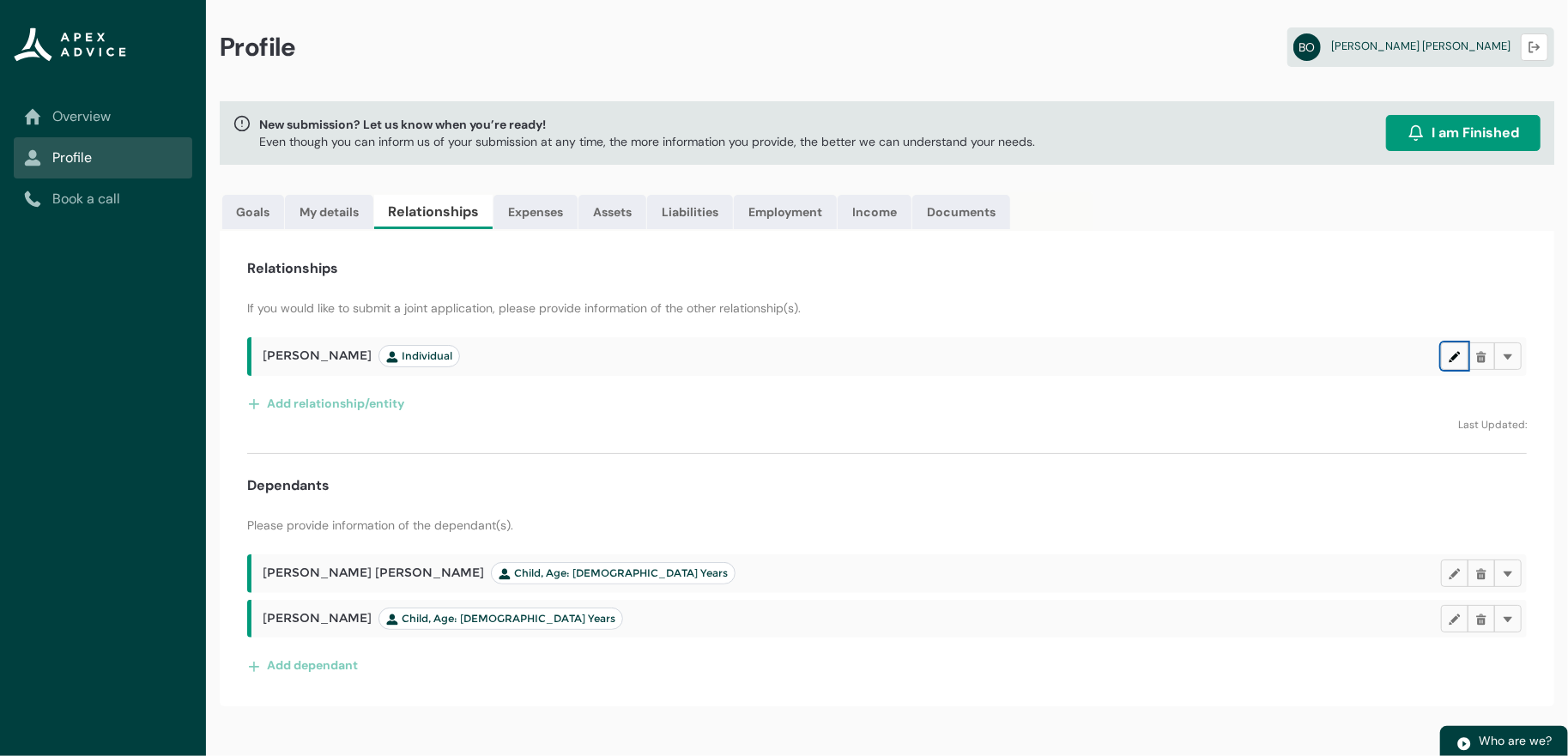
click at [1448, 363] on lightning-primitive-icon "button" at bounding box center [1454, 357] width 12 height 13
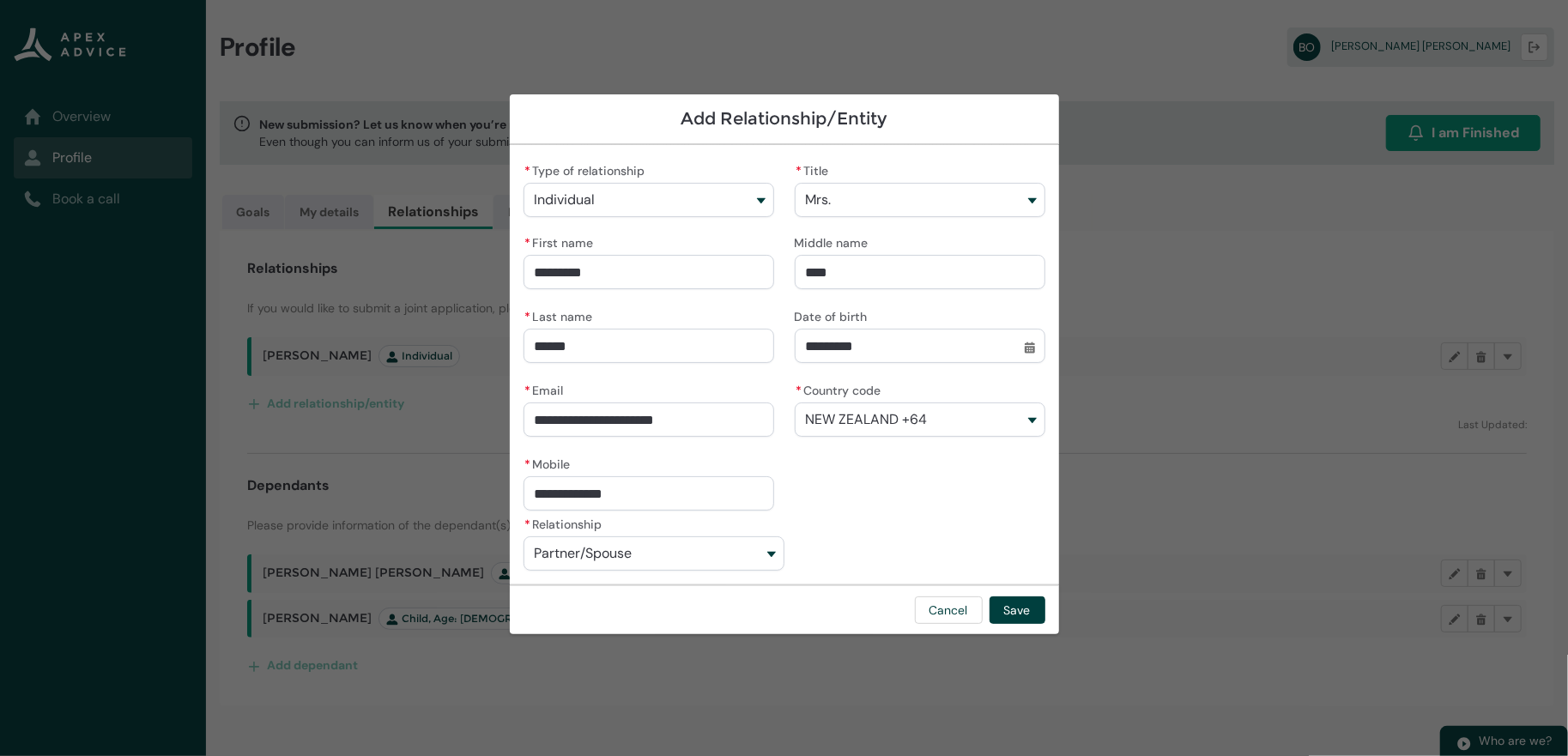
drag, startPoint x: 546, startPoint y: 346, endPoint x: 341, endPoint y: 337, distance: 205.2
click at [341, 337] on section "**********" at bounding box center [784, 378] width 1568 height 756
type lightning-primitive-input-simple "O"
type input "*"
type lightning-primitive-input-simple "O'"
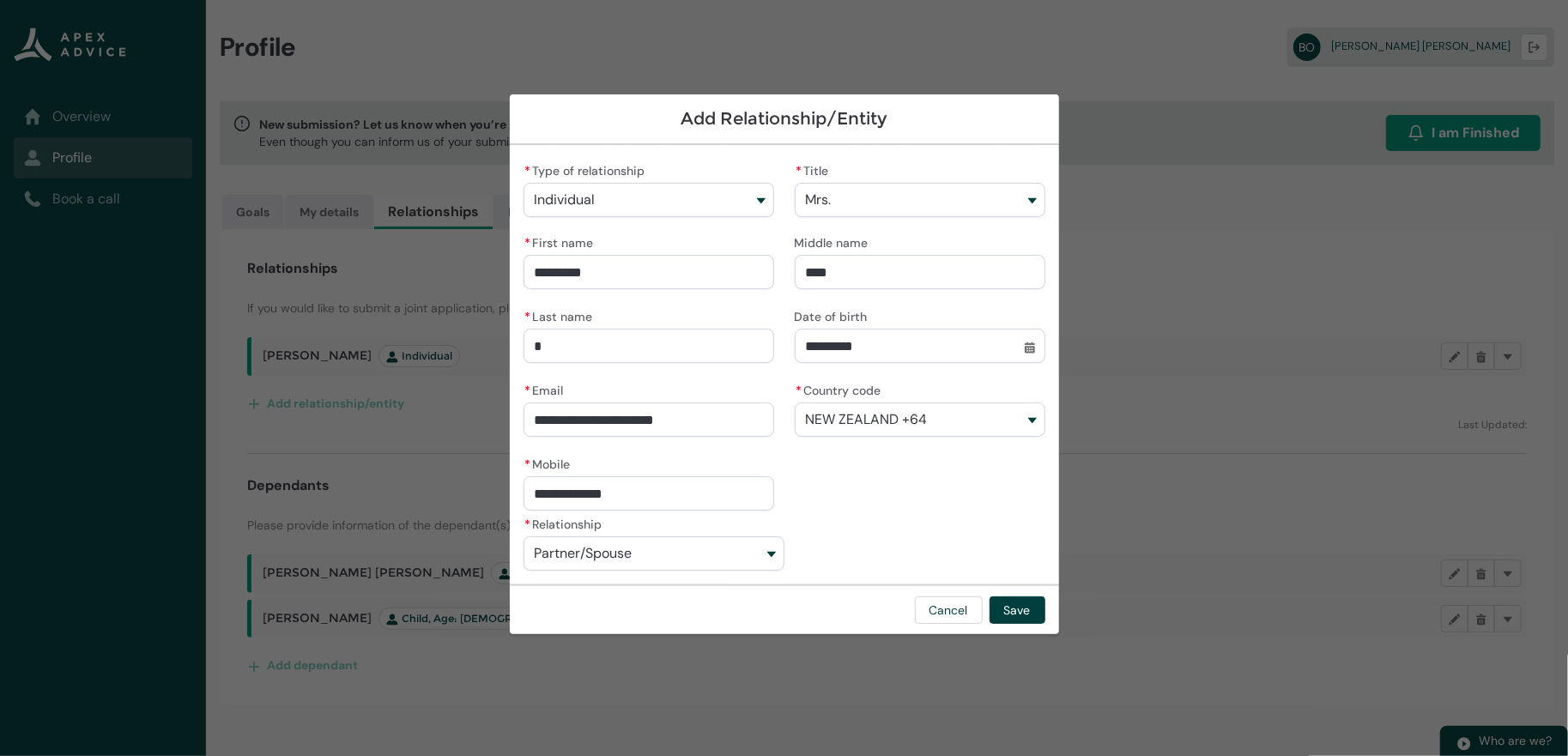
type input "**"
type lightning-primitive-input-simple "O'L"
type input "***"
type lightning-primitive-input-simple "O'Le"
type input "****"
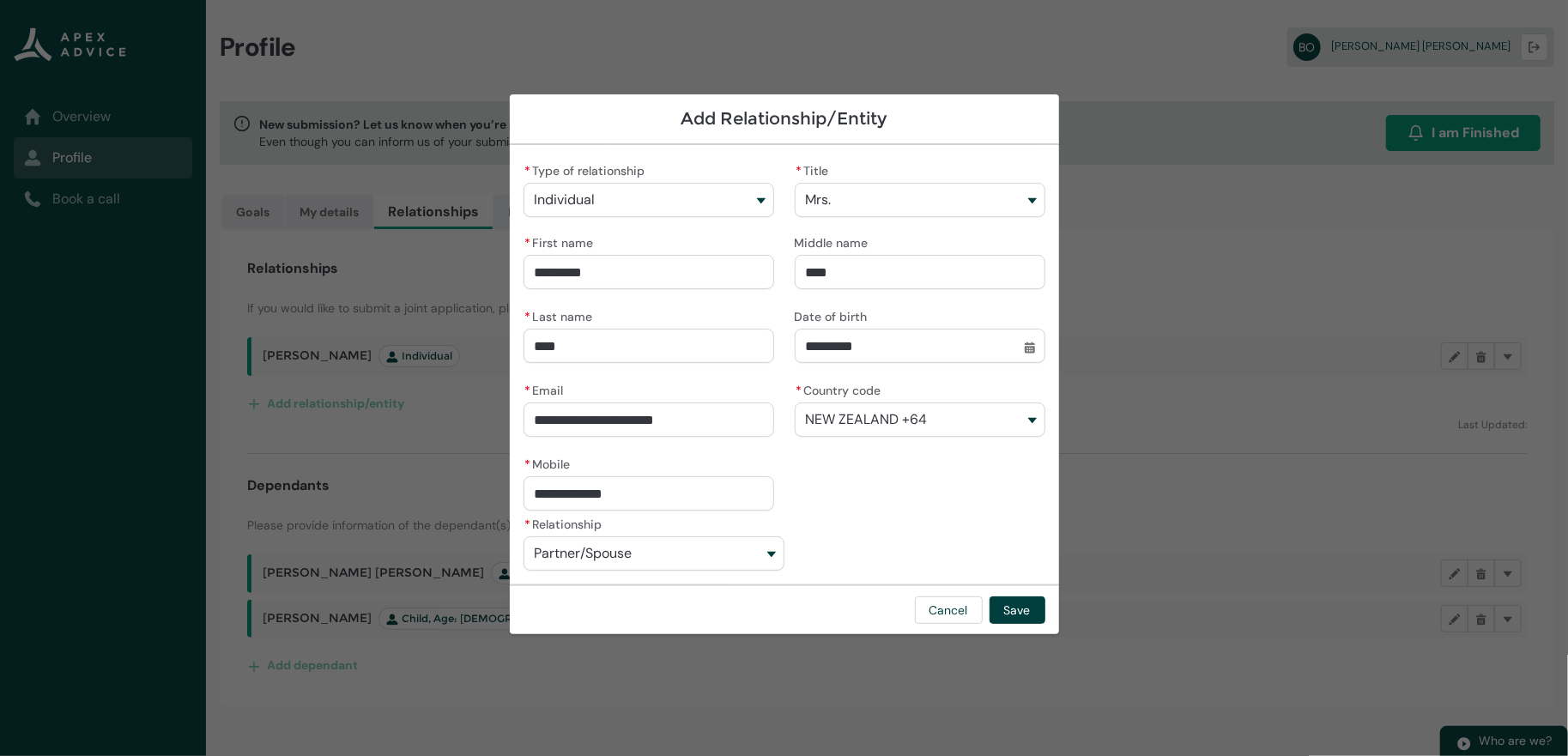
type lightning-primitive-input-simple "O'Lea"
type input "*****"
type lightning-primitive-input-simple "[PERSON_NAME]"
type input "******"
type lightning-primitive-input-simple "[PERSON_NAME]"
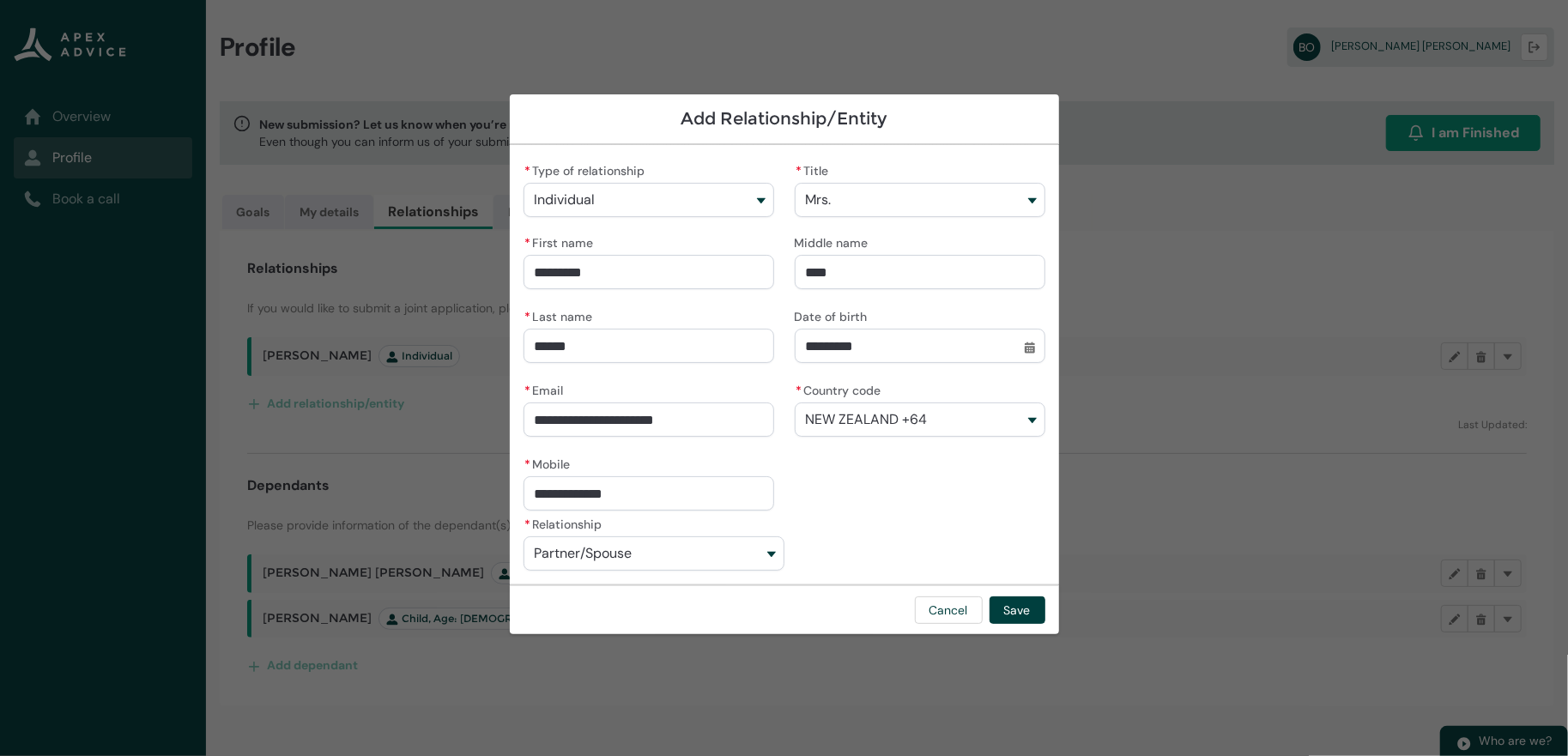
type input "*******"
click at [1045, 619] on button "Save" at bounding box center [1016, 610] width 56 height 28
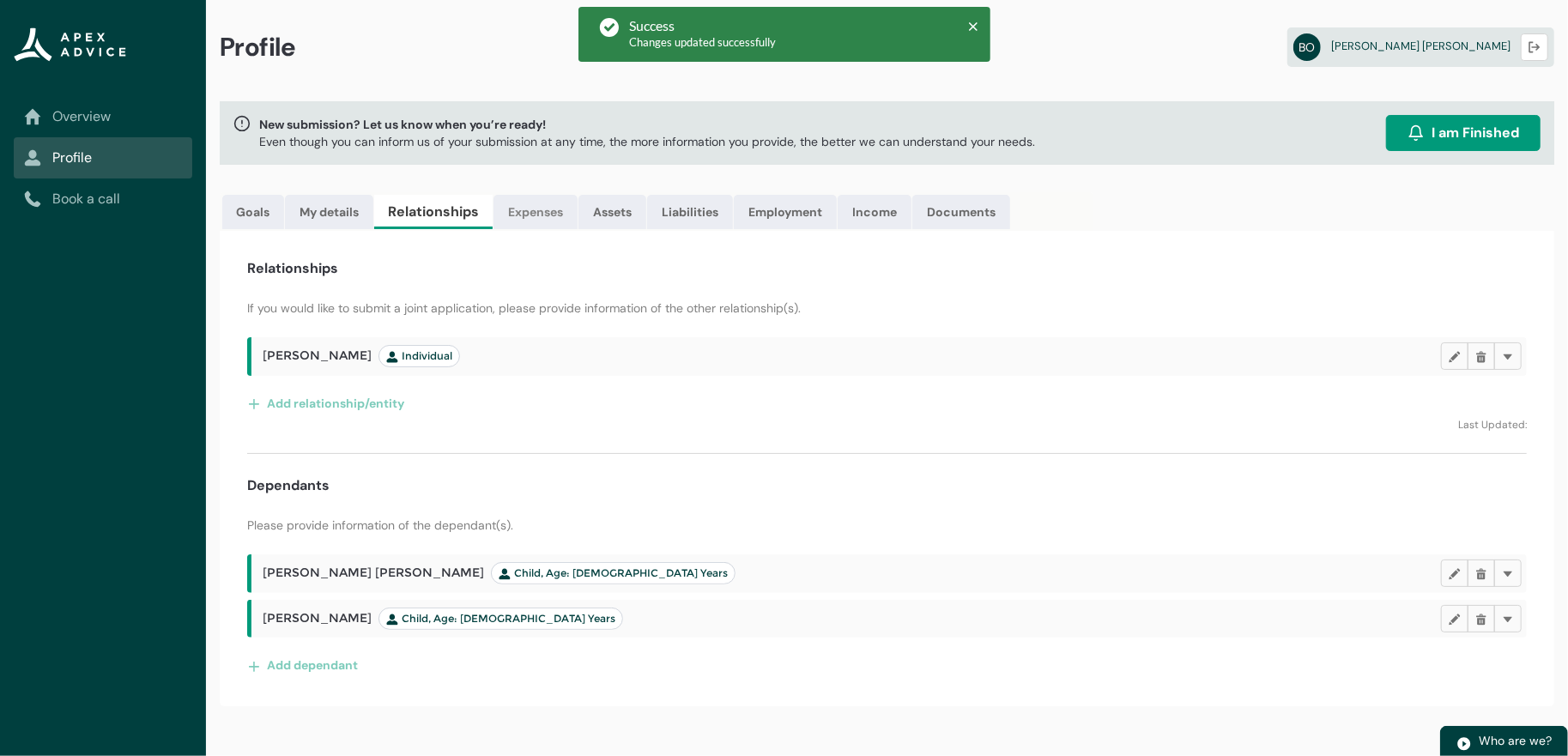
click at [577, 229] on link "Expenses" at bounding box center [535, 212] width 84 height 34
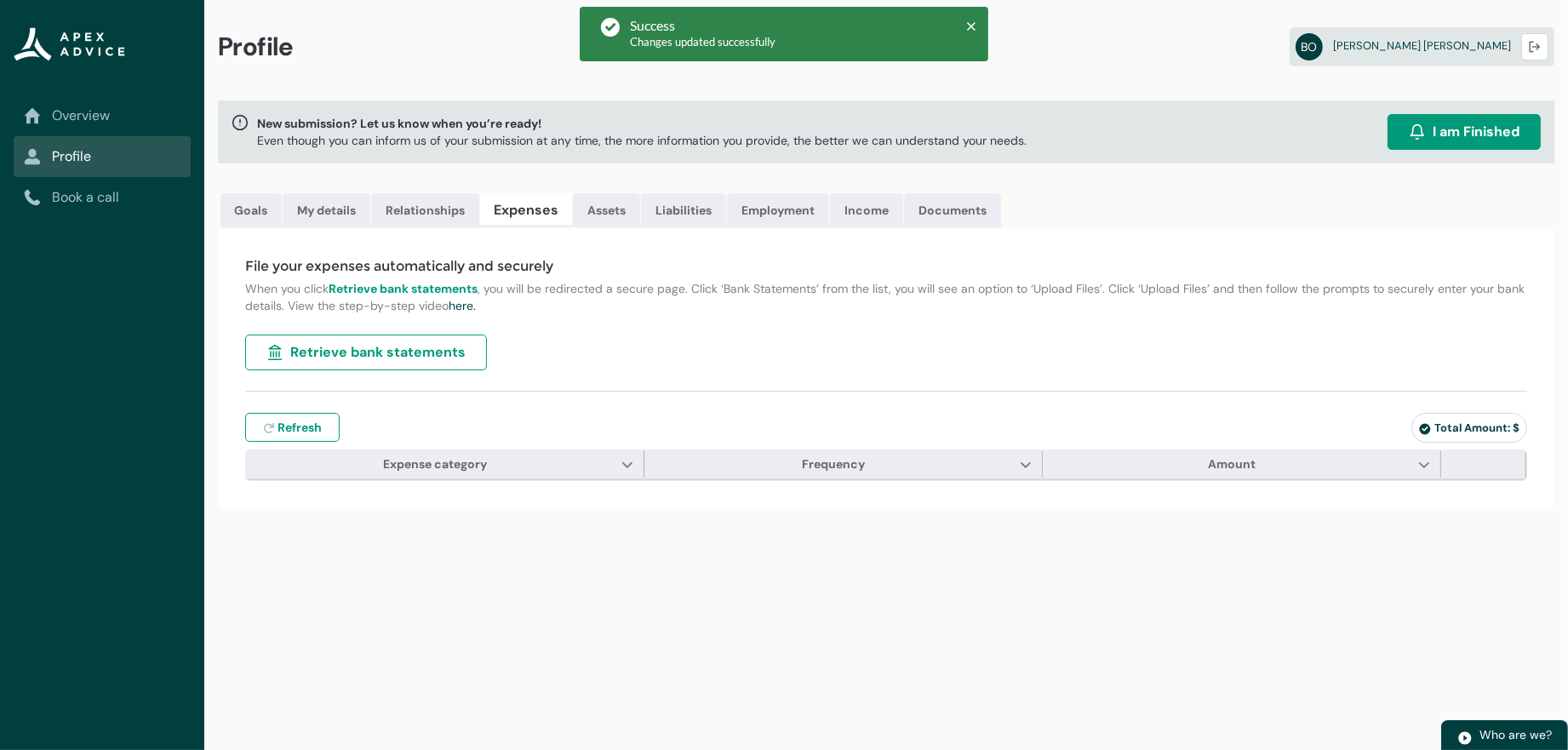
type input "***"
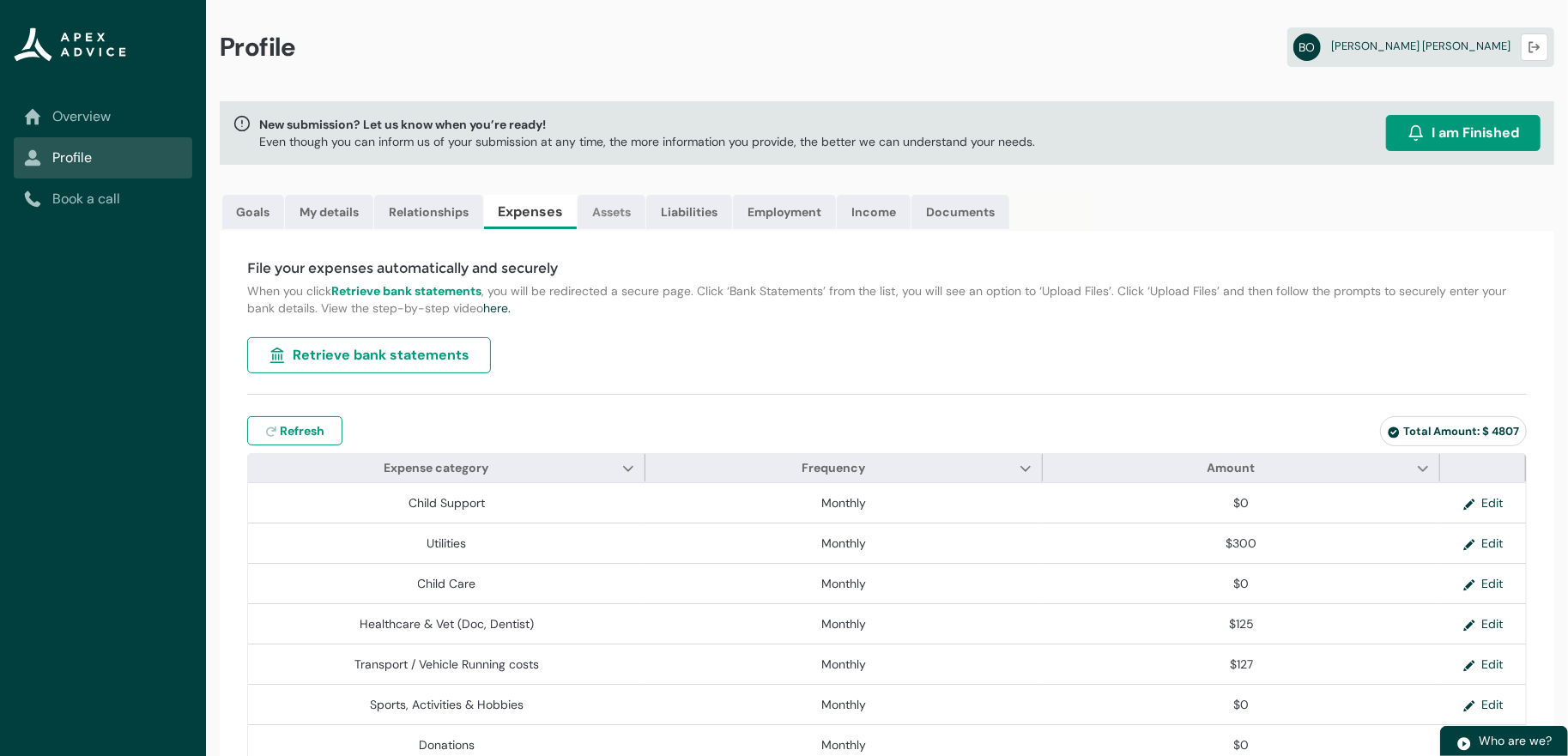
click at [646, 229] on link "Assets" at bounding box center [610, 212] width 68 height 34
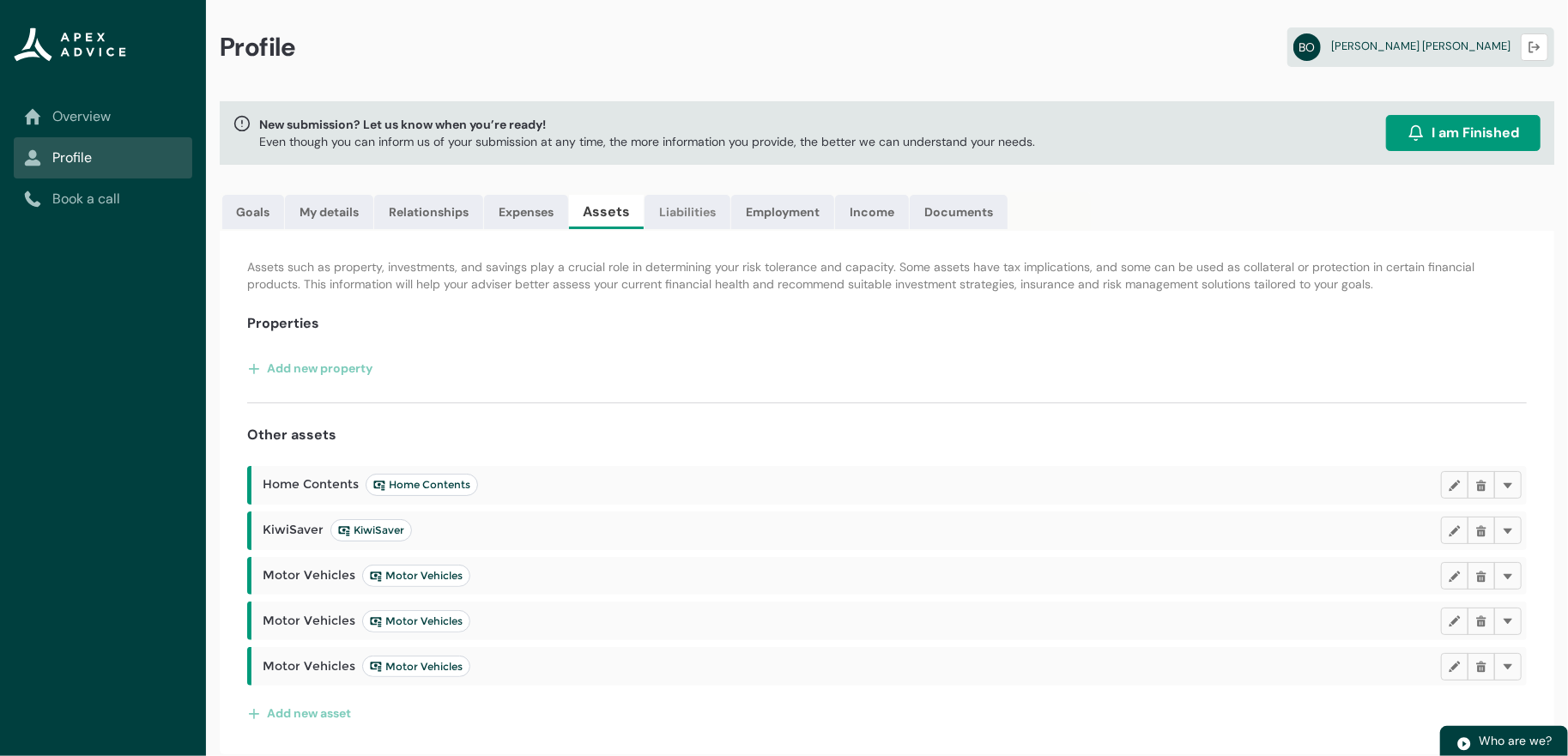
click at [730, 229] on link "Liabilities" at bounding box center [687, 212] width 86 height 34
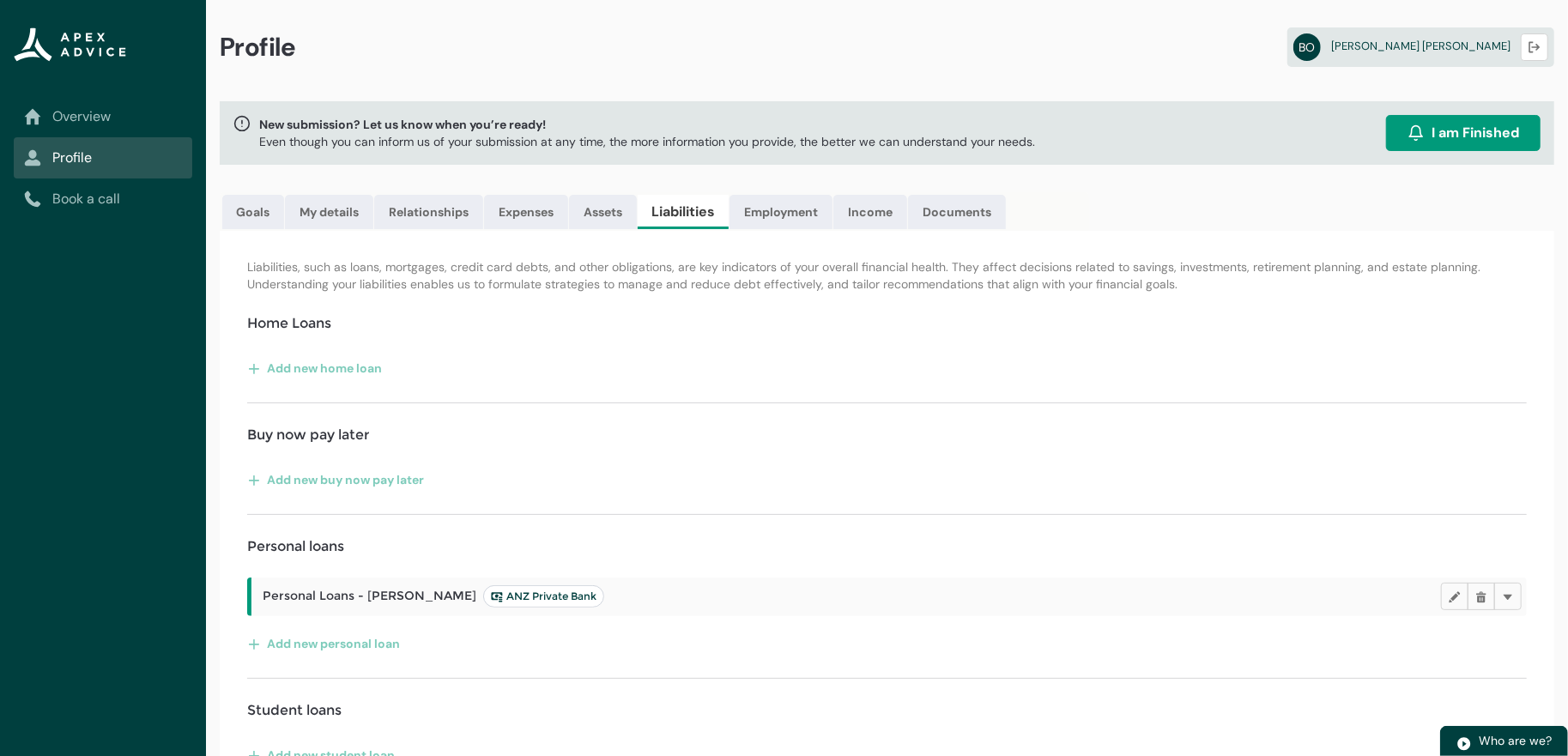
click at [886, 192] on div "Profile BO Brian O'leary Logout New submission? Let us know when you’re ready! …" at bounding box center [887, 561] width 1362 height 1123
click at [832, 229] on link "Employment" at bounding box center [781, 212] width 103 height 34
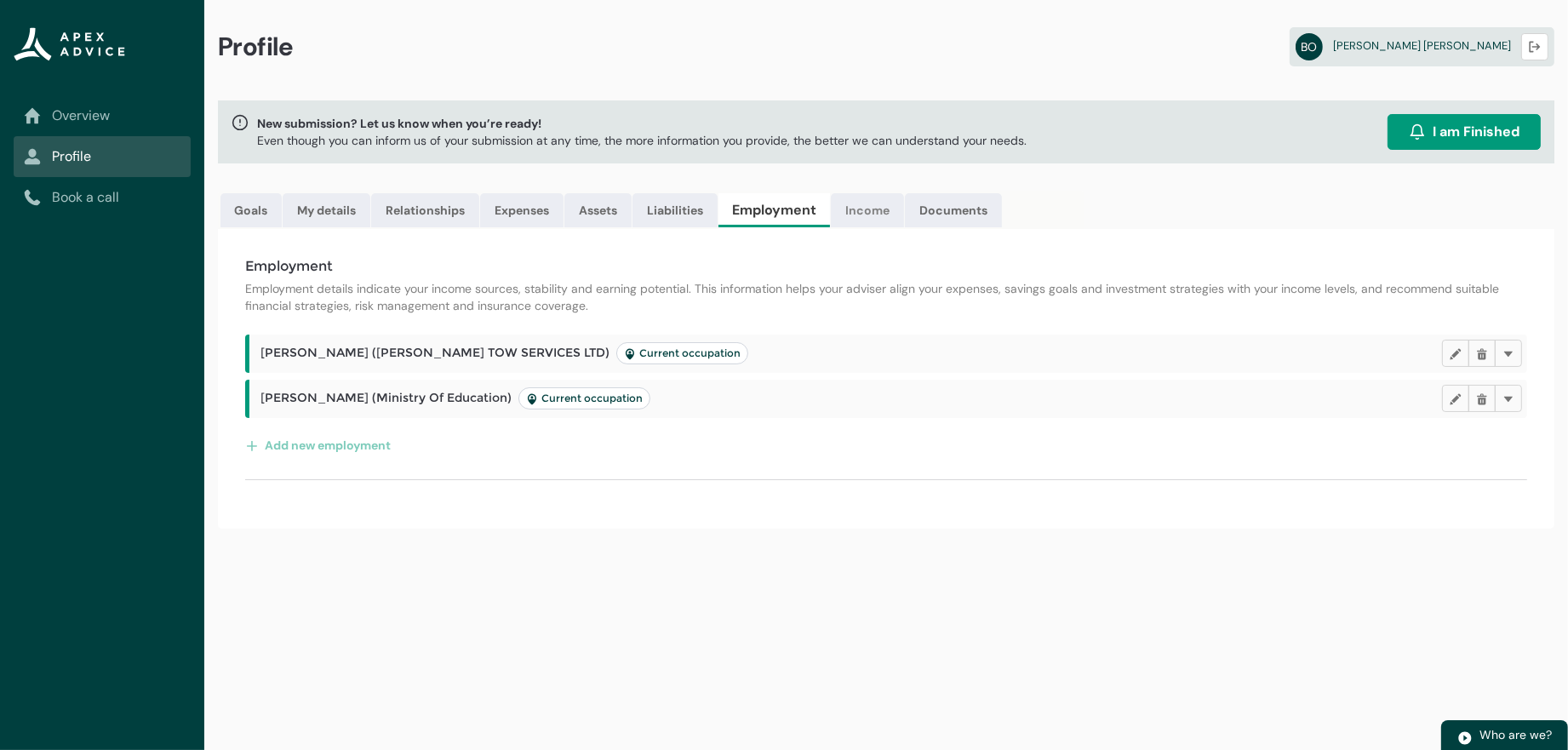
click at [904, 227] on link "Income" at bounding box center [868, 210] width 74 height 34
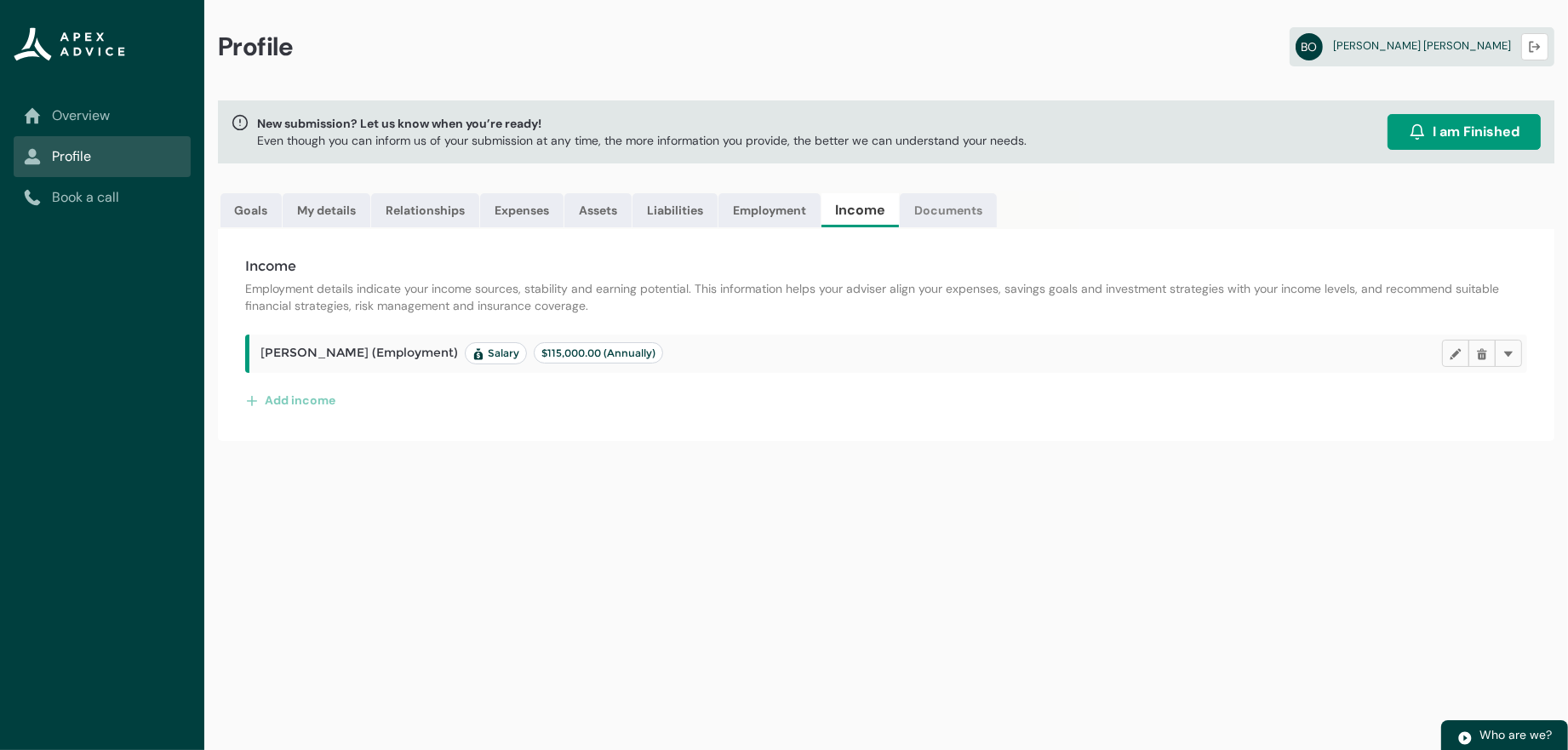
click at [997, 227] on link "Documents" at bounding box center [948, 210] width 97 height 34
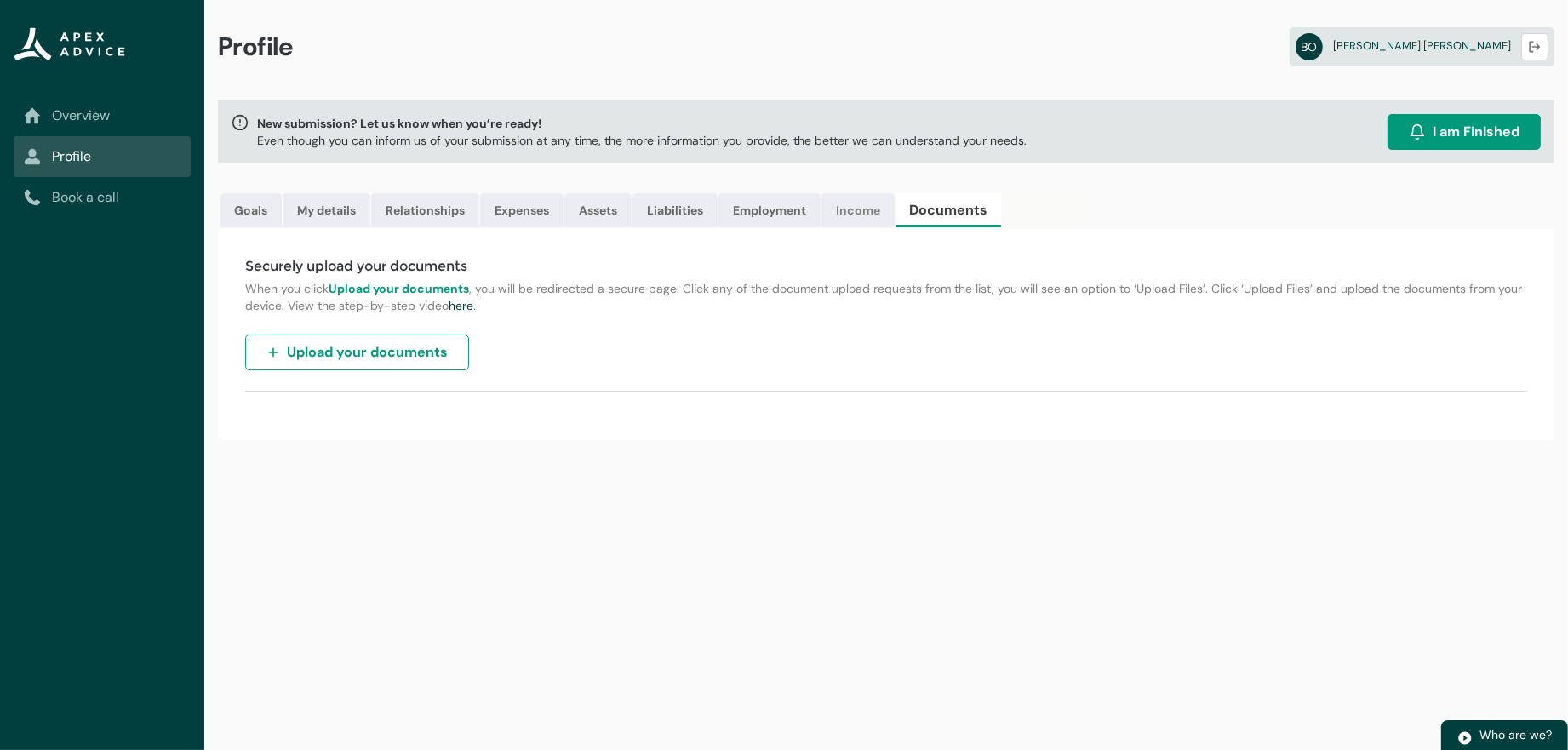
click at [894, 227] on link "Income" at bounding box center [859, 210] width 74 height 34
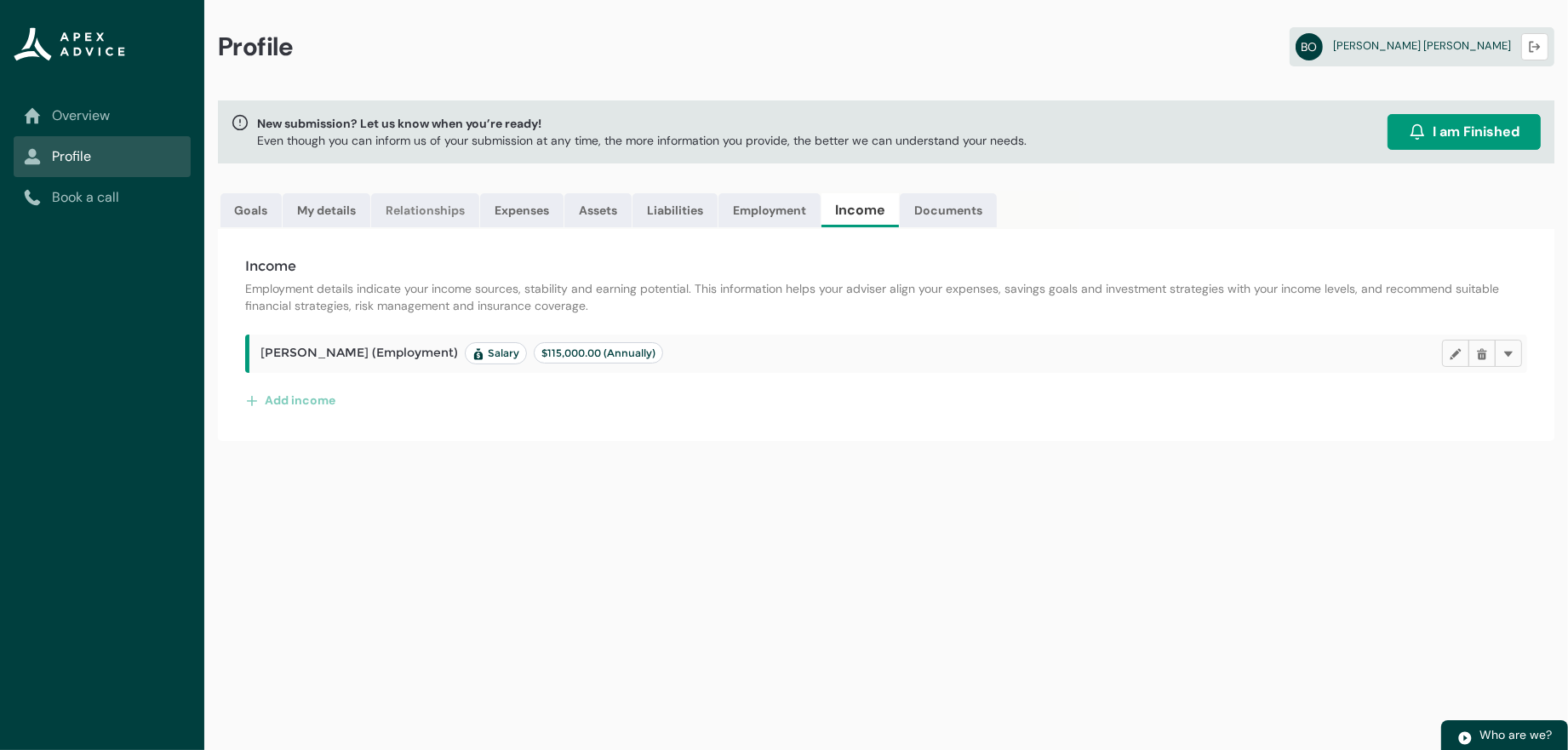
click at [438, 227] on link "Relationships" at bounding box center [425, 210] width 108 height 34
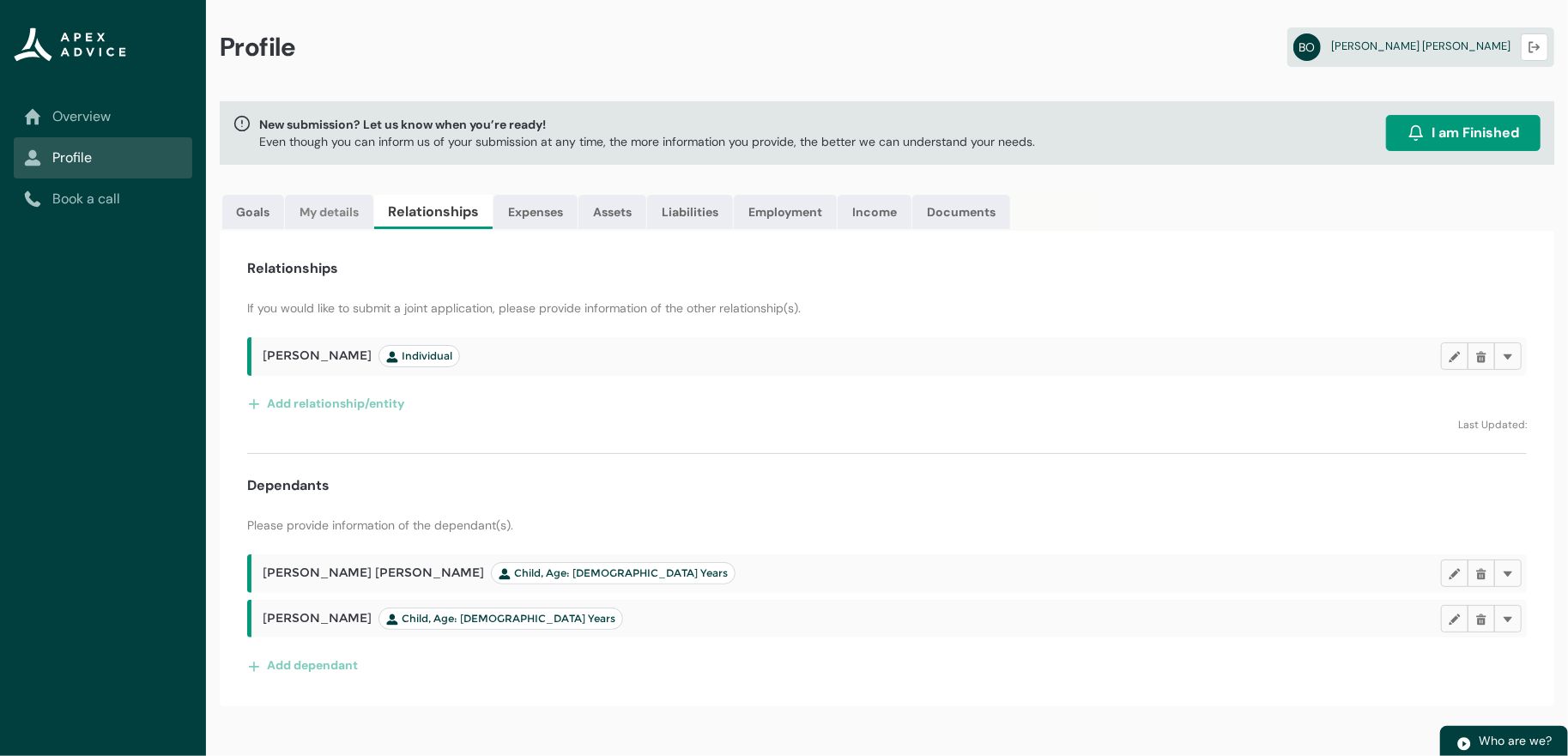
click at [346, 229] on link "My details" at bounding box center [329, 212] width 88 height 34
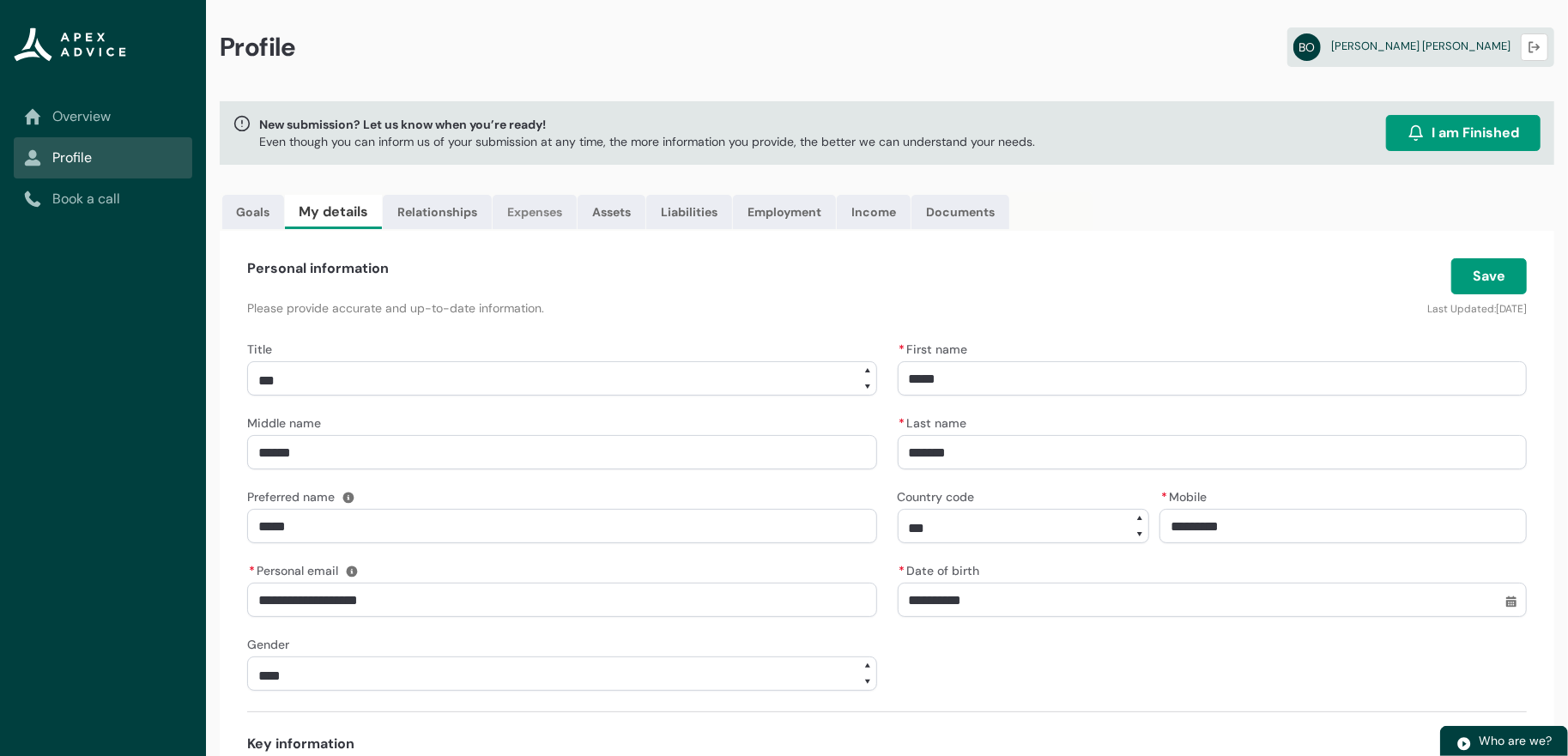
click at [576, 229] on link "Expenses" at bounding box center [534, 212] width 84 height 34
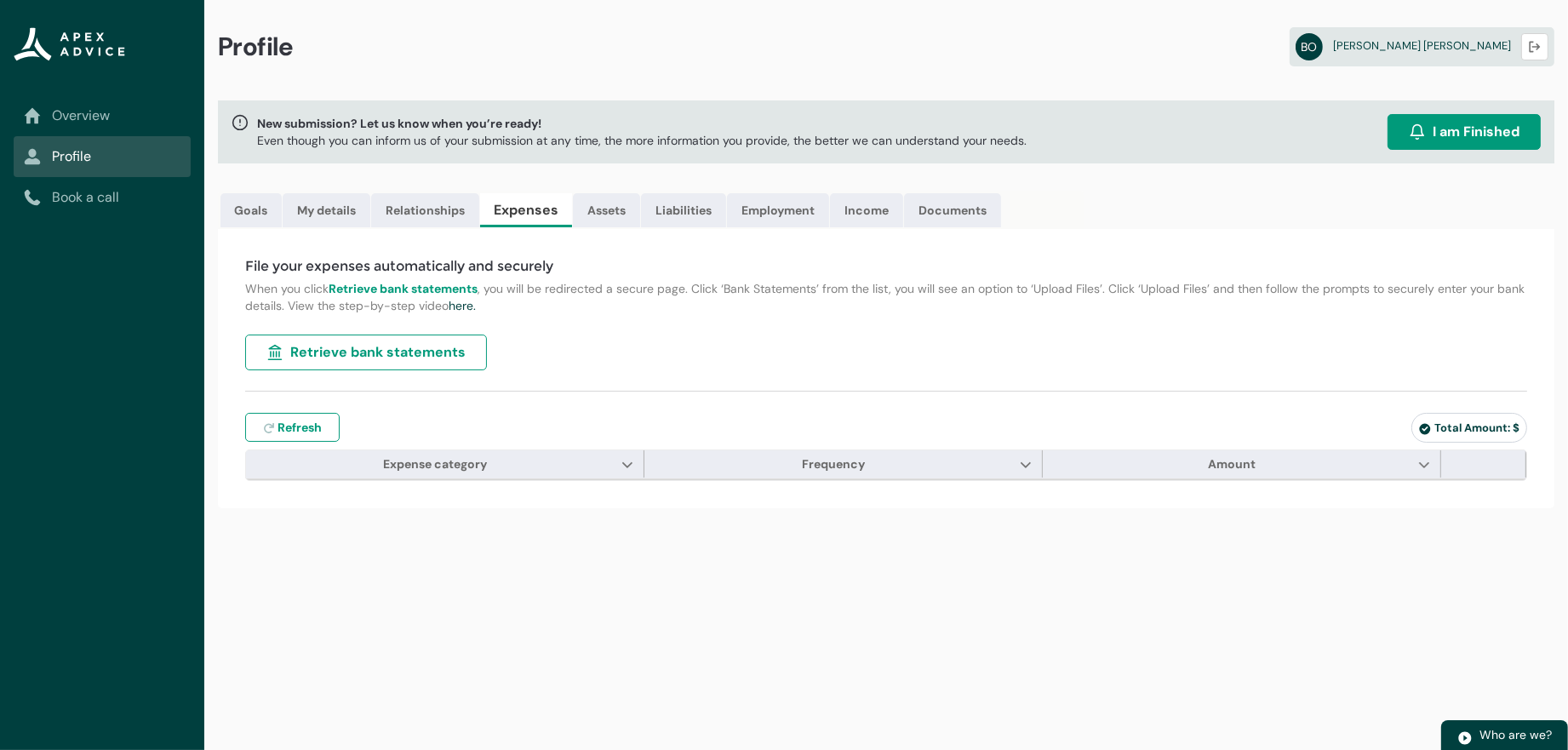
type input "***"
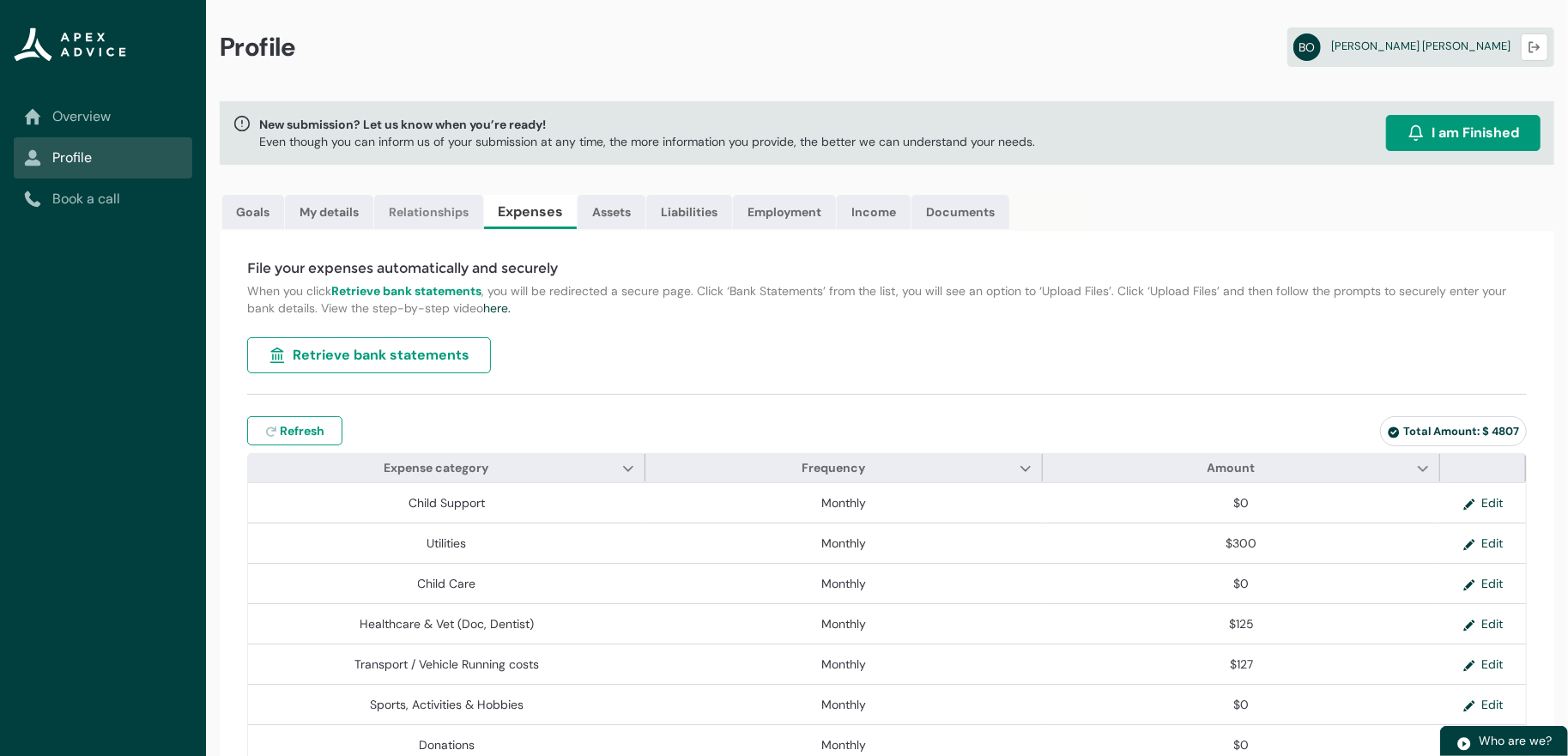
click at [474, 229] on link "Relationships" at bounding box center [428, 212] width 109 height 34
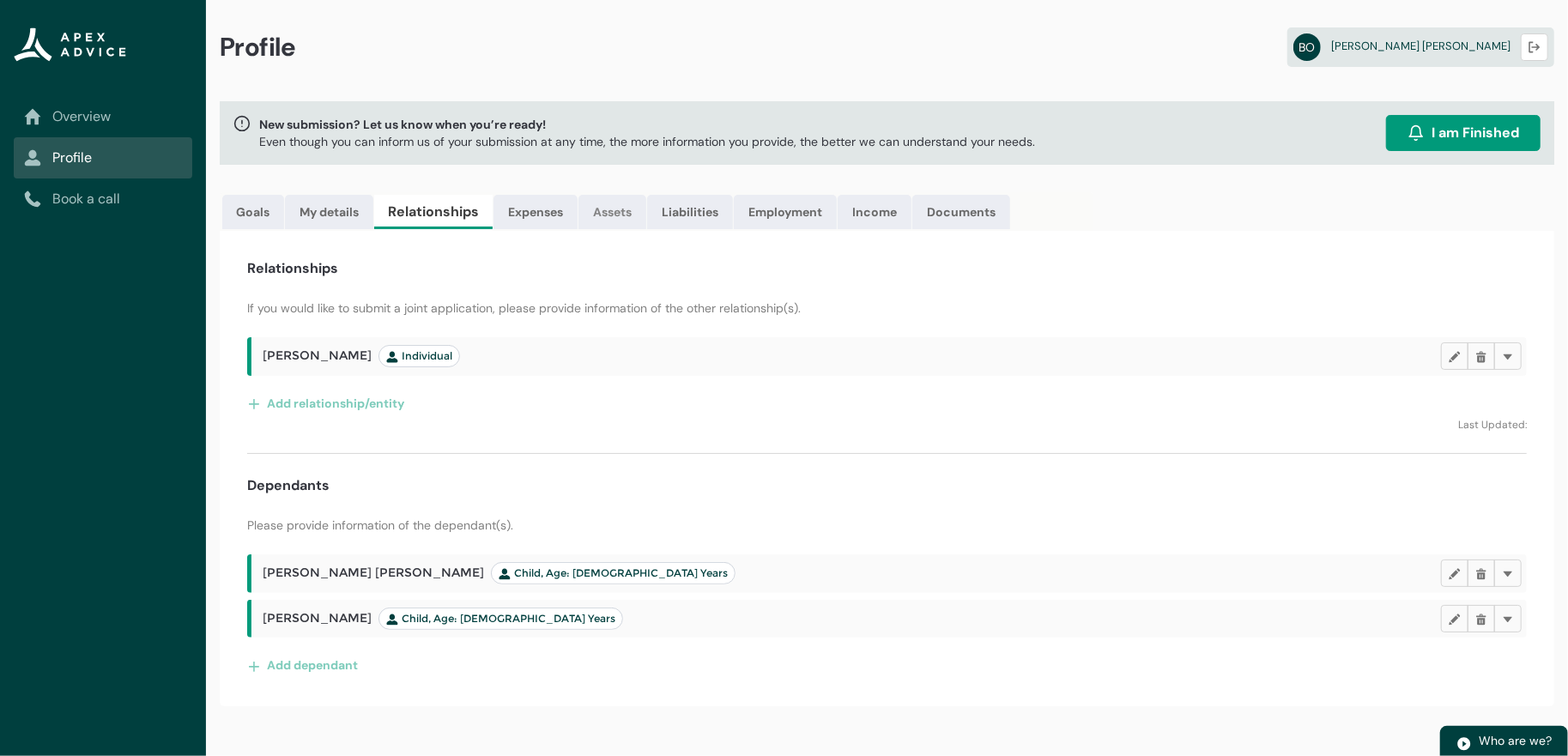
click at [646, 229] on link "Assets" at bounding box center [611, 212] width 68 height 34
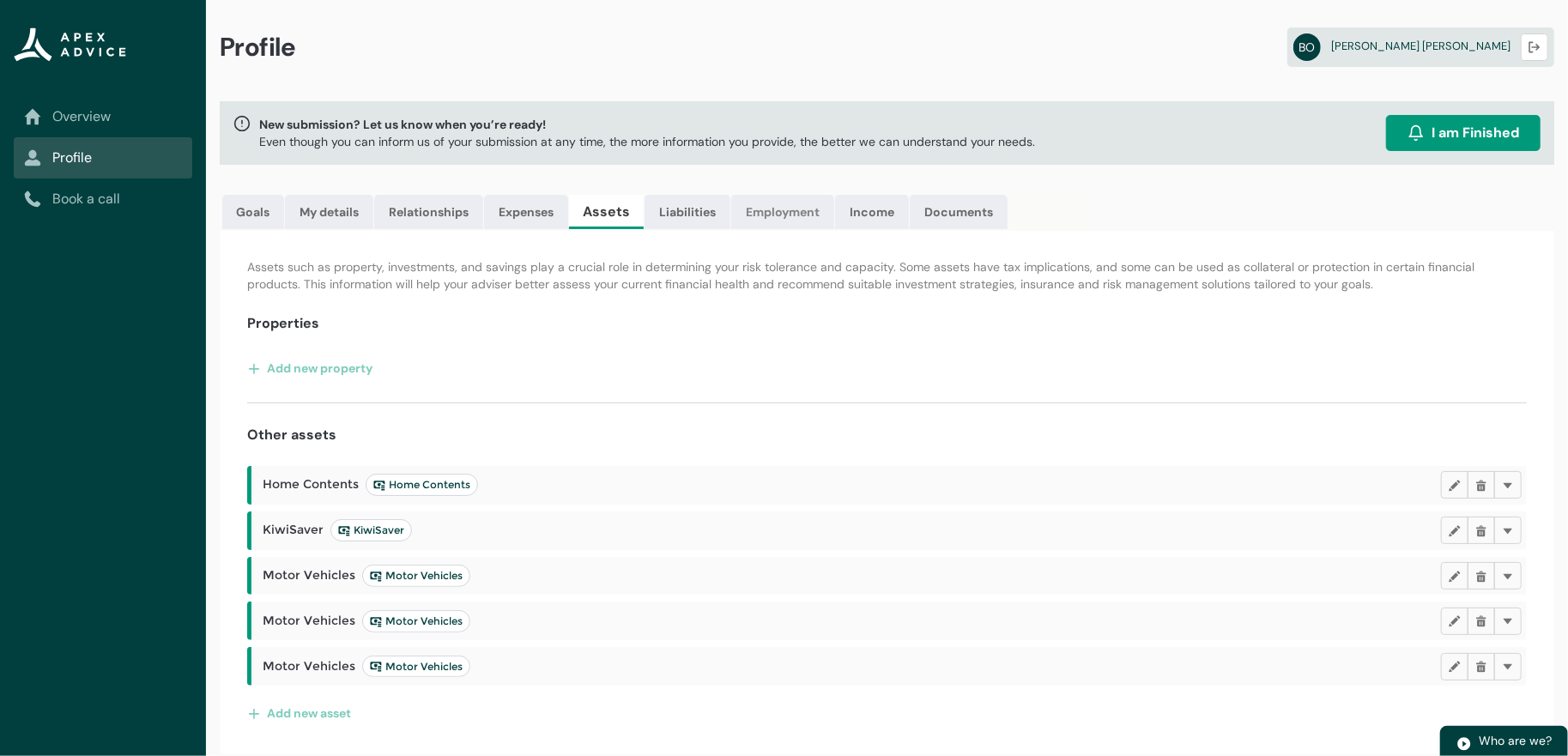
click at [834, 225] on link "Employment" at bounding box center [783, 212] width 103 height 34
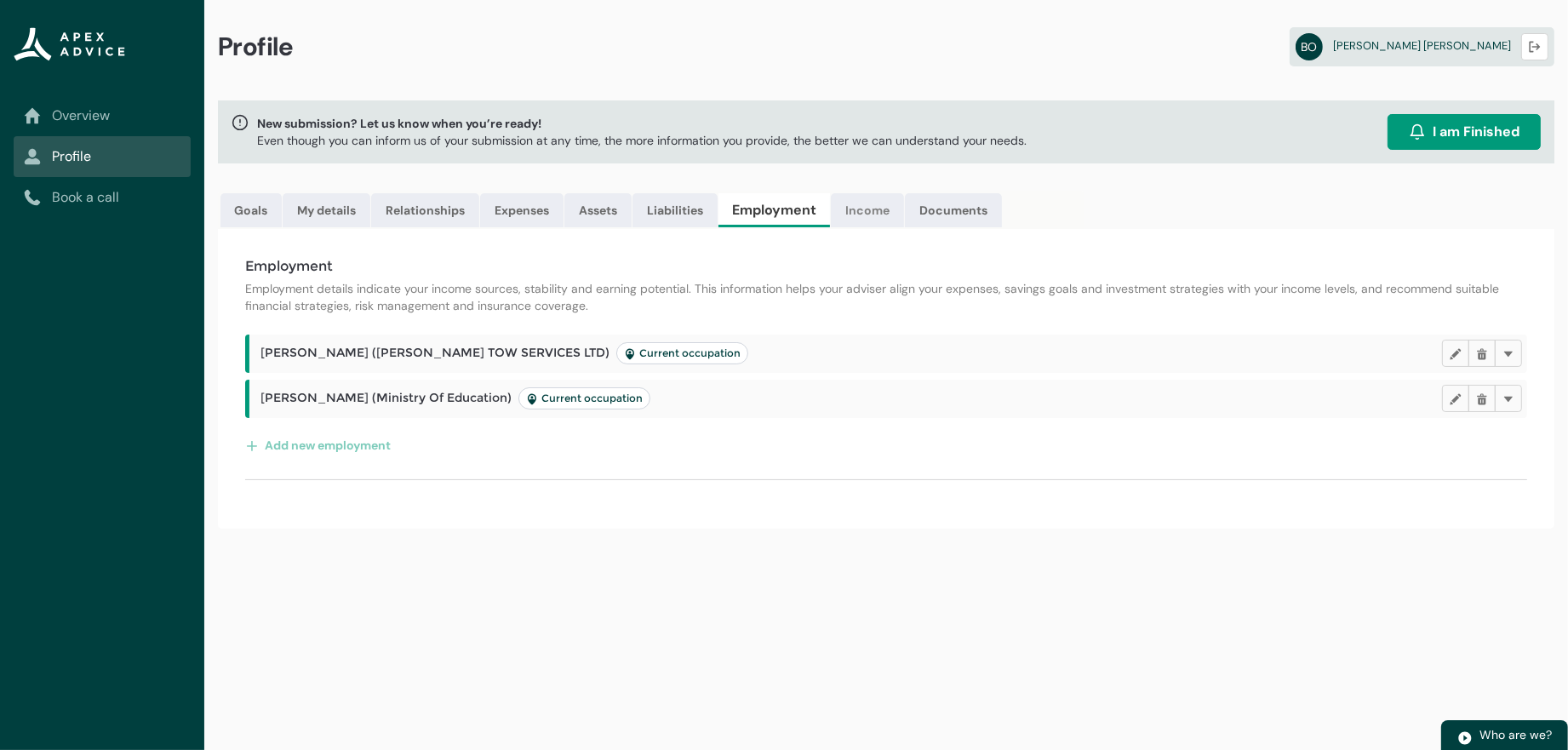
click at [904, 227] on link "Income" at bounding box center [868, 210] width 74 height 34
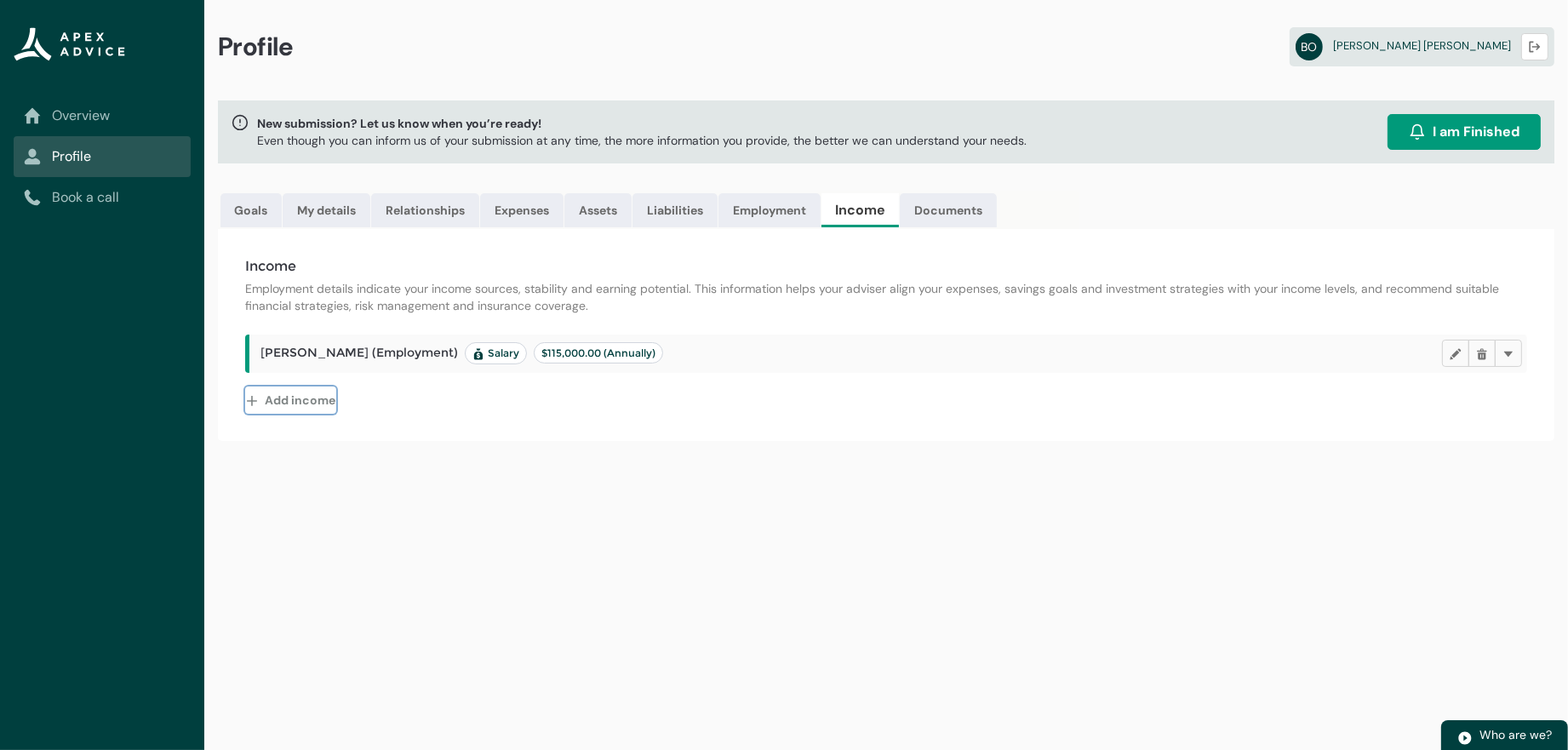
click at [309, 414] on button "Add income" at bounding box center [291, 400] width 92 height 27
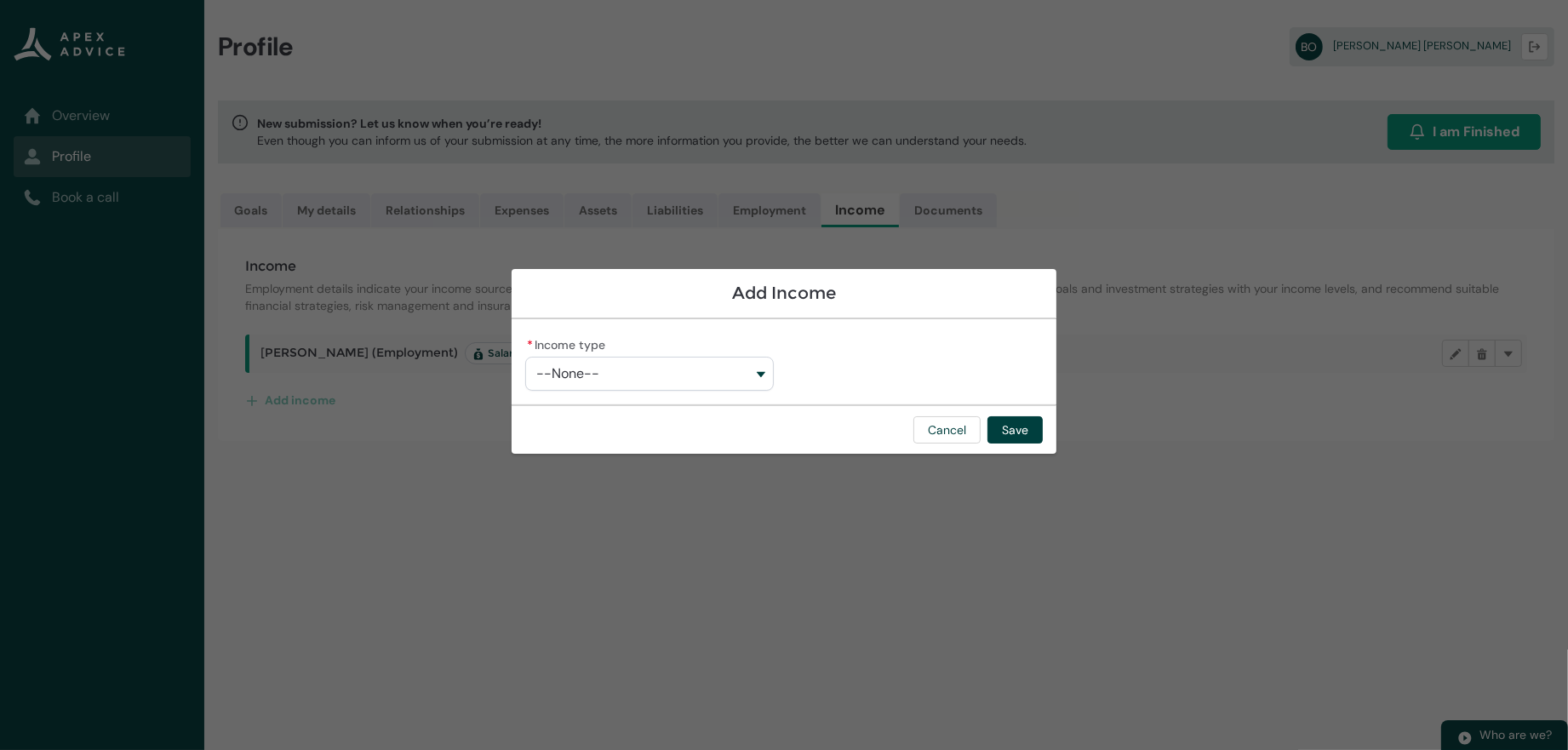
click at [697, 391] on div "* Income type --None--" at bounding box center [783, 361] width 544 height 85
click at [705, 377] on button "--None--" at bounding box center [649, 374] width 248 height 34
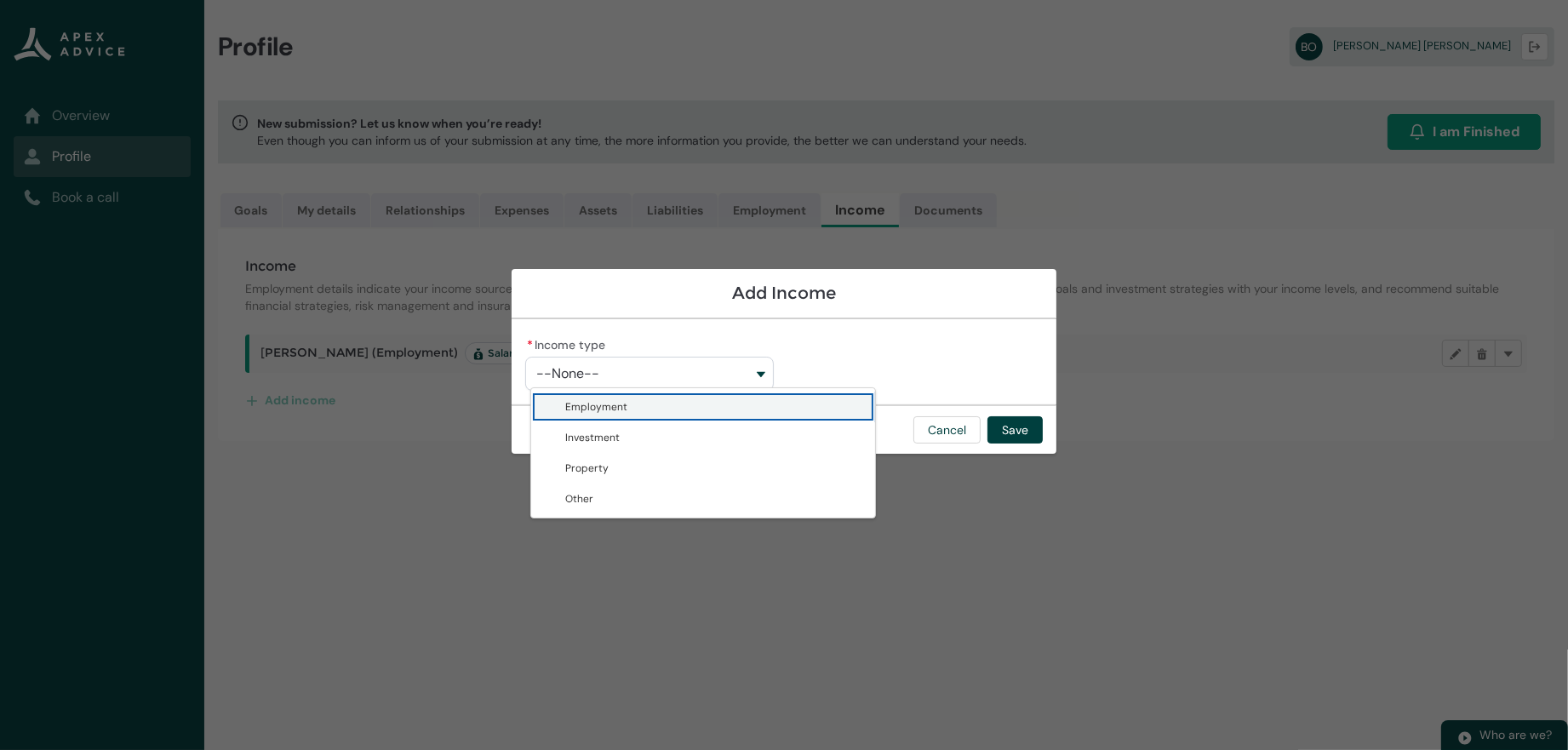
click at [706, 366] on button "--None--" at bounding box center [649, 374] width 248 height 34
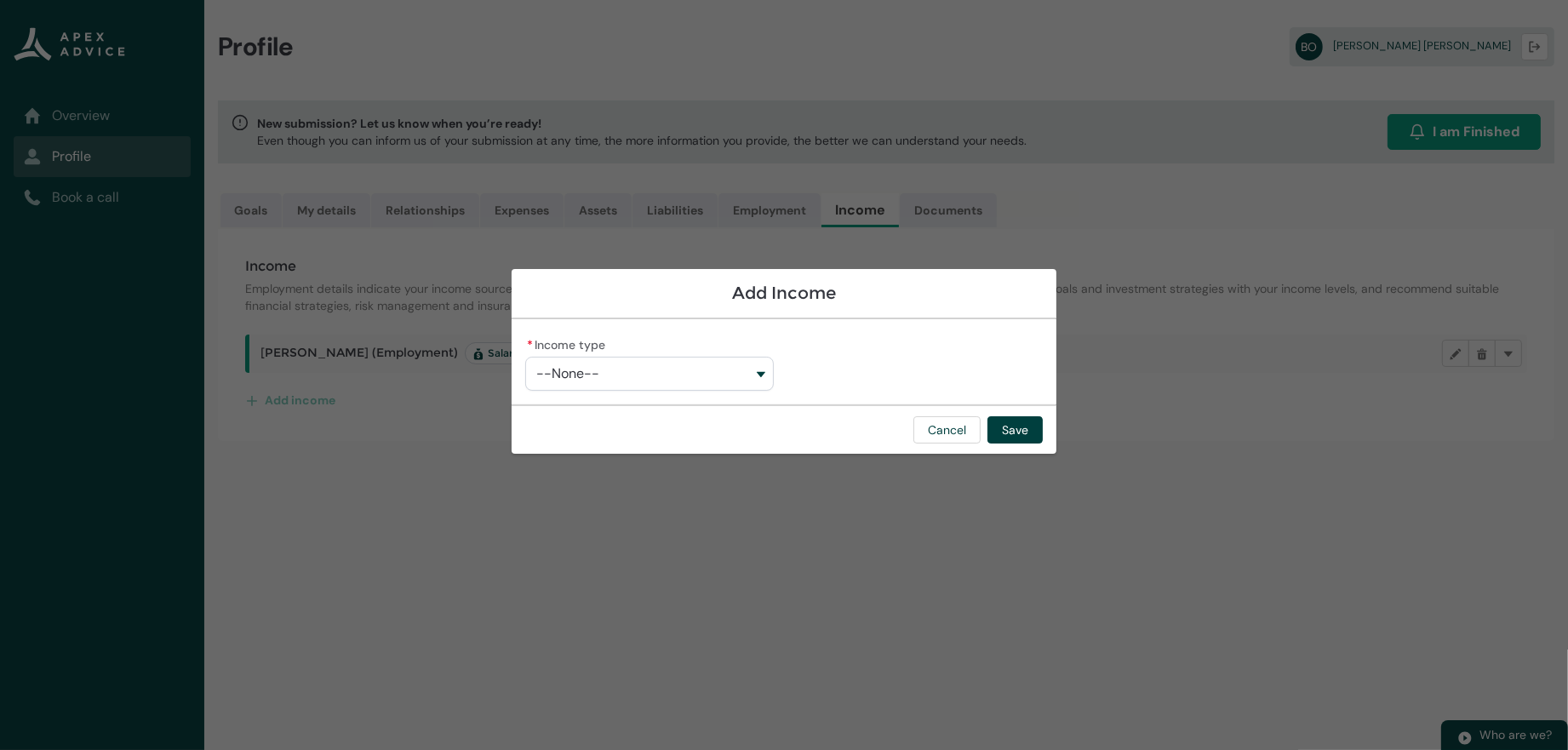
click at [691, 373] on button "--None--" at bounding box center [649, 374] width 248 height 34
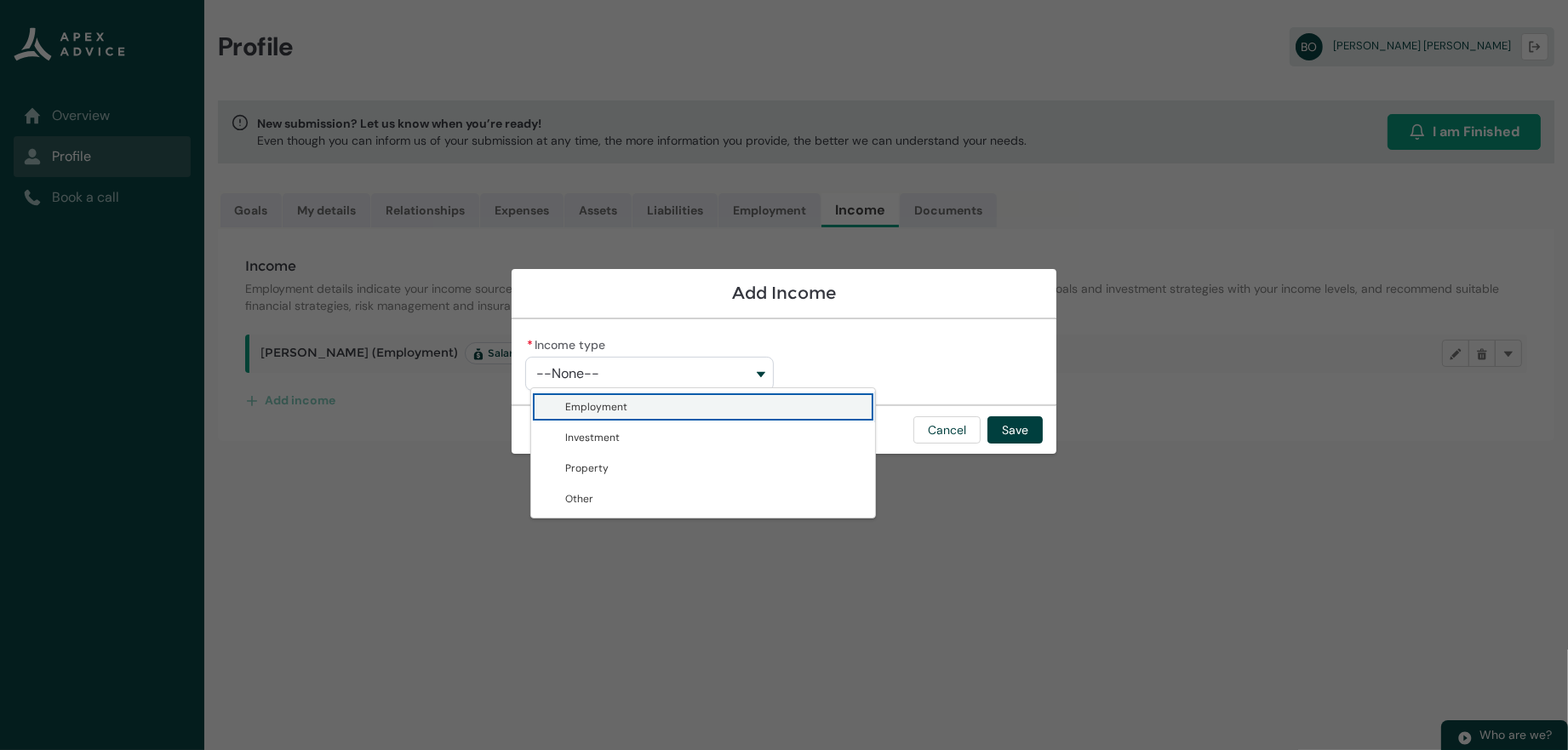
click at [600, 413] on span "Employment" at bounding box center [715, 407] width 300 height 17
type lightning-combobox "Employment"
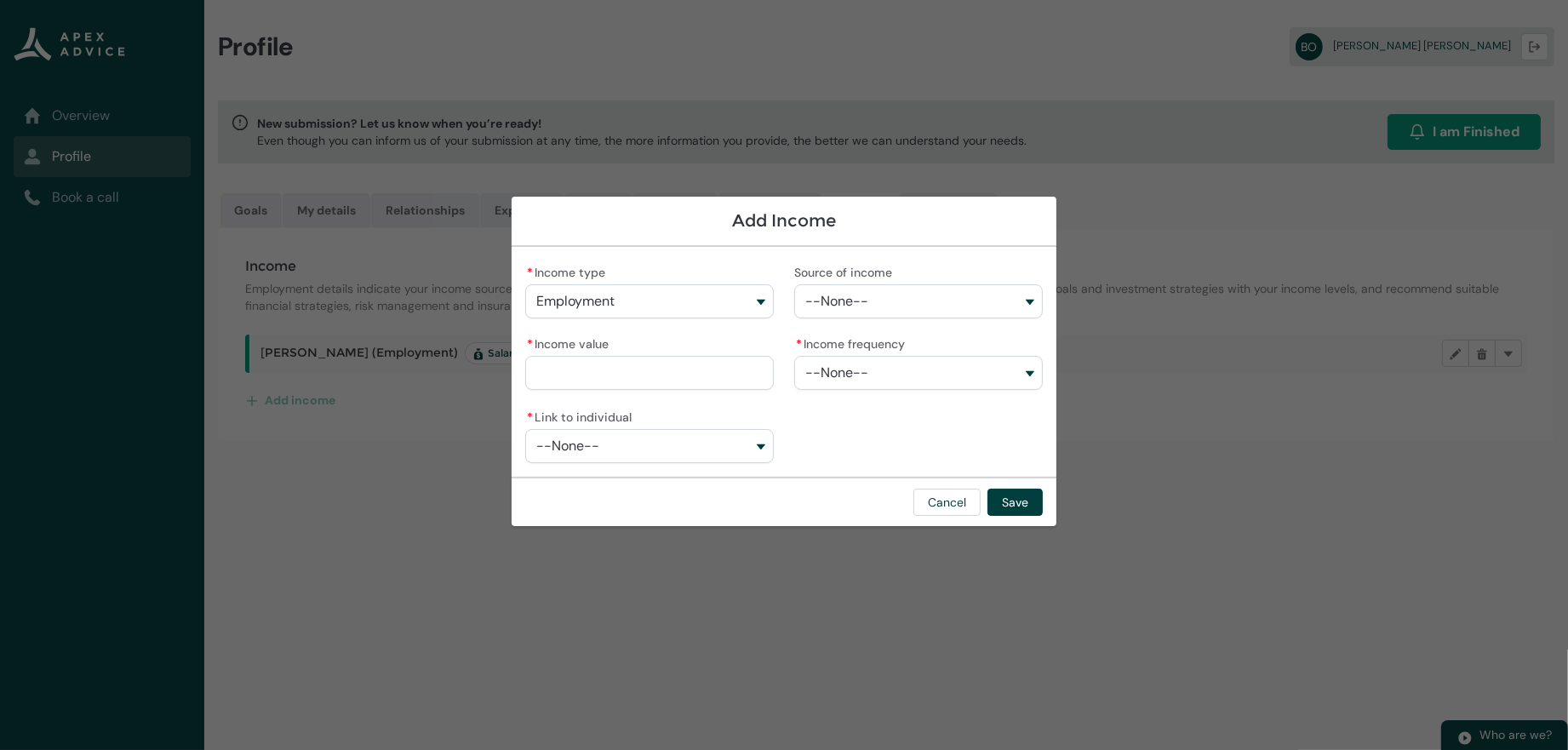
click at [901, 304] on button "--None--" at bounding box center [918, 301] width 248 height 34
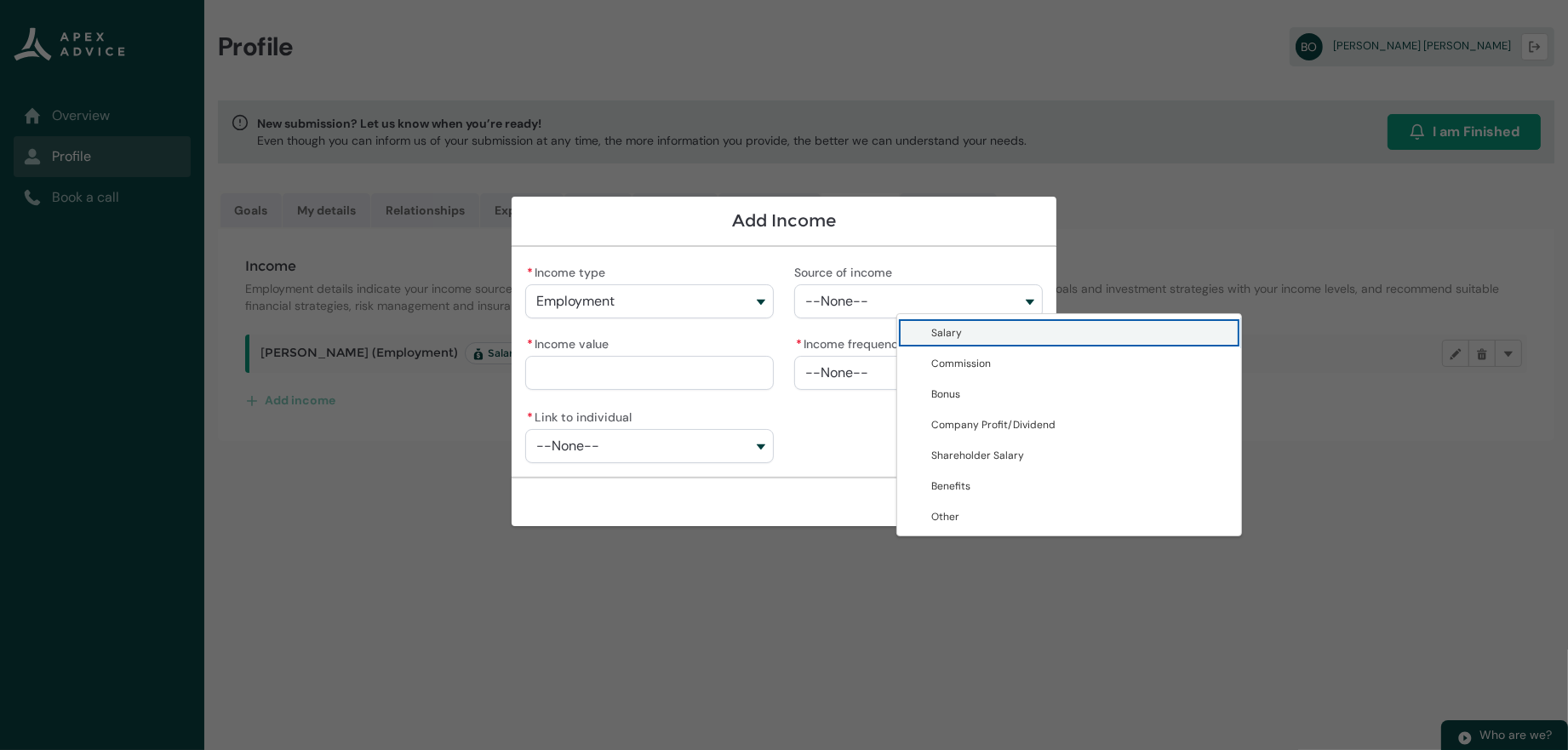
click at [931, 342] on span "Salary" at bounding box center [1081, 333] width 300 height 17
type lightning-combobox "Salary"
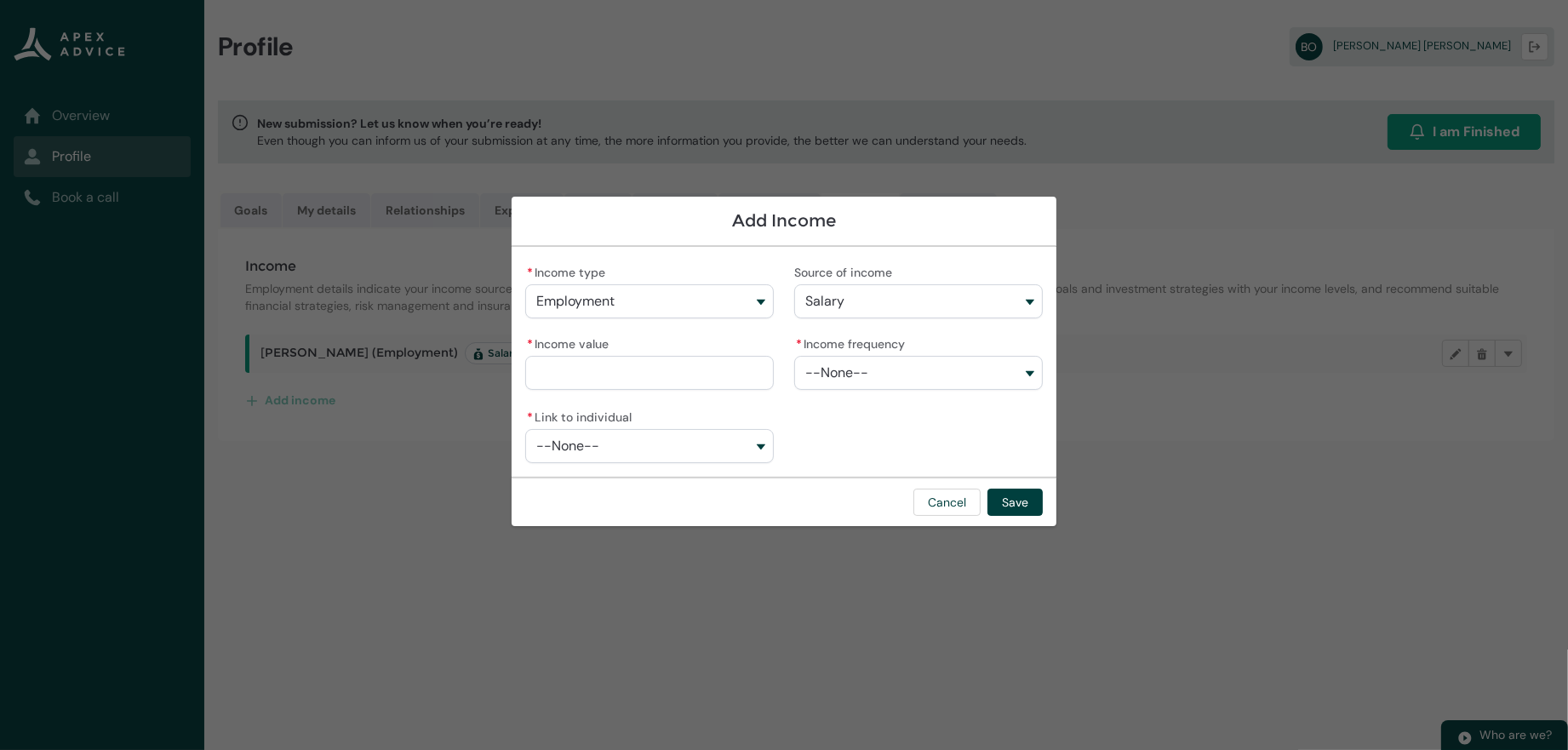
click at [843, 376] on button "--None--" at bounding box center [918, 373] width 248 height 34
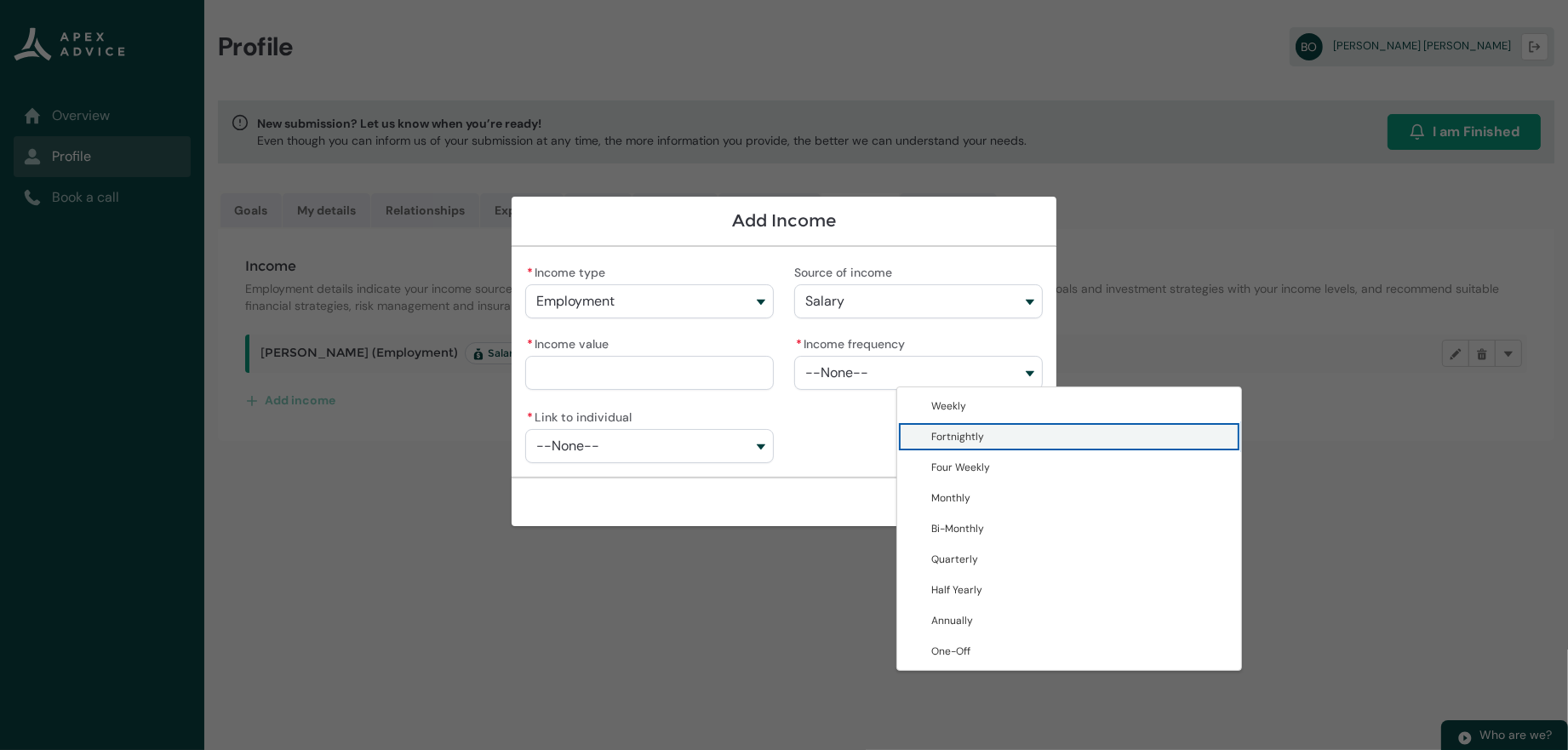
click at [931, 443] on span "Fortnightly" at bounding box center [958, 437] width 53 height 13
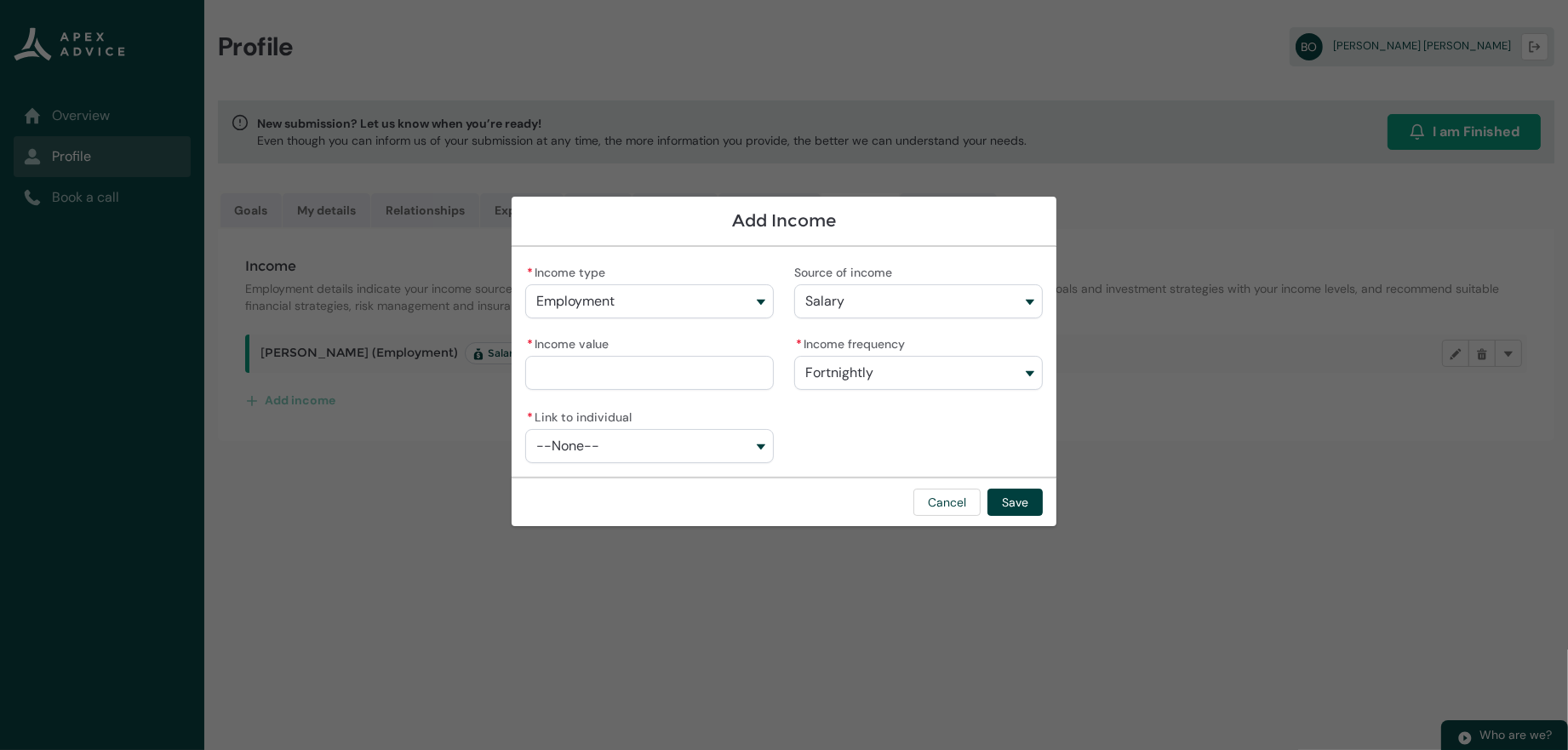
click at [861, 371] on span "Fortnightly" at bounding box center [840, 373] width 68 height 15
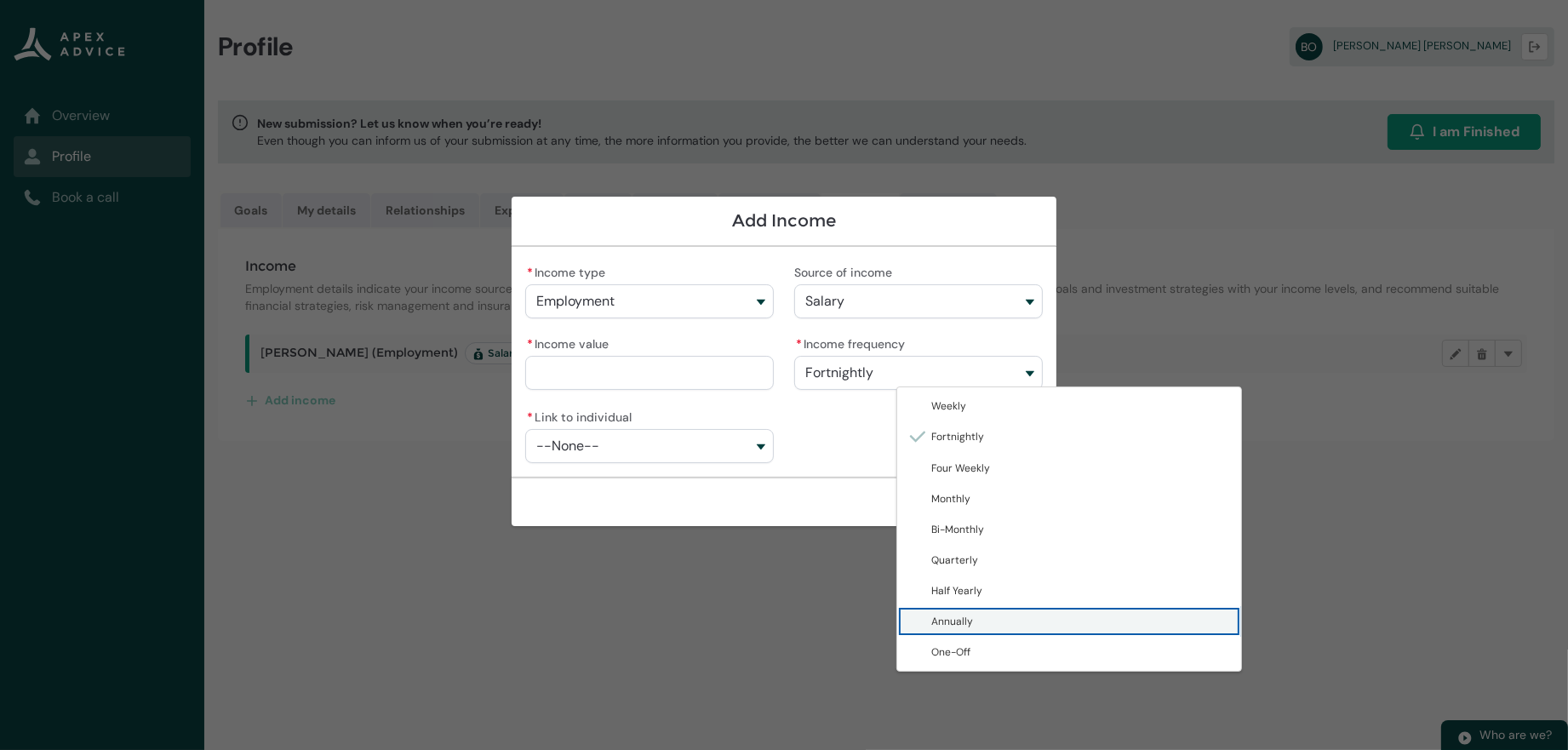
click at [931, 628] on span "Annually" at bounding box center [952, 621] width 42 height 13
type lightning-combobox "Annually"
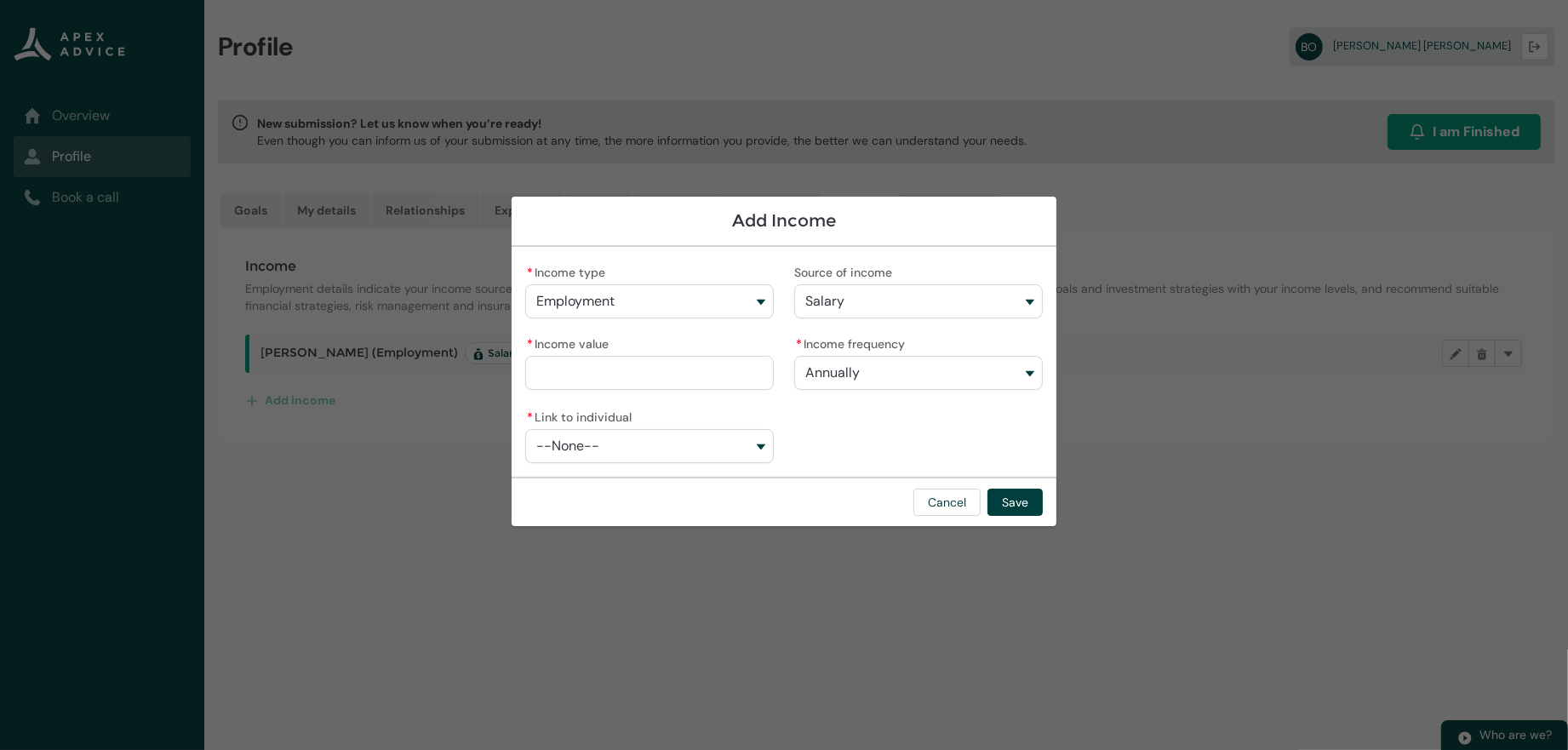
click at [606, 448] on button "--None--" at bounding box center [649, 446] width 248 height 34
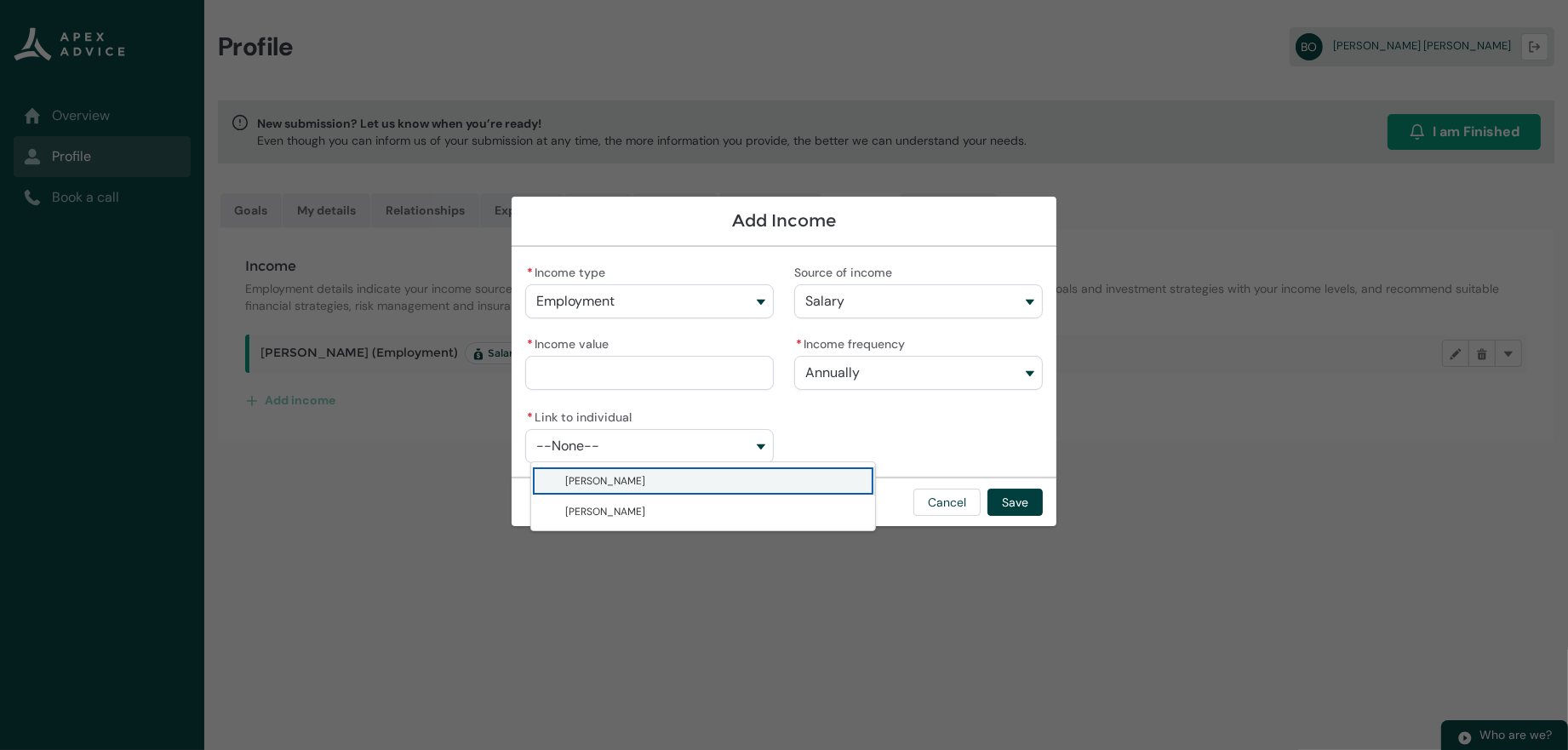
click at [565, 488] on span "Catherine Mary O'Leary" at bounding box center [605, 481] width 80 height 13
type lightning-combobox "001Q900000DKP65IAH"
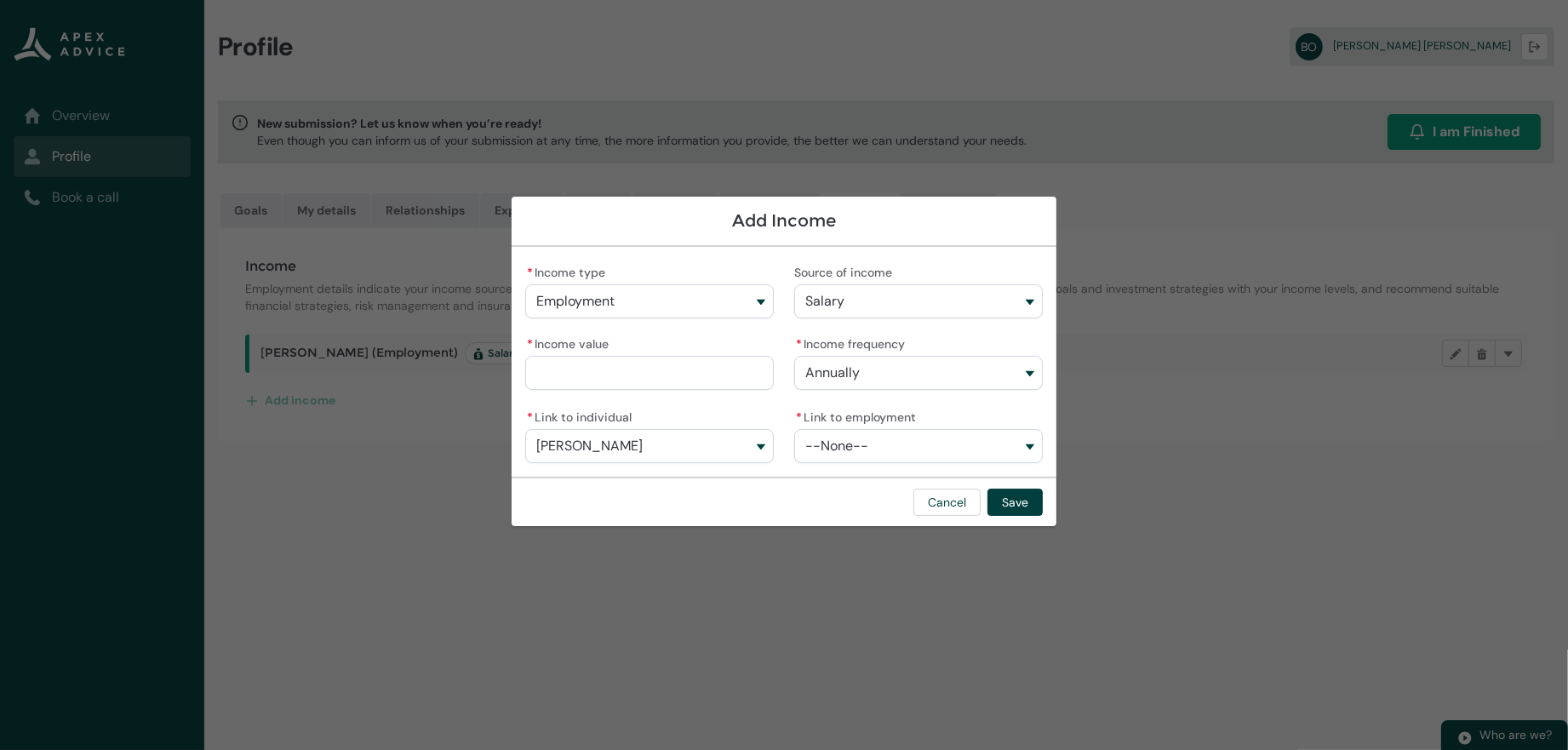
click at [685, 368] on input "* Income value" at bounding box center [649, 373] width 248 height 34
type lightning-primitive-input-simple "6"
type input "*"
type lightning-primitive-input-simple "60"
type input "**"
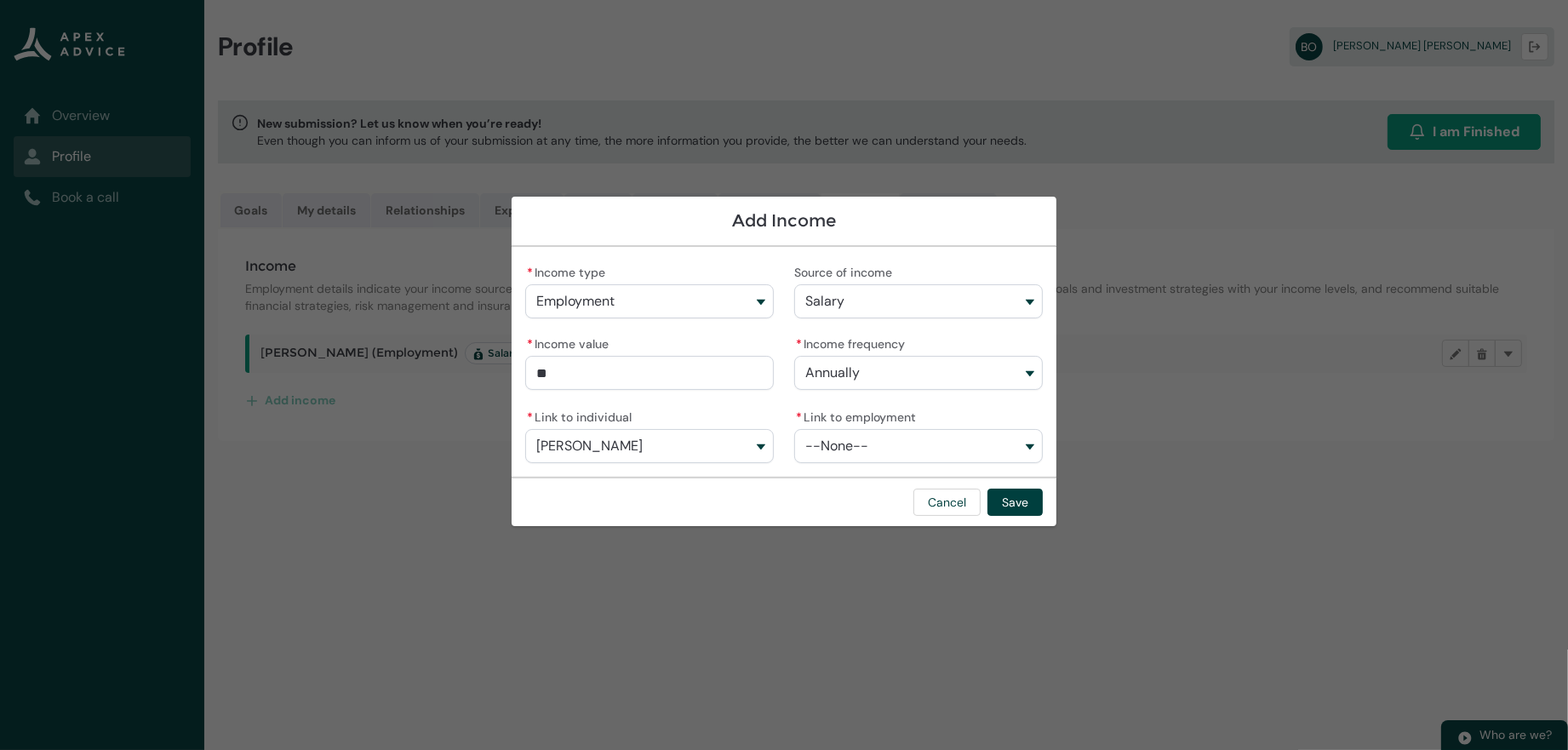
type lightning-primitive-input-simple "600"
type input "***"
type lightning-primitive-input-simple "6000"
type input "*********"
click at [997, 442] on button "--None--" at bounding box center [918, 446] width 248 height 34
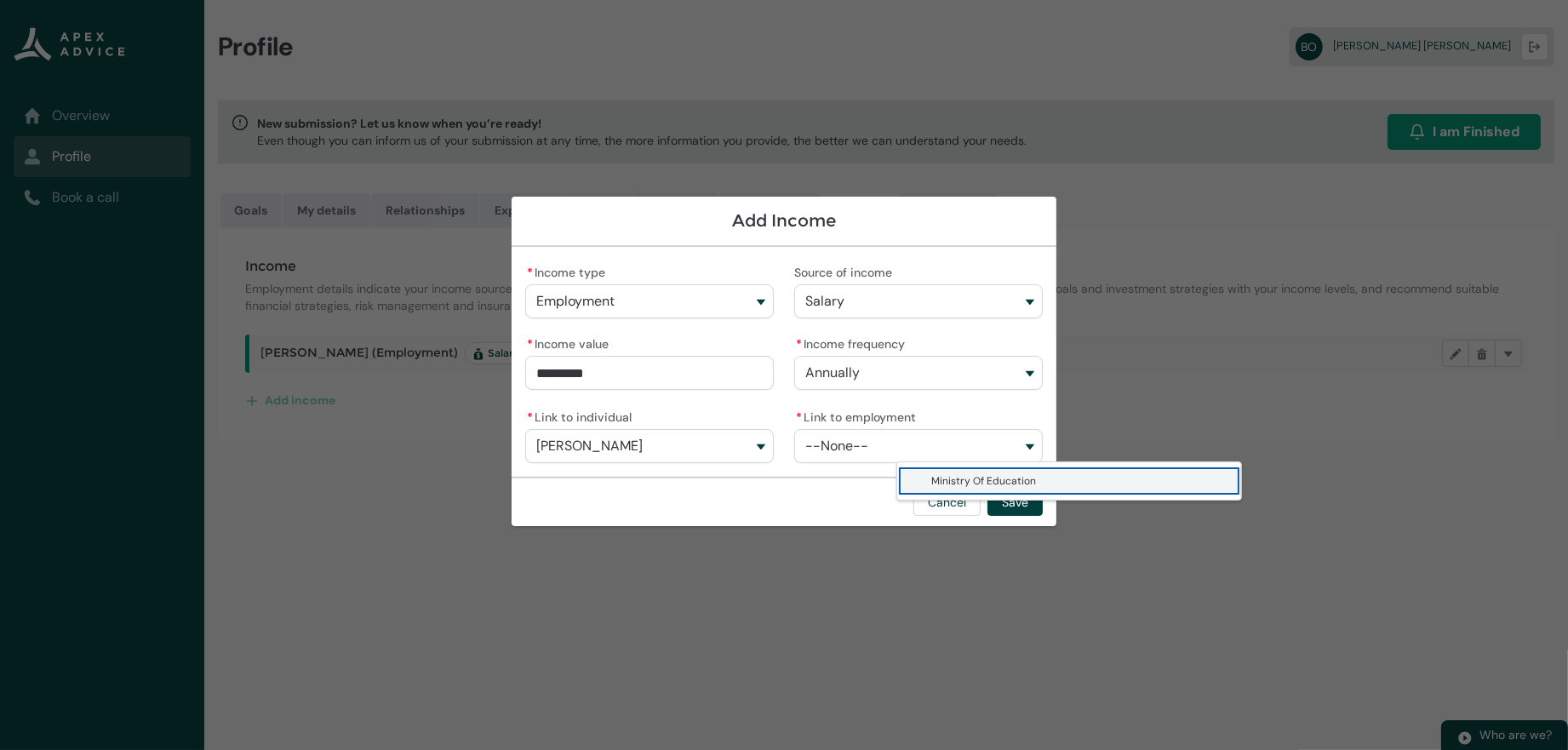
click at [973, 484] on span "Ministry Of Education" at bounding box center [983, 481] width 105 height 13
type lightning-combobox "a0fQ900000B5SmvIAF"
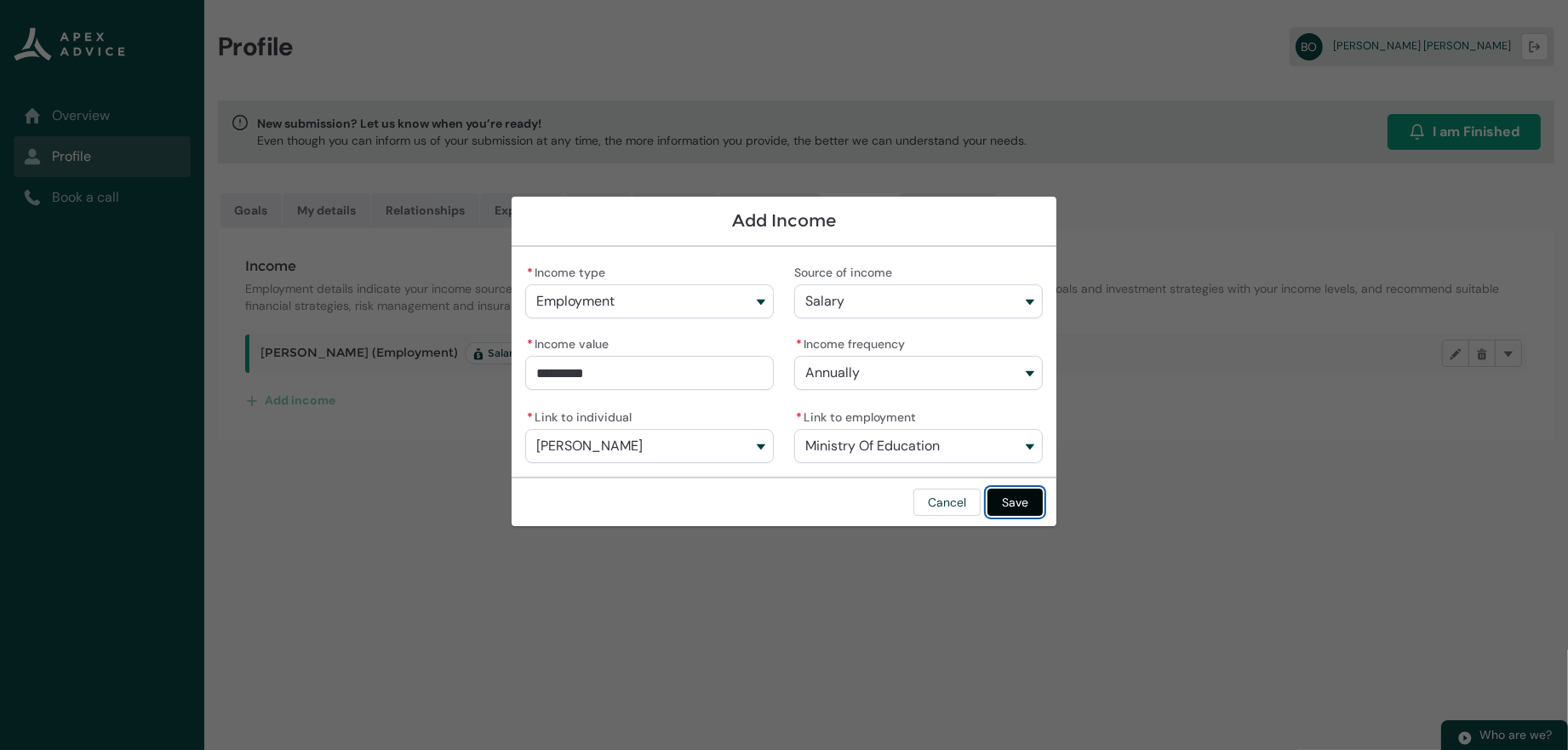
click at [1043, 509] on button "Save" at bounding box center [1015, 502] width 56 height 27
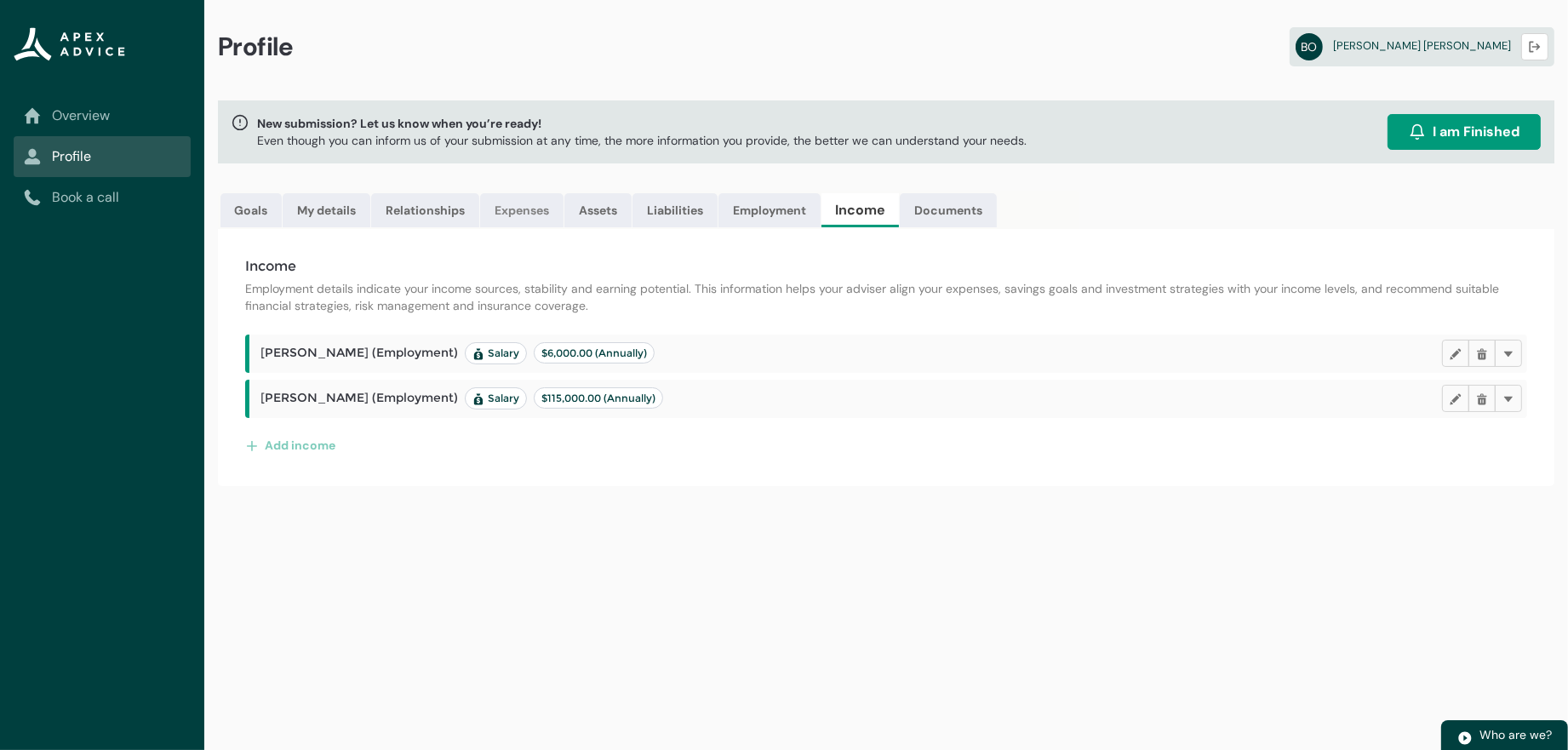
click at [527, 213] on link "Expenses" at bounding box center [522, 210] width 83 height 34
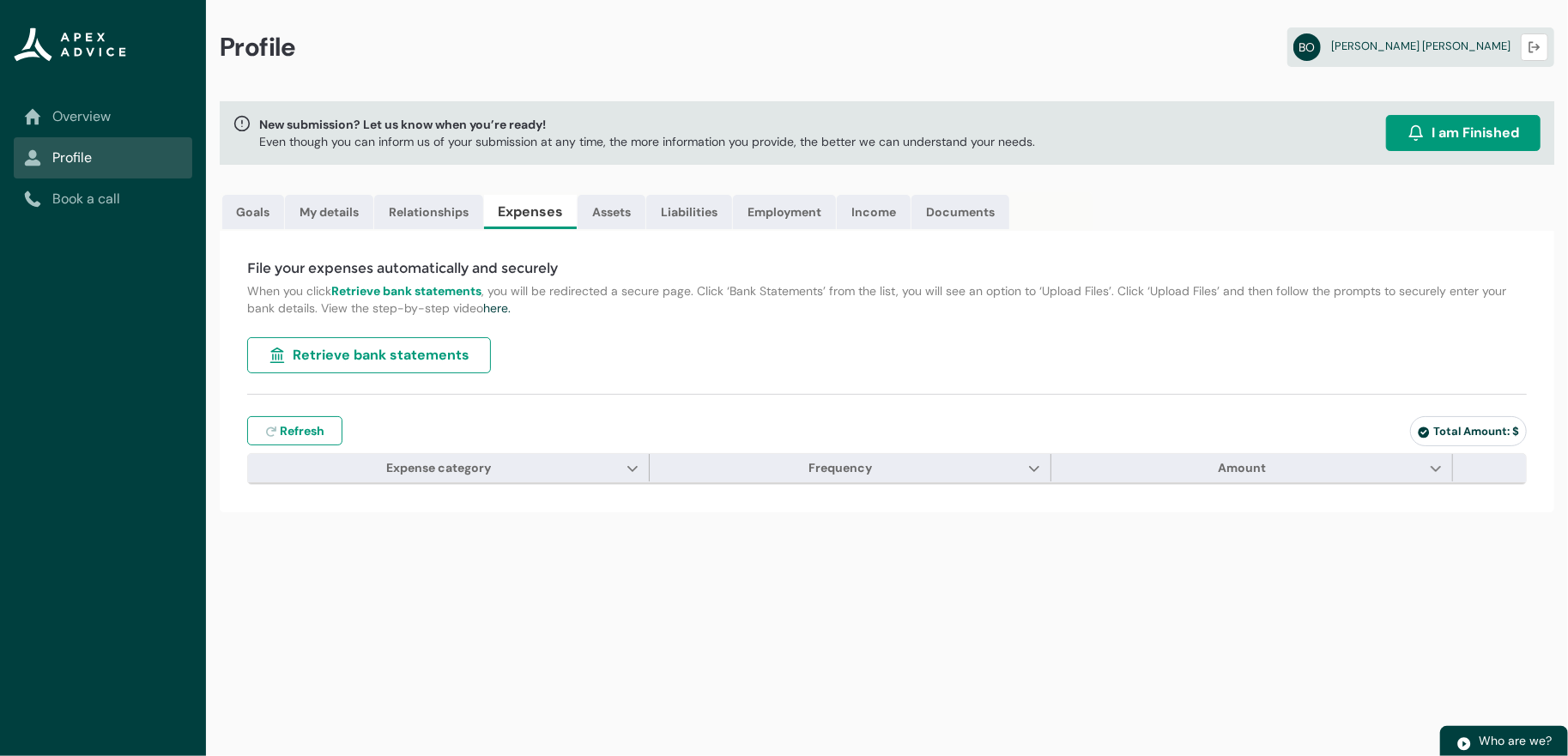
type input "***"
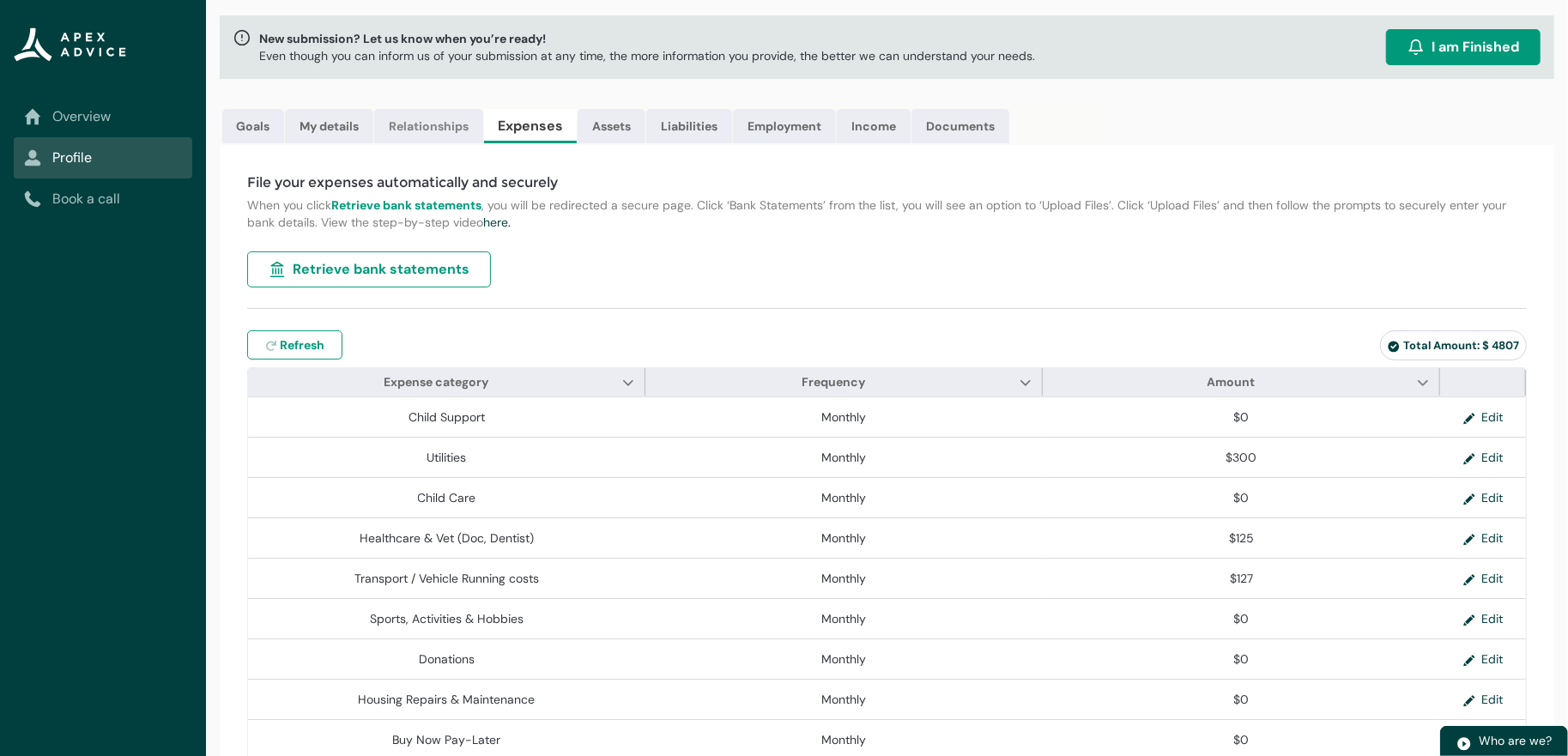
click at [467, 140] on link "Relationships" at bounding box center [428, 126] width 109 height 34
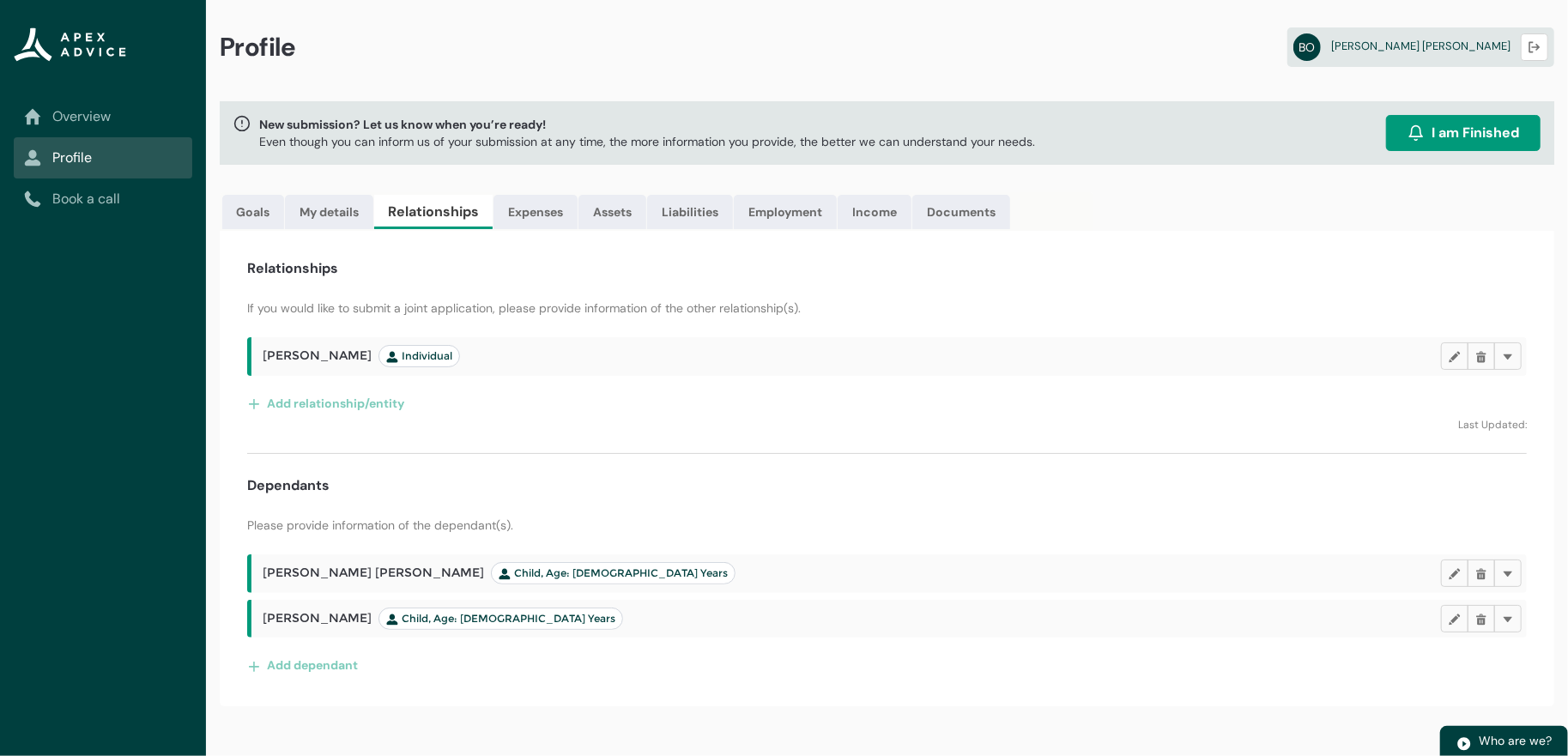
scroll to position [40, 0]
click at [646, 195] on link "Assets" at bounding box center [611, 212] width 68 height 34
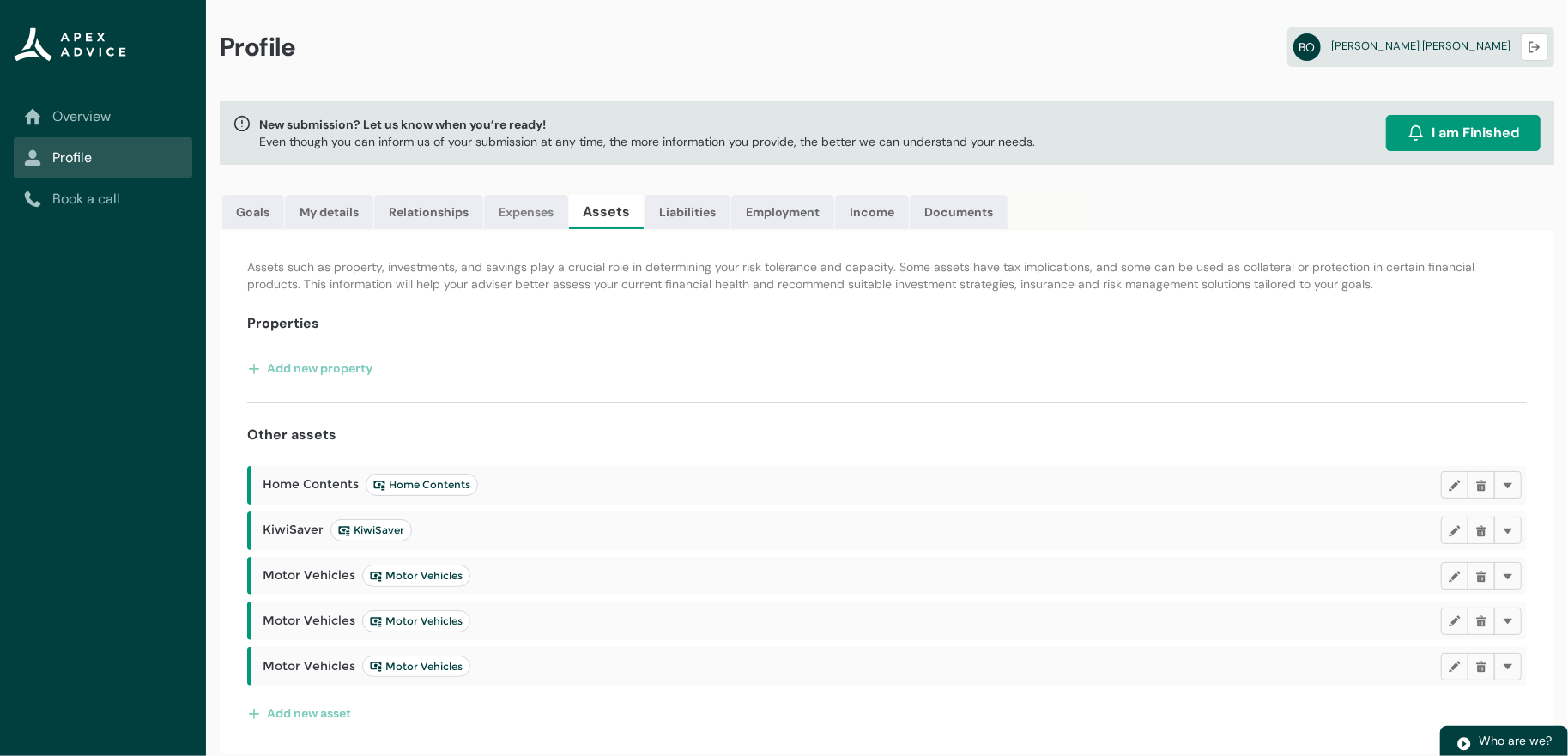
click at [543, 195] on link "Expenses" at bounding box center [526, 212] width 84 height 34
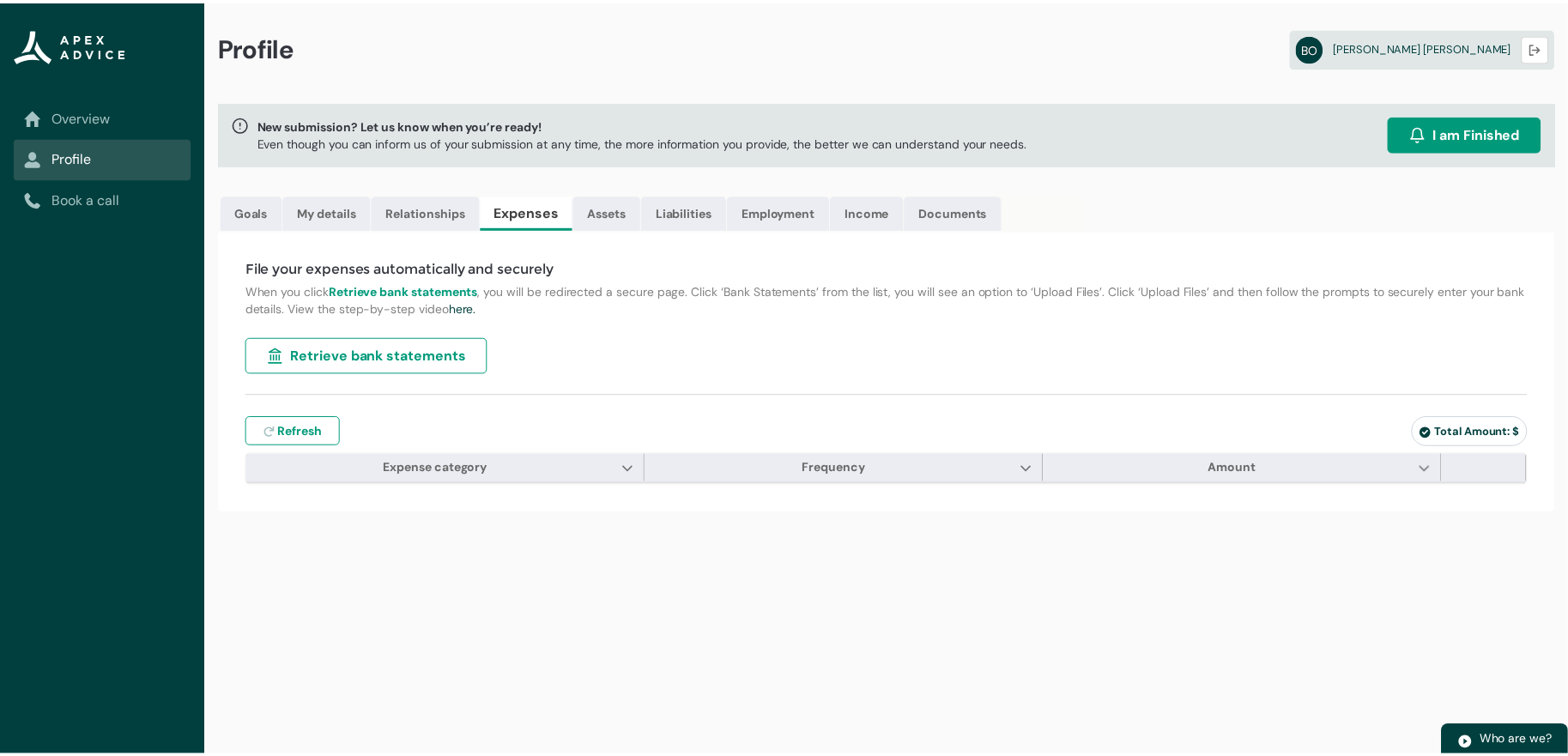
type input "***"
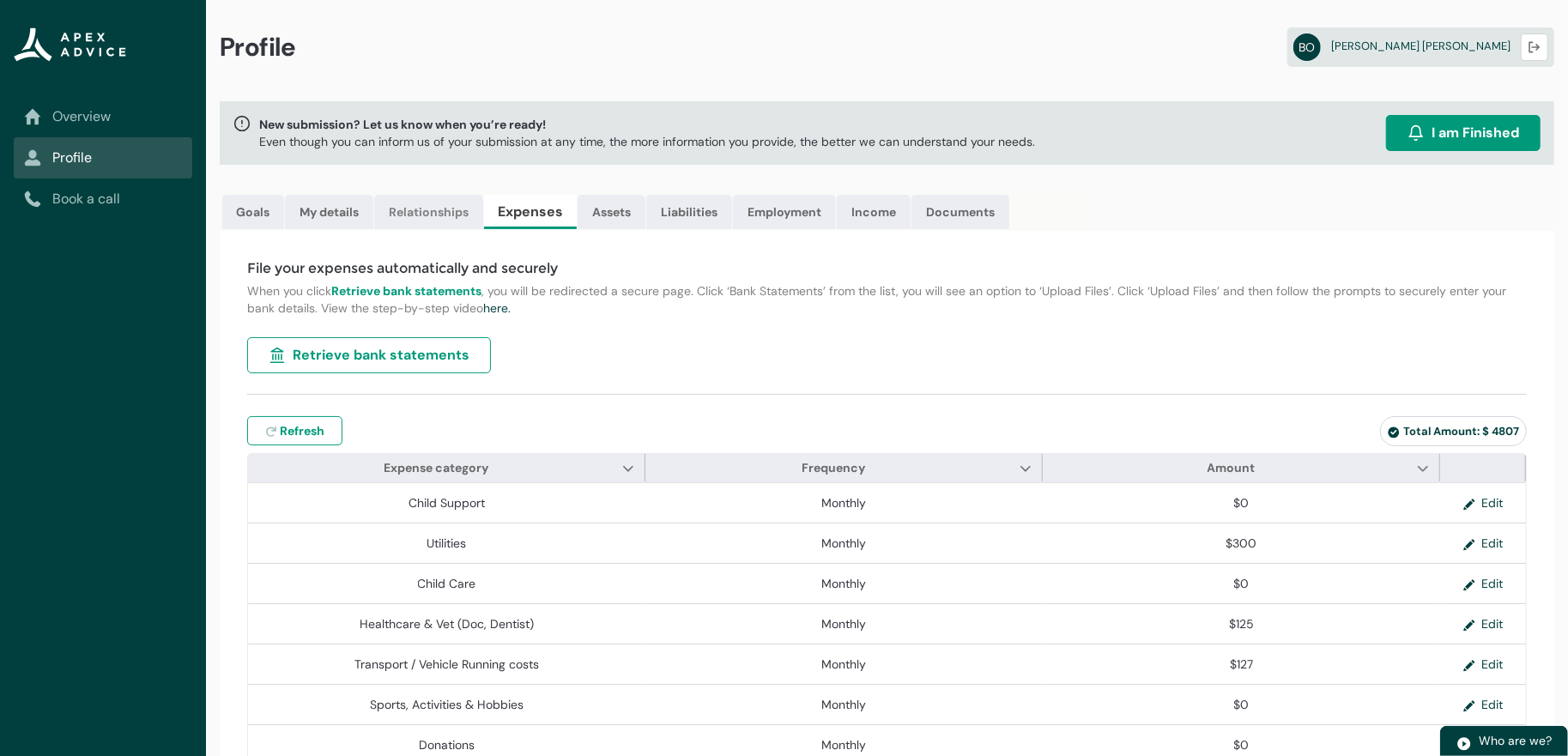
click at [467, 224] on link "Relationships" at bounding box center [428, 212] width 109 height 34
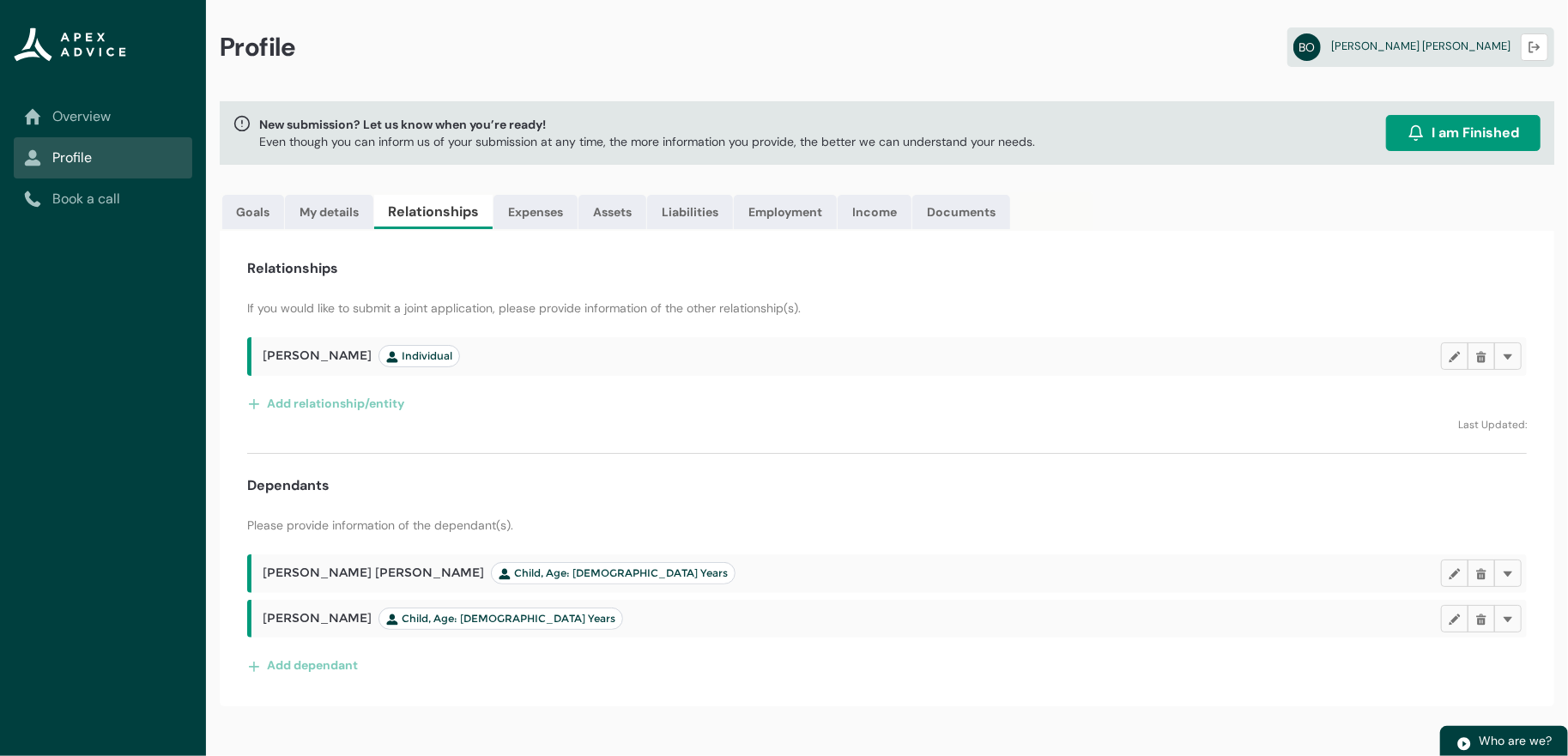
scroll to position [40, 0]
click at [364, 195] on link "My details" at bounding box center [329, 212] width 88 height 34
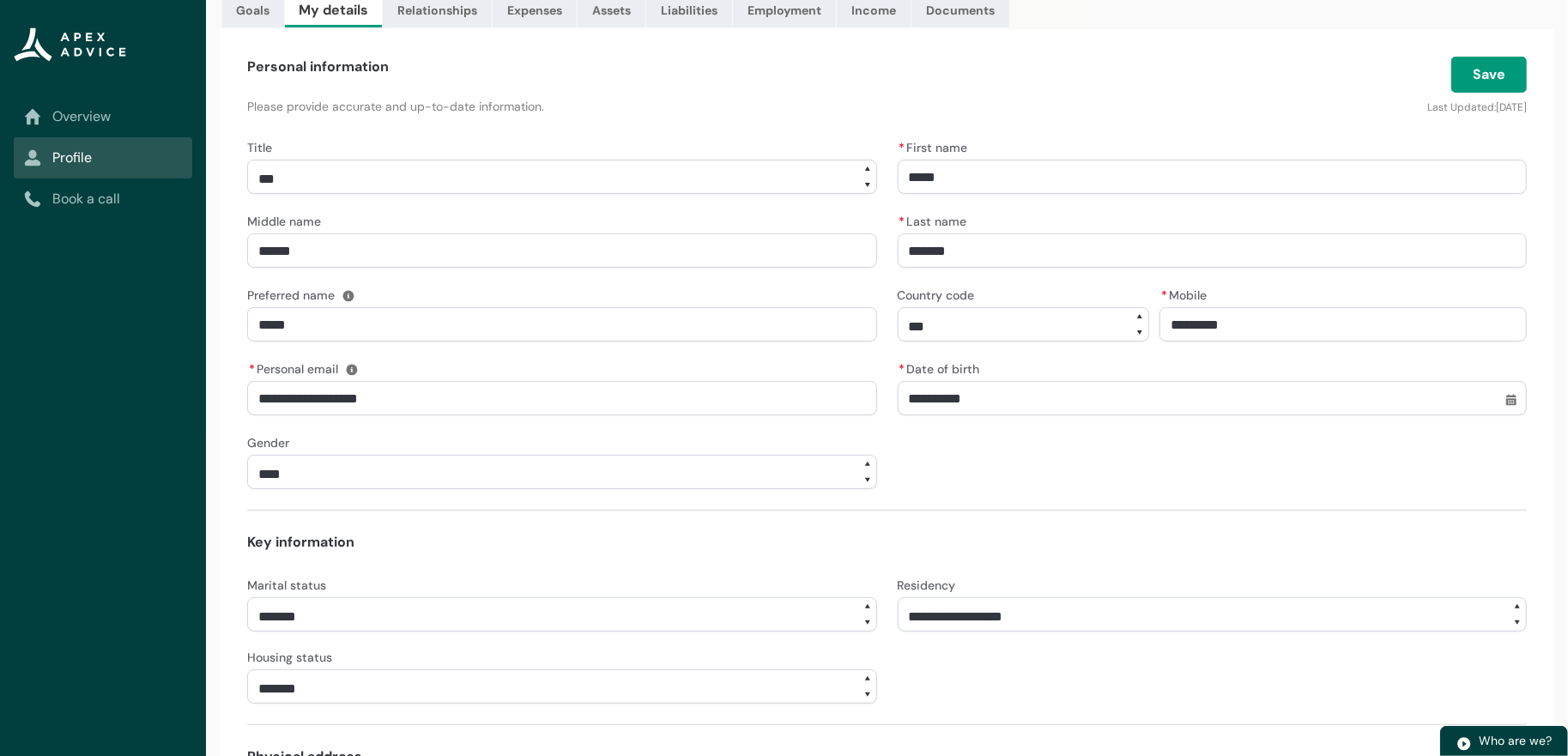
scroll to position [211, 0]
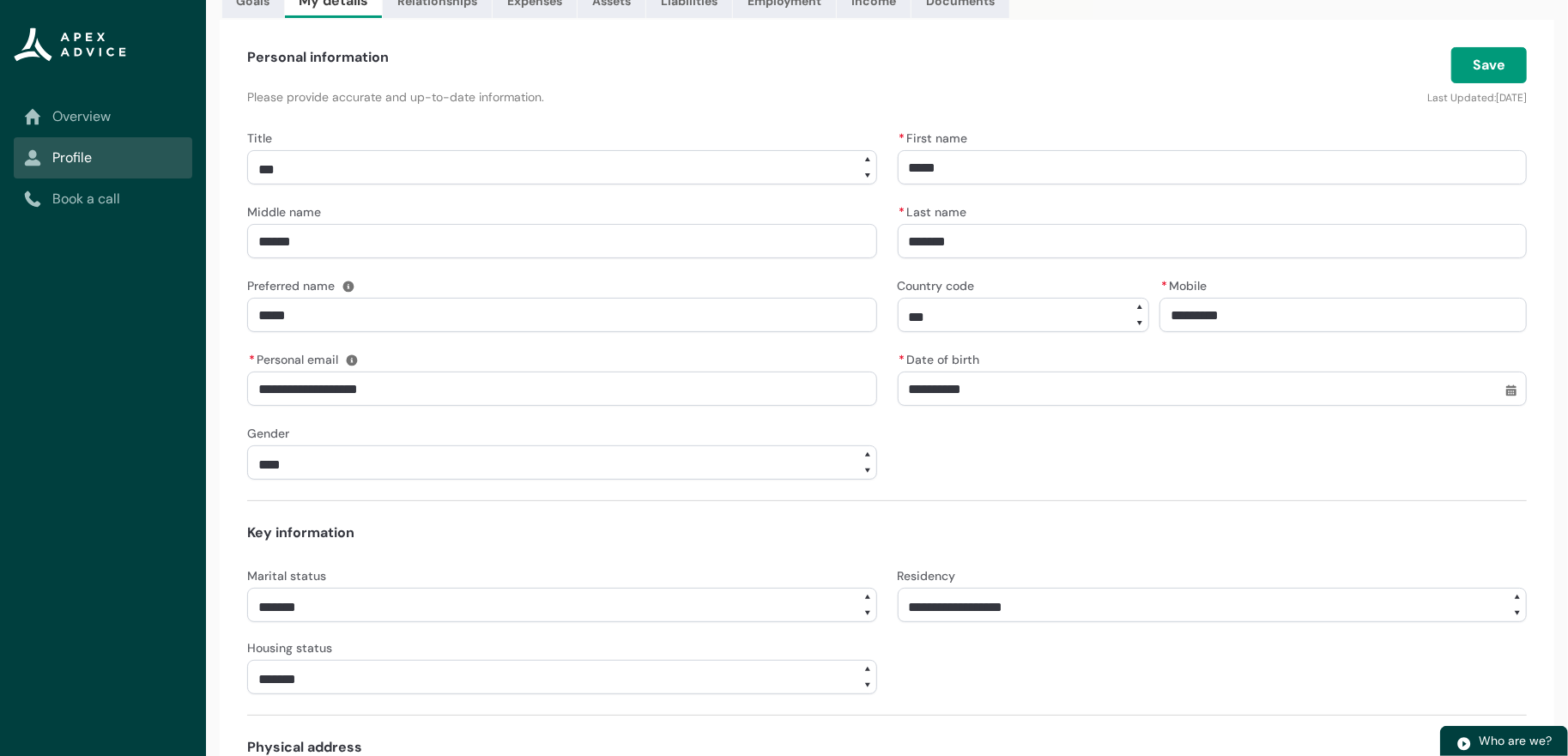
click at [101, 127] on link "Overview" at bounding box center [103, 117] width 158 height 21
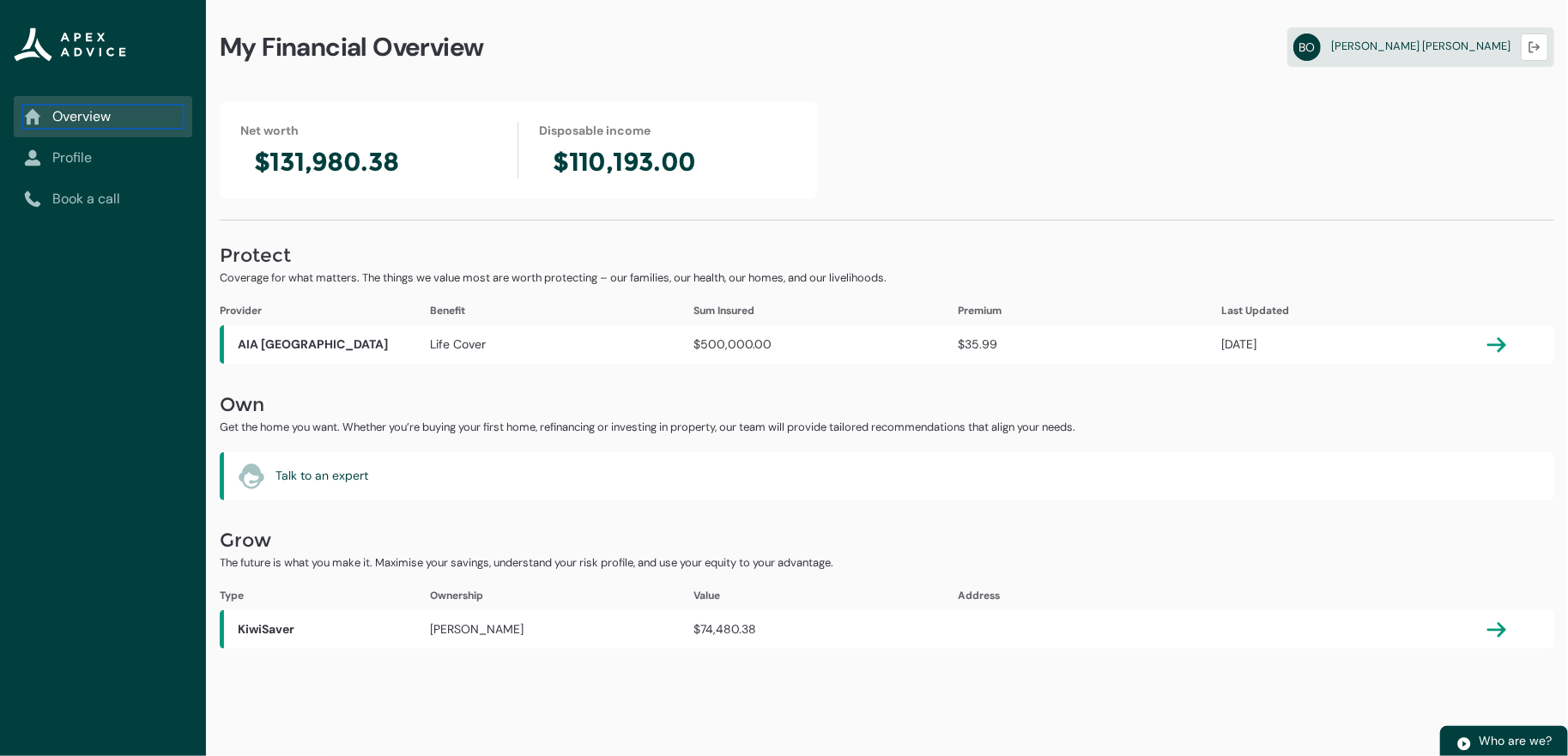
scroll to position [0, 0]
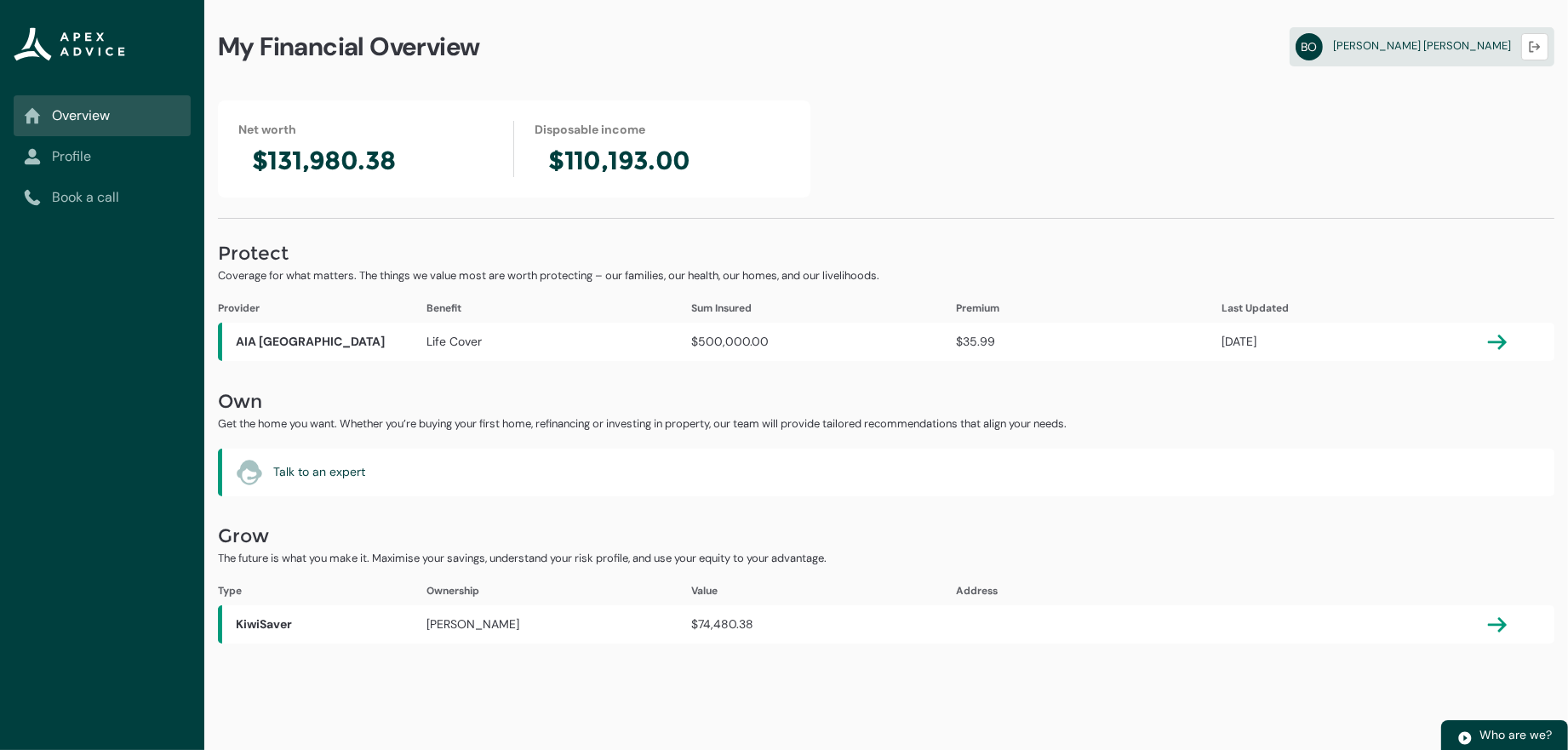
click at [83, 162] on link "Profile" at bounding box center [102, 157] width 157 height 21
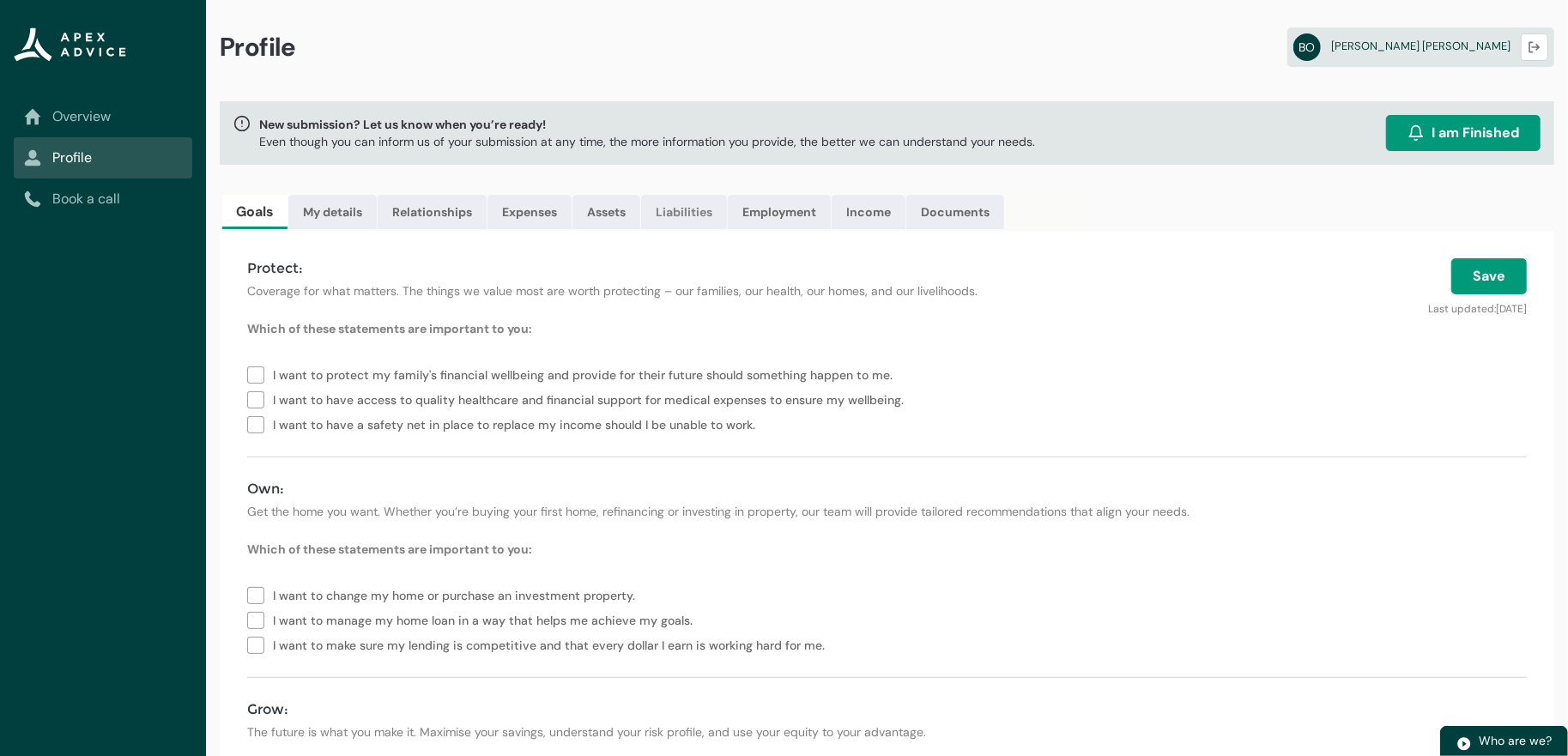
click at [726, 229] on link "Liabilities" at bounding box center [684, 212] width 86 height 34
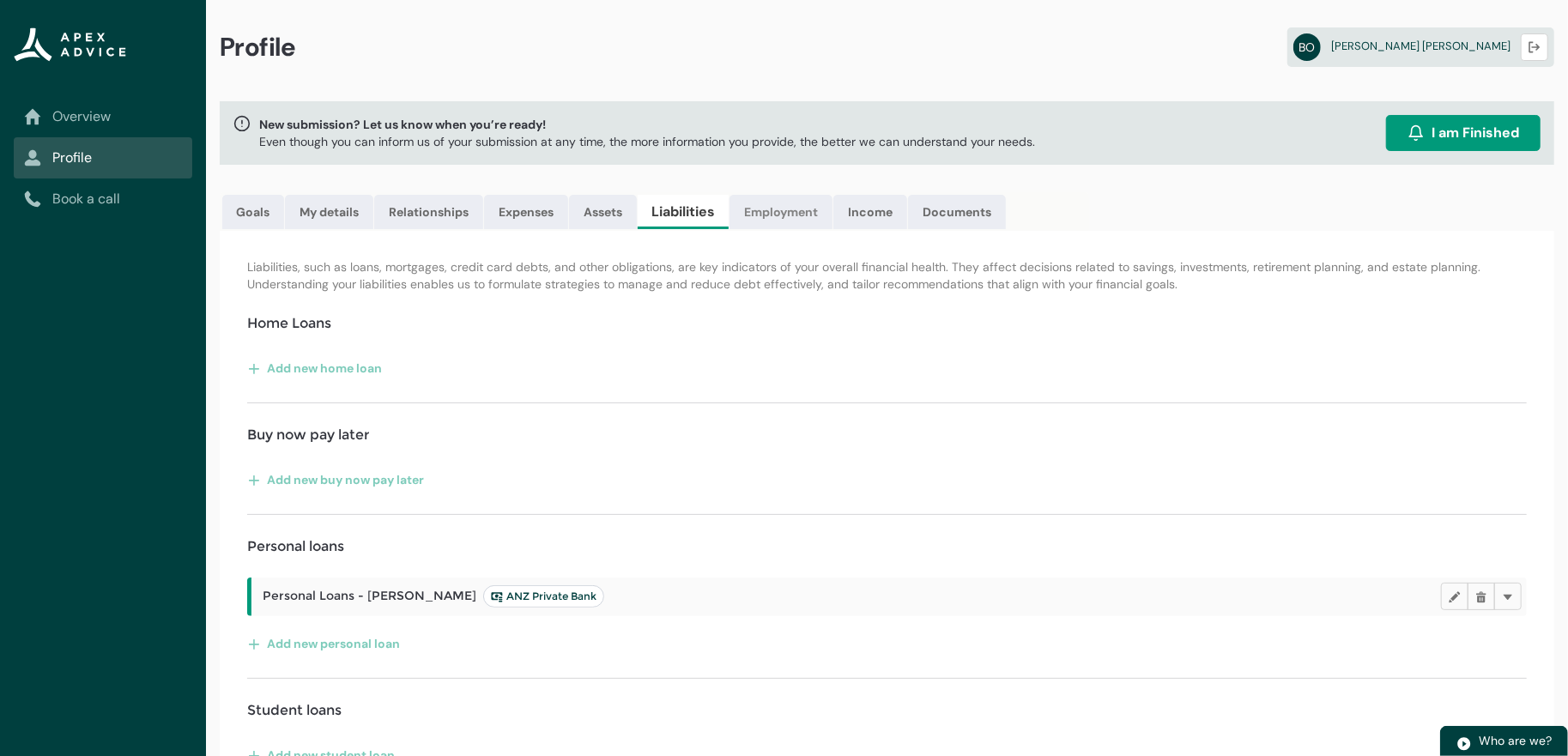
click at [832, 229] on link "Employment" at bounding box center [781, 212] width 103 height 34
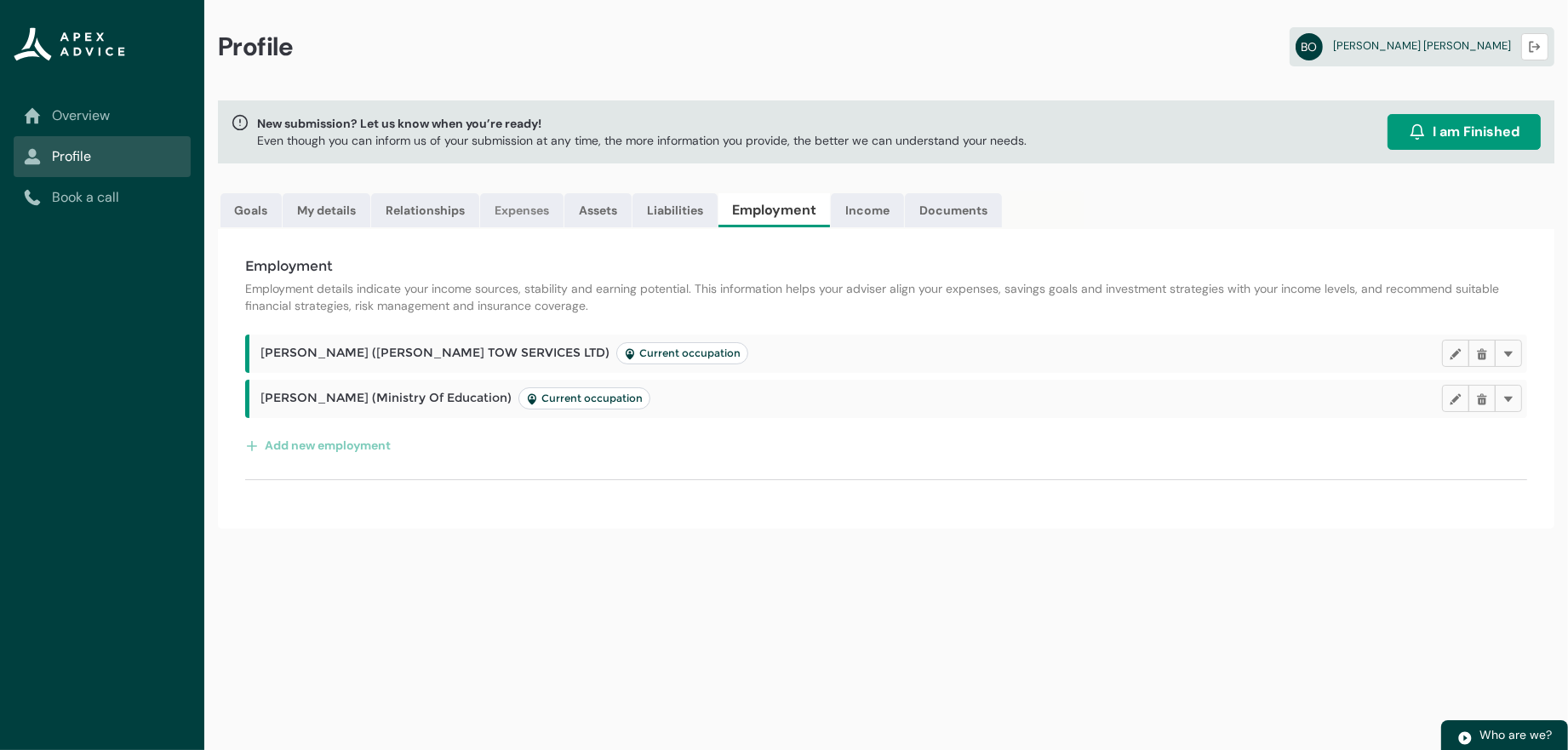
click at [563, 214] on link "Expenses" at bounding box center [522, 210] width 83 height 34
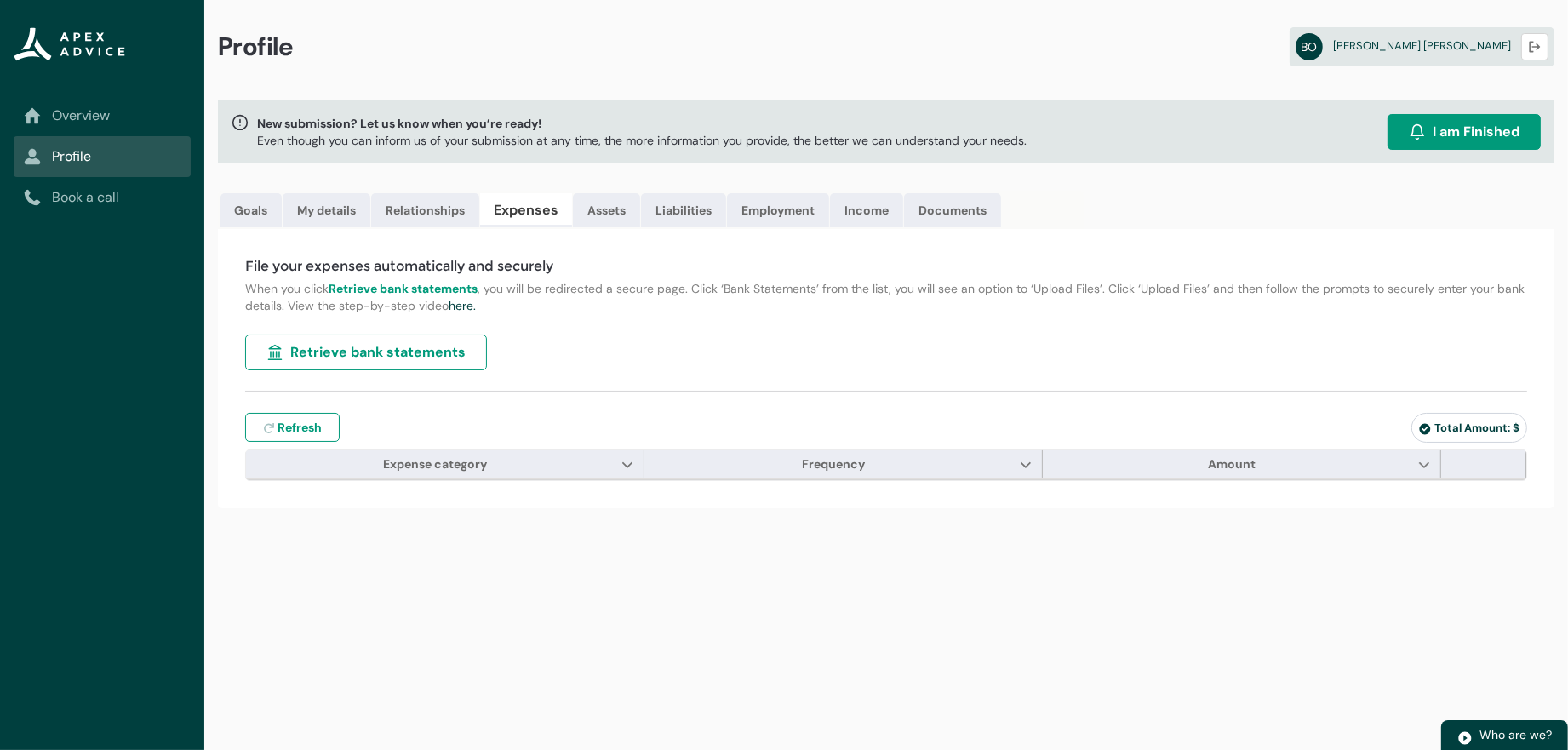
type input "***"
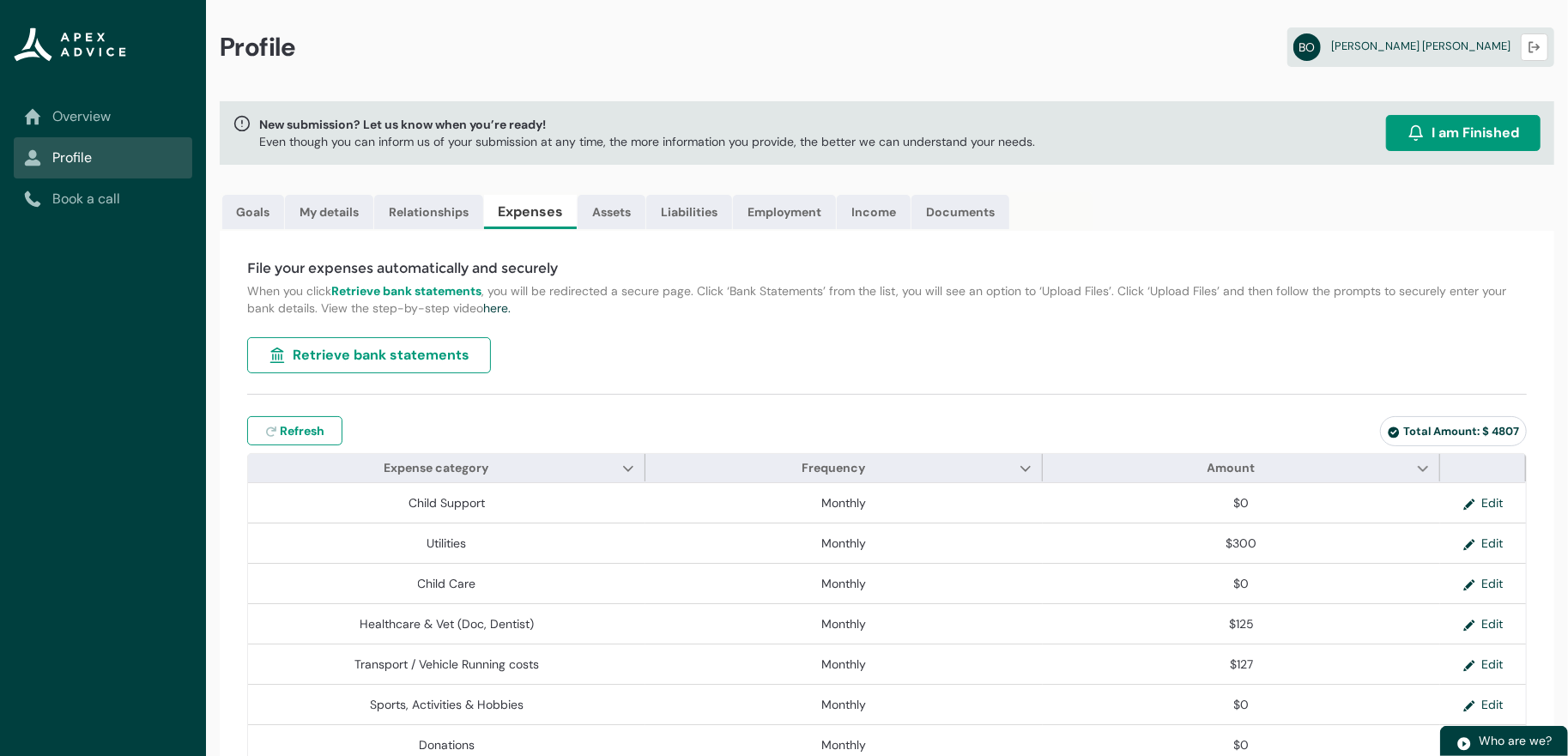
click at [90, 115] on link "Overview" at bounding box center [103, 117] width 158 height 21
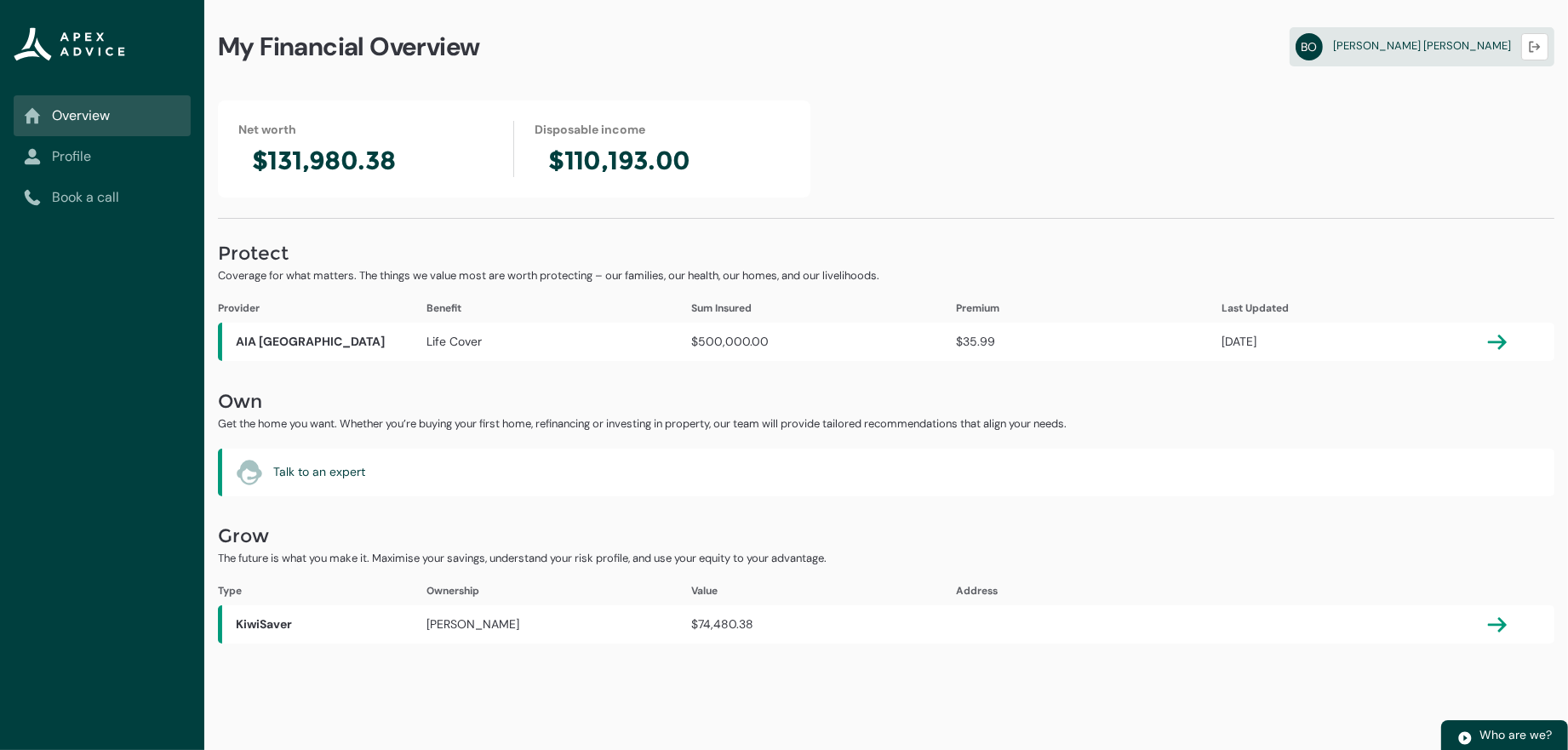
click at [83, 167] on link "Profile" at bounding box center [102, 157] width 157 height 21
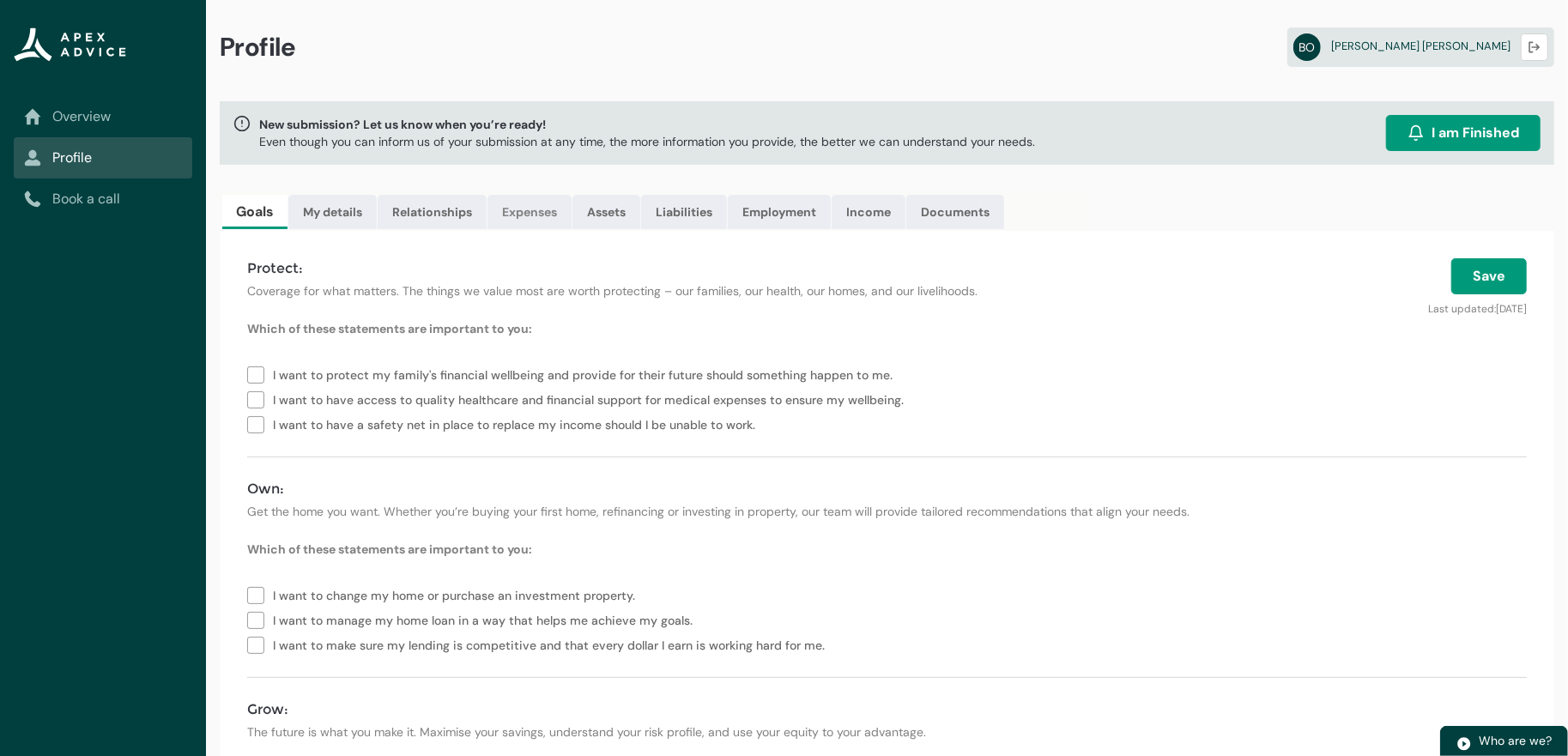
click at [571, 229] on link "Expenses" at bounding box center [530, 212] width 84 height 34
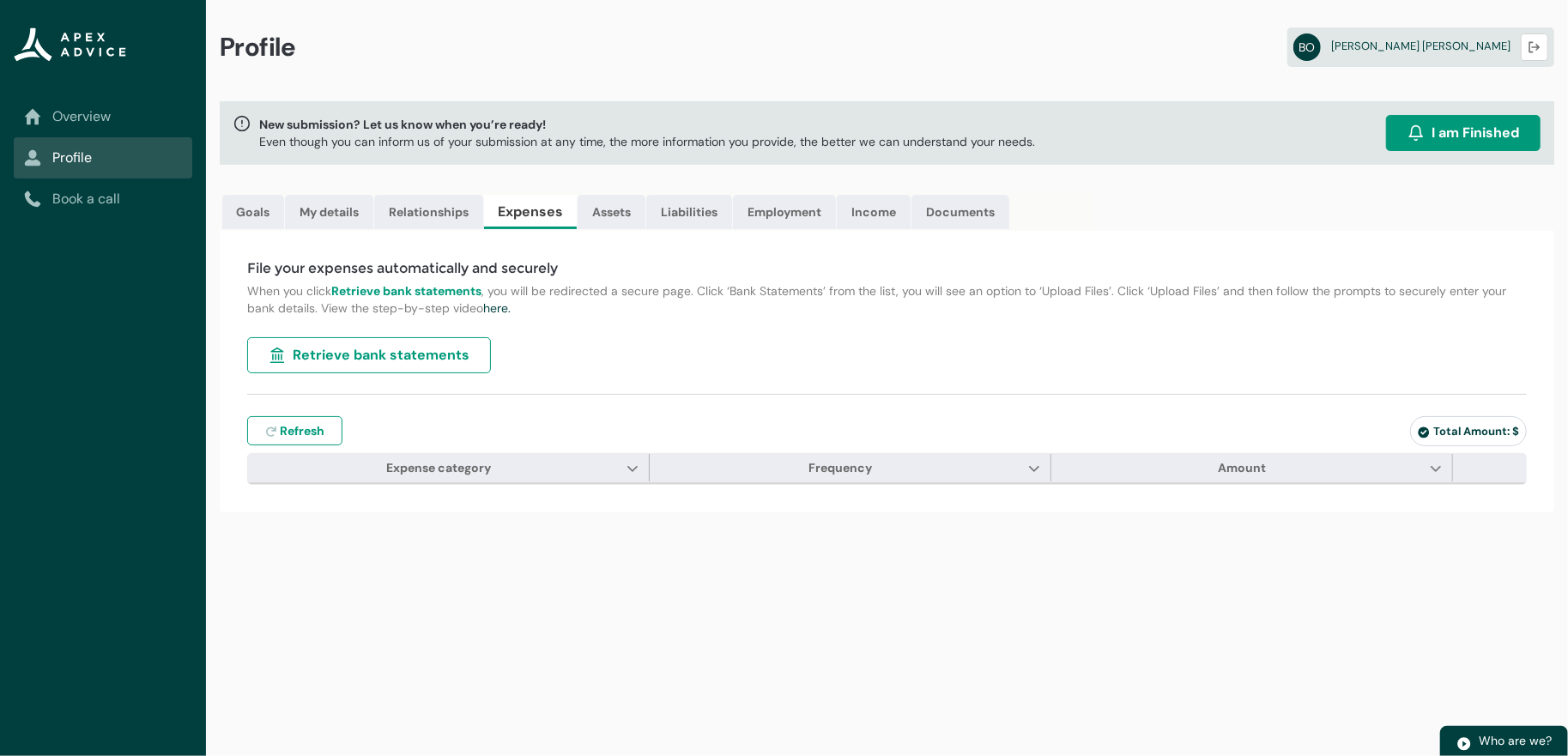
type input "***"
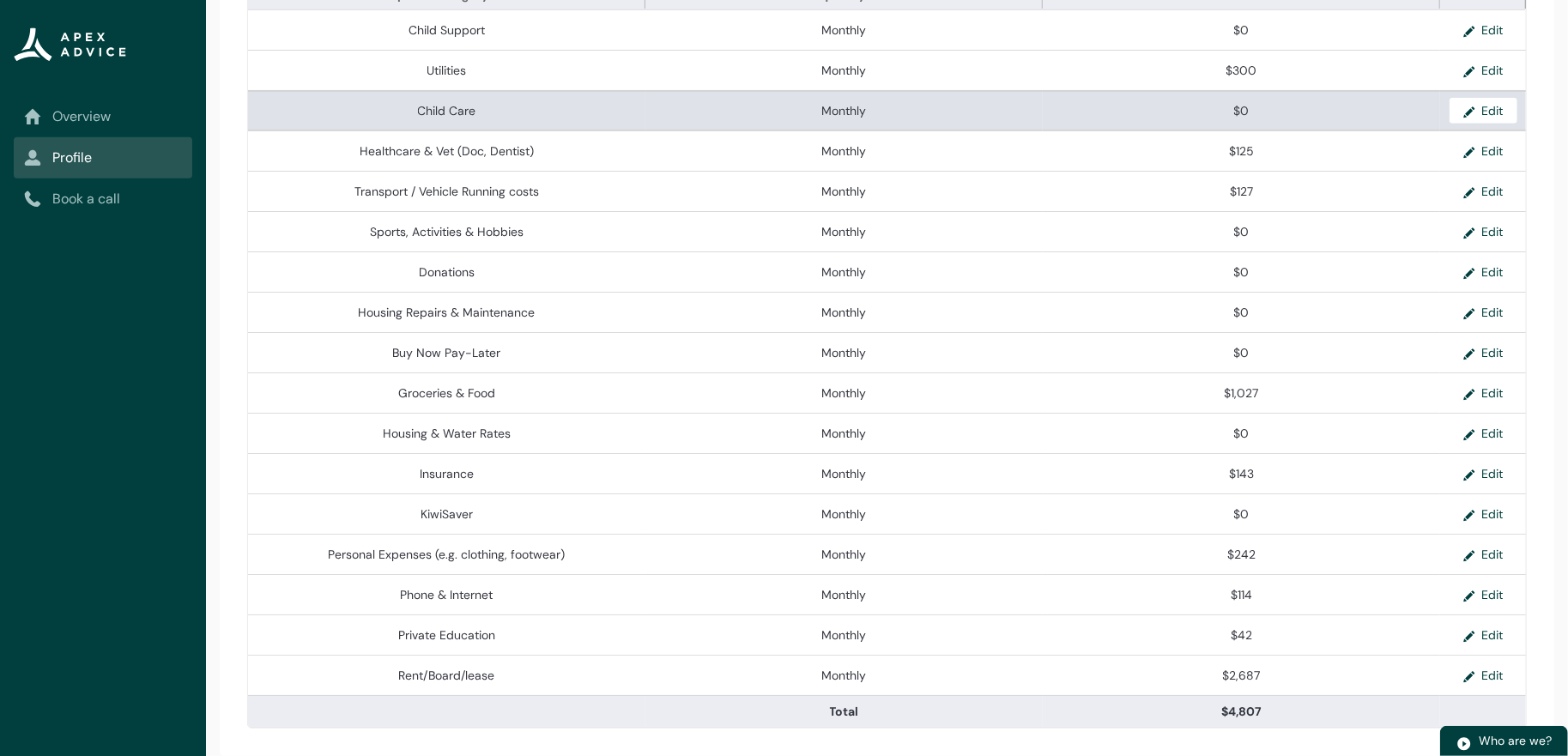
scroll to position [777, 0]
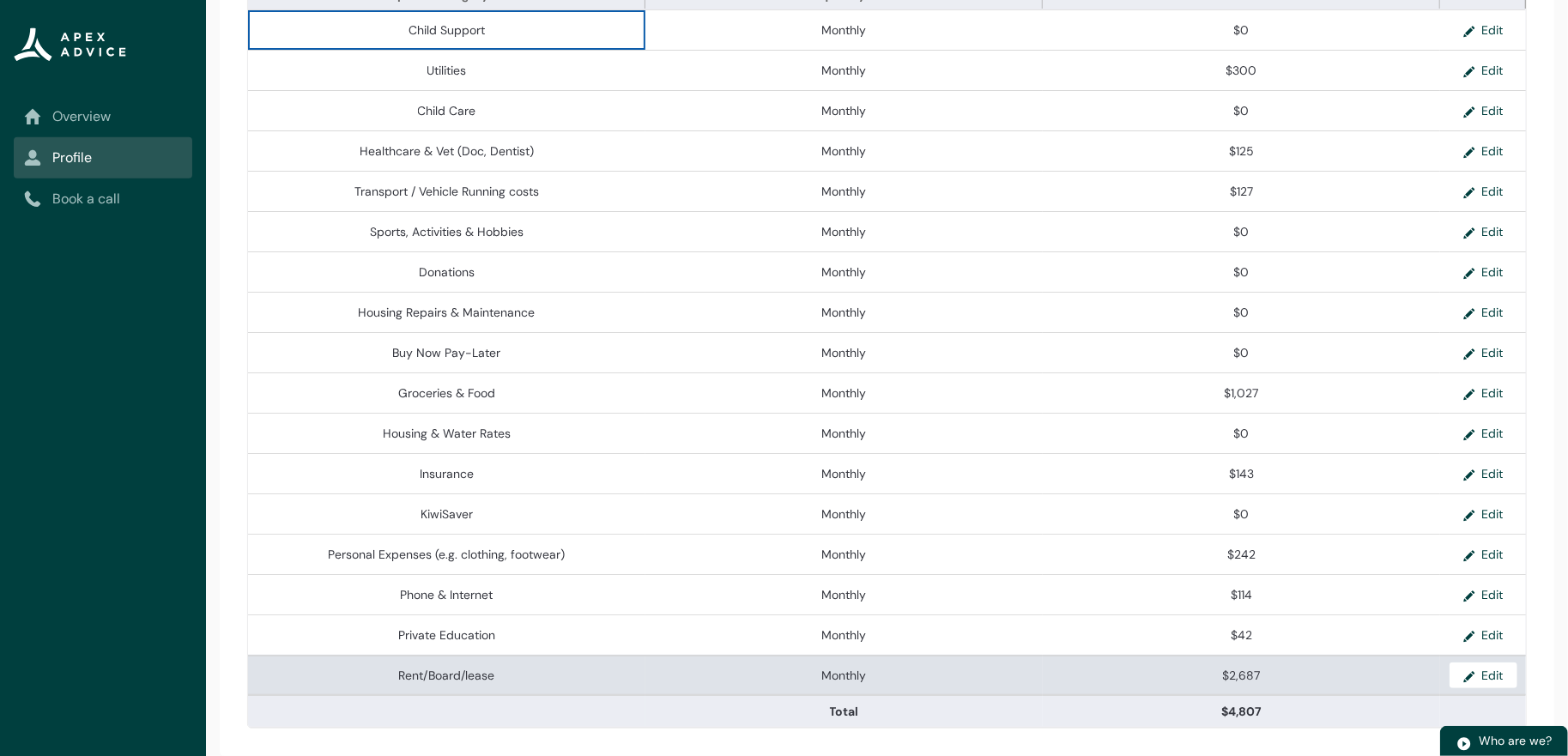
click at [839, 668] on lightning-base-formatted-text "Monthly" at bounding box center [843, 675] width 45 height 15
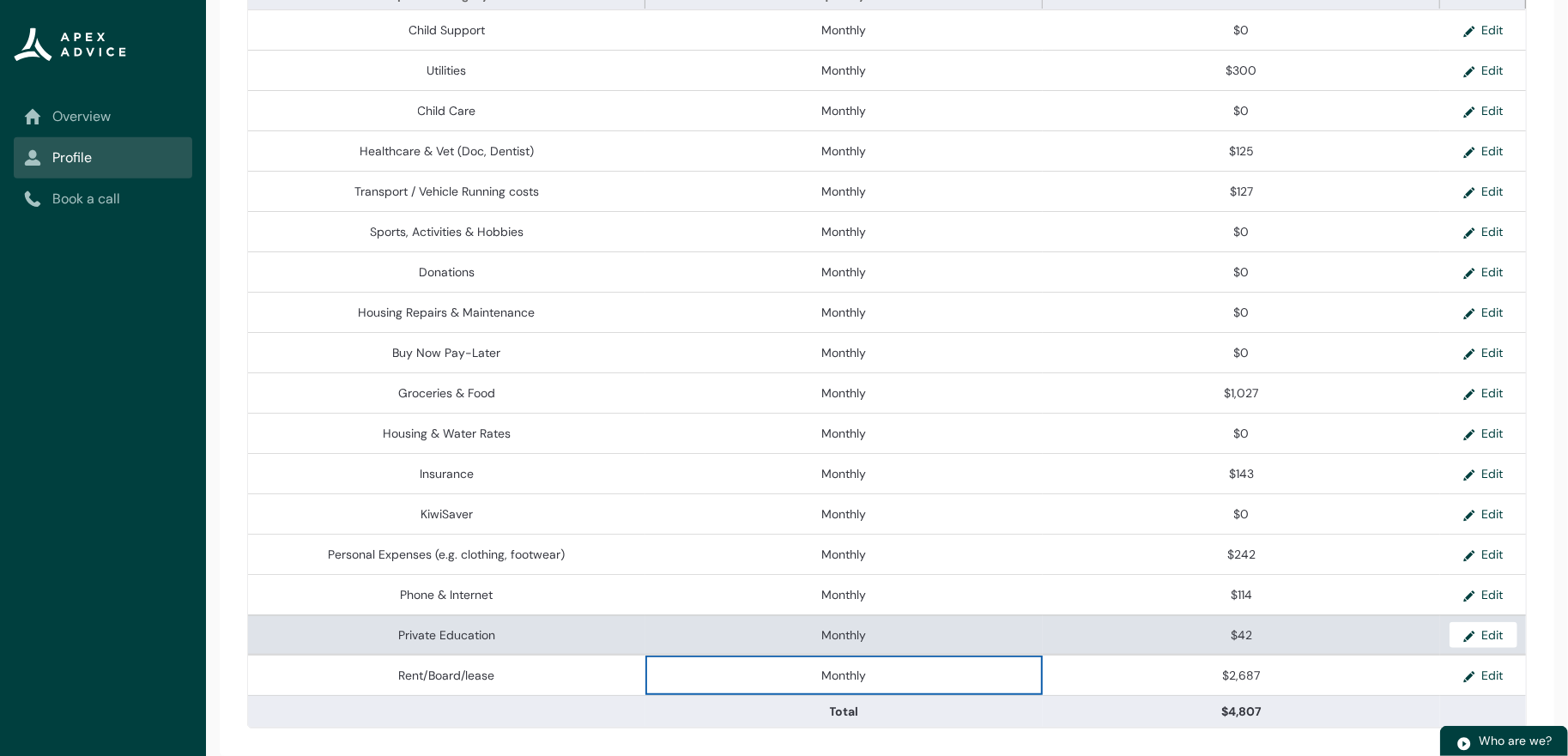
click at [841, 628] on lightning-base-formatted-text "Monthly" at bounding box center [843, 635] width 45 height 15
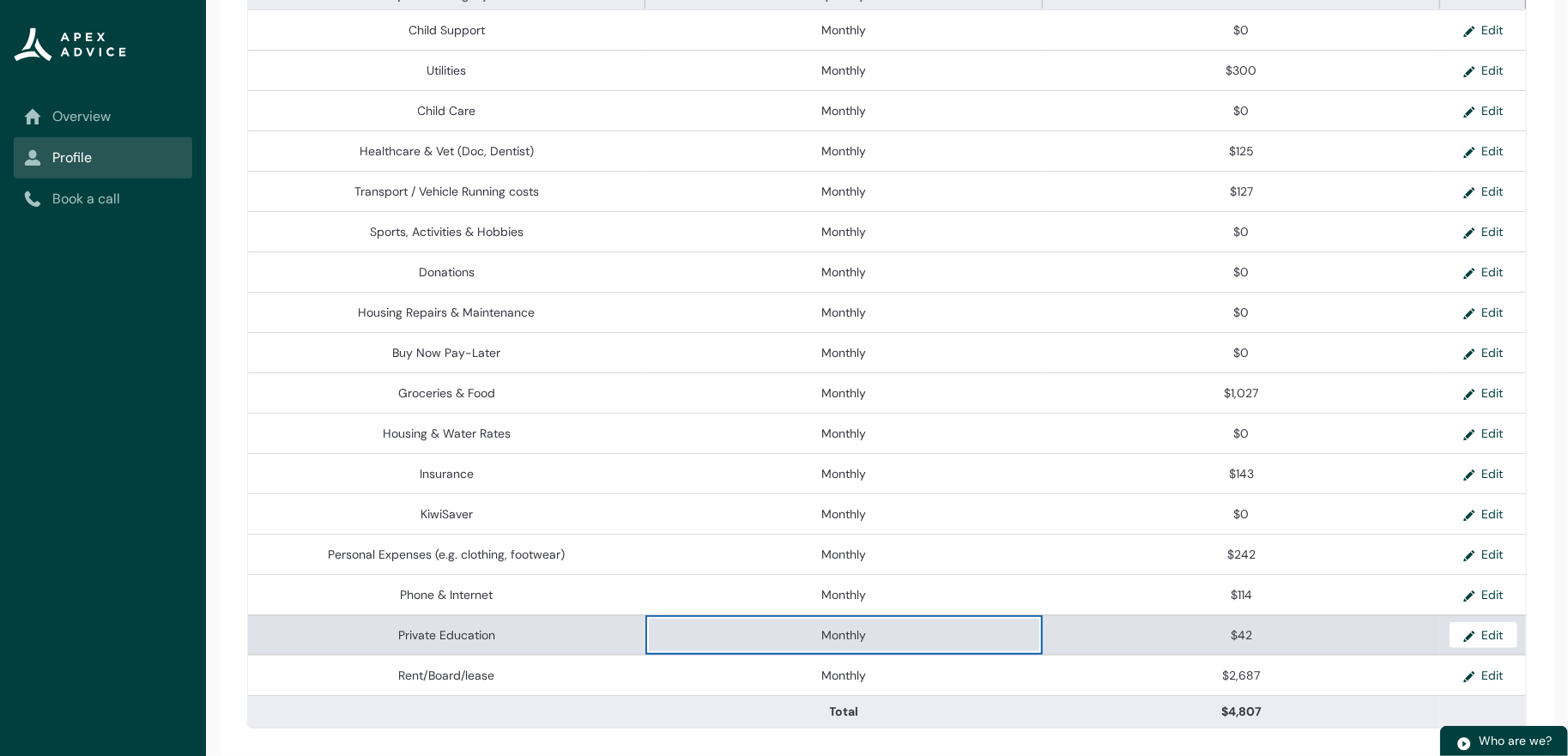
click at [857, 628] on lightning-base-formatted-text "Monthly" at bounding box center [843, 635] width 45 height 15
click at [861, 628] on lightning-base-formatted-text "Monthly" at bounding box center [843, 635] width 45 height 15
click at [953, 627] on span "Monthly" at bounding box center [843, 635] width 383 height 17
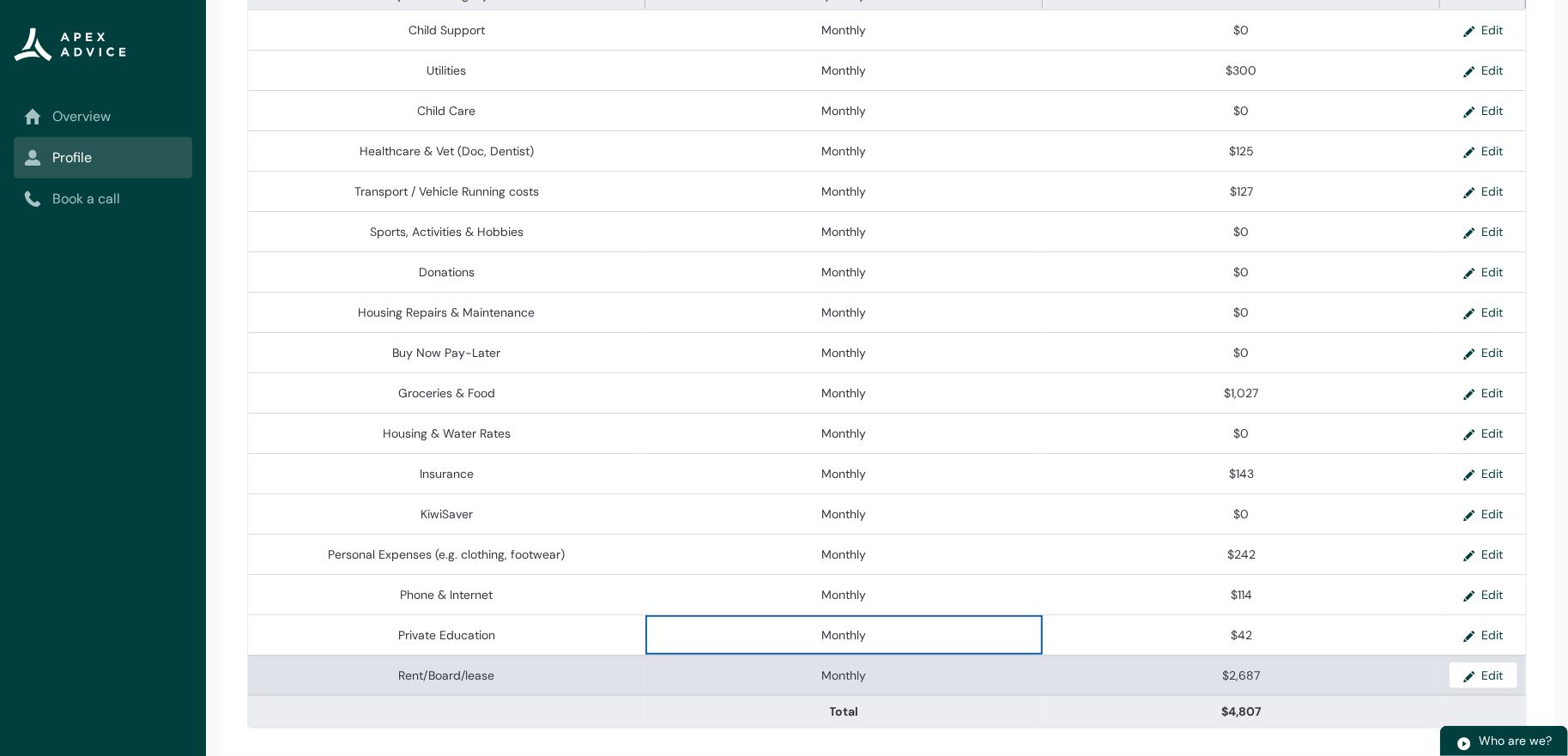
drag, startPoint x: 999, startPoint y: 642, endPoint x: 1088, endPoint y: 665, distance: 91.9
click at [1000, 654] on td "Monthly" at bounding box center [844, 674] width 397 height 40
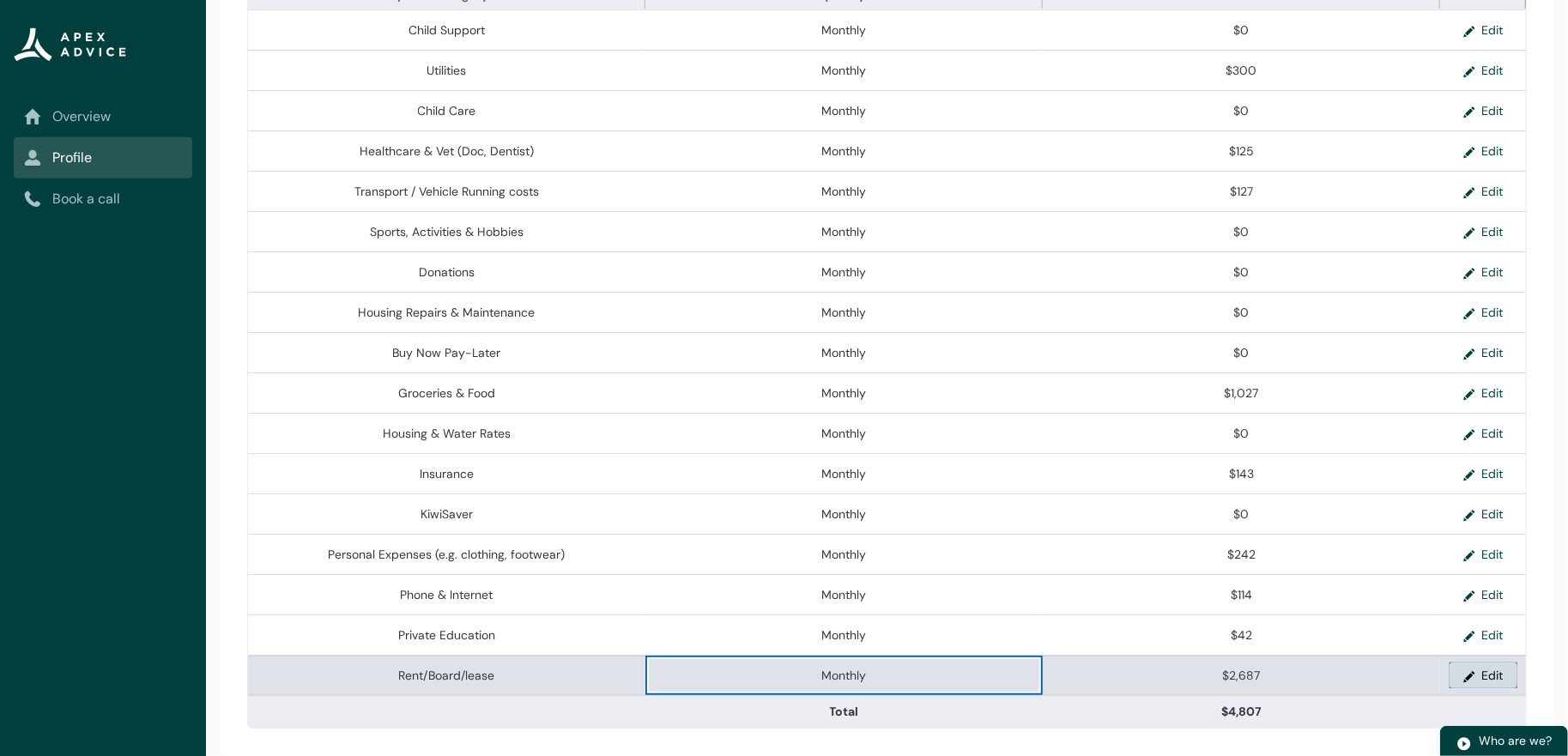
click at [1499, 666] on button "Edit" at bounding box center [1482, 675] width 68 height 26
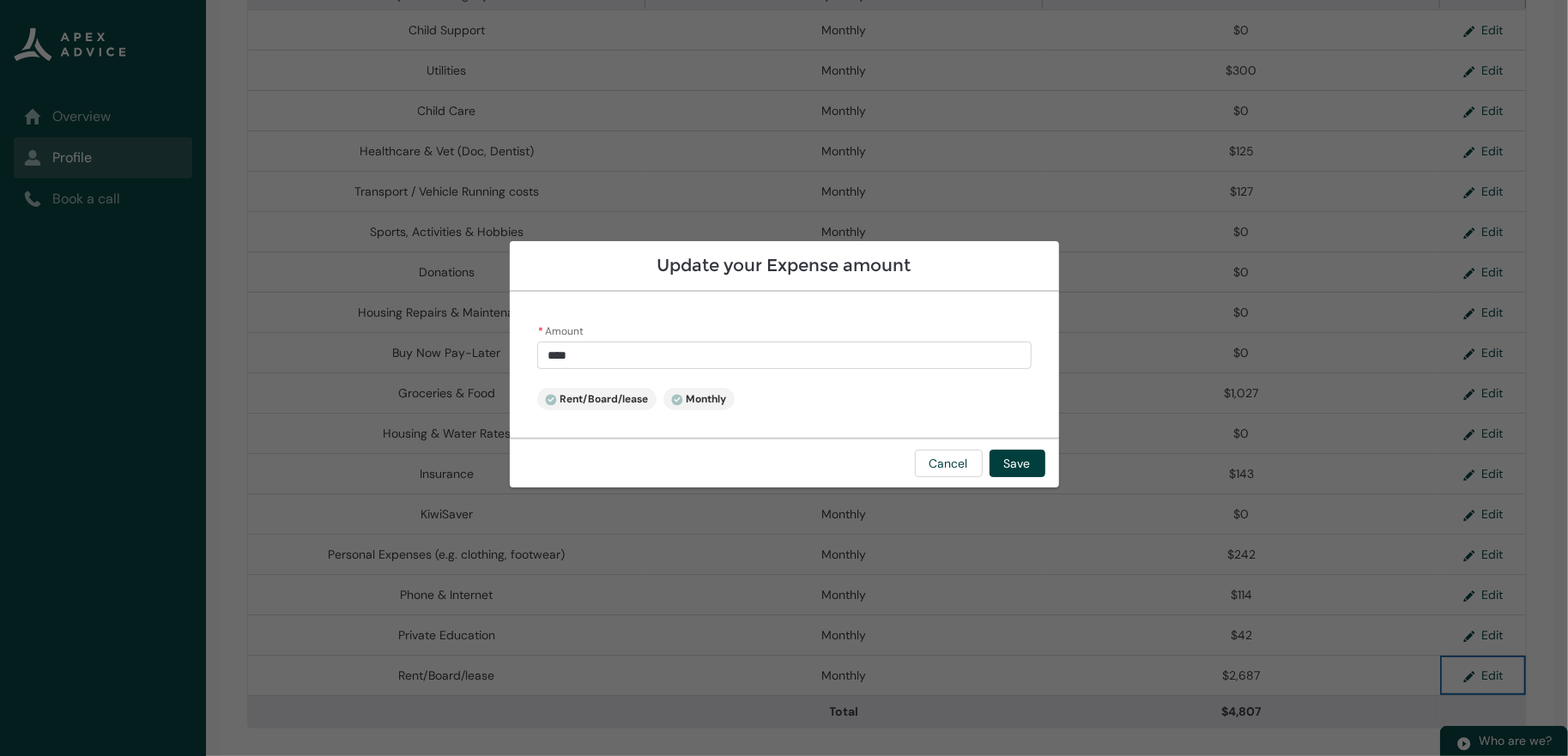
drag, startPoint x: 540, startPoint y: 360, endPoint x: 687, endPoint y: 393, distance: 150.7
click at [569, 370] on div "* Amount **** Rent/Board/lease Monthly" at bounding box center [784, 364] width 549 height 145
click at [688, 393] on span "Monthly" at bounding box center [699, 398] width 56 height 13
click at [691, 393] on span "Monthly" at bounding box center [699, 398] width 56 height 13
click at [677, 397] on span "Monthly" at bounding box center [699, 398] width 56 height 13
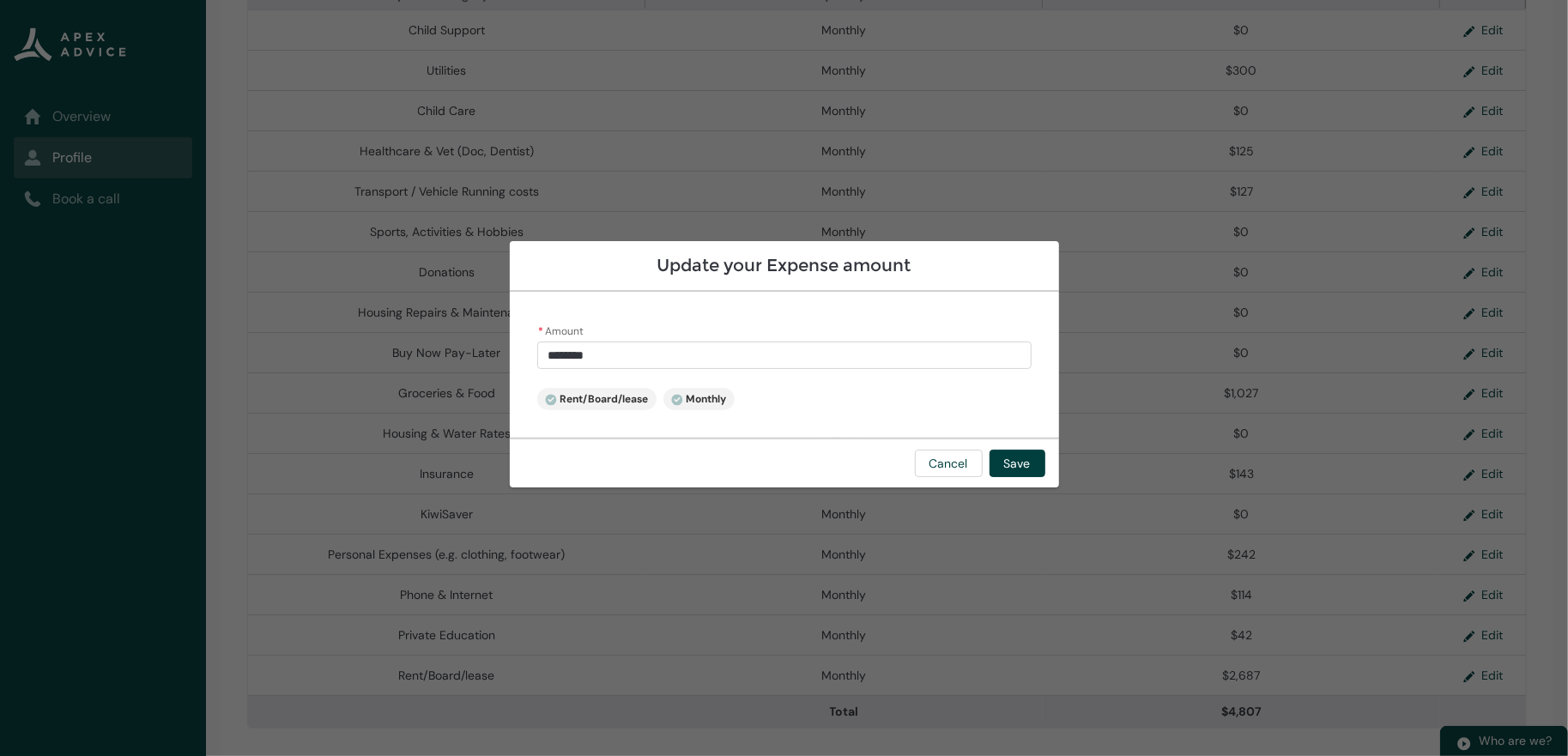
drag, startPoint x: 675, startPoint y: 397, endPoint x: 636, endPoint y: 384, distance: 41.1
click at [671, 395] on span "Monthly" at bounding box center [699, 398] width 56 height 13
drag, startPoint x: 636, startPoint y: 384, endPoint x: 631, endPoint y: 363, distance: 21.6
click at [633, 373] on div "* Amount ******** Rent/Board/lease Monthly" at bounding box center [784, 364] width 549 height 145
drag, startPoint x: 631, startPoint y: 363, endPoint x: 634, endPoint y: 347, distance: 16.3
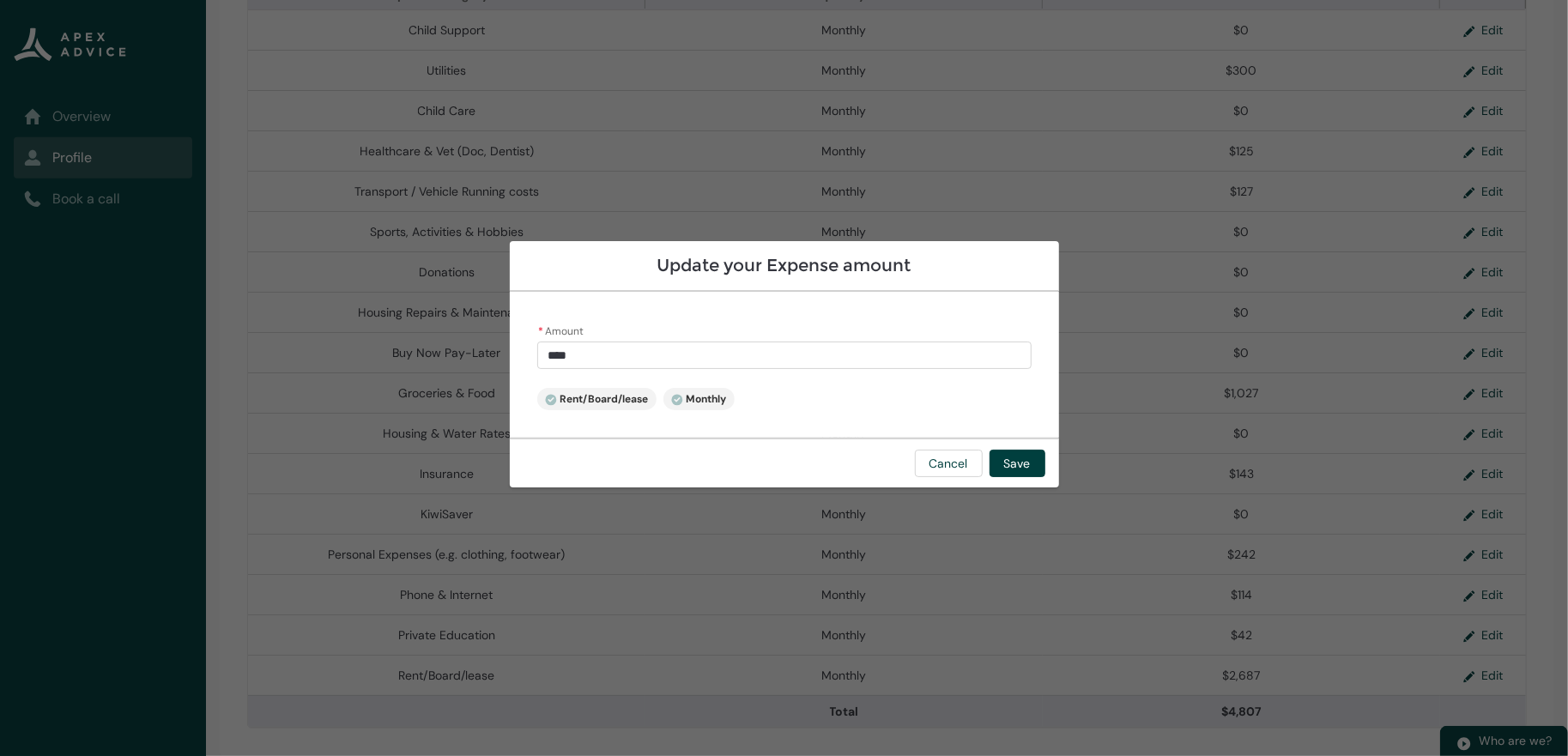
click at [632, 359] on input "****" at bounding box center [784, 355] width 494 height 28
click at [634, 347] on input "****" at bounding box center [784, 355] width 494 height 28
type input "********"
drag, startPoint x: 693, startPoint y: 382, endPoint x: 656, endPoint y: 406, distance: 44.1
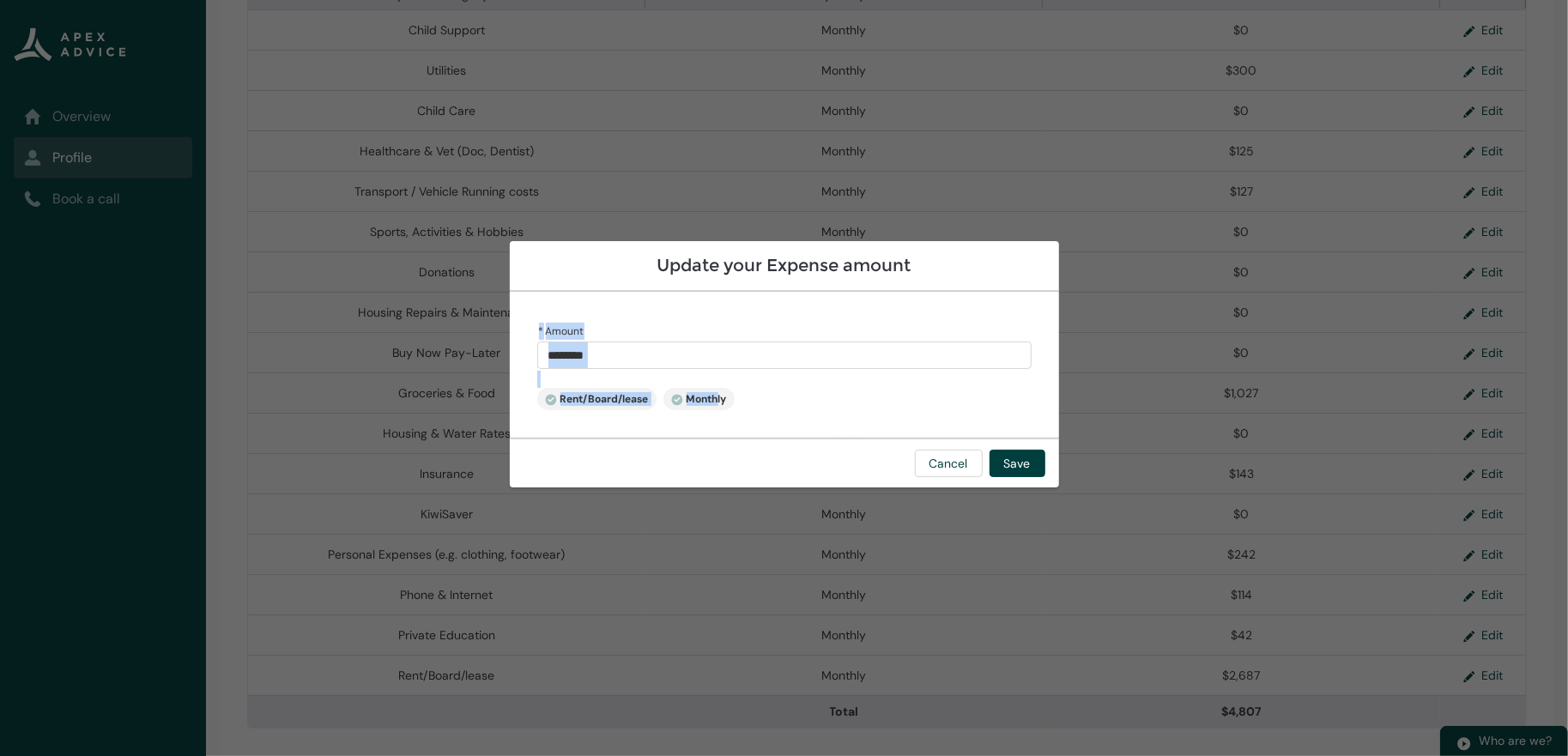
click at [687, 398] on div "* Amount ******** Rent/Board/lease Monthly" at bounding box center [784, 364] width 549 height 145
click at [671, 406] on span "Monthly" at bounding box center [699, 398] width 56 height 13
drag, startPoint x: 637, startPoint y: 409, endPoint x: 557, endPoint y: 405, distance: 80.1
click at [619, 409] on div "* Amount ******** Rent/Board/lease Monthly" at bounding box center [784, 364] width 549 height 145
drag, startPoint x: 544, startPoint y: 403, endPoint x: 532, endPoint y: 408, distance: 13.0
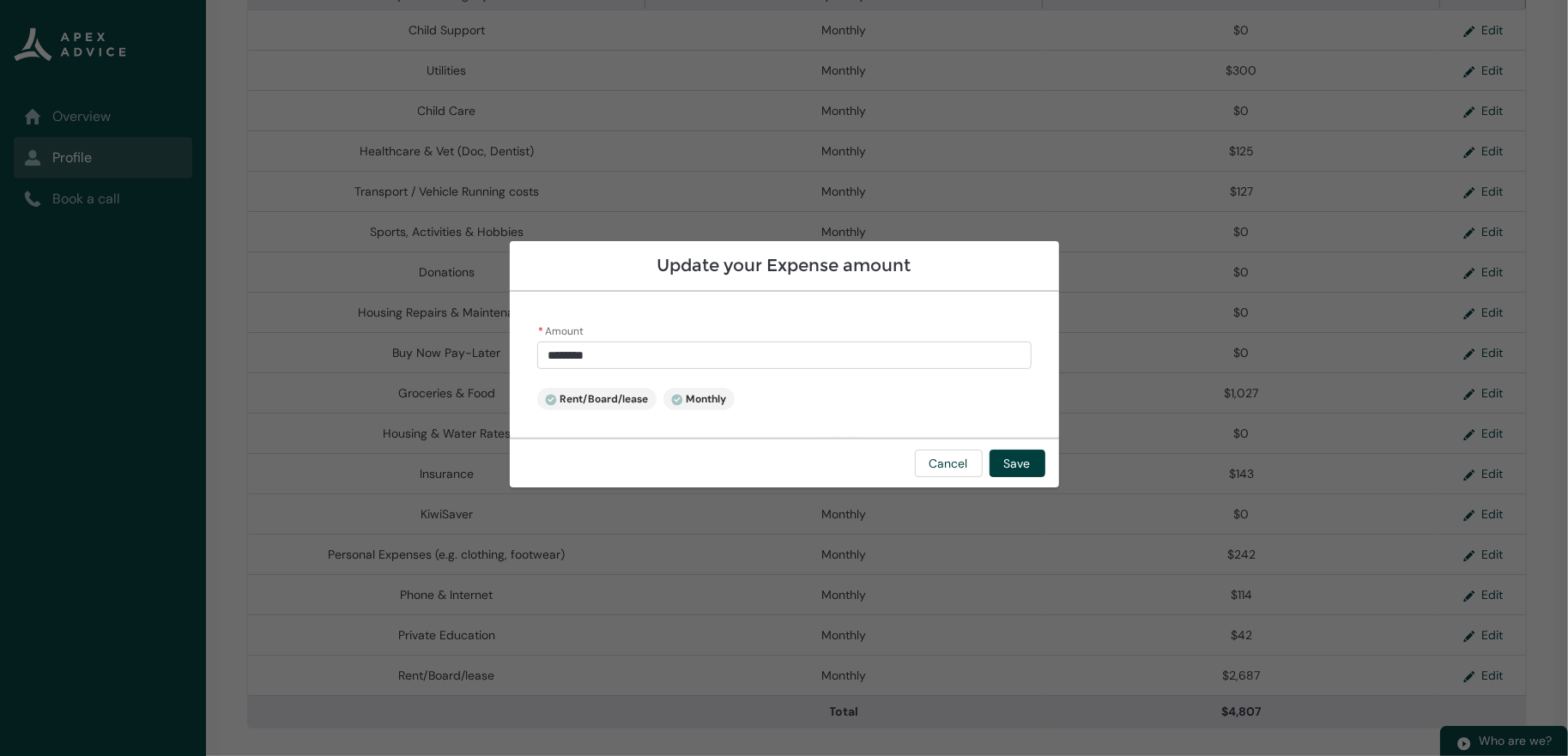
click at [545, 404] on span "Rent/Board/lease" at bounding box center [596, 398] width 104 height 13
drag, startPoint x: 532, startPoint y: 408, endPoint x: 506, endPoint y: 407, distance: 26.0
click at [545, 406] on span "Rent/Board/lease" at bounding box center [596, 398] width 104 height 13
drag, startPoint x: 505, startPoint y: 407, endPoint x: 459, endPoint y: 412, distance: 46.3
click at [537, 410] on lightning-badge "Rent/Board/lease" at bounding box center [596, 398] width 119 height 22
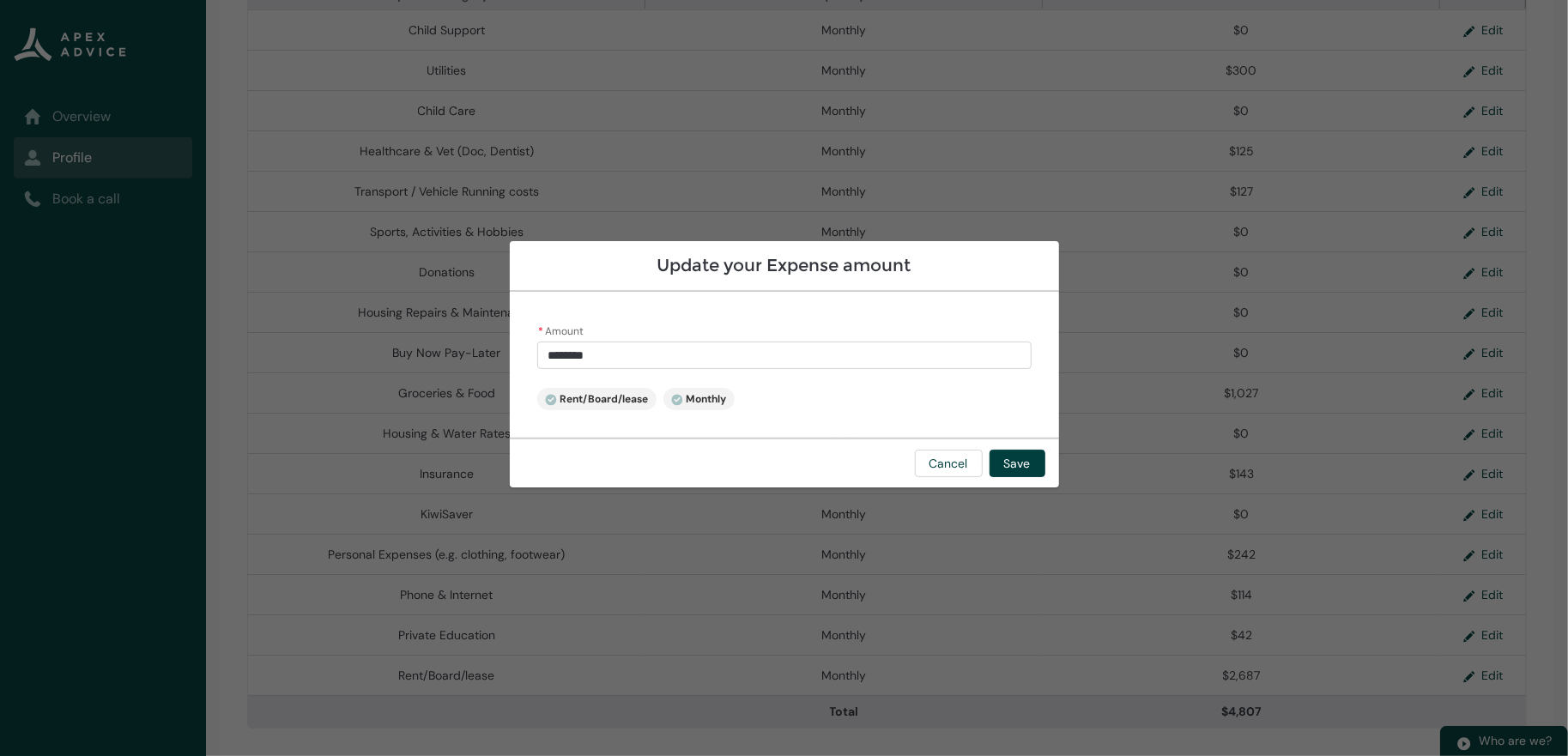
click at [537, 410] on lightning-badge "Rent/Board/lease" at bounding box center [596, 398] width 119 height 22
drag, startPoint x: 465, startPoint y: 400, endPoint x: 474, endPoint y: 396, distance: 9.8
click at [545, 399] on icon at bounding box center [551, 399] width 12 height 12
drag, startPoint x: 474, startPoint y: 396, endPoint x: 696, endPoint y: 405, distance: 222.2
click at [555, 401] on span "Rent/Board/lease" at bounding box center [596, 398] width 104 height 13
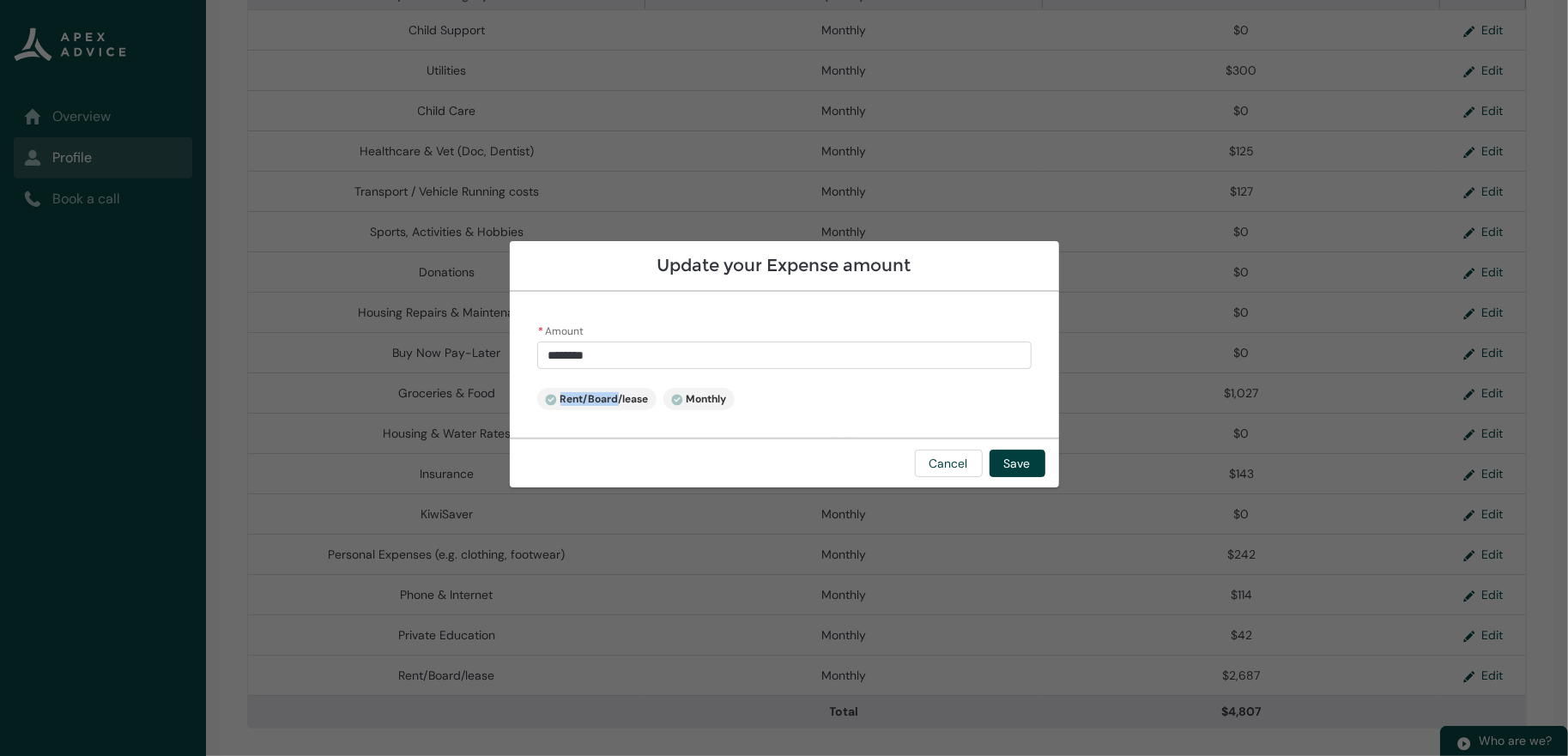
click at [696, 405] on span "Monthly" at bounding box center [699, 398] width 56 height 13
click at [700, 405] on span "Monthly" at bounding box center [699, 398] width 56 height 13
drag, startPoint x: 931, startPoint y: 456, endPoint x: 953, endPoint y: 456, distance: 22.0
click at [946, 456] on footer "Cancel Save" at bounding box center [784, 462] width 549 height 49
click at [1045, 477] on button "Save" at bounding box center [1016, 463] width 56 height 28
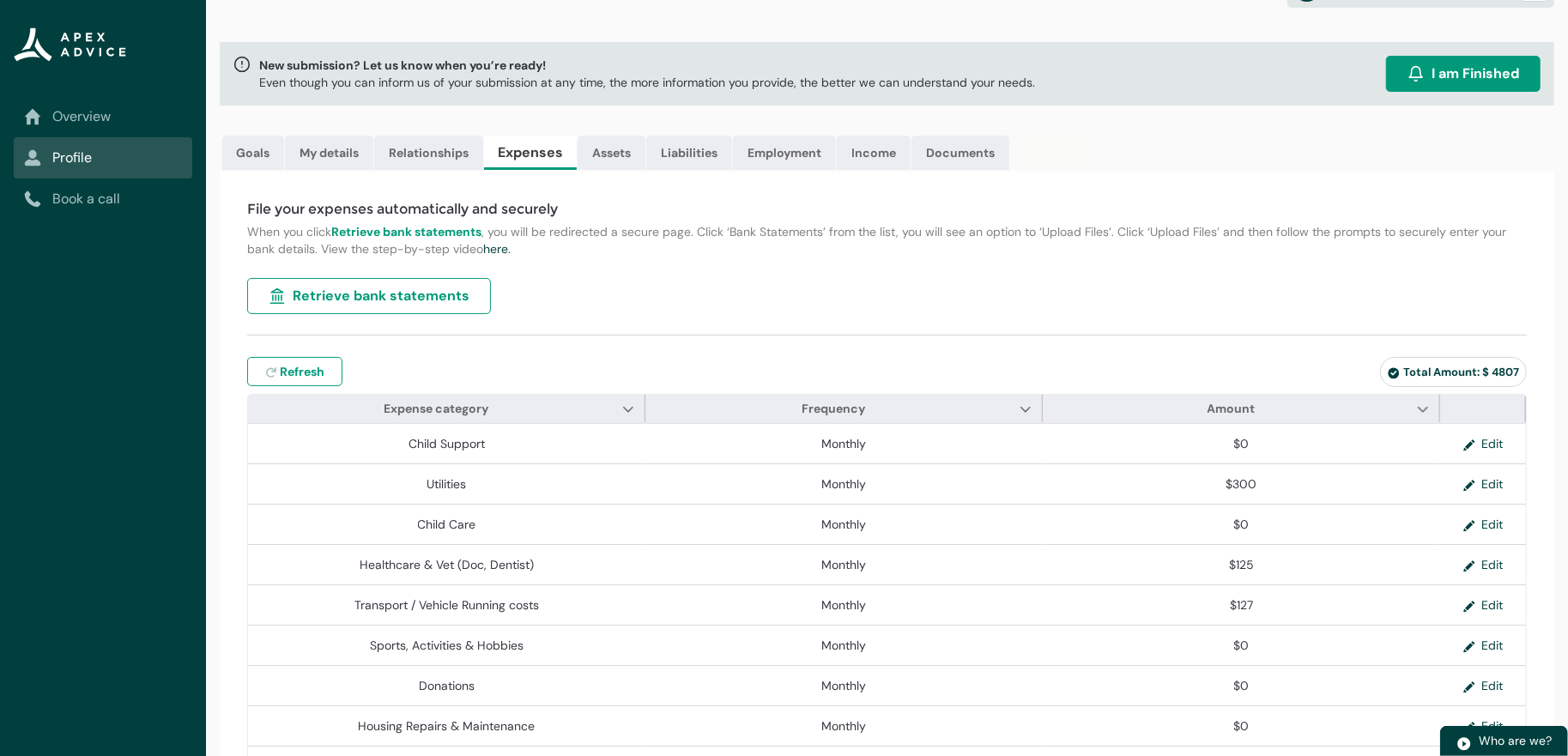
scroll to position [0, 0]
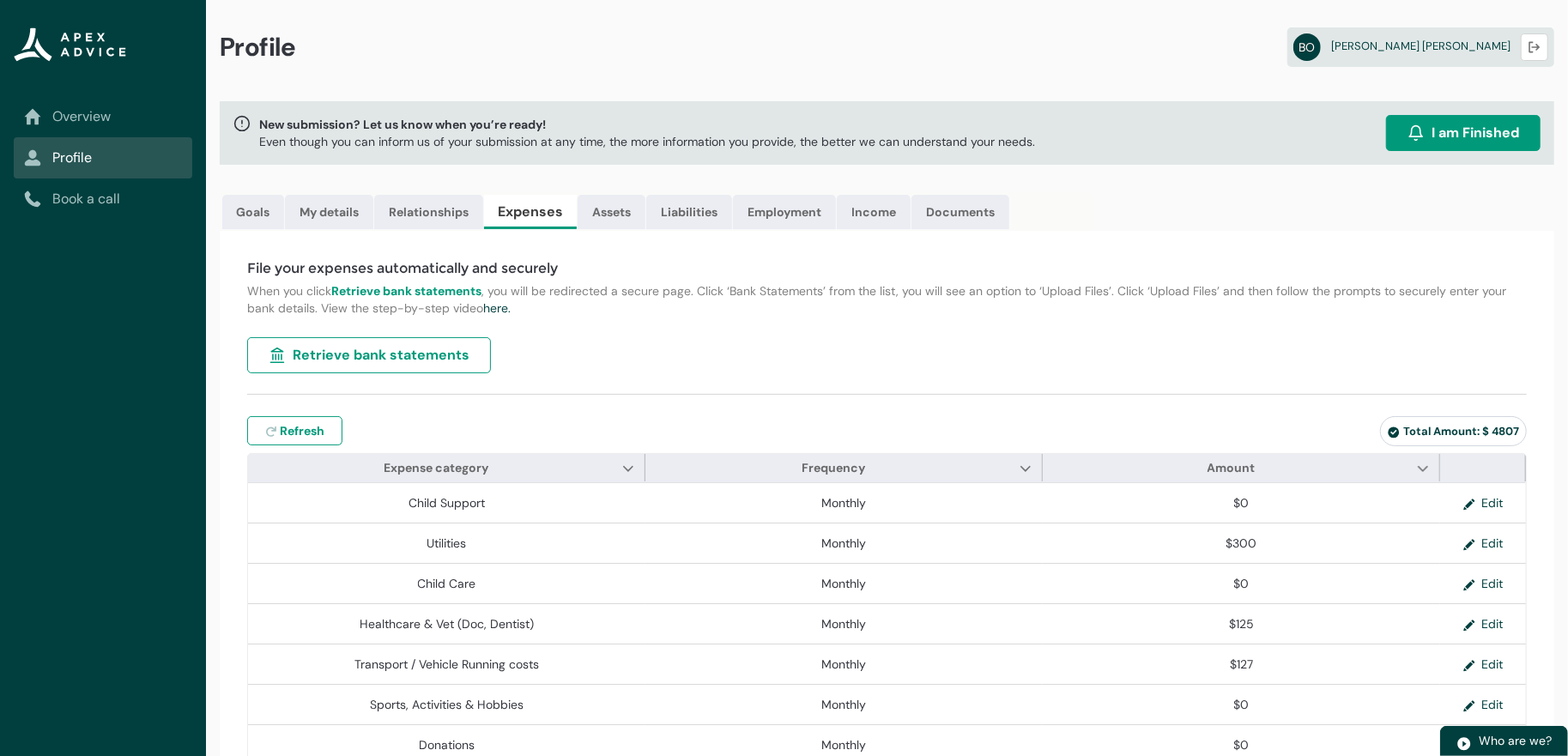
click at [1475, 139] on span "I am Finished" at bounding box center [1475, 133] width 87 height 21
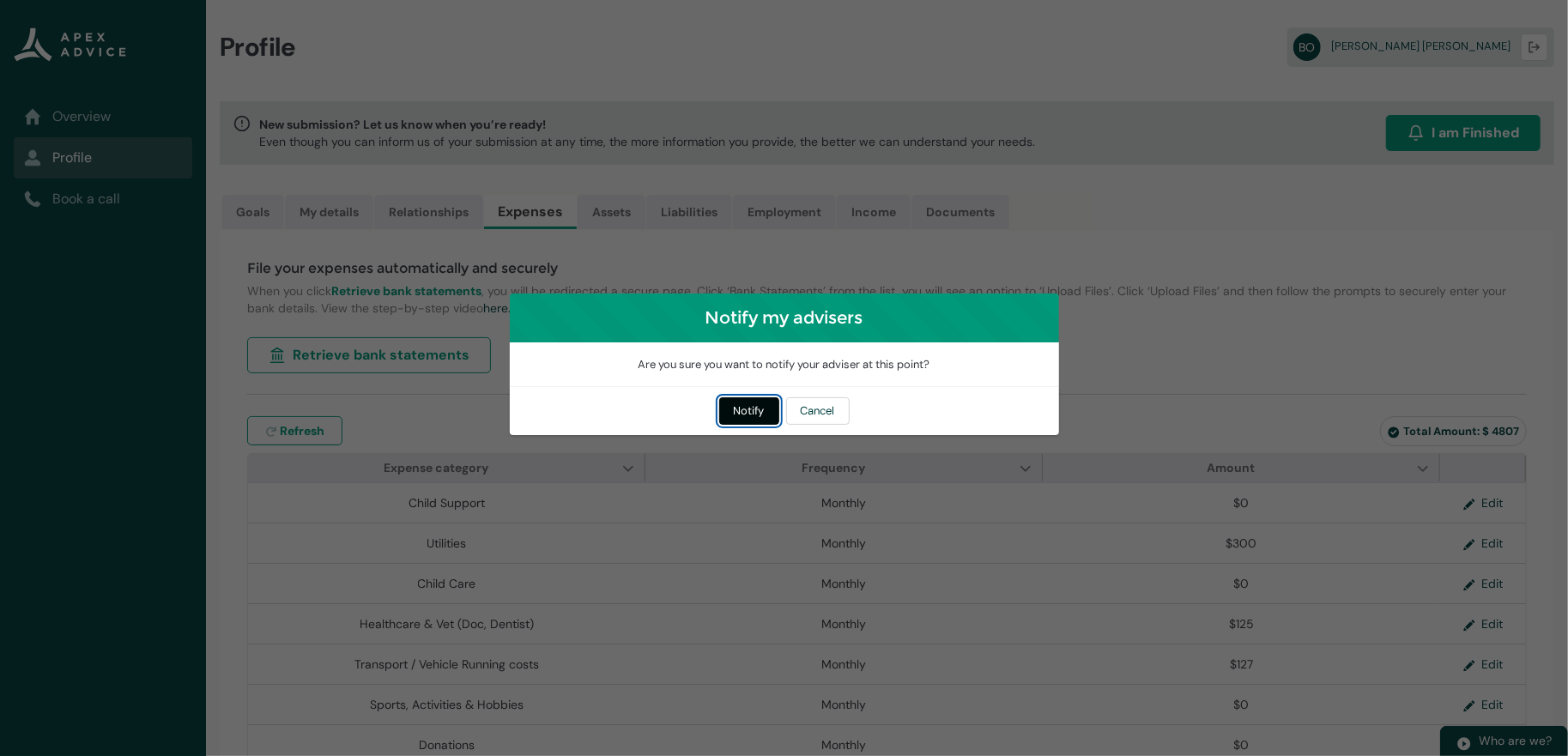
click at [735, 417] on button "Notify" at bounding box center [748, 411] width 60 height 28
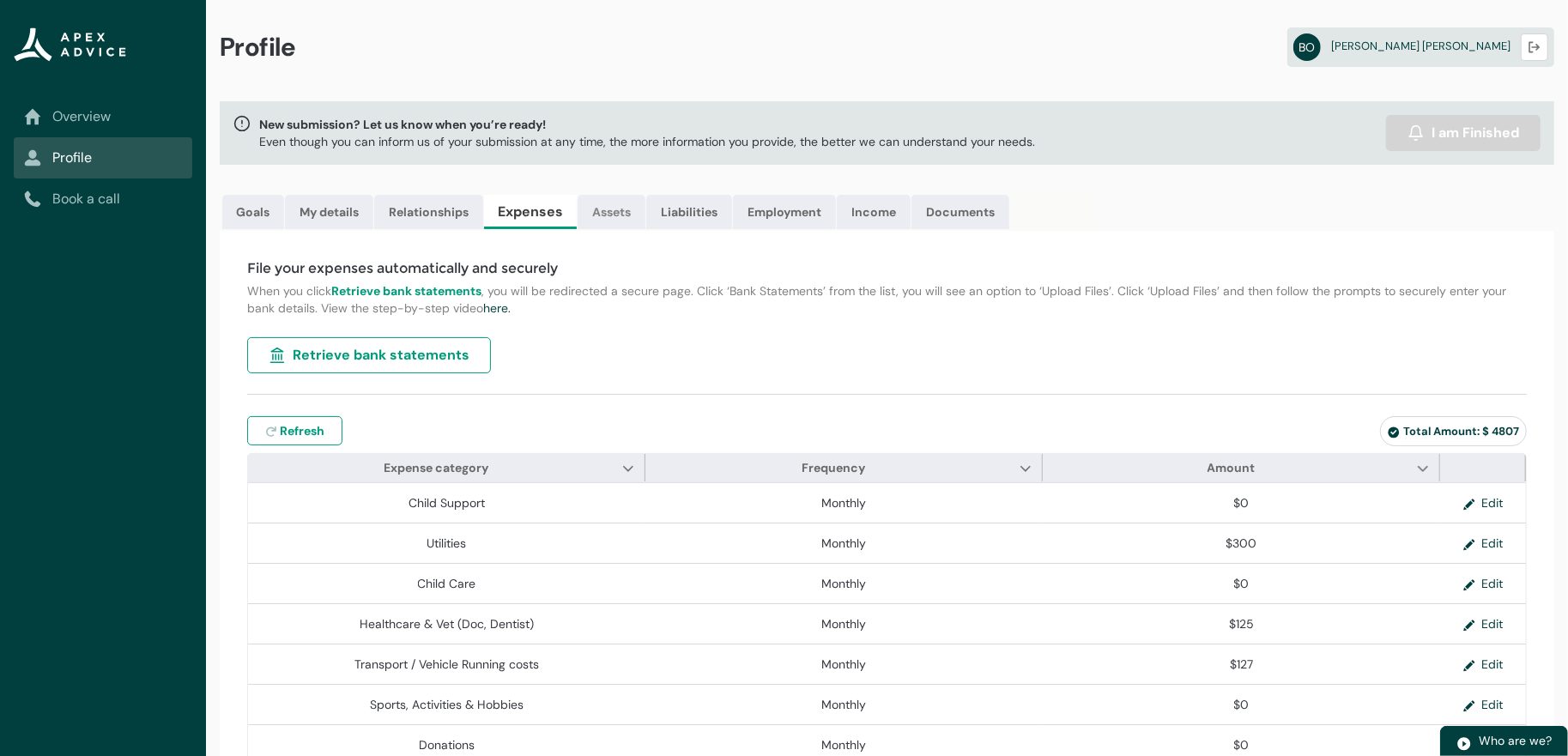
click at [646, 215] on link "Assets" at bounding box center [610, 212] width 68 height 34
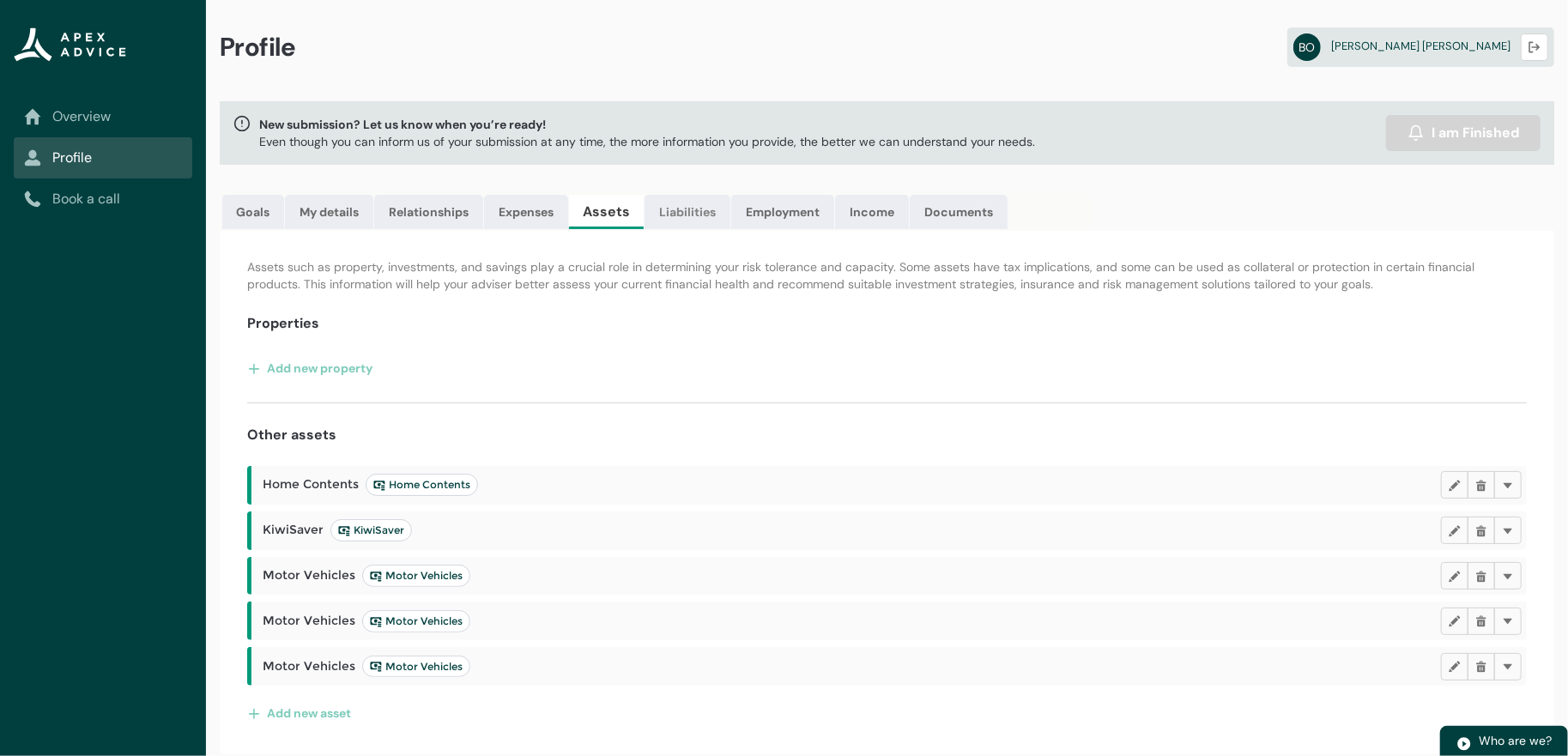
click at [730, 223] on link "Liabilities" at bounding box center [687, 212] width 86 height 34
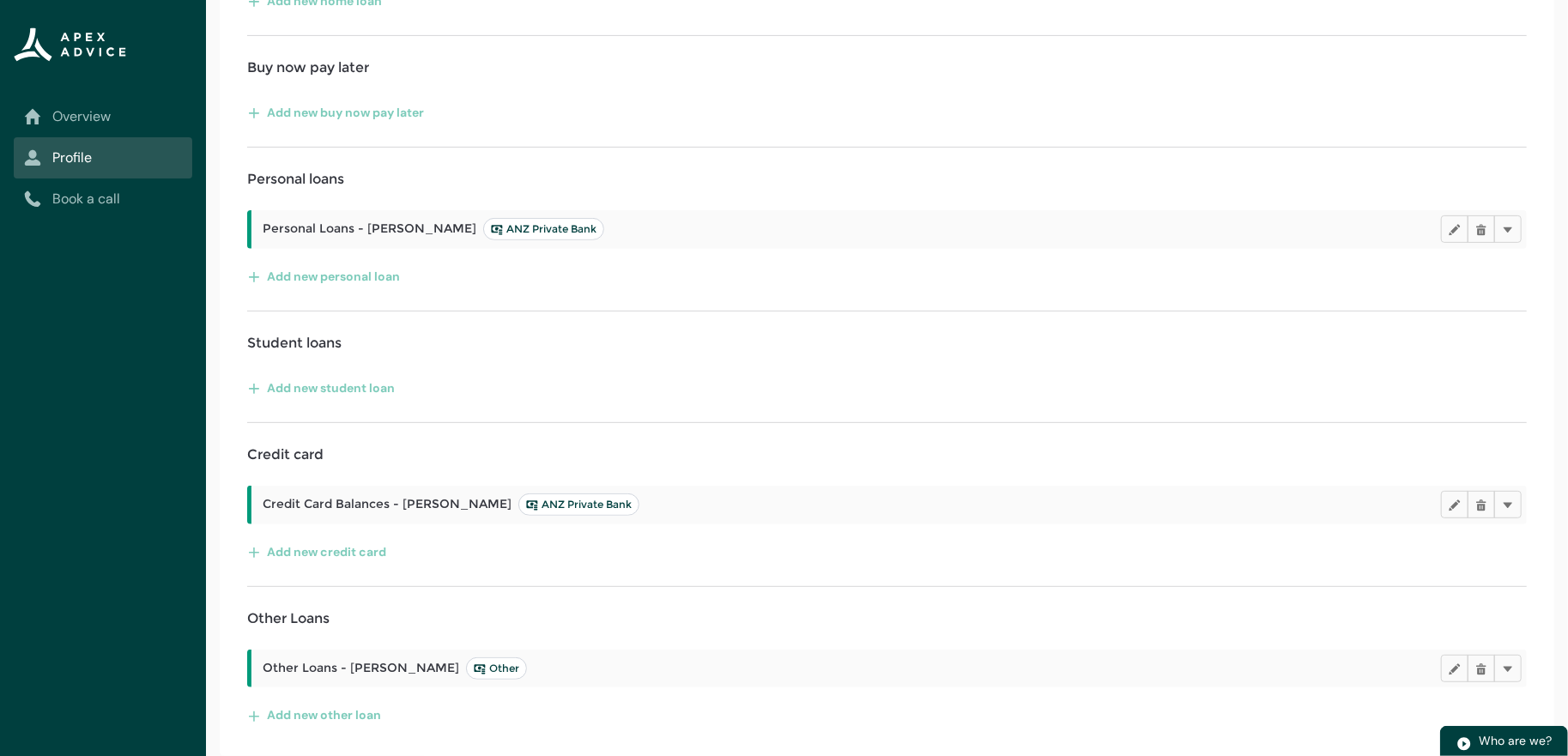
scroll to position [493, 0]
click at [490, 662] on span "Other" at bounding box center [496, 669] width 46 height 13
click at [474, 664] on icon at bounding box center [479, 669] width 11 height 10
click at [401, 657] on span "Other Loans - Brian Other" at bounding box center [395, 668] width 264 height 22
click at [1448, 662] on lightning-primitive-icon "button" at bounding box center [1454, 669] width 12 height 13
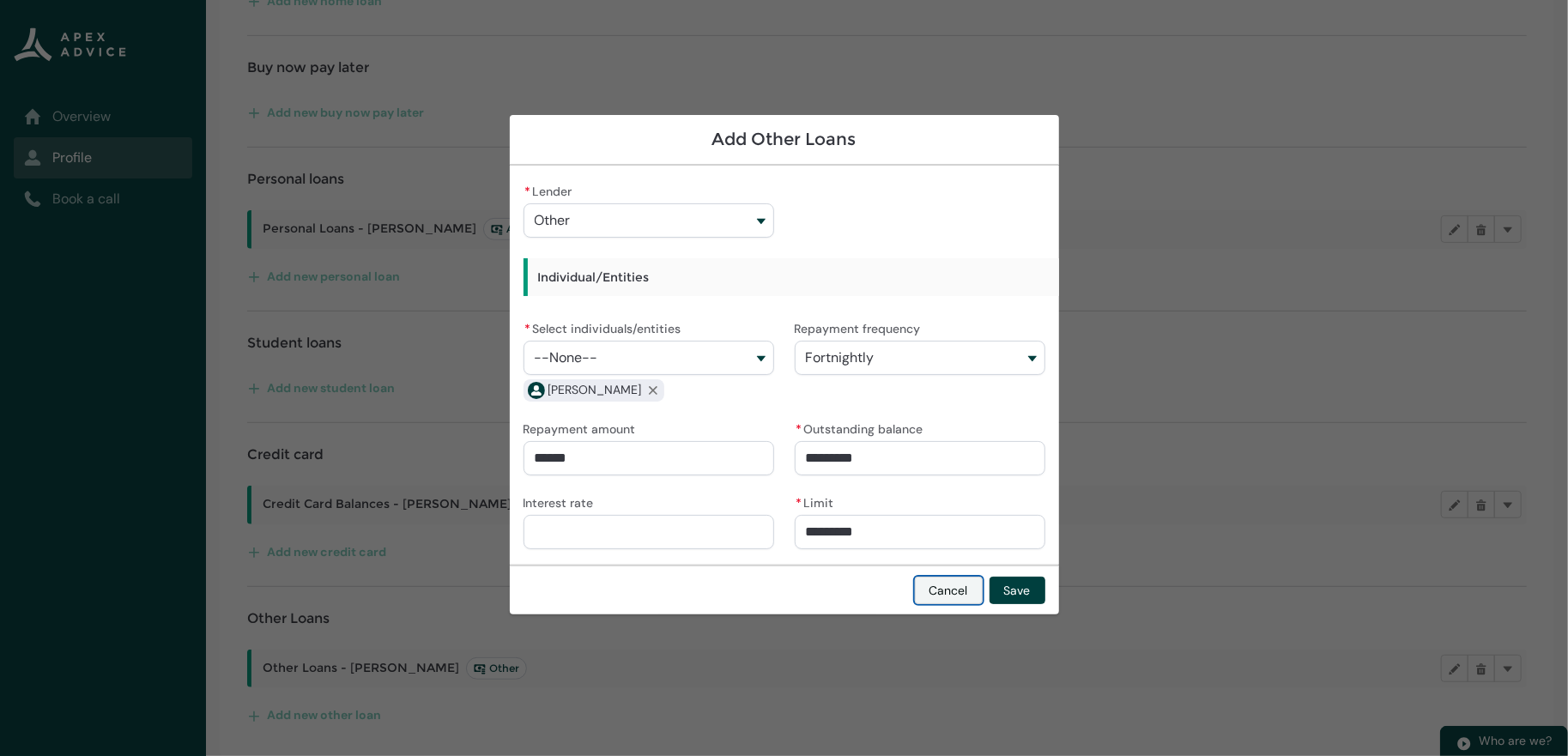
click at [982, 604] on button "Cancel" at bounding box center [948, 590] width 68 height 28
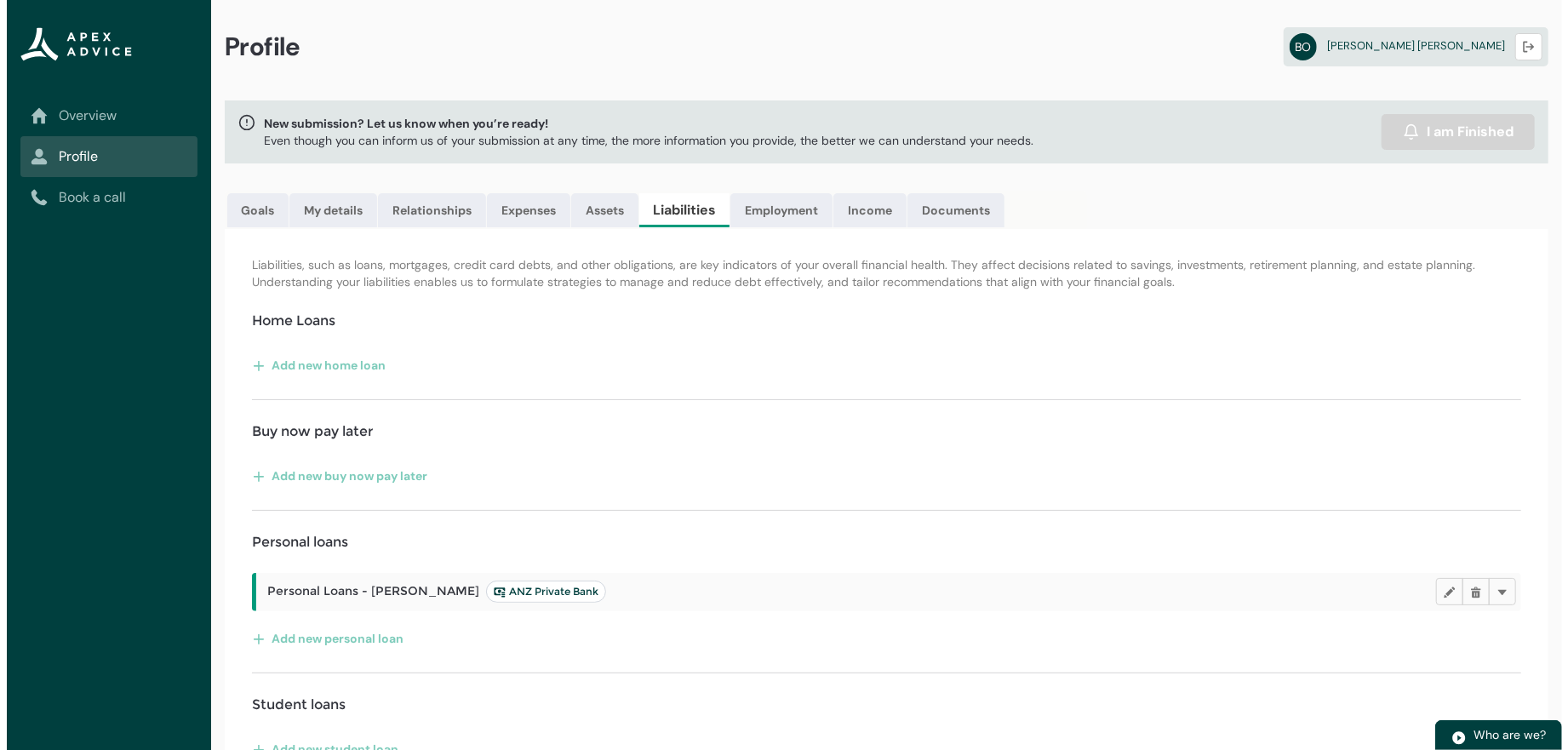
scroll to position [0, 0]
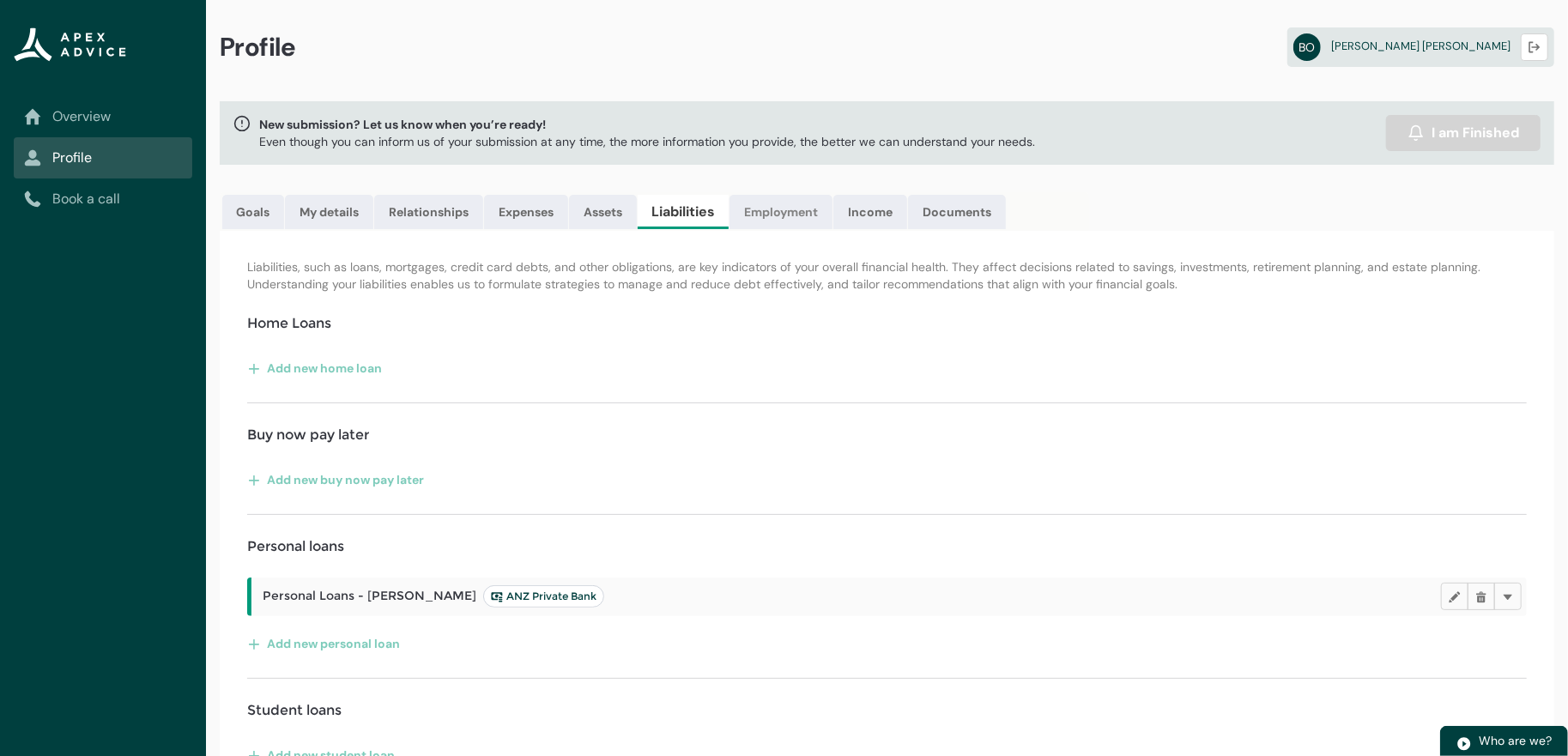
click at [832, 229] on link "Employment" at bounding box center [781, 212] width 103 height 34
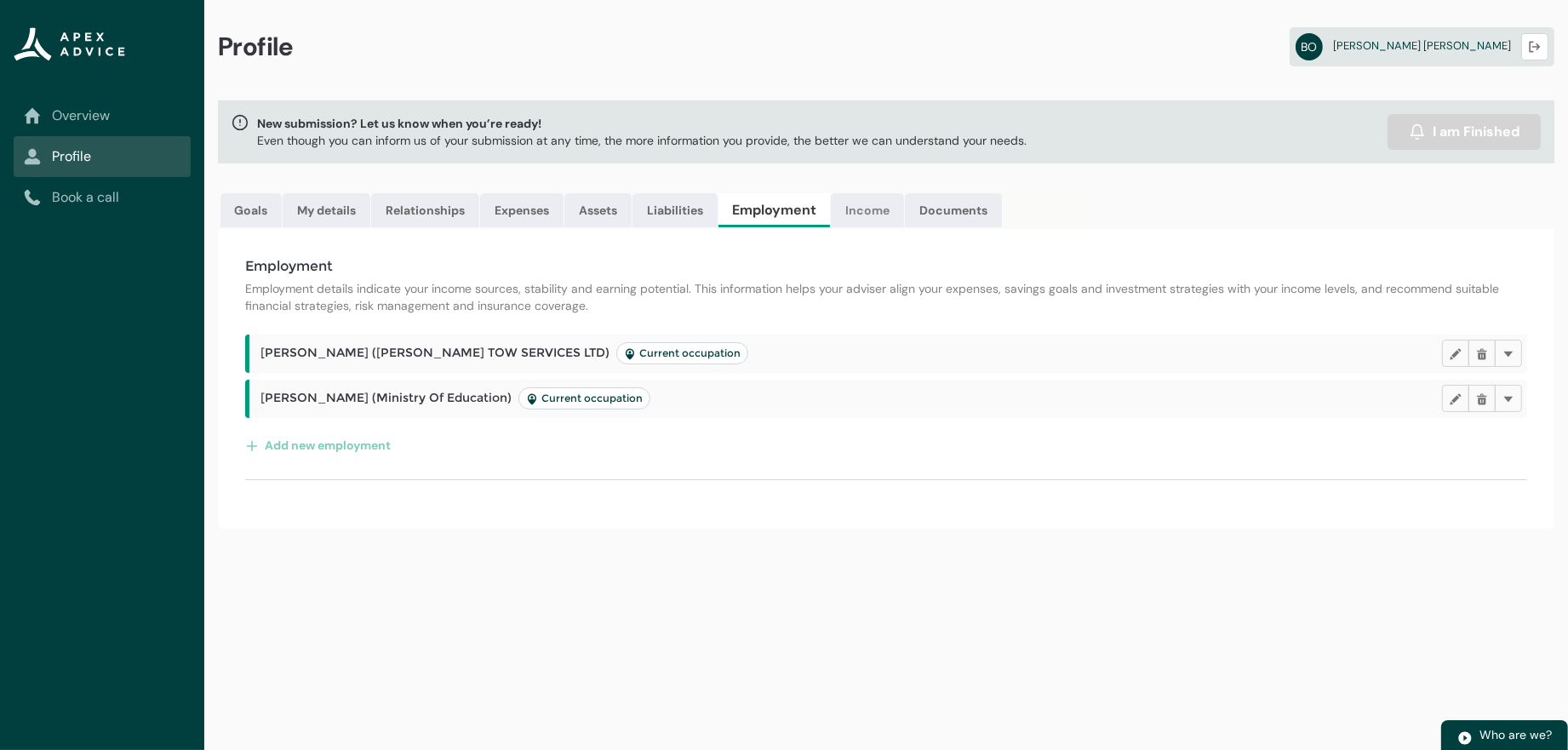
click at [904, 225] on link "Income" at bounding box center [868, 210] width 74 height 34
